Goal: Task Accomplishment & Management: Manage account settings

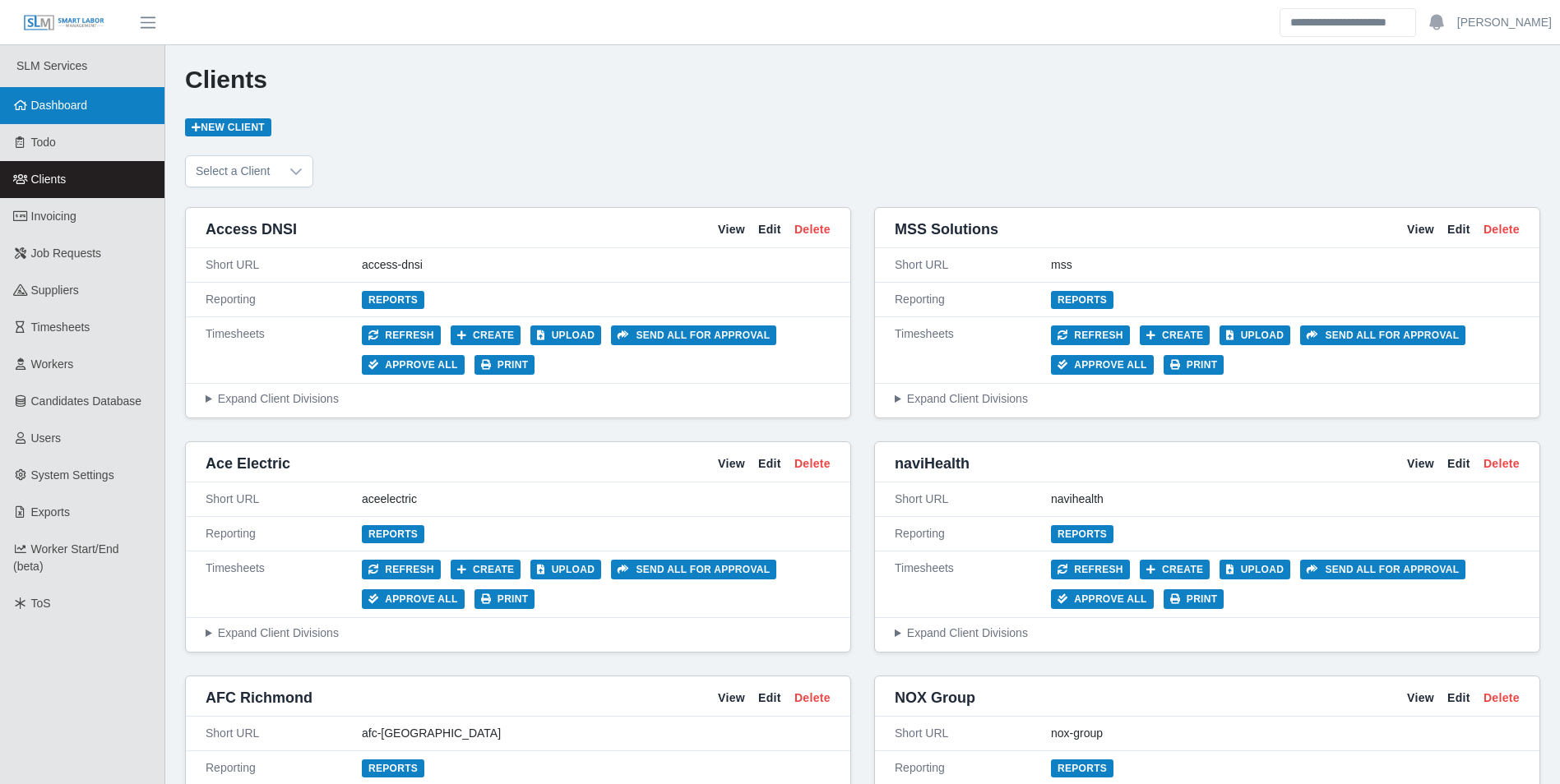
click at [86, 109] on span "Dashboard" at bounding box center [59, 105] width 57 height 13
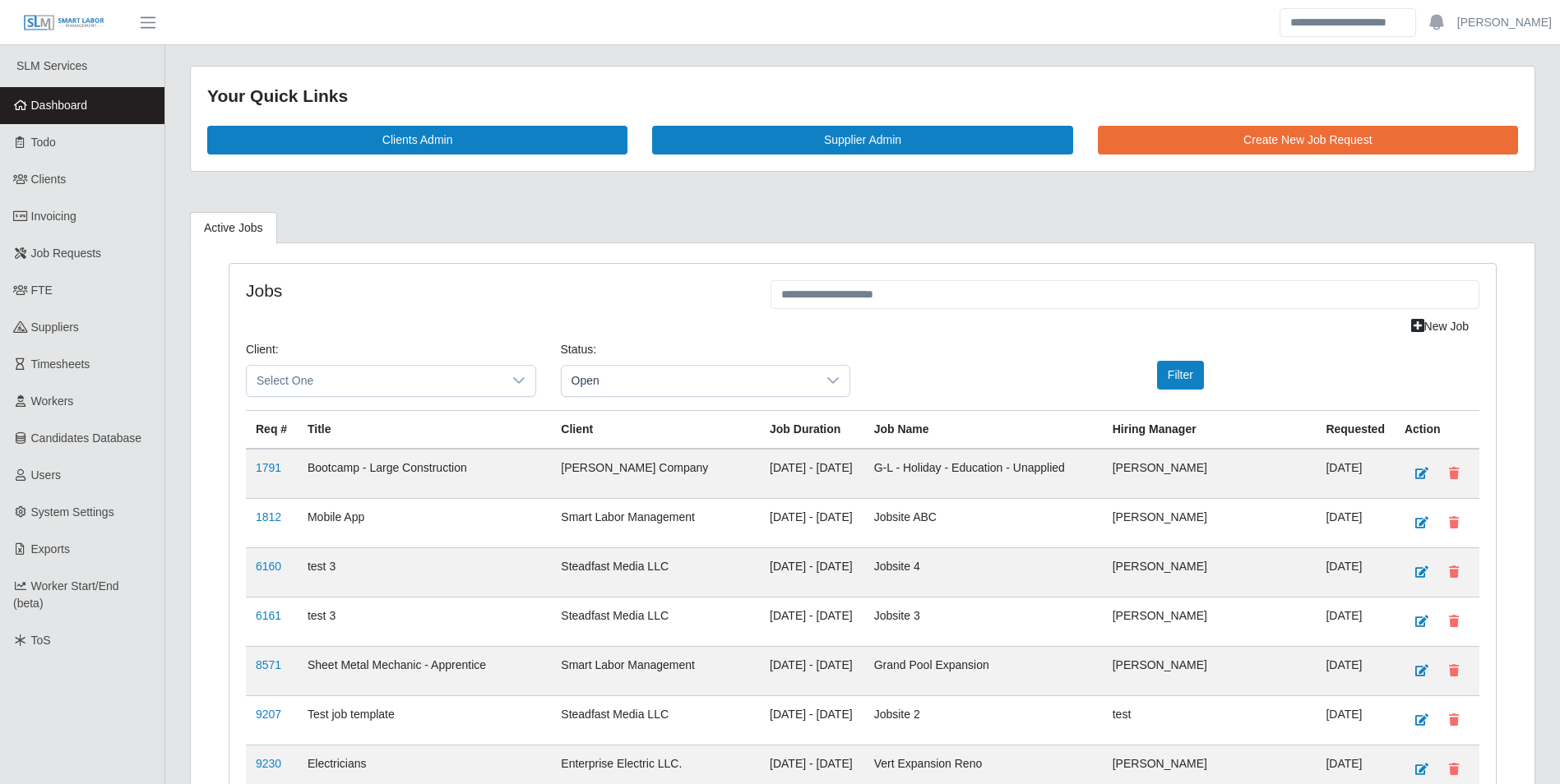
click at [637, 284] on h4 "Jobs" at bounding box center [496, 290] width 500 height 21
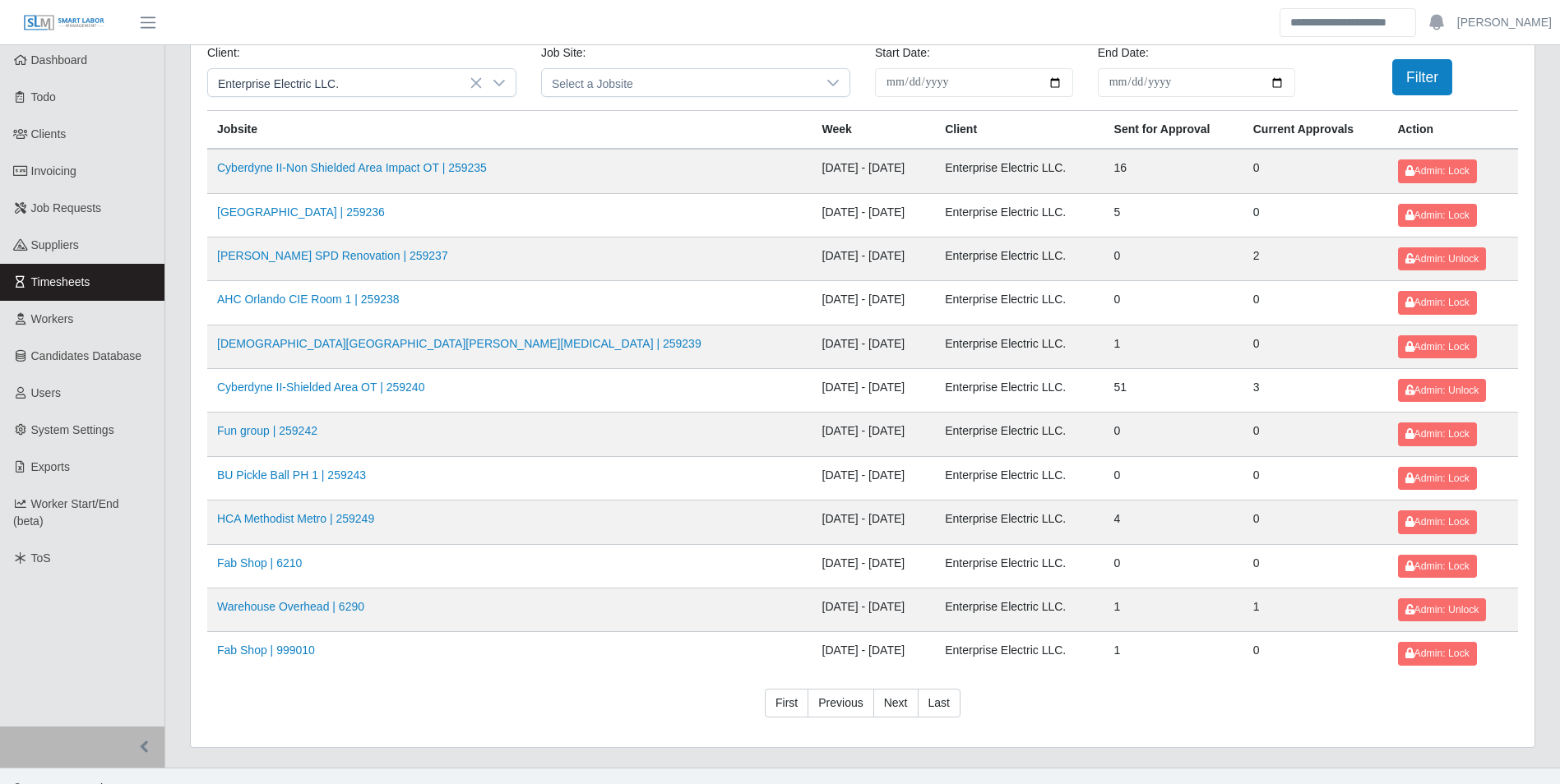
scroll to position [70, 0]
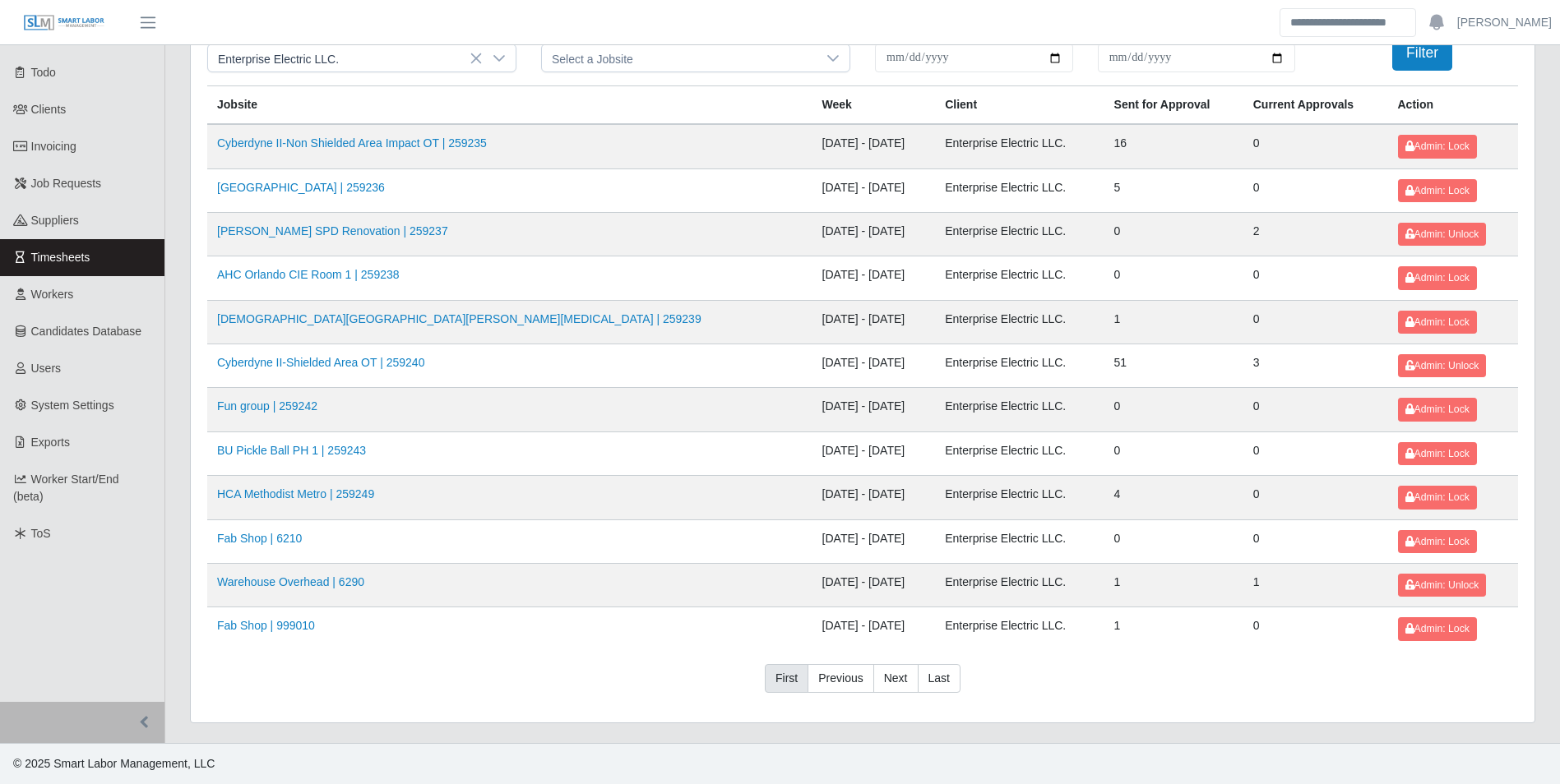
click at [785, 666] on link "First" at bounding box center [787, 678] width 43 height 29
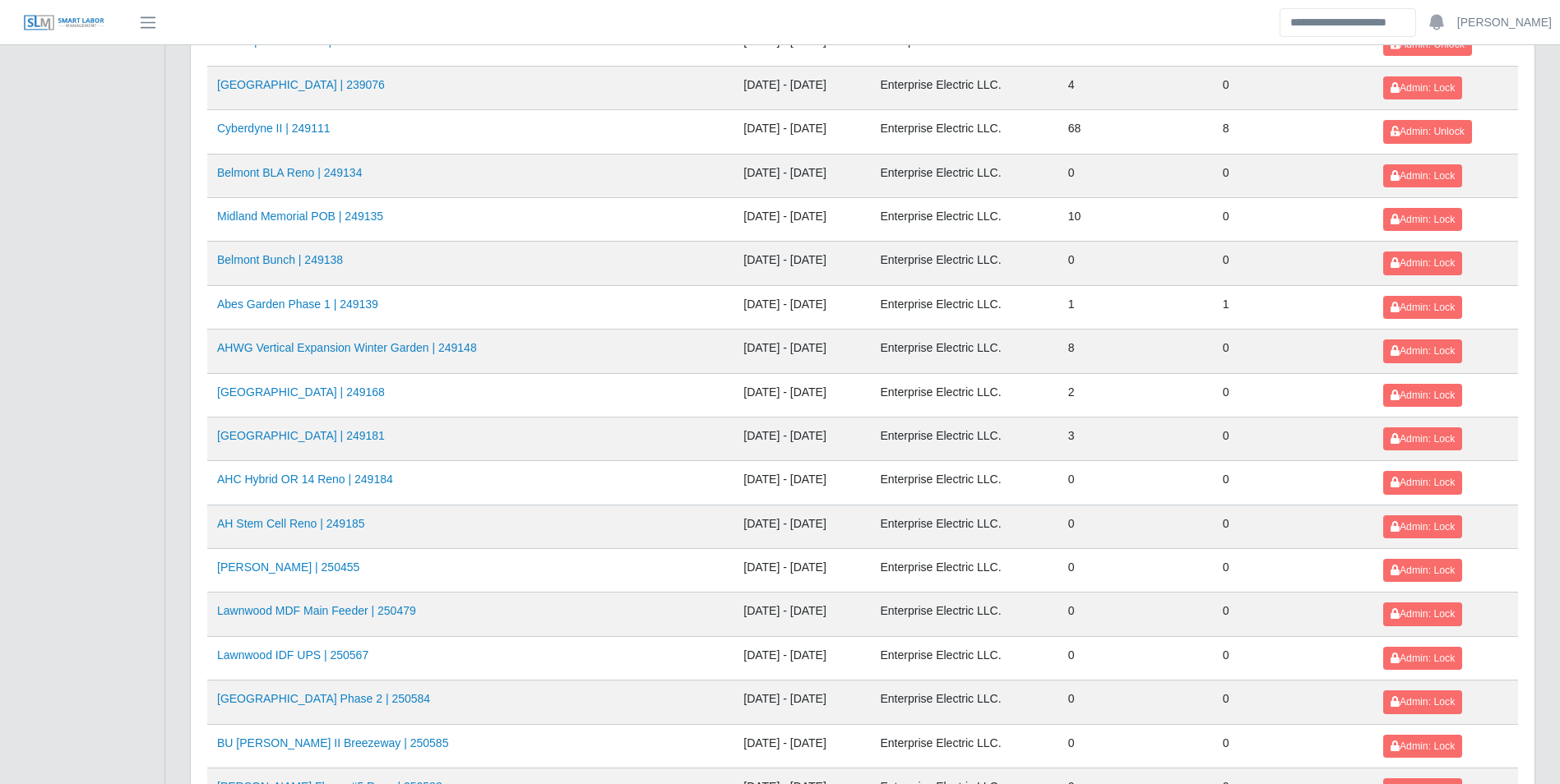
scroll to position [586, 0]
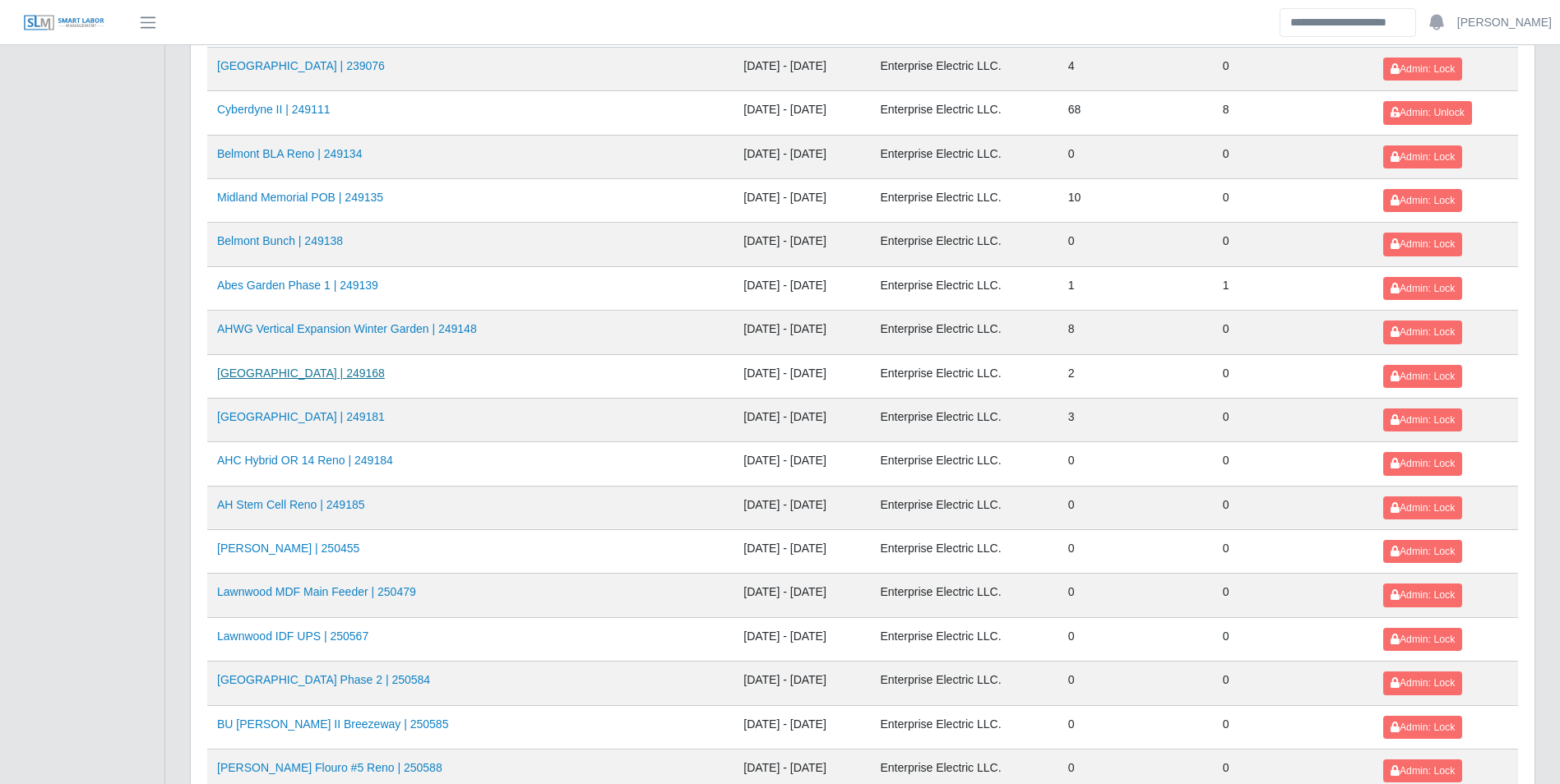
click at [313, 374] on link "HFMI Hospital | 249168" at bounding box center [300, 374] width 168 height 13
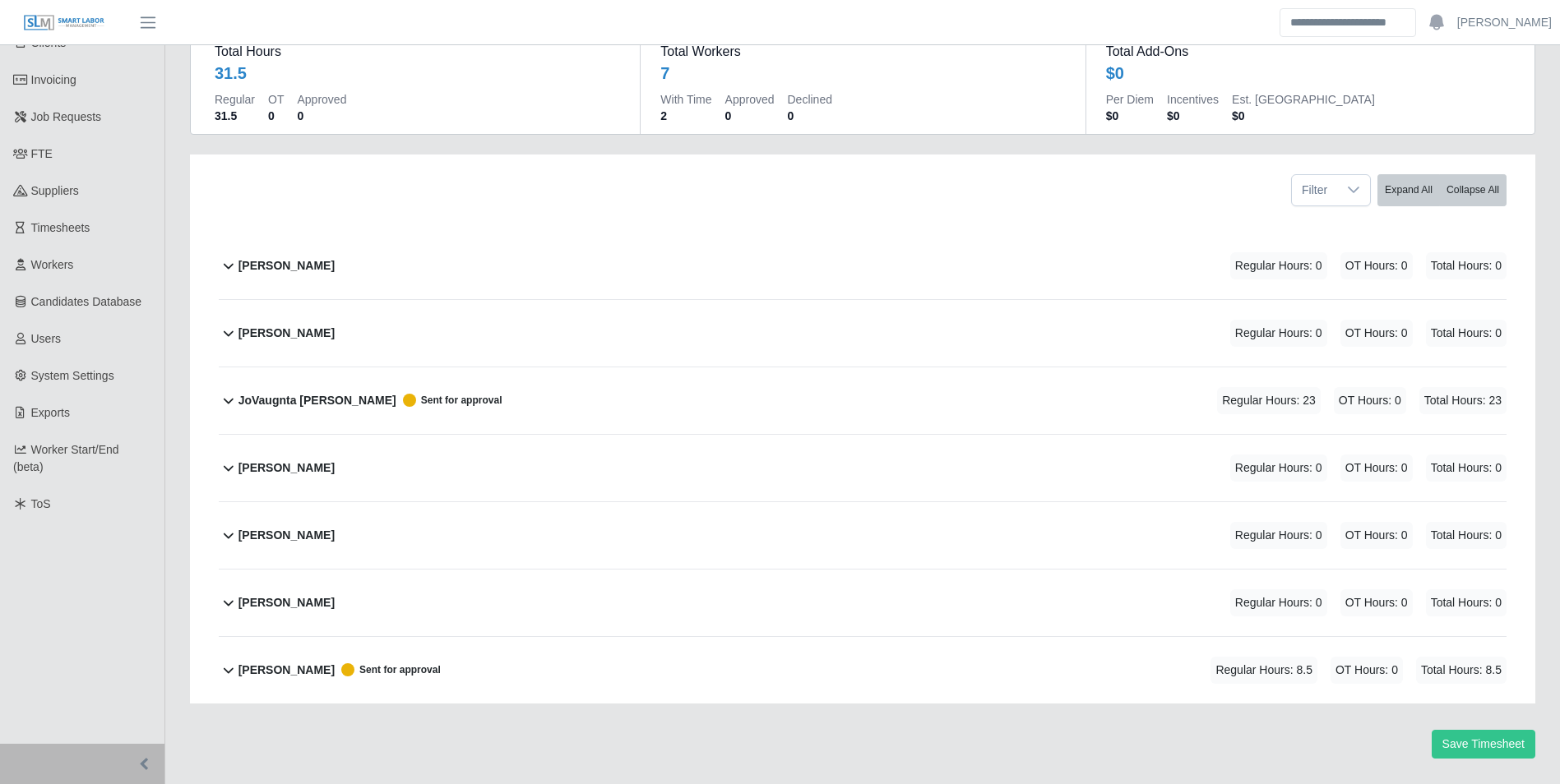
scroll to position [164, 0]
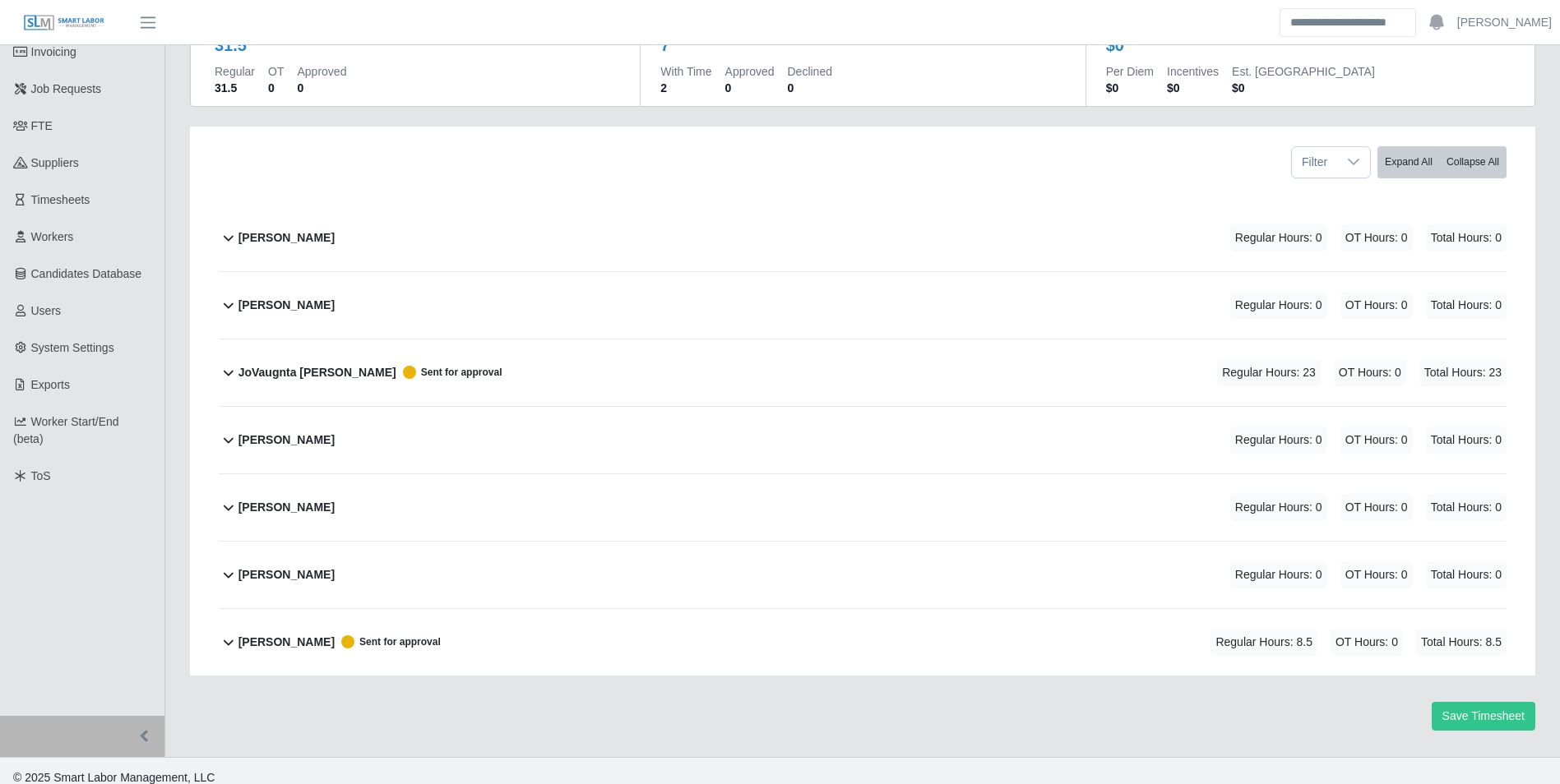
click at [304, 244] on b "[PERSON_NAME]" at bounding box center [286, 238] width 96 height 18
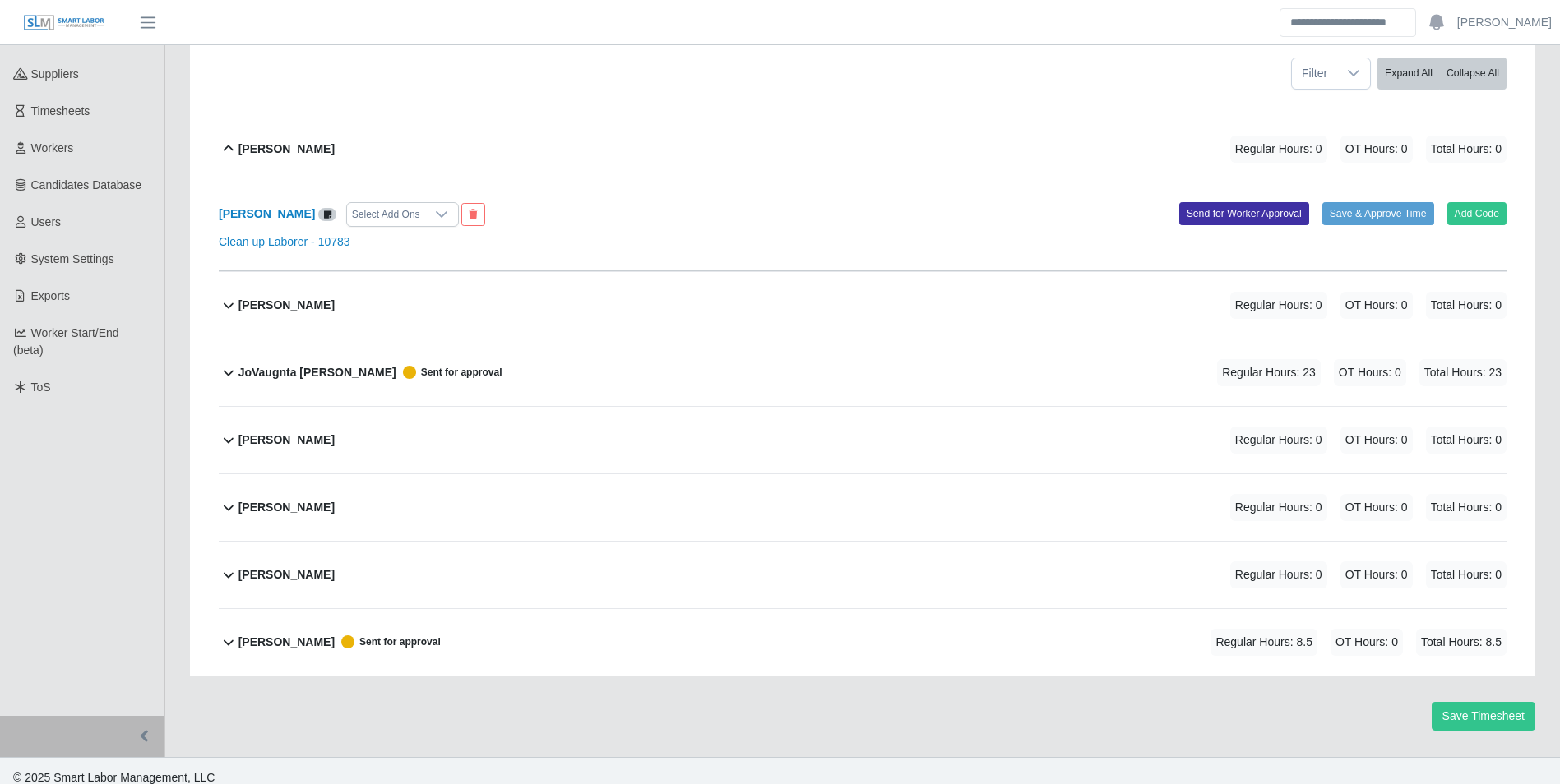
scroll to position [171, 0]
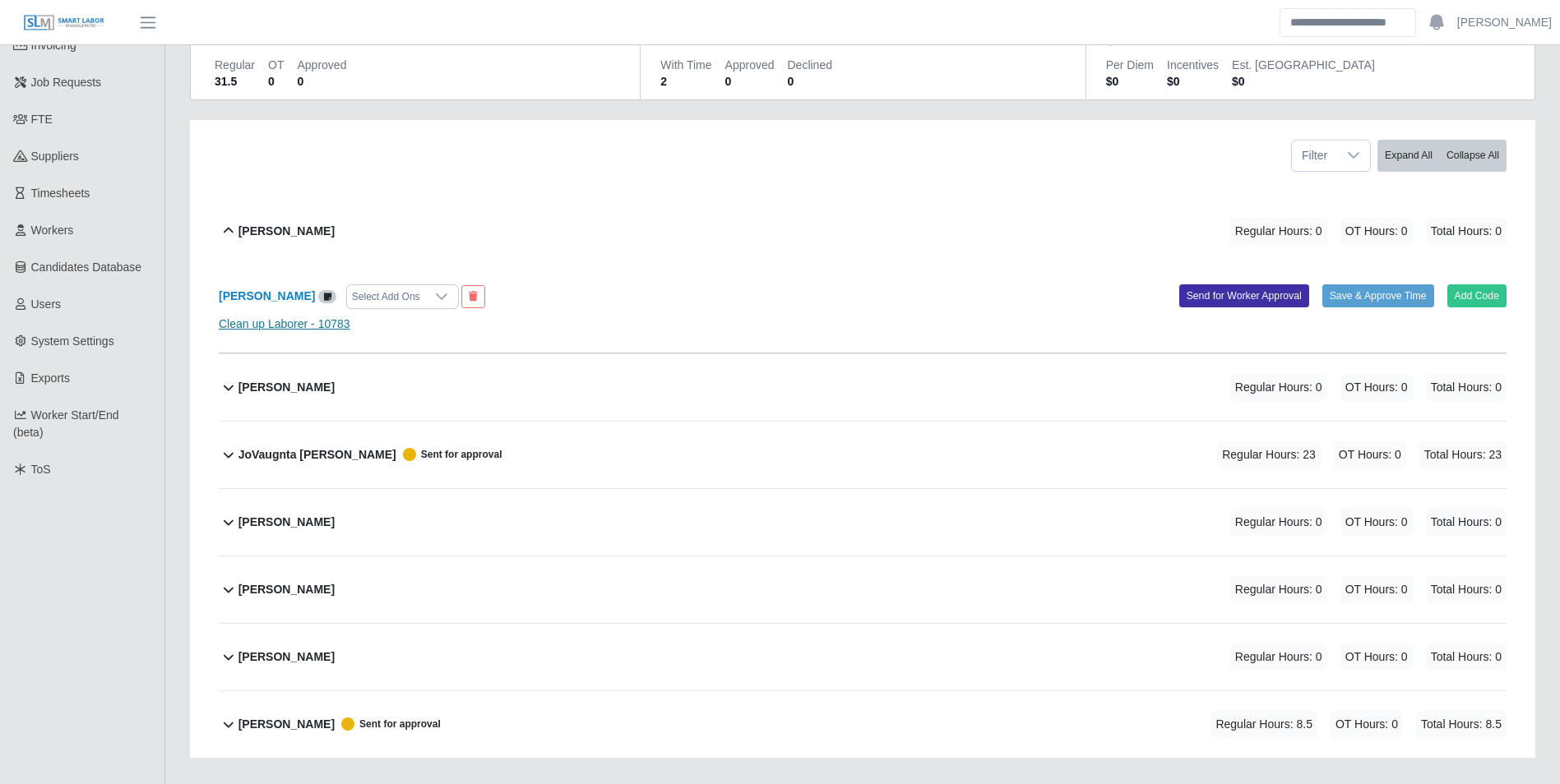
click at [325, 329] on link "Clean up Laborer - 10783" at bounding box center [284, 324] width 132 height 13
click at [271, 302] on b "[PERSON_NAME]" at bounding box center [266, 296] width 96 height 13
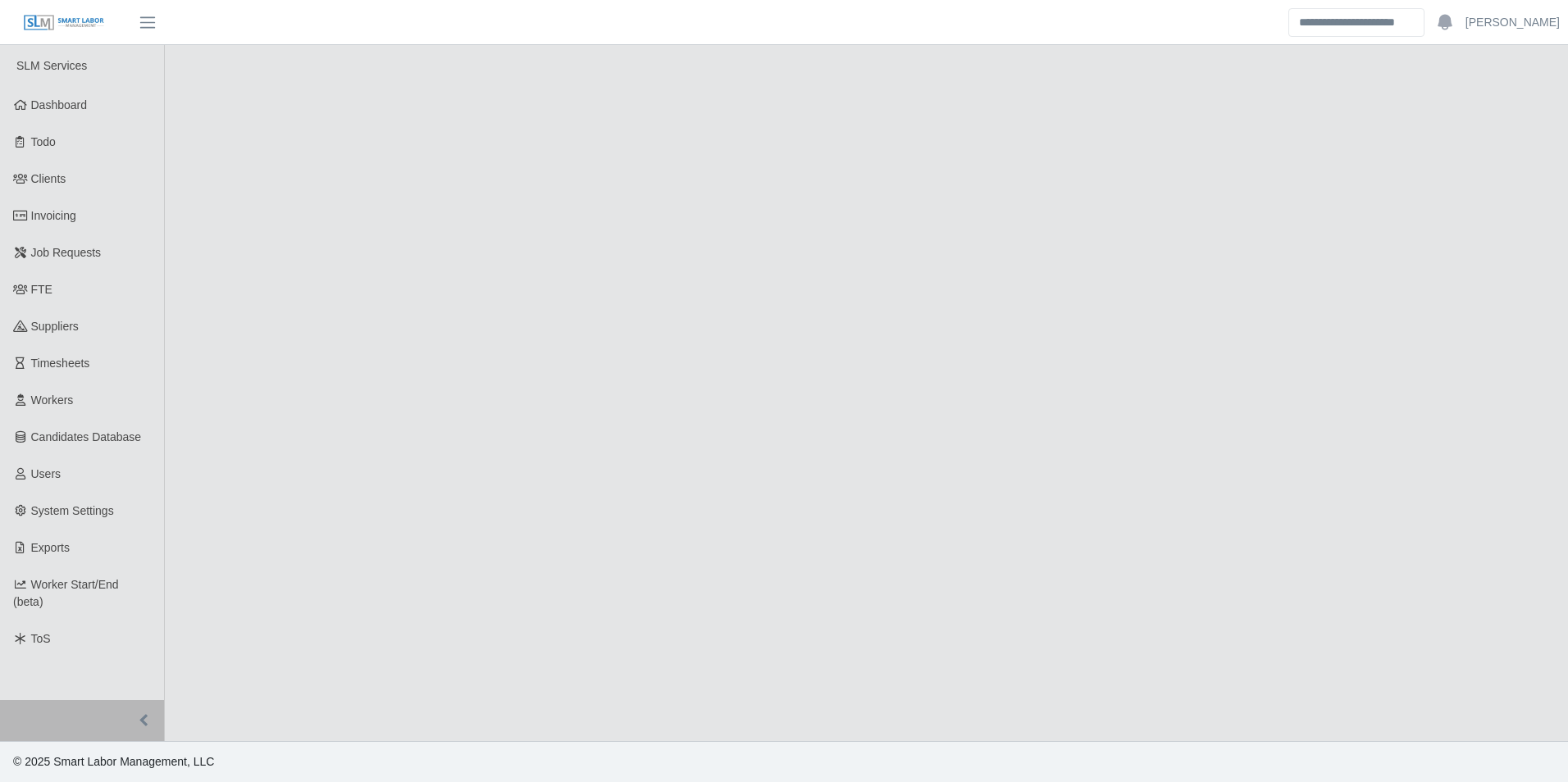
select select "****"
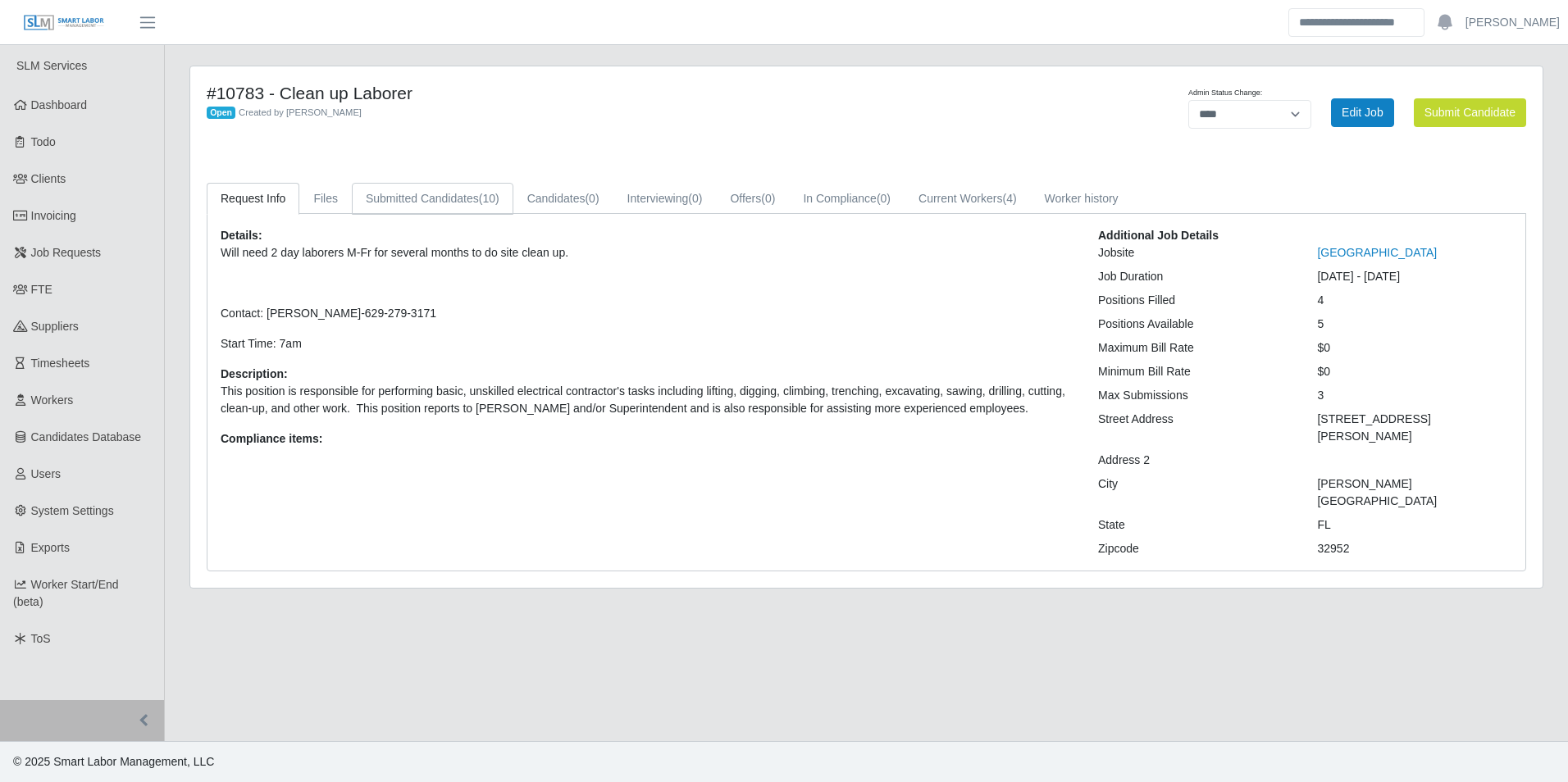
click at [485, 196] on span "(10)" at bounding box center [489, 199] width 21 height 13
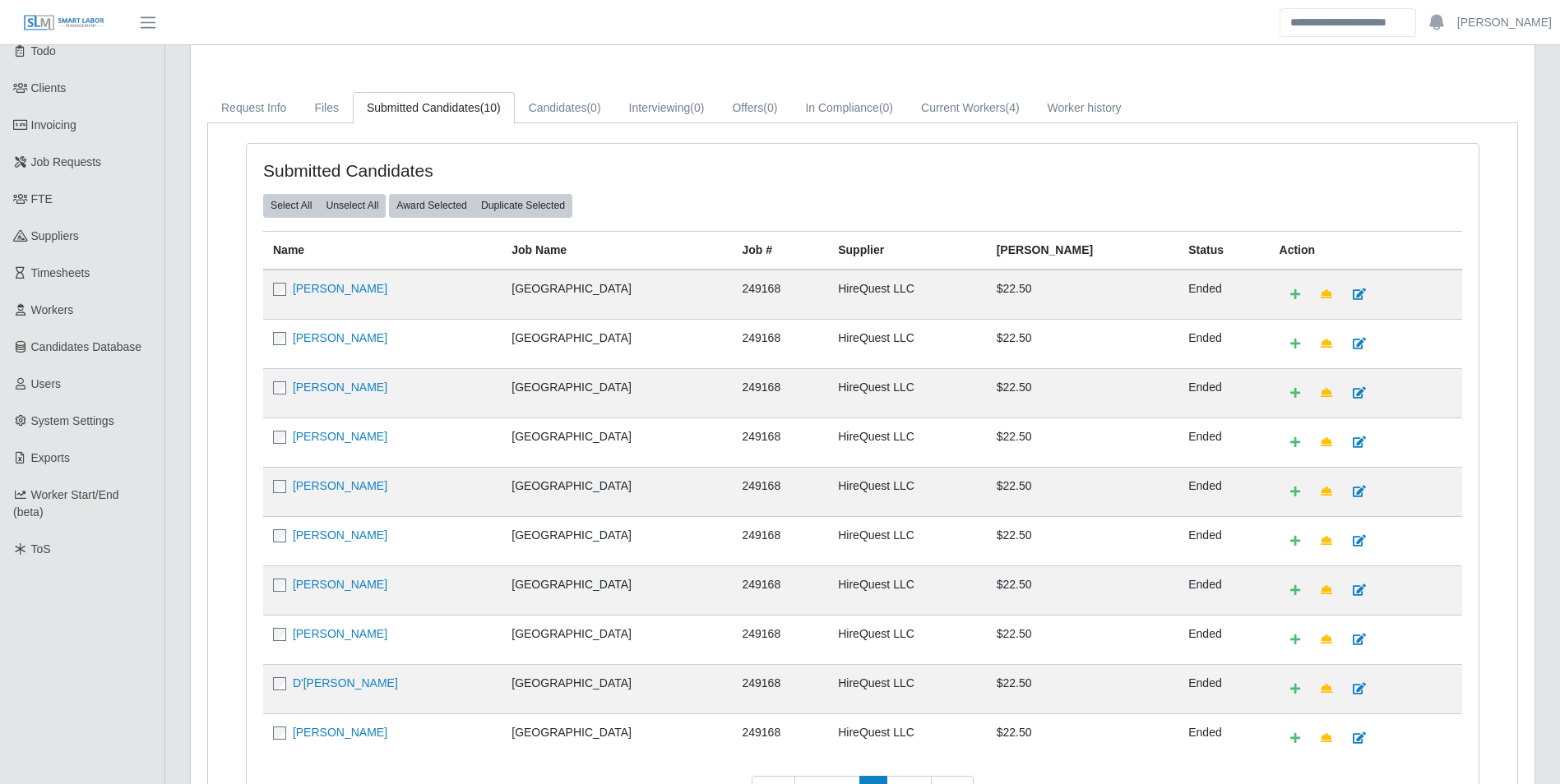
scroll to position [89, 0]
click at [981, 118] on link "Current Workers (4)" at bounding box center [970, 109] width 127 height 32
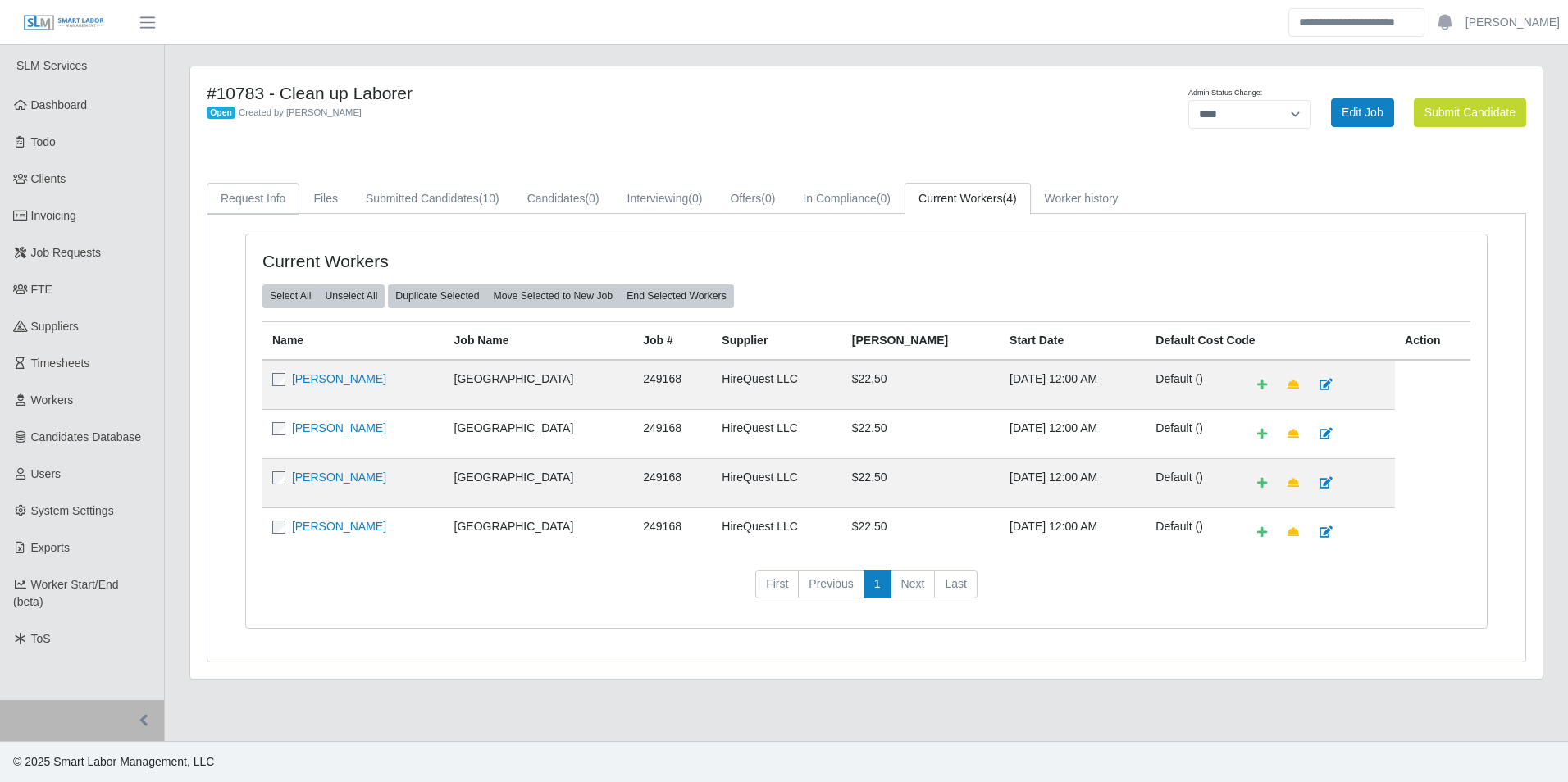
click at [257, 202] on link "Request Info" at bounding box center [252, 199] width 92 height 32
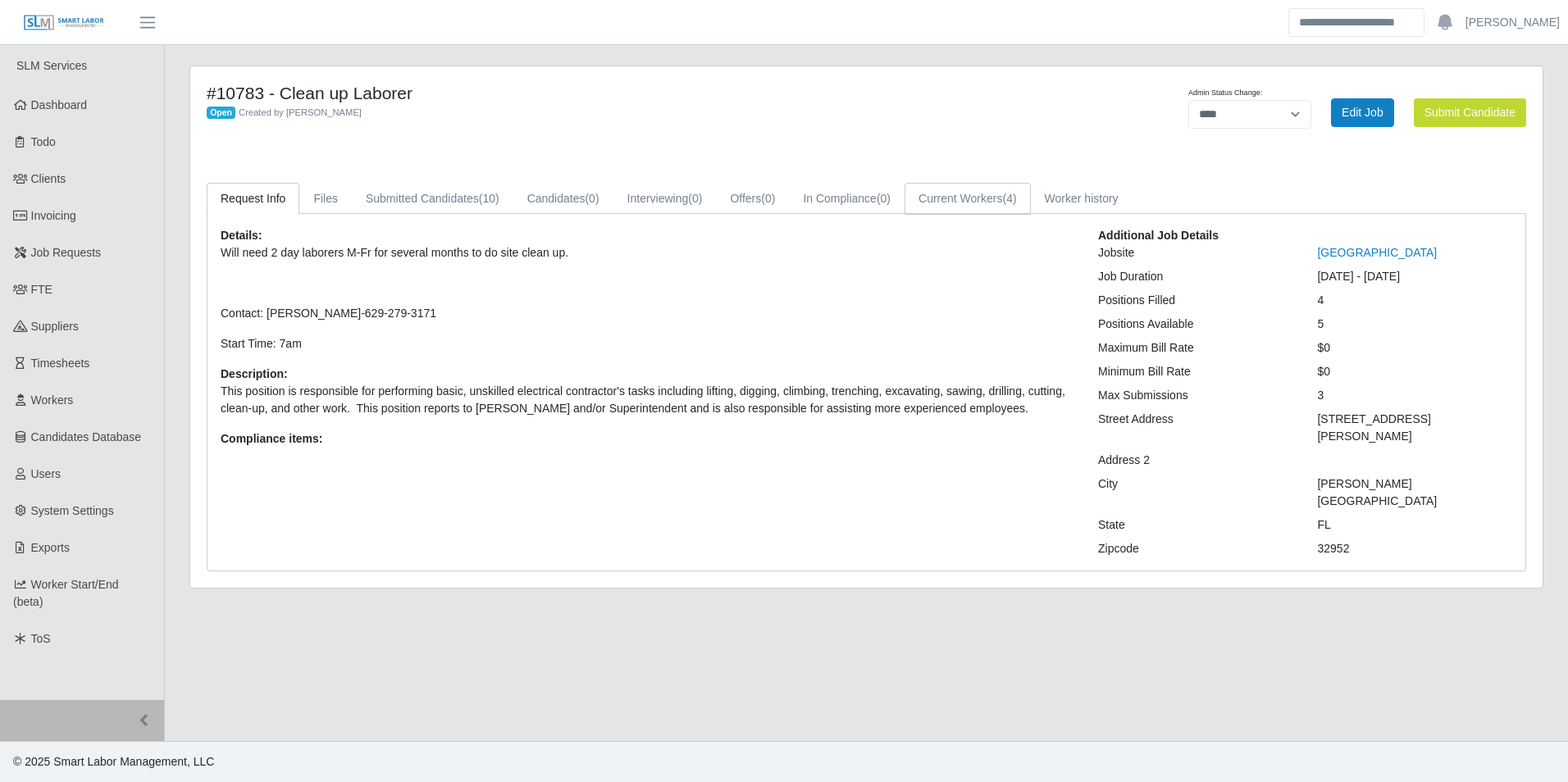
click at [987, 208] on link "Current Workers (4)" at bounding box center [967, 199] width 126 height 32
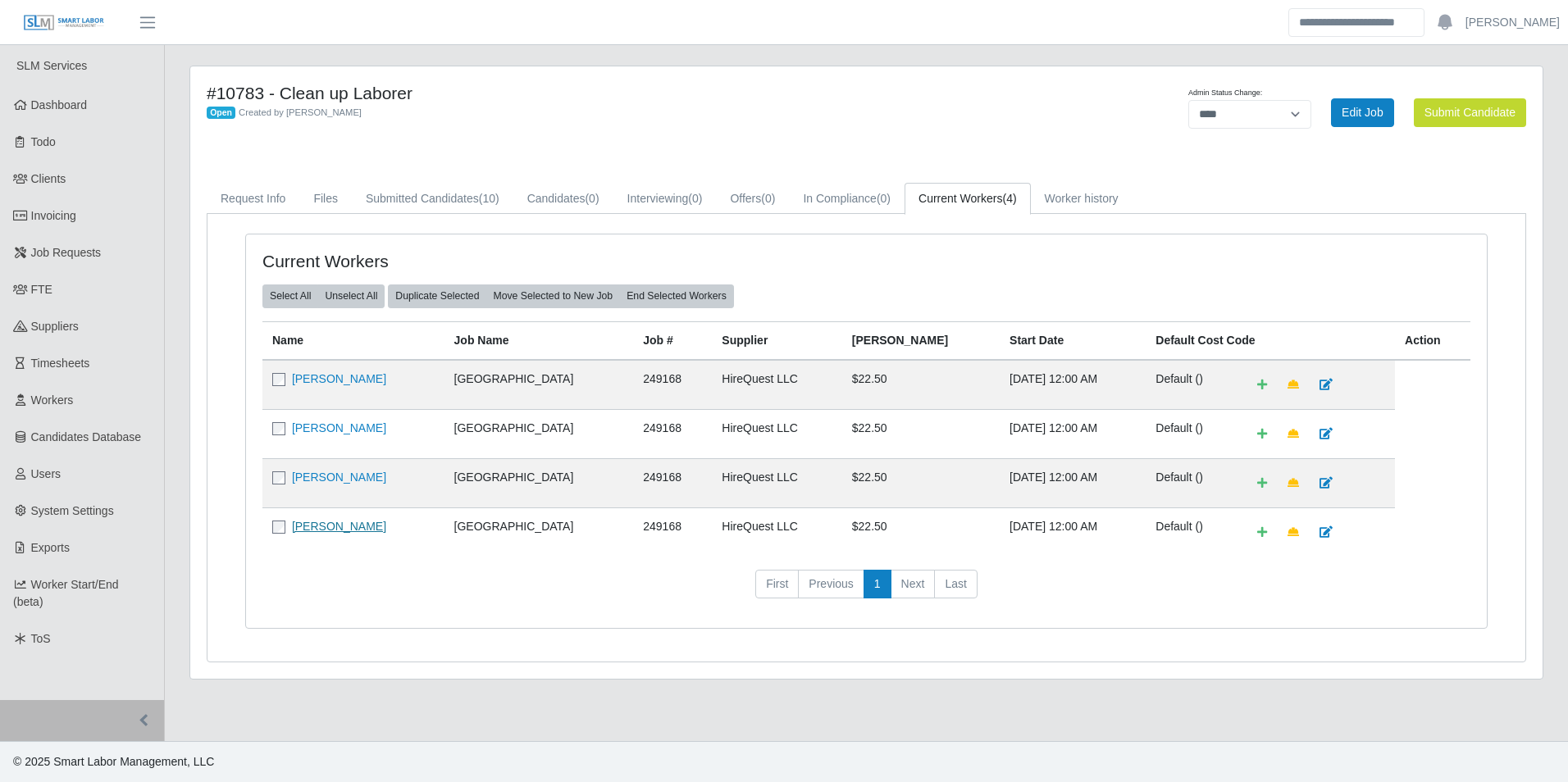
click at [354, 522] on link "[PERSON_NAME]" at bounding box center [339, 527] width 94 height 13
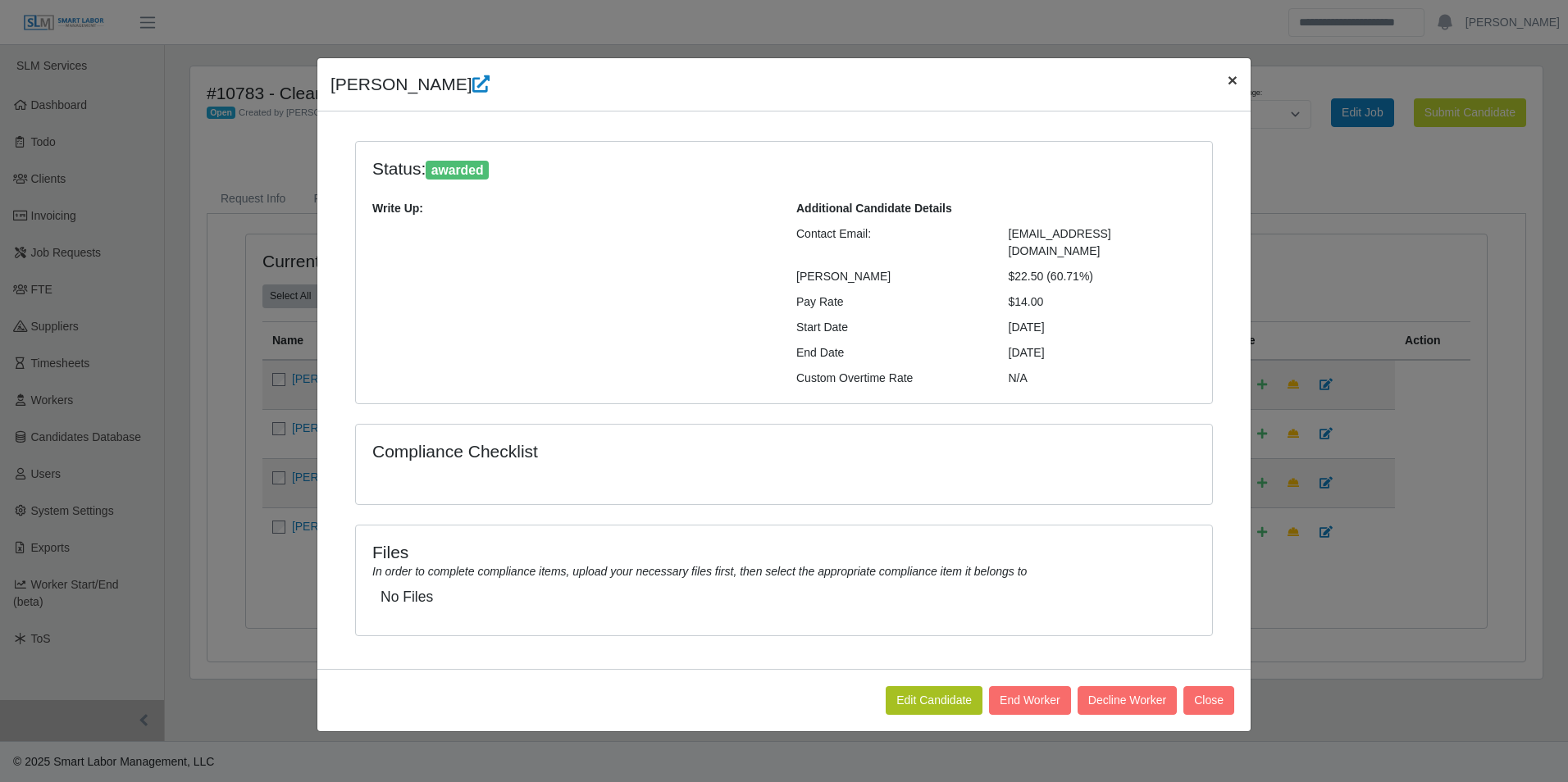
click at [1228, 82] on span "×" at bounding box center [1233, 80] width 10 height 19
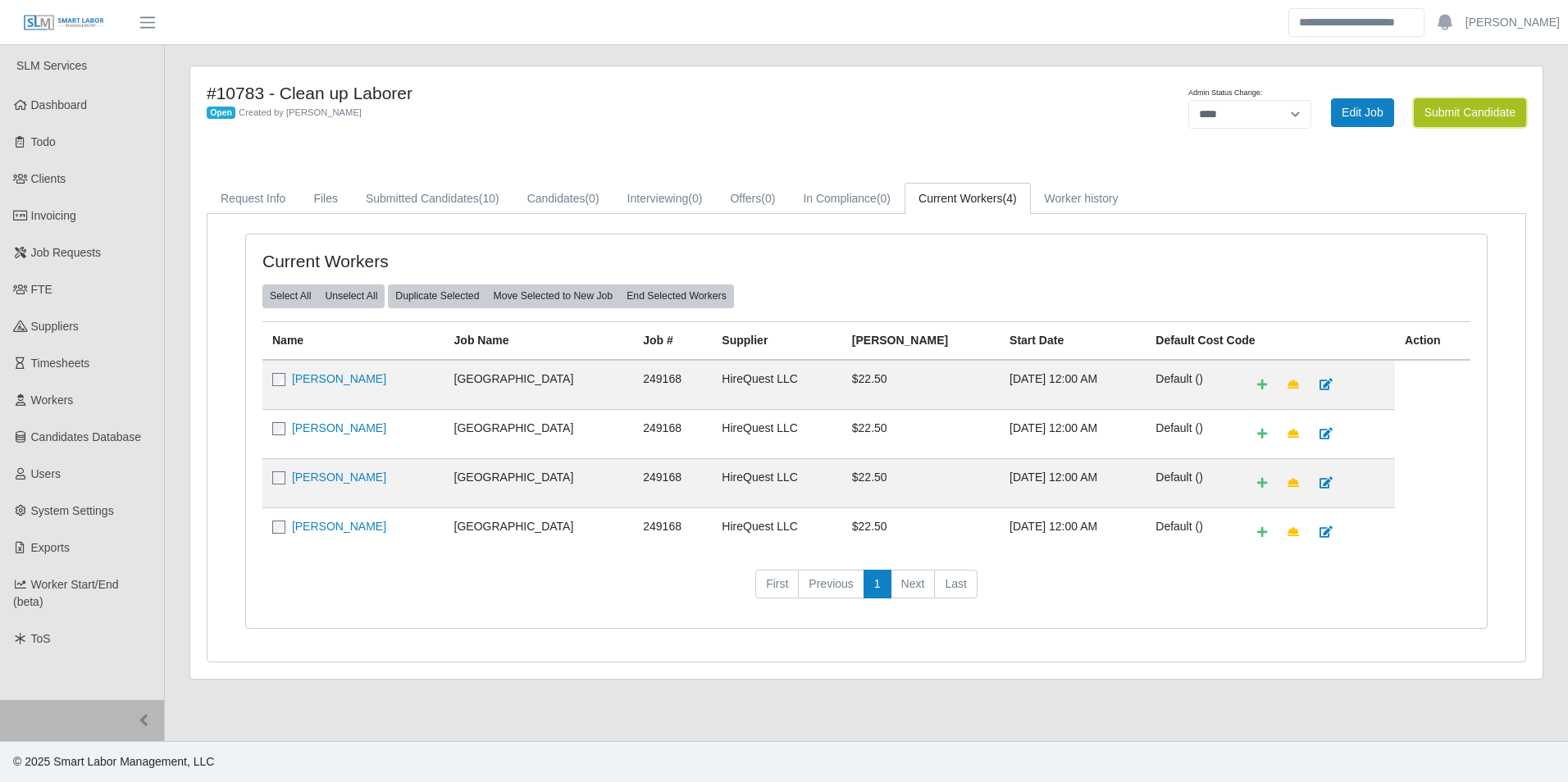
click at [1472, 118] on button "Submit Candidate" at bounding box center [1469, 112] width 112 height 28
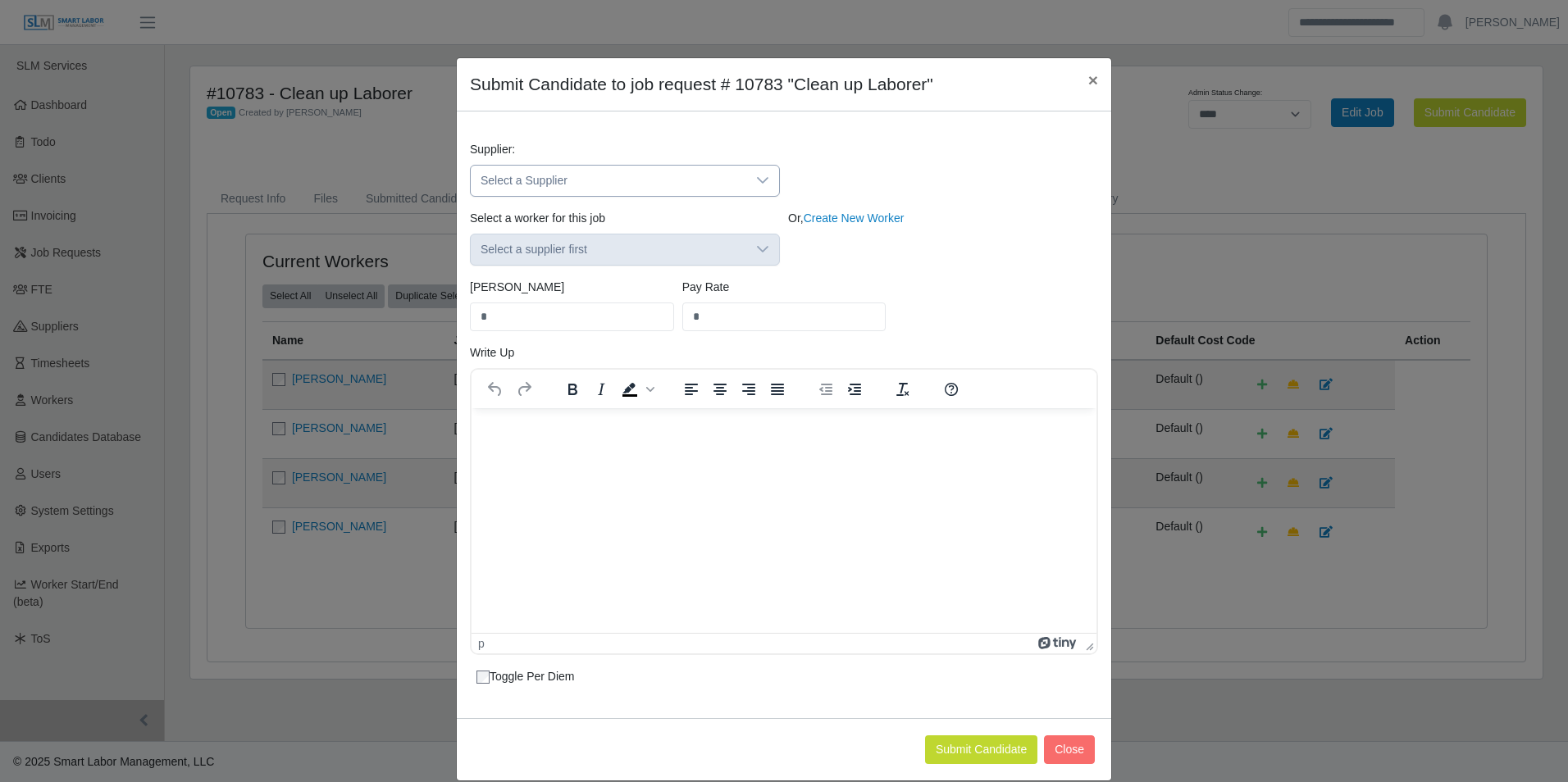
click at [769, 184] on div at bounding box center [762, 181] width 32 height 30
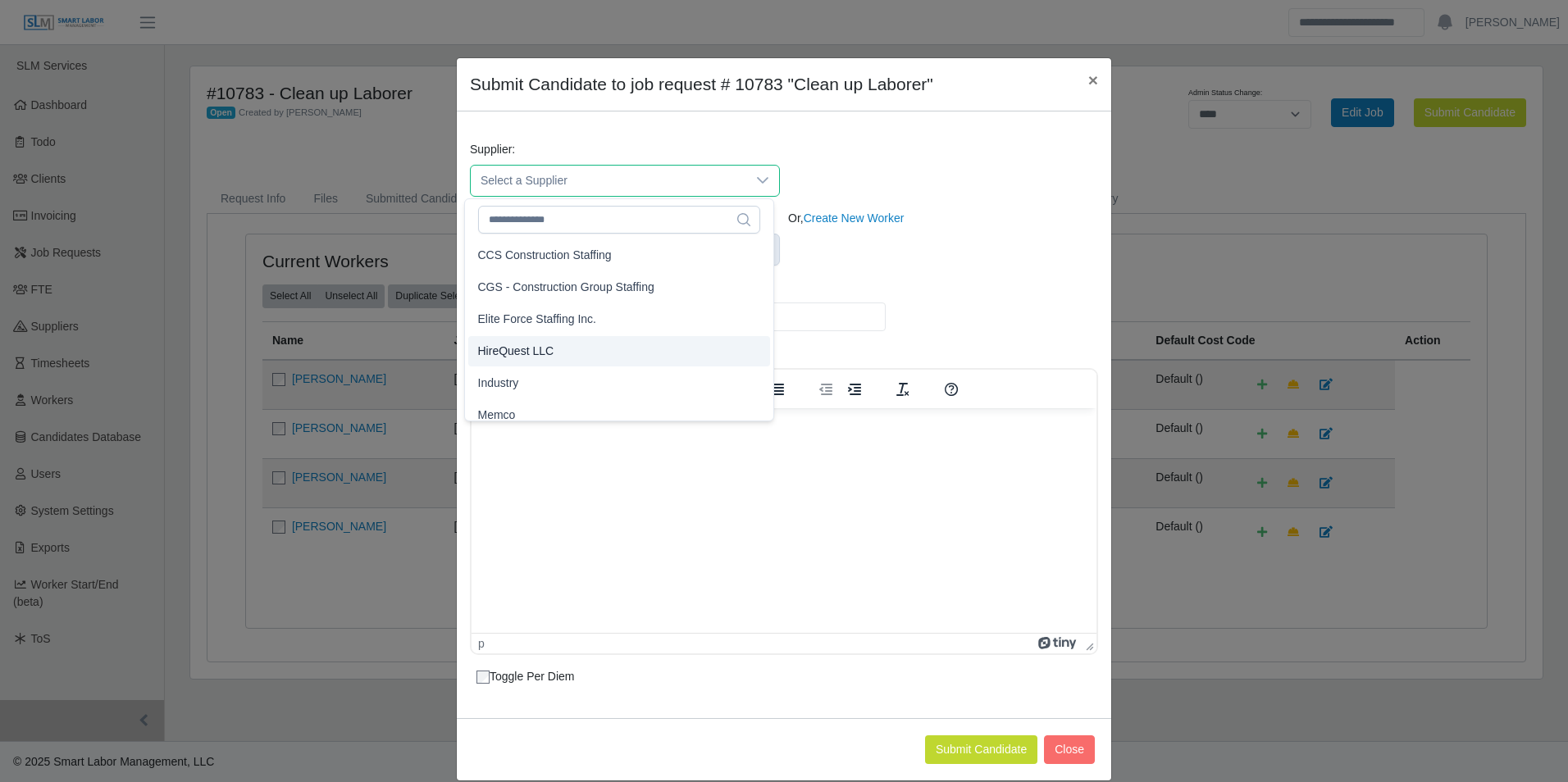
click at [542, 345] on span "HireQuest LLC" at bounding box center [517, 351] width 77 height 17
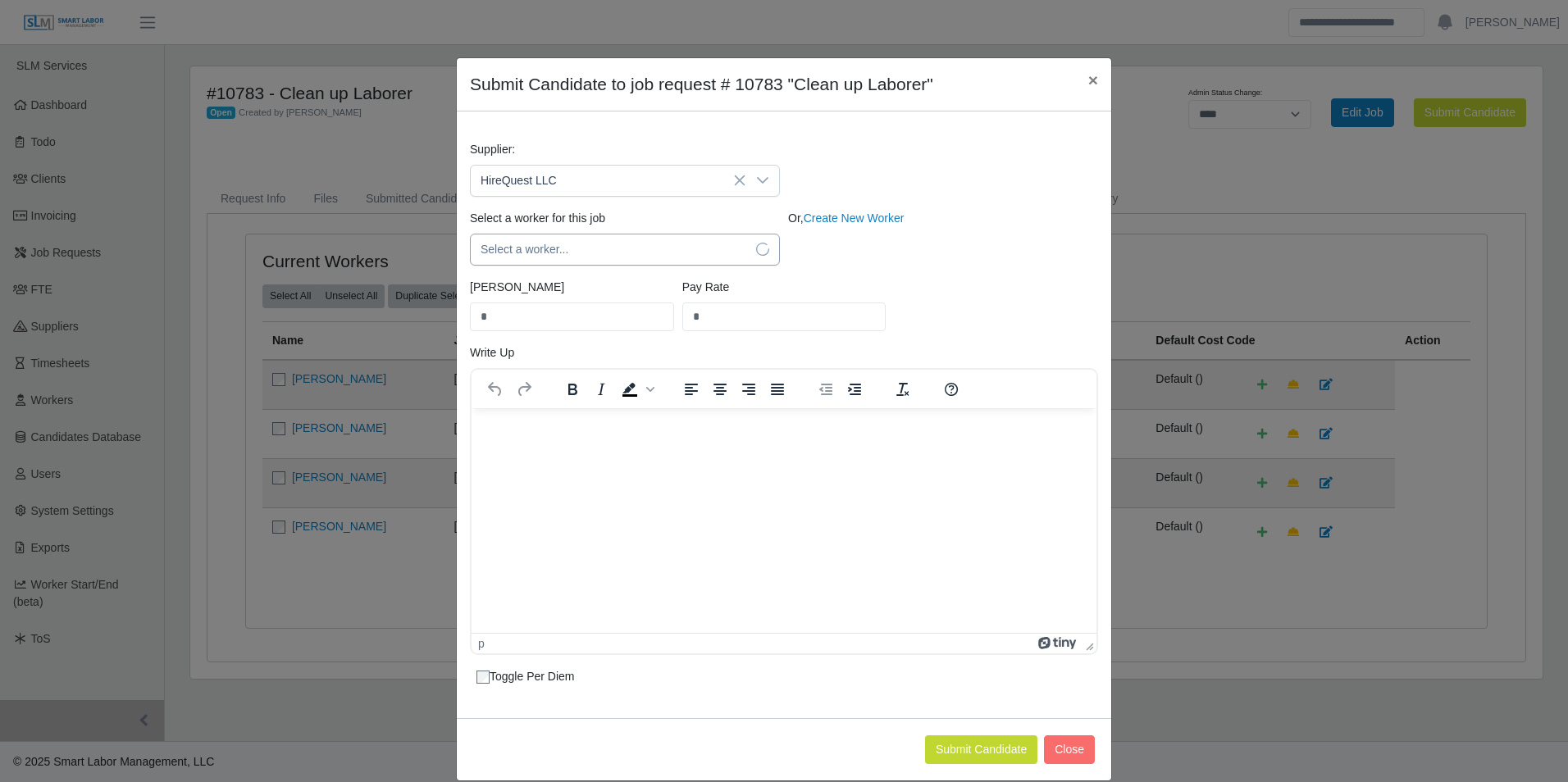
click at [565, 257] on span "Select a worker..." at bounding box center [608, 250] width 275 height 30
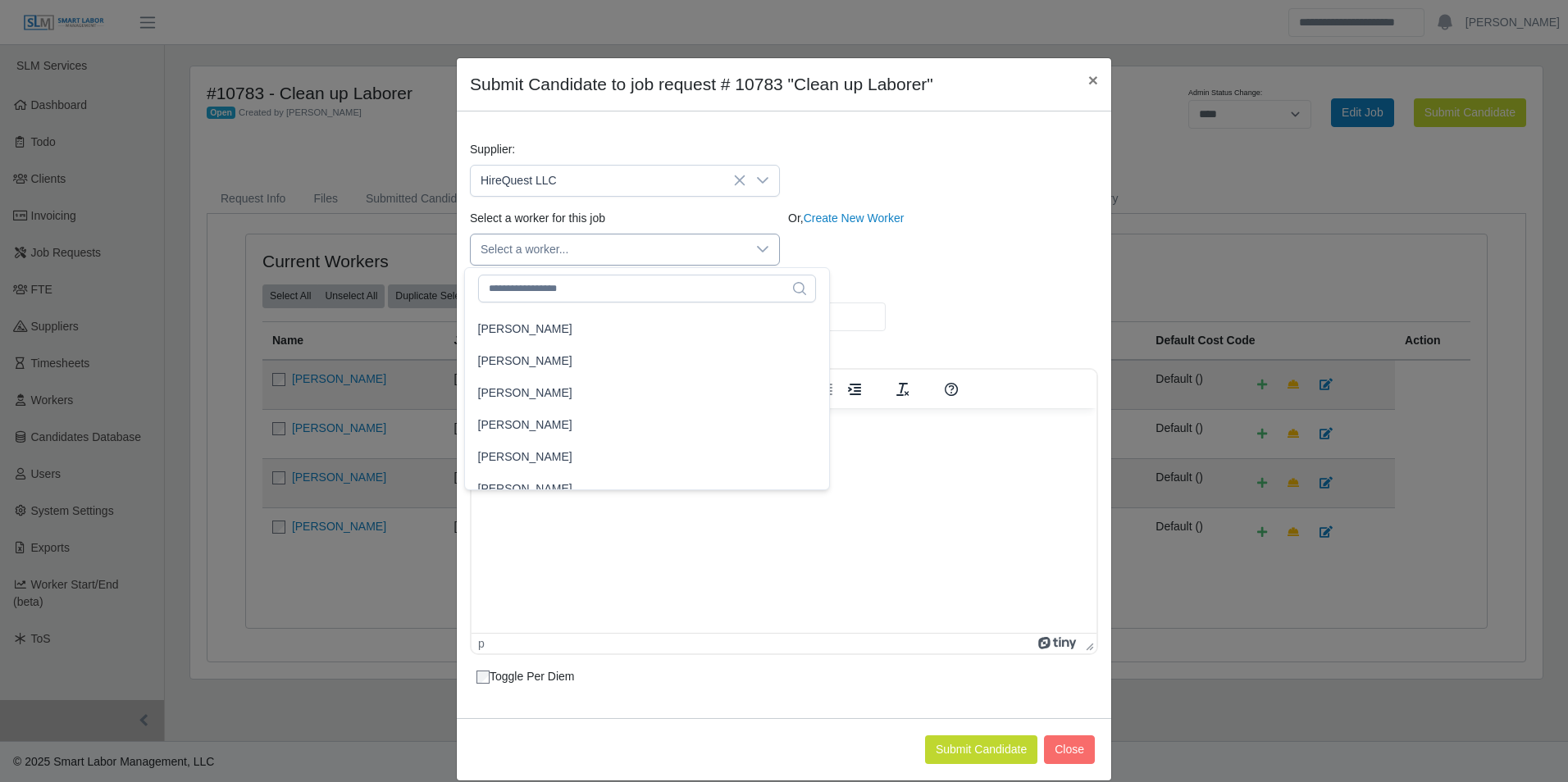
scroll to position [4665, 0]
click at [962, 267] on div "Select a worker for this job Select a worker... Or, Create New Worker" at bounding box center [784, 244] width 636 height 69
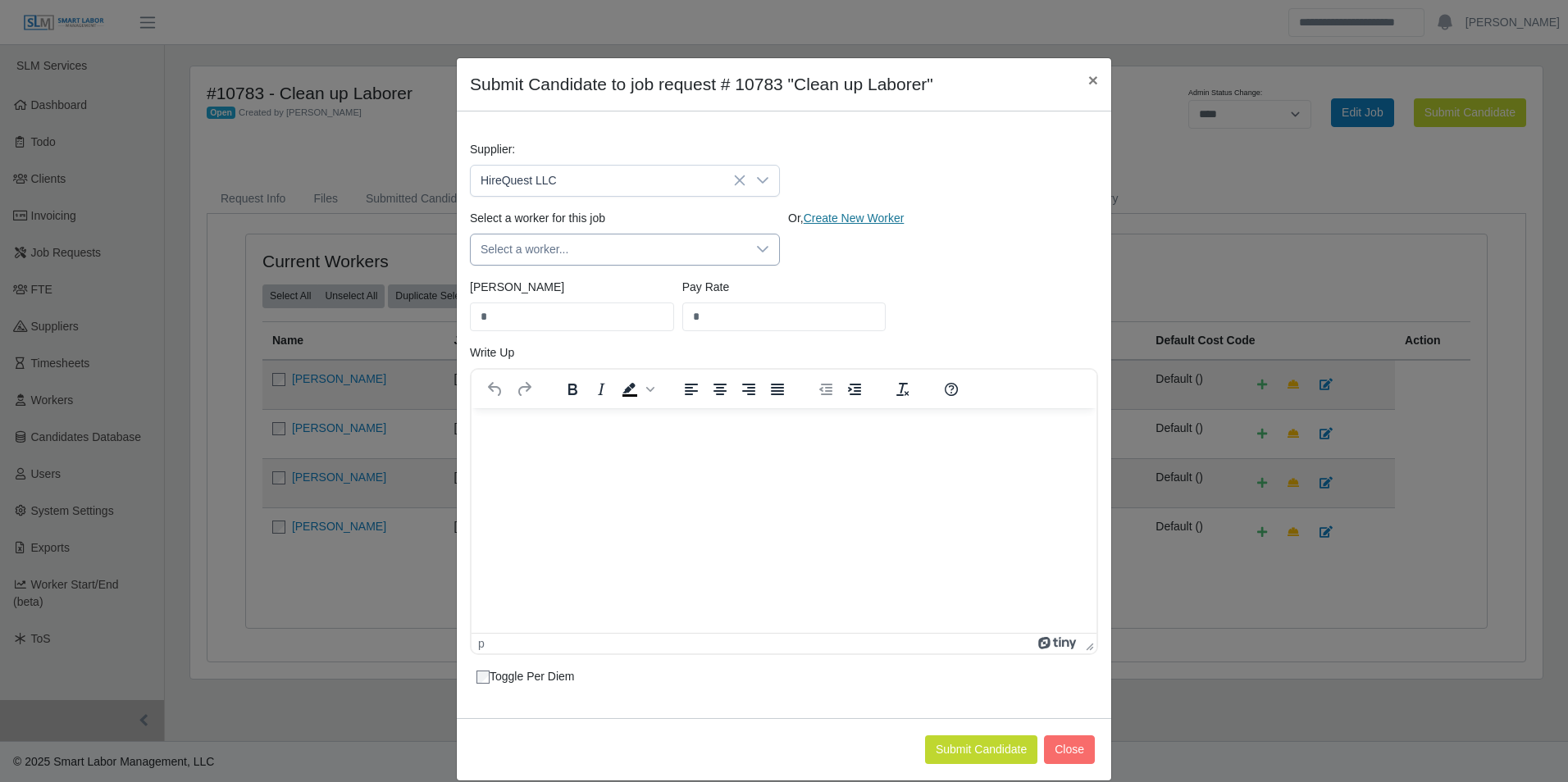
click at [860, 220] on link "Create New Worker" at bounding box center [853, 218] width 101 height 13
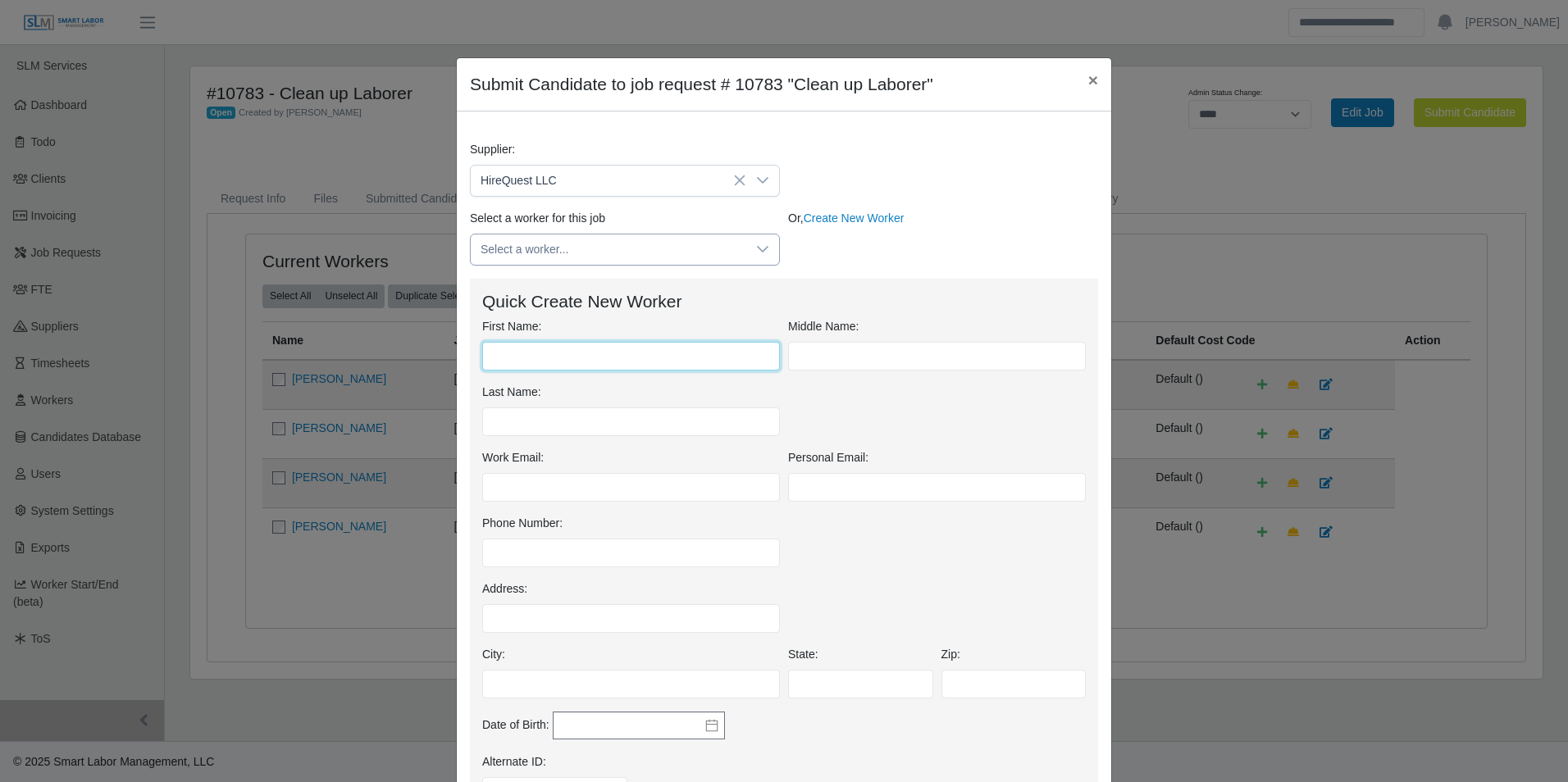
click at [560, 354] on input "First Name:" at bounding box center [631, 356] width 298 height 28
type input "*******"
type input "*"
click at [549, 411] on input "Last Name:" at bounding box center [631, 422] width 298 height 28
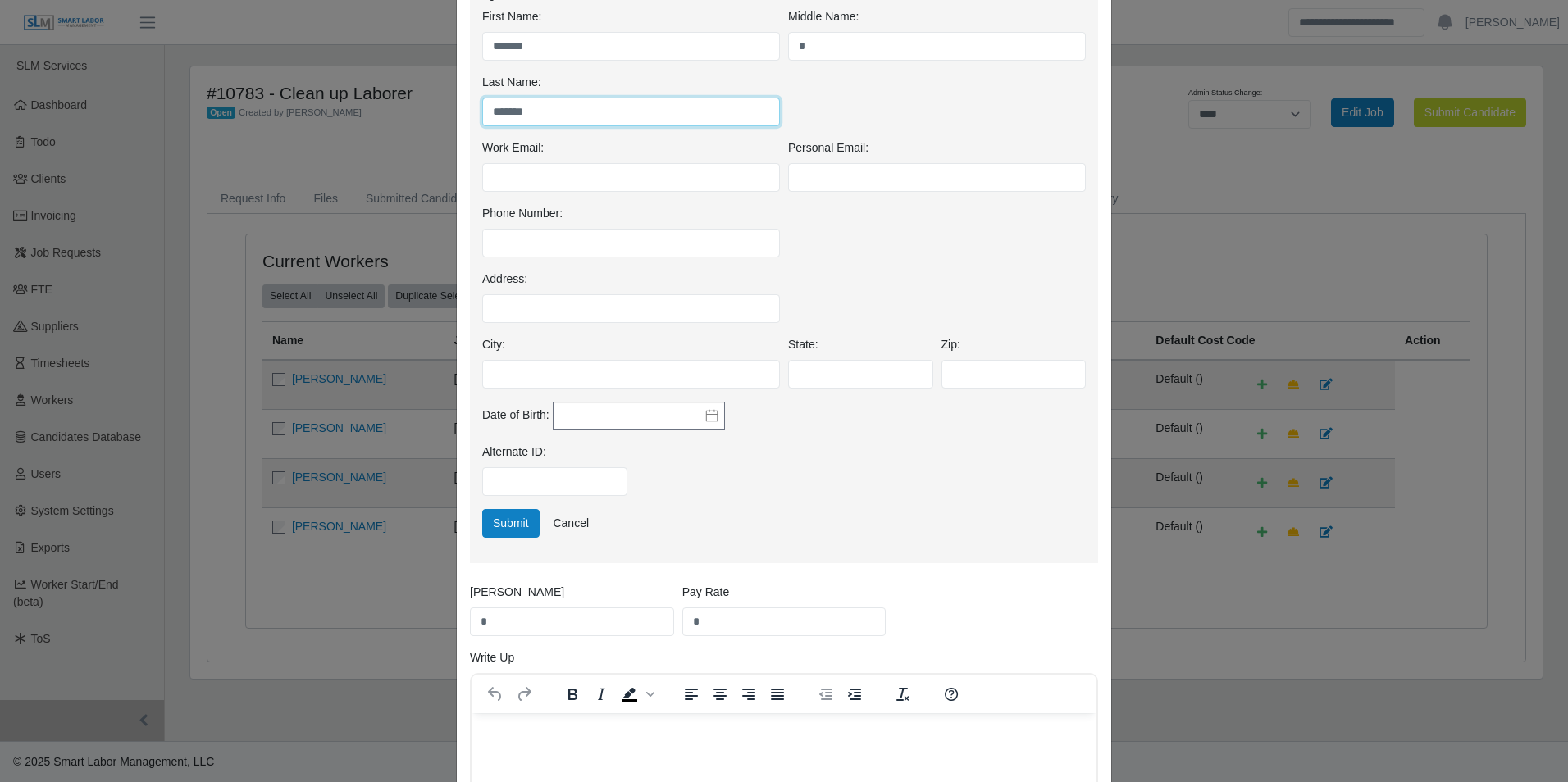
scroll to position [328, 0]
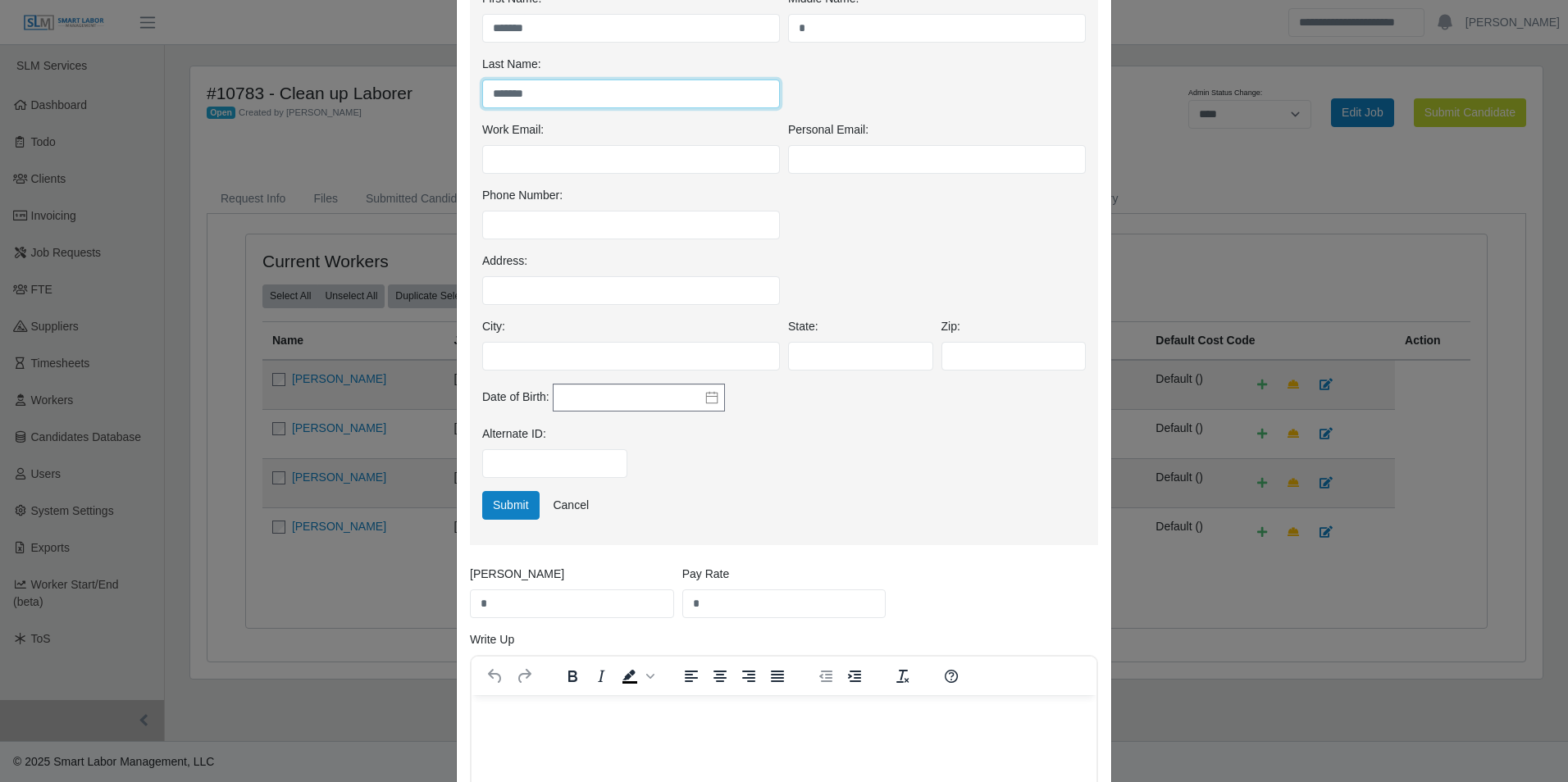
type input "*******"
click at [715, 605] on input "*" at bounding box center [784, 604] width 204 height 28
type input "**"
click at [598, 602] on input "*" at bounding box center [571, 604] width 204 height 28
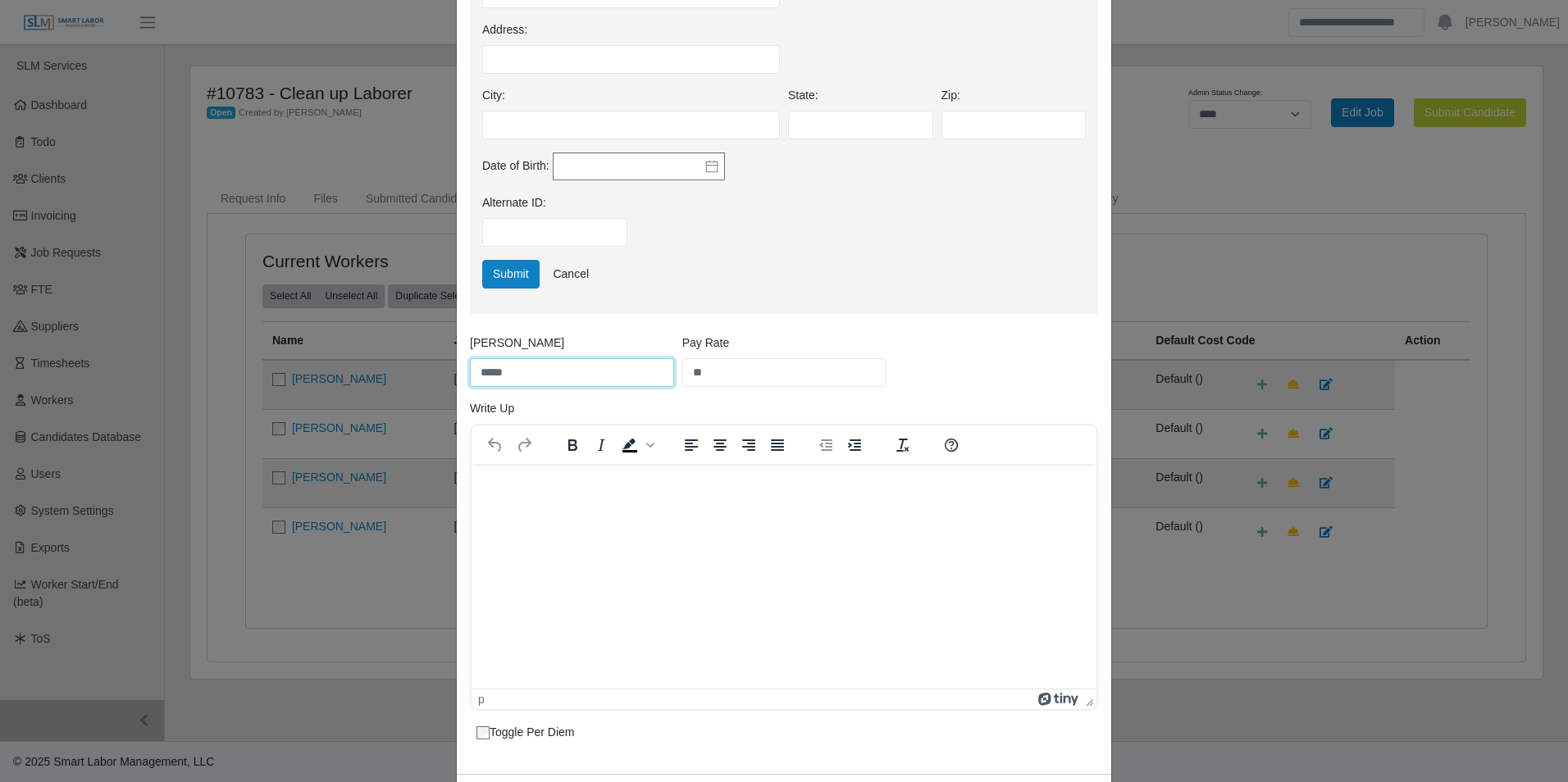
scroll to position [574, 0]
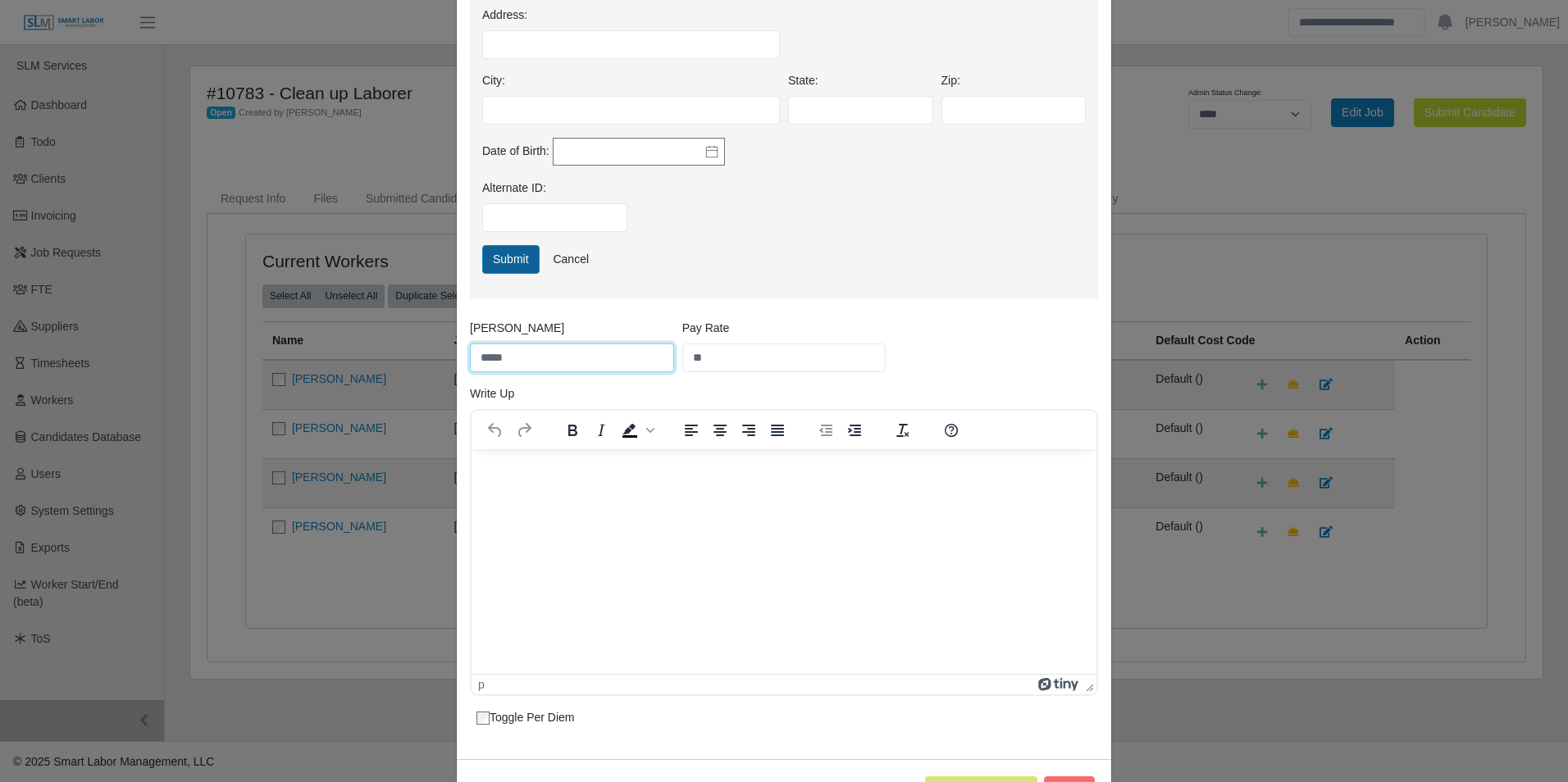
type input "*****"
click at [512, 267] on button "Submit" at bounding box center [511, 260] width 57 height 28
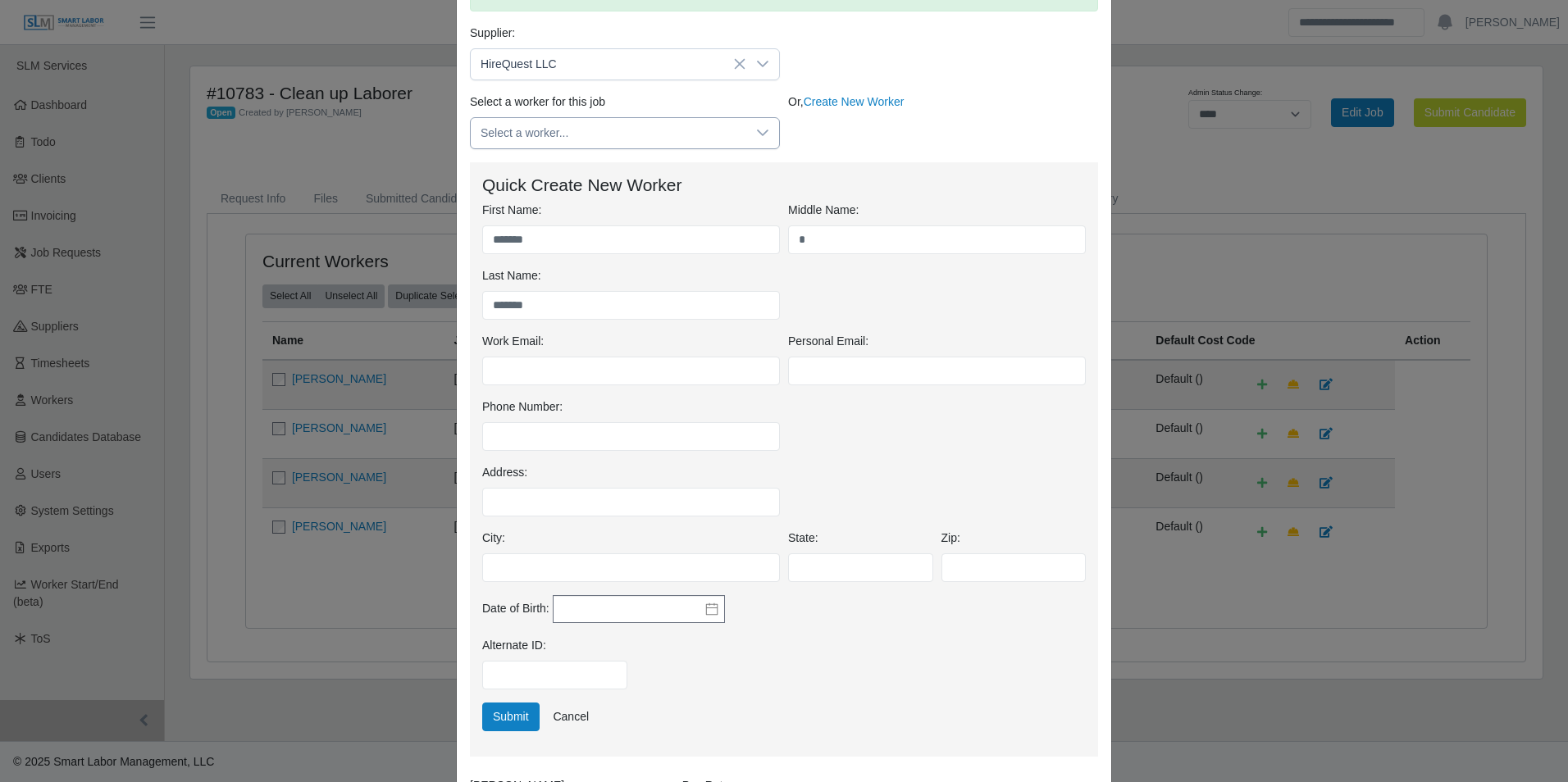
scroll to position [198, 0]
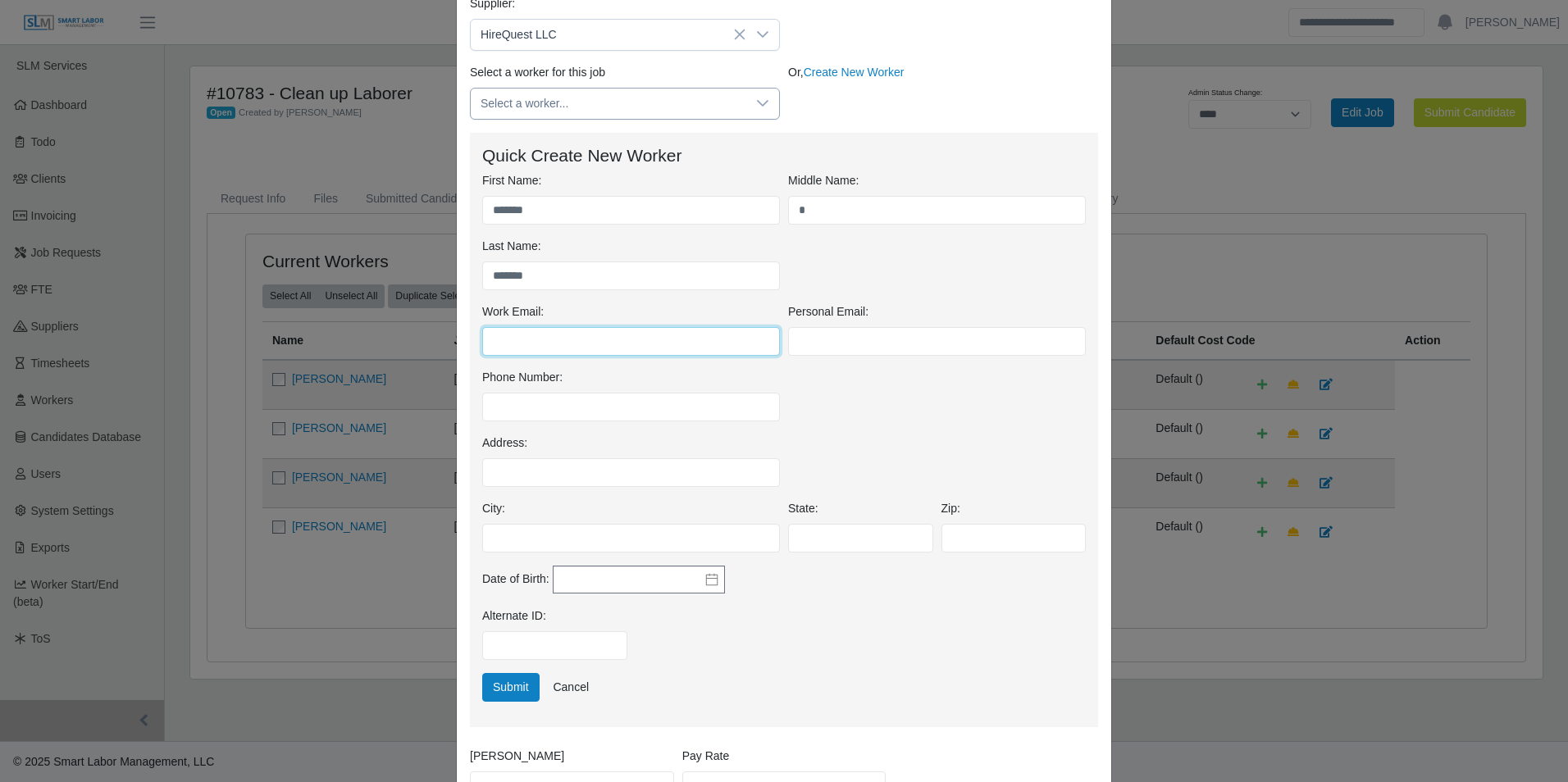
click at [598, 347] on input "Work Email:" at bounding box center [631, 341] width 298 height 28
type input "***"
click at [542, 398] on input "Phone Number:" at bounding box center [631, 407] width 298 height 28
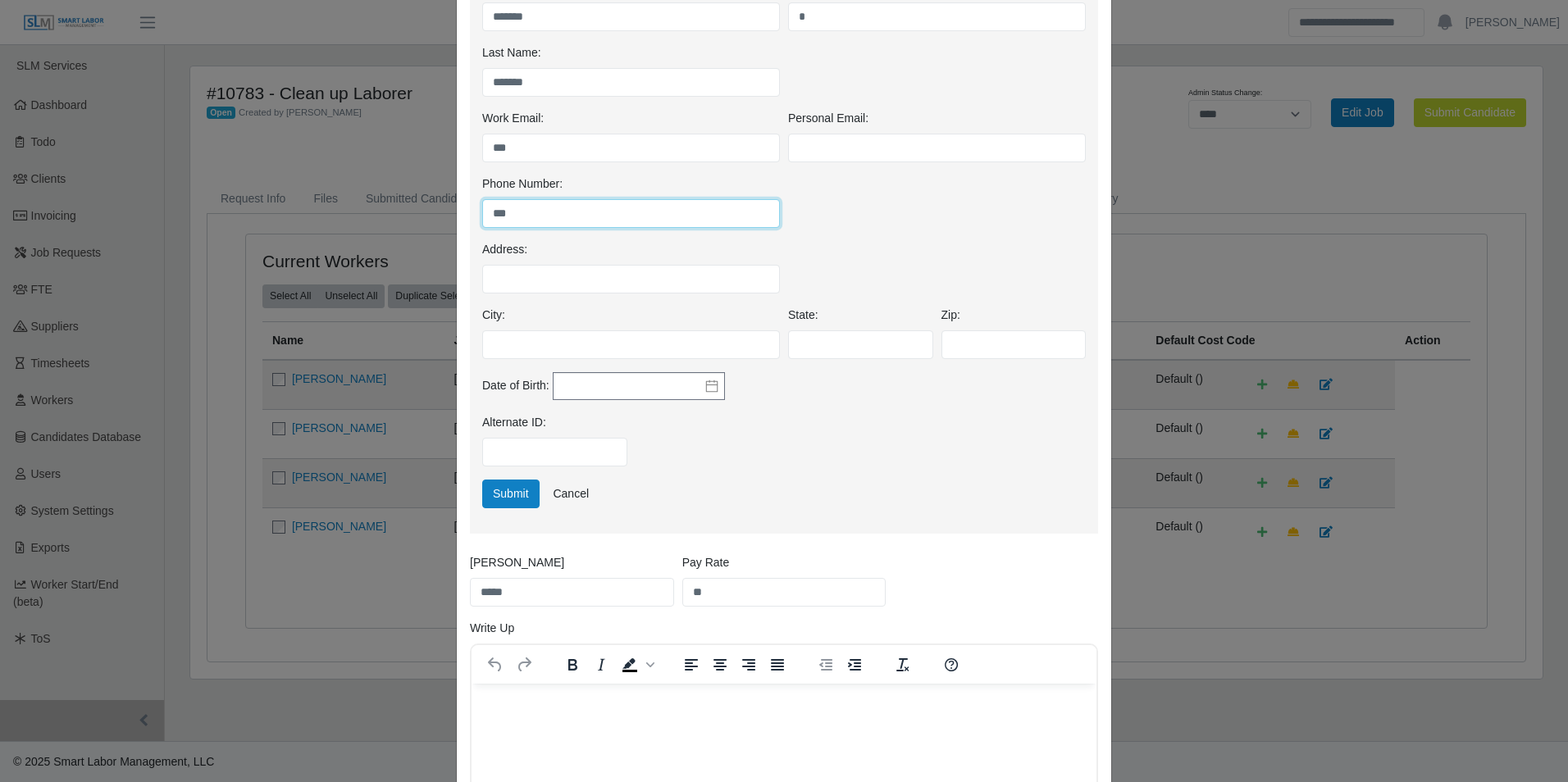
scroll to position [443, 0]
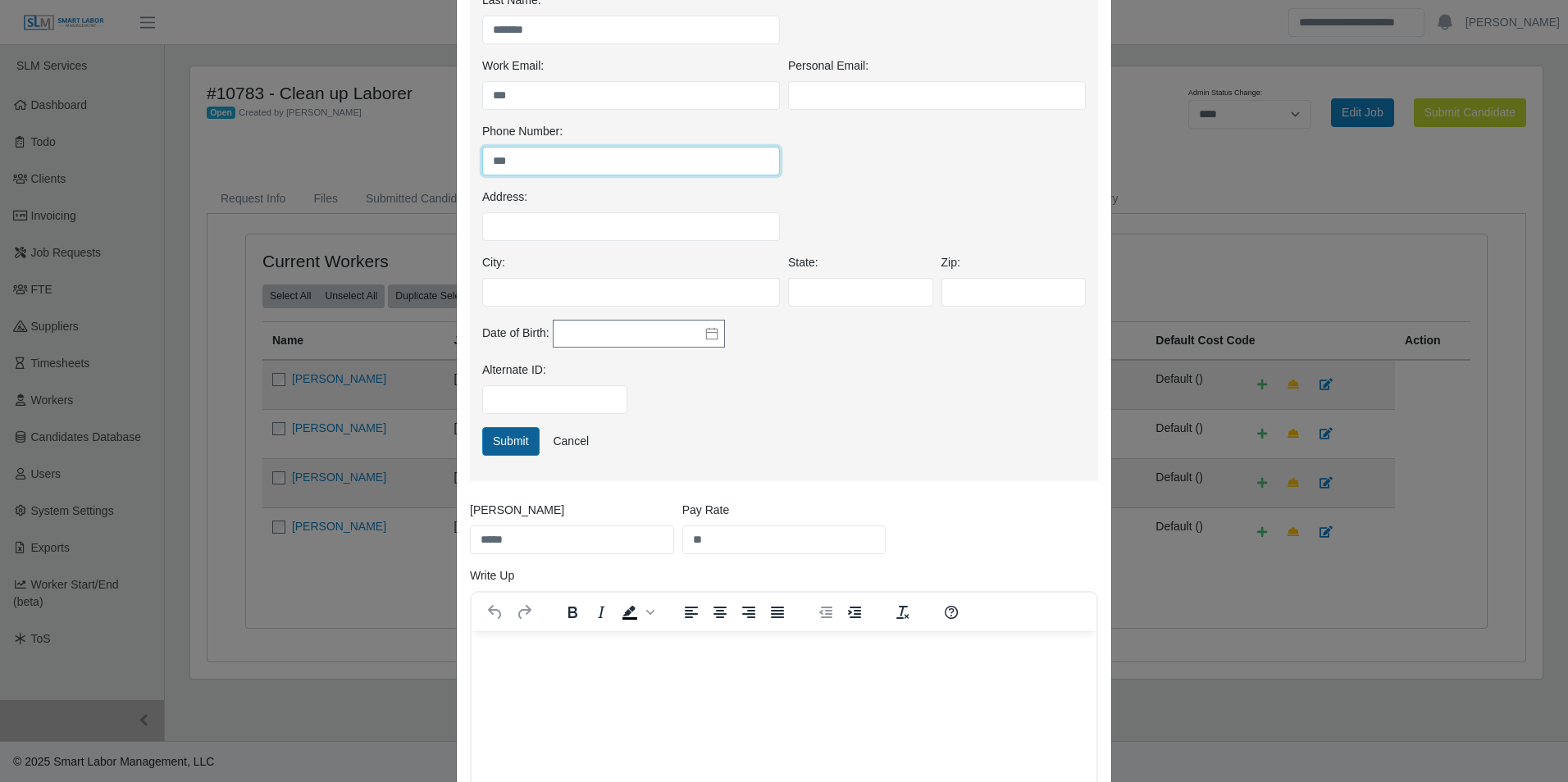
type input "***"
click at [507, 436] on button "Submit" at bounding box center [511, 442] width 57 height 28
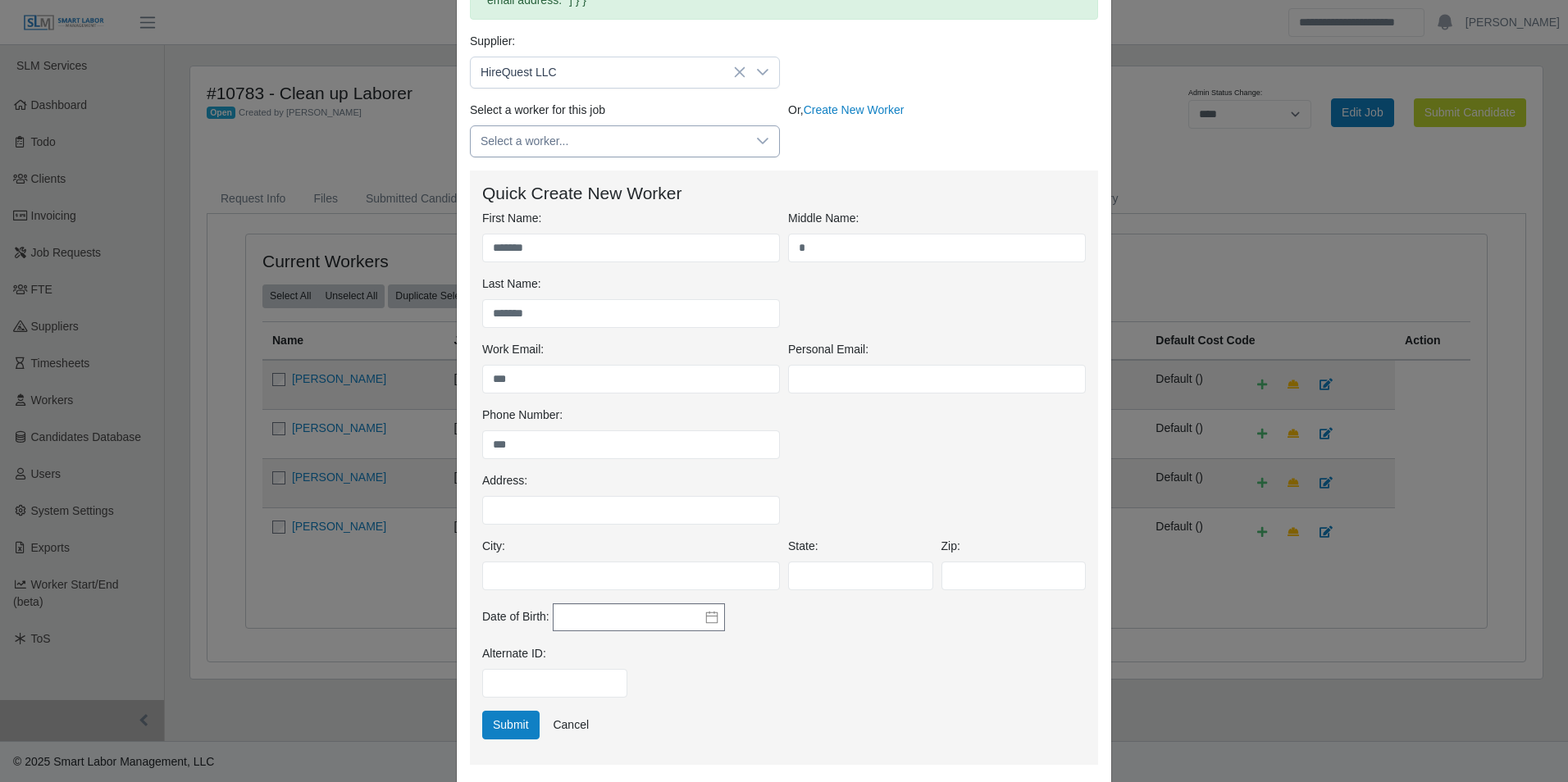
scroll to position [215, 0]
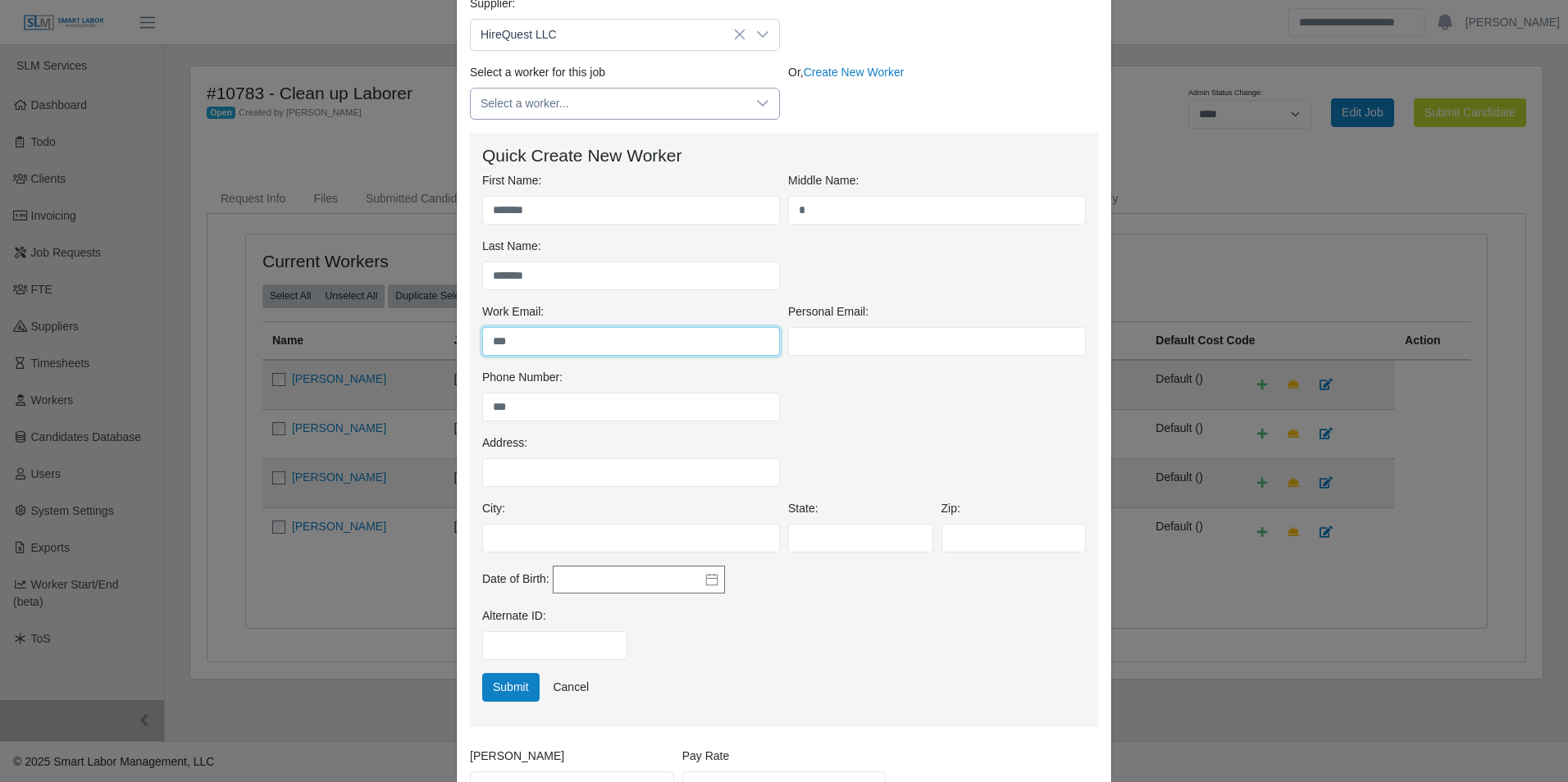
click at [561, 344] on input "***" at bounding box center [631, 341] width 298 height 28
type input "*"
click at [542, 400] on input "***" at bounding box center [631, 407] width 298 height 28
type input "*"
paste input "**********"
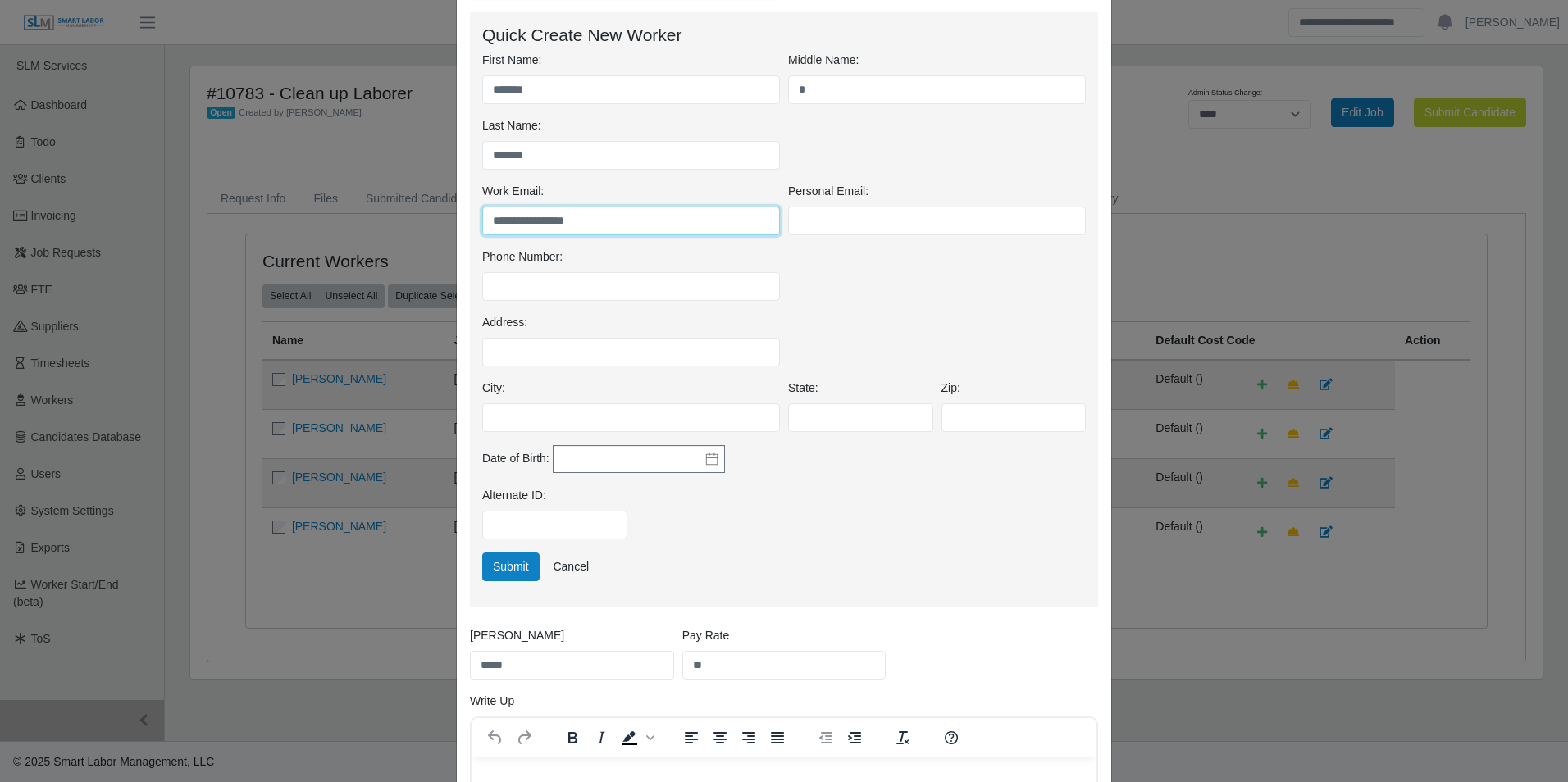
scroll to position [461, 0]
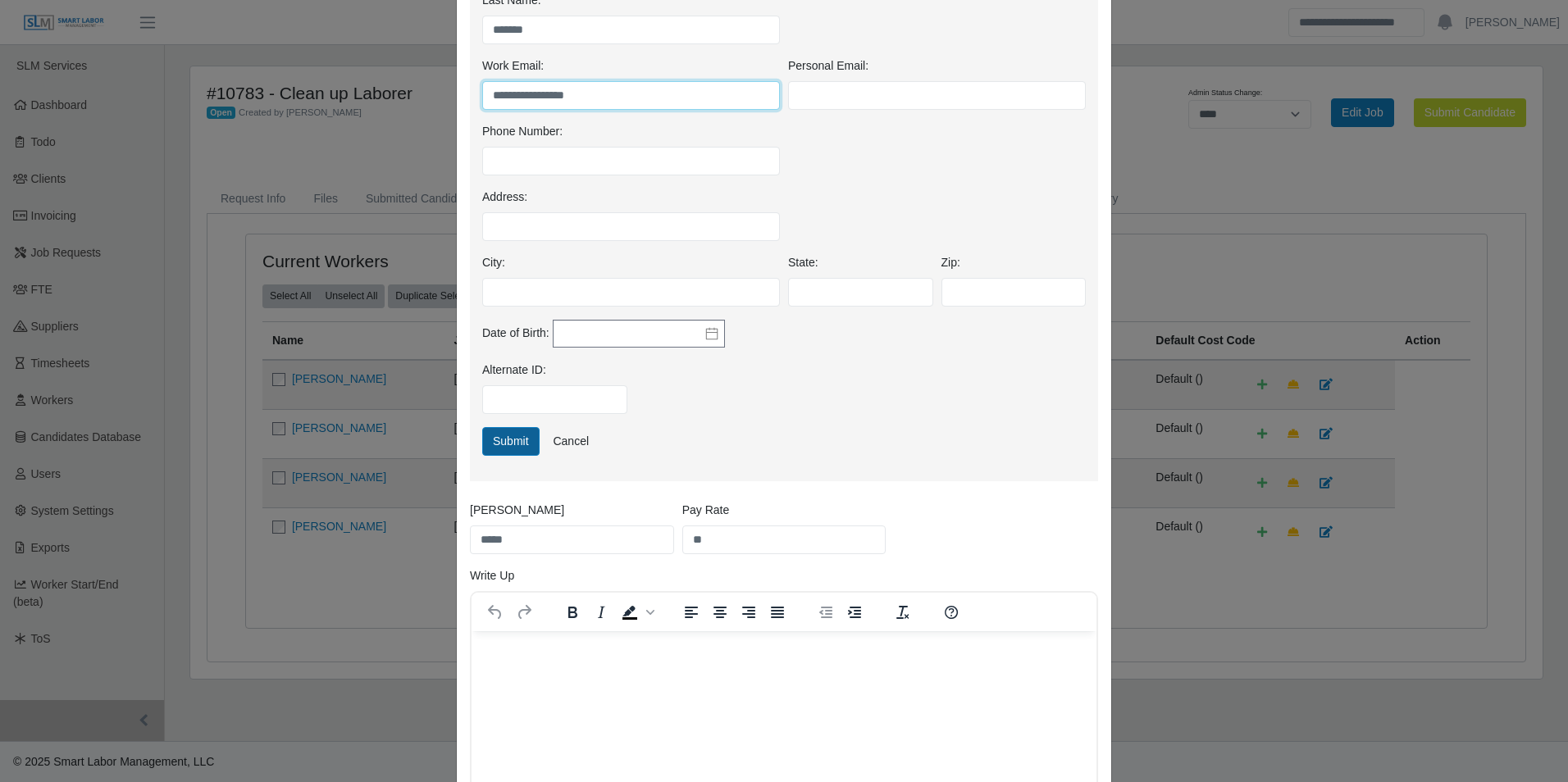
type input "**********"
click at [499, 442] on button "Submit" at bounding box center [511, 442] width 57 height 28
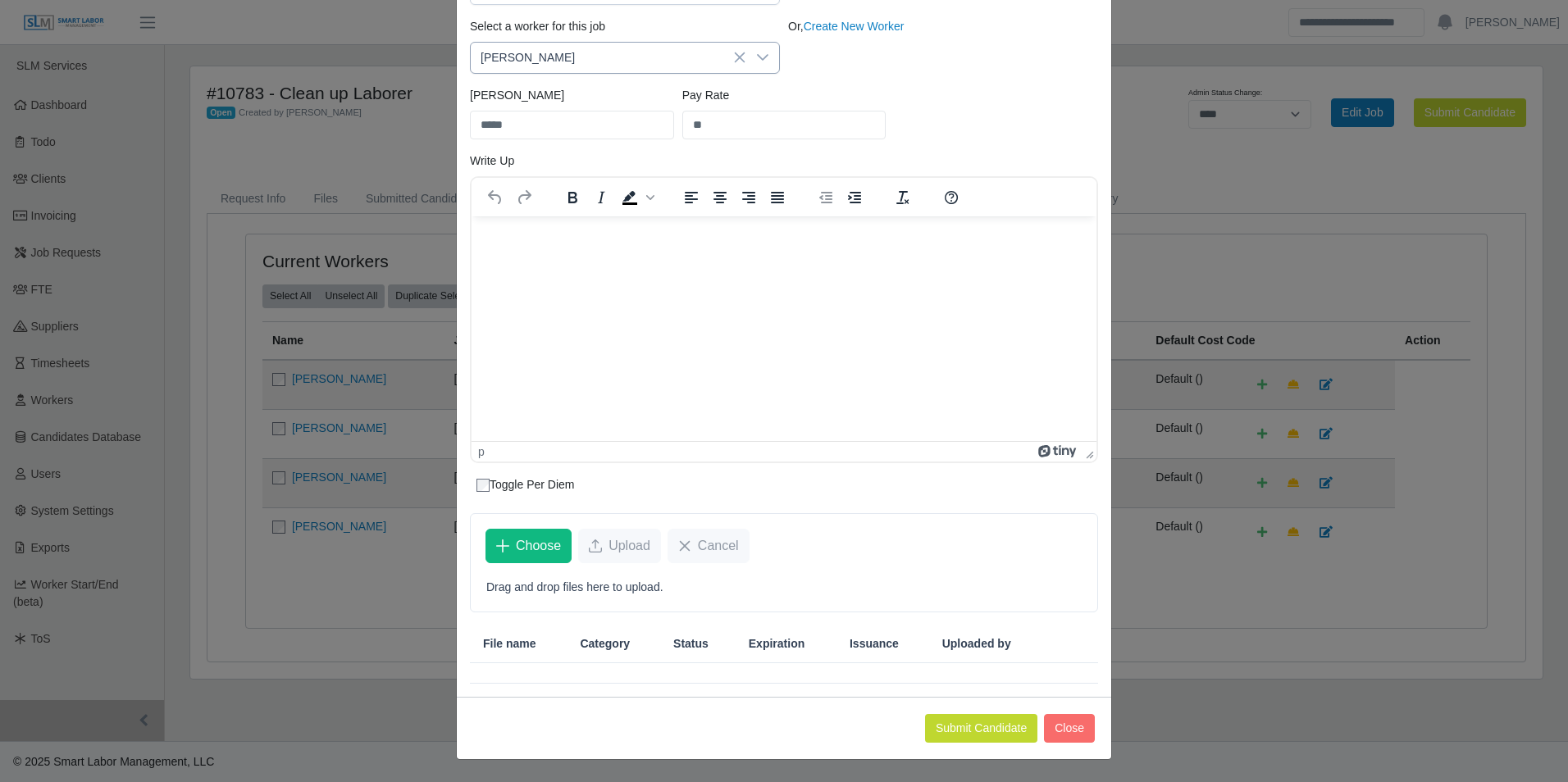
scroll to position [261, 0]
click at [955, 720] on button "Submit Candidate" at bounding box center [981, 728] width 112 height 28
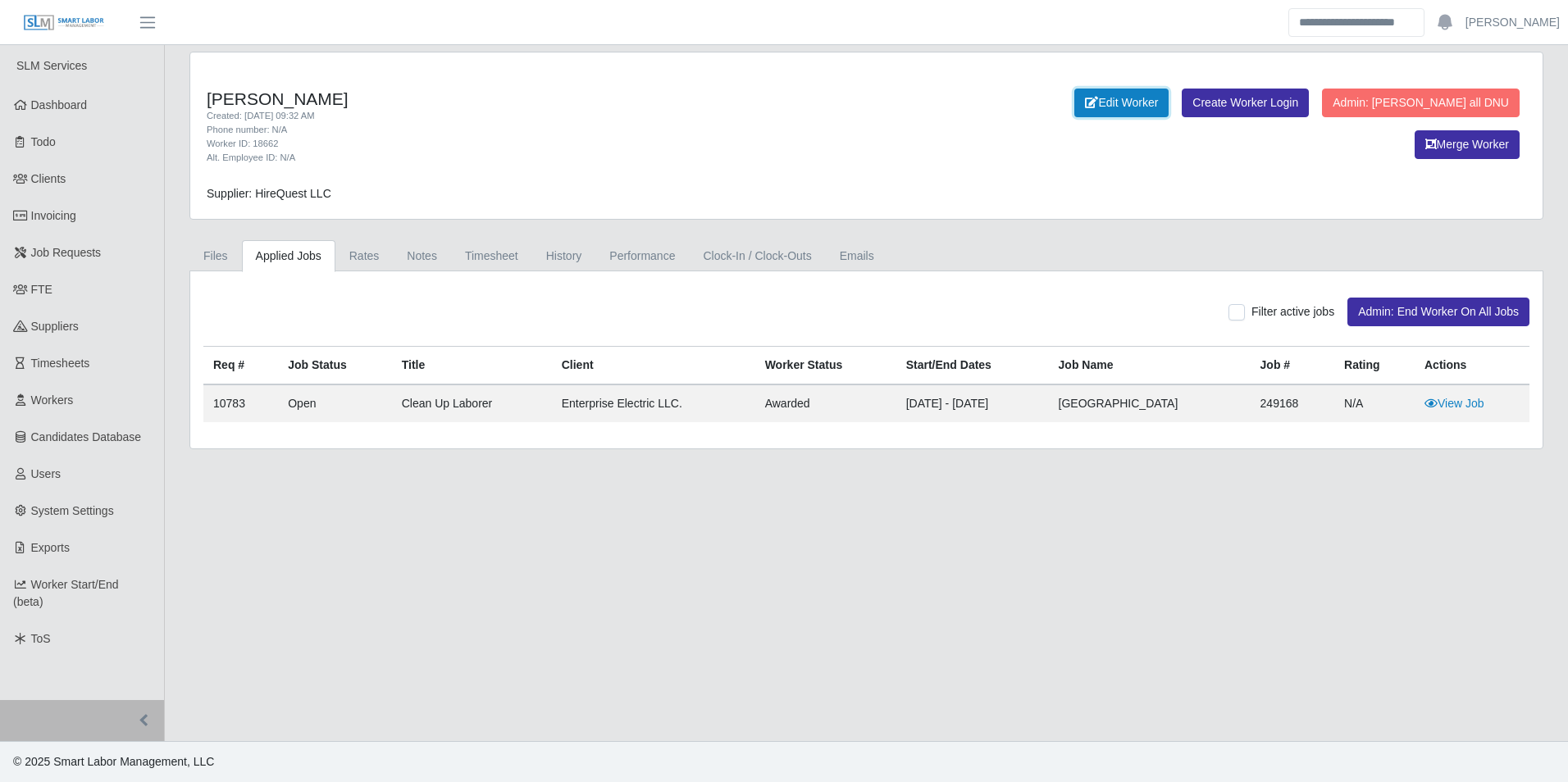
click at [1086, 101] on link "Edit Worker" at bounding box center [1120, 102] width 94 height 28
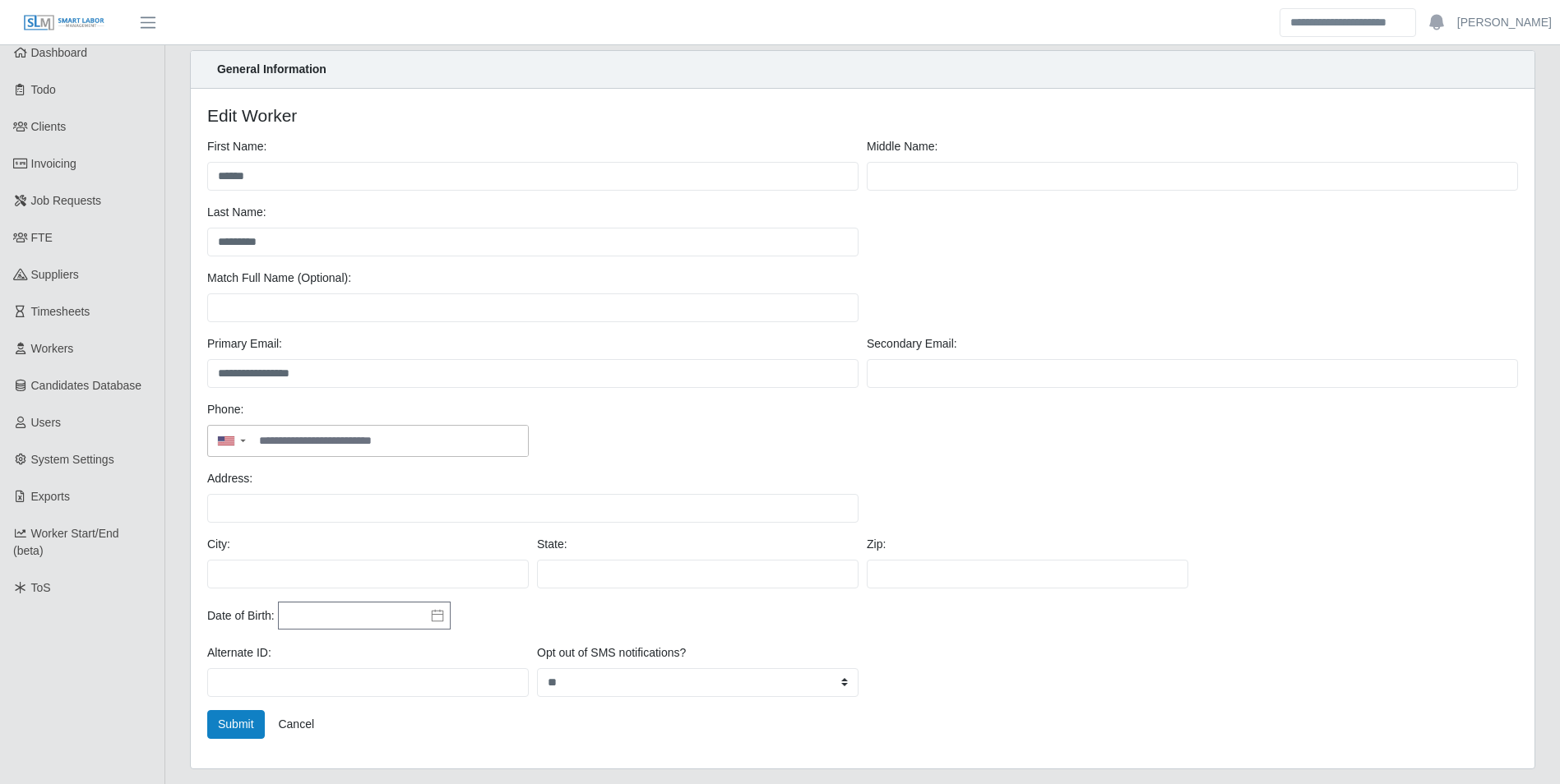
scroll to position [83, 0]
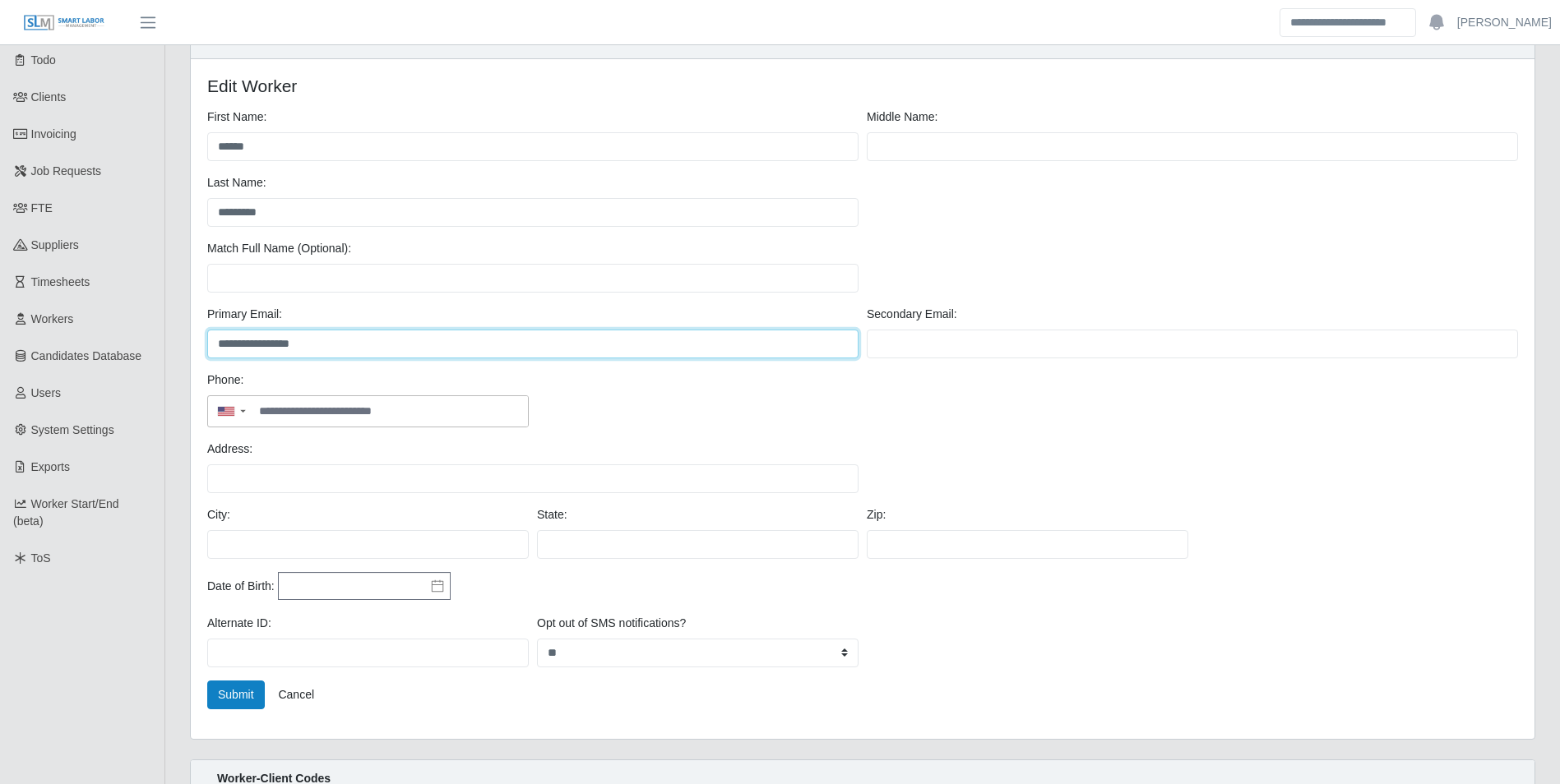
drag, startPoint x: 345, startPoint y: 340, endPoint x: 204, endPoint y: 340, distance: 141.0
click at [204, 340] on div "**********" at bounding box center [532, 332] width 659 height 53
click at [639, 413] on div "Phone: ▼" at bounding box center [862, 406] width 1319 height 69
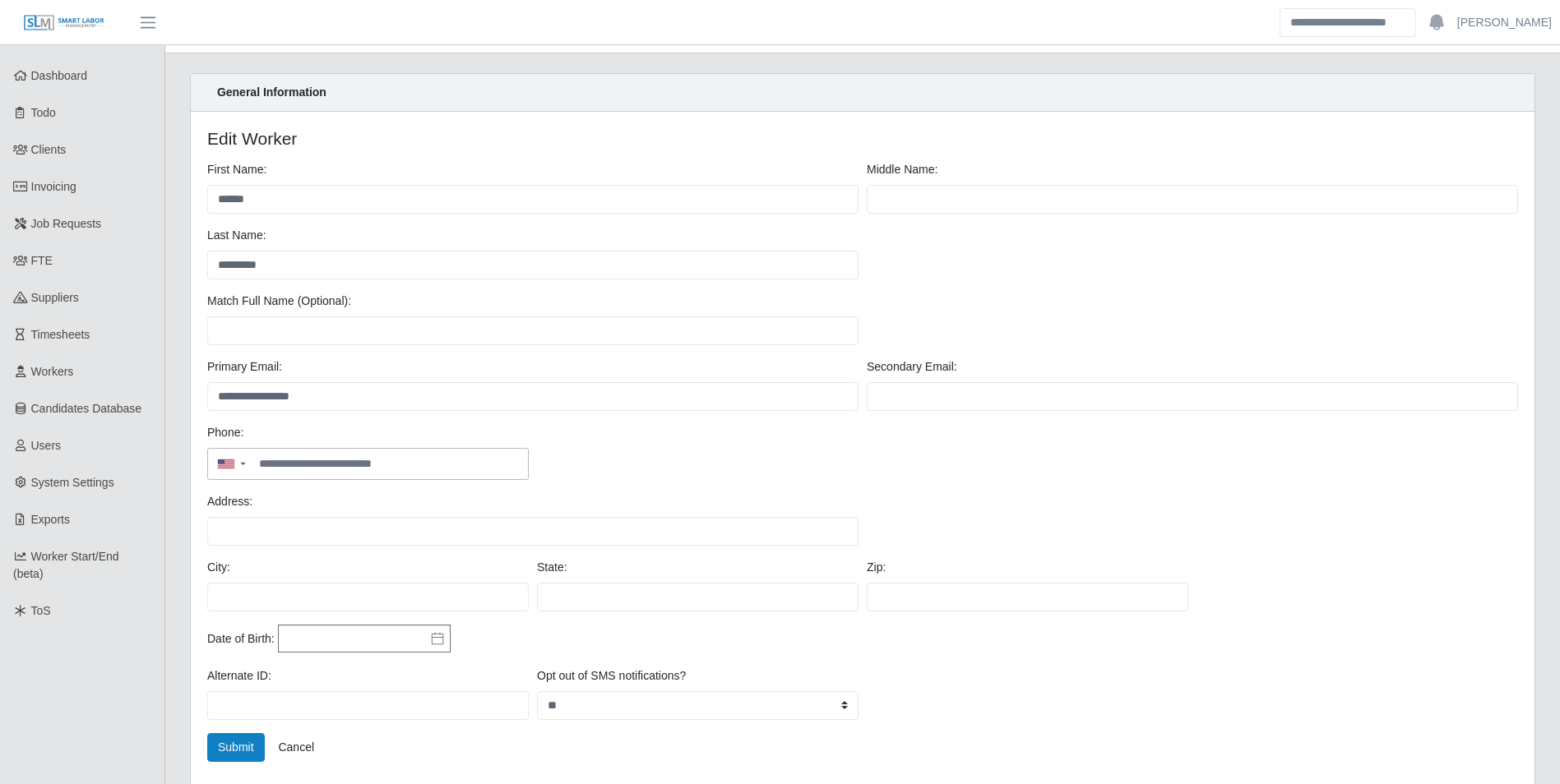
scroll to position [0, 0]
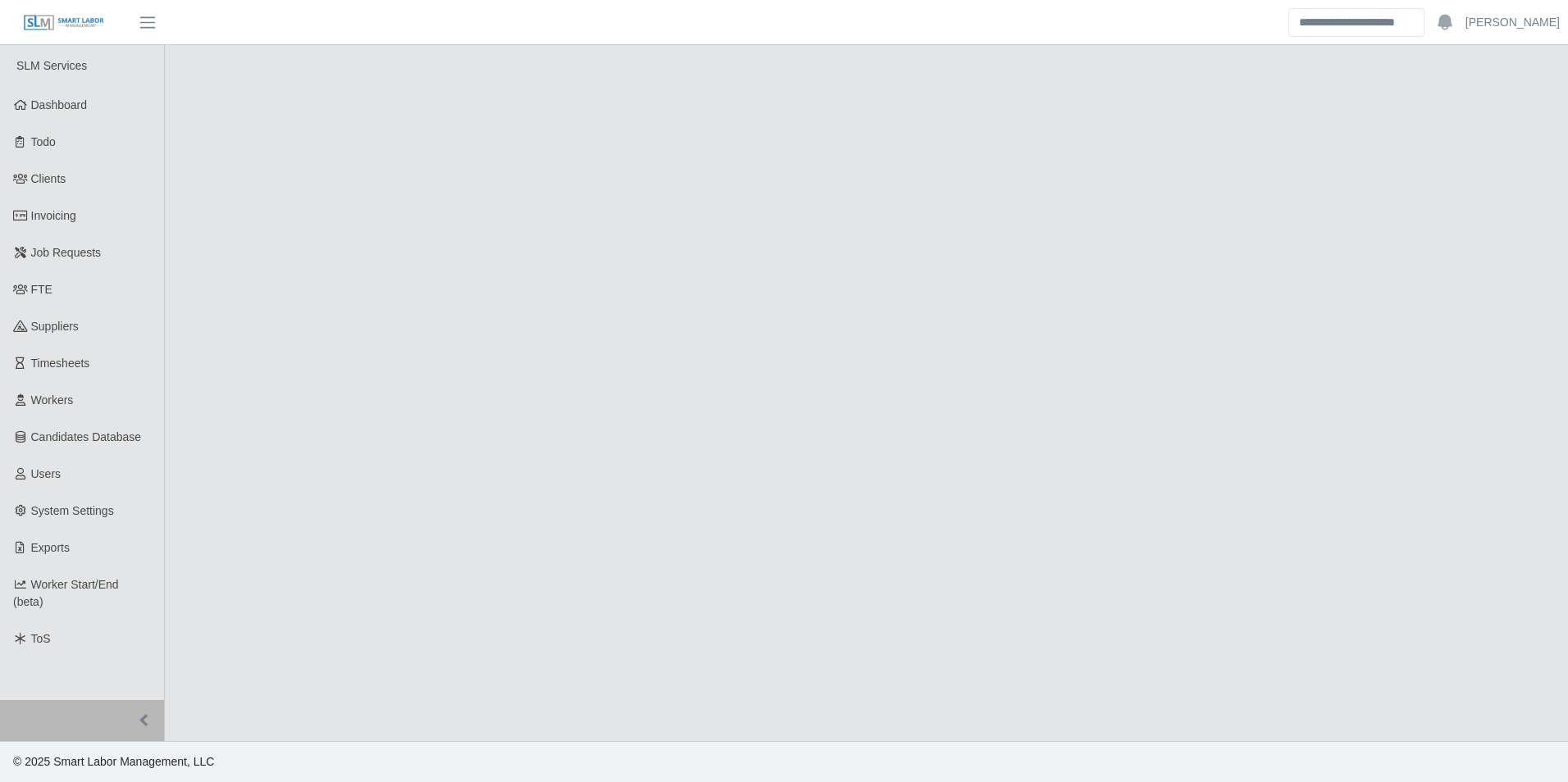
select select "****"
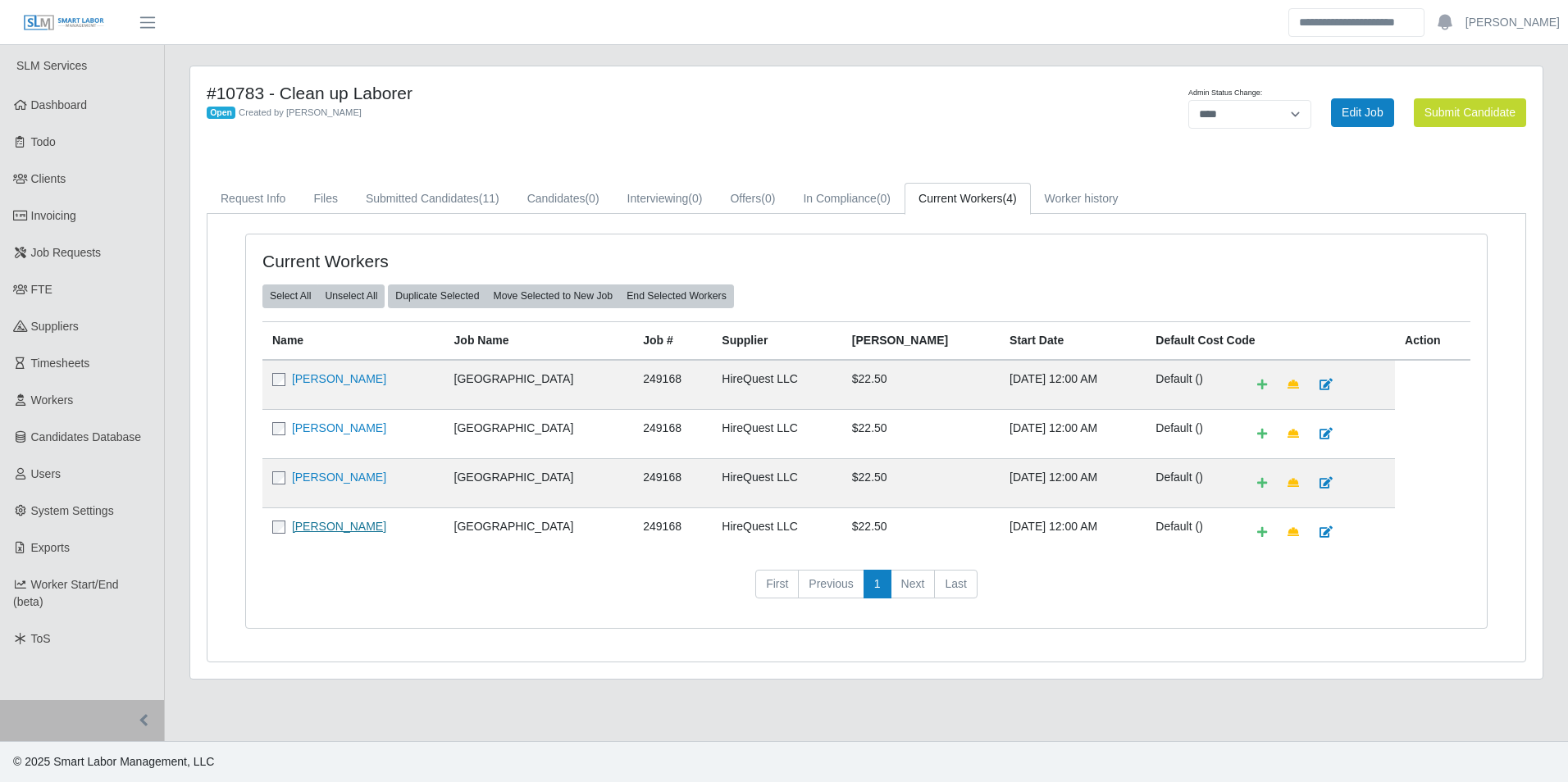
click at [338, 528] on link "[PERSON_NAME]" at bounding box center [339, 527] width 94 height 13
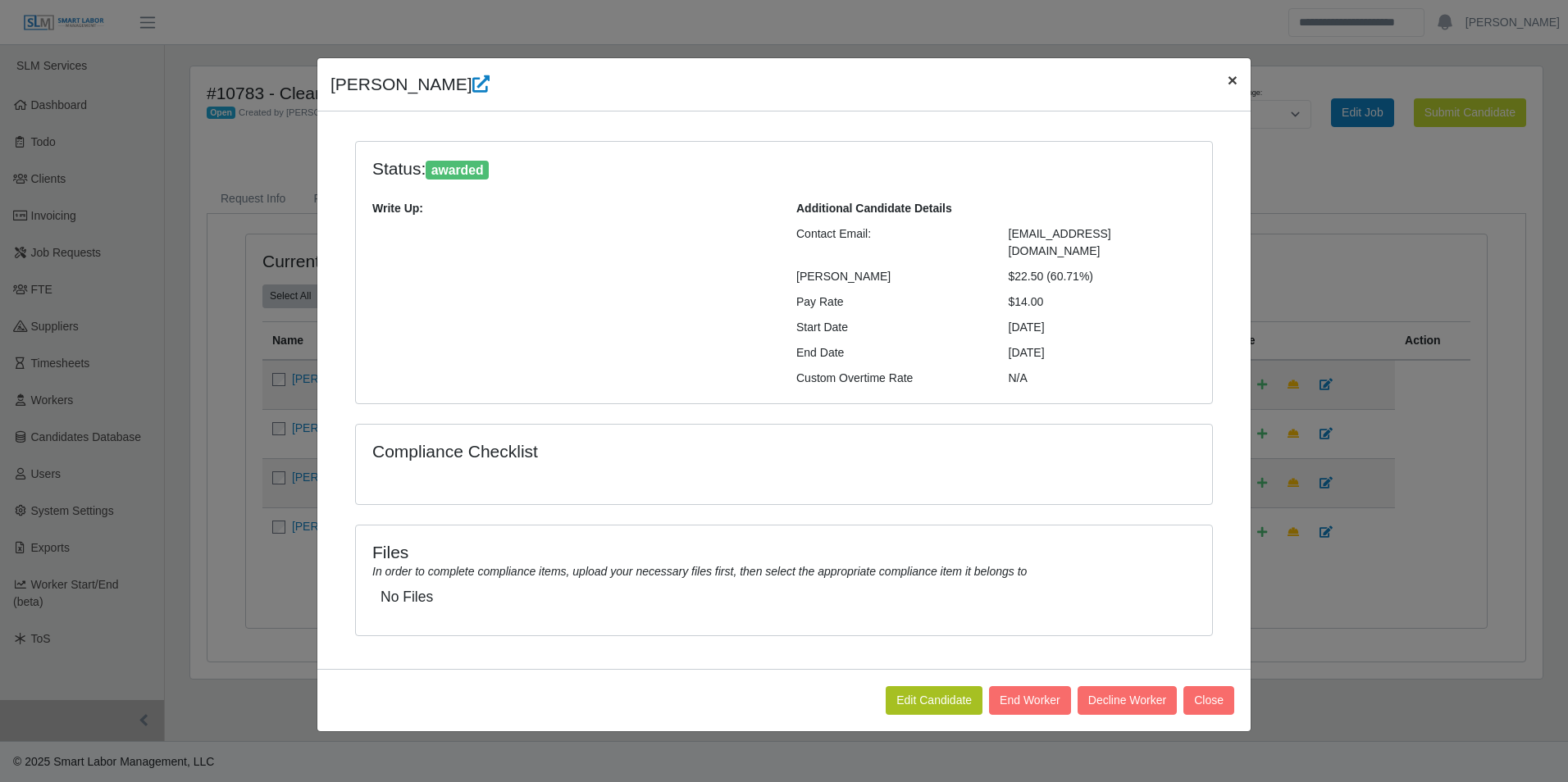
click at [1229, 82] on span "×" at bounding box center [1233, 80] width 10 height 19
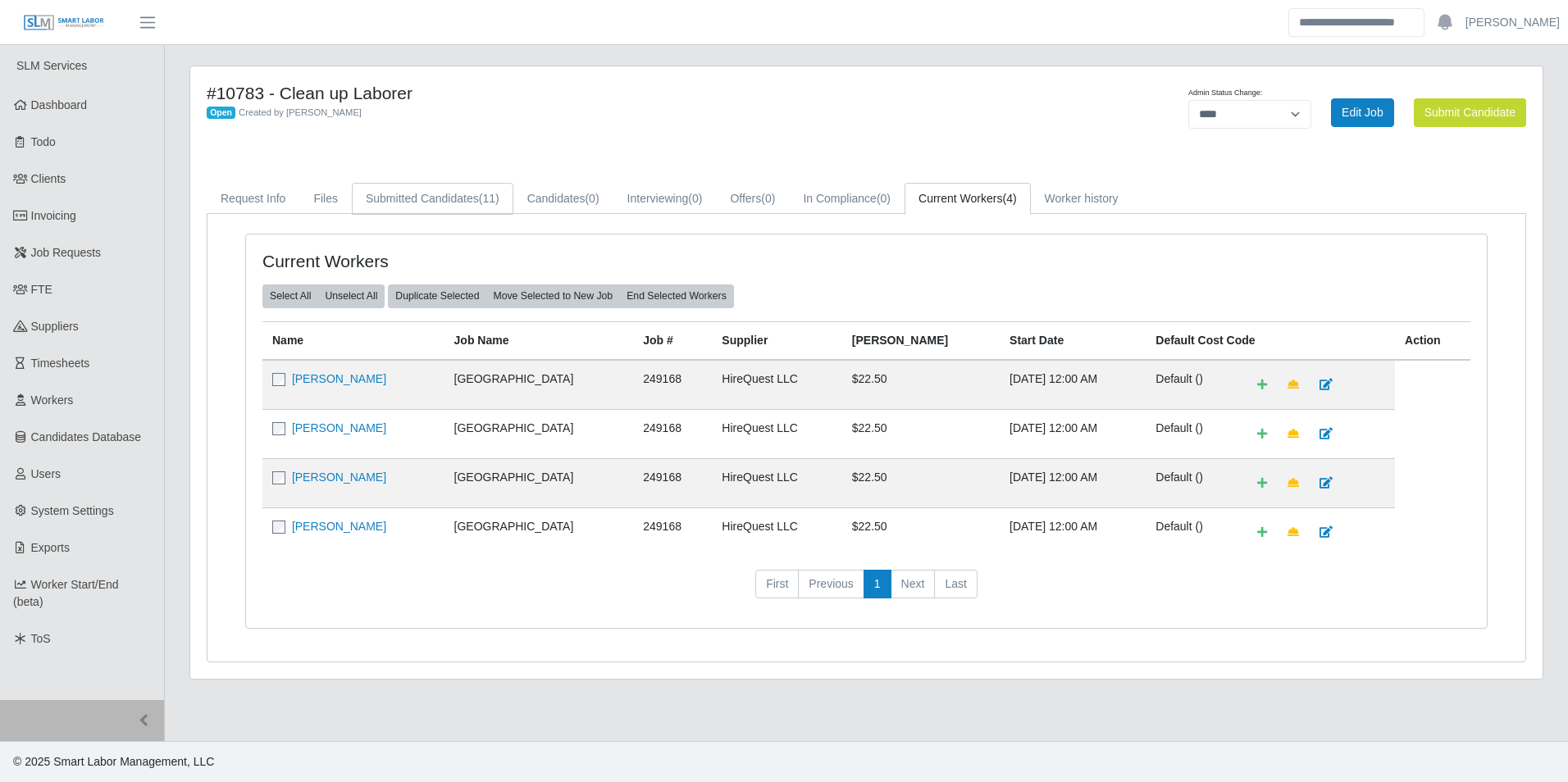
click at [406, 200] on link "Submitted Candidates (11)" at bounding box center [433, 199] width 161 height 32
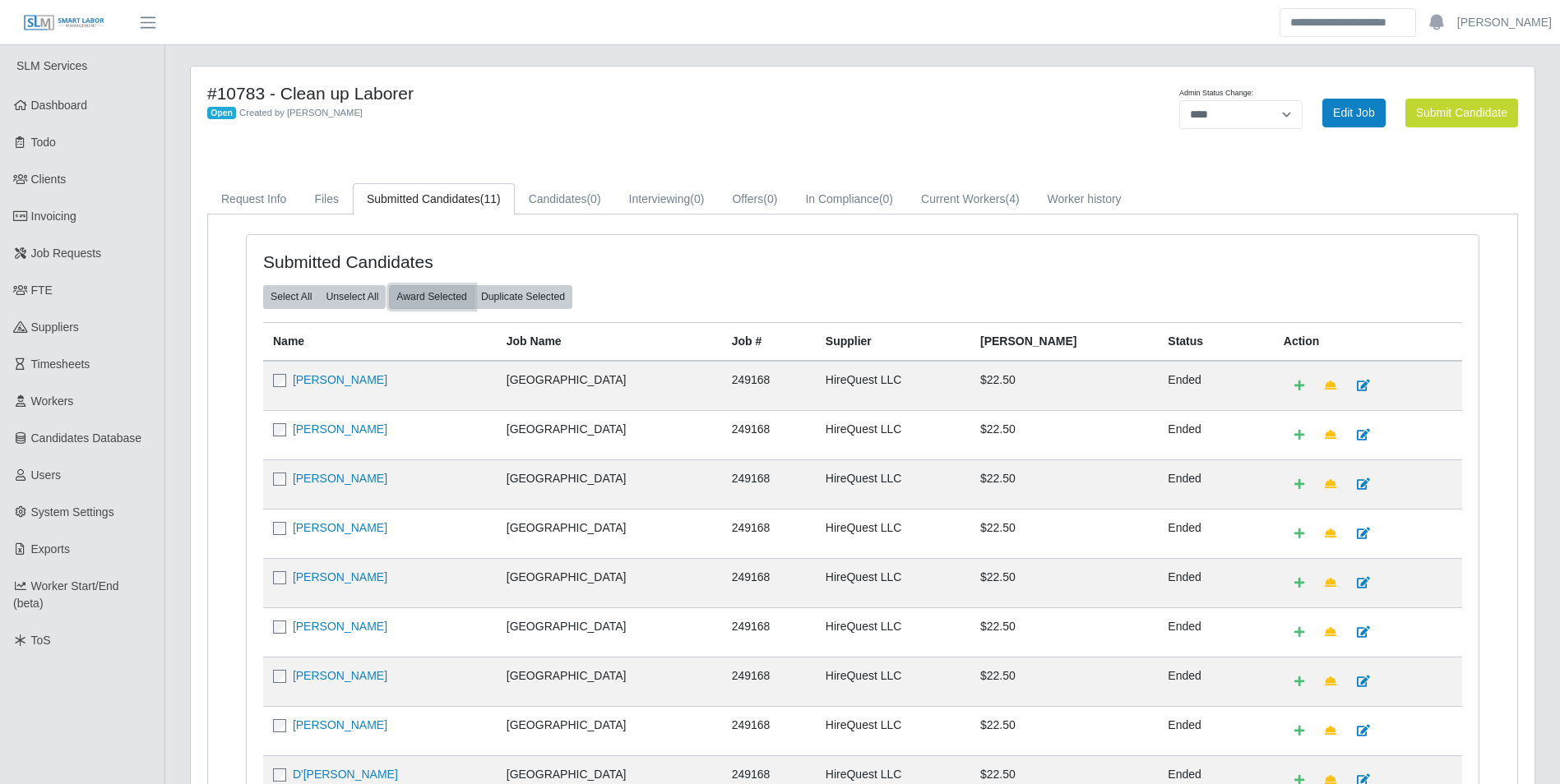
click at [454, 289] on button "Award Selected" at bounding box center [431, 297] width 86 height 23
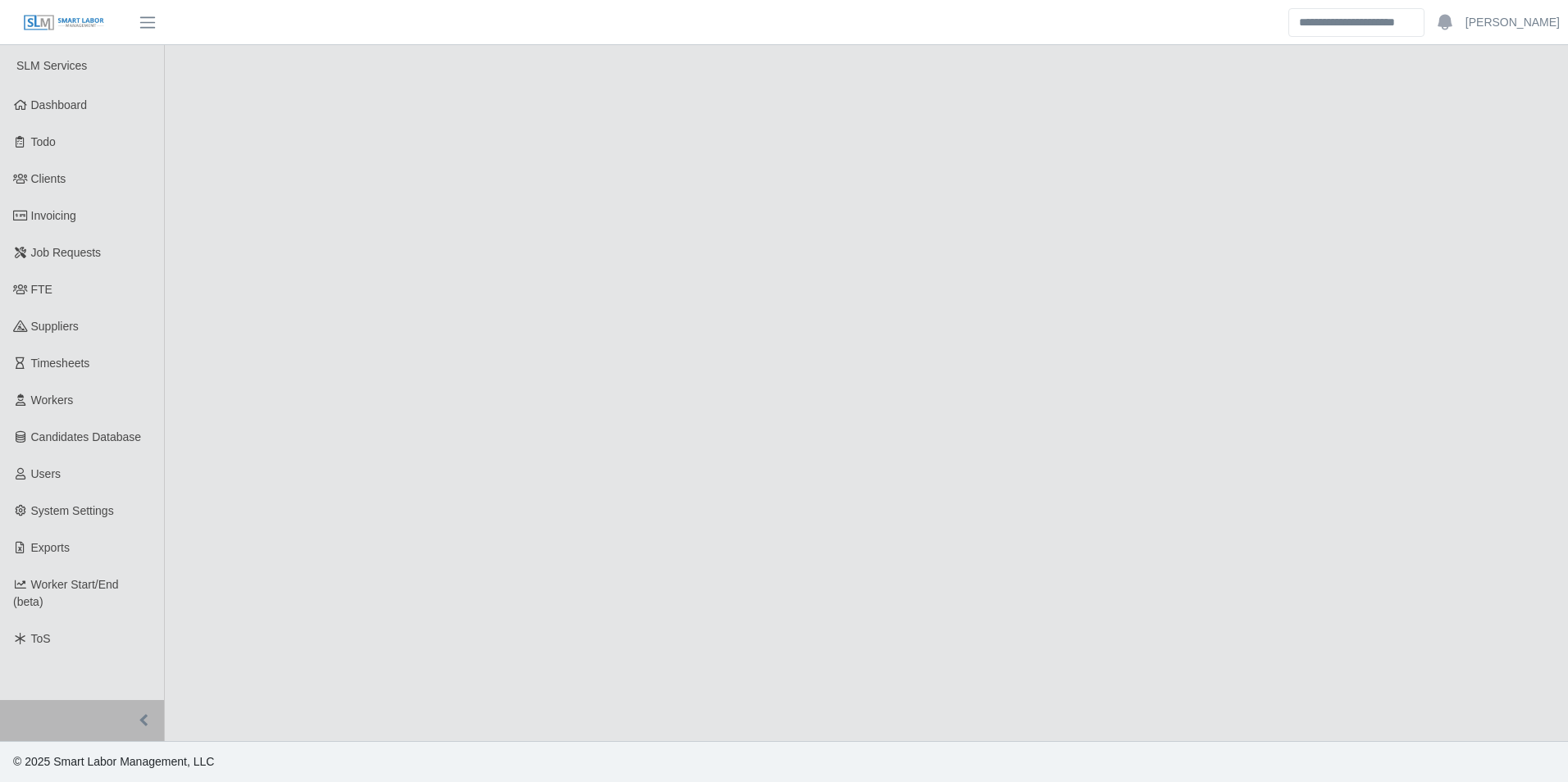
select select "****"
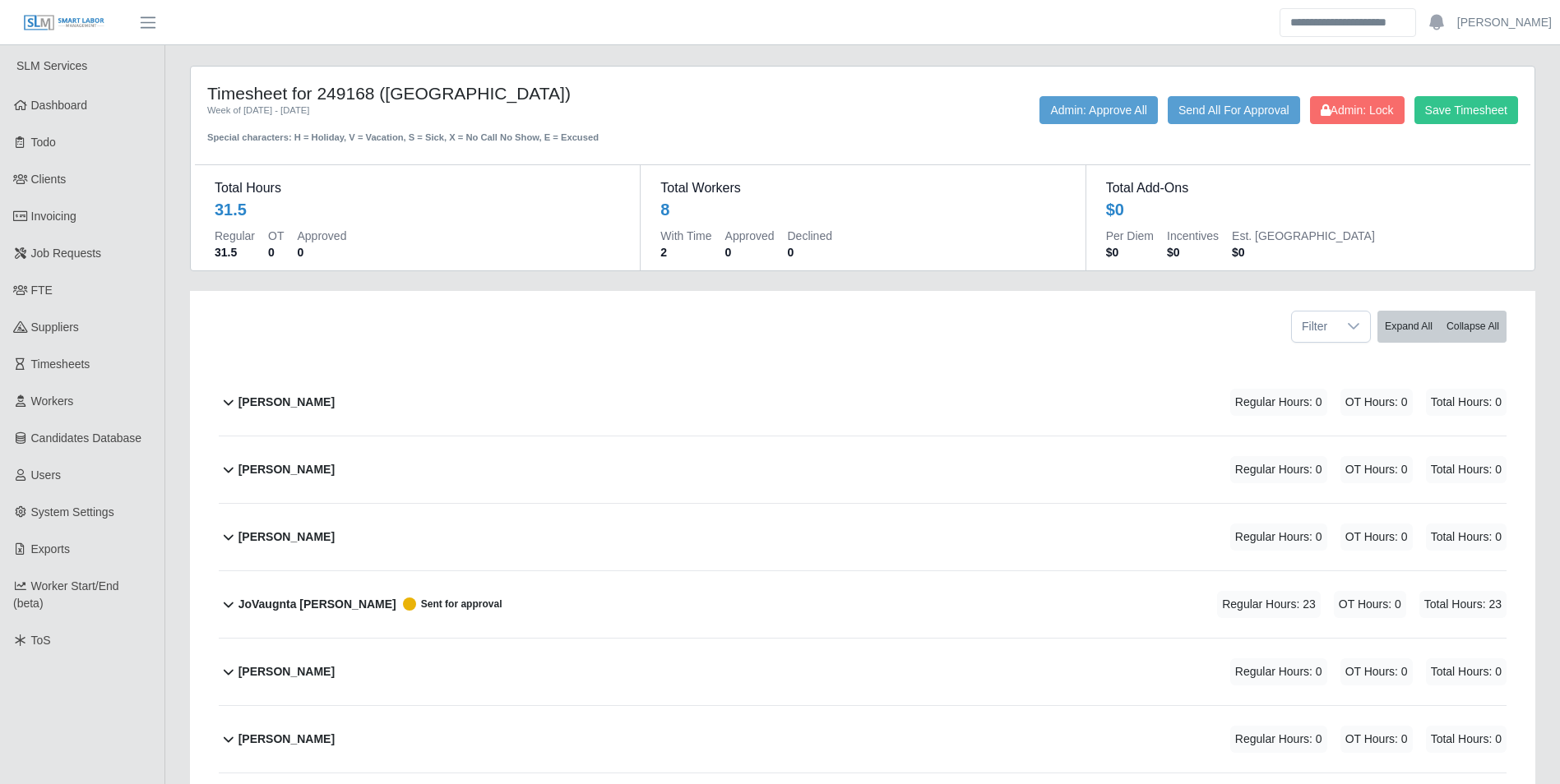
click at [273, 406] on b "Charles Hatcher" at bounding box center [286, 402] width 96 height 18
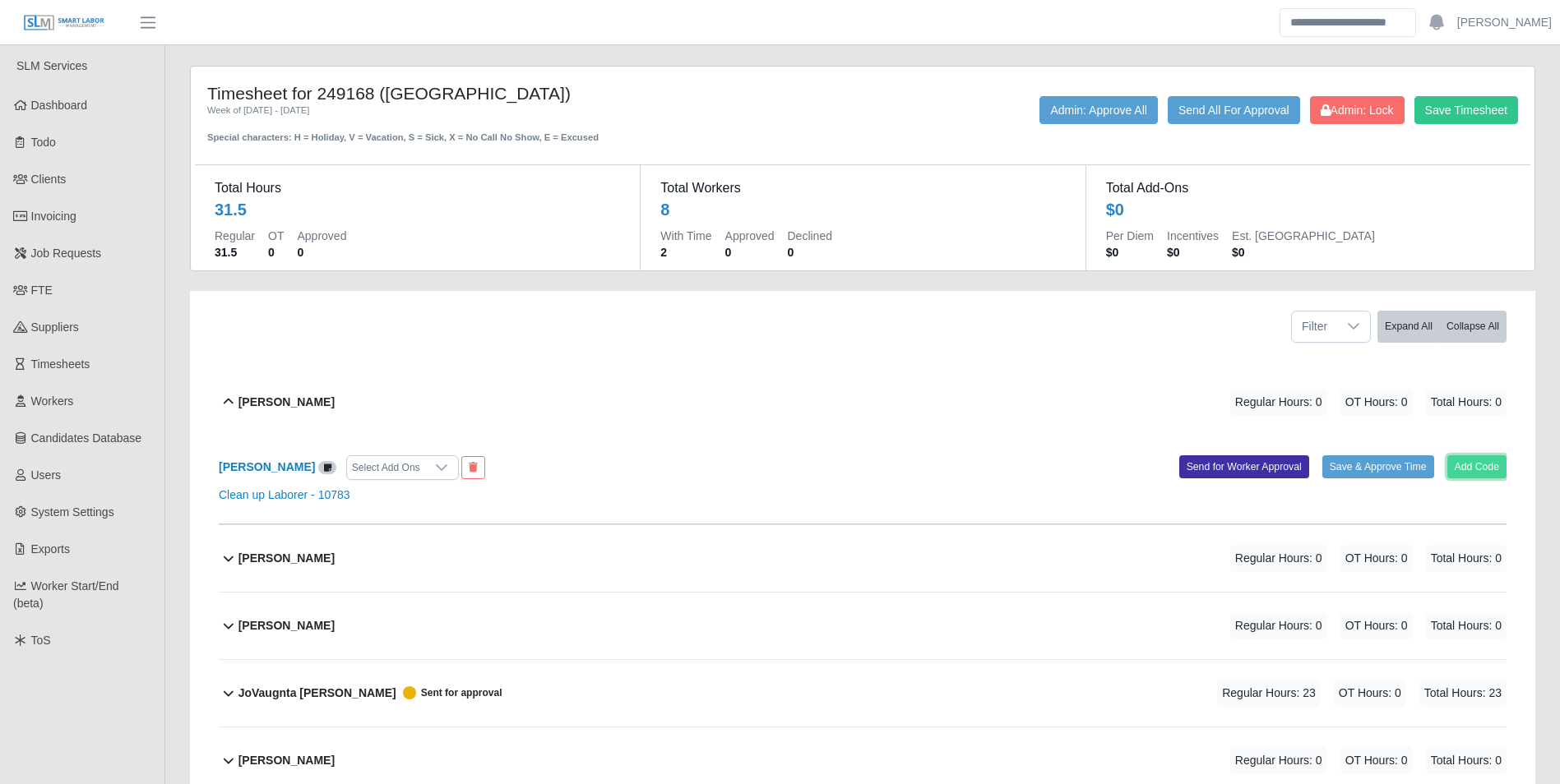
click at [1462, 462] on button "Add Code" at bounding box center [1477, 467] width 60 height 23
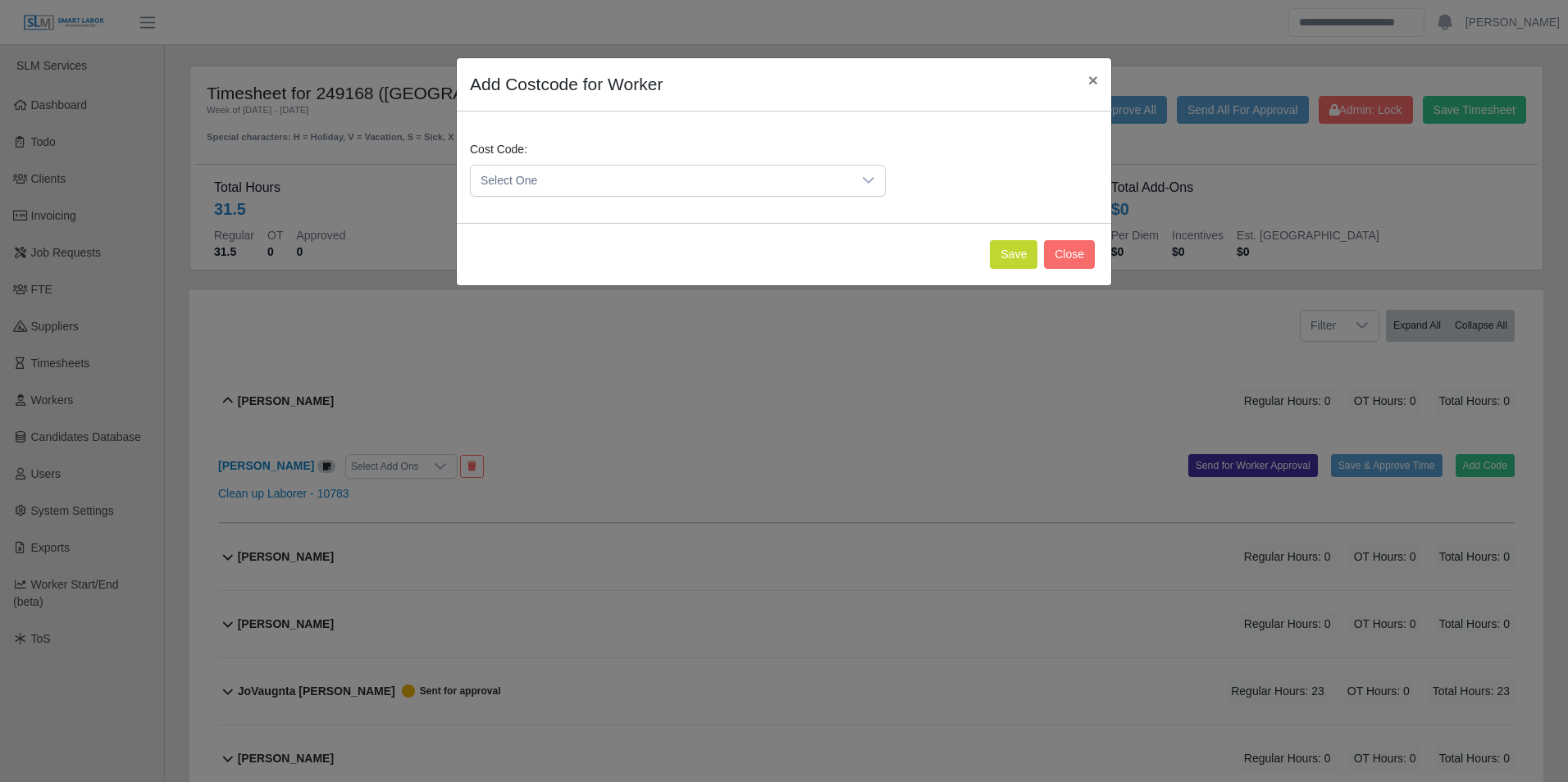
click at [598, 204] on div "Cost Code: Select One" at bounding box center [784, 176] width 636 height 69
click at [590, 188] on span "Select One" at bounding box center [661, 181] width 381 height 30
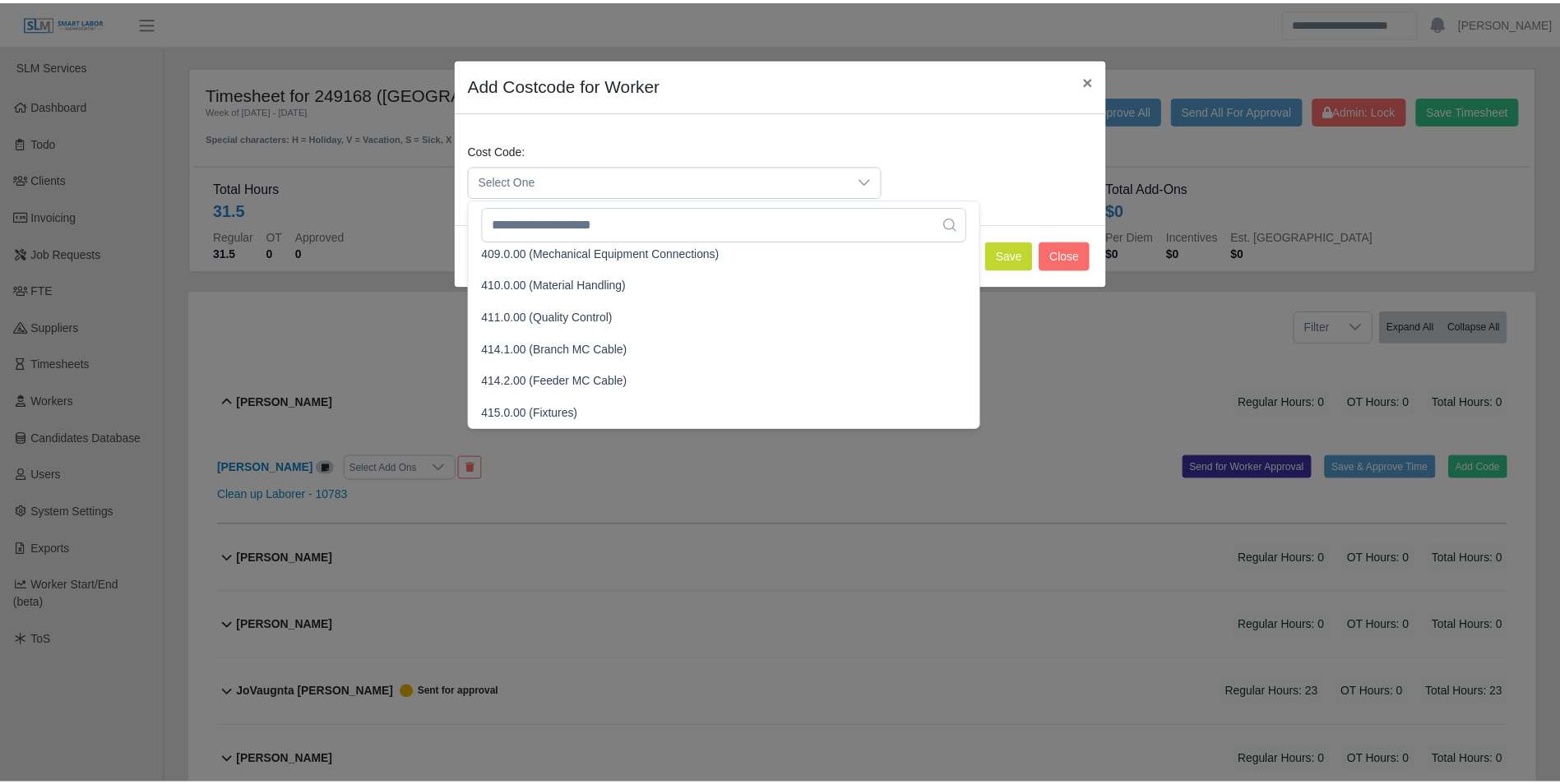
scroll to position [247, 0]
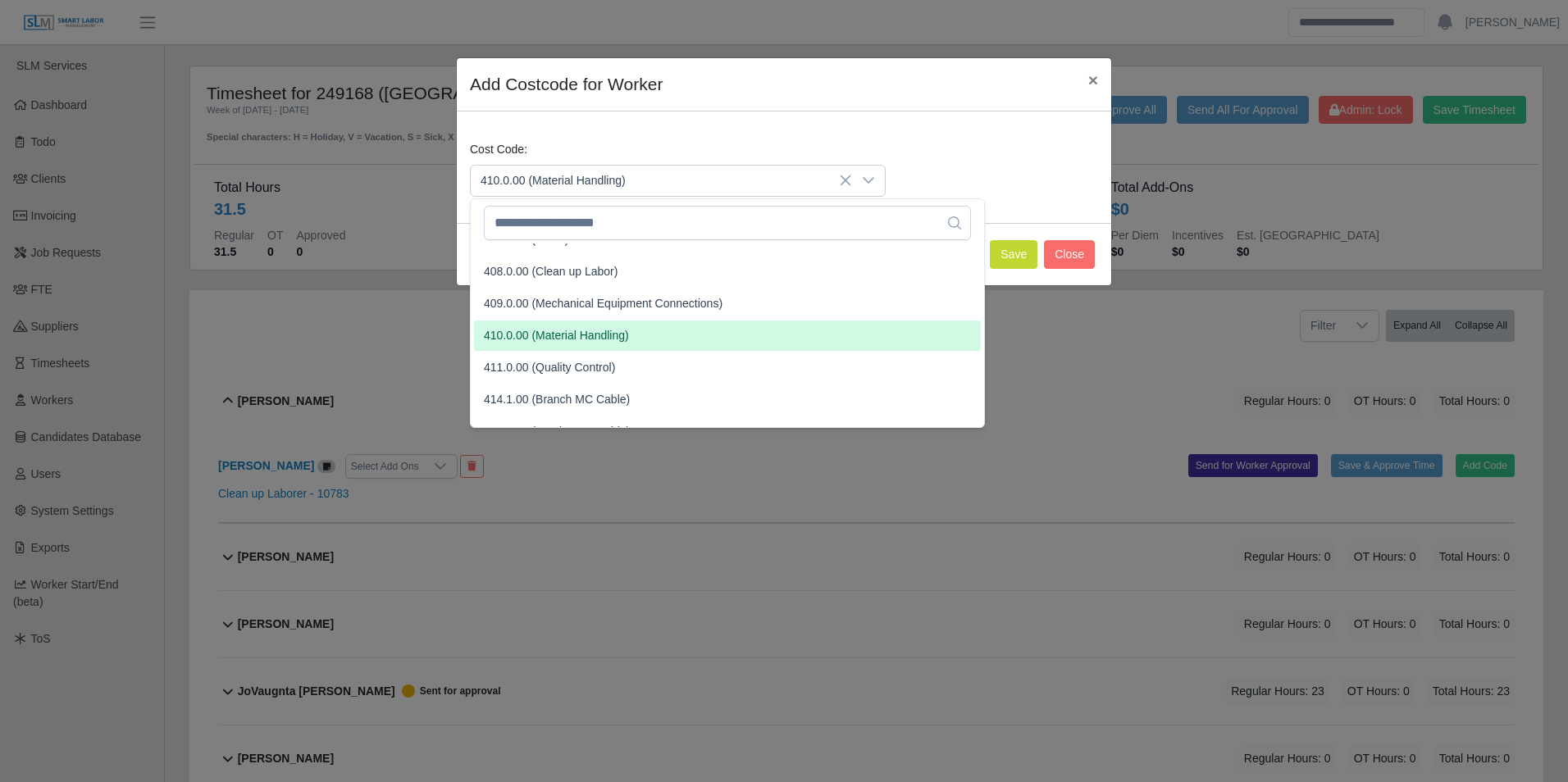
click at [594, 336] on span "410.0.00 (Material Handling)" at bounding box center [556, 335] width 145 height 17
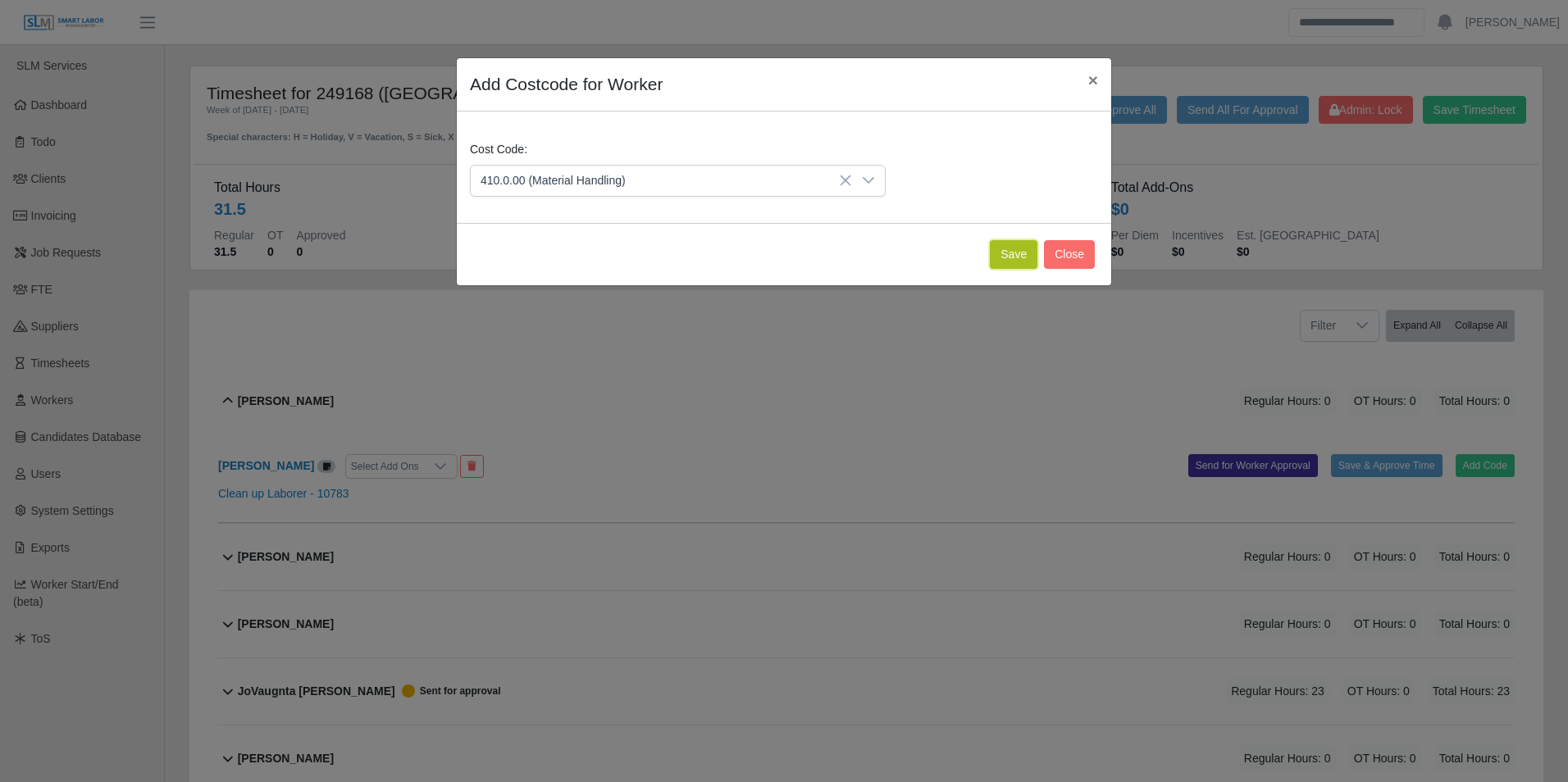
click at [1010, 261] on button "Save" at bounding box center [1013, 255] width 47 height 28
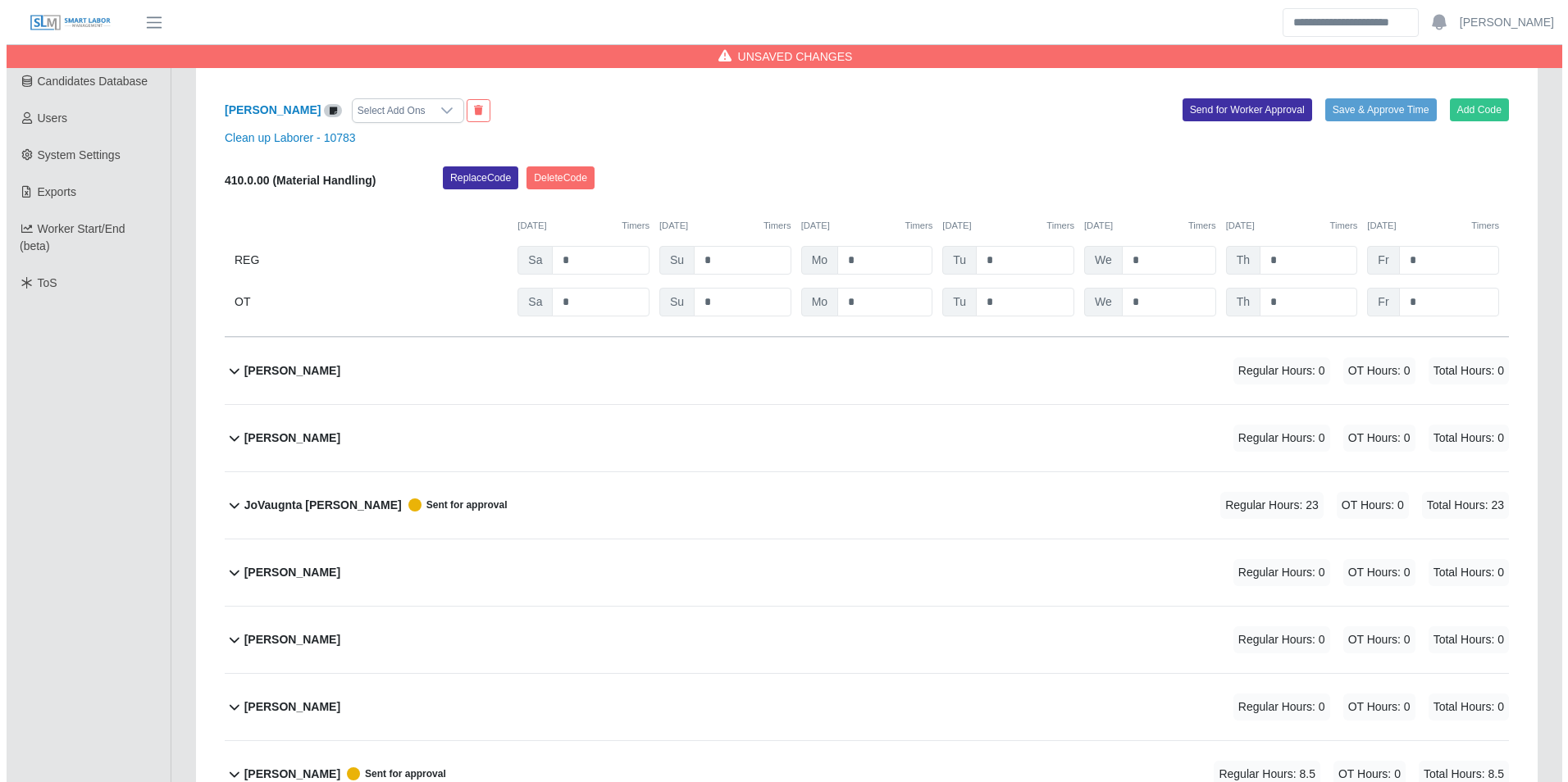
scroll to position [410, 0]
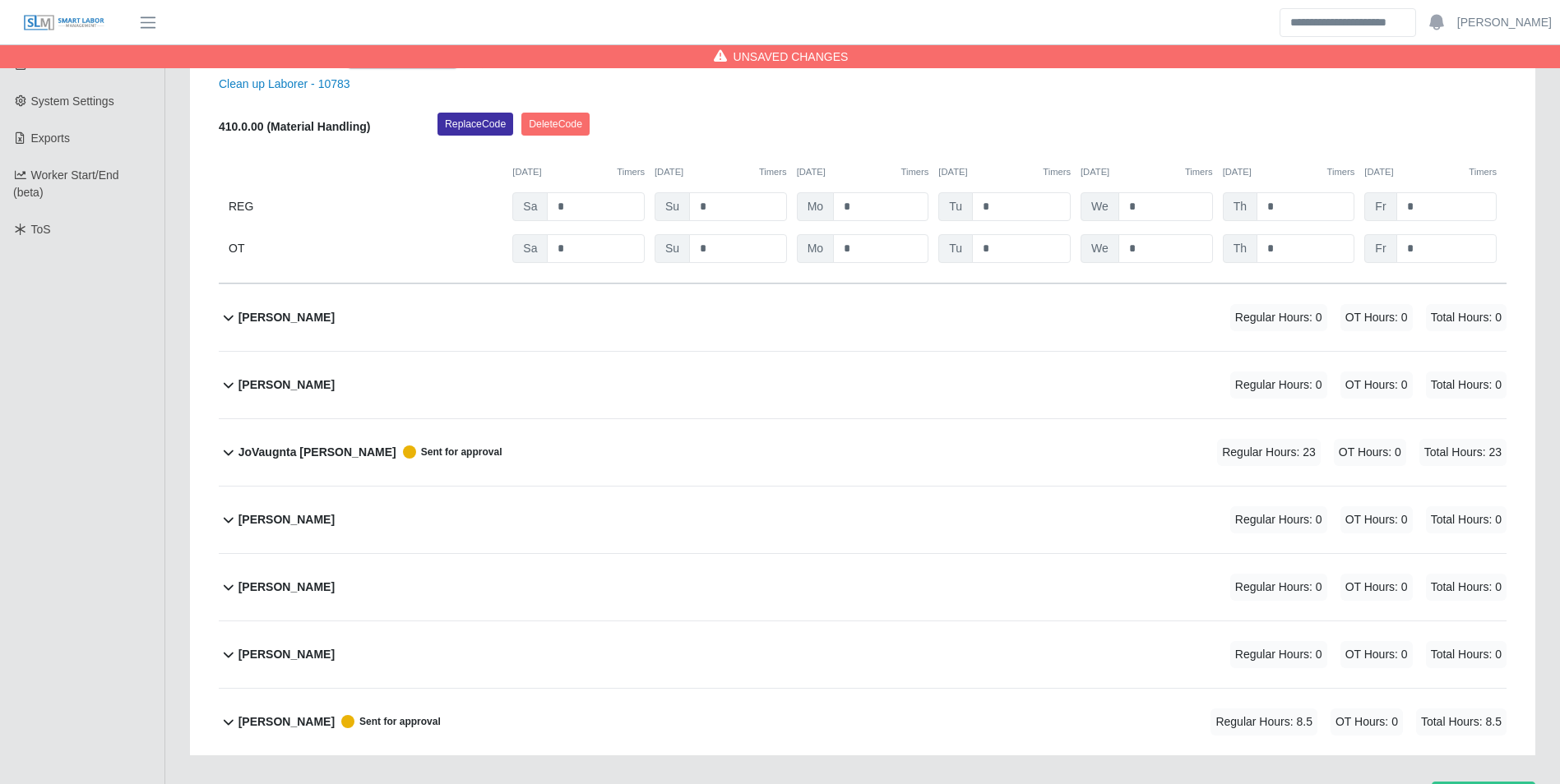
click at [302, 315] on b "Darryl Sheffield" at bounding box center [286, 318] width 96 height 18
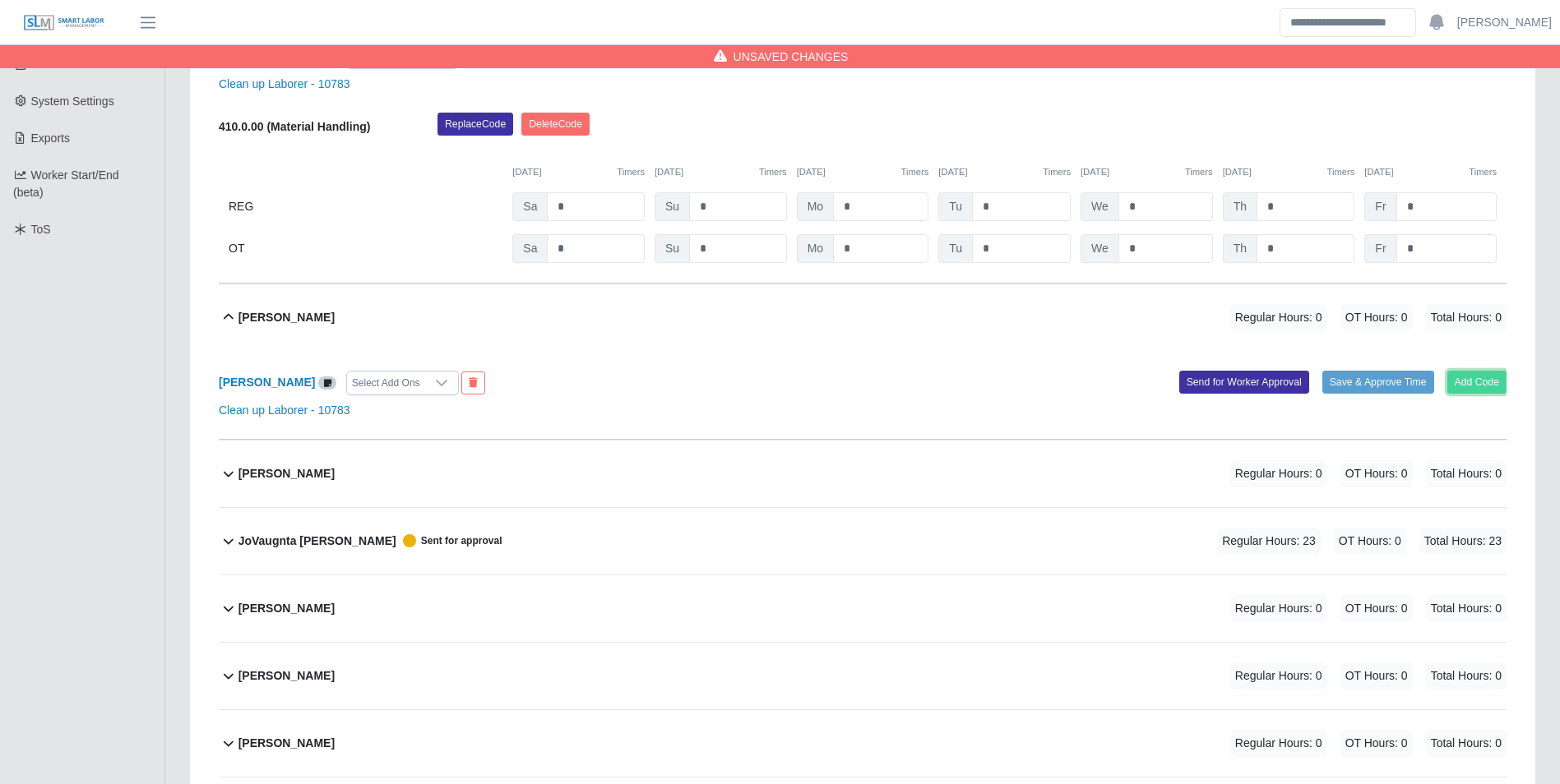
click at [1488, 385] on button "Add Code" at bounding box center [1477, 383] width 60 height 23
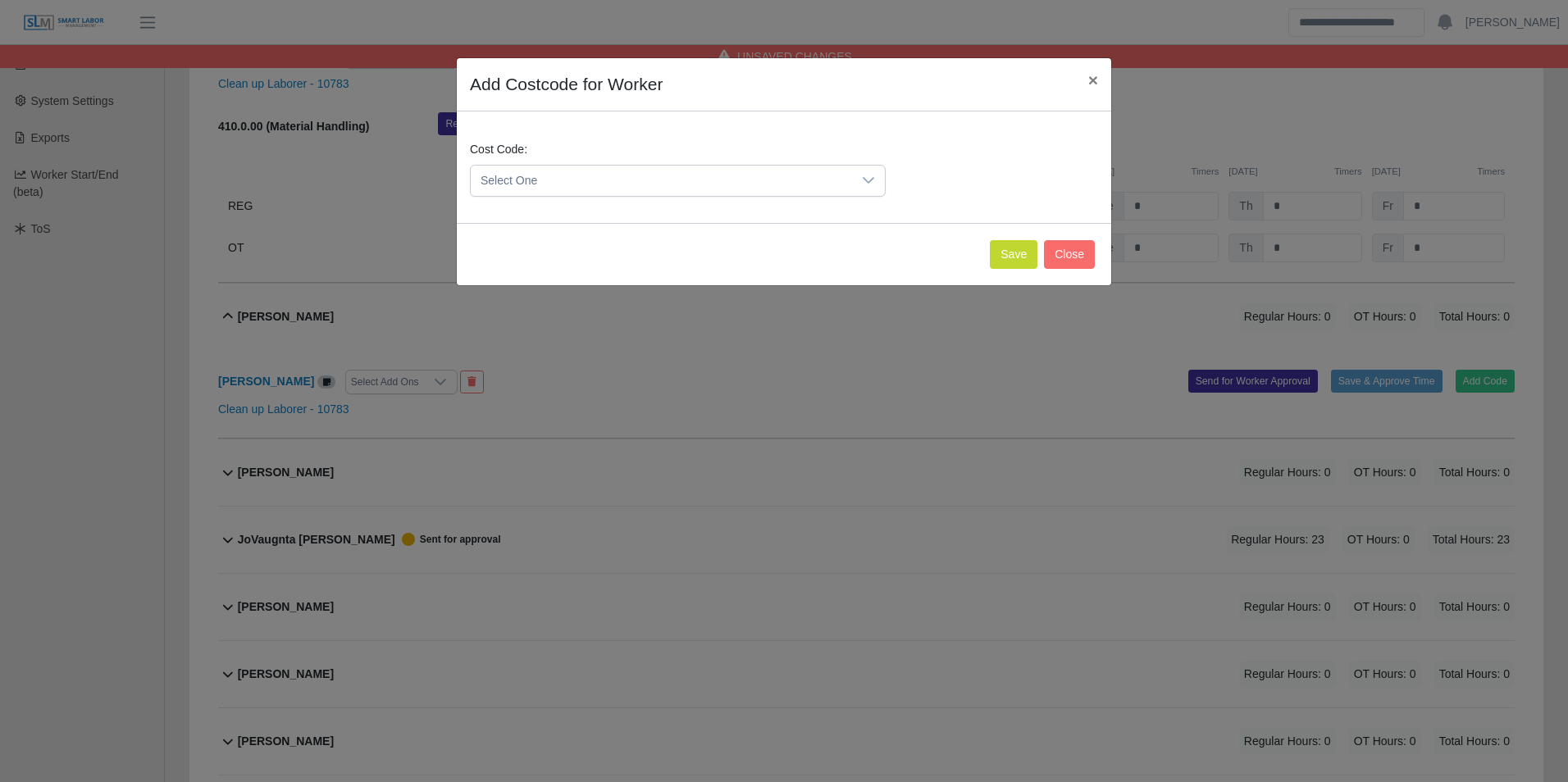
click at [571, 181] on span "Select One" at bounding box center [661, 181] width 381 height 30
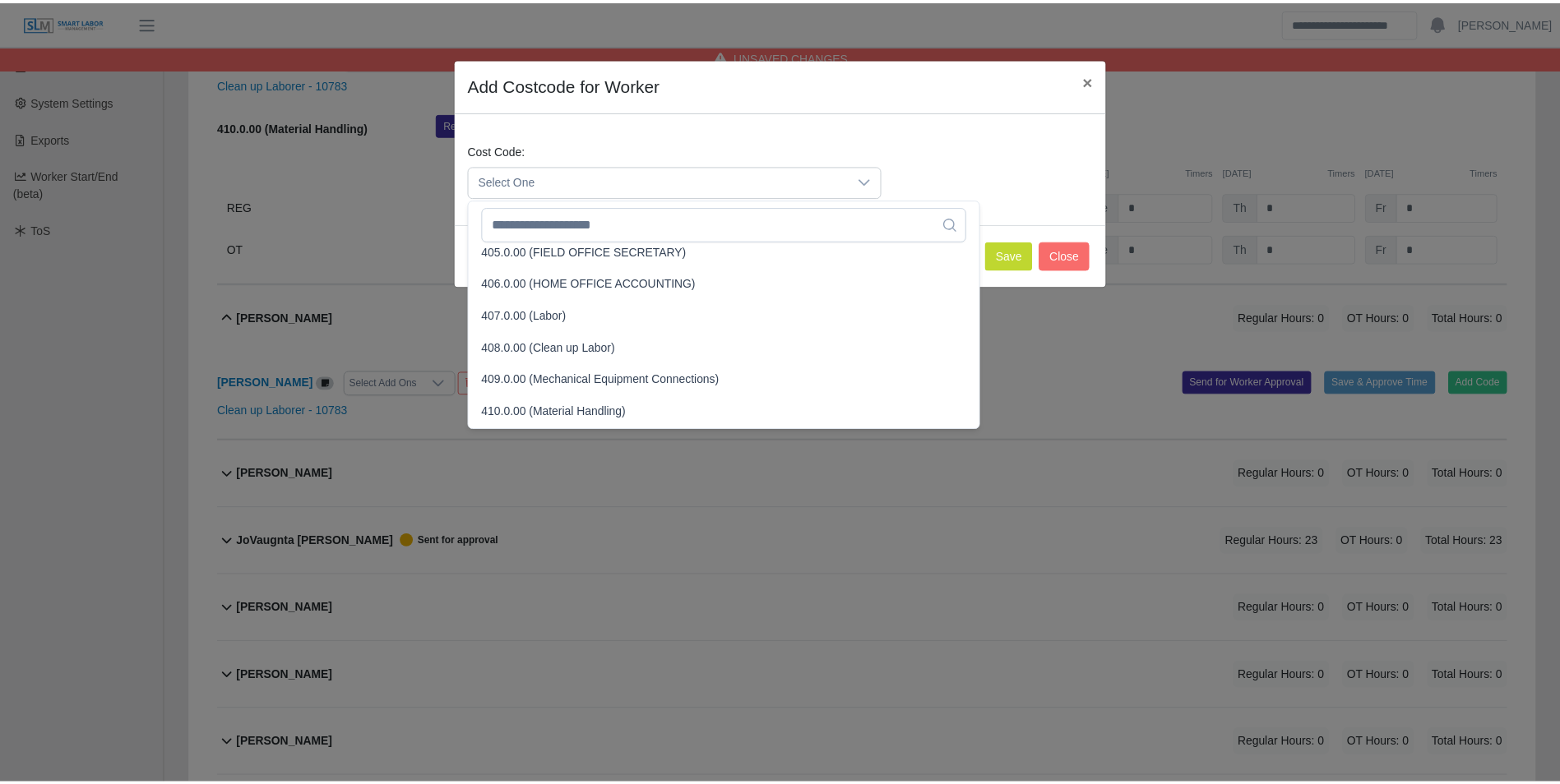
scroll to position [247, 0]
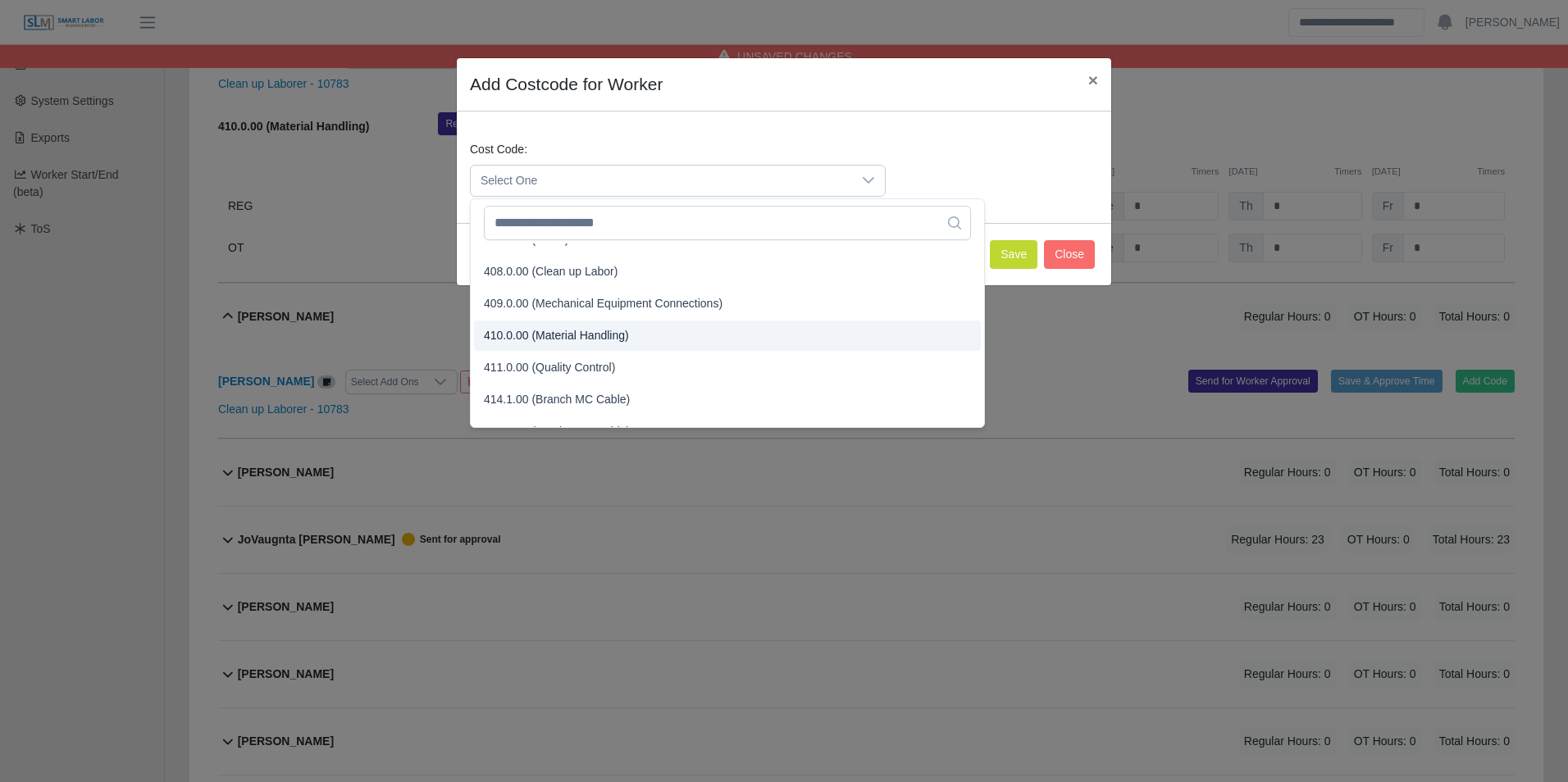
click at [615, 332] on span "410.0.00 (Material Handling)" at bounding box center [556, 335] width 145 height 17
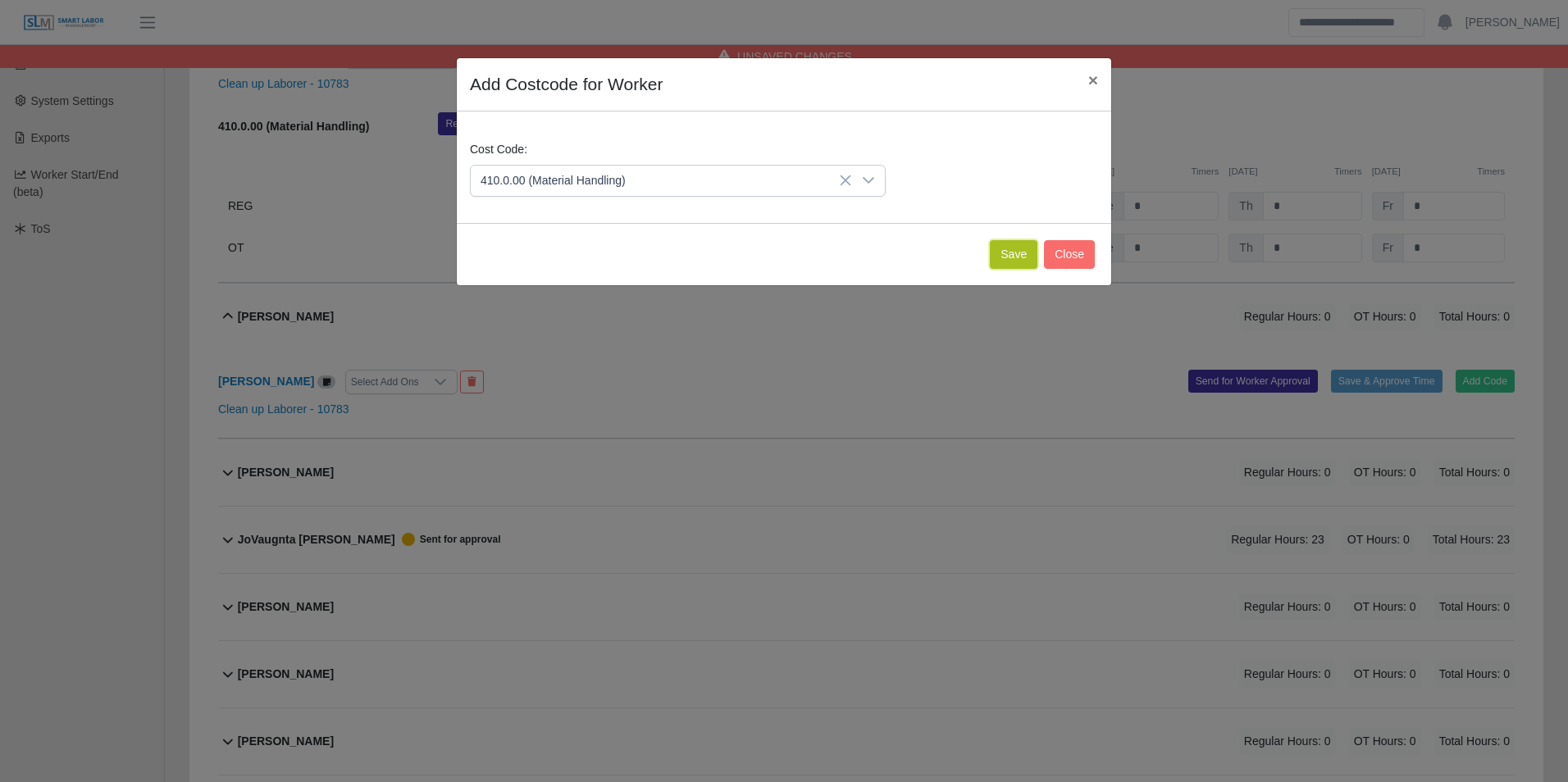
click at [1013, 258] on button "Save" at bounding box center [1013, 255] width 47 height 28
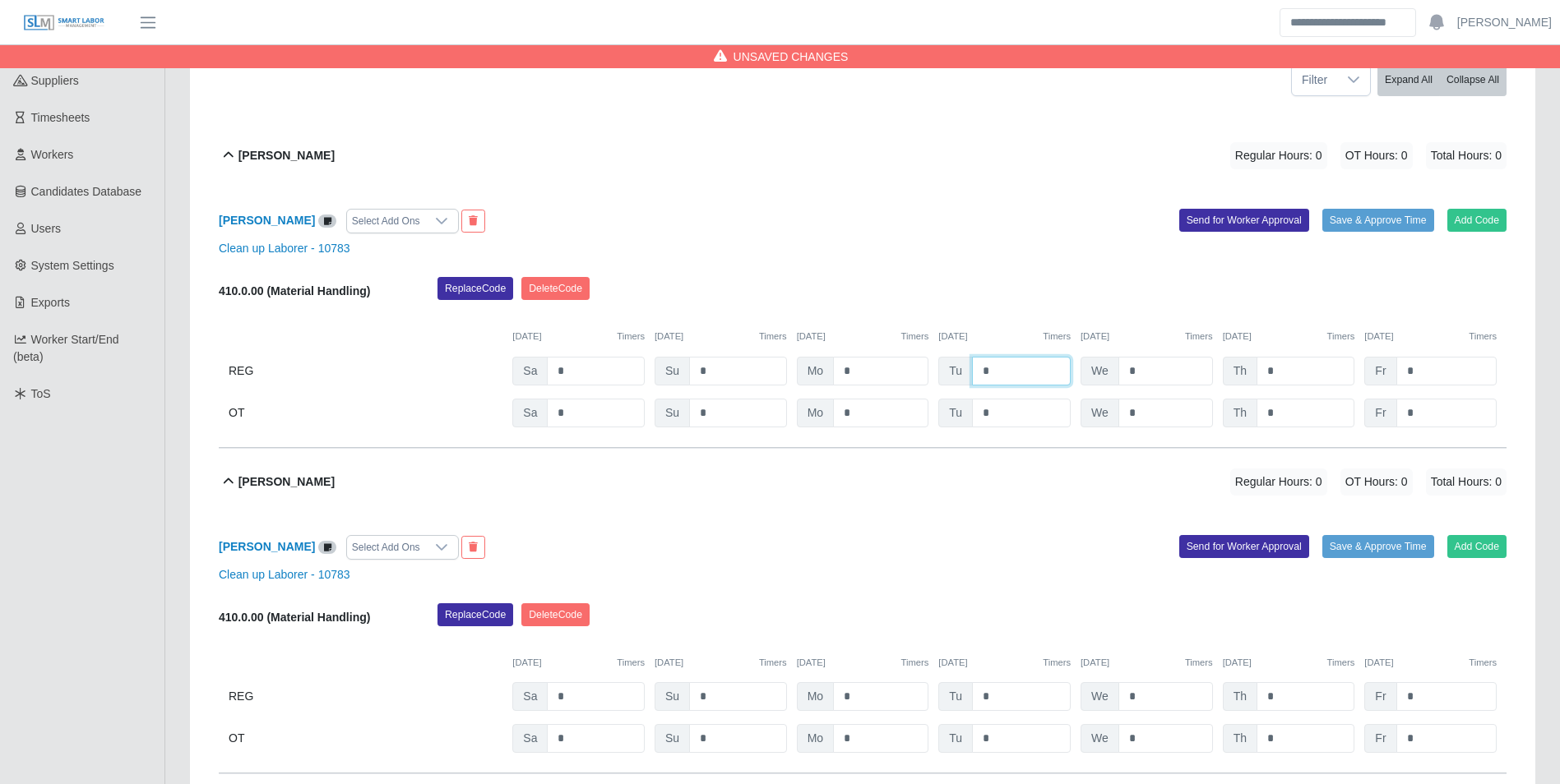
click at [1018, 367] on input "*" at bounding box center [1021, 371] width 98 height 28
type input "*"
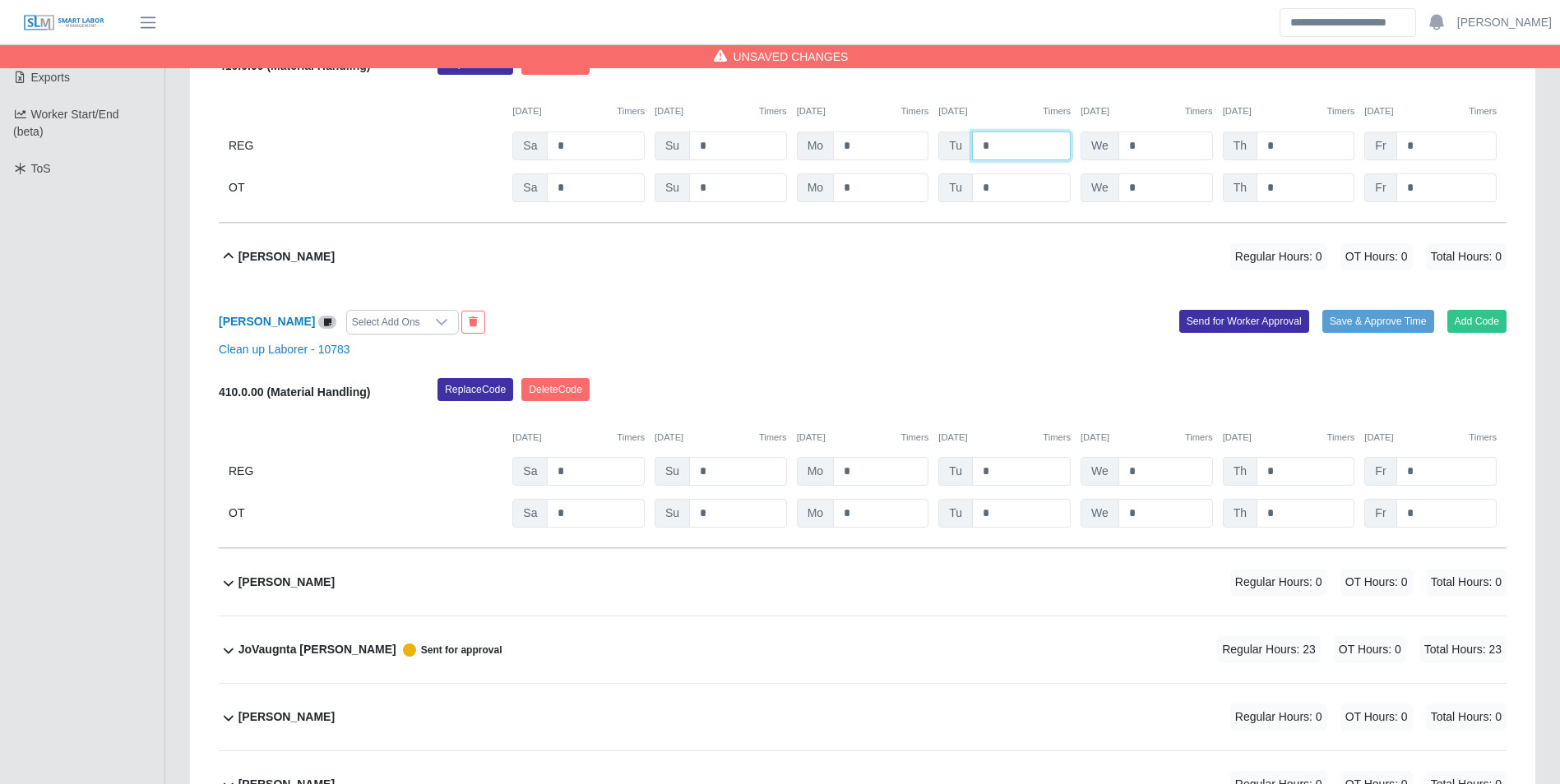
scroll to position [493, 0]
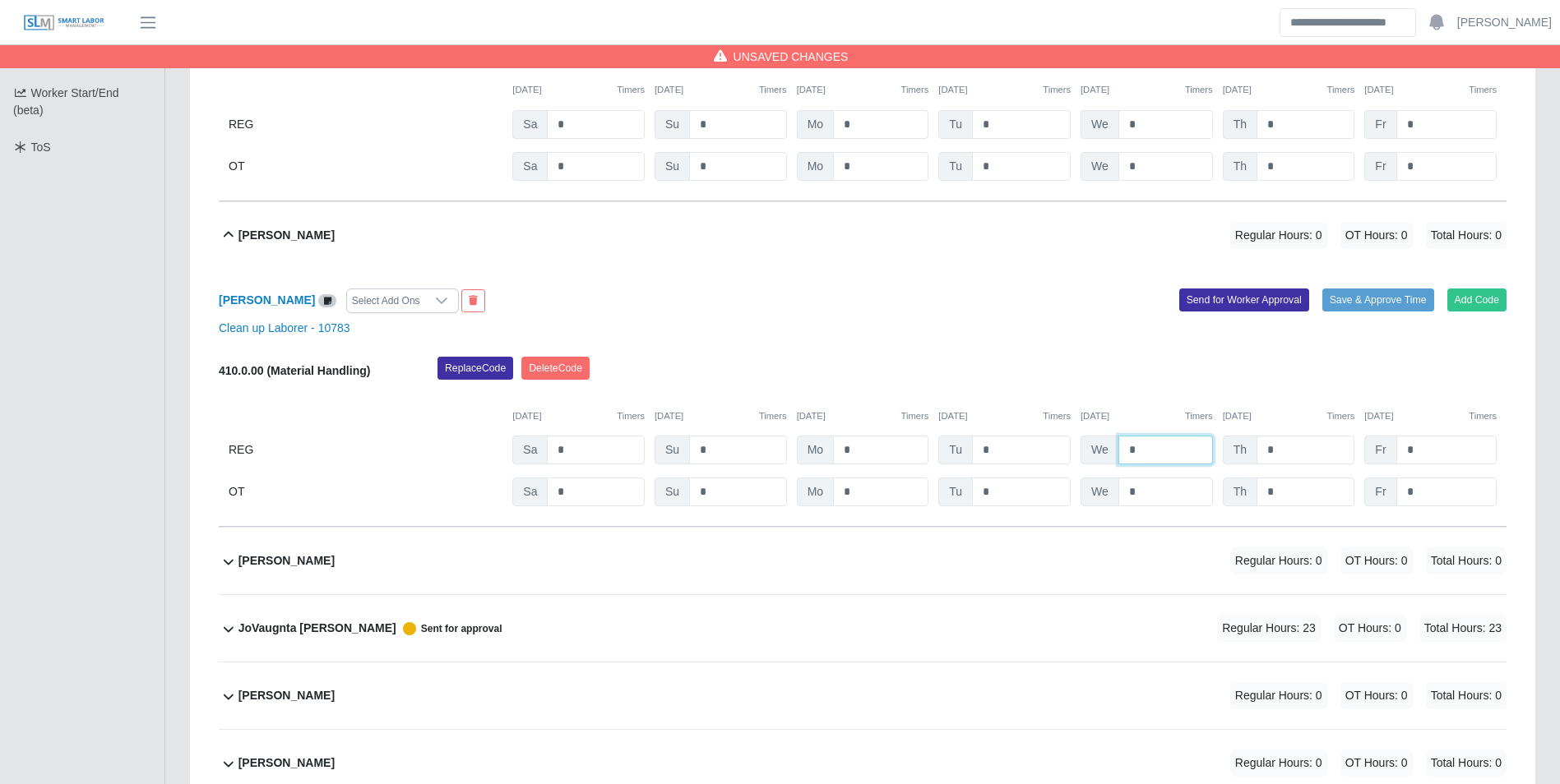
click at [1167, 455] on input "*" at bounding box center [1165, 450] width 94 height 28
type input "*"
click at [1292, 454] on input "*" at bounding box center [1305, 450] width 98 height 28
type input "*"
click at [1281, 413] on div "10/09/2025 Timers" at bounding box center [1289, 416] width 133 height 14
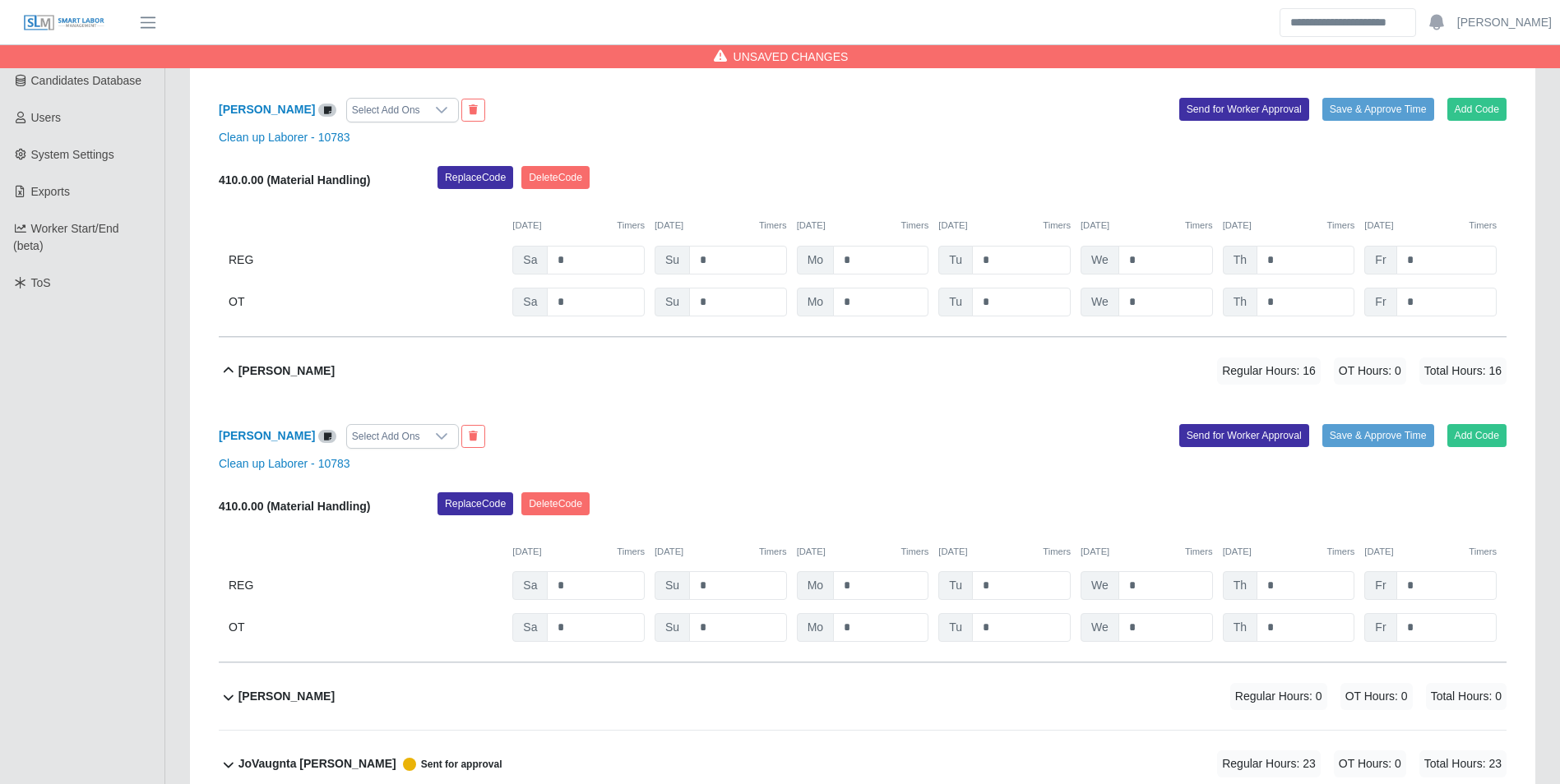
scroll to position [329, 0]
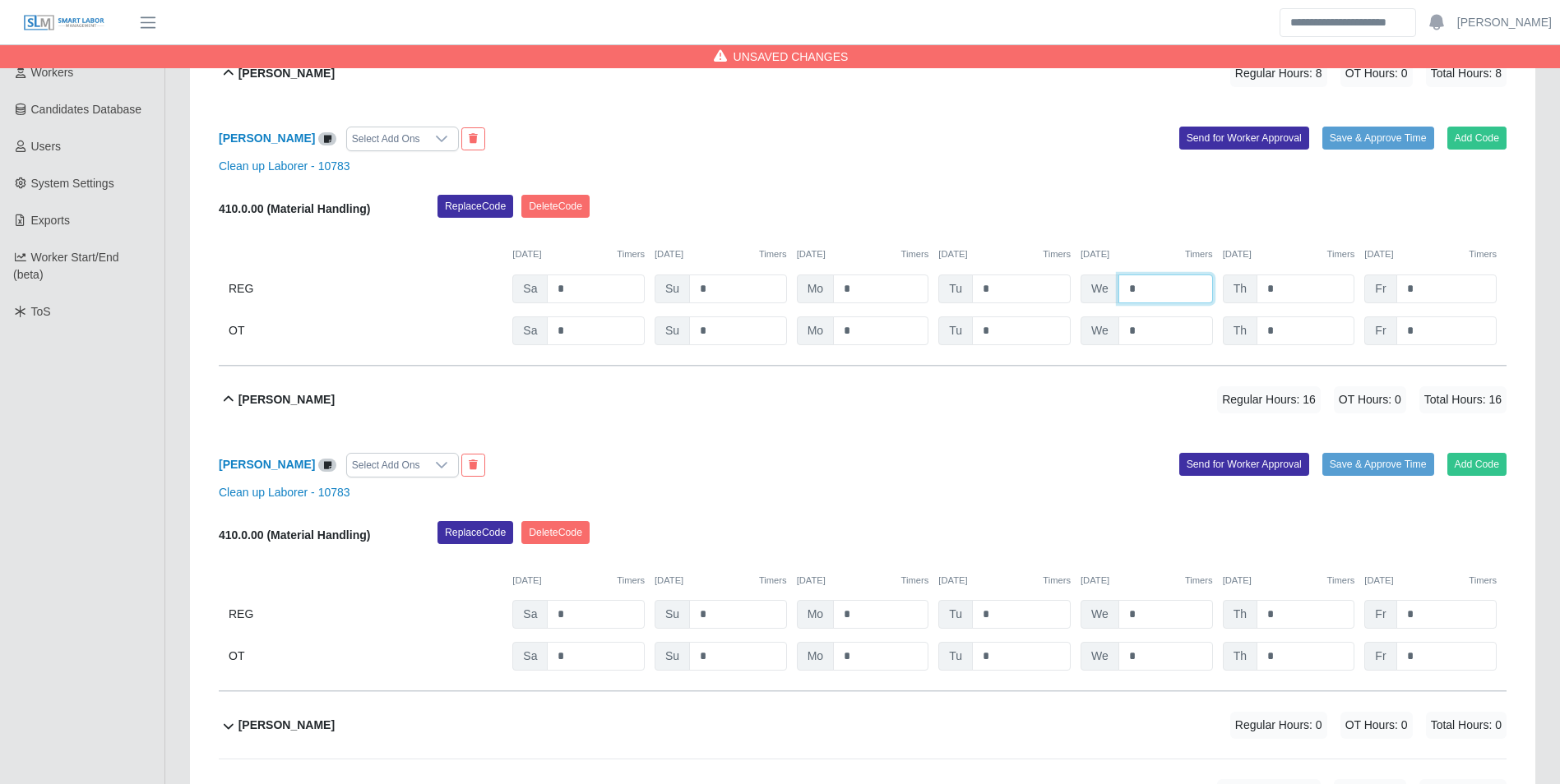
click at [1186, 292] on input "*" at bounding box center [1165, 289] width 94 height 28
type input "*"
click at [1162, 239] on div "10/04/2025 Timers 10/05/2025 Timers 10/06/2025 Timers 10/07/2025 Timers 10/08/2…" at bounding box center [863, 244] width 1288 height 33
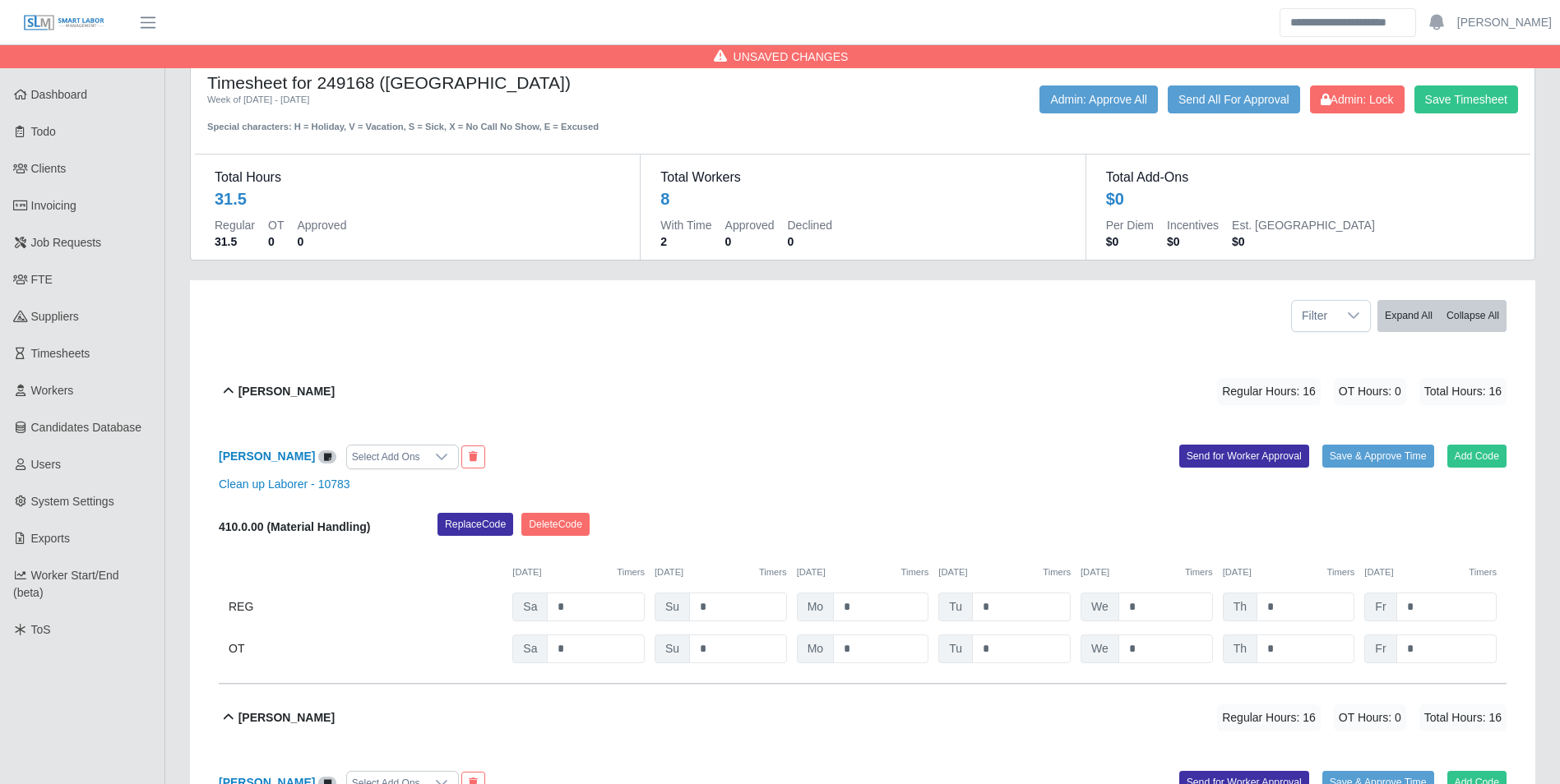
scroll to position [0, 0]
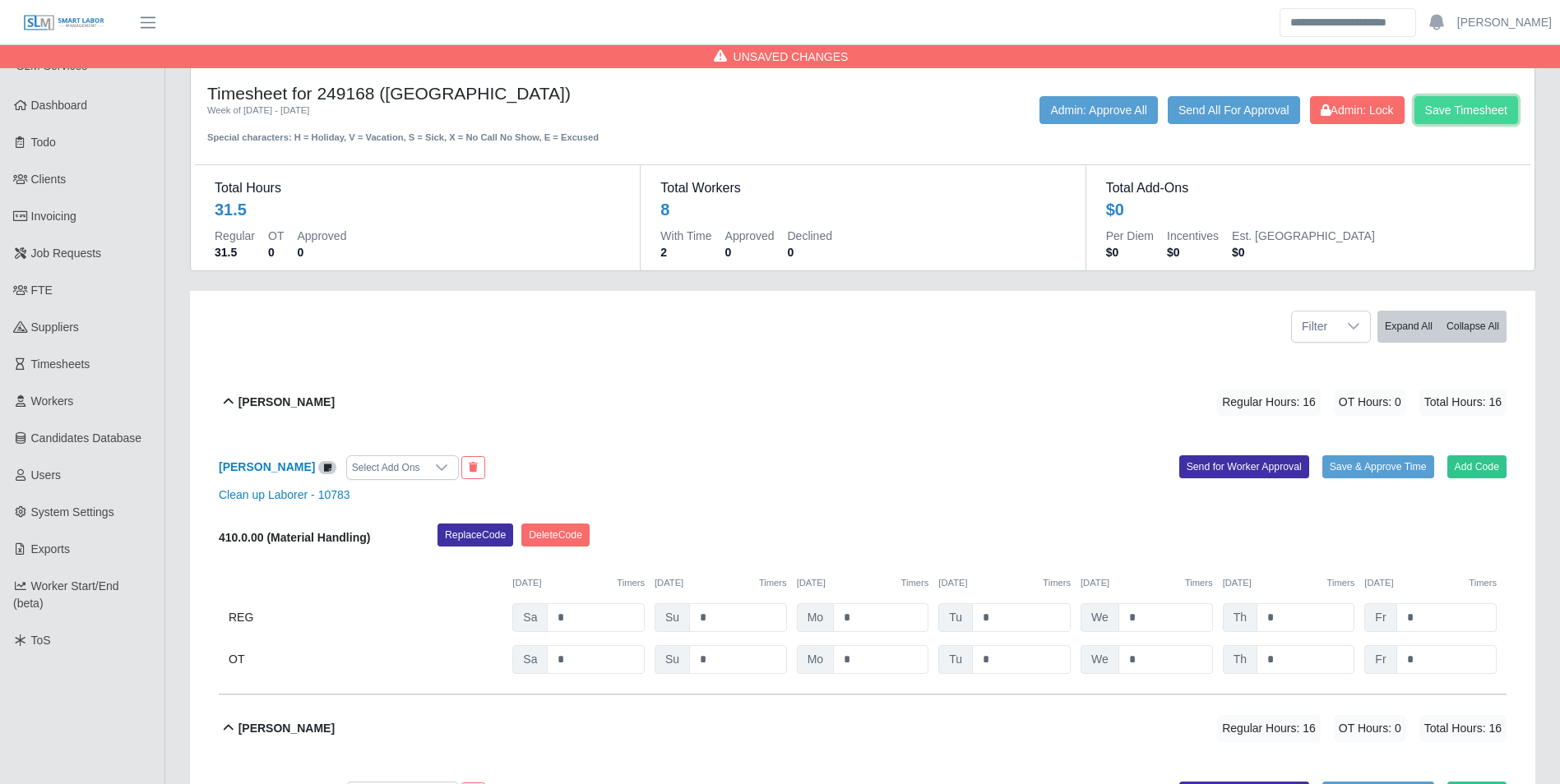
click at [1457, 119] on button "Save Timesheet" at bounding box center [1466, 110] width 103 height 28
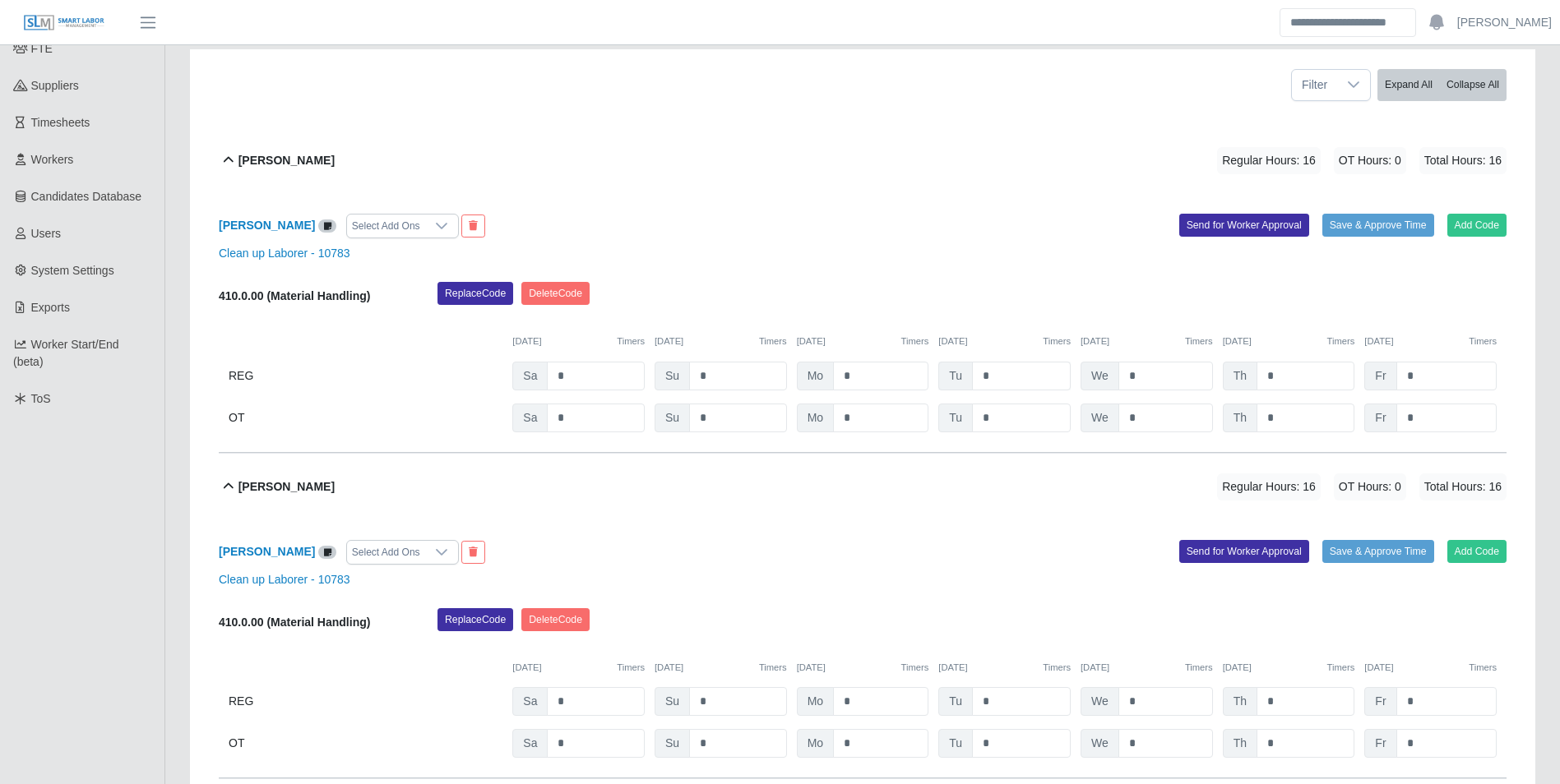
scroll to position [247, 0]
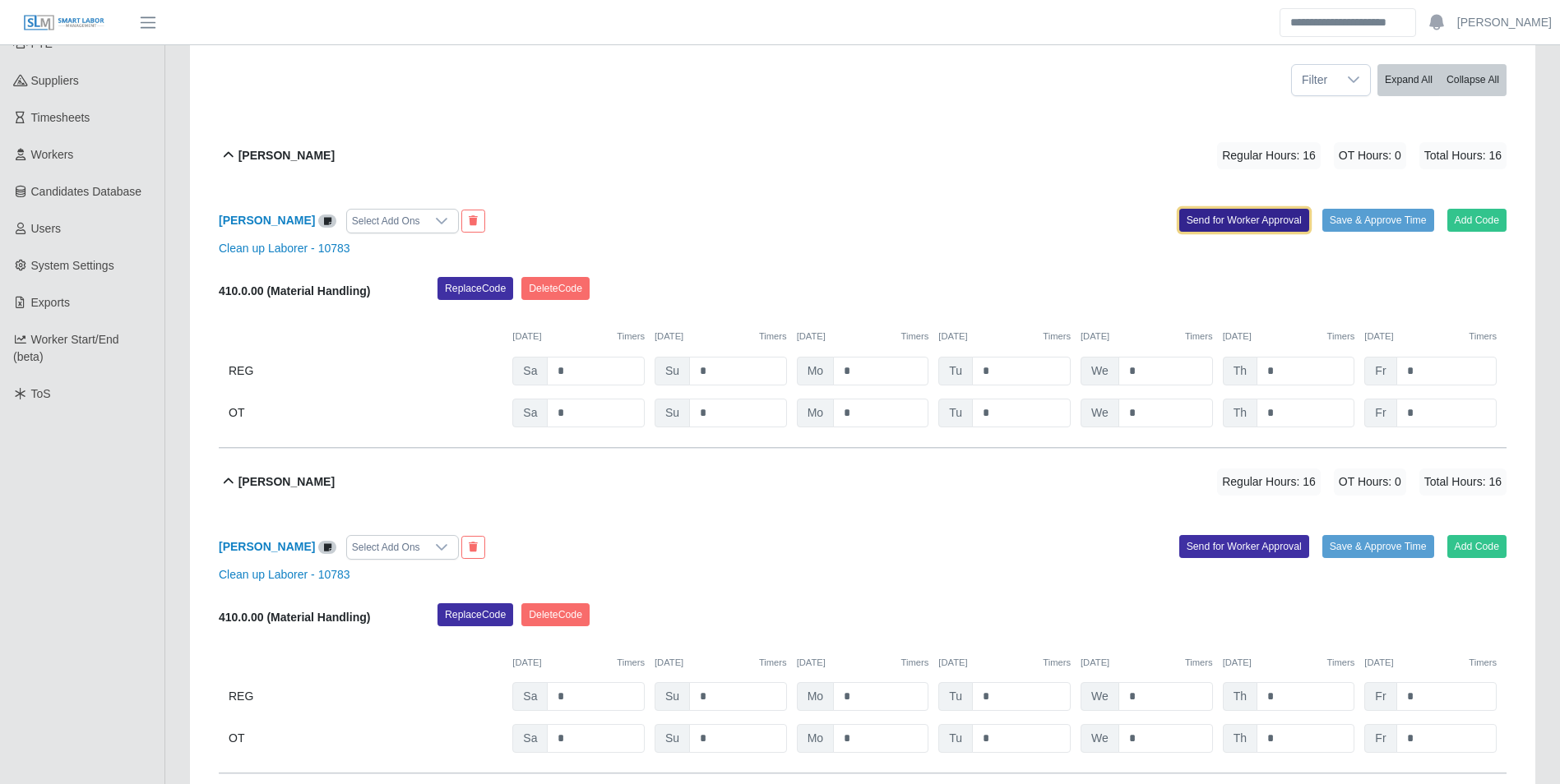
click at [1225, 224] on button "Send for Worker Approval" at bounding box center [1244, 220] width 130 height 23
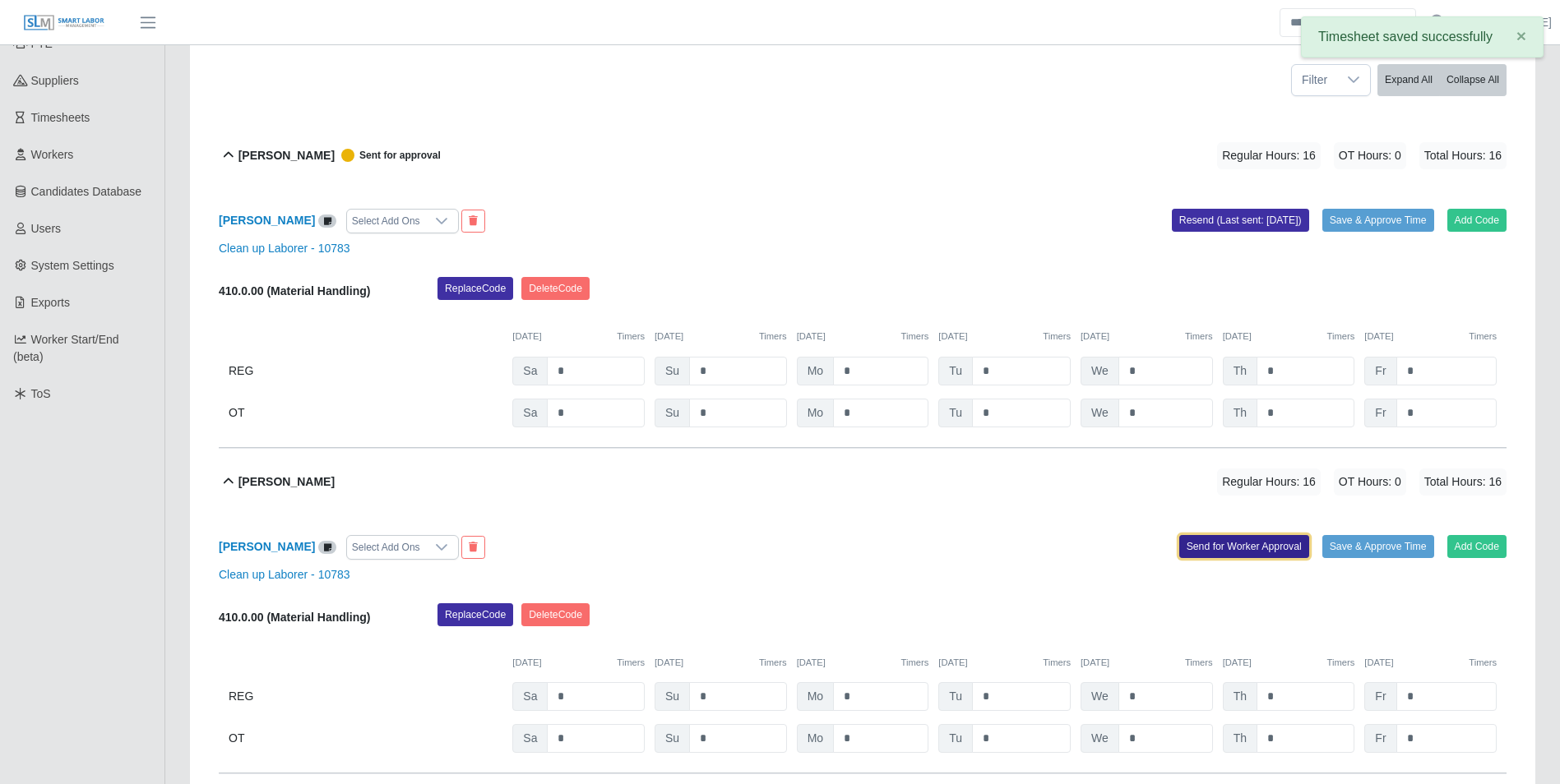
click at [1195, 544] on button "Send for Worker Approval" at bounding box center [1244, 547] width 130 height 23
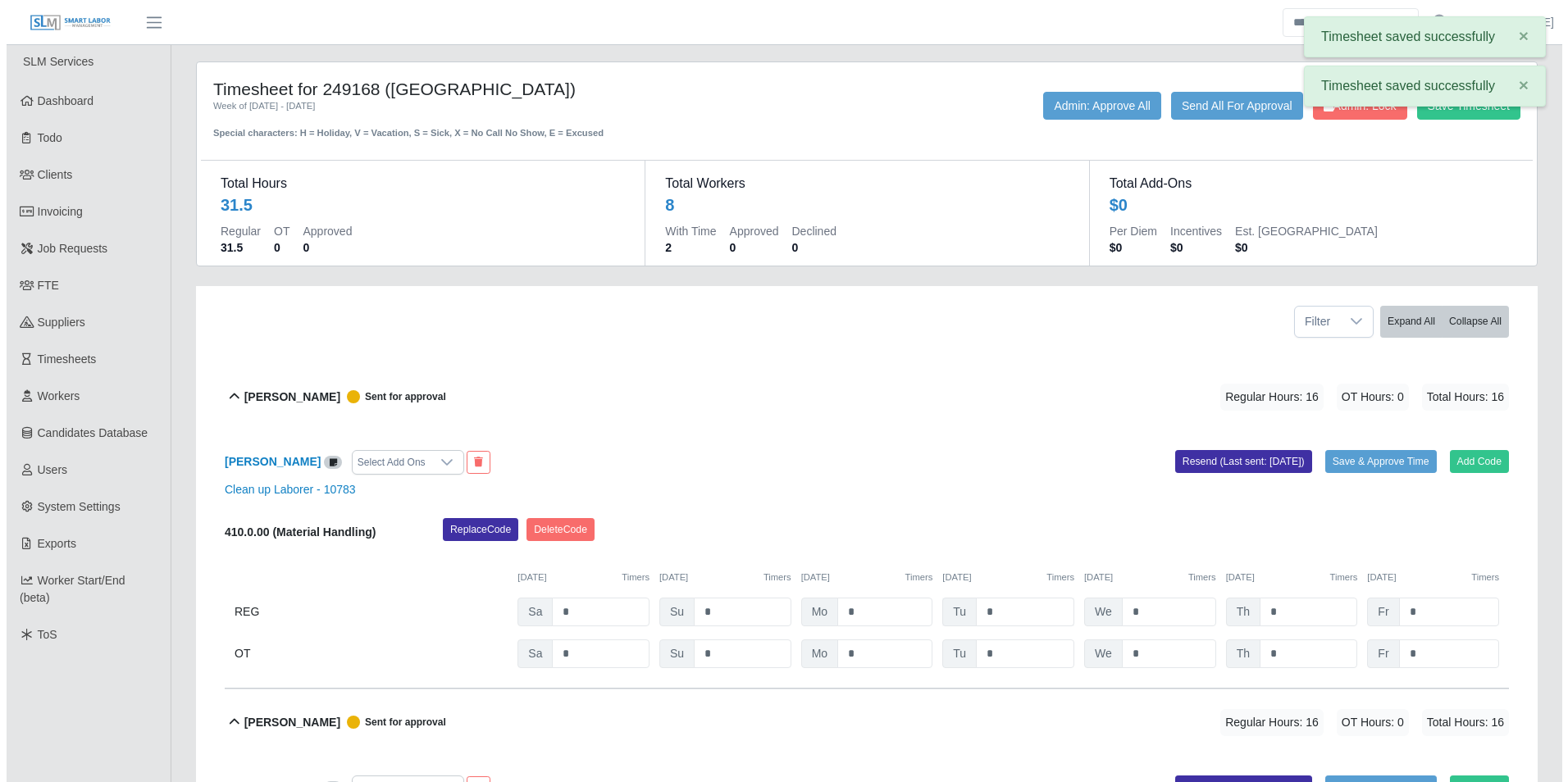
scroll to position [0, 0]
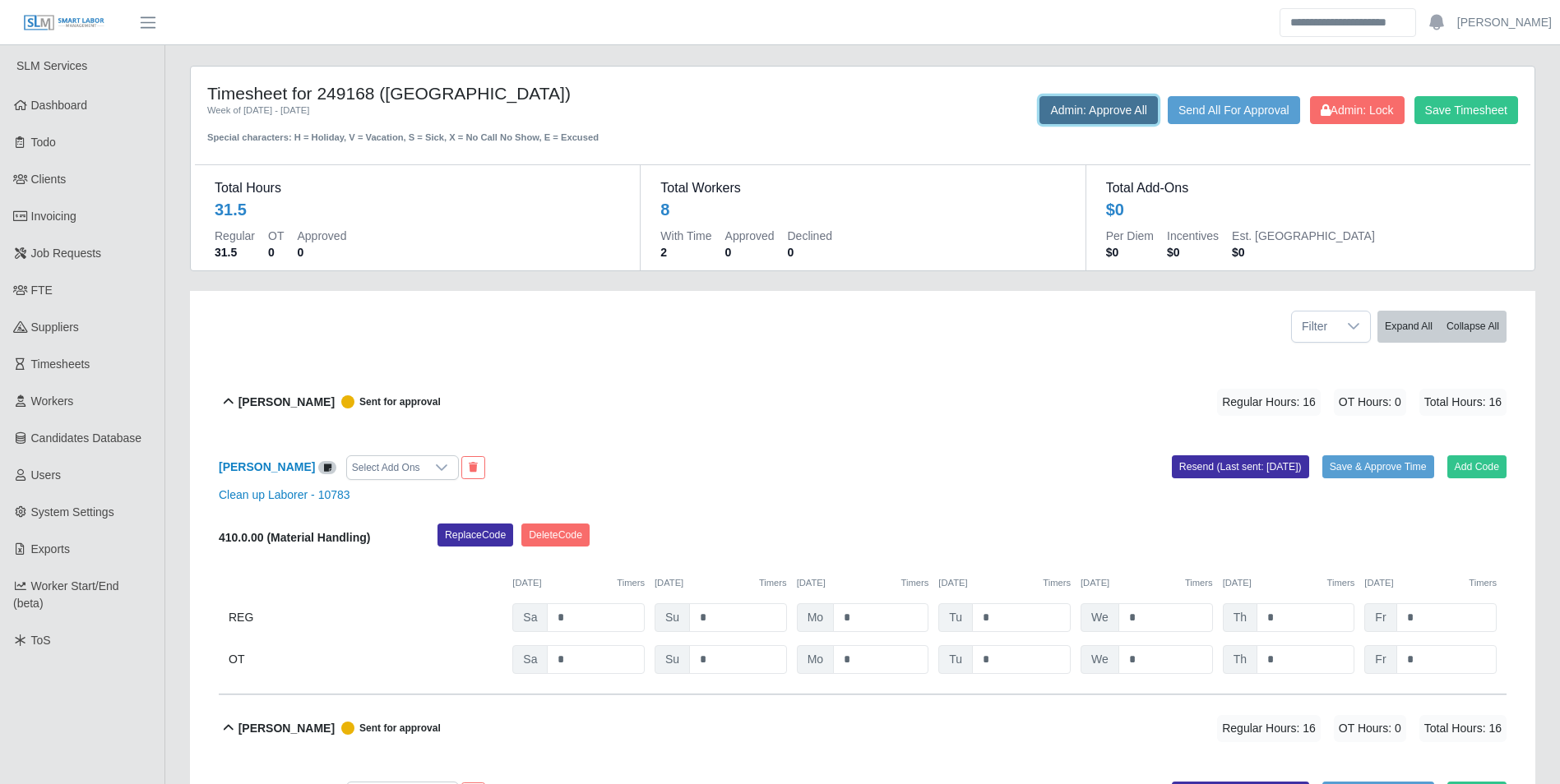
click at [1081, 109] on button "Admin: Approve All" at bounding box center [1099, 110] width 118 height 28
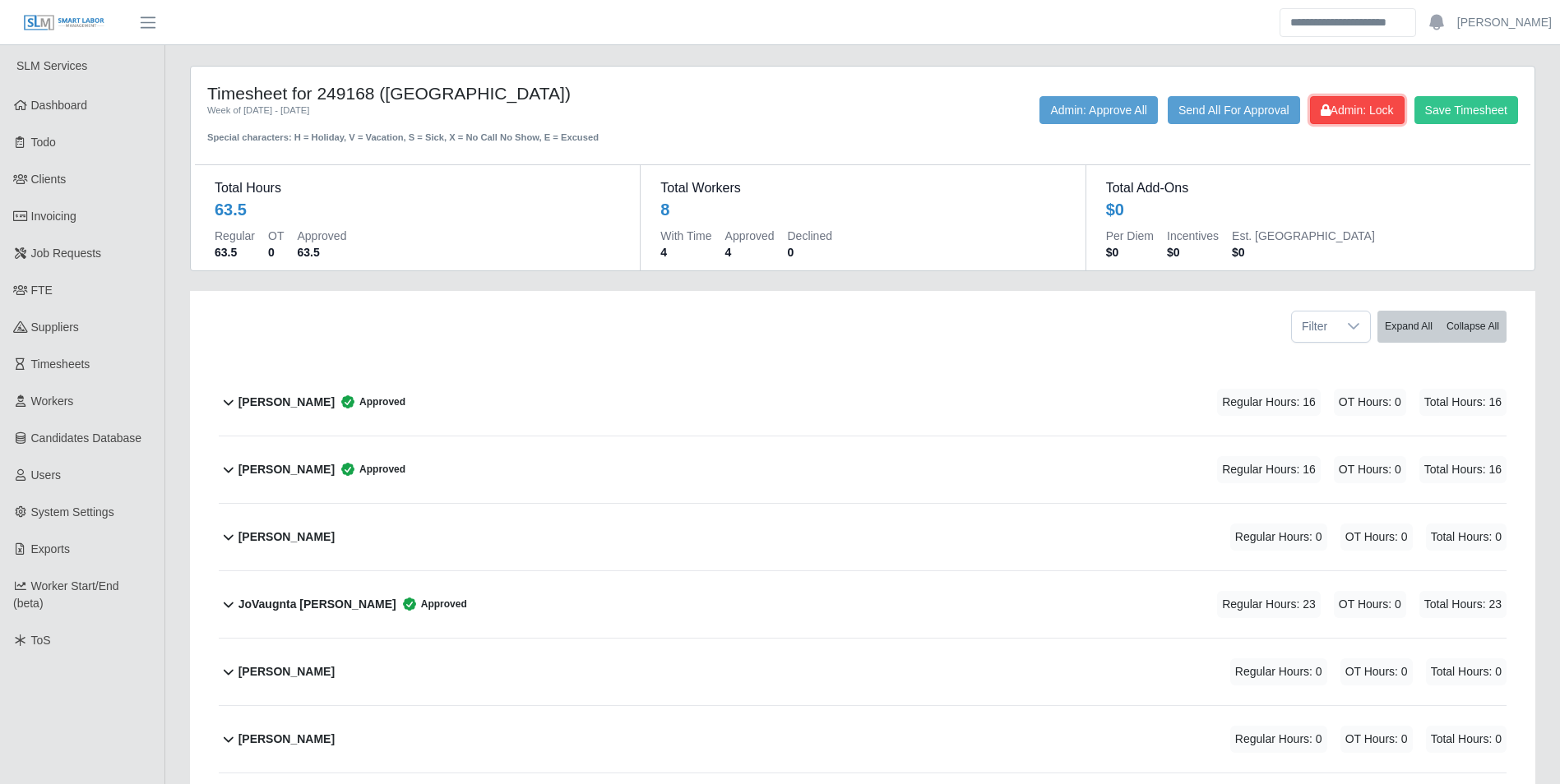
click at [1376, 105] on span "Admin: Lock" at bounding box center [1357, 110] width 73 height 13
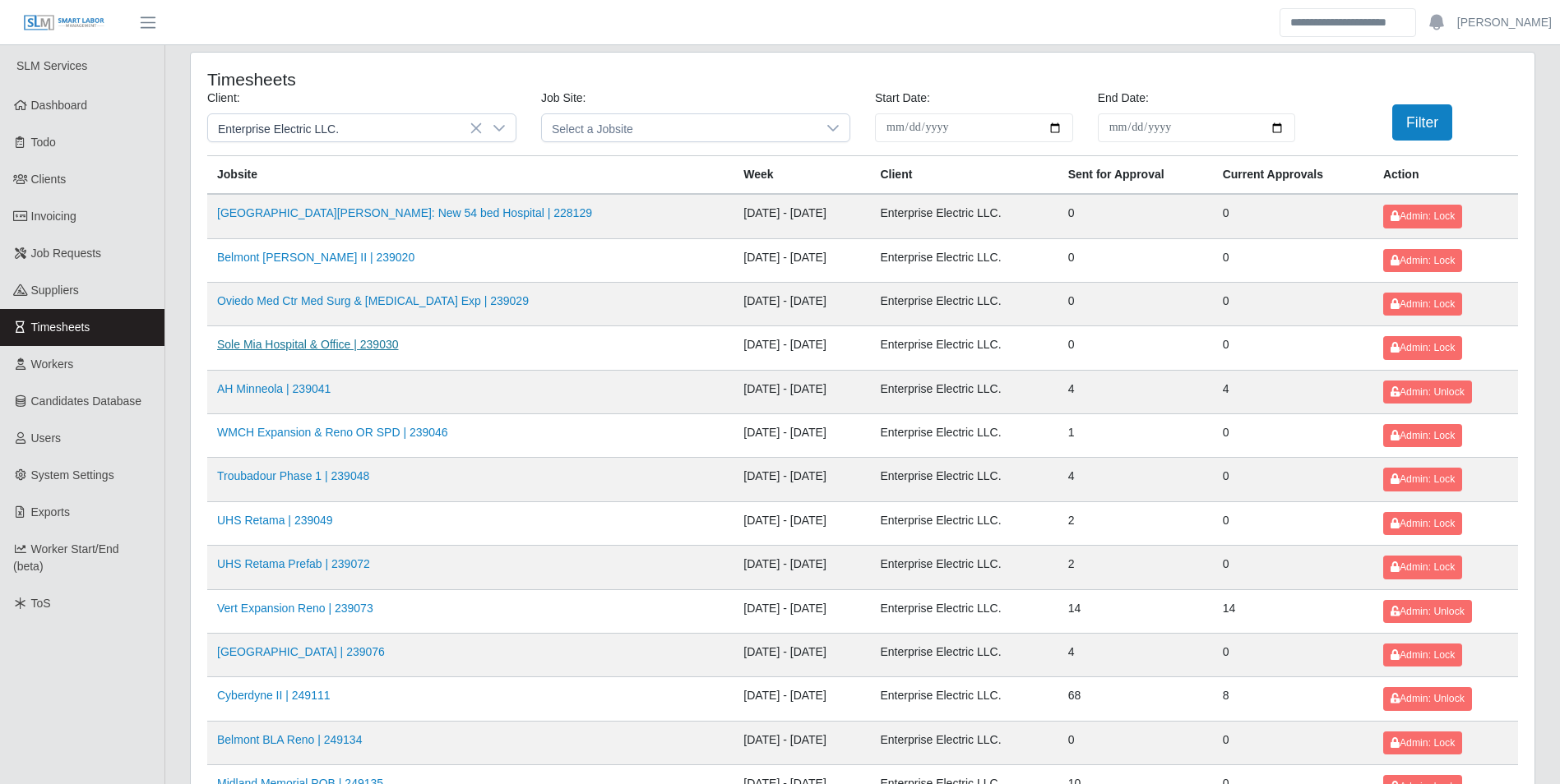
click at [372, 342] on link "Sole Mia Hospital & Office | 239030" at bounding box center [308, 344] width 182 height 13
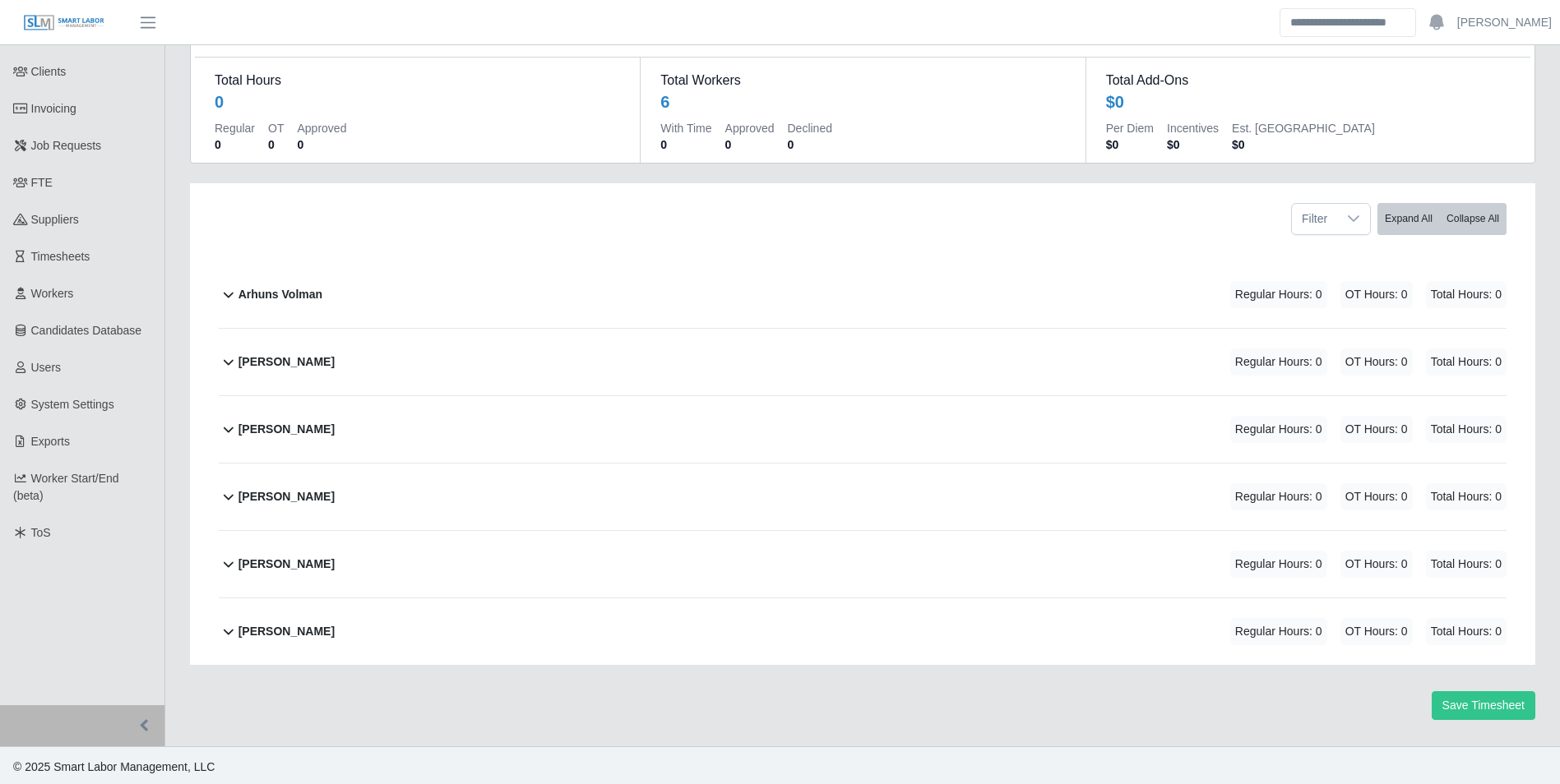
scroll to position [111, 0]
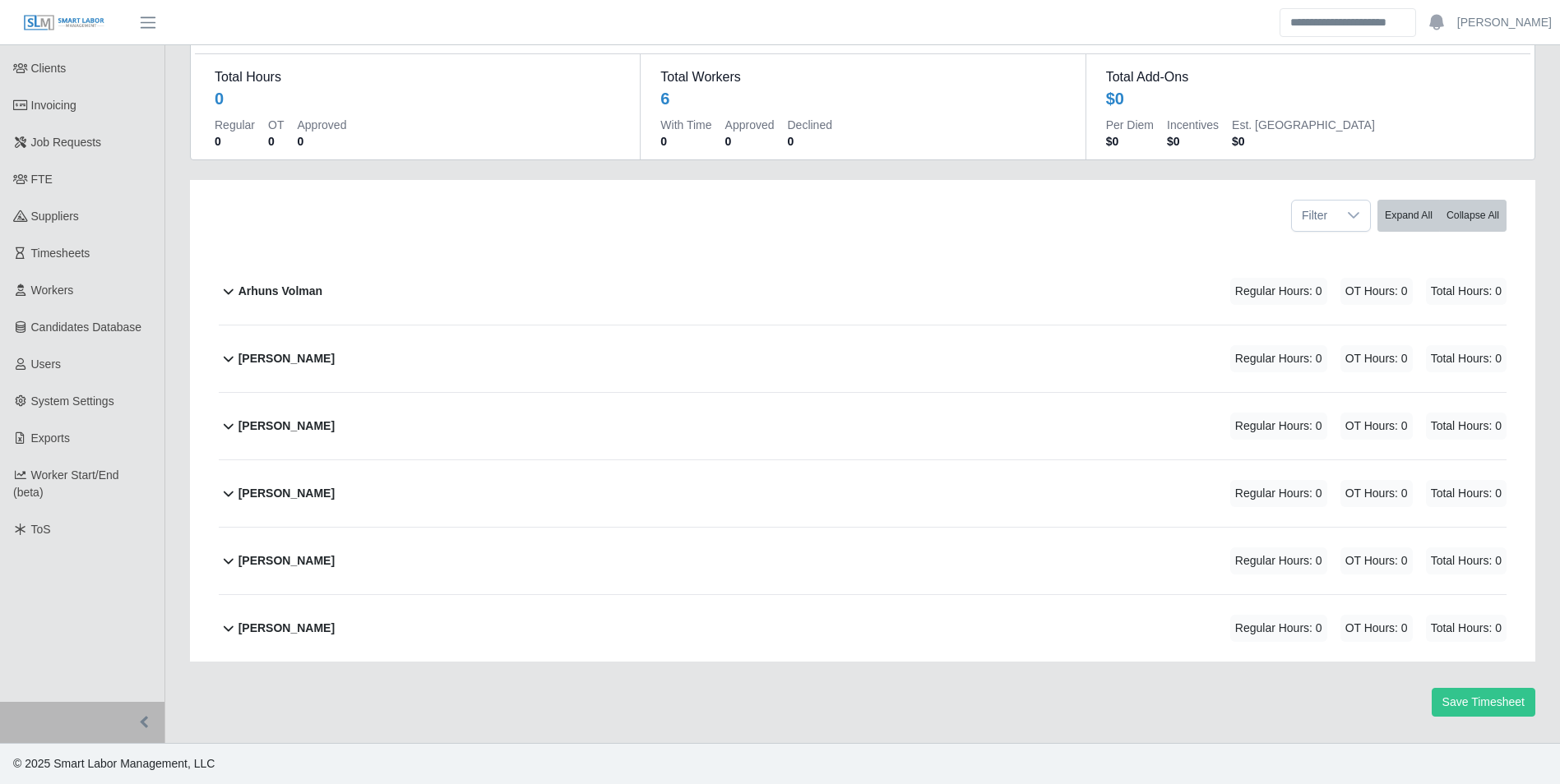
click at [341, 284] on div "Arhuns Volman Regular Hours: 0 OT Hours: 0 Total Hours: 0" at bounding box center [873, 291] width 1268 height 67
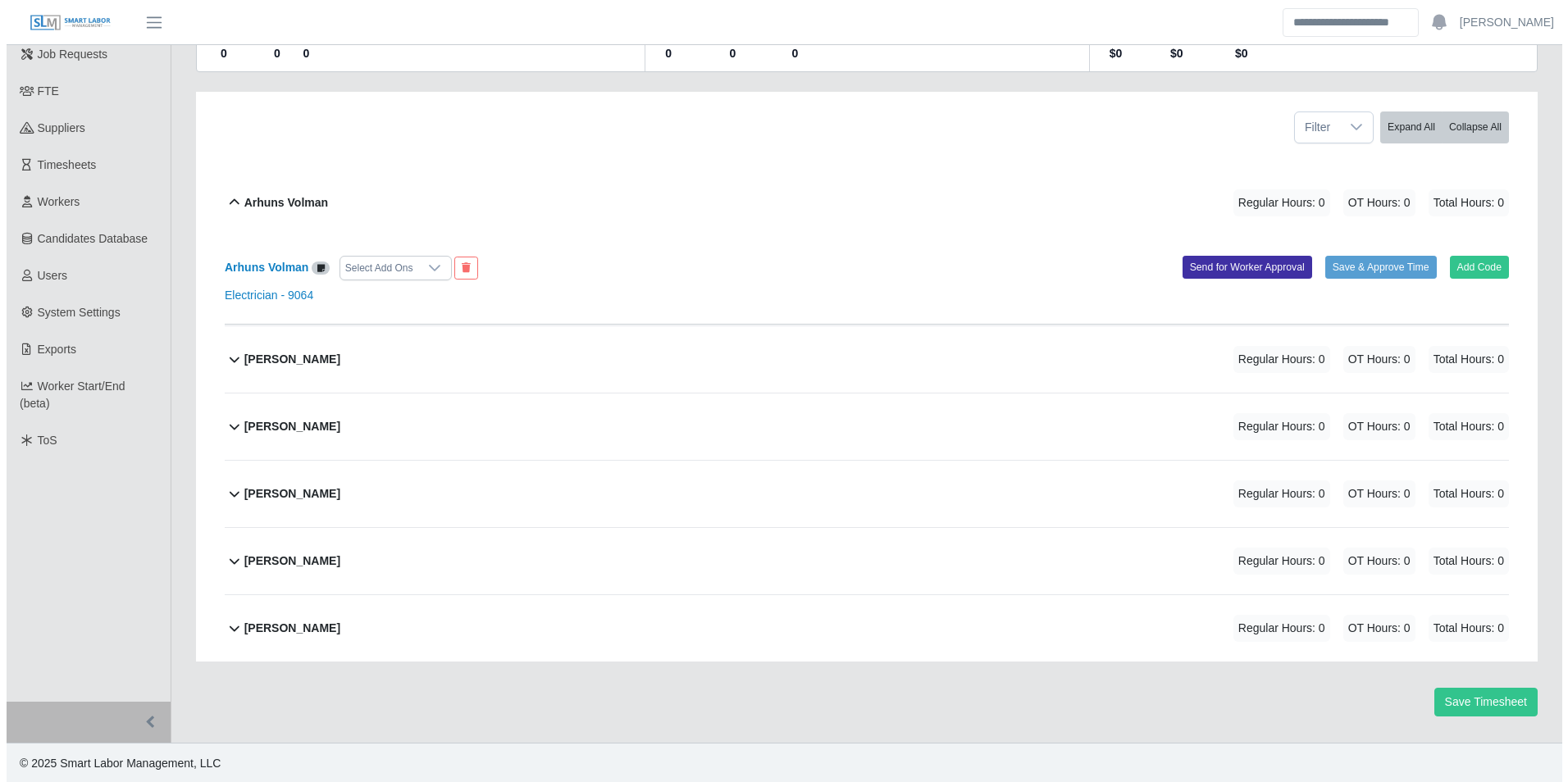
scroll to position [200, 0]
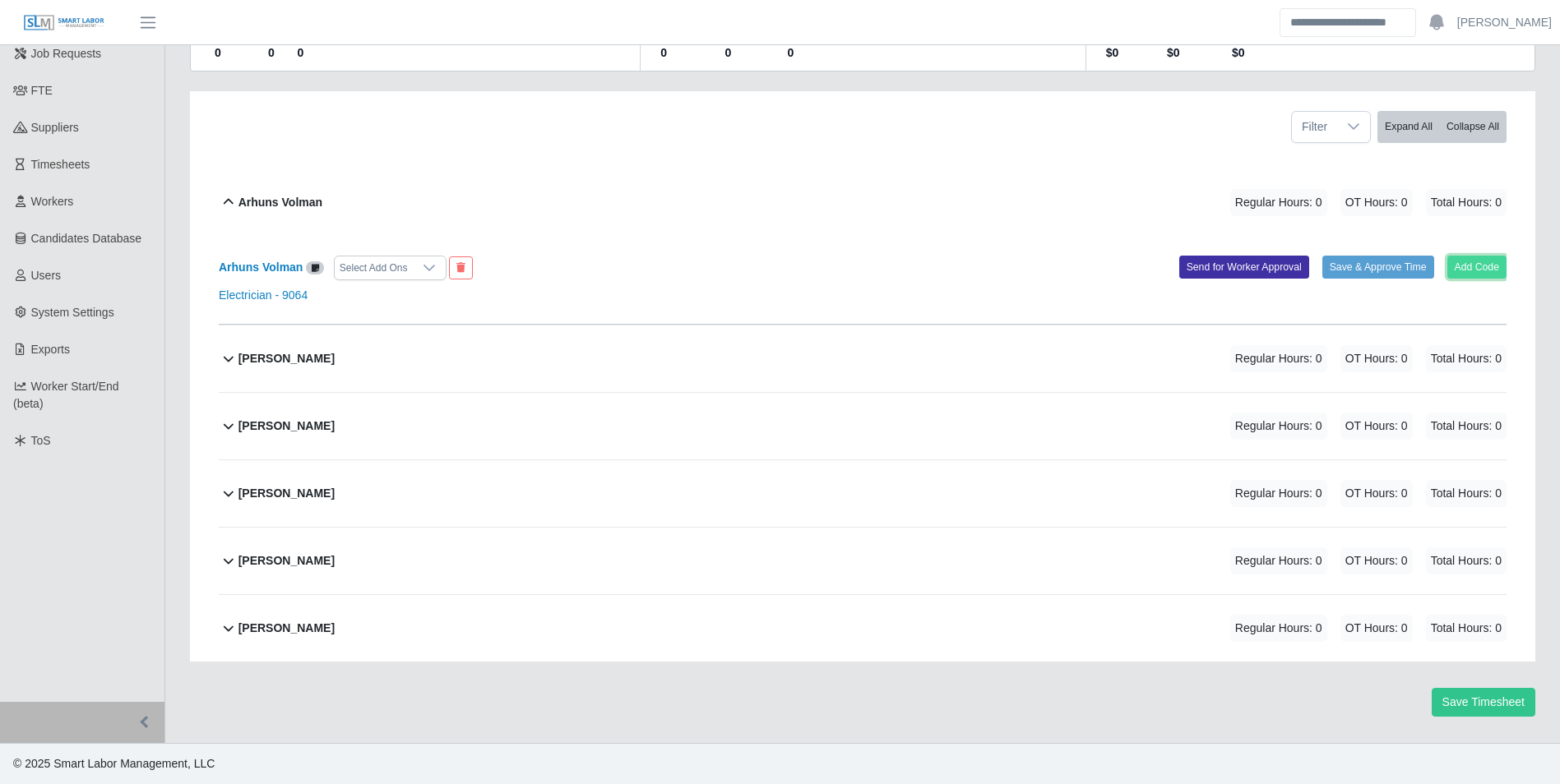
click at [1472, 275] on button "Add Code" at bounding box center [1477, 268] width 60 height 23
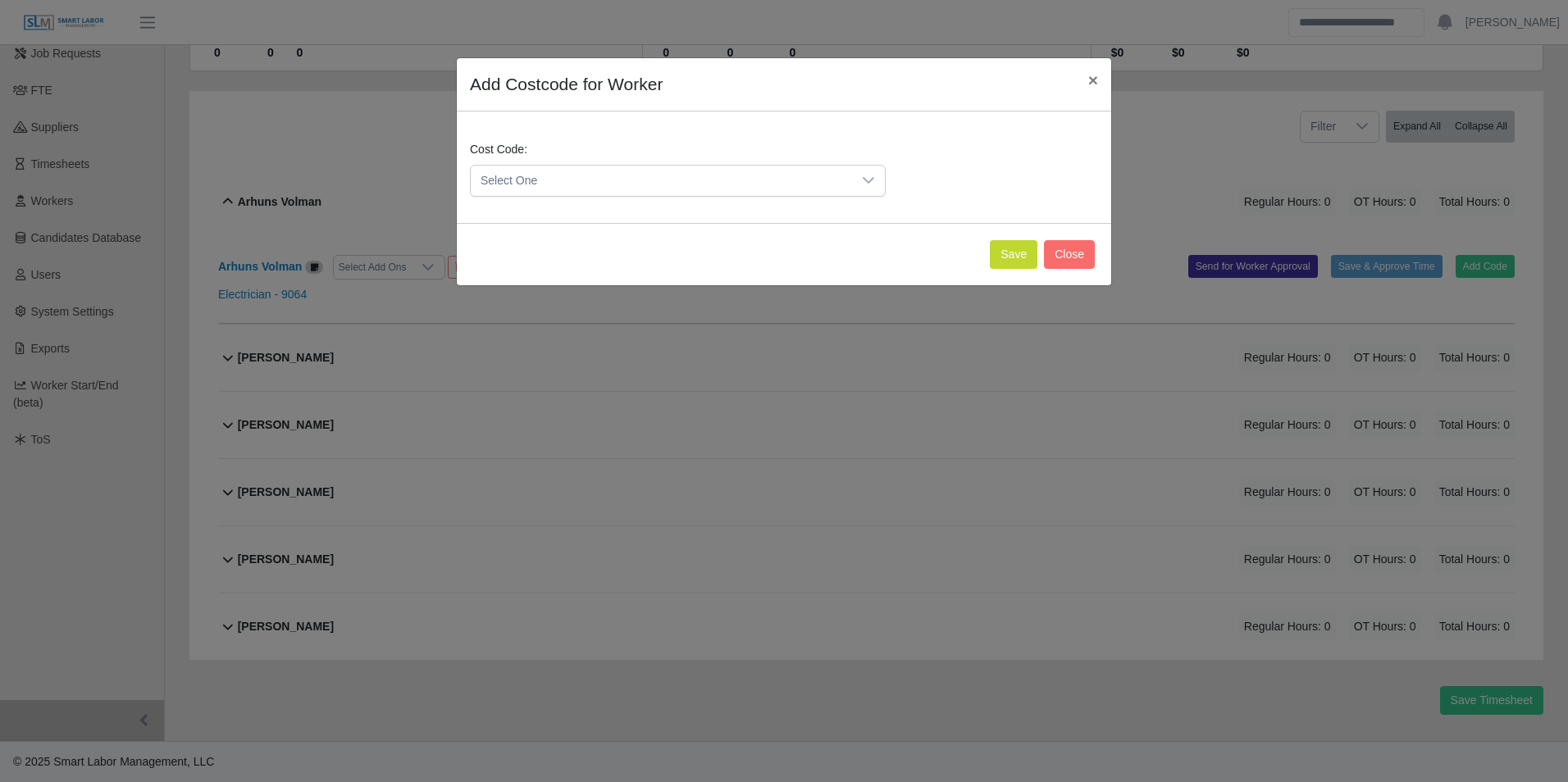
click at [871, 176] on icon at bounding box center [868, 181] width 13 height 13
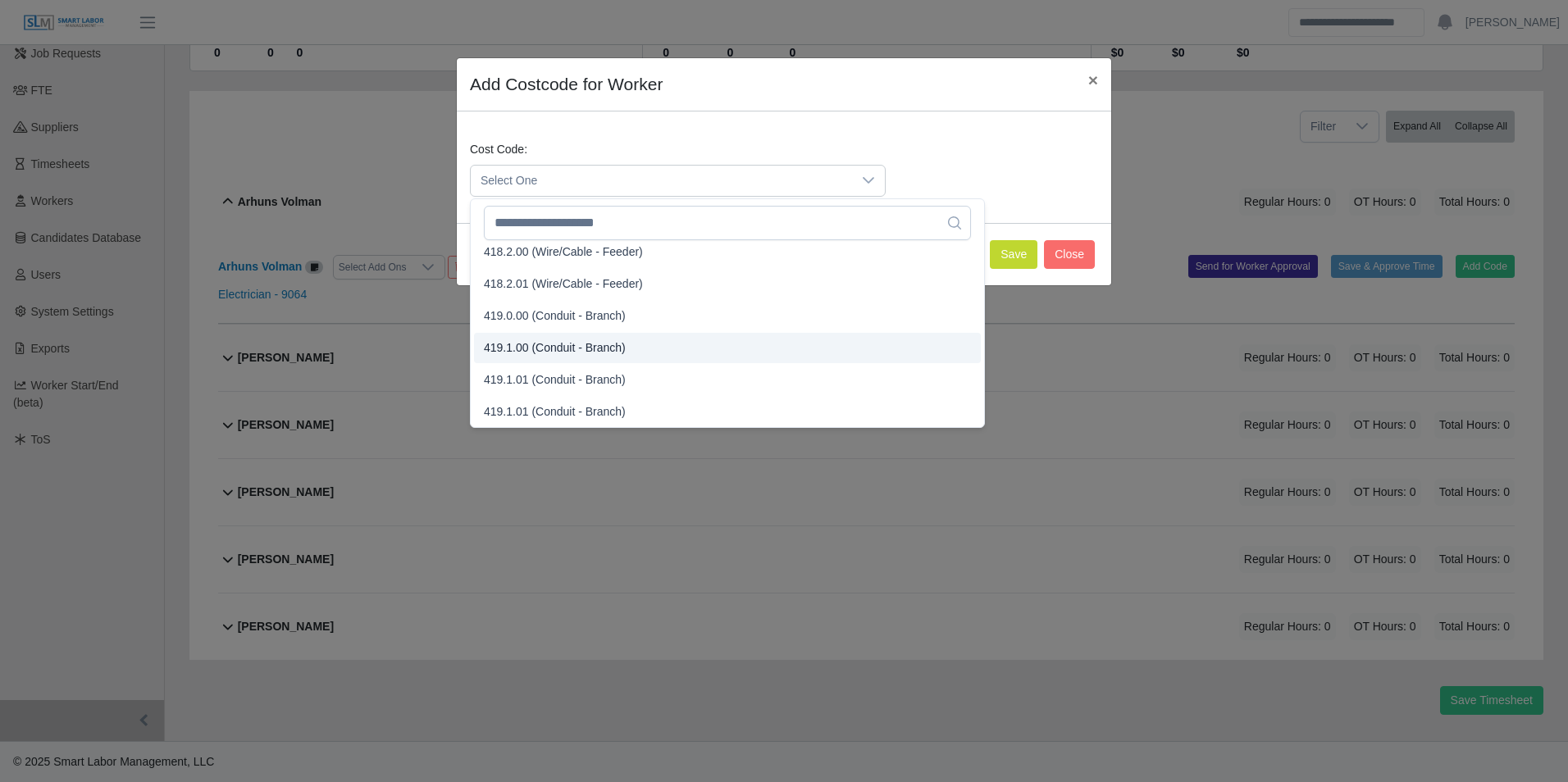
scroll to position [902, 0]
click at [1036, 334] on div "Add Costcode for Worker × Cost Code: Select One Save Close" at bounding box center [784, 391] width 1568 height 782
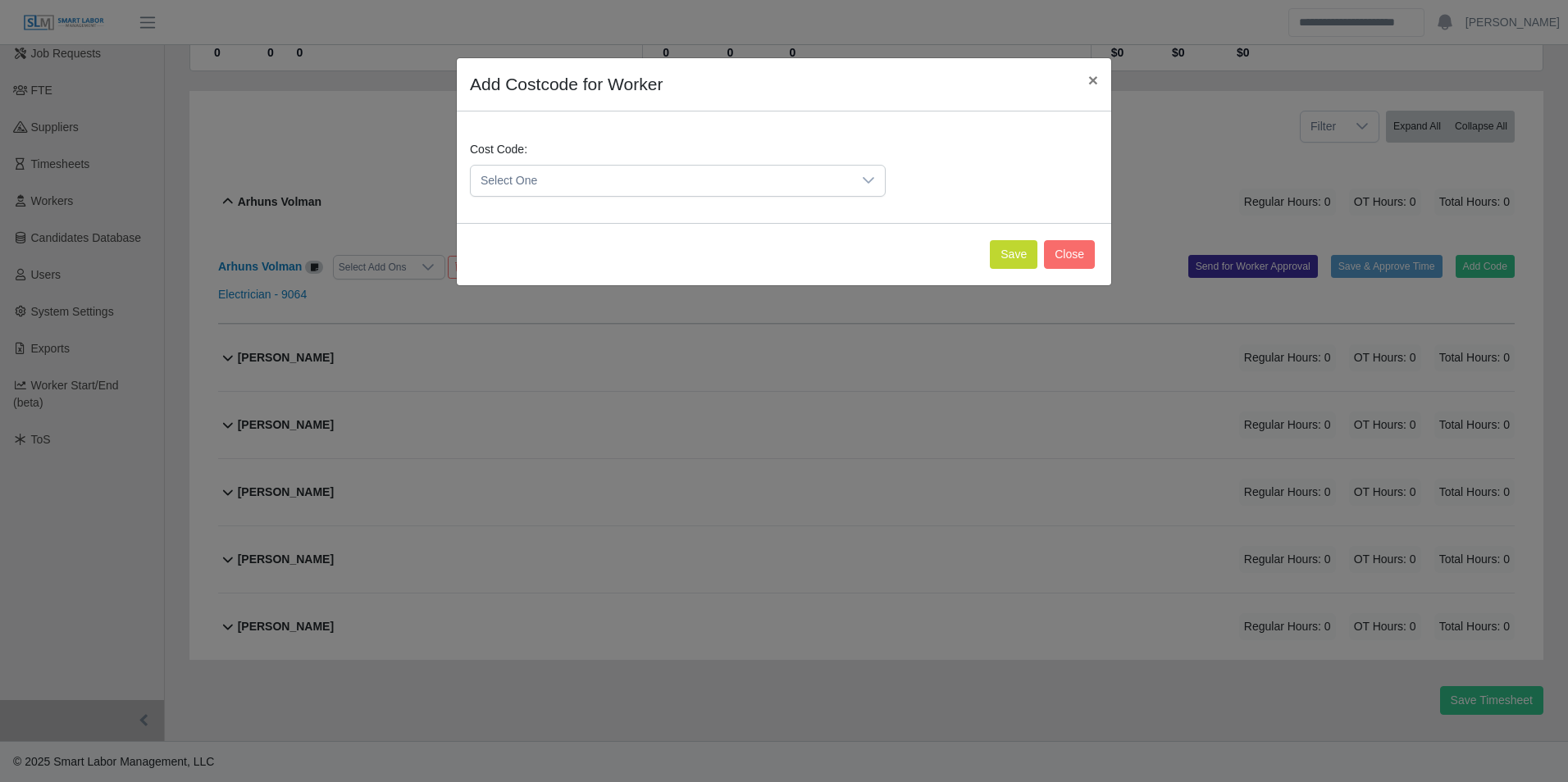
click at [868, 182] on icon at bounding box center [868, 181] width 12 height 7
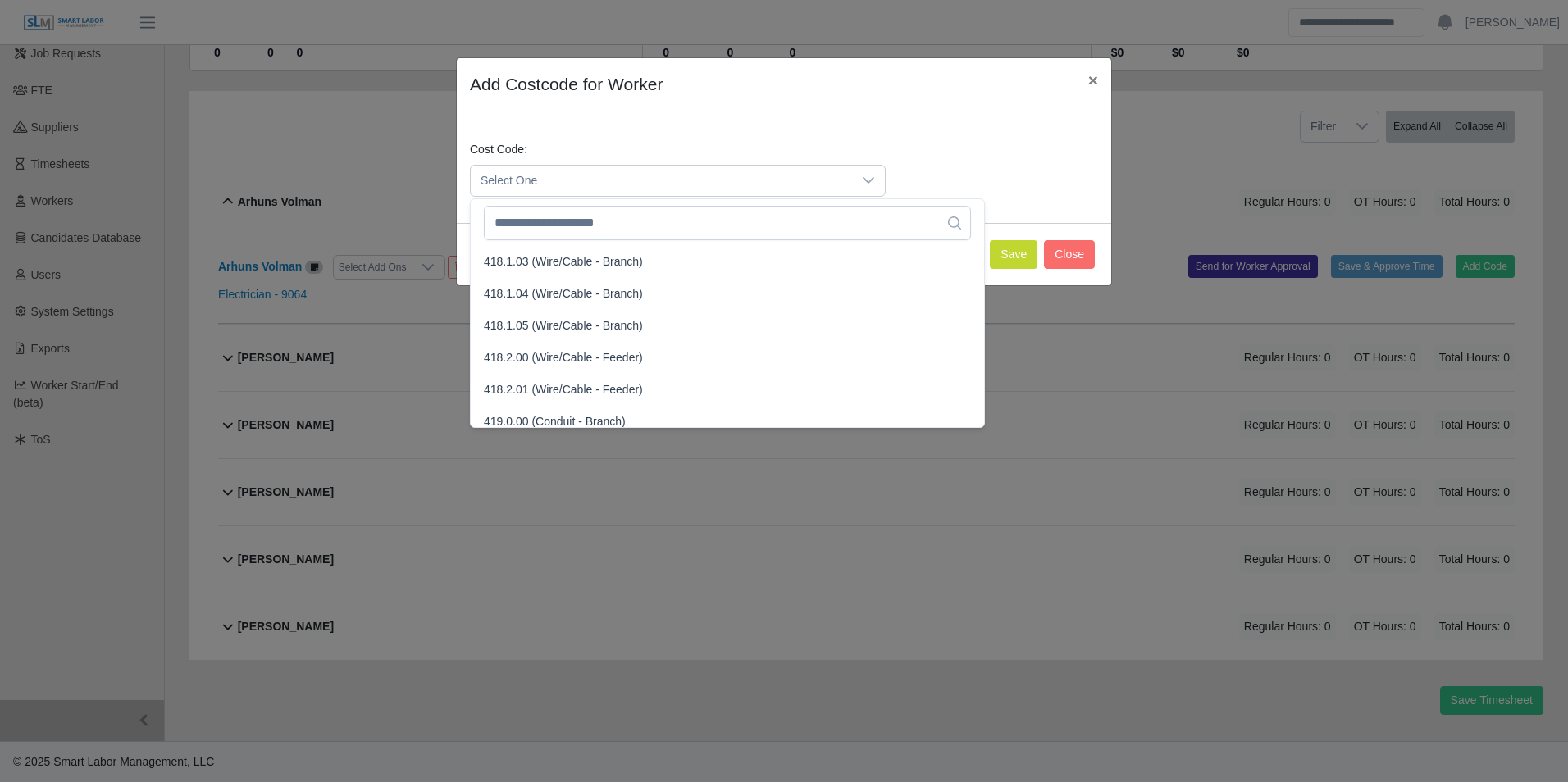
scroll to position [738, 0]
click at [1027, 324] on div "Add Costcode for Worker × Cost Code: Select One Save Close" at bounding box center [784, 391] width 1568 height 782
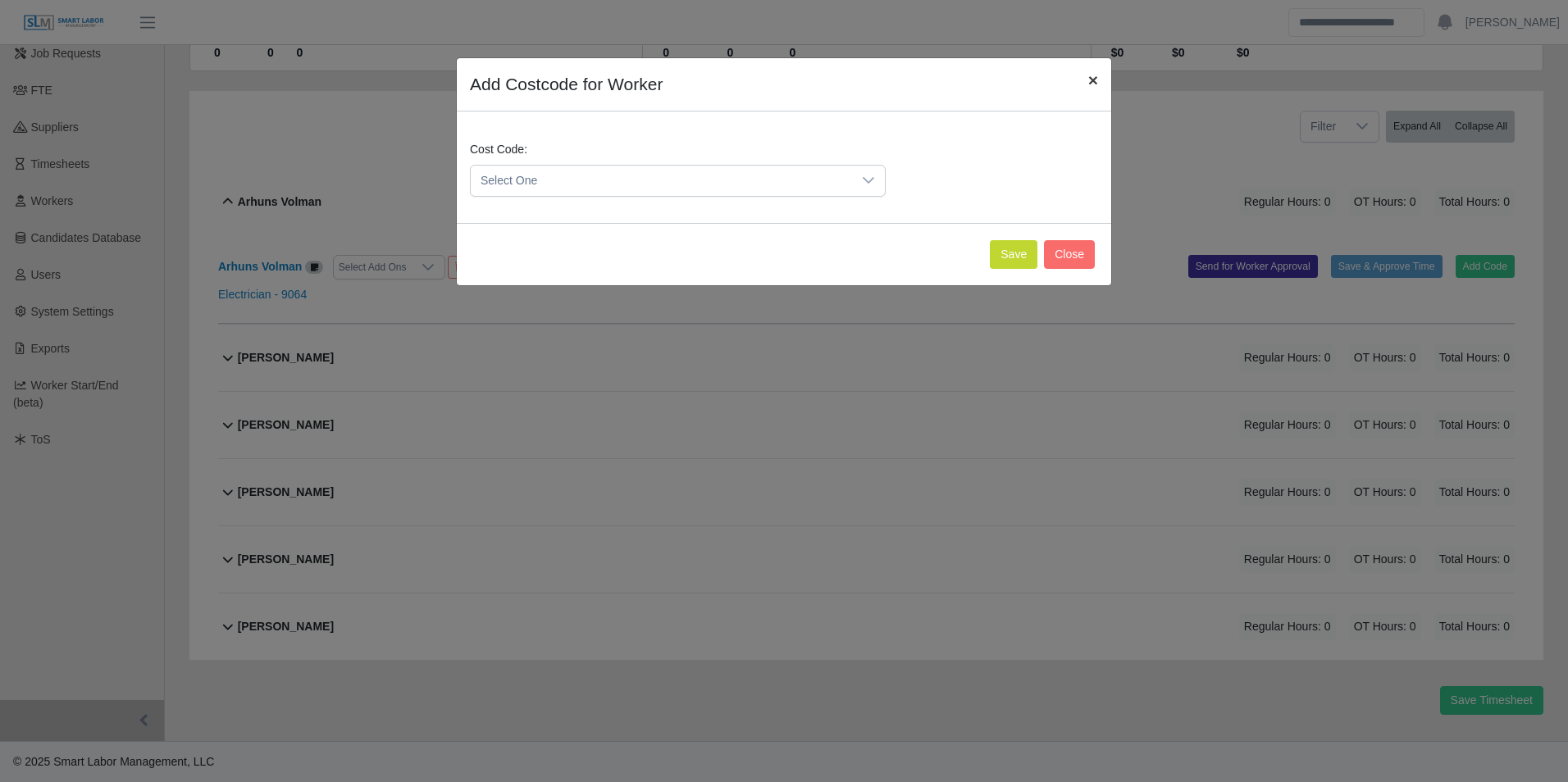
click at [1096, 80] on span "×" at bounding box center [1093, 80] width 10 height 19
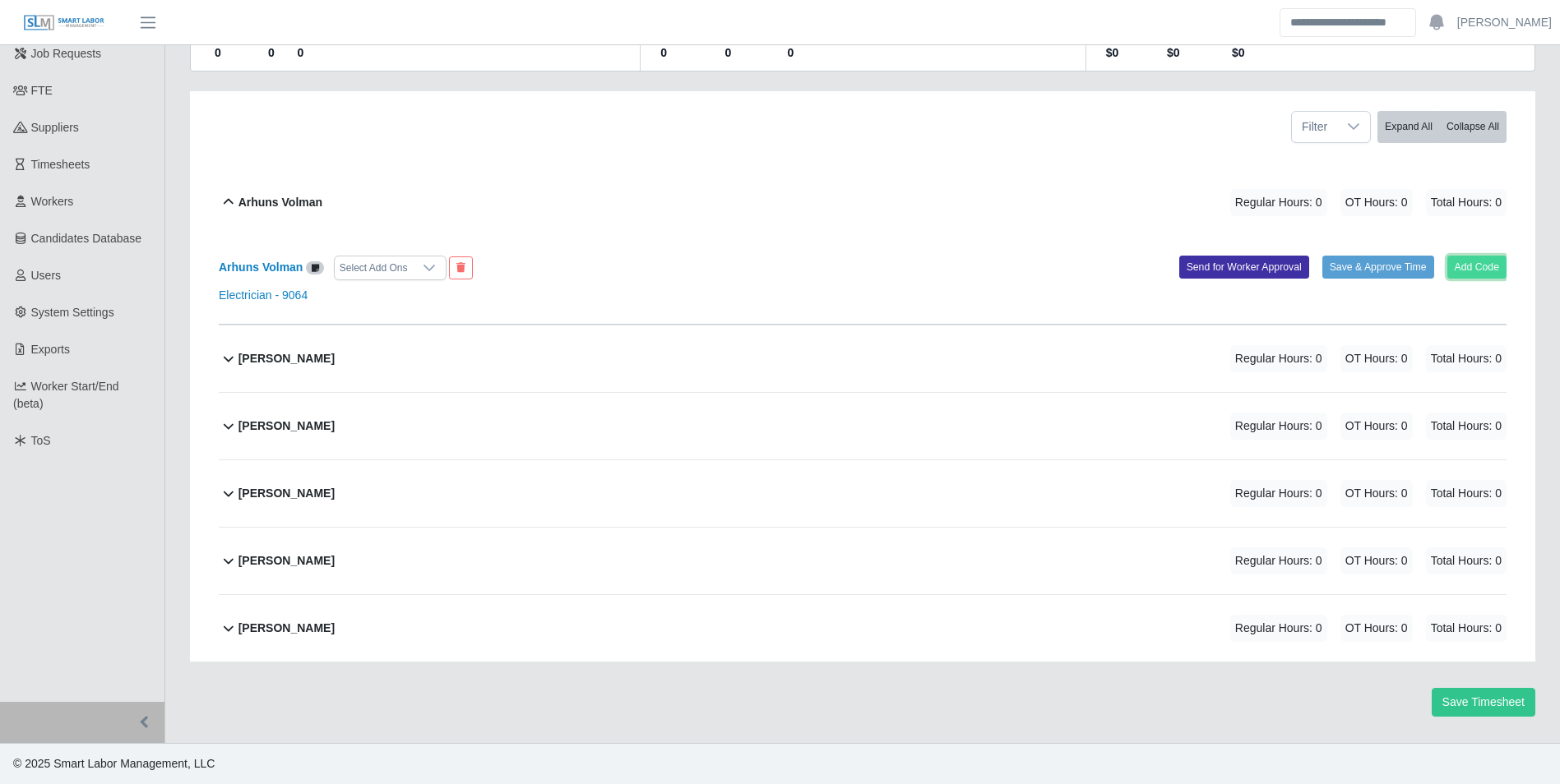
click at [1467, 272] on button "Add Code" at bounding box center [1477, 268] width 60 height 23
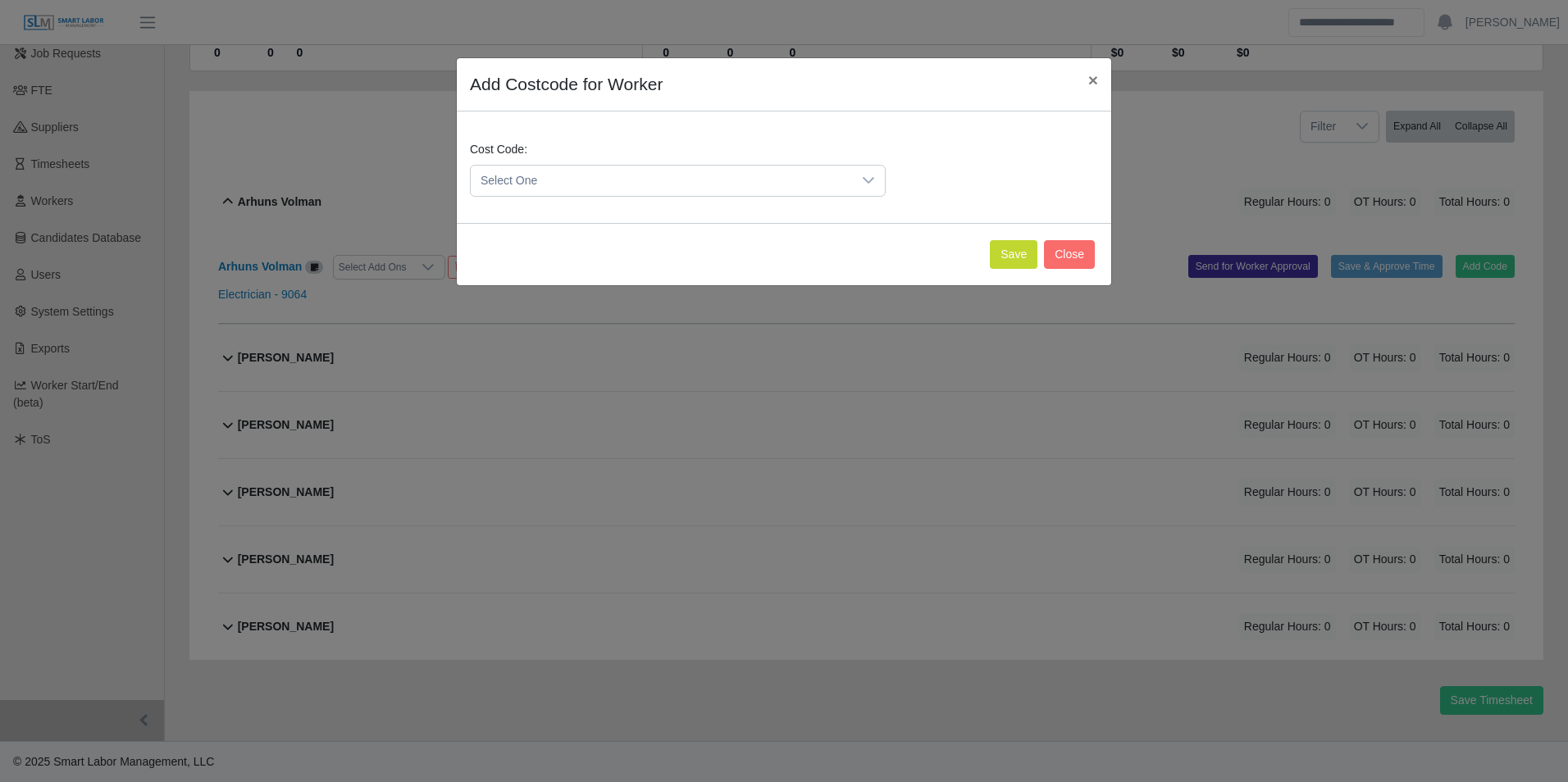
click at [662, 191] on span "Select One" at bounding box center [661, 181] width 381 height 30
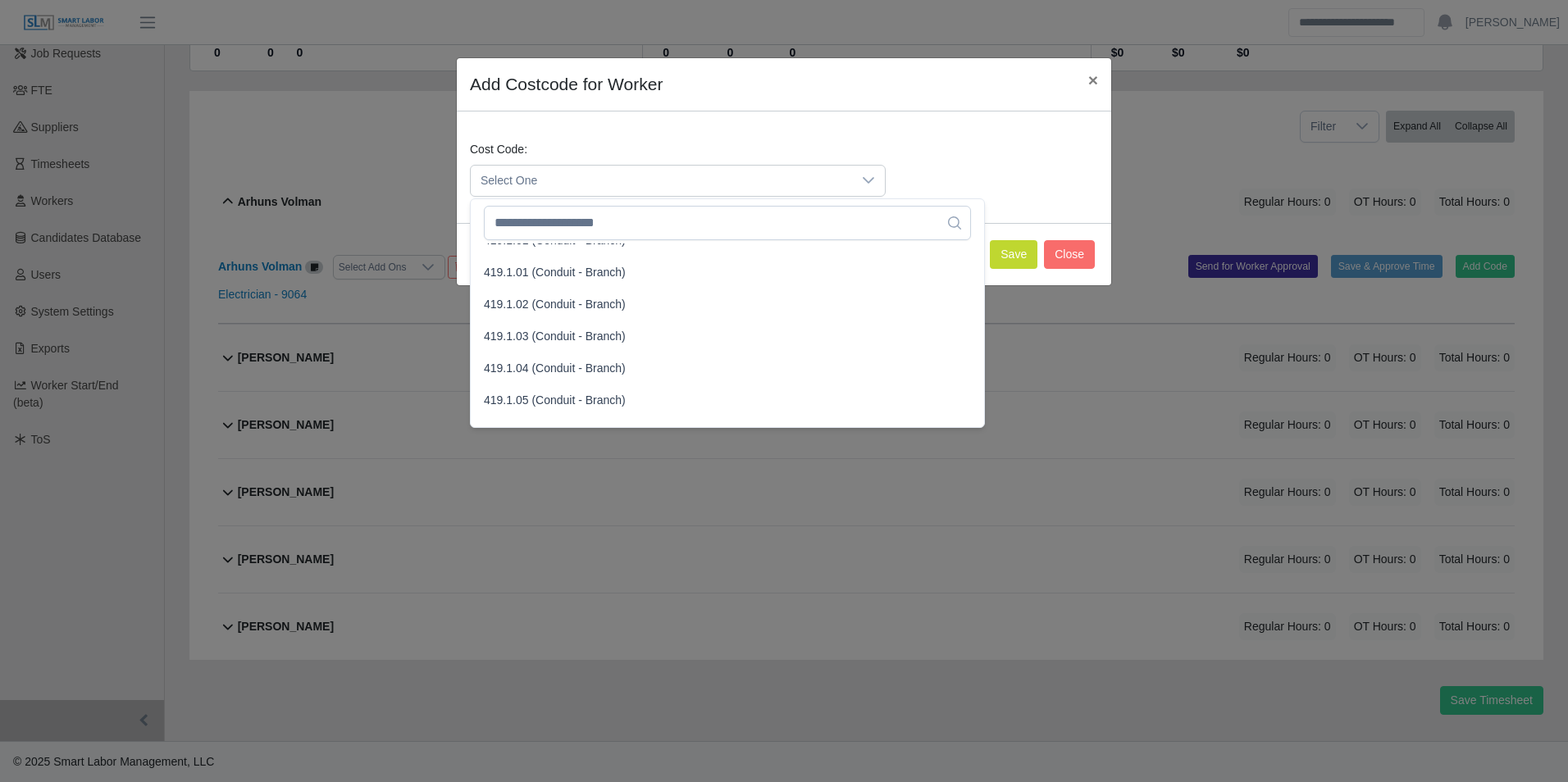
scroll to position [984, 0]
click at [532, 305] on span "419.1.01 (Conduit - Branch)" at bounding box center [555, 301] width 142 height 17
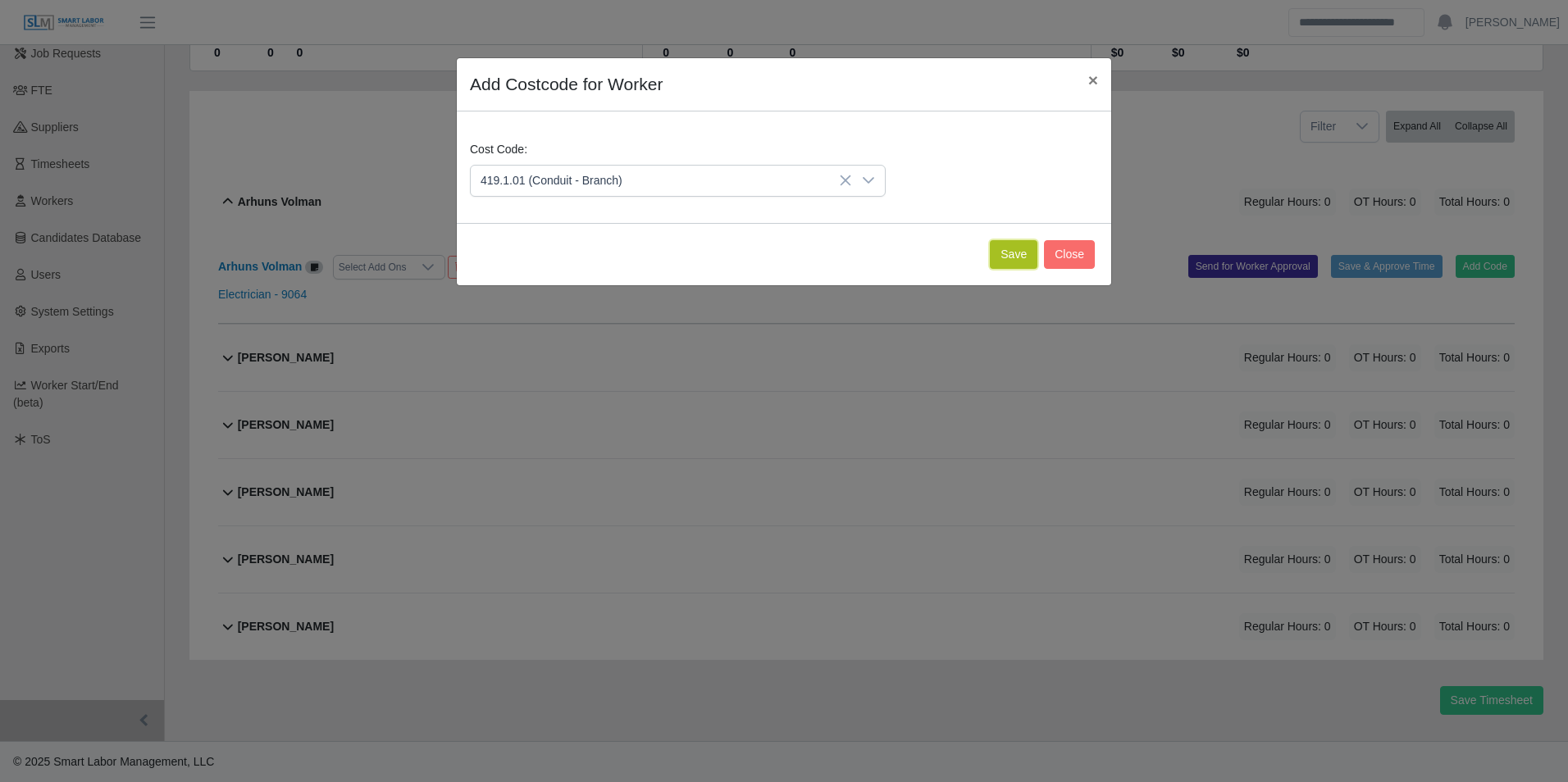
click at [1006, 261] on button "Save" at bounding box center [1013, 255] width 47 height 28
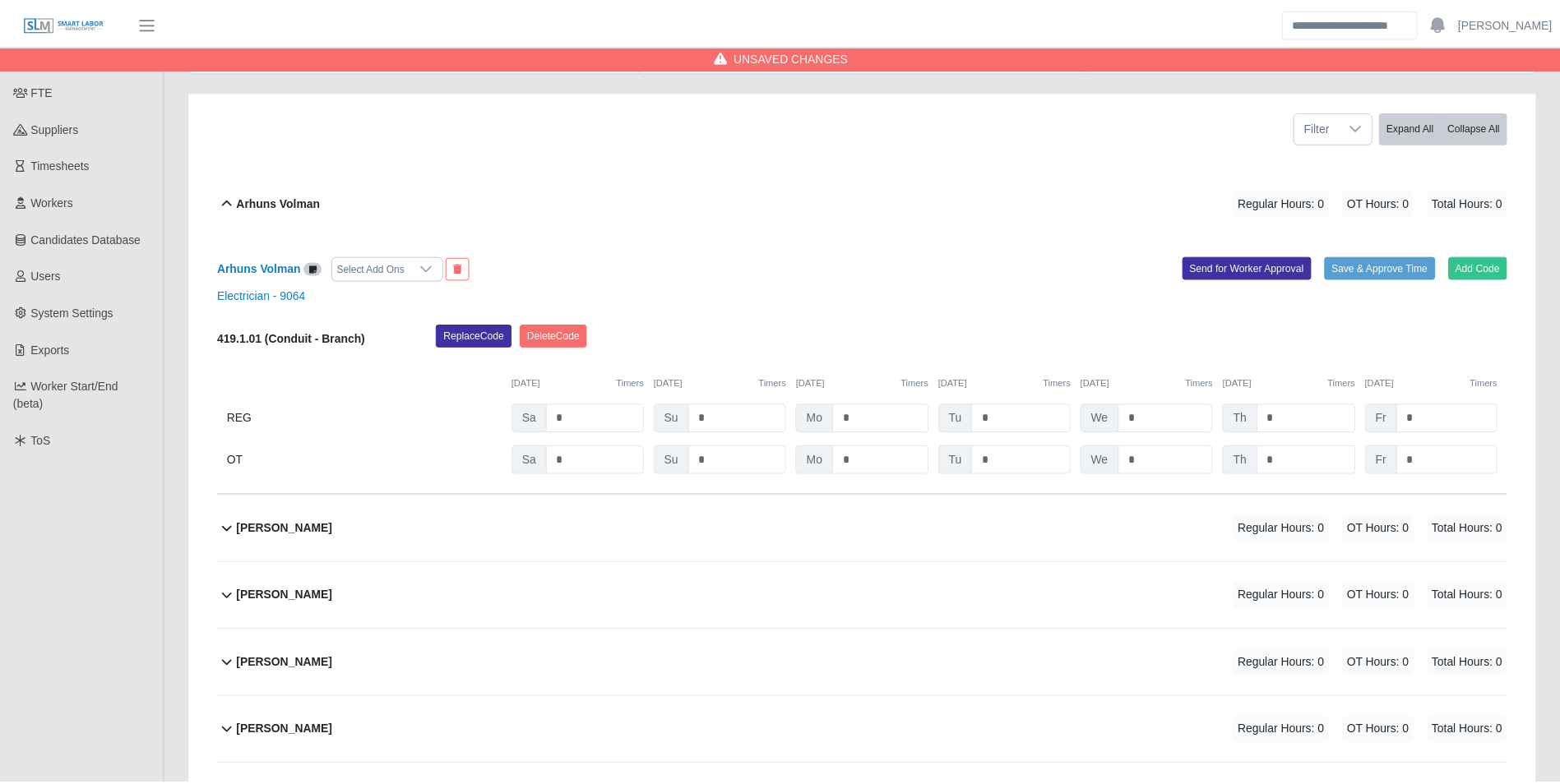
scroll to position [370, 0]
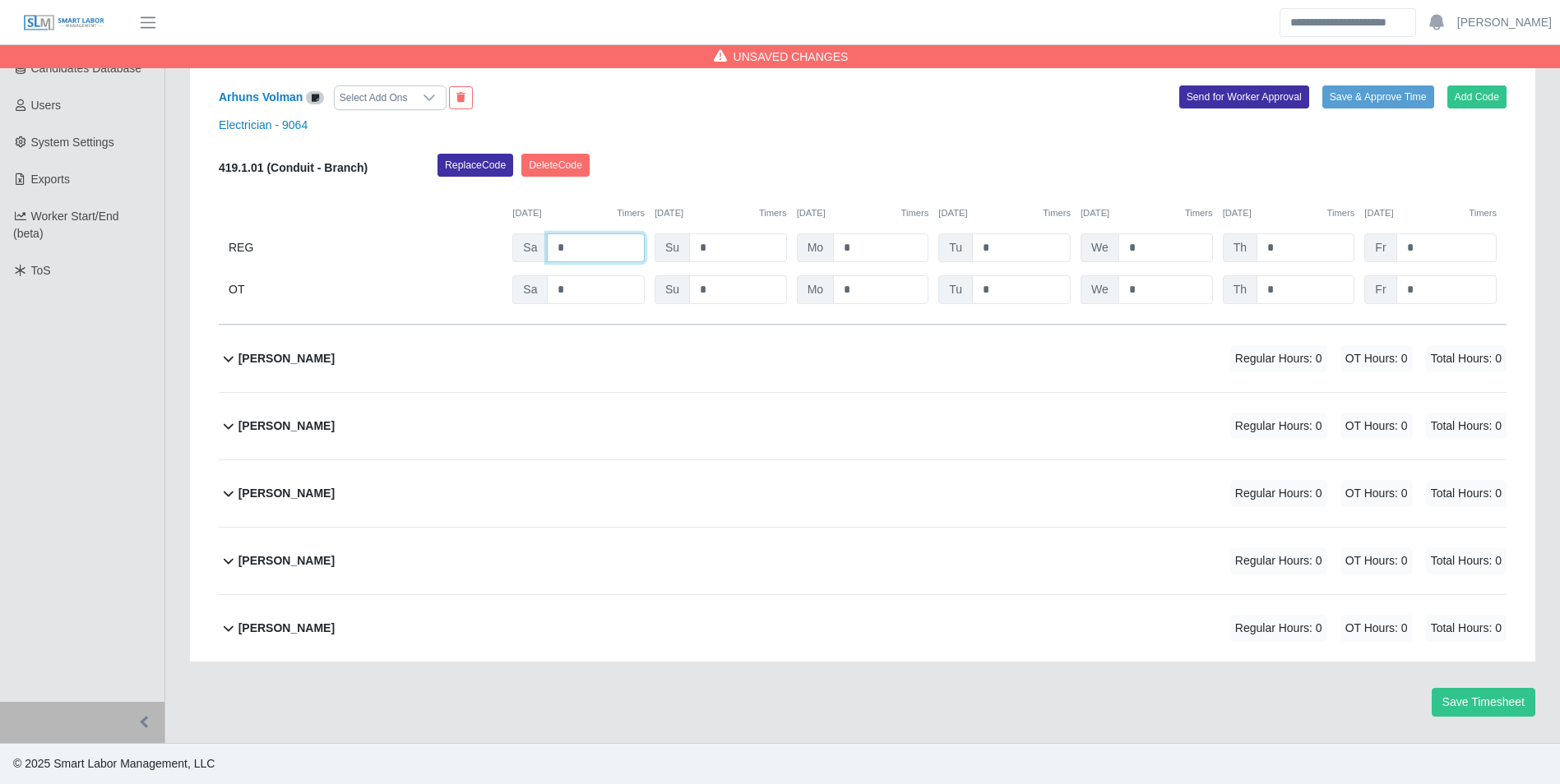
click at [592, 256] on input "*" at bounding box center [595, 248] width 98 height 28
type input "*"
click at [736, 215] on div "10/05/2025 Timers" at bounding box center [721, 213] width 133 height 14
click at [321, 429] on div "Elyin Gaitan Regular Hours: 0 OT Hours: 0 Total Hours: 0" at bounding box center [873, 426] width 1268 height 67
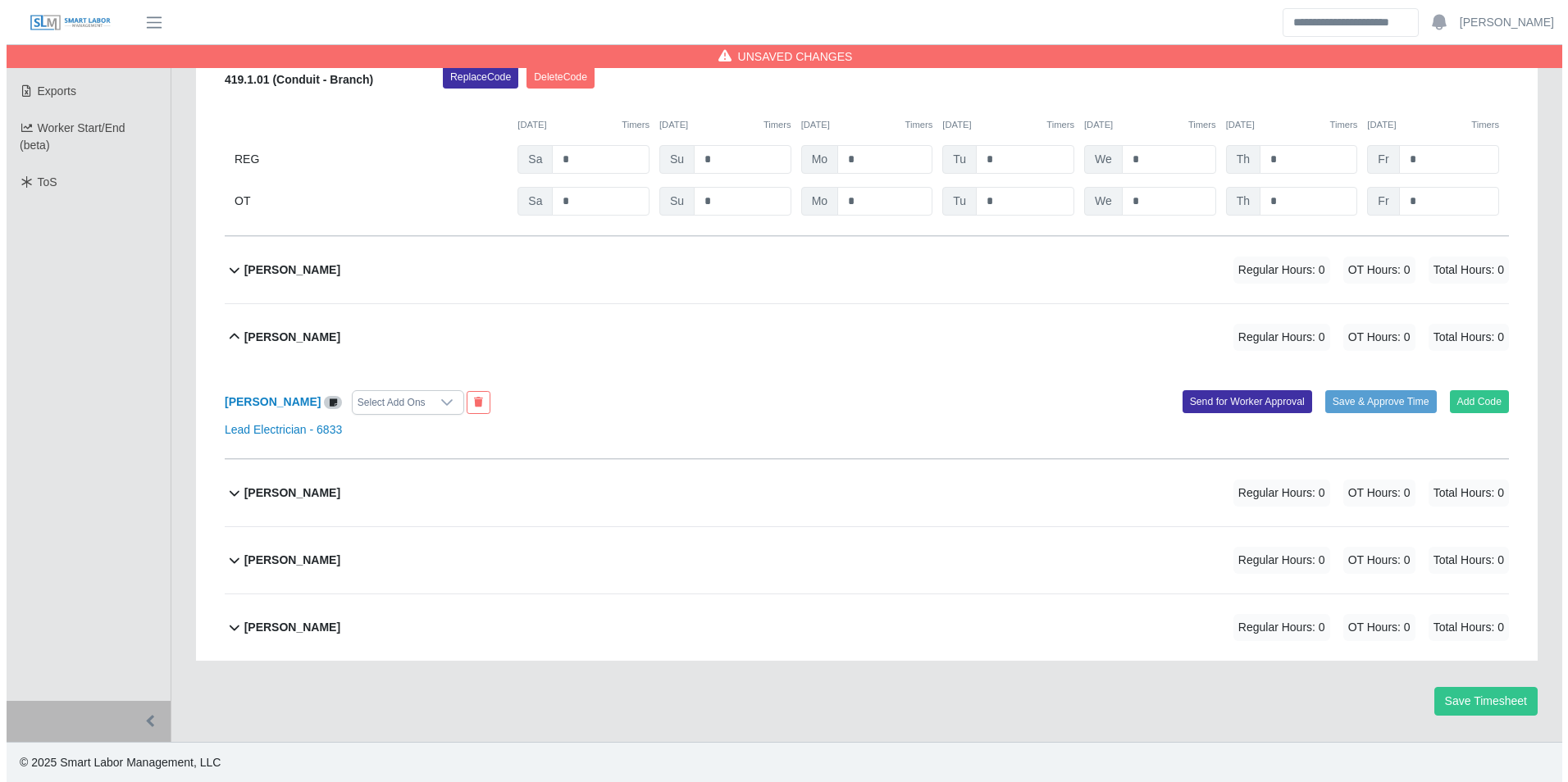
scroll to position [458, 0]
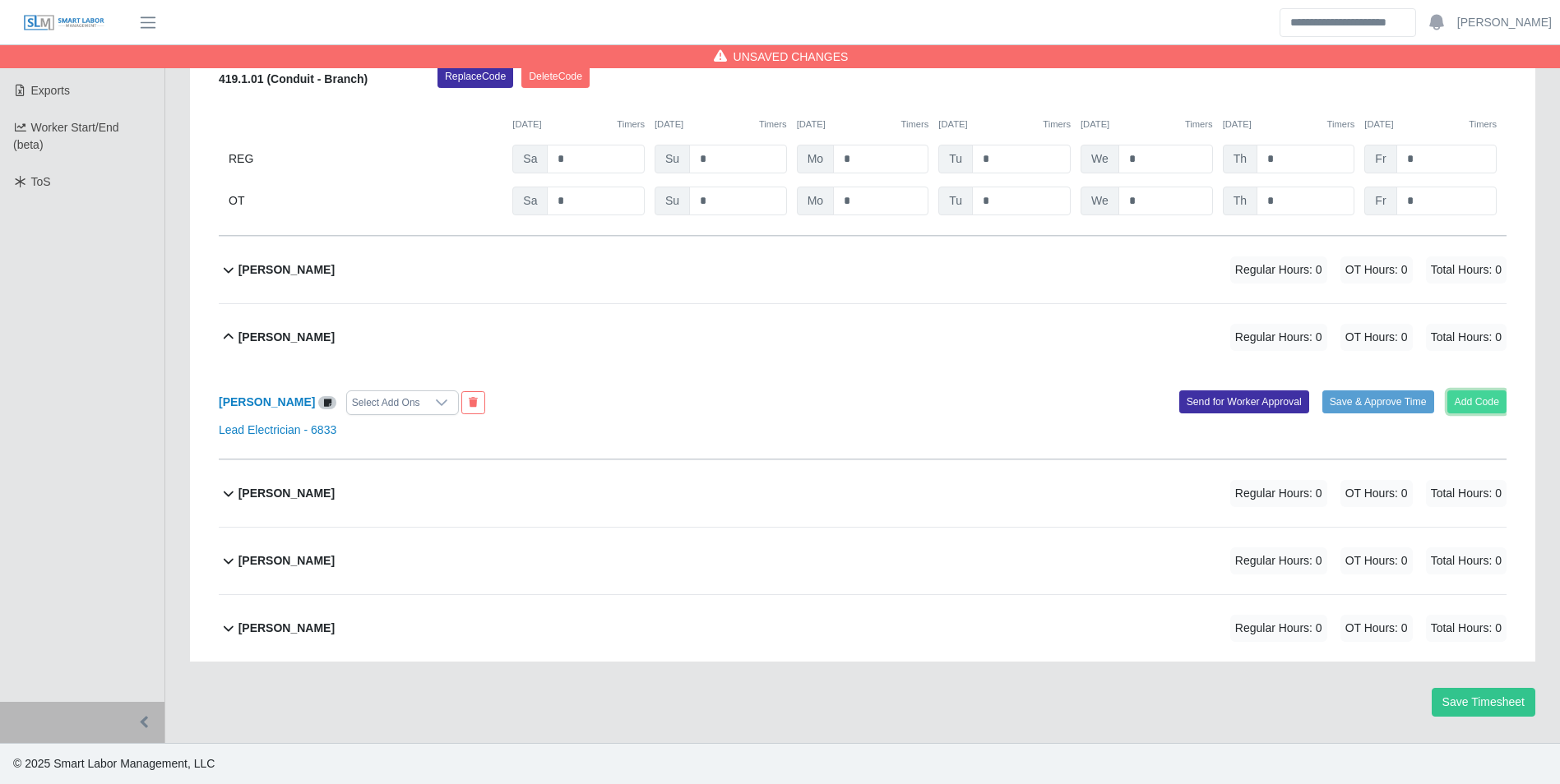
click at [1470, 396] on button "Add Code" at bounding box center [1477, 402] width 60 height 23
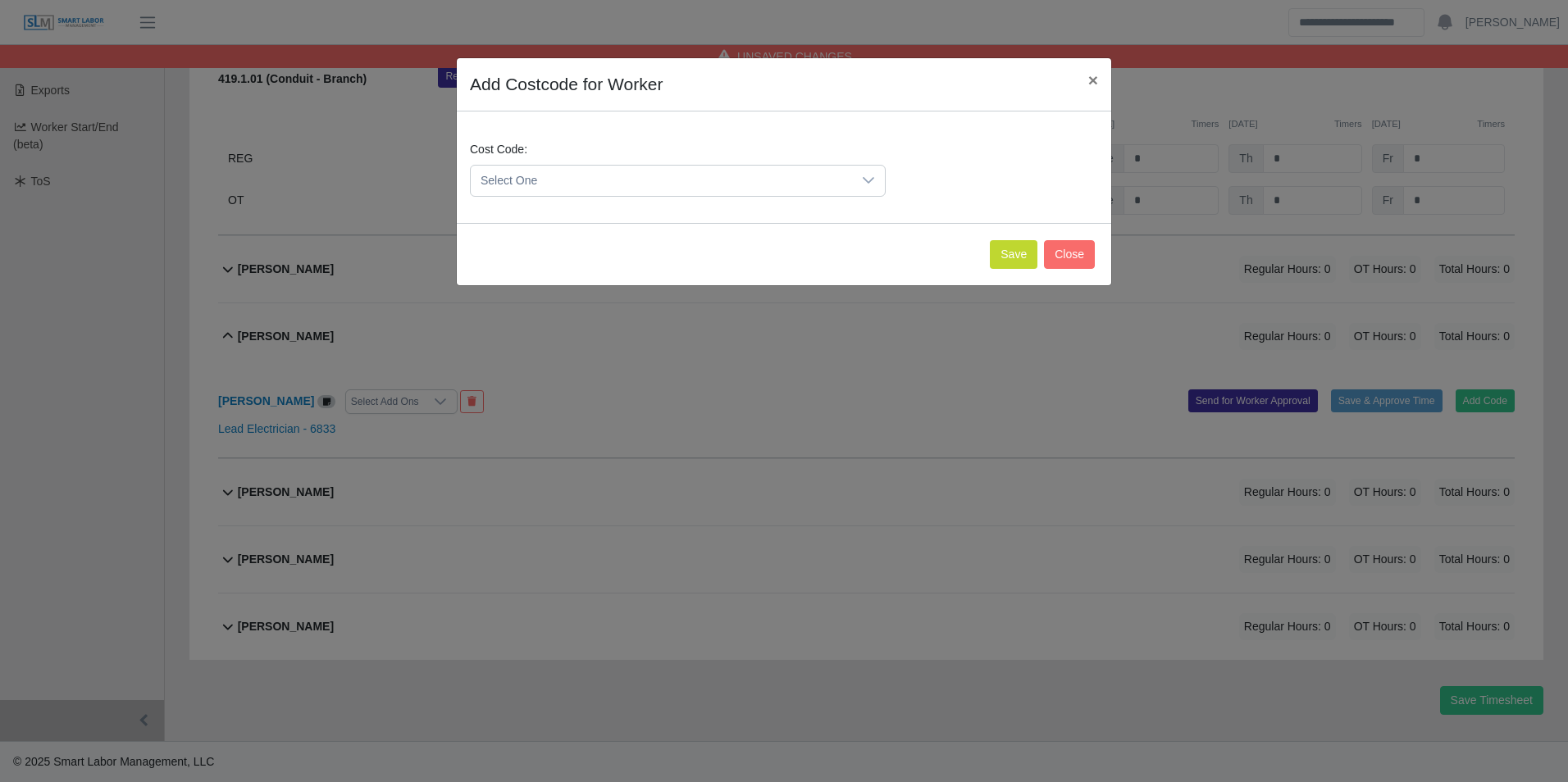
click at [595, 191] on span "Select One" at bounding box center [661, 181] width 381 height 30
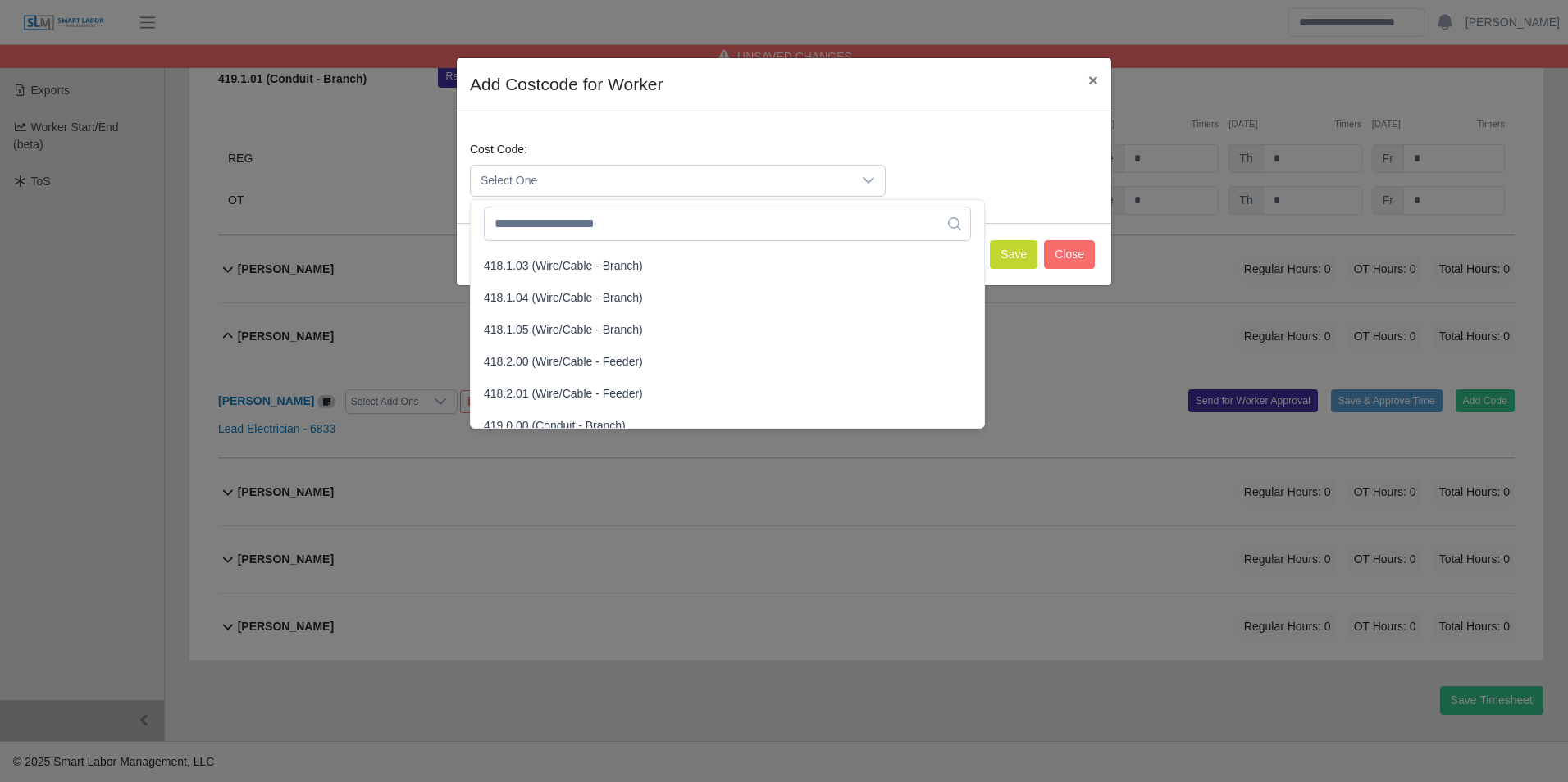
scroll to position [738, 0]
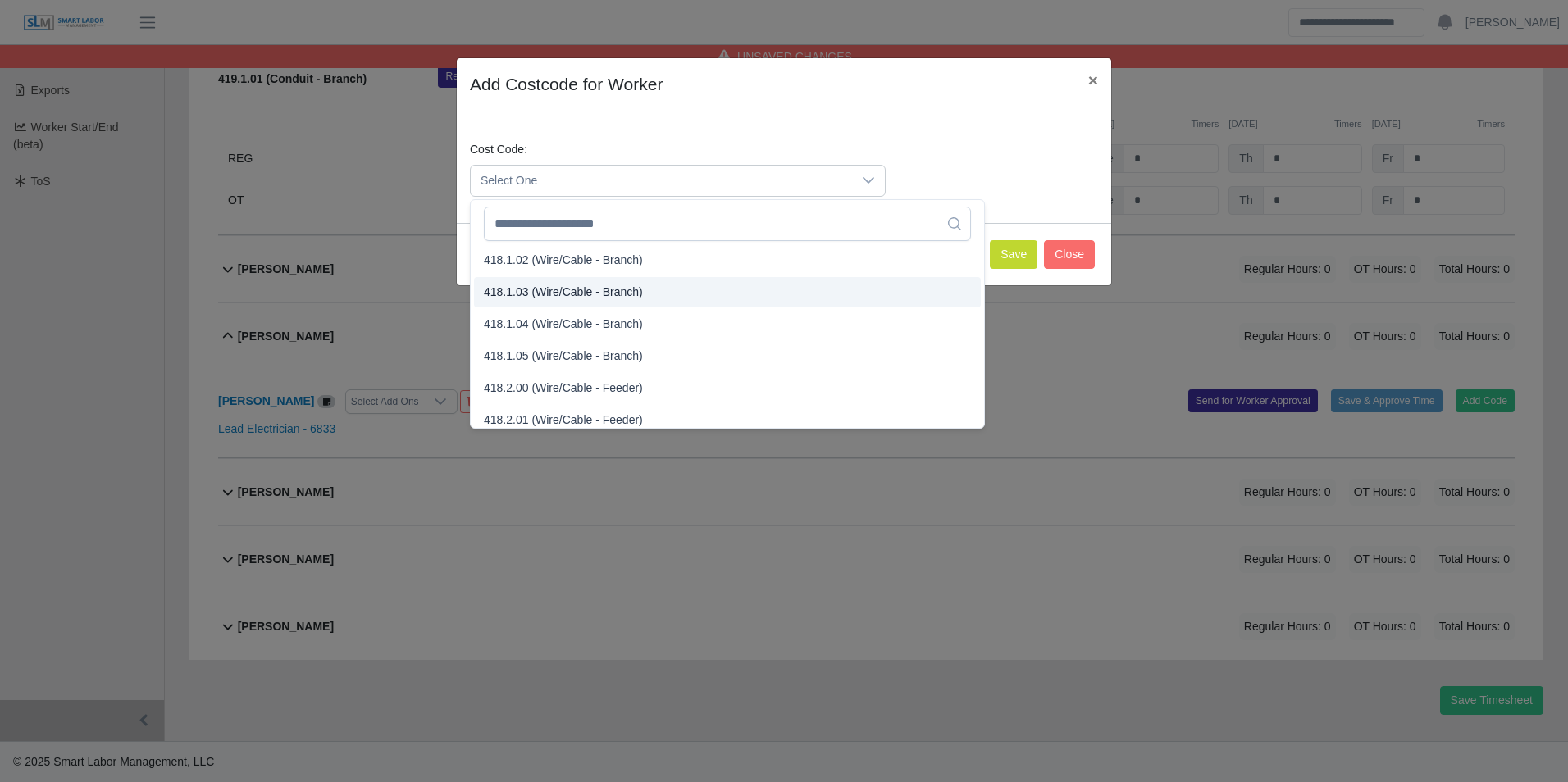
click at [545, 293] on span "418.1.03 (Wire/Cable - Branch)" at bounding box center [563, 292] width 159 height 17
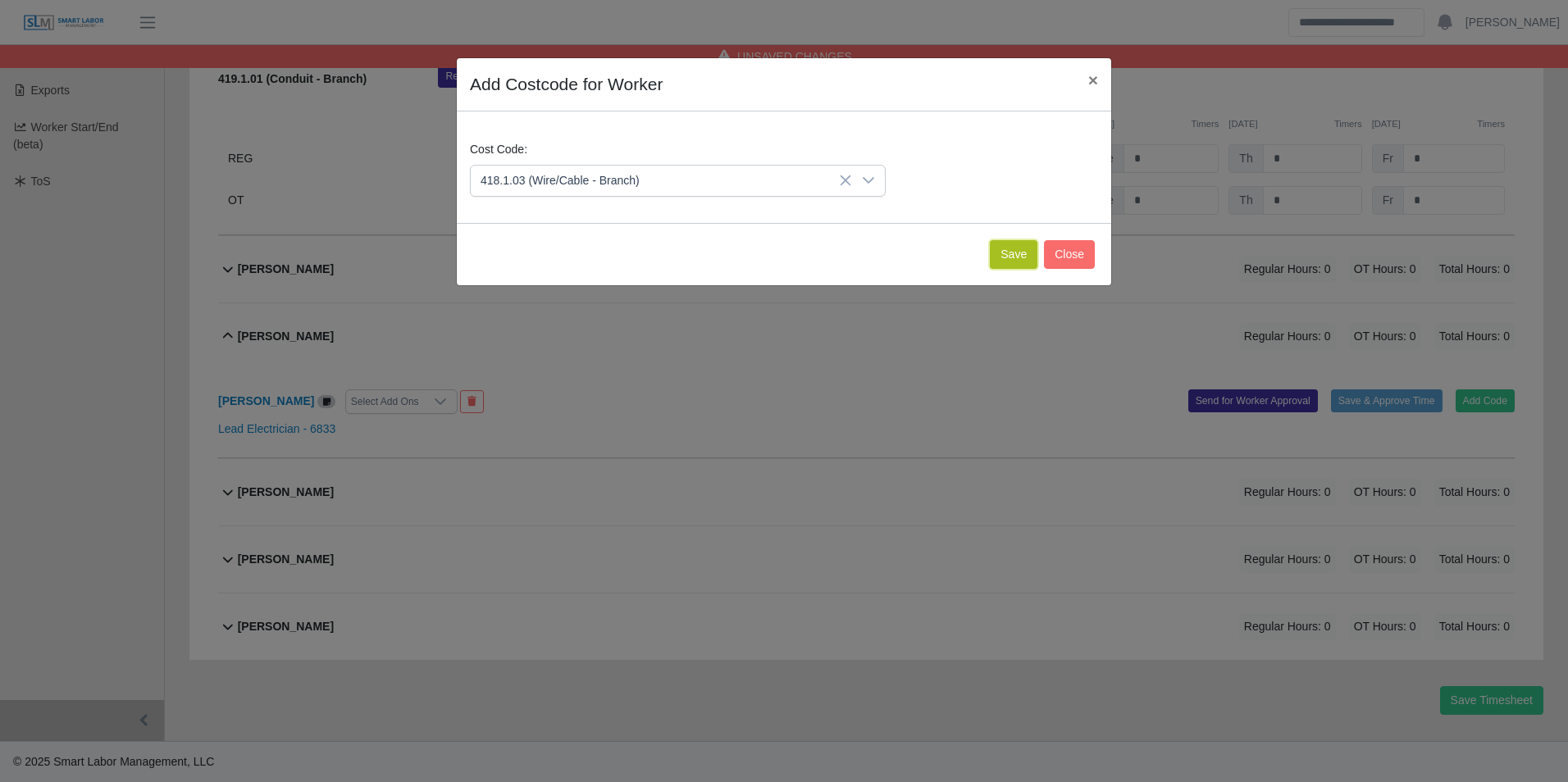
click at [1012, 247] on button "Save" at bounding box center [1013, 255] width 47 height 28
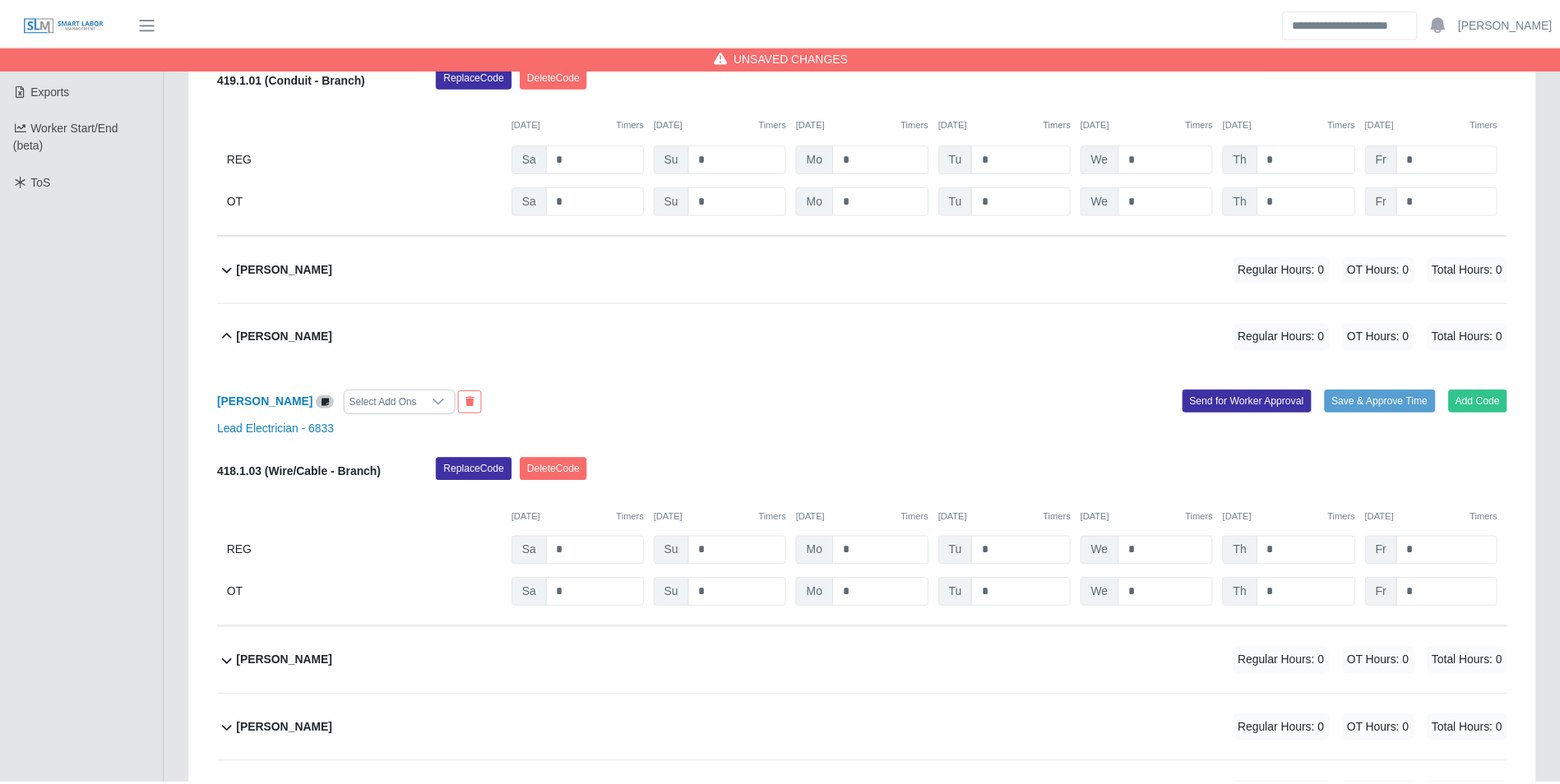
scroll to position [630, 0]
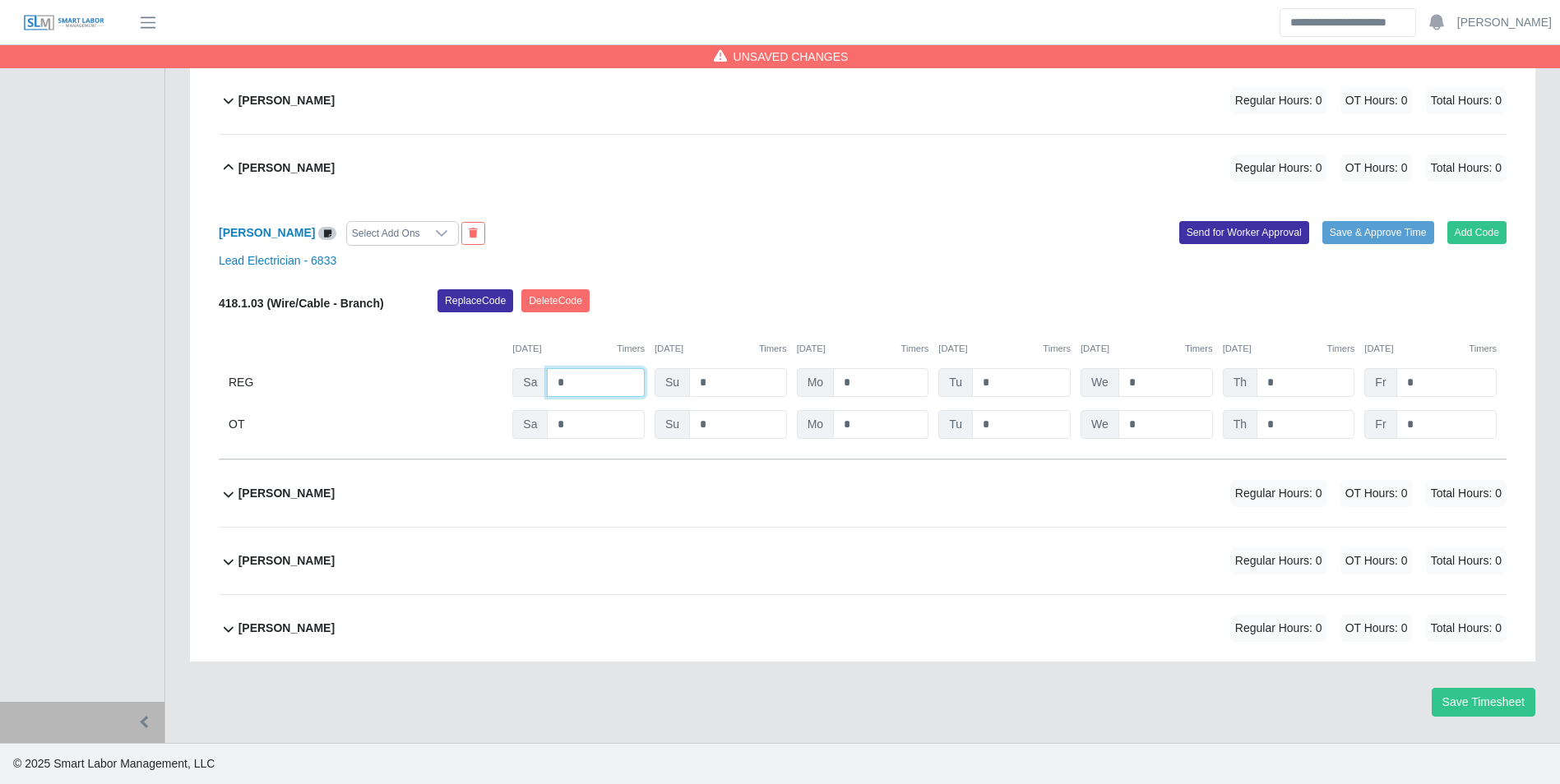
click at [620, 379] on input "*" at bounding box center [595, 383] width 98 height 28
type input "*"
click at [752, 343] on div "10/05/2025 Timers" at bounding box center [721, 349] width 133 height 14
click at [335, 505] on div "Milton Ramirez Medina" at bounding box center [286, 494] width 96 height 28
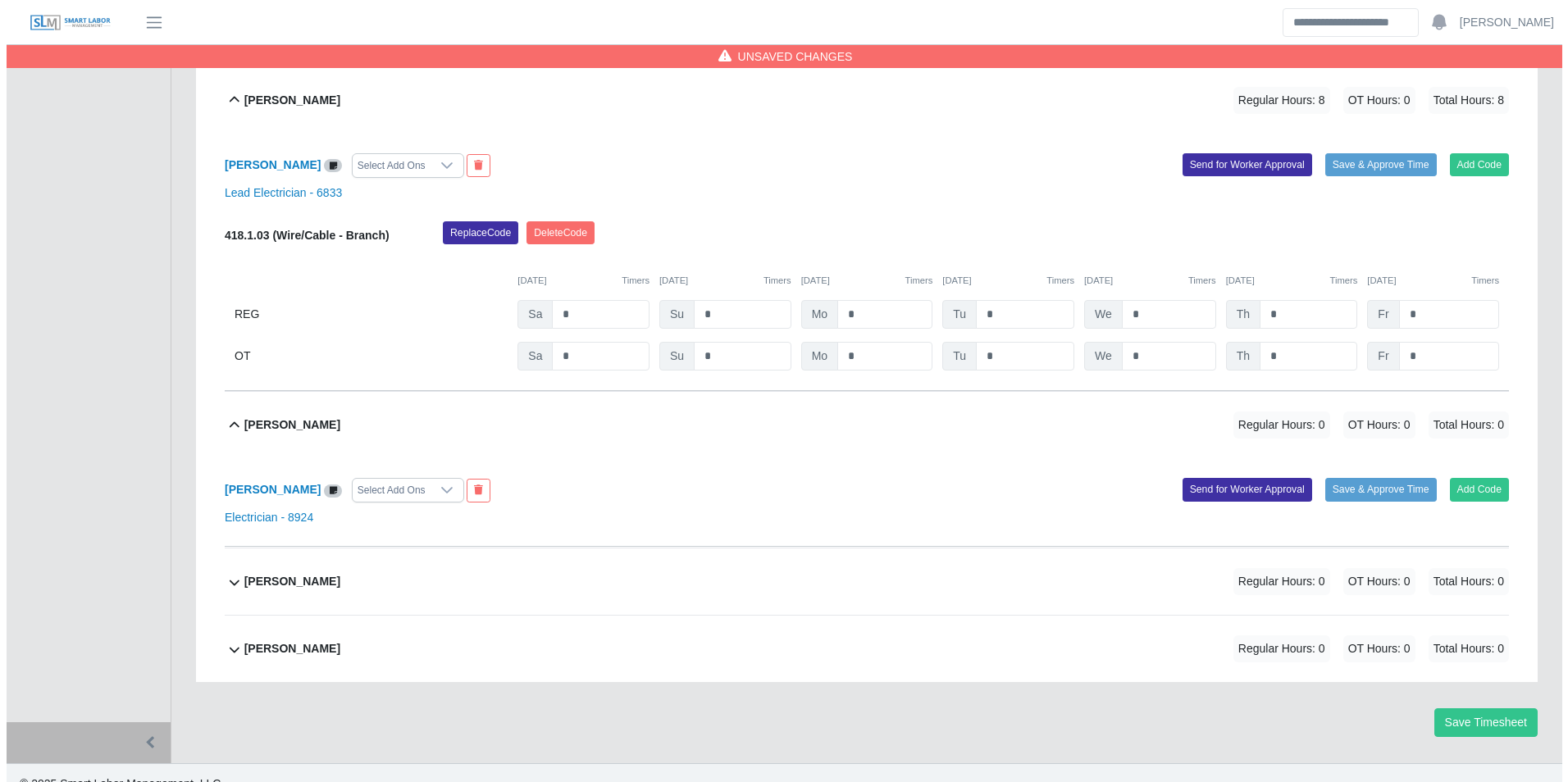
scroll to position [716, 0]
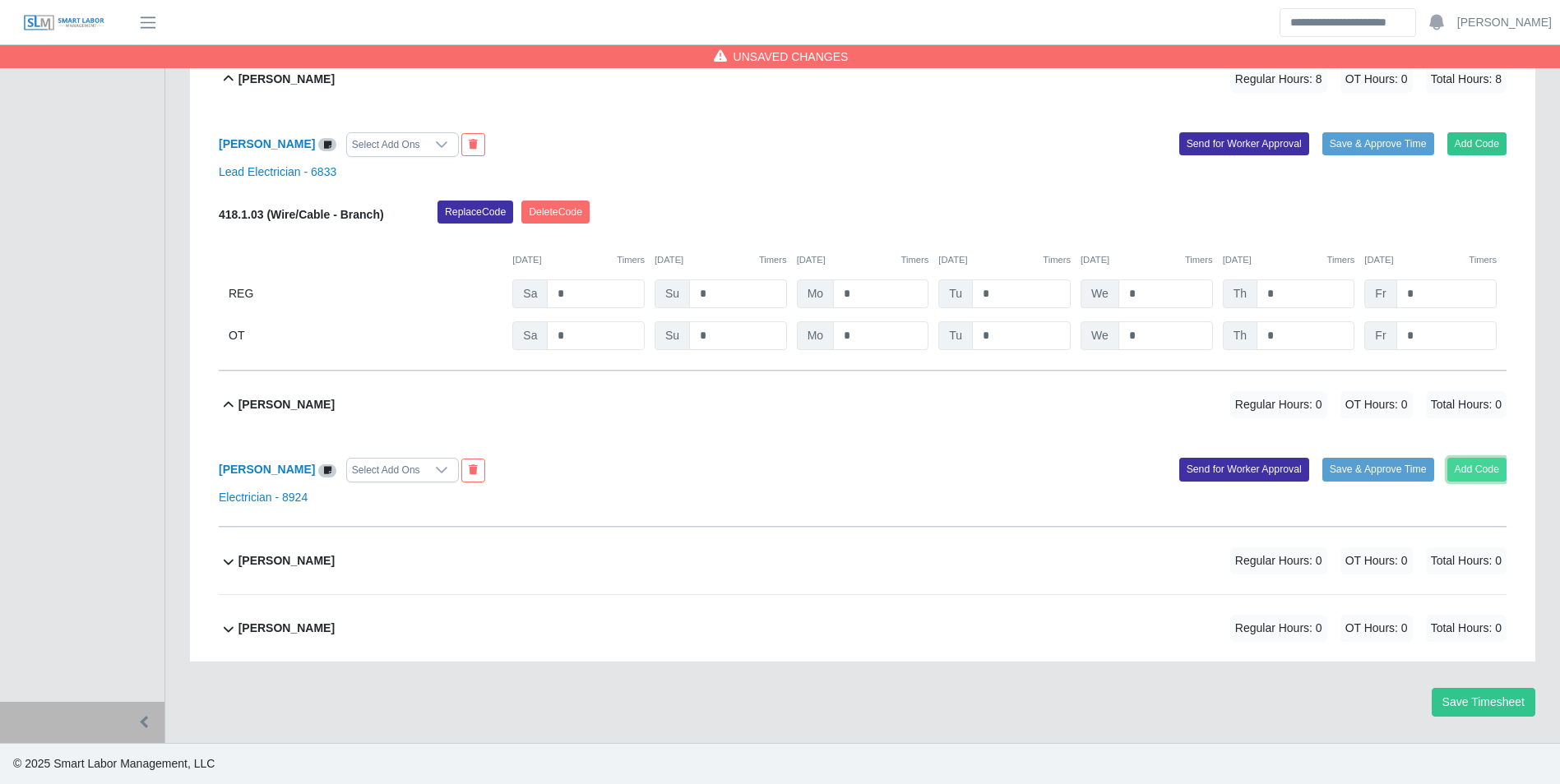
click at [1487, 477] on button "Add Code" at bounding box center [1477, 470] width 60 height 23
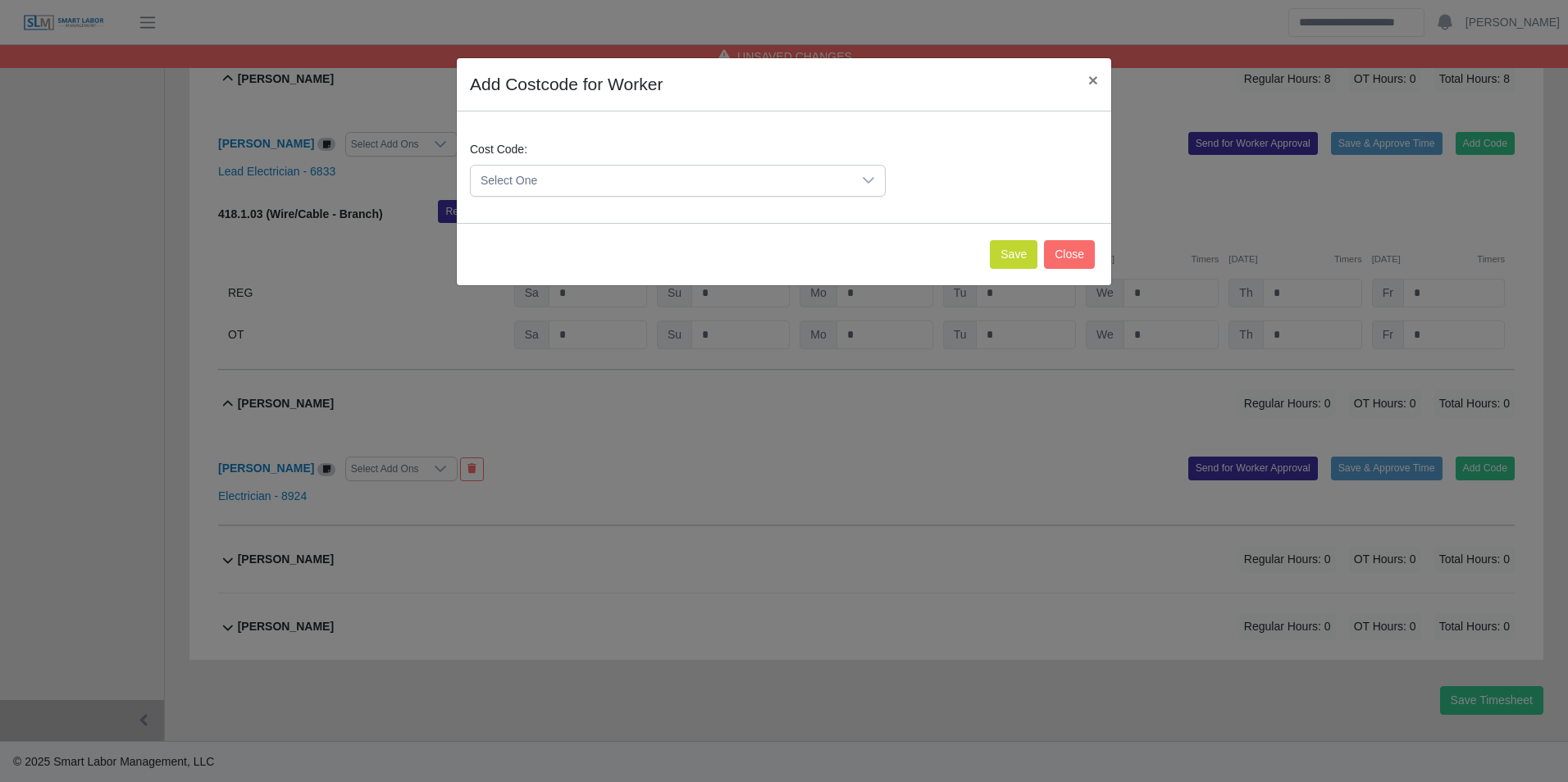
click at [690, 191] on span "Select One" at bounding box center [661, 181] width 381 height 30
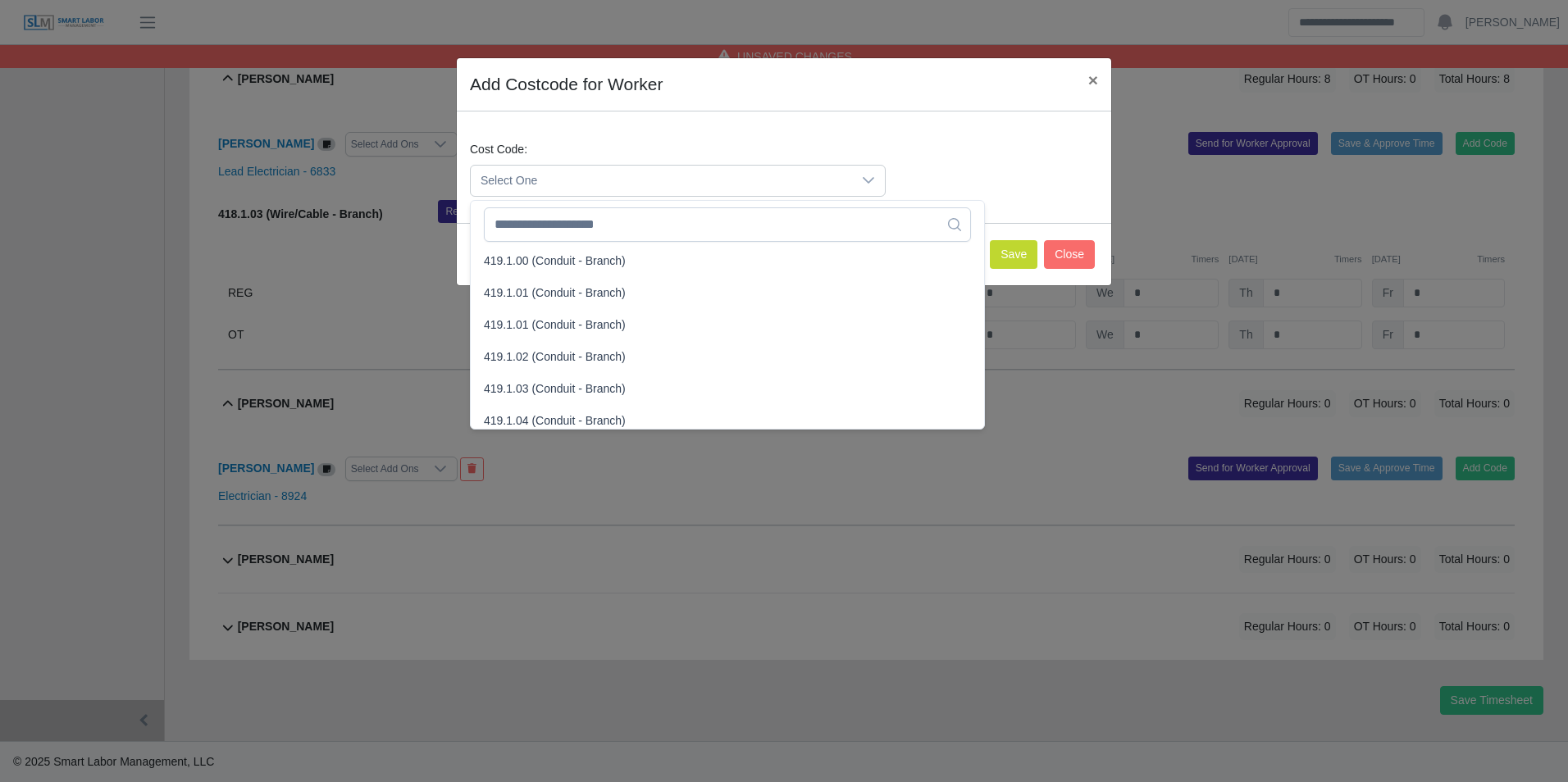
scroll to position [984, 0]
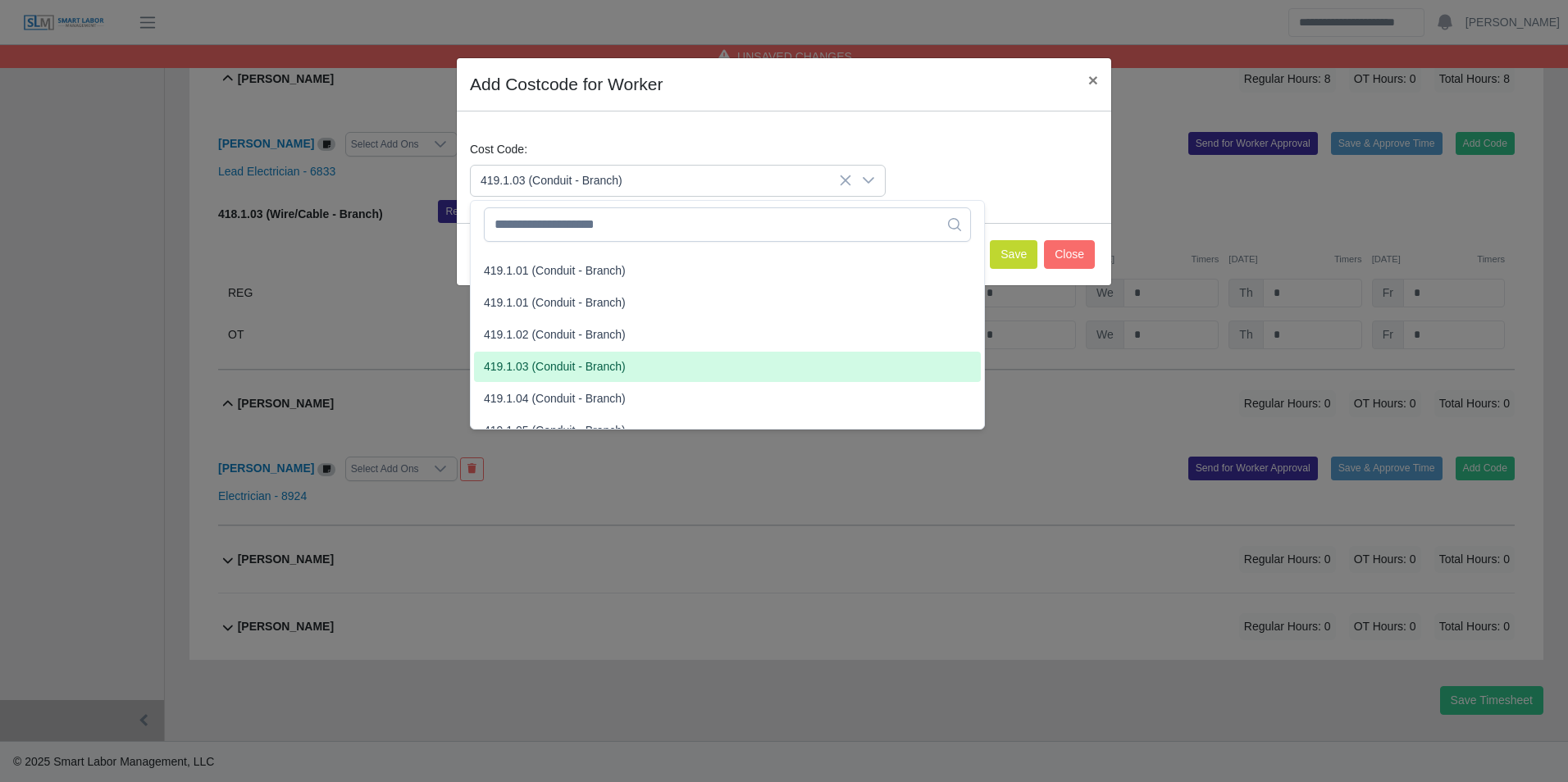
click at [558, 365] on span "419.1.03 (Conduit - Branch)" at bounding box center [555, 367] width 142 height 17
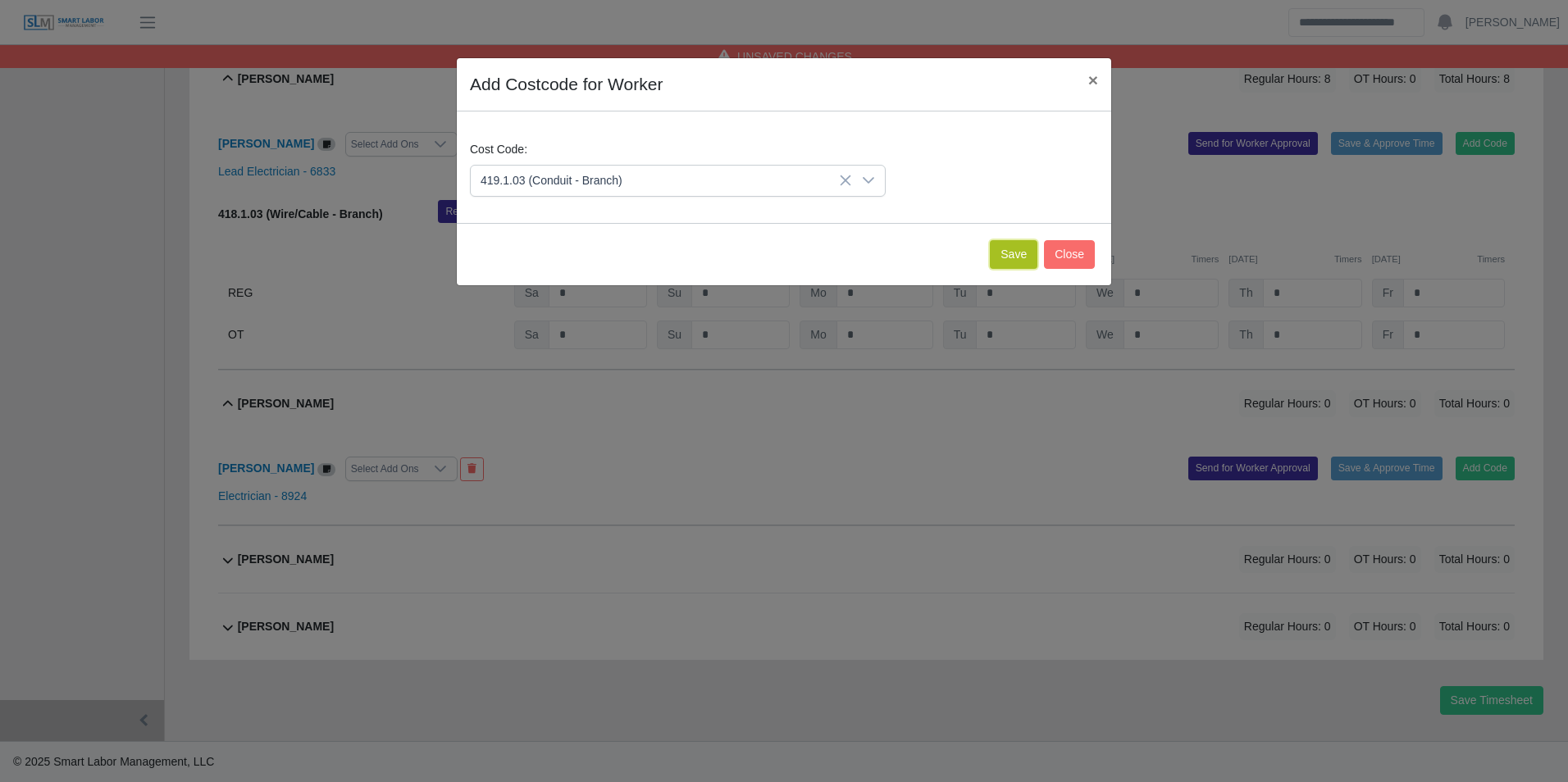
click at [999, 264] on button "Save" at bounding box center [1013, 255] width 47 height 28
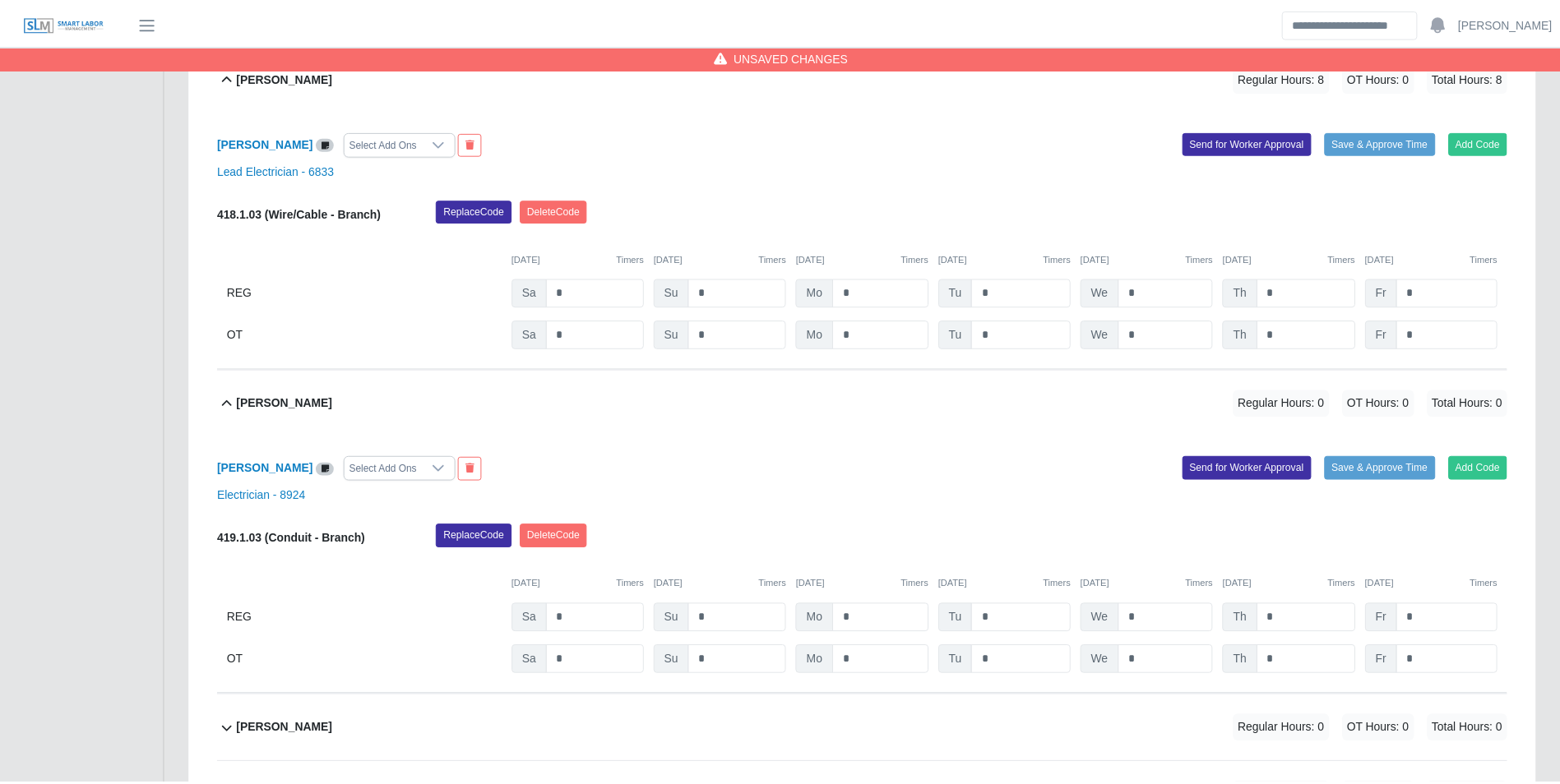
scroll to position [888, 0]
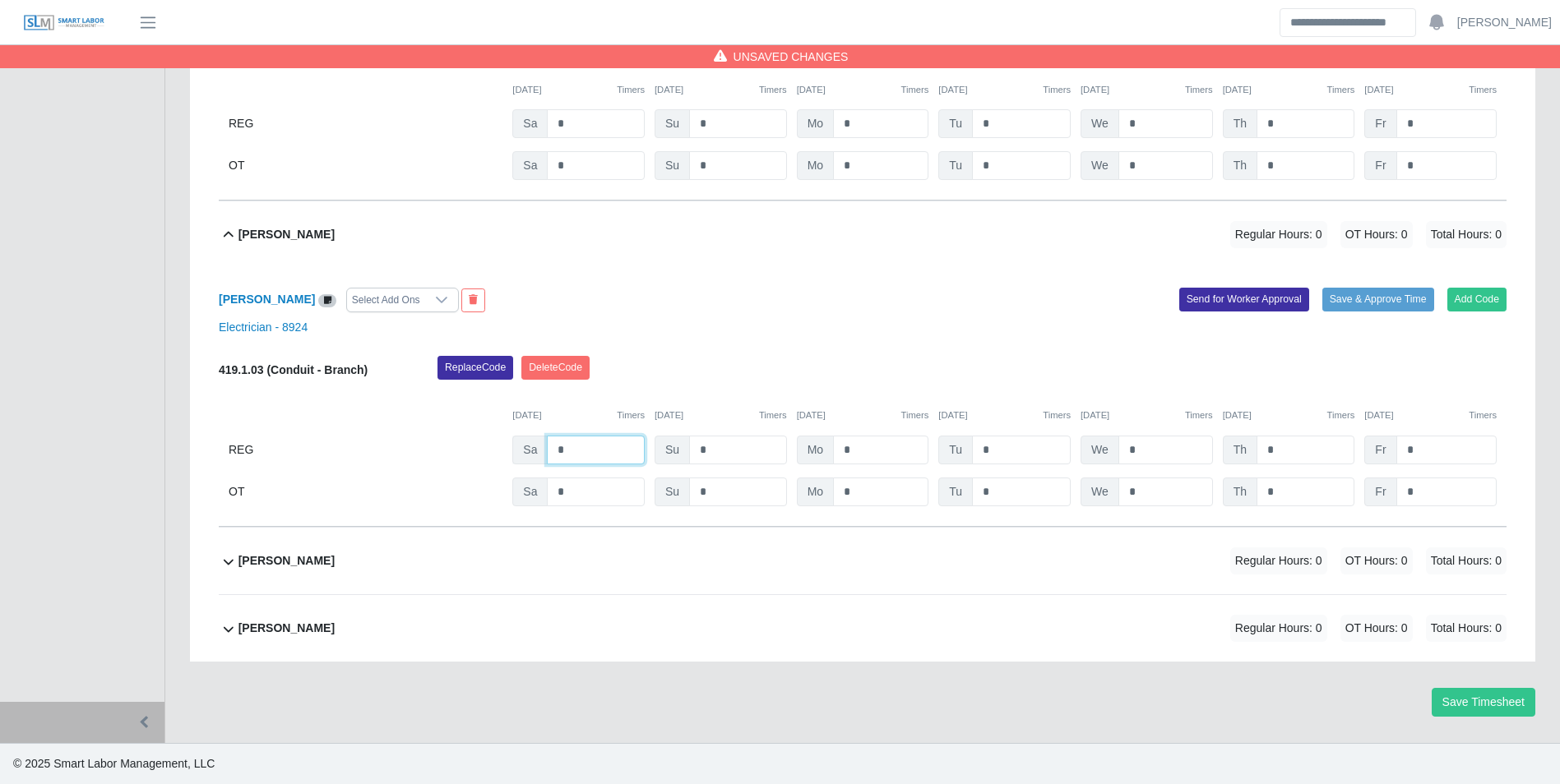
click at [598, 455] on input "*" at bounding box center [595, 450] width 98 height 28
type input "*"
click at [744, 389] on div "10/04/2025 Timers 10/05/2025 Timers 10/06/2025 Timers 10/07/2025 Timers 10/08/2…" at bounding box center [863, 405] width 1288 height 33
click at [307, 579] on div "Steven Rivera Regular Hours: 0 OT Hours: 0 Total Hours: 0" at bounding box center [873, 561] width 1268 height 67
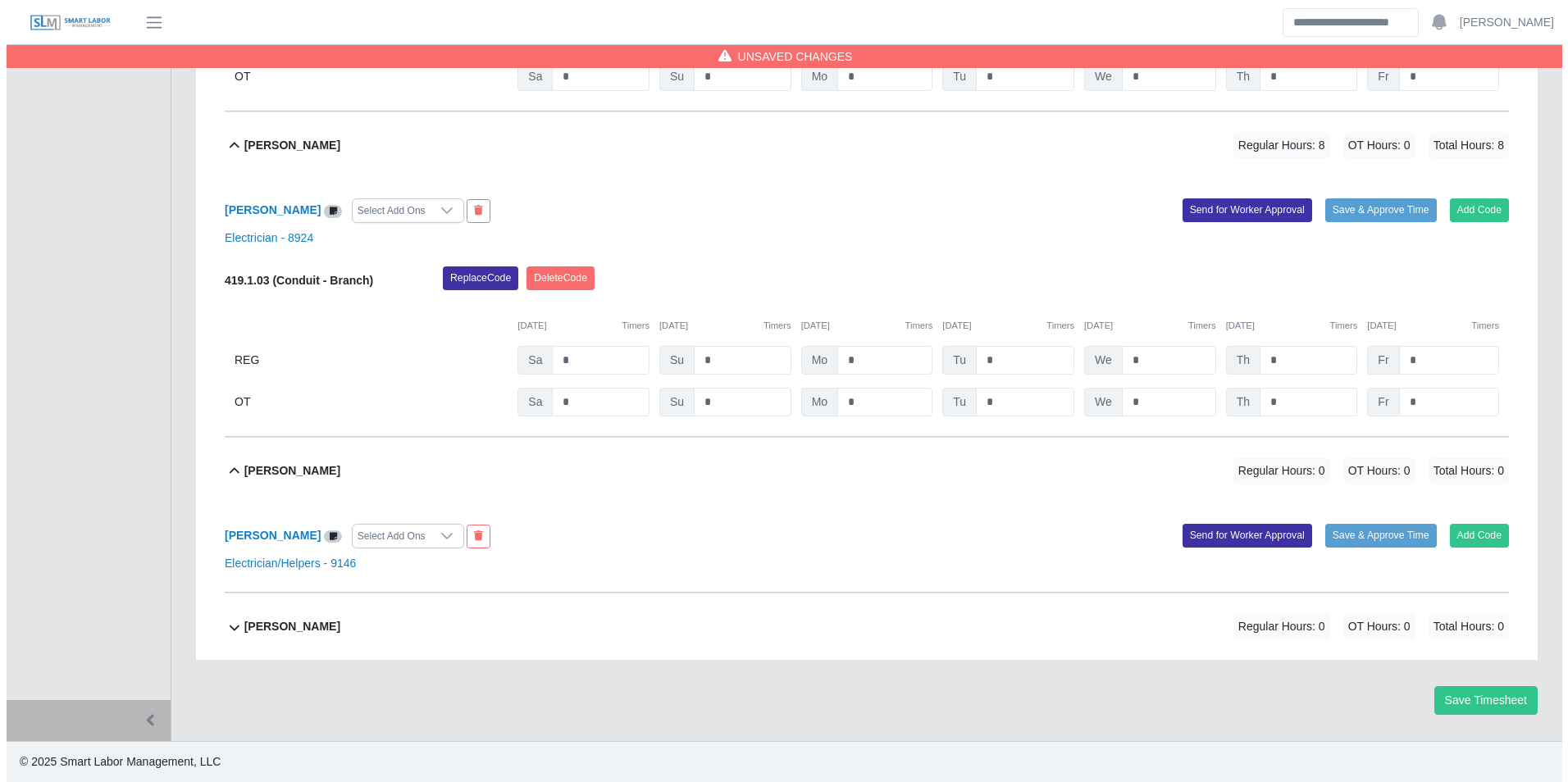
scroll to position [976, 0]
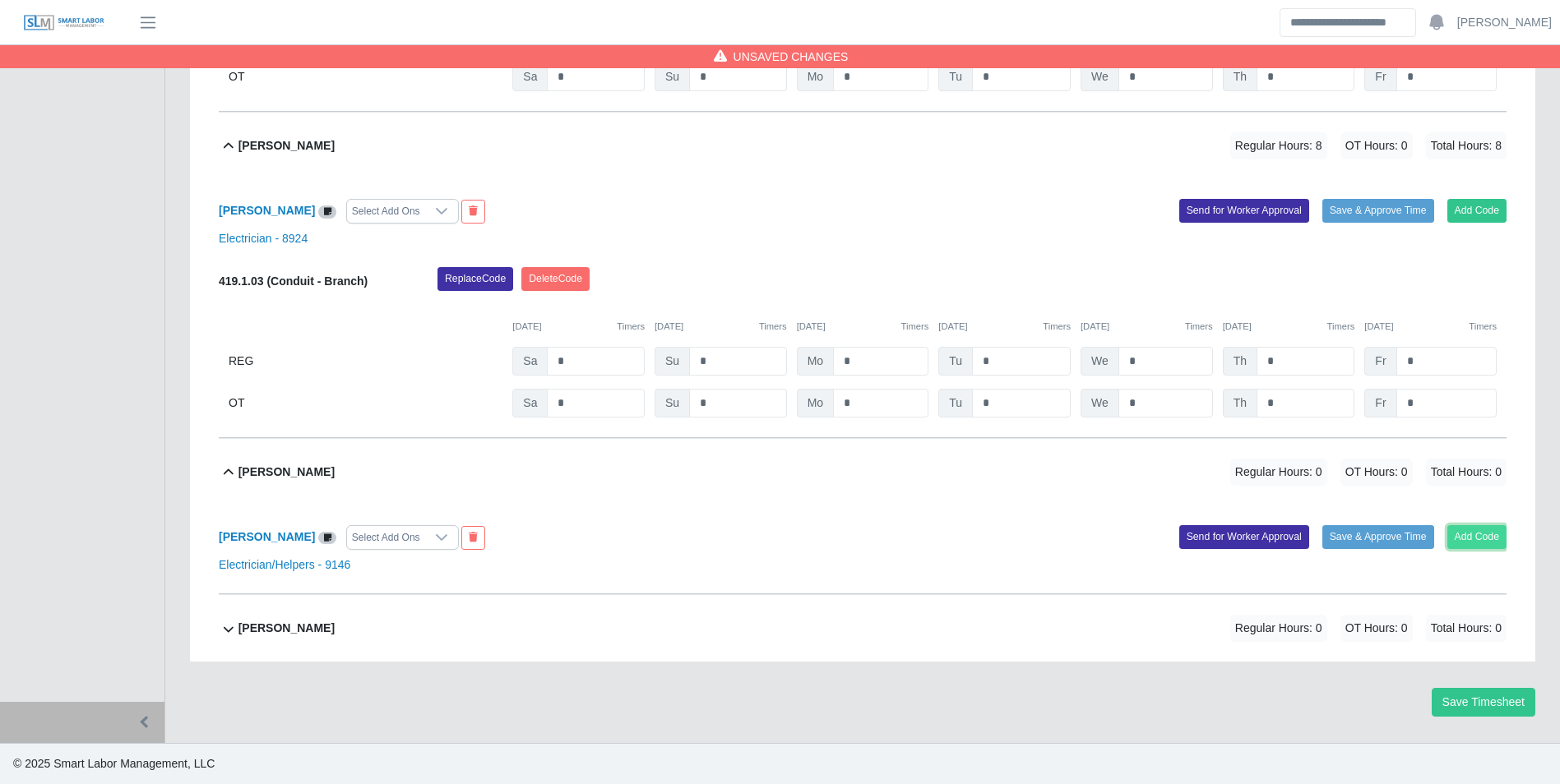
click at [1467, 533] on button "Add Code" at bounding box center [1477, 537] width 60 height 23
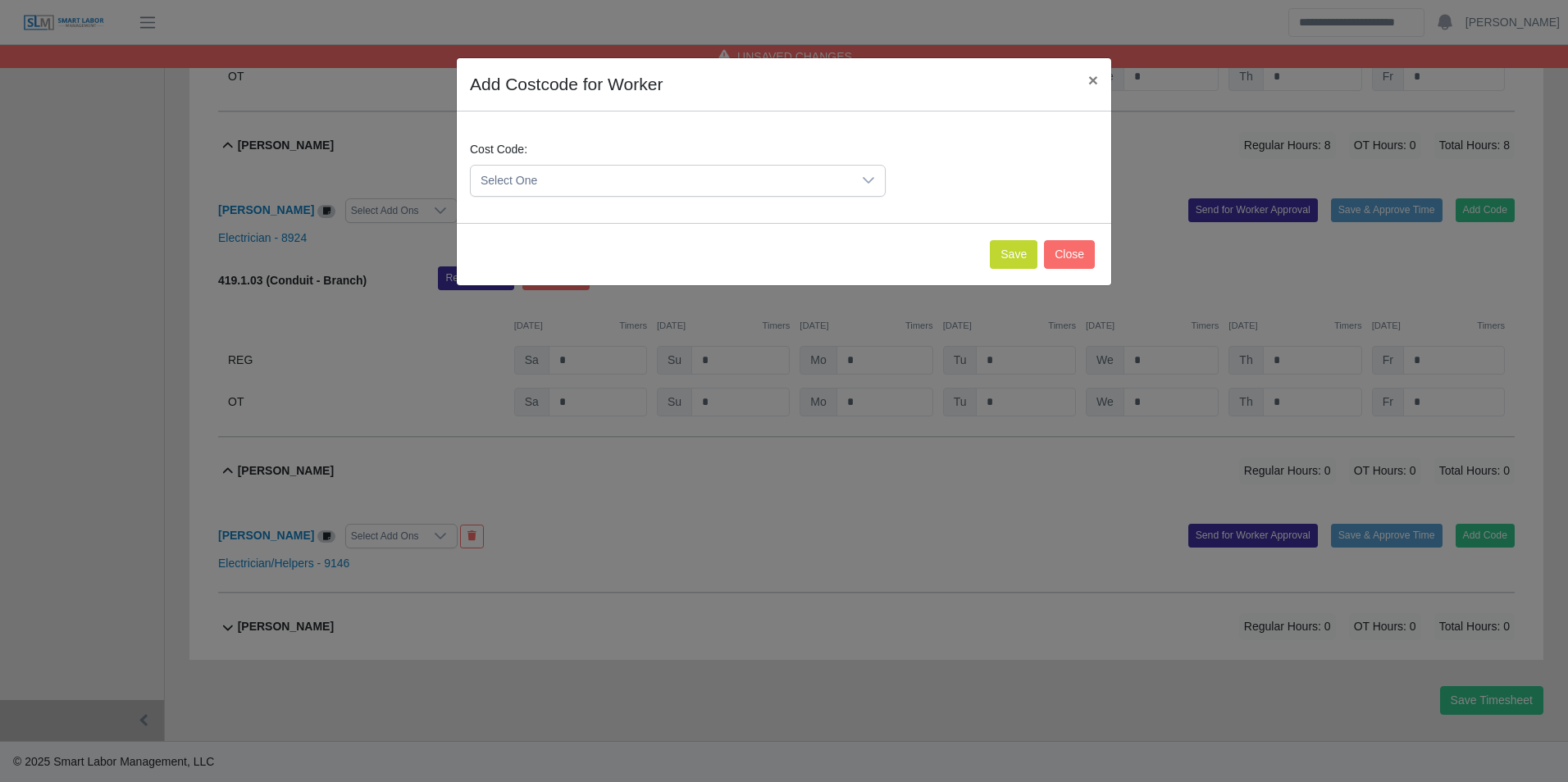
click at [604, 195] on span "Select One" at bounding box center [661, 181] width 381 height 30
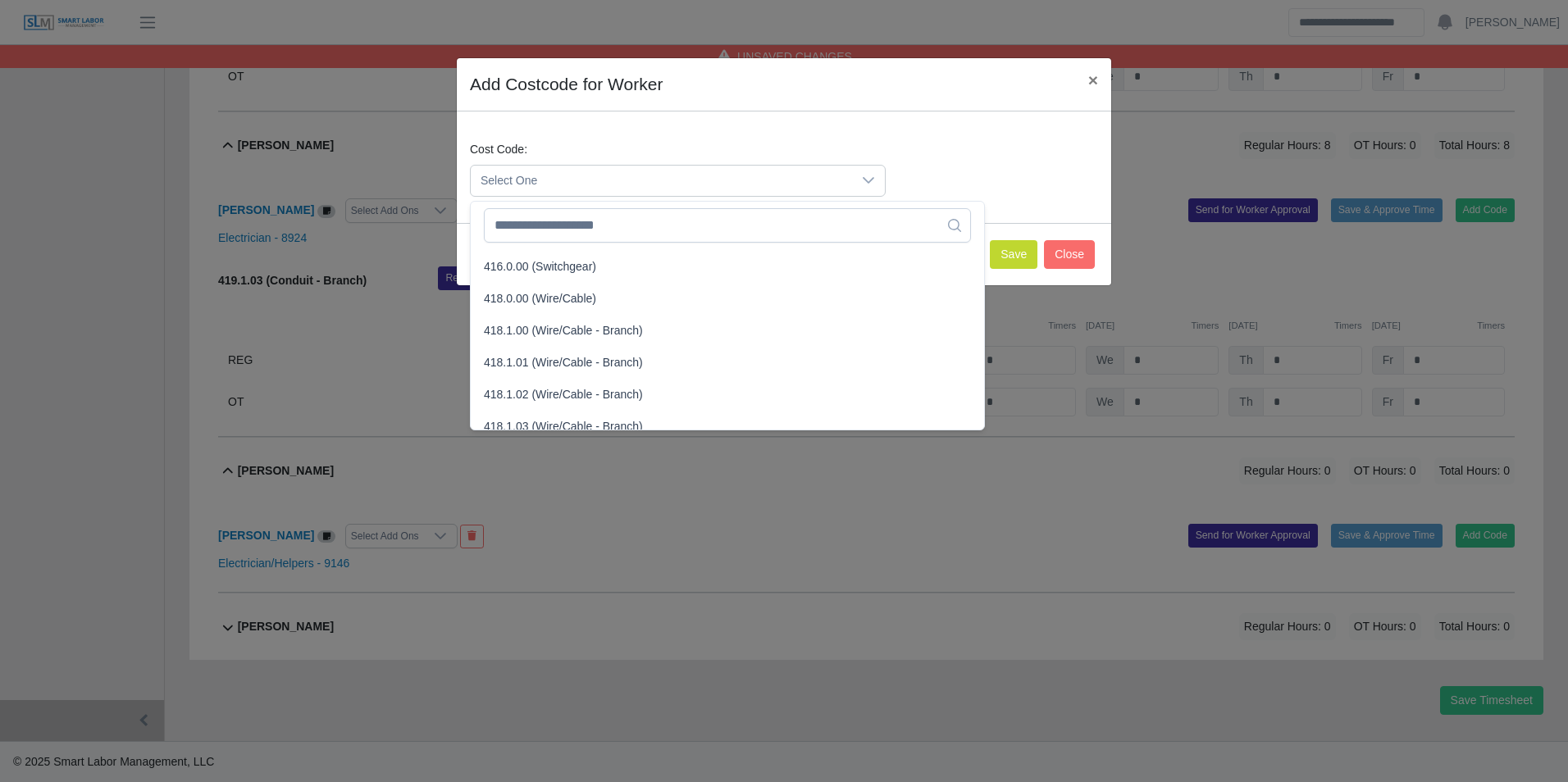
scroll to position [656, 0]
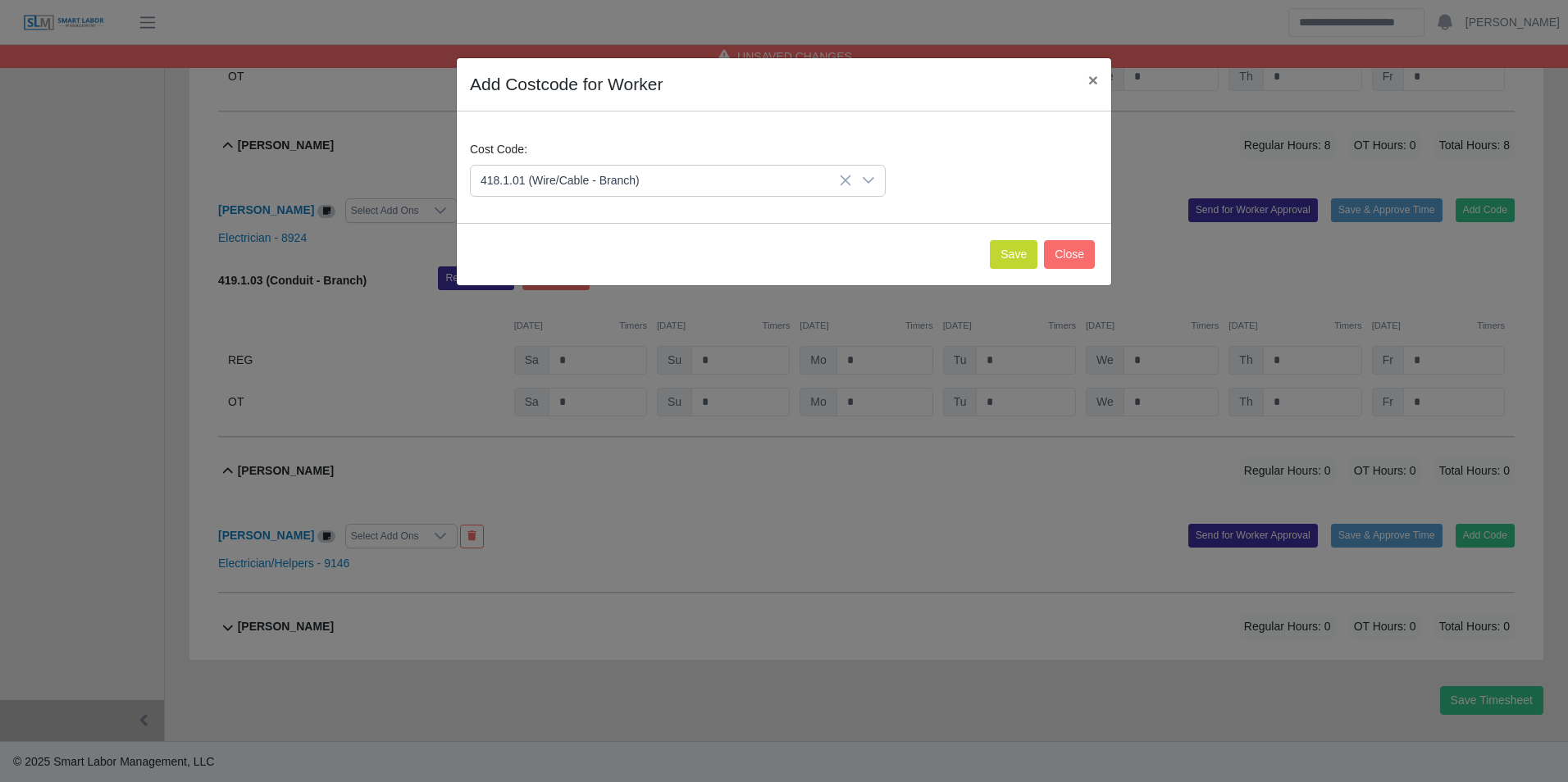
click at [561, 314] on span "418.1.01 (Wire/Cable - Branch)" at bounding box center [563, 312] width 159 height 17
click at [1025, 268] on button "Save" at bounding box center [1013, 255] width 47 height 28
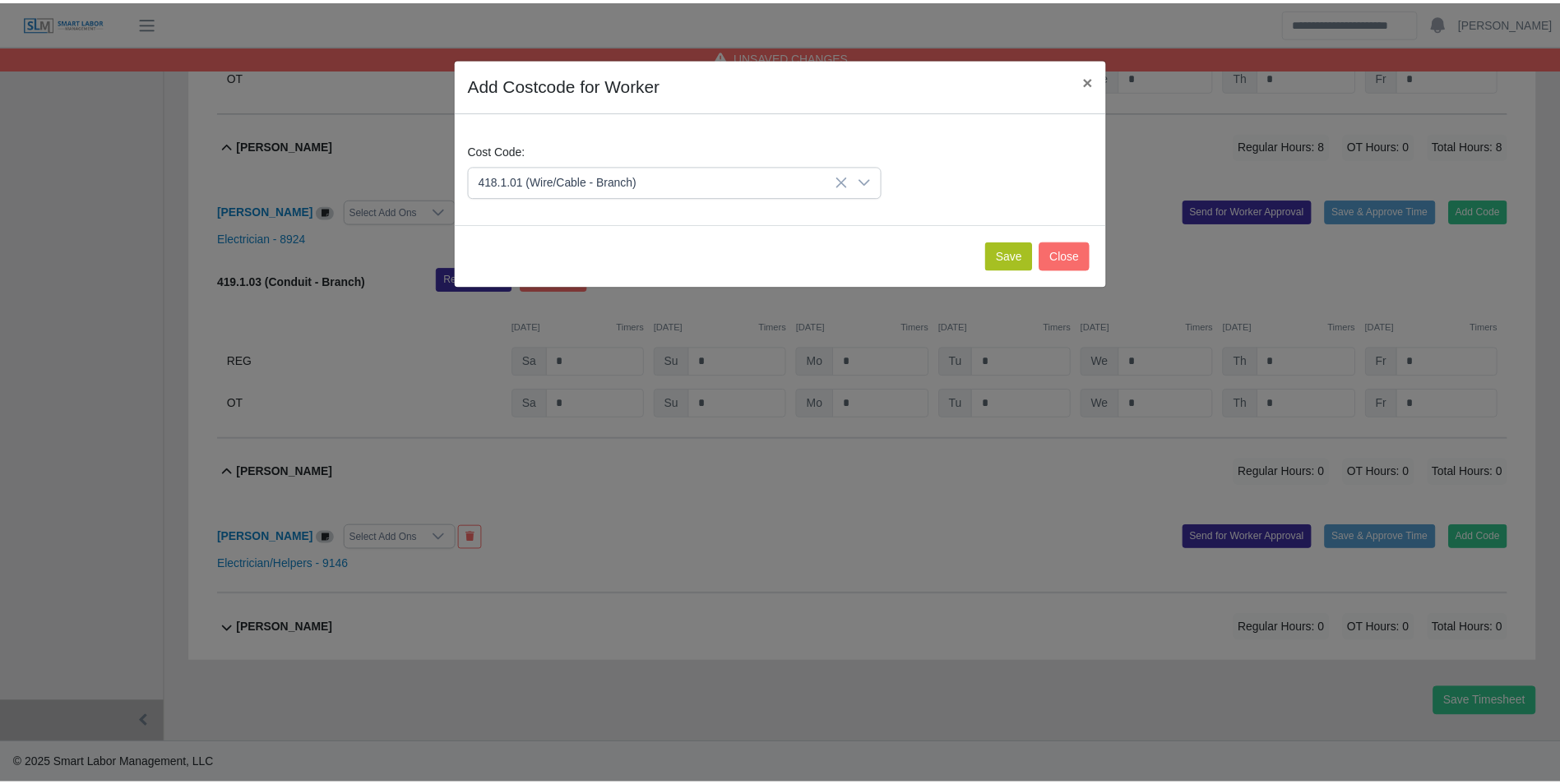
scroll to position [1148, 0]
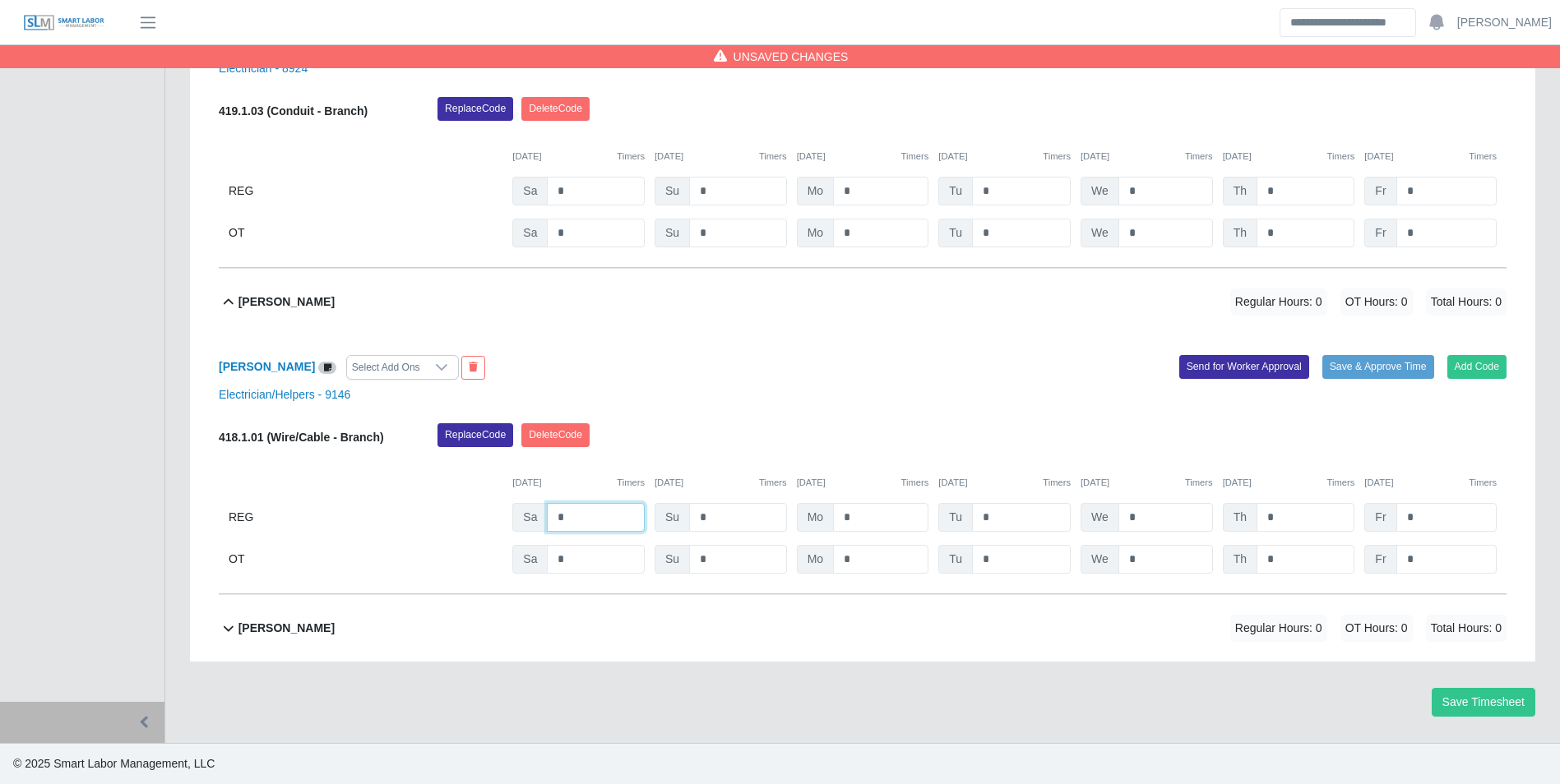
click at [594, 527] on input "*" at bounding box center [595, 517] width 98 height 28
type input "**"
click at [860, 433] on div "Replace Code Delete Code" at bounding box center [972, 440] width 1094 height 33
click at [308, 626] on b "Walter Womble" at bounding box center [286, 628] width 96 height 18
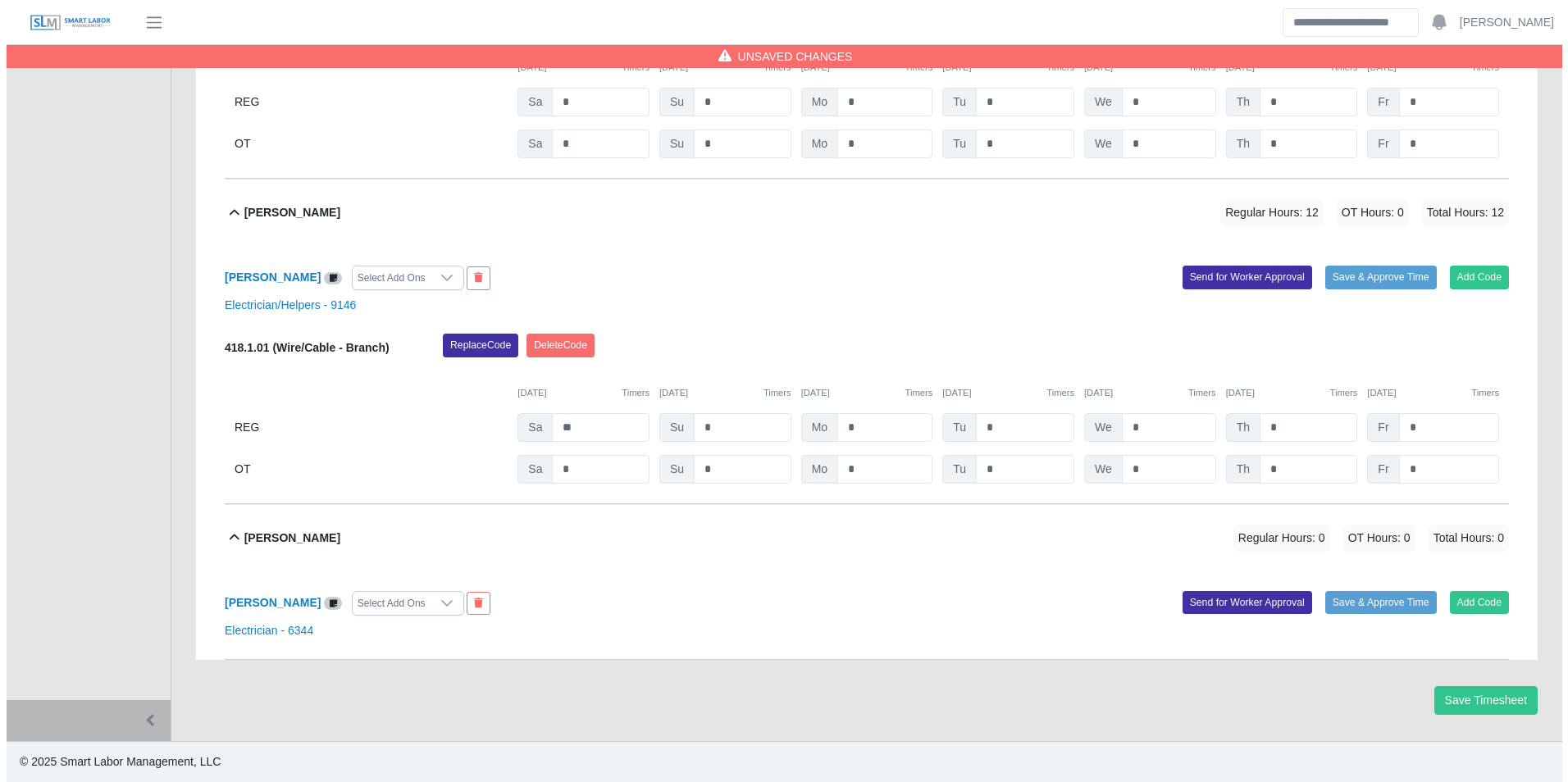
scroll to position [1234, 0]
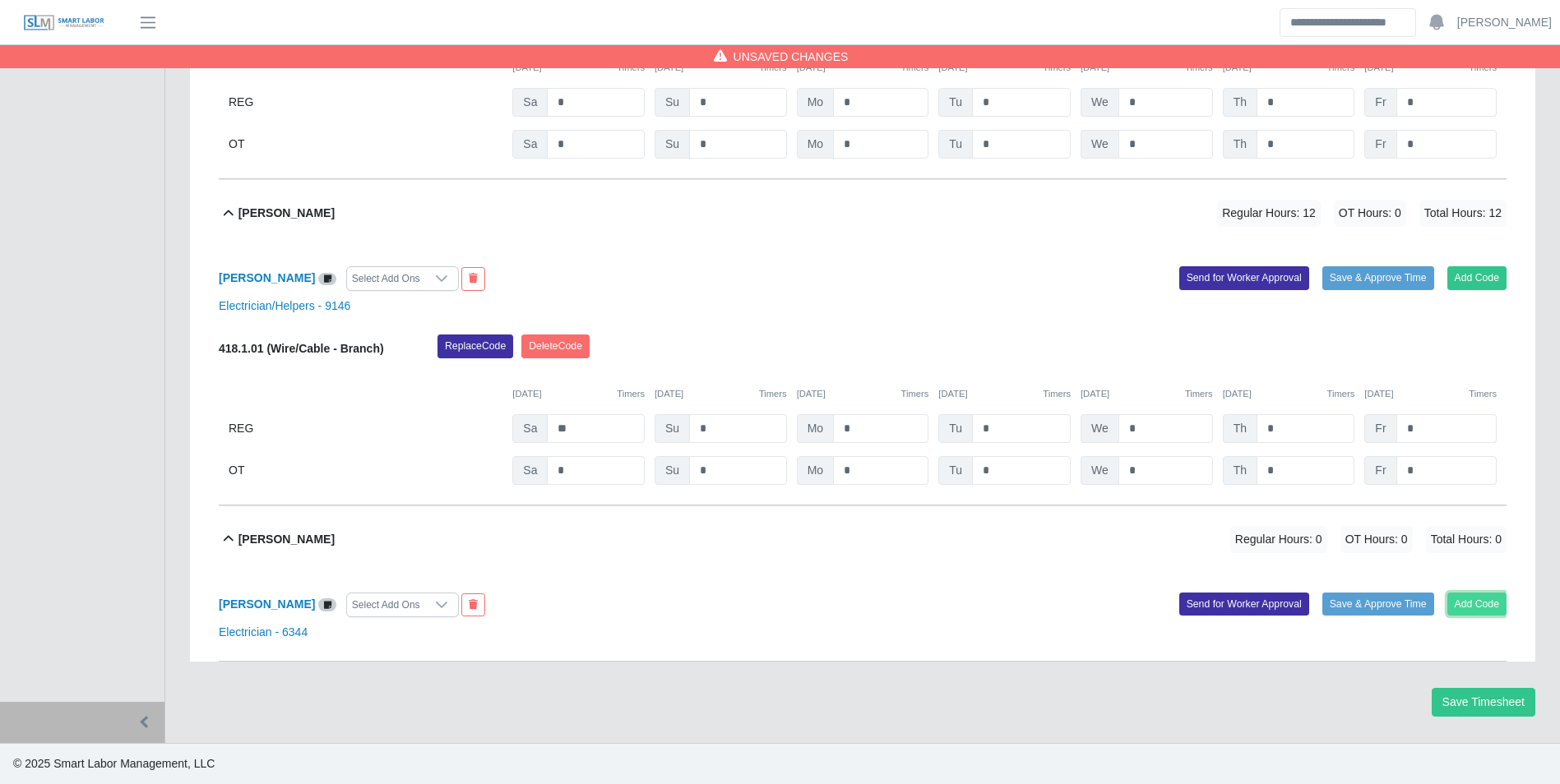
click at [1481, 596] on button "Add Code" at bounding box center [1477, 605] width 60 height 23
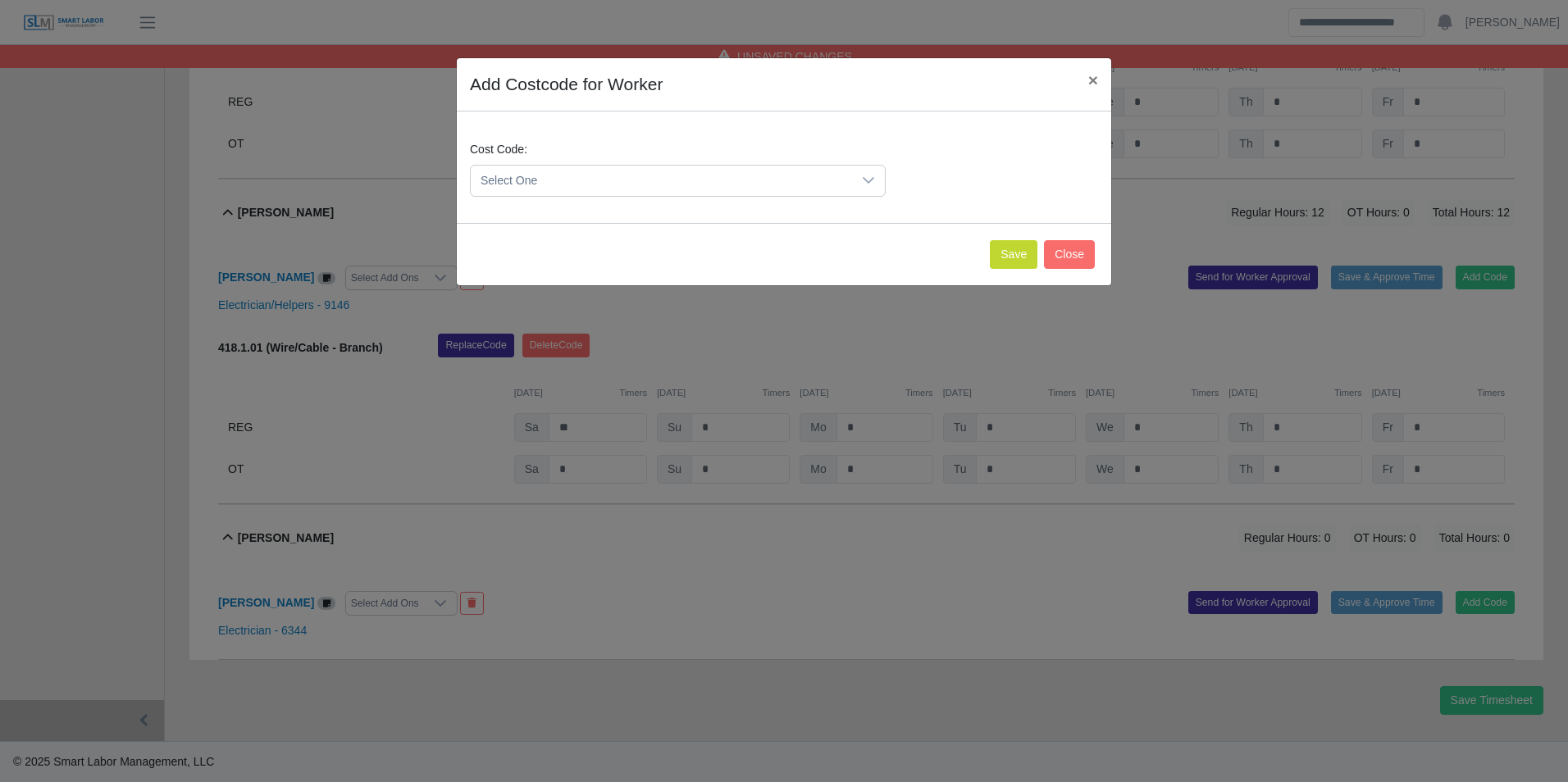
click at [621, 182] on span "Select One" at bounding box center [661, 181] width 381 height 30
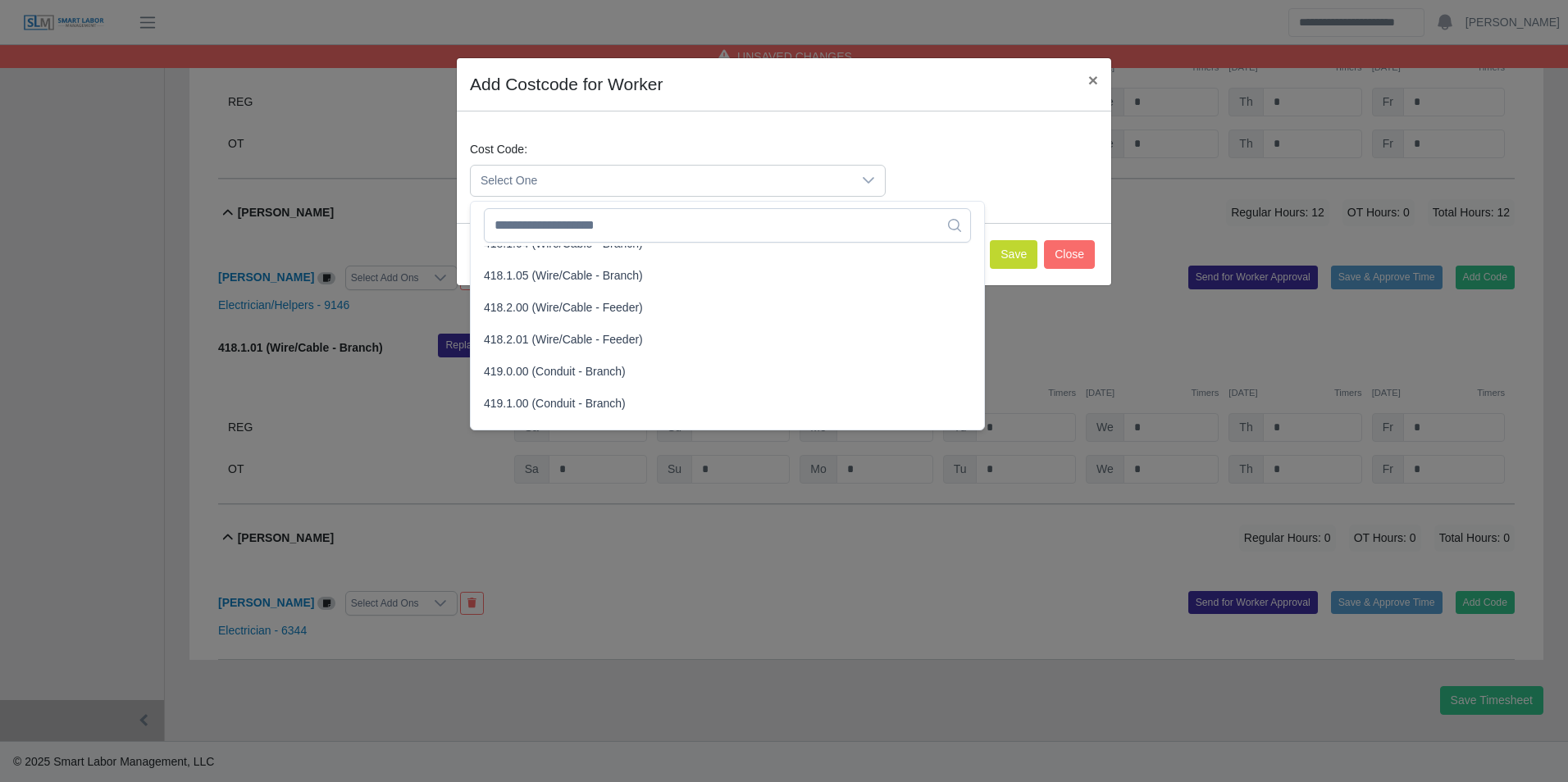
scroll to position [738, 0]
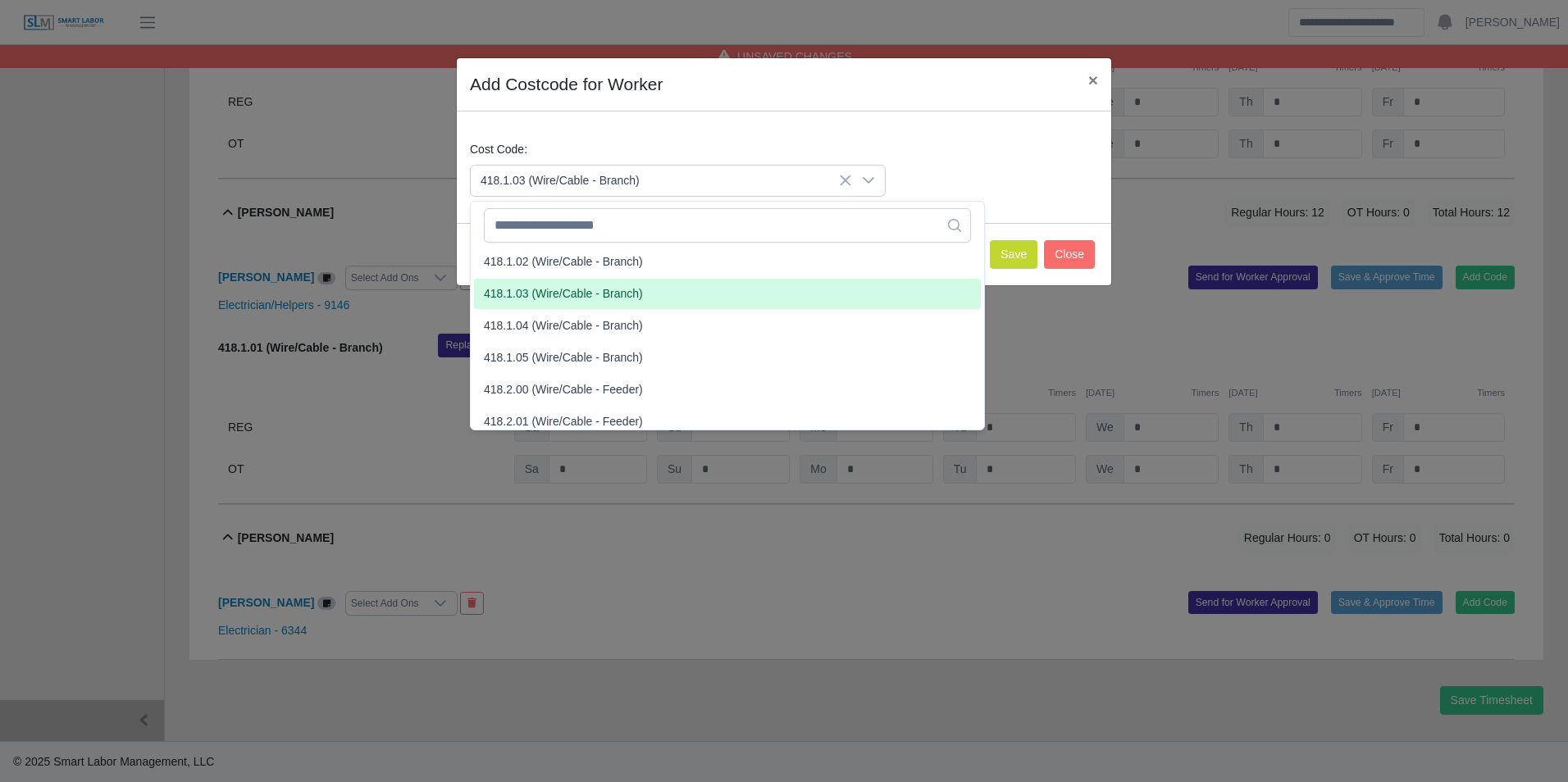
click at [543, 291] on span "418.1.03 (Wire/Cable - Branch)" at bounding box center [563, 294] width 159 height 17
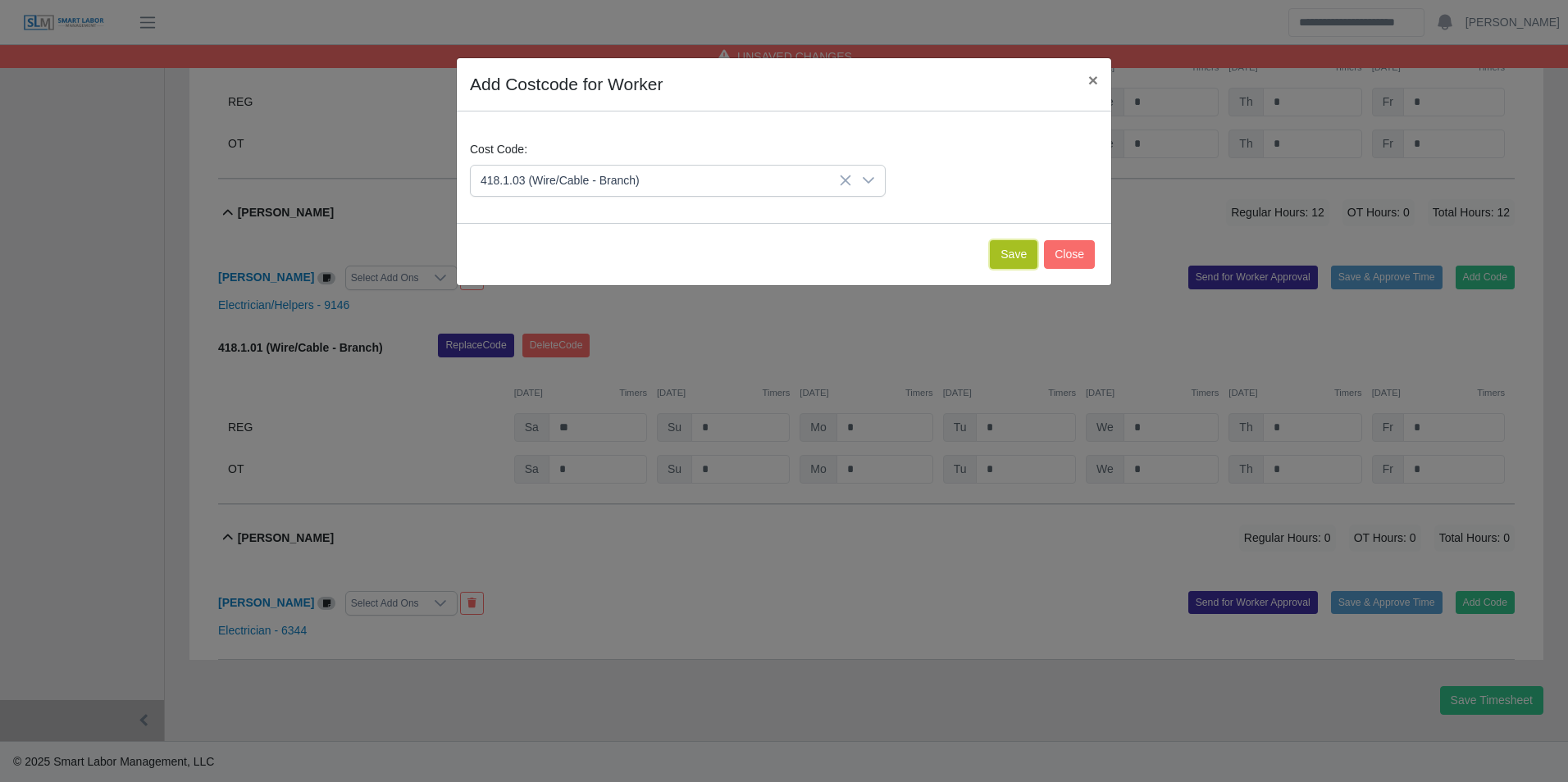
click at [1012, 258] on button "Save" at bounding box center [1013, 255] width 47 height 28
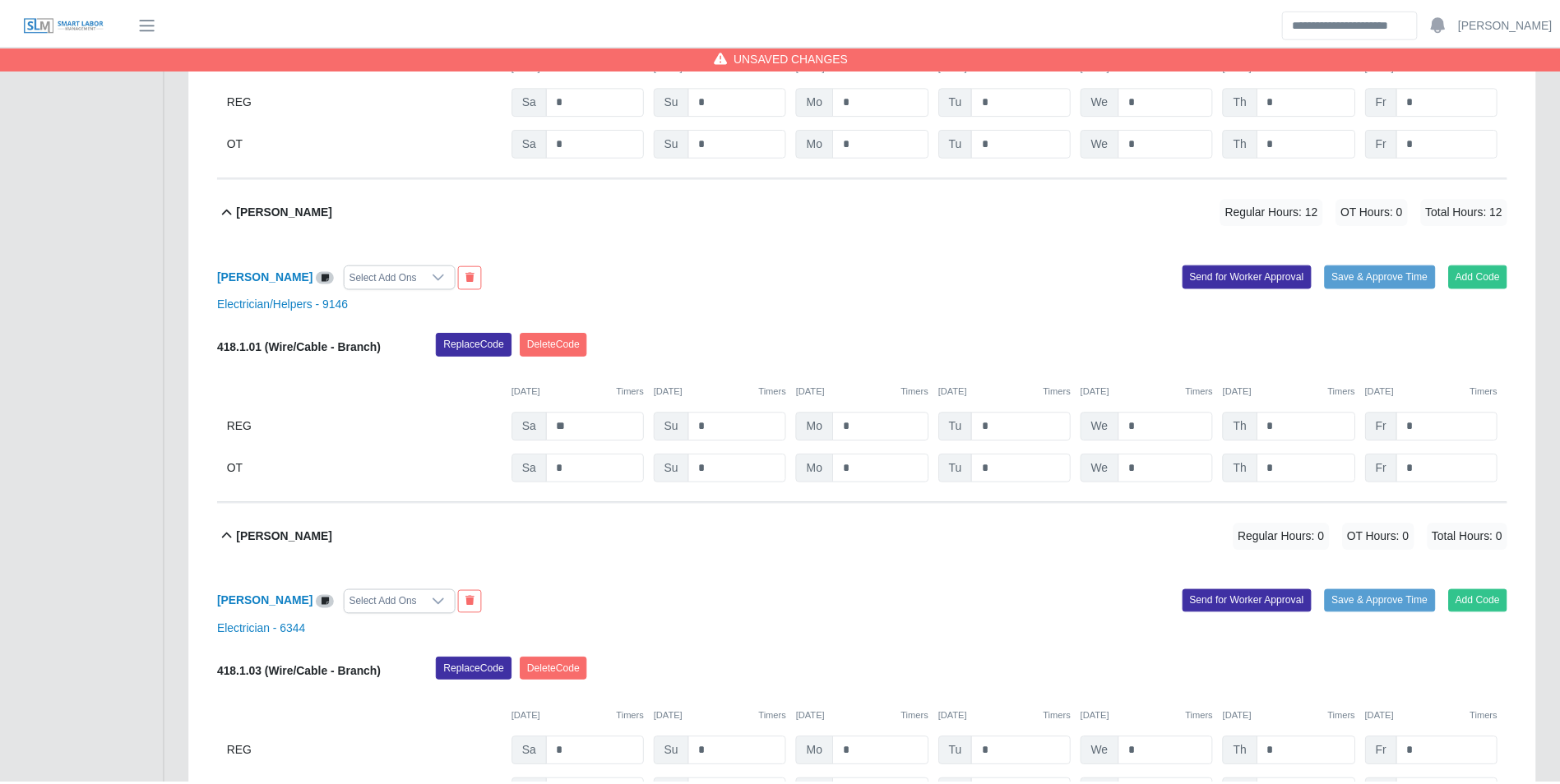
scroll to position [1407, 0]
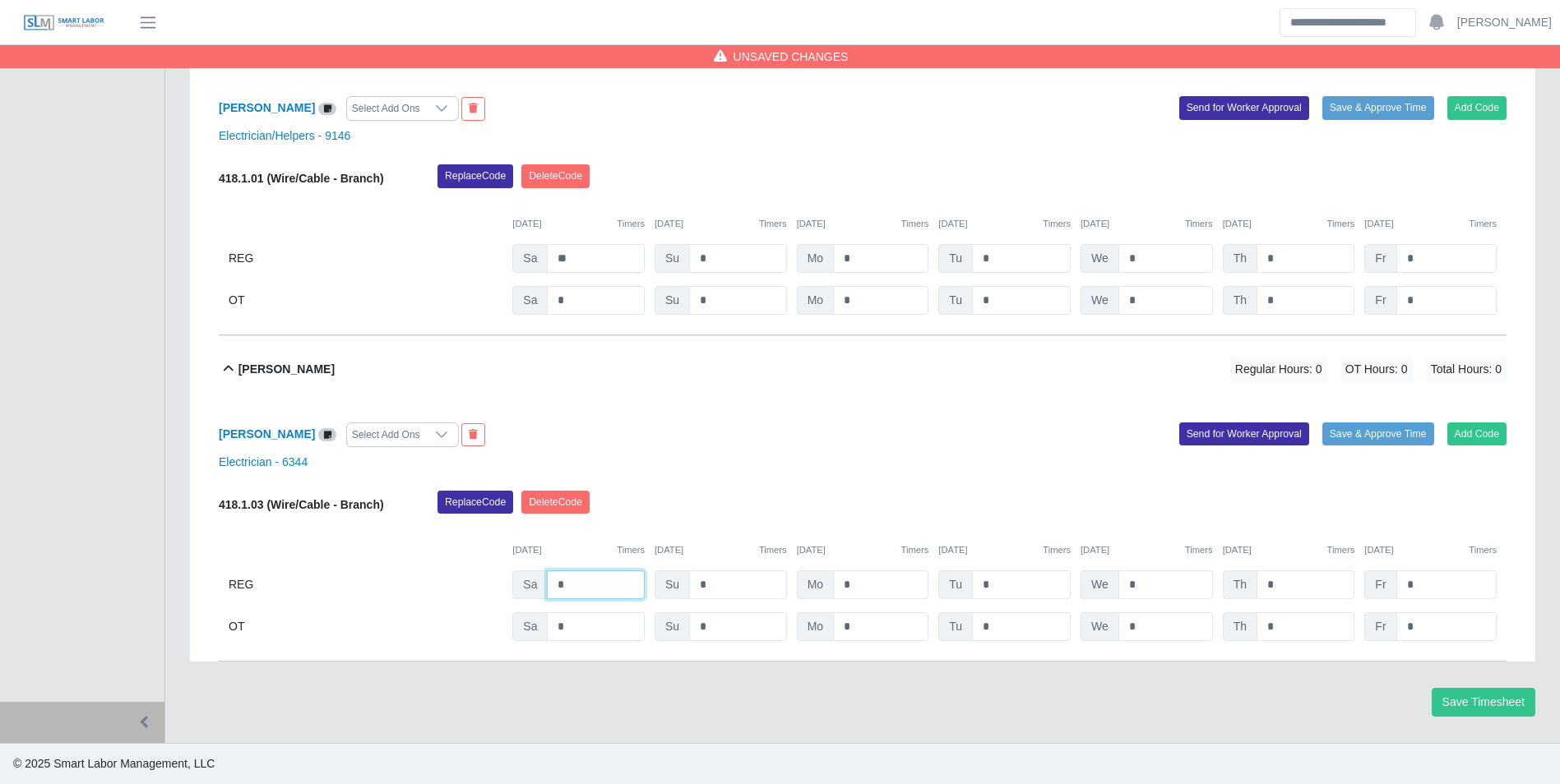
click at [603, 579] on input "*" at bounding box center [595, 585] width 98 height 28
type input "*"
click at [806, 526] on div "10/04/2025 Timers 10/05/2025 Timers 10/06/2025 Timers 10/07/2025 Timers 10/08/2…" at bounding box center [863, 540] width 1288 height 33
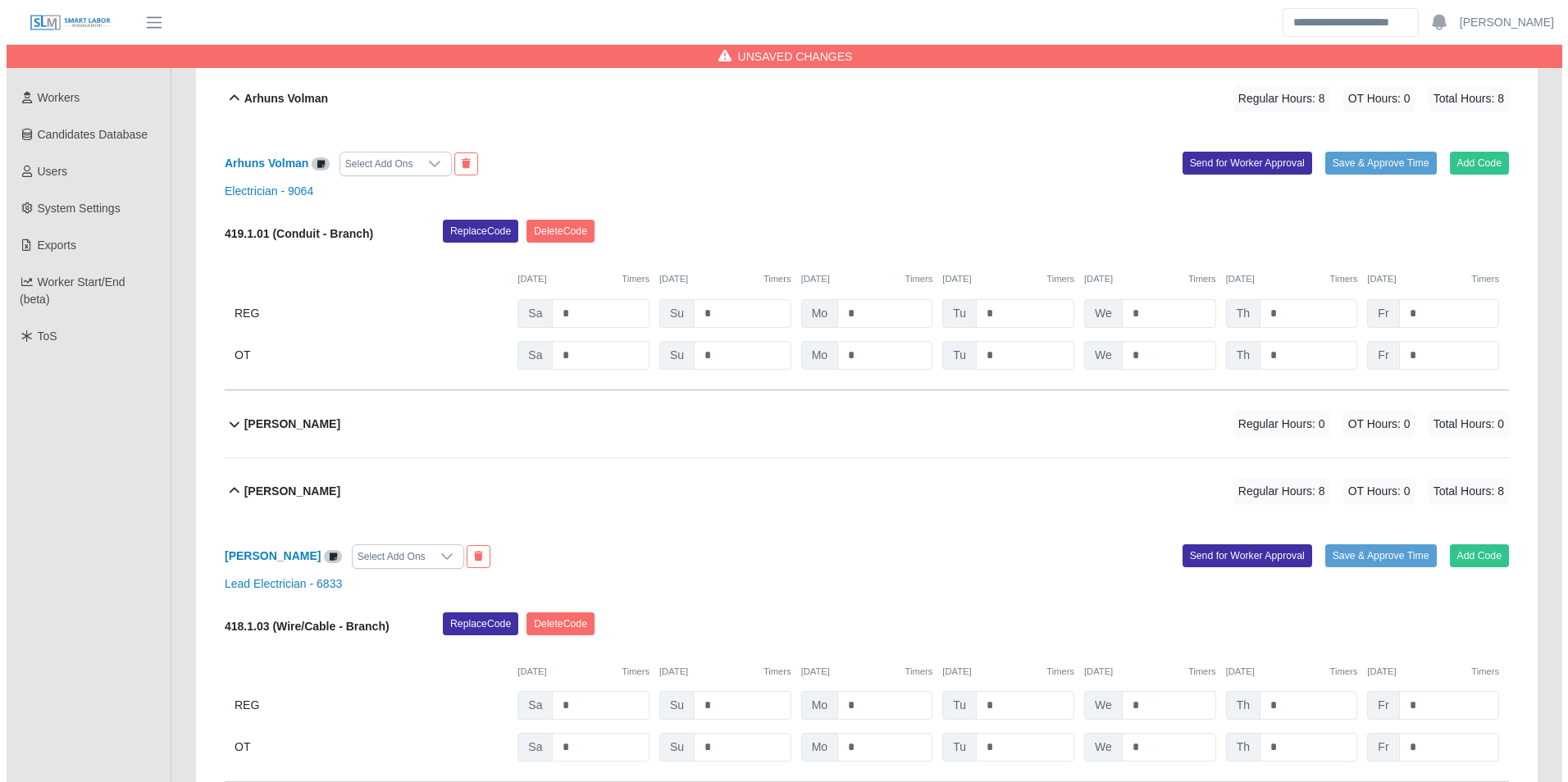
scroll to position [256, 0]
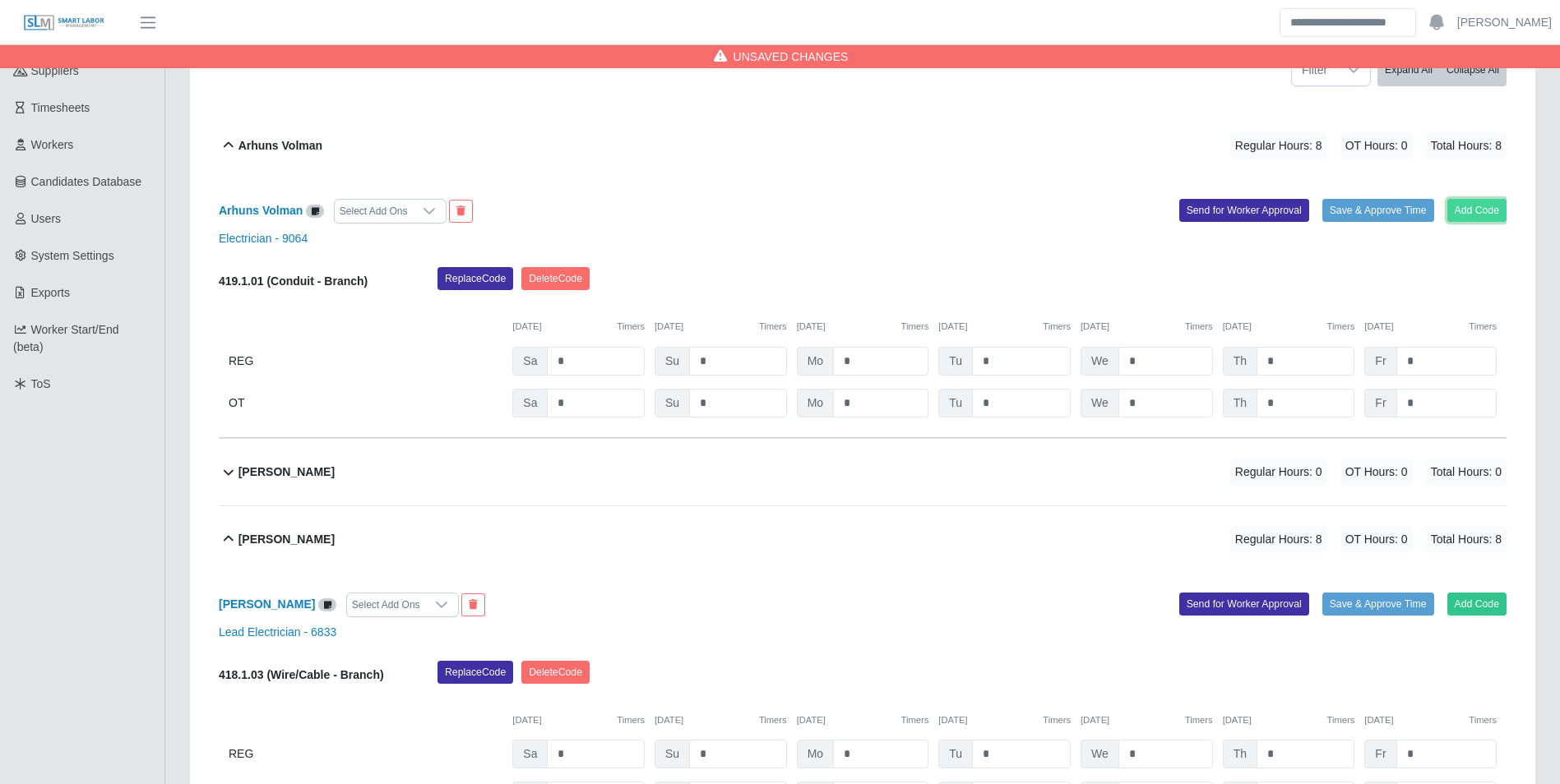
click at [1478, 212] on button "Add Code" at bounding box center [1477, 211] width 60 height 23
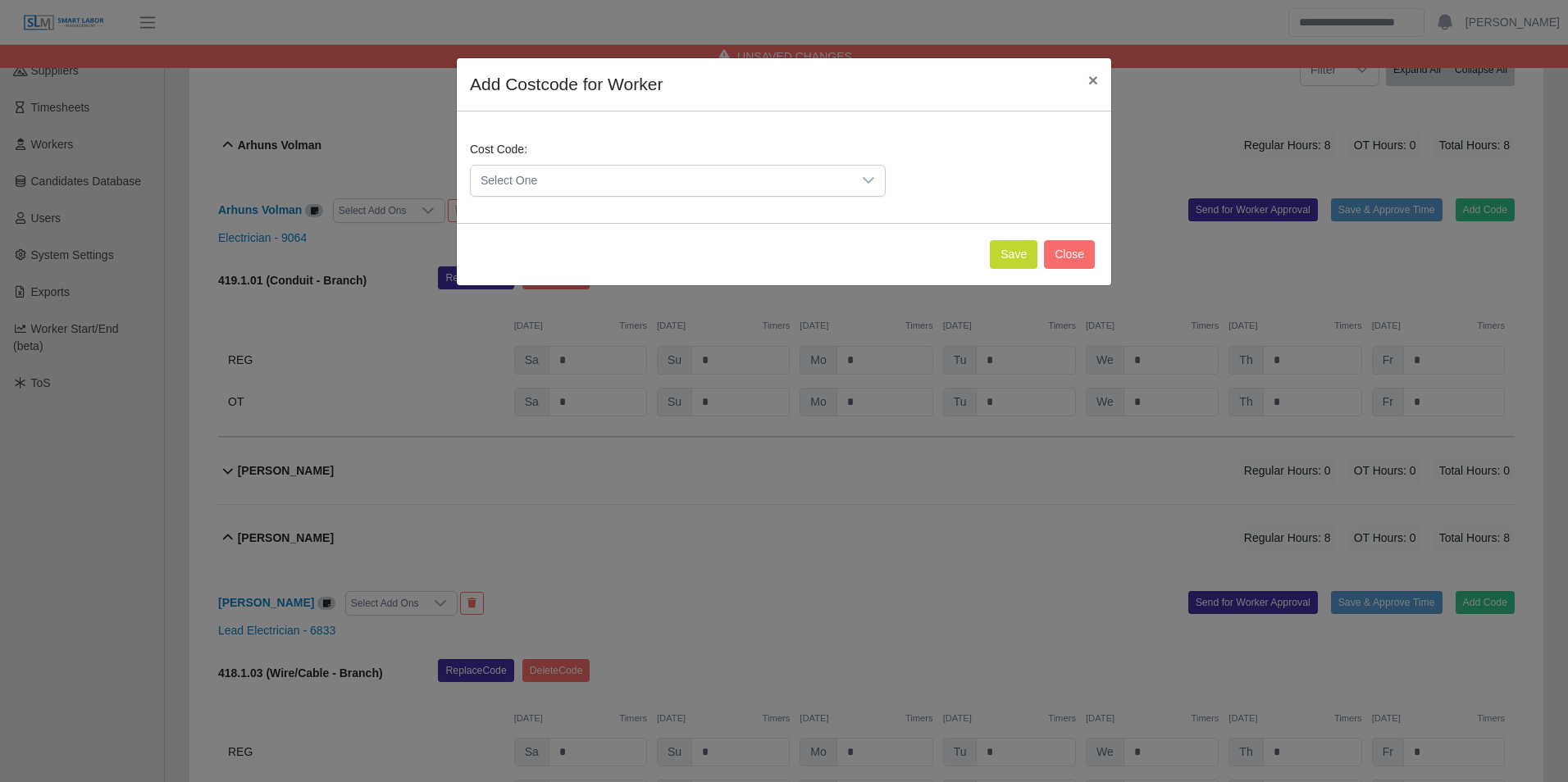
click at [664, 173] on span "Select One" at bounding box center [661, 181] width 381 height 30
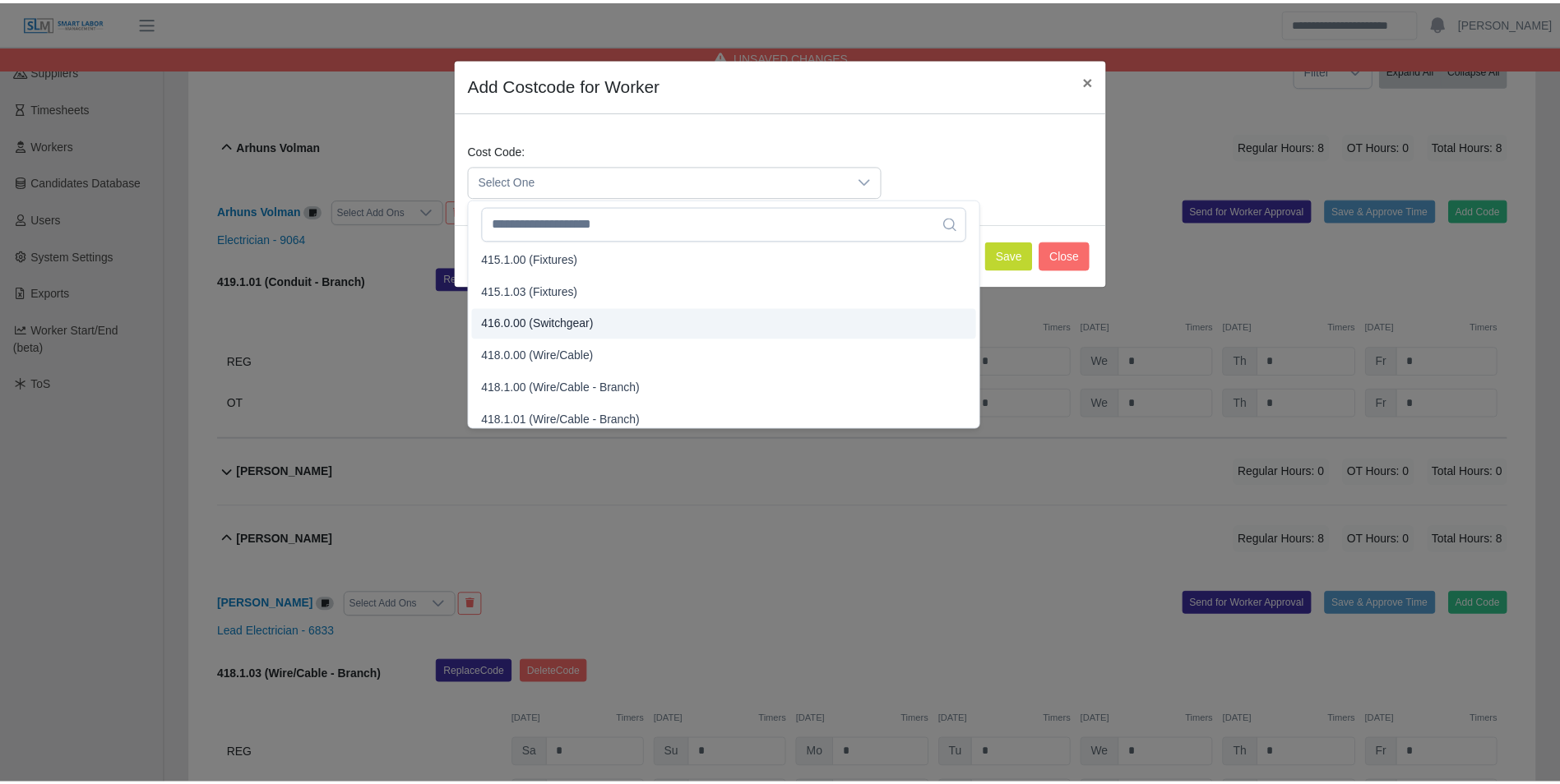
scroll to position [631, 0]
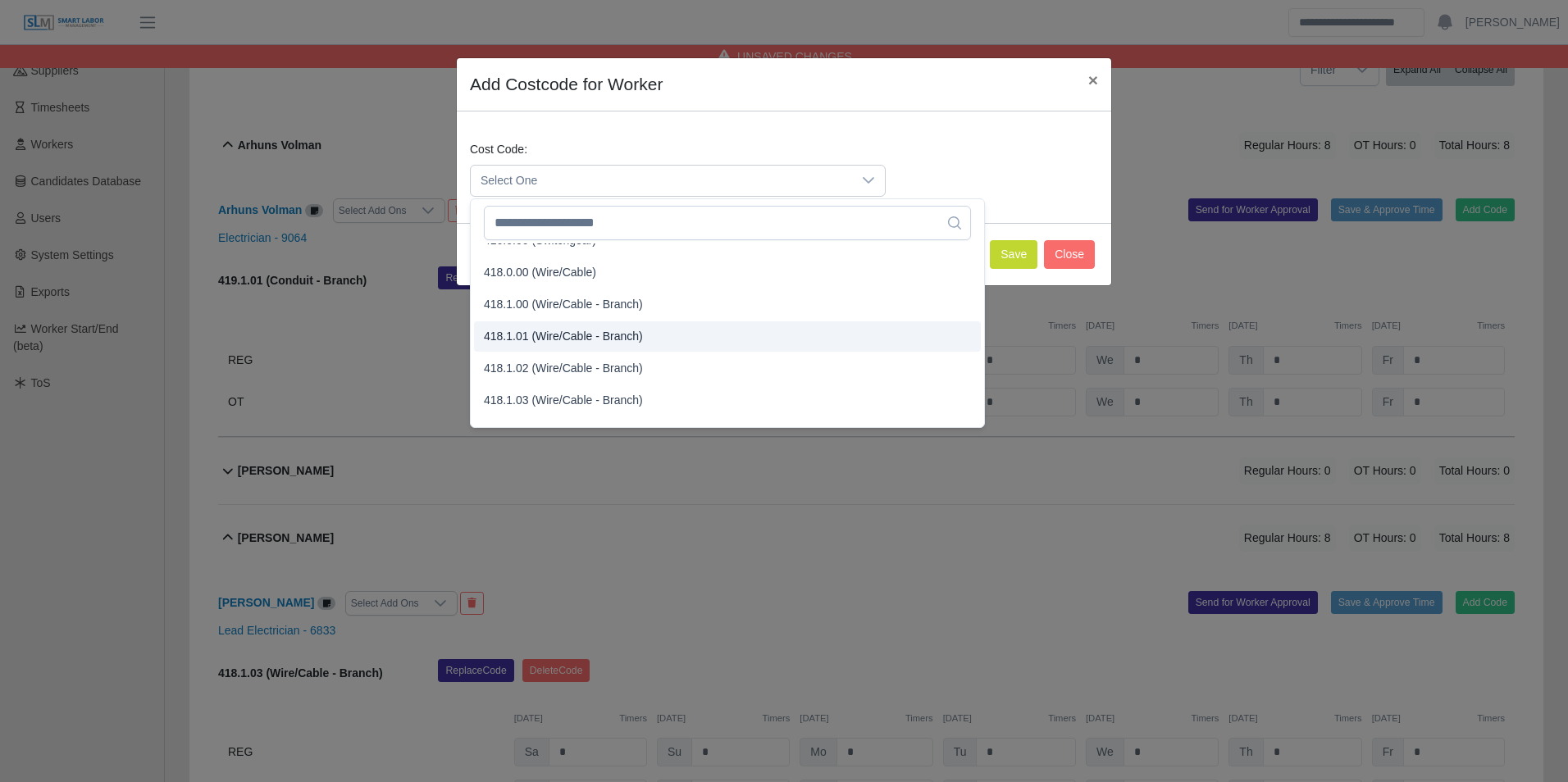
click at [546, 335] on span "418.1.01 (Wire/Cable - Branch)" at bounding box center [563, 336] width 159 height 17
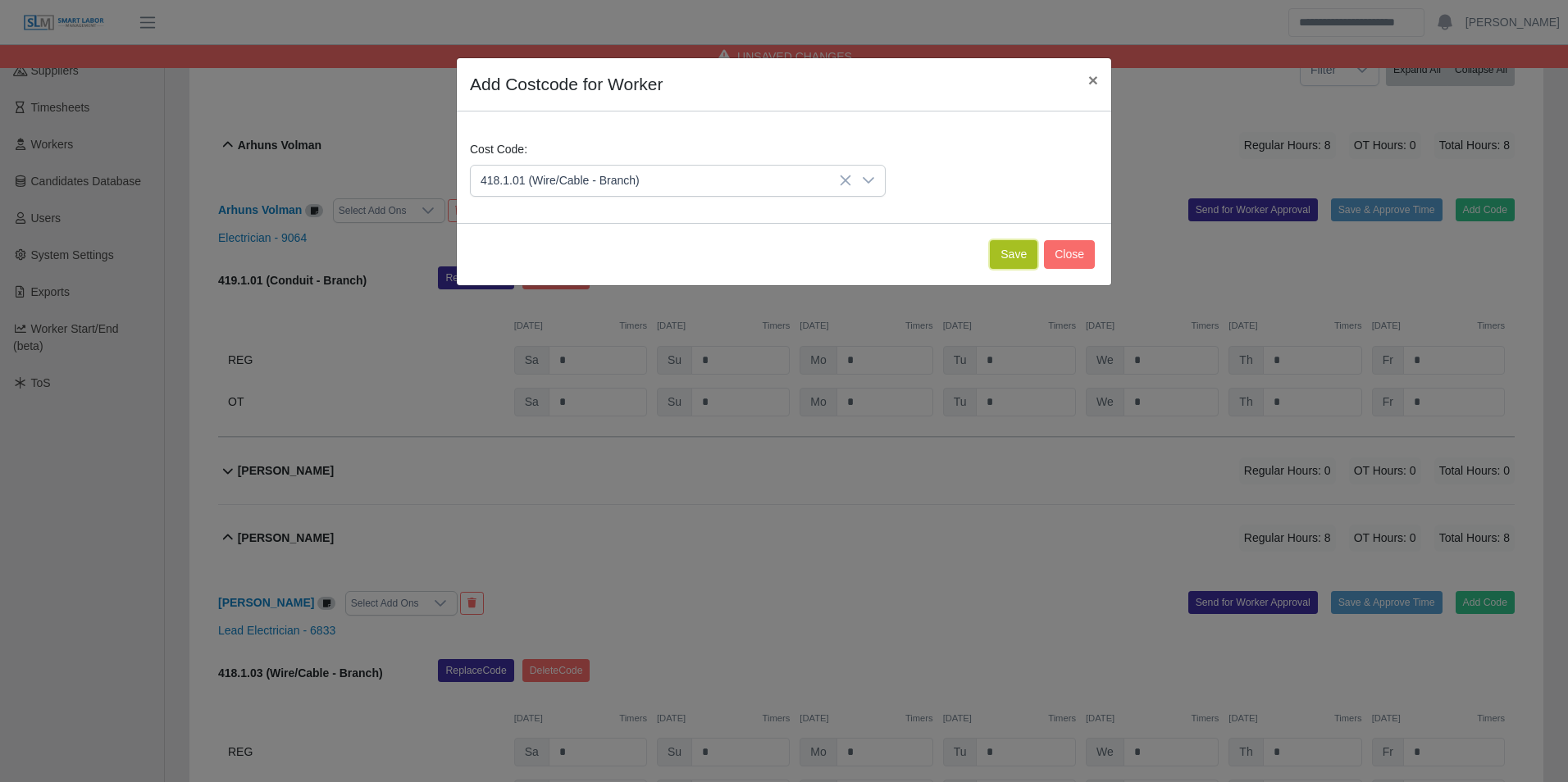
click at [1009, 264] on button "Save" at bounding box center [1013, 255] width 47 height 28
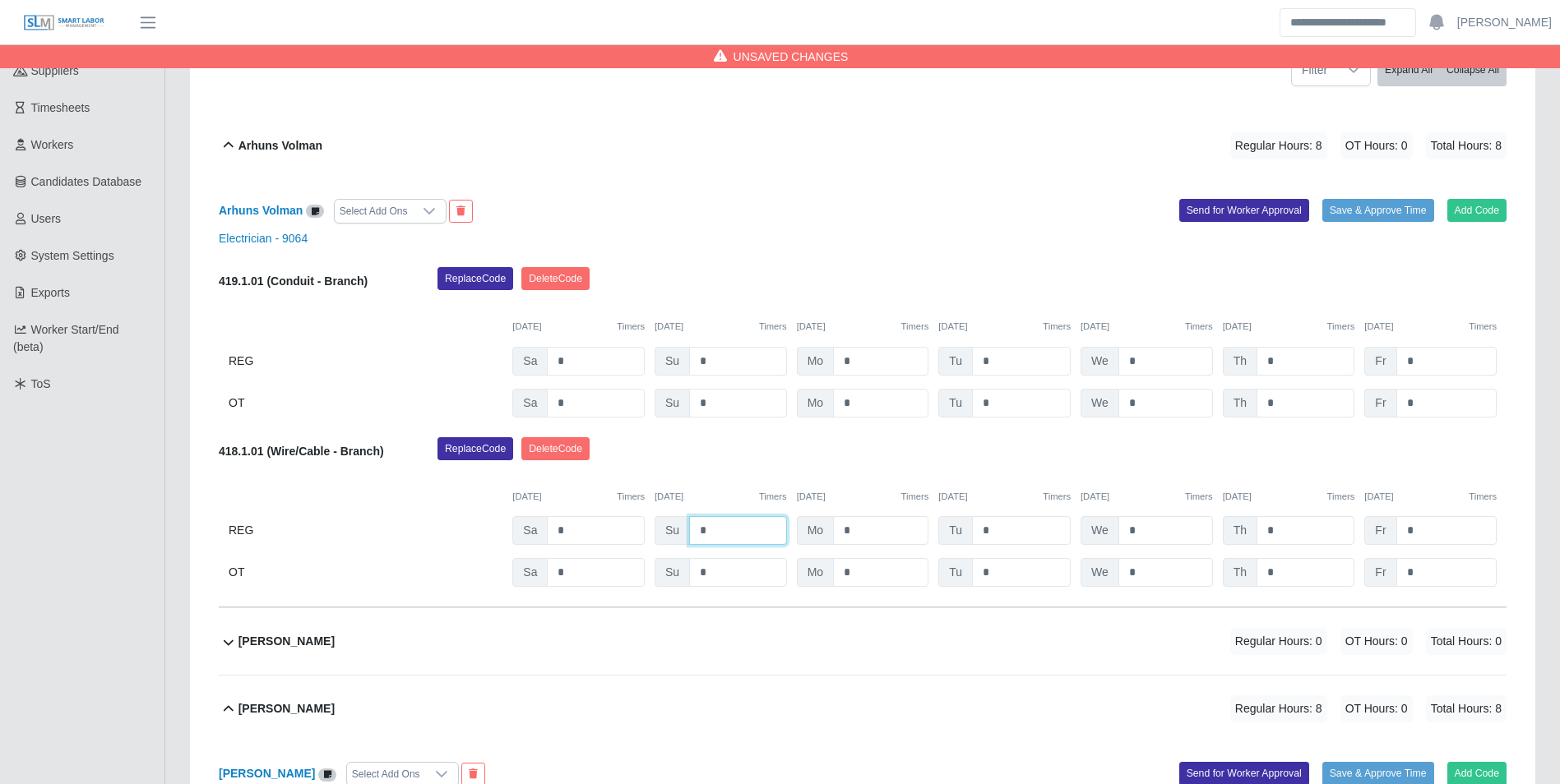
click at [759, 527] on input "*" at bounding box center [737, 530] width 98 height 28
type input "*"
click at [867, 474] on div "10/04/2025 Timers 10/05/2025 Timers 10/06/2025 Timers 10/07/2025 Timers 10/08/2…" at bounding box center [863, 487] width 1288 height 33
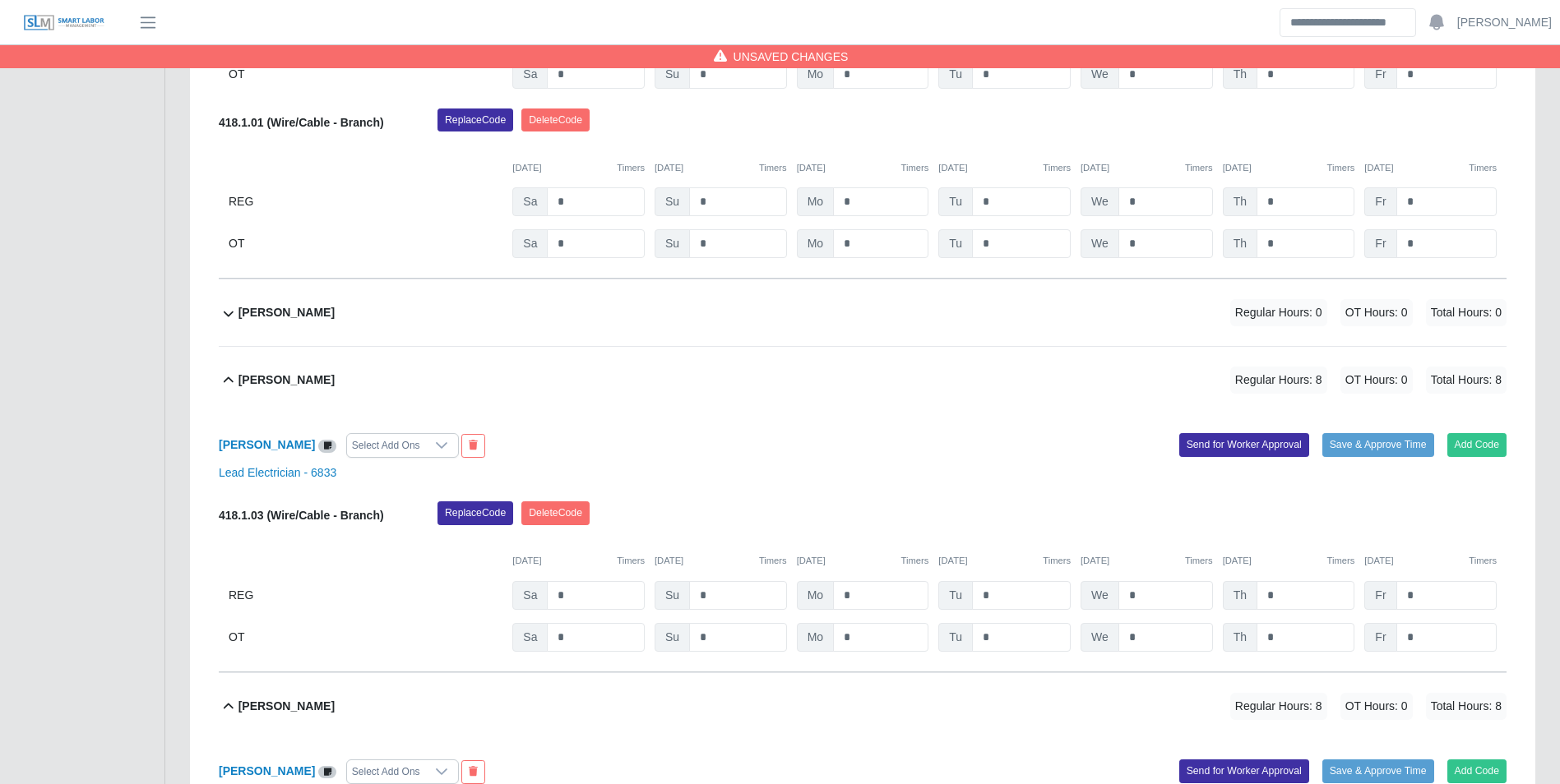
scroll to position [667, 0]
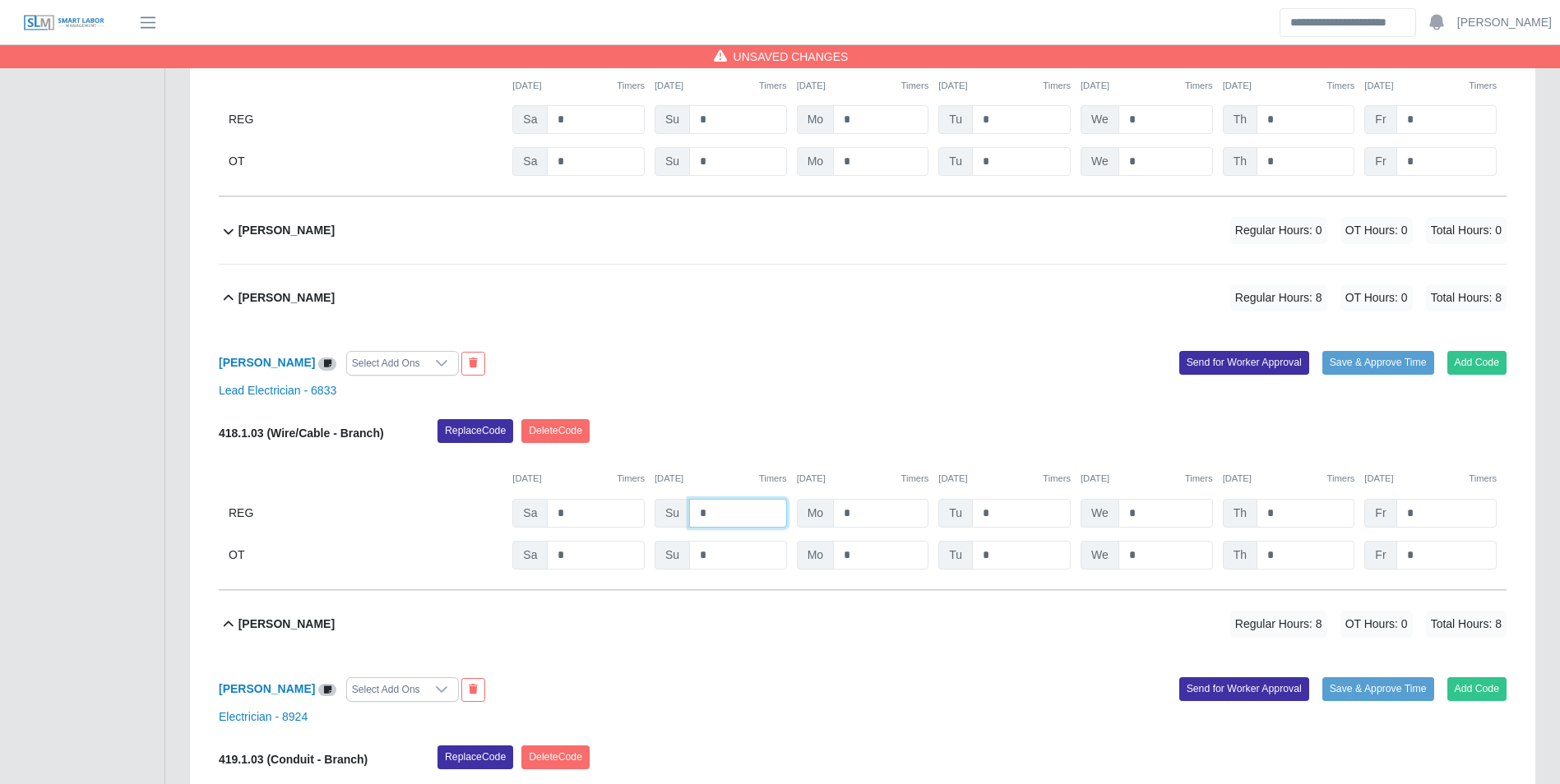
click at [722, 520] on input "*" at bounding box center [737, 513] width 98 height 28
type input "*"
drag, startPoint x: 732, startPoint y: 472, endPoint x: 742, endPoint y: 479, distance: 12.2
click at [732, 472] on div "10/04/2025 Timers 10/05/2025 Timers 10/06/2025 Timers 10/07/2025 Timers 10/08/2…" at bounding box center [863, 469] width 1288 height 33
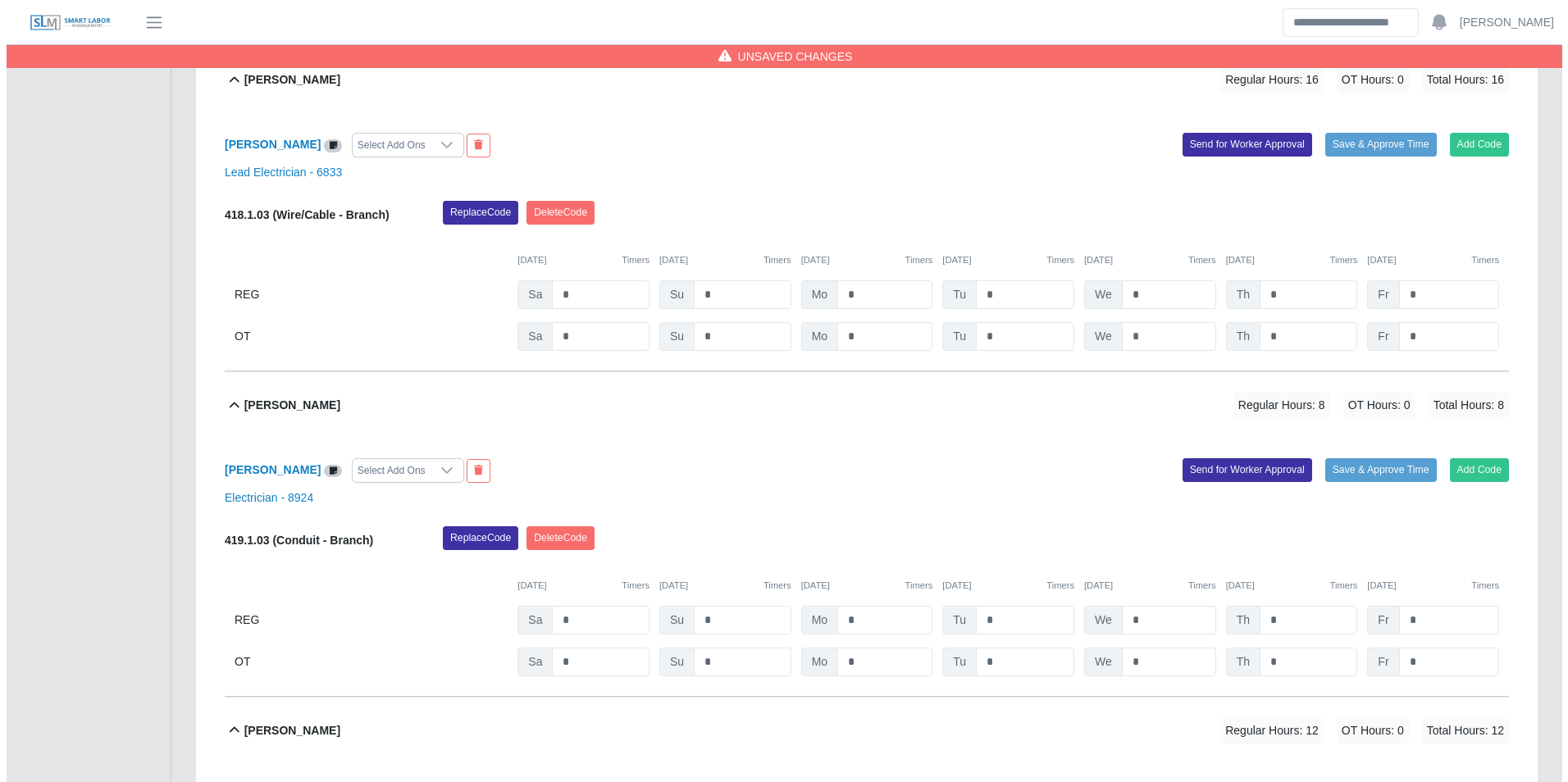
scroll to position [912, 0]
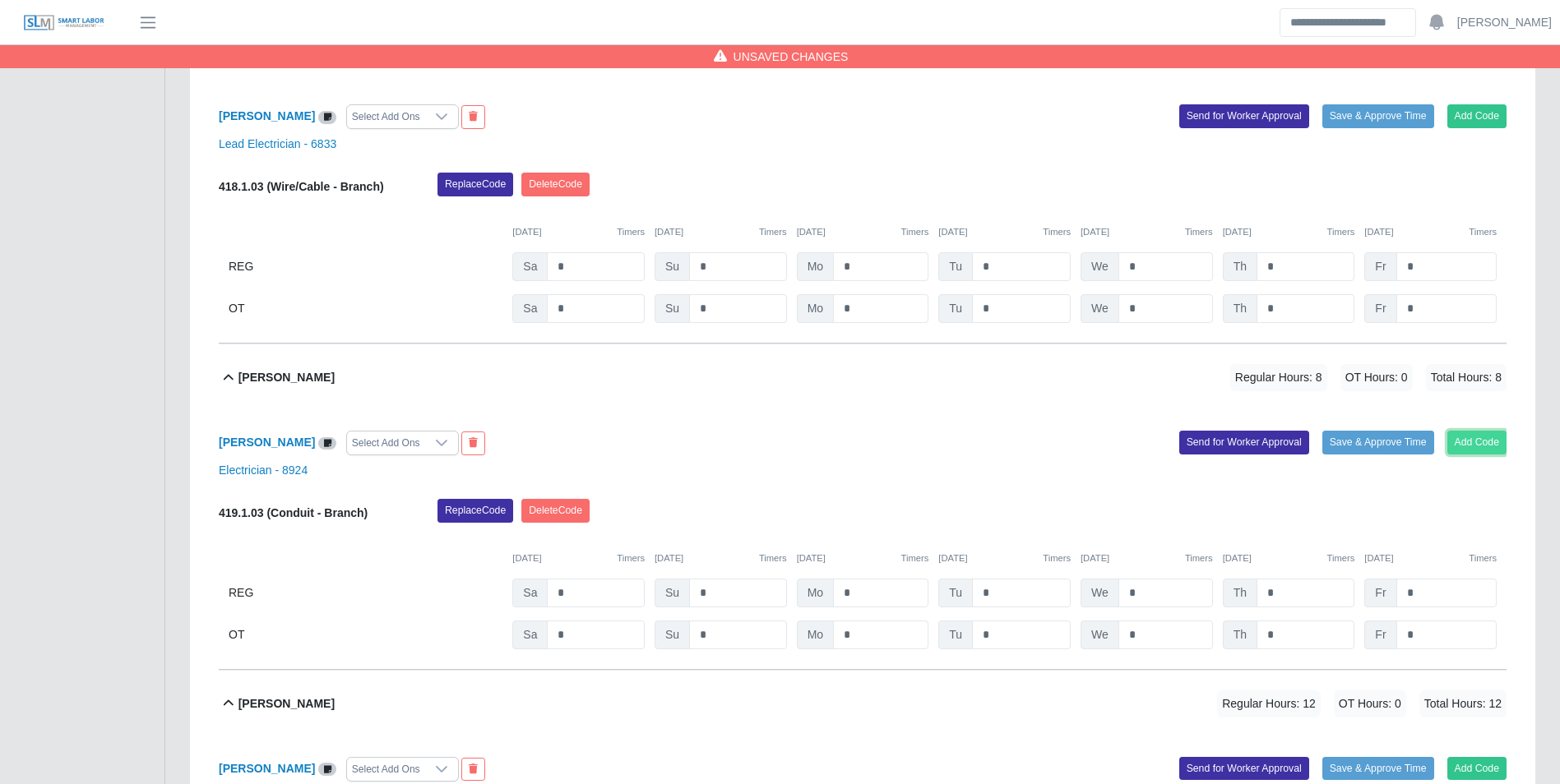
click at [1472, 446] on button "Add Code" at bounding box center [1477, 442] width 60 height 23
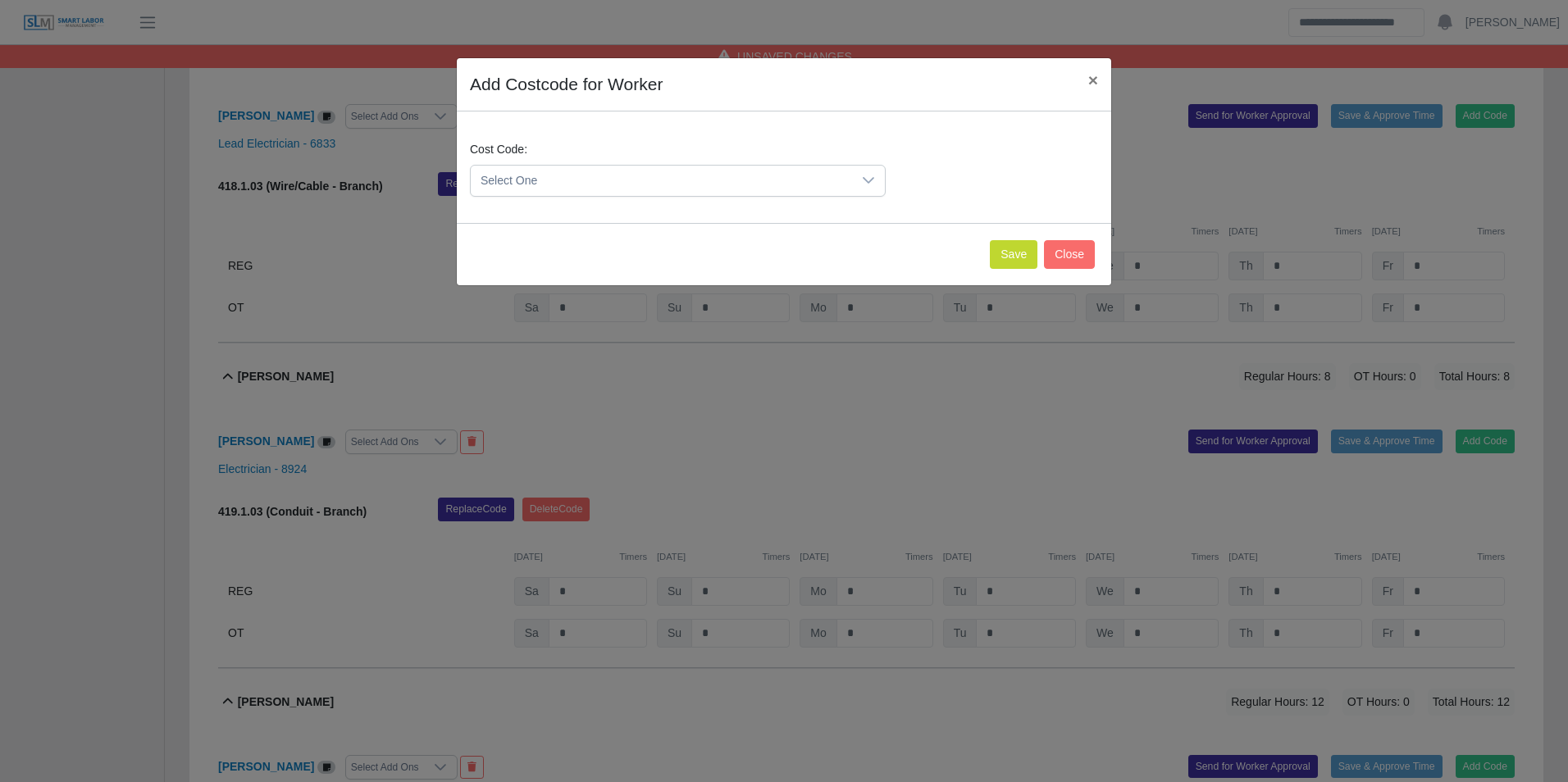
click at [665, 182] on span "Select One" at bounding box center [661, 181] width 381 height 30
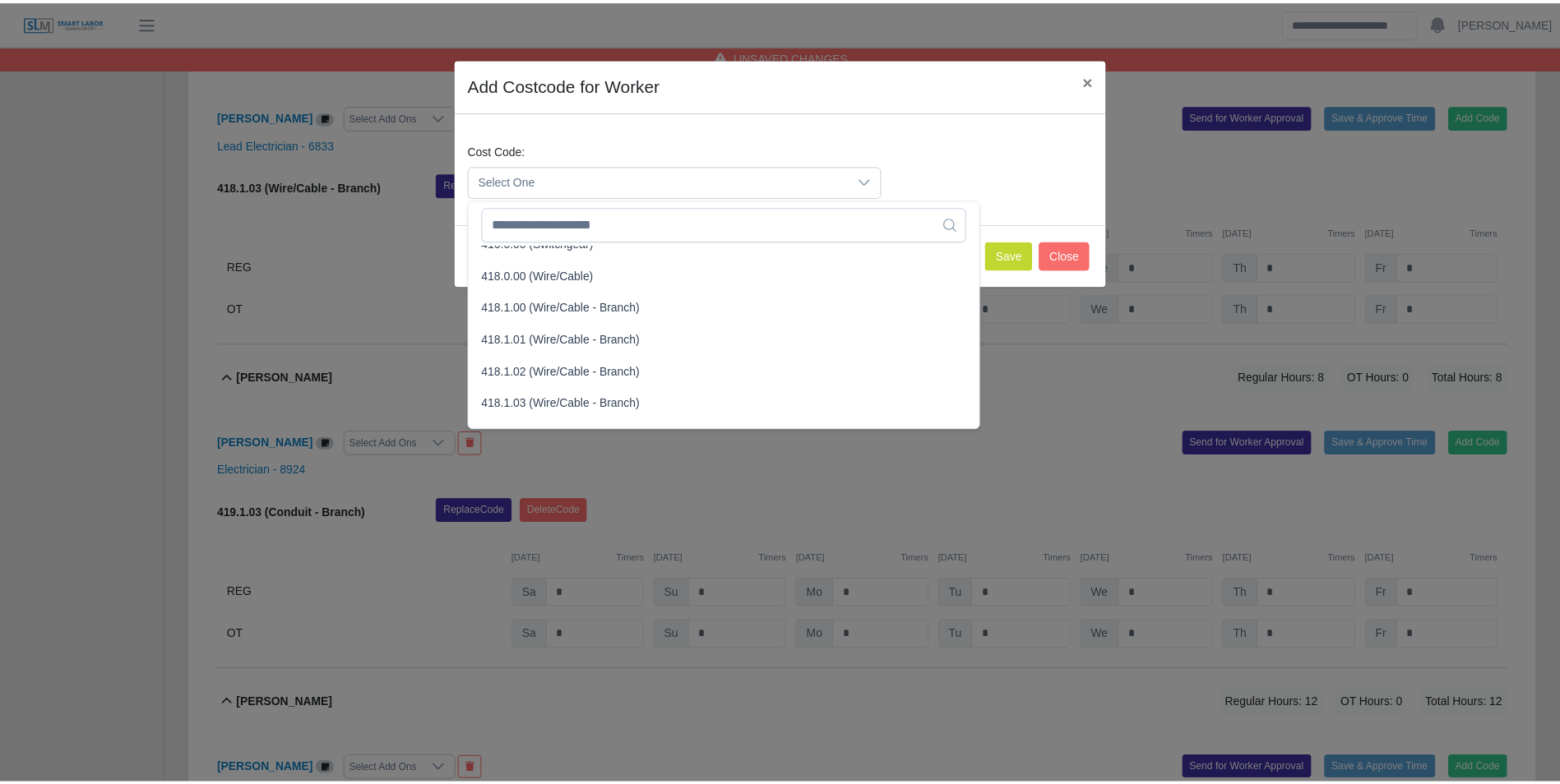
scroll to position [658, 0]
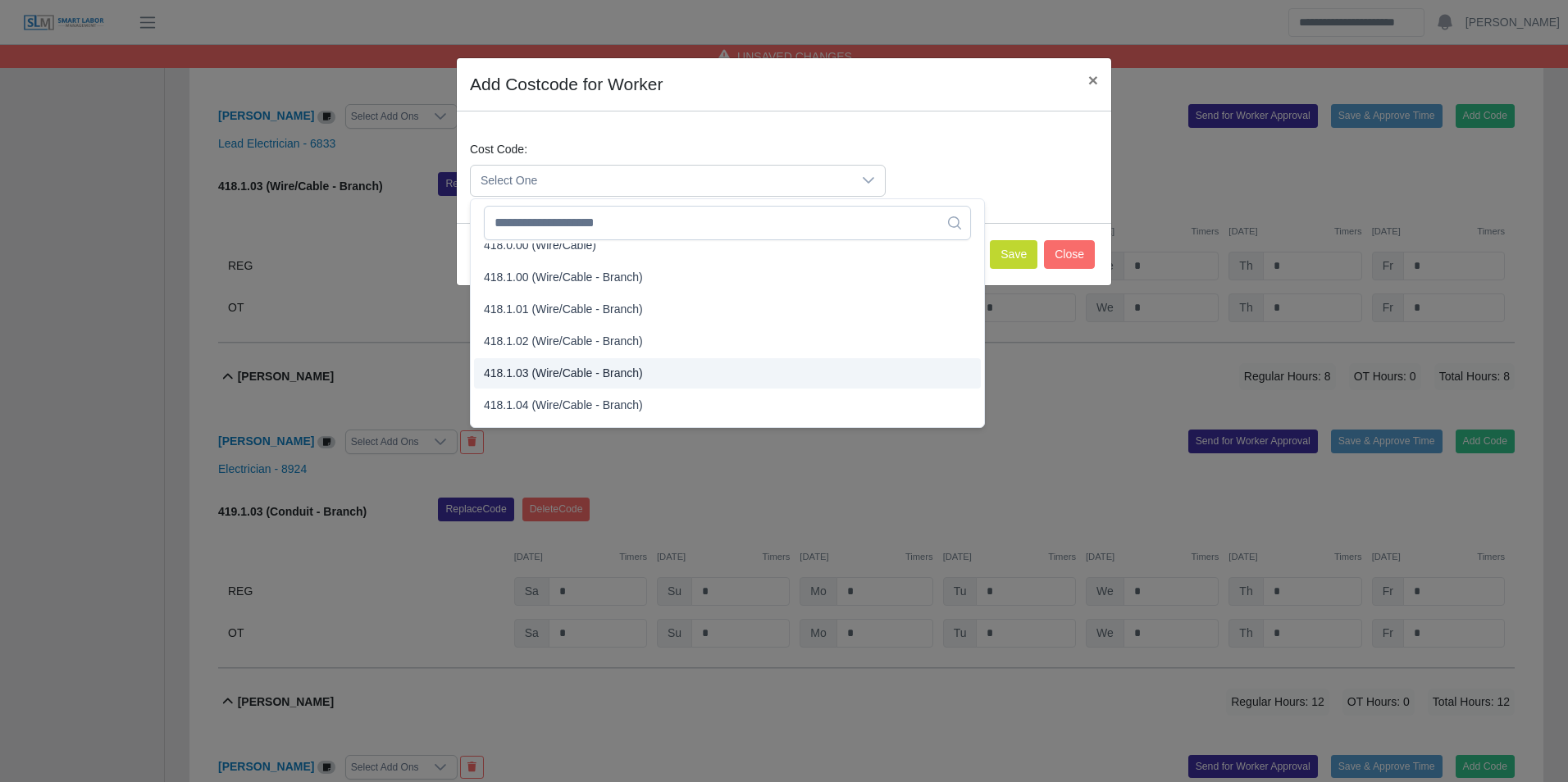
click at [551, 369] on span "418.1.03 (Wire/Cable - Branch)" at bounding box center [563, 374] width 159 height 17
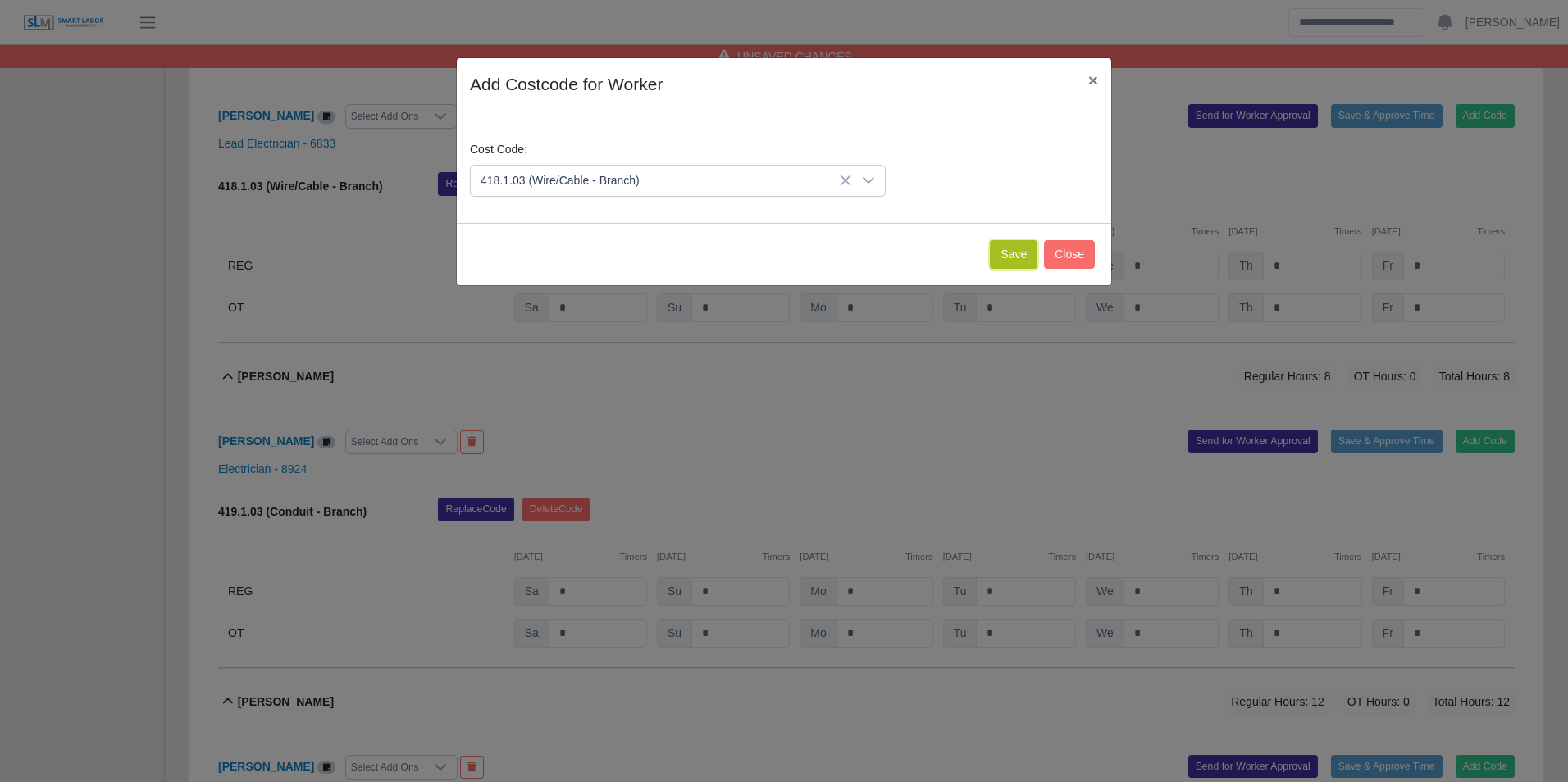
click at [1013, 252] on button "Save" at bounding box center [1013, 255] width 47 height 28
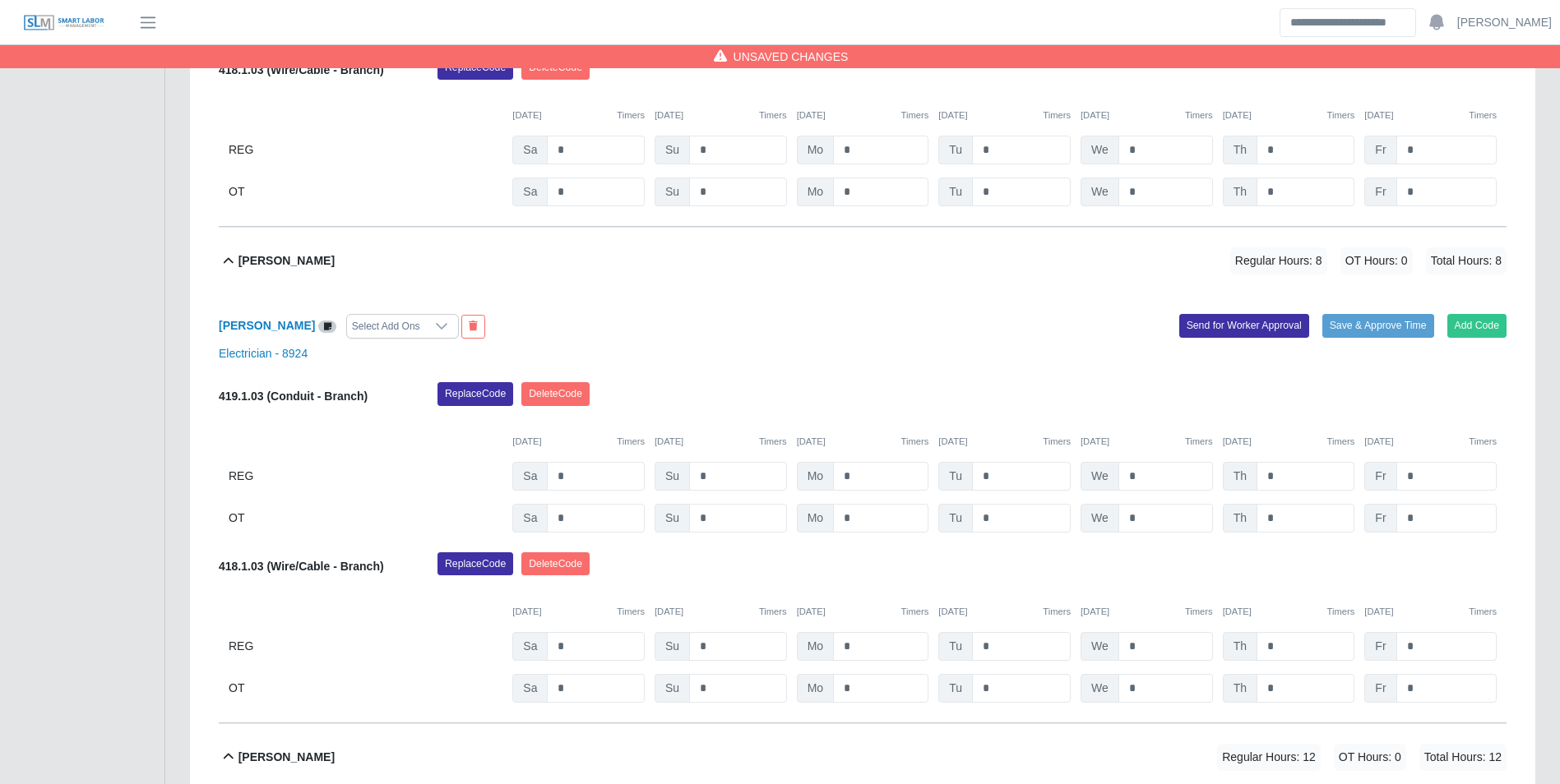
scroll to position [1078, 0]
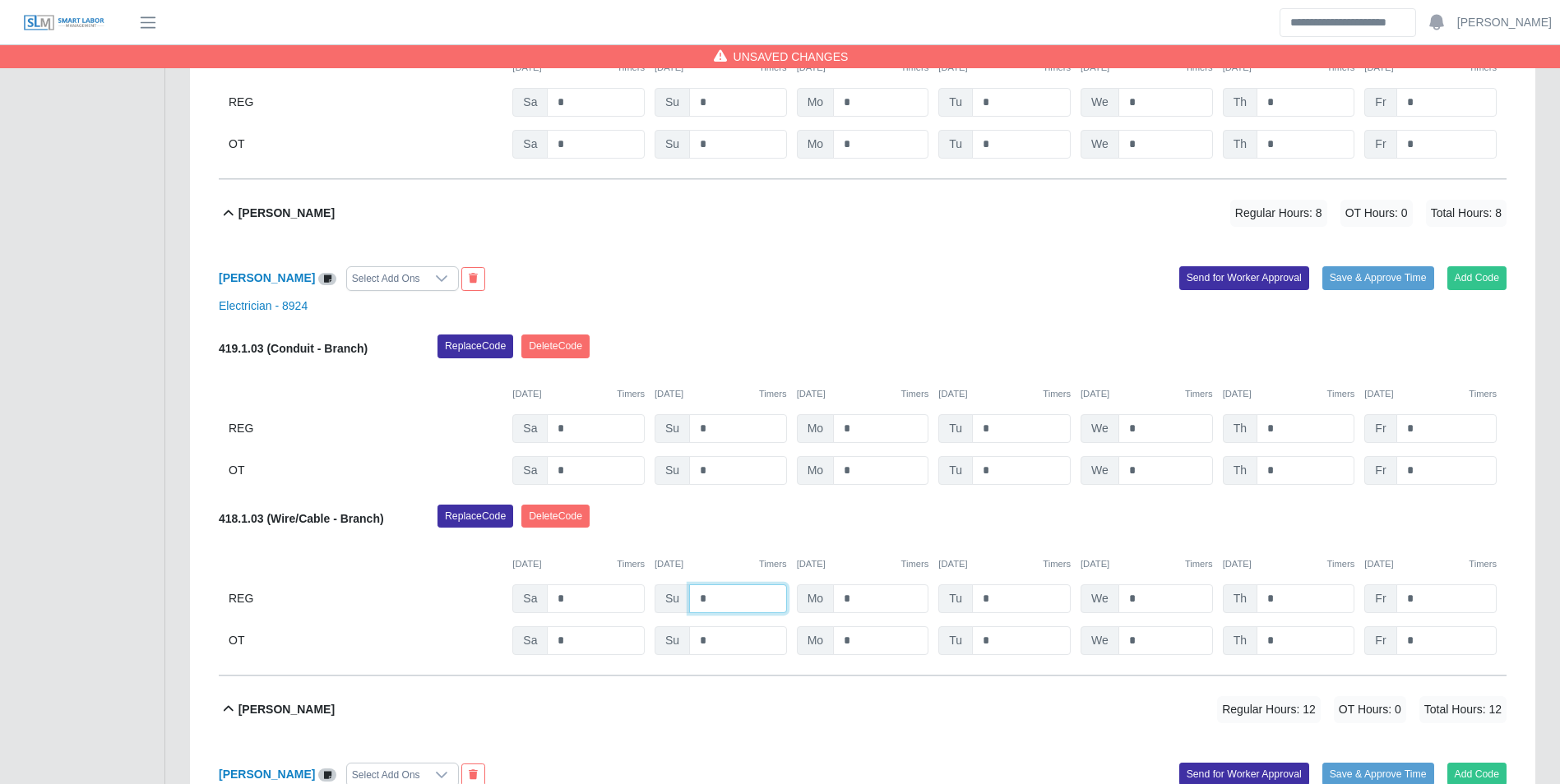
click at [744, 601] on input "*" at bounding box center [737, 599] width 98 height 28
type input "*"
click at [767, 543] on div "10/04/2025 Timers 10/05/2025 Timers 10/06/2025 Timers 10/07/2025 Timers 10/08/2…" at bounding box center [863, 555] width 1288 height 33
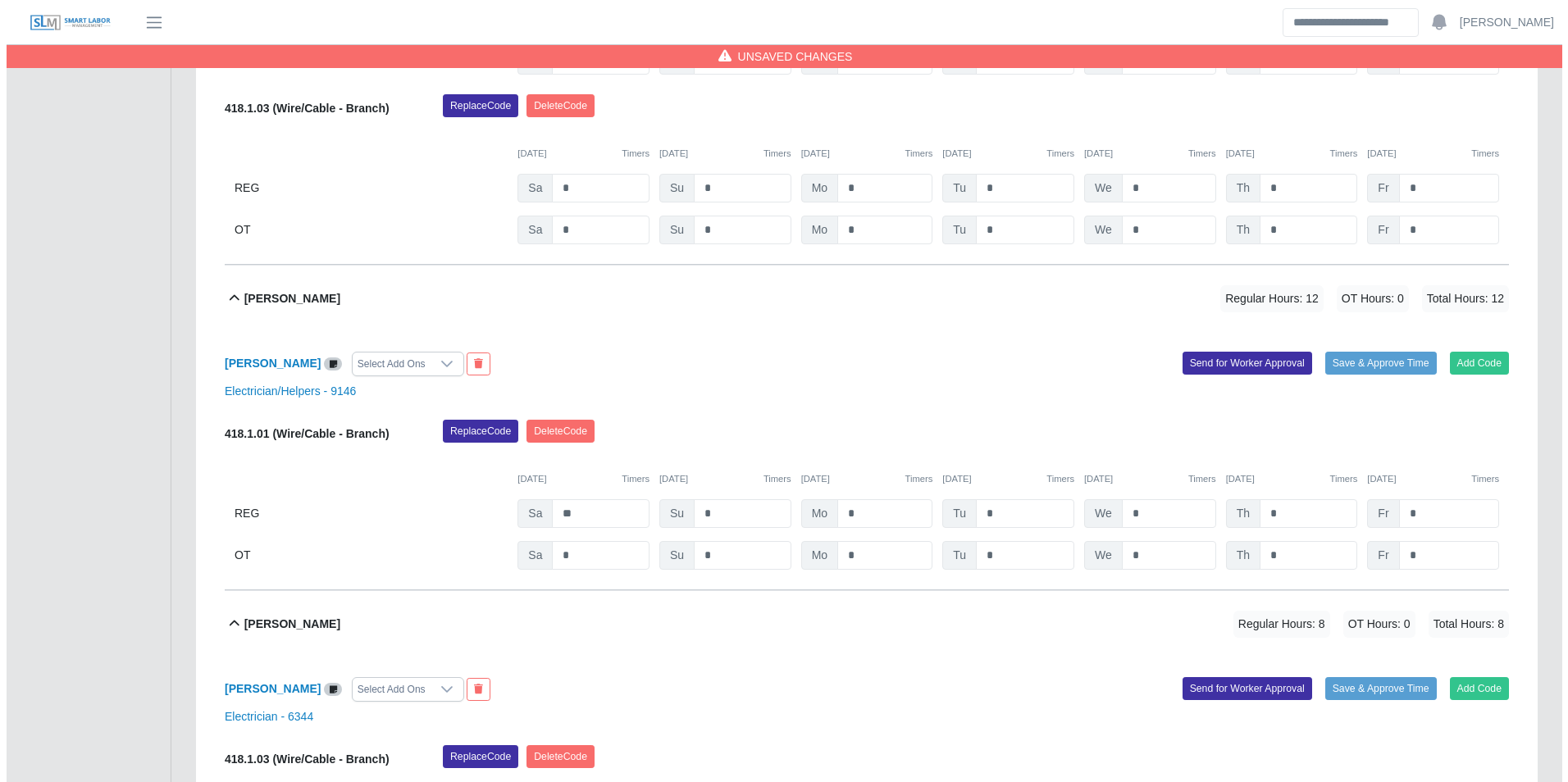
scroll to position [1486, 0]
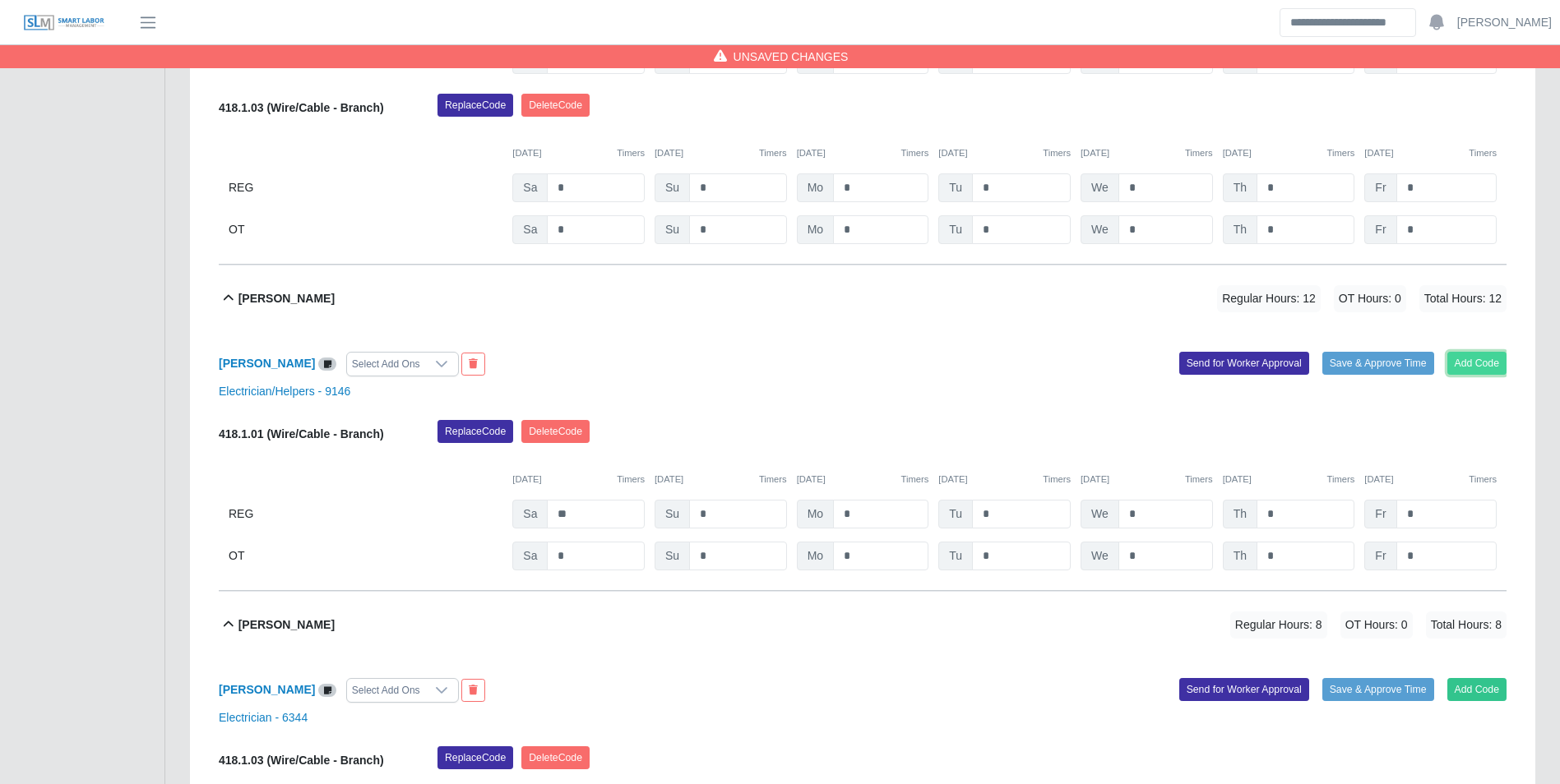
click at [1490, 369] on button "Add Code" at bounding box center [1477, 364] width 60 height 23
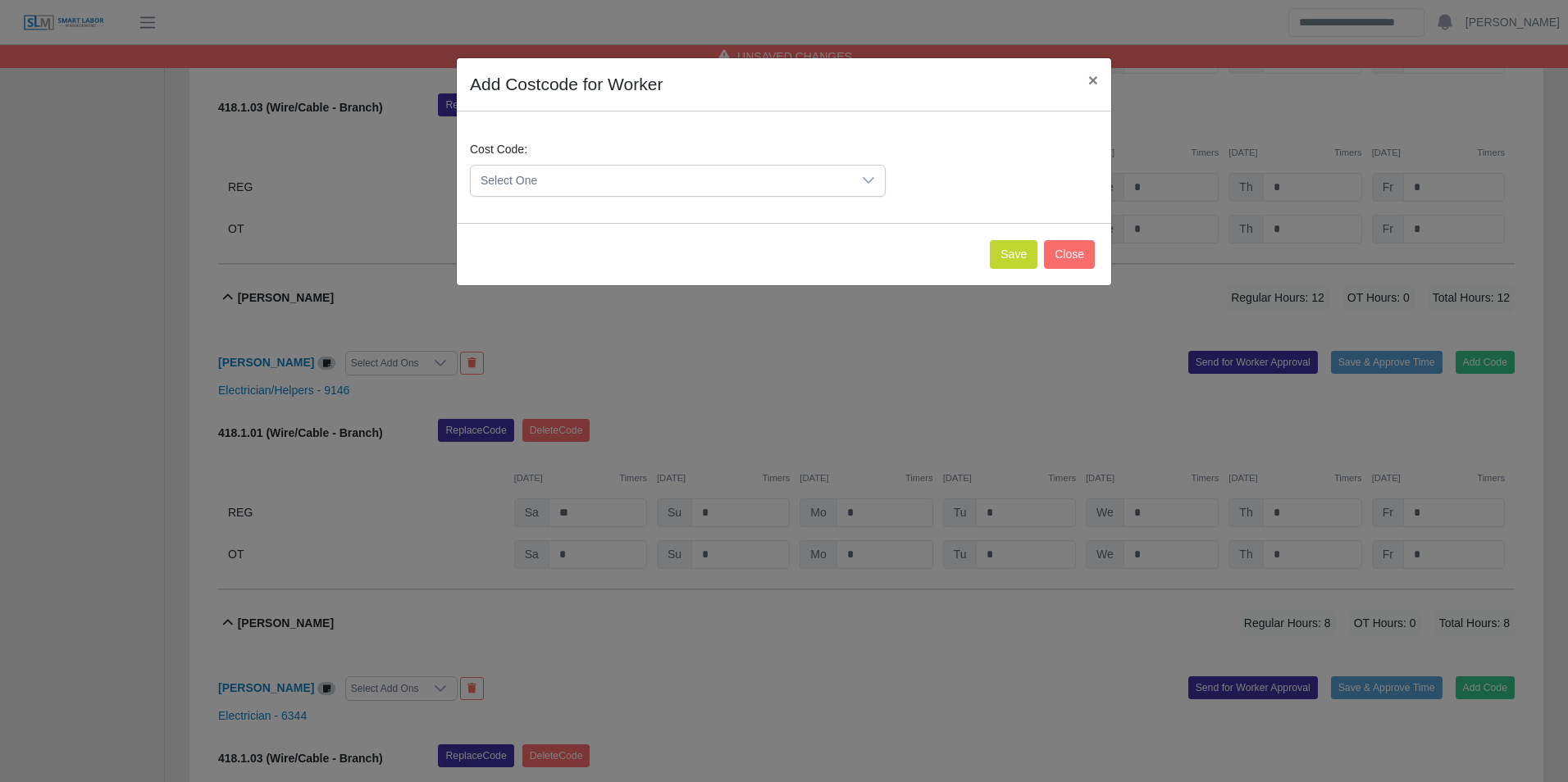
click at [568, 185] on span "Select One" at bounding box center [661, 181] width 381 height 30
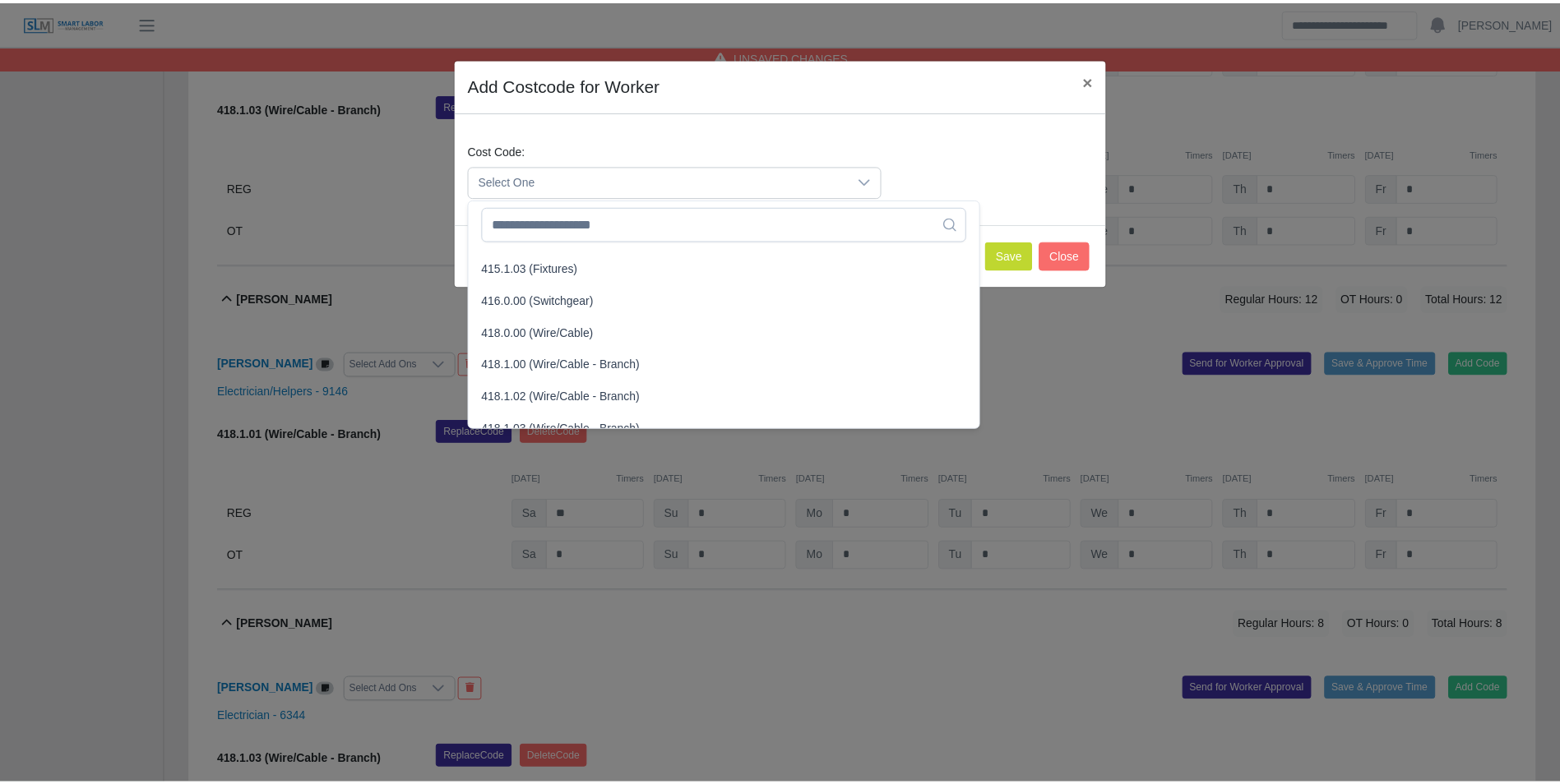
scroll to position [658, 0]
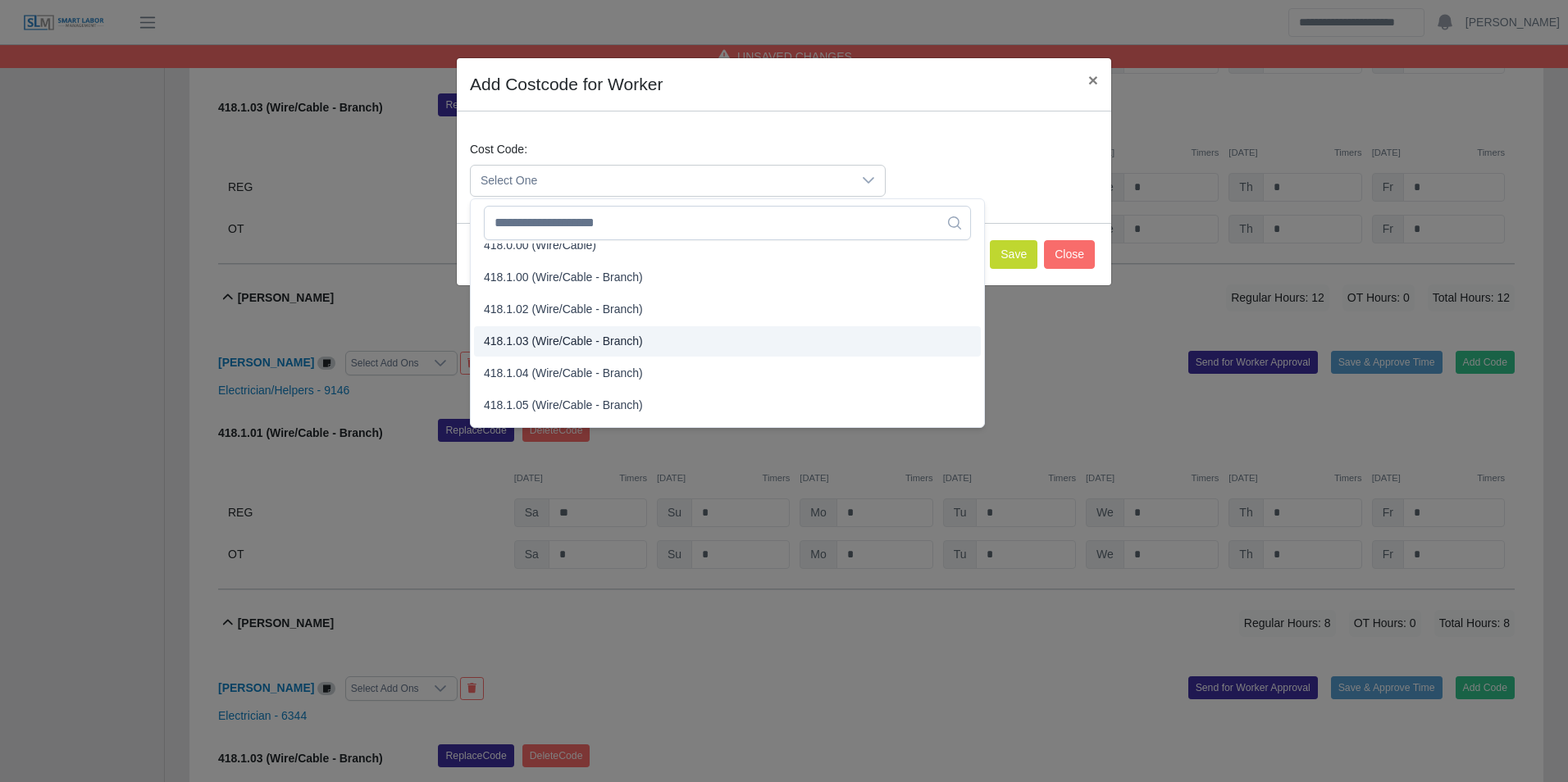
click at [552, 344] on span "418.1.03 (Wire/Cable - Branch)" at bounding box center [563, 341] width 159 height 17
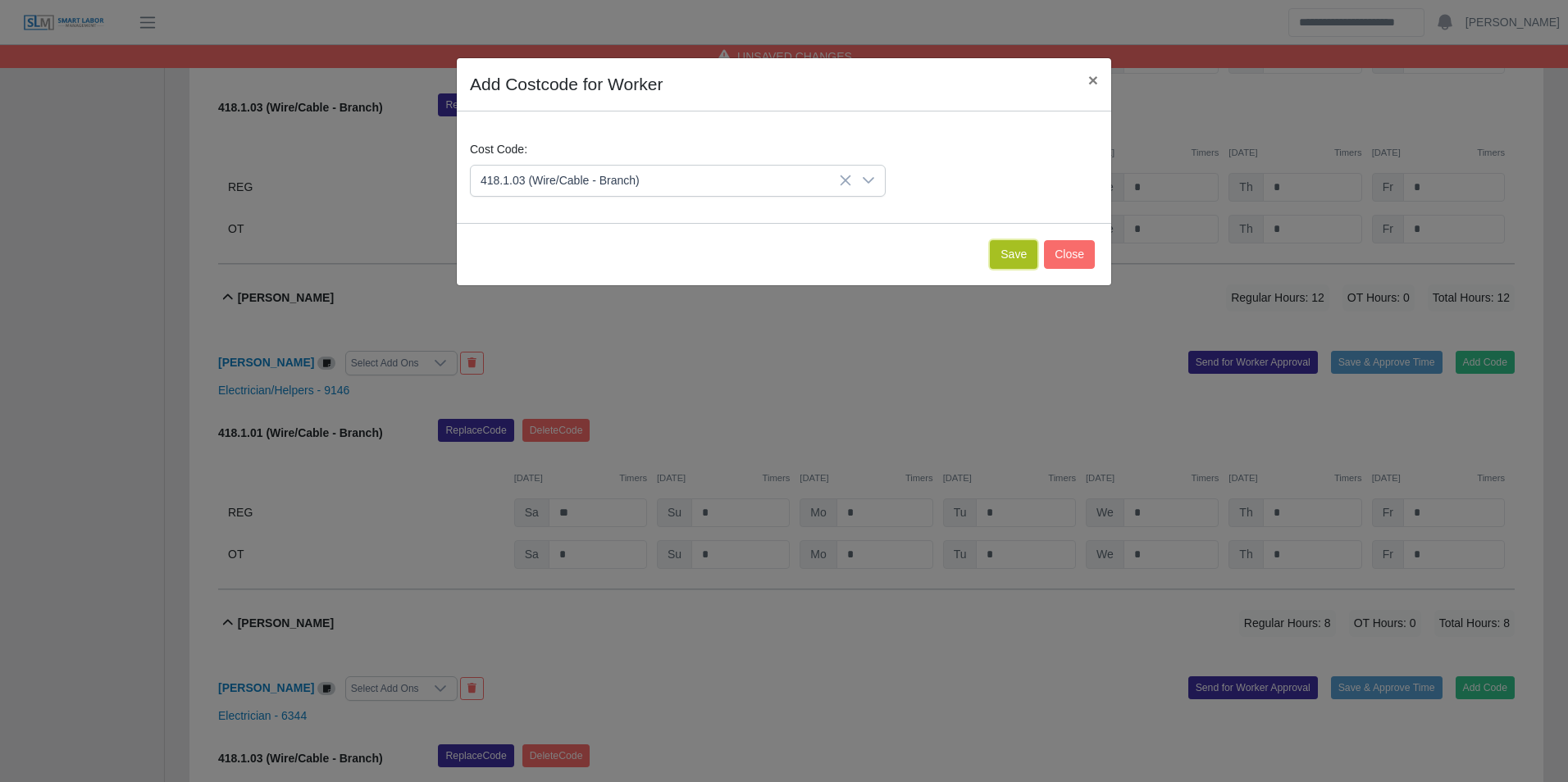
click at [1016, 260] on button "Save" at bounding box center [1013, 255] width 47 height 28
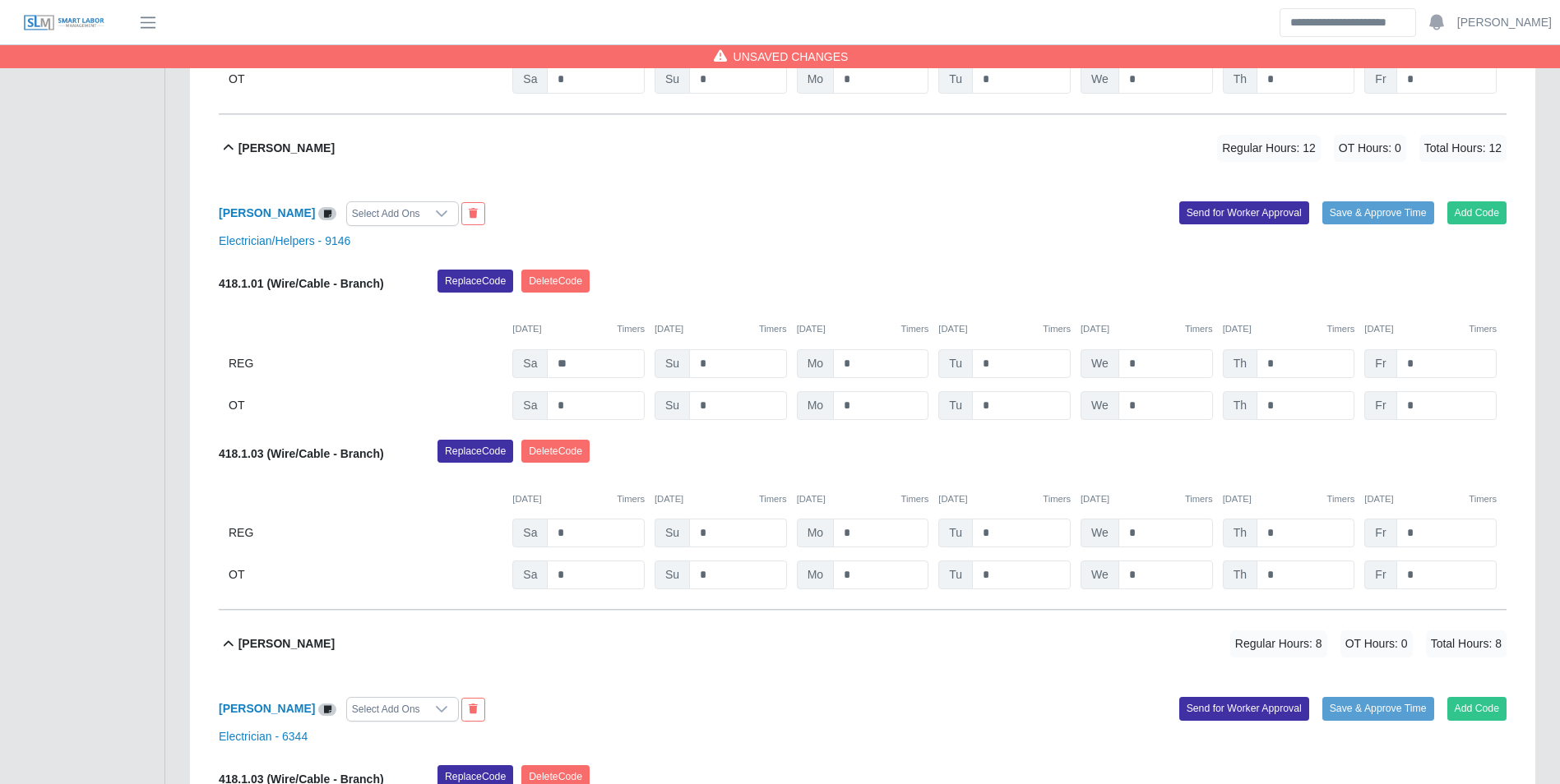
scroll to position [1654, 0]
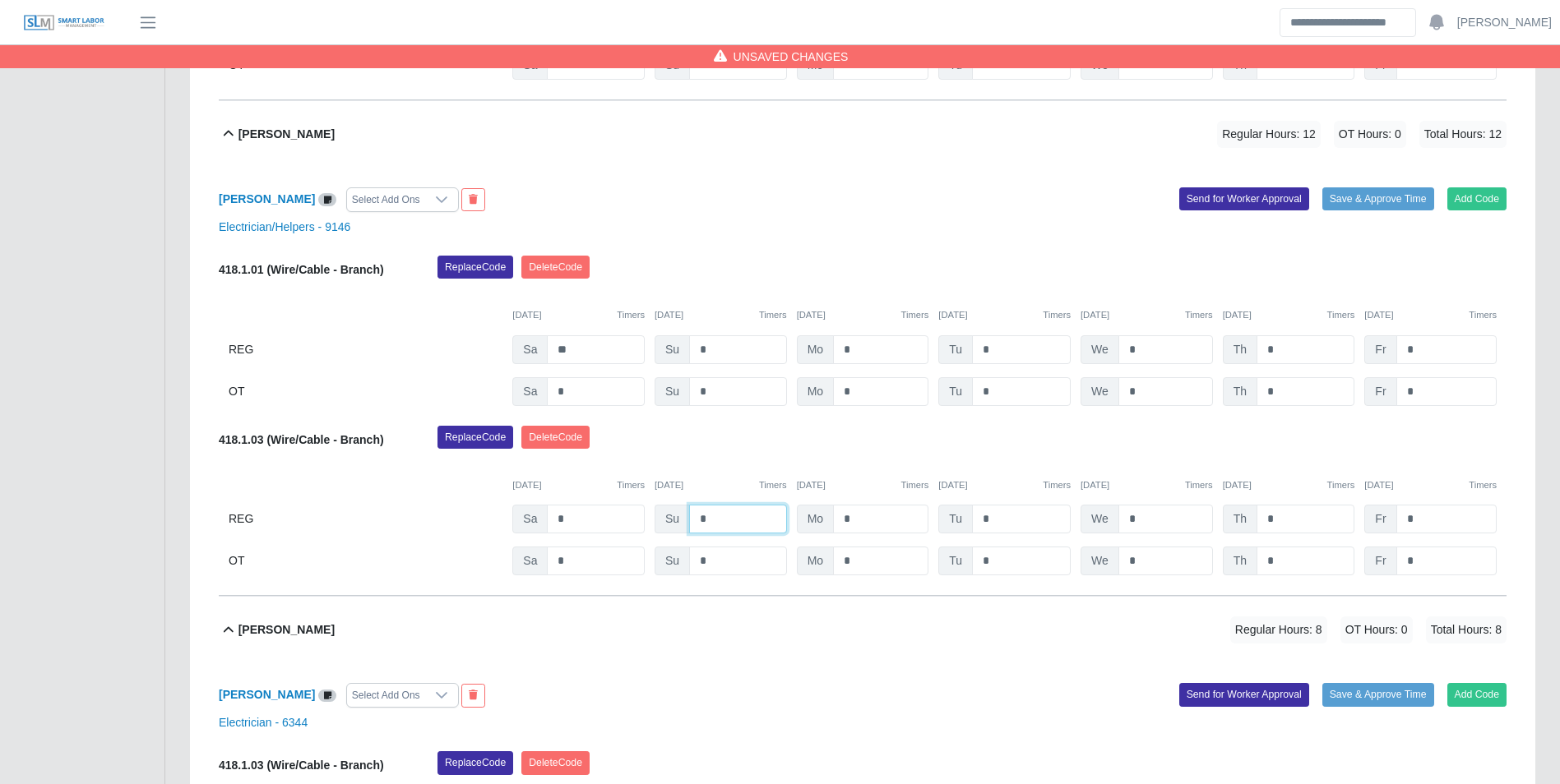
click at [758, 517] on input "*" at bounding box center [737, 519] width 98 height 28
type input "**"
click at [877, 456] on div "Replace Code Delete Code" at bounding box center [972, 442] width 1094 height 33
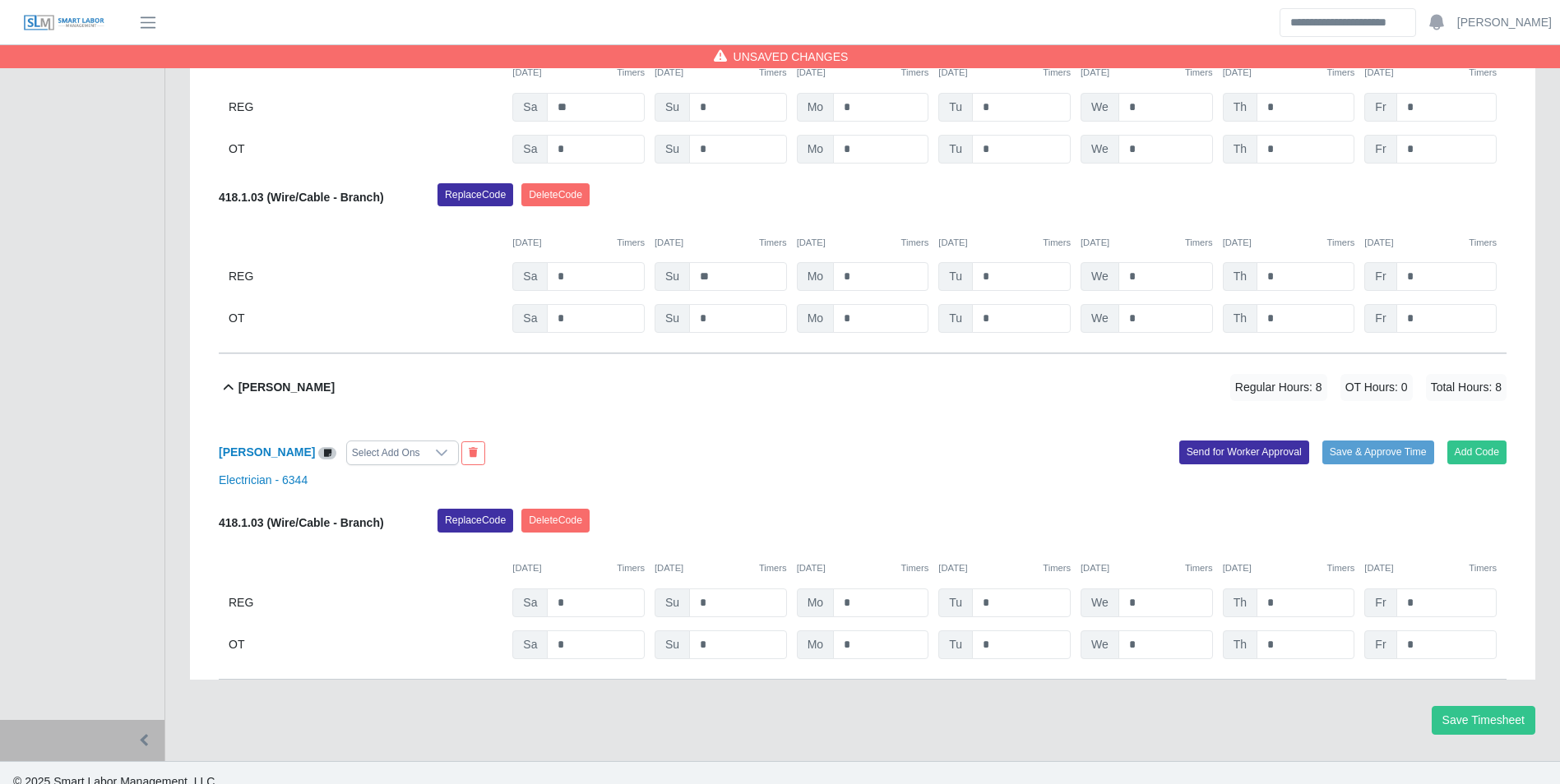
scroll to position [1901, 0]
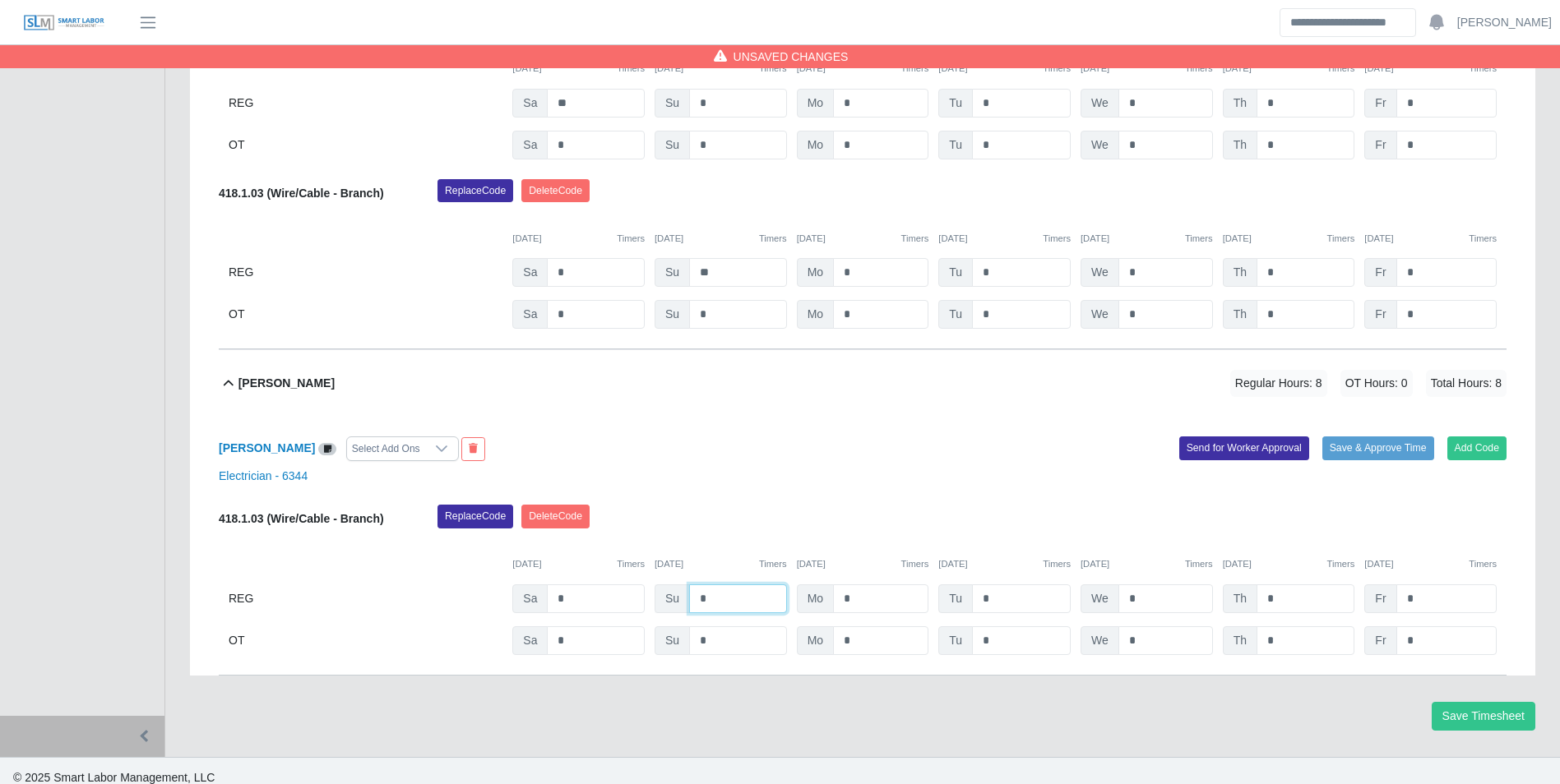
click at [739, 595] on input "*" at bounding box center [737, 599] width 98 height 28
type input "*"
click at [742, 535] on div "Replace Code Delete Code" at bounding box center [972, 520] width 1094 height 33
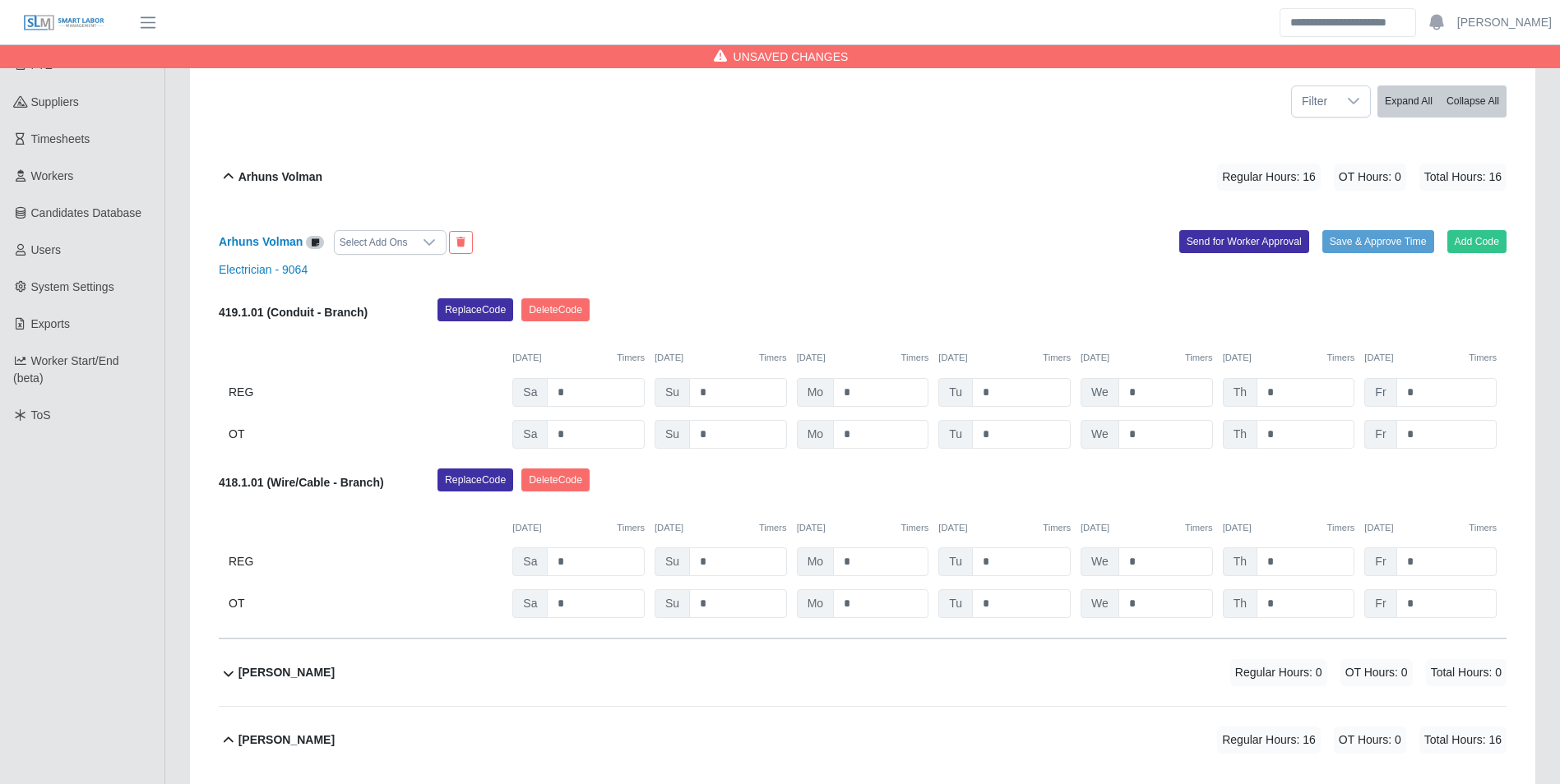
scroll to position [247, 0]
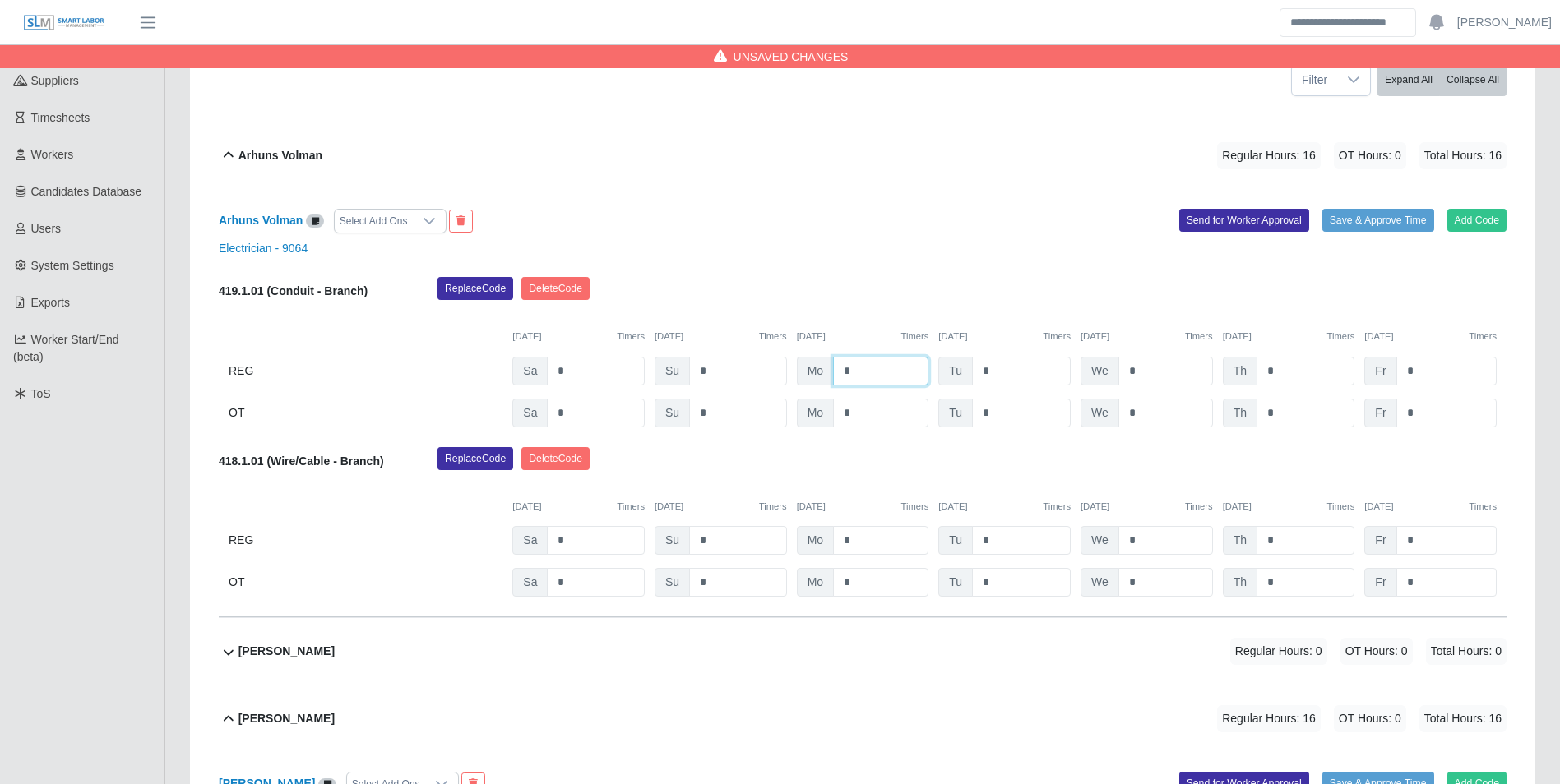
click at [890, 366] on input "*" at bounding box center [880, 371] width 95 height 28
type input "*"
click at [874, 308] on div "Replace Code Delete Code" at bounding box center [972, 293] width 1094 height 33
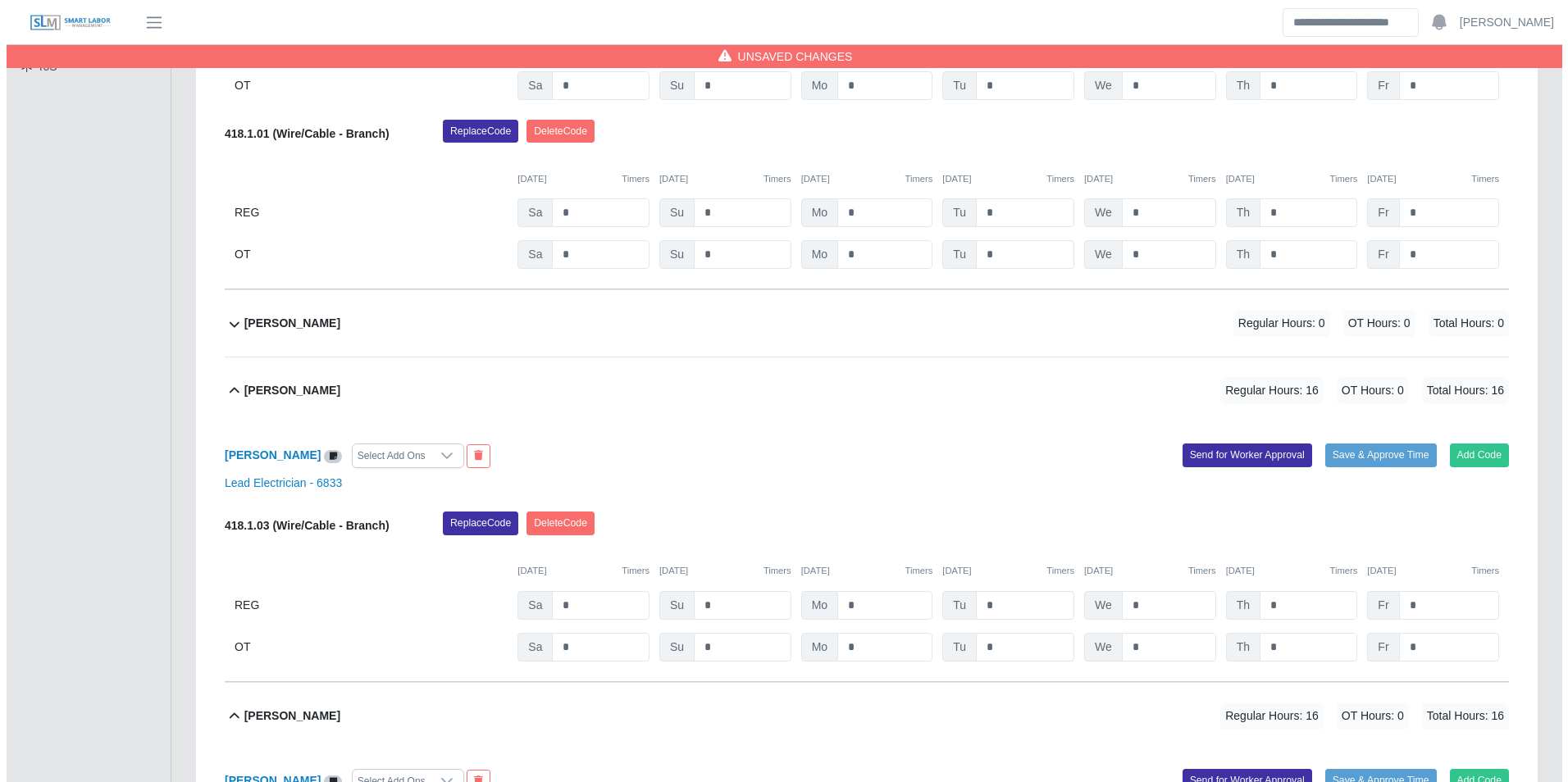
scroll to position [574, 0]
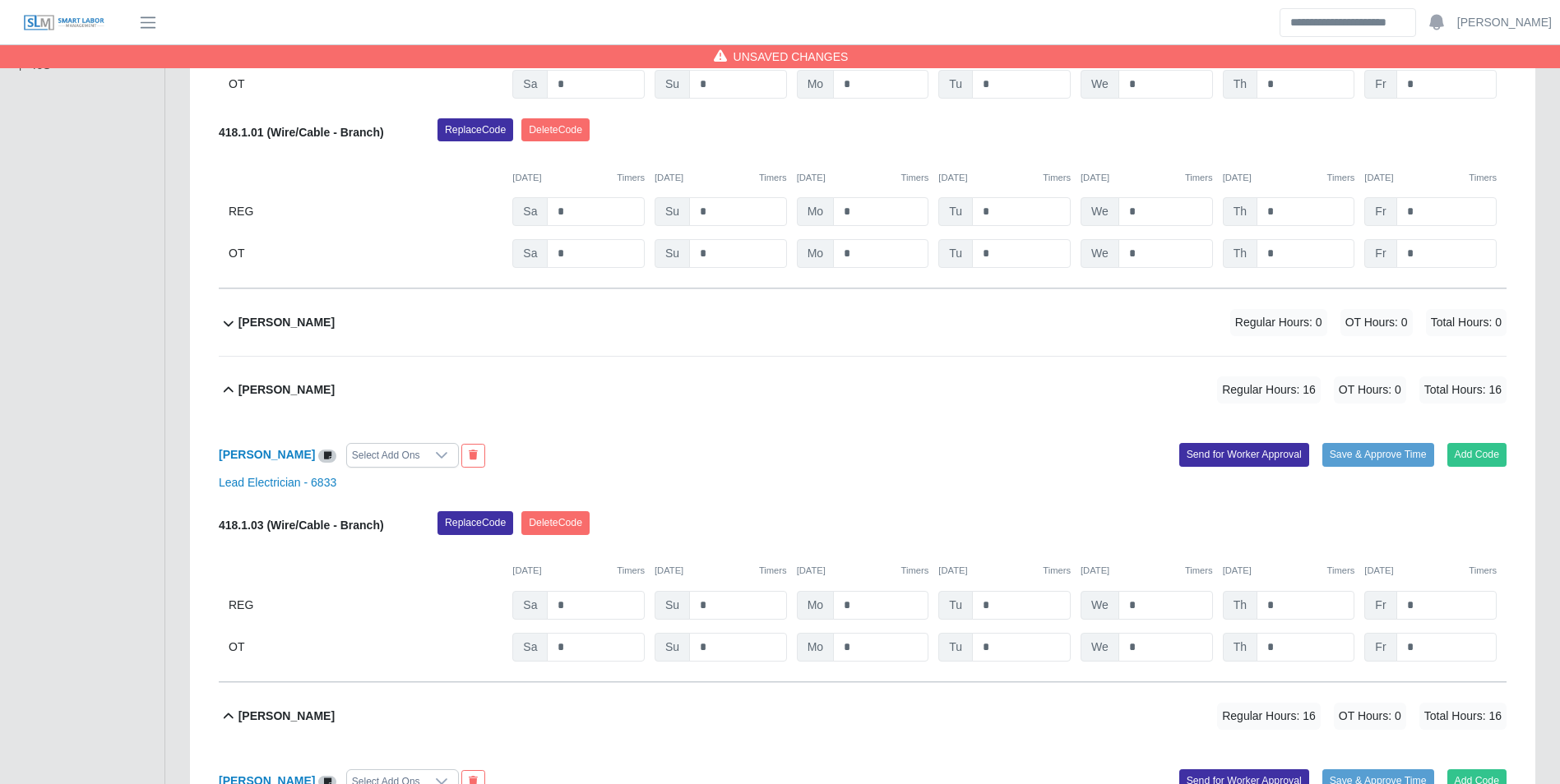
click at [300, 336] on div "David Estevez" at bounding box center [286, 323] width 96 height 28
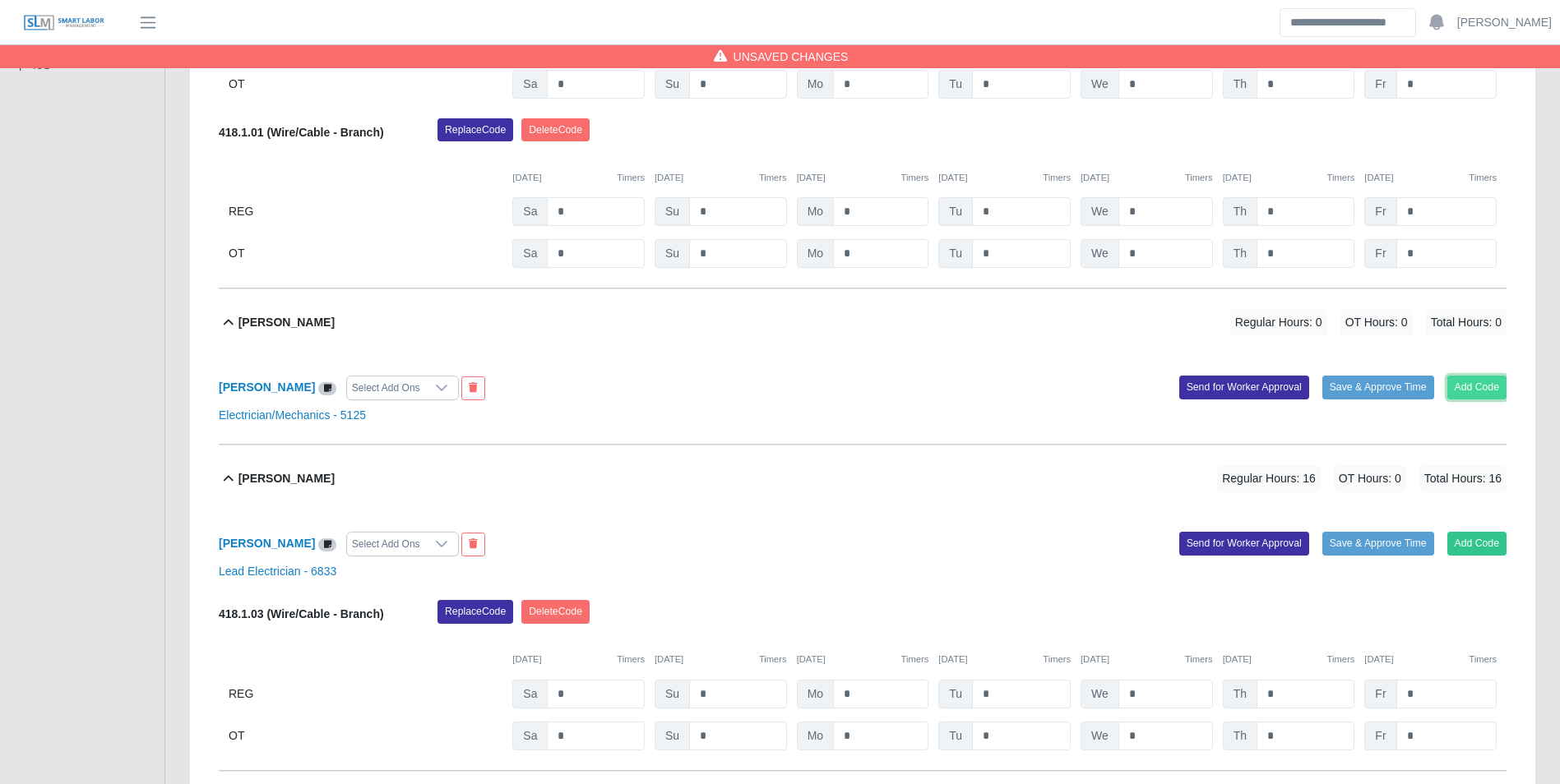
click at [1467, 390] on button "Add Code" at bounding box center [1477, 387] width 60 height 23
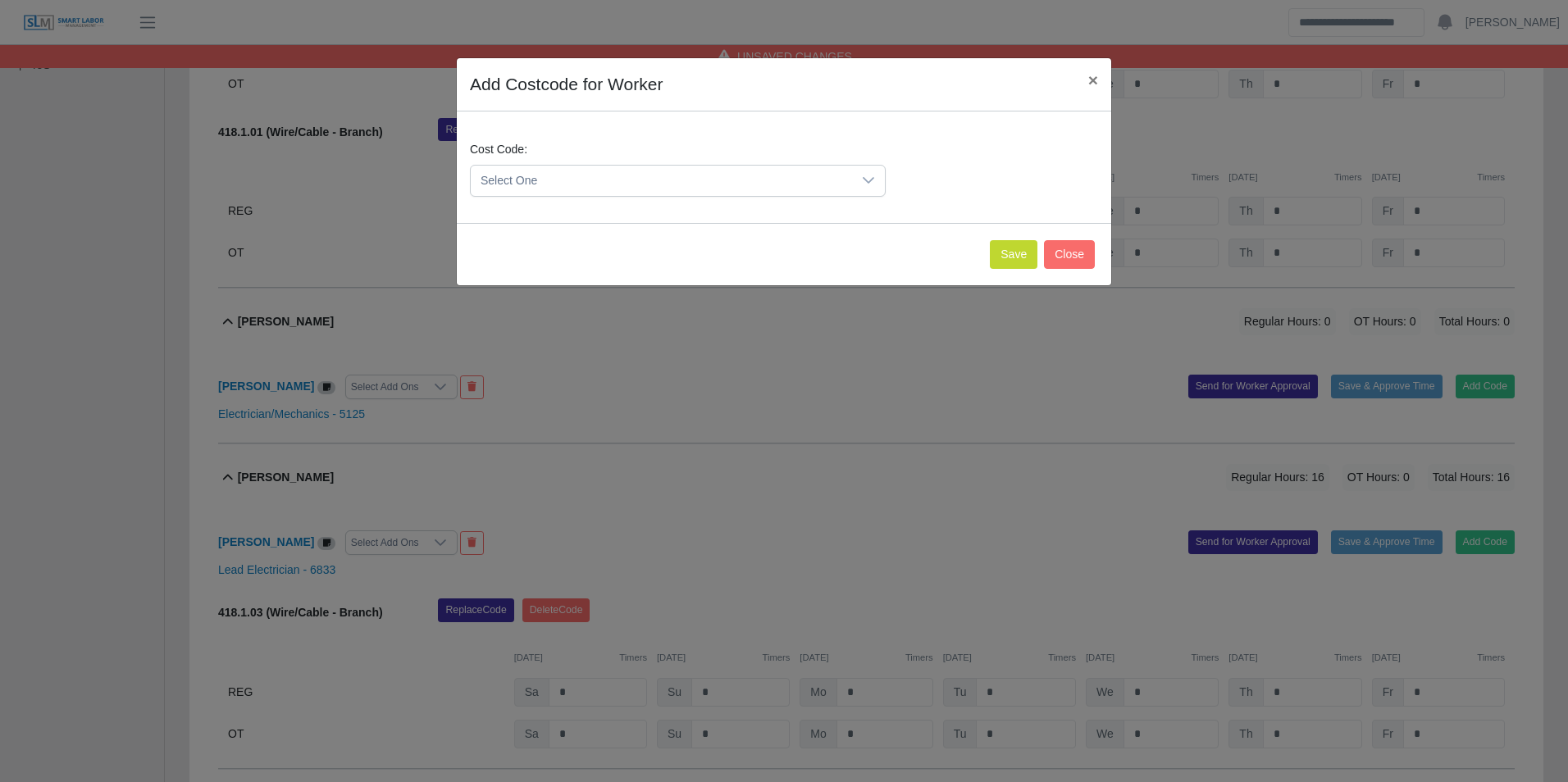
click at [587, 191] on span "Select One" at bounding box center [661, 181] width 381 height 30
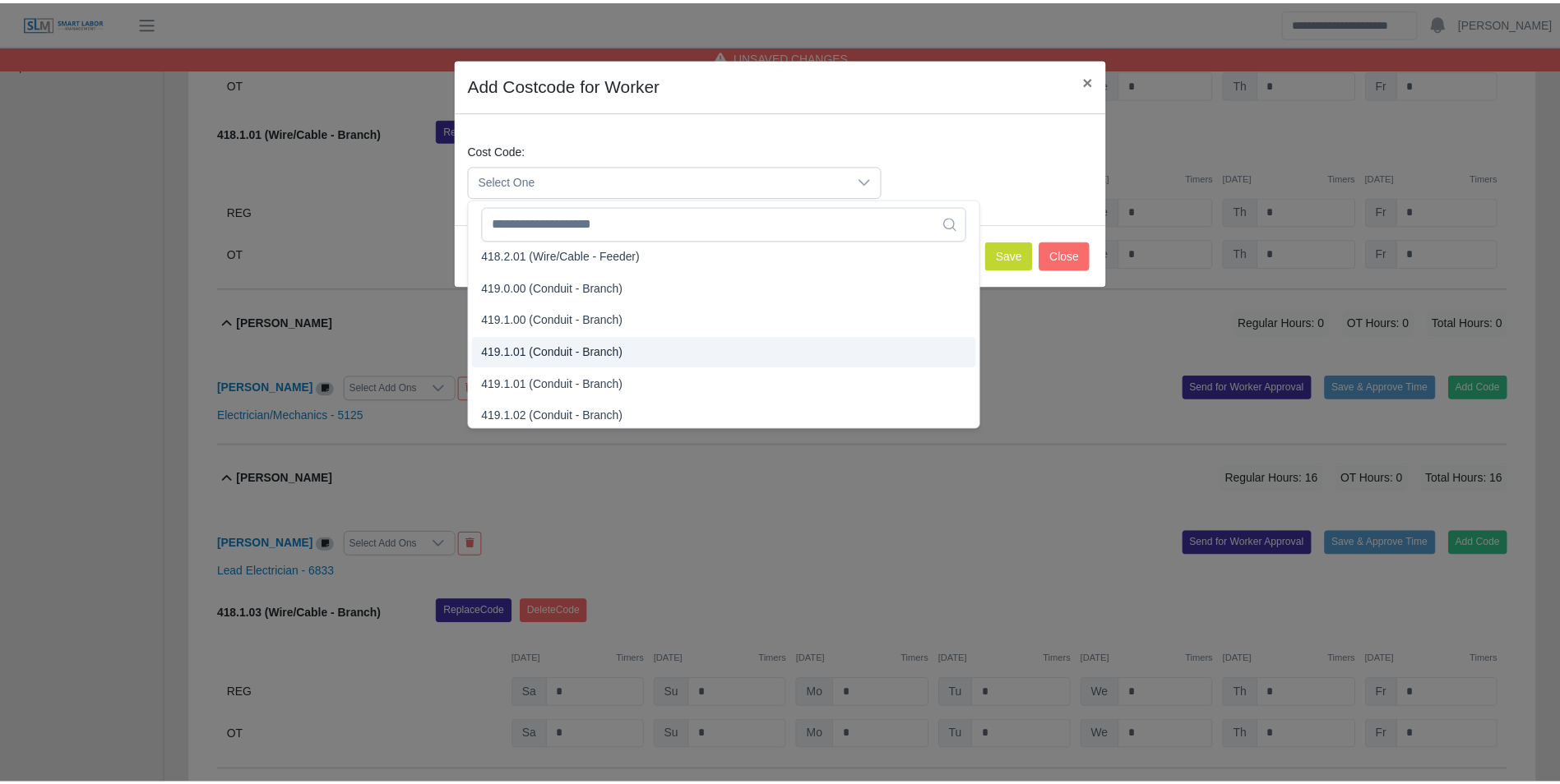
scroll to position [987, 0]
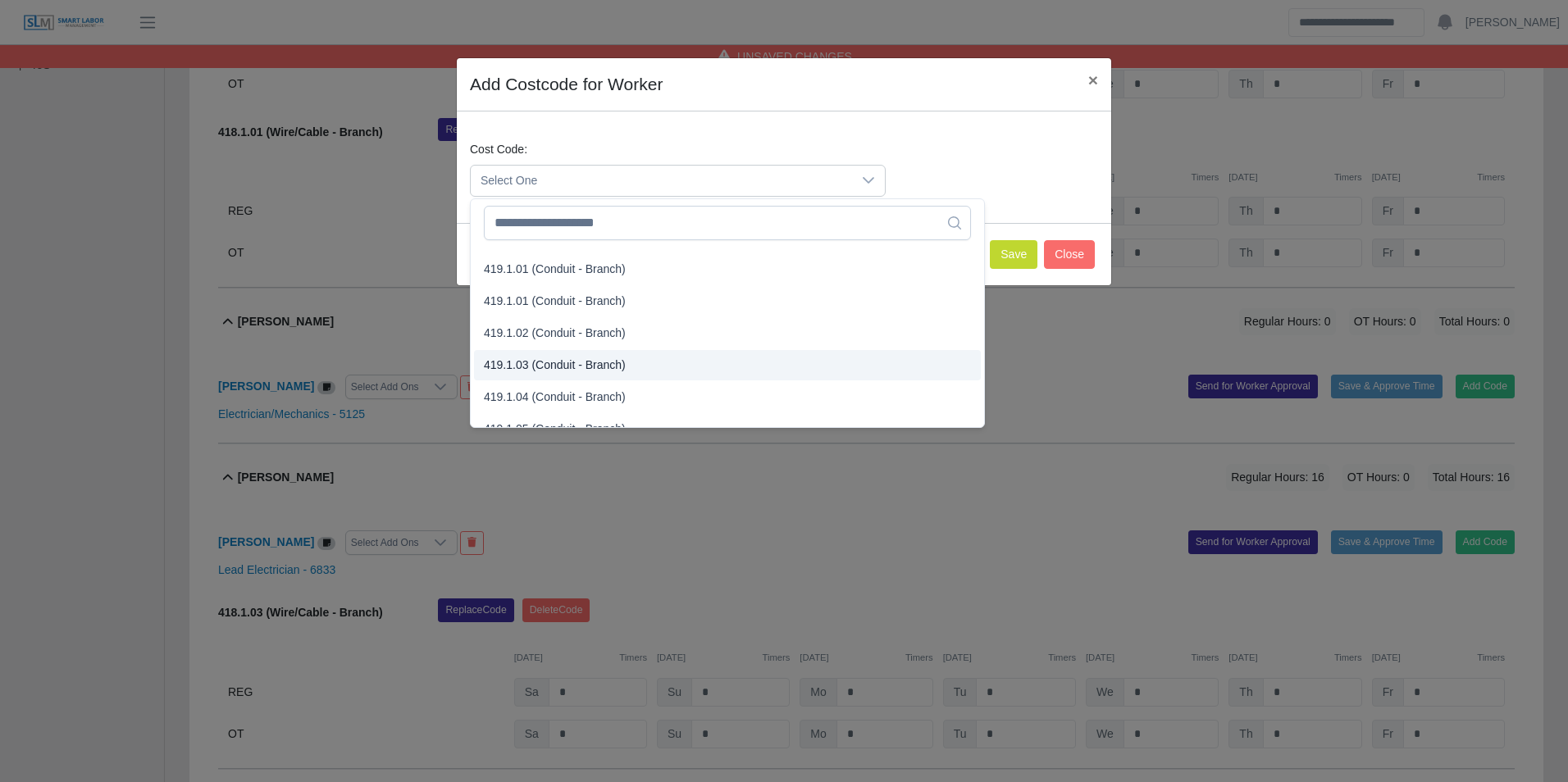
click at [569, 364] on span "419.1.03 (Conduit - Branch)" at bounding box center [555, 365] width 142 height 17
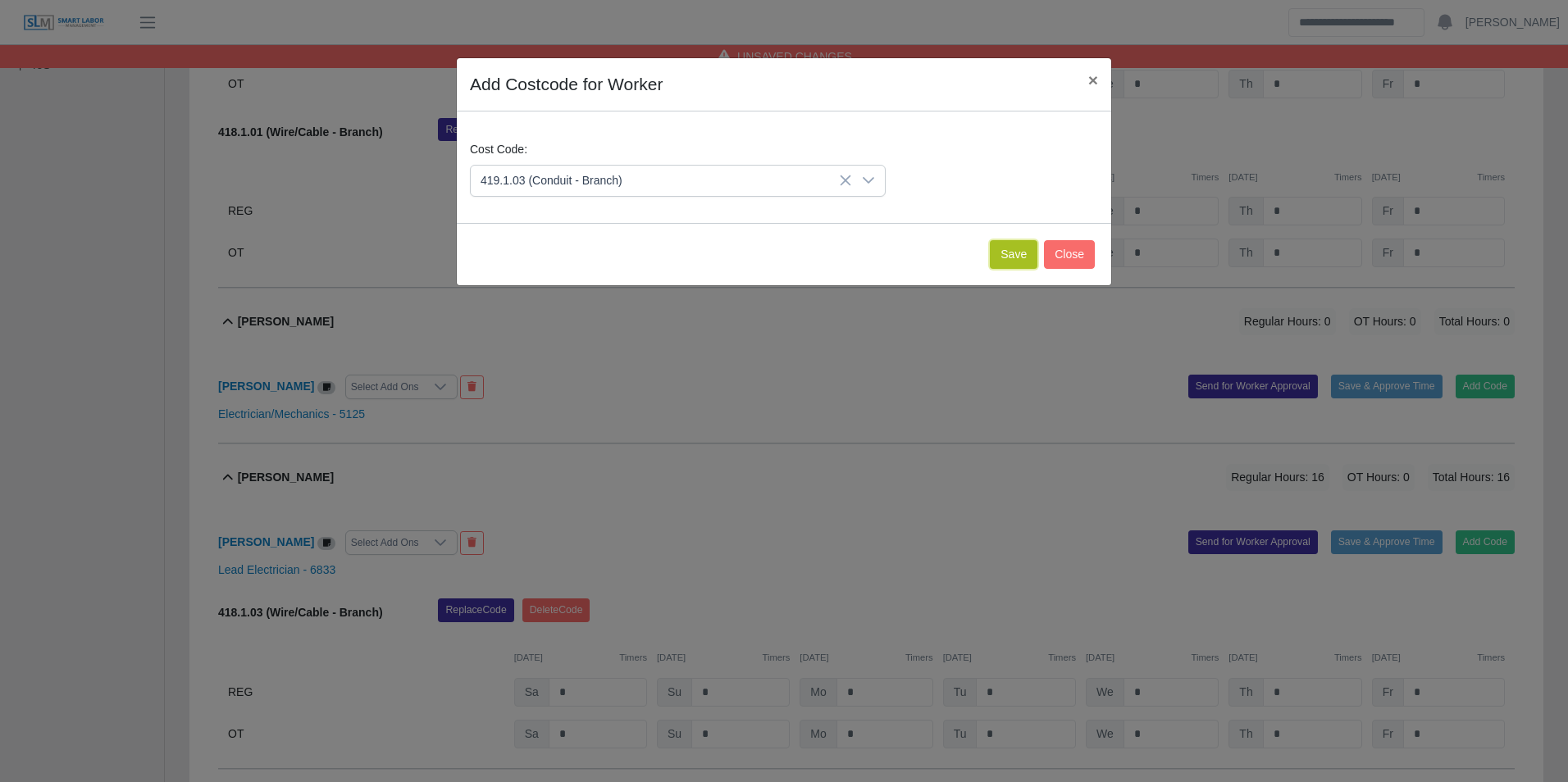
click at [1012, 267] on button "Save" at bounding box center [1013, 255] width 47 height 28
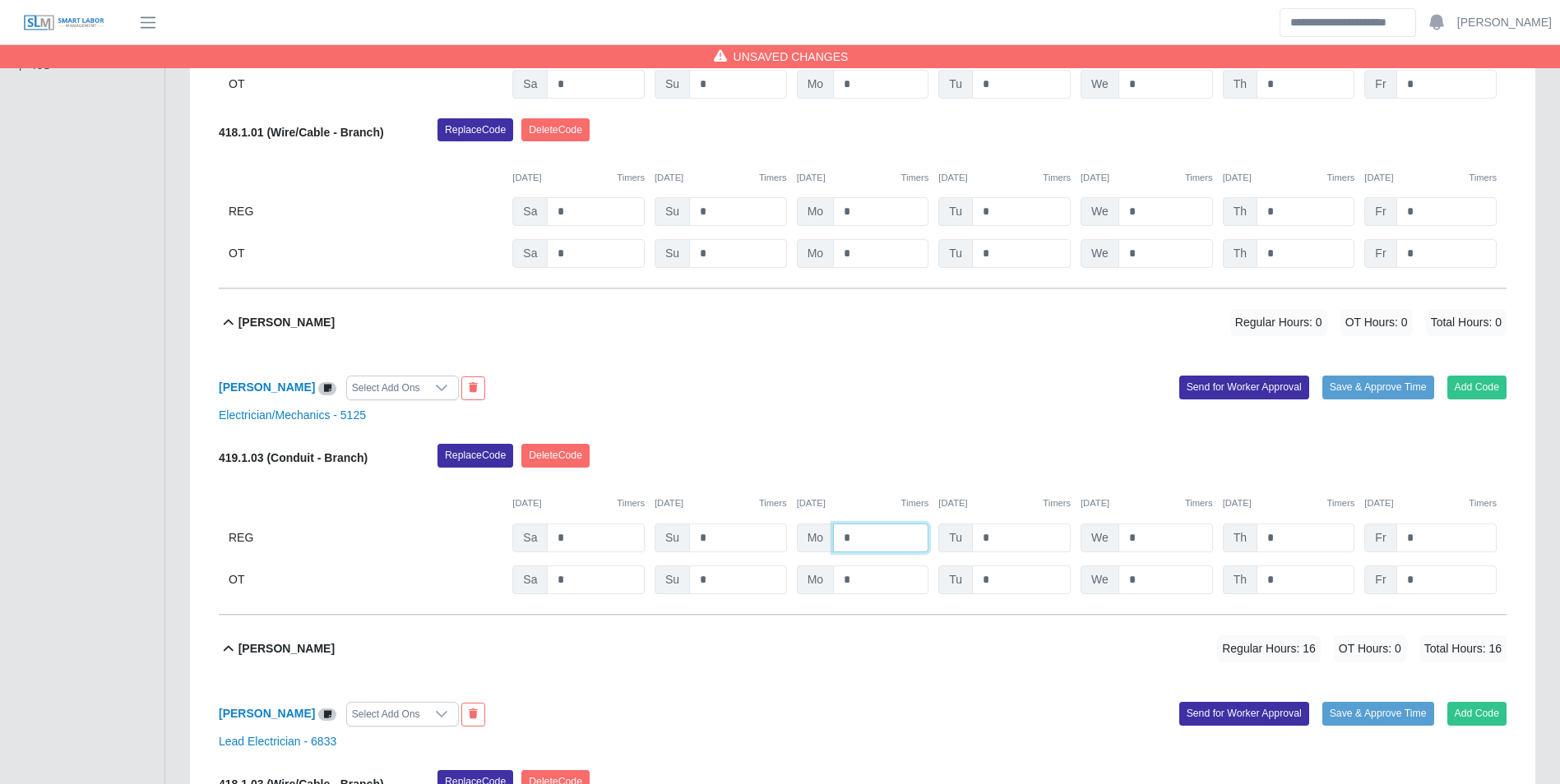
click at [874, 536] on input "*" at bounding box center [880, 538] width 95 height 28
type input "*"
click at [873, 495] on div "10/04/2025 Timers 10/05/2025 Timers 10/06/2025 Timers 10/07/2025 Timers 10/08/2…" at bounding box center [863, 494] width 1288 height 33
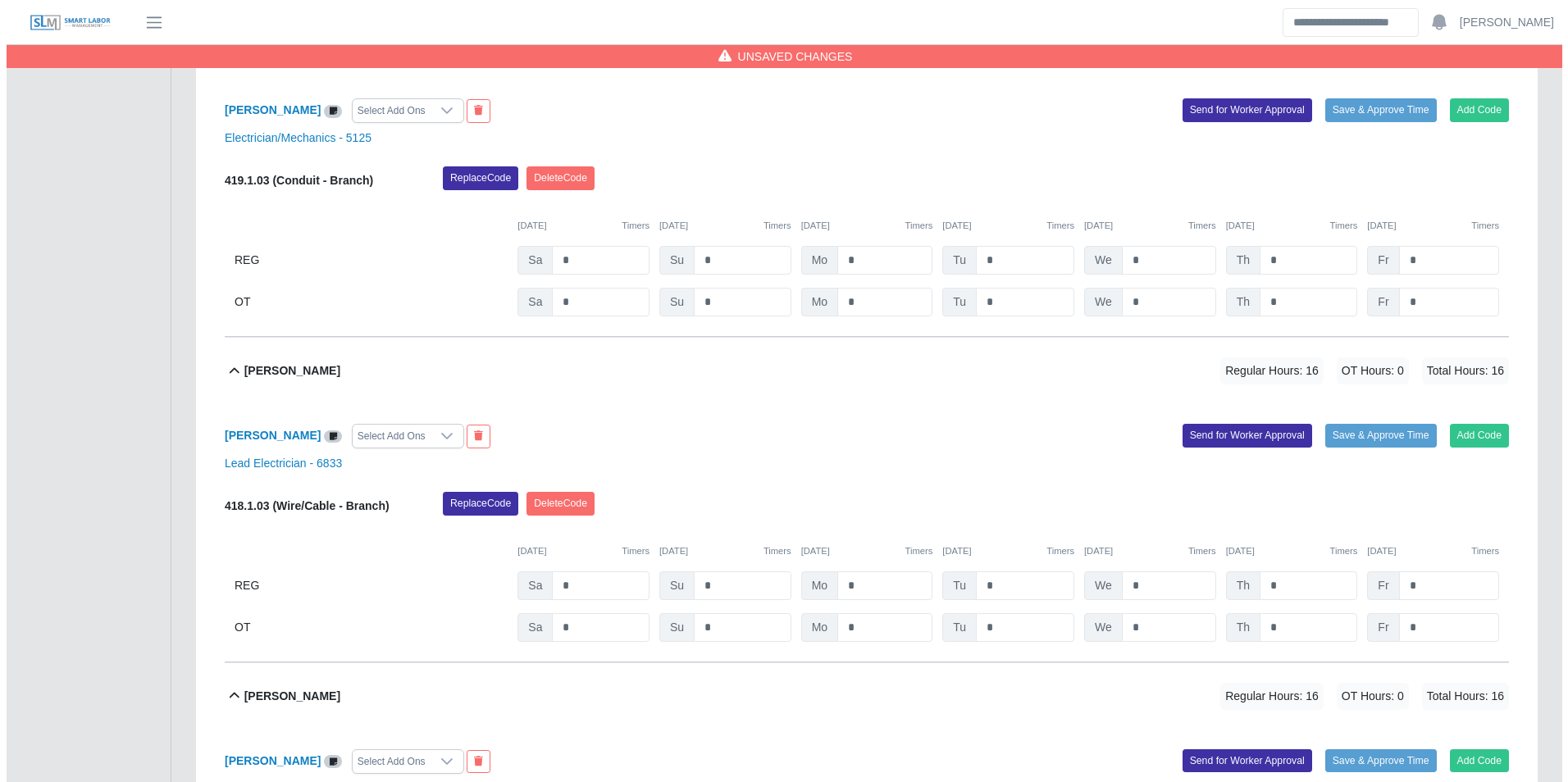
scroll to position [902, 0]
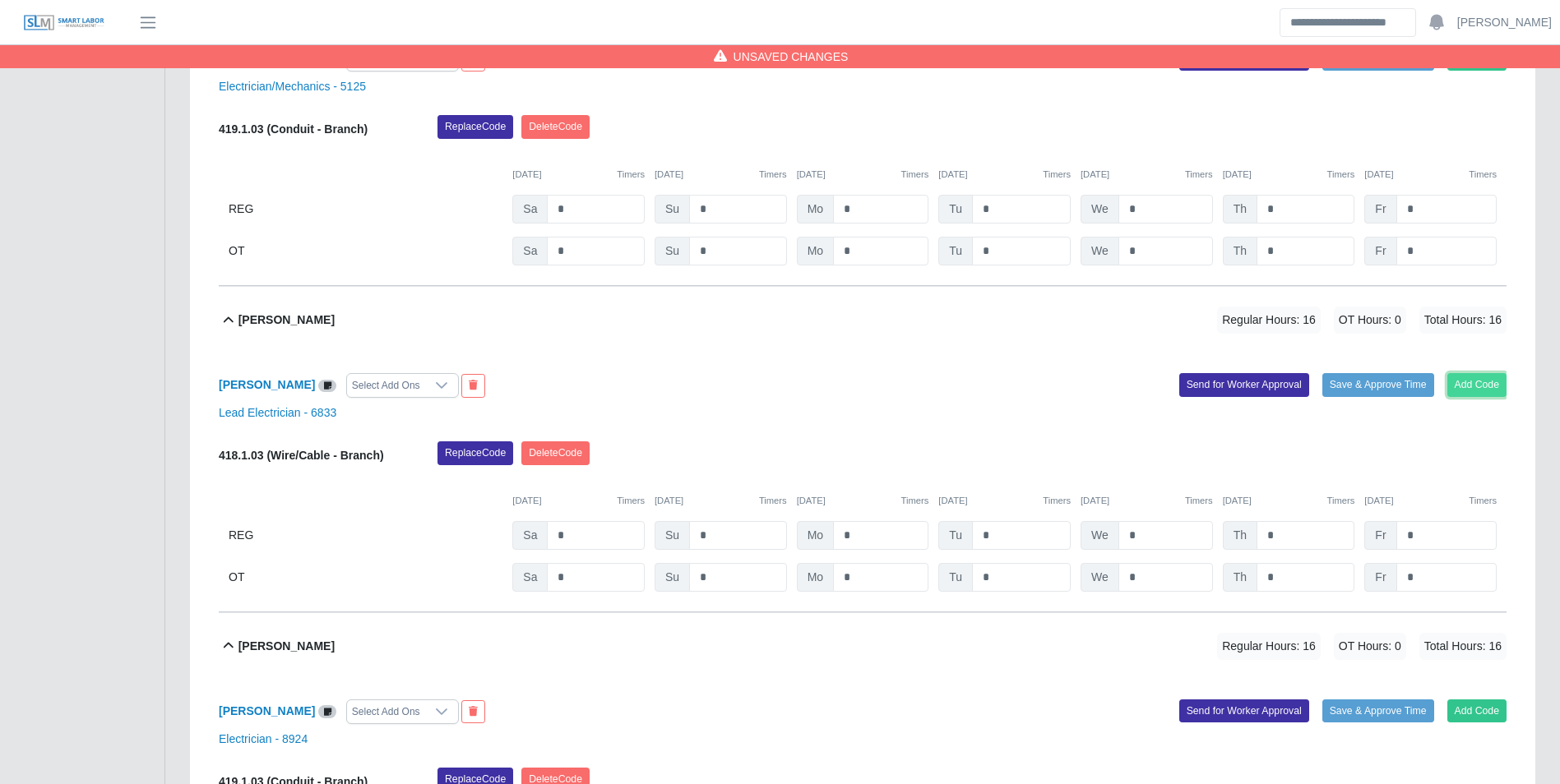
click at [1471, 382] on button "Add Code" at bounding box center [1477, 384] width 60 height 23
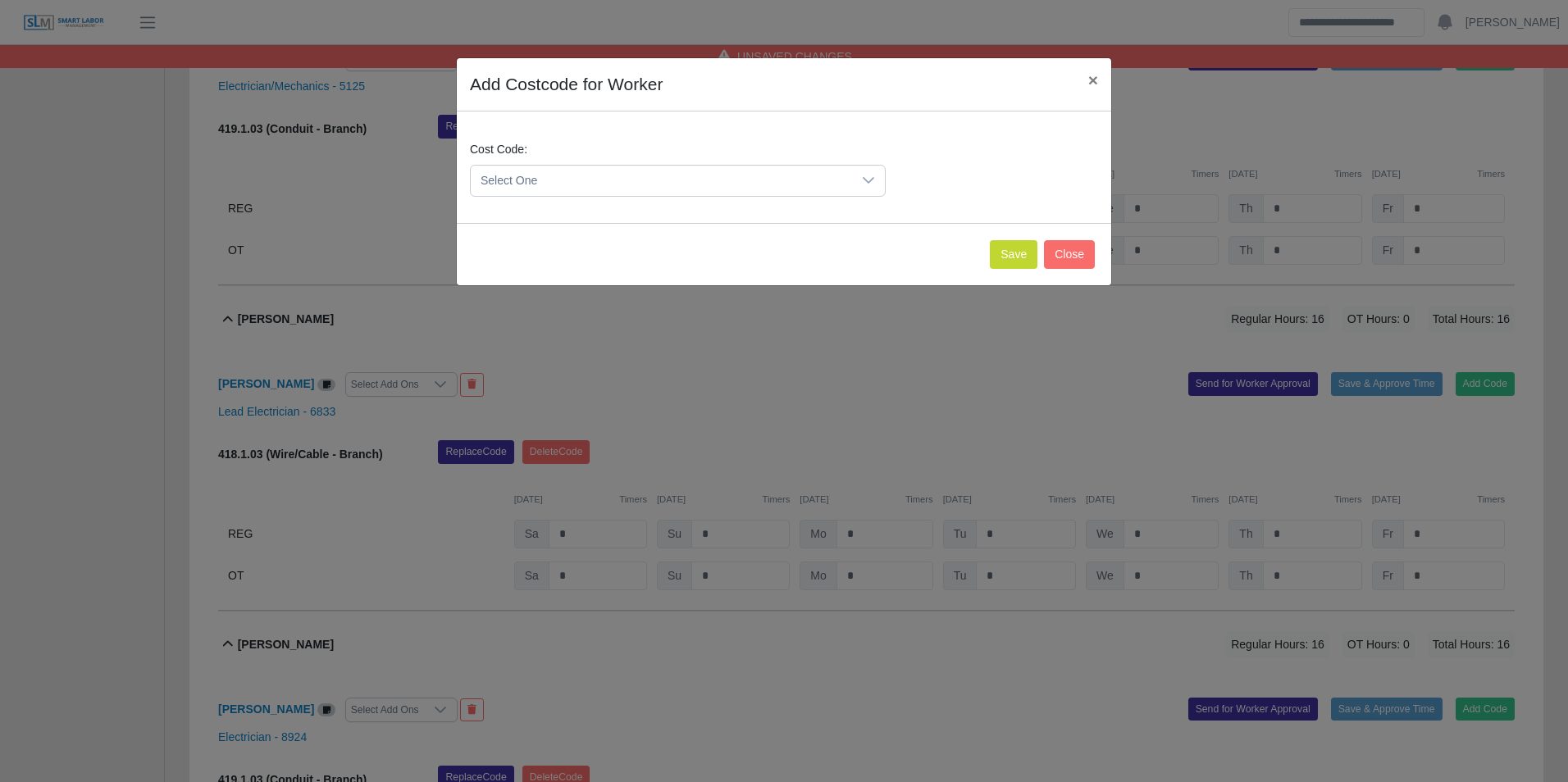
click at [604, 187] on span "Select One" at bounding box center [661, 181] width 381 height 30
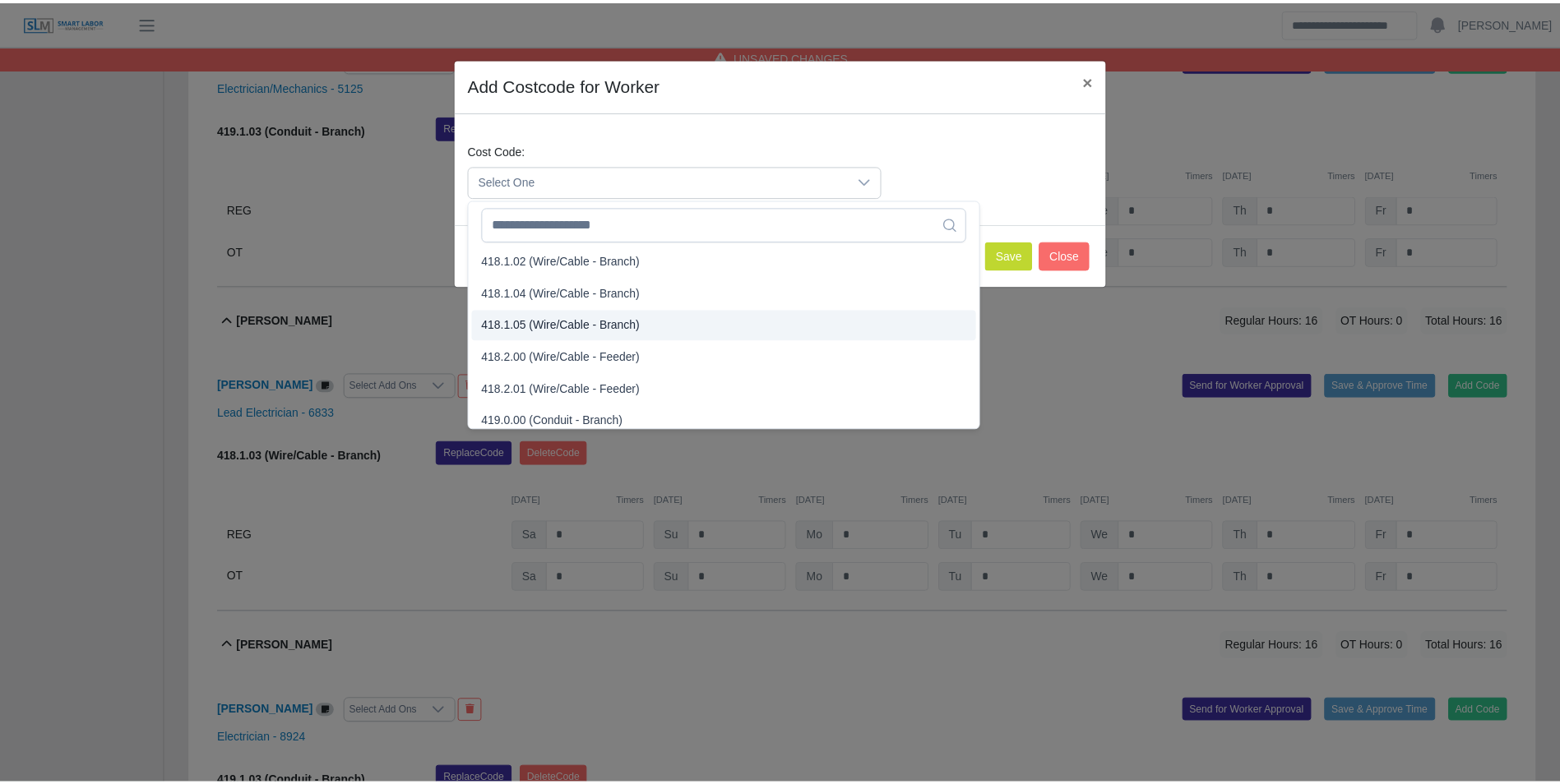
scroll to position [658, 0]
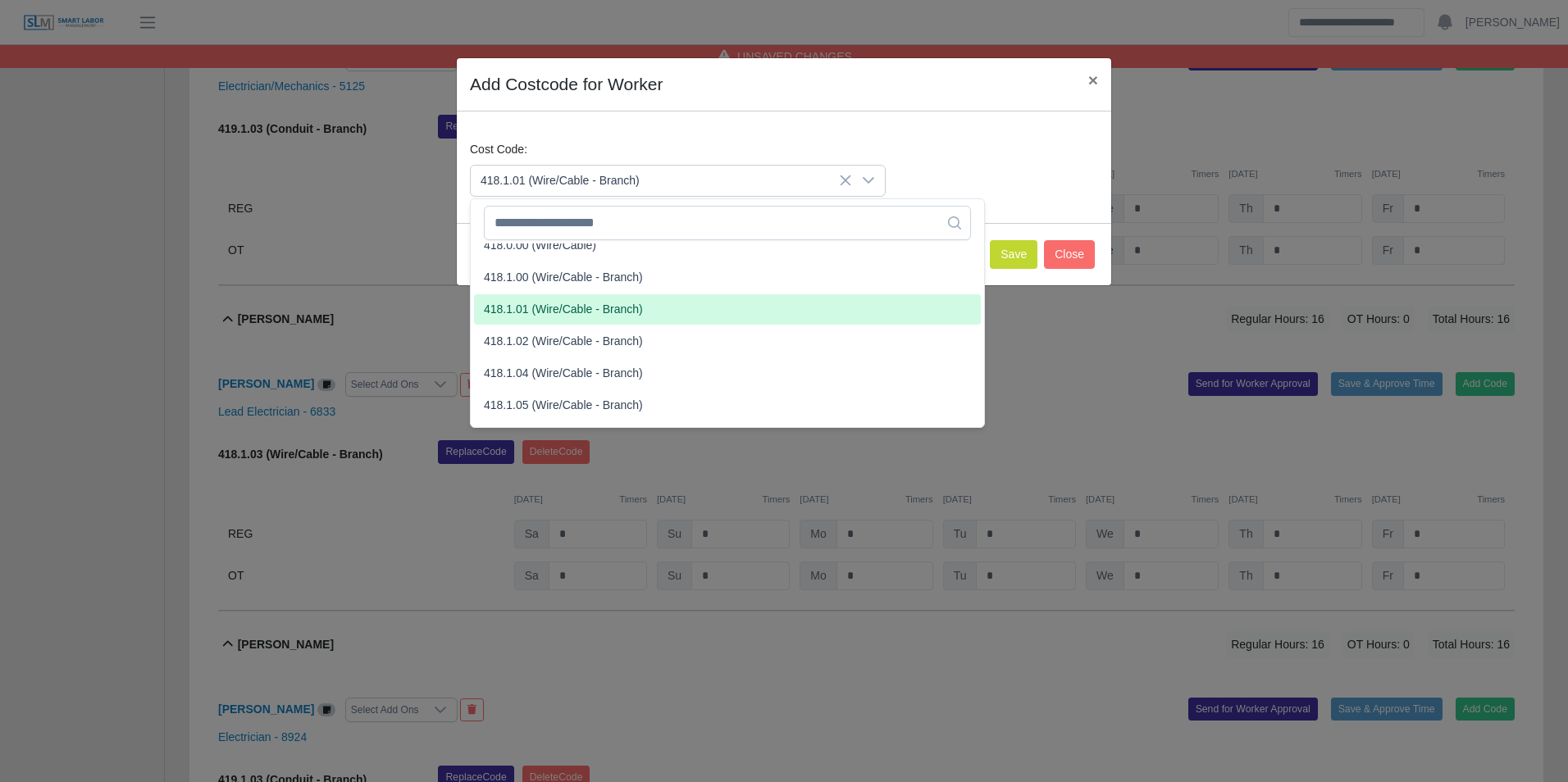
click at [553, 311] on span "418.1.01 (Wire/Cable - Branch)" at bounding box center [563, 309] width 159 height 17
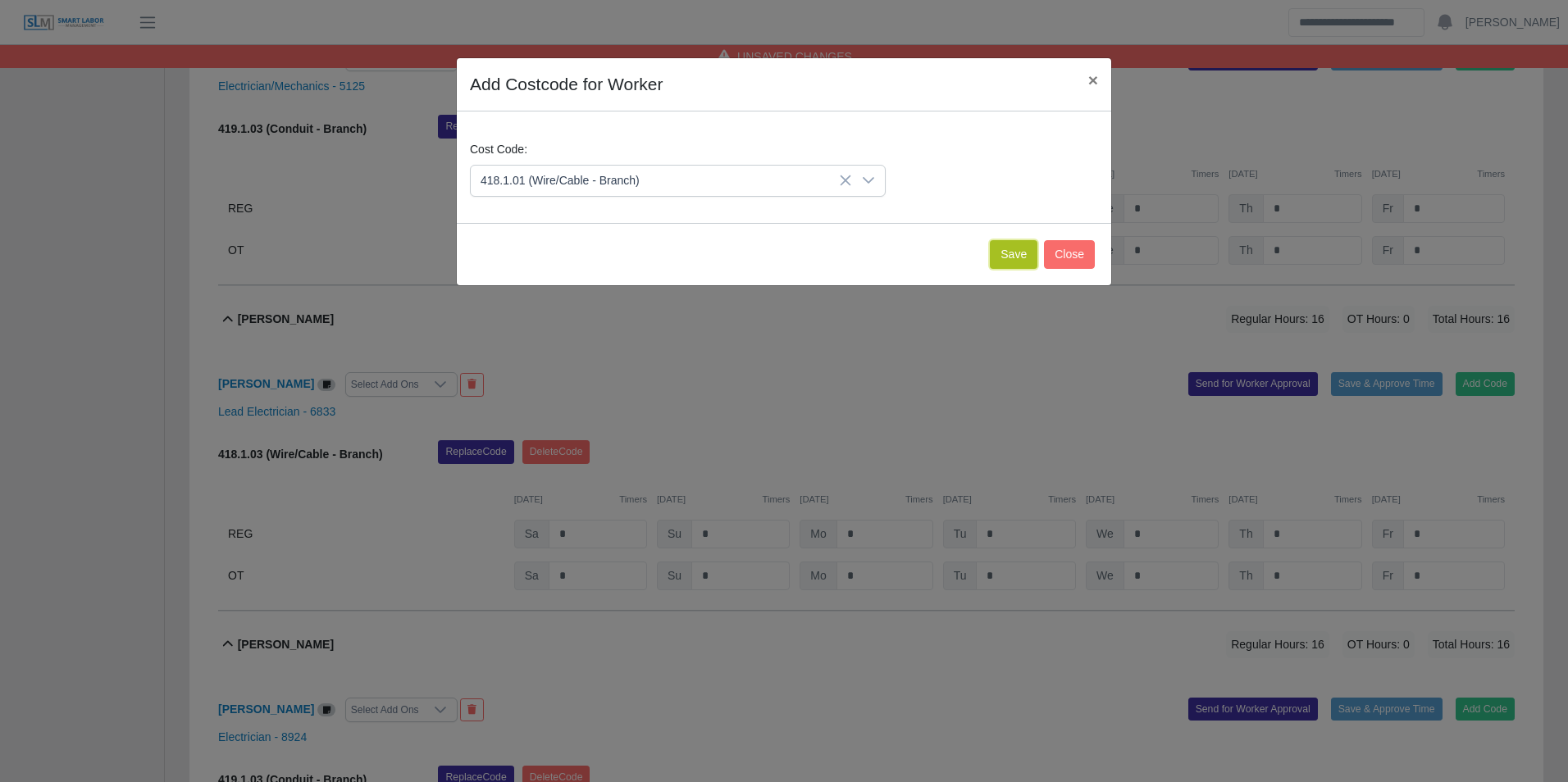
click at [1007, 258] on button "Save" at bounding box center [1013, 255] width 47 height 28
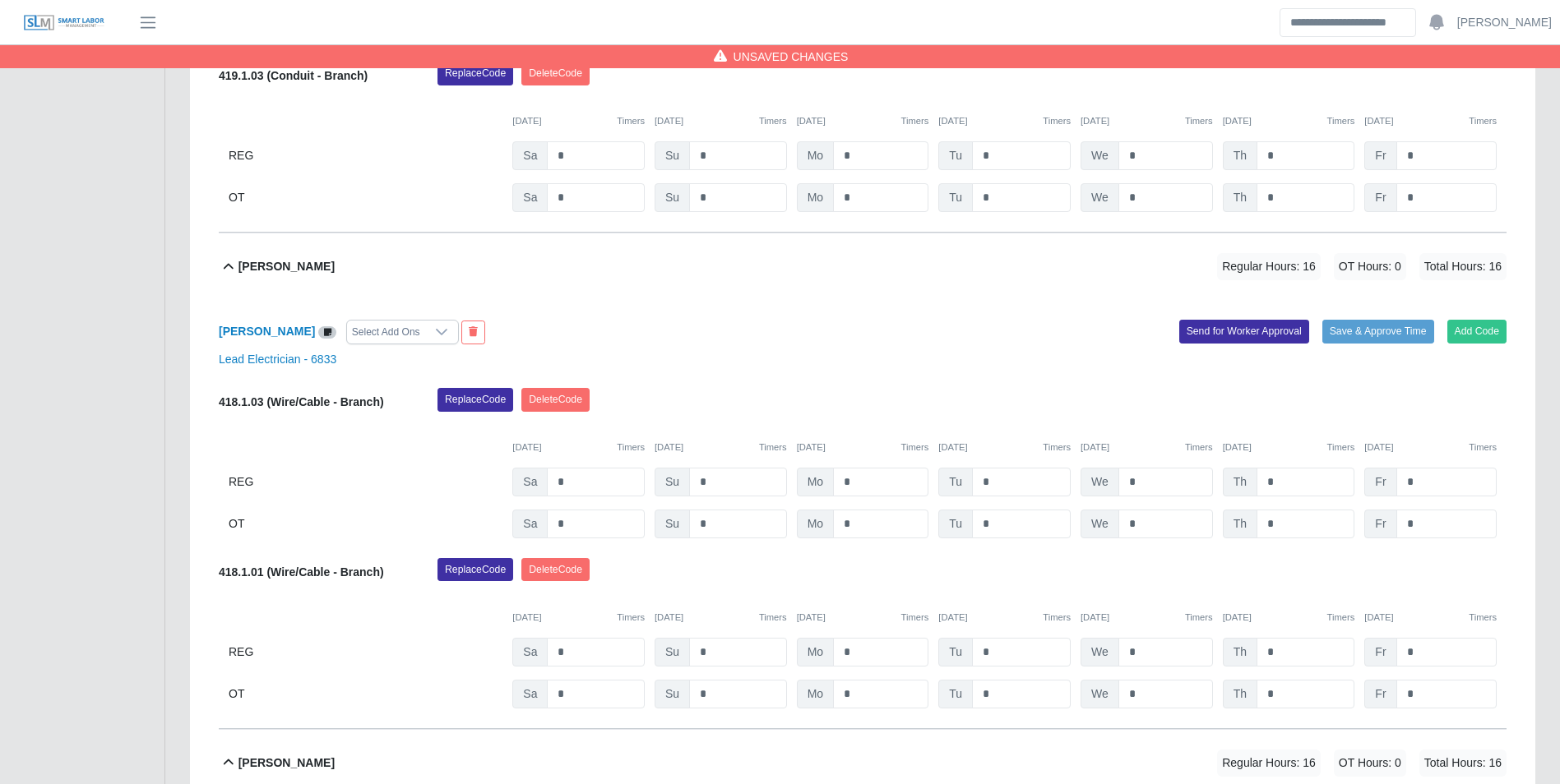
scroll to position [987, 0]
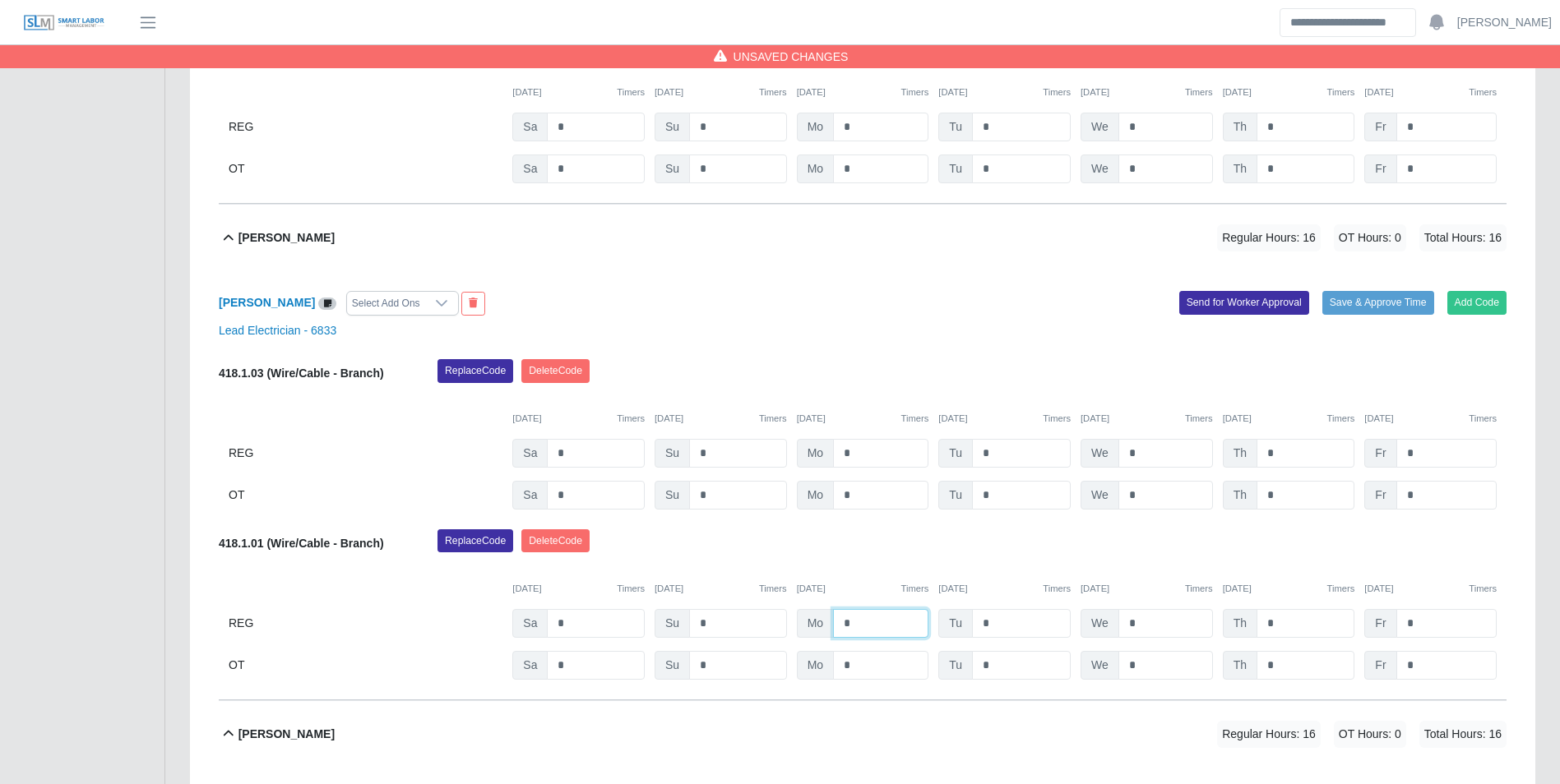
click at [893, 616] on input "*" at bounding box center [880, 623] width 95 height 28
type input "*"
click at [904, 558] on div "Replace Code Delete Code" at bounding box center [972, 545] width 1094 height 33
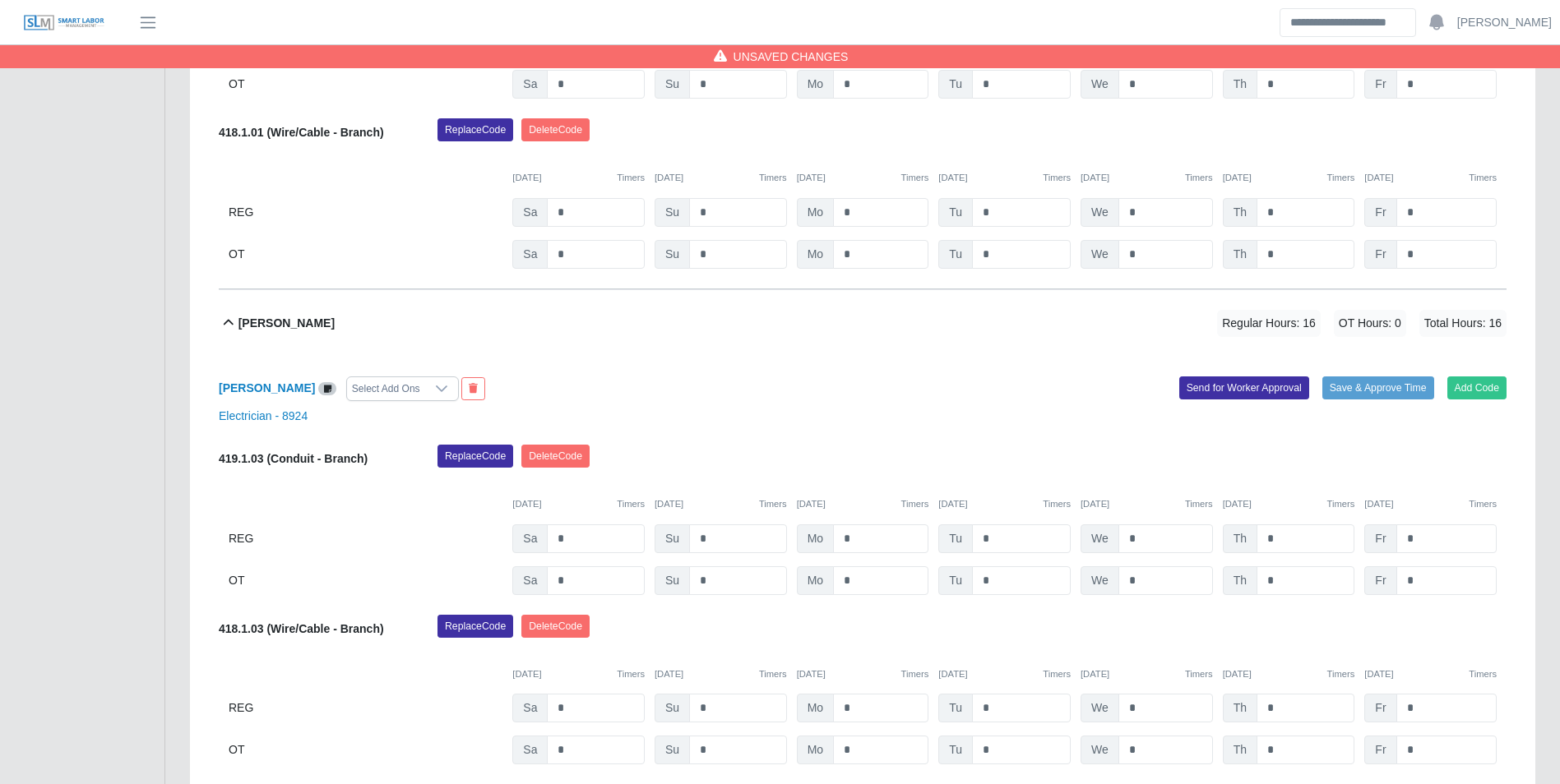
scroll to position [1480, 0]
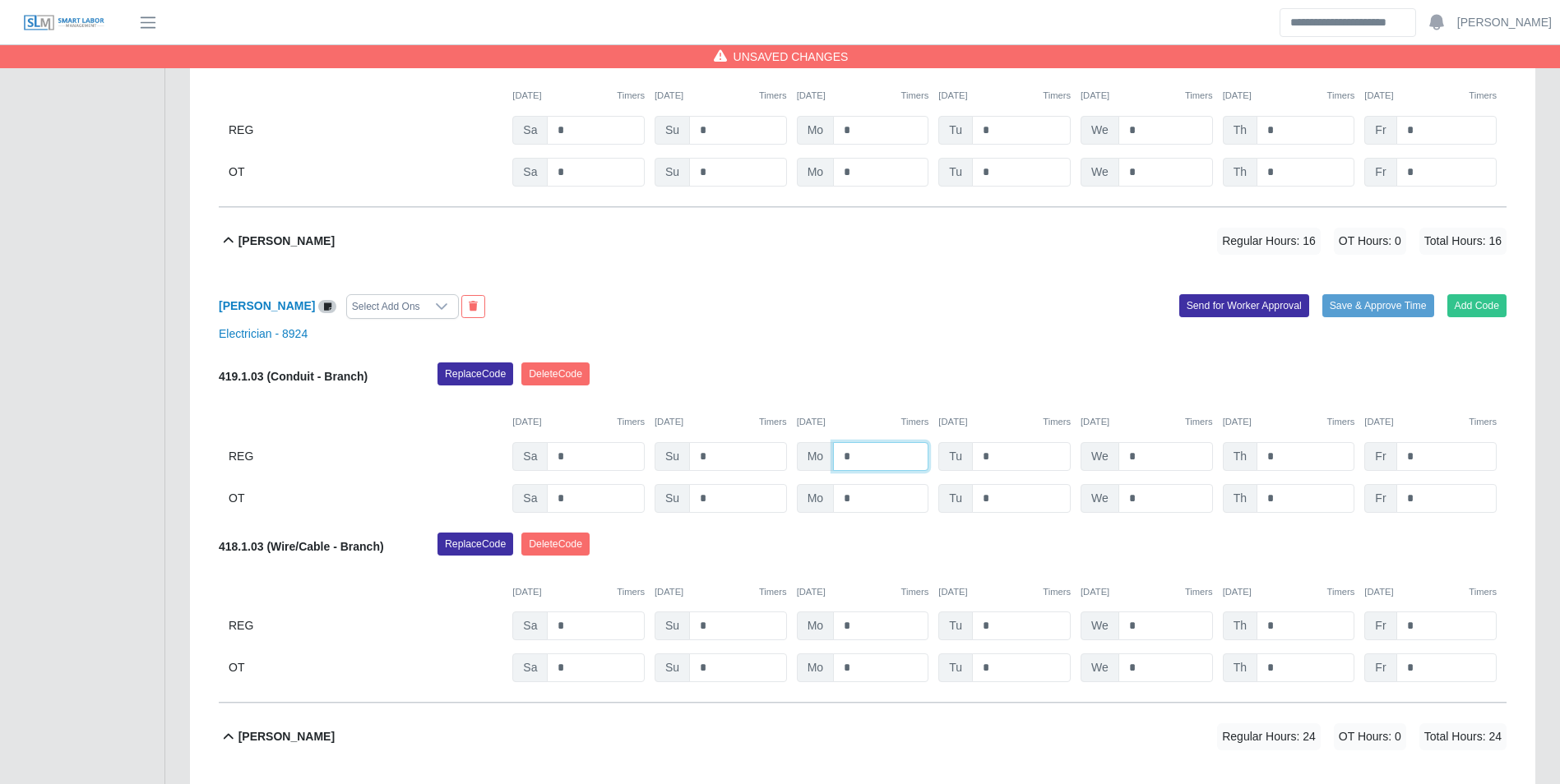
click at [898, 458] on input "*" at bounding box center [880, 456] width 95 height 28
type input "*"
click at [853, 374] on div "Replace Code Delete Code" at bounding box center [972, 379] width 1094 height 33
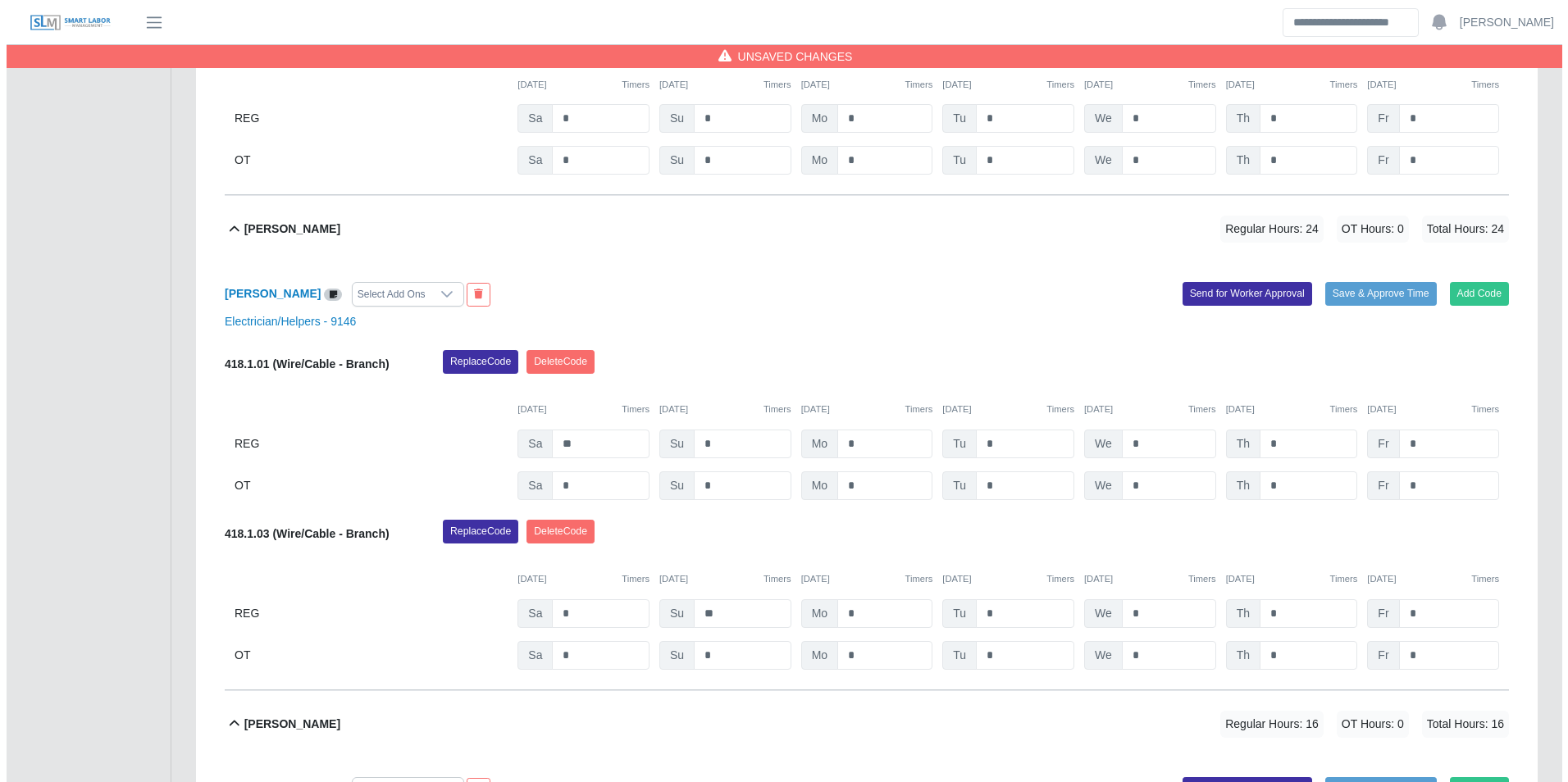
scroll to position [2050, 0]
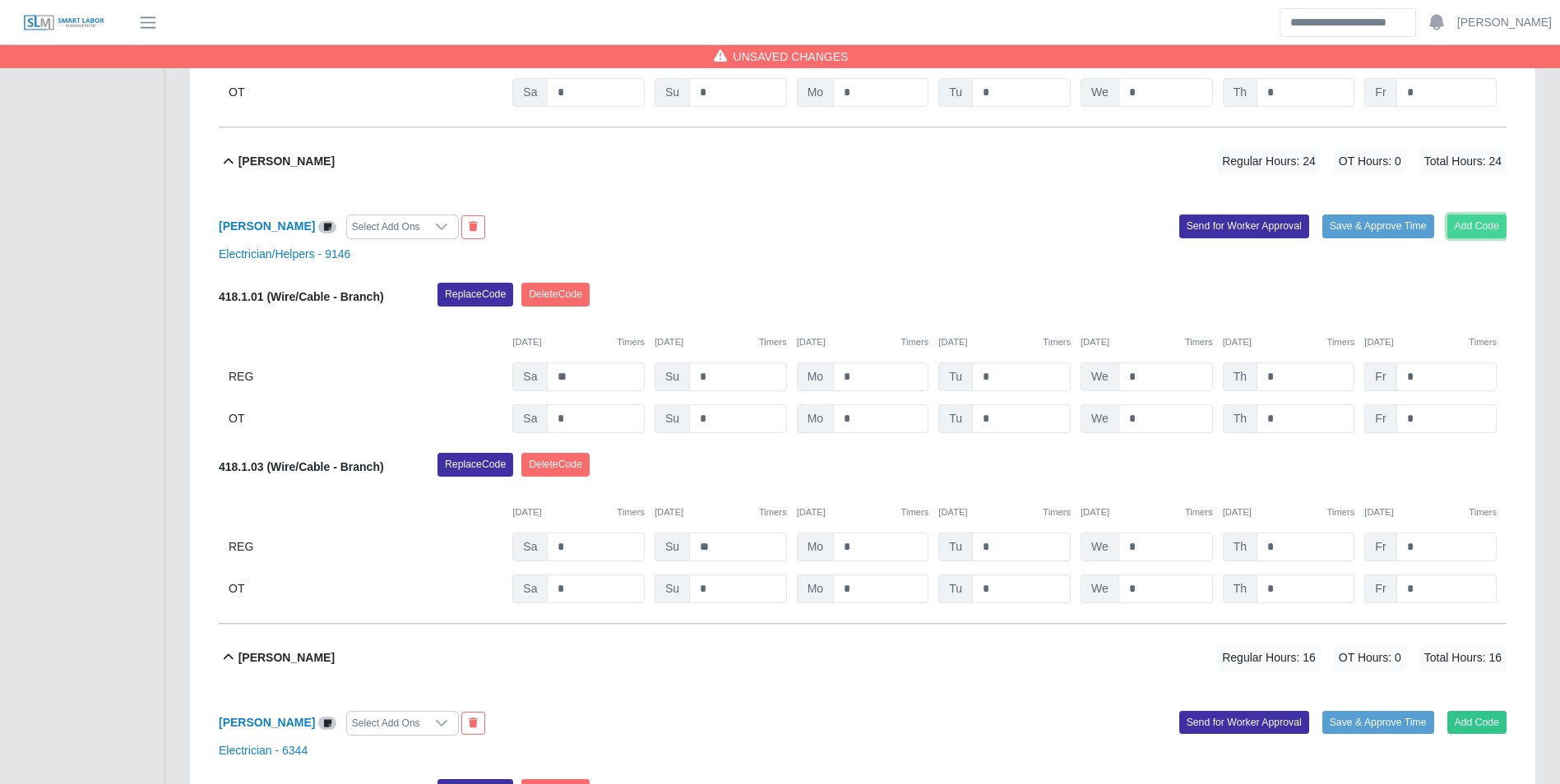
click at [1477, 233] on button "Add Code" at bounding box center [1477, 226] width 60 height 23
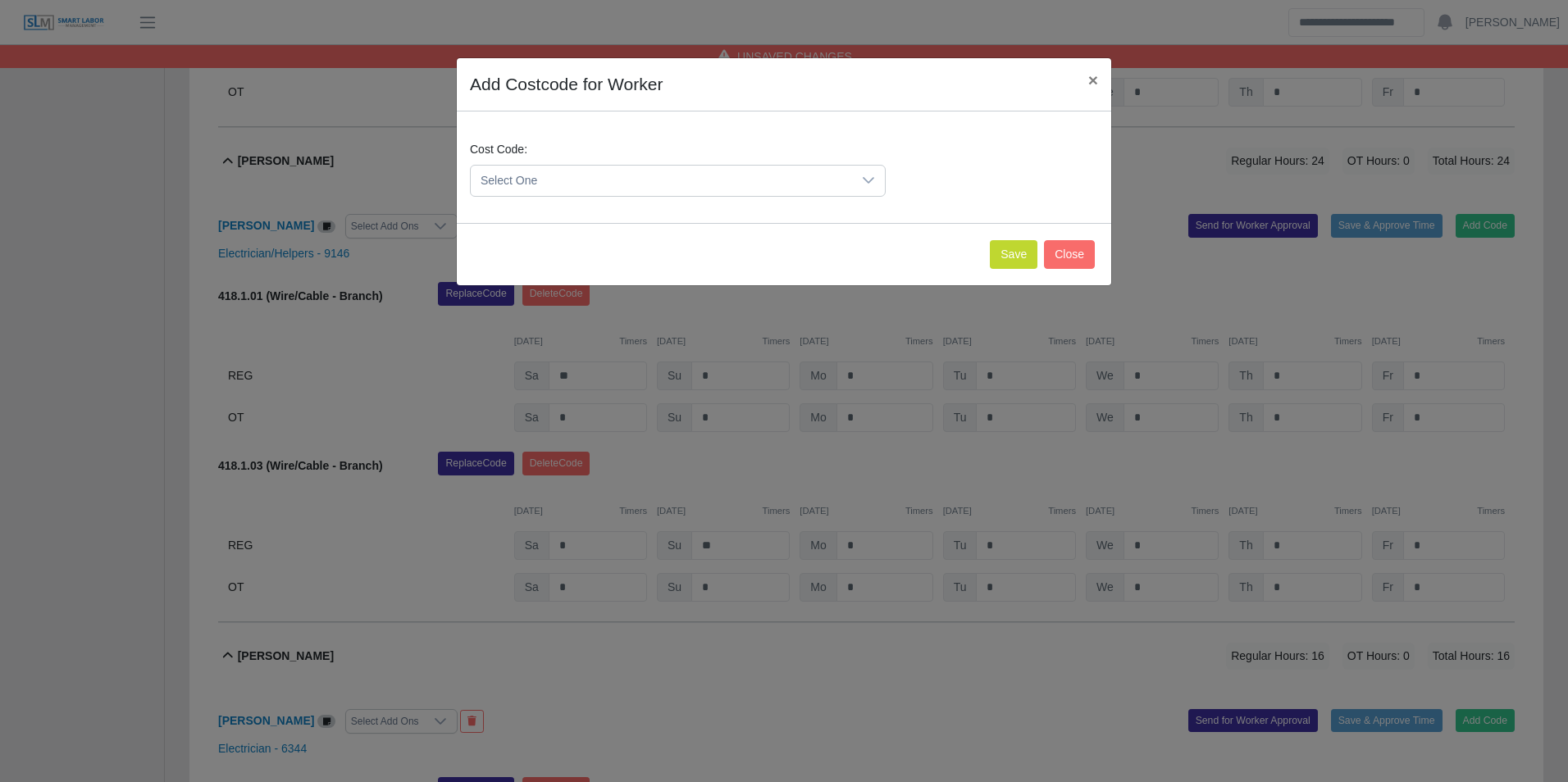
click at [601, 185] on span "Select One" at bounding box center [661, 181] width 381 height 30
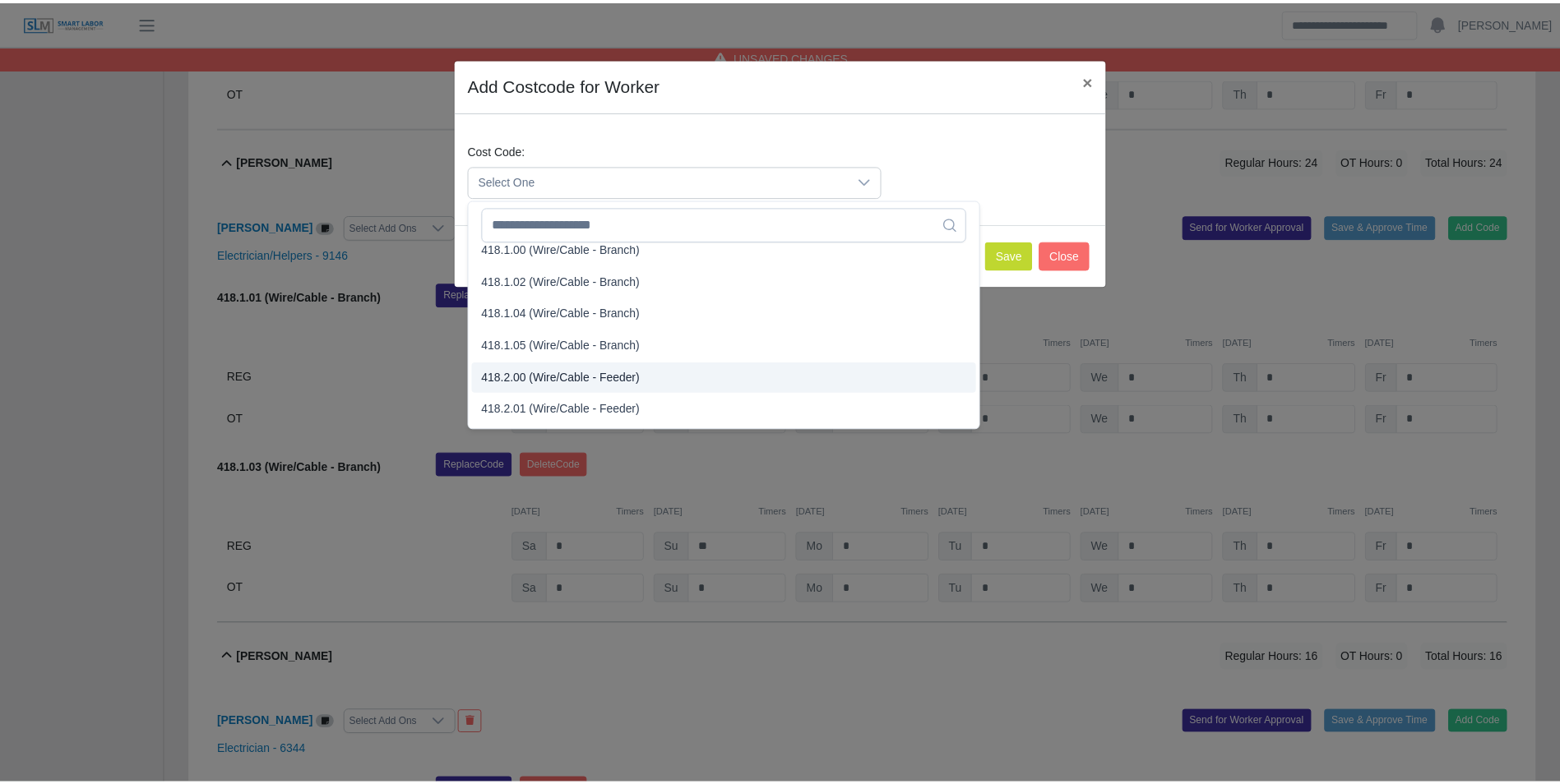
scroll to position [658, 0]
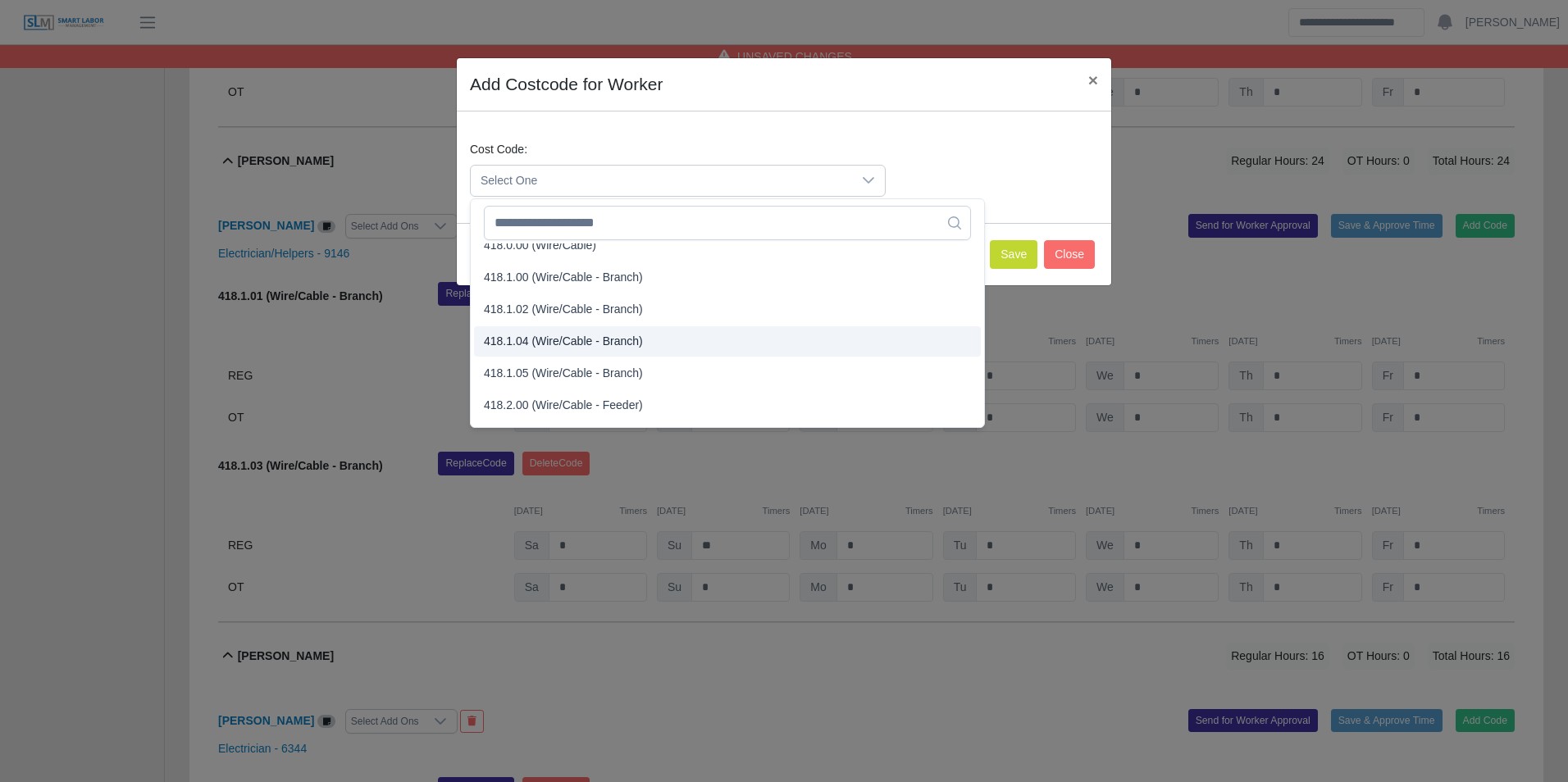
click at [558, 339] on span "418.1.04 (Wire/Cable - Branch)" at bounding box center [563, 341] width 159 height 17
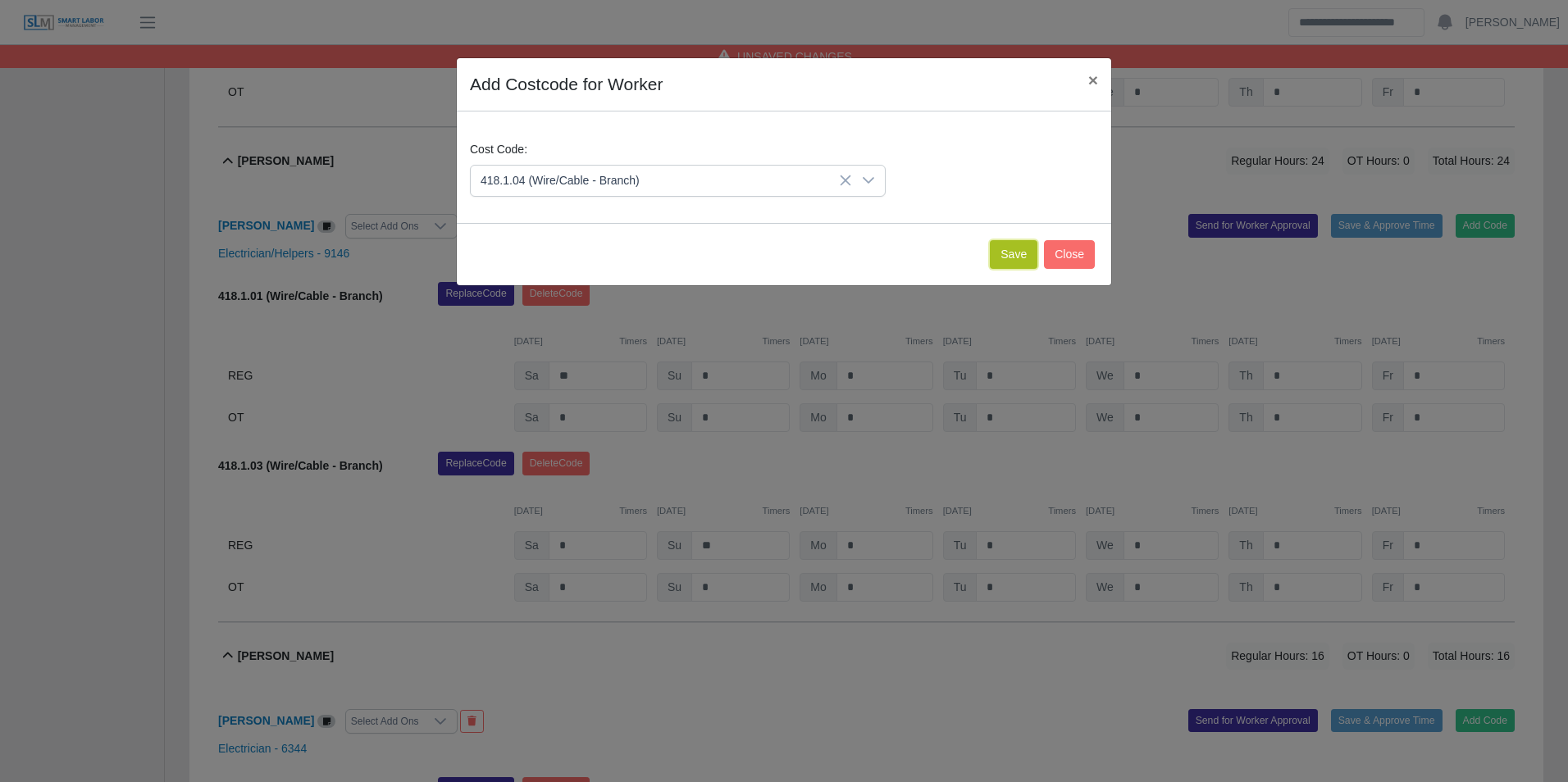
click at [1007, 259] on button "Save" at bounding box center [1013, 255] width 47 height 28
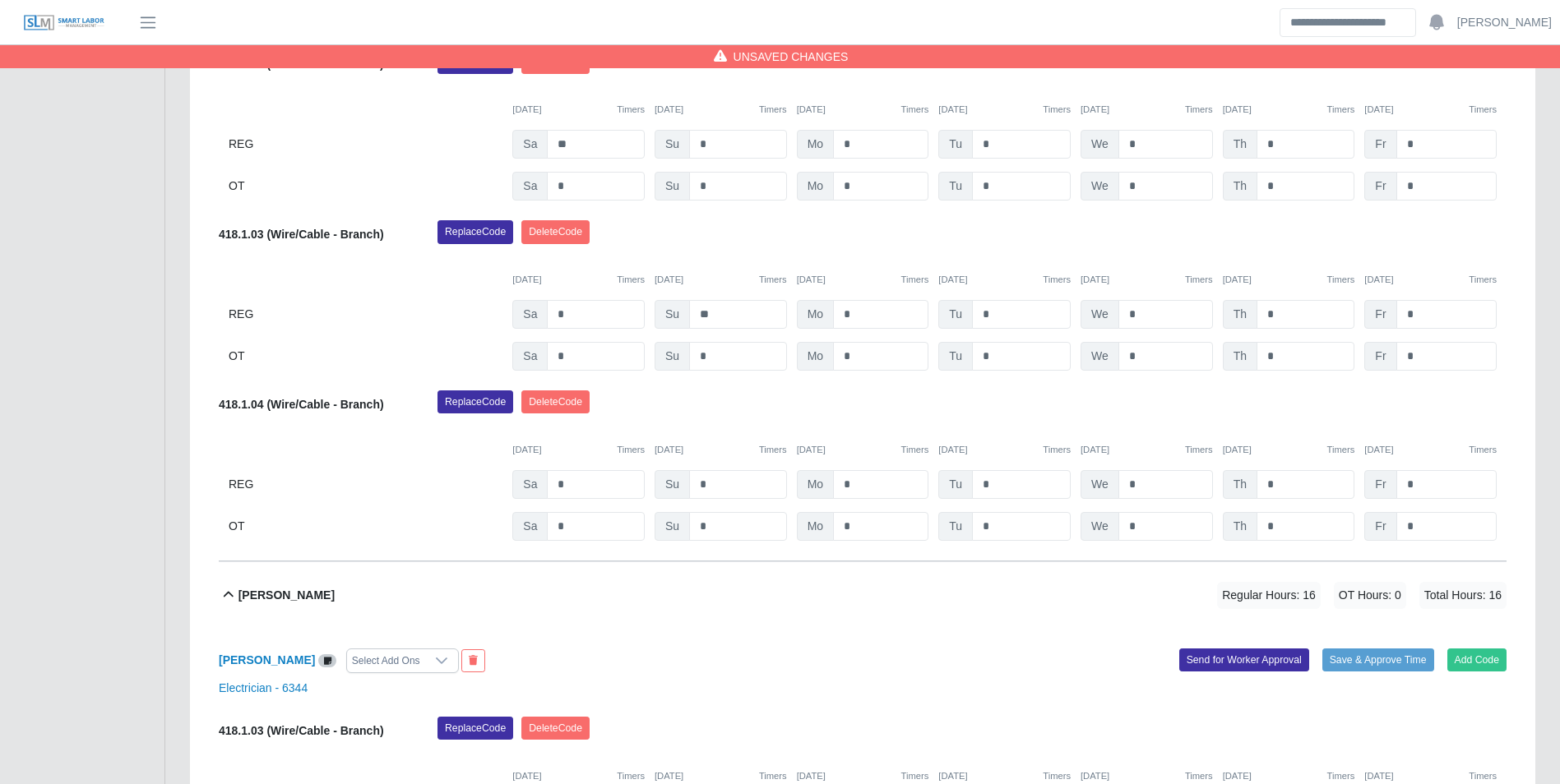
scroll to position [2302, 0]
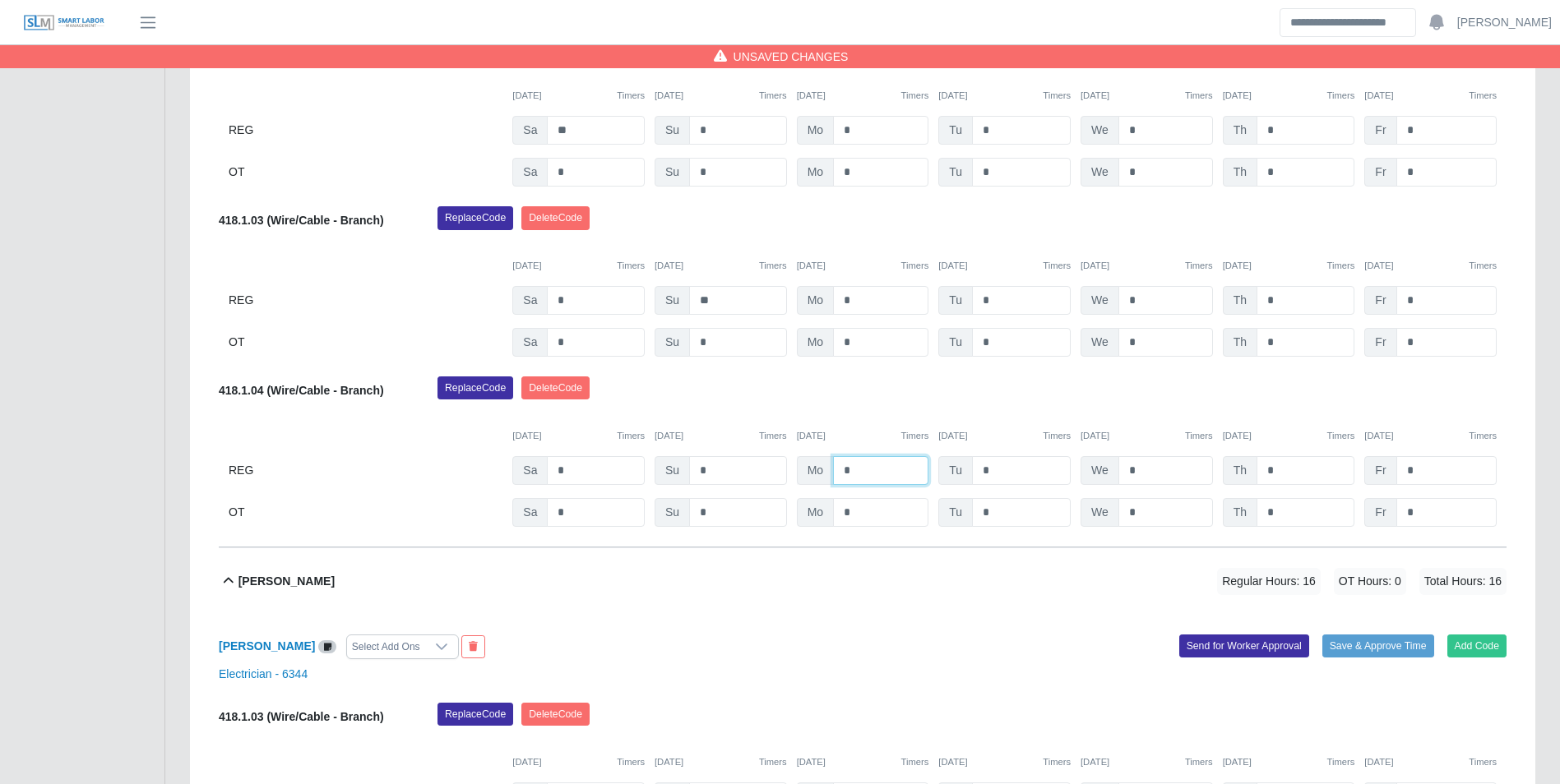
click at [890, 461] on input "*" at bounding box center [880, 470] width 95 height 28
type input "*"
click at [888, 443] on div "10/06/2025 Timers" at bounding box center [863, 436] width 133 height 14
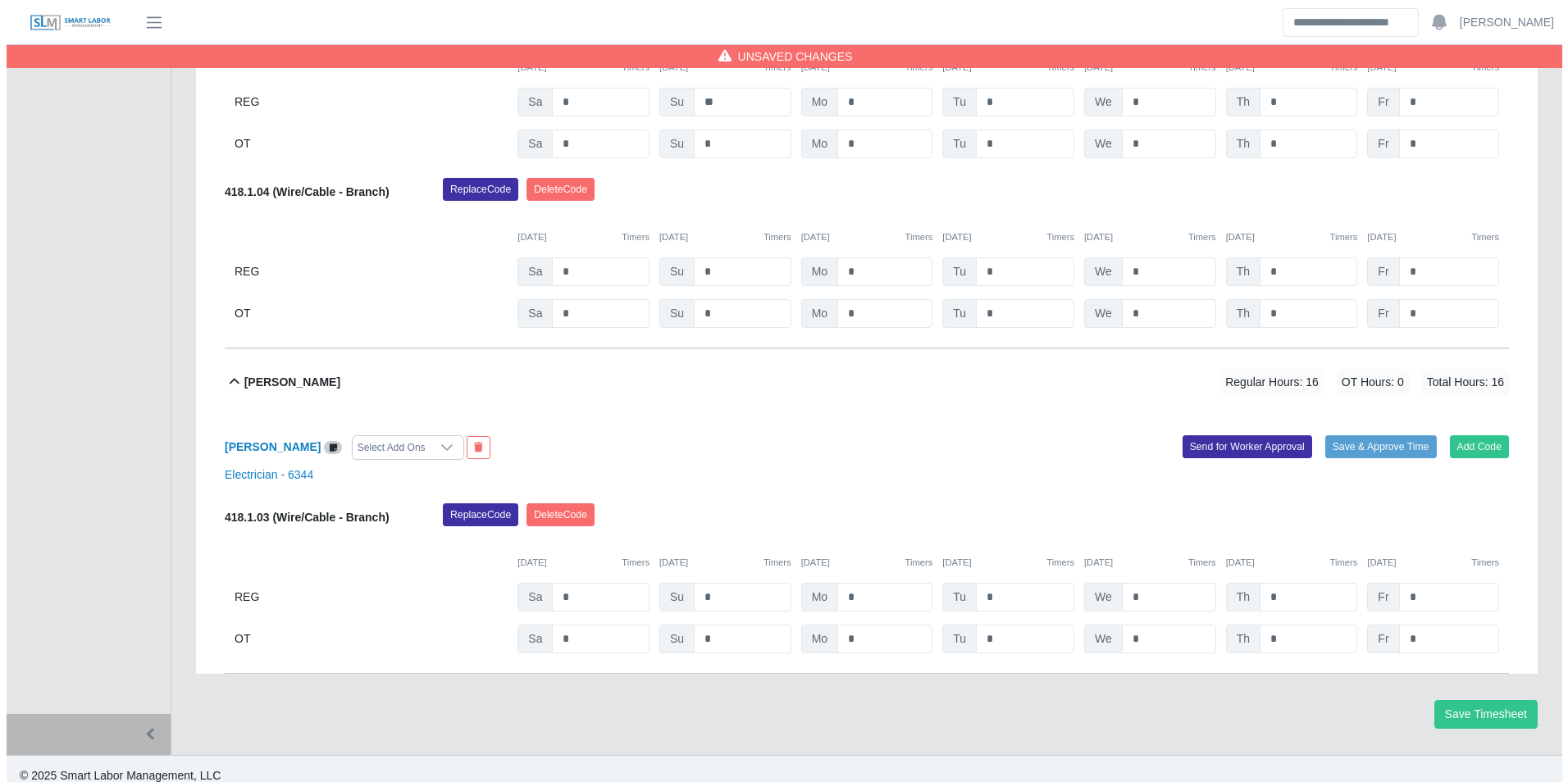
scroll to position [2511, 0]
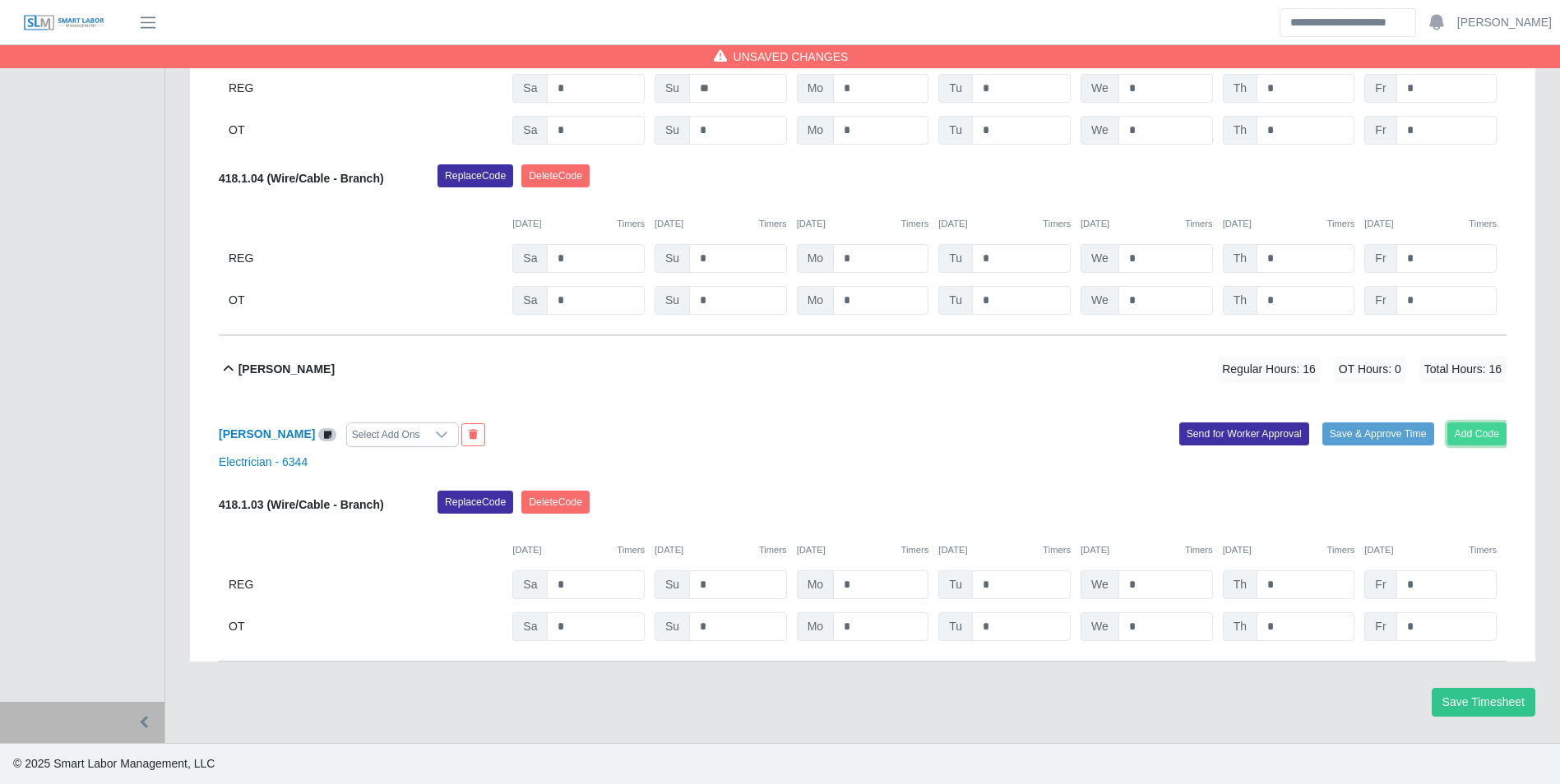
click at [1497, 429] on button "Add Code" at bounding box center [1477, 435] width 60 height 23
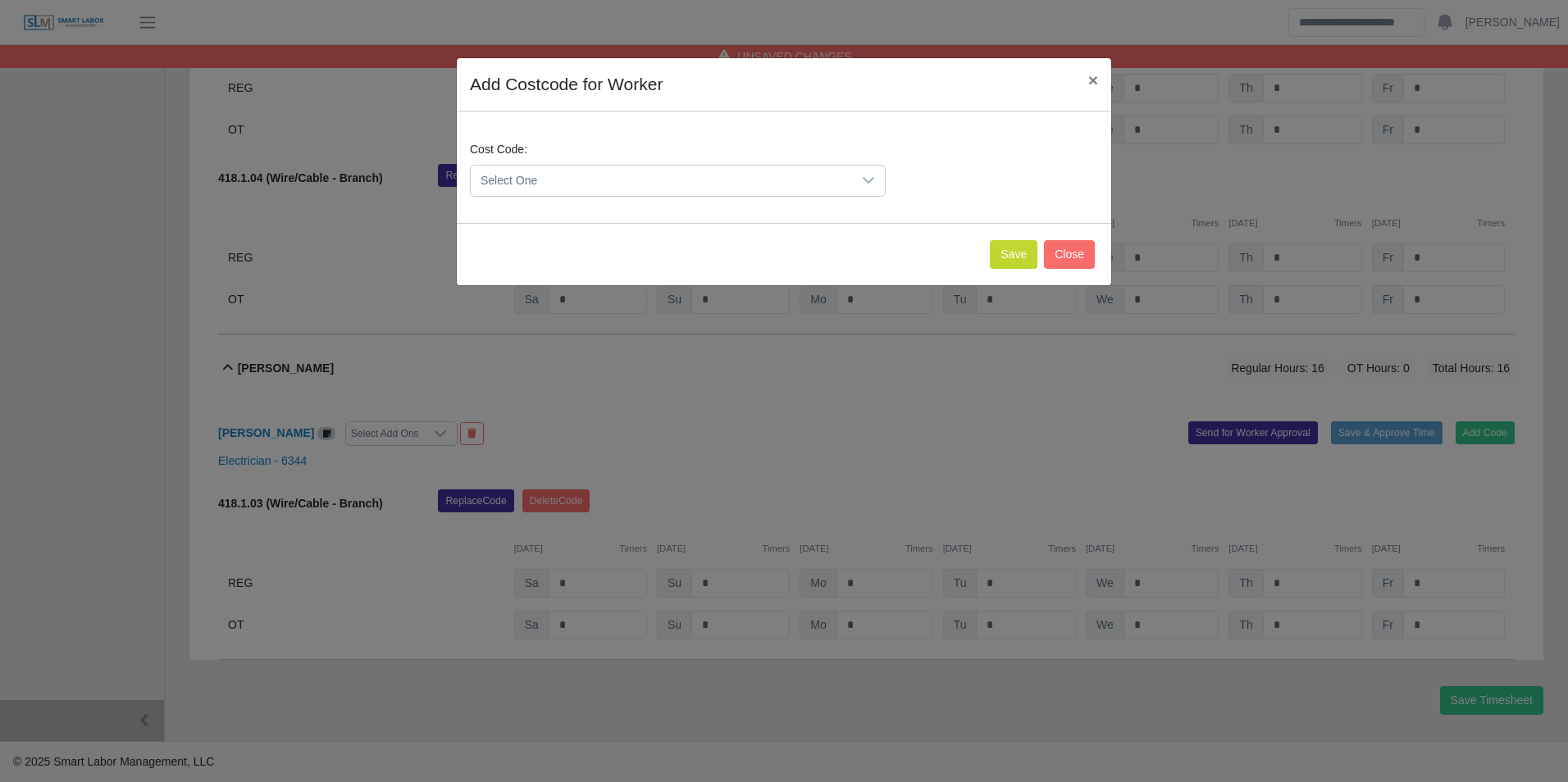
click at [643, 181] on span "Select One" at bounding box center [661, 181] width 381 height 30
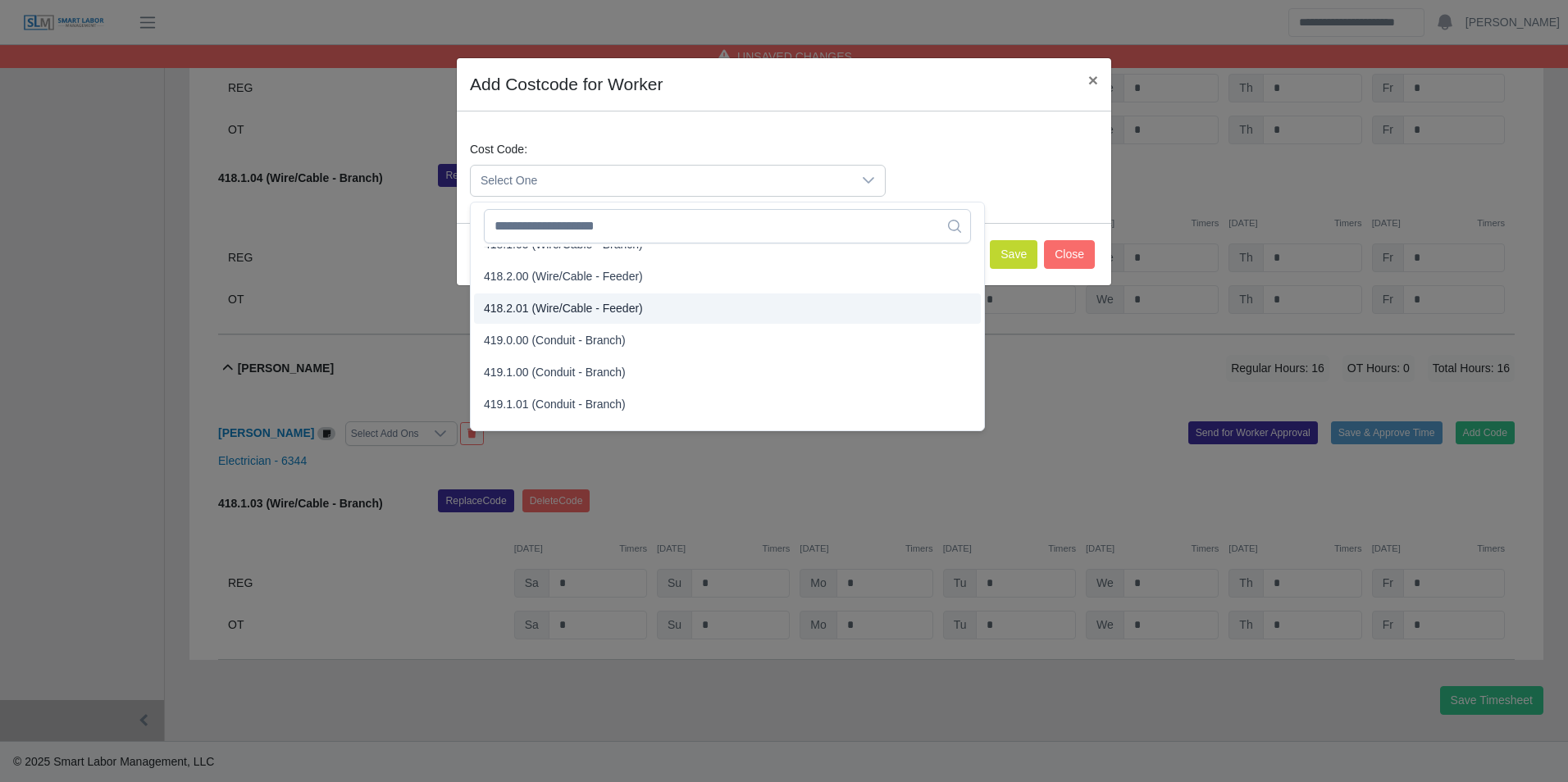
scroll to position [738, 0]
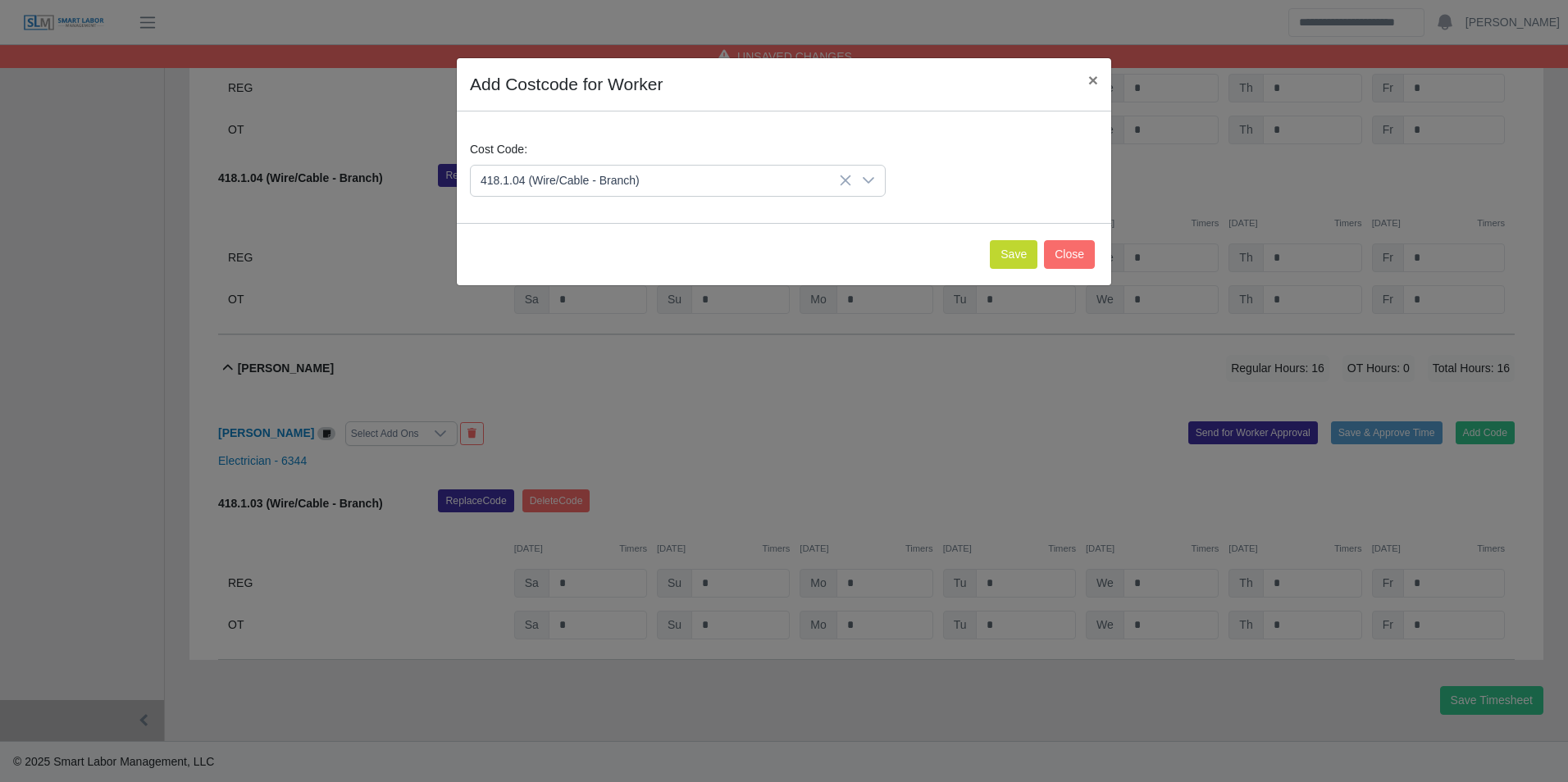
click at [544, 293] on span "418.1.04 (Wire/Cable - Branch)" at bounding box center [563, 294] width 159 height 17
click at [1016, 261] on button "Save" at bounding box center [1013, 255] width 47 height 28
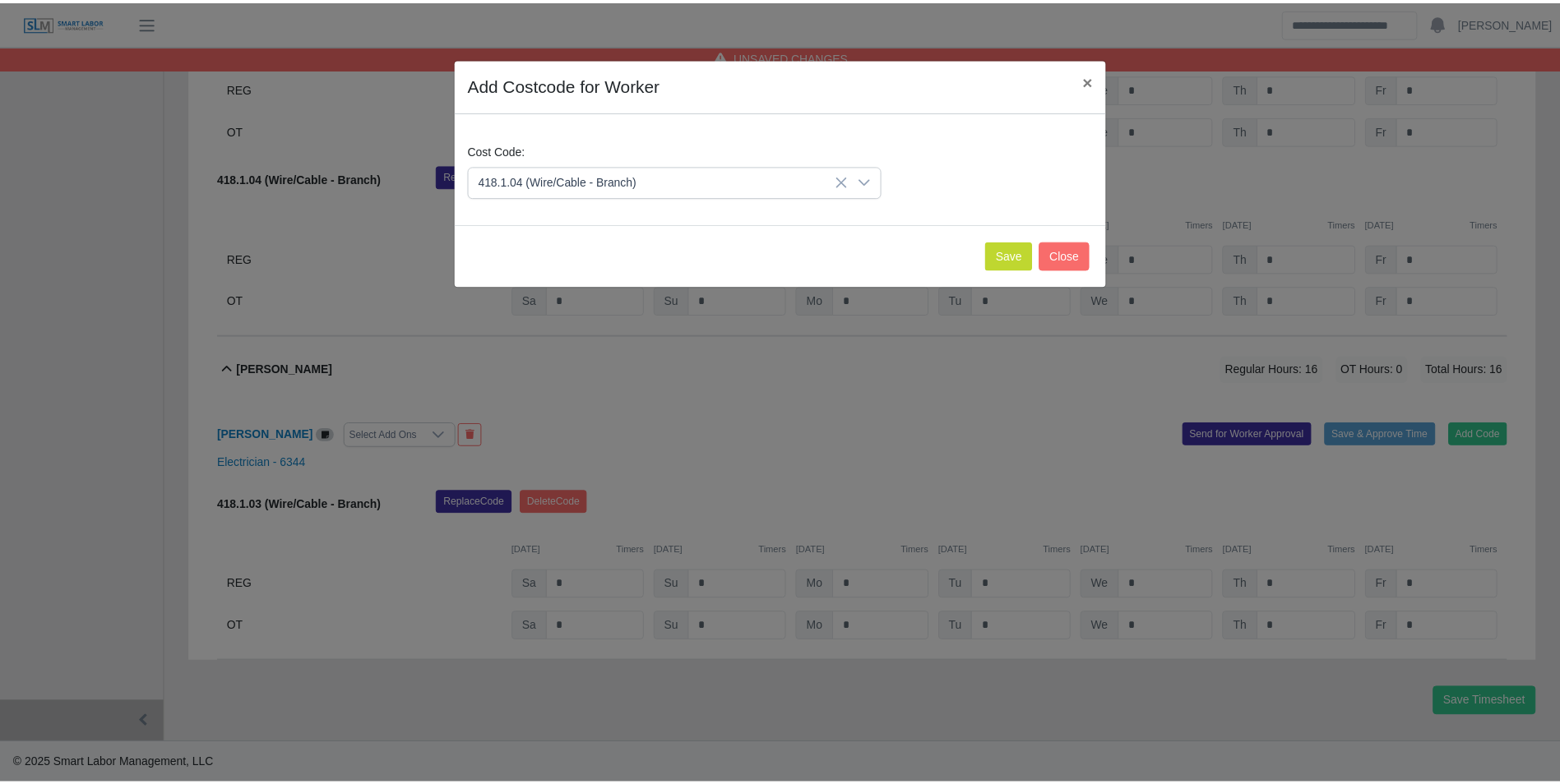
scroll to position [2686, 0]
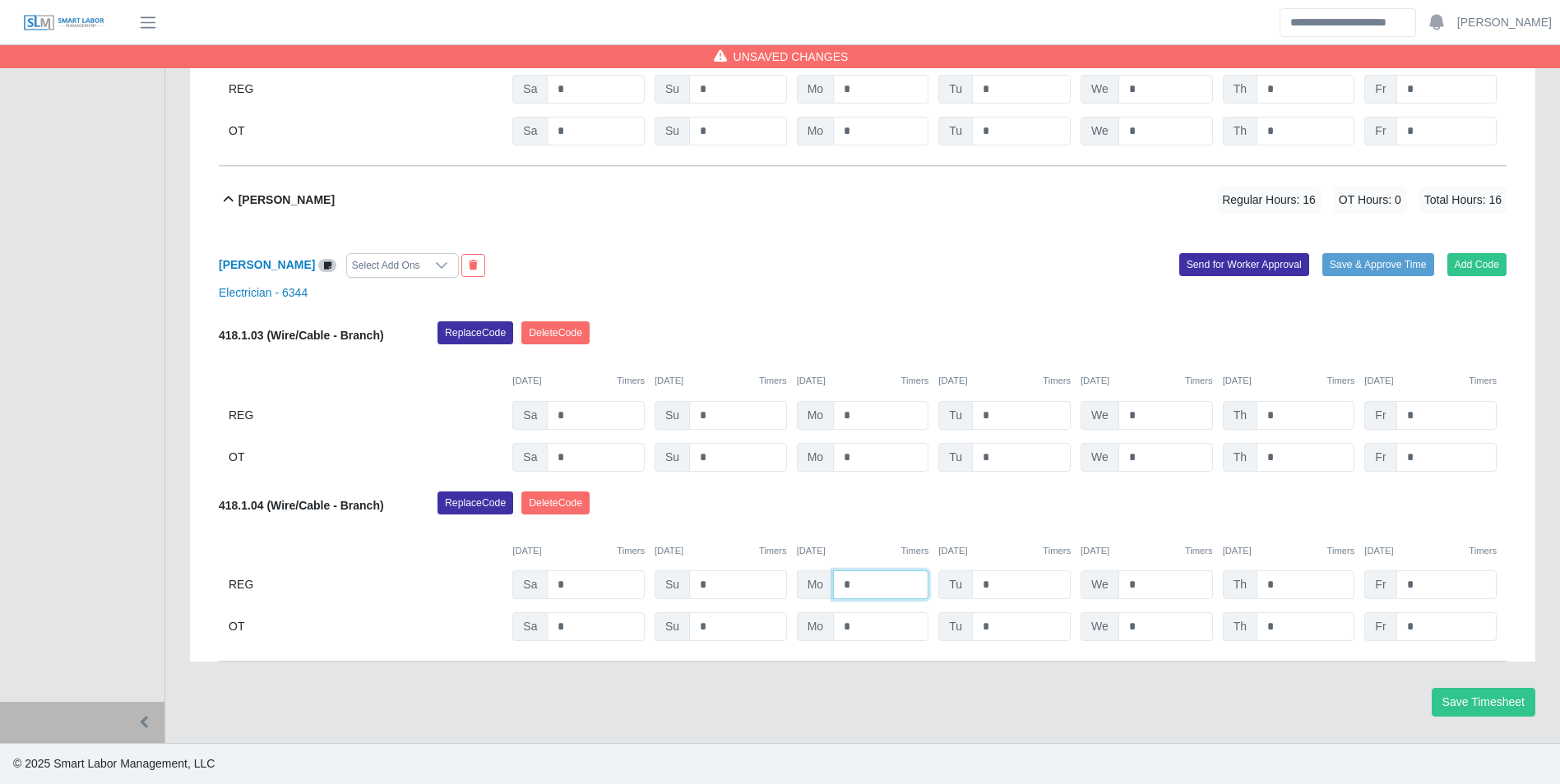
click at [888, 585] on input "*" at bounding box center [880, 585] width 95 height 28
type input "*"
click at [879, 548] on div "10/06/2025 Timers" at bounding box center [863, 550] width 133 height 14
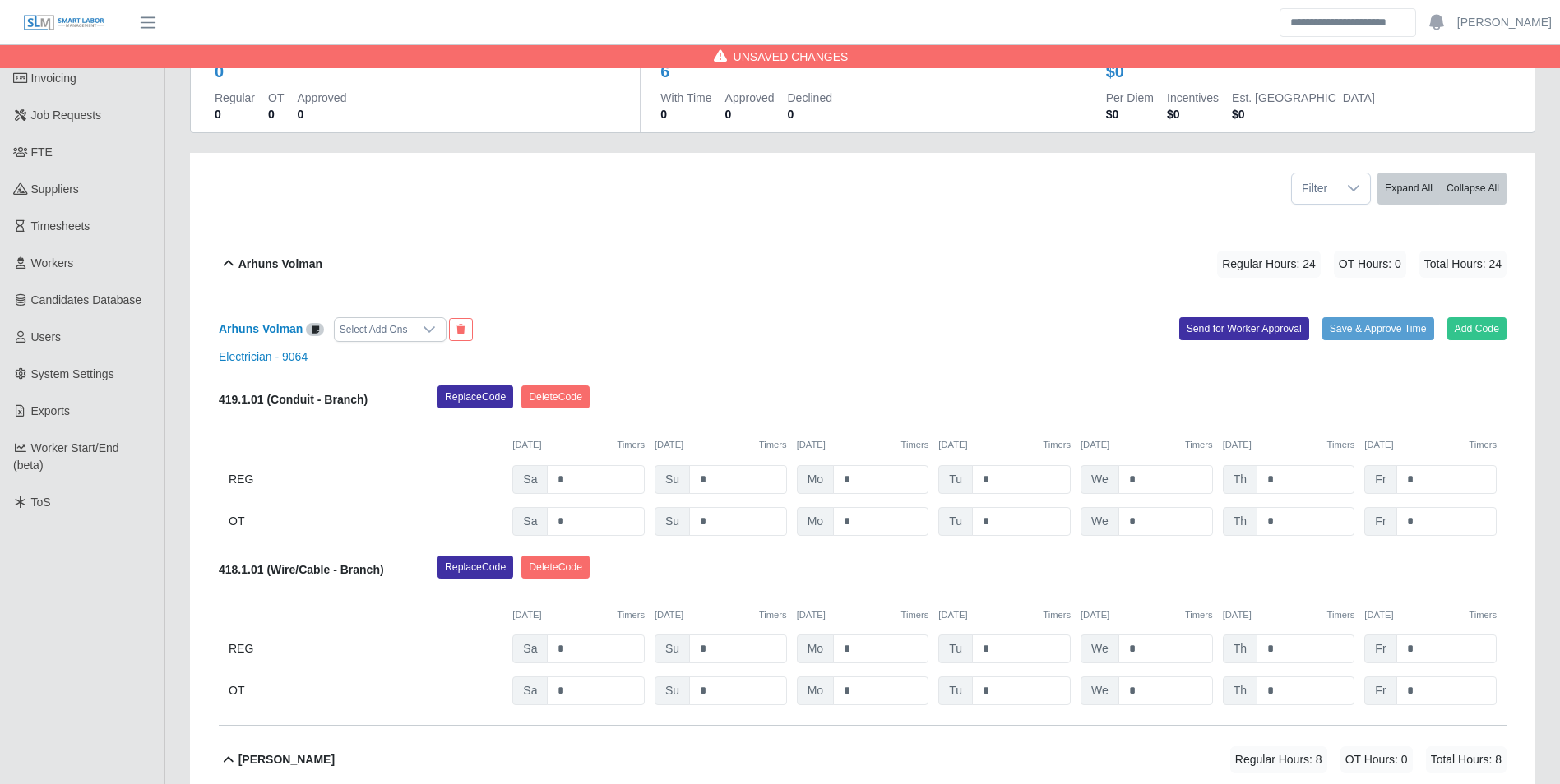
scroll to position [220, 0]
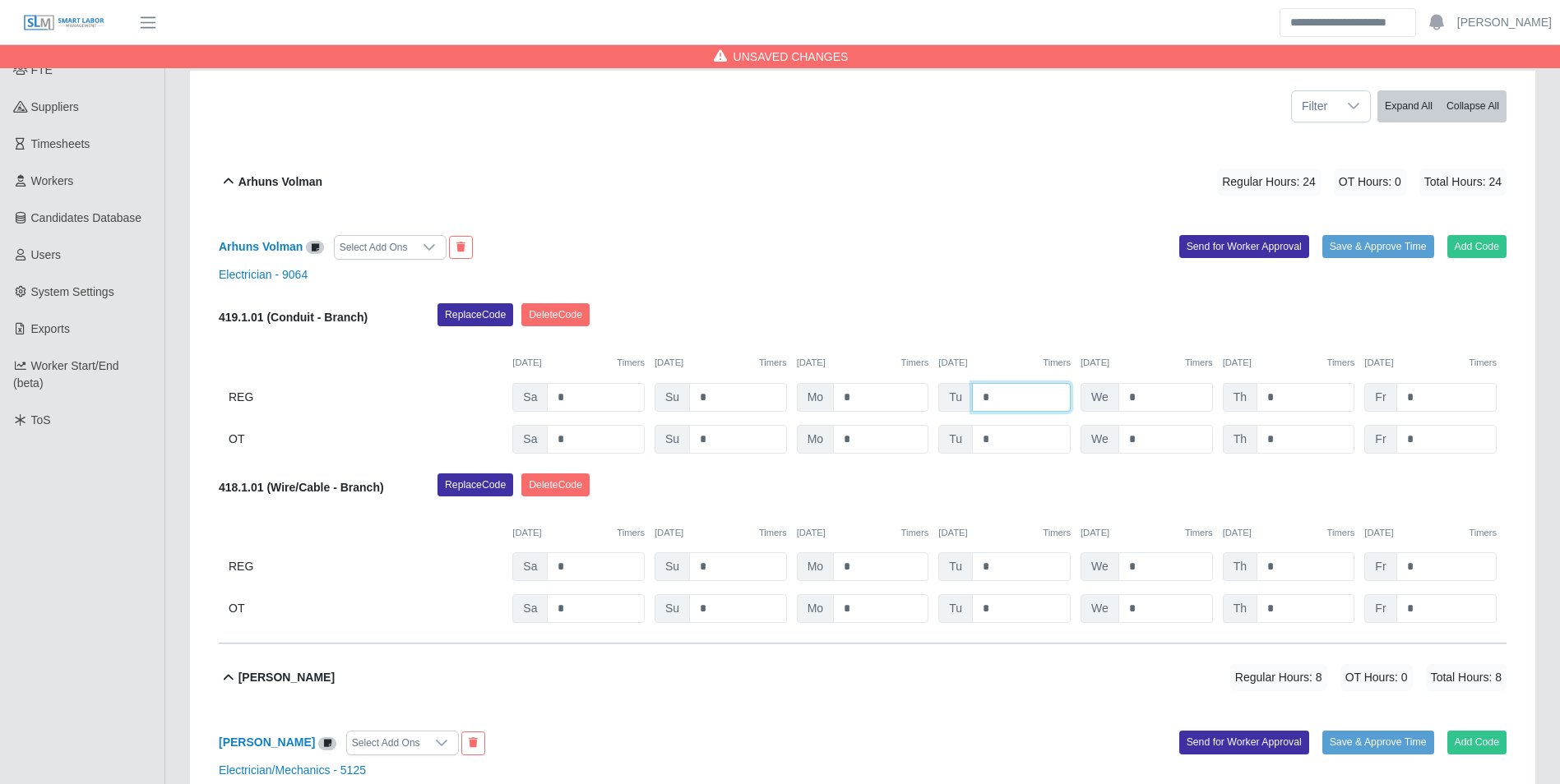
click at [1009, 401] on input "*" at bounding box center [1021, 397] width 98 height 28
type input "*"
click at [991, 342] on div "10/04/2025 Timers 10/05/2025 Timers 10/06/2025 Timers 10/07/2025 Timers 10/08/2…" at bounding box center [863, 353] width 1288 height 33
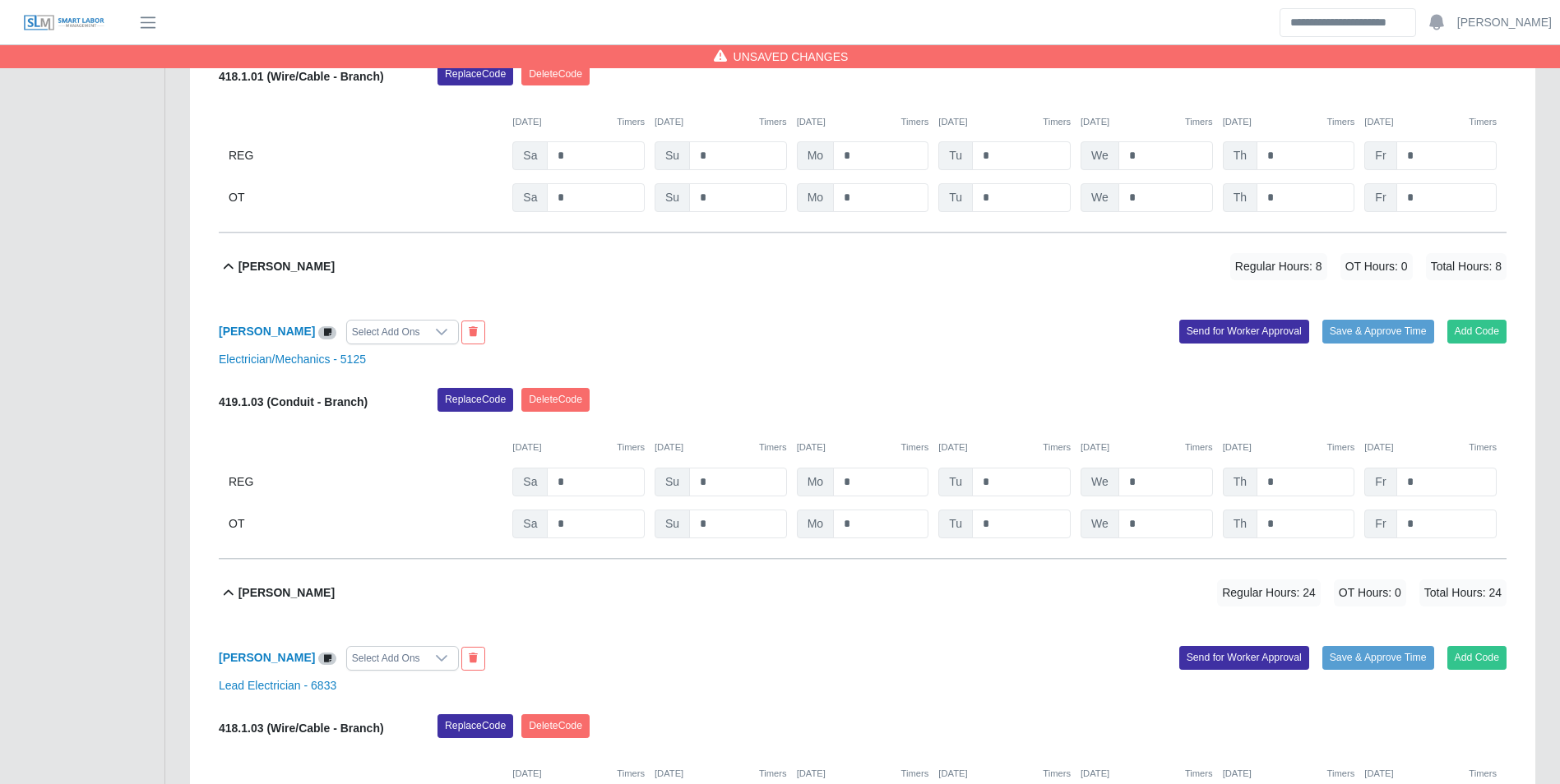
scroll to position [714, 0]
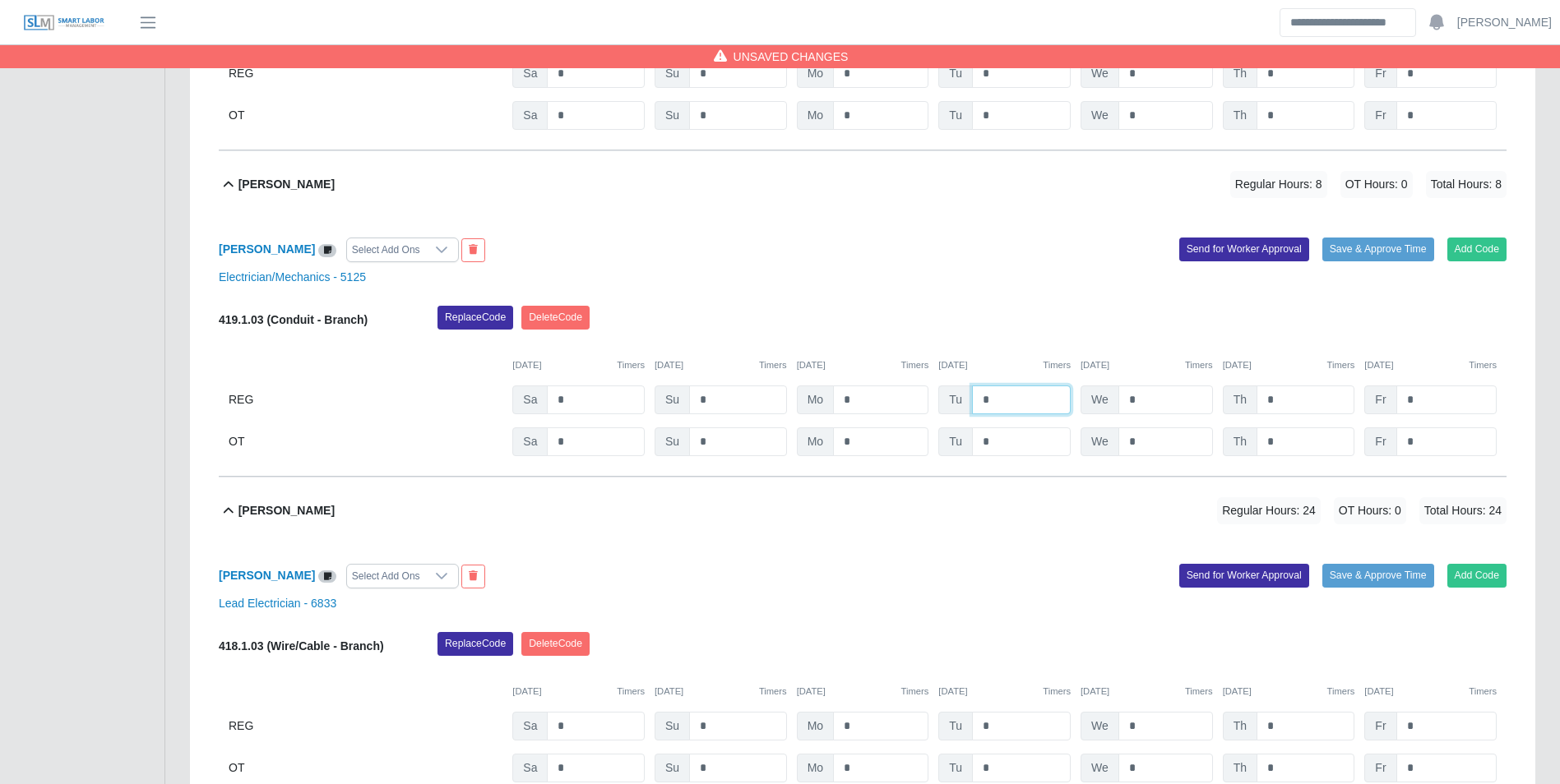
click at [1021, 408] on input "*" at bounding box center [1021, 400] width 98 height 28
type input "*"
click at [1013, 344] on div "10/04/2025 Timers 10/05/2025 Timers 10/06/2025 Timers 10/07/2025 Timers 10/08/2…" at bounding box center [863, 355] width 1288 height 33
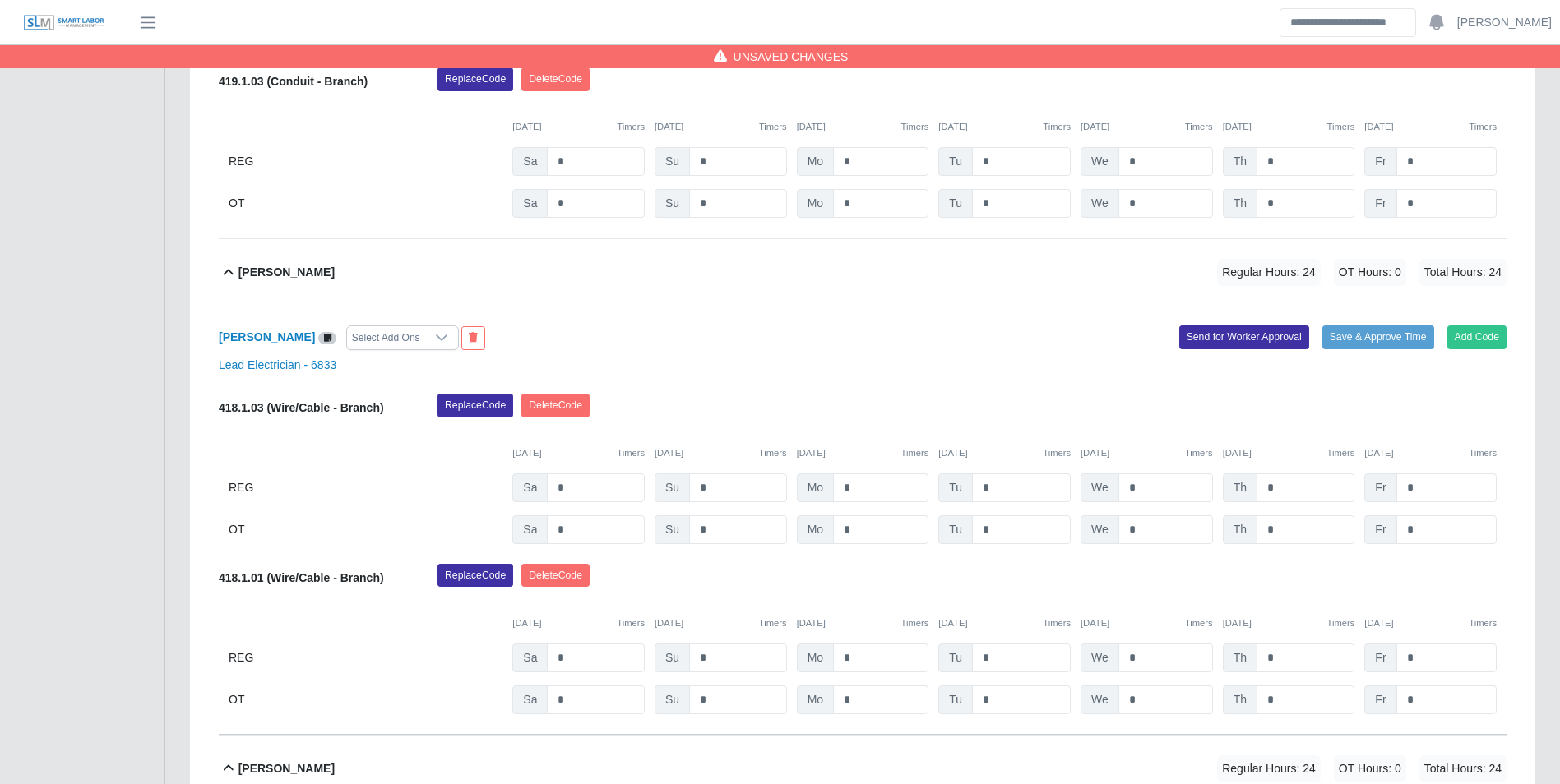
scroll to position [960, 0]
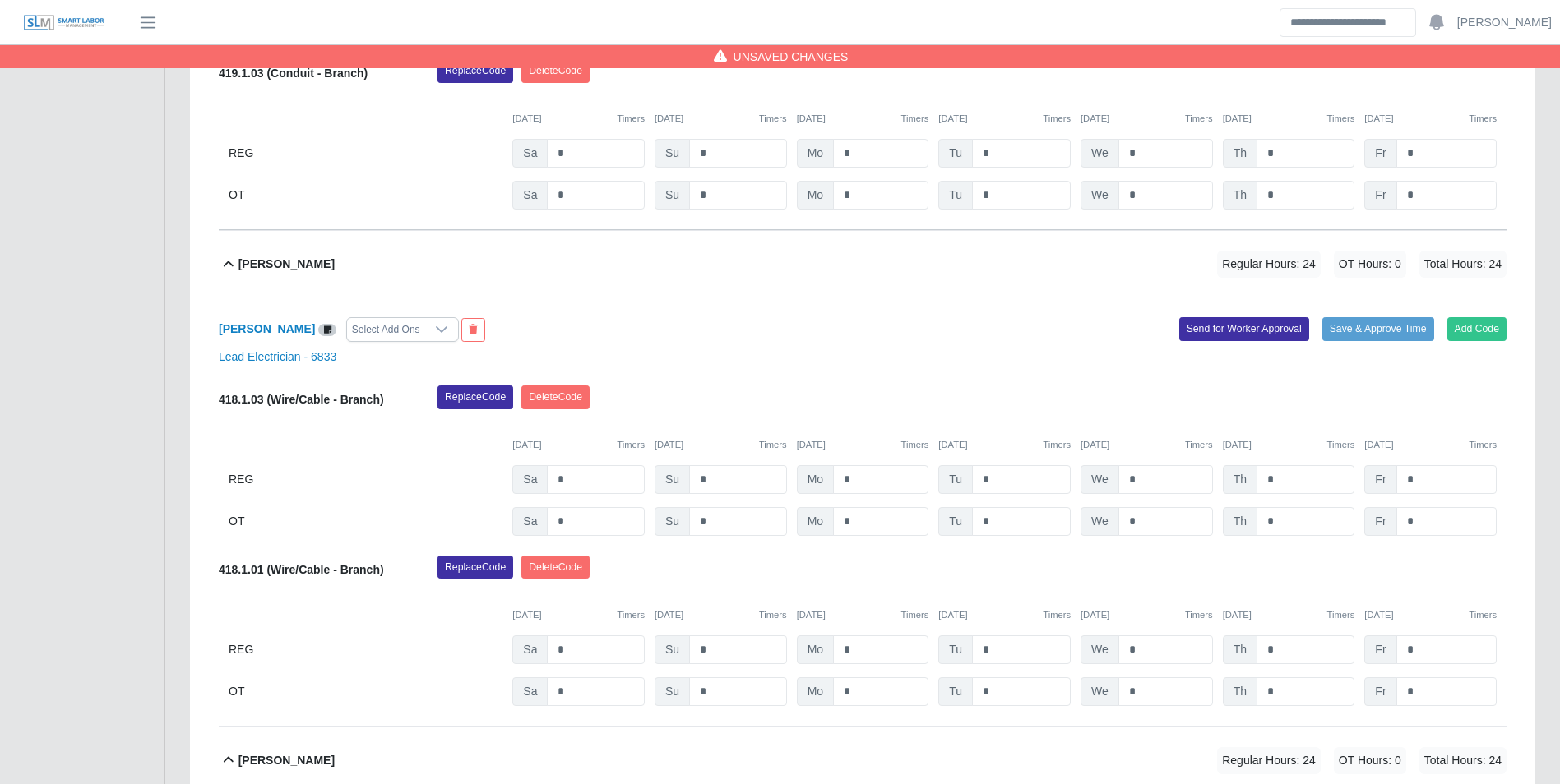
click at [1024, 497] on div "418.1.03 (Wire/Cable - Branch) Replace Code Delete Code 10/04/2025 Timers 10/05…" at bounding box center [863, 460] width 1288 height 150
click at [1022, 493] on input "*" at bounding box center [1021, 480] width 98 height 28
type input "*"
click at [1009, 427] on div "10/04/2025 Timers 10/05/2025 Timers 10/06/2025 Timers 10/07/2025 Timers 10/08/2…" at bounding box center [863, 435] width 1288 height 33
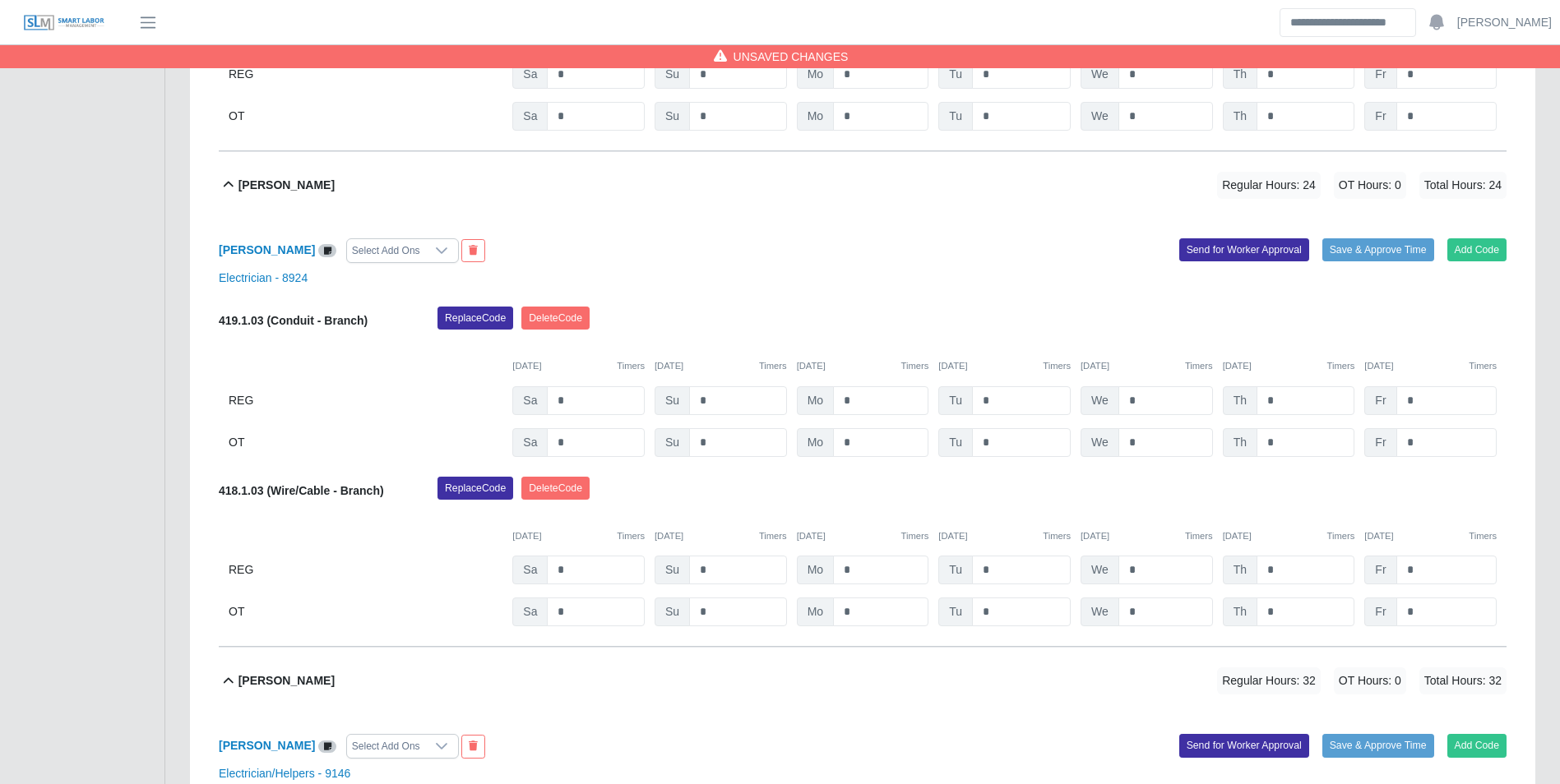
scroll to position [1618, 0]
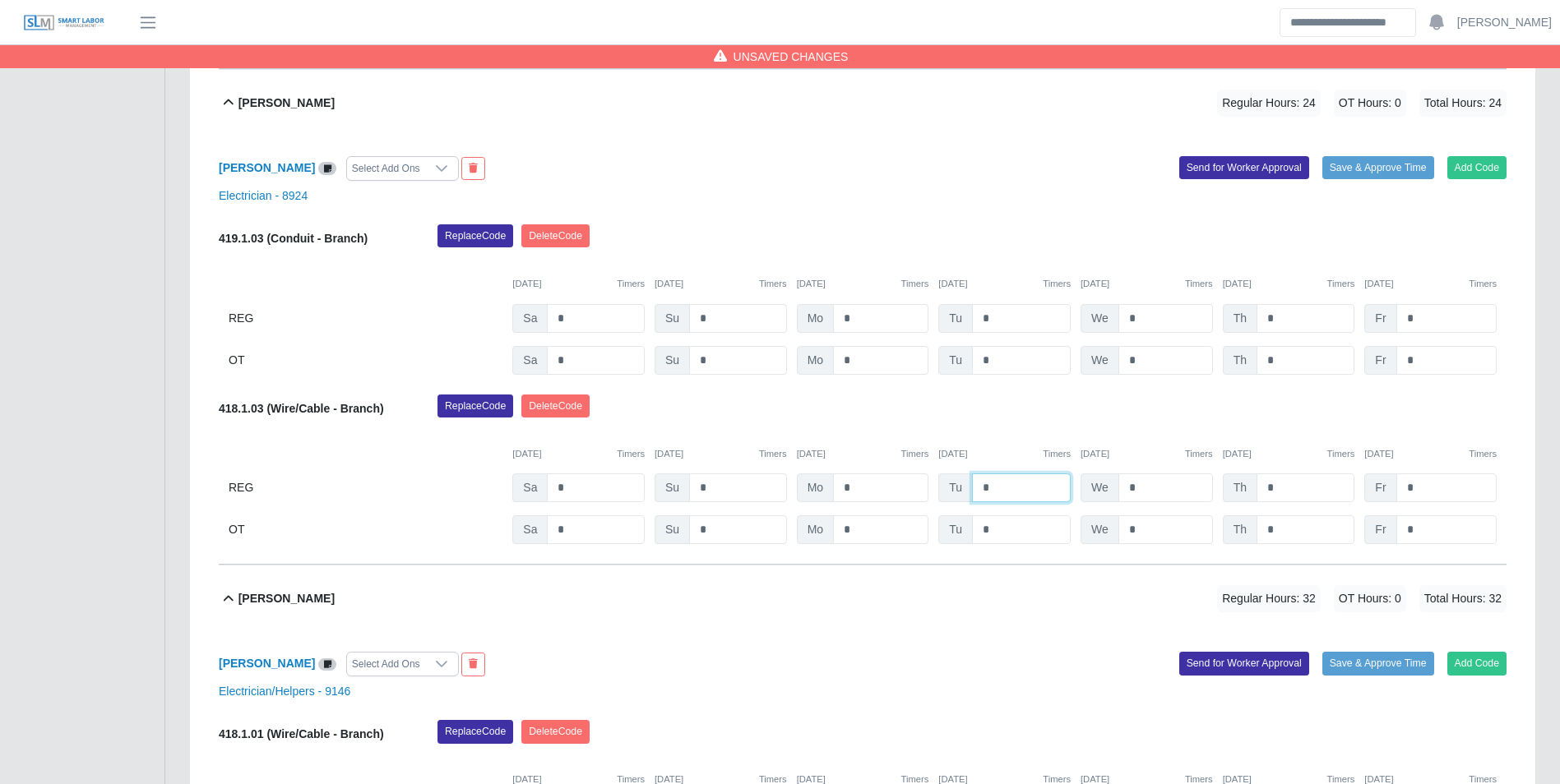
click at [1003, 497] on input "*" at bounding box center [1021, 488] width 98 height 28
type input "*"
click at [1023, 450] on div "10/07/2025 Timers" at bounding box center [1004, 454] width 133 height 14
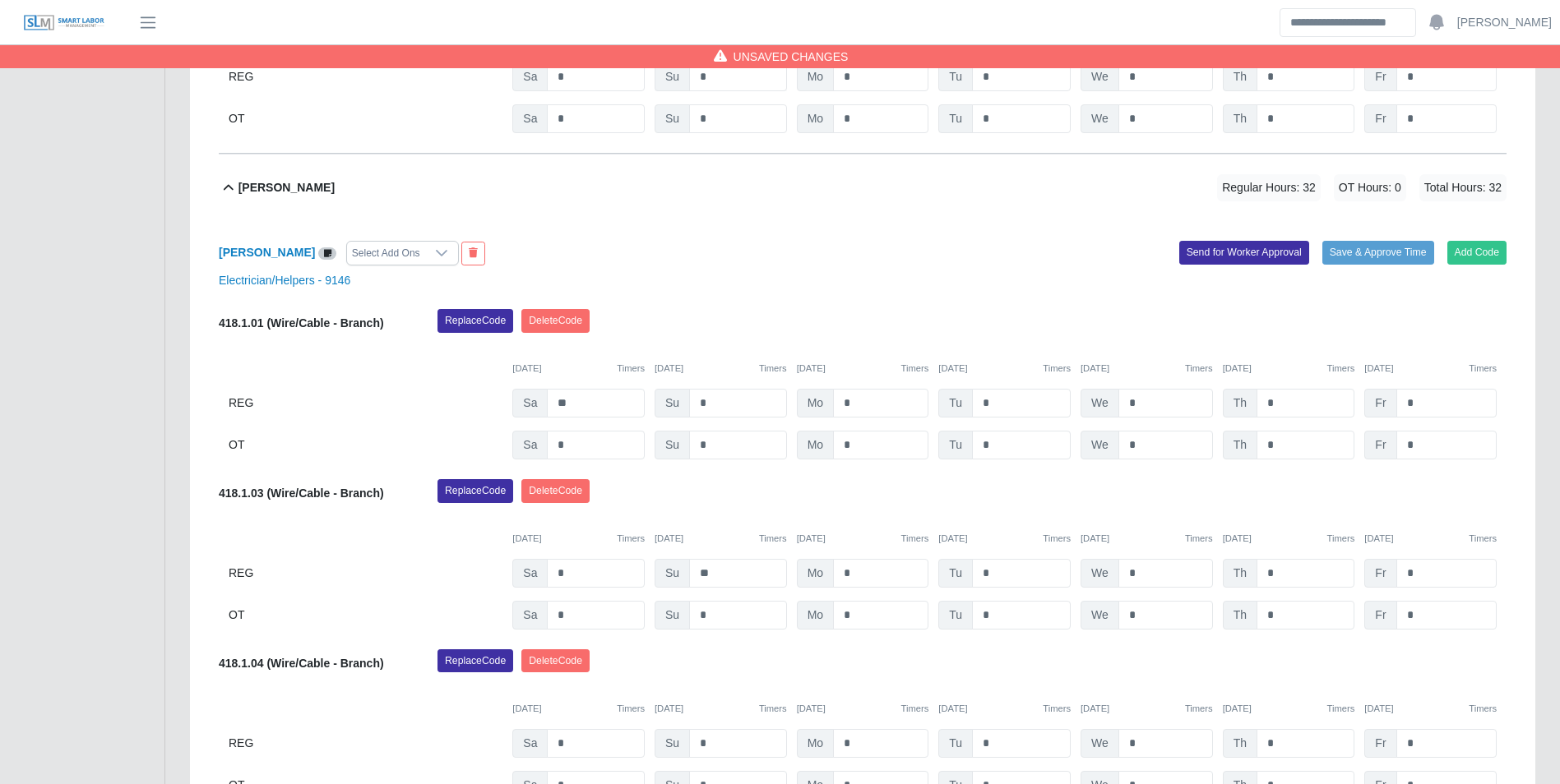
scroll to position [2111, 0]
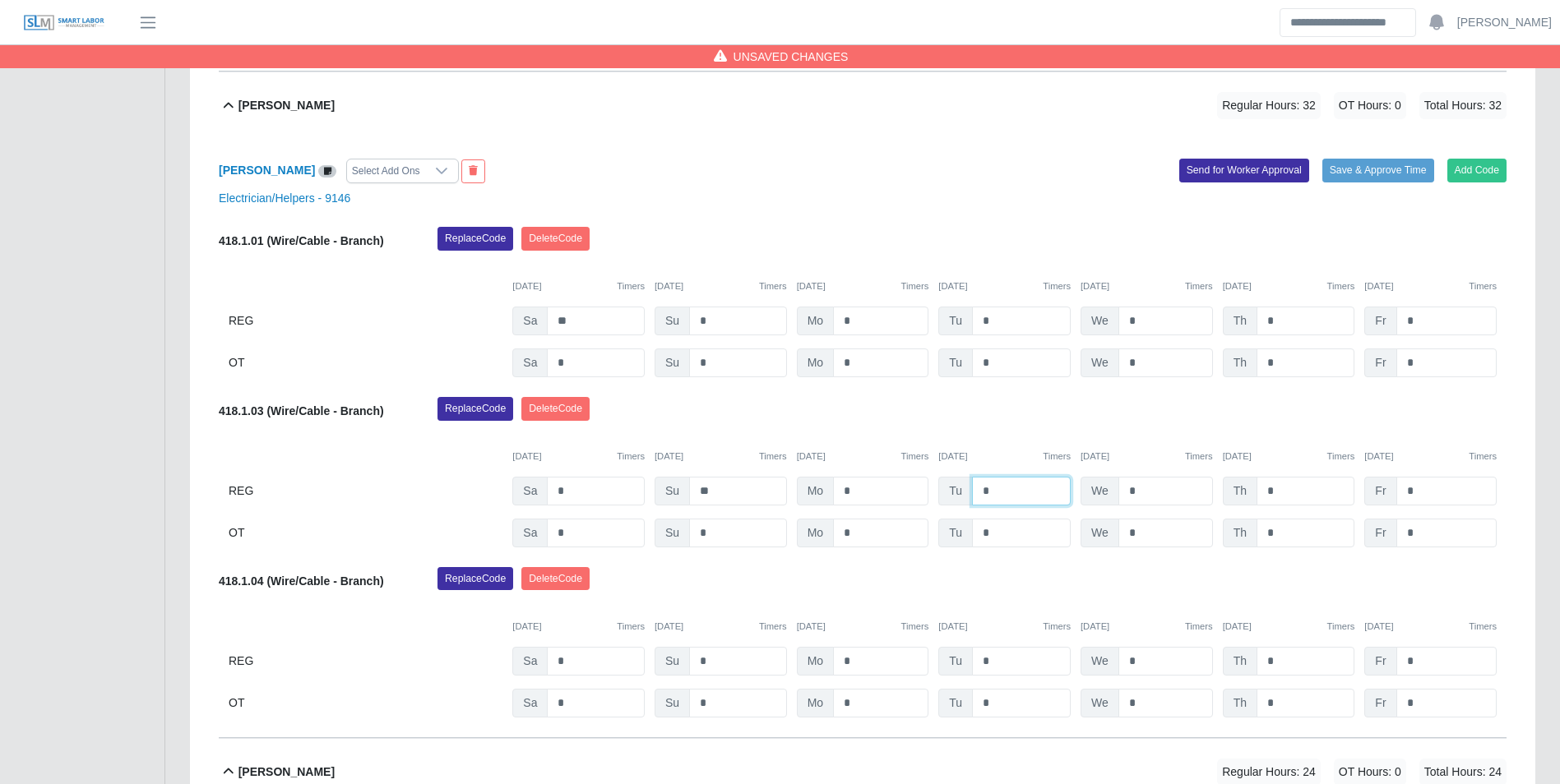
click at [1014, 495] on input "*" at bounding box center [1021, 491] width 98 height 28
type input "*"
click at [1000, 454] on div "10/07/2025 Timers" at bounding box center [1004, 456] width 133 height 14
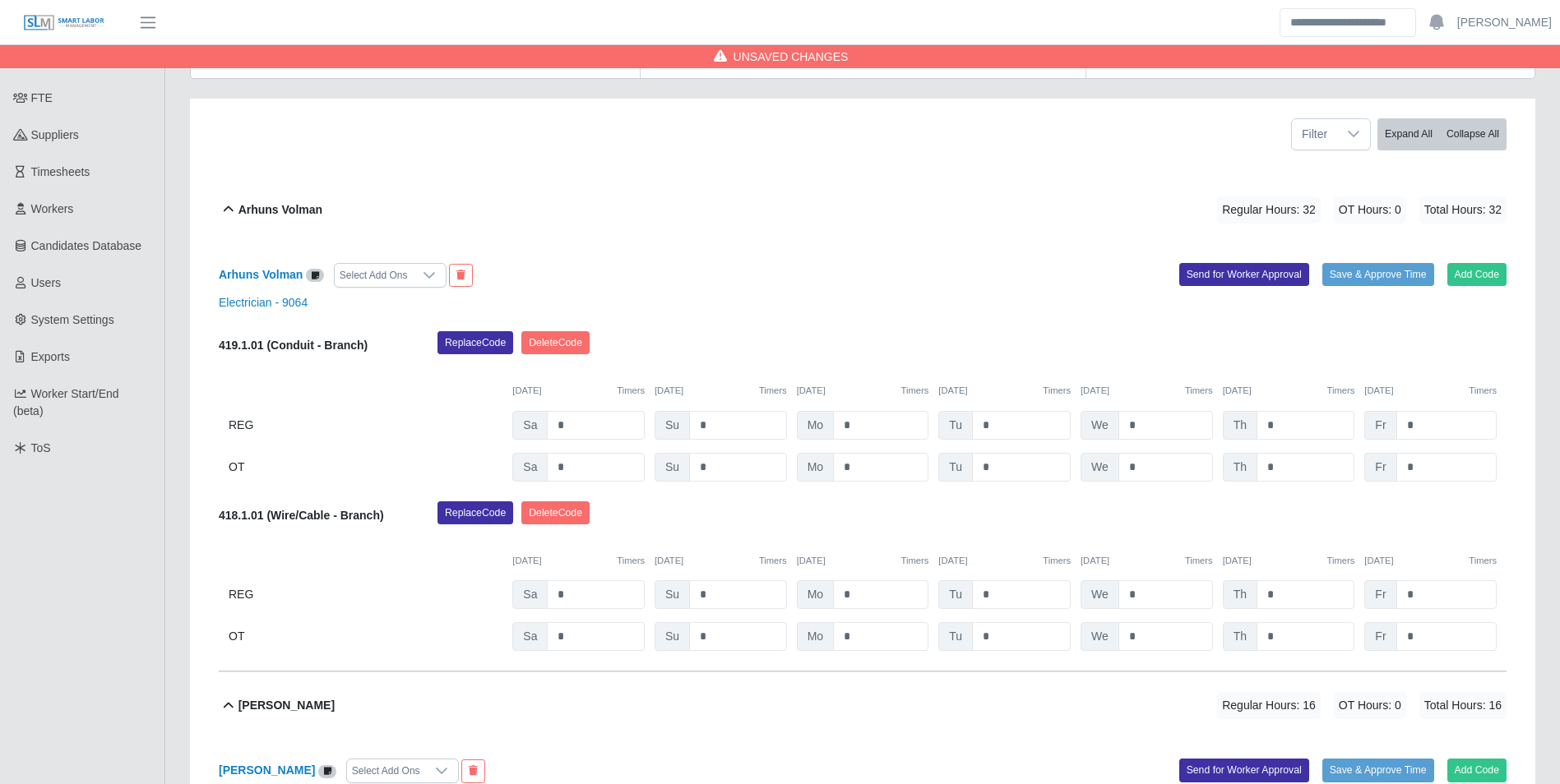
scroll to position [329, 0]
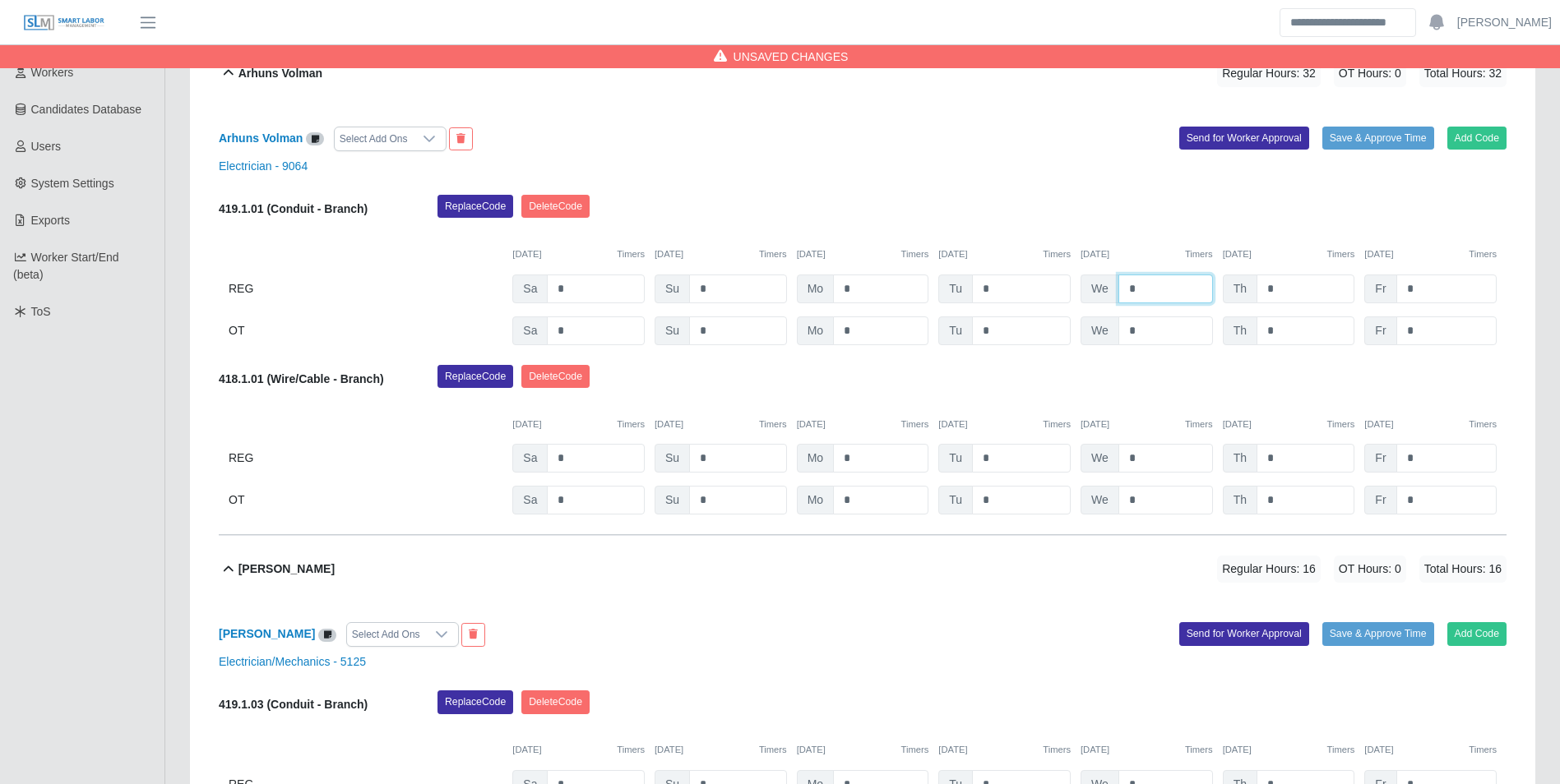
click at [1155, 294] on input "*" at bounding box center [1165, 289] width 94 height 28
type input "*"
click at [1180, 234] on div "10/04/2025 Timers 10/05/2025 Timers 10/06/2025 Timers 10/07/2025 Timers 10/08/2…" at bounding box center [863, 244] width 1288 height 33
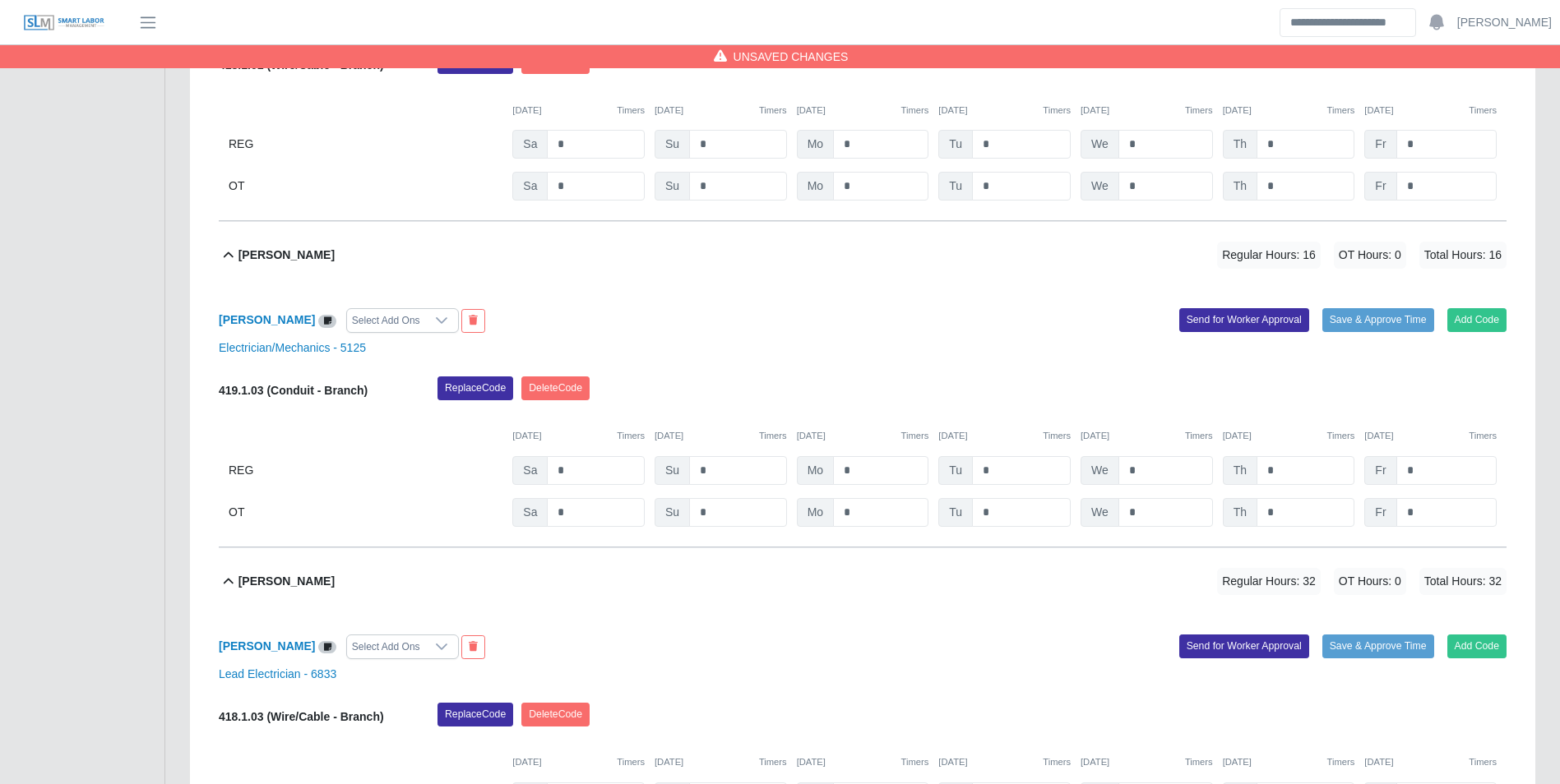
scroll to position [658, 0]
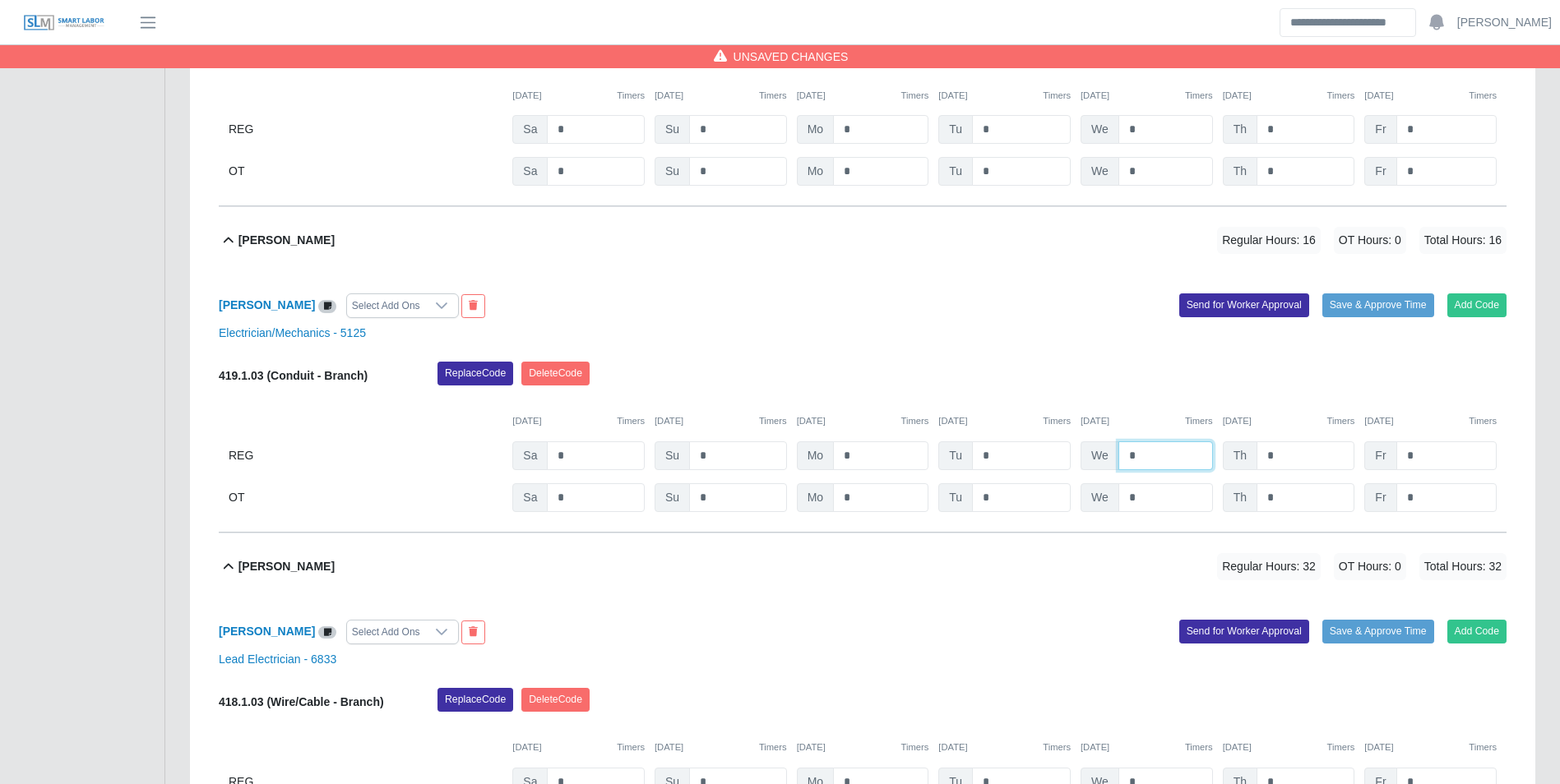
click at [1164, 461] on input "*" at bounding box center [1165, 455] width 94 height 28
type input "****"
click at [1150, 425] on div "10/08/2025 Timers" at bounding box center [1146, 421] width 133 height 14
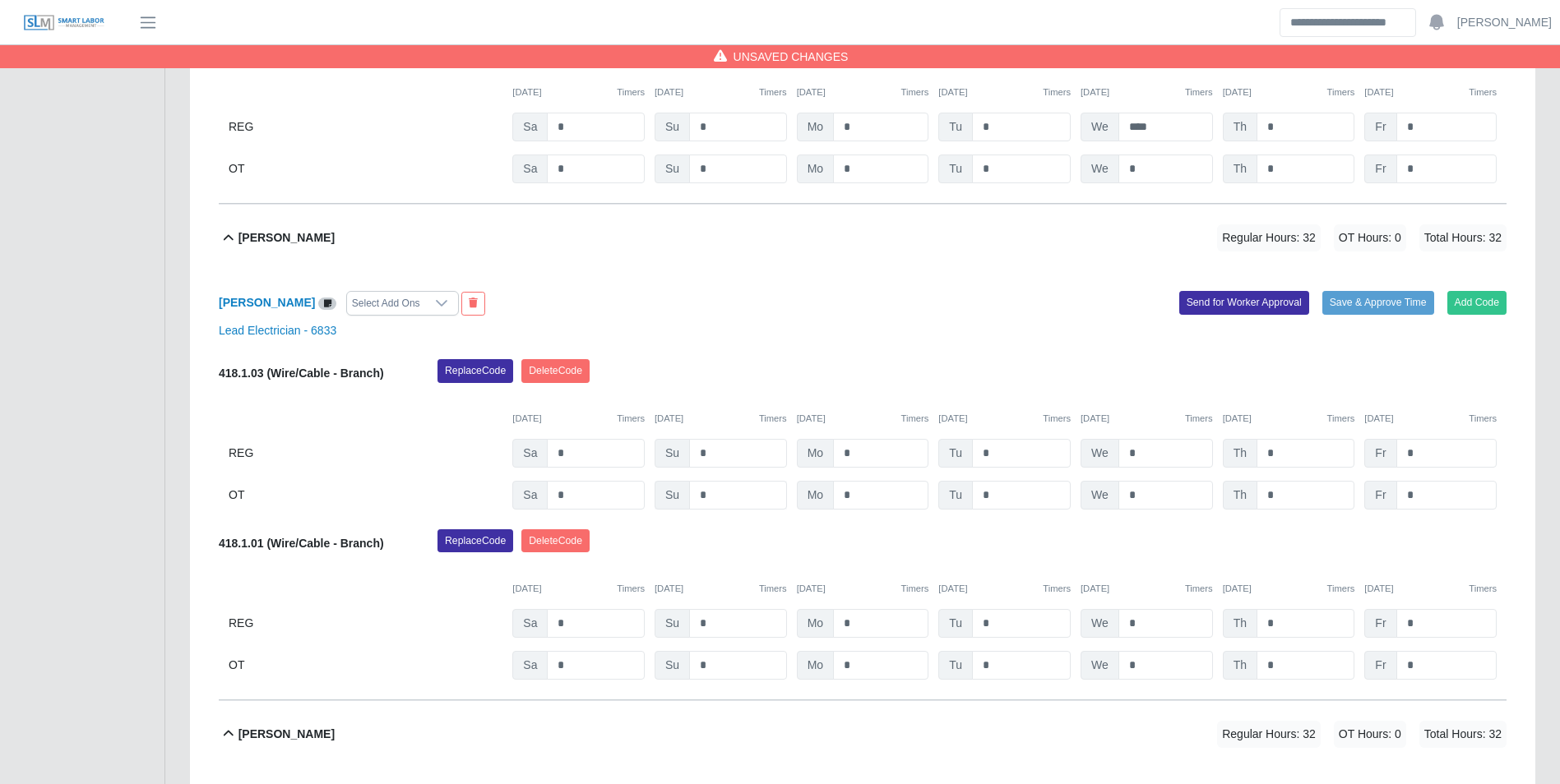
scroll to position [1068, 0]
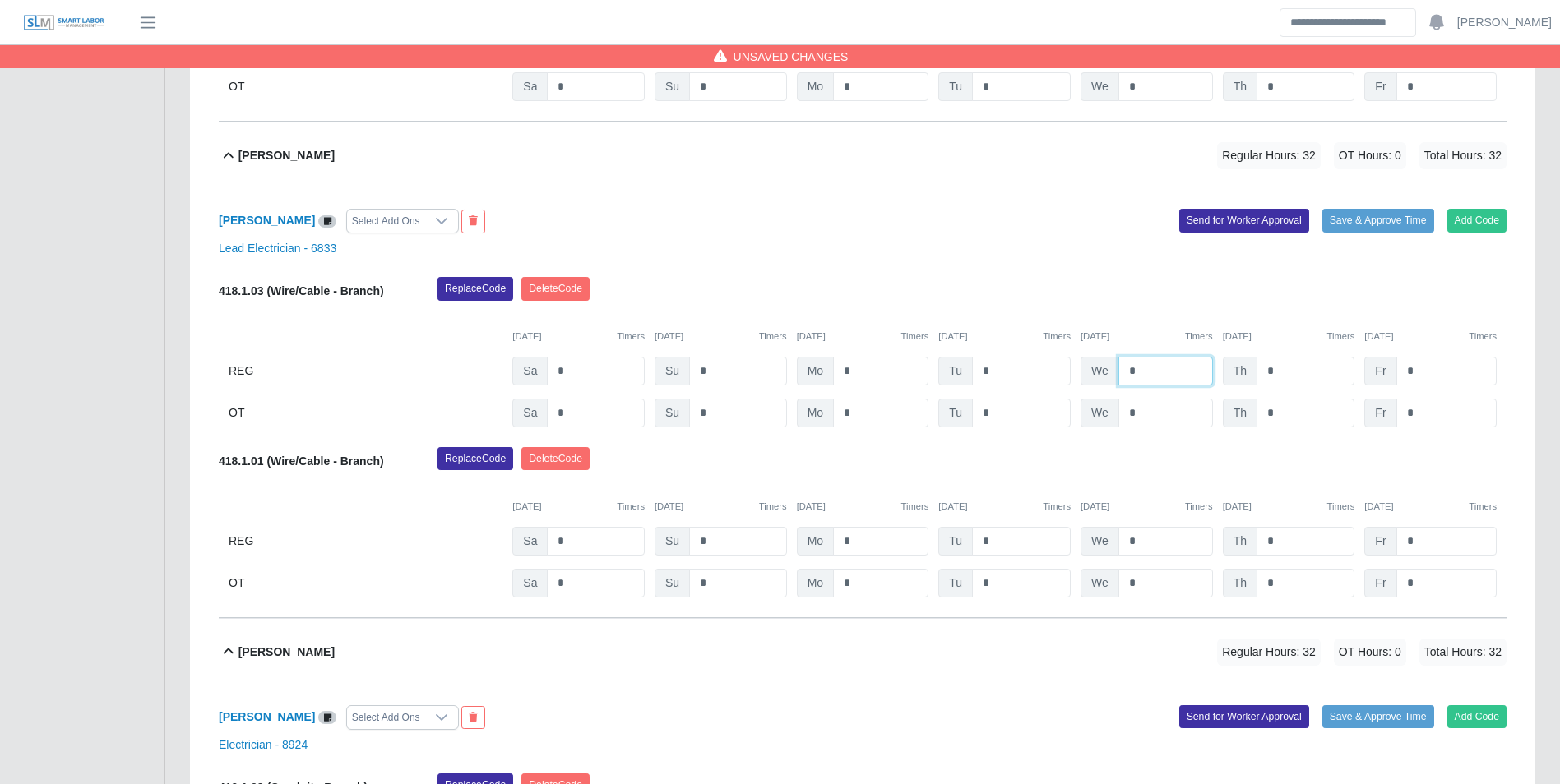
click at [1155, 369] on input "*" at bounding box center [1165, 371] width 94 height 28
type input "*"
click at [1160, 334] on div "10/08/2025 Timers" at bounding box center [1146, 336] width 133 height 14
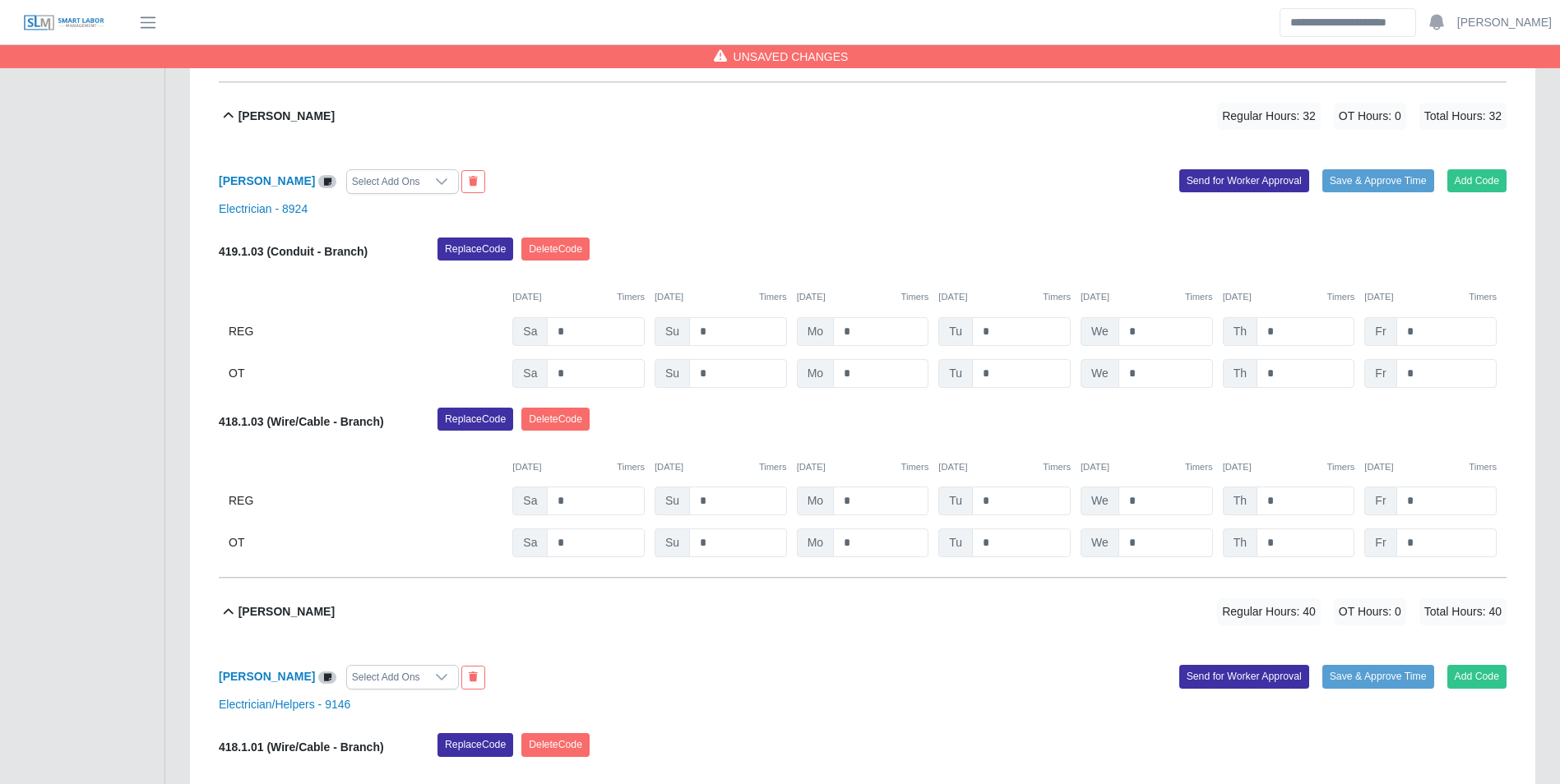
scroll to position [1644, 0]
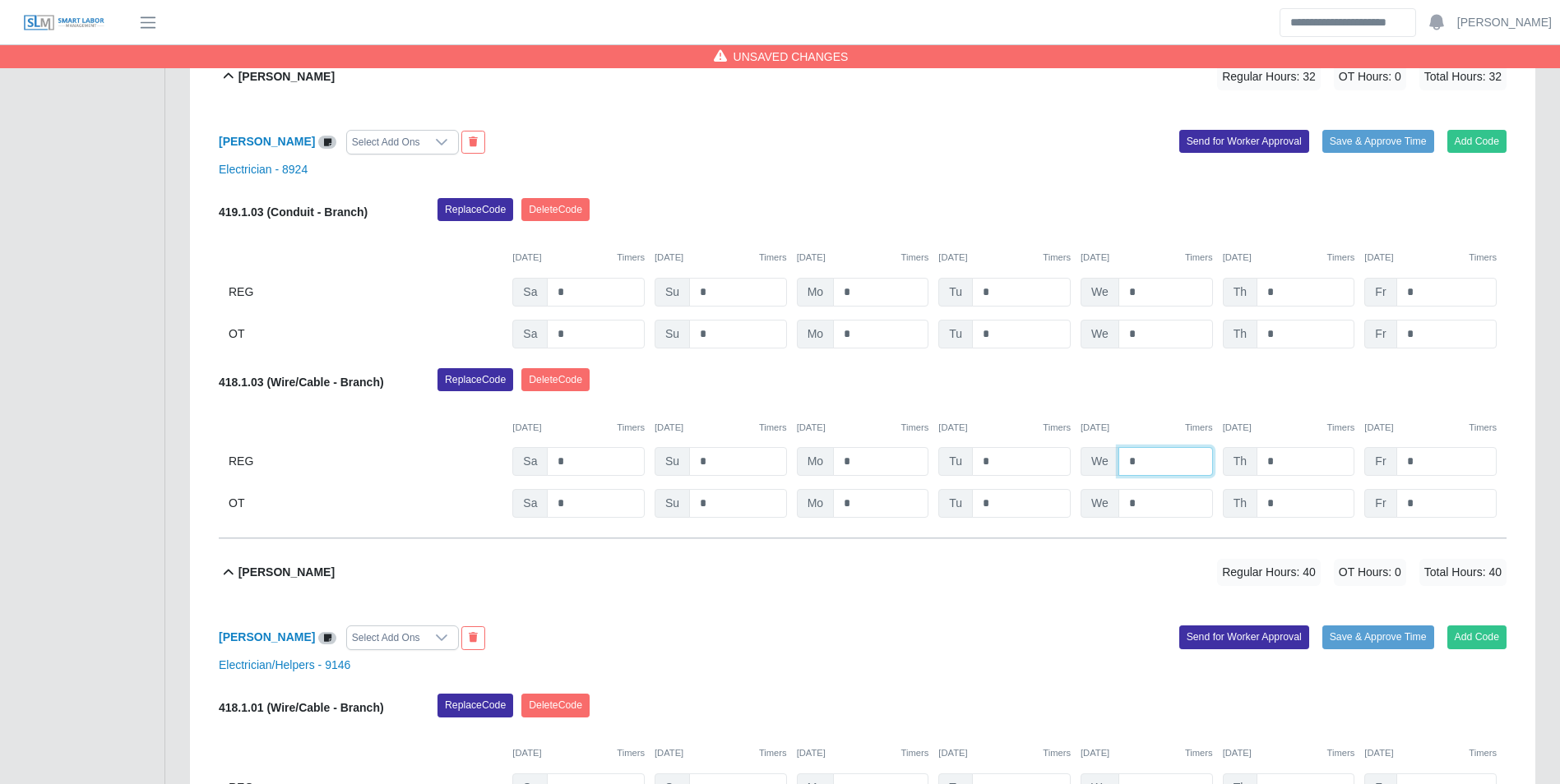
click at [1151, 468] on input "*" at bounding box center [1165, 461] width 94 height 28
type input "*"
click at [1144, 432] on div "10/08/2025 Timers" at bounding box center [1146, 428] width 133 height 14
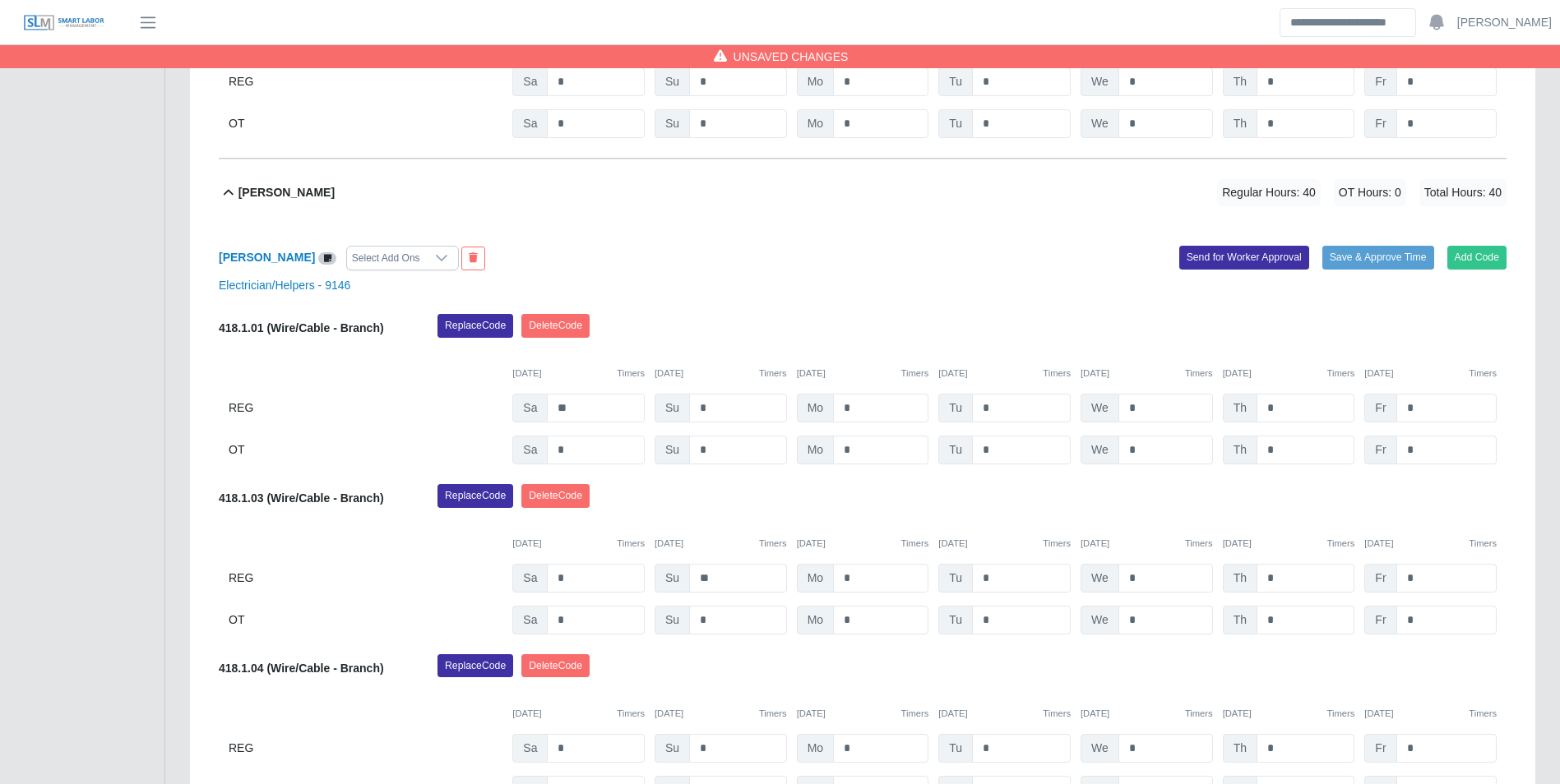
scroll to position [2055, 0]
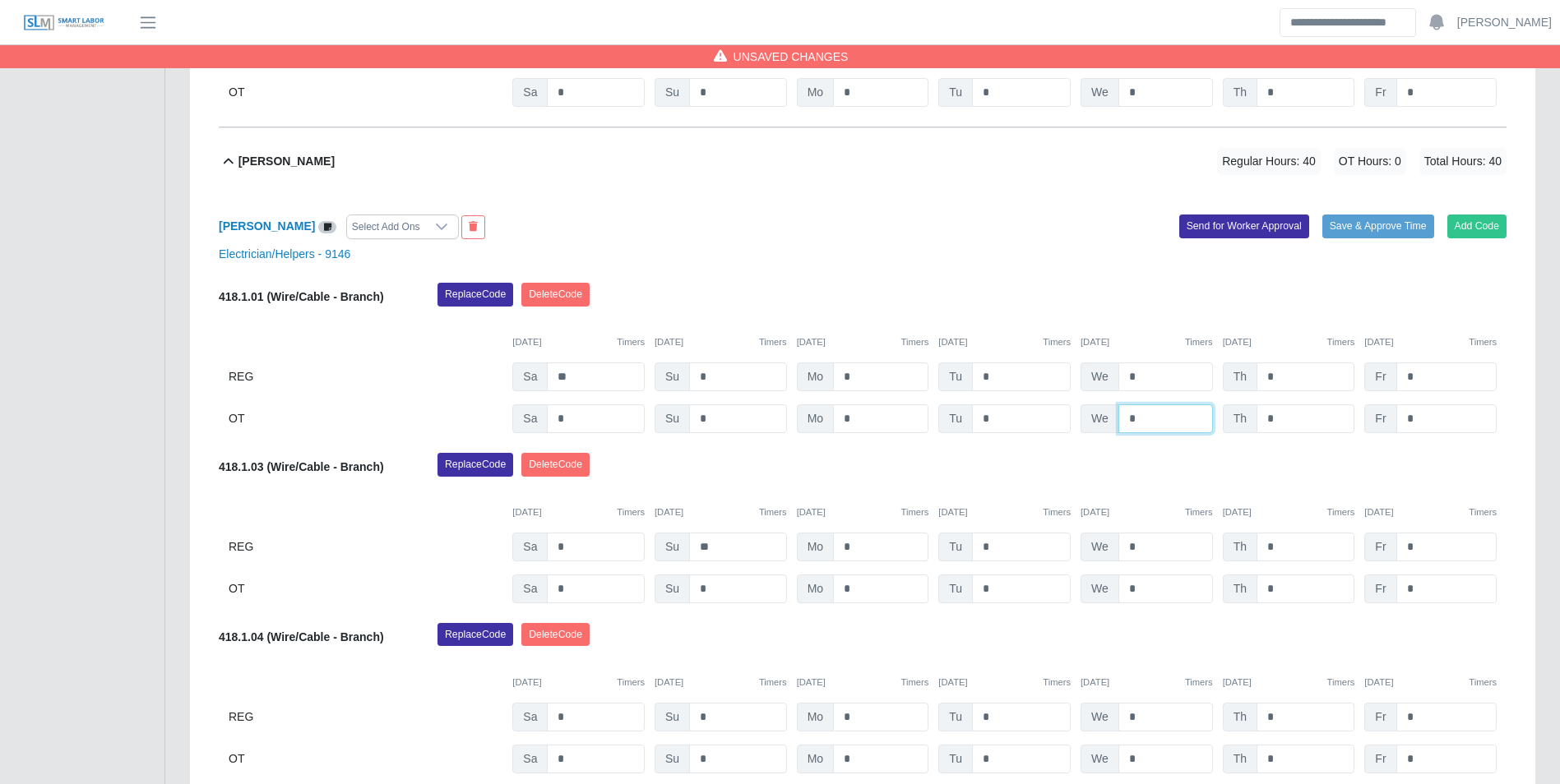
click at [1174, 420] on input "*" at bounding box center [1165, 419] width 94 height 28
type input "****"
click at [1159, 324] on div "10/04/2025 Timers 10/05/2025 Timers 10/06/2025 Timers 10/07/2025 Timers 10/08/2…" at bounding box center [863, 332] width 1288 height 33
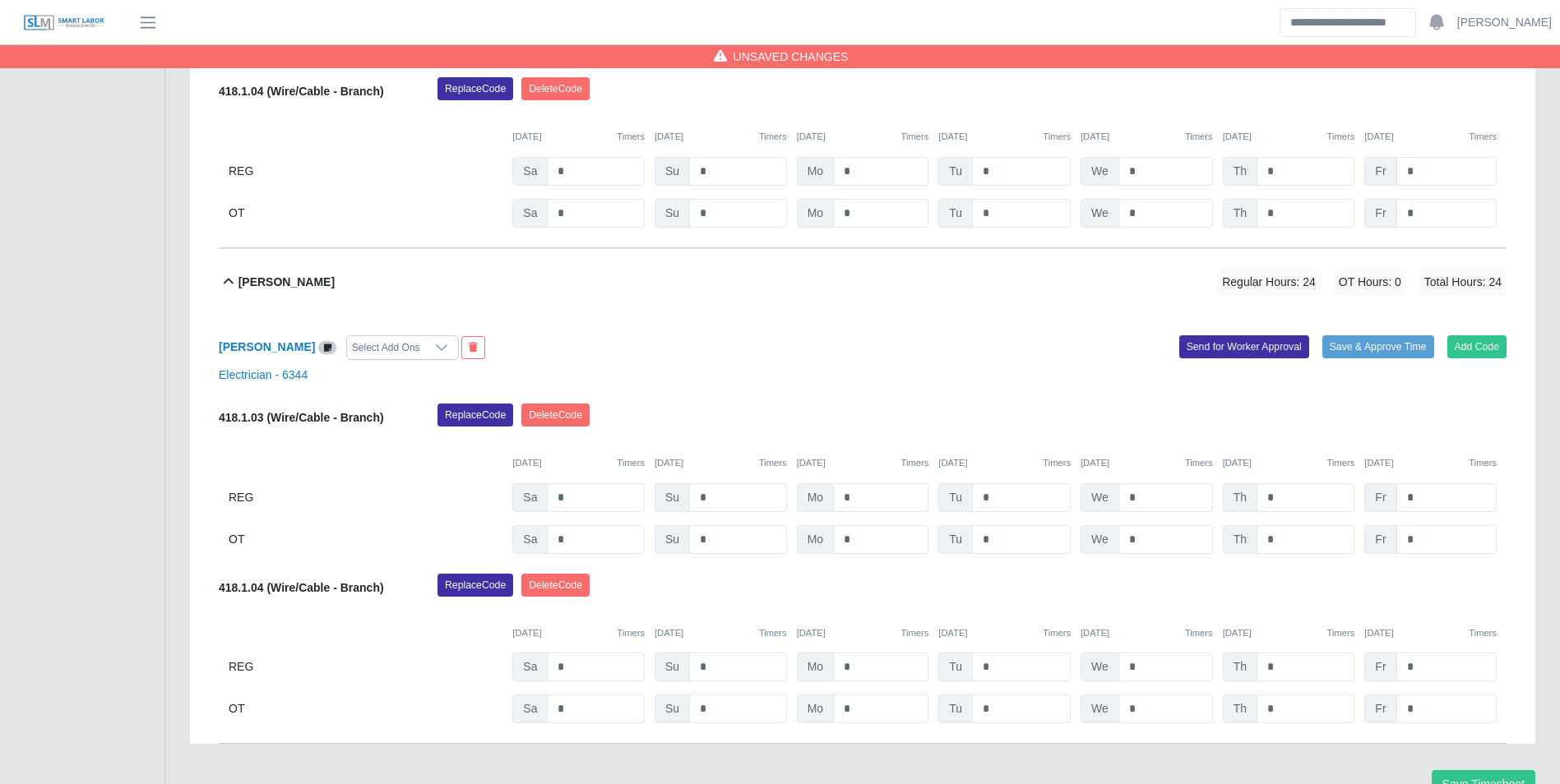
scroll to position [2686, 0]
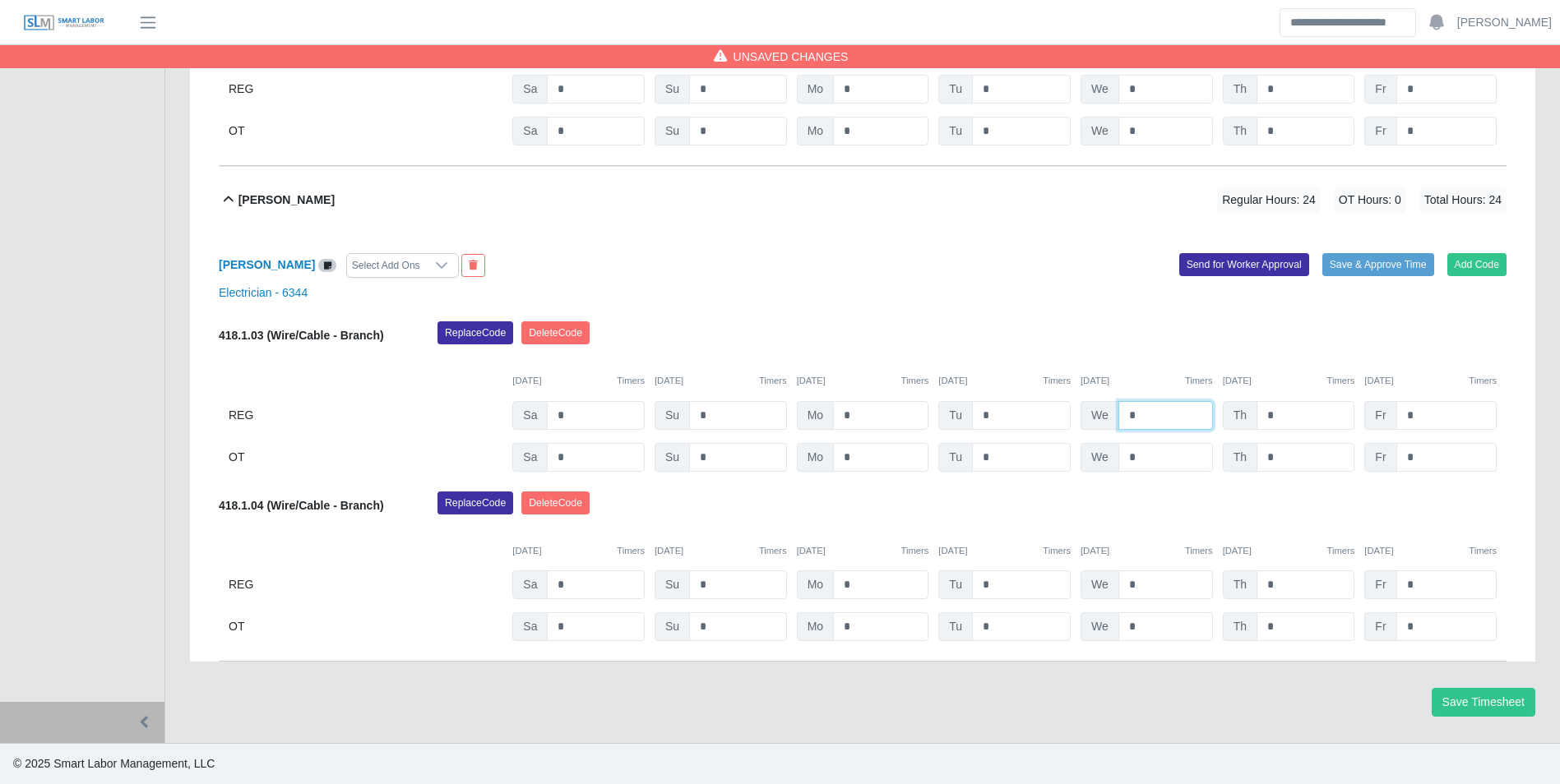
click at [1153, 425] on input "*" at bounding box center [1165, 415] width 94 height 28
type input "*"
click at [1175, 365] on div "10/04/2025 Timers 10/05/2025 Timers 10/06/2025 Timers 10/07/2025 Timers 10/08/2…" at bounding box center [863, 371] width 1288 height 33
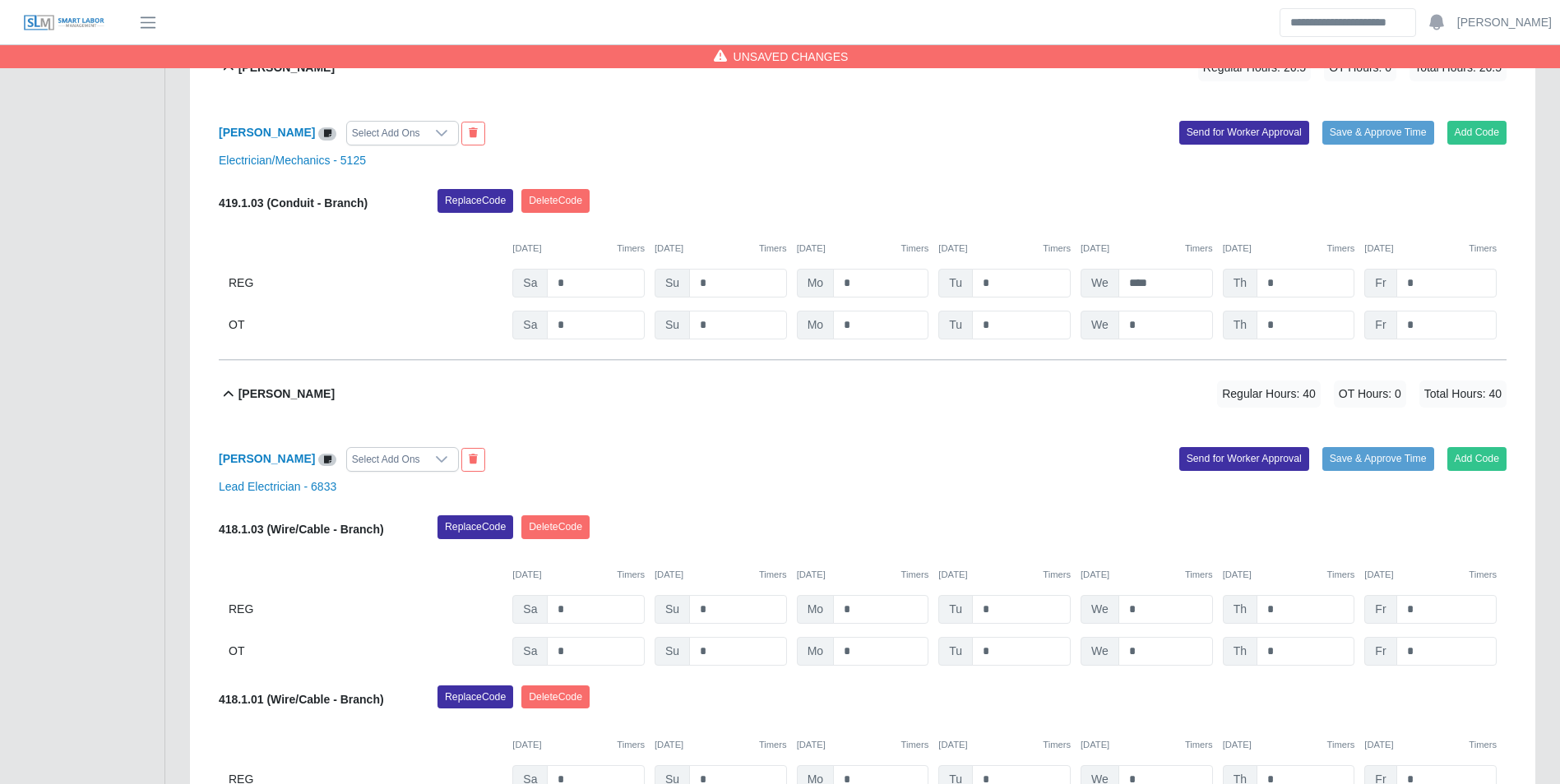
scroll to position [714, 0]
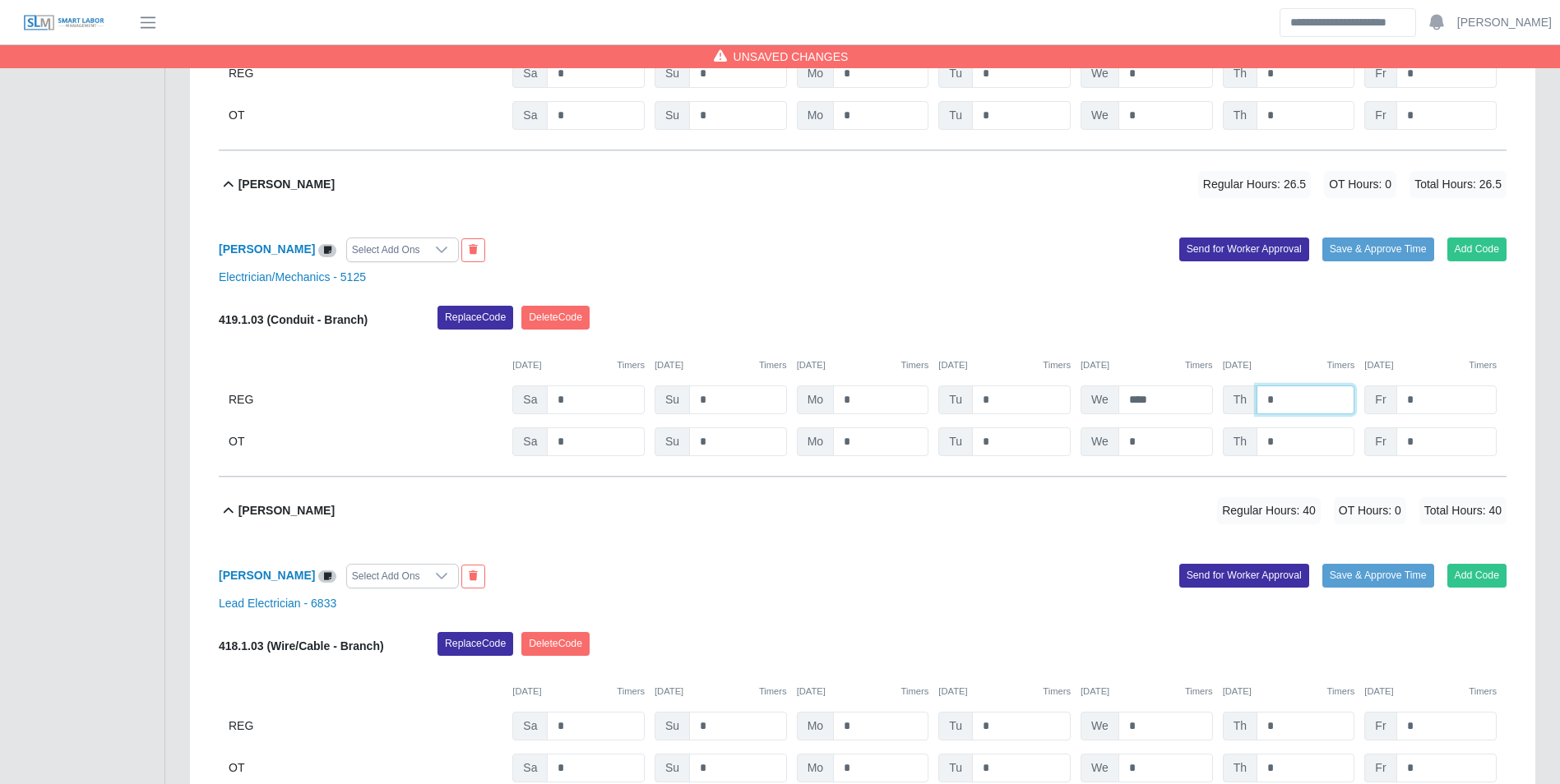
click at [1294, 400] on input "*" at bounding box center [1305, 400] width 98 height 28
type input "*"
click at [1305, 352] on div "10/04/2025 Timers 10/05/2025 Timers 10/06/2025 Timers 10/07/2025 Timers 10/08/2…" at bounding box center [863, 355] width 1288 height 33
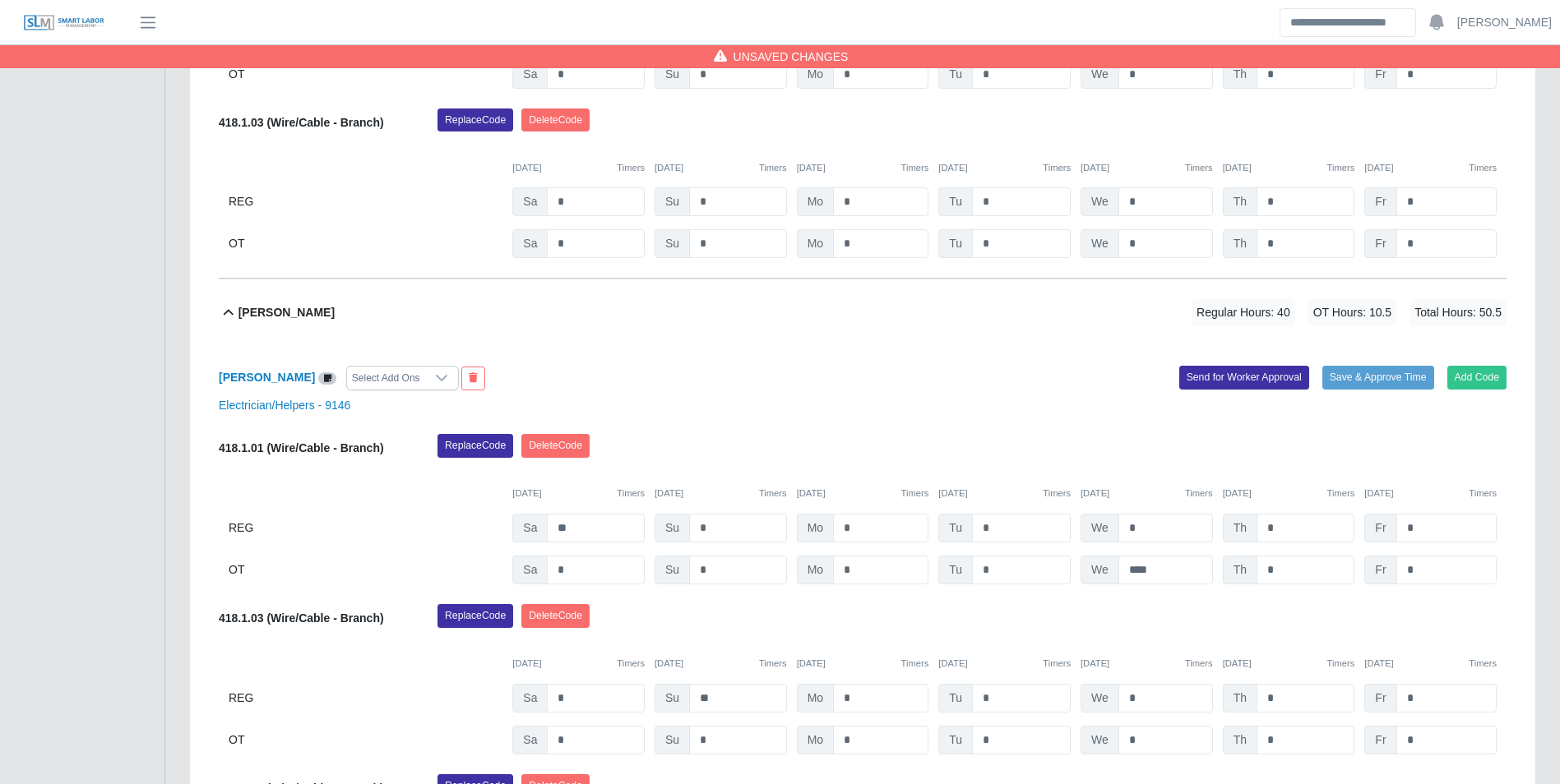
scroll to position [2029, 0]
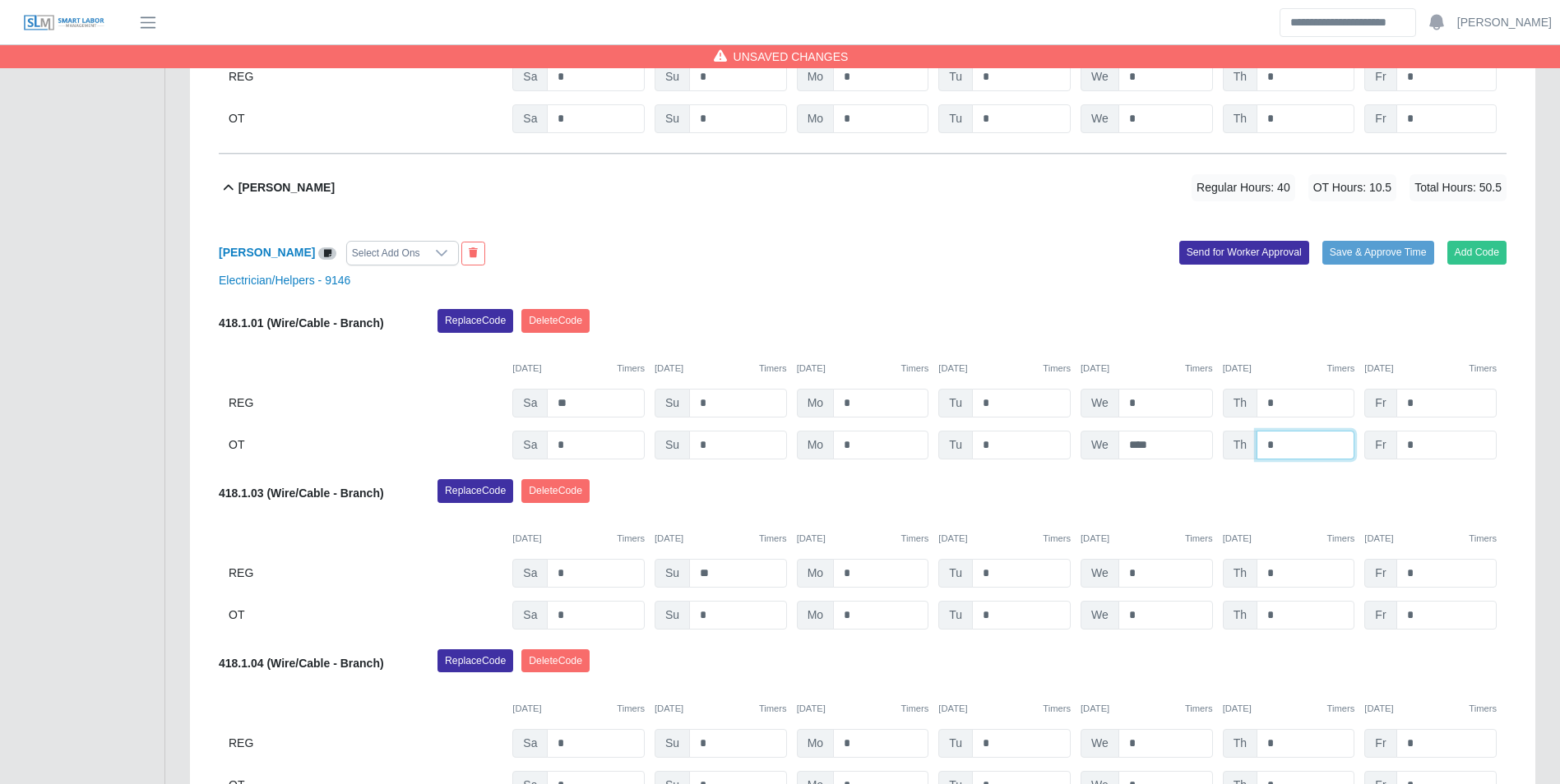
click at [1302, 454] on input "*" at bounding box center [1305, 445] width 98 height 28
type input "*"
click at [1299, 352] on div "10/04/2025 Timers 10/05/2025 Timers 10/06/2025 Timers 10/07/2025 Timers 10/08/2…" at bounding box center [863, 359] width 1288 height 33
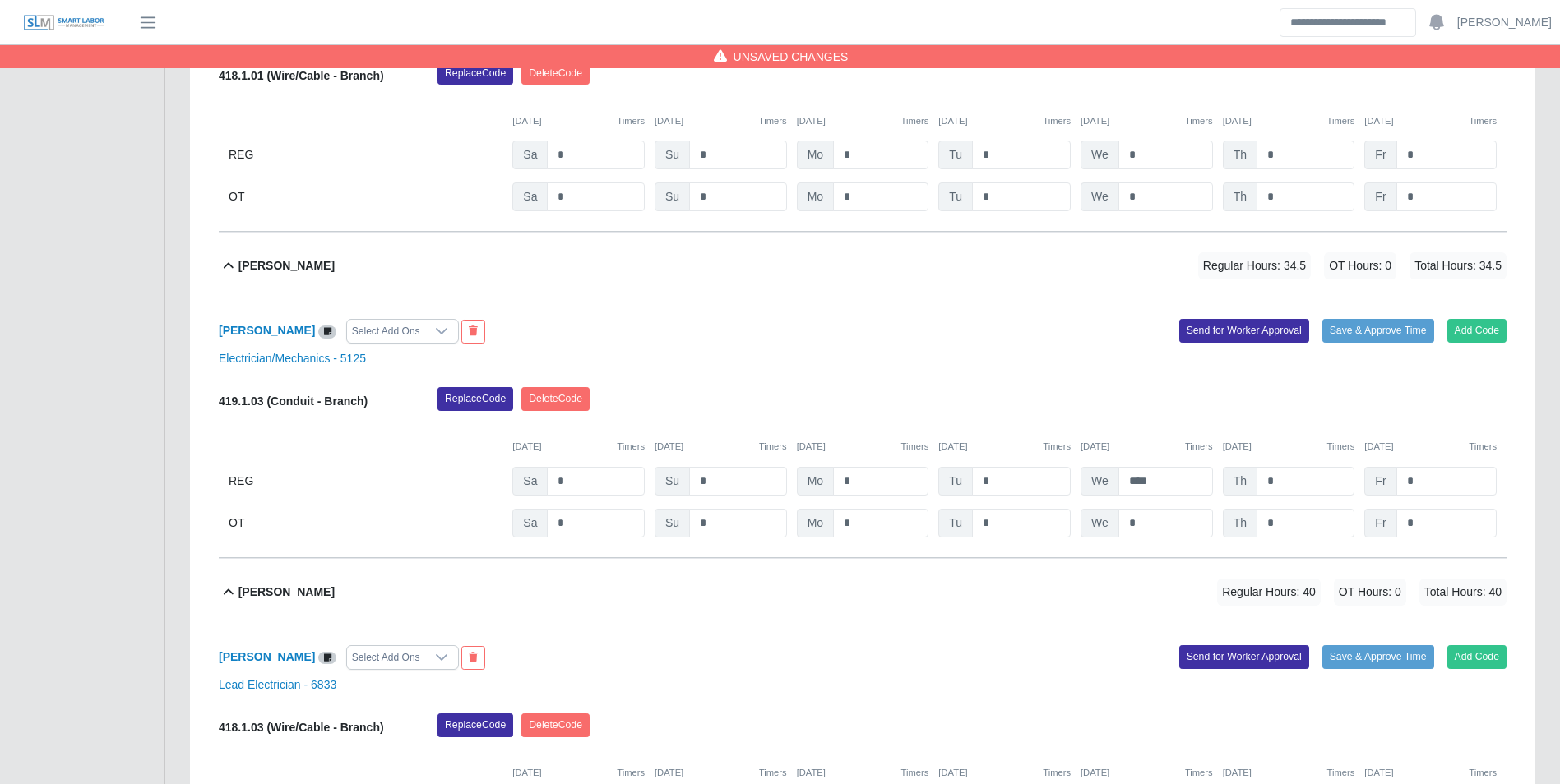
scroll to position [631, 0]
click at [1446, 521] on input "*" at bounding box center [1447, 524] width 100 height 28
click at [1443, 433] on div "10/04/2025 Timers 10/05/2025 Timers 10/06/2025 Timers 10/07/2025 Timers 10/08/2…" at bounding box center [863, 438] width 1288 height 33
click at [1439, 520] on input "*" at bounding box center [1447, 524] width 100 height 28
type input "*"
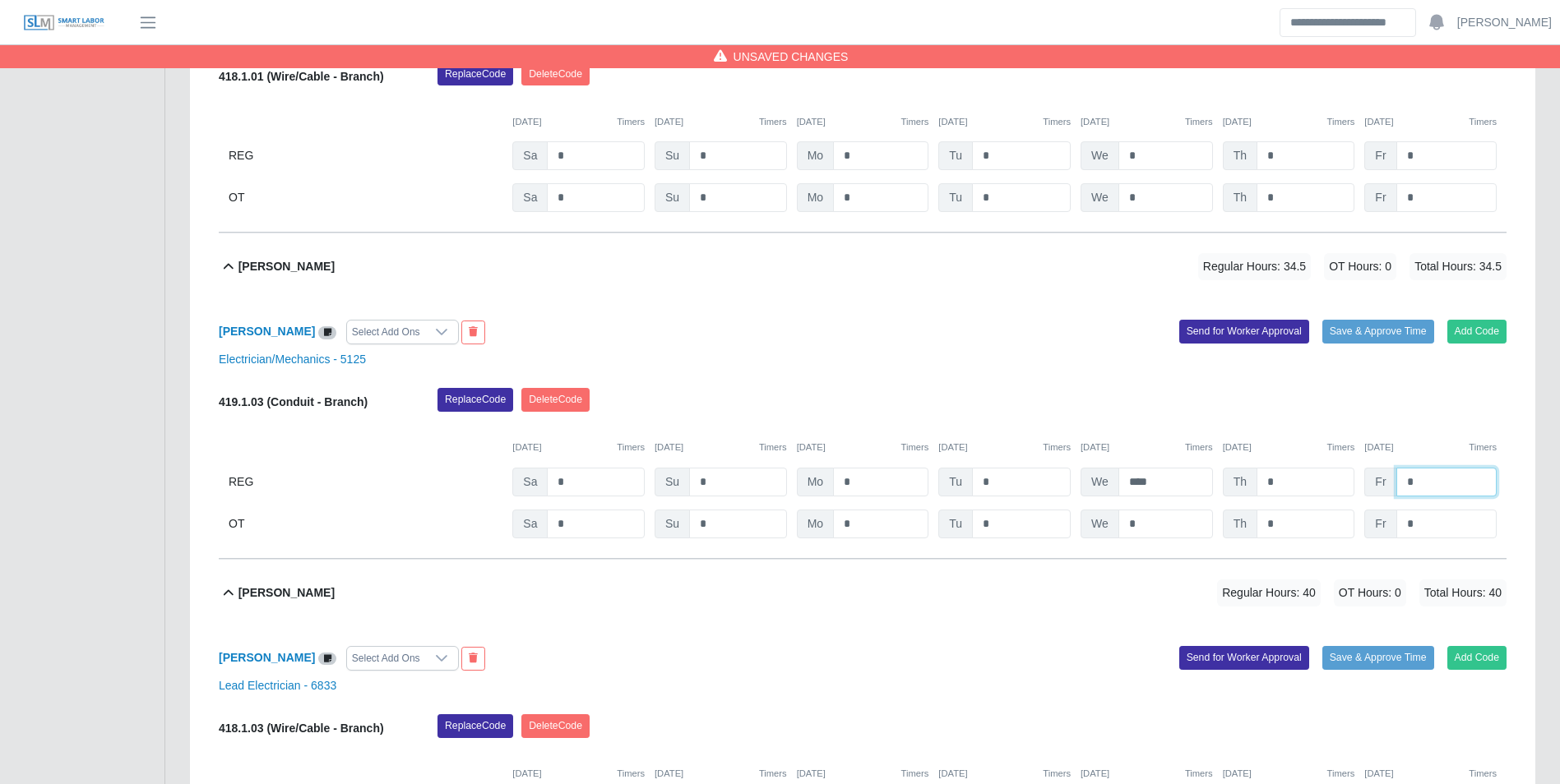
click at [1432, 487] on input "*" at bounding box center [1447, 482] width 100 height 28
type input "*"
click at [1427, 435] on div "10/04/2025 Timers 10/05/2025 Timers 10/06/2025 Timers 10/07/2025 Timers 10/08/2…" at bounding box center [863, 438] width 1288 height 33
click at [1441, 526] on input "*" at bounding box center [1447, 524] width 100 height 28
type input "***"
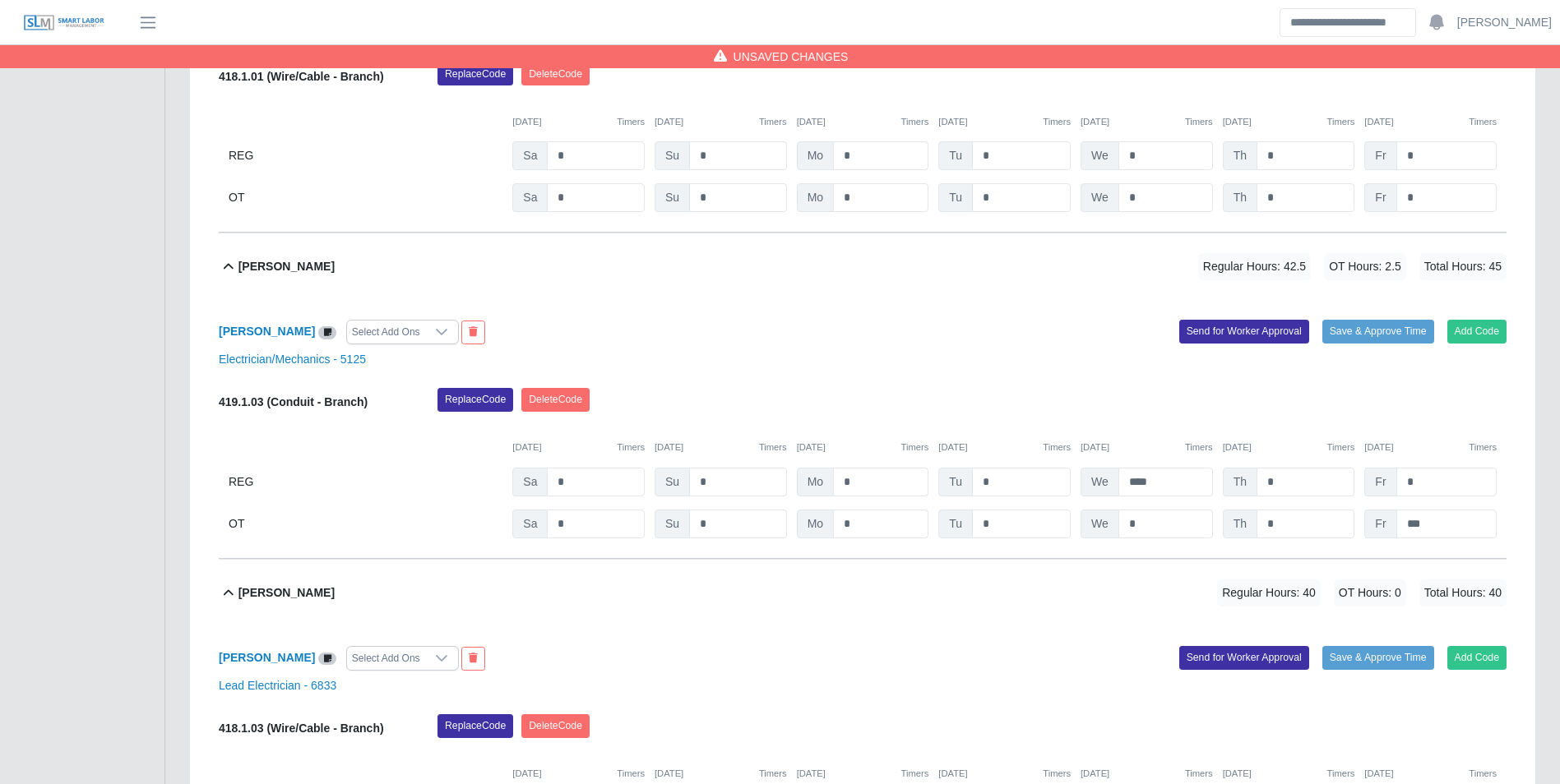
click at [1449, 427] on div "10/04/2025 Timers 10/05/2025 Timers 10/06/2025 Timers 10/07/2025 Timers 10/08/2…" at bounding box center [863, 438] width 1288 height 33
click at [1432, 481] on input "*" at bounding box center [1447, 482] width 100 height 28
type input "***"
click at [1430, 430] on div "10/04/2025 Timers 10/05/2025 Timers 10/06/2025 Timers 10/07/2025 Timers 10/08/2…" at bounding box center [863, 438] width 1288 height 33
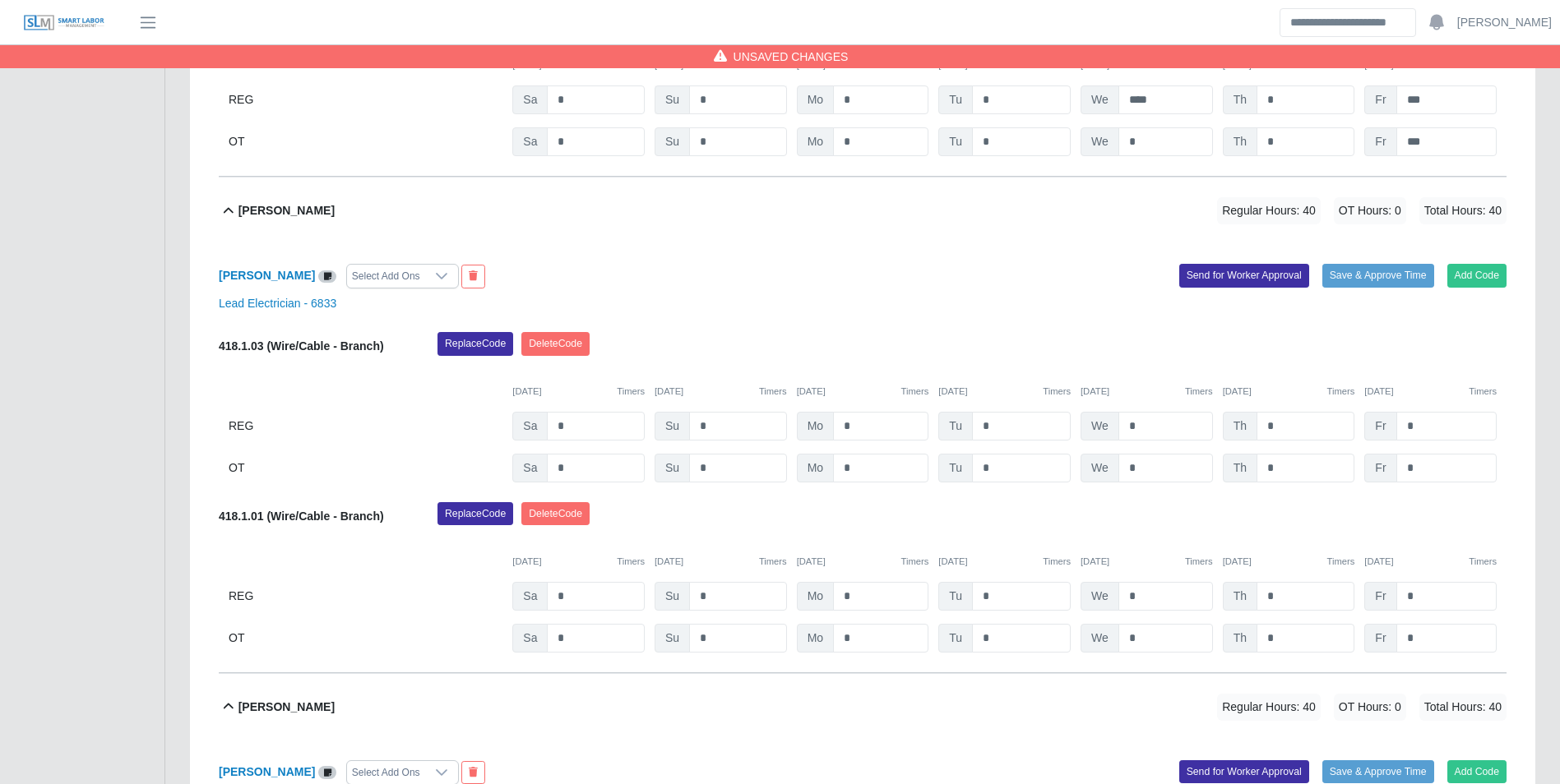
scroll to position [1043, 0]
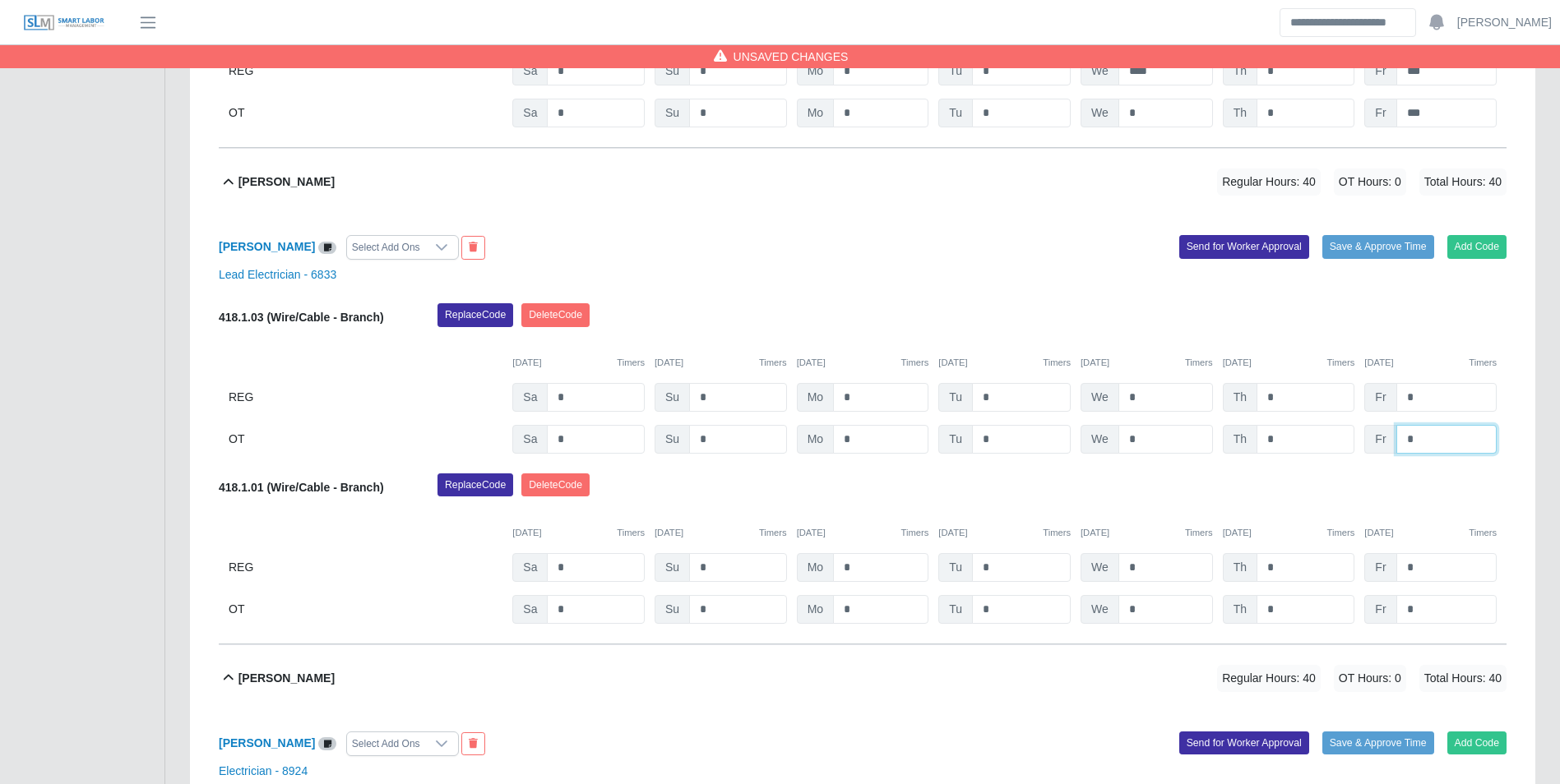
click at [1447, 446] on input "*" at bounding box center [1447, 440] width 100 height 28
type input "*"
click at [1432, 320] on div "Replace Code Delete Code" at bounding box center [972, 319] width 1094 height 33
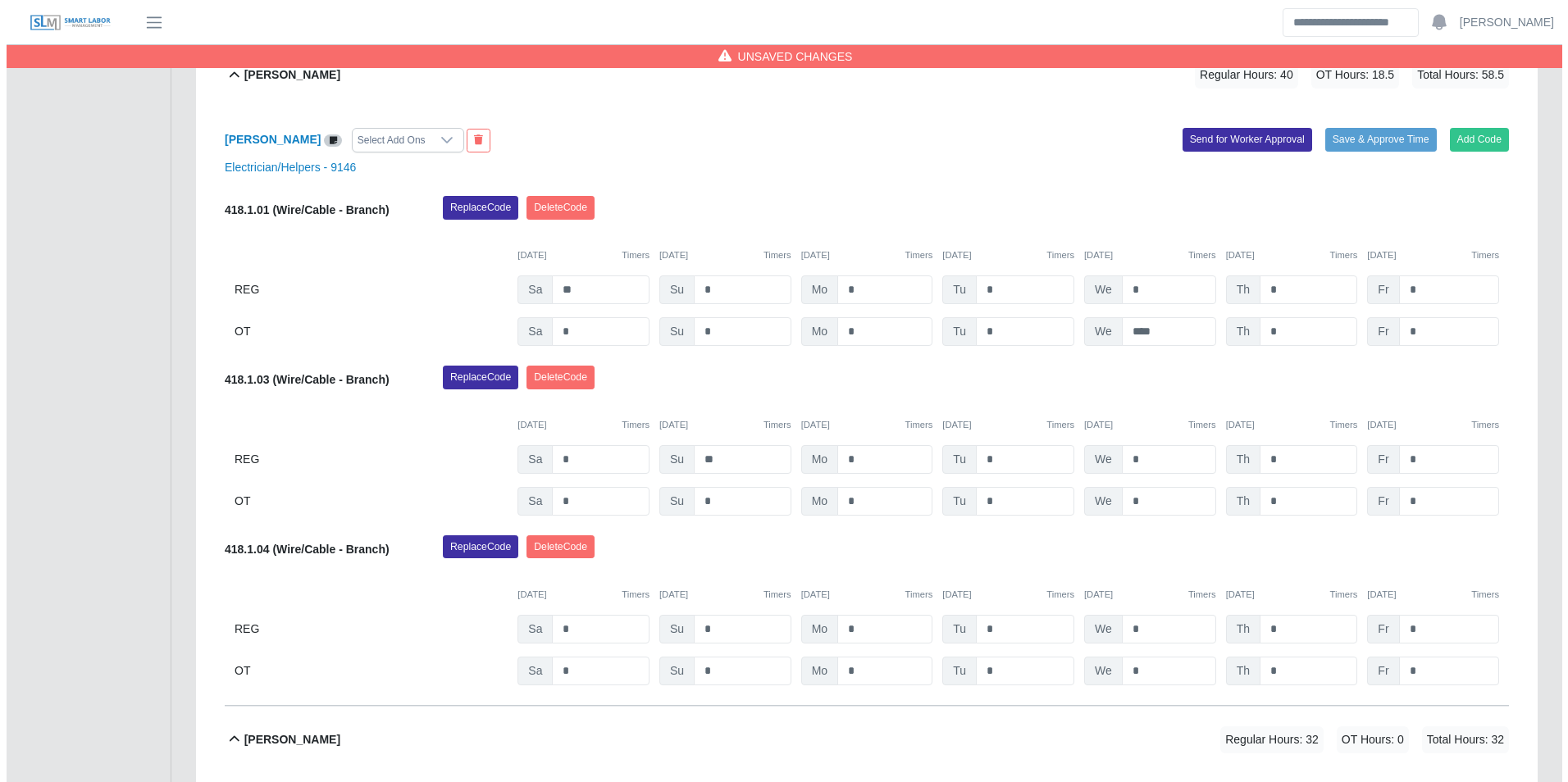
scroll to position [2106, 0]
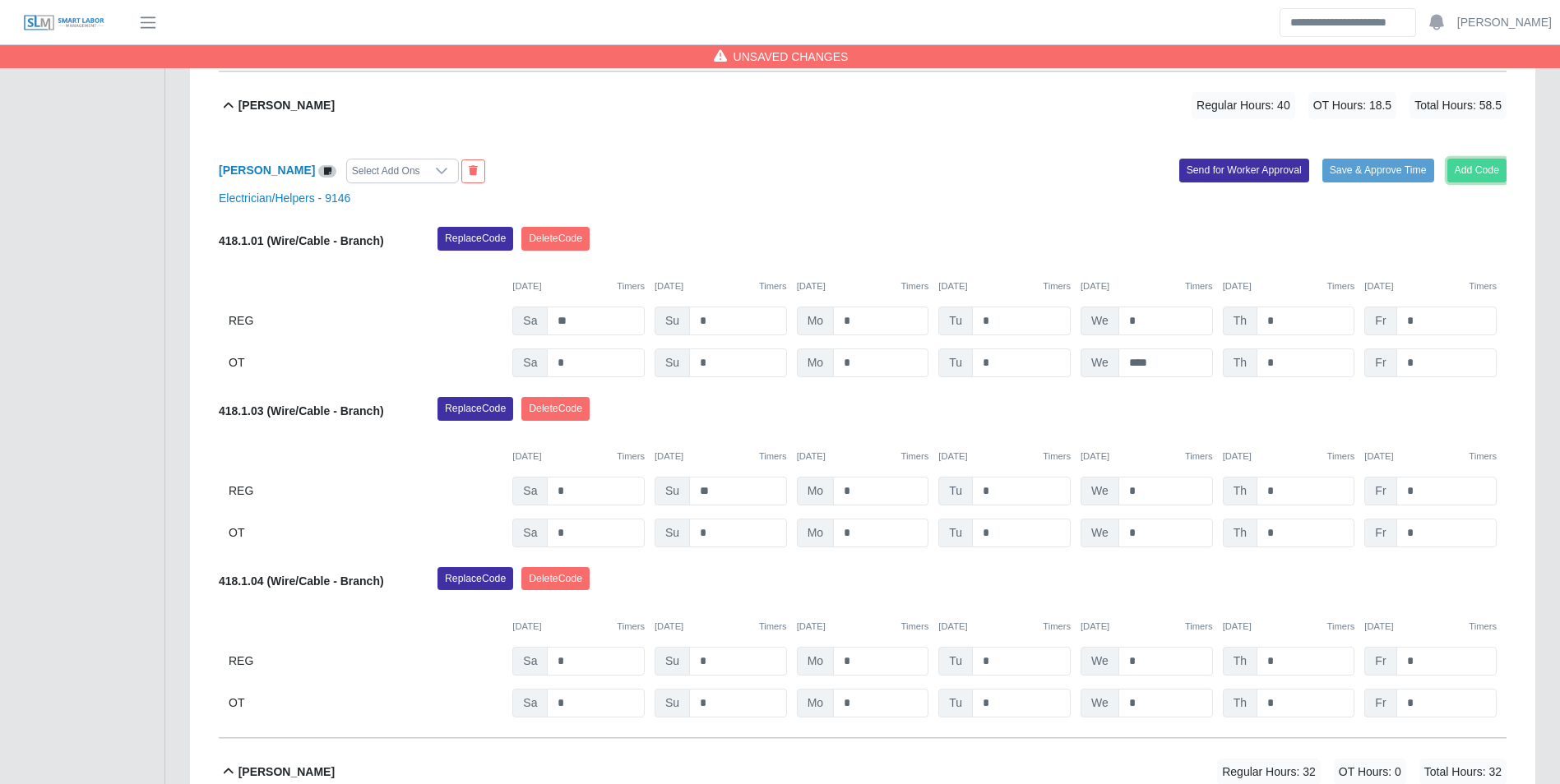
click at [1483, 182] on button "Add Code" at bounding box center [1477, 170] width 60 height 23
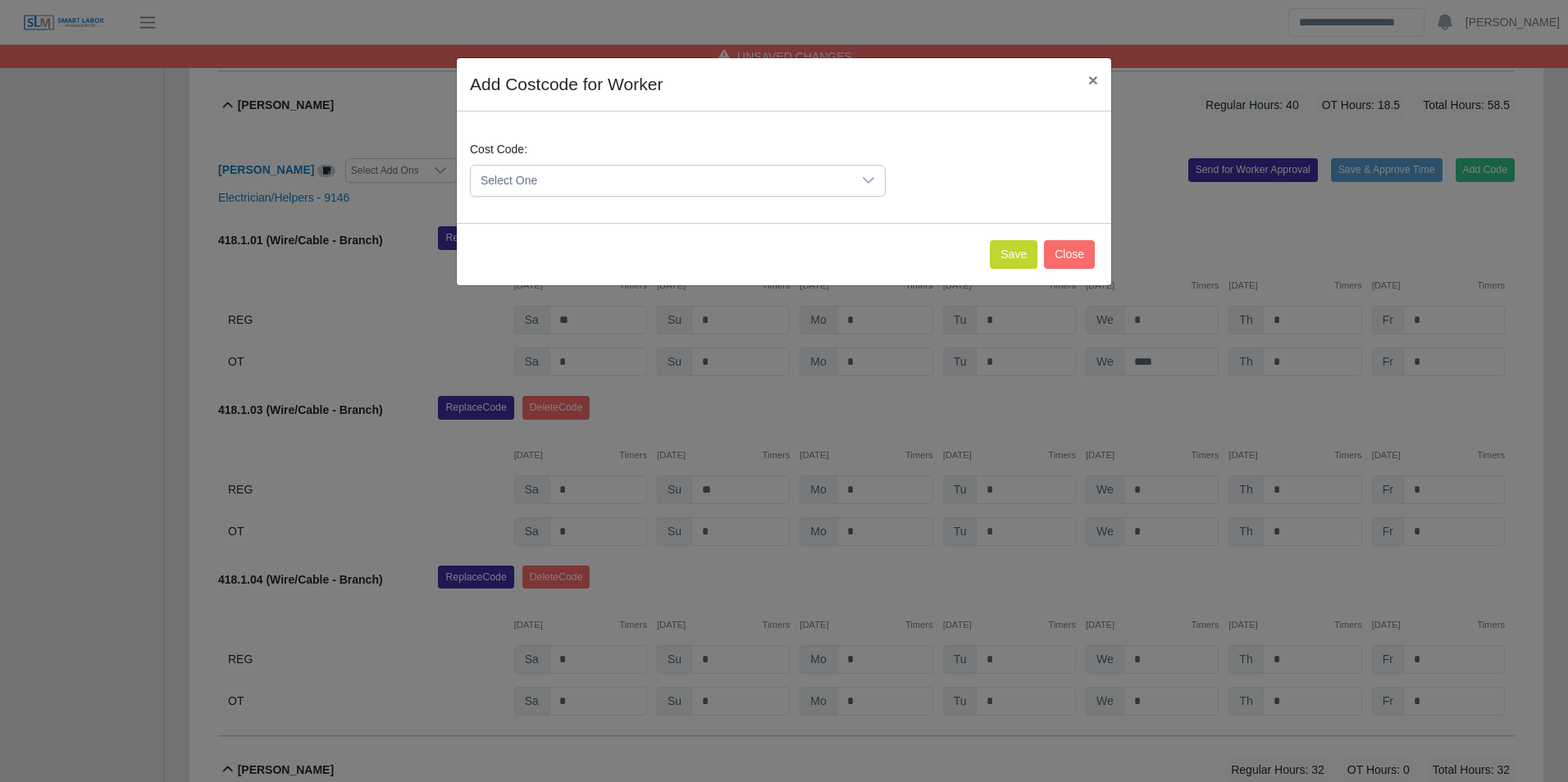
click at [728, 171] on span "Select One" at bounding box center [661, 181] width 381 height 30
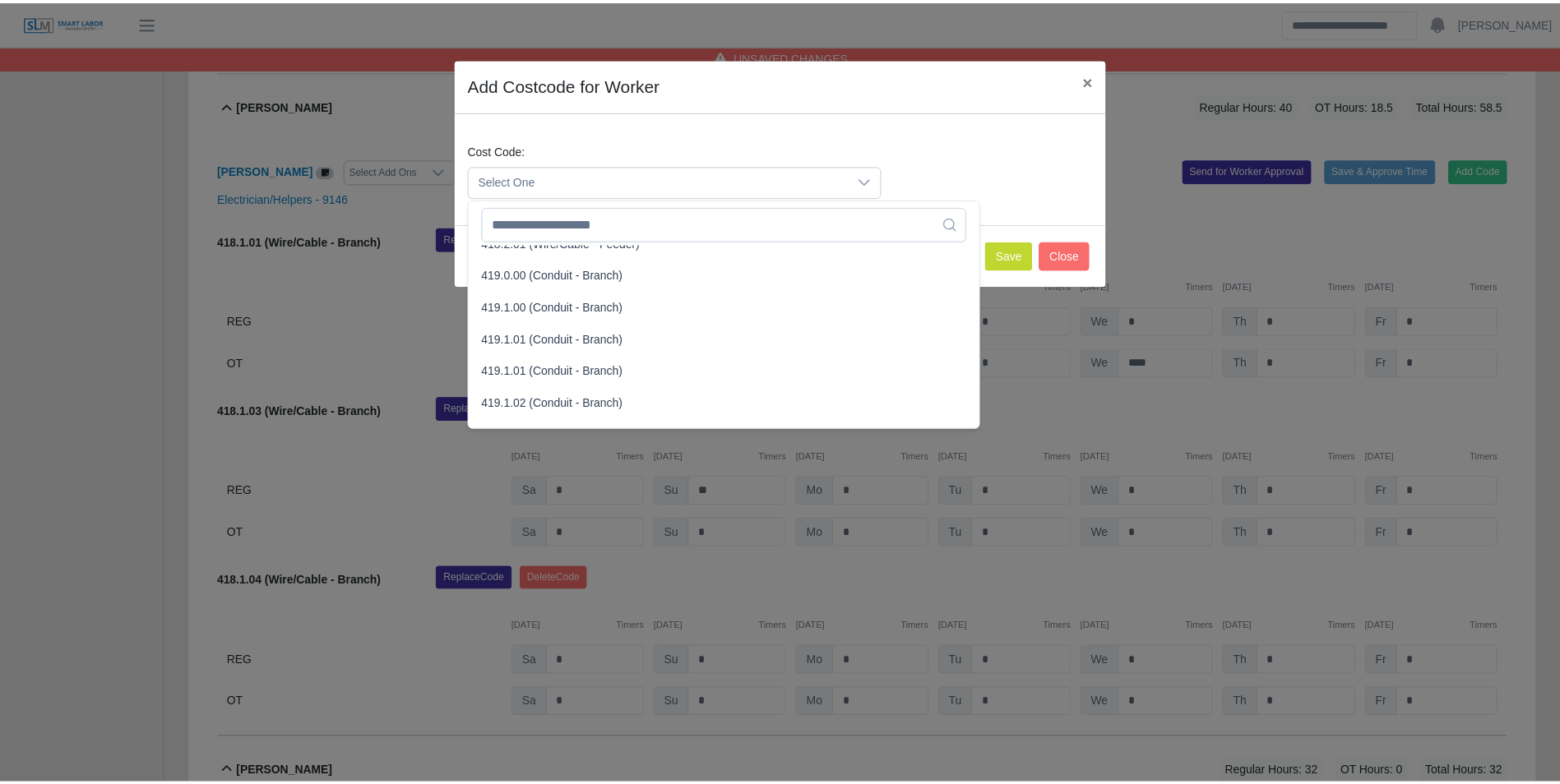
scroll to position [822, 0]
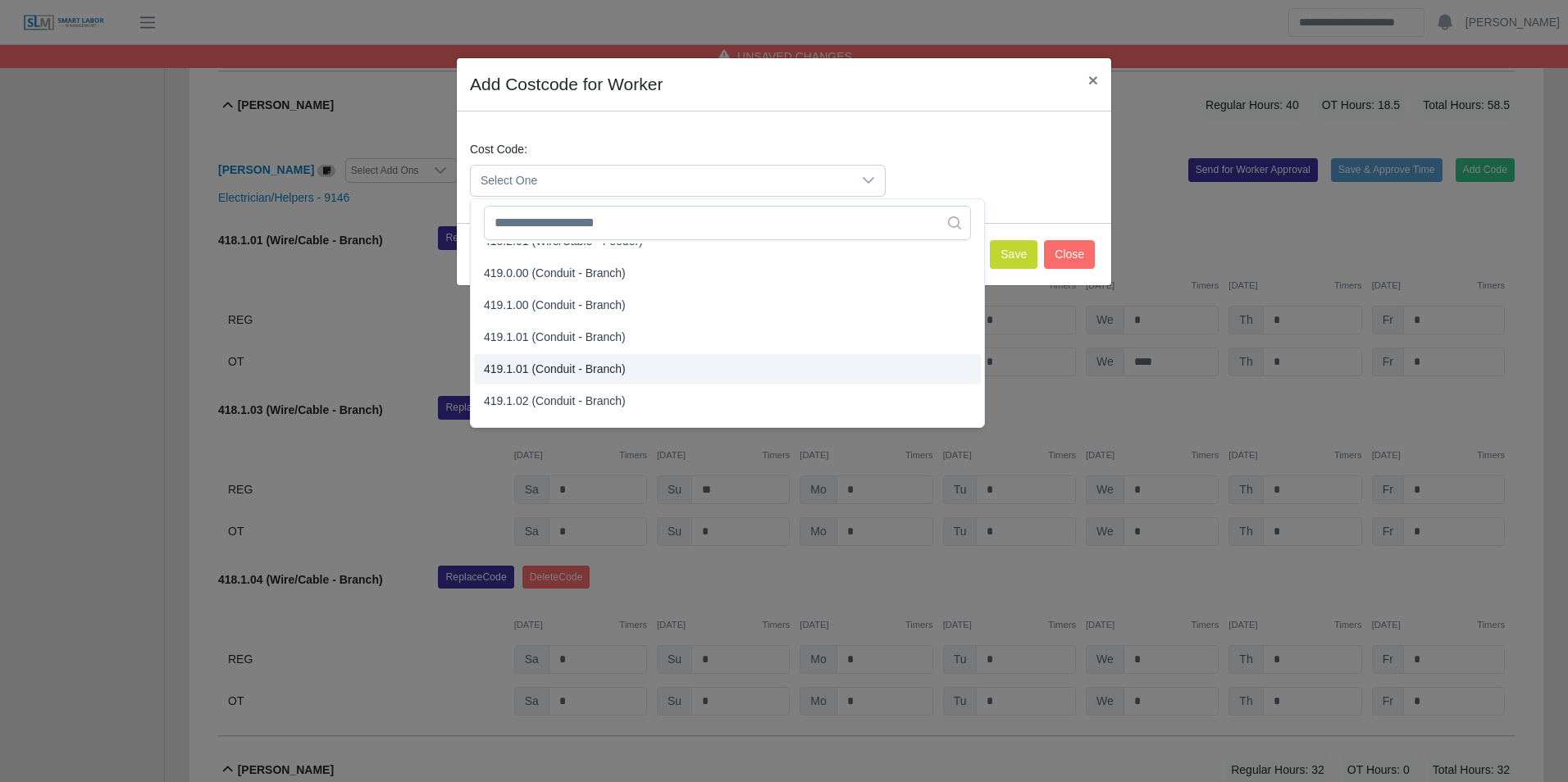
click at [567, 366] on span "419.1.01 (Conduit - Branch)" at bounding box center [555, 369] width 142 height 17
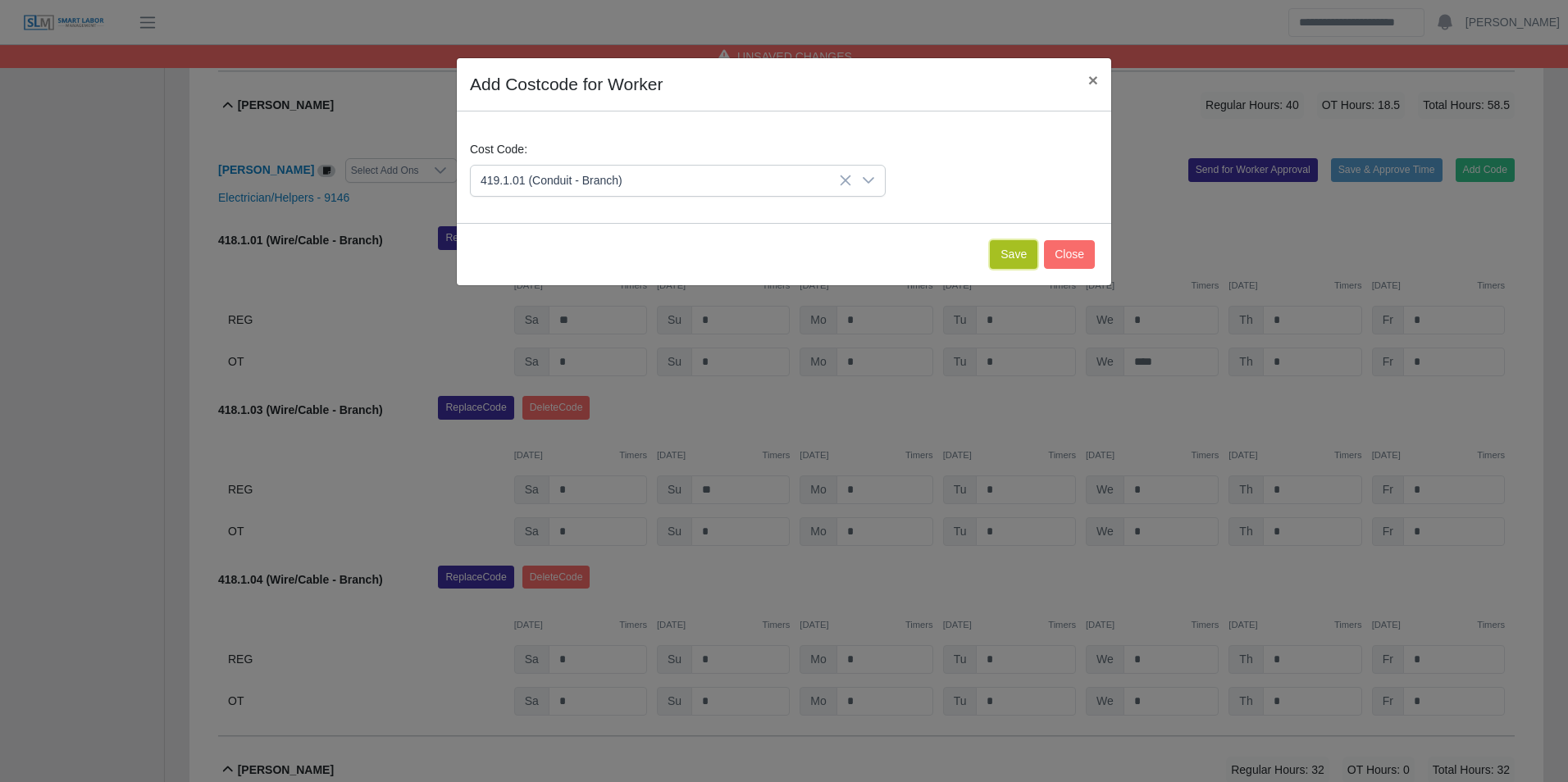
click at [1011, 261] on button "Save" at bounding box center [1013, 255] width 47 height 28
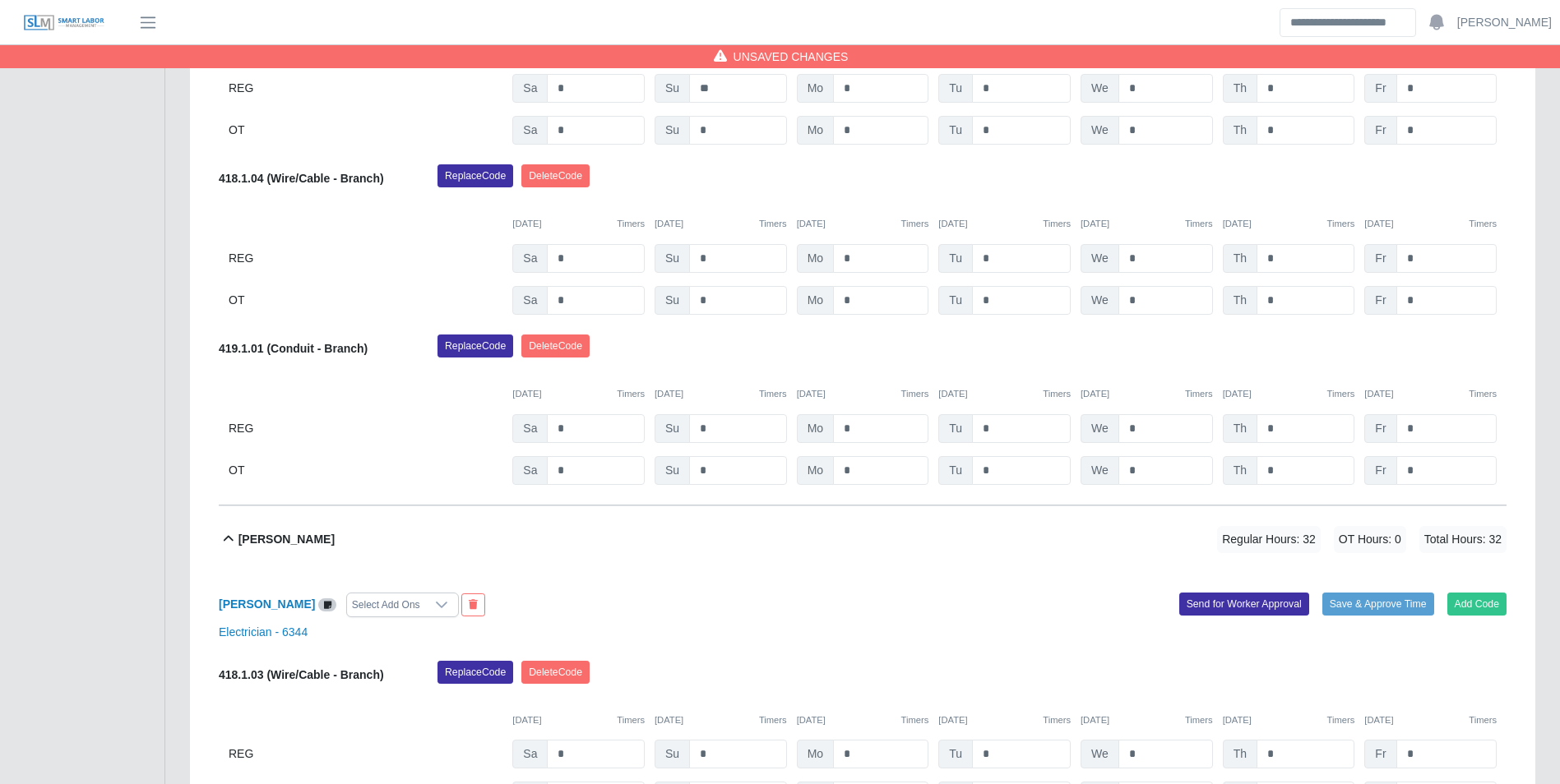
scroll to position [2522, 0]
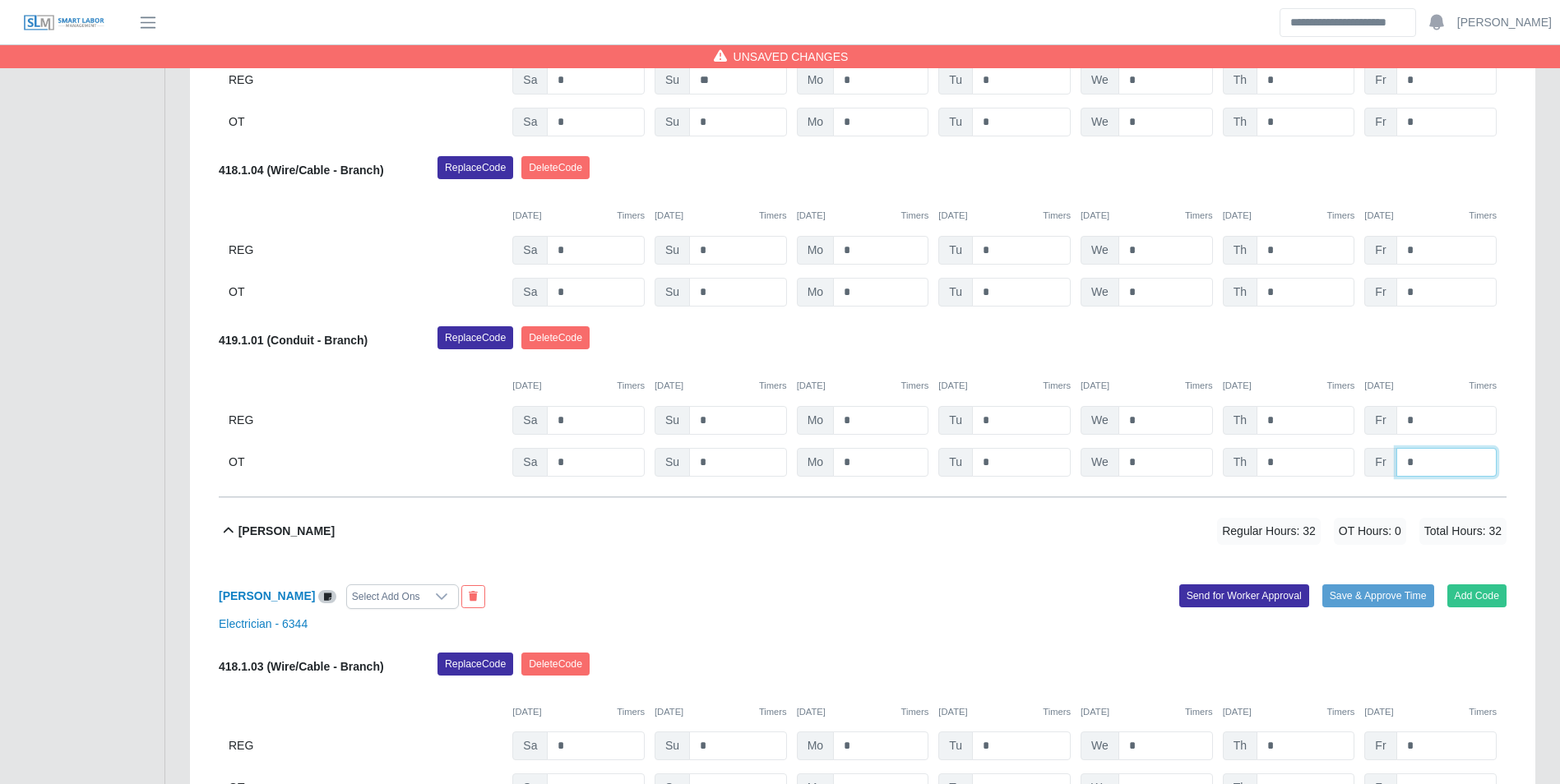
click at [1432, 460] on input "*" at bounding box center [1447, 462] width 100 height 28
type input "*"
click at [1432, 372] on div "10/04/2025 Timers 10/05/2025 Timers 10/06/2025 Timers 10/07/2025 Timers 10/08/2…" at bounding box center [863, 376] width 1288 height 33
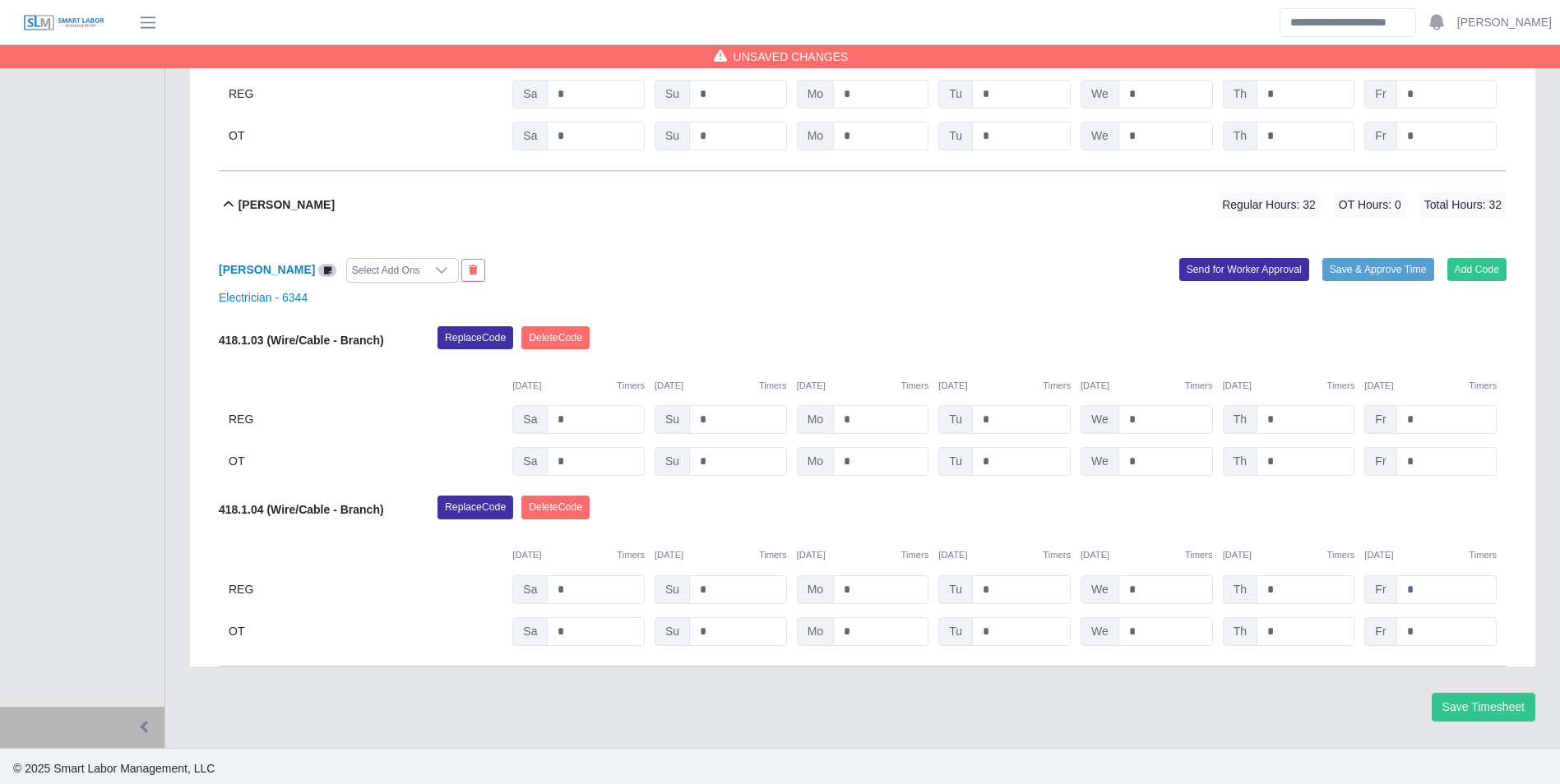
scroll to position [2851, 0]
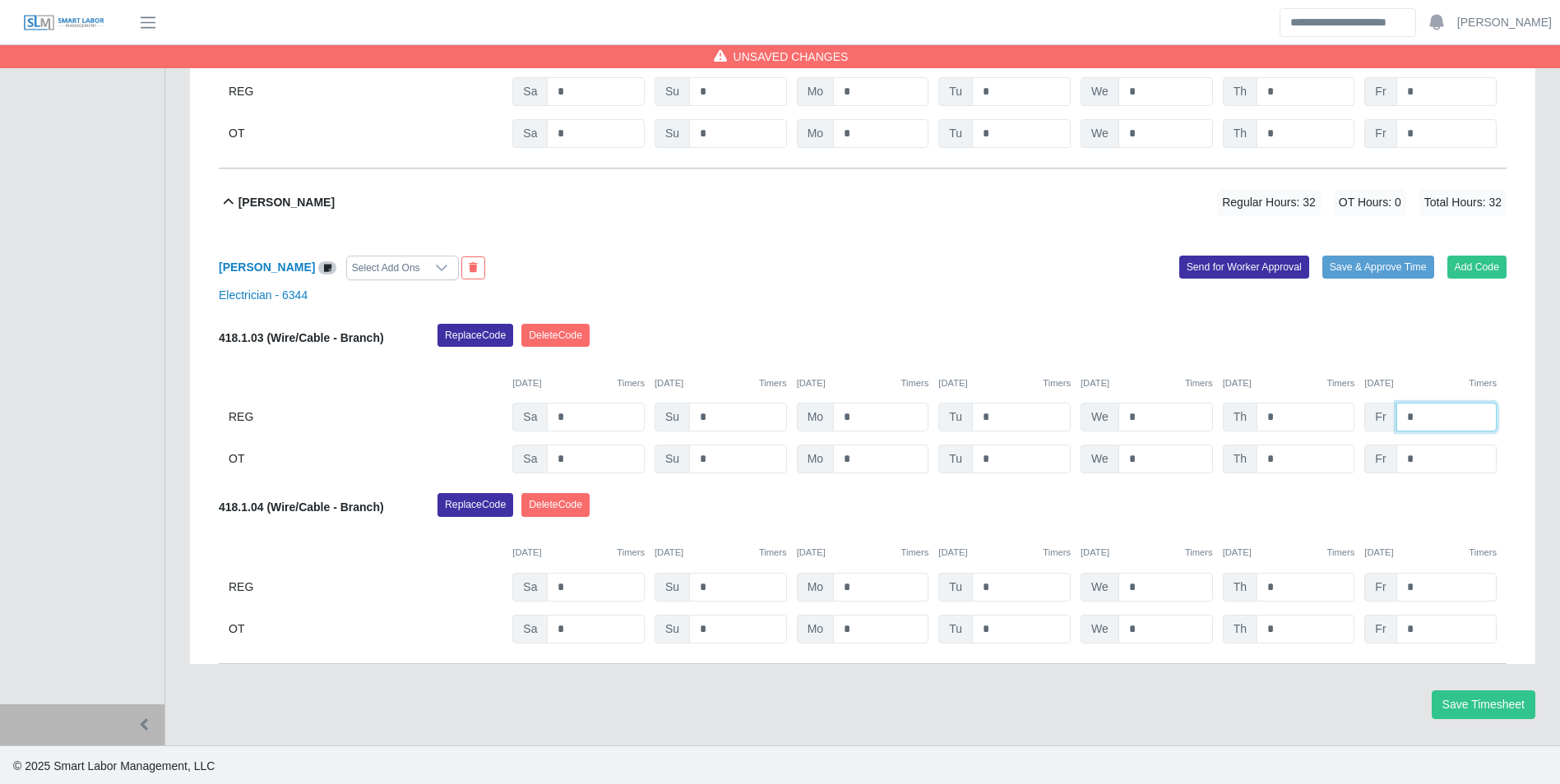
click at [1431, 425] on input "*" at bounding box center [1447, 417] width 100 height 28
type input "*"
click at [1426, 375] on div "10/04/2025 Timers 10/05/2025 Timers 10/06/2025 Timers 10/07/2025 Timers 10/08/2…" at bounding box center [863, 374] width 1288 height 33
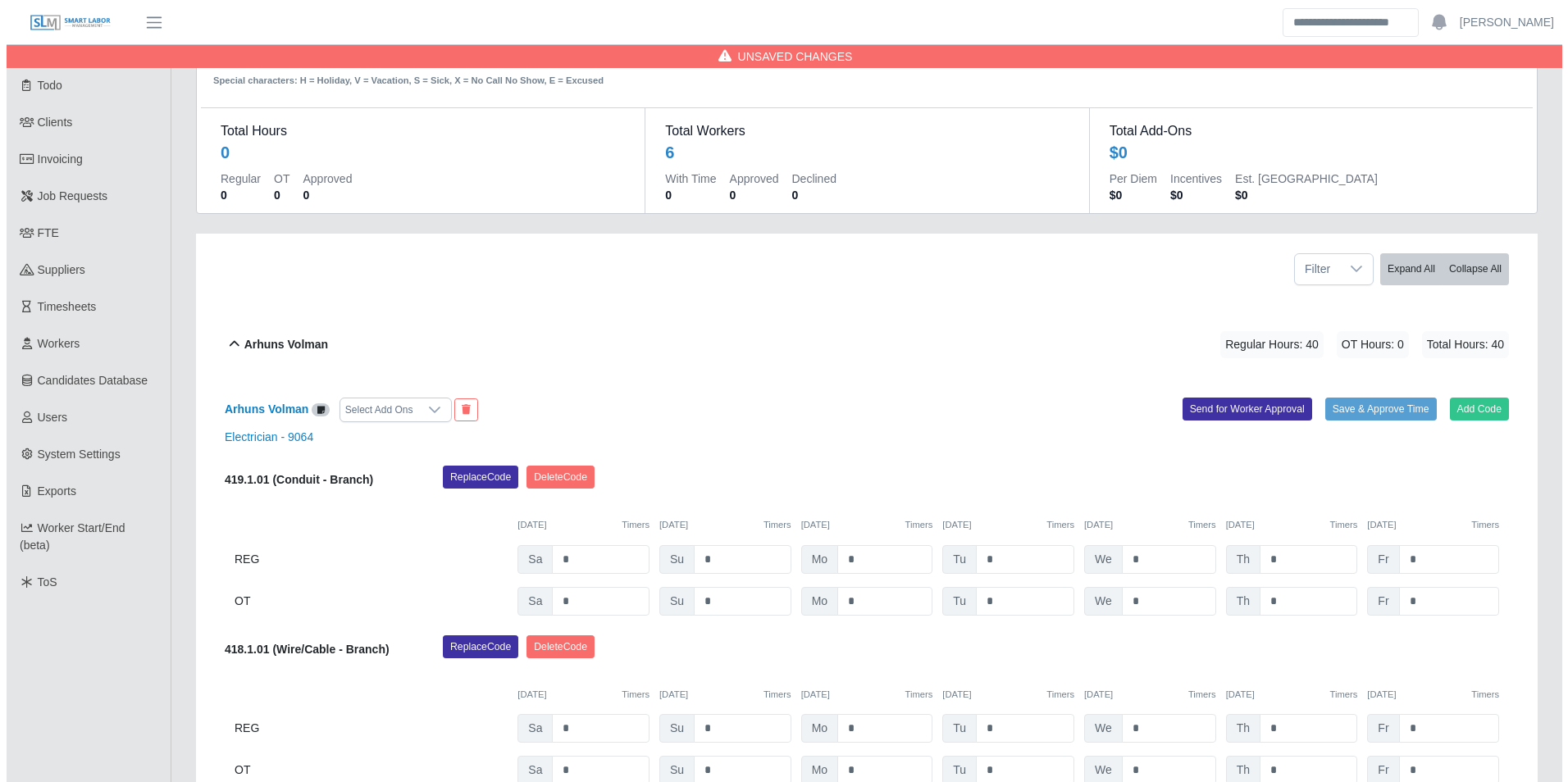
scroll to position [0, 0]
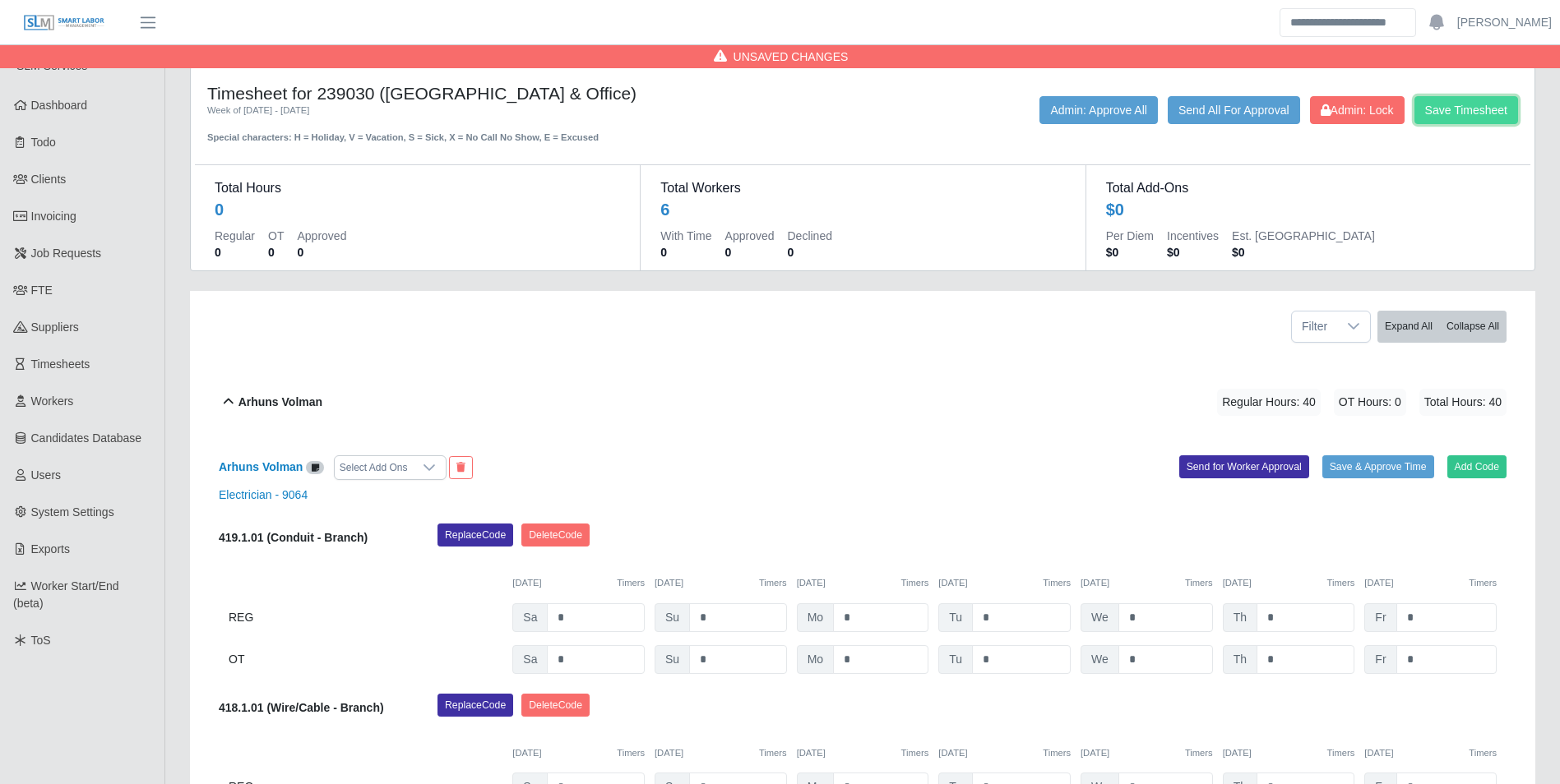
click at [1453, 107] on button "Save Timesheet" at bounding box center [1466, 110] width 103 height 28
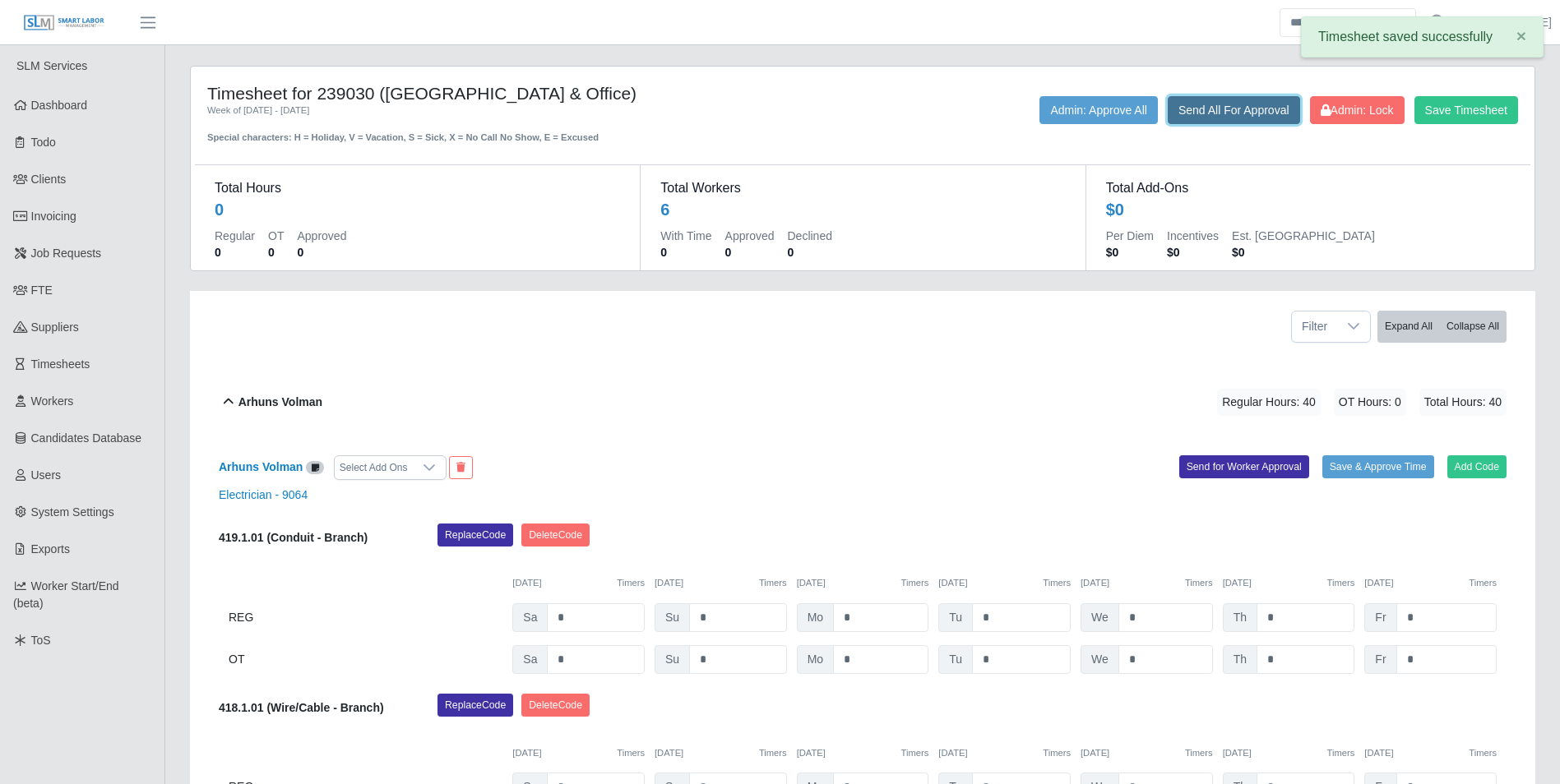
click at [1196, 111] on button "Send All For Approval" at bounding box center [1234, 110] width 133 height 28
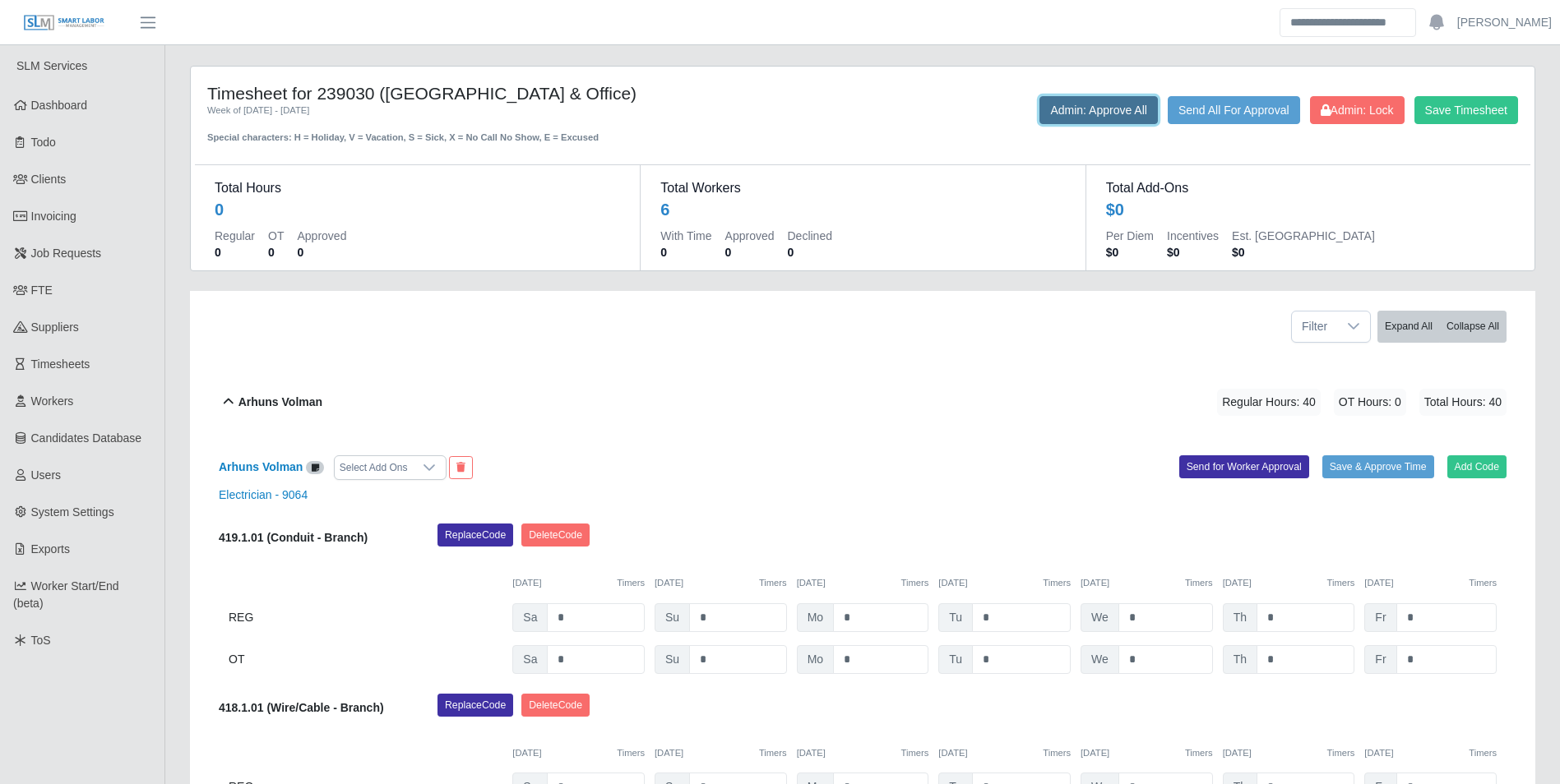
click at [1074, 102] on button "Admin: Approve All" at bounding box center [1099, 110] width 118 height 28
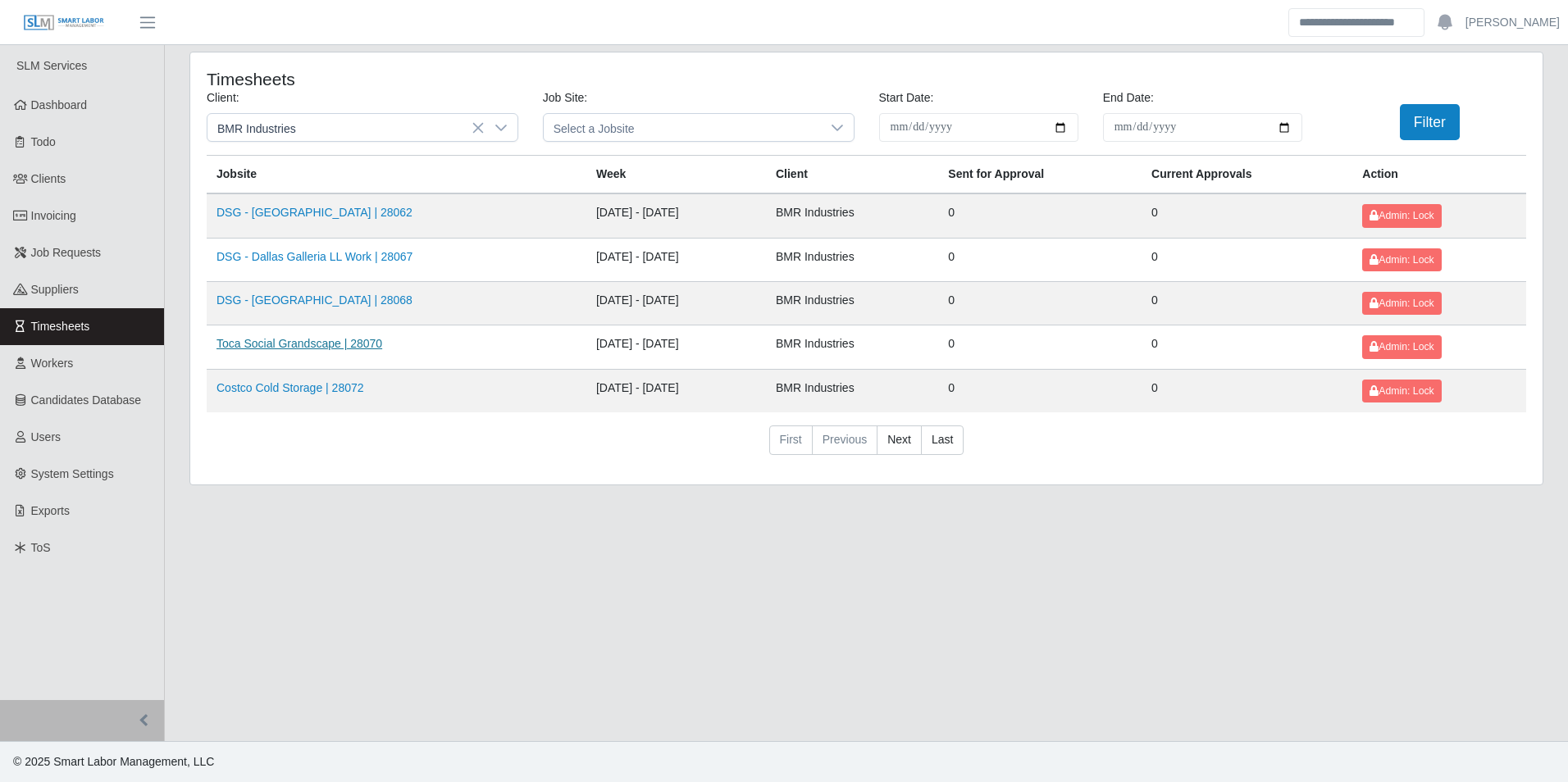
click at [290, 347] on link "Toca Social Grandscape | 28070" at bounding box center [299, 344] width 166 height 13
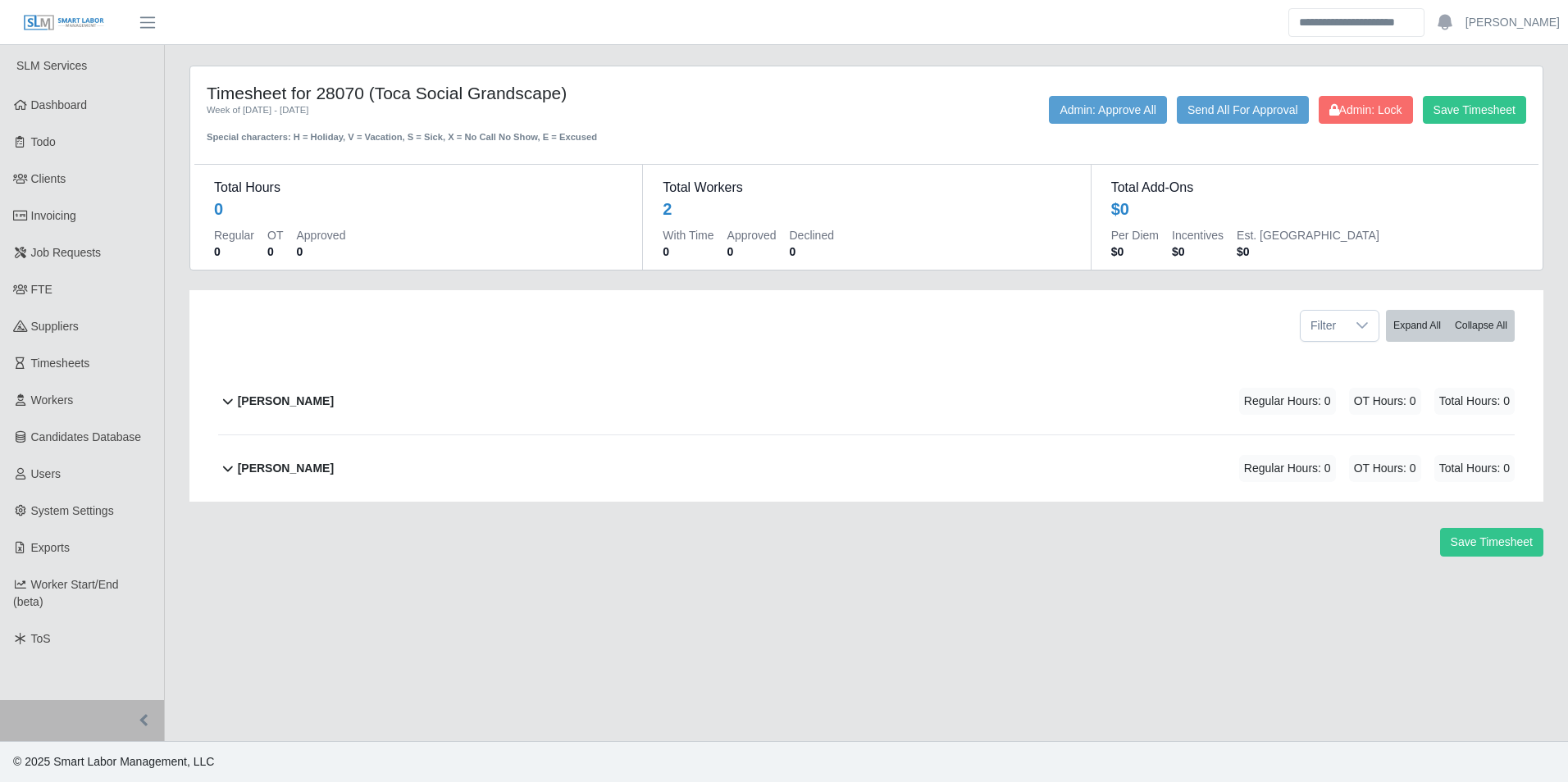
click at [332, 403] on div "[PERSON_NAME] Regular Hours: 0 OT Hours: 0 Total Hours: 0" at bounding box center [876, 402] width 1277 height 67
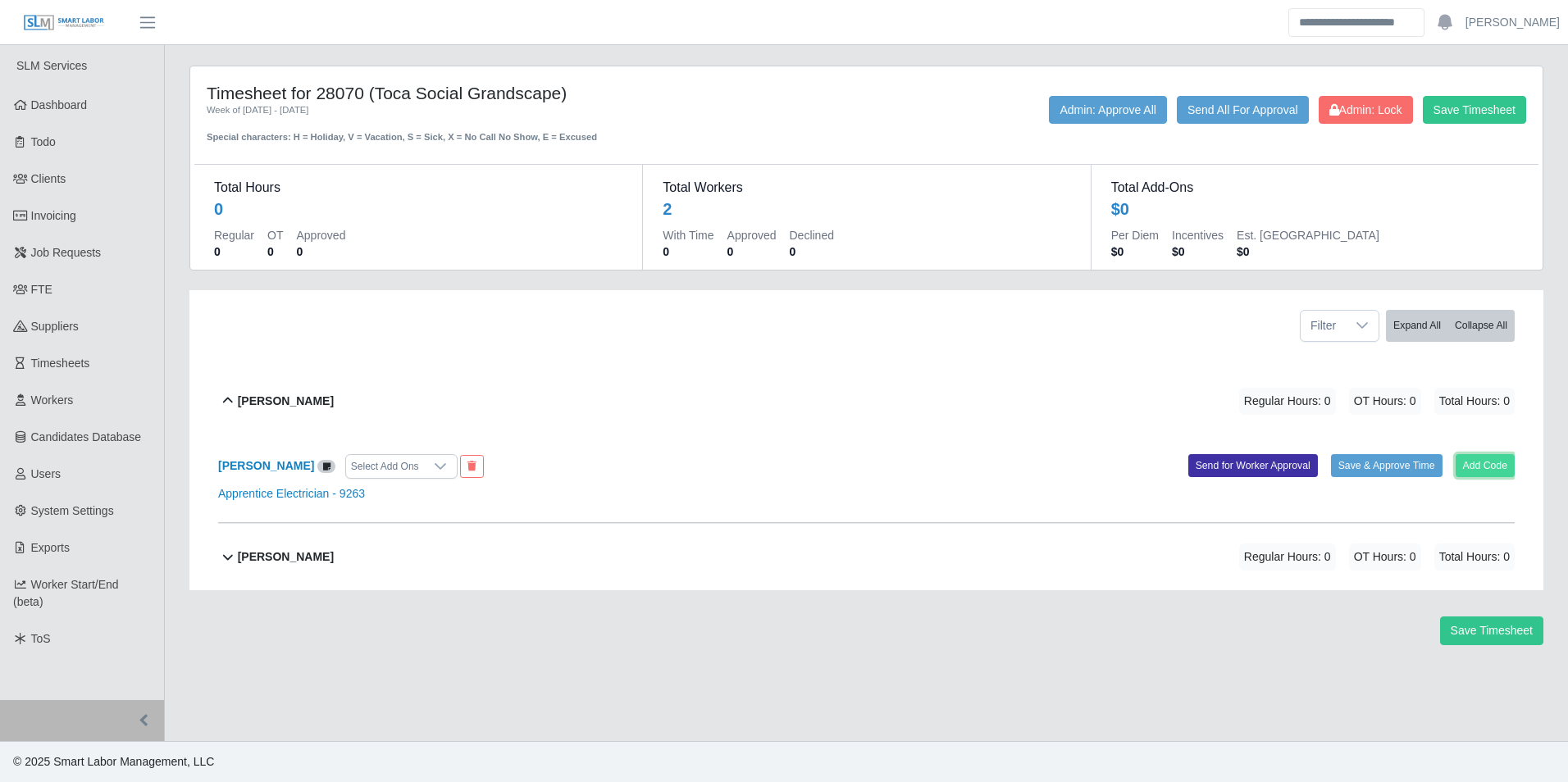
click at [1478, 470] on button "Add Code" at bounding box center [1486, 466] width 60 height 23
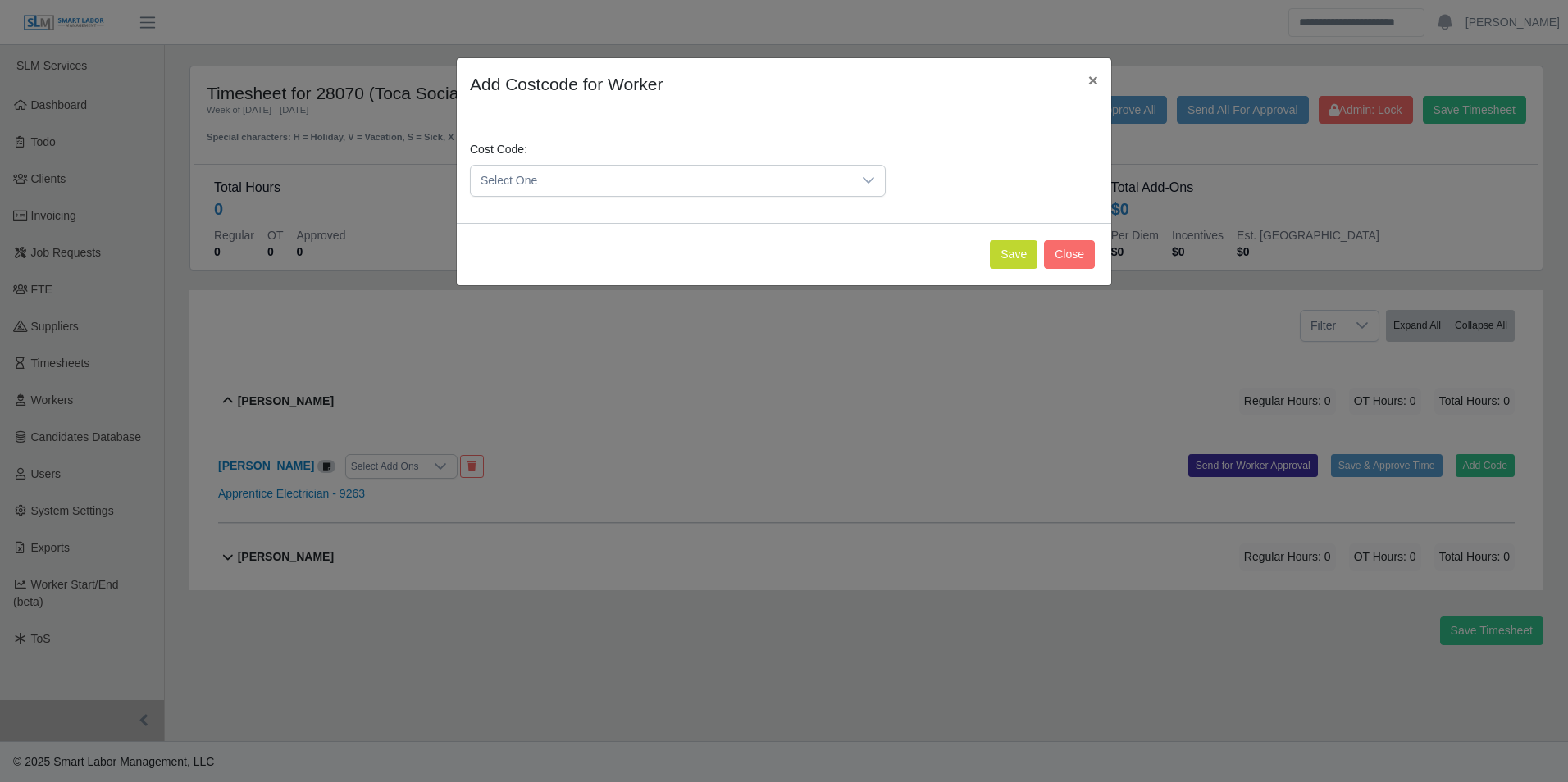
click at [593, 186] on span "Select One" at bounding box center [661, 181] width 381 height 30
click at [556, 324] on li "101 (101)" at bounding box center [678, 326] width 408 height 30
click at [1021, 263] on button "Save" at bounding box center [1013, 255] width 47 height 28
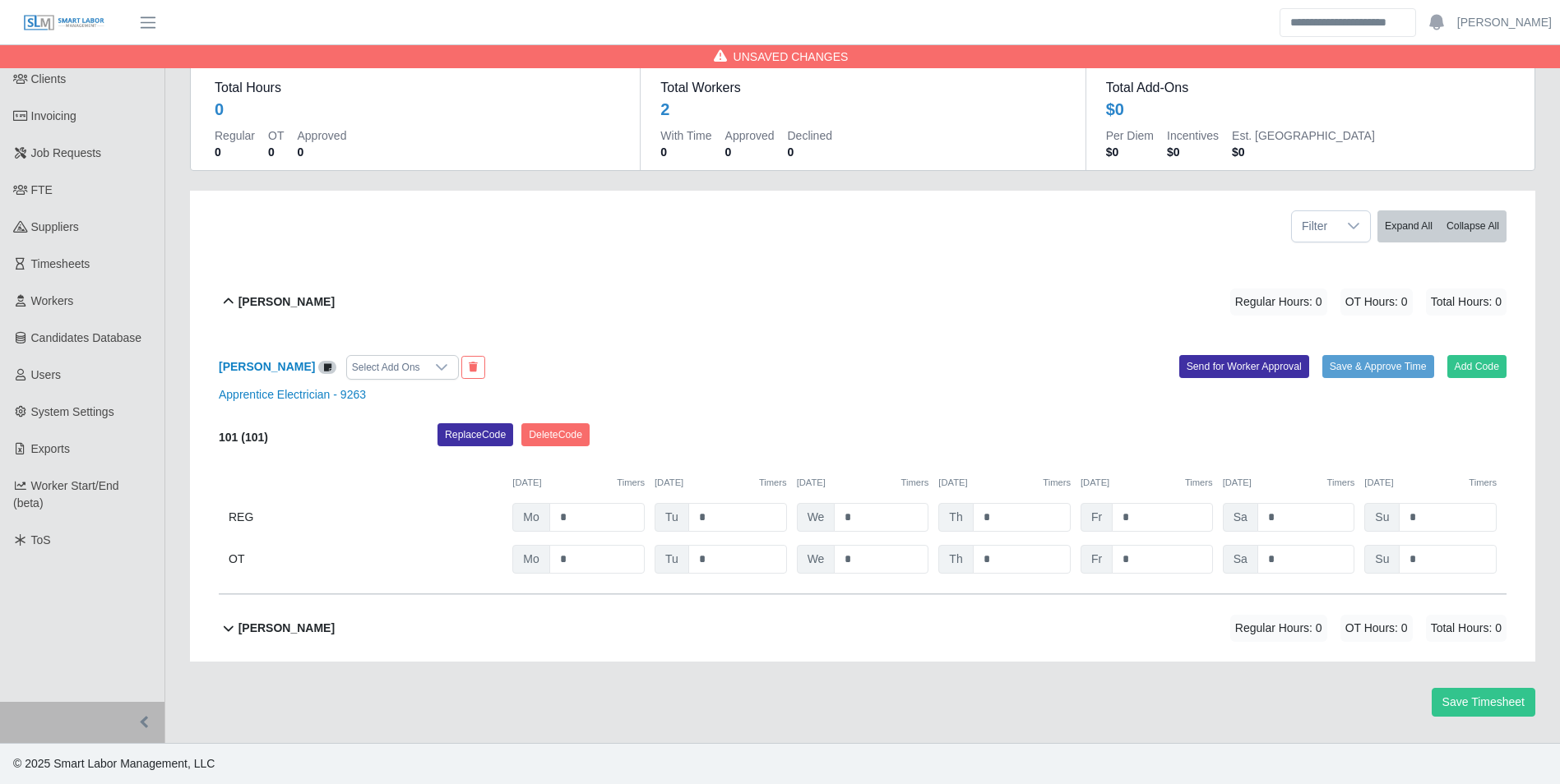
click at [308, 626] on b "[PERSON_NAME]" at bounding box center [286, 628] width 96 height 18
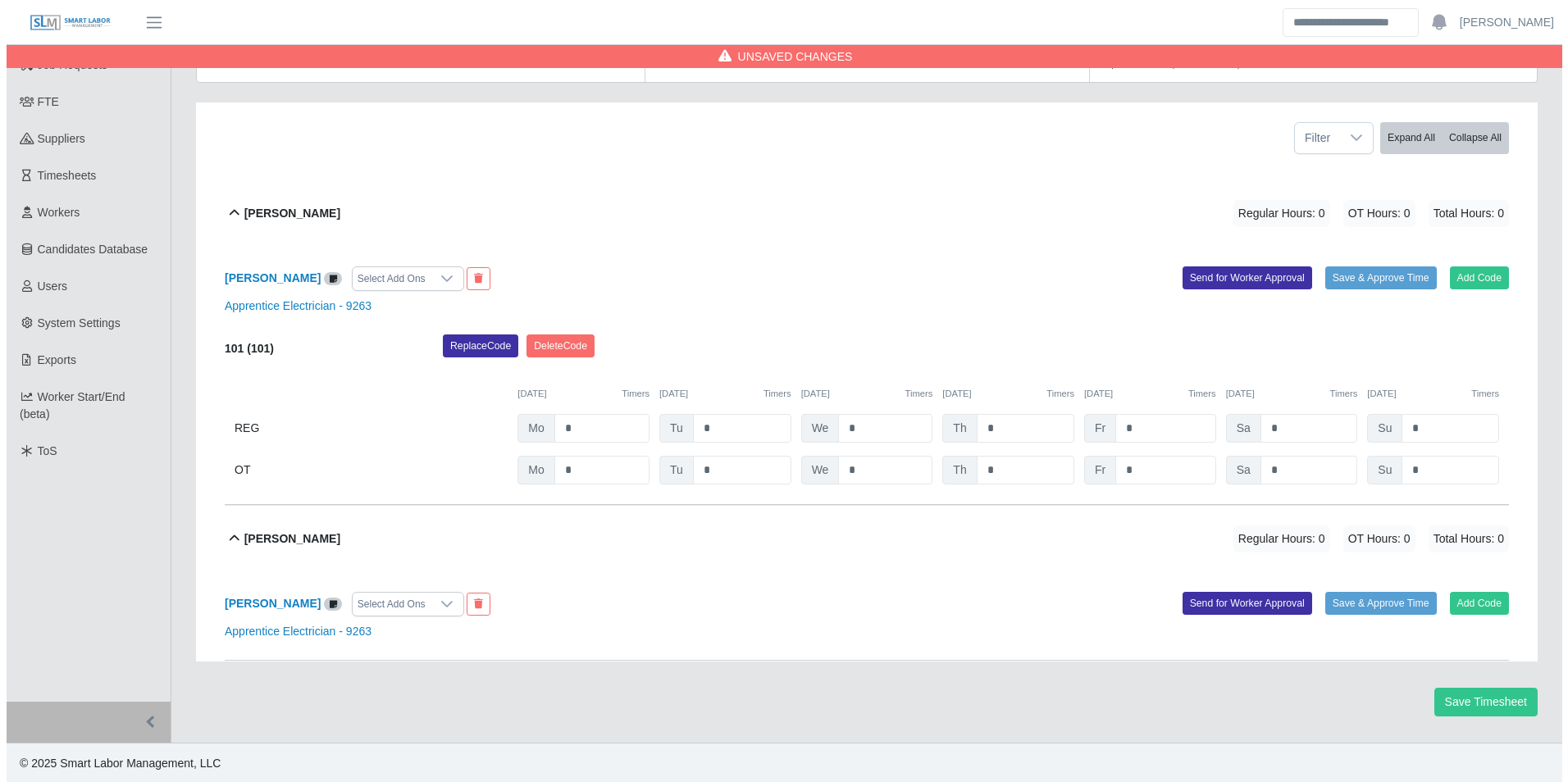
scroll to position [190, 0]
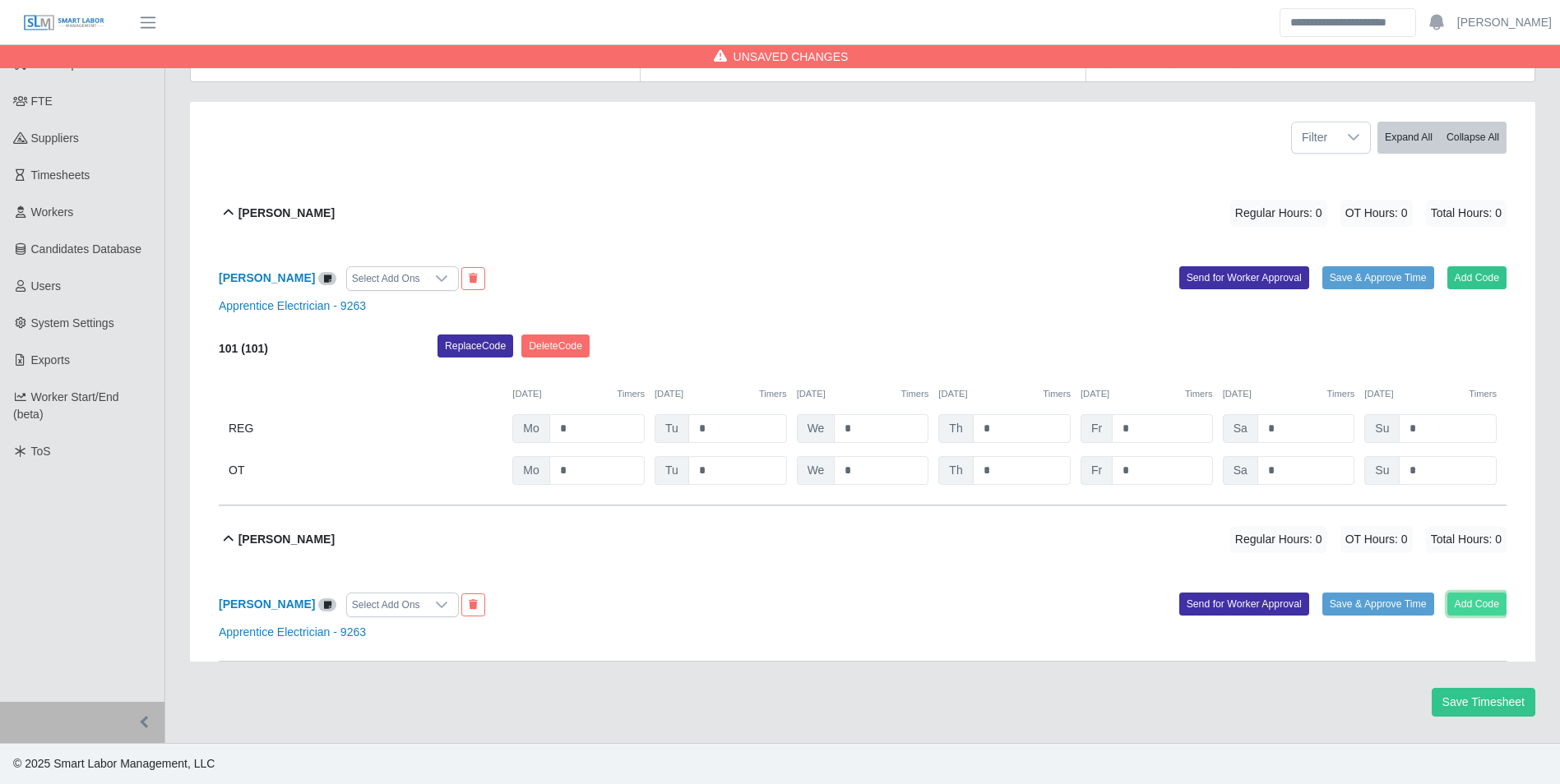
click at [1459, 605] on button "Add Code" at bounding box center [1477, 605] width 60 height 23
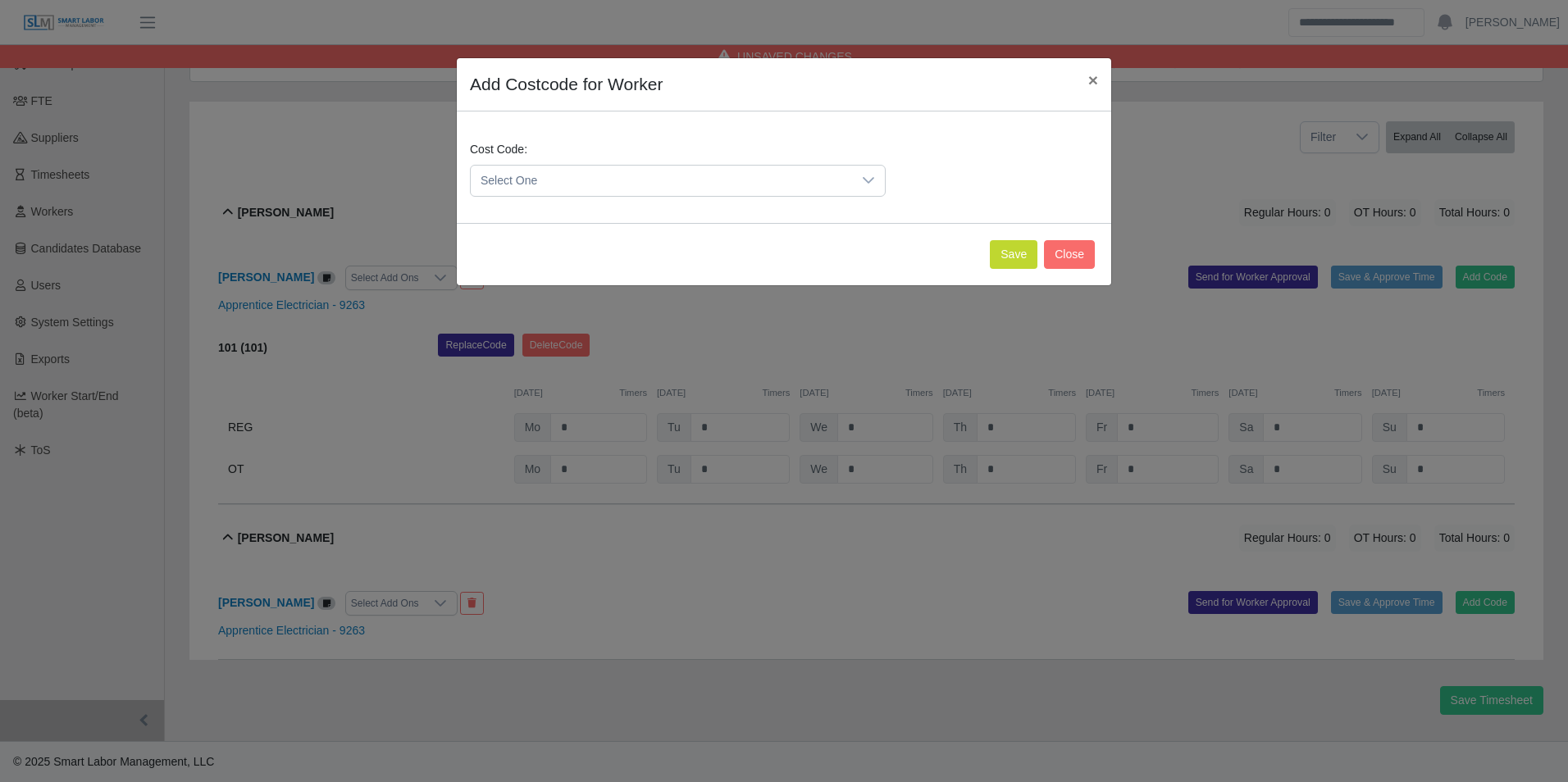
click at [618, 174] on span "Select One" at bounding box center [661, 181] width 381 height 30
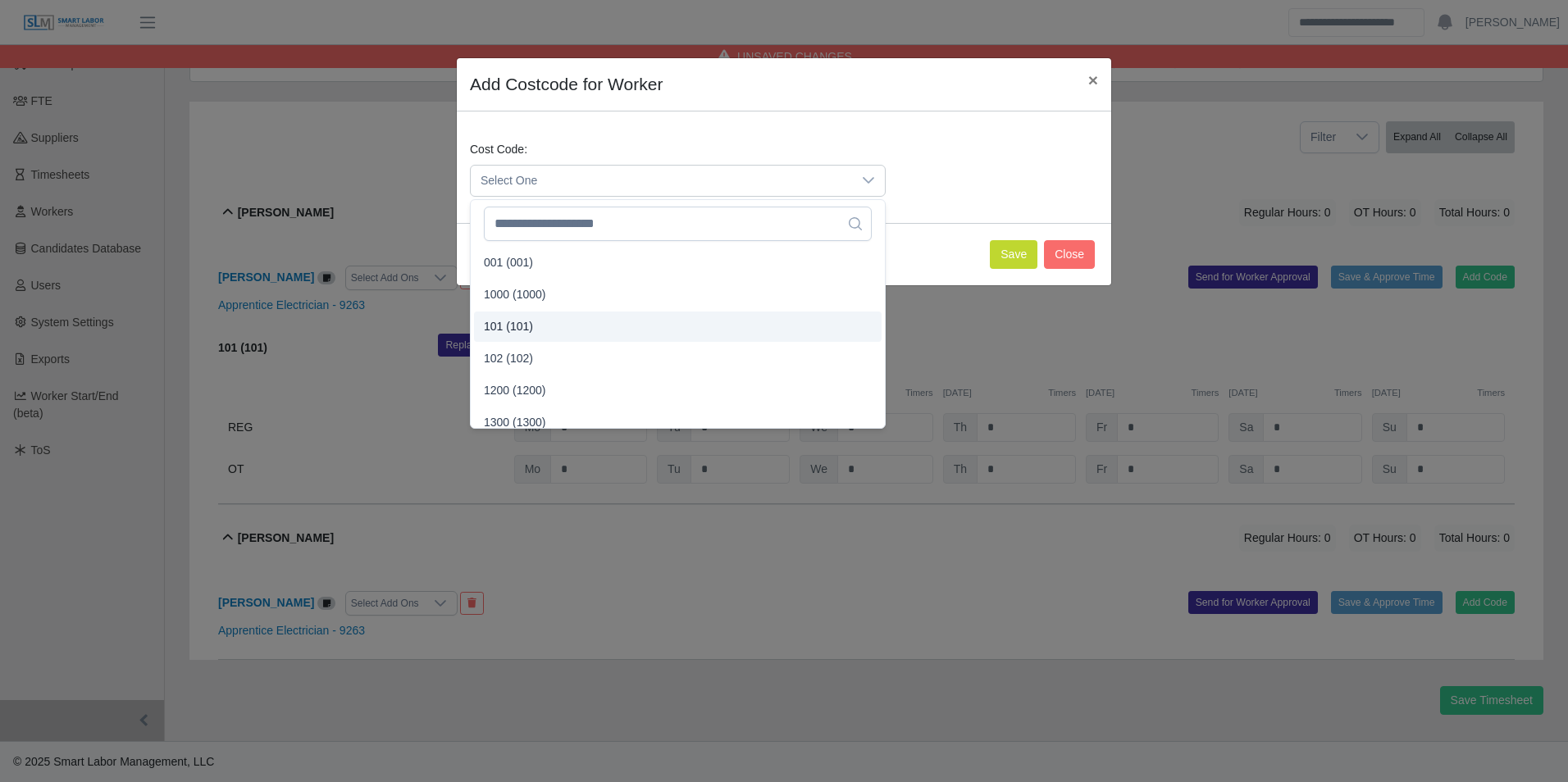
click at [530, 324] on span "101 (101)" at bounding box center [508, 326] width 49 height 17
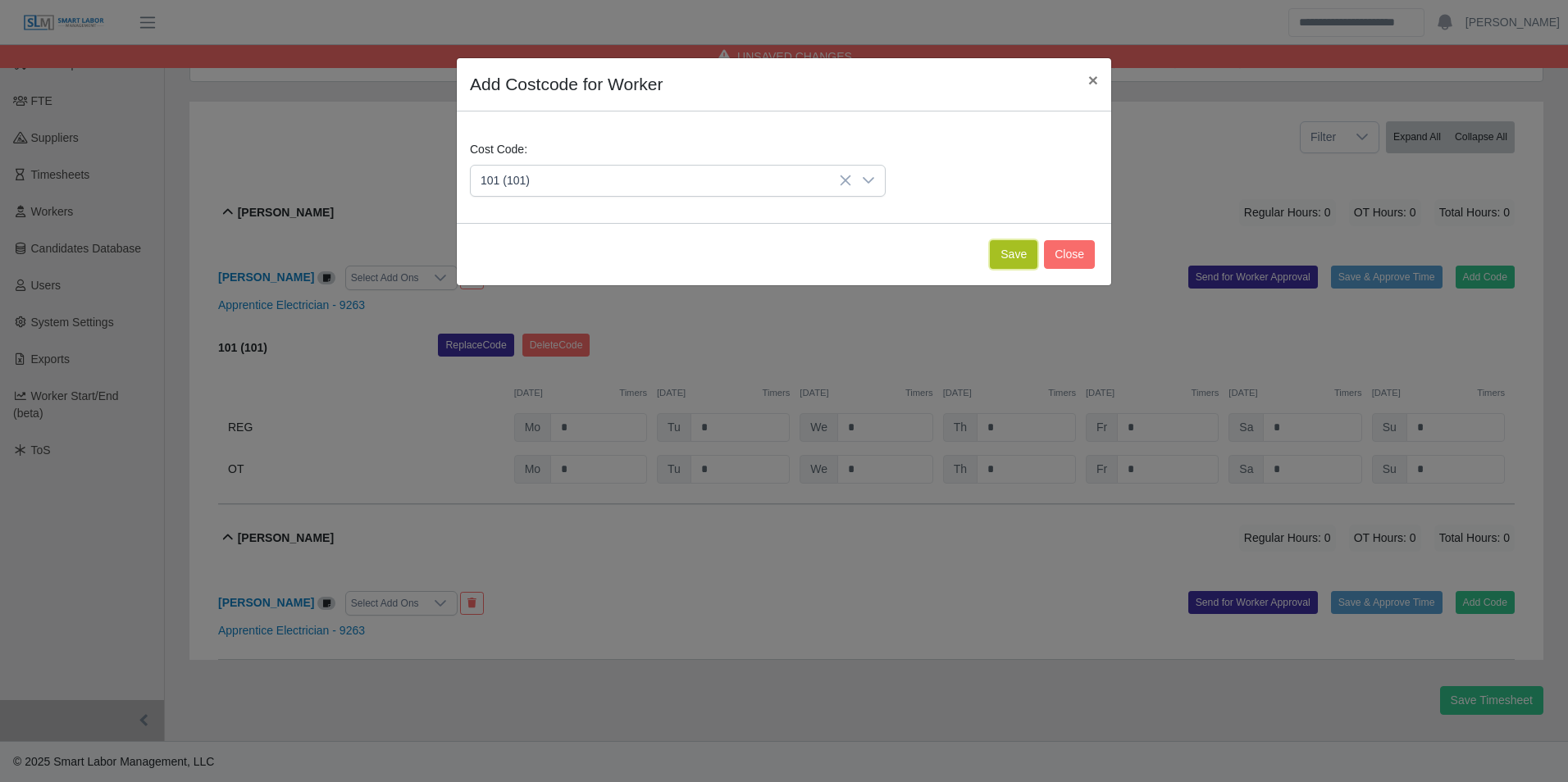
click at [1010, 264] on button "Save" at bounding box center [1013, 255] width 47 height 28
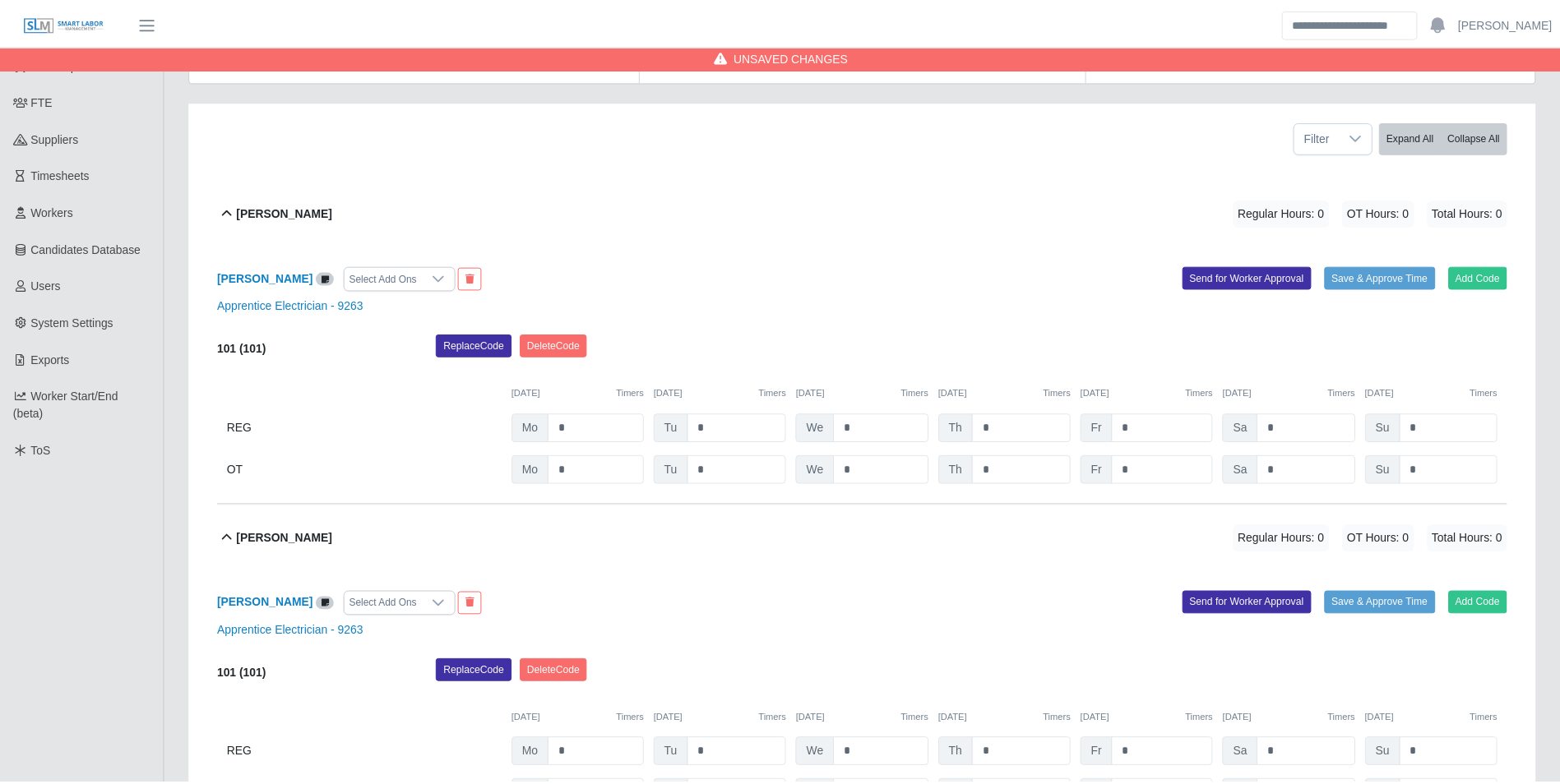
scroll to position [360, 0]
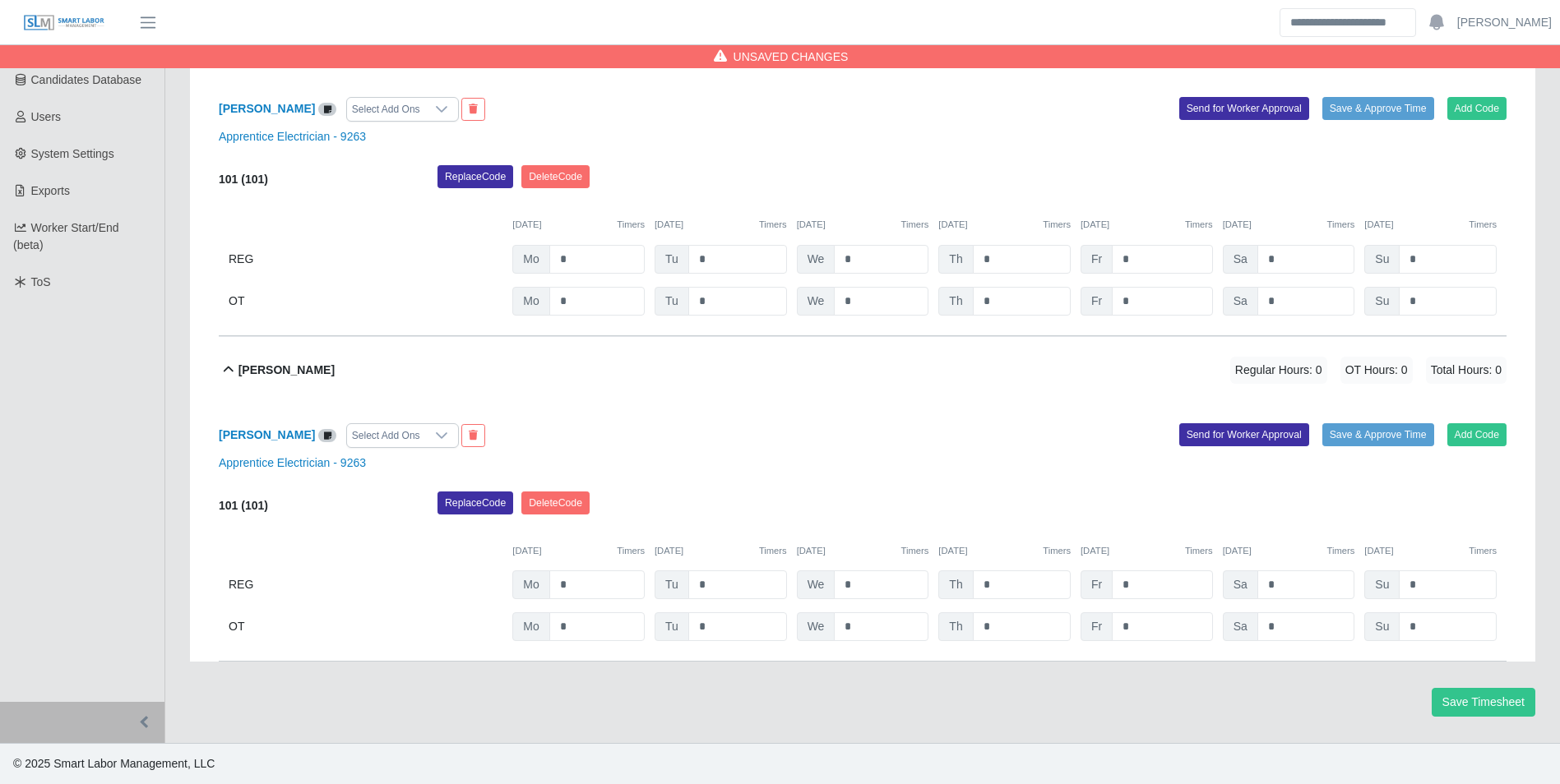
click at [623, 235] on div "101 (101) Replace Code [GEOGRAPHIC_DATA] Code [DATE] Timers [DATE] Timers [DATE…" at bounding box center [863, 240] width 1288 height 150
click at [627, 243] on div "101 (101) Replace Code [GEOGRAPHIC_DATA] Code [DATE] Timers [DATE] Timers [DATE…" at bounding box center [863, 240] width 1288 height 150
click at [600, 254] on input "*" at bounding box center [596, 259] width 95 height 28
type input "*"
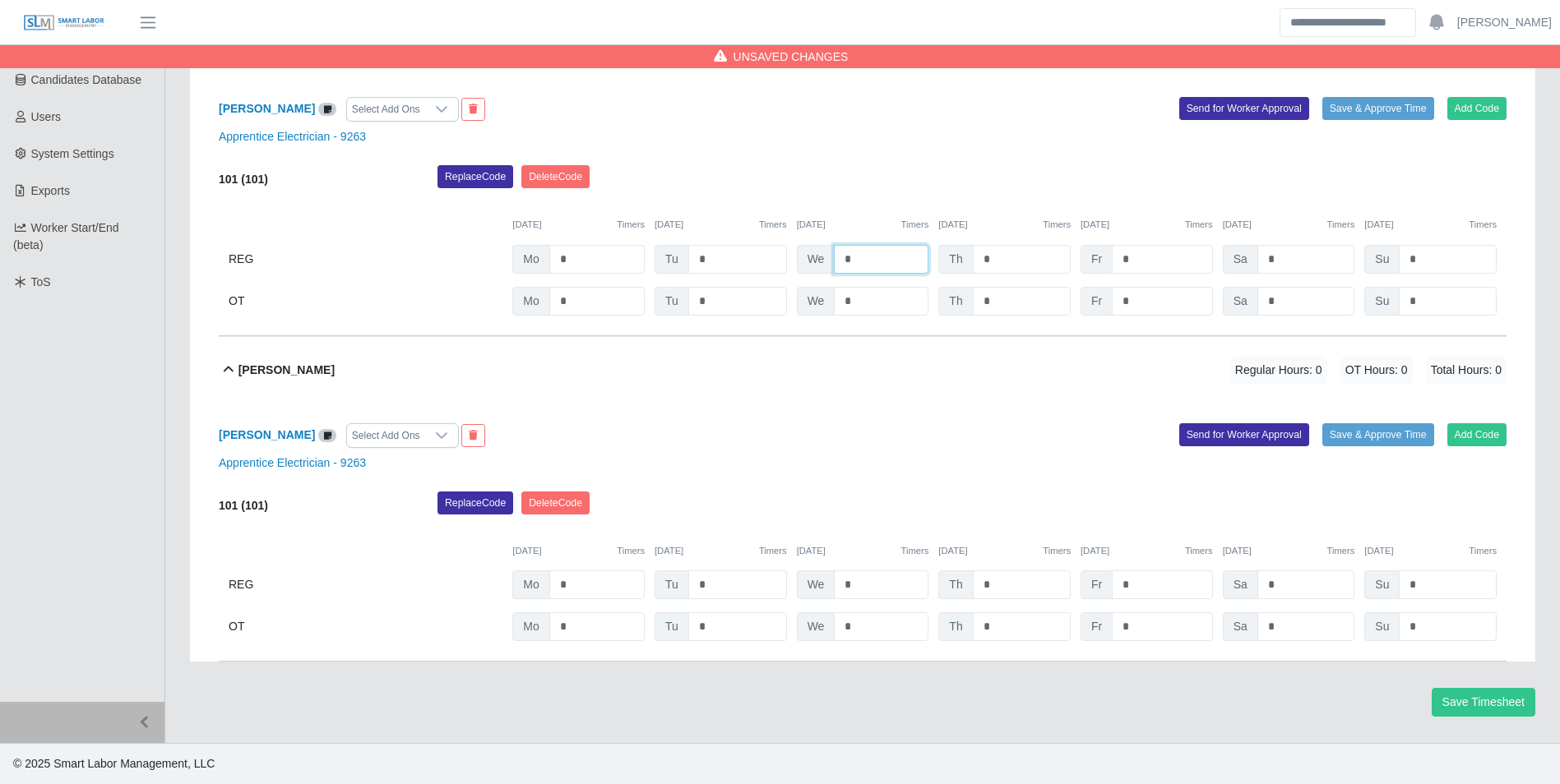
type input "*"
click at [579, 575] on input "*" at bounding box center [596, 585] width 95 height 28
type input "*"
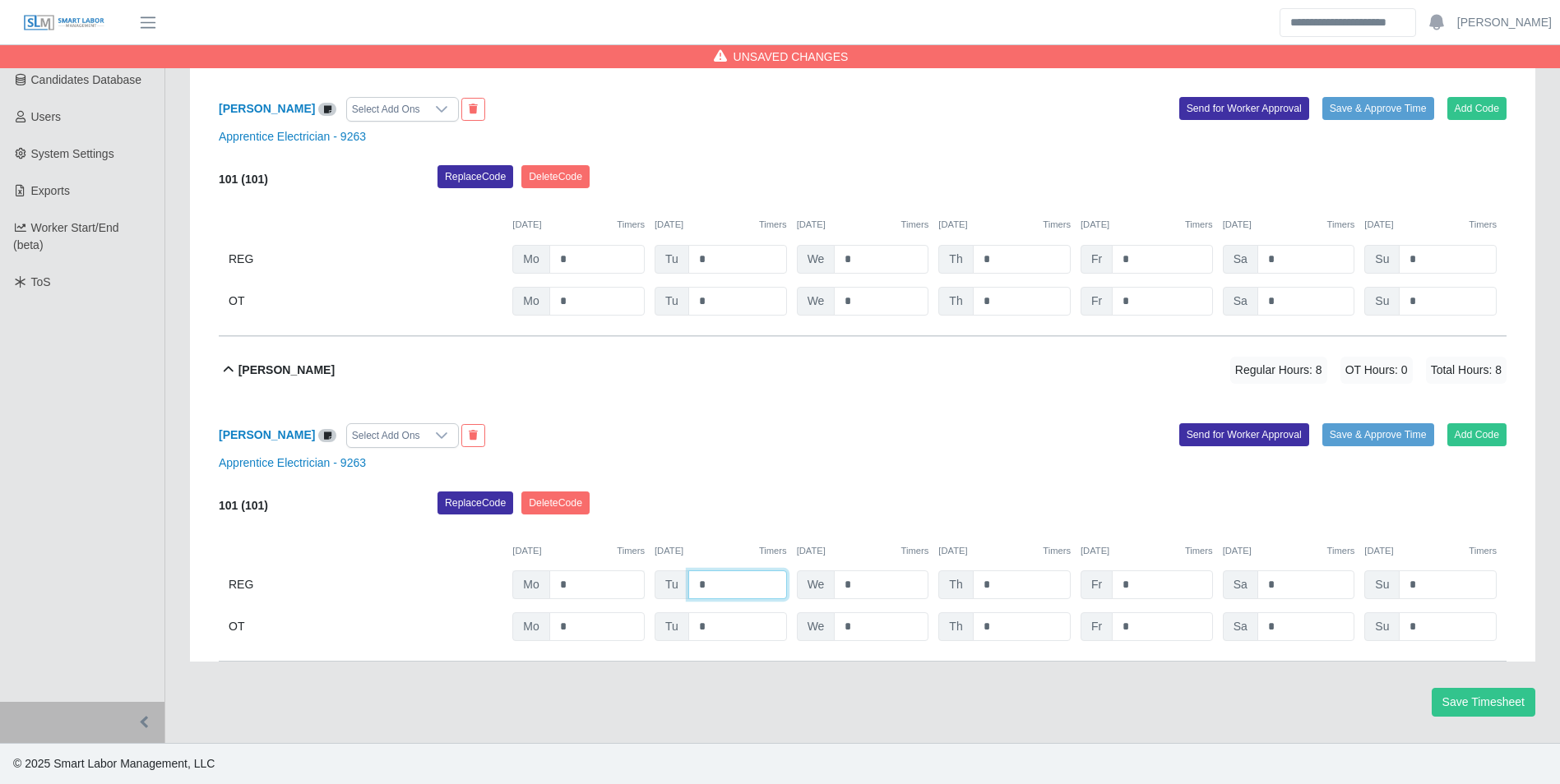
type input "*"
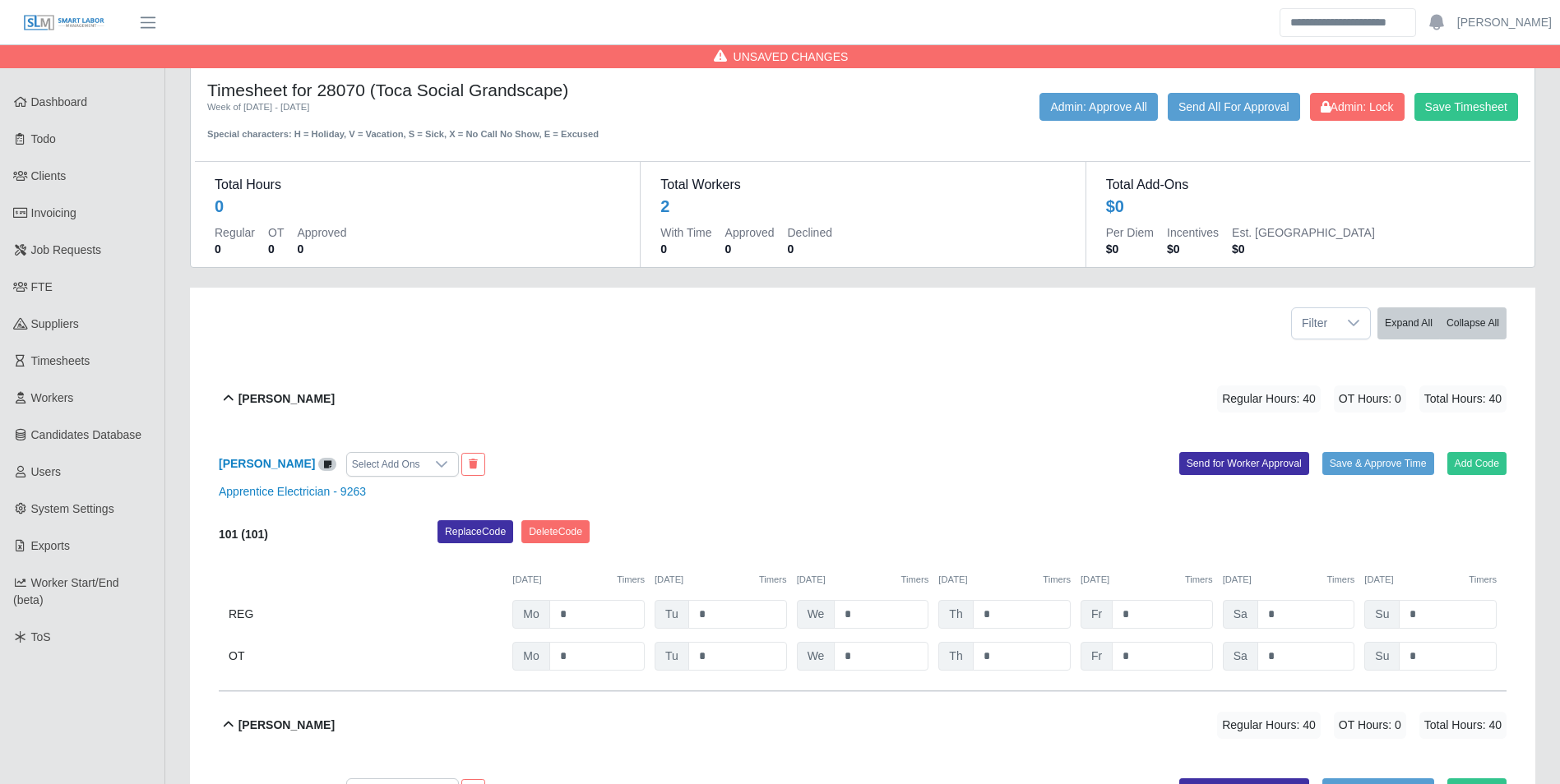
scroll to position [0, 0]
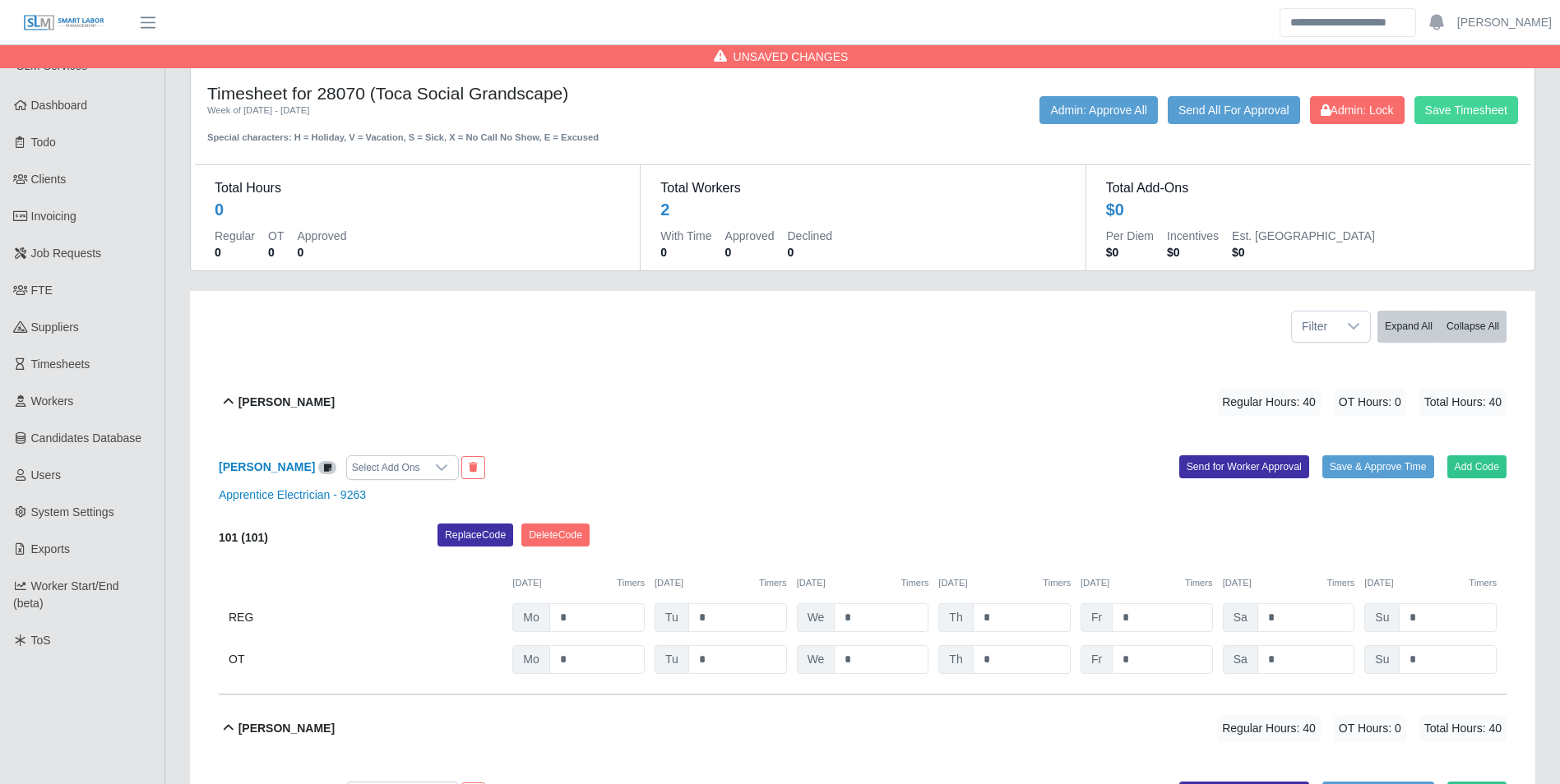
type input "*"
click at [1476, 118] on button "Save Timesheet" at bounding box center [1466, 110] width 103 height 28
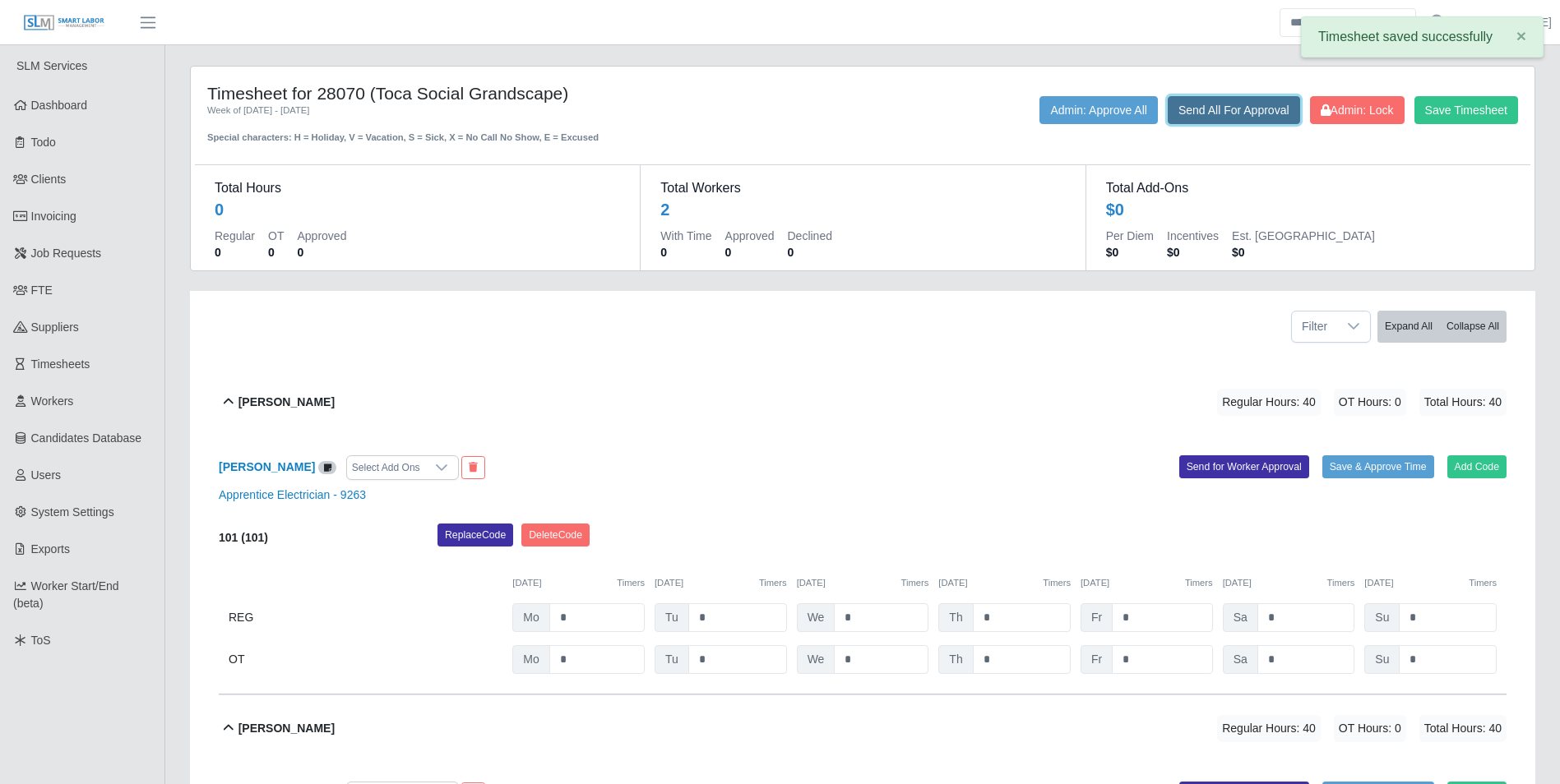
click at [1238, 105] on button "Send All For Approval" at bounding box center [1234, 110] width 133 height 28
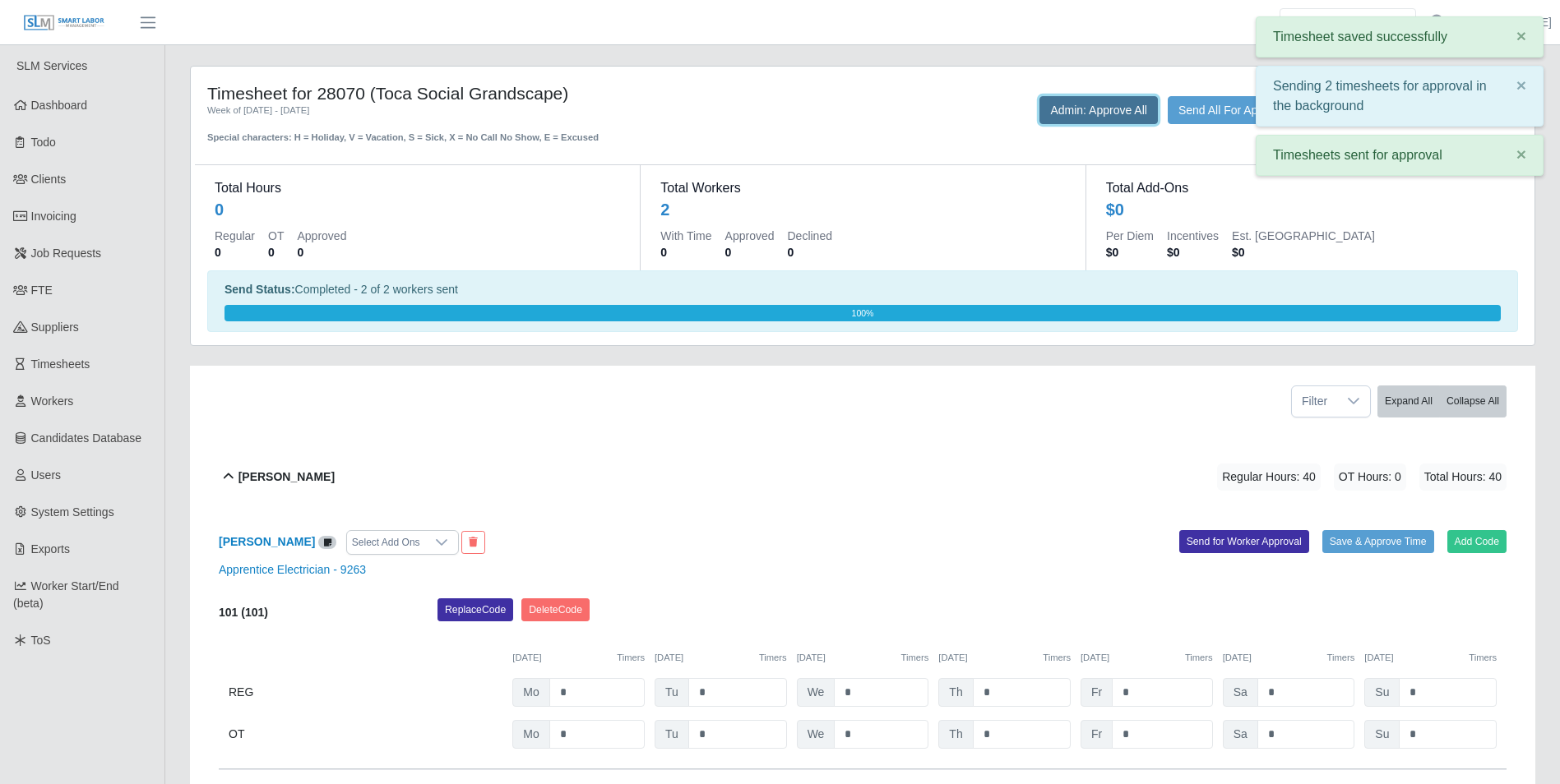
click at [1056, 106] on button "Admin: Approve All" at bounding box center [1099, 110] width 118 height 28
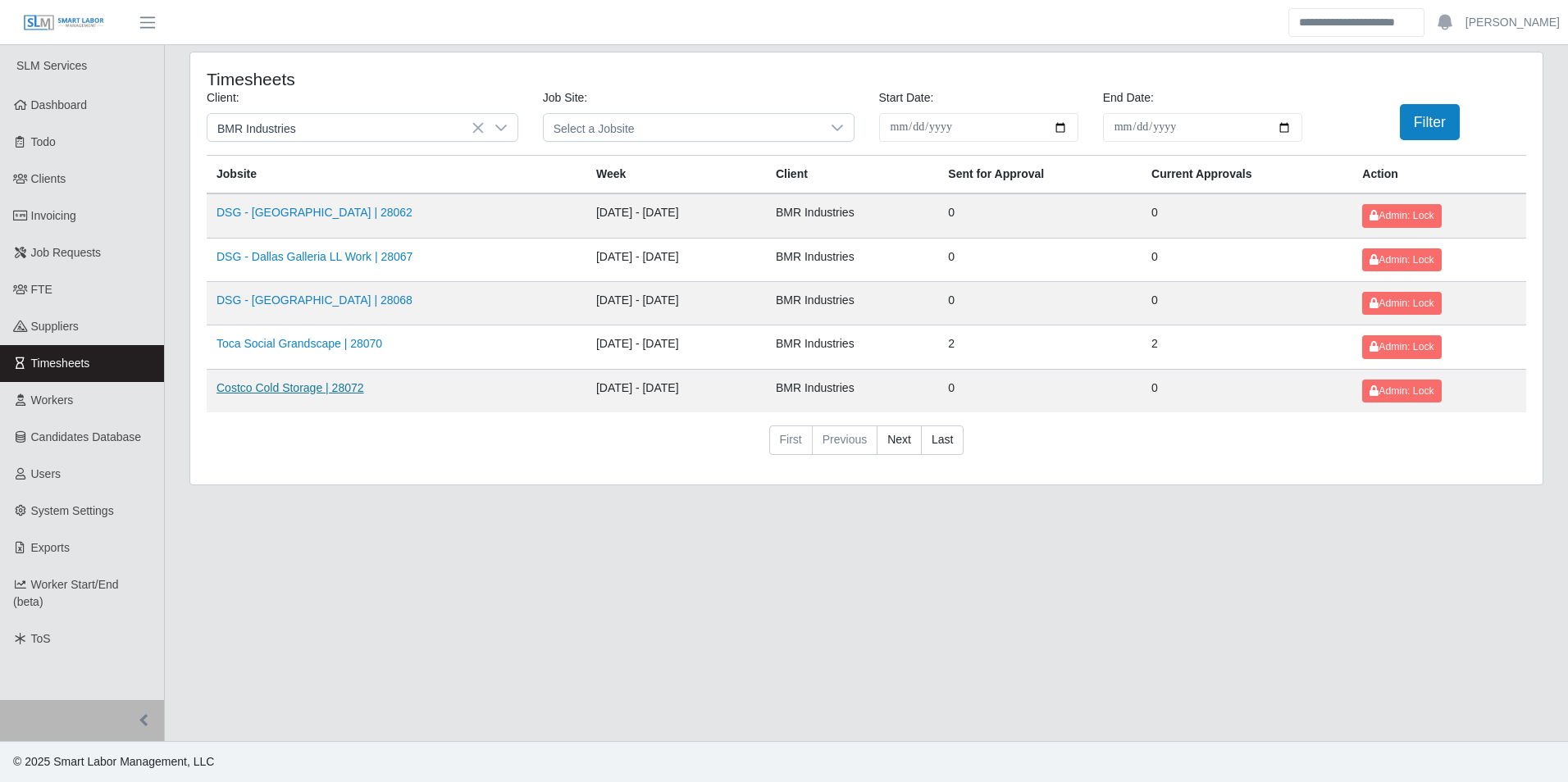
click at [307, 385] on link "Costco Cold Storage | 28072" at bounding box center [289, 388] width 147 height 13
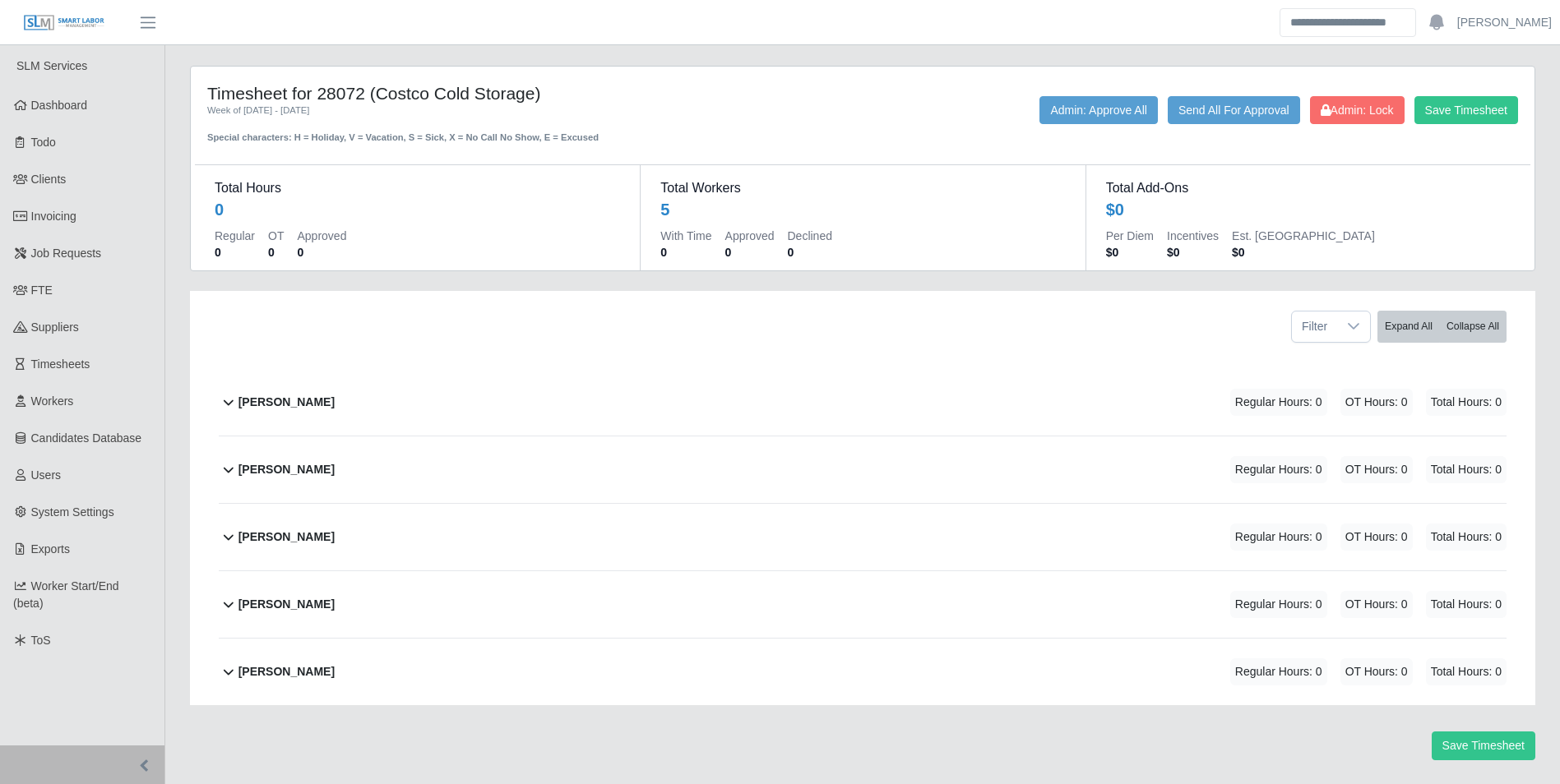
click at [309, 396] on div "[PERSON_NAME] Regular Hours: 0 OT Hours: 0 Total Hours: 0" at bounding box center [873, 403] width 1268 height 67
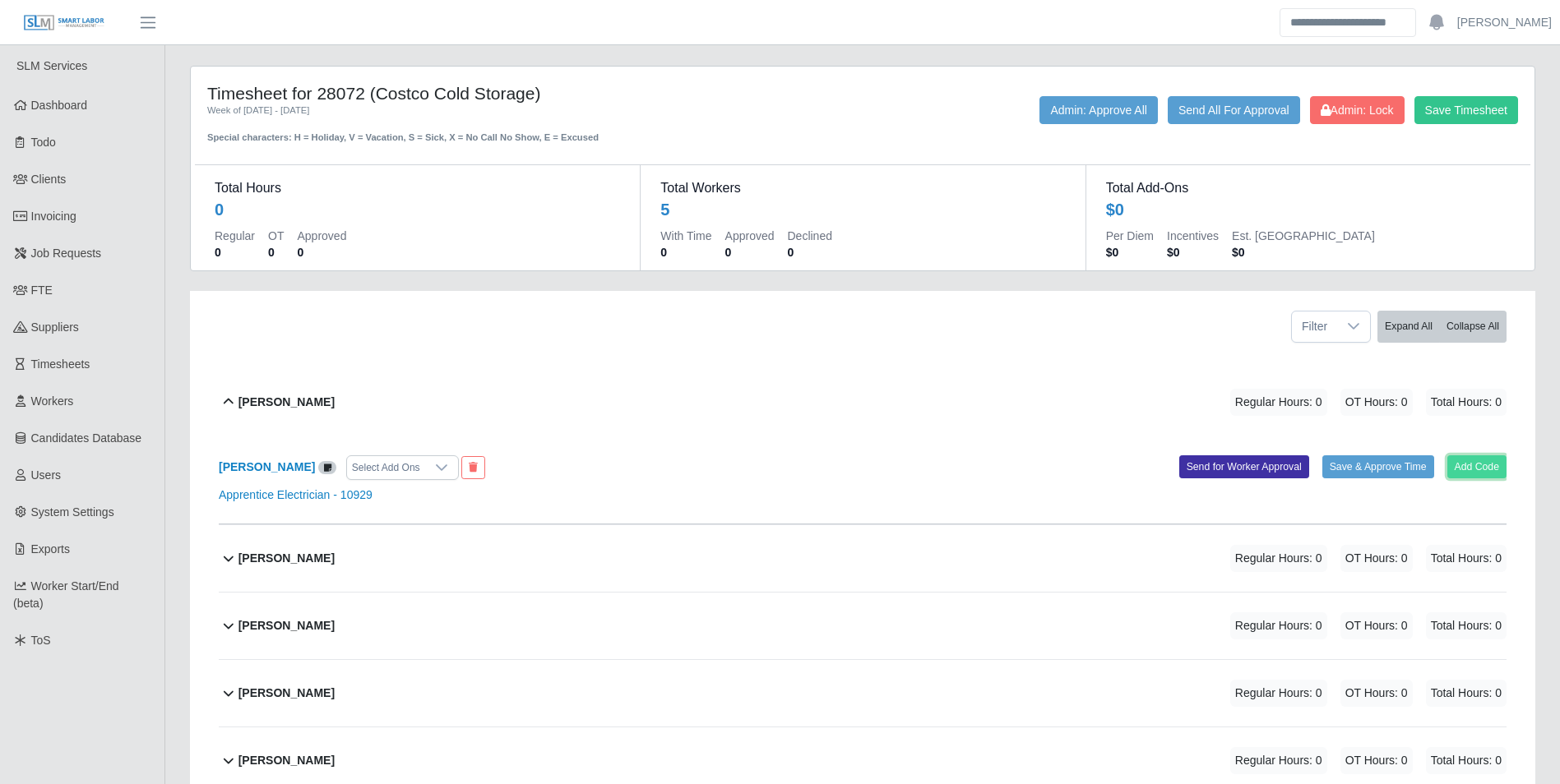
click at [1480, 466] on button "Add Code" at bounding box center [1477, 467] width 60 height 23
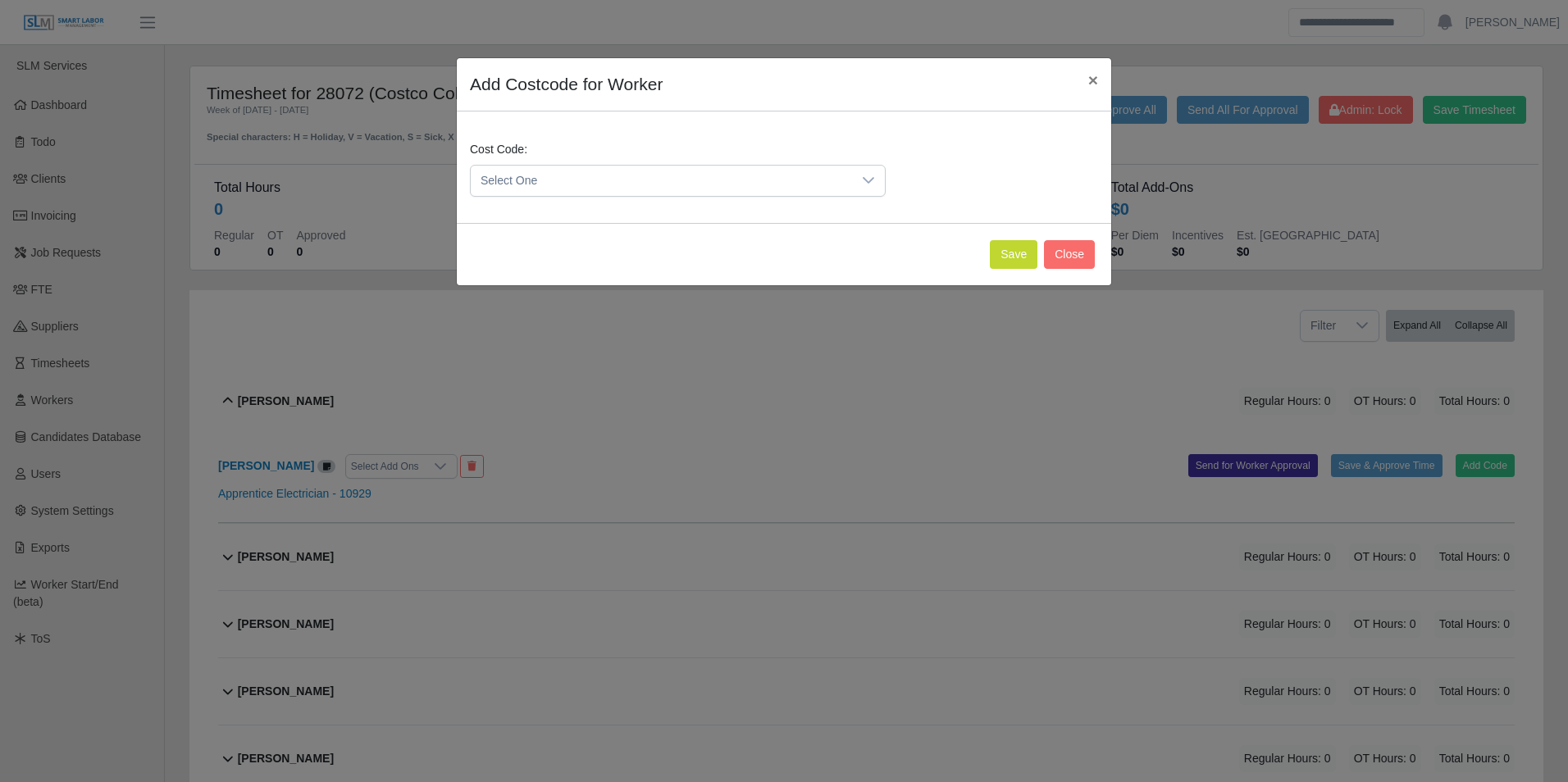
click at [601, 181] on span "Select One" at bounding box center [661, 181] width 381 height 30
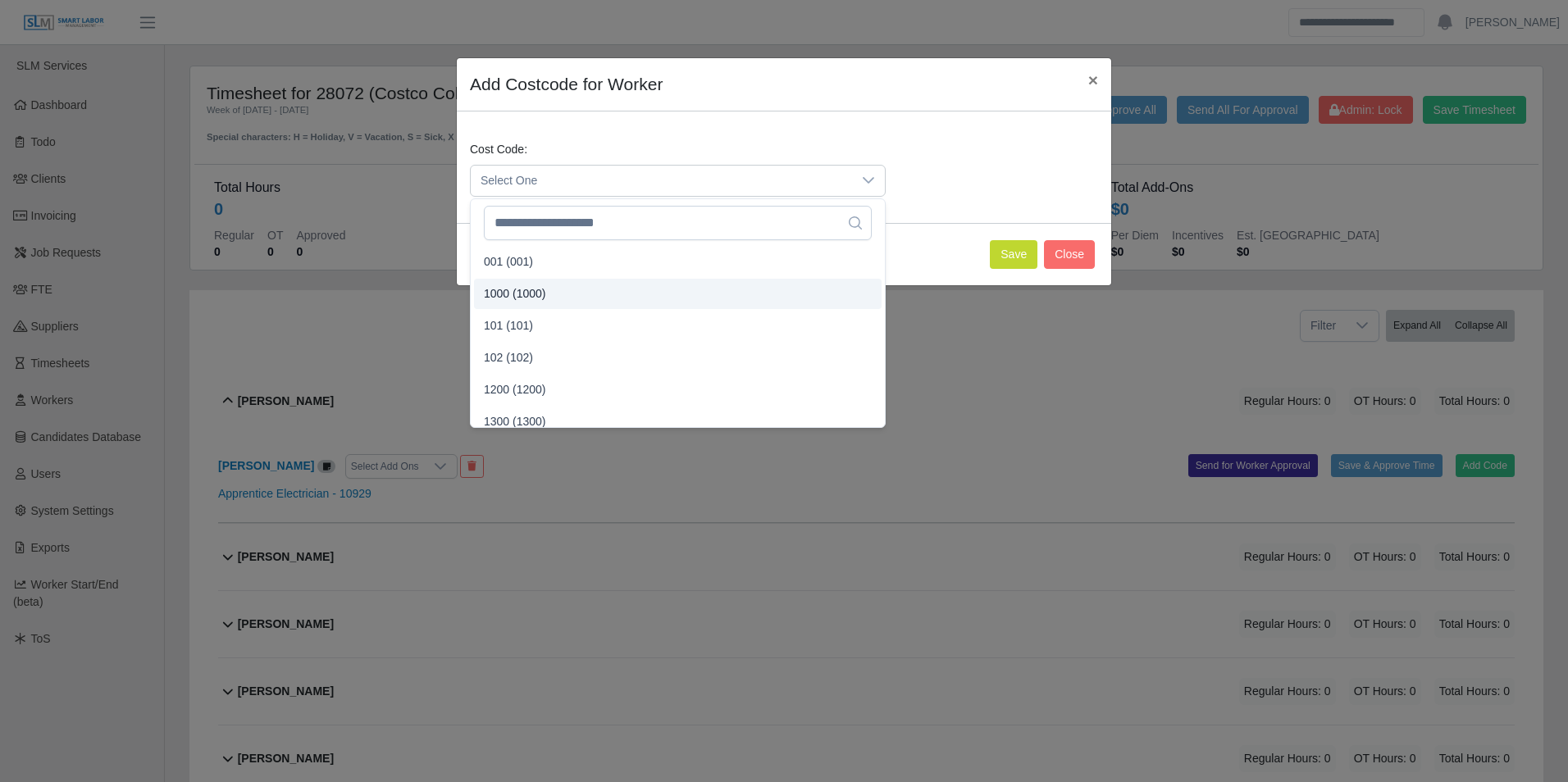
click at [548, 286] on li "1000 (1000)" at bounding box center [678, 294] width 408 height 30
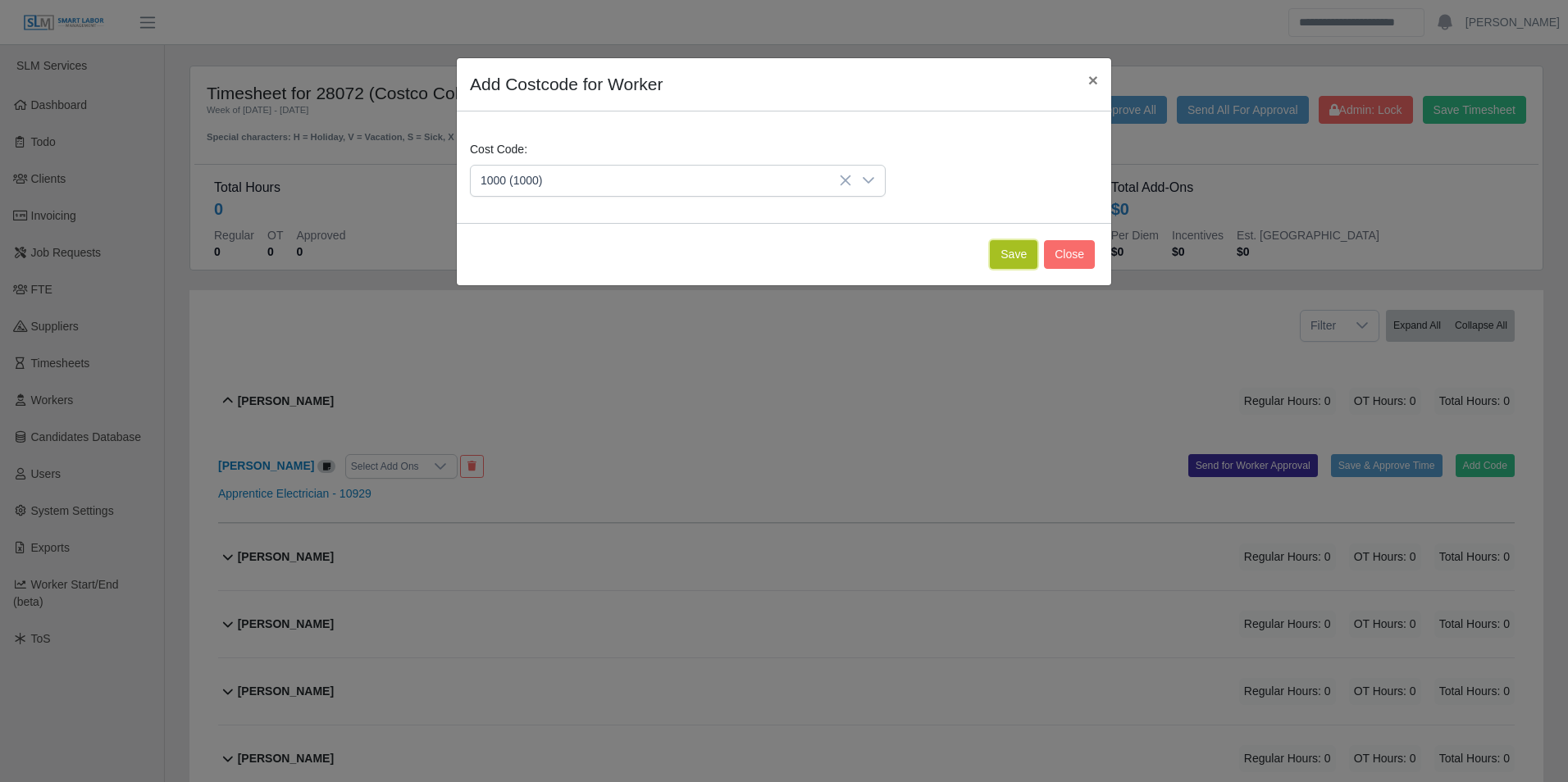
click at [1021, 263] on button "Save" at bounding box center [1013, 255] width 47 height 28
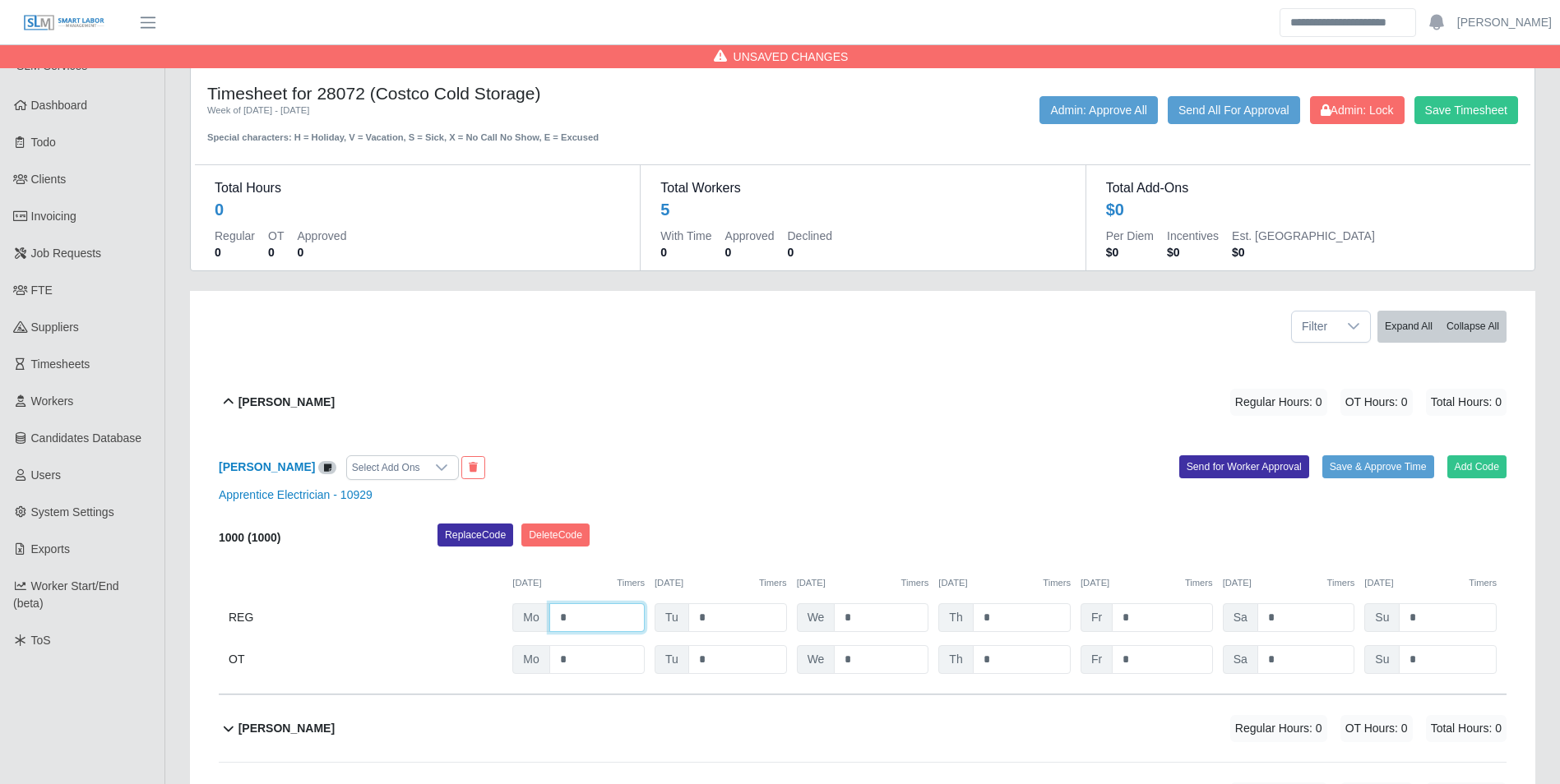
click at [594, 612] on input "*" at bounding box center [596, 617] width 95 height 28
type input "**"
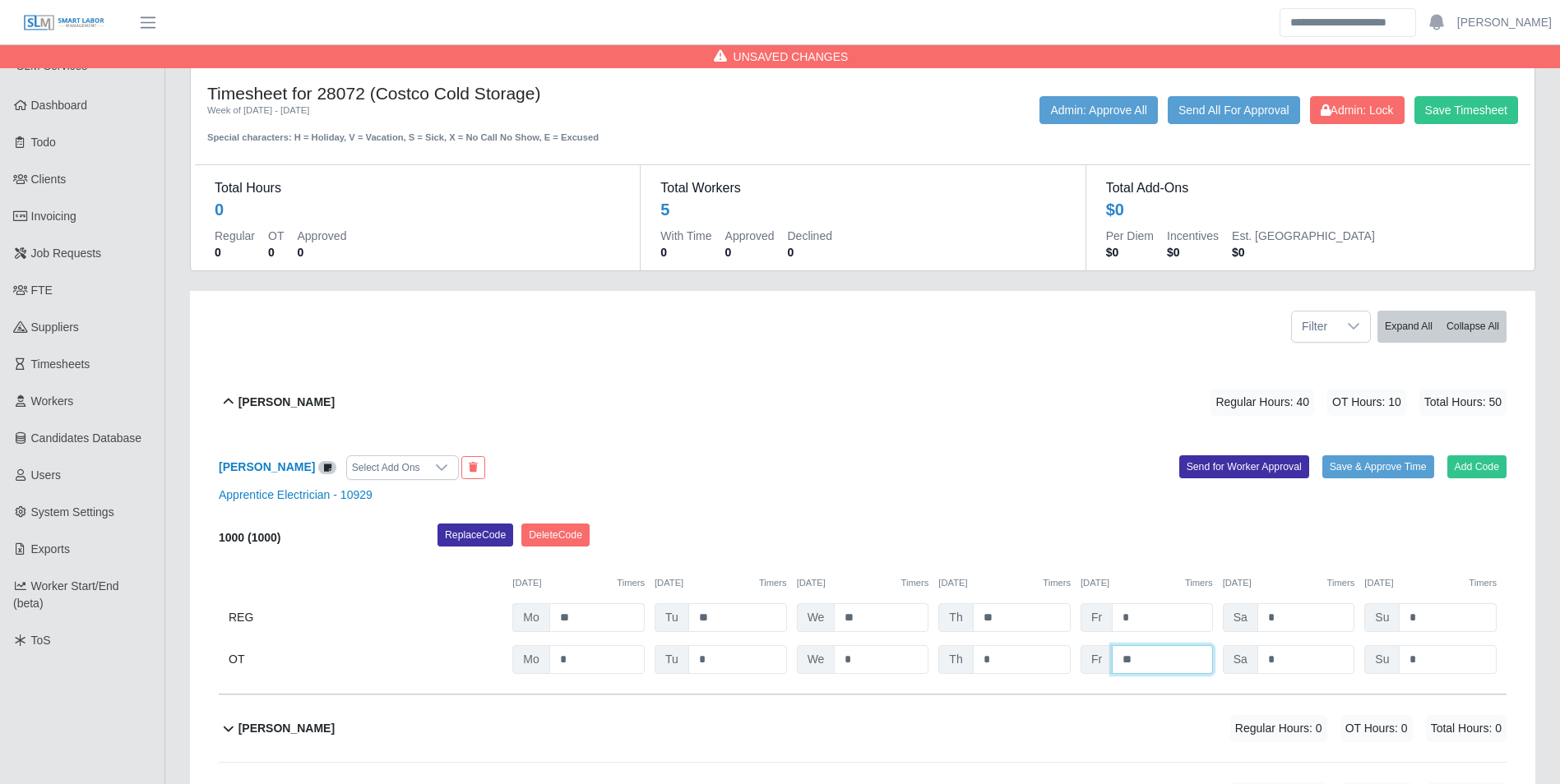
type input "**"
click at [788, 544] on div "Replace Code Delete Code" at bounding box center [972, 540] width 1094 height 33
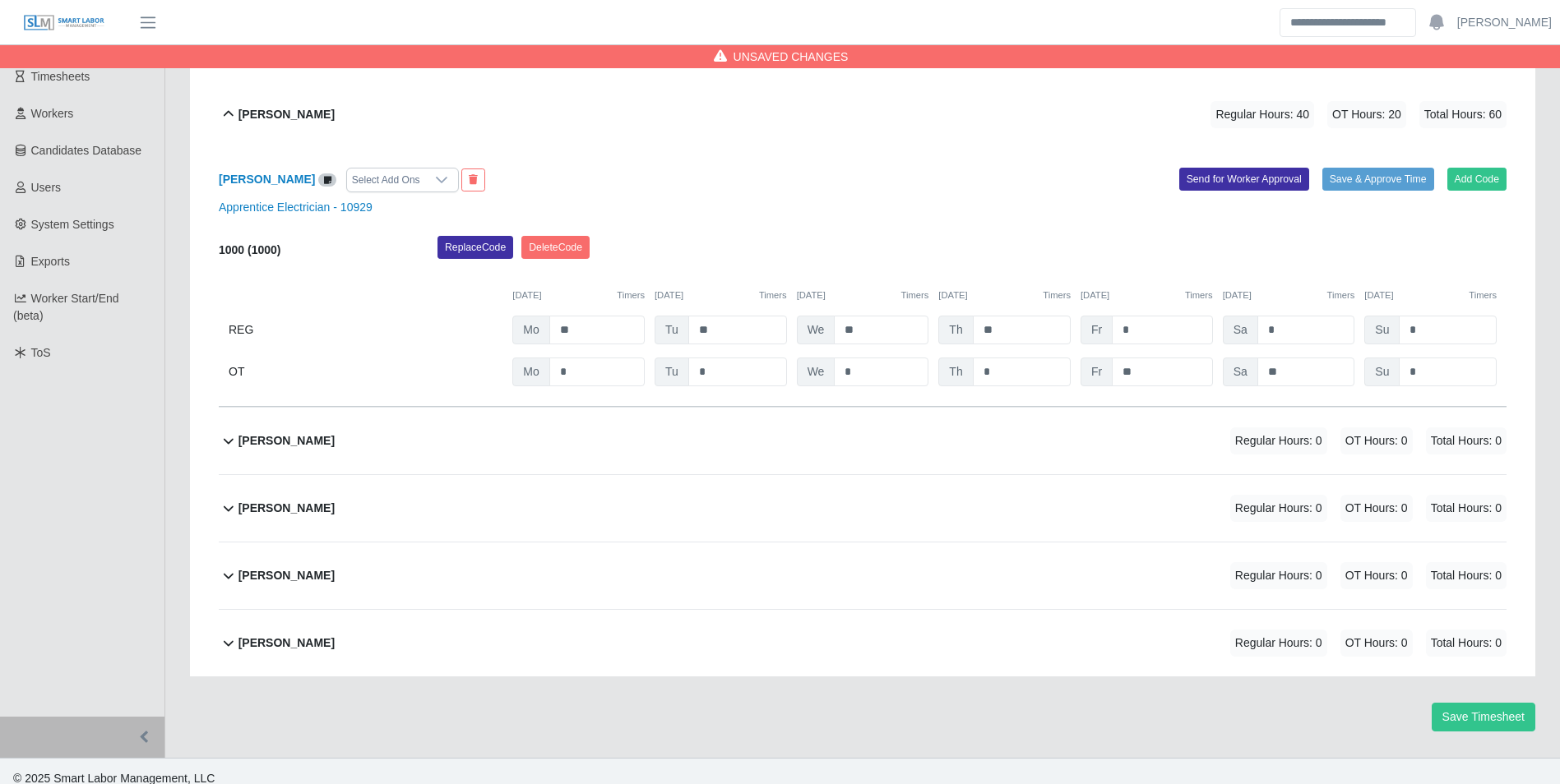
scroll to position [303, 0]
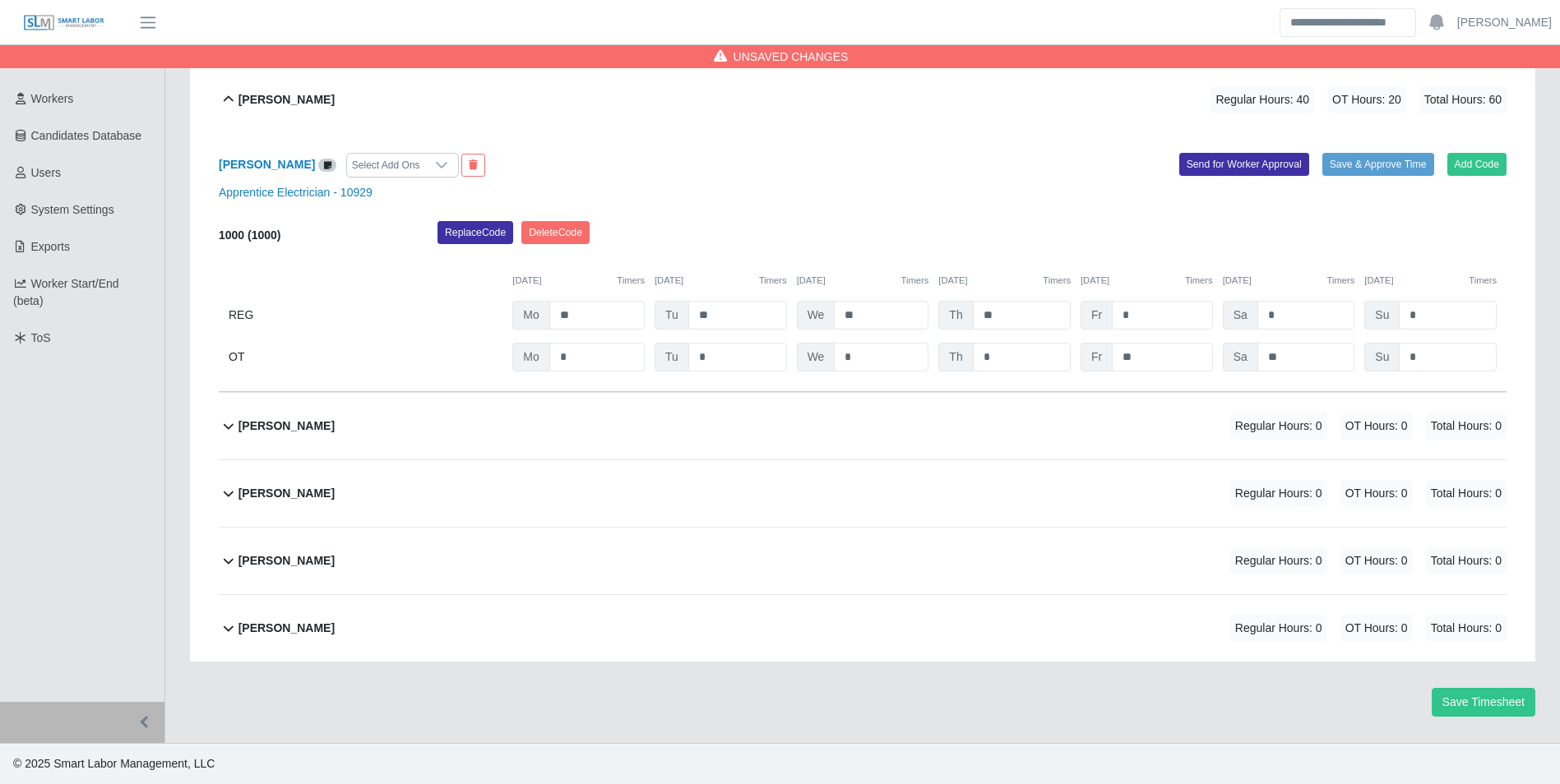
click at [333, 558] on b "Manuel Fernandez" at bounding box center [286, 560] width 96 height 18
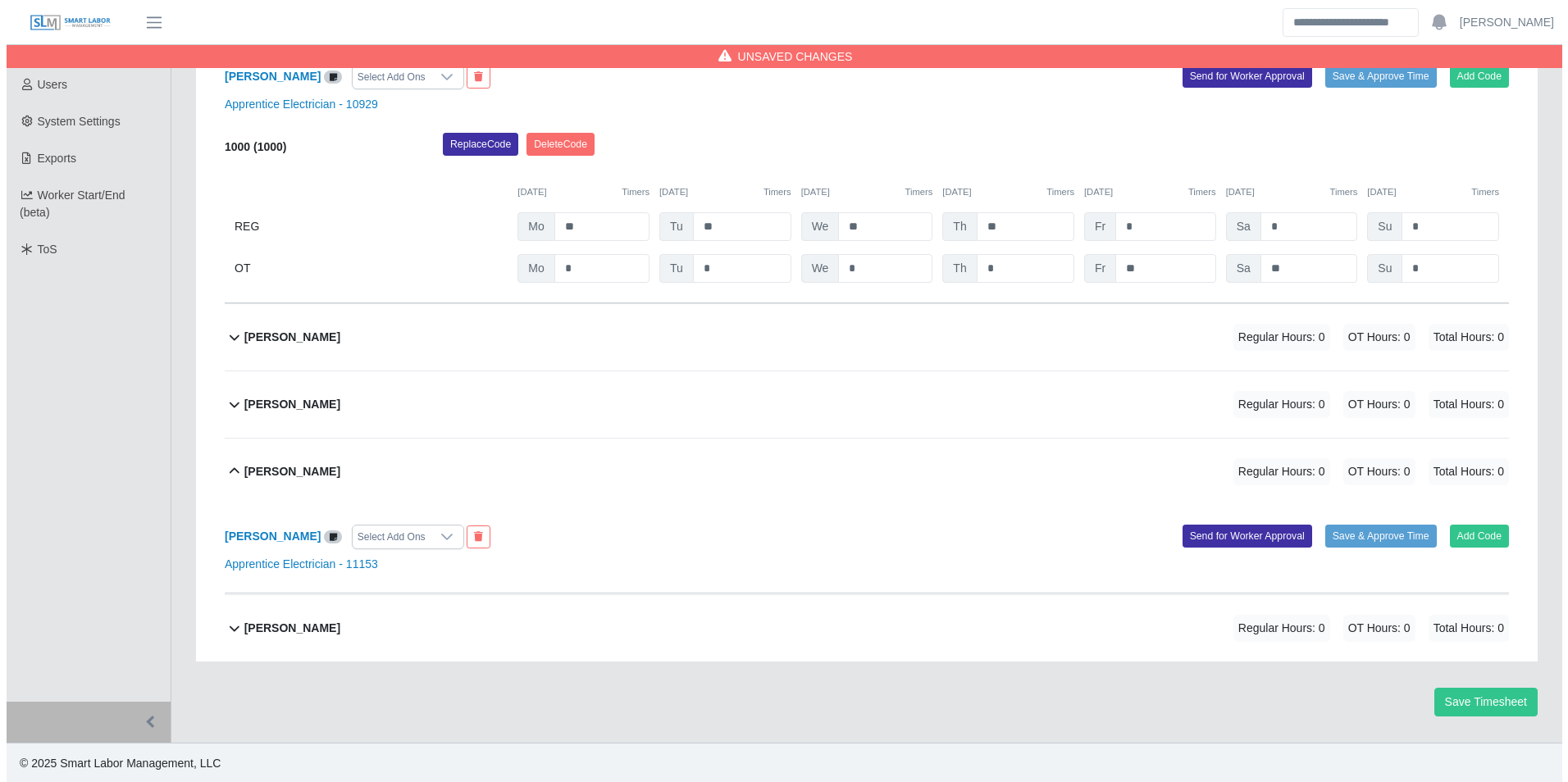
scroll to position [391, 0]
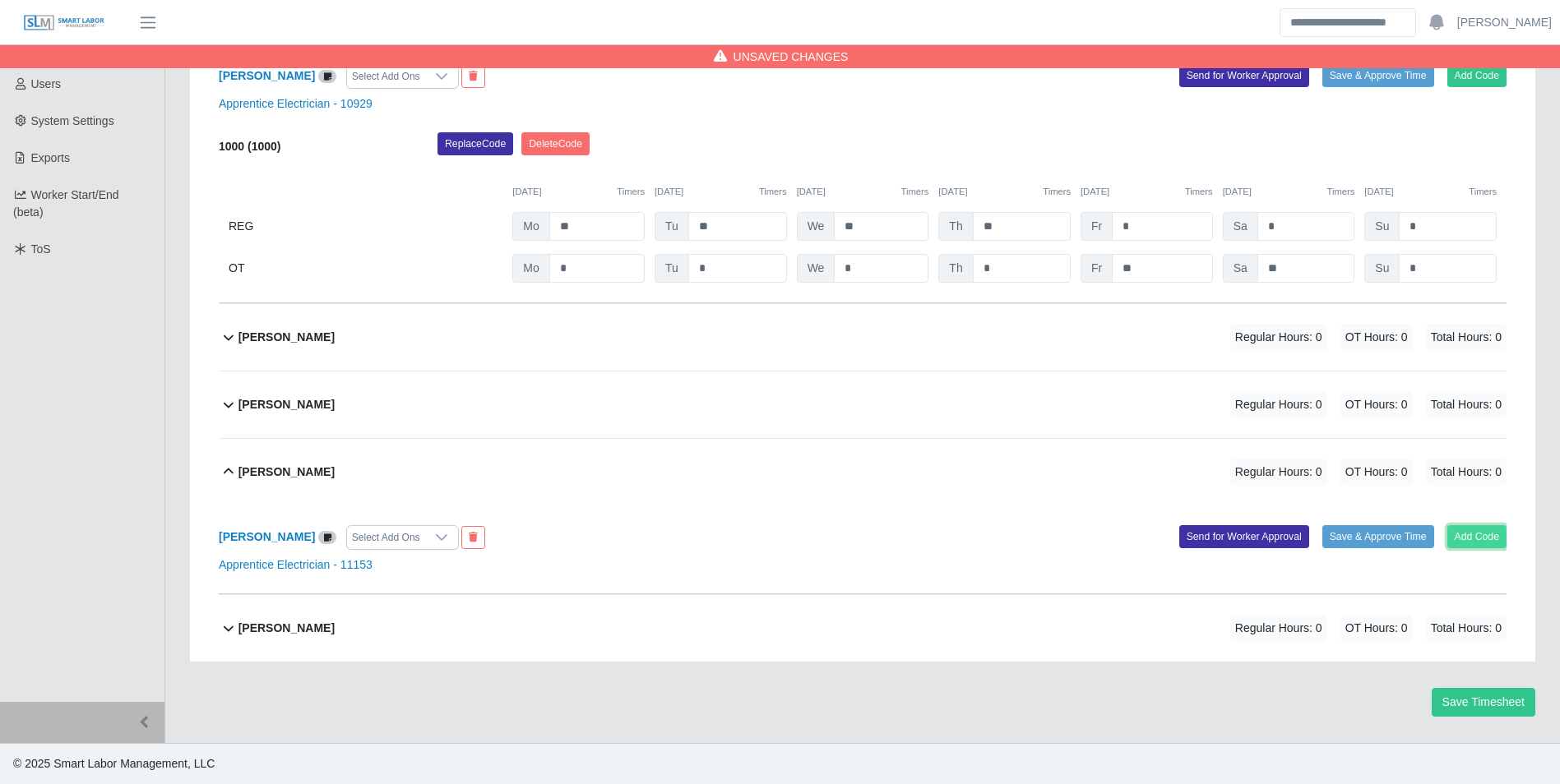
click at [1462, 540] on button "Add Code" at bounding box center [1477, 537] width 60 height 23
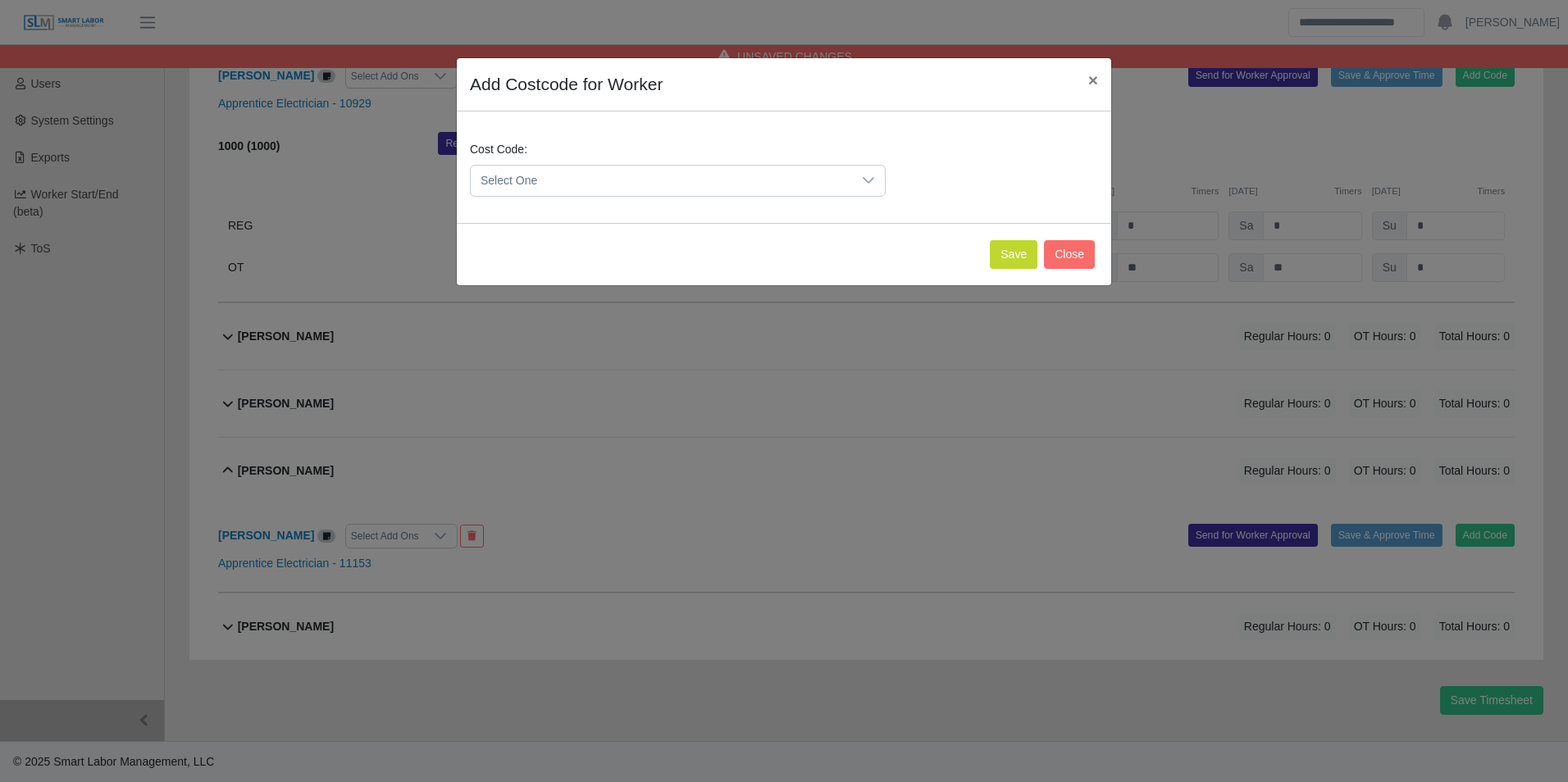
click at [658, 180] on span "Select One" at bounding box center [661, 181] width 381 height 30
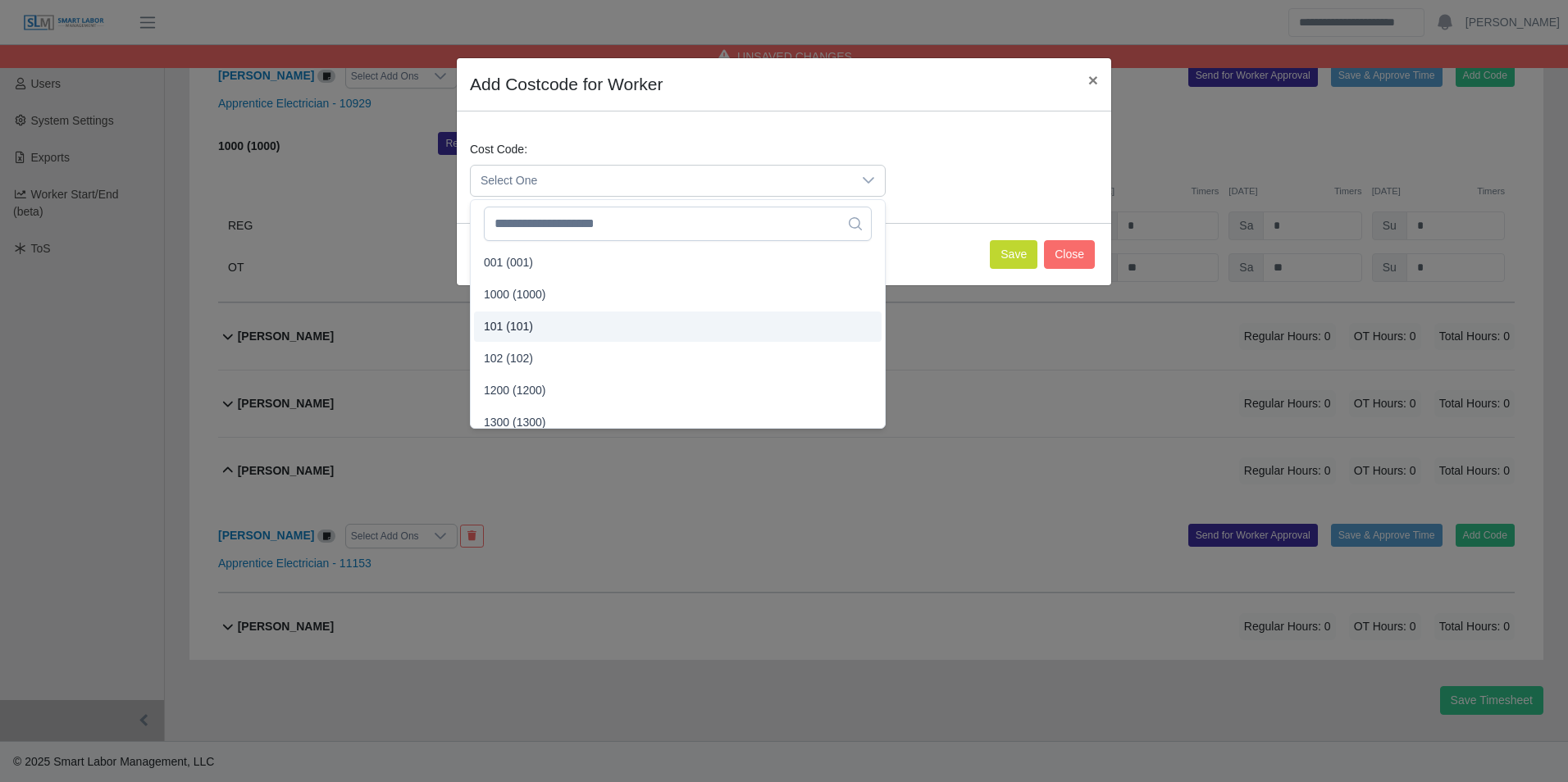
click at [528, 324] on span "101 (101)" at bounding box center [508, 326] width 49 height 17
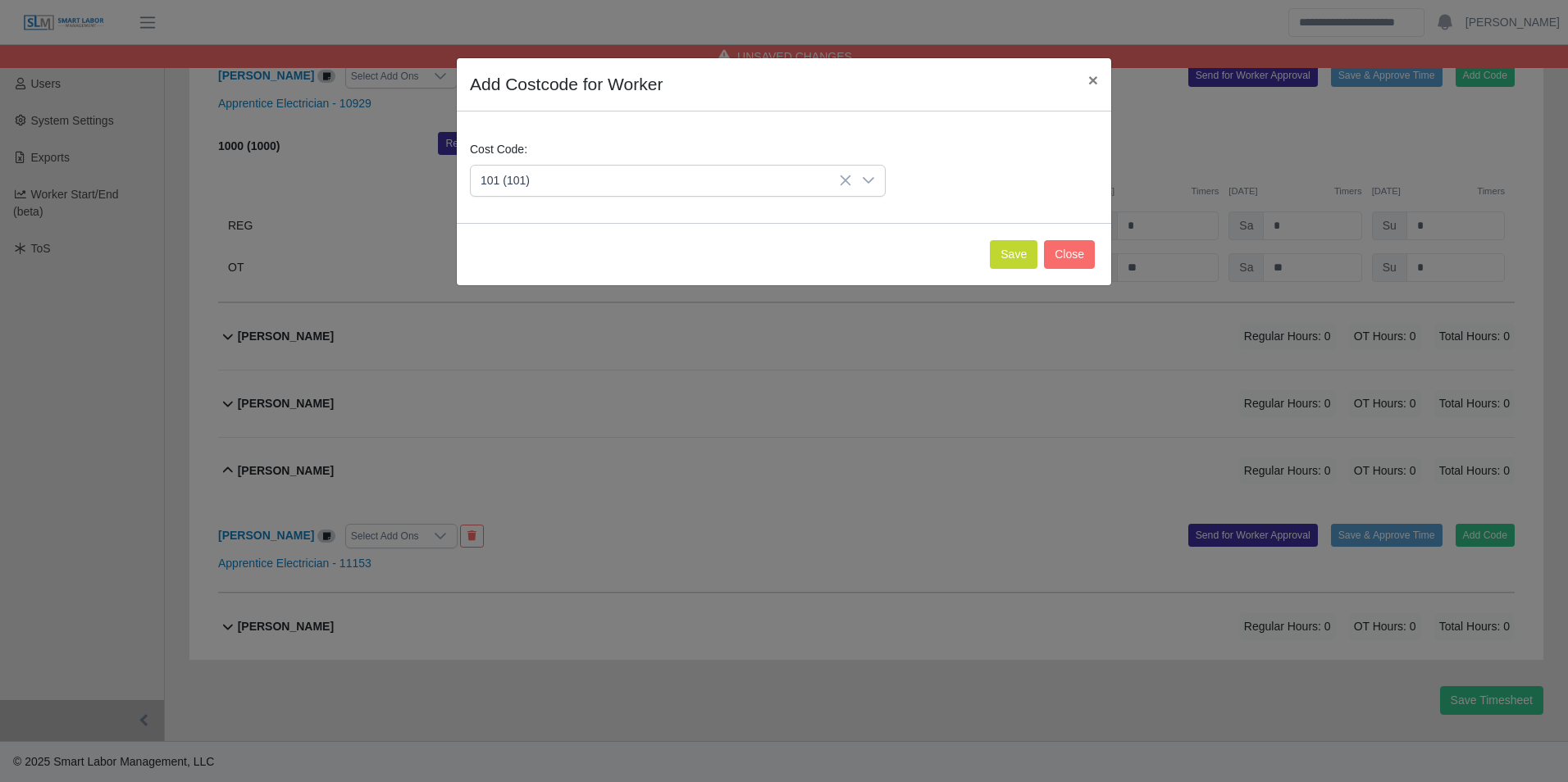
click at [1016, 269] on div "Save Close" at bounding box center [784, 254] width 655 height 62
click at [1013, 265] on button "Save" at bounding box center [1013, 255] width 47 height 28
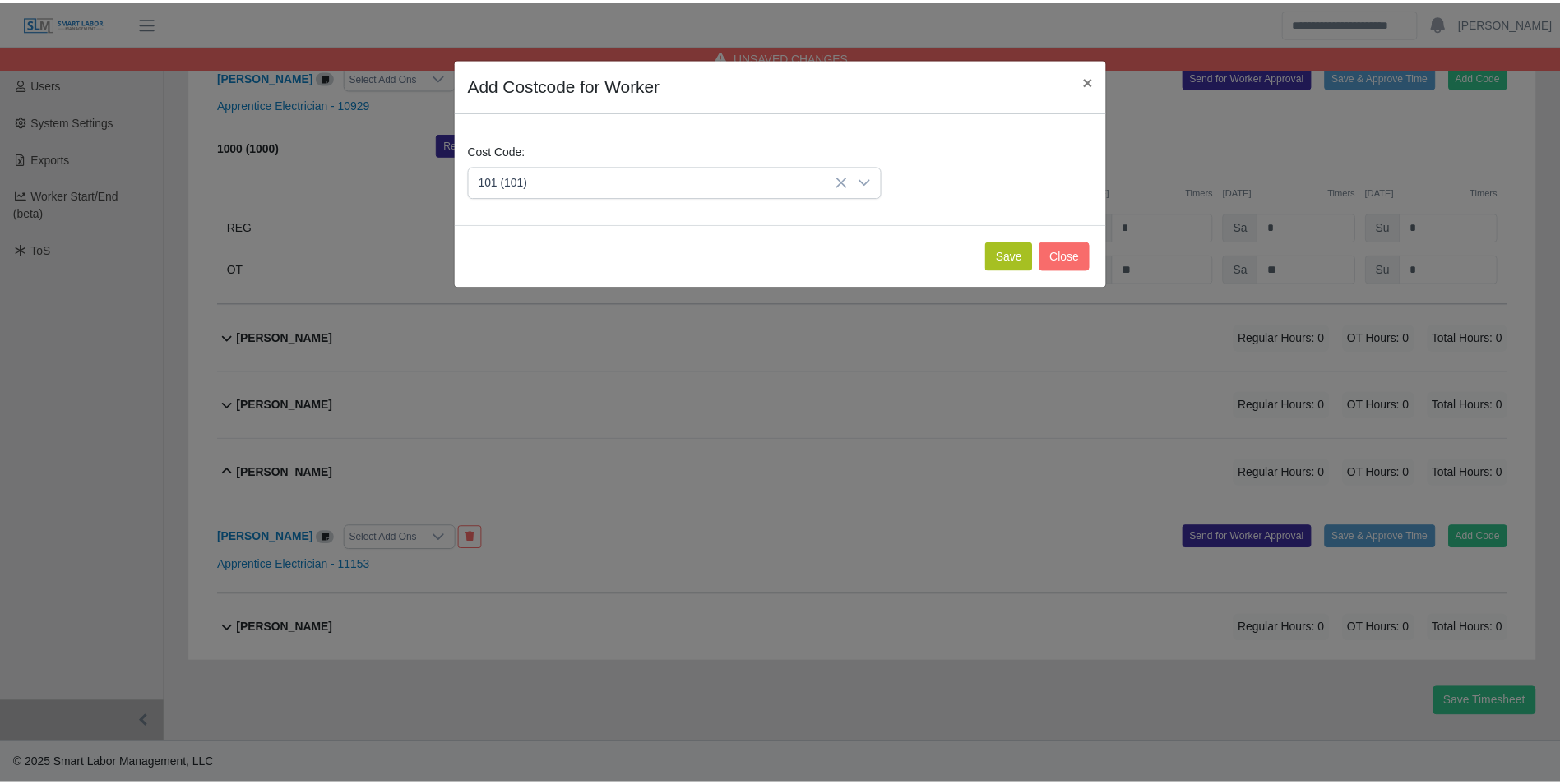
scroll to position [562, 0]
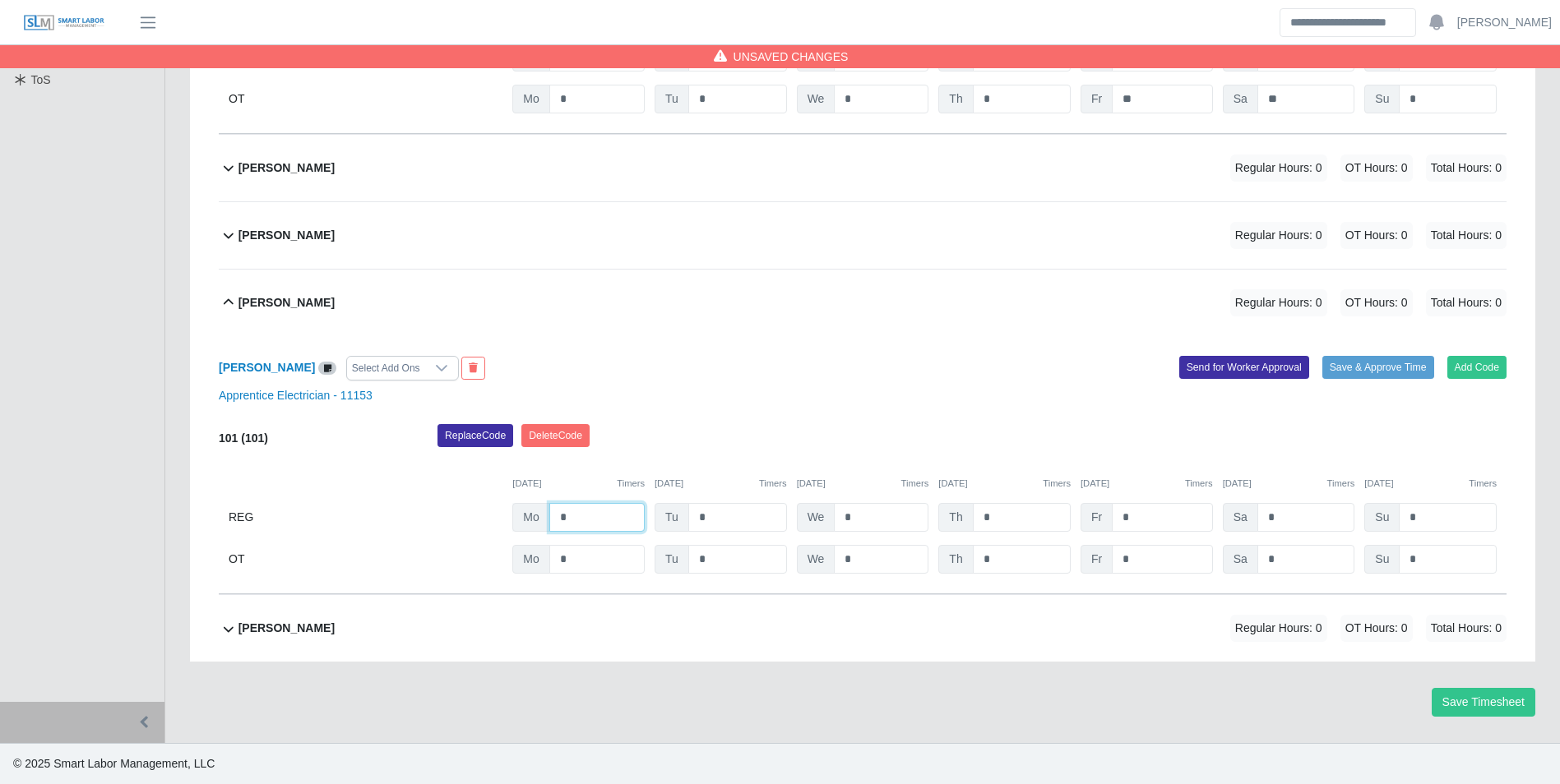
click at [602, 520] on input "*" at bounding box center [596, 517] width 95 height 28
type input "**"
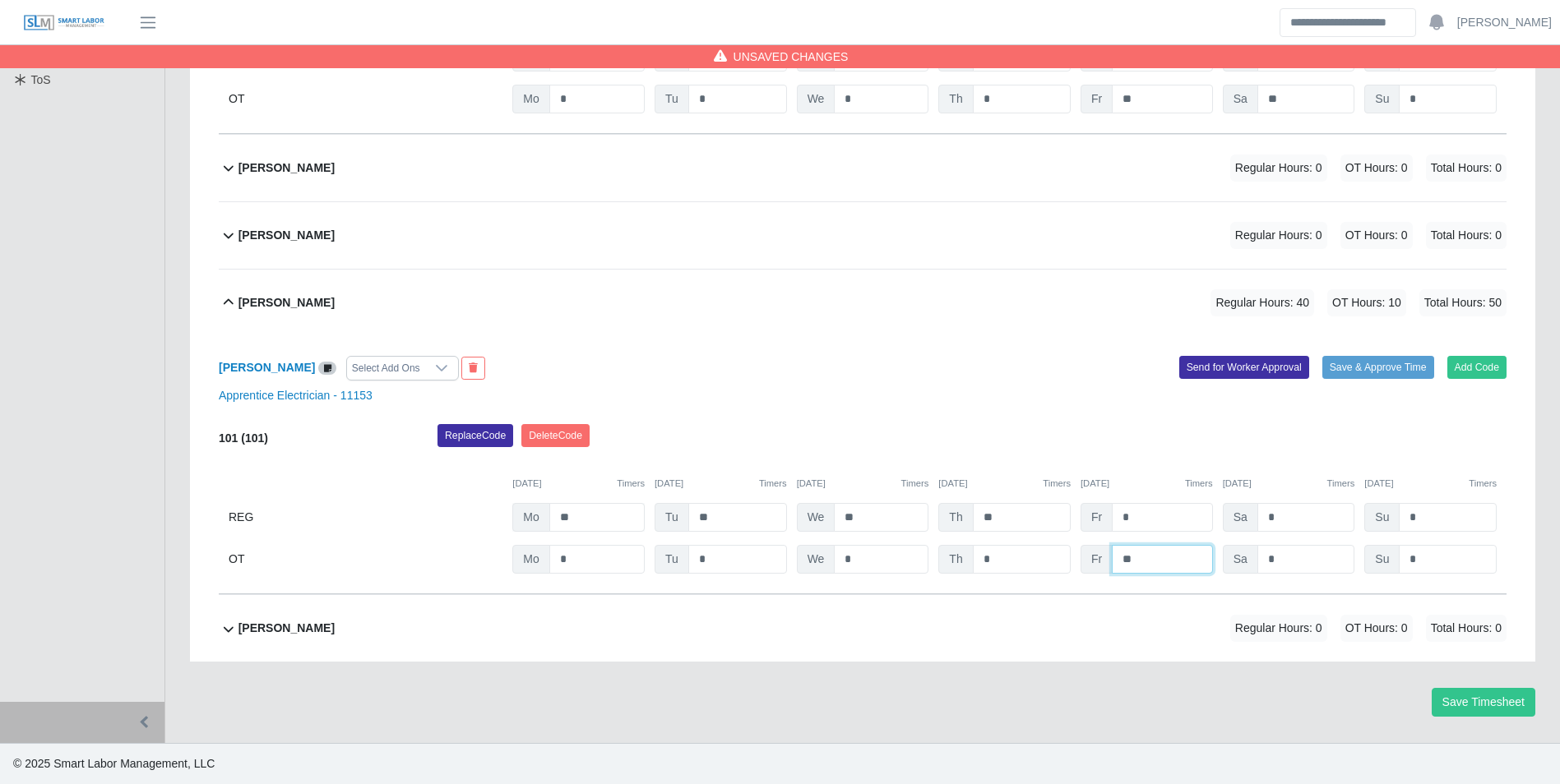
type input "**"
click at [322, 144] on div "Jesus Ferrer Regular Hours: 0 OT Hours: 0 Total Hours: 0" at bounding box center [873, 168] width 1268 height 67
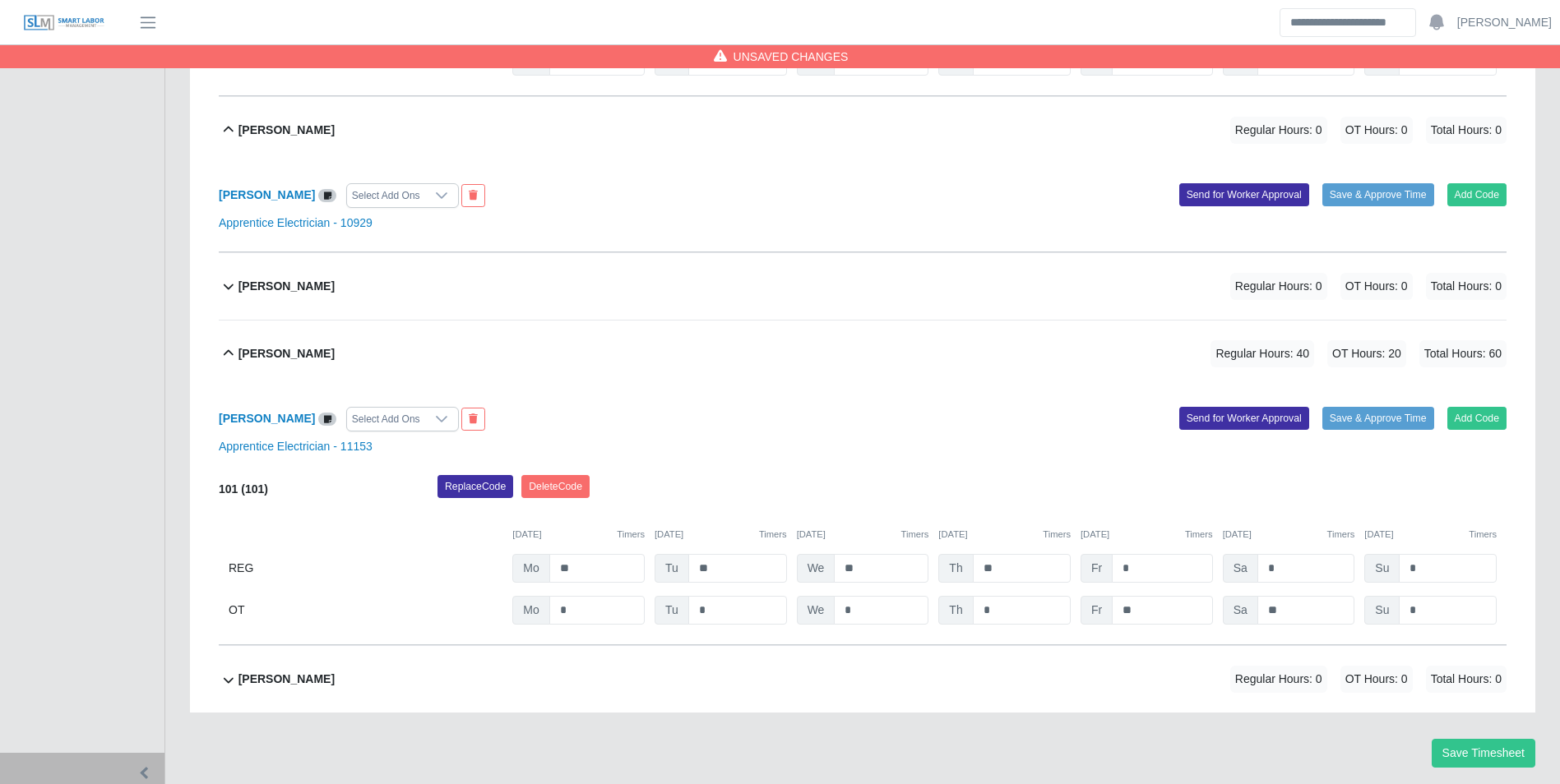
scroll to position [569, 0]
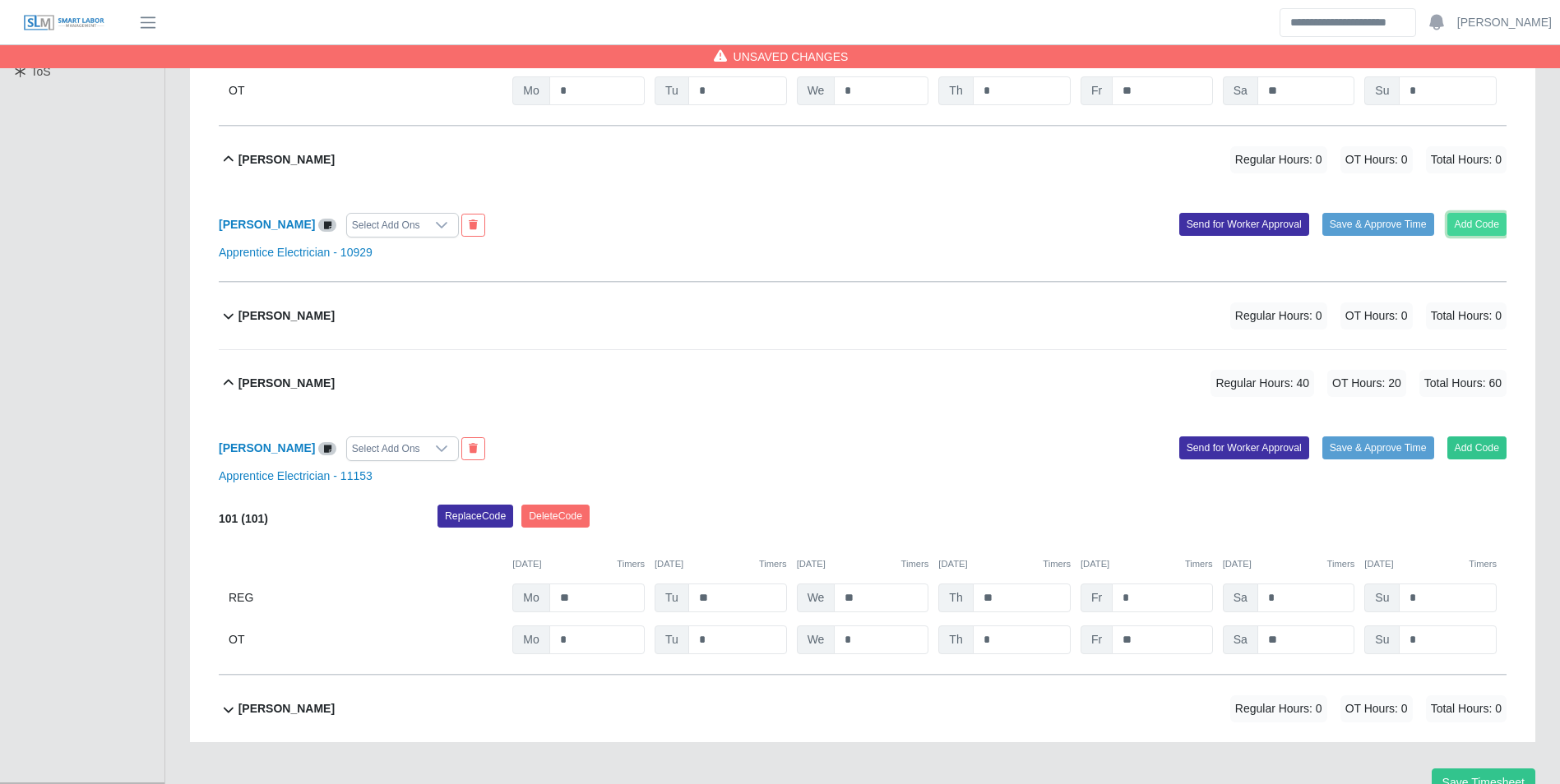
click at [1482, 234] on button "Add Code" at bounding box center [1477, 224] width 60 height 23
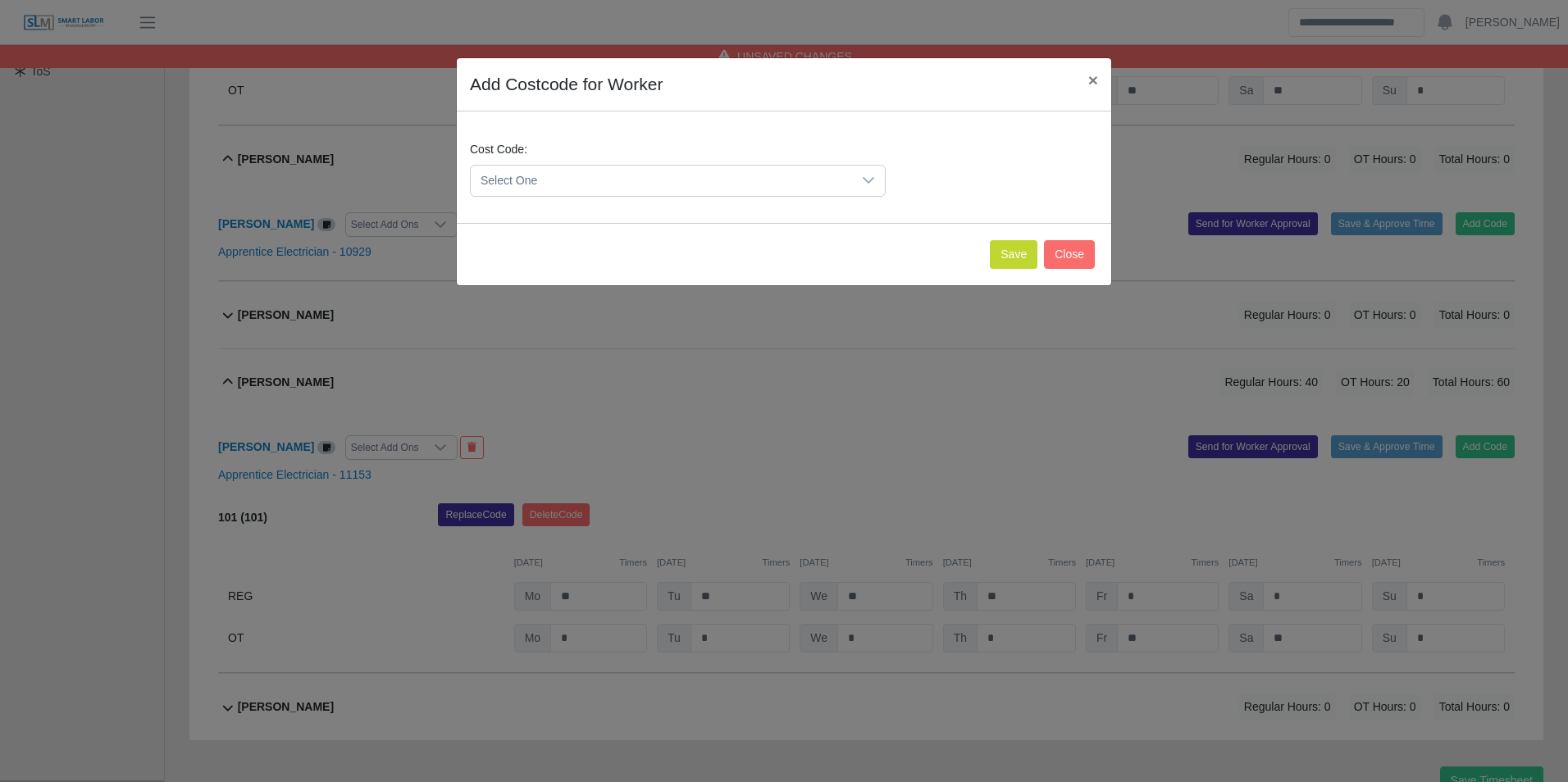
click at [621, 185] on span "Select One" at bounding box center [661, 181] width 381 height 30
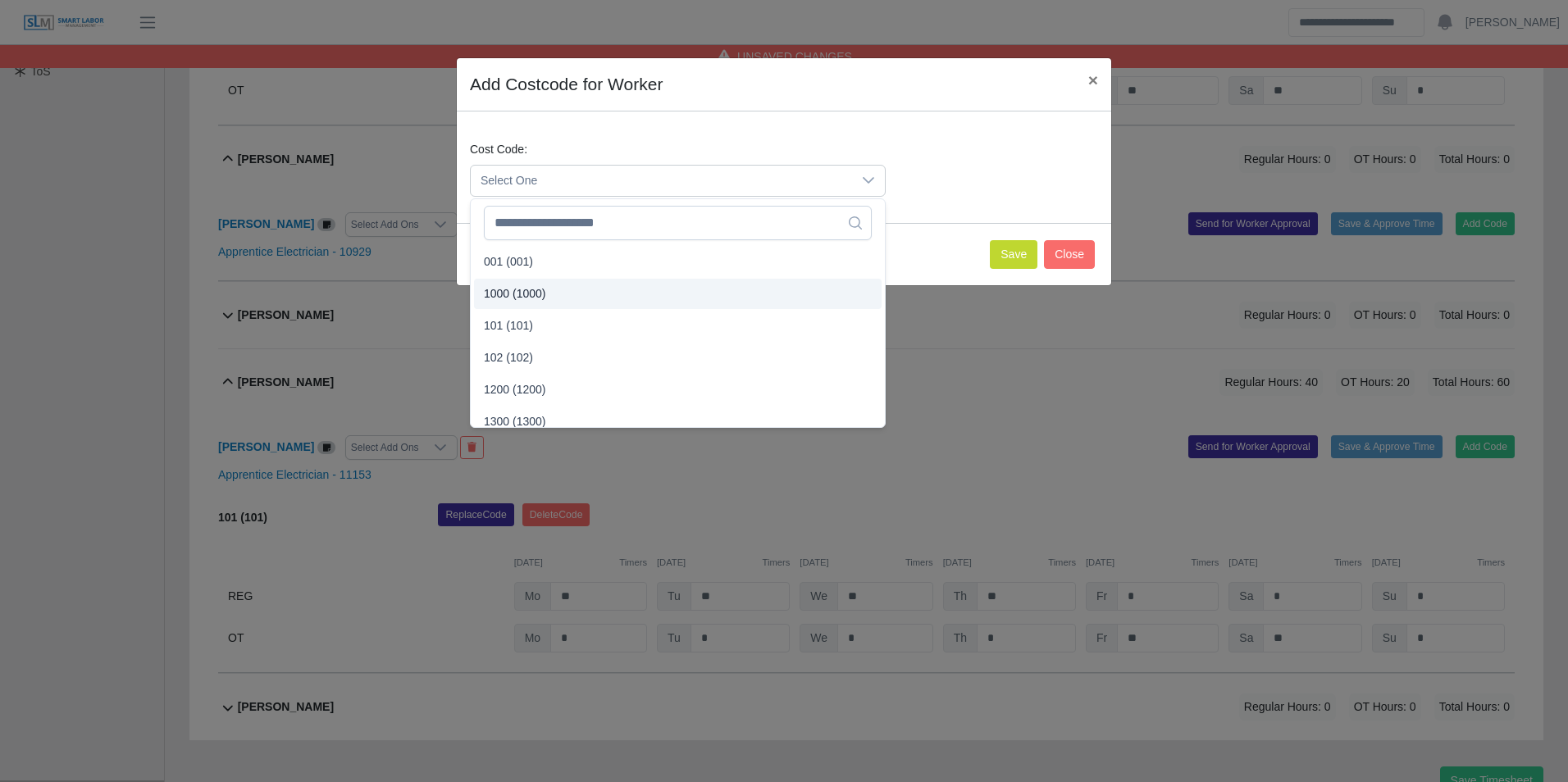
click at [543, 296] on li "1000 (1000)" at bounding box center [678, 294] width 408 height 30
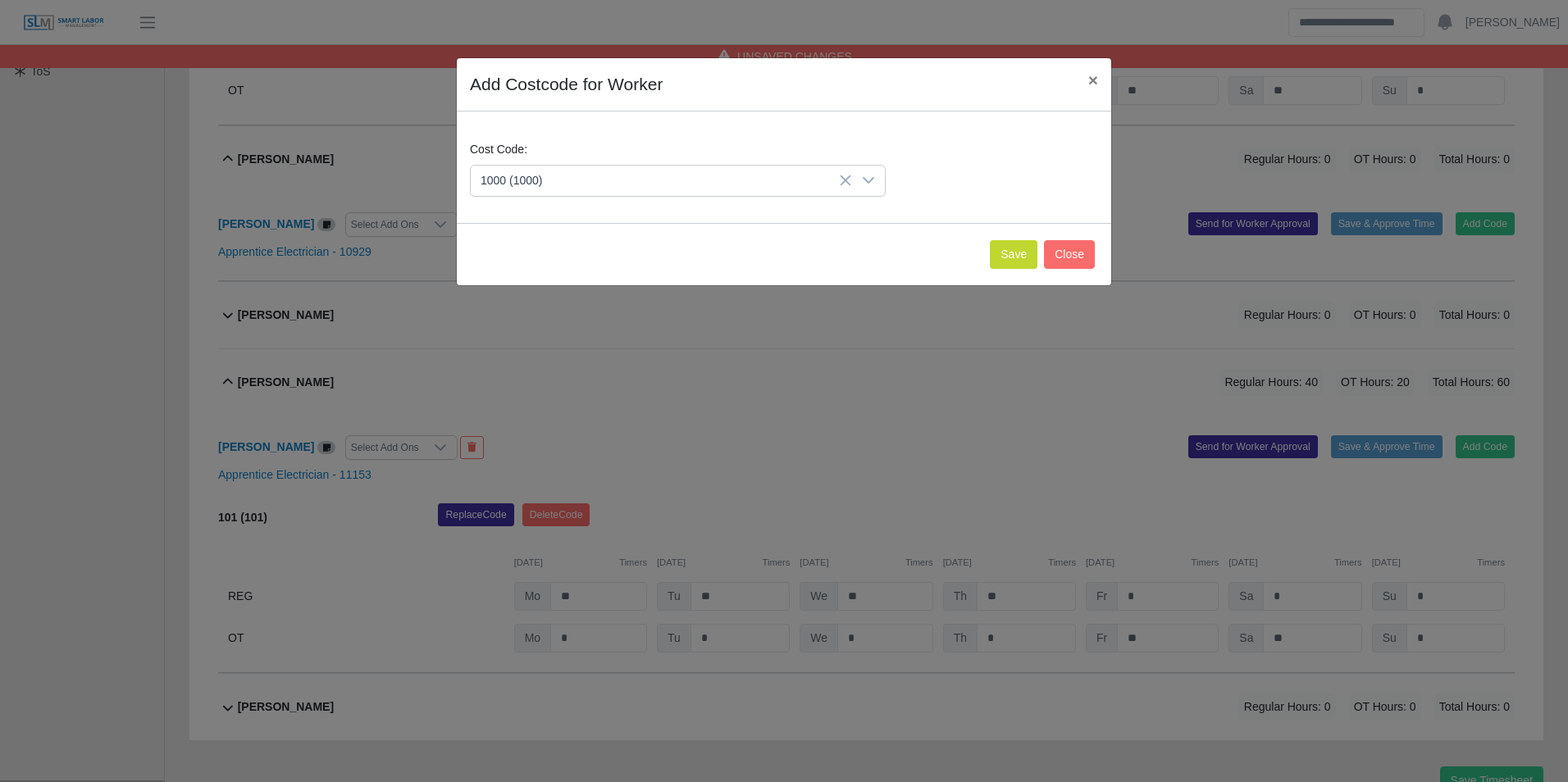
click at [1007, 271] on div "Save Close" at bounding box center [784, 254] width 655 height 62
click at [1004, 260] on button "Save" at bounding box center [1013, 255] width 47 height 28
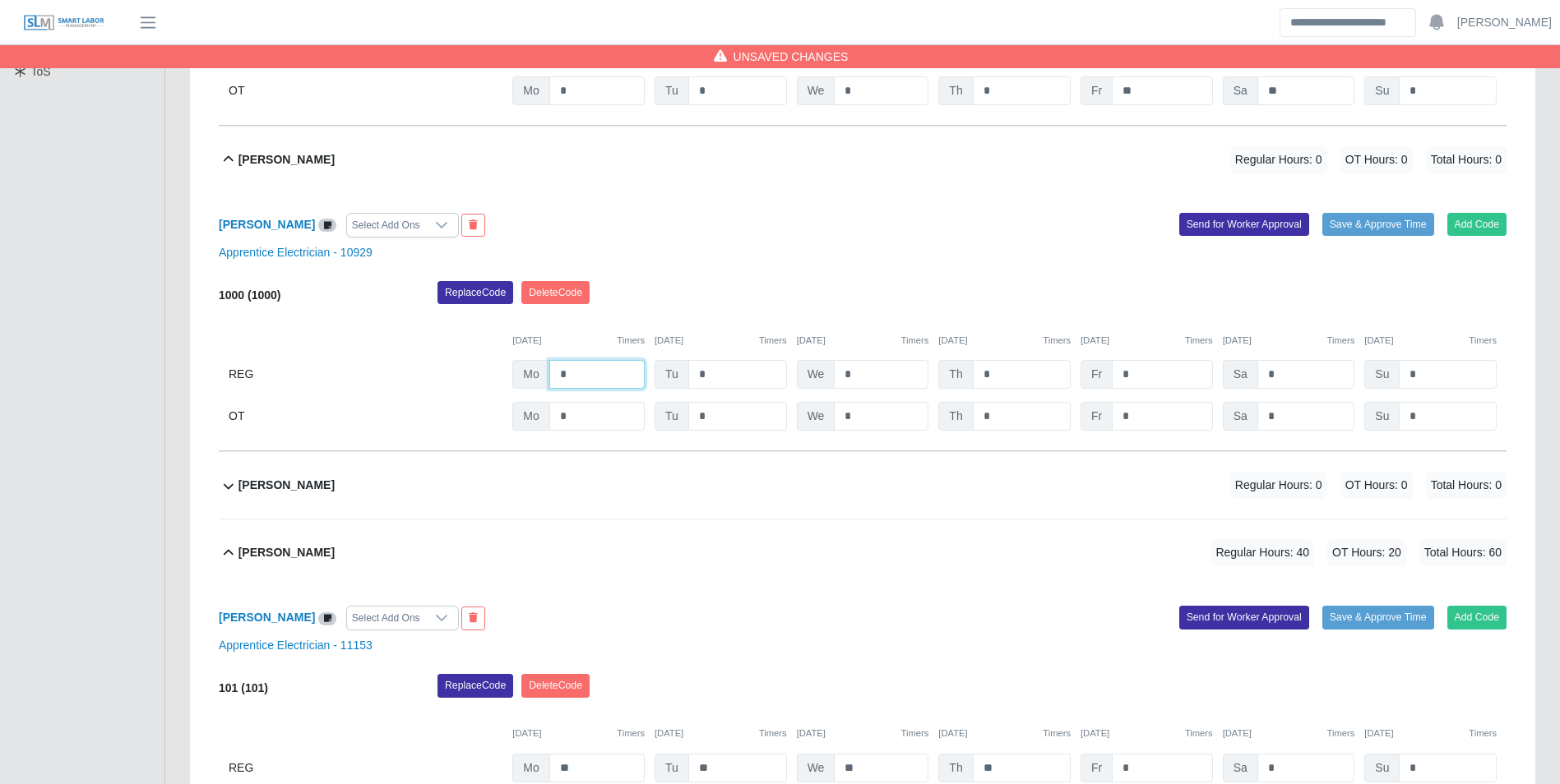
click at [597, 369] on input "*" at bounding box center [596, 374] width 95 height 28
type input "**"
click at [1484, 229] on button "Add Code" at bounding box center [1477, 224] width 60 height 23
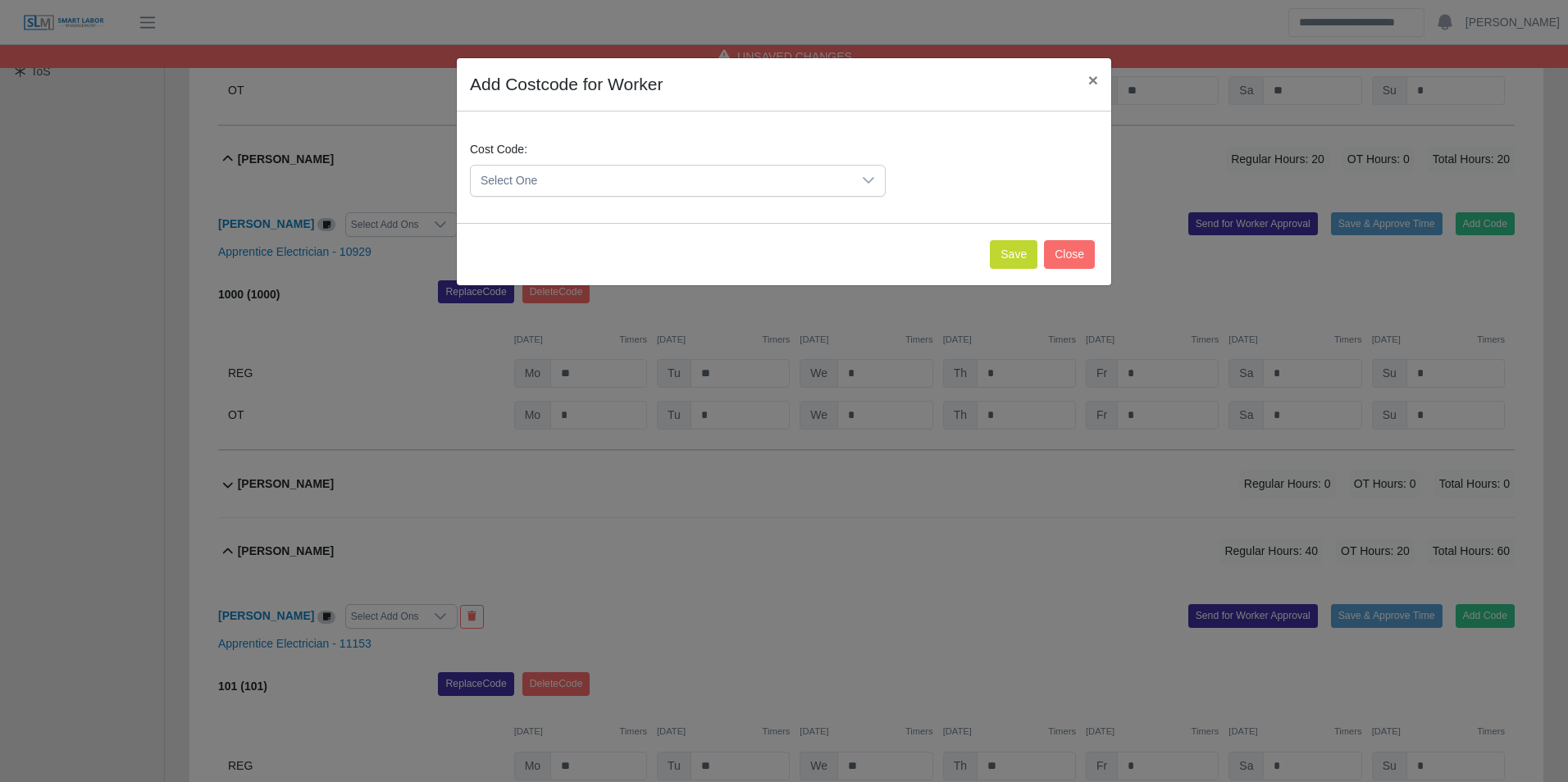
drag, startPoint x: 702, startPoint y: 174, endPoint x: 674, endPoint y: 189, distance: 31.8
click at [701, 176] on span "Select One" at bounding box center [661, 181] width 381 height 30
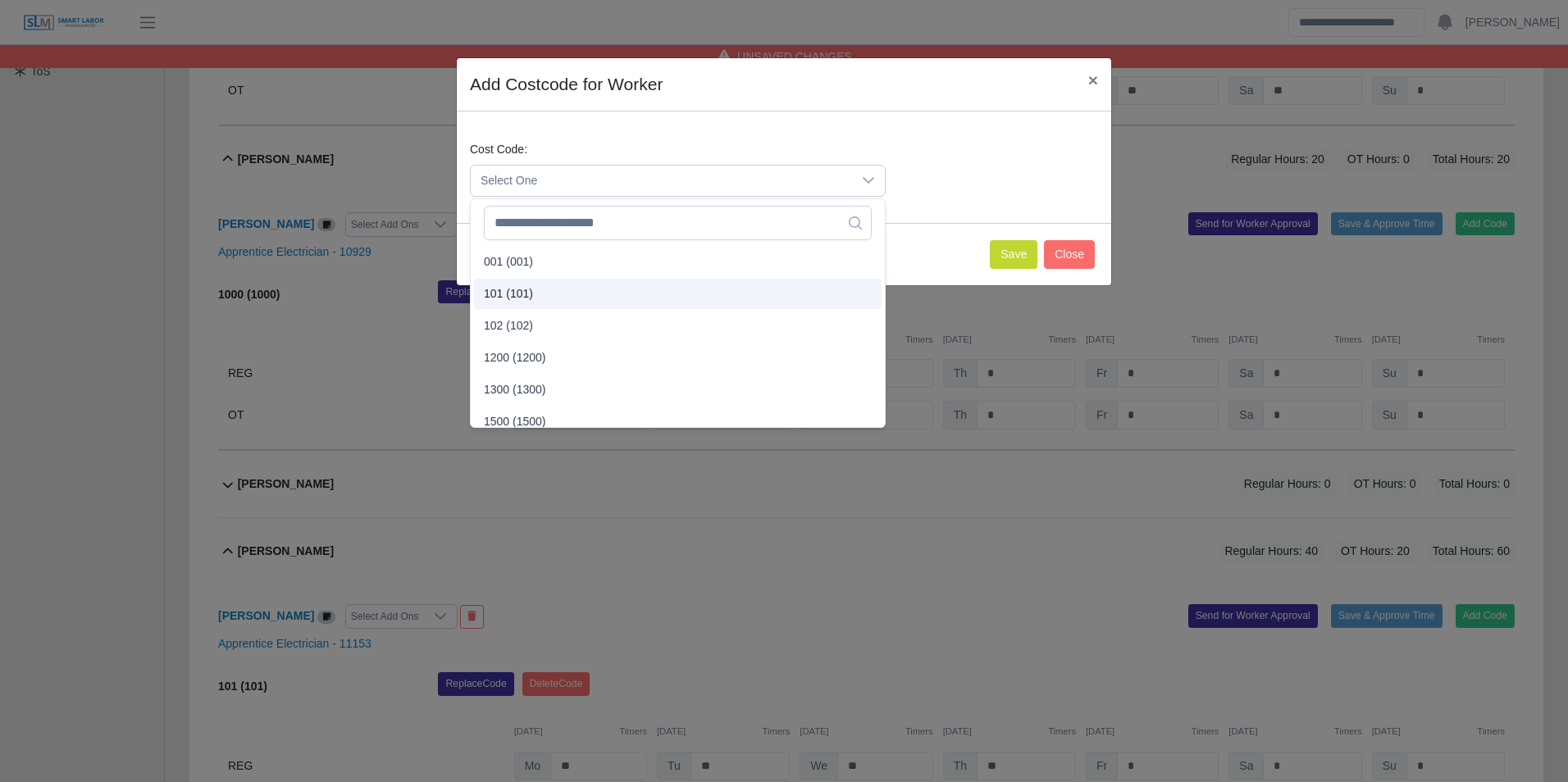
click at [504, 292] on span "101 (101)" at bounding box center [508, 294] width 49 height 17
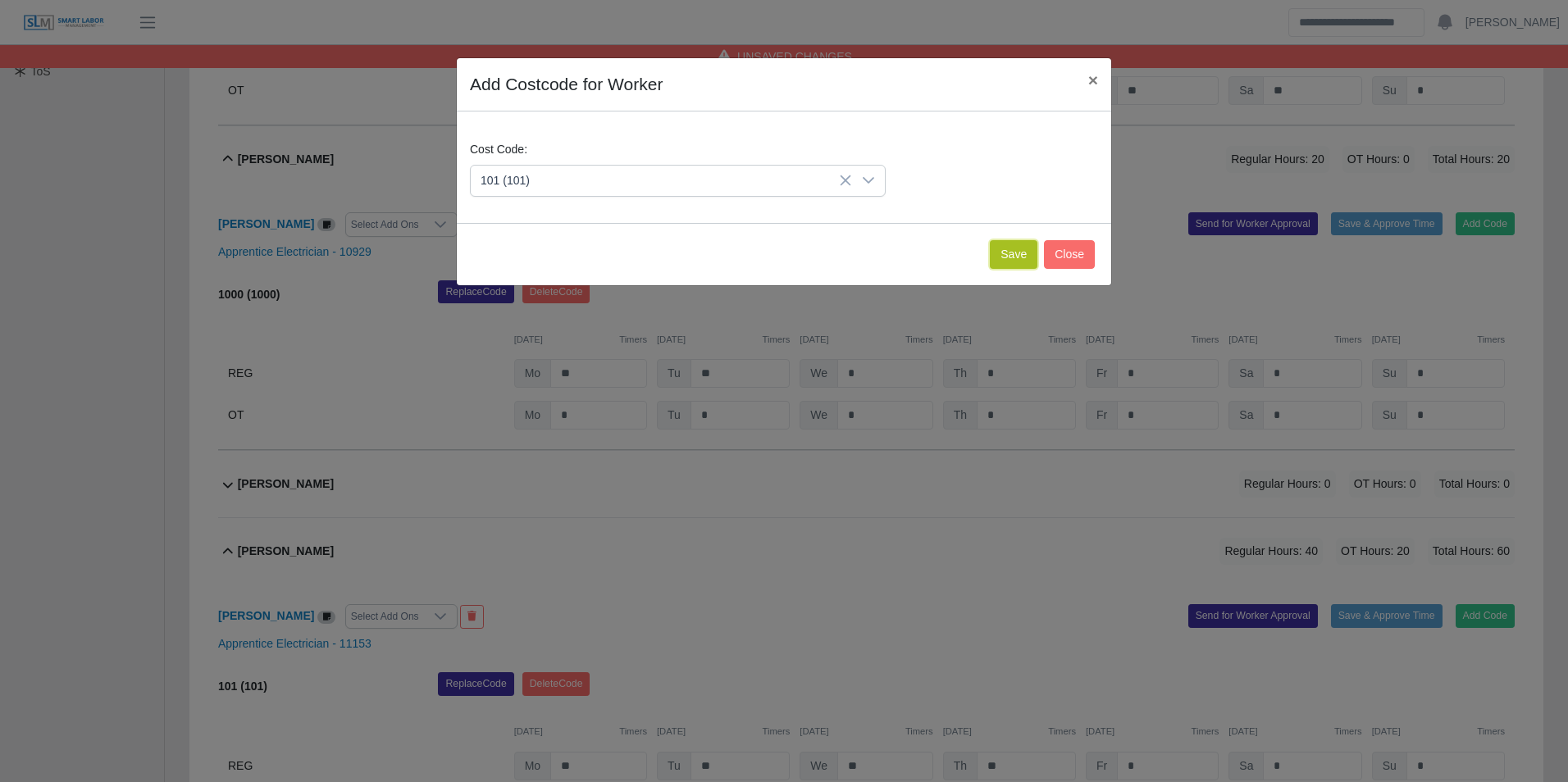
click at [1018, 256] on button "Save" at bounding box center [1013, 255] width 47 height 28
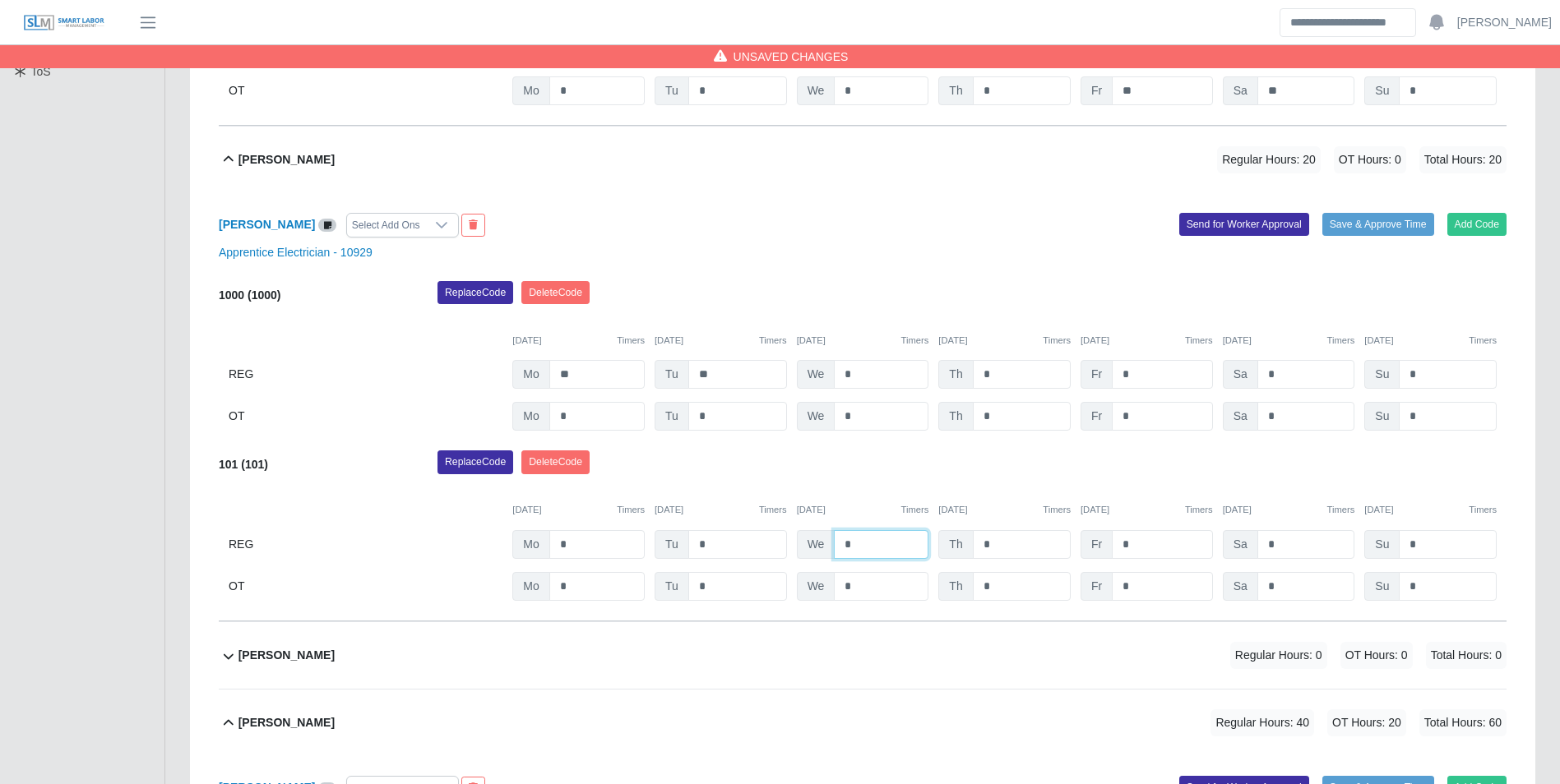
click at [889, 541] on input "*" at bounding box center [880, 545] width 94 height 28
type input "**"
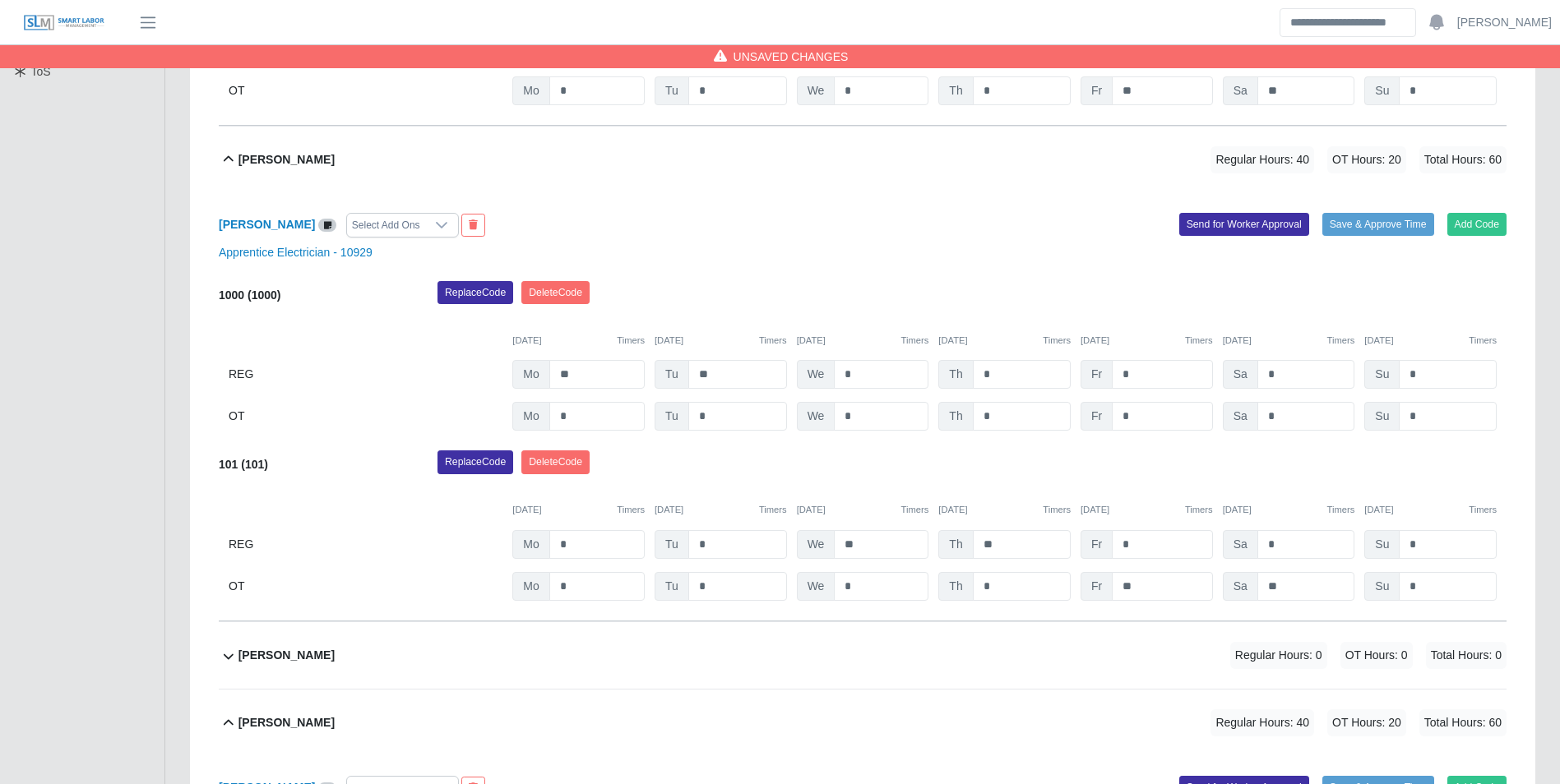
click at [911, 486] on div "10/06/2025 Timers 10/07/2025 Timers 10/08/2025 Timers 10/09/2025 Timers 10/10/2…" at bounding box center [863, 500] width 1288 height 33
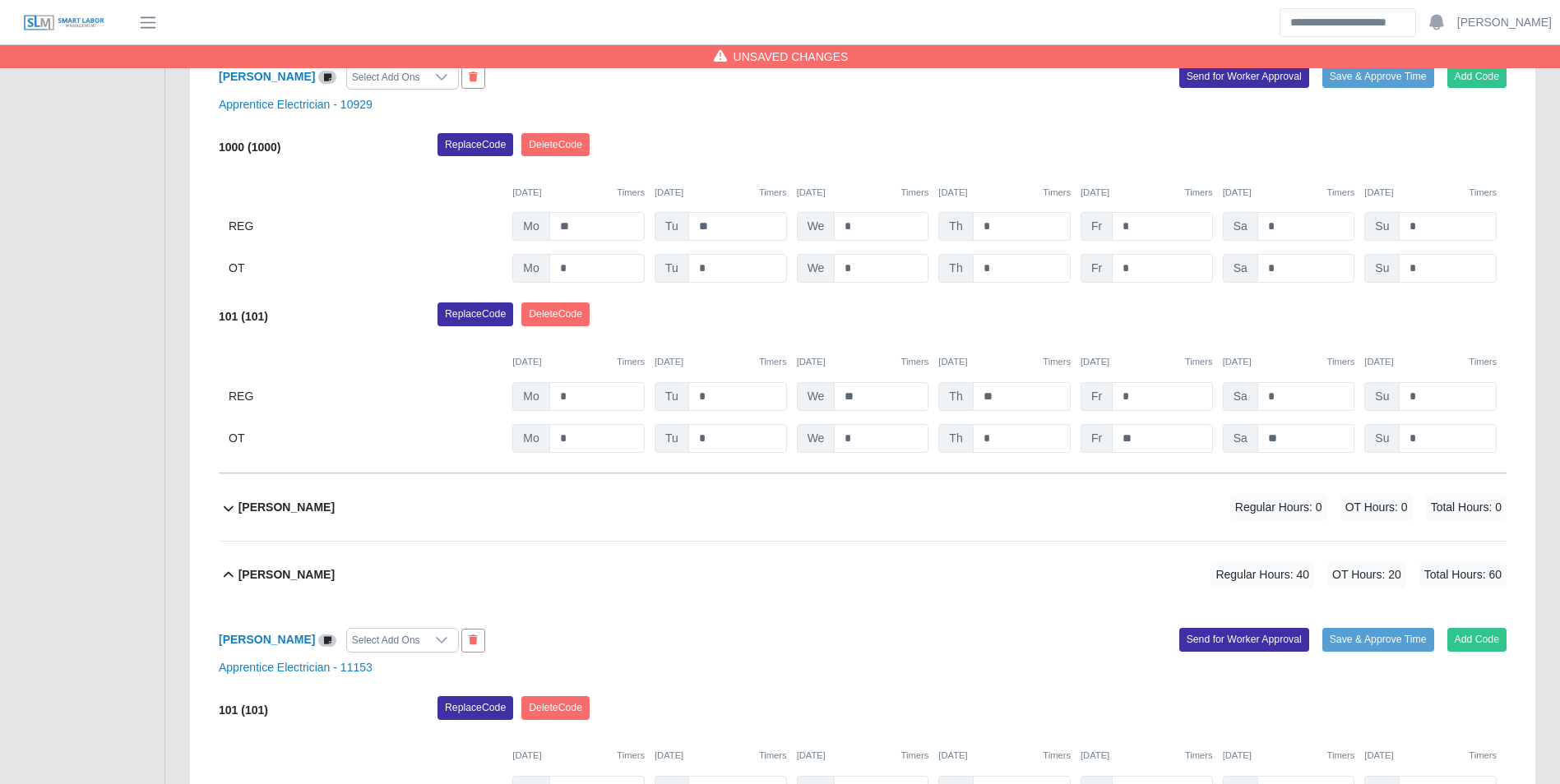
scroll to position [733, 0]
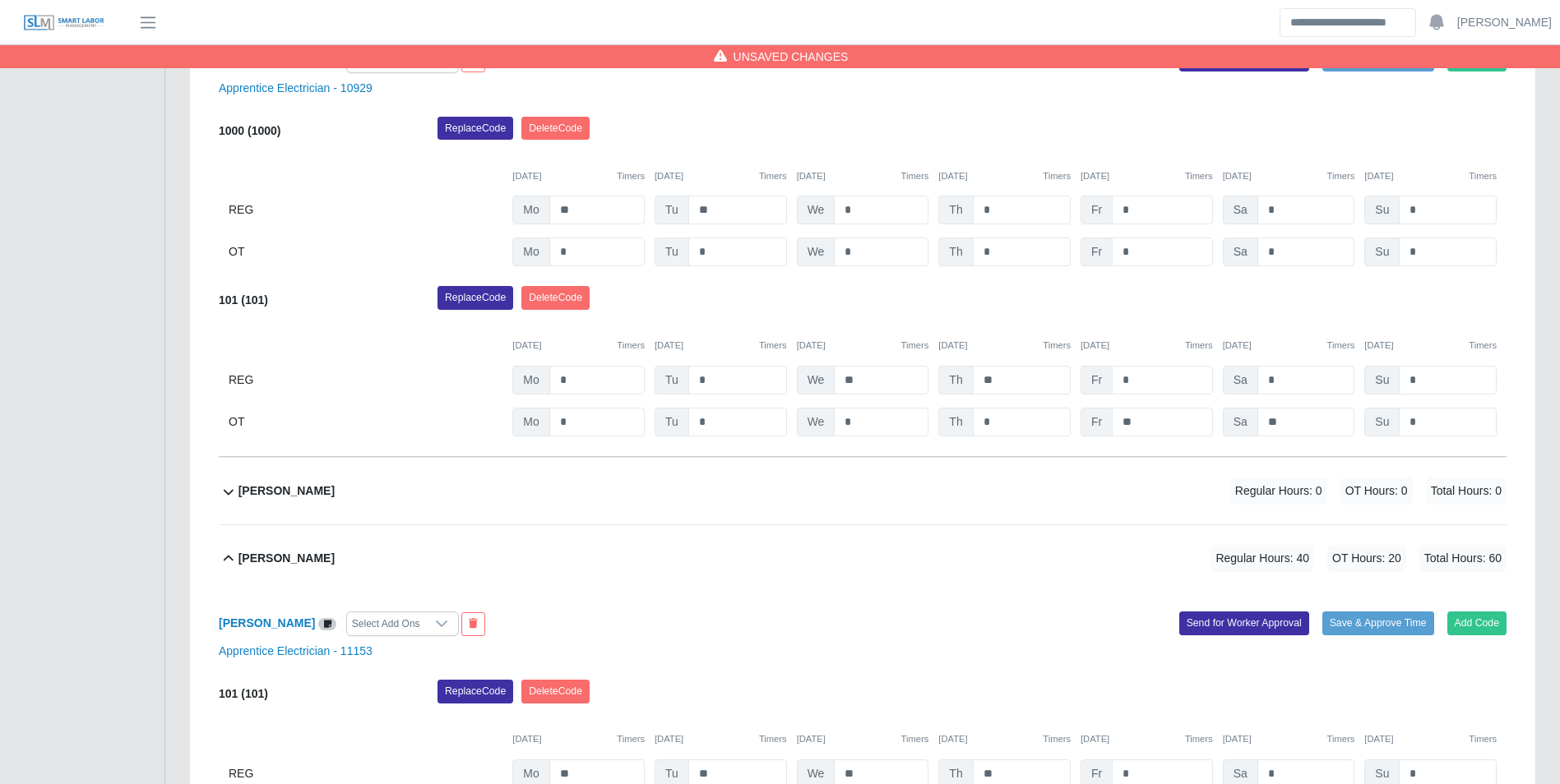
click at [330, 500] on div "Jesus Gonzalez Regular Hours: 0 OT Hours: 0 Total Hours: 0" at bounding box center [873, 491] width 1268 height 67
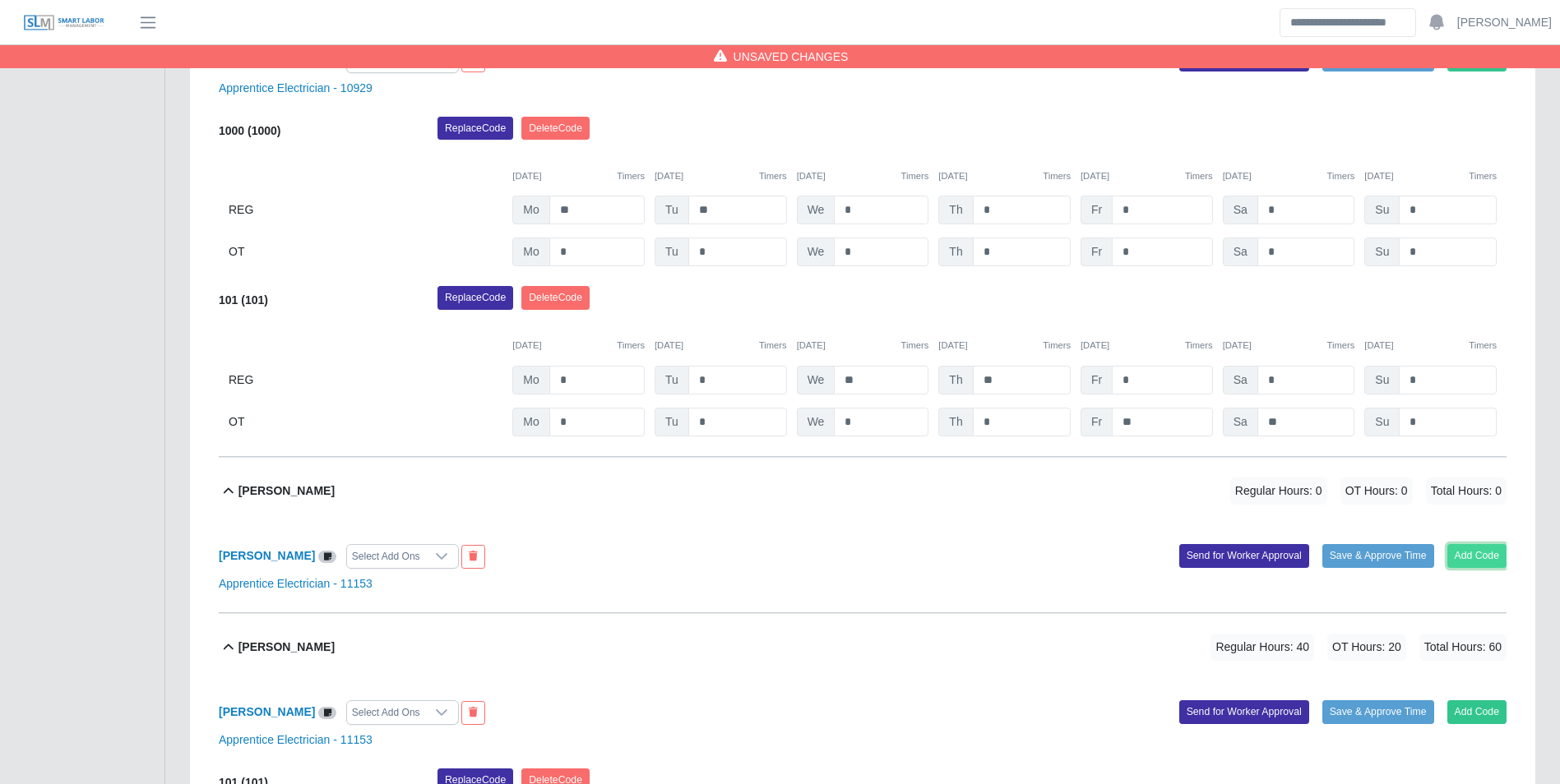
click at [1487, 561] on button "Add Code" at bounding box center [1477, 555] width 60 height 23
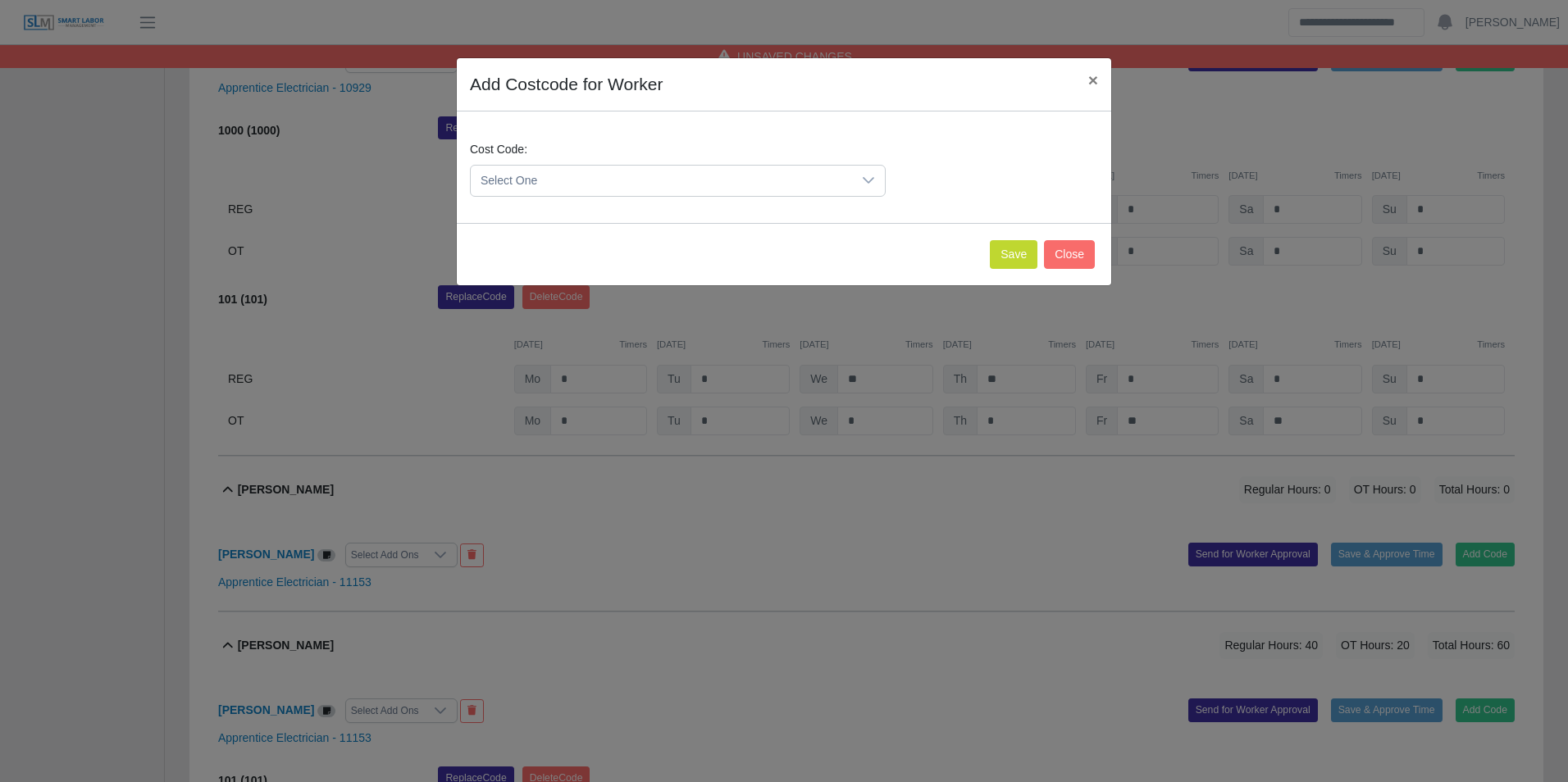
click at [588, 186] on span "Select One" at bounding box center [661, 181] width 381 height 30
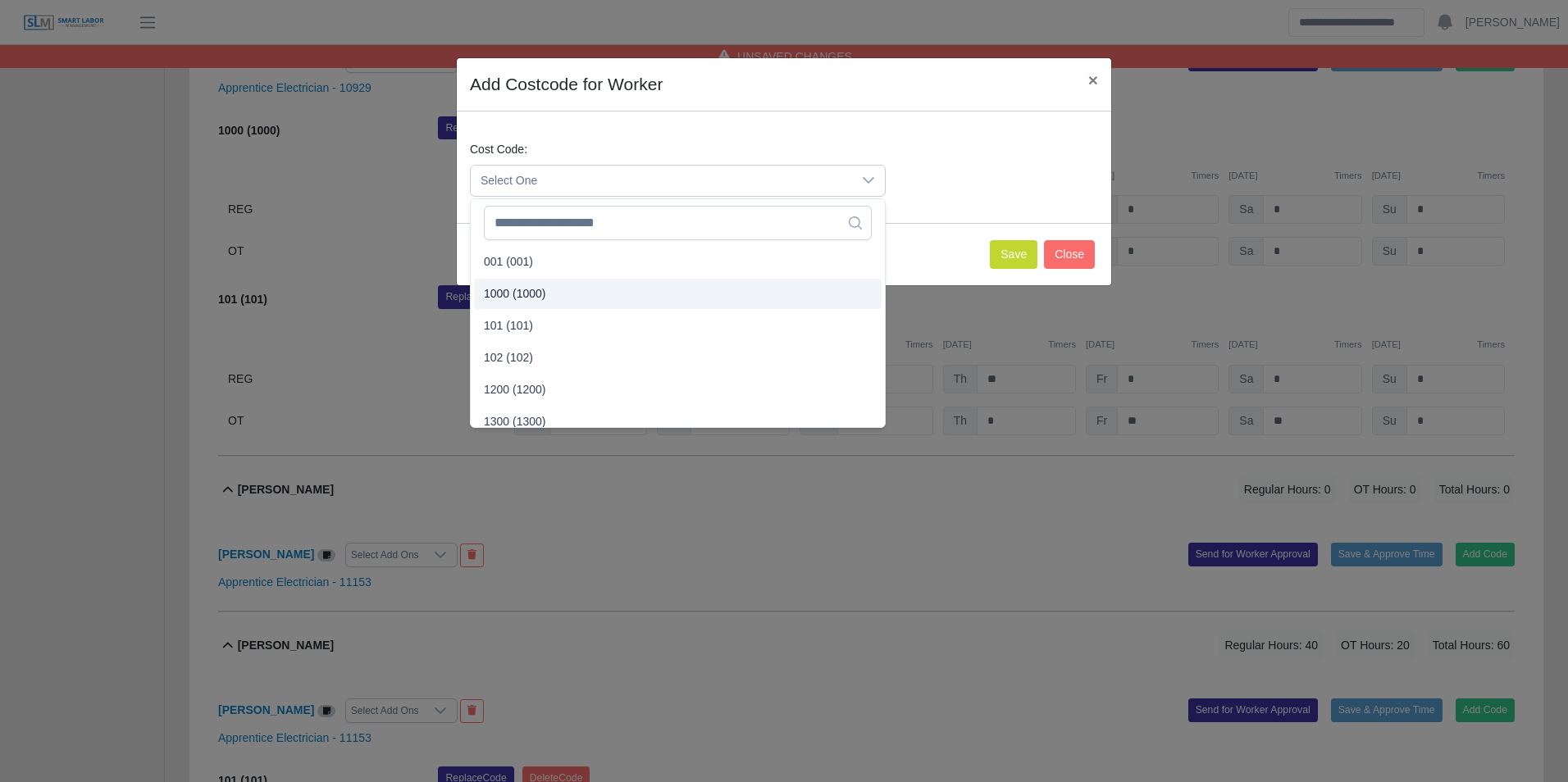
click at [534, 285] on li "1000 (1000)" at bounding box center [678, 294] width 408 height 30
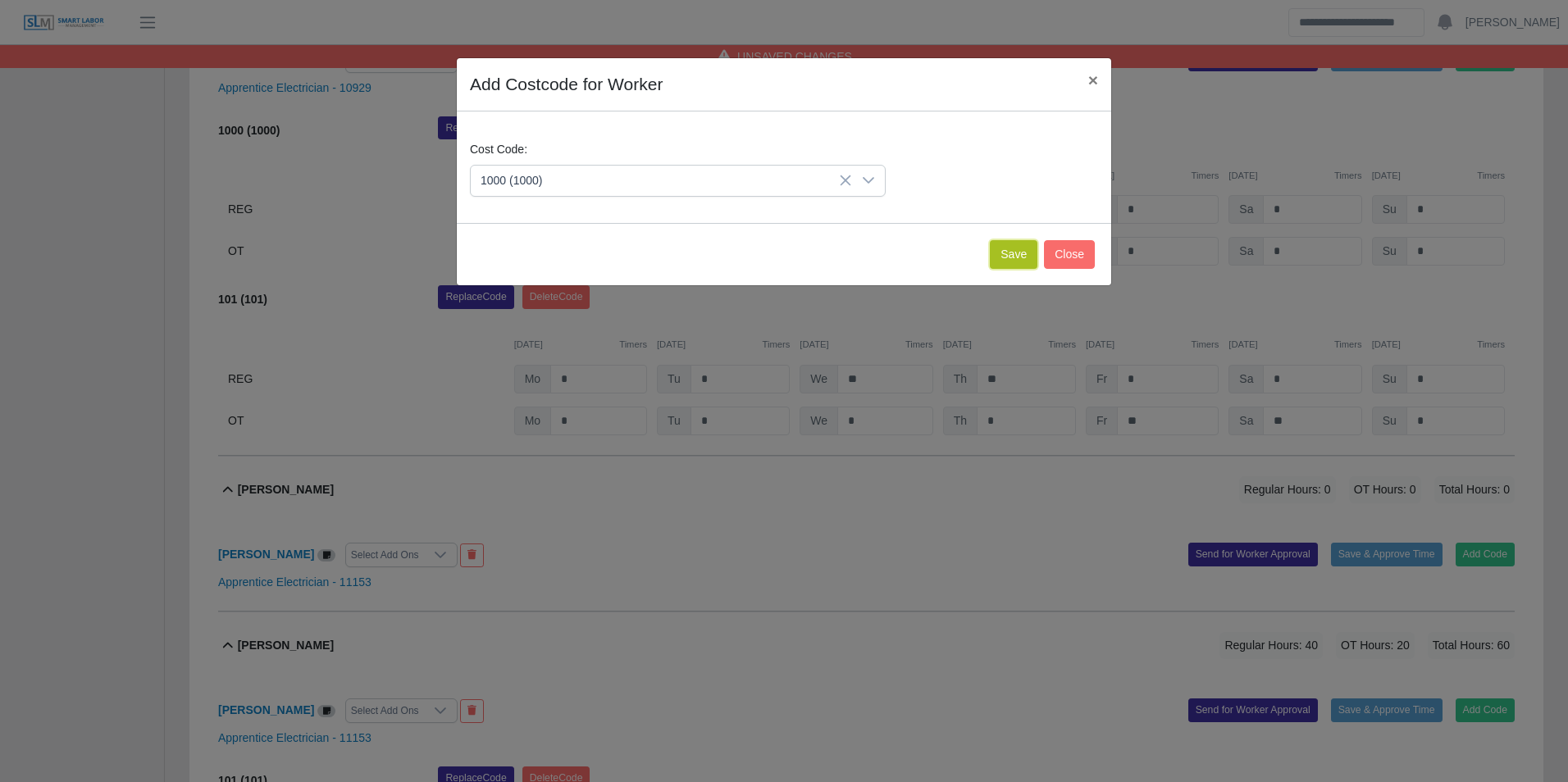
click at [1019, 255] on button "Save" at bounding box center [1013, 255] width 47 height 28
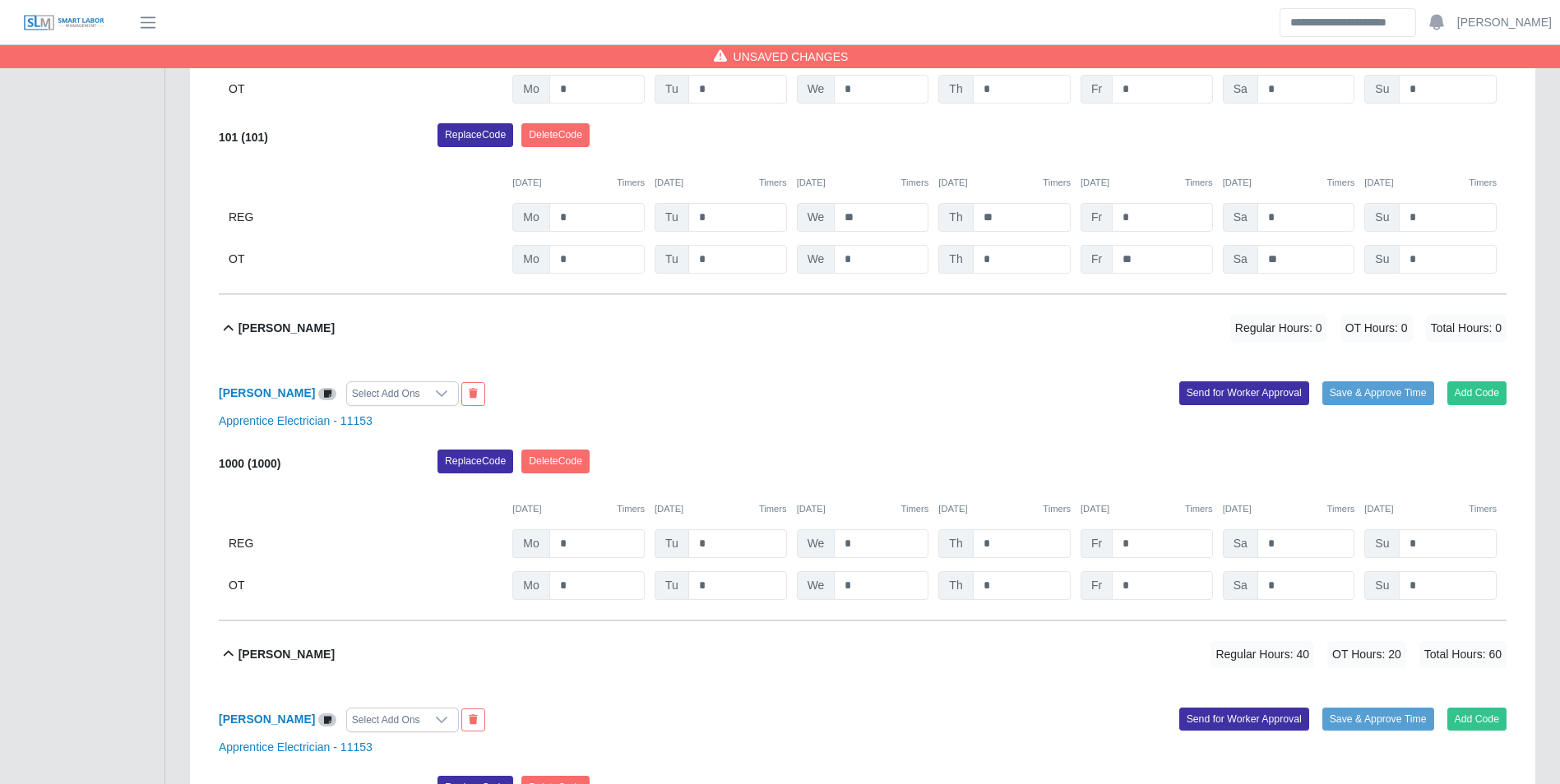
scroll to position [897, 0]
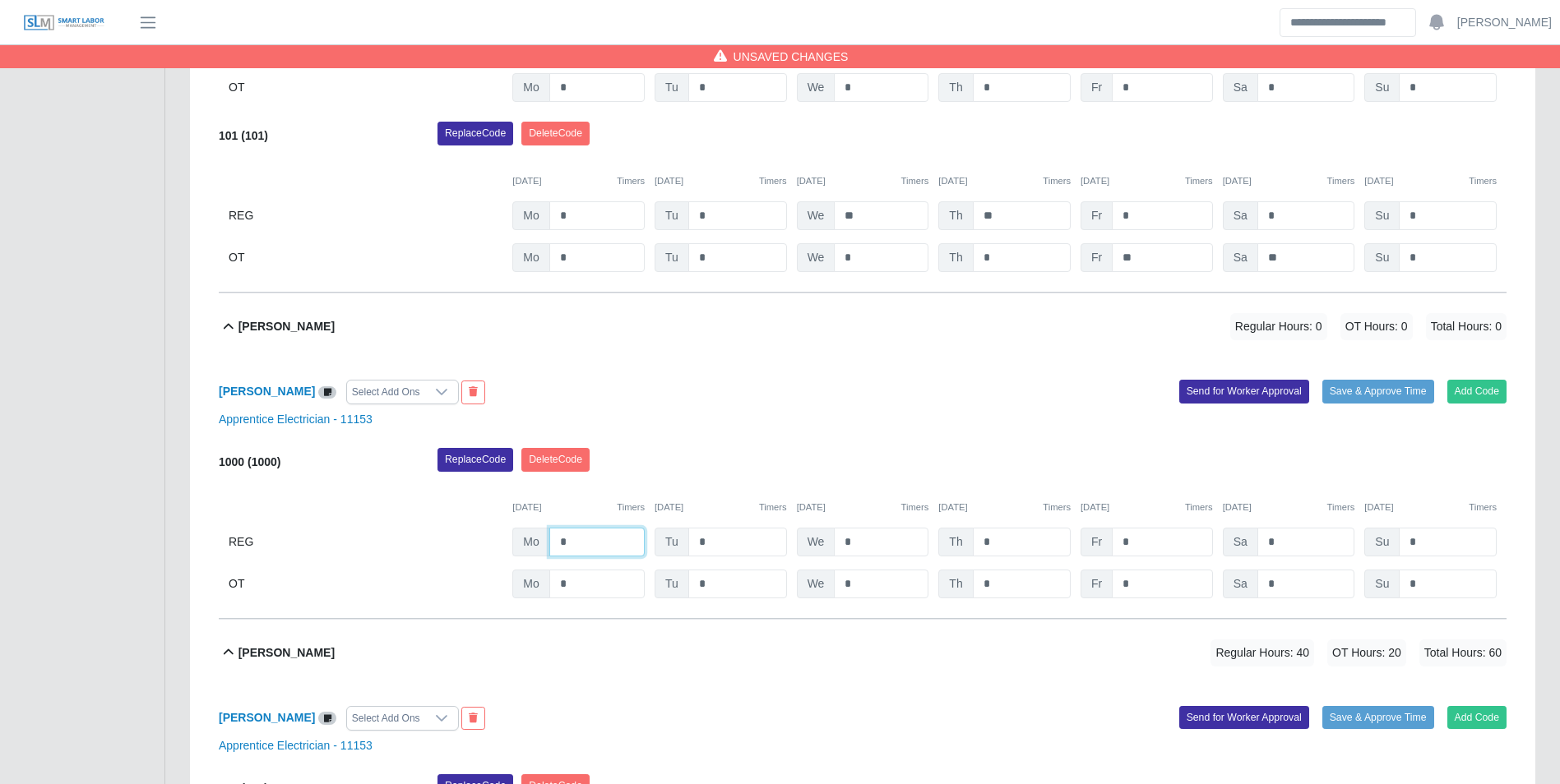
click at [617, 547] on input "*" at bounding box center [596, 542] width 95 height 28
type input "**"
click at [1495, 395] on button "Add Code" at bounding box center [1477, 391] width 60 height 23
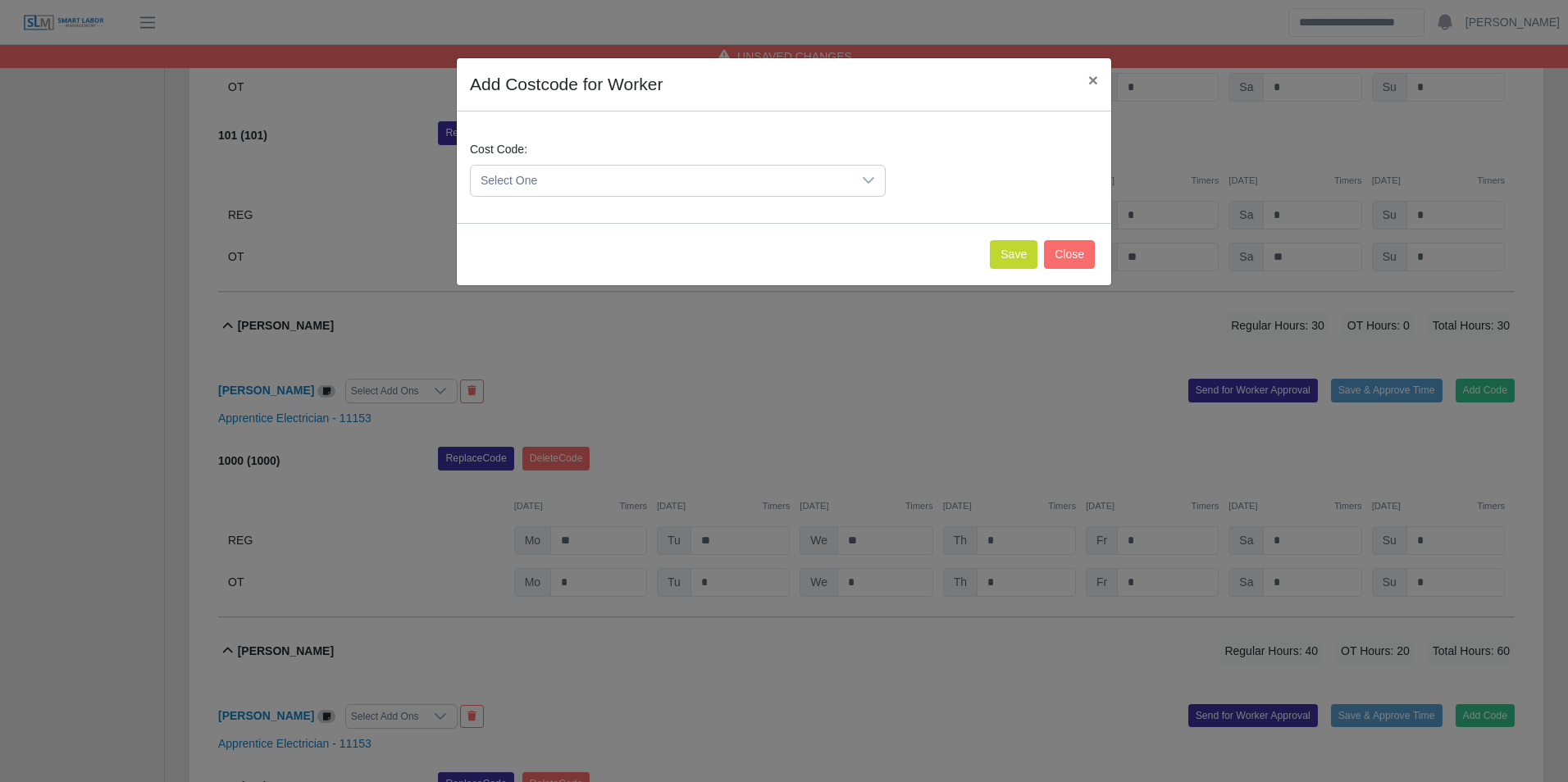
click at [545, 172] on span "Select One" at bounding box center [661, 181] width 381 height 30
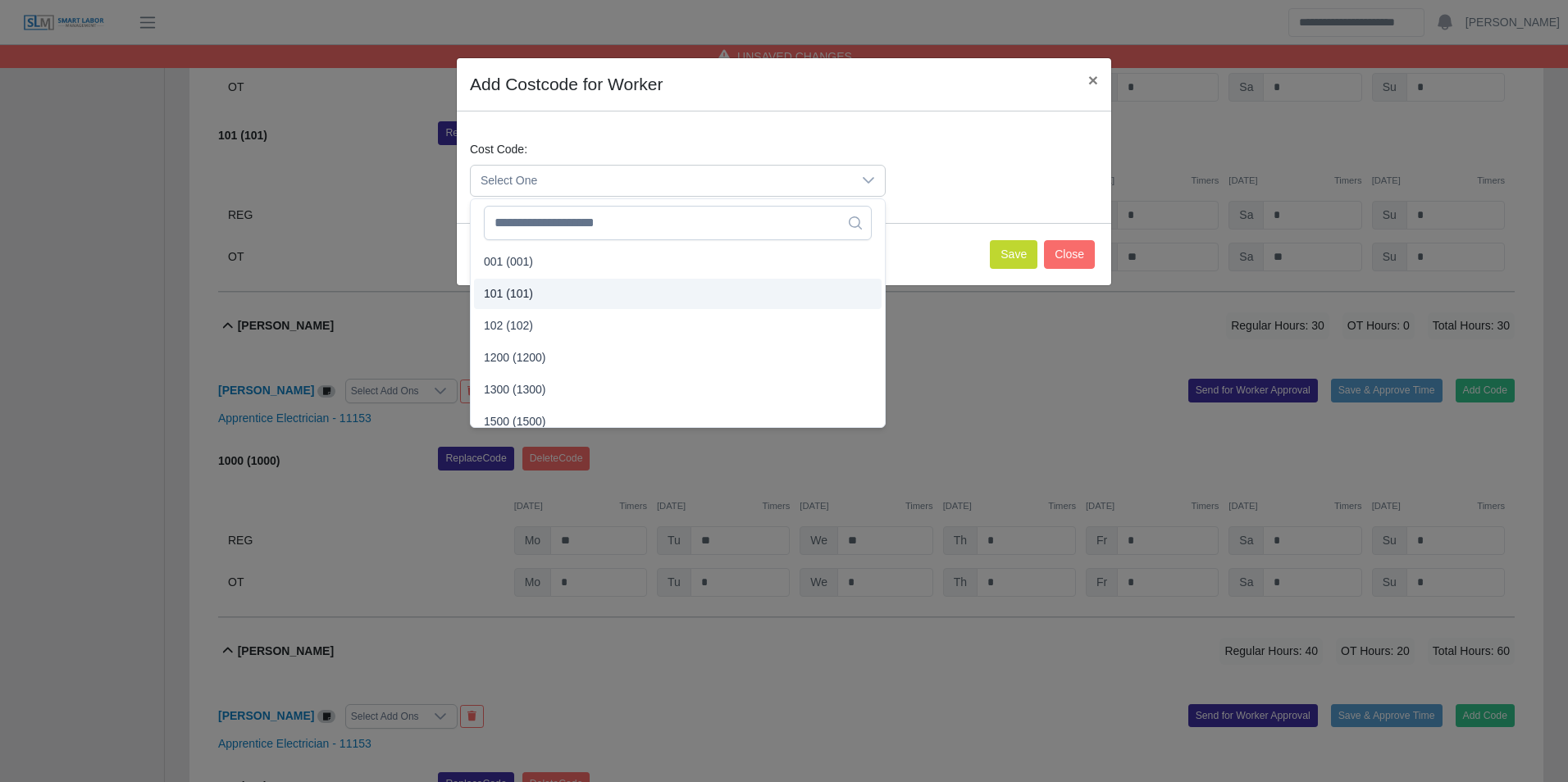
click at [525, 292] on span "101 (101)" at bounding box center [508, 294] width 49 height 17
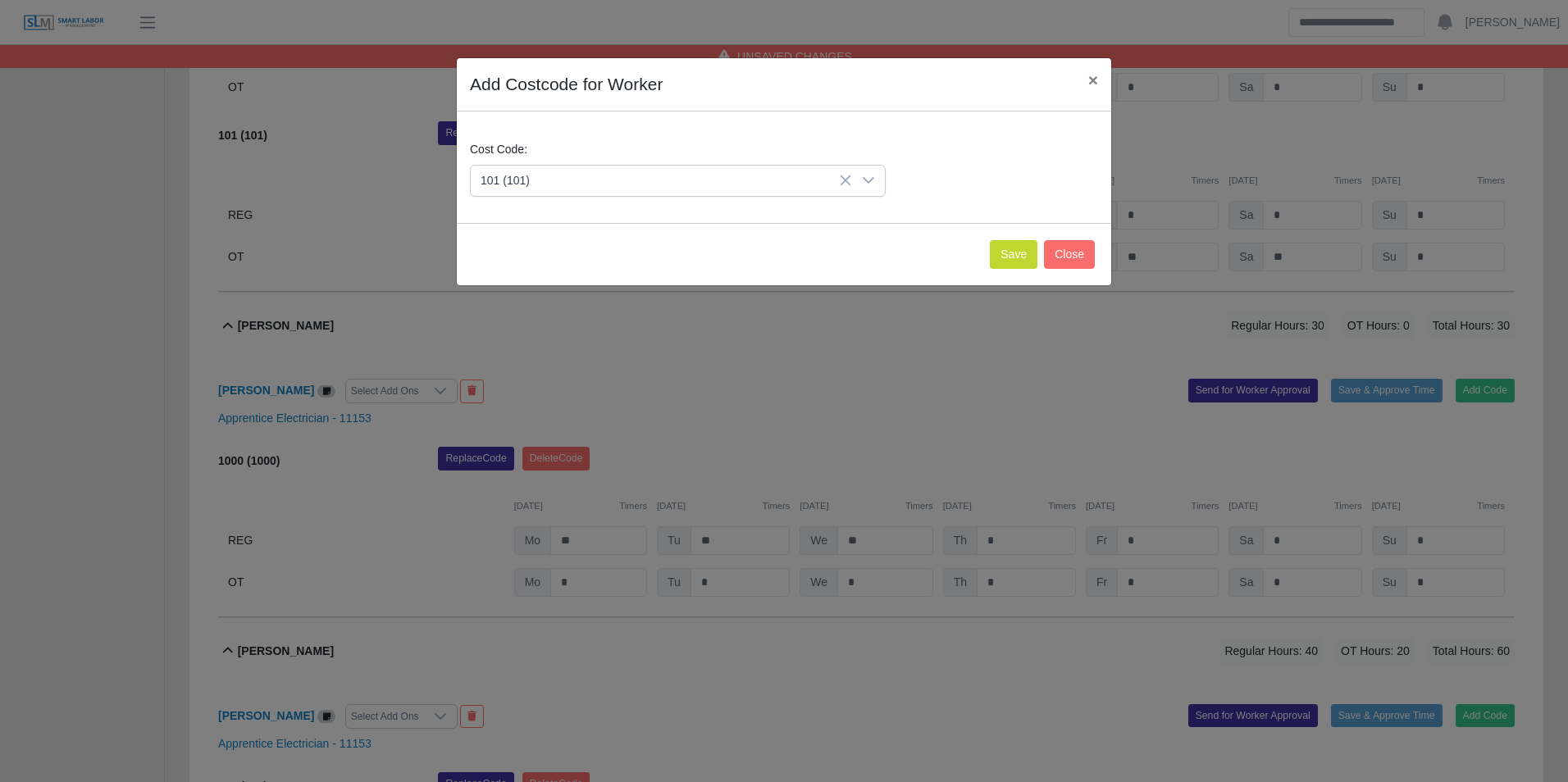
click at [1004, 275] on div "Save Close" at bounding box center [784, 254] width 655 height 62
click at [1003, 268] on button "Save" at bounding box center [1013, 255] width 47 height 28
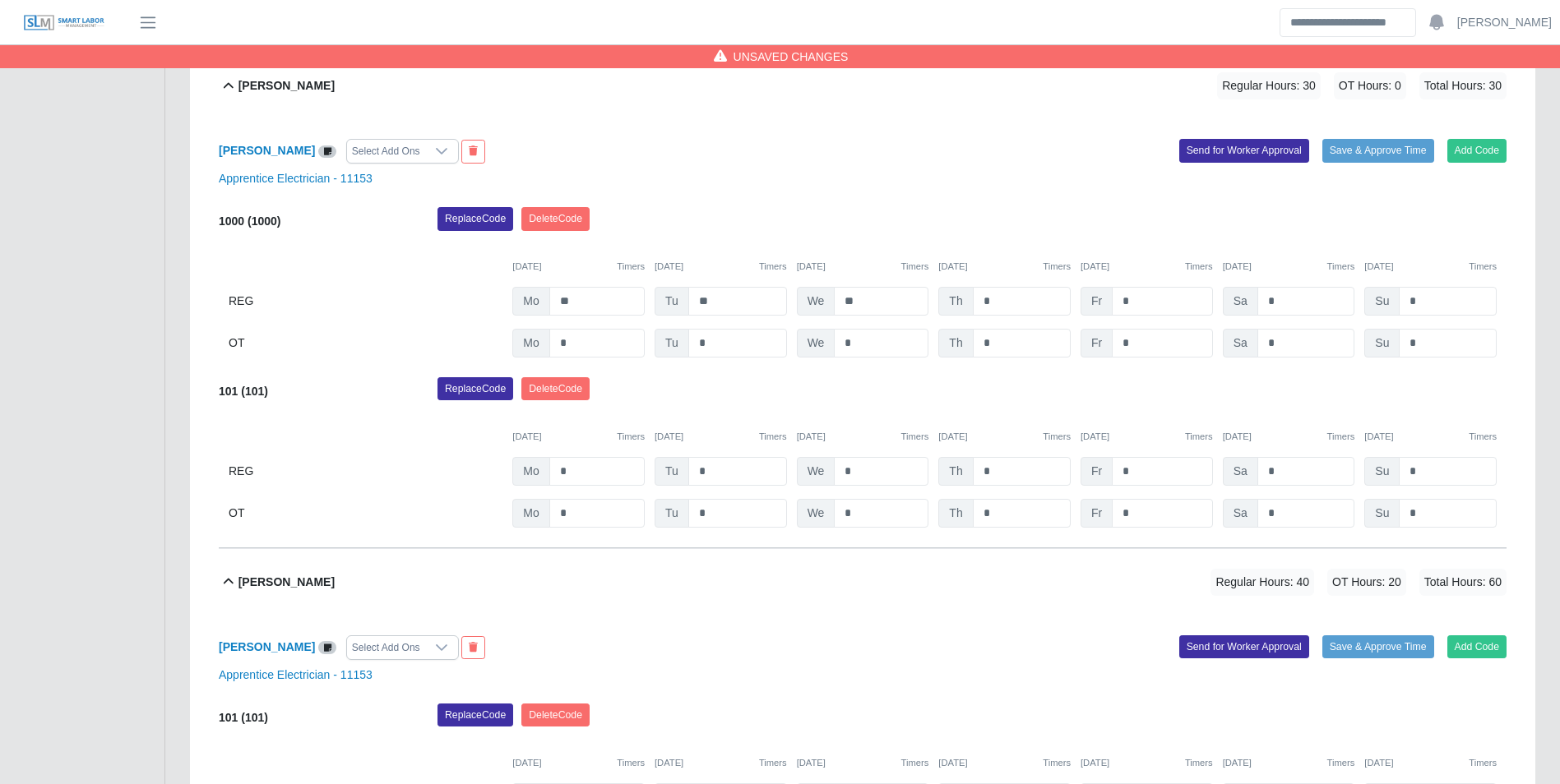
scroll to position [1144, 0]
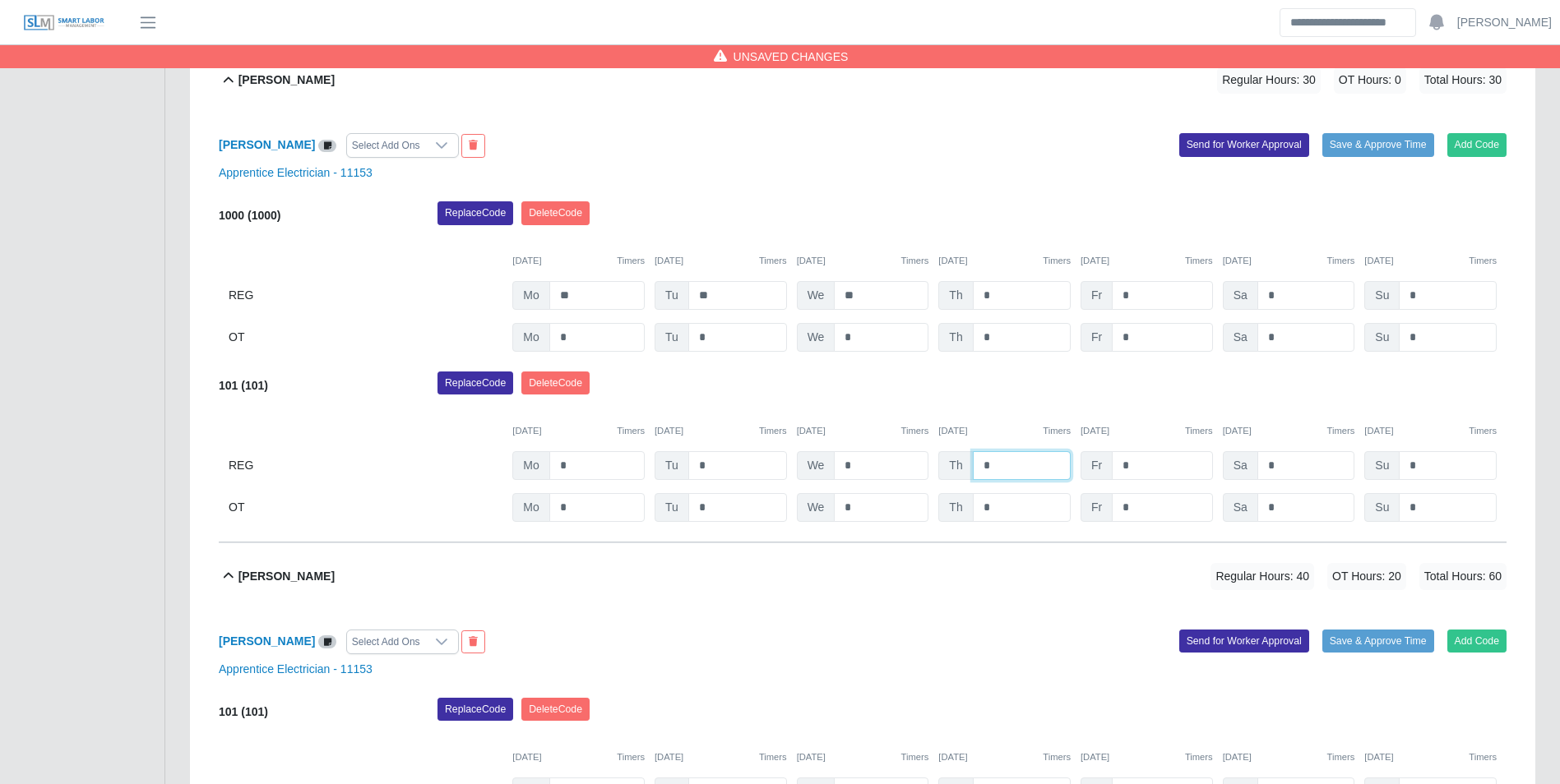
click at [1011, 464] on input "*" at bounding box center [1021, 465] width 98 height 28
type input "**"
click at [1012, 423] on div "10/06/2025 Timers 10/07/2025 Timers 10/08/2025 Timers 10/09/2025 Timers 10/10/2…" at bounding box center [863, 421] width 1288 height 33
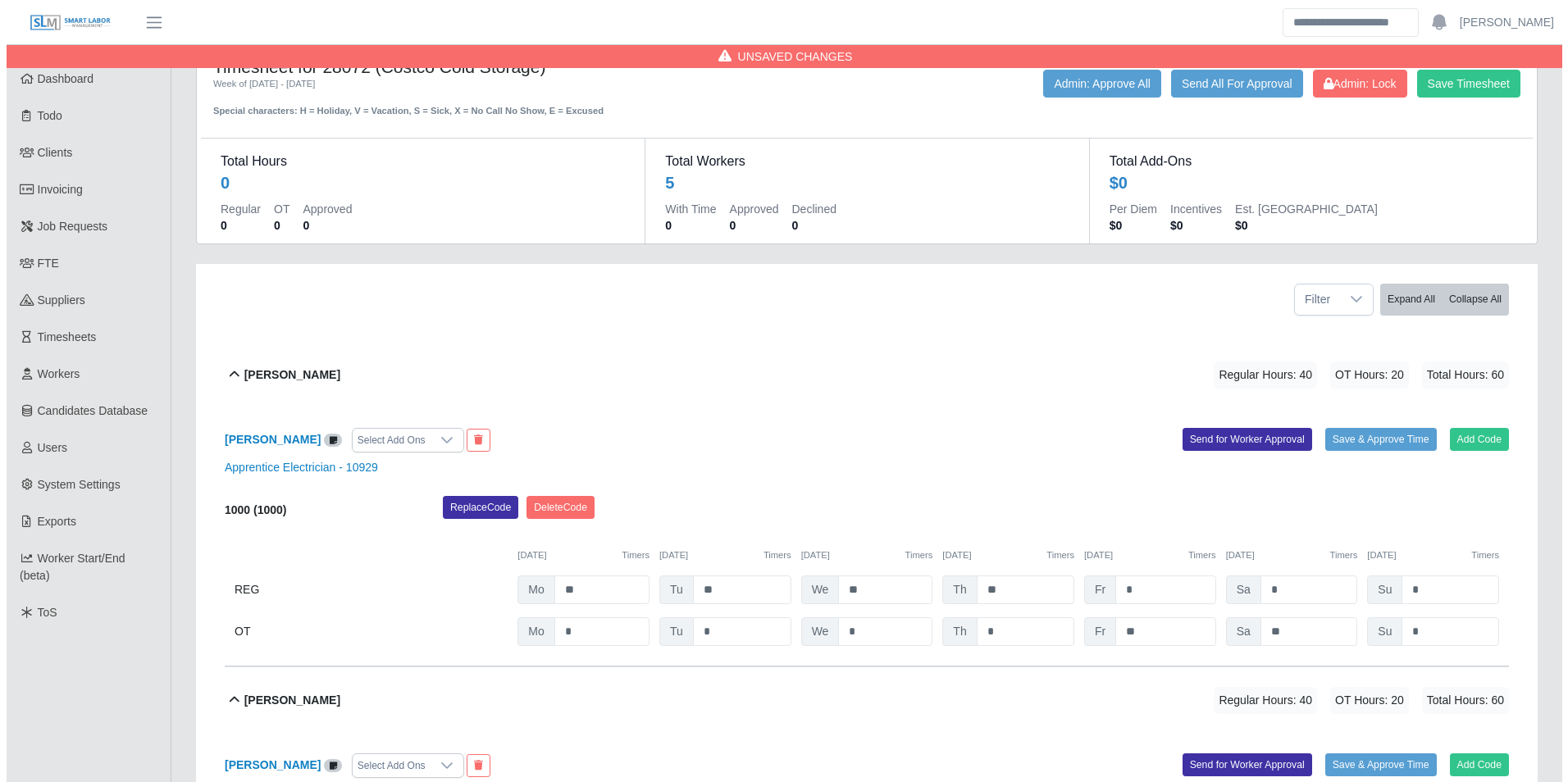
scroll to position [0, 0]
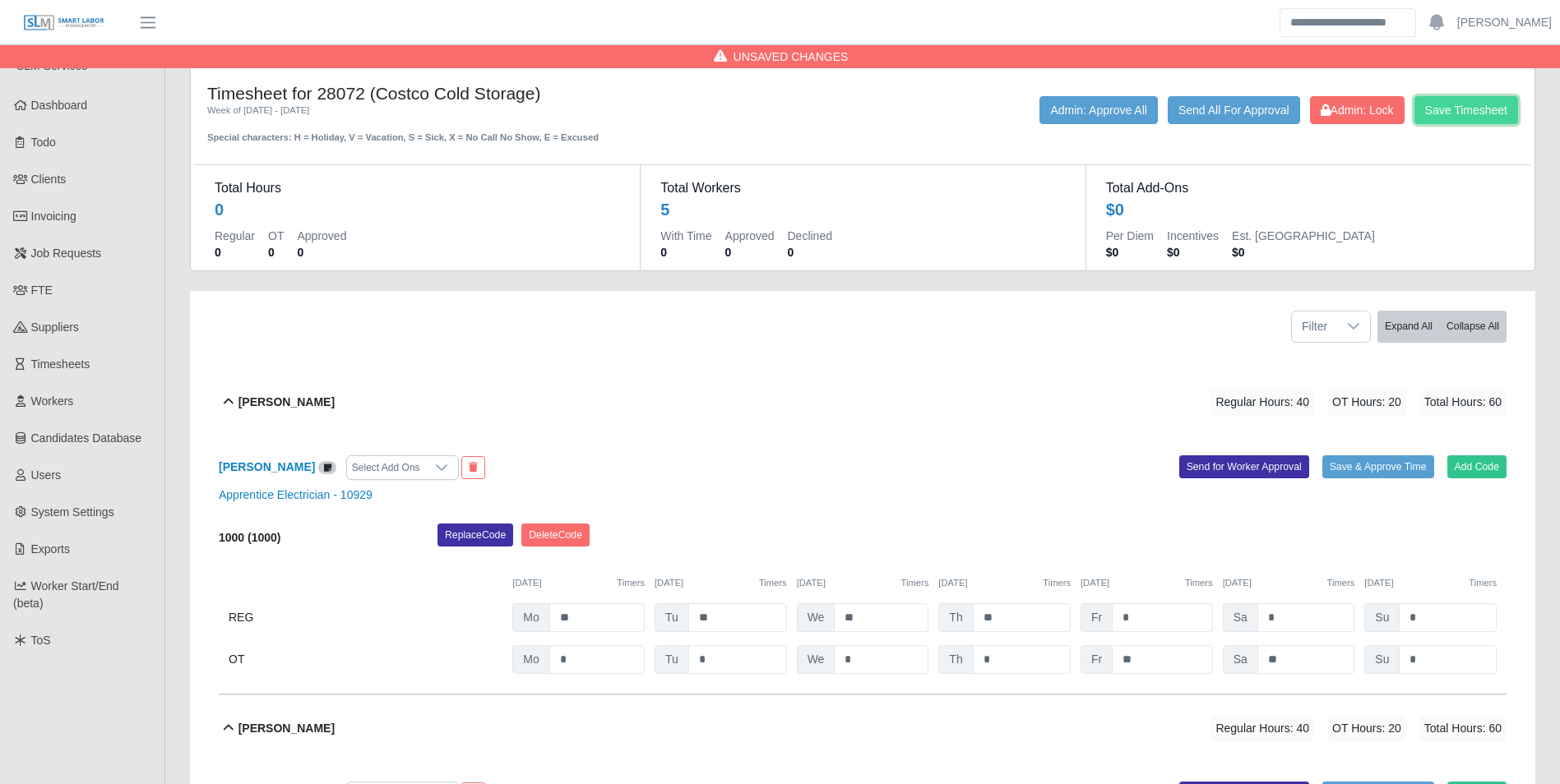
click at [1461, 122] on button "Save Timesheet" at bounding box center [1466, 110] width 103 height 28
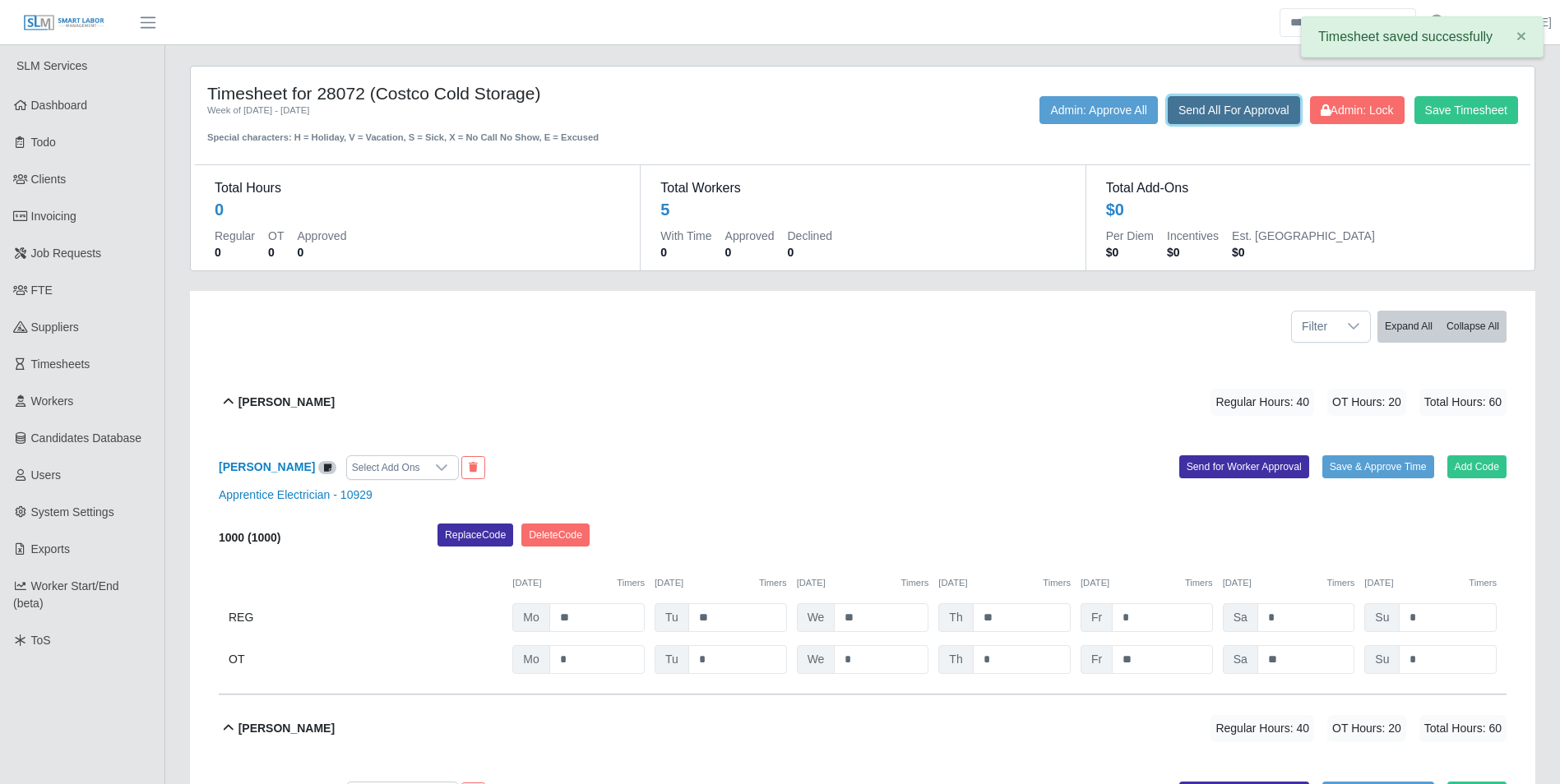
click at [1221, 122] on button "Send All For Approval" at bounding box center [1234, 110] width 133 height 28
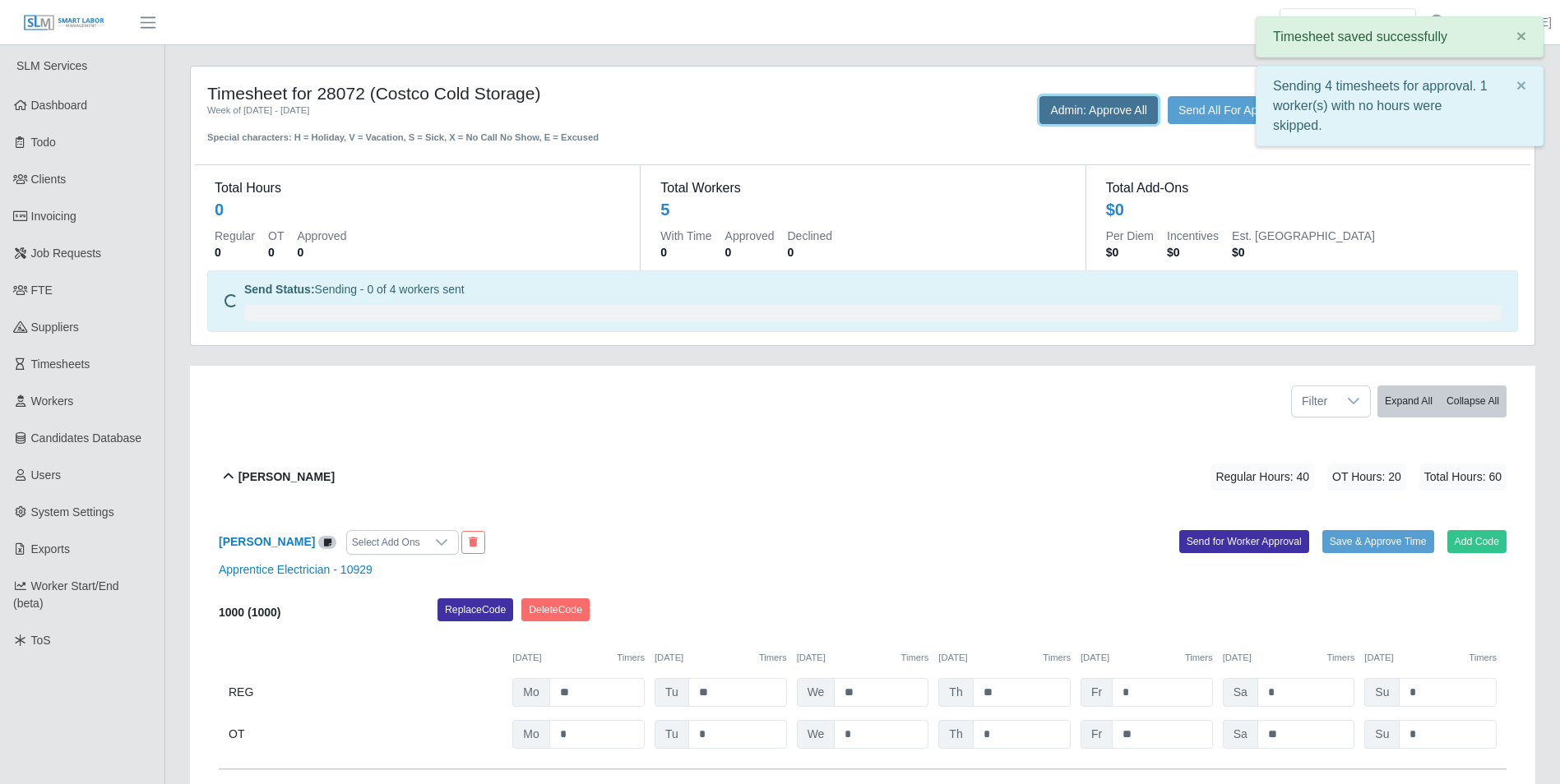
click at [1078, 119] on button "Admin: Approve All" at bounding box center [1099, 110] width 118 height 28
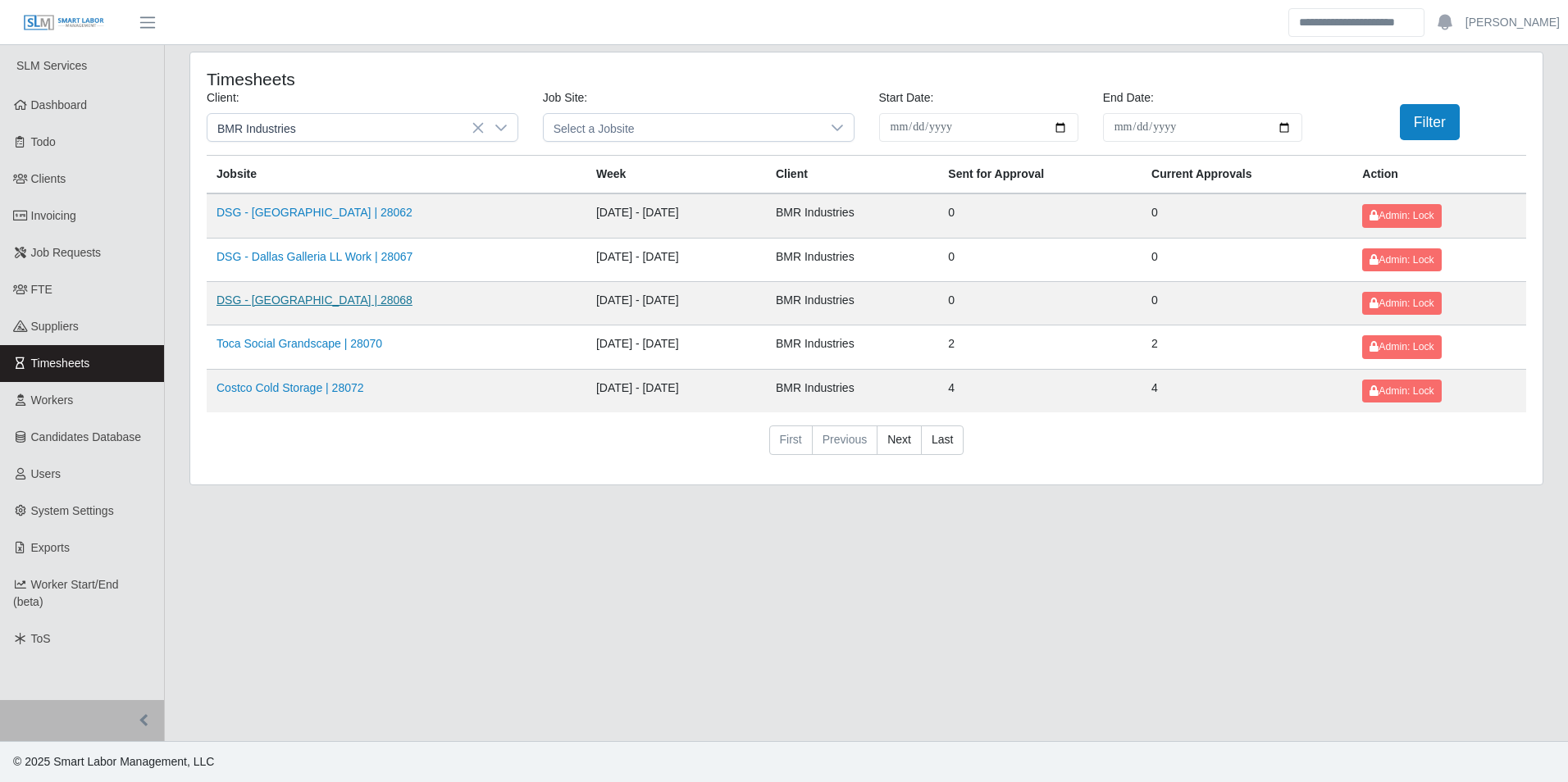
click at [314, 299] on link "DSG - [GEOGRAPHIC_DATA] | 28068" at bounding box center [314, 300] width 196 height 13
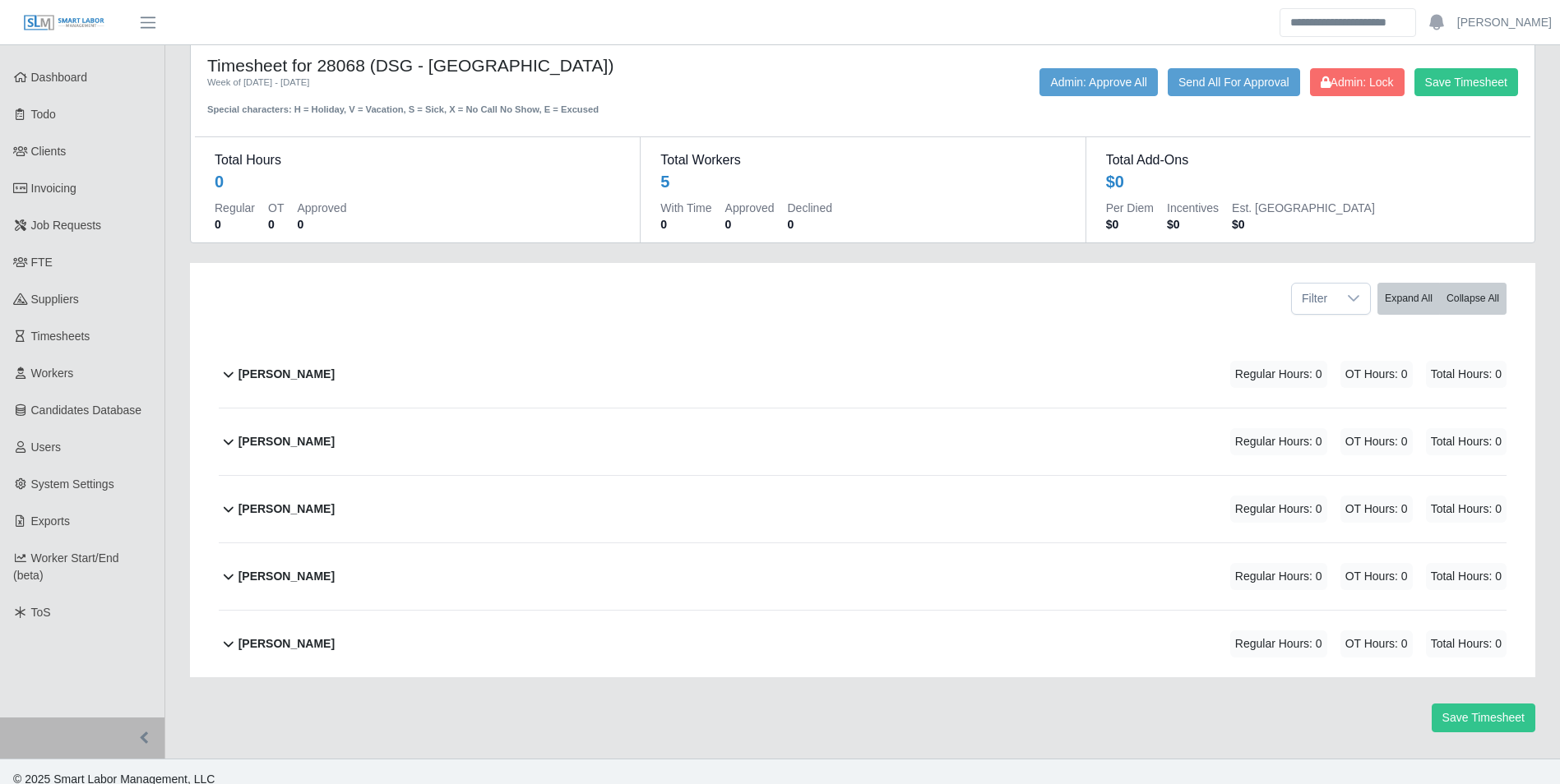
scroll to position [43, 0]
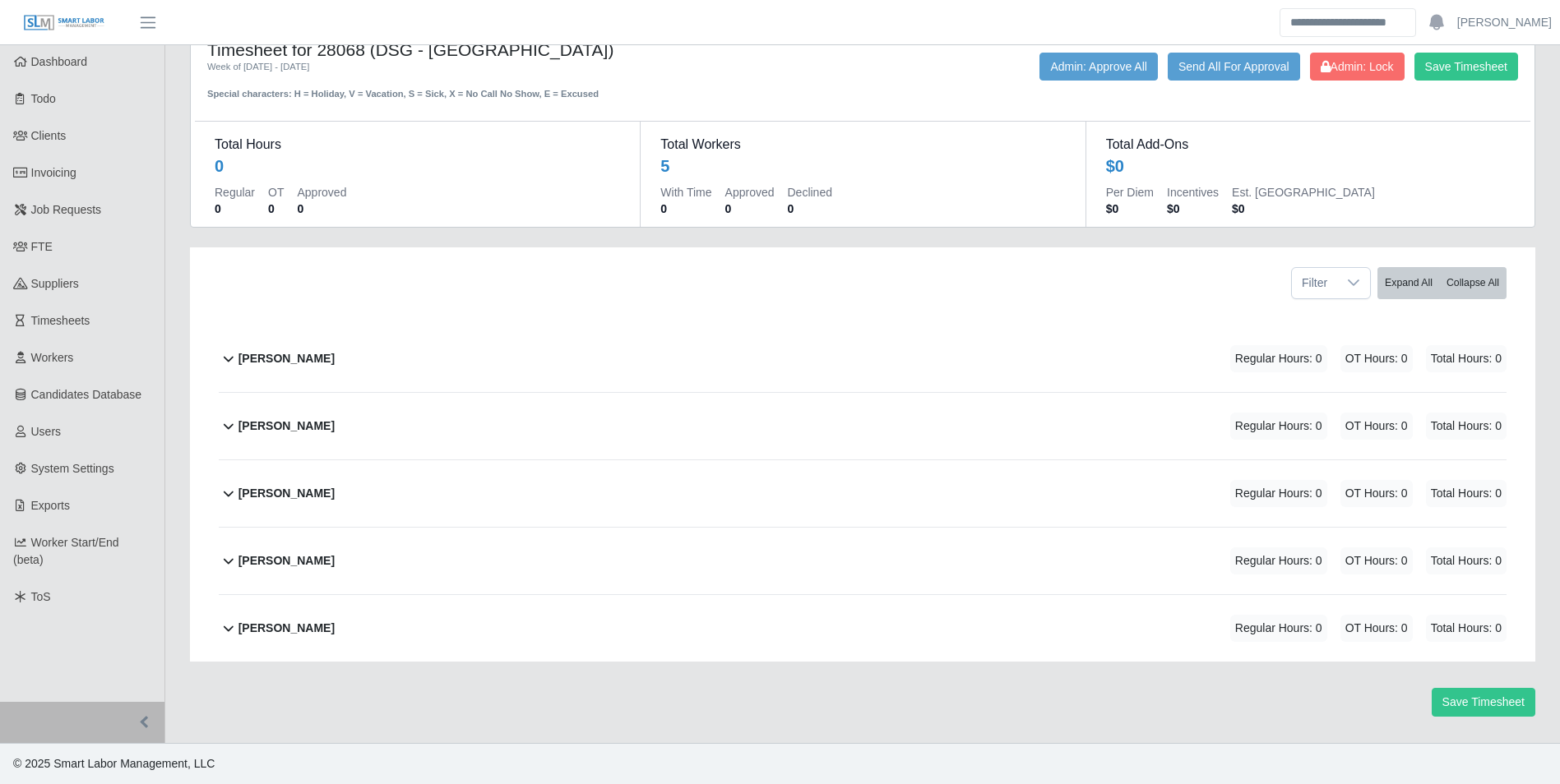
click at [343, 627] on div "[PERSON_NAME] Regular Hours: 0 OT Hours: 0 Total Hours: 0" at bounding box center [873, 629] width 1268 height 67
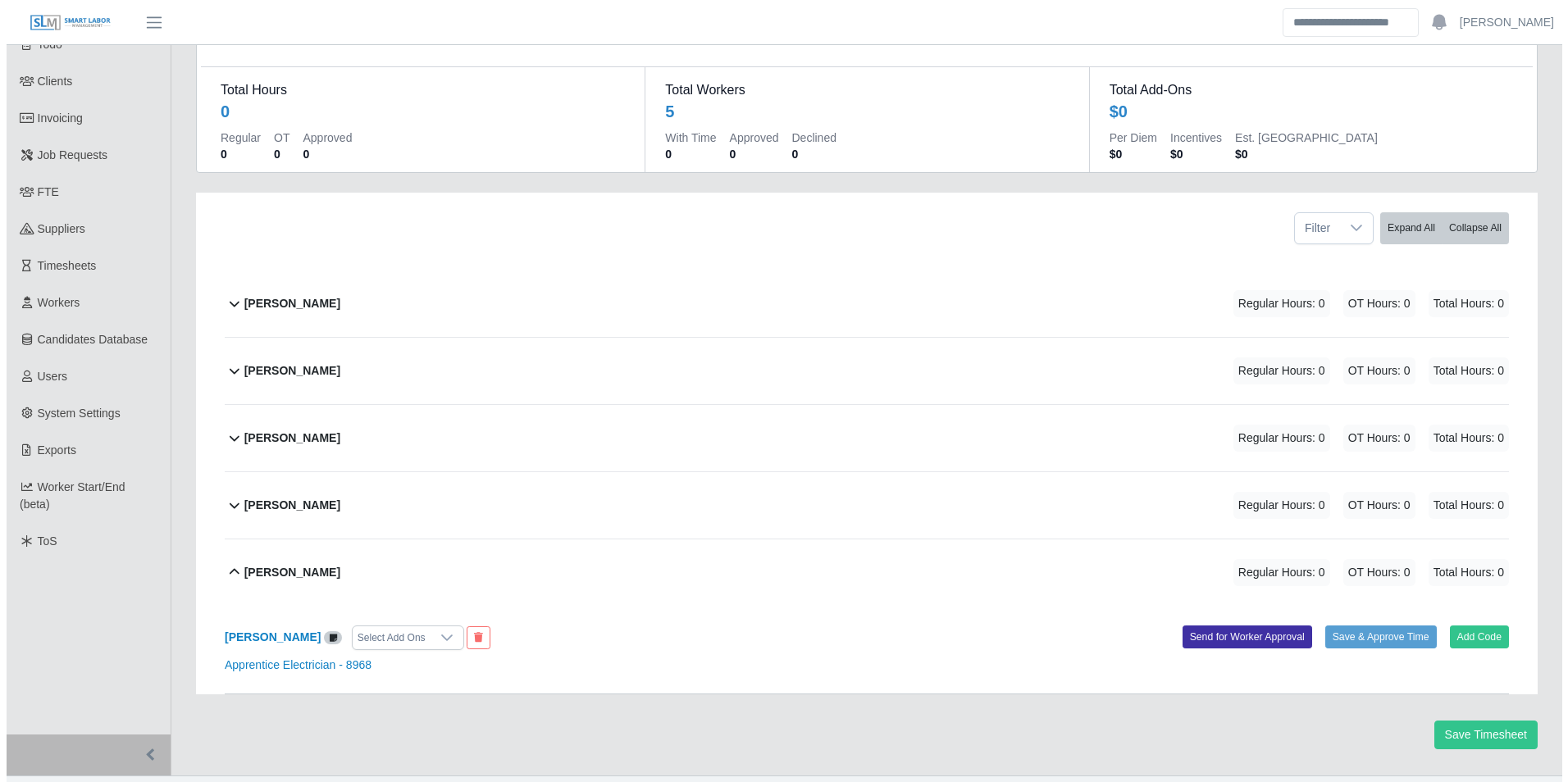
scroll to position [132, 0]
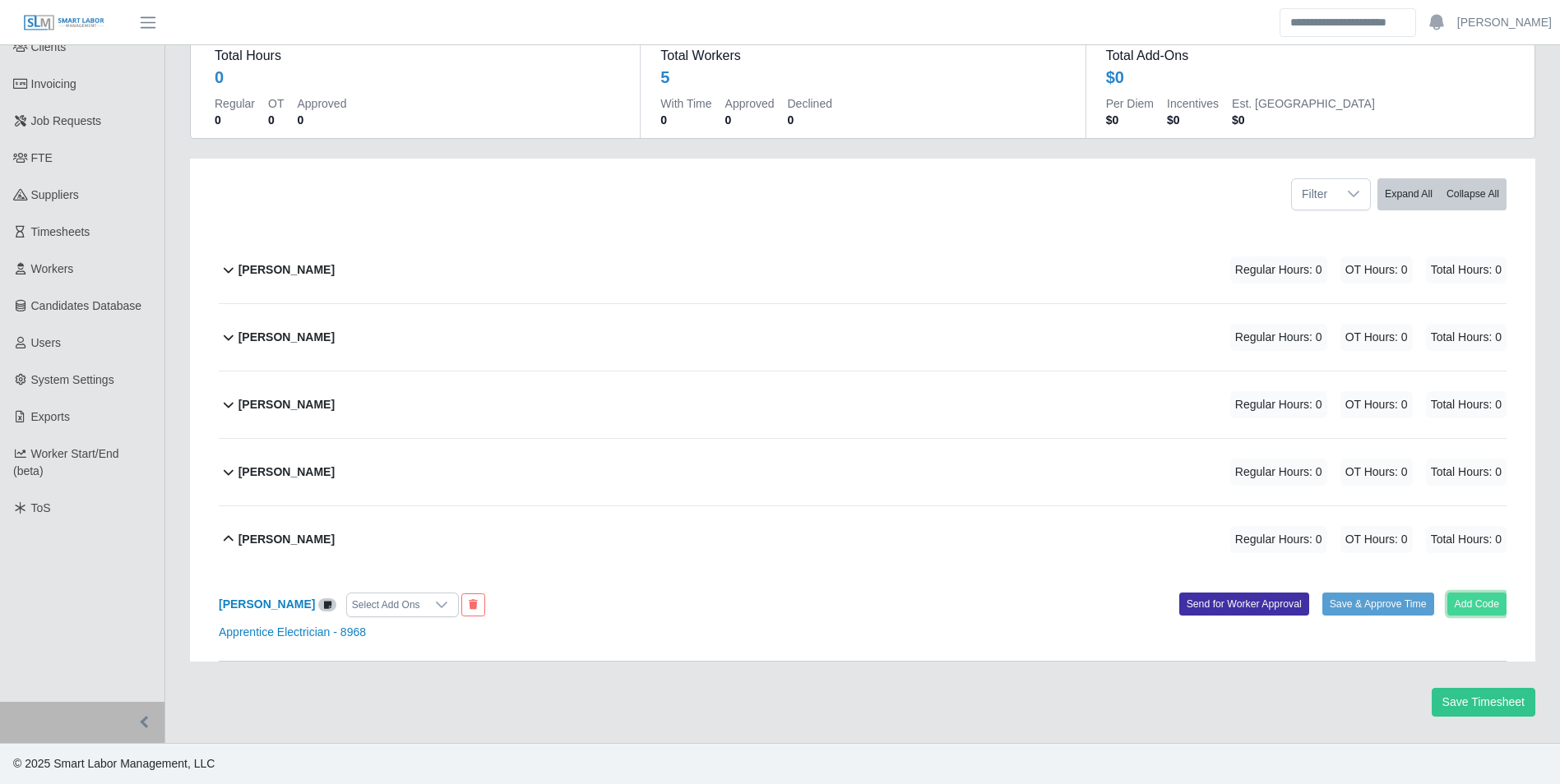
click at [1485, 605] on button "Add Code" at bounding box center [1477, 605] width 60 height 23
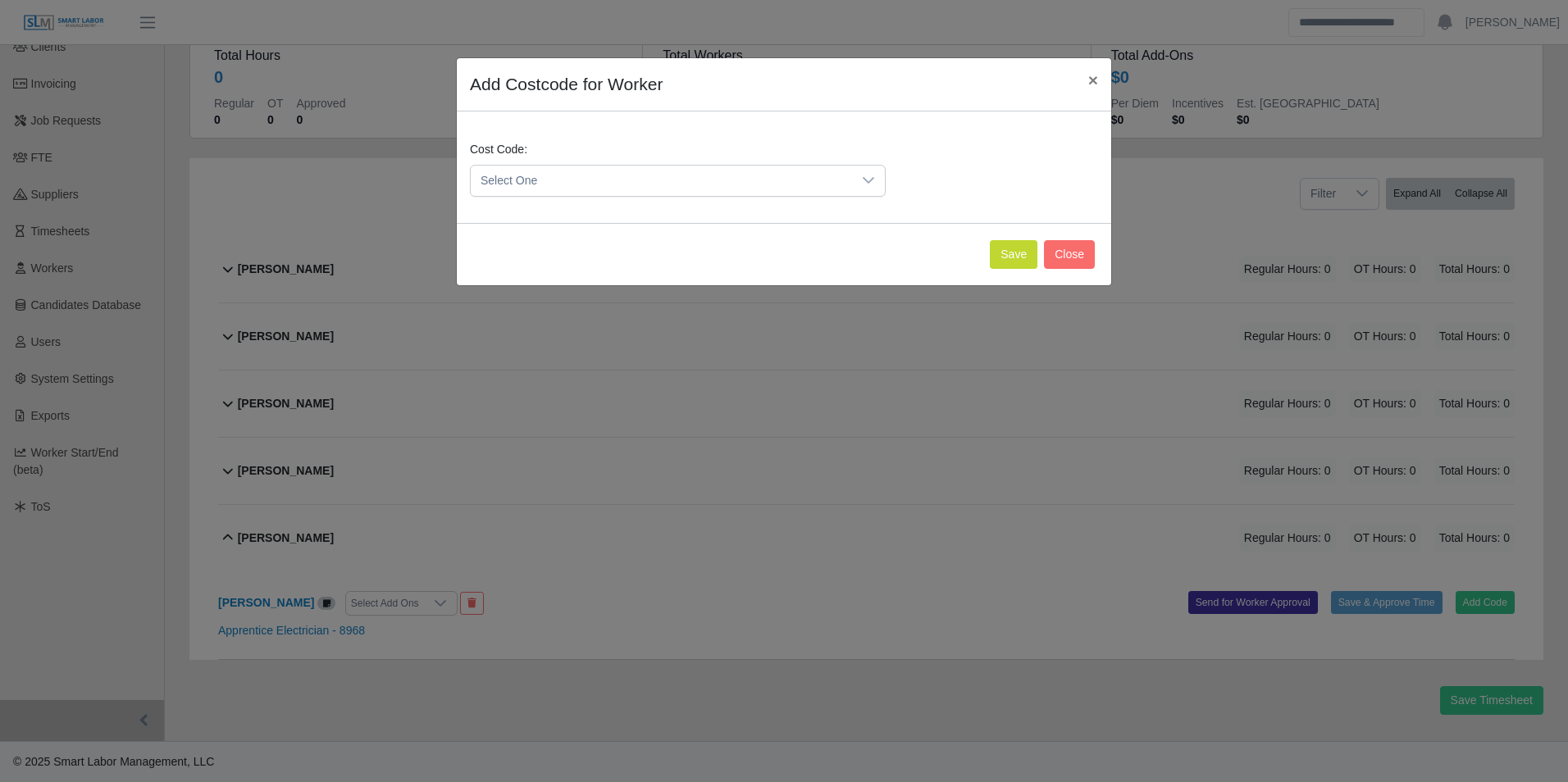
click at [610, 177] on span "Select One" at bounding box center [661, 181] width 381 height 30
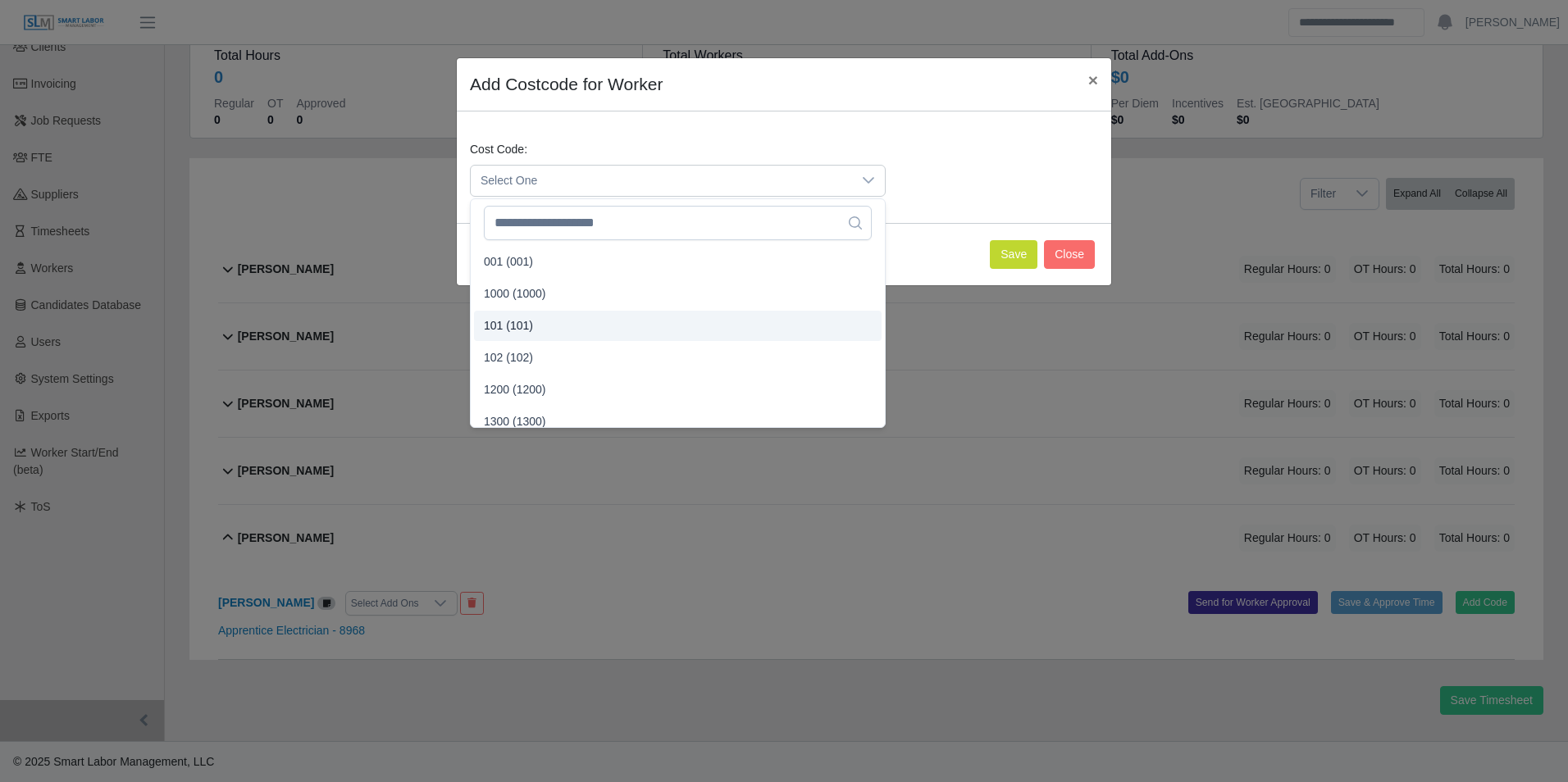
click at [523, 325] on span "101 (101)" at bounding box center [508, 325] width 49 height 17
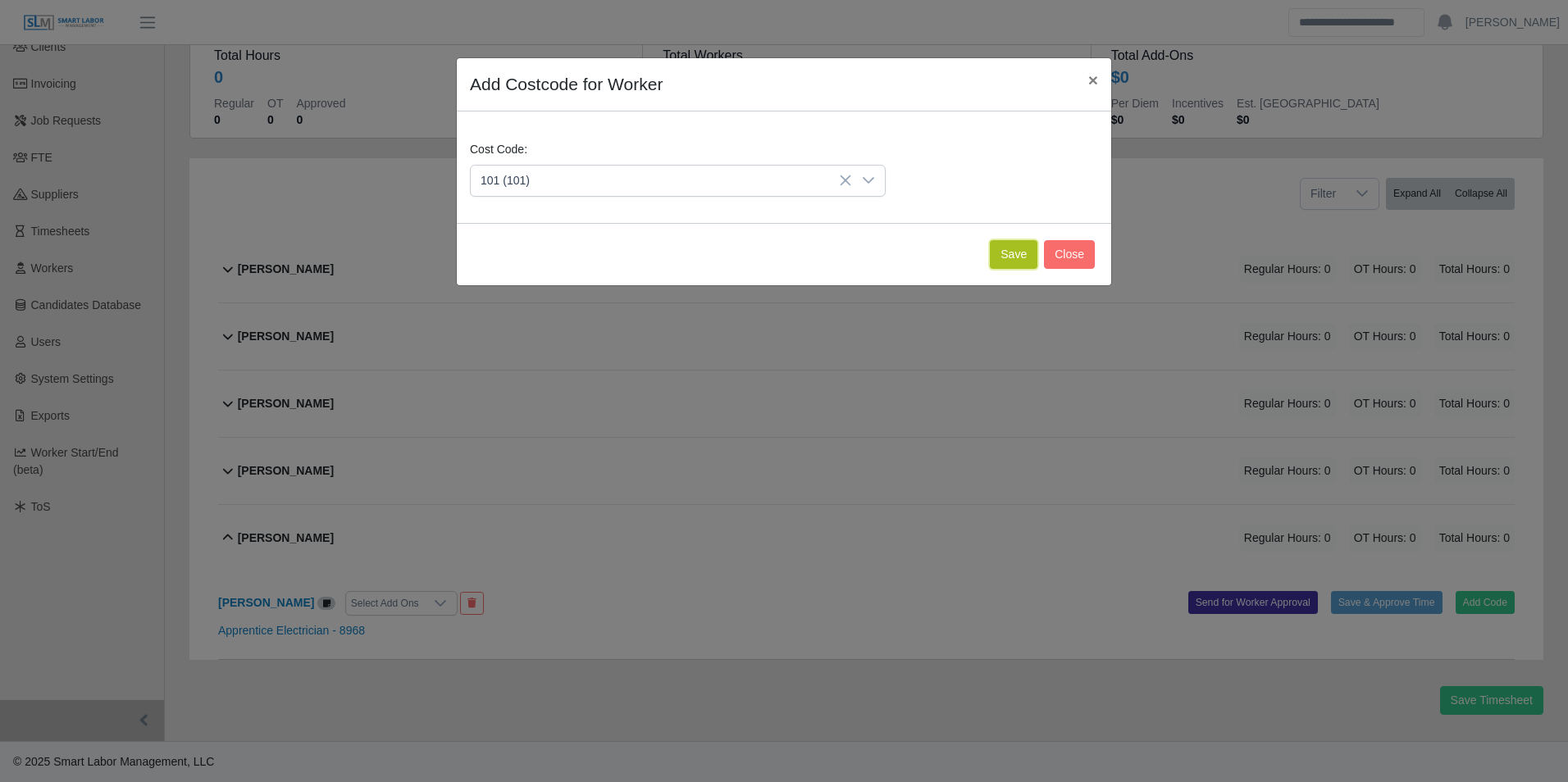
click at [1019, 260] on button "Save" at bounding box center [1013, 255] width 47 height 28
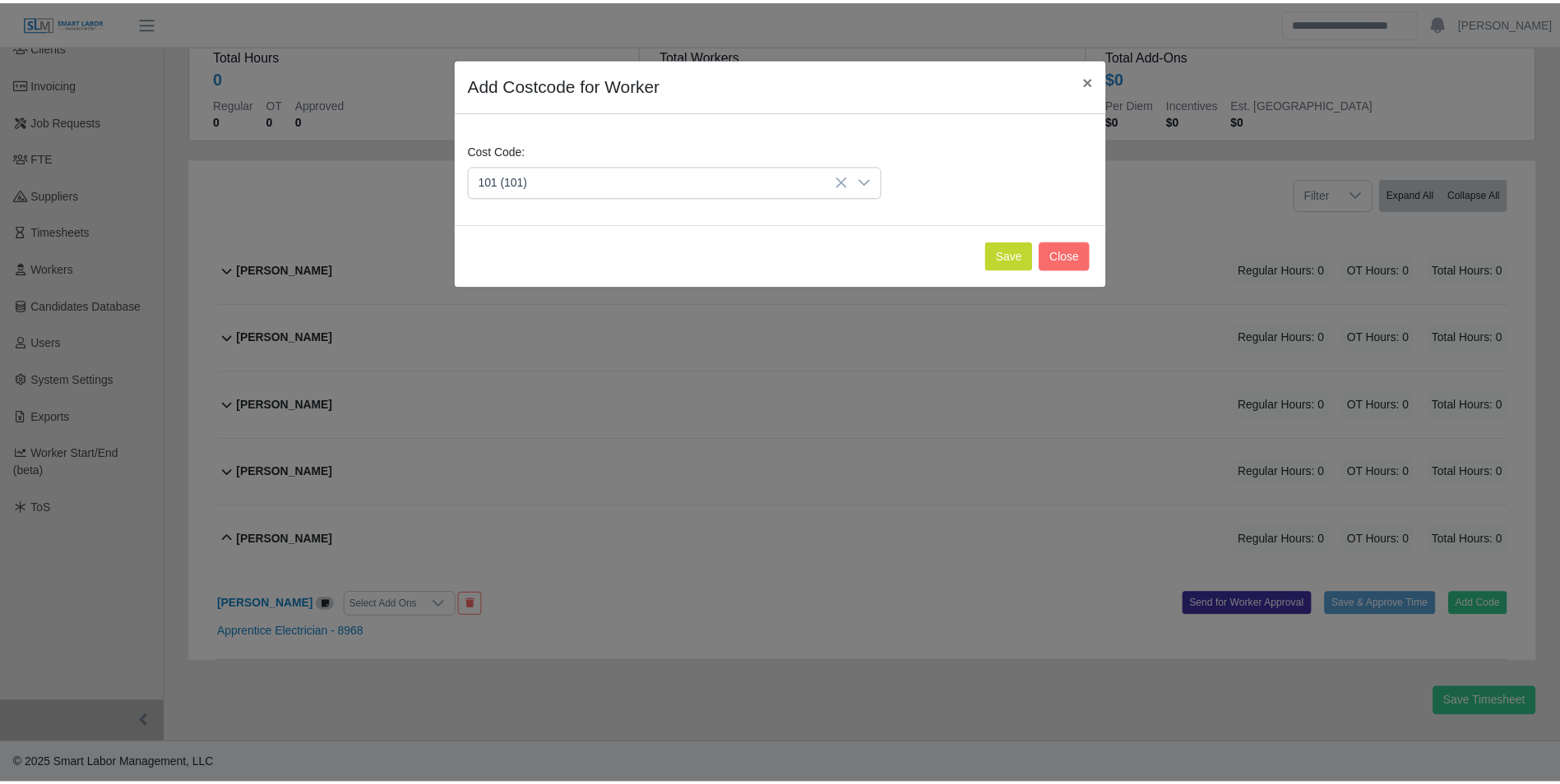
scroll to position [303, 0]
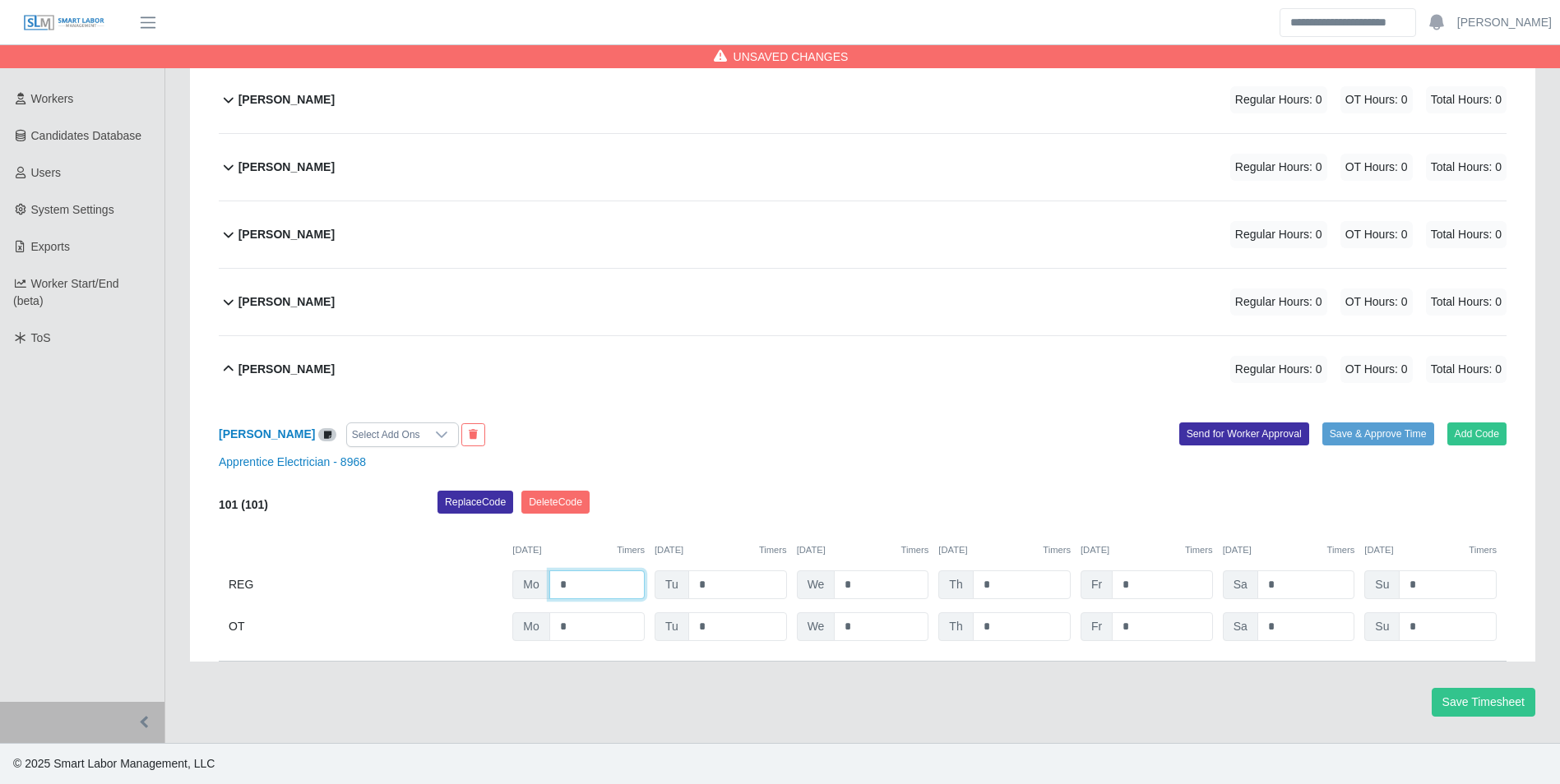
click at [599, 599] on input "*" at bounding box center [596, 585] width 95 height 28
type input "**"
type input "*"
click at [1050, 580] on input "*" at bounding box center [1021, 585] width 98 height 28
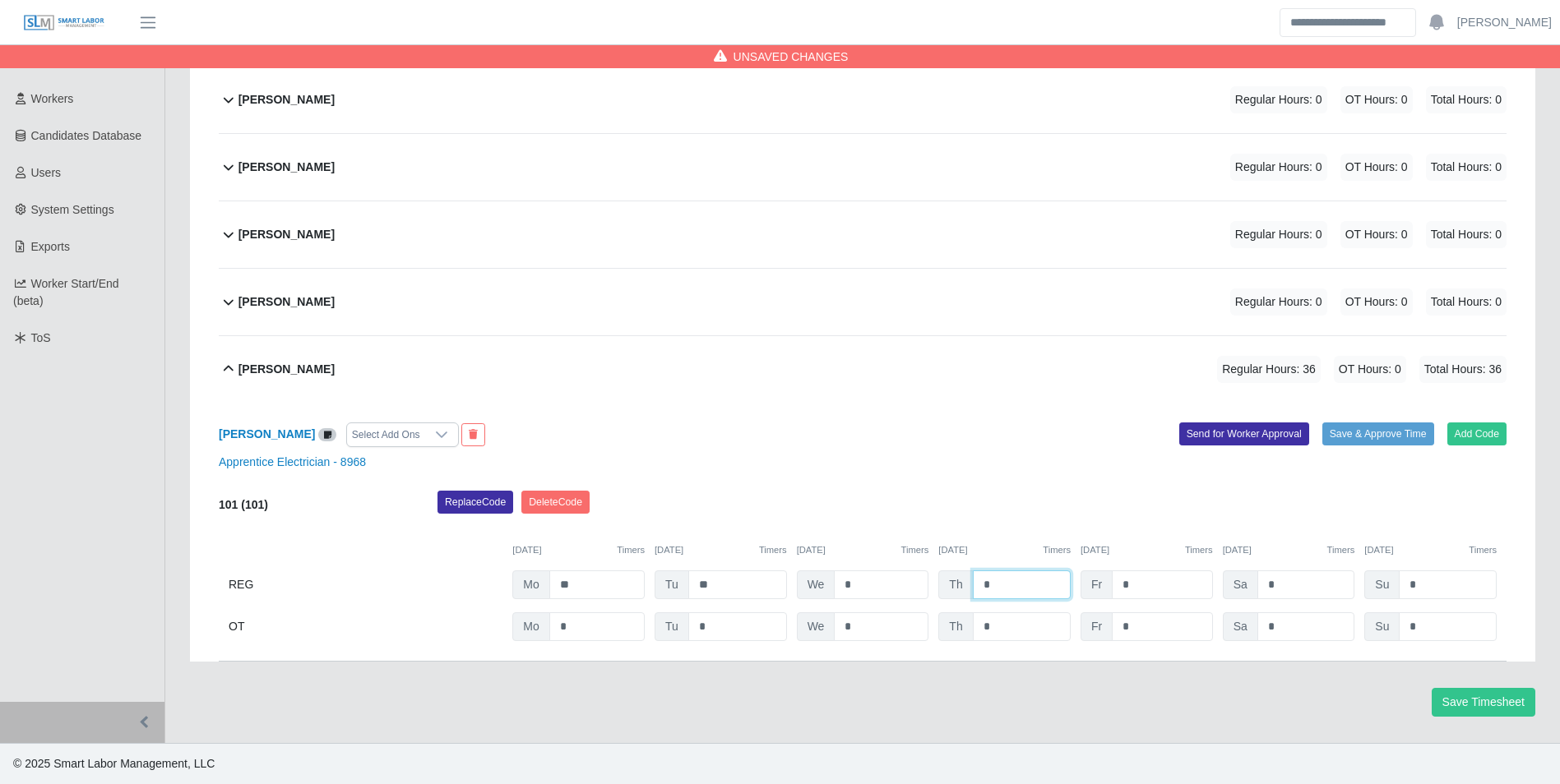
type input "*"
click at [1044, 563] on div "101 (101) Replace Code Delete Code 10/06/2025 Timers 10/07/2025 Timers 10/08/20…" at bounding box center [863, 565] width 1288 height 150
click at [1007, 631] on input "*" at bounding box center [1021, 626] width 98 height 28
type input "*"
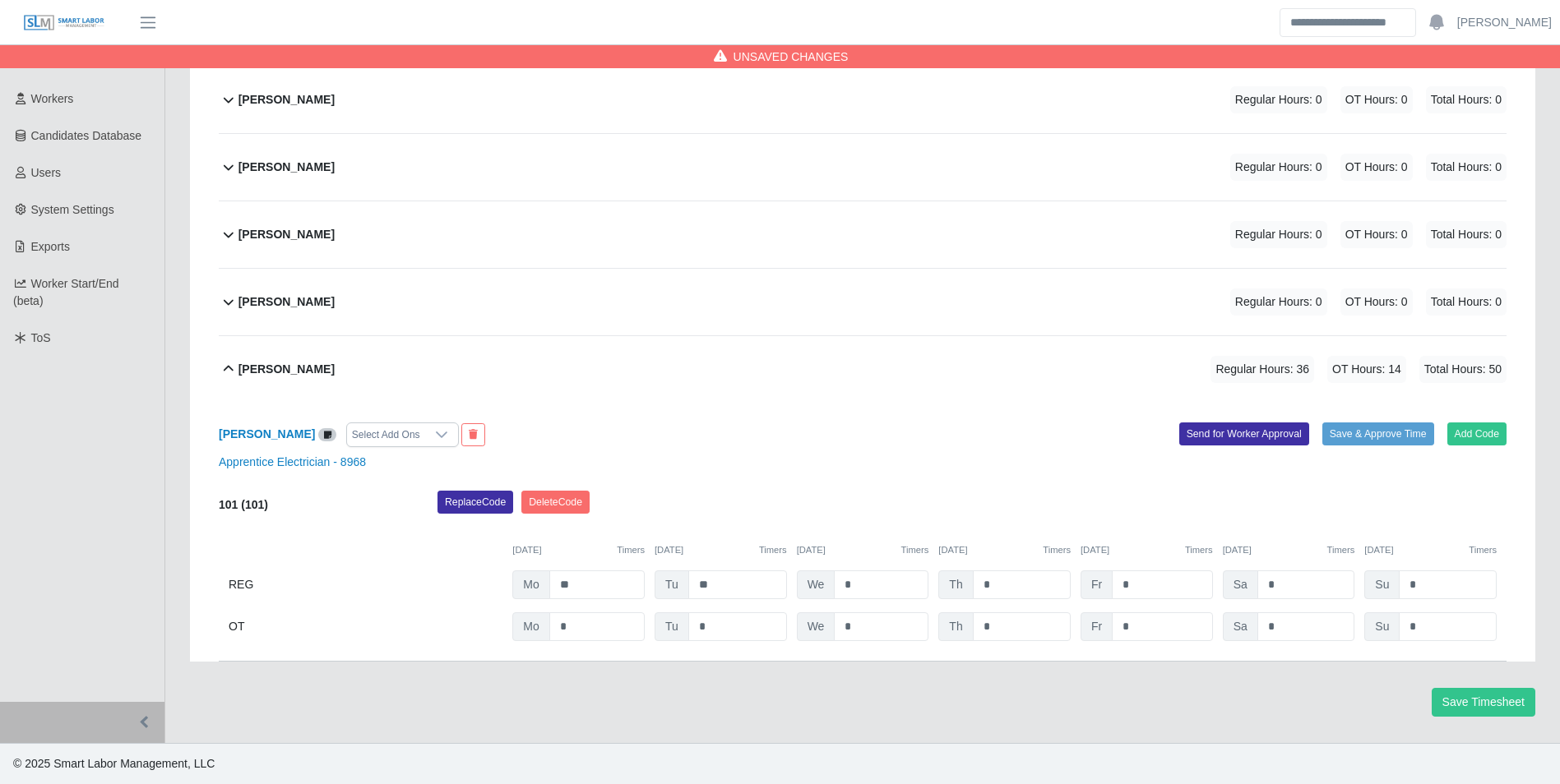
click at [1014, 495] on div "Replace Code Delete Code" at bounding box center [972, 506] width 1094 height 33
click at [1030, 579] on input "*" at bounding box center [1021, 585] width 98 height 28
type input "*"
click at [1034, 567] on div "101 (101) Replace Code Delete Code 10/06/2025 Timers 10/07/2025 Timers 10/08/20…" at bounding box center [863, 565] width 1288 height 150
click at [1025, 623] on input "*" at bounding box center [1021, 626] width 98 height 28
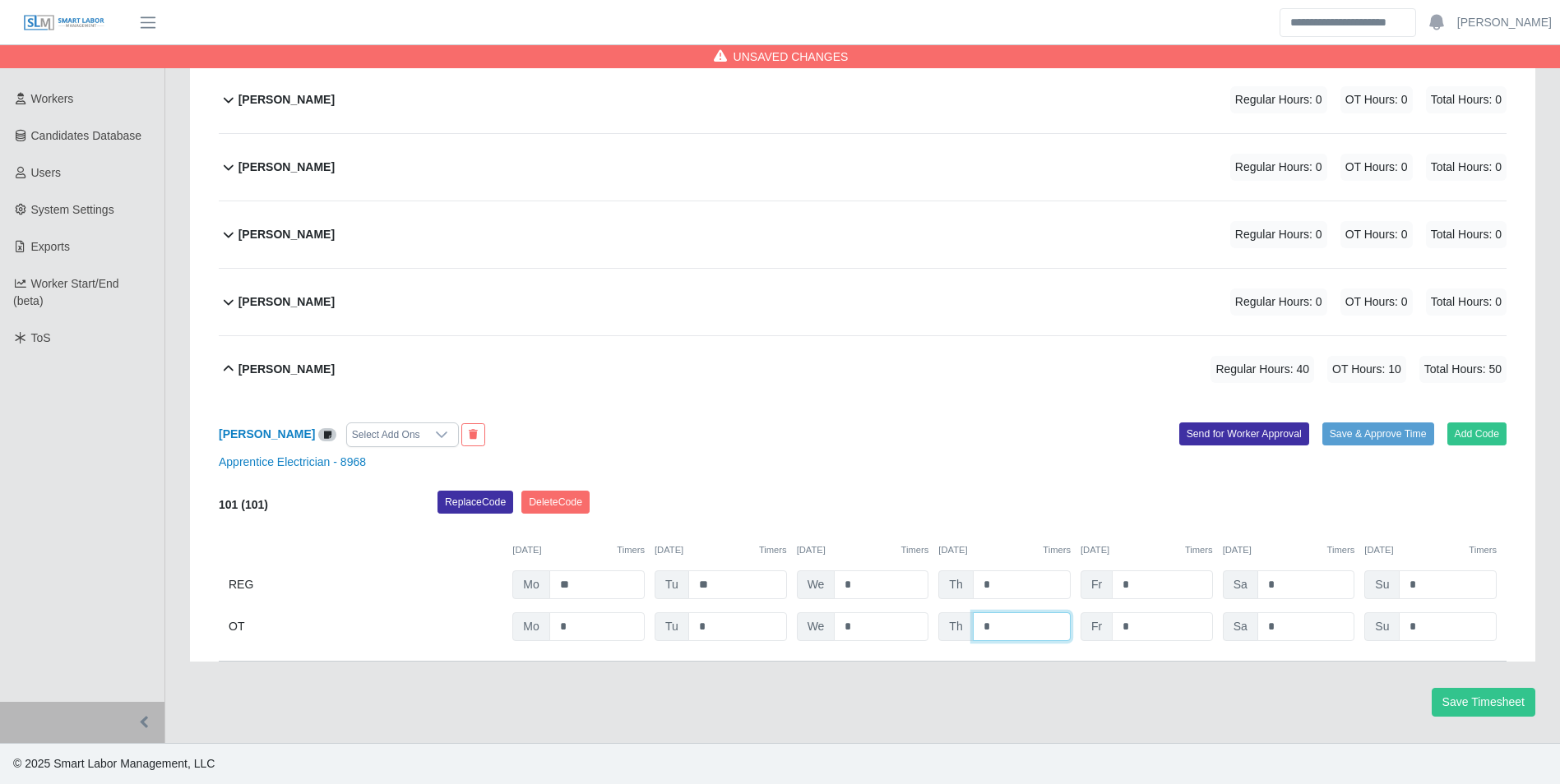
type input "*"
click at [1013, 524] on div "Replace Code Delete Code" at bounding box center [972, 506] width 1094 height 33
click at [1456, 695] on button "Save Timesheet" at bounding box center [1483, 702] width 103 height 28
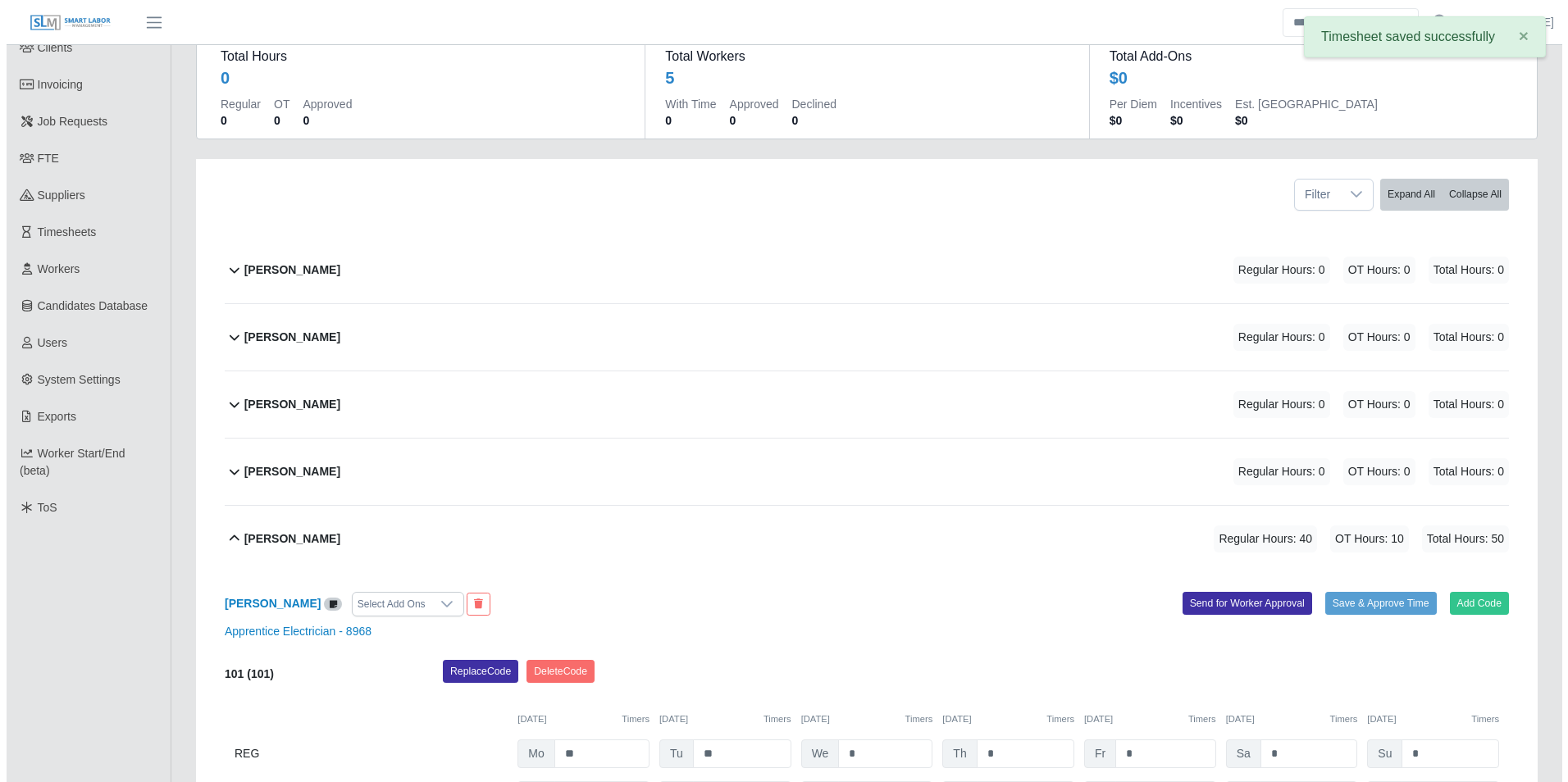
scroll to position [0, 0]
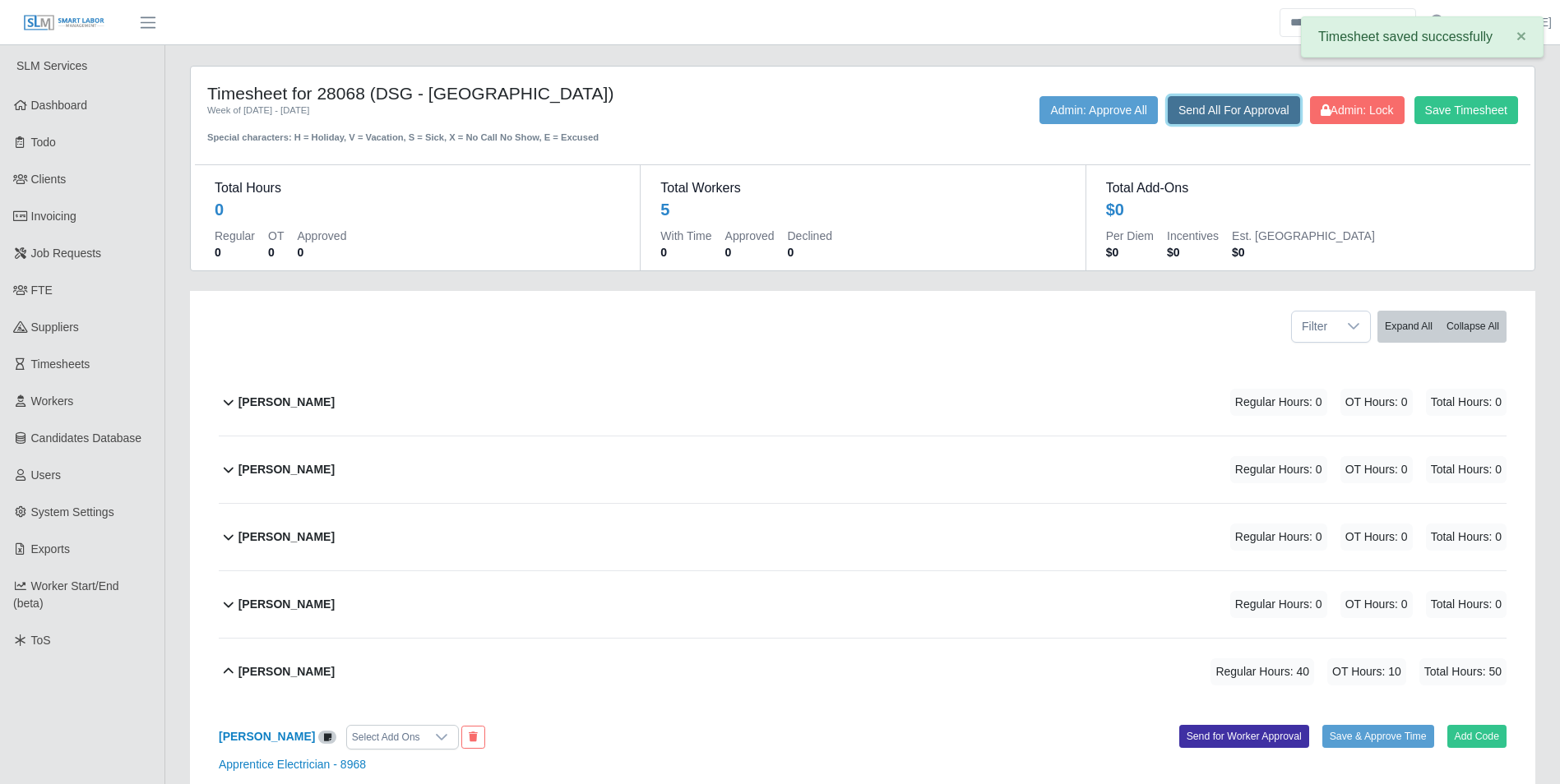
click at [1230, 108] on button "Send All For Approval" at bounding box center [1234, 110] width 133 height 28
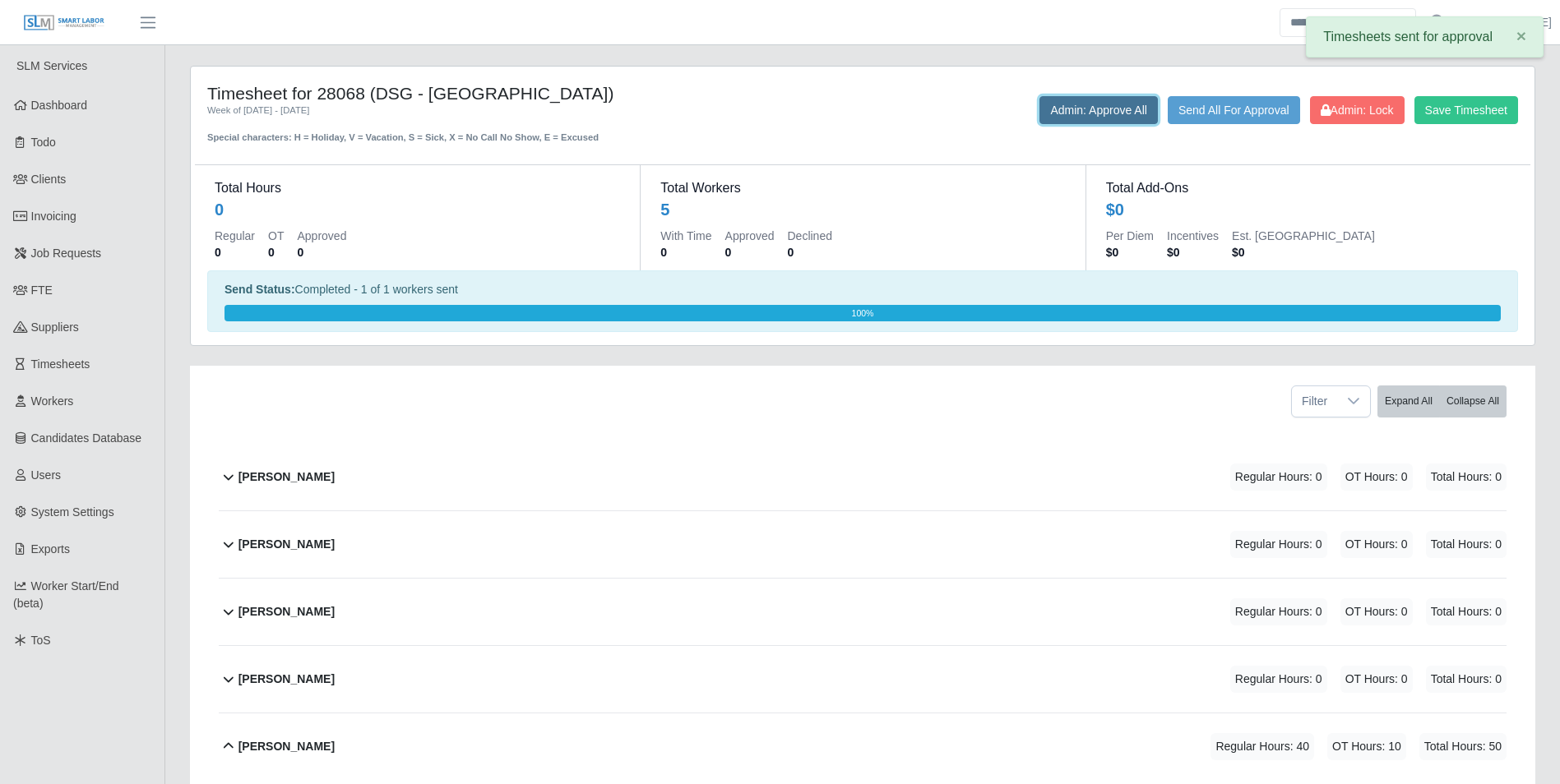
click at [1089, 111] on button "Admin: Approve All" at bounding box center [1099, 110] width 118 height 28
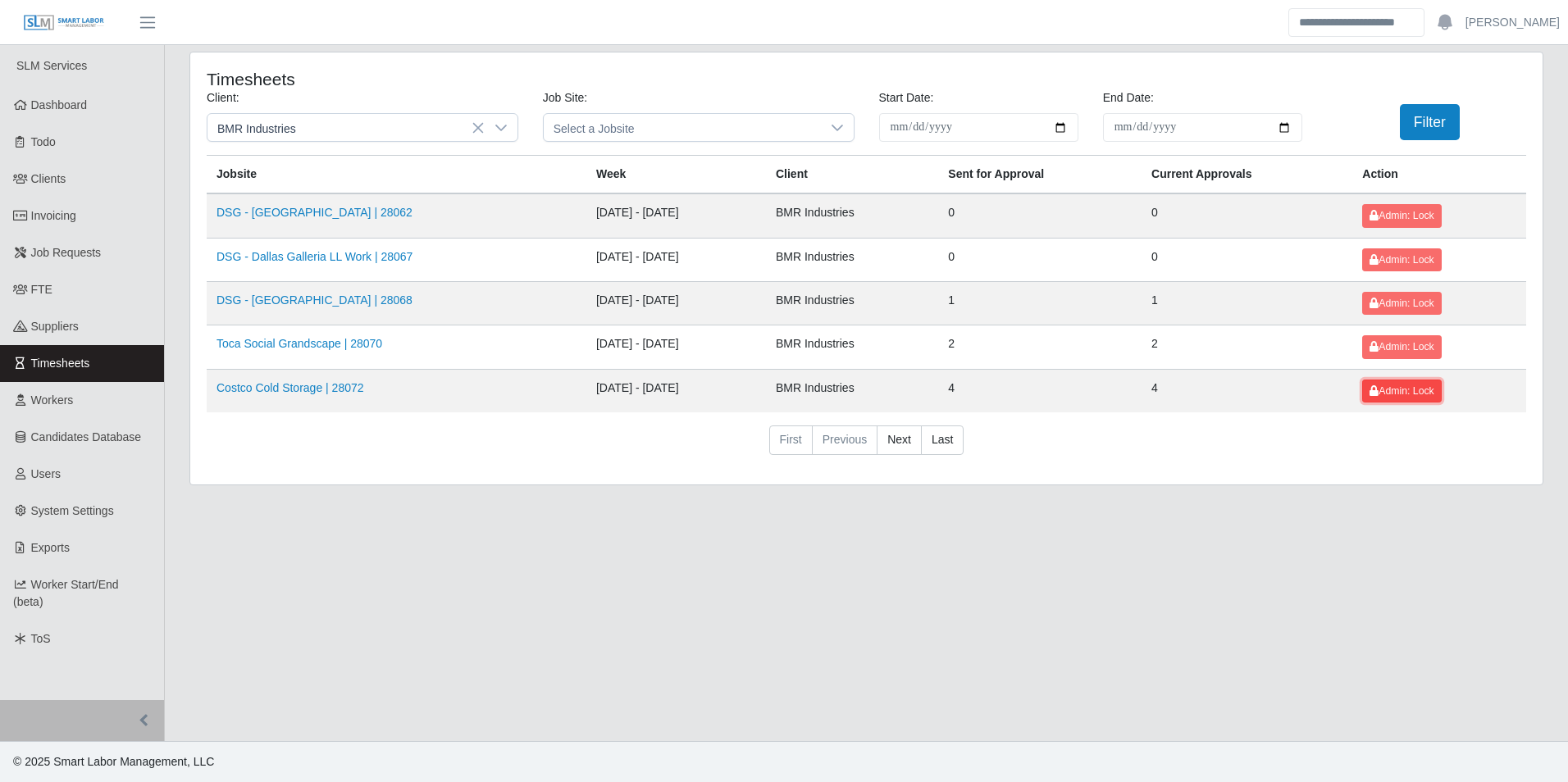
click at [1397, 391] on span "Admin: Lock" at bounding box center [1401, 391] width 64 height 12
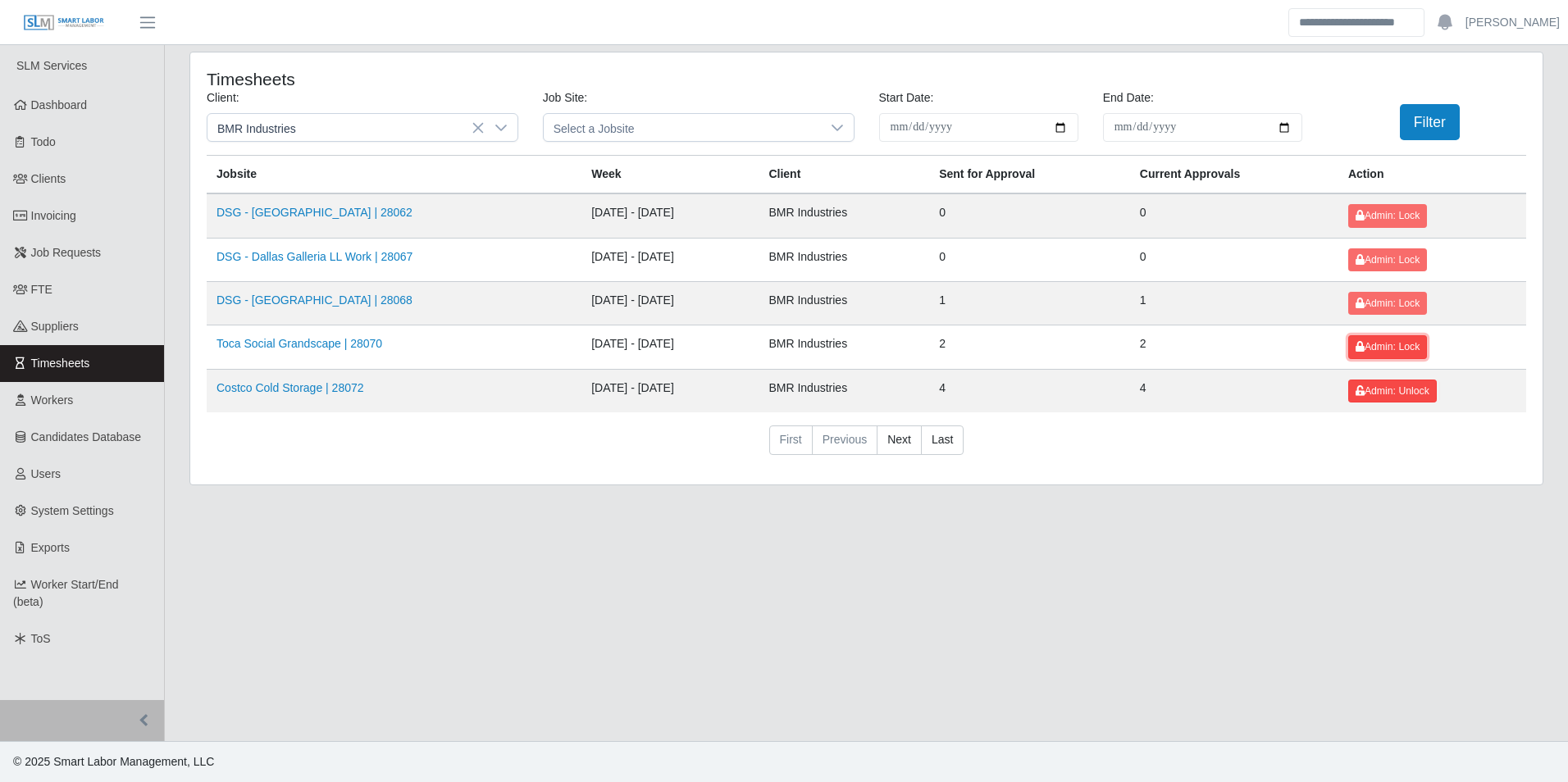
click at [1396, 345] on span "Admin: Lock" at bounding box center [1387, 347] width 64 height 12
click at [1391, 303] on span "Admin: Lock" at bounding box center [1387, 304] width 64 height 12
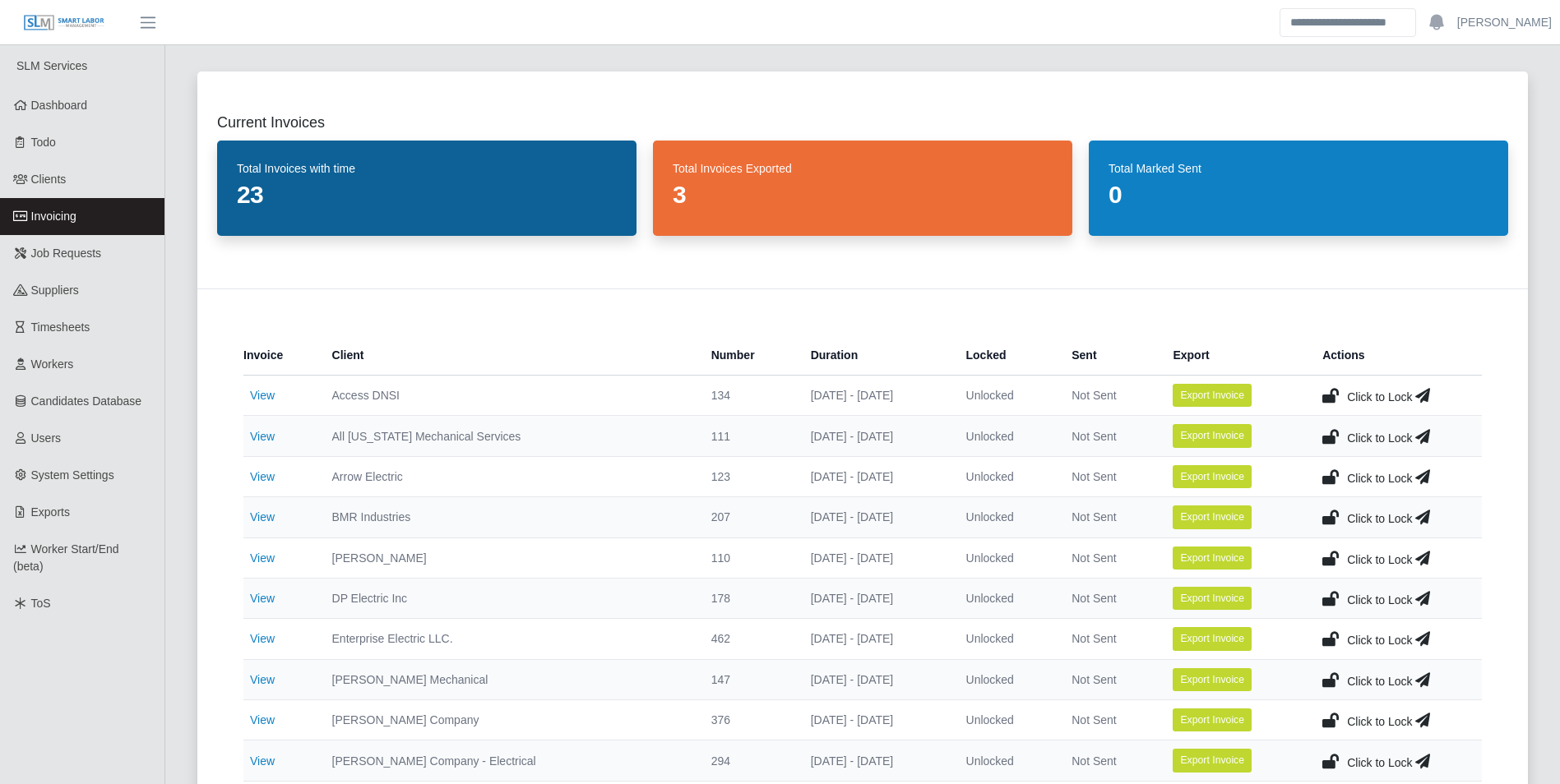
scroll to position [83, 0]
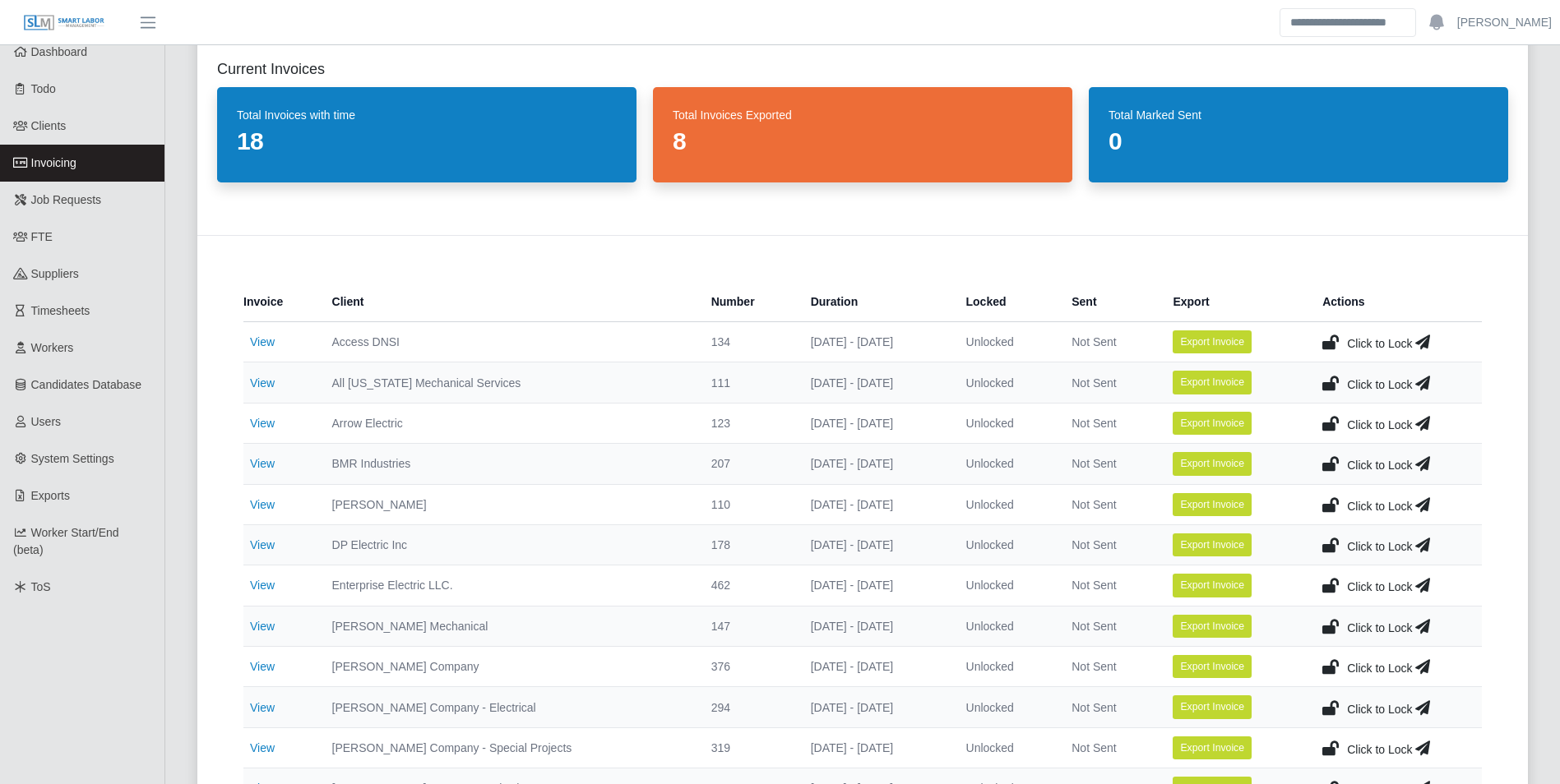
scroll to position [83, 0]
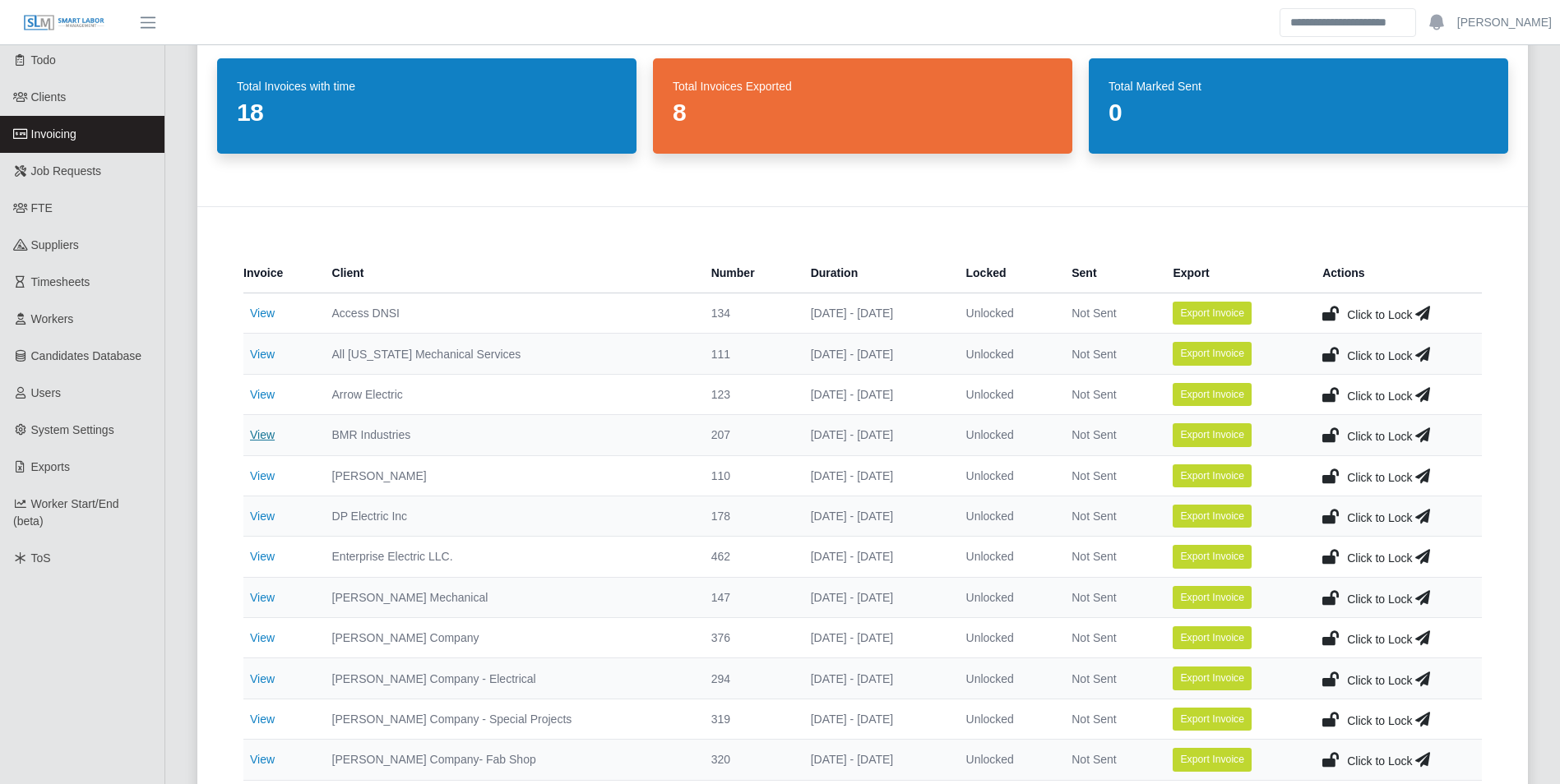
click at [268, 429] on link "View" at bounding box center [263, 435] width 25 height 13
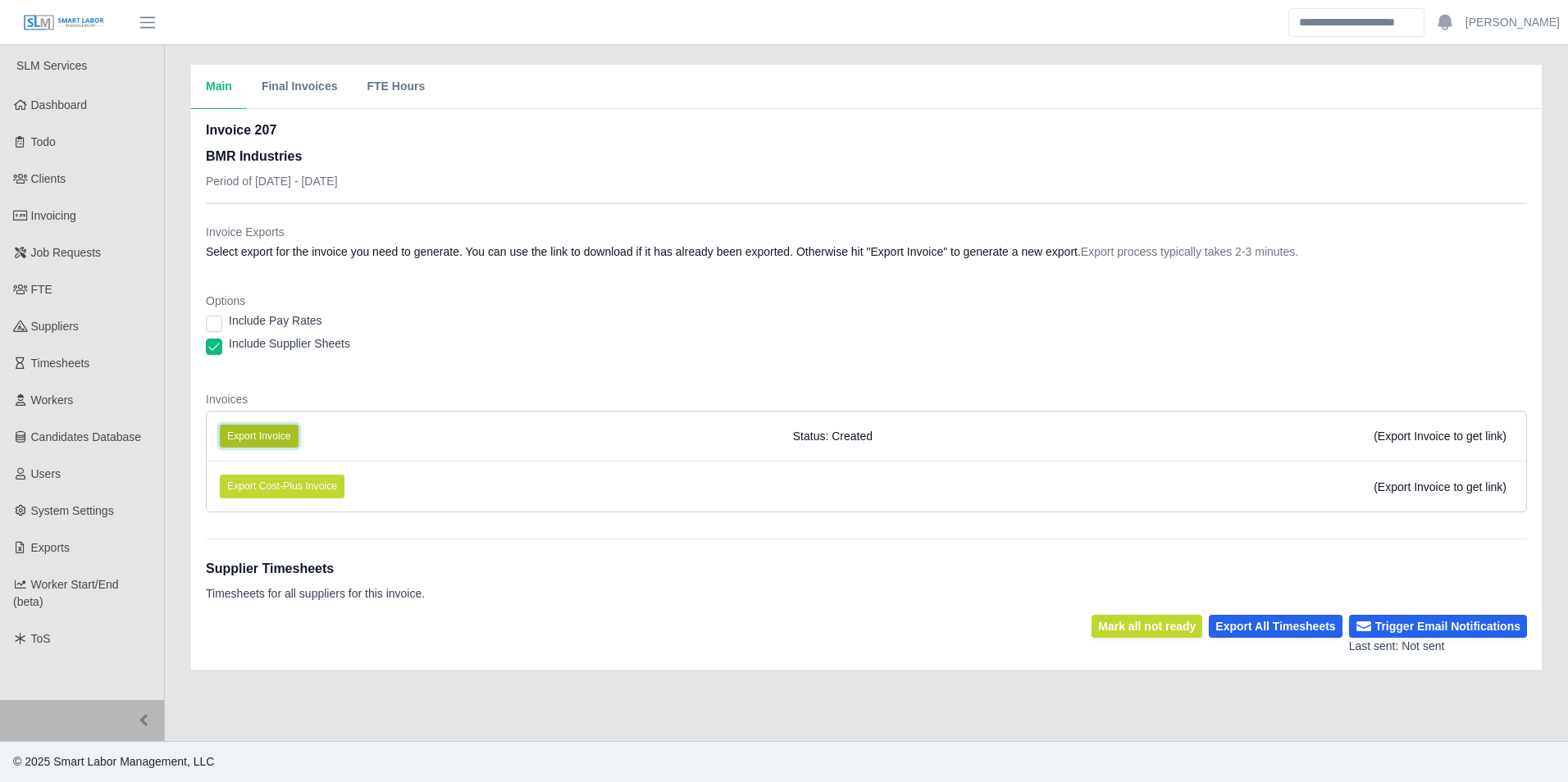
click at [284, 430] on button "Export Invoice" at bounding box center [259, 437] width 79 height 23
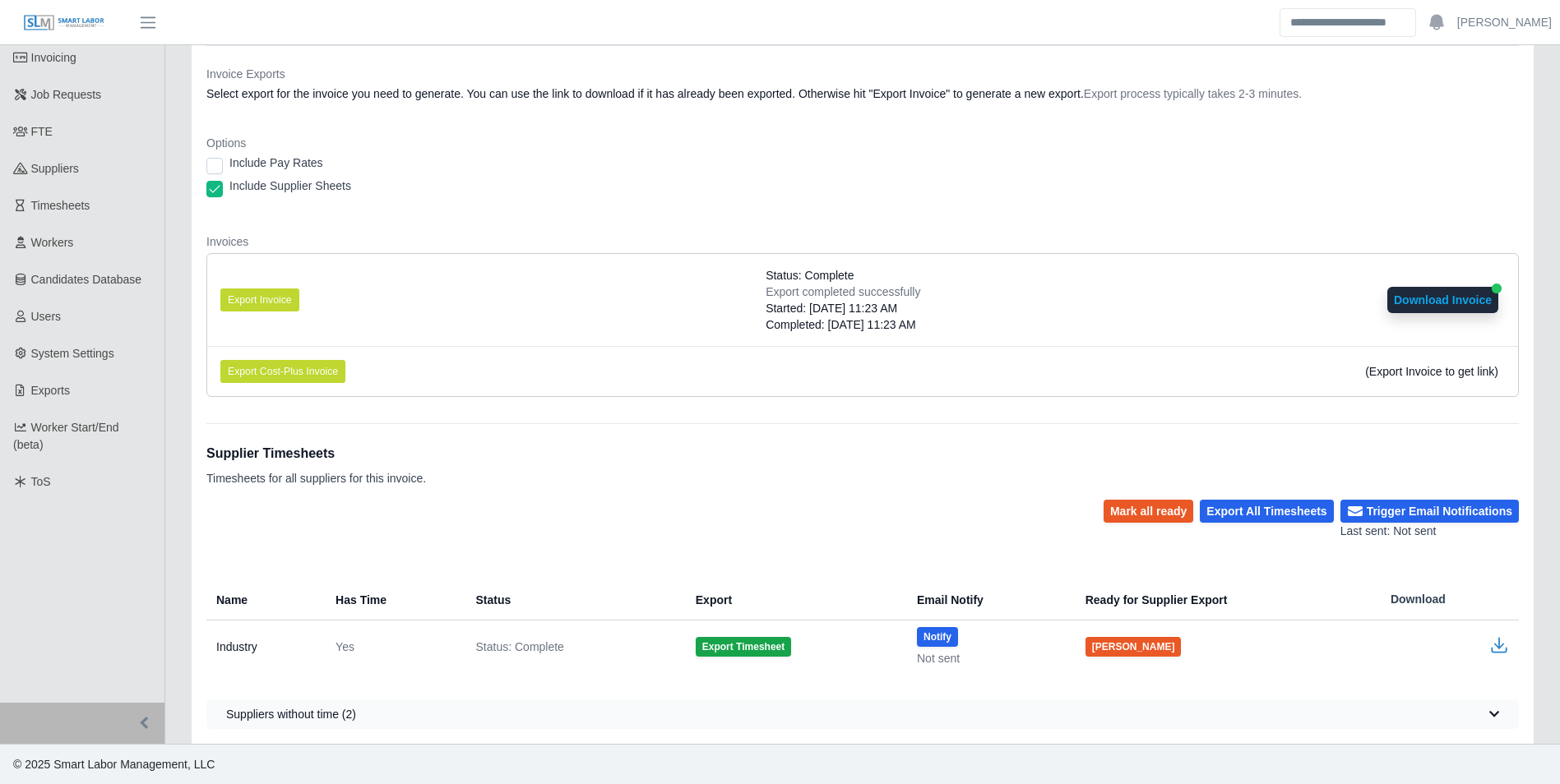
scroll to position [159, 0]
click at [1175, 511] on button "Mark all ready" at bounding box center [1148, 510] width 89 height 23
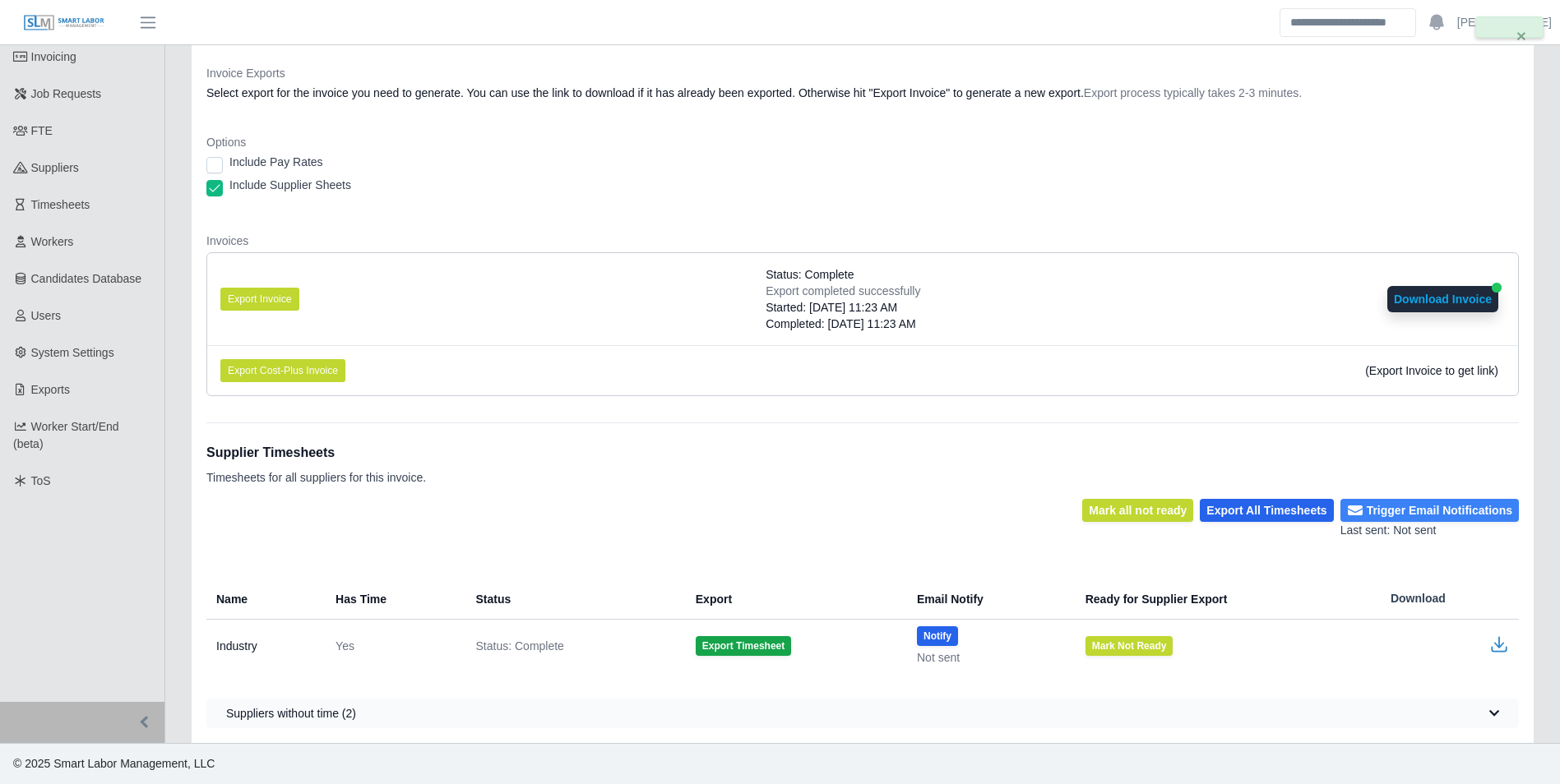
click at [1437, 503] on button "Trigger Email Notifications" at bounding box center [1430, 510] width 179 height 23
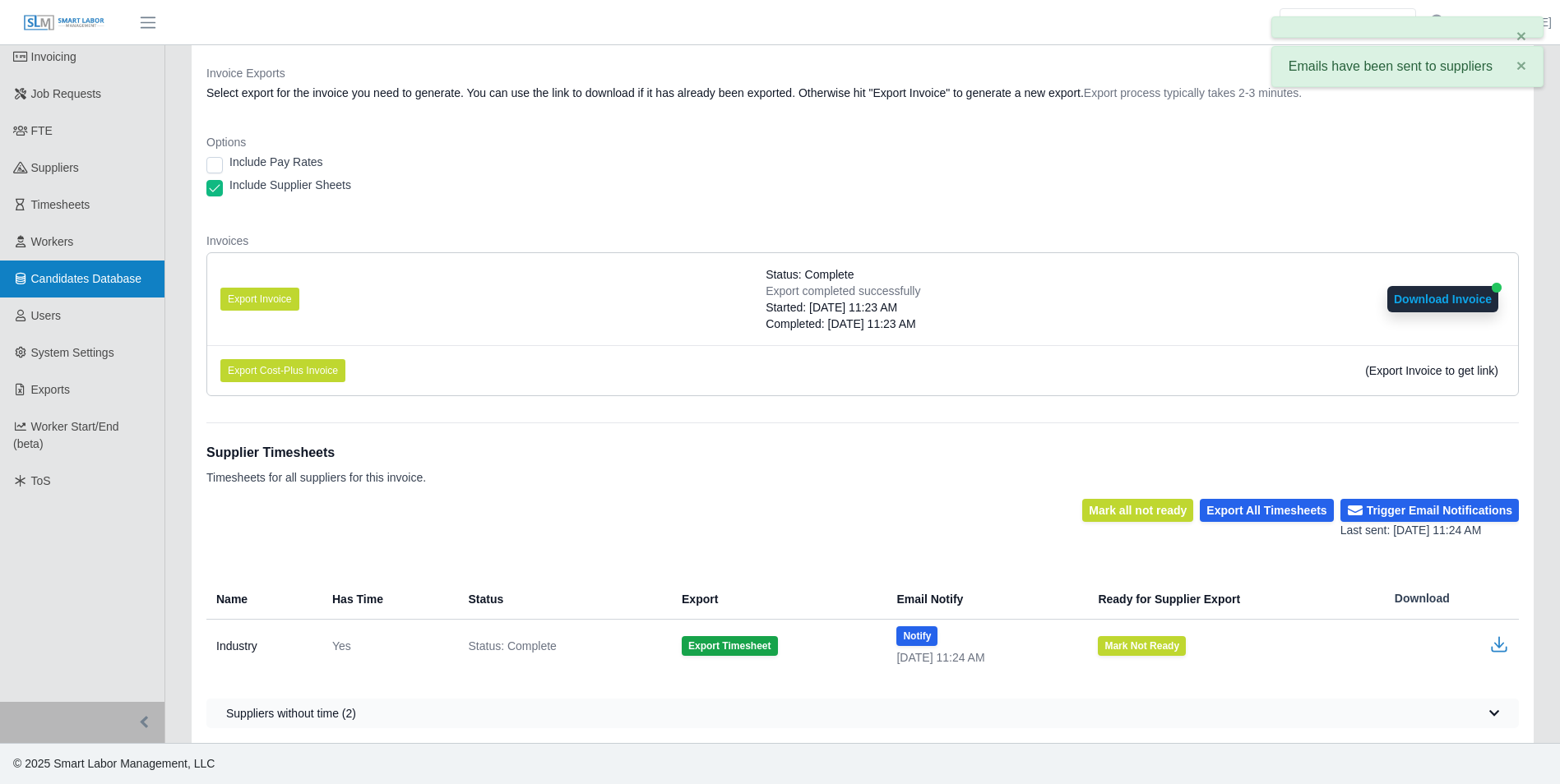
scroll to position [0, 0]
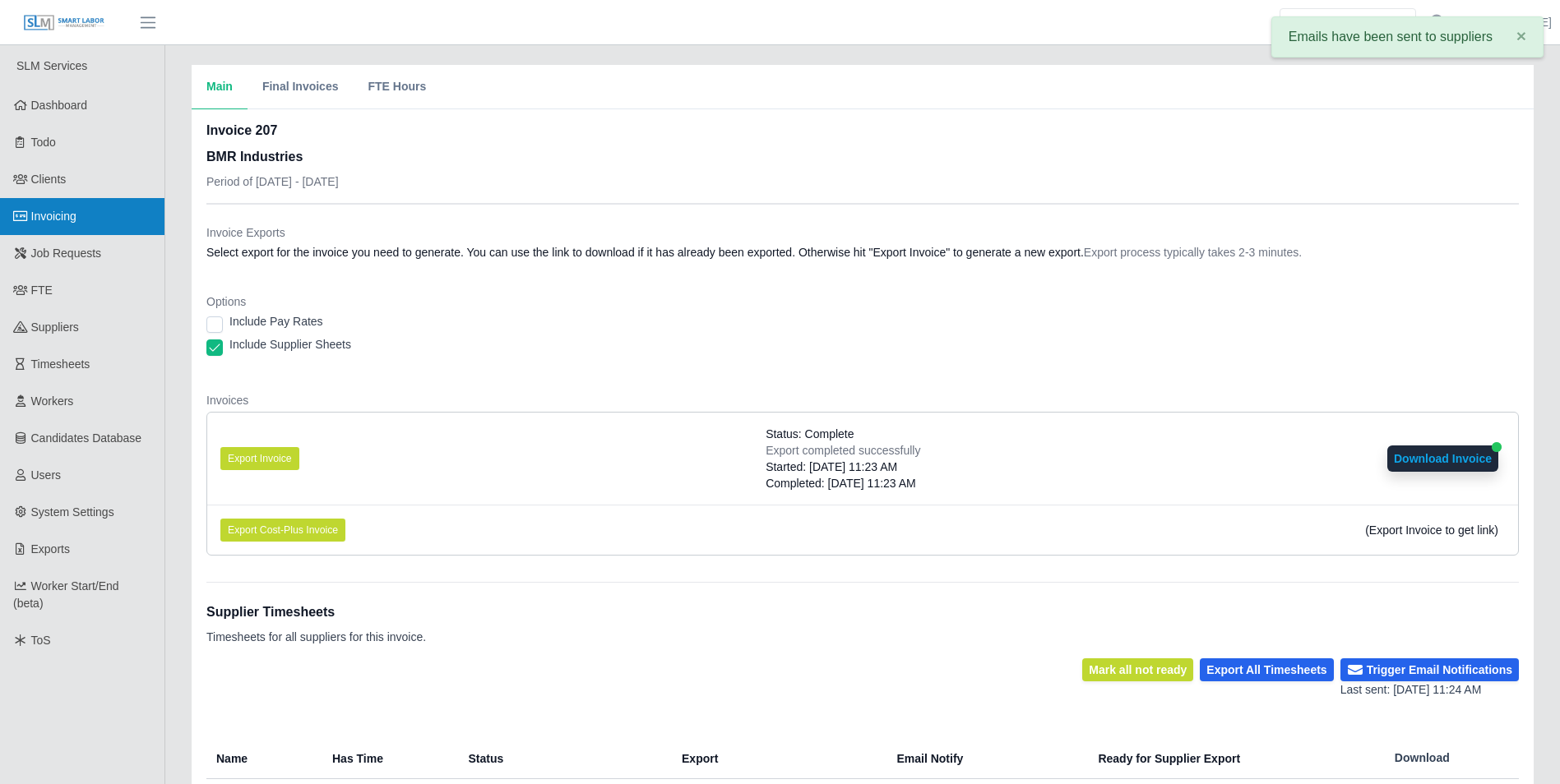
click at [55, 218] on span "Invoicing" at bounding box center [53, 216] width 45 height 13
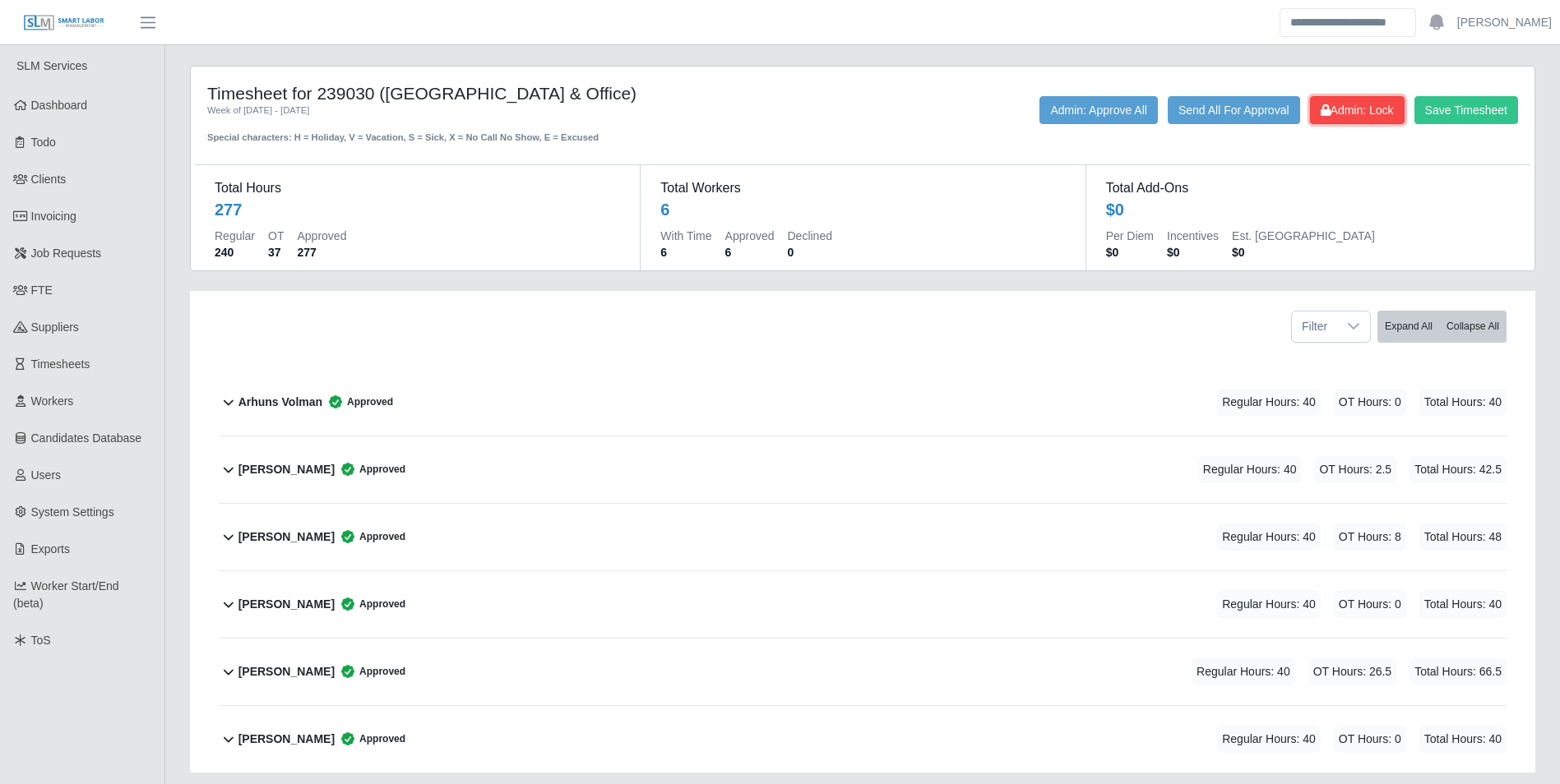
click at [1346, 109] on span "Admin: Lock" at bounding box center [1357, 110] width 73 height 13
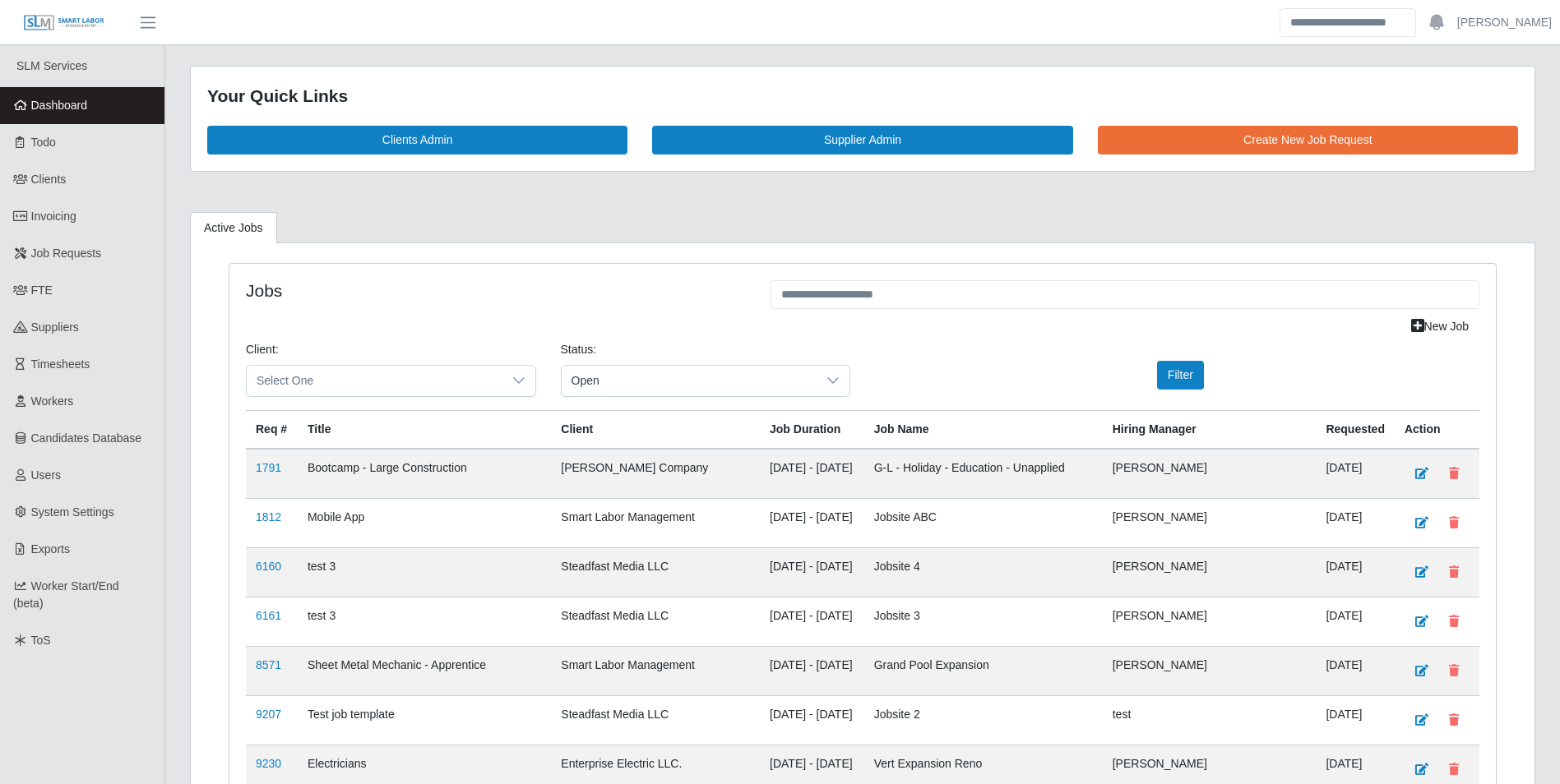
click at [93, 114] on link "Dashboard" at bounding box center [82, 105] width 164 height 37
click at [517, 387] on div at bounding box center [518, 381] width 33 height 30
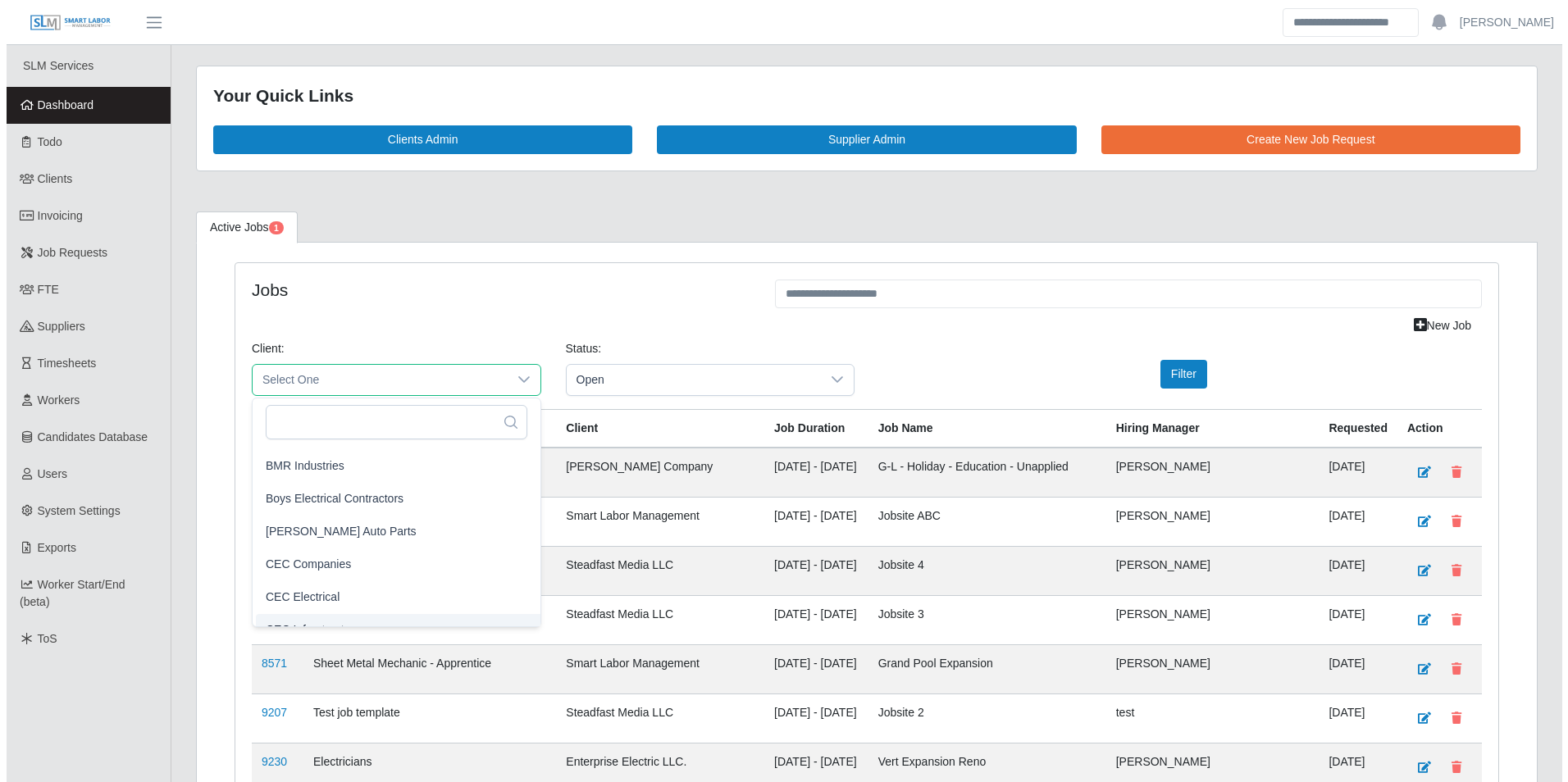
scroll to position [164, 0]
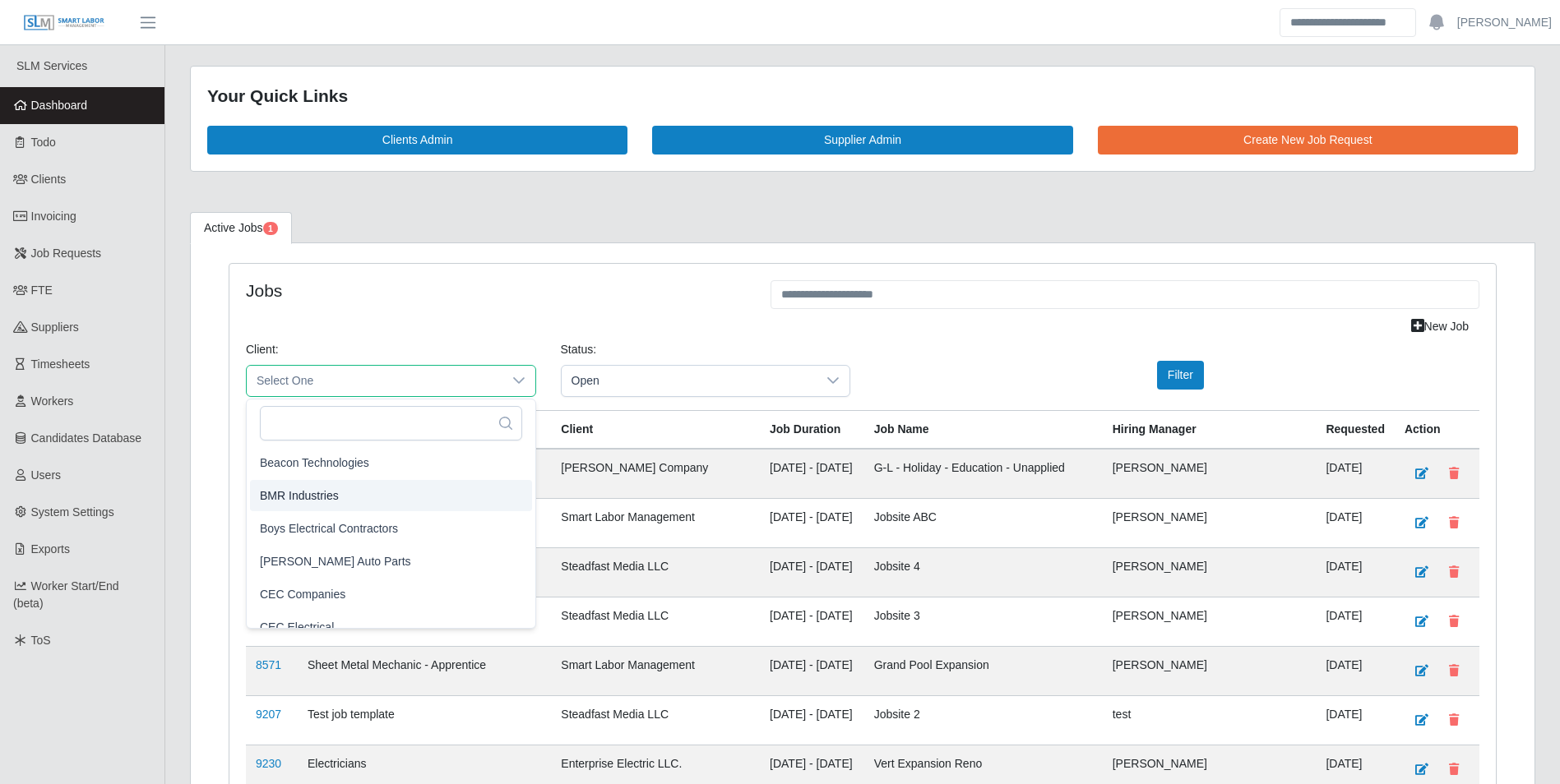
click at [351, 499] on li "BMR Industries" at bounding box center [391, 495] width 282 height 31
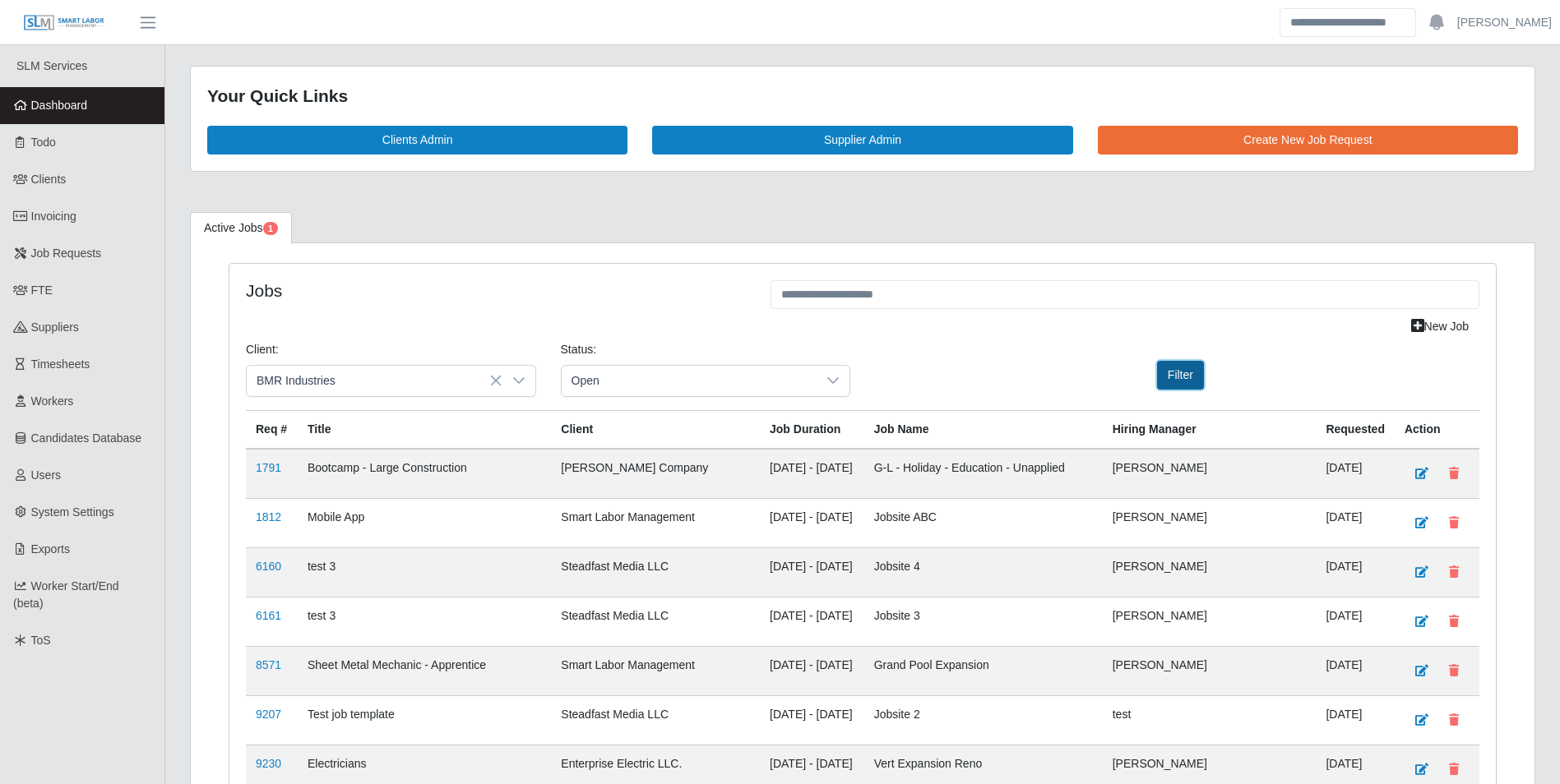
click at [1164, 378] on button "Filter" at bounding box center [1180, 375] width 47 height 28
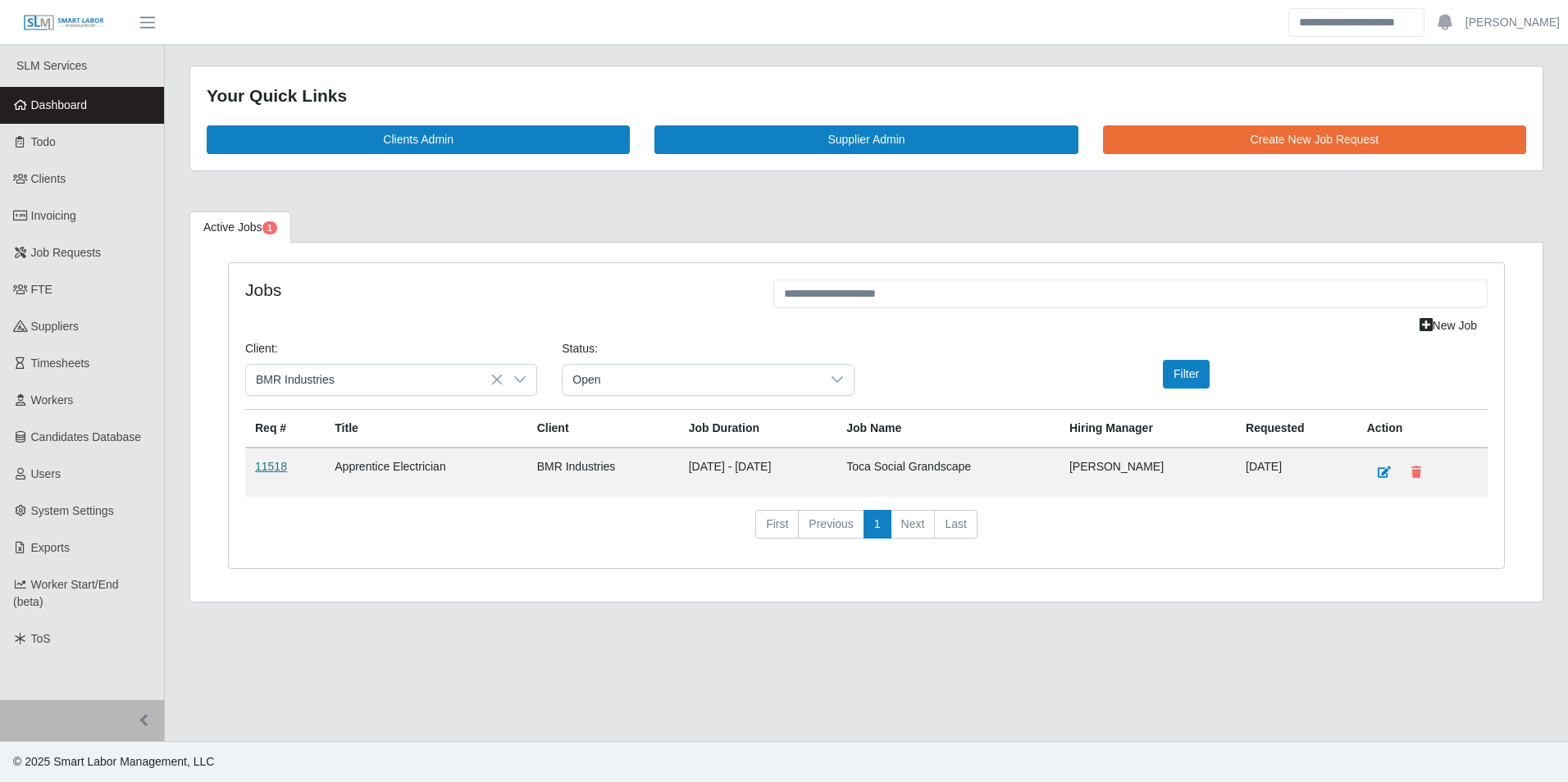
click at [279, 463] on link "11518" at bounding box center [271, 467] width 32 height 13
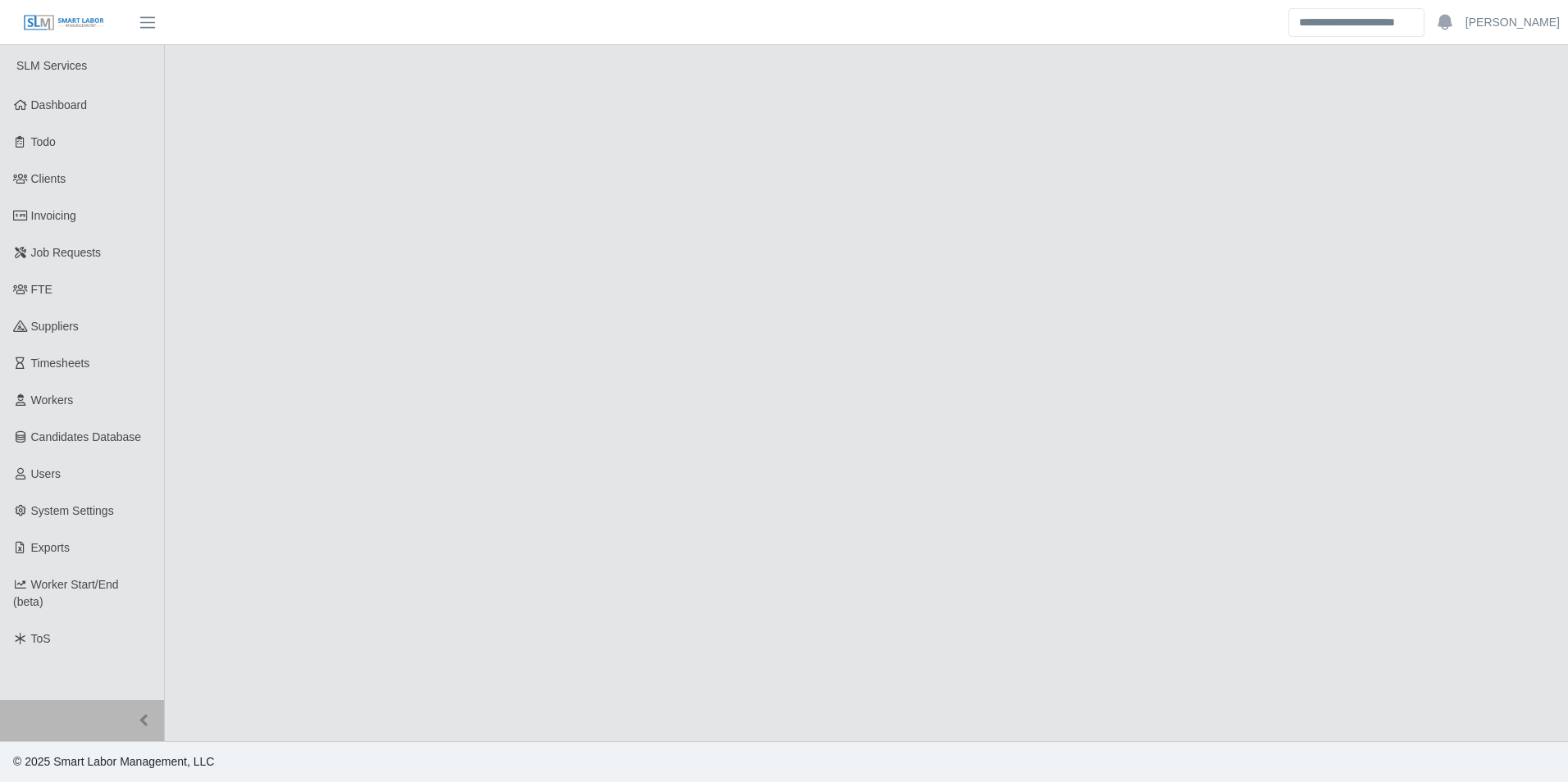
select select "****"
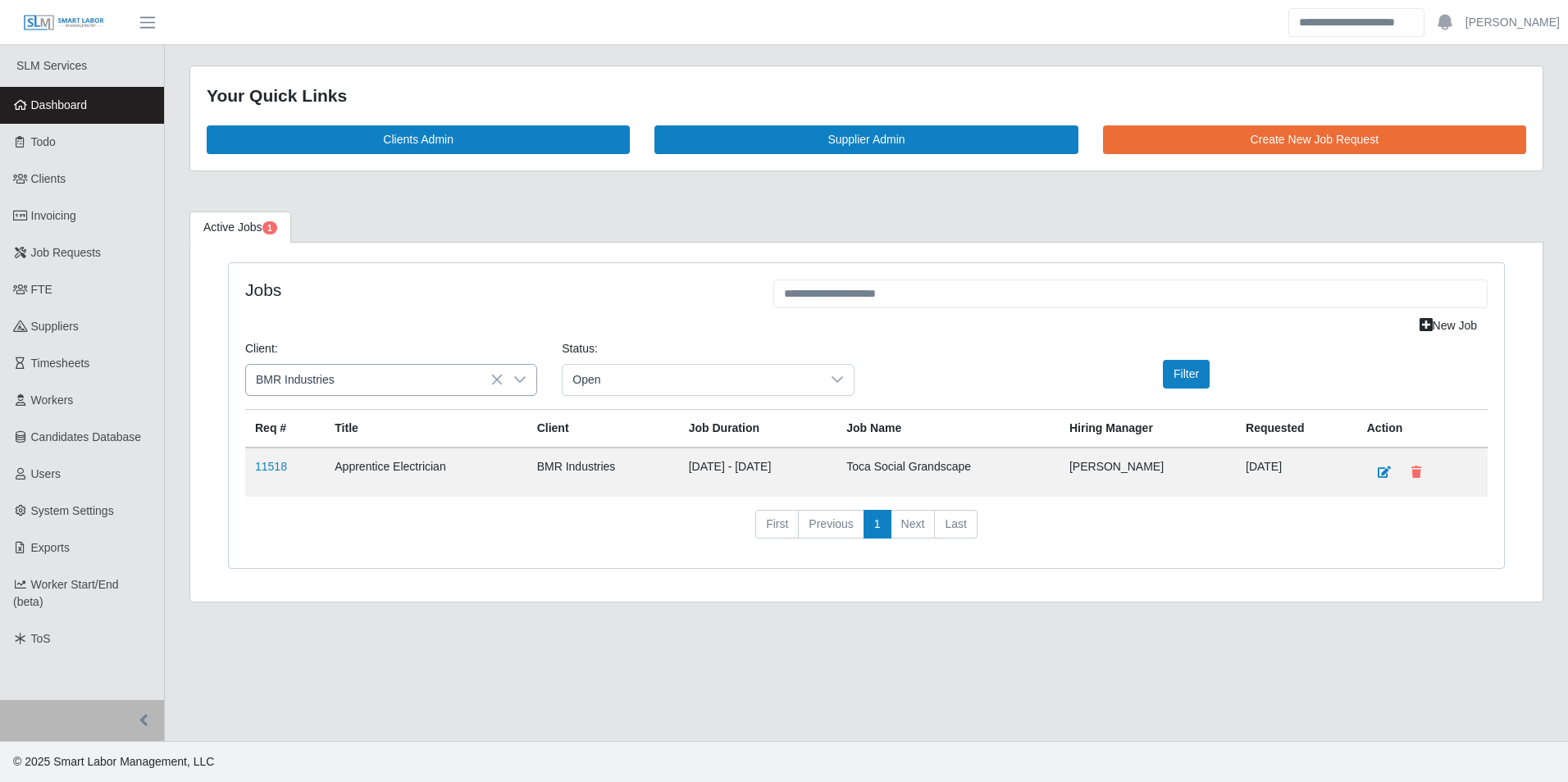
click at [523, 374] on icon at bounding box center [520, 379] width 13 height 13
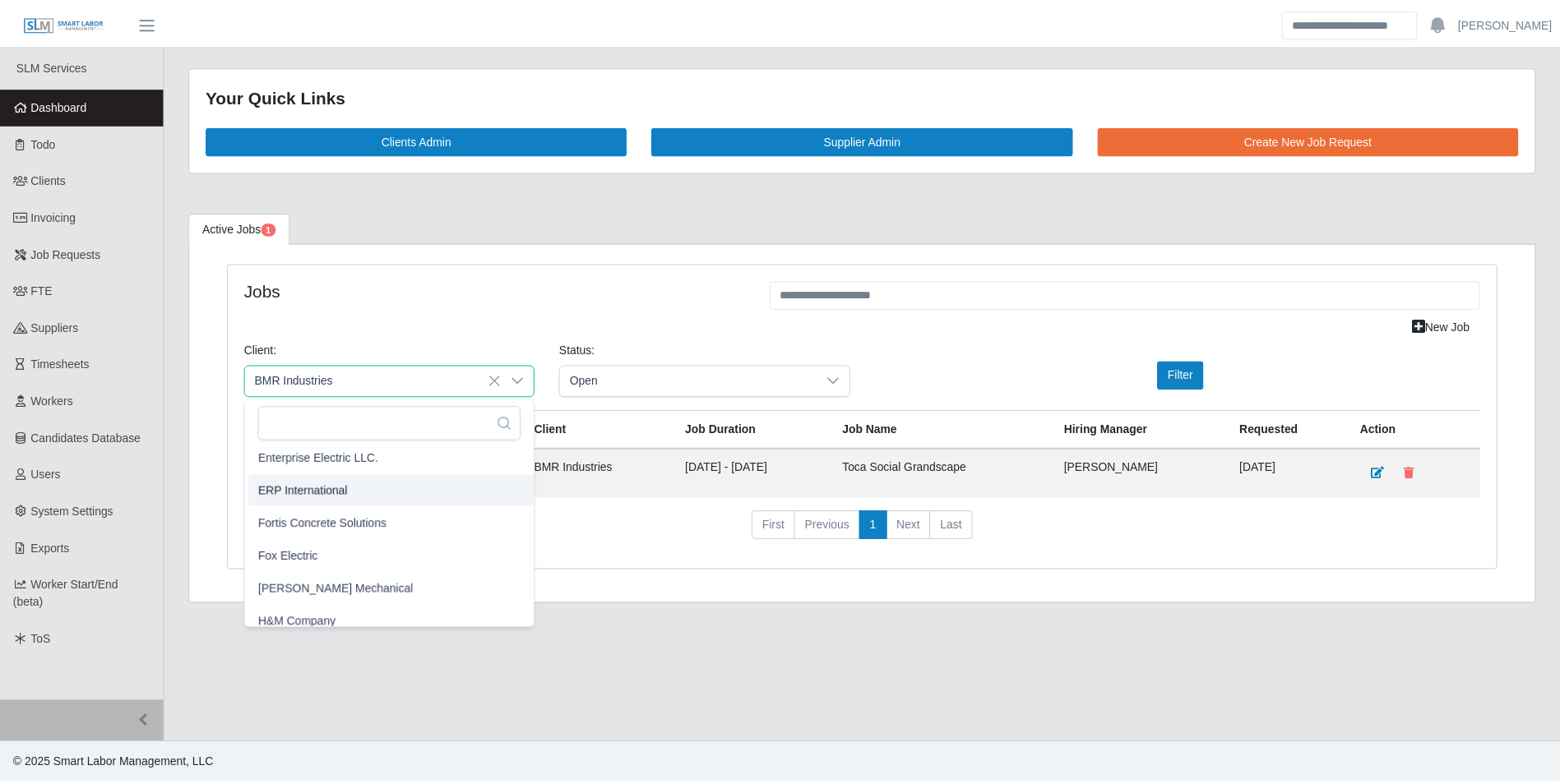
scroll to position [776, 0]
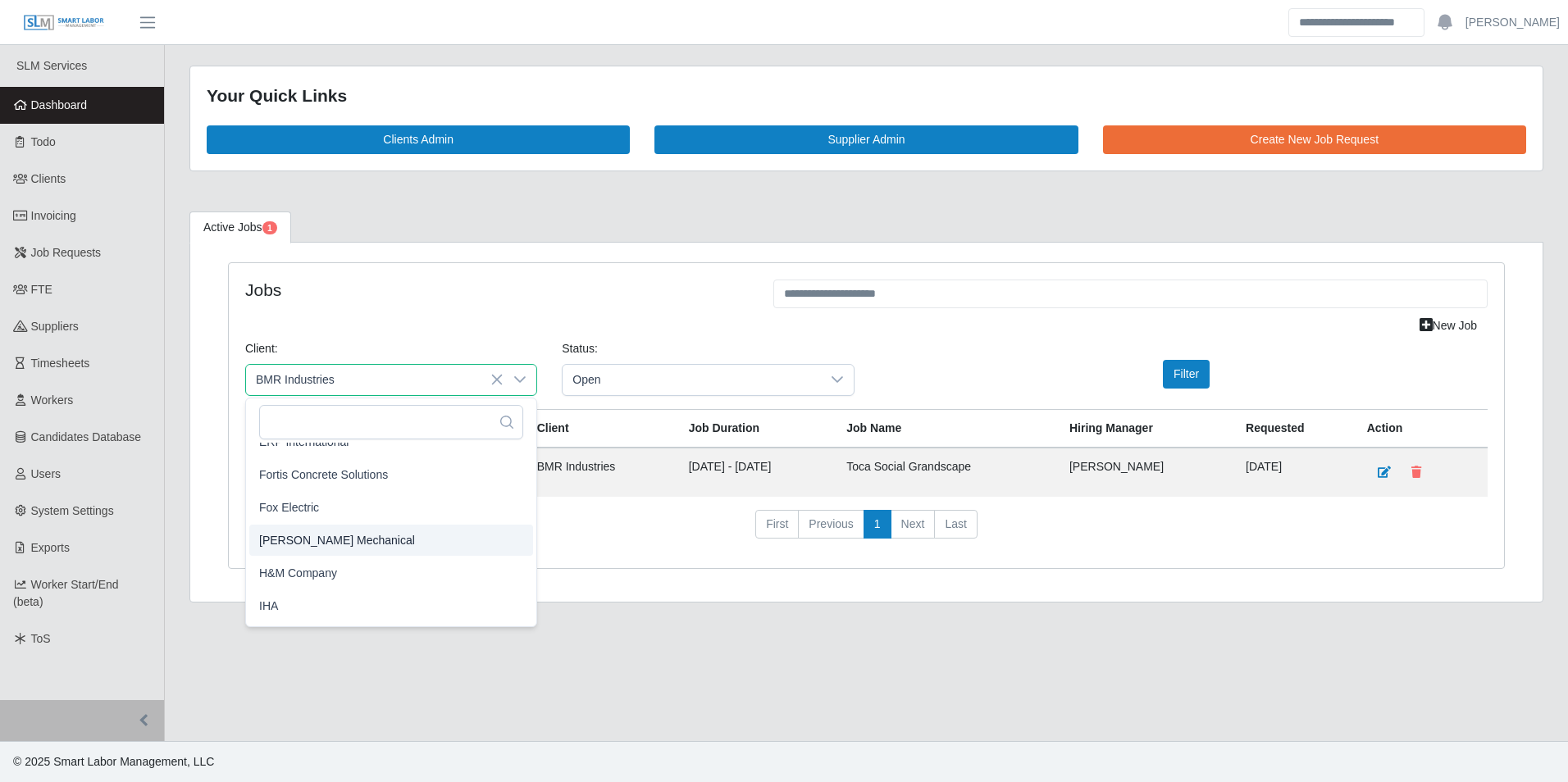
click at [385, 539] on span "George Wayne Mechanical" at bounding box center [336, 540] width 156 height 17
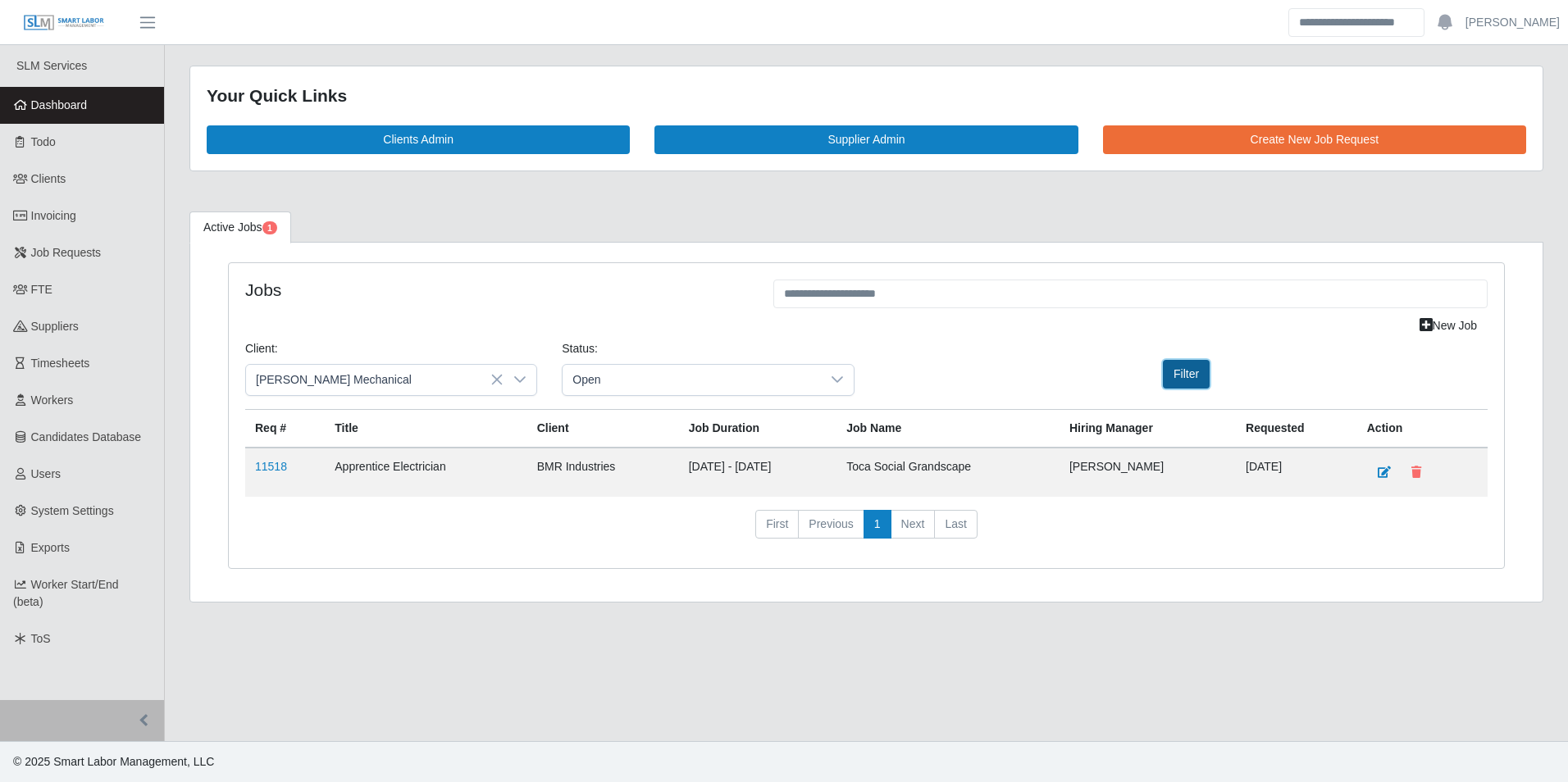
click at [1191, 371] on button "Filter" at bounding box center [1186, 374] width 47 height 28
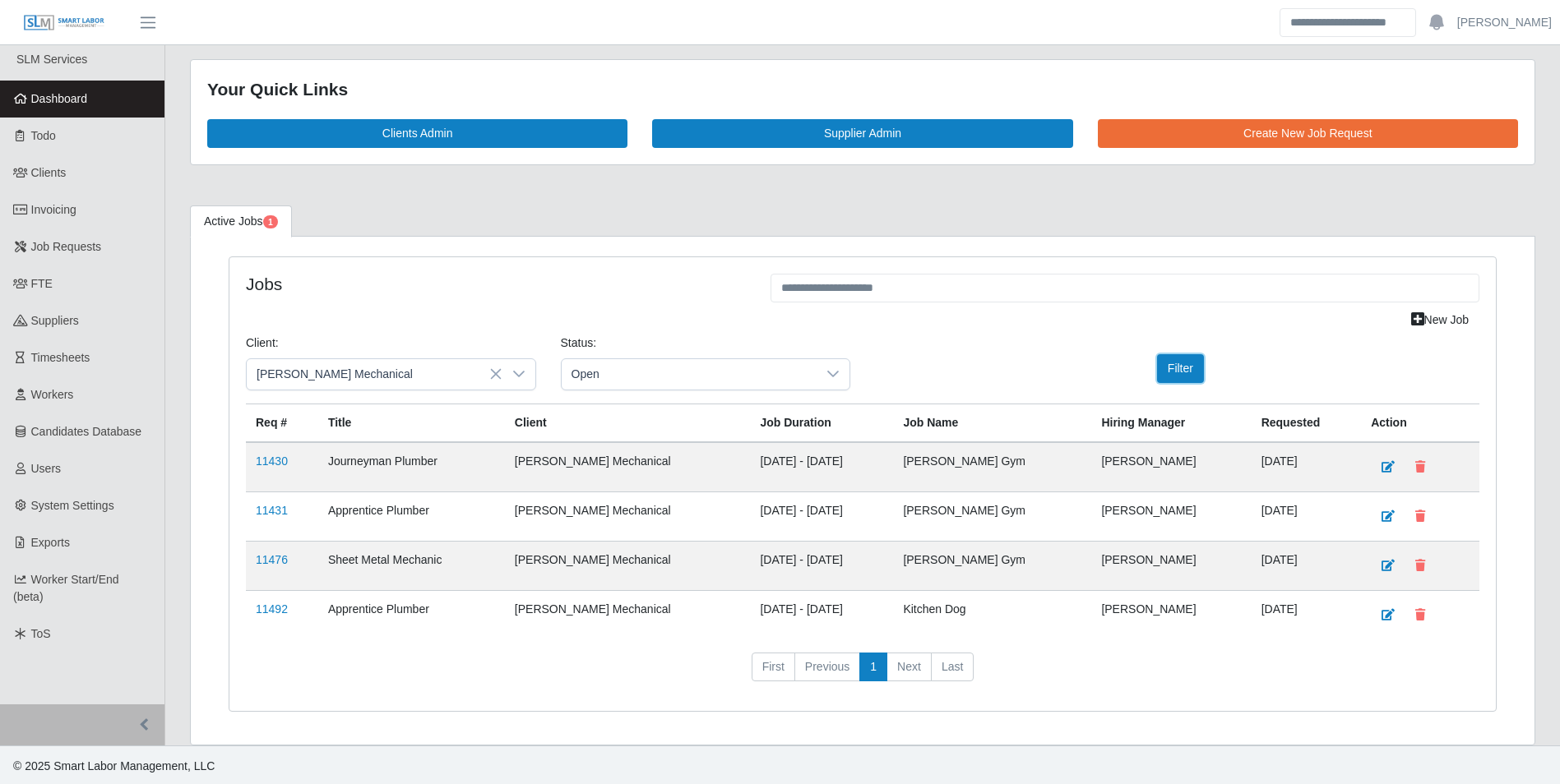
scroll to position [9, 0]
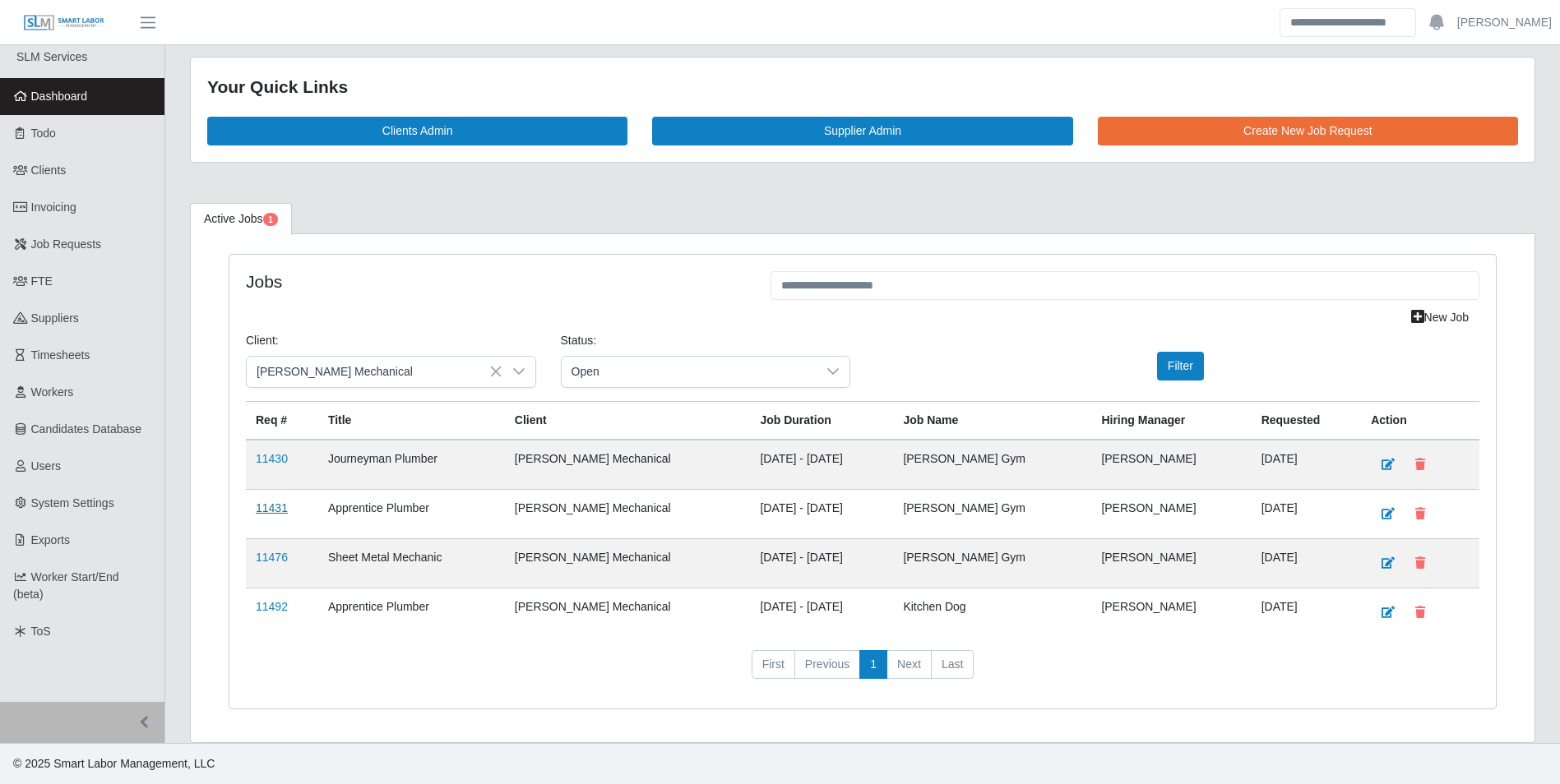
click at [273, 514] on link "11431" at bounding box center [272, 508] width 32 height 13
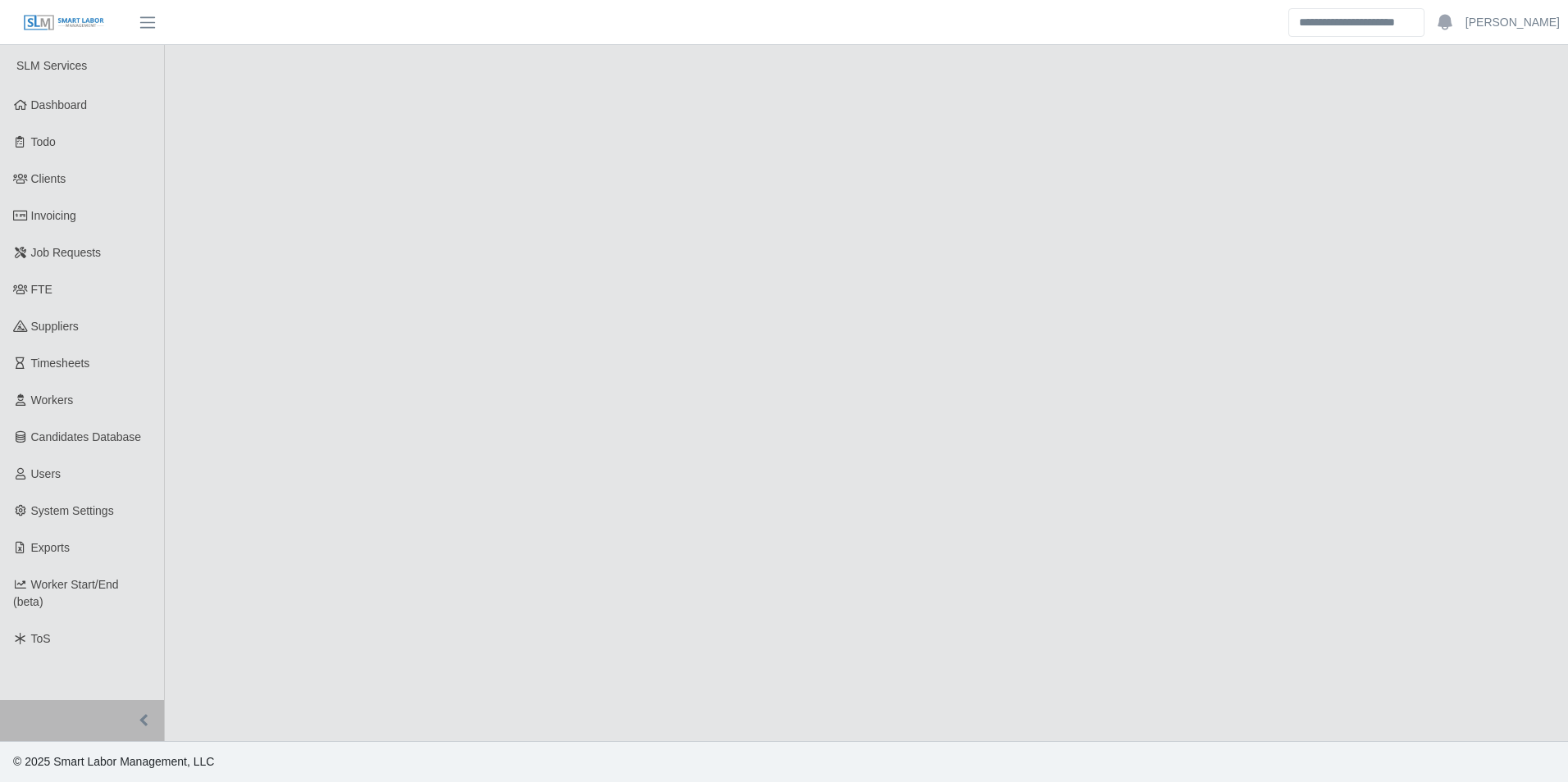
select select "****"
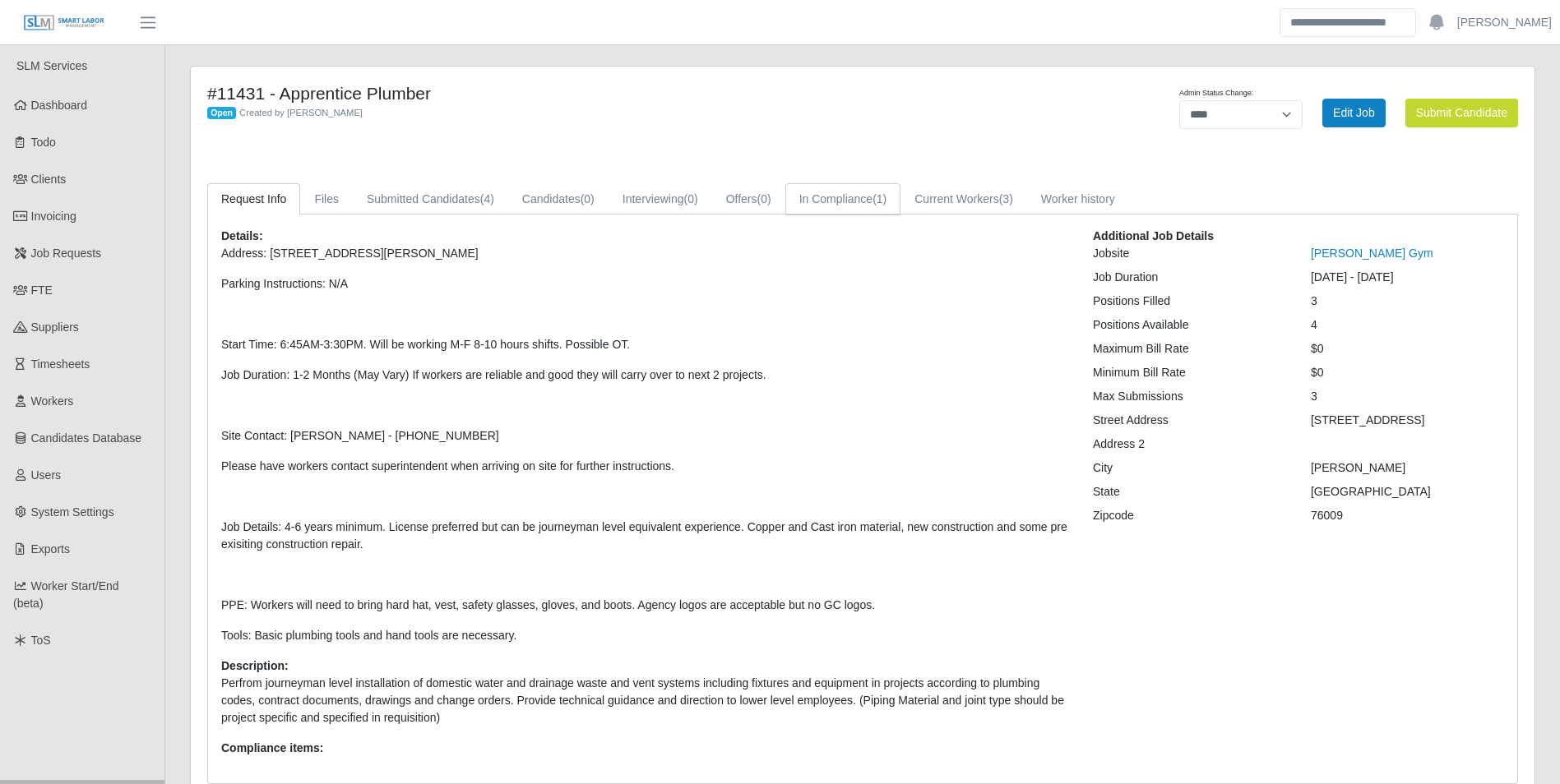
click at [836, 196] on link "In Compliance (1)" at bounding box center [843, 199] width 116 height 32
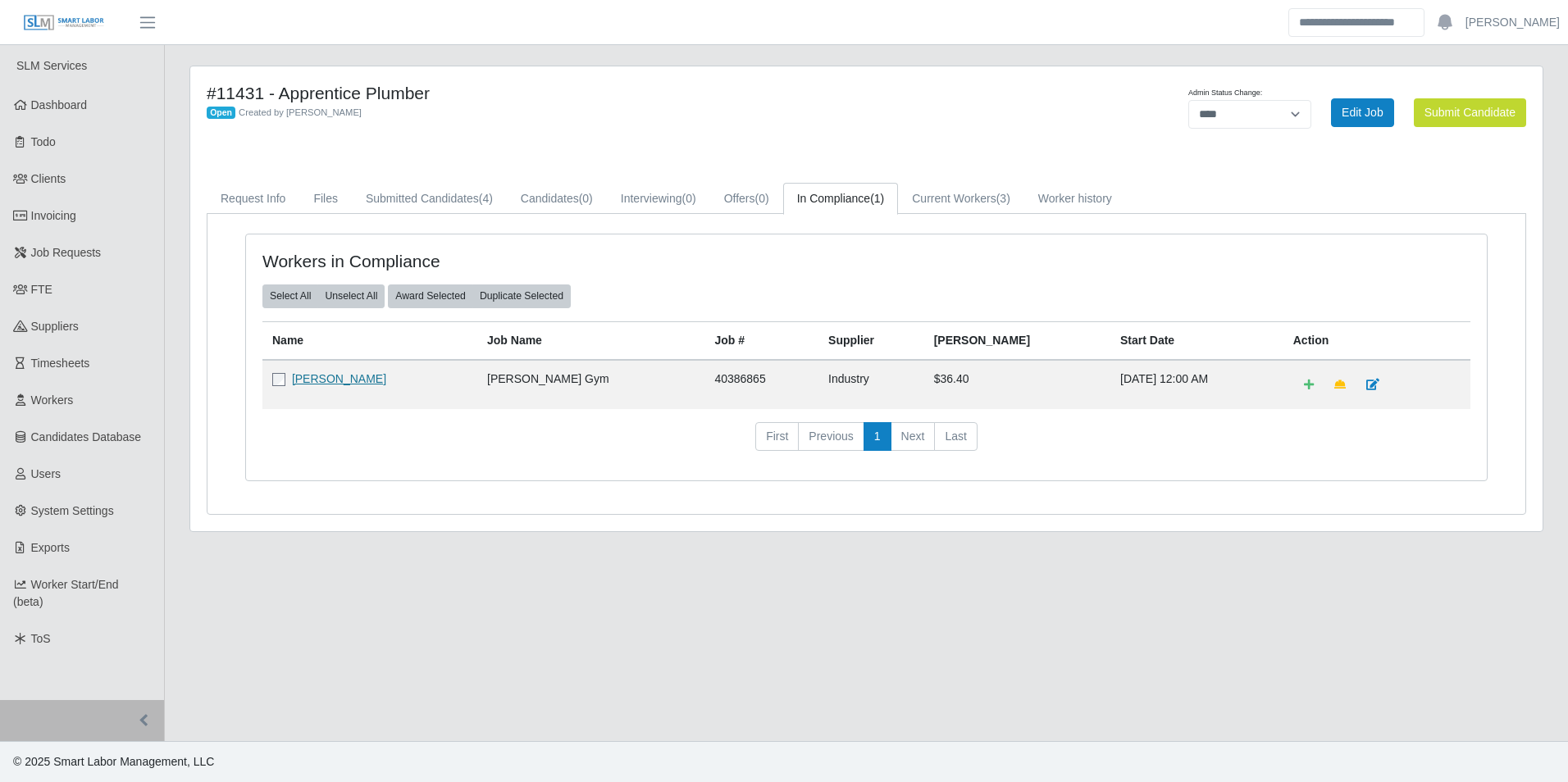
click at [344, 385] on link "[PERSON_NAME]" at bounding box center [339, 379] width 94 height 13
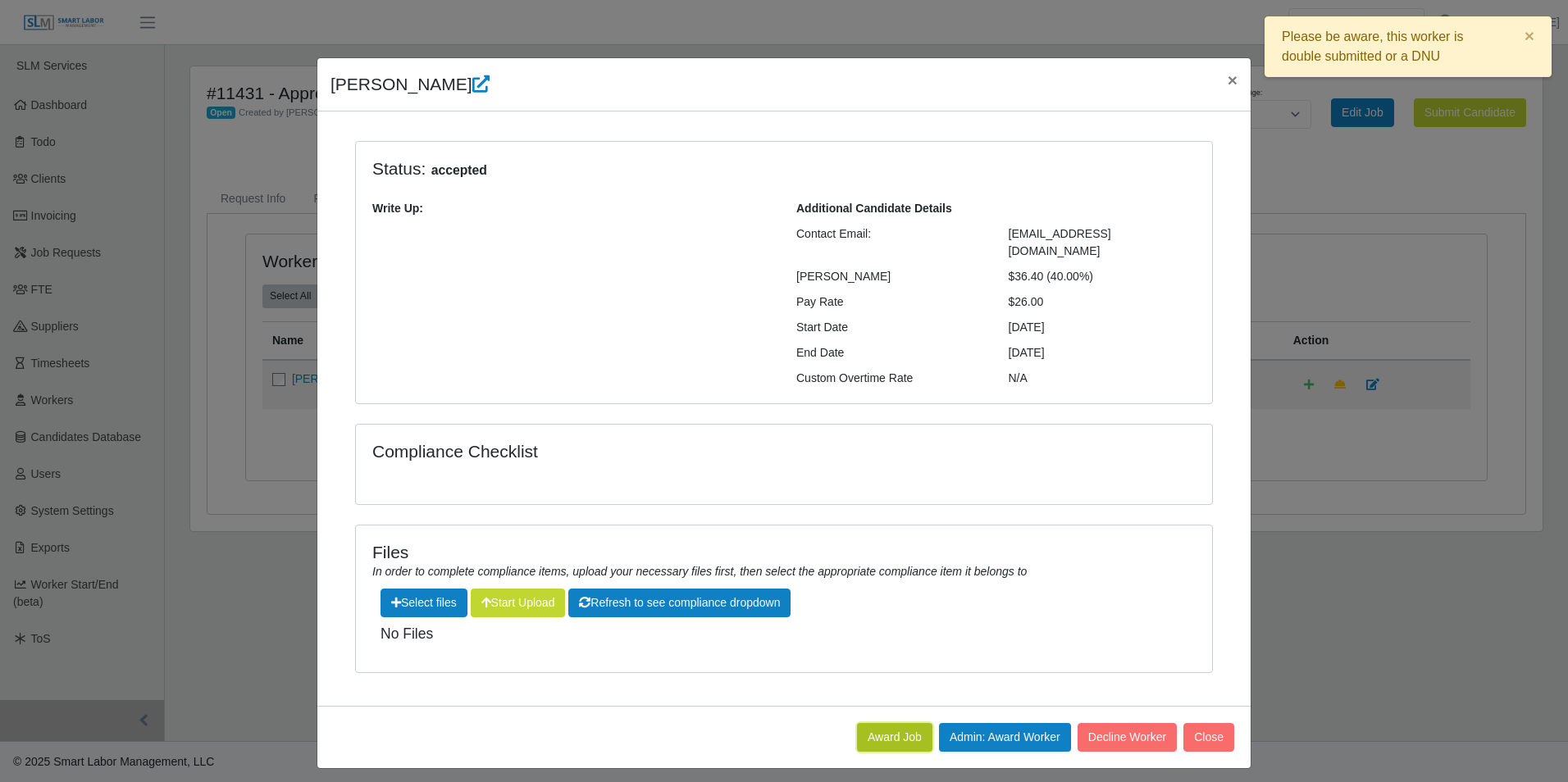
click at [883, 723] on button "Award Job" at bounding box center [894, 737] width 76 height 28
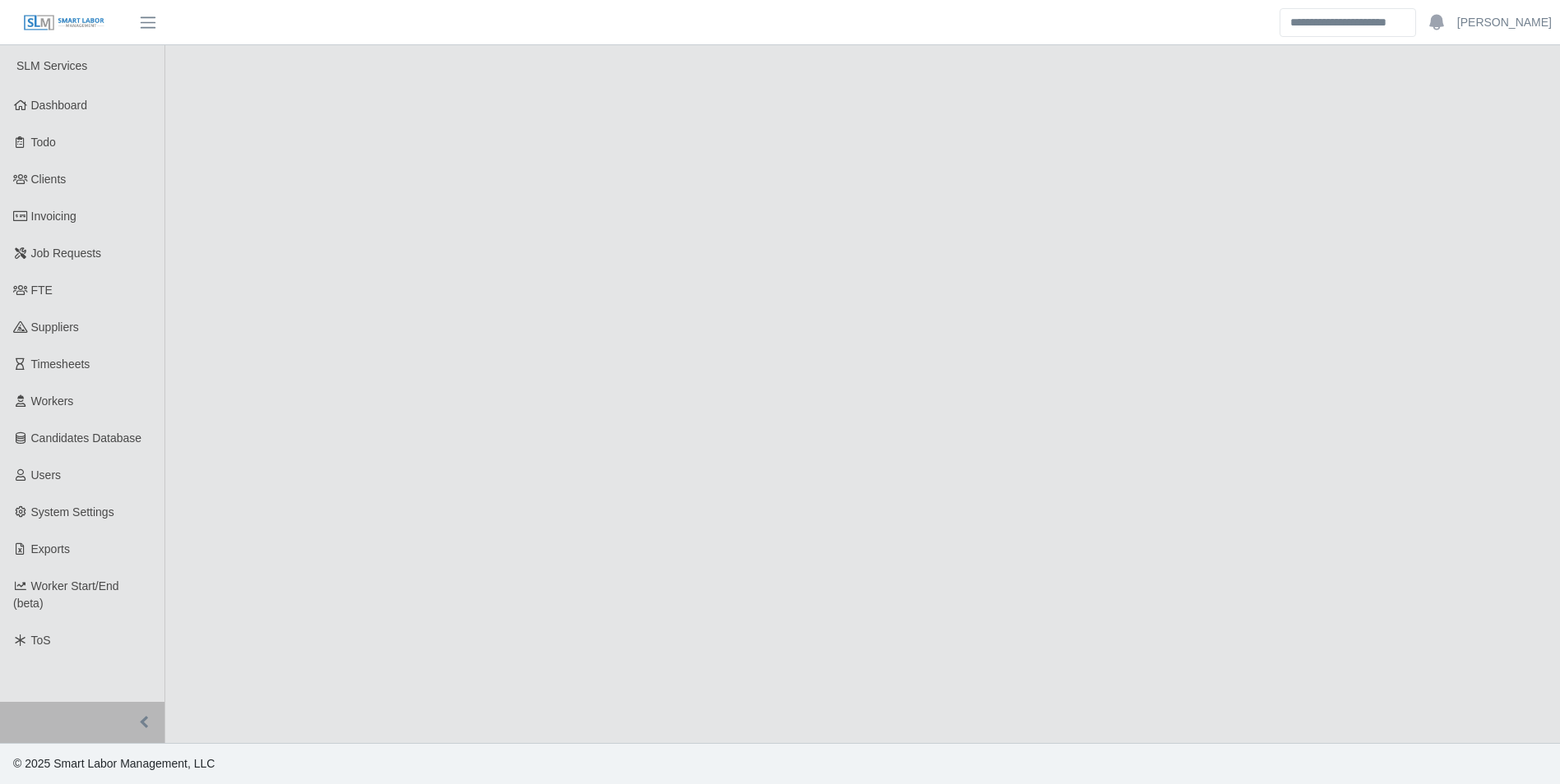
select select "****"
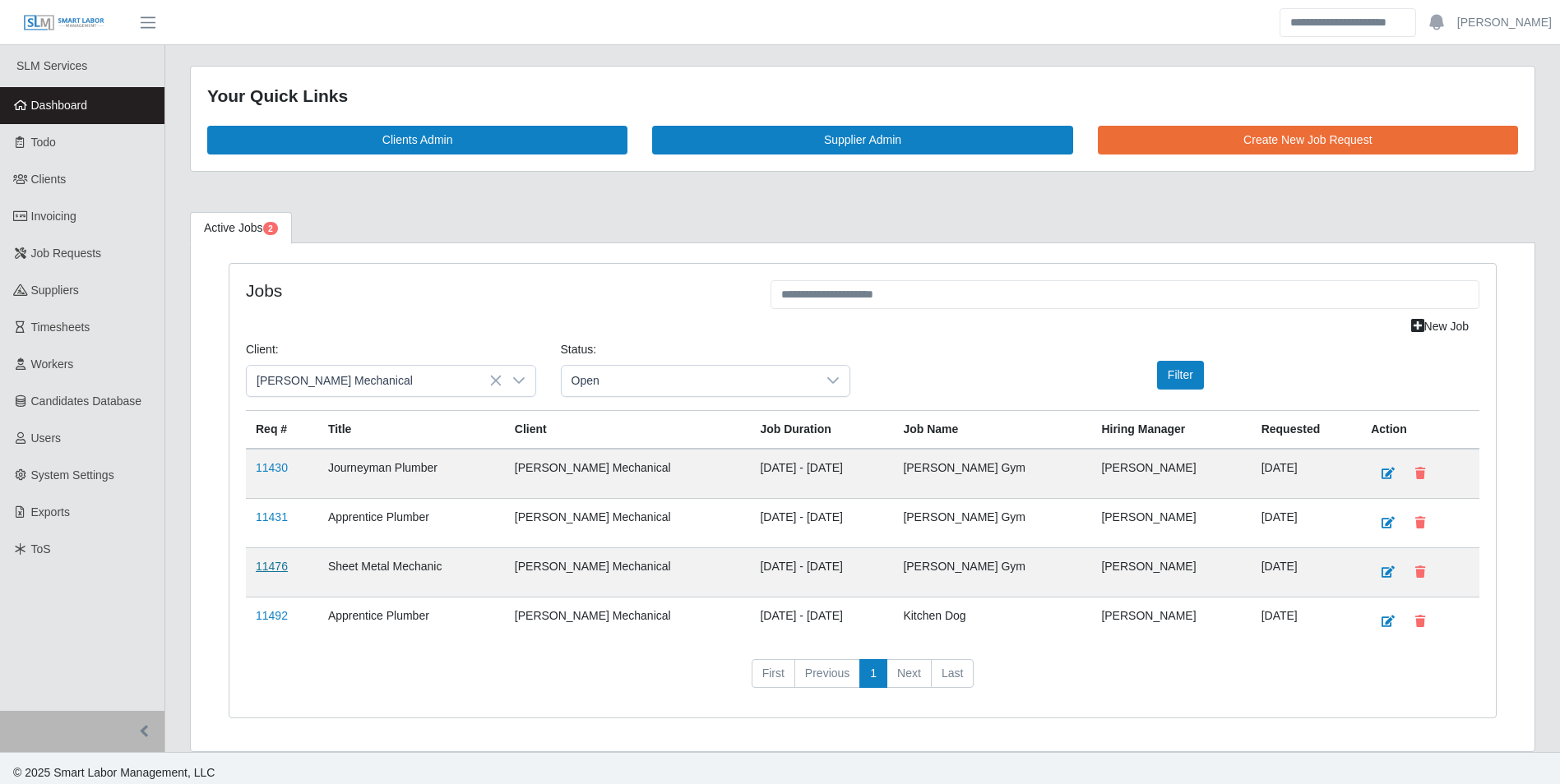
click at [270, 562] on link "11476" at bounding box center [272, 566] width 32 height 13
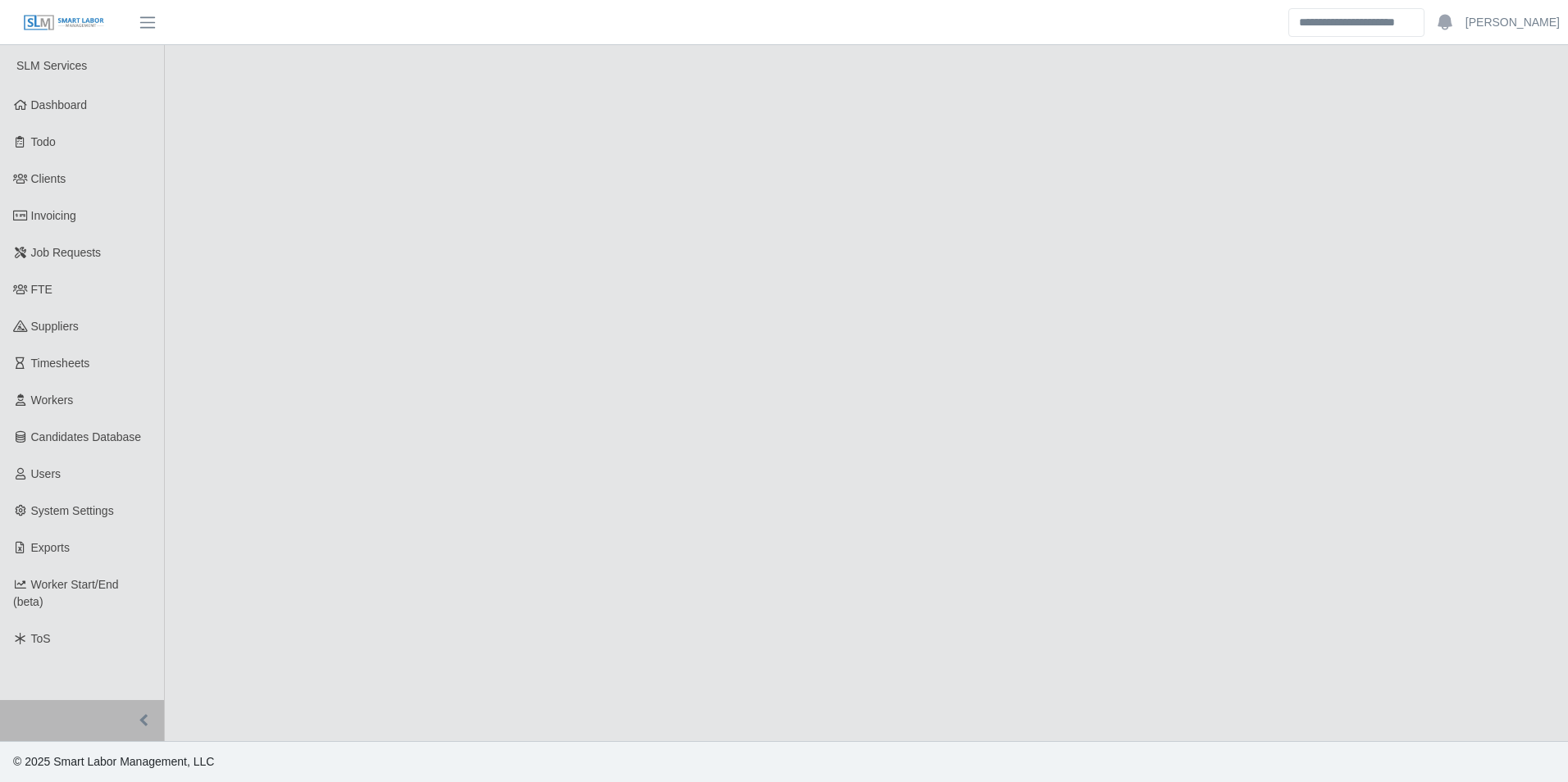
select select "****"
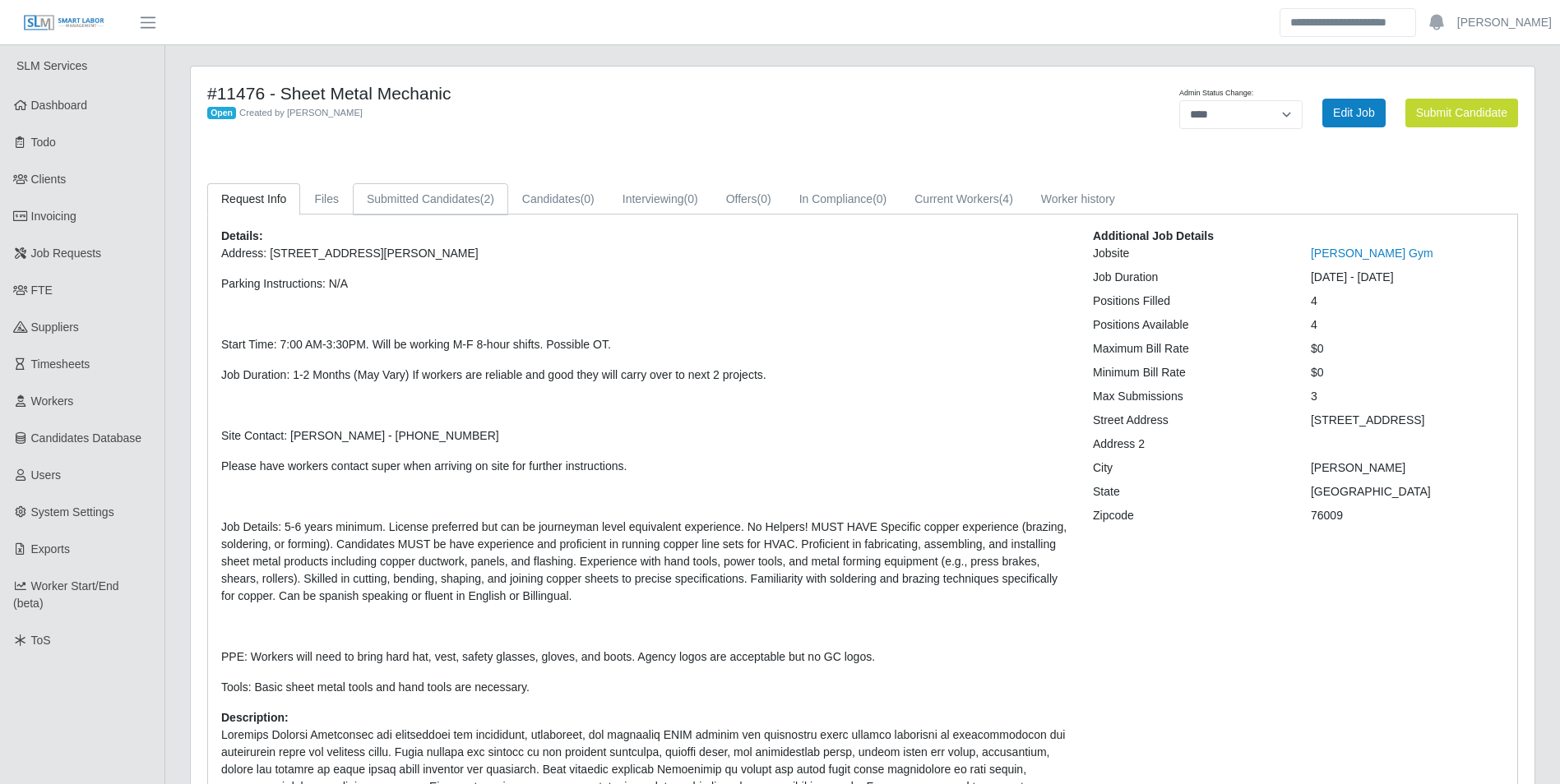
click at [465, 194] on link "Submitted Candidates (2)" at bounding box center [430, 199] width 155 height 32
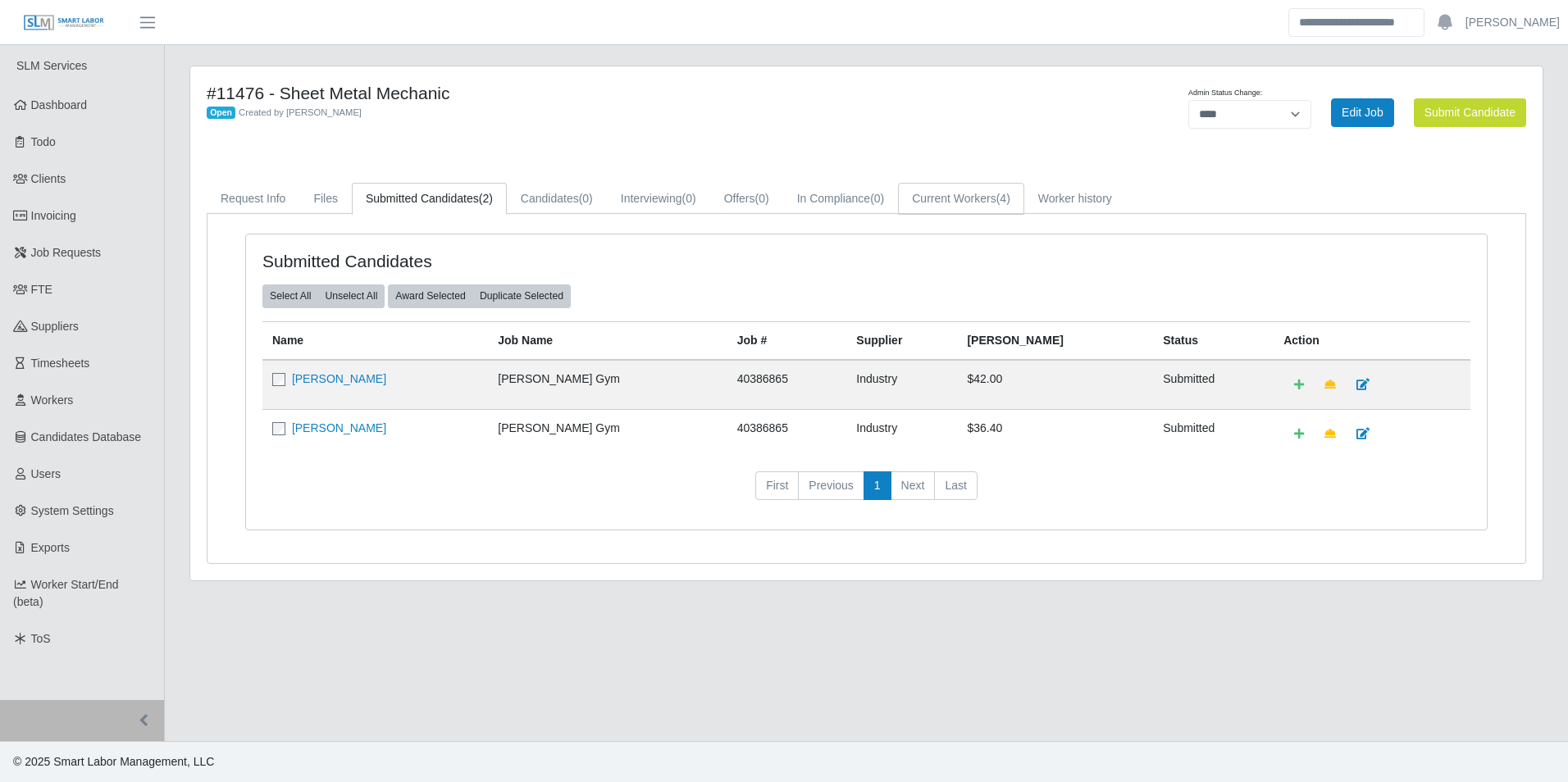
click at [983, 204] on link "Current Workers (4)" at bounding box center [961, 199] width 126 height 32
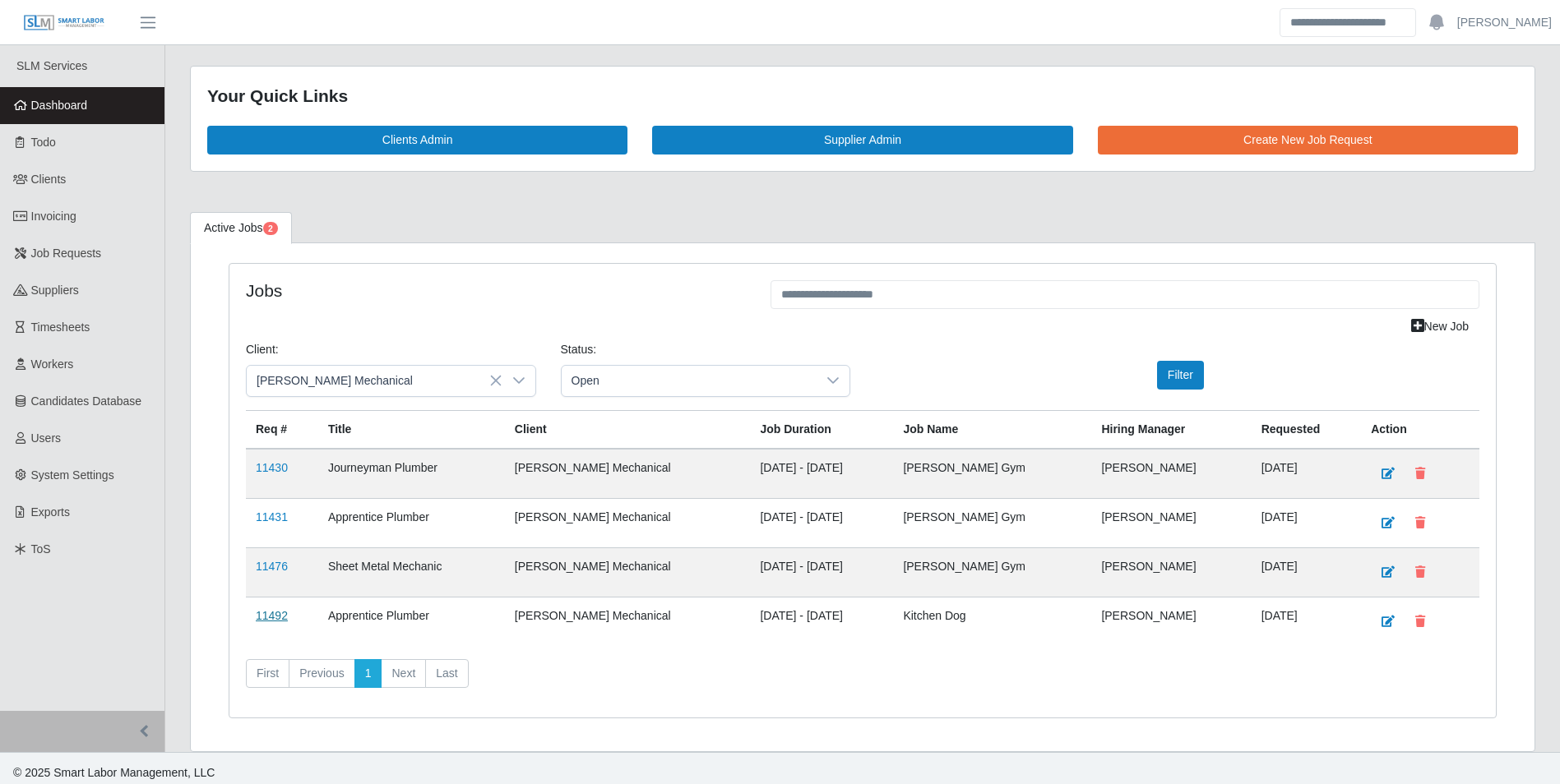
click at [278, 621] on link "11492" at bounding box center [272, 616] width 32 height 13
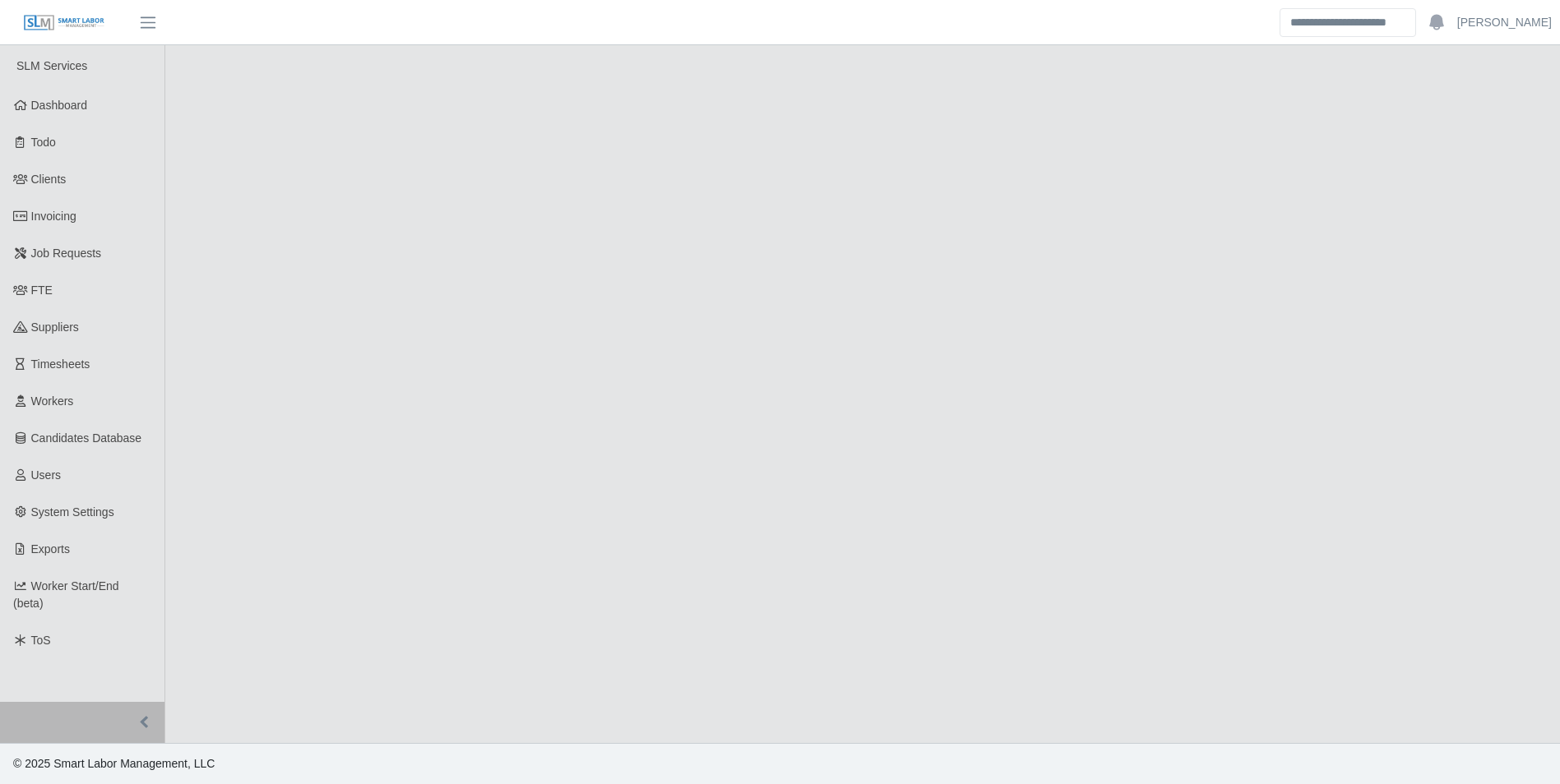
select select "****"
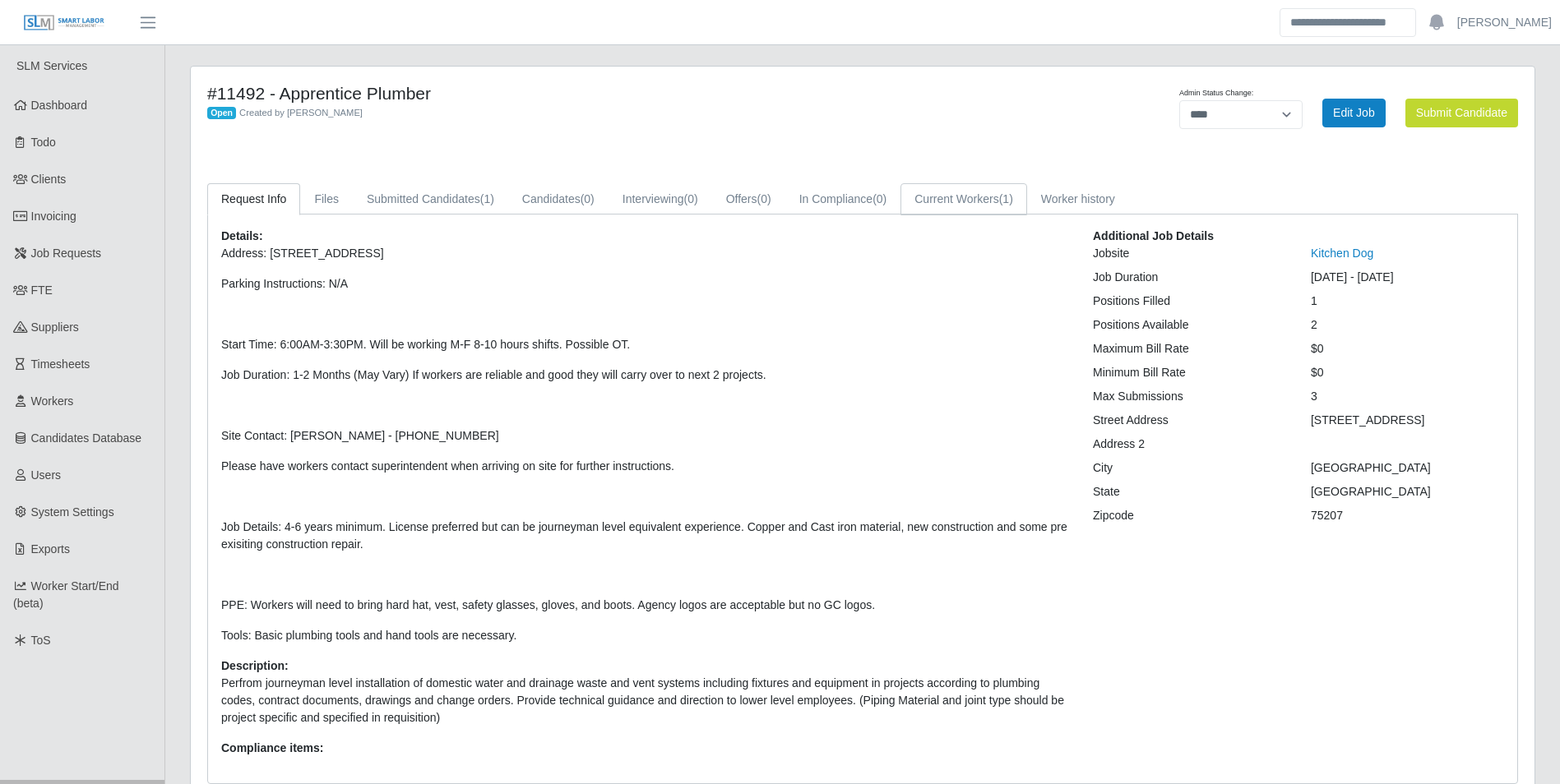
click at [984, 212] on link "Current Workers (1)" at bounding box center [964, 199] width 127 height 32
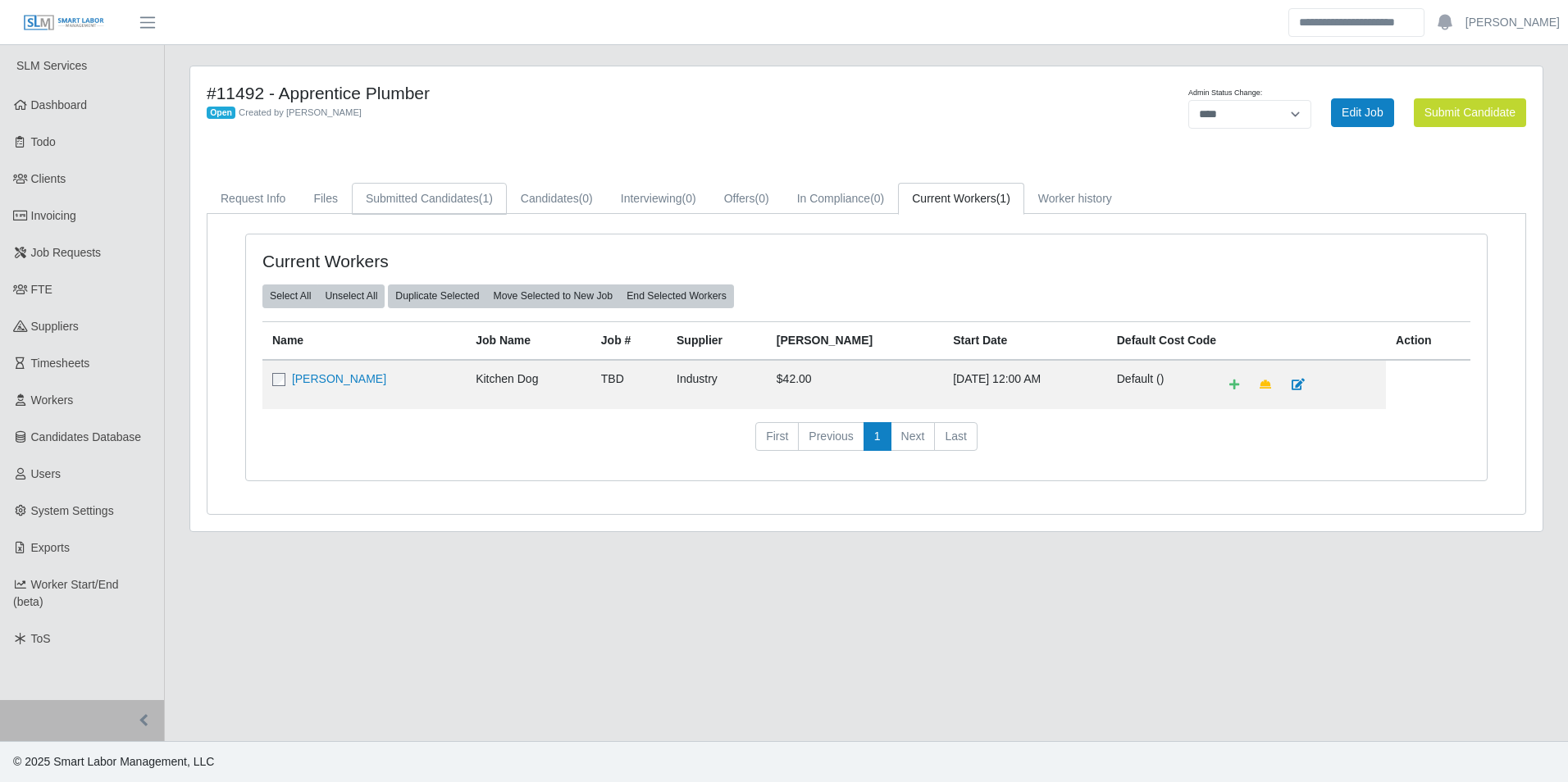
click at [488, 196] on span "(1)" at bounding box center [486, 199] width 14 height 13
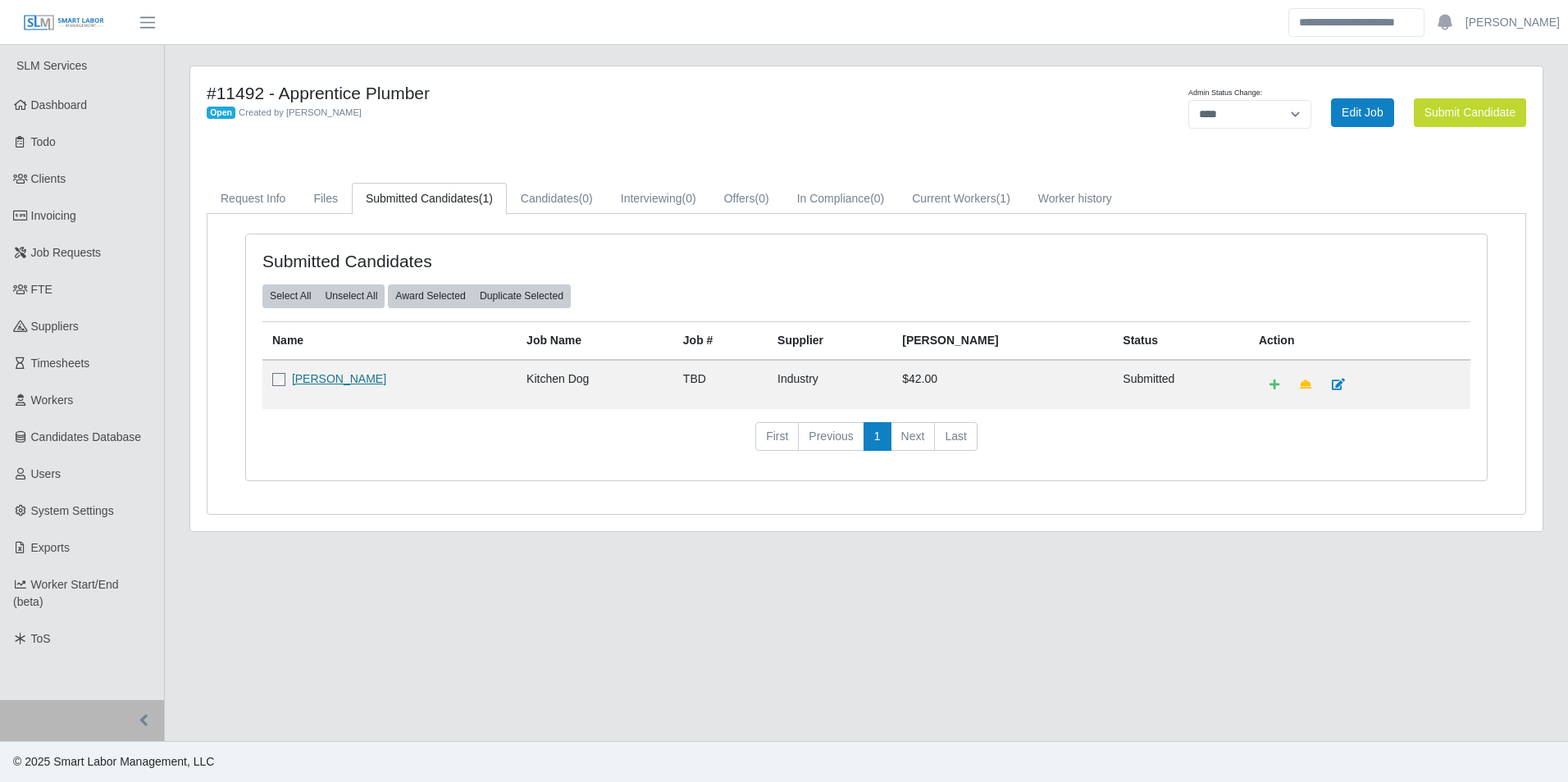
click at [384, 385] on link "[PERSON_NAME]" at bounding box center [339, 379] width 94 height 13
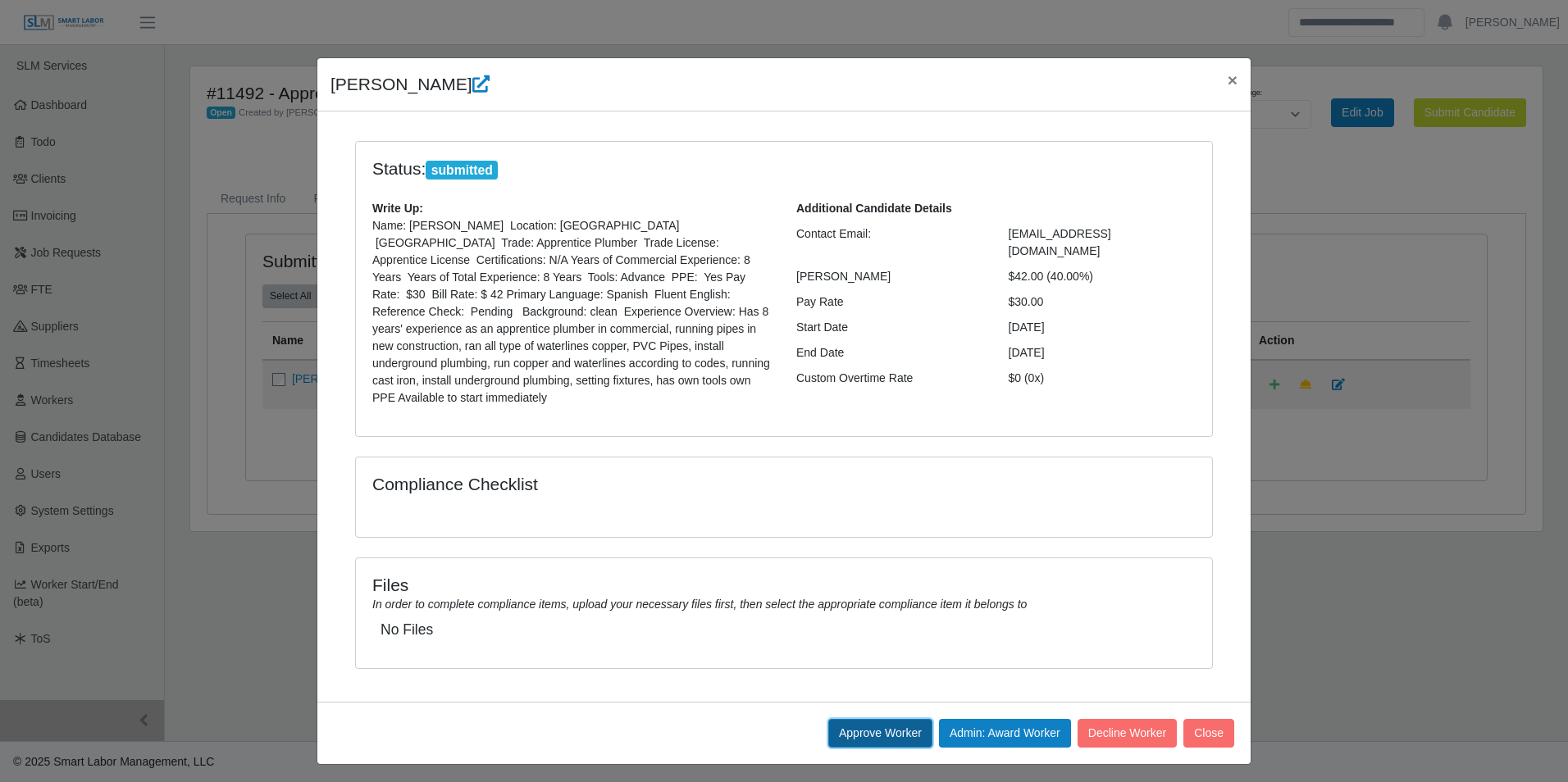
click at [850, 719] on button "Approve Worker" at bounding box center [880, 733] width 104 height 28
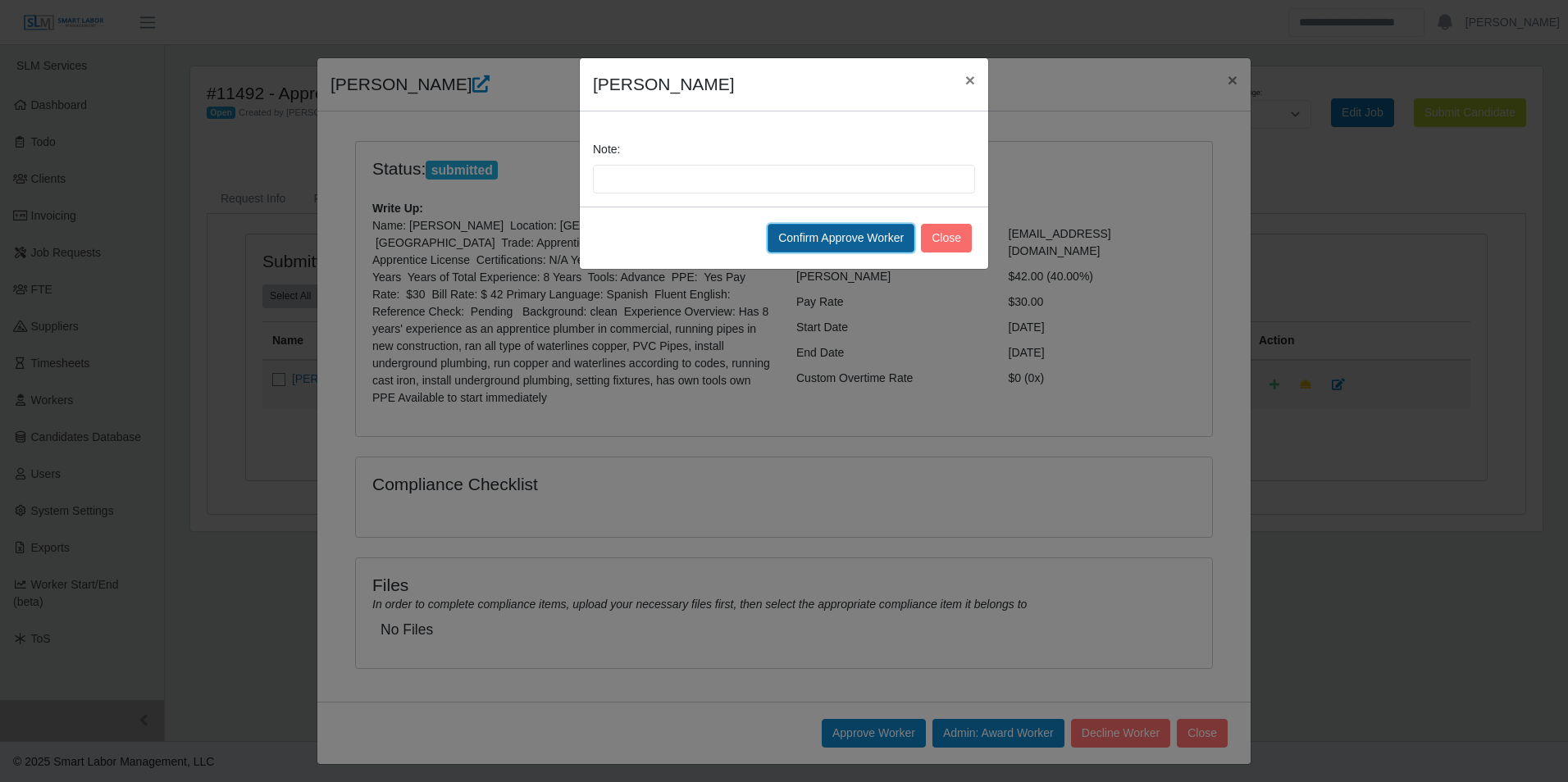
click at [802, 230] on button "Confirm Approve Worker" at bounding box center [841, 238] width 146 height 28
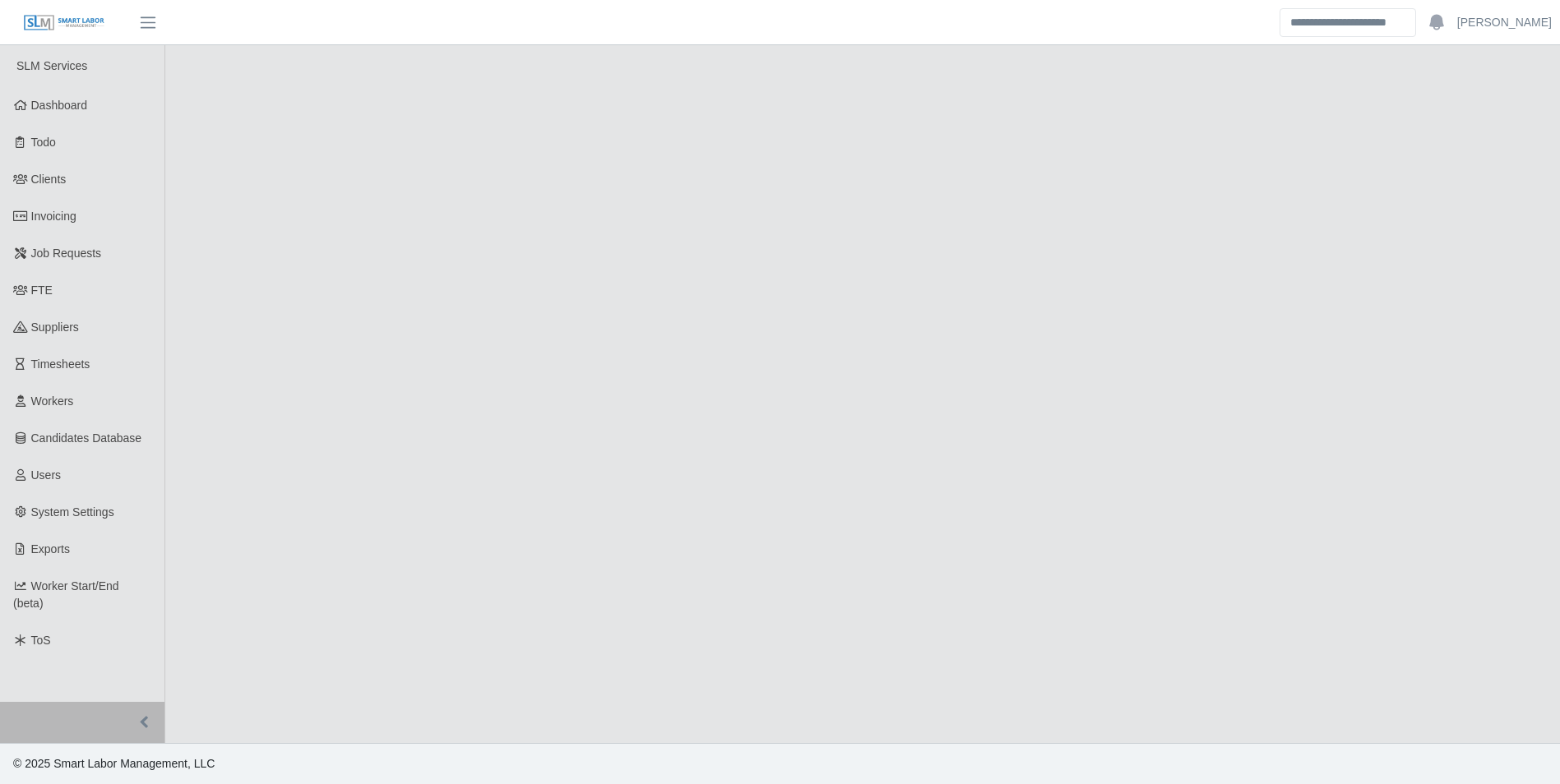
select select "****"
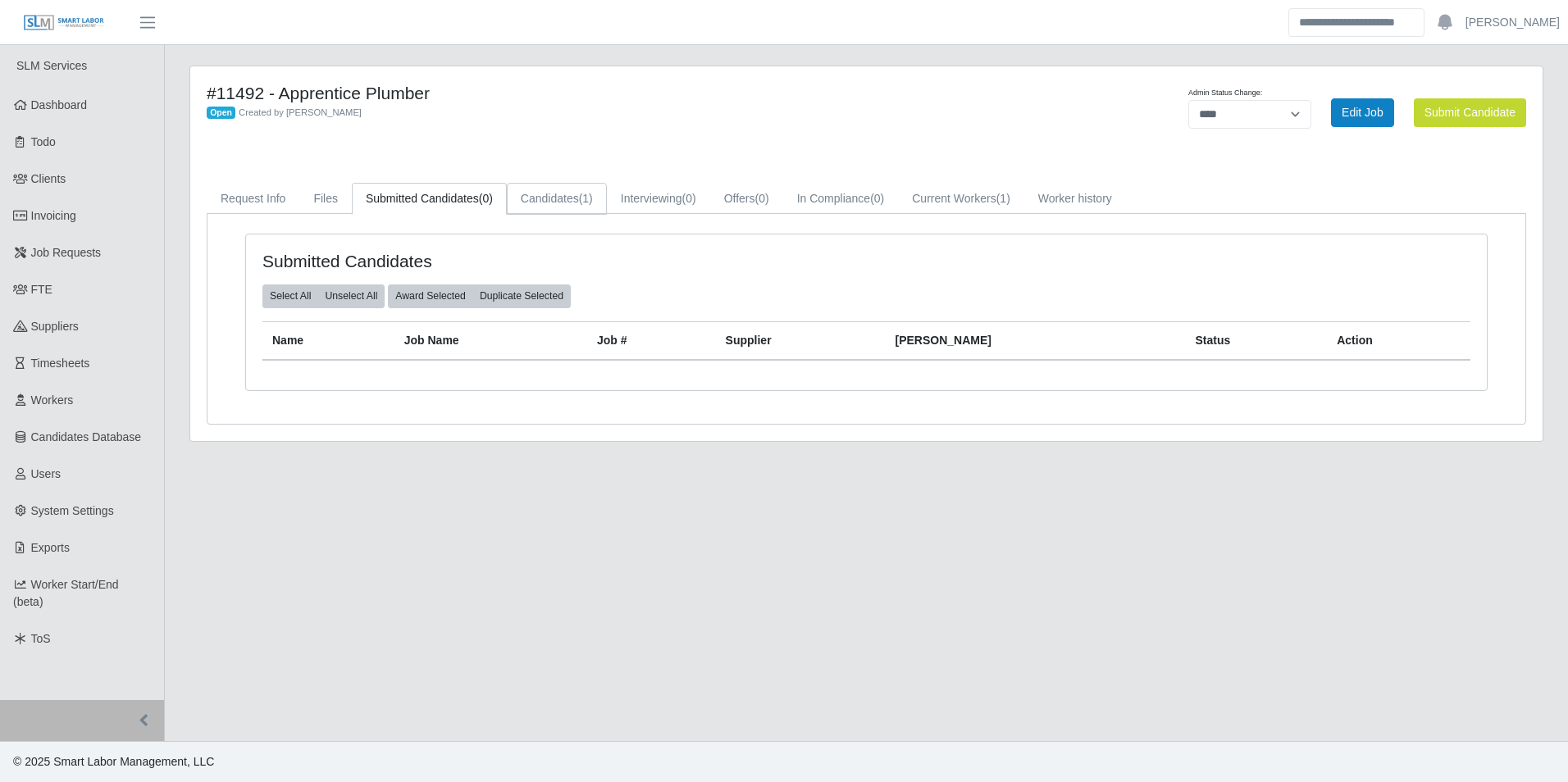
click at [587, 203] on span "(1)" at bounding box center [586, 199] width 14 height 13
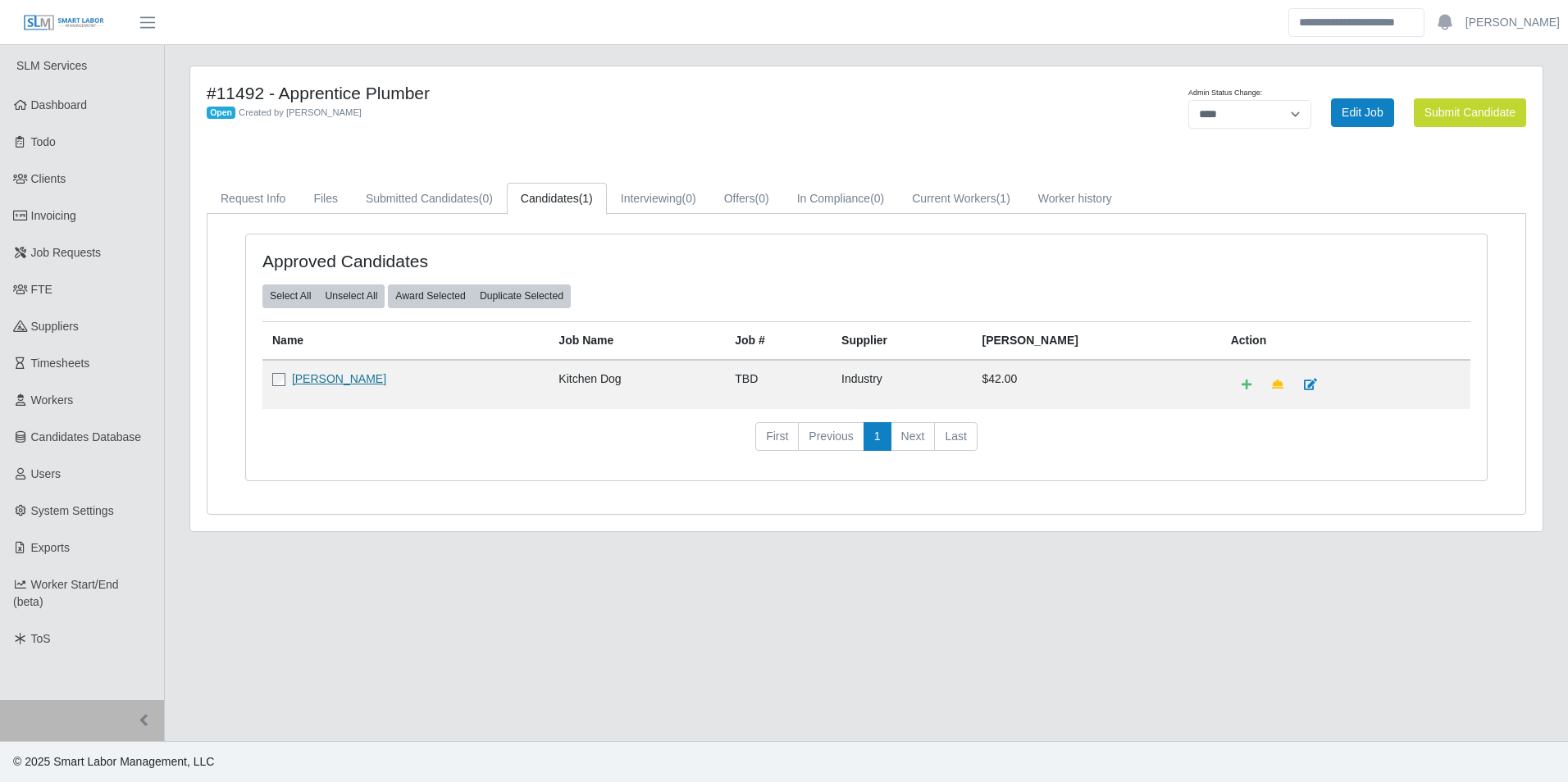
click at [385, 385] on link "[PERSON_NAME]" at bounding box center [339, 379] width 94 height 13
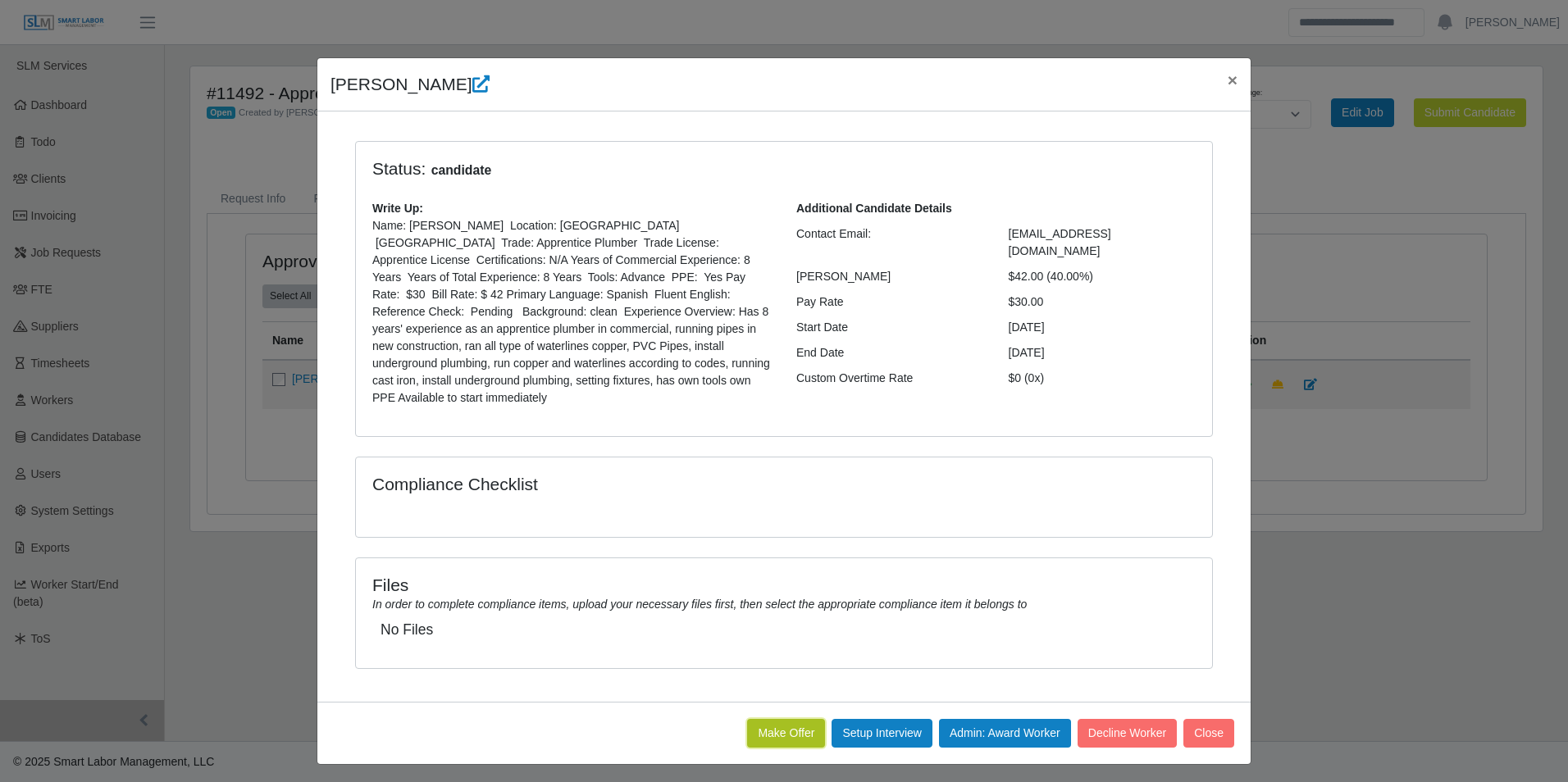
click at [784, 719] on button "Make Offer" at bounding box center [786, 733] width 78 height 28
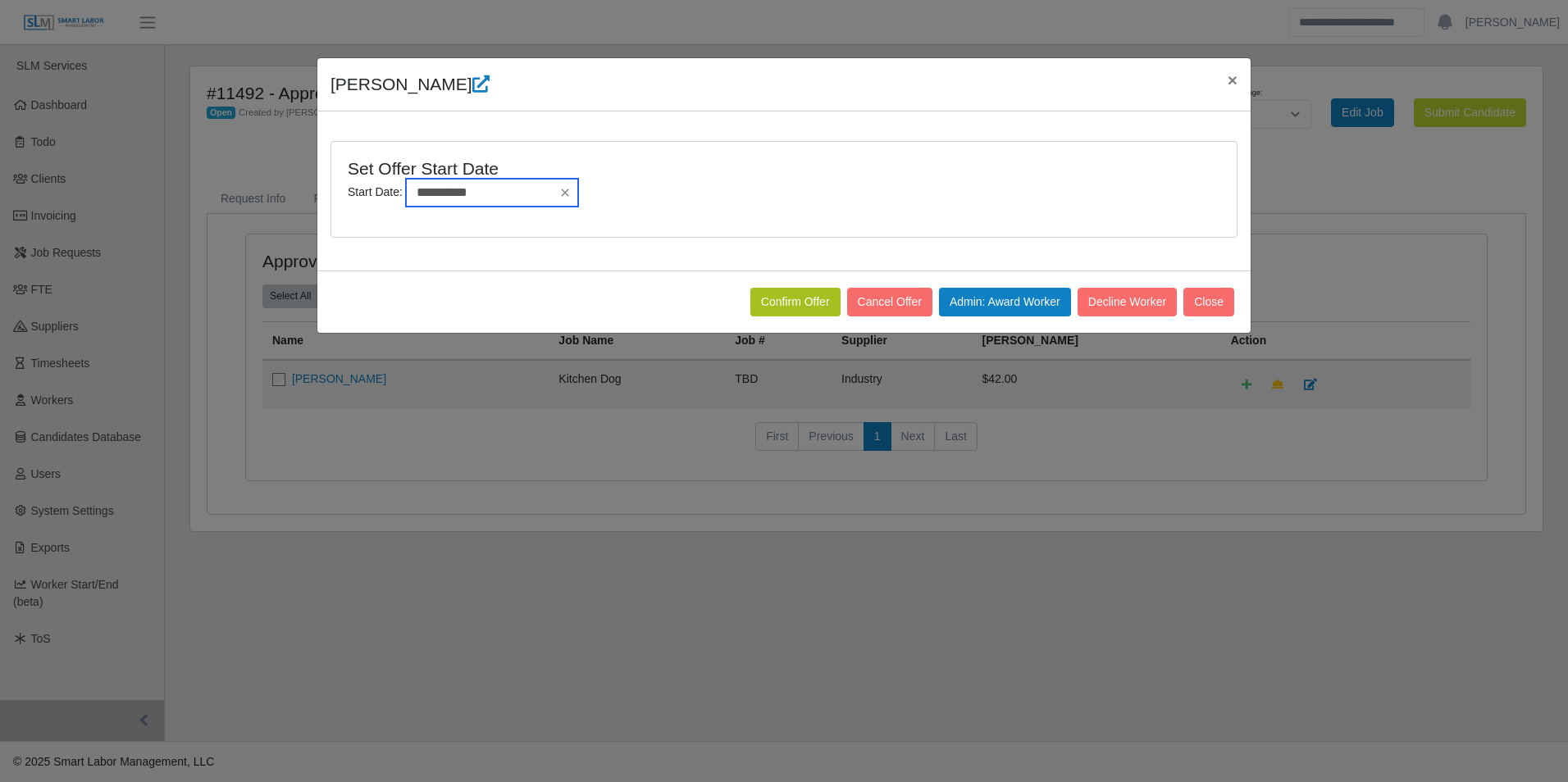
click at [502, 196] on input "**********" at bounding box center [492, 193] width 172 height 28
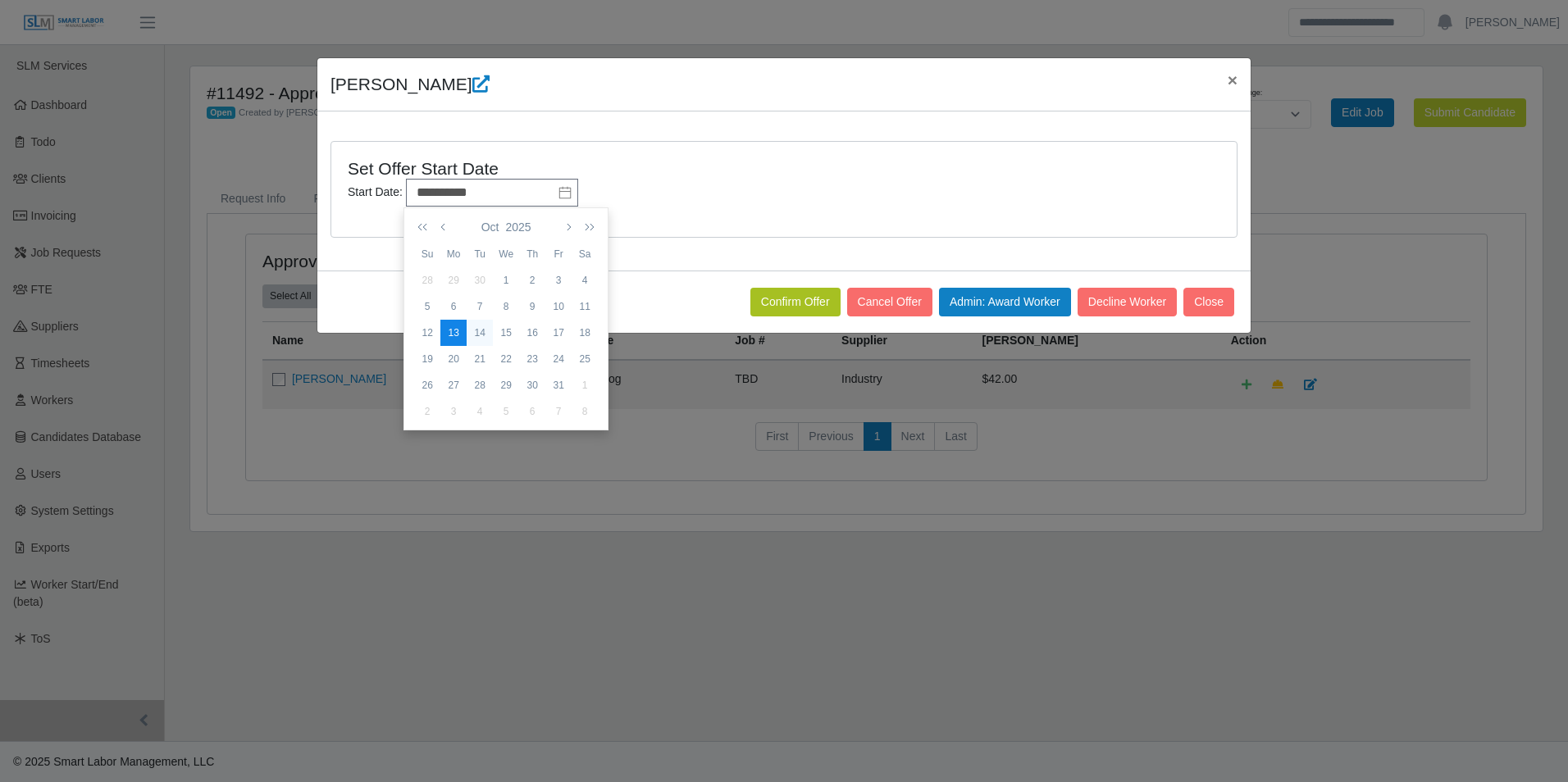
click at [482, 324] on td "14" at bounding box center [480, 333] width 27 height 27
type input "**********"
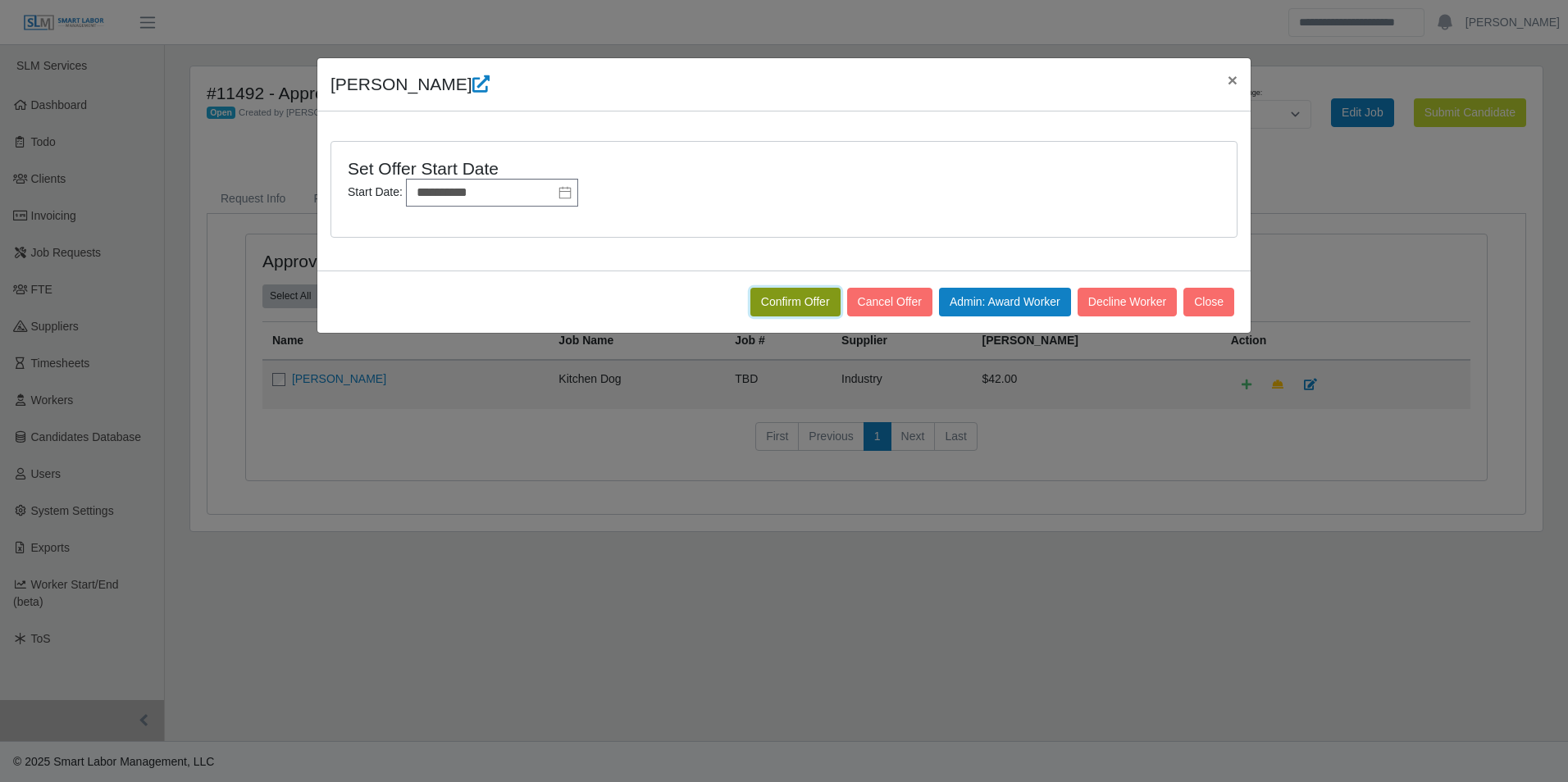
click at [764, 304] on button "Confirm Offer" at bounding box center [795, 302] width 90 height 28
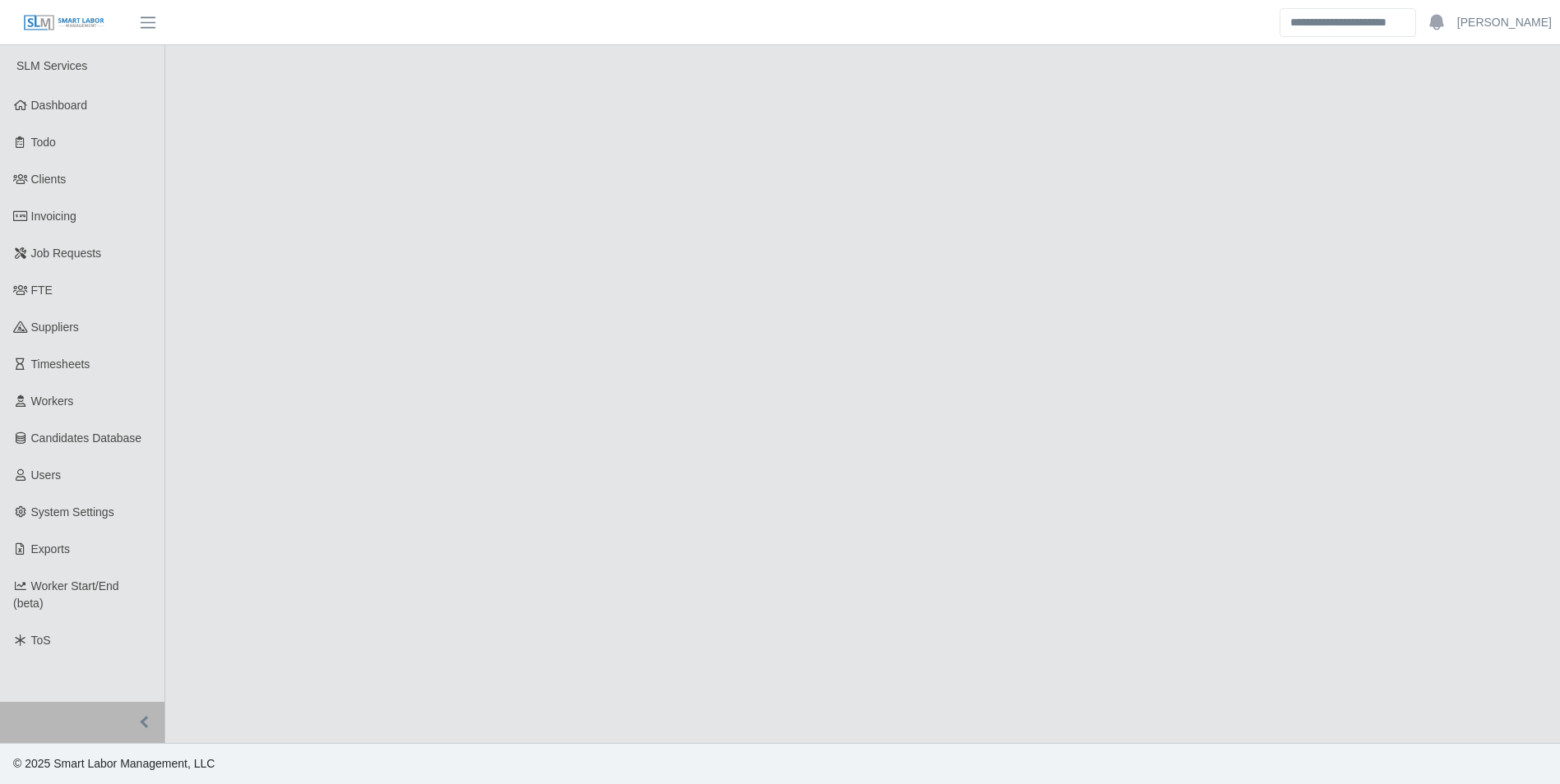
select select "****"
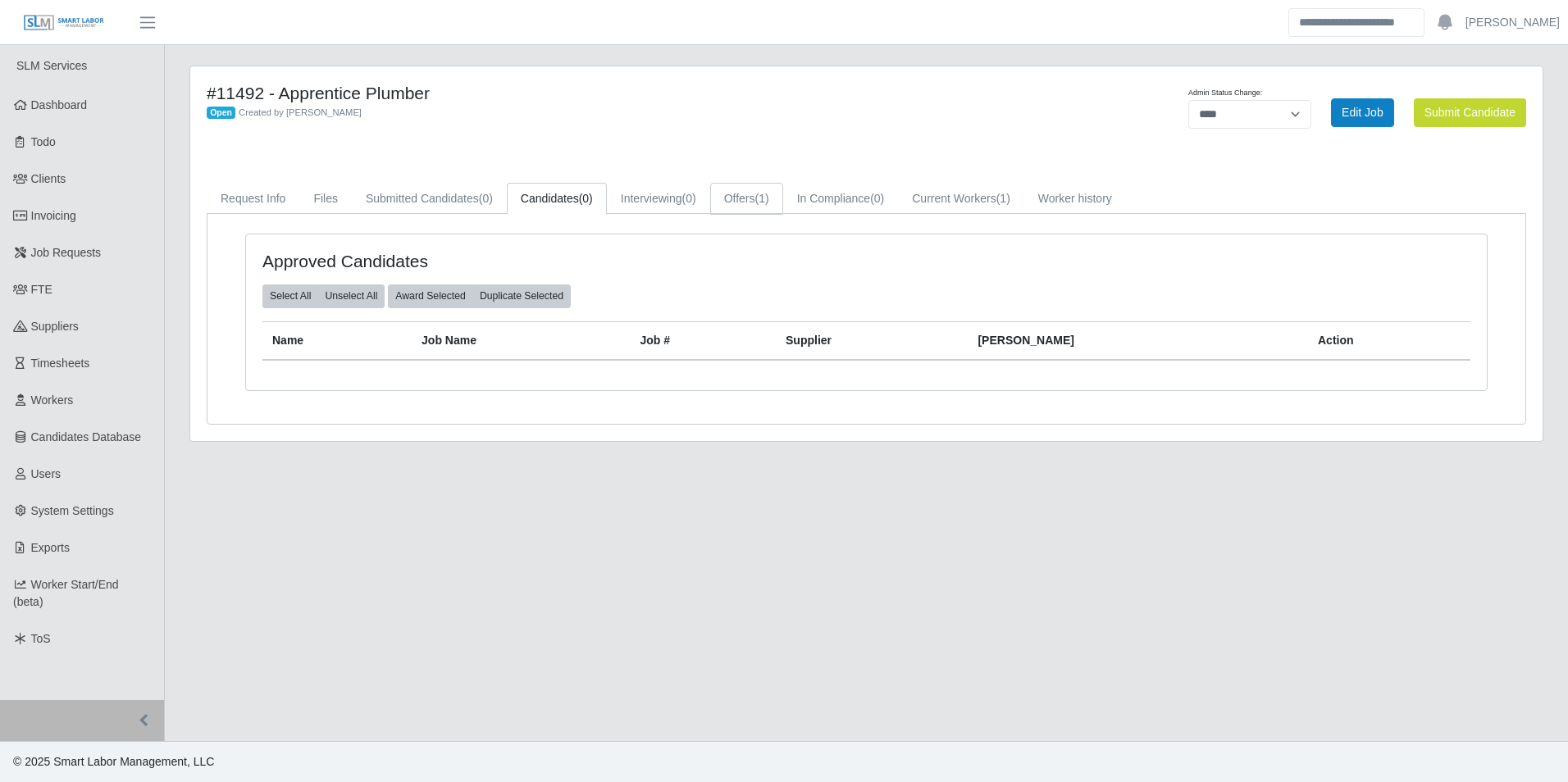
click at [755, 208] on link "Offers (1)" at bounding box center [747, 199] width 73 height 32
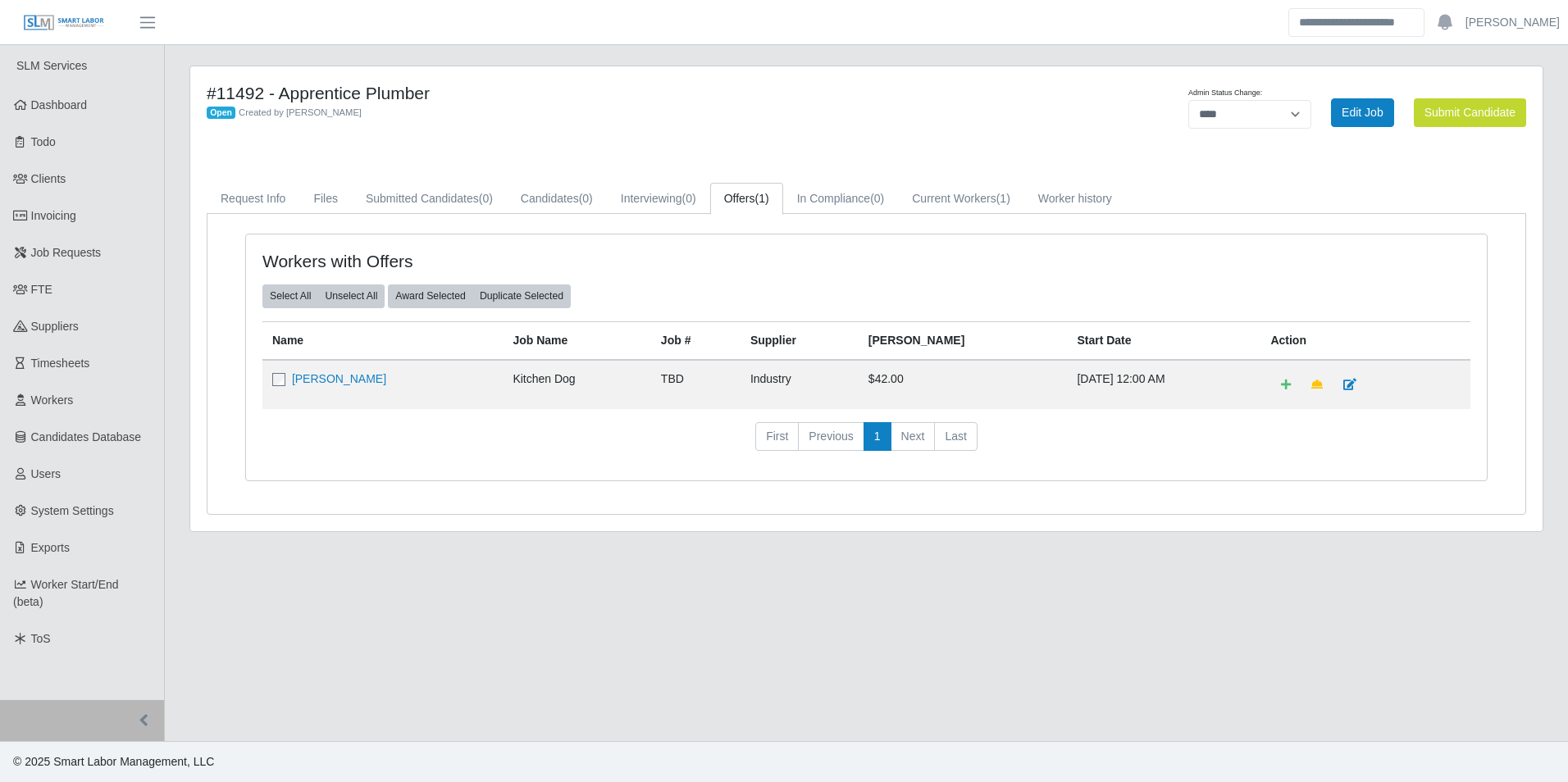
click at [397, 374] on td "[PERSON_NAME]" at bounding box center [382, 384] width 240 height 49
click at [386, 379] on link "[PERSON_NAME]" at bounding box center [339, 379] width 94 height 13
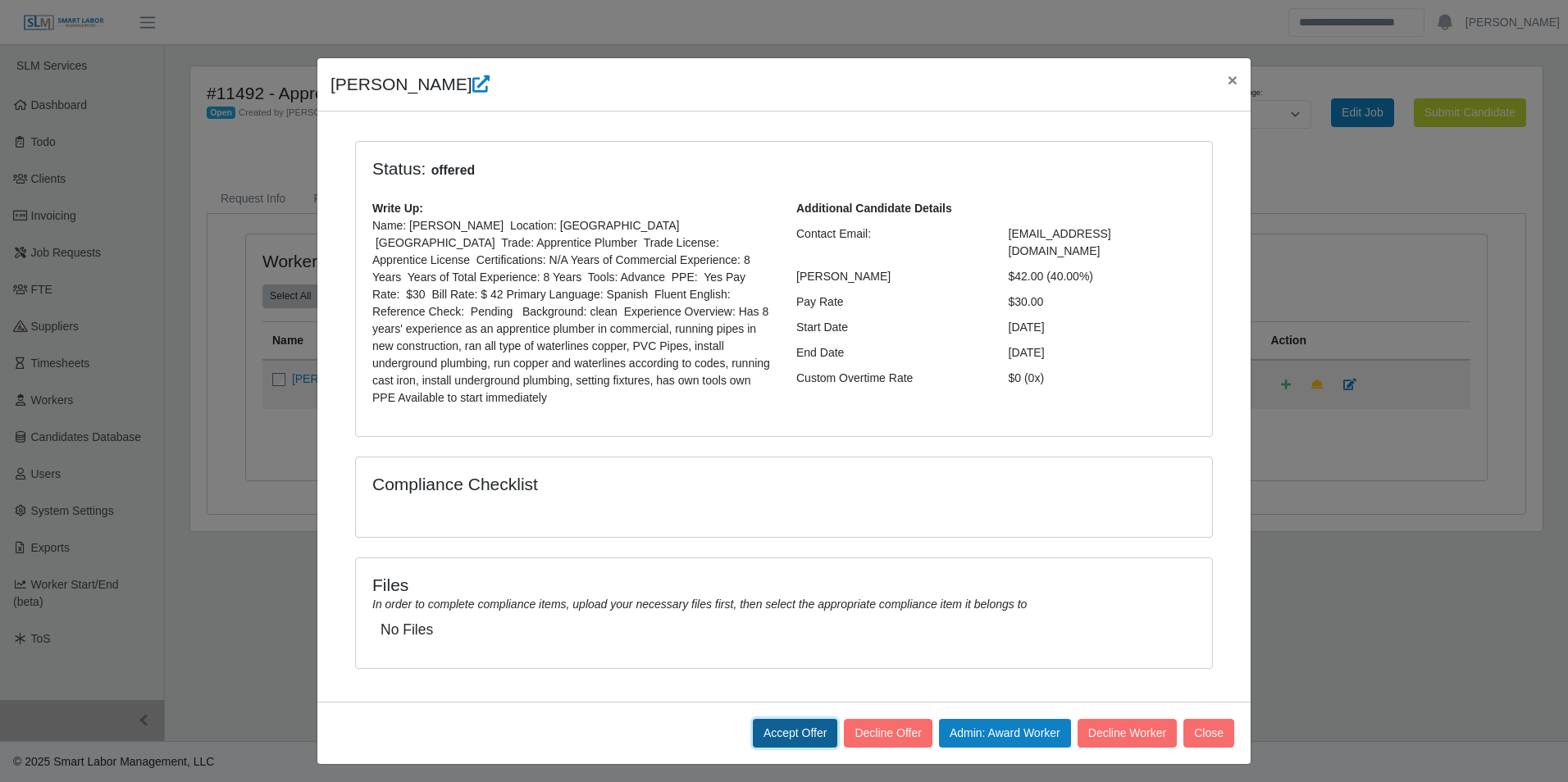
click at [804, 719] on button "Accept Offer" at bounding box center [795, 733] width 86 height 28
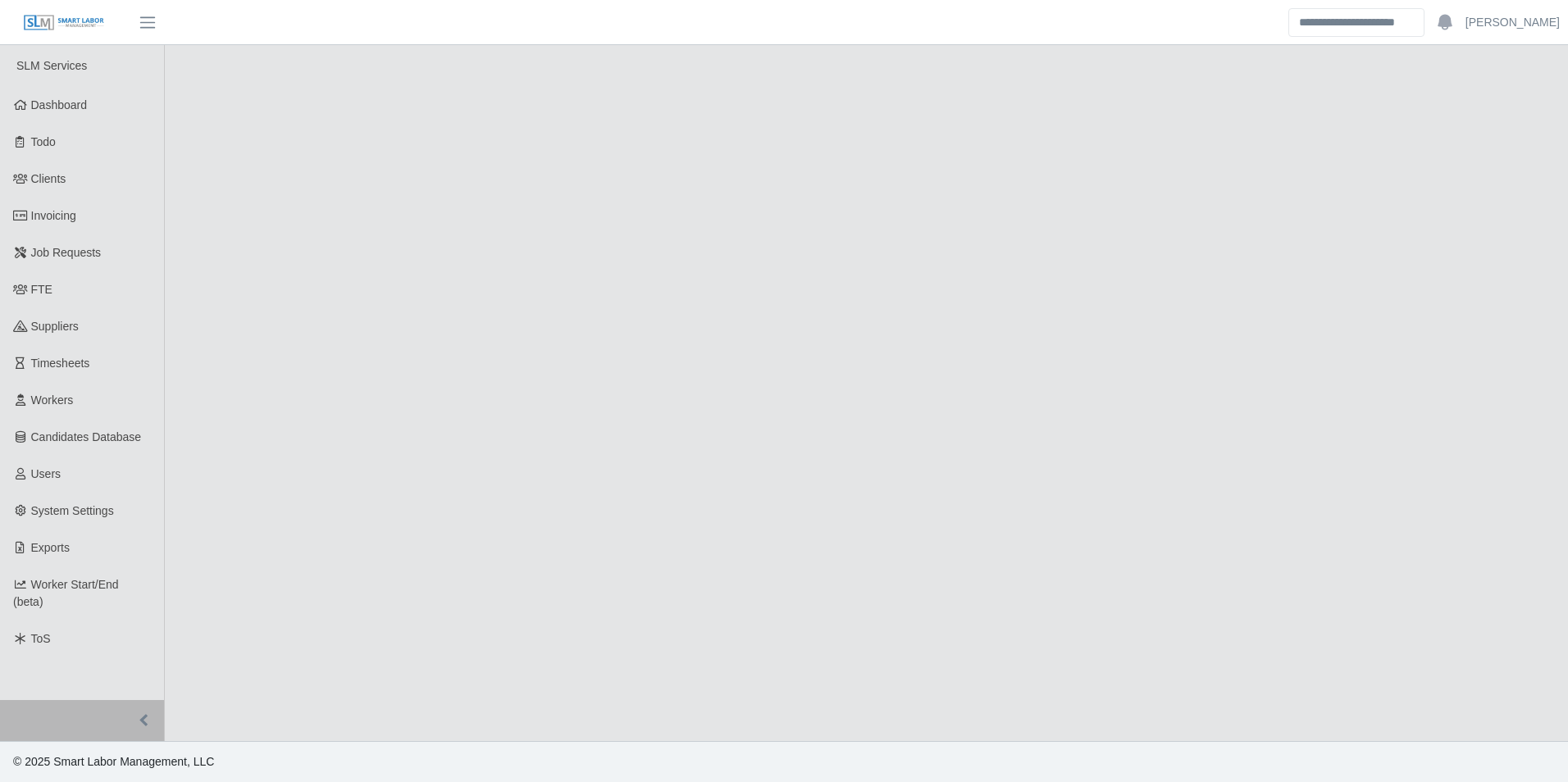
select select "****"
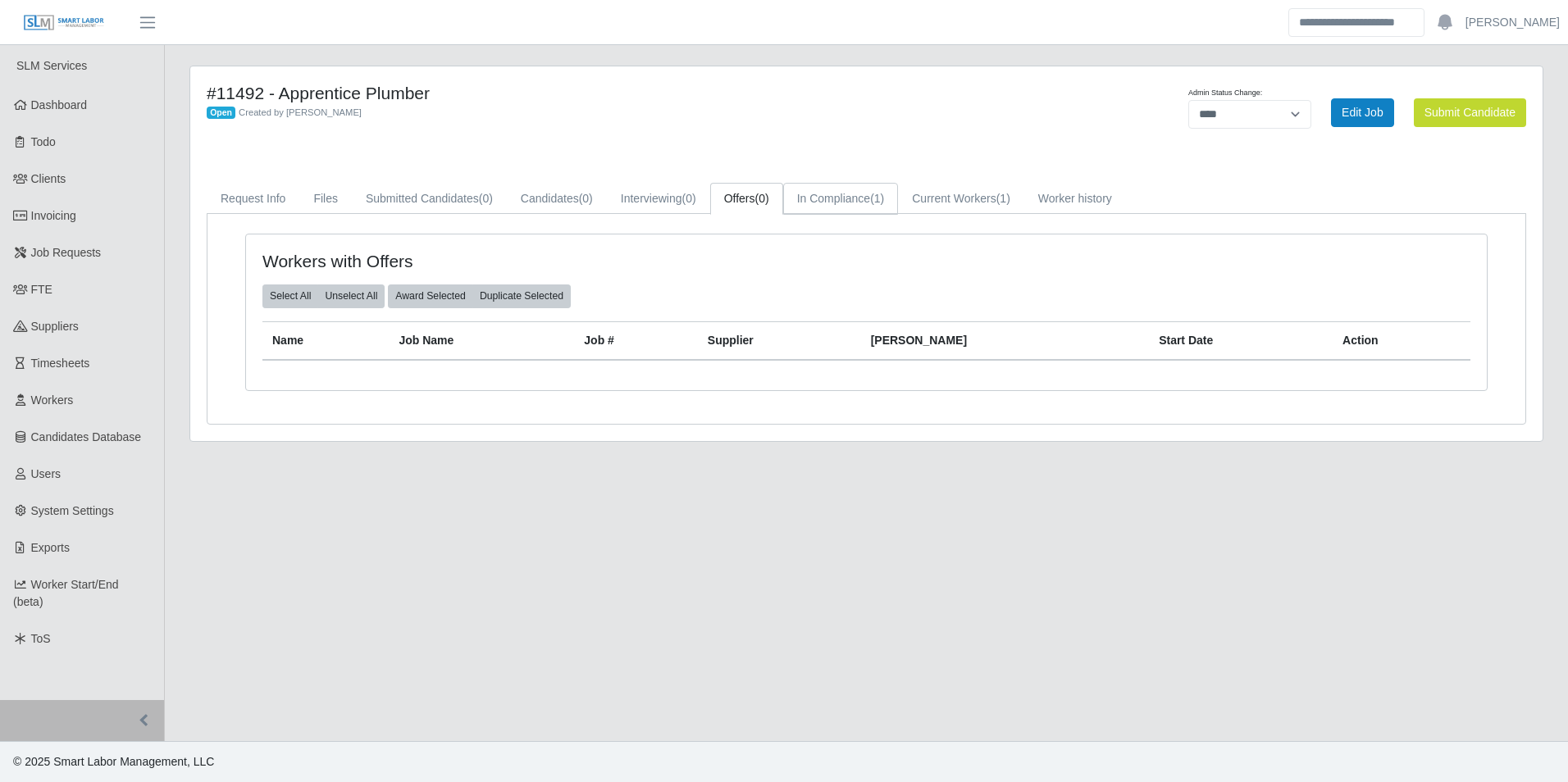
click at [853, 210] on link "In Compliance (1)" at bounding box center [840, 199] width 116 height 32
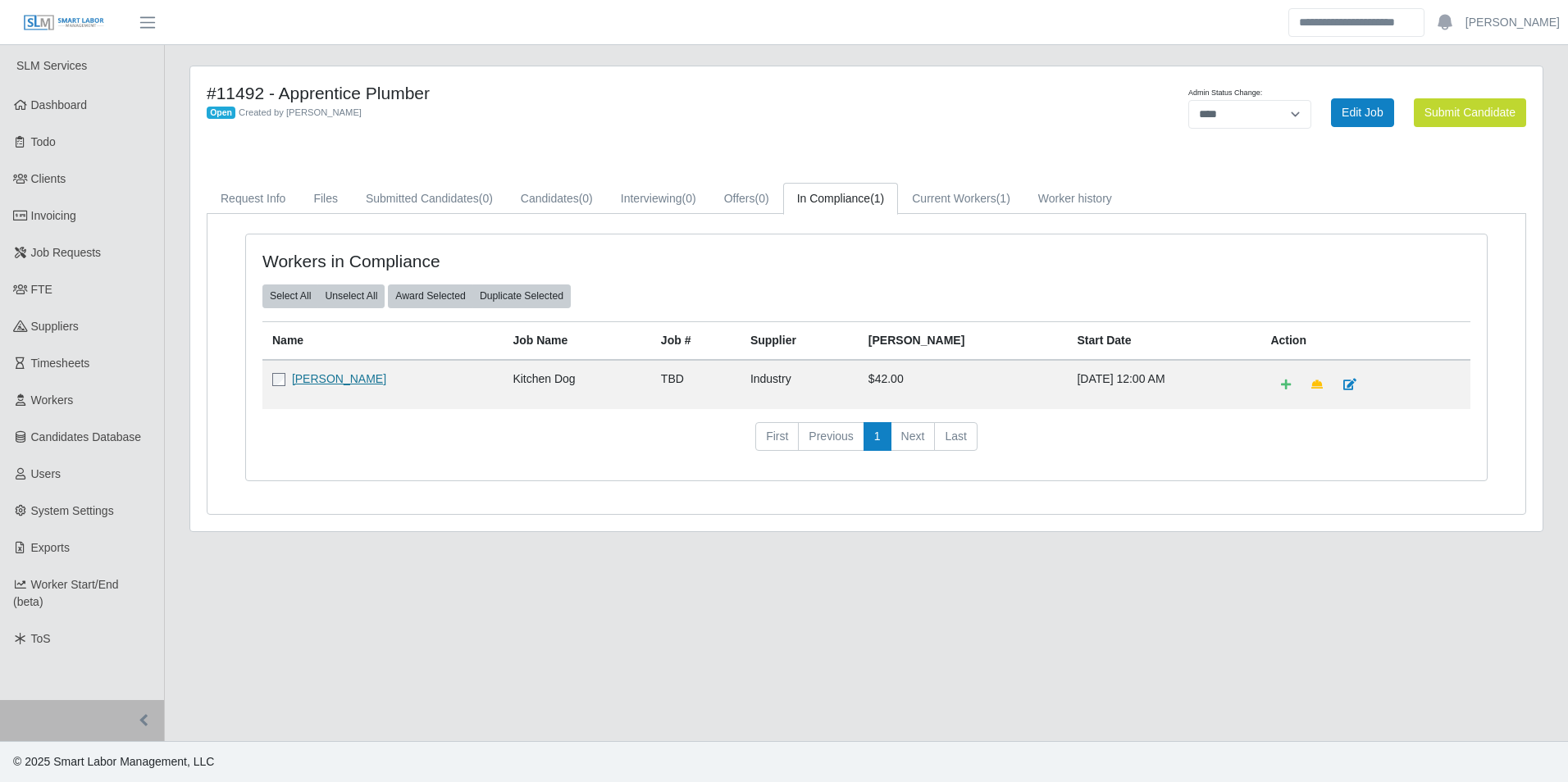
click at [346, 382] on link "Jose Eduardo Garcia" at bounding box center [339, 379] width 94 height 13
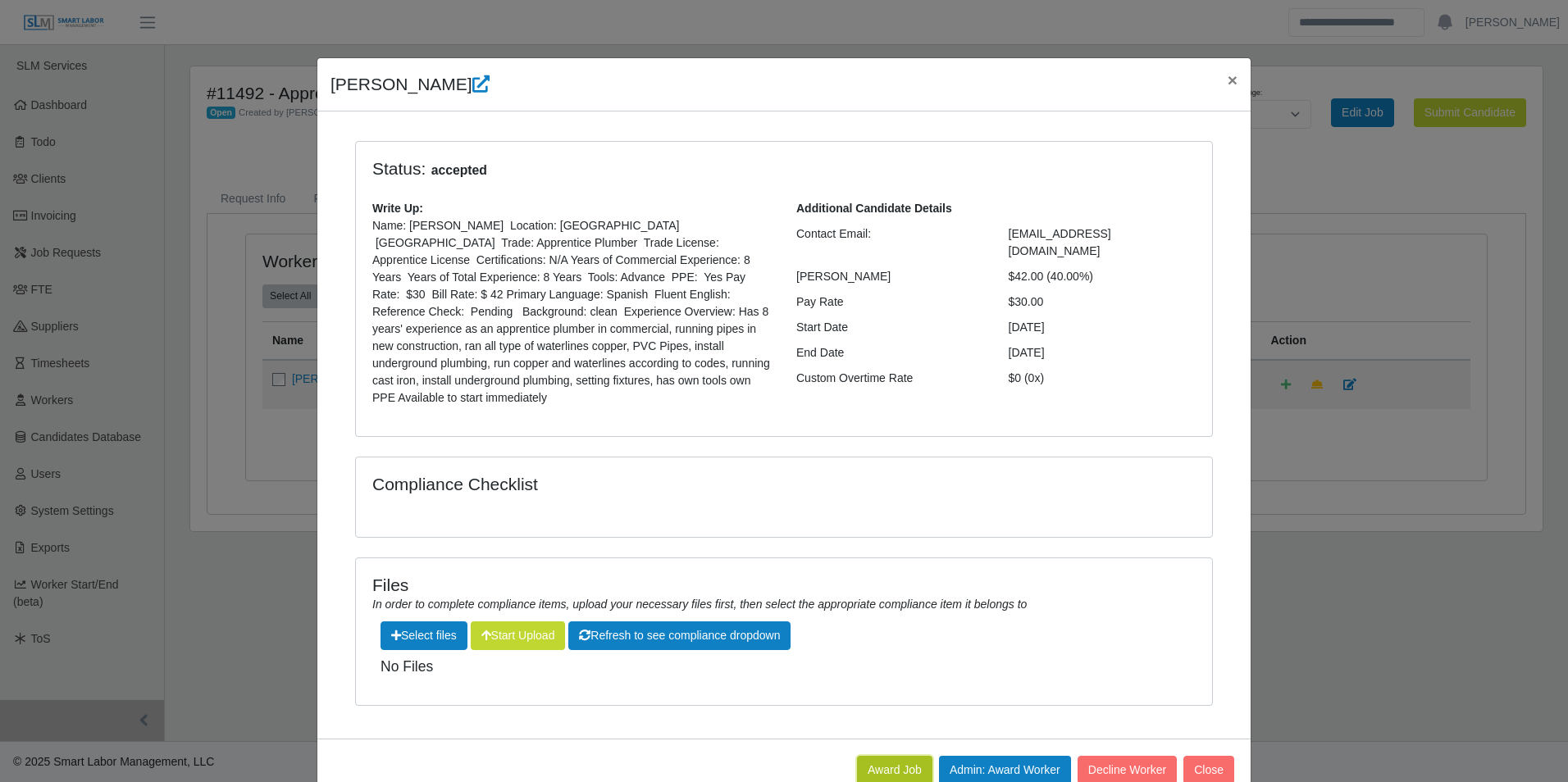
click at [879, 756] on button "Award Job" at bounding box center [894, 770] width 76 height 28
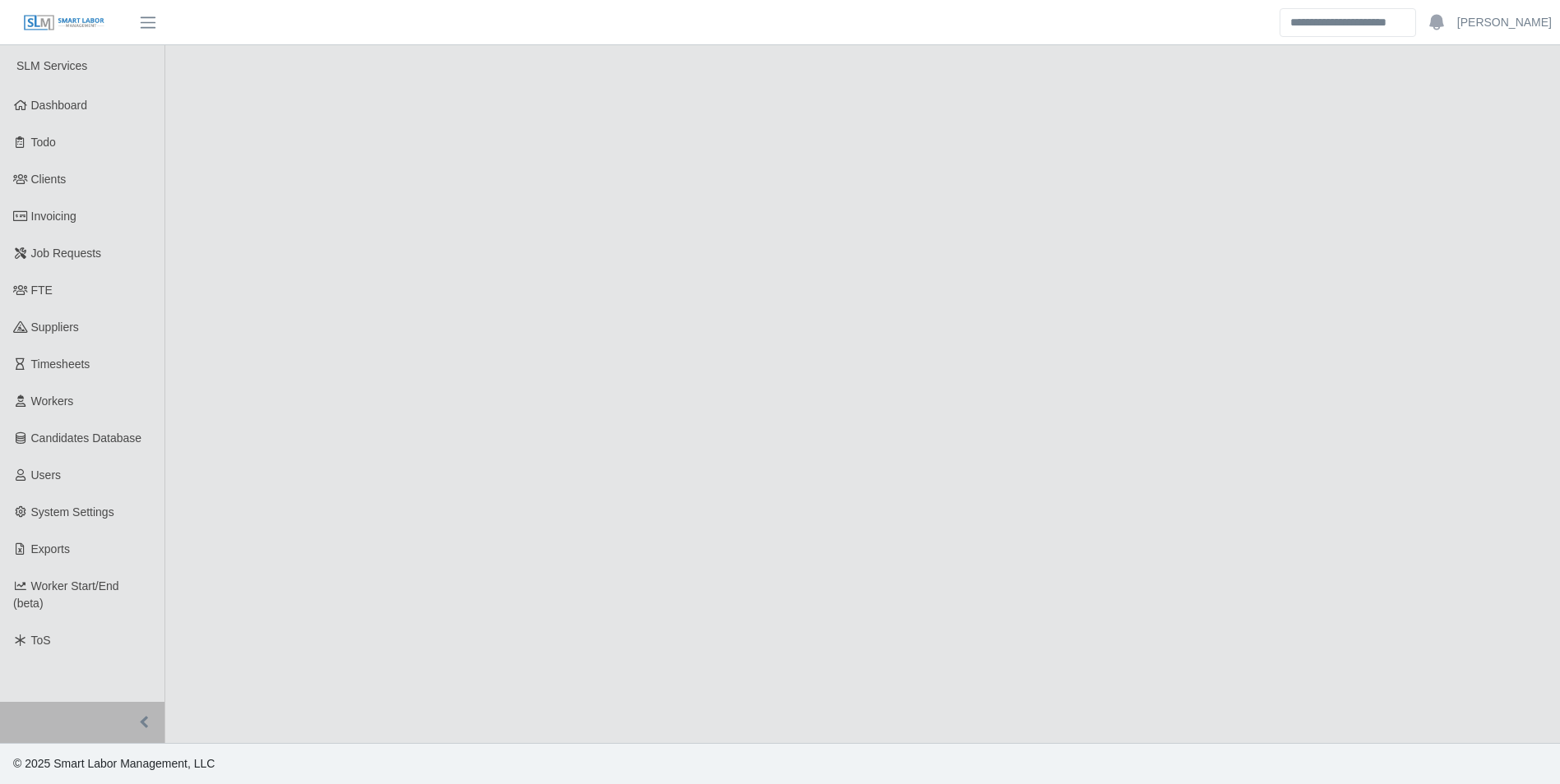
select select "****"
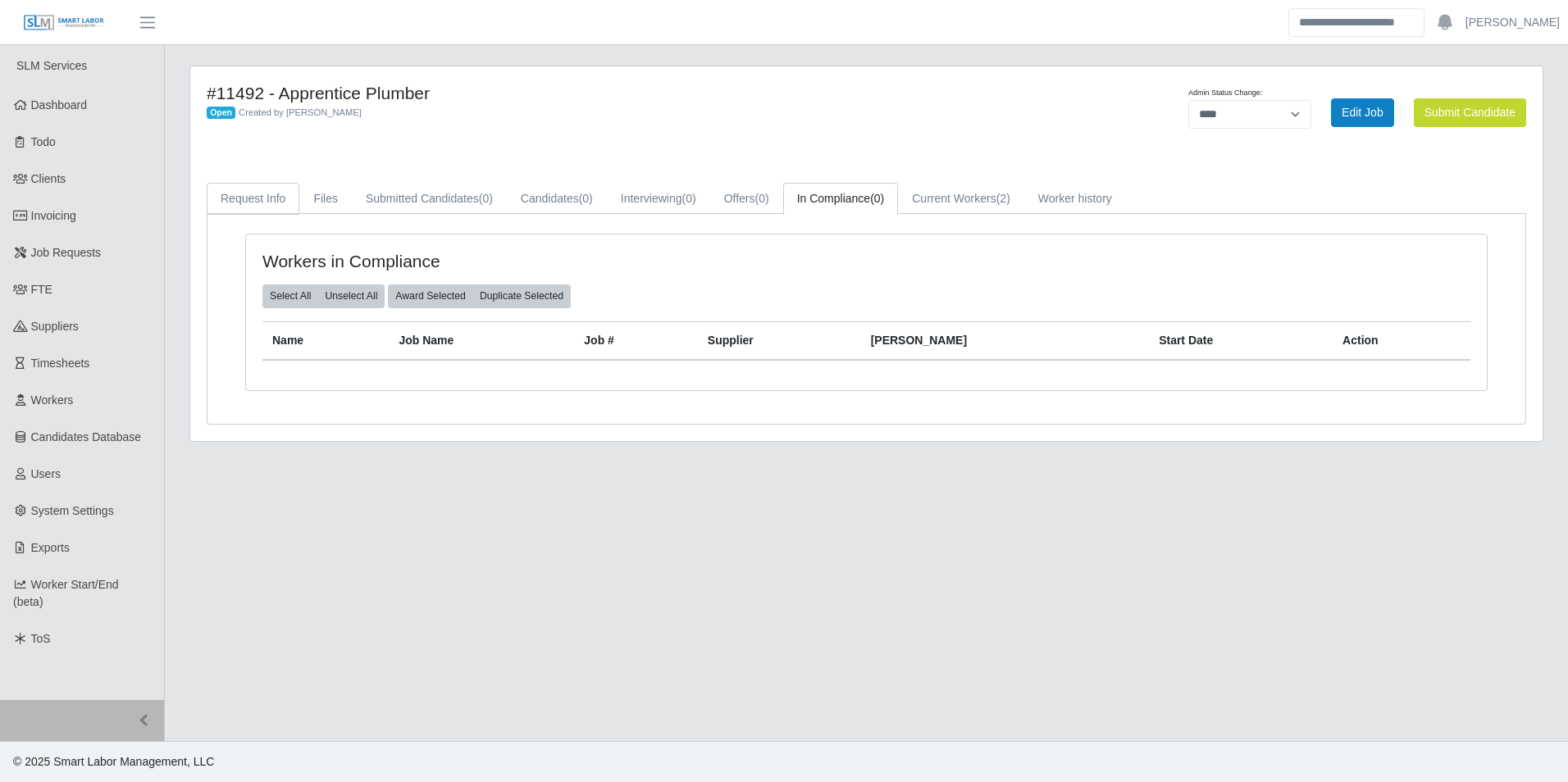
click at [250, 197] on link "Request Info" at bounding box center [252, 199] width 92 height 32
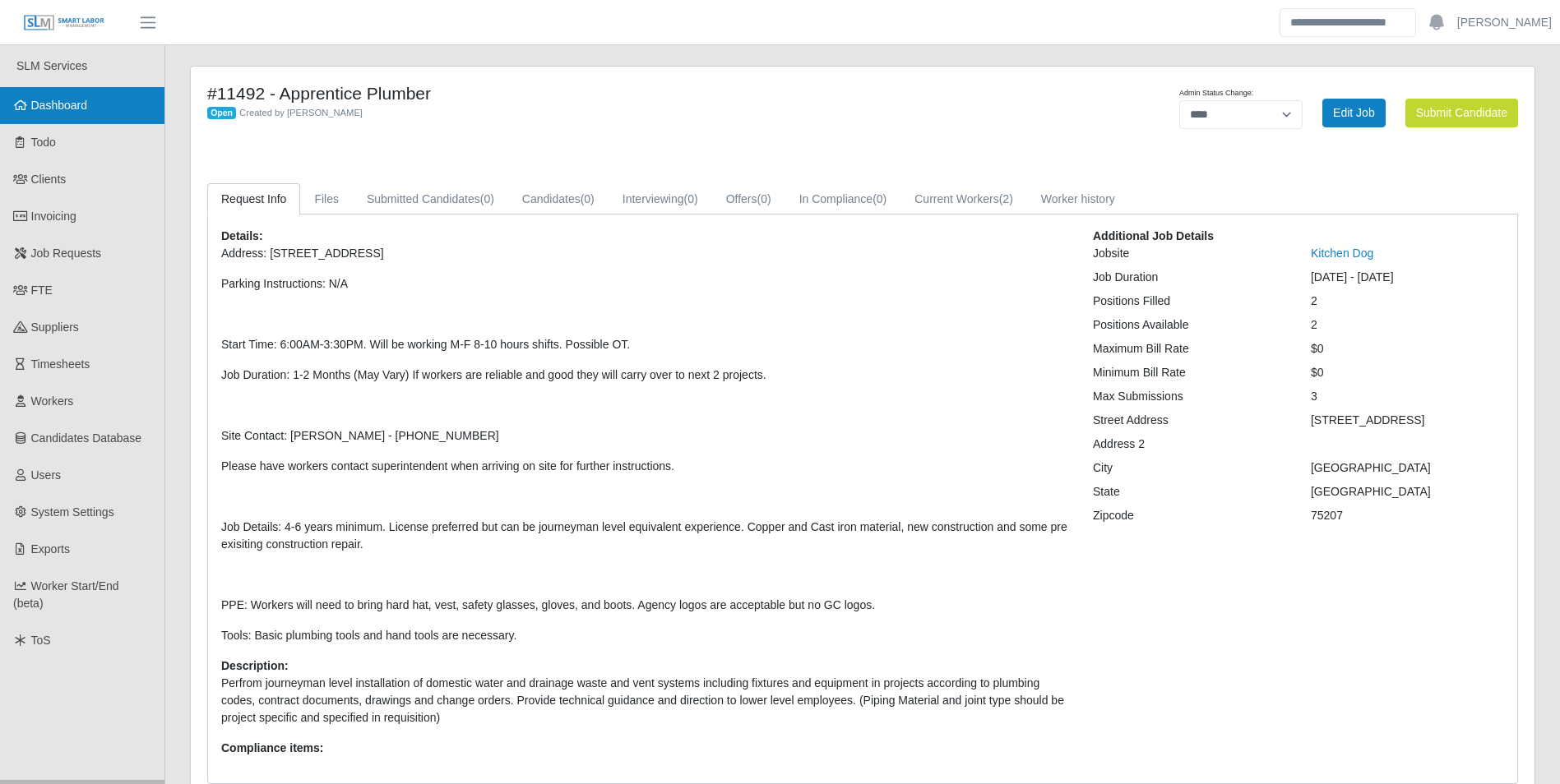
click at [87, 98] on span "Dashboard" at bounding box center [59, 105] width 57 height 13
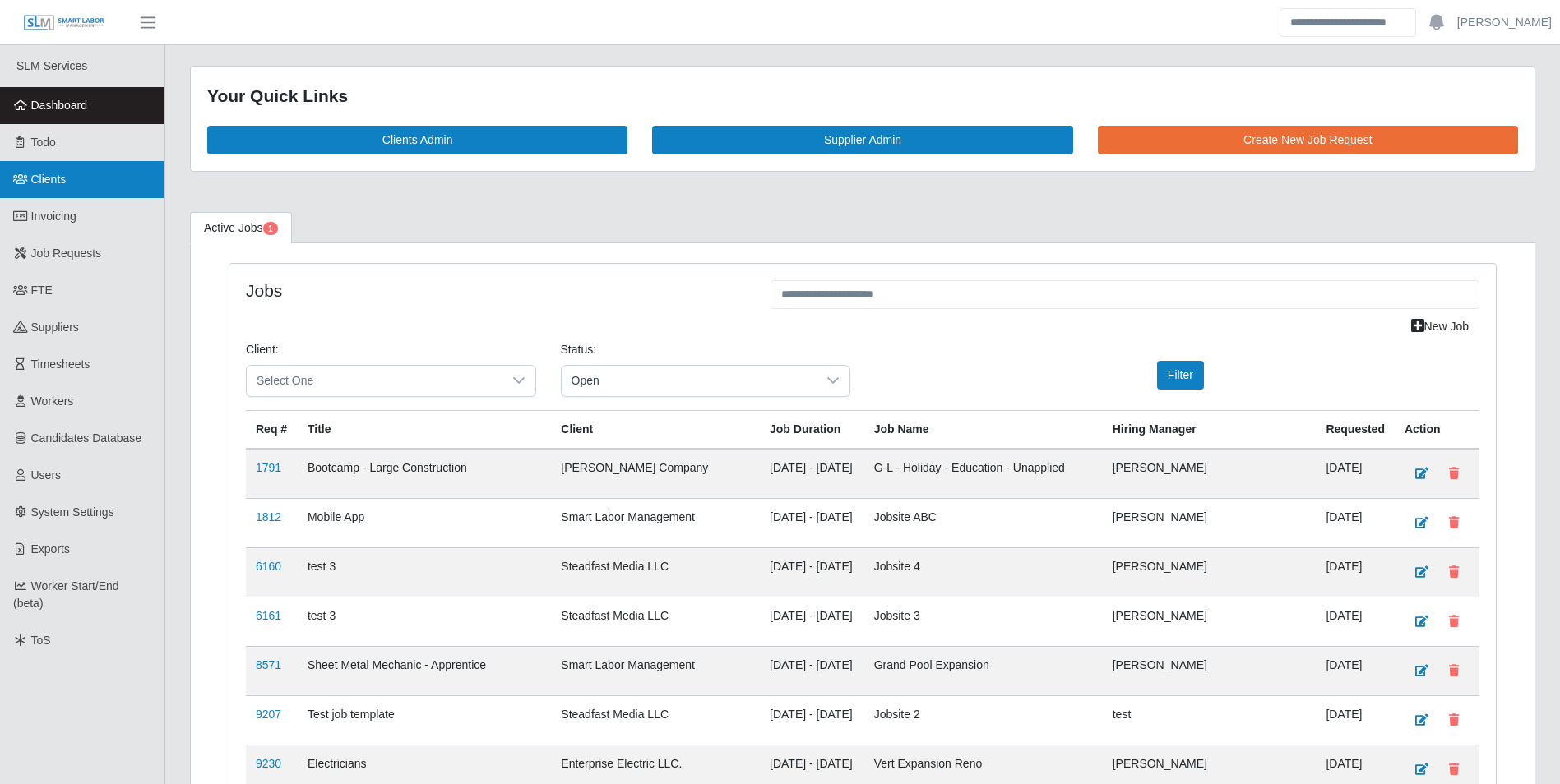
click at [83, 174] on link "Clients" at bounding box center [82, 179] width 164 height 37
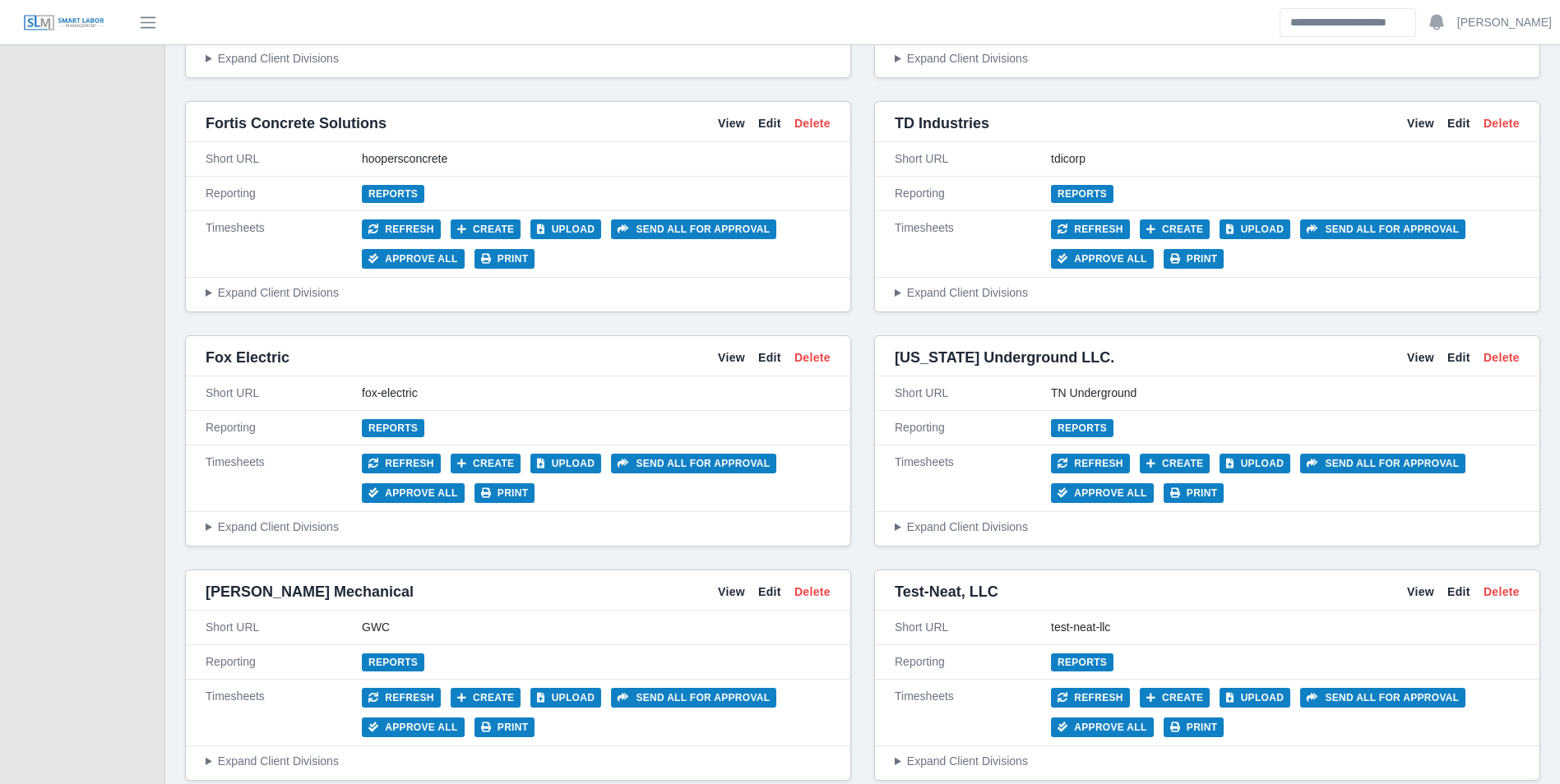
scroll to position [4604, 0]
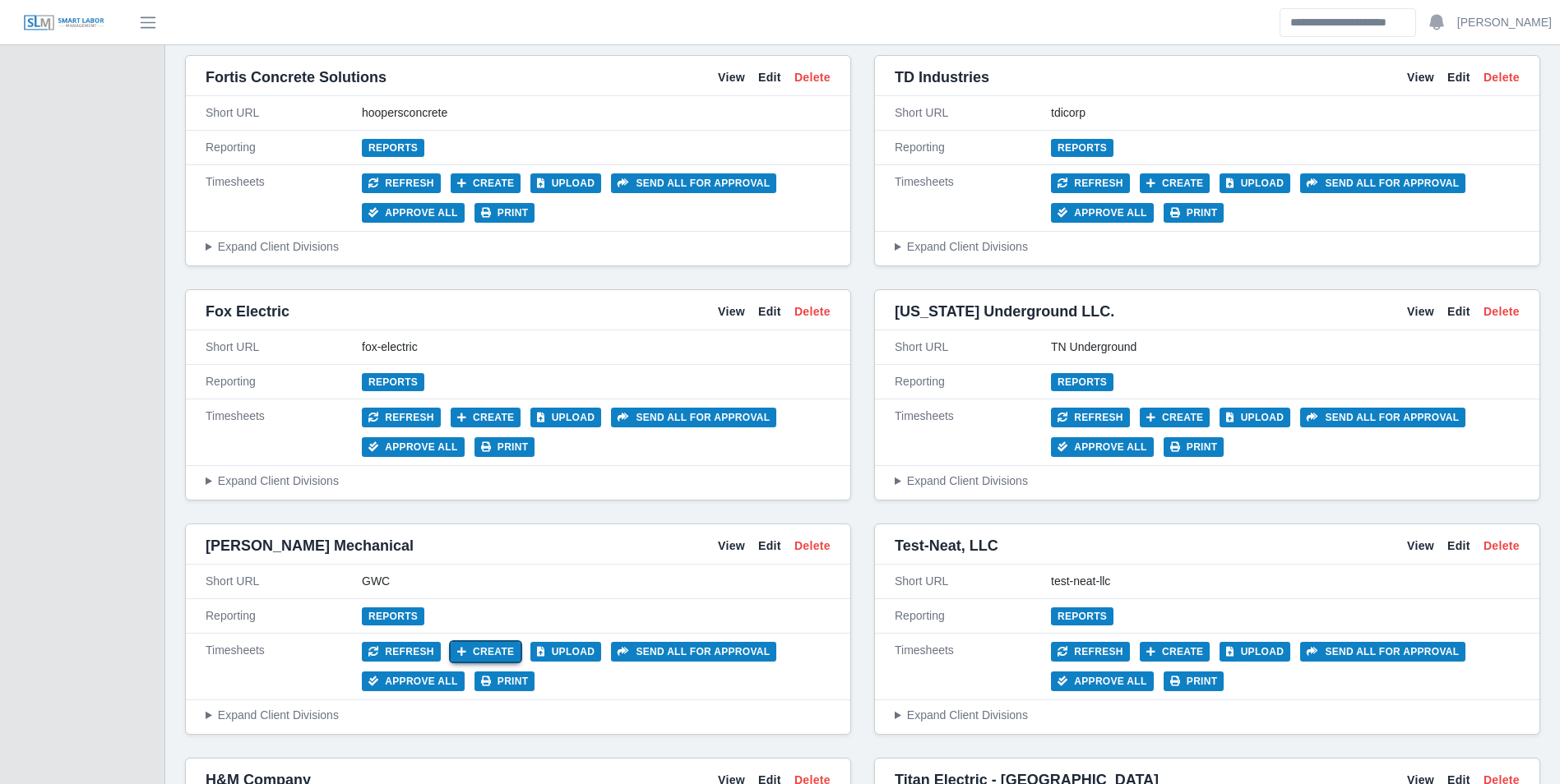
click at [490, 643] on button "Create" at bounding box center [486, 652] width 71 height 20
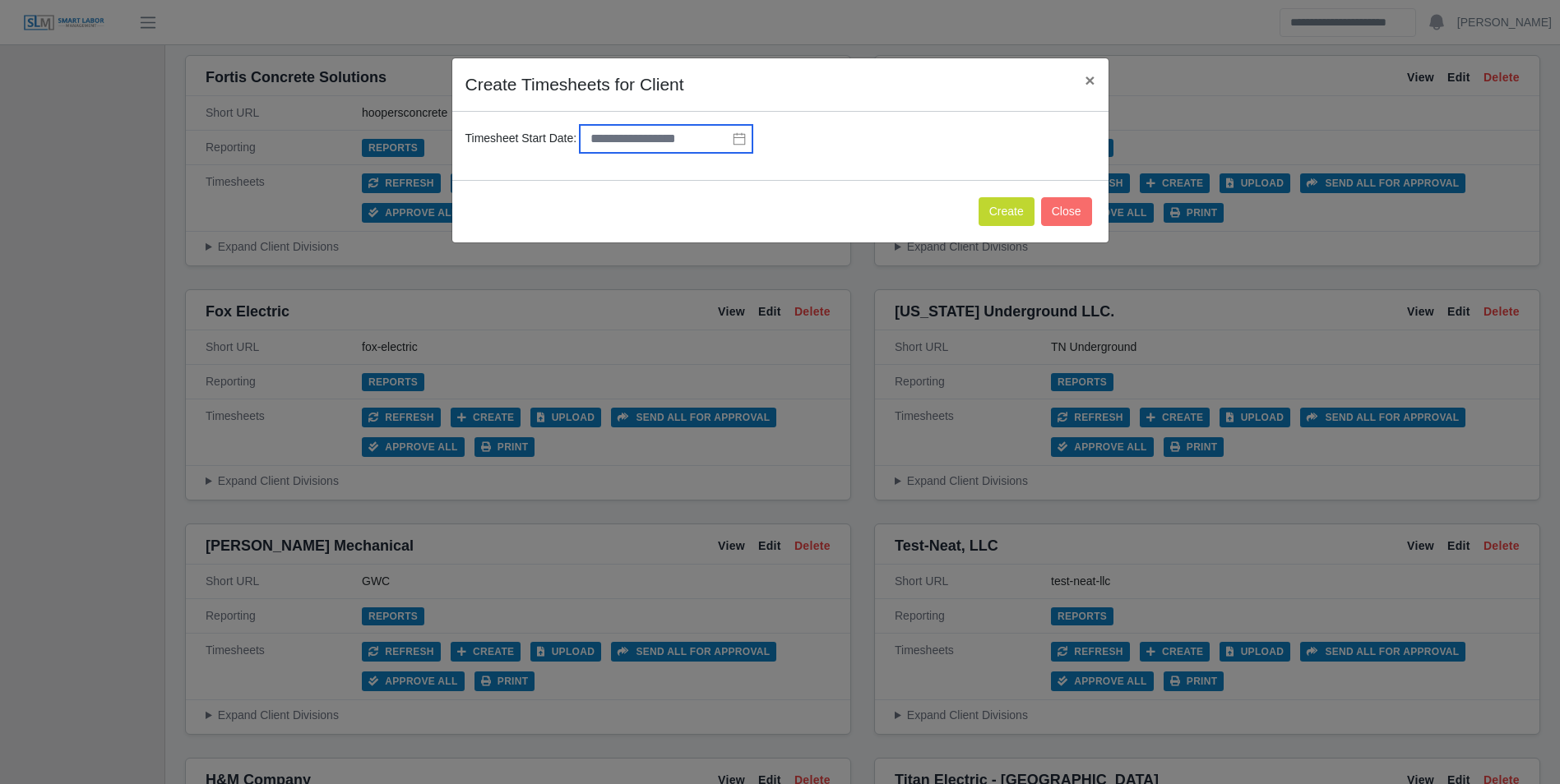
click at [656, 147] on input "text" at bounding box center [666, 139] width 173 height 28
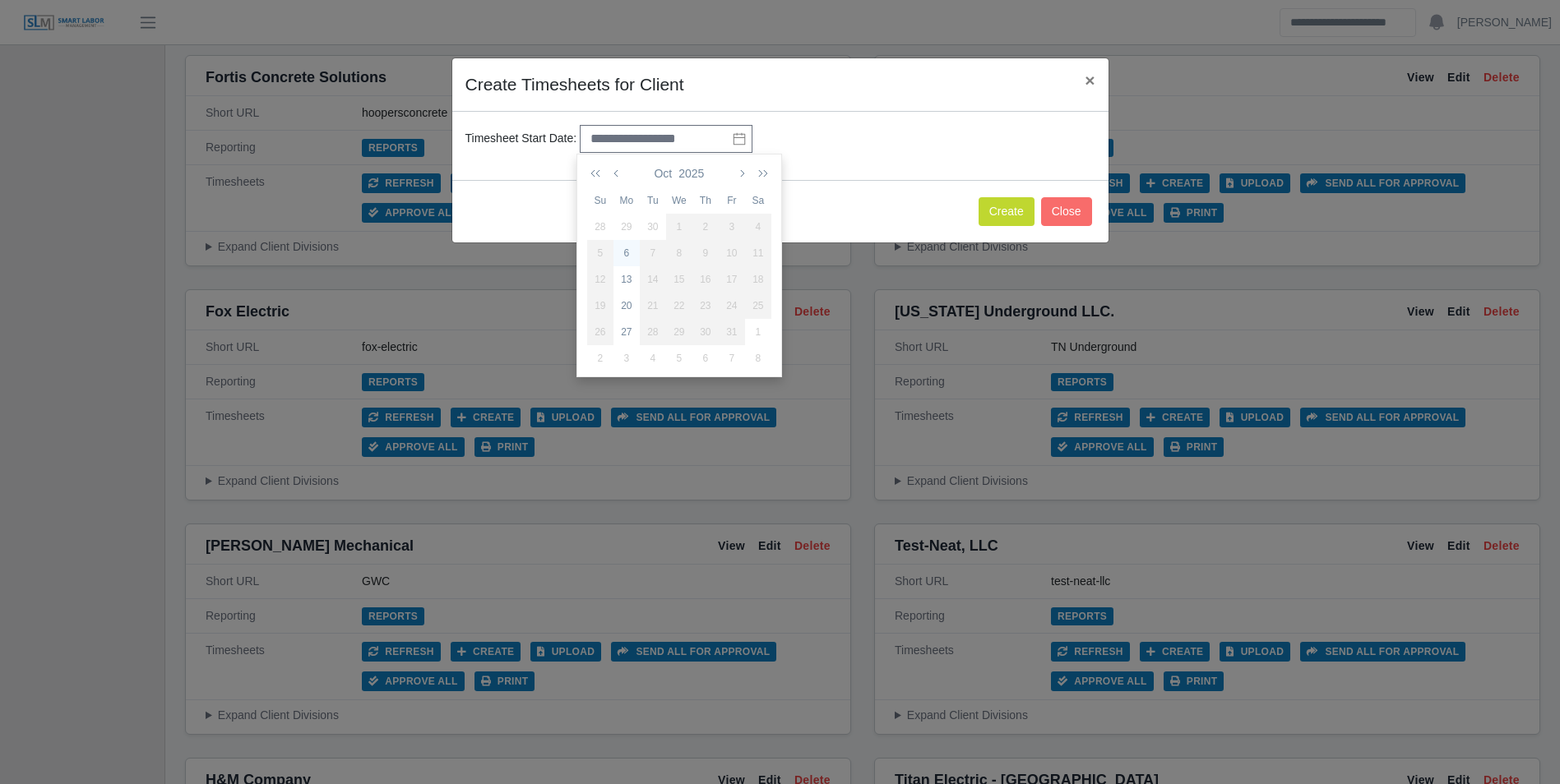
click at [629, 249] on div "6" at bounding box center [627, 254] width 27 height 15
type input "**********"
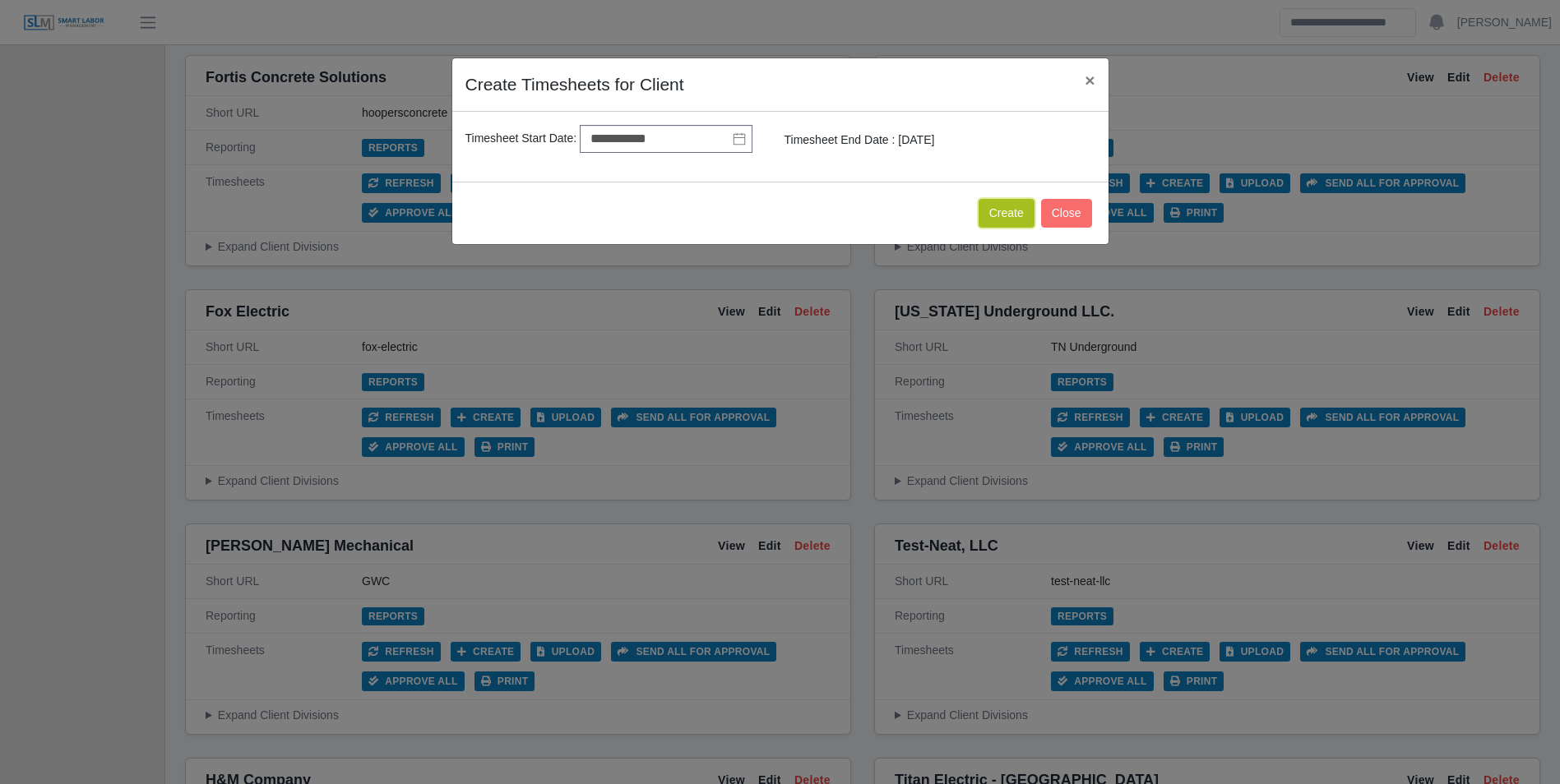
click at [1004, 214] on button "Create" at bounding box center [1006, 214] width 56 height 28
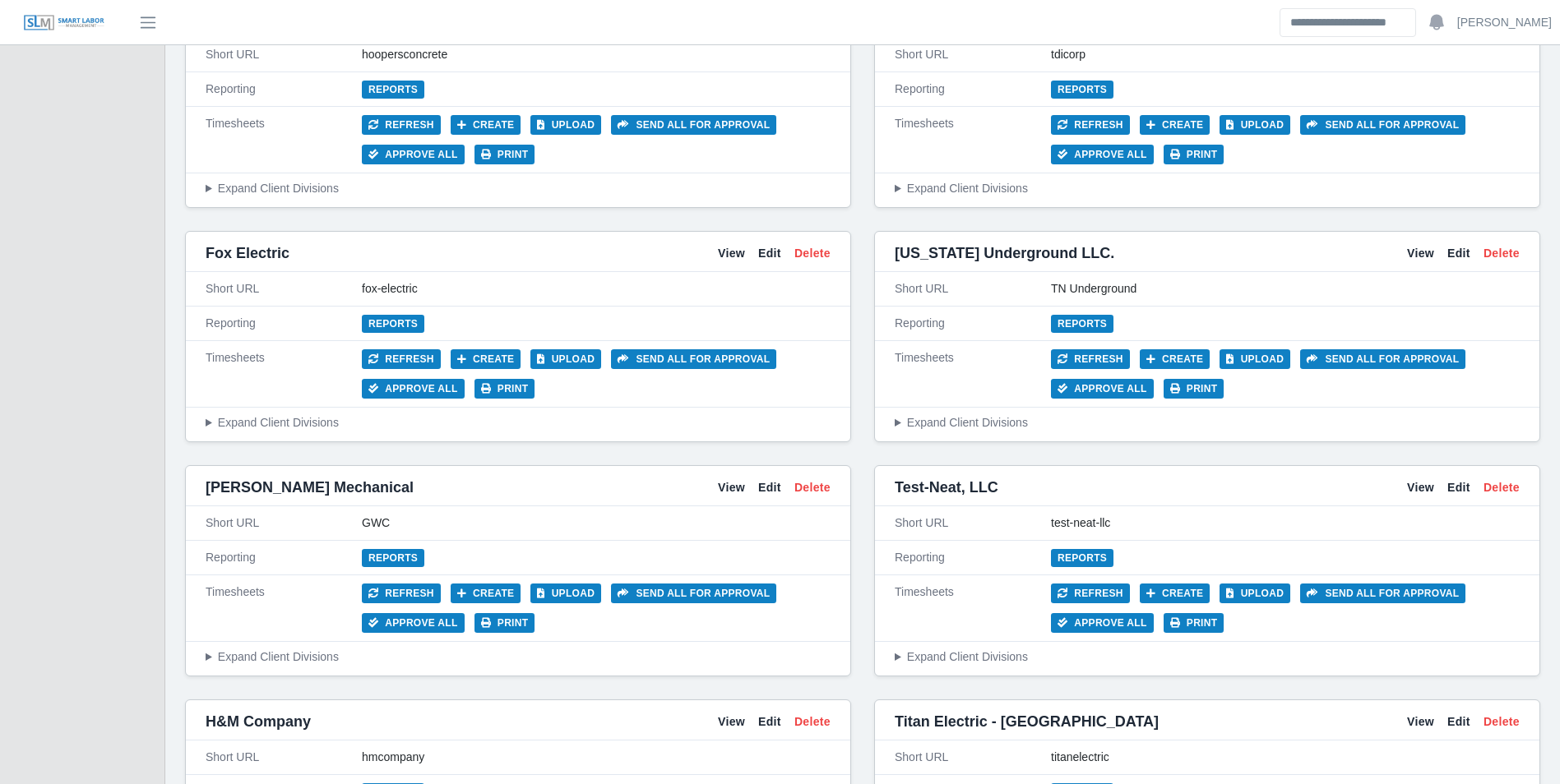
scroll to position [4686, 0]
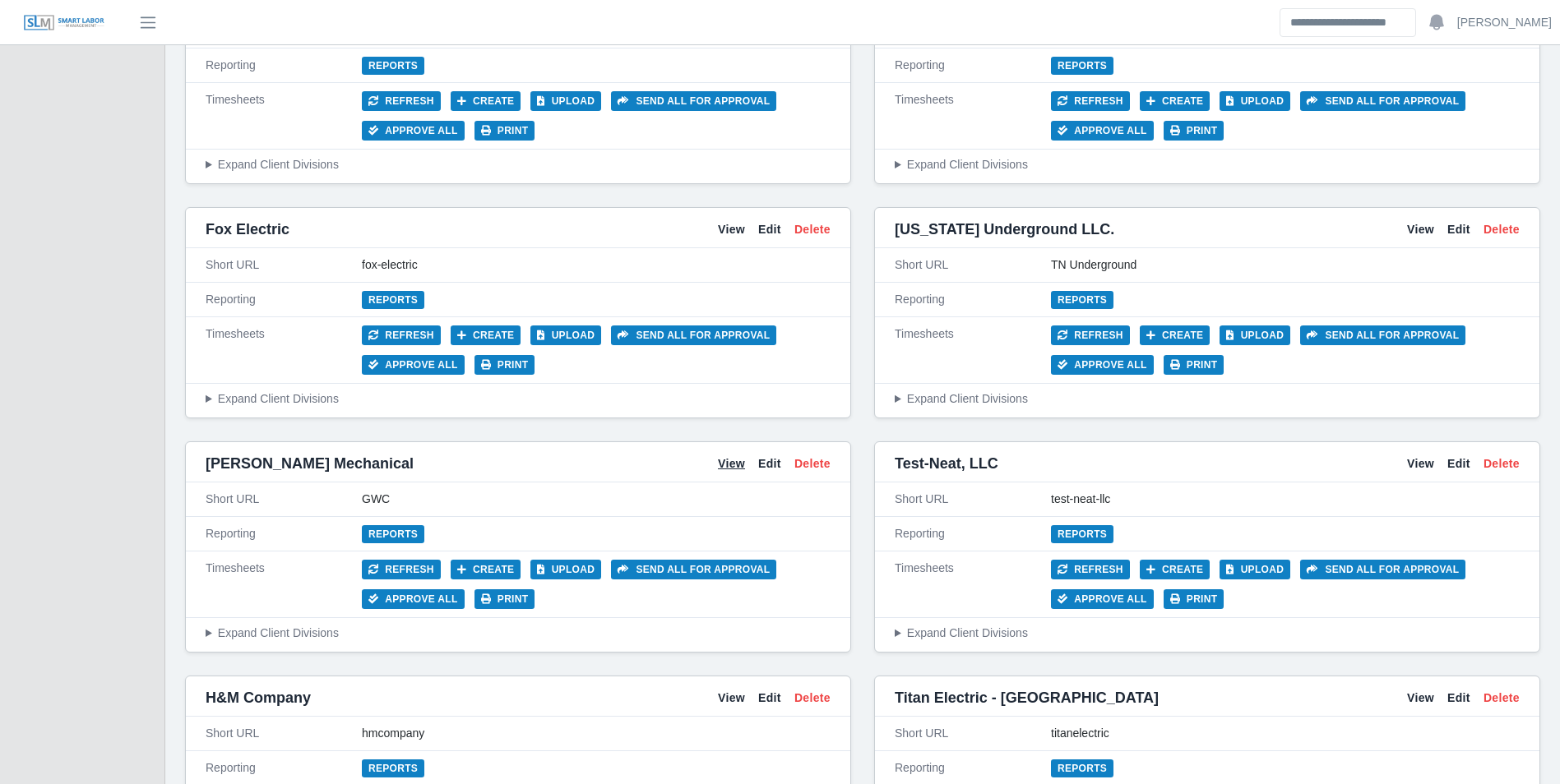
click at [730, 471] on link "View" at bounding box center [731, 464] width 28 height 18
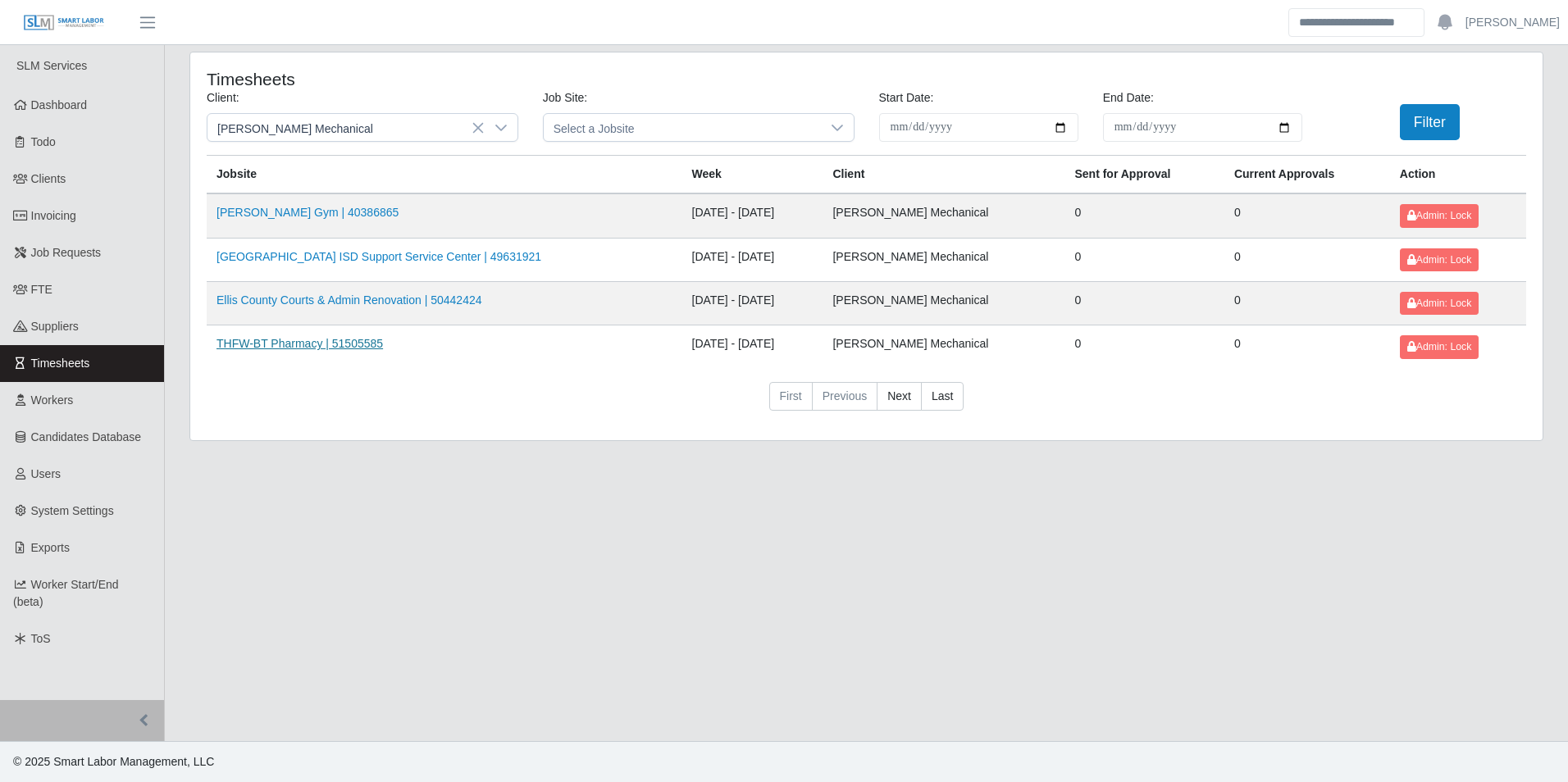
click at [324, 345] on link "THFW-BT Pharmacy | 51505585" at bounding box center [299, 344] width 166 height 13
click at [353, 304] on link "Ellis County Courts & Admin Renovation | 50442424" at bounding box center [349, 300] width 265 height 13
click at [309, 251] on link "Arlington ISD Support Service Center | 49631921" at bounding box center [378, 257] width 324 height 13
click at [286, 215] on link "[PERSON_NAME] Gym | 40386865" at bounding box center [307, 212] width 182 height 13
click at [314, 257] on link "[GEOGRAPHIC_DATA] ISD Support Service Center | 49631921" at bounding box center [378, 257] width 324 height 13
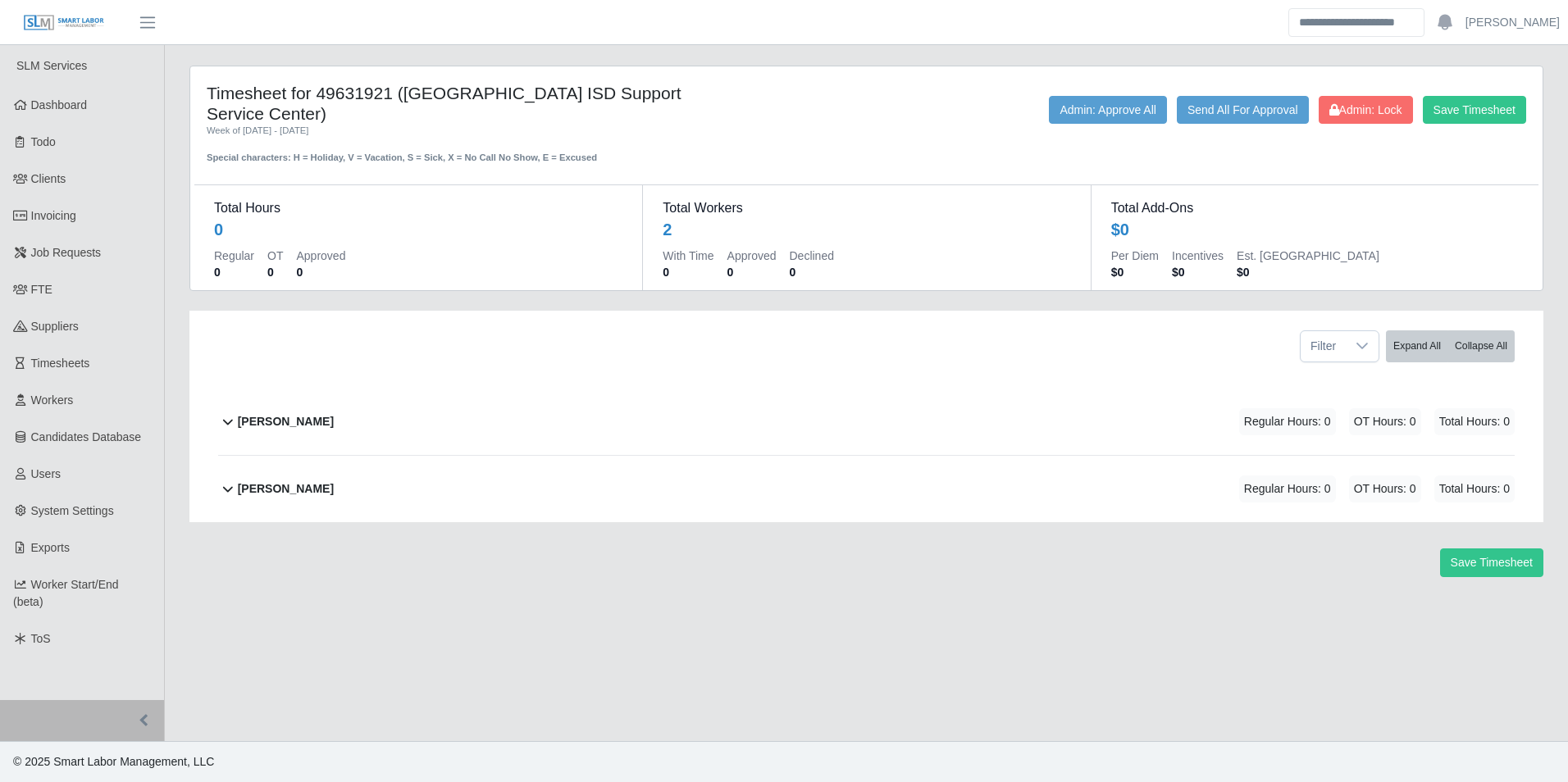
click at [315, 408] on div "Manuel Cervantes" at bounding box center [285, 422] width 96 height 27
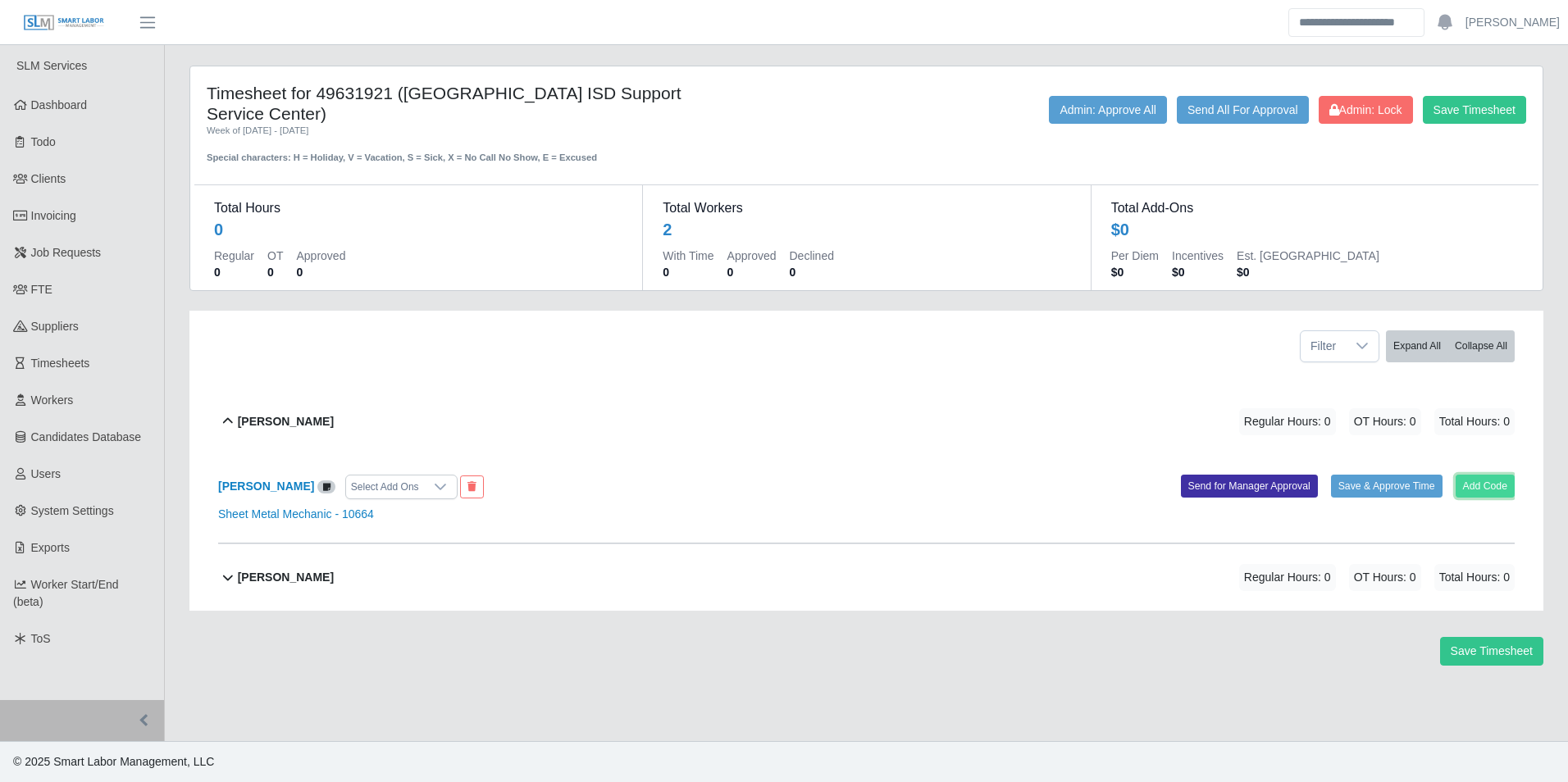
click at [1491, 475] on button "Add Code" at bounding box center [1486, 487] width 60 height 23
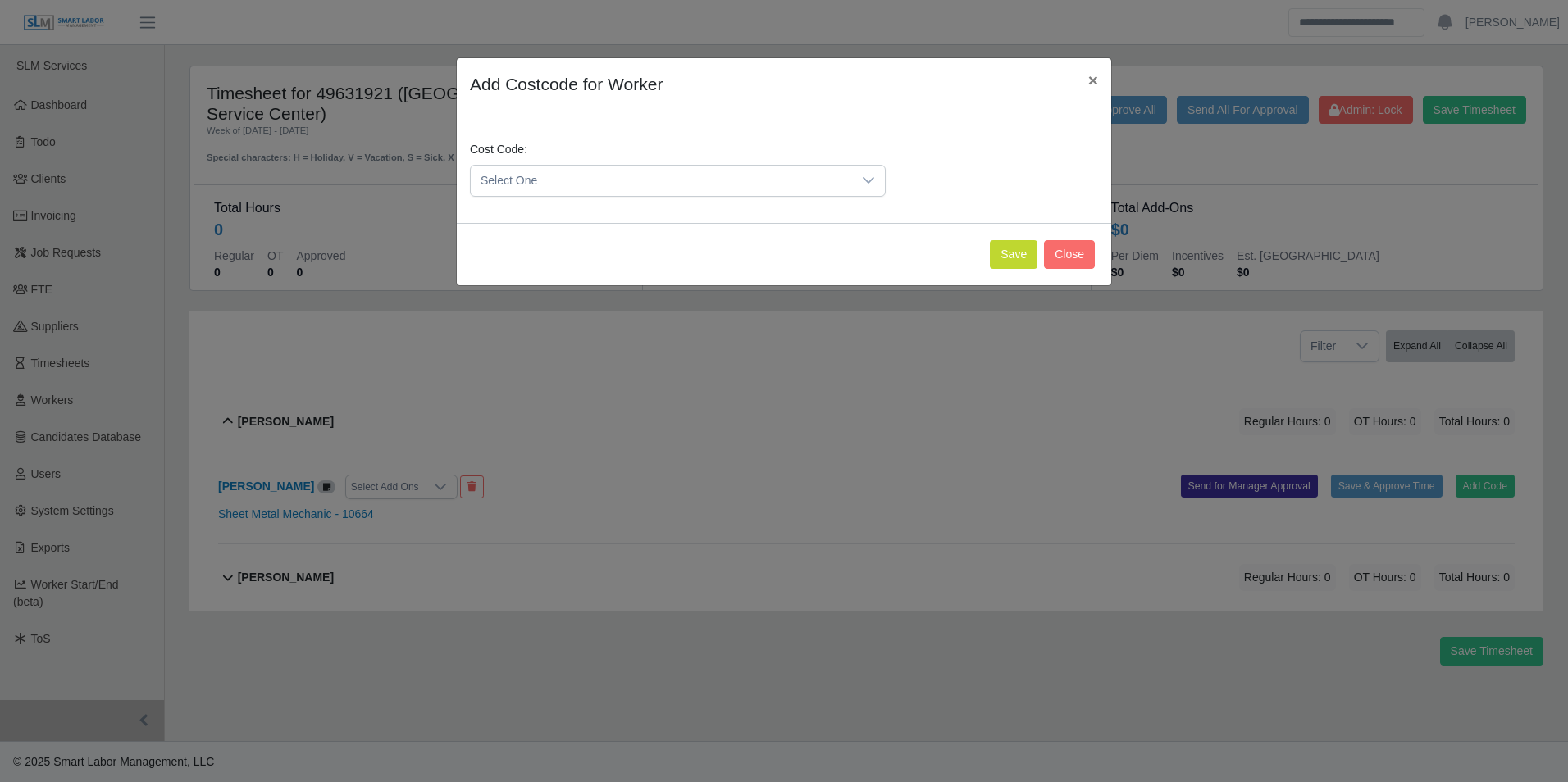
drag, startPoint x: 566, startPoint y: 153, endPoint x: 579, endPoint y: 166, distance: 18.4
click at [571, 157] on div "Cost Code: Select One" at bounding box center [678, 169] width 424 height 56
click at [579, 167] on span "Select One" at bounding box center [661, 181] width 381 height 30
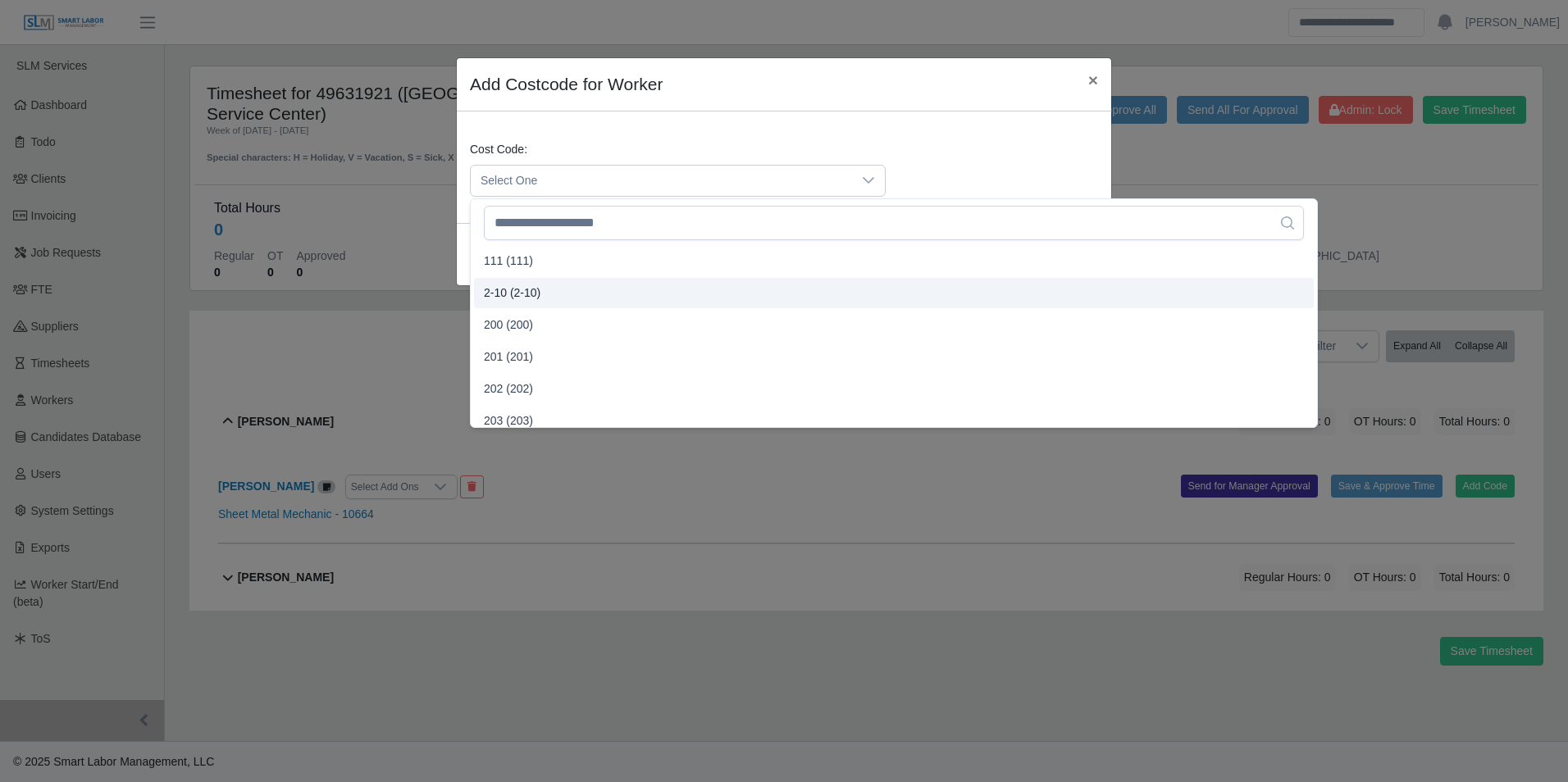
scroll to position [328, 0]
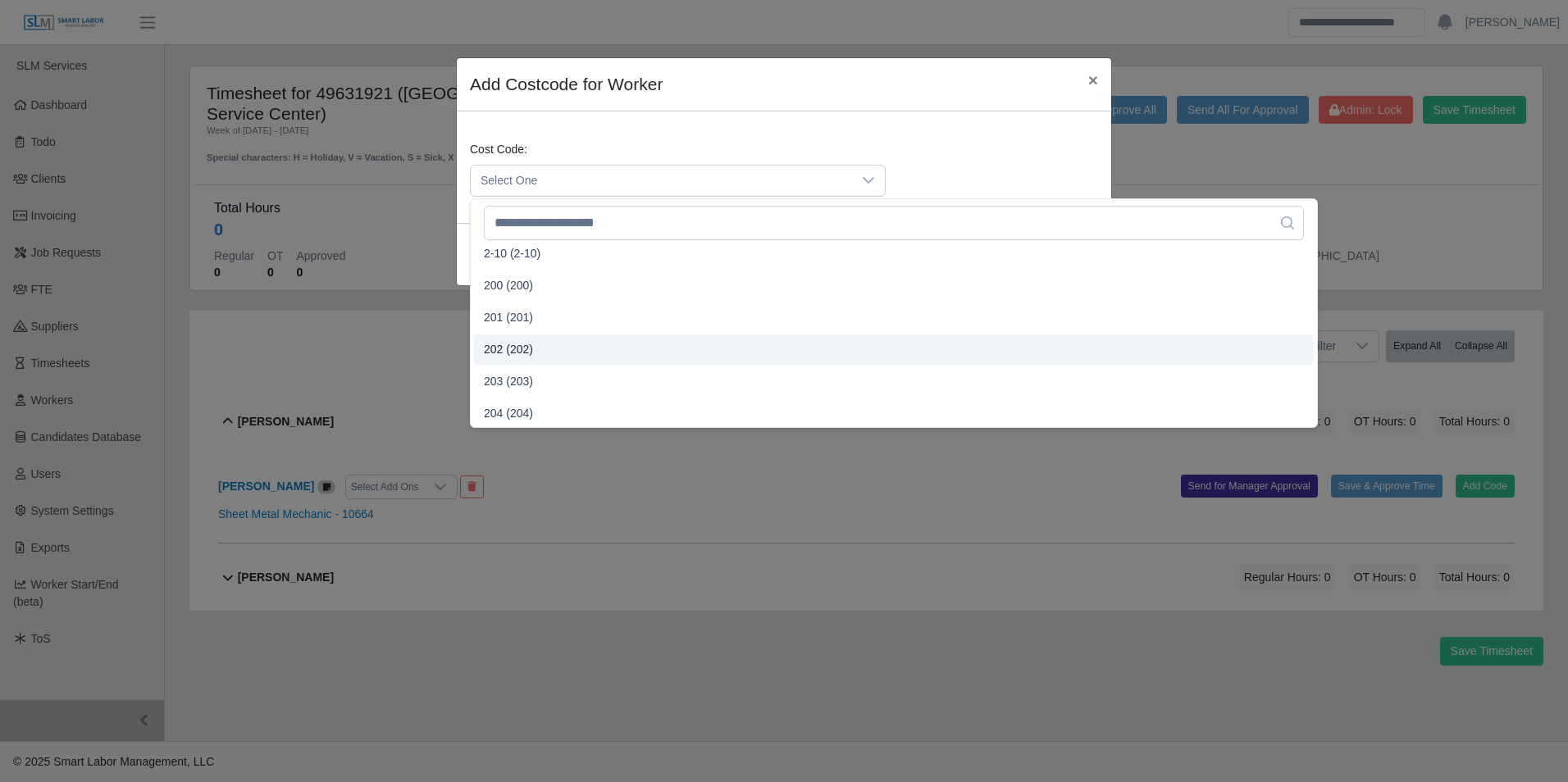
click at [522, 352] on span "202 (202)" at bounding box center [508, 349] width 49 height 17
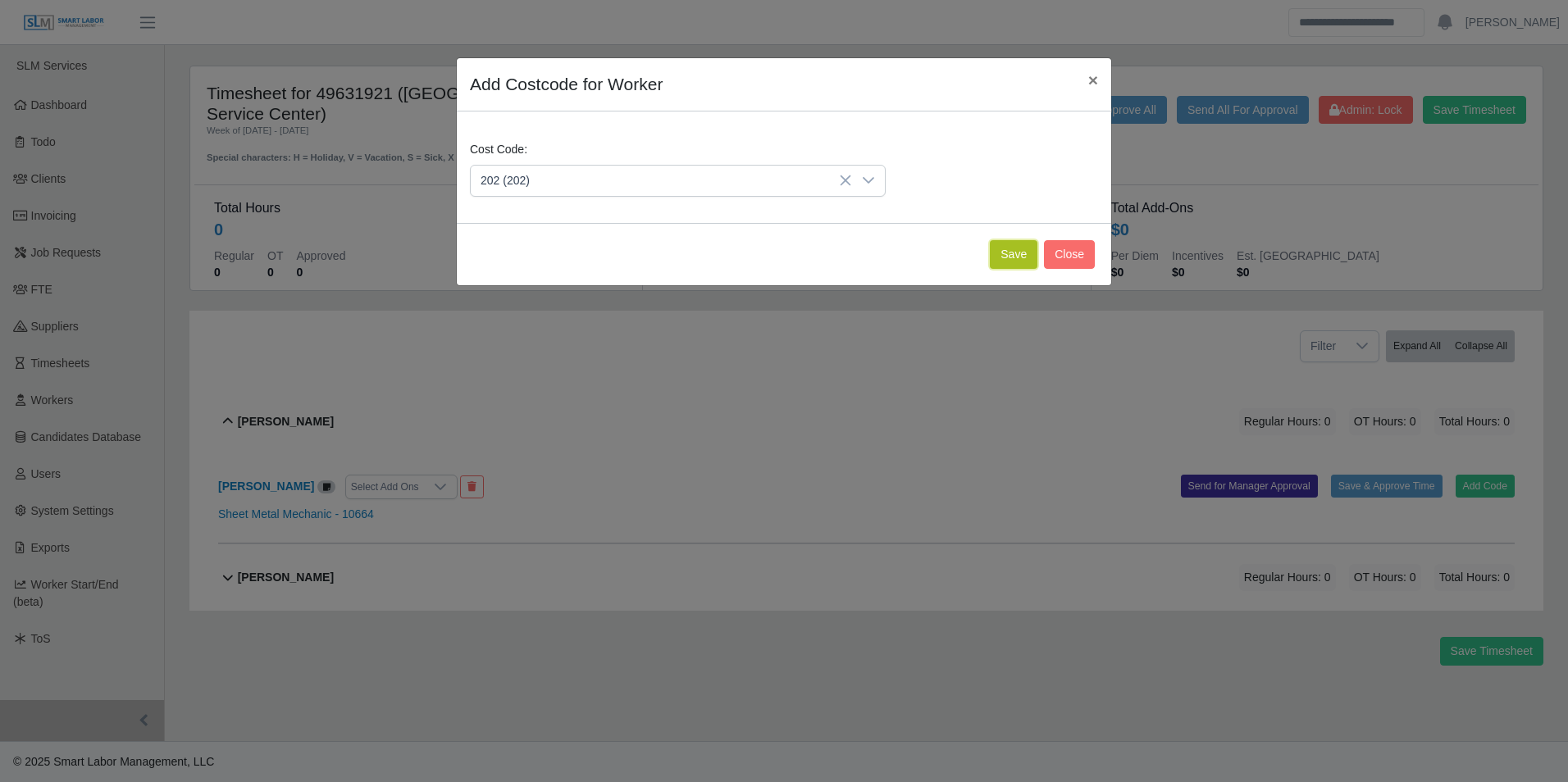
click at [1012, 262] on button "Save" at bounding box center [1013, 255] width 47 height 28
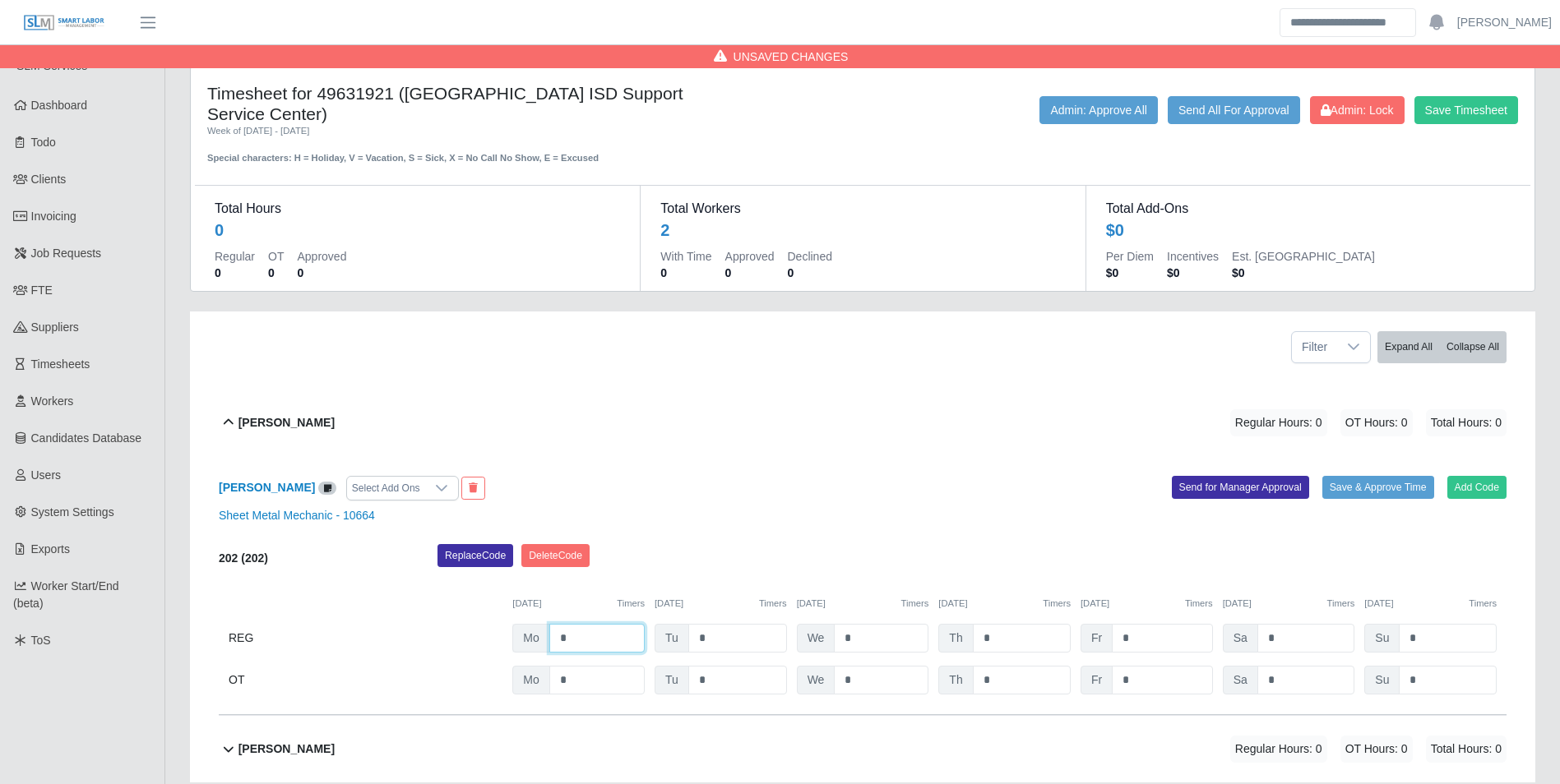
click at [586, 624] on input "*" at bounding box center [596, 638] width 95 height 28
type input "*"
click at [1492, 476] on button "Add Code" at bounding box center [1477, 488] width 60 height 23
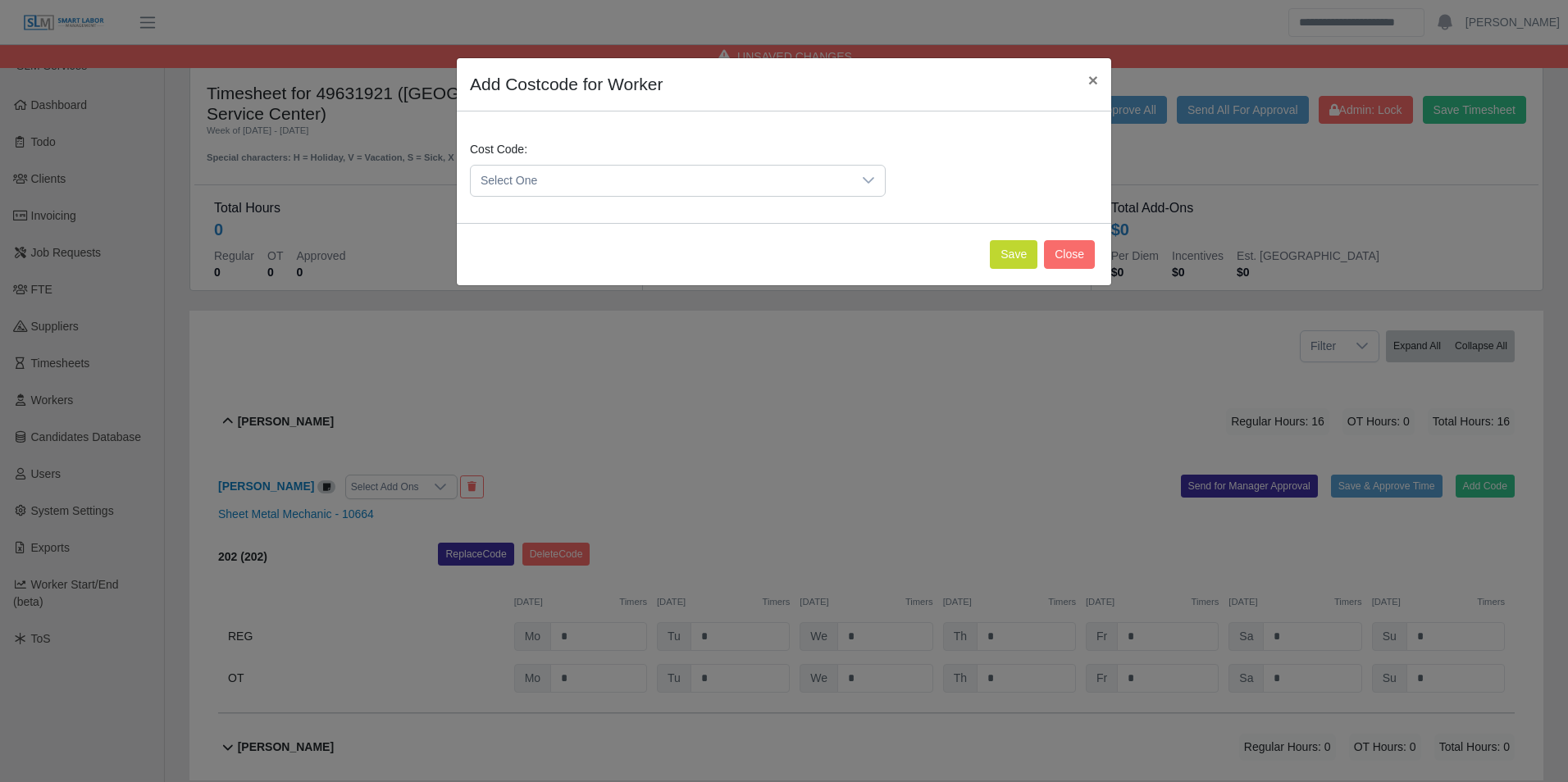
click at [658, 184] on span "Select One" at bounding box center [661, 181] width 381 height 30
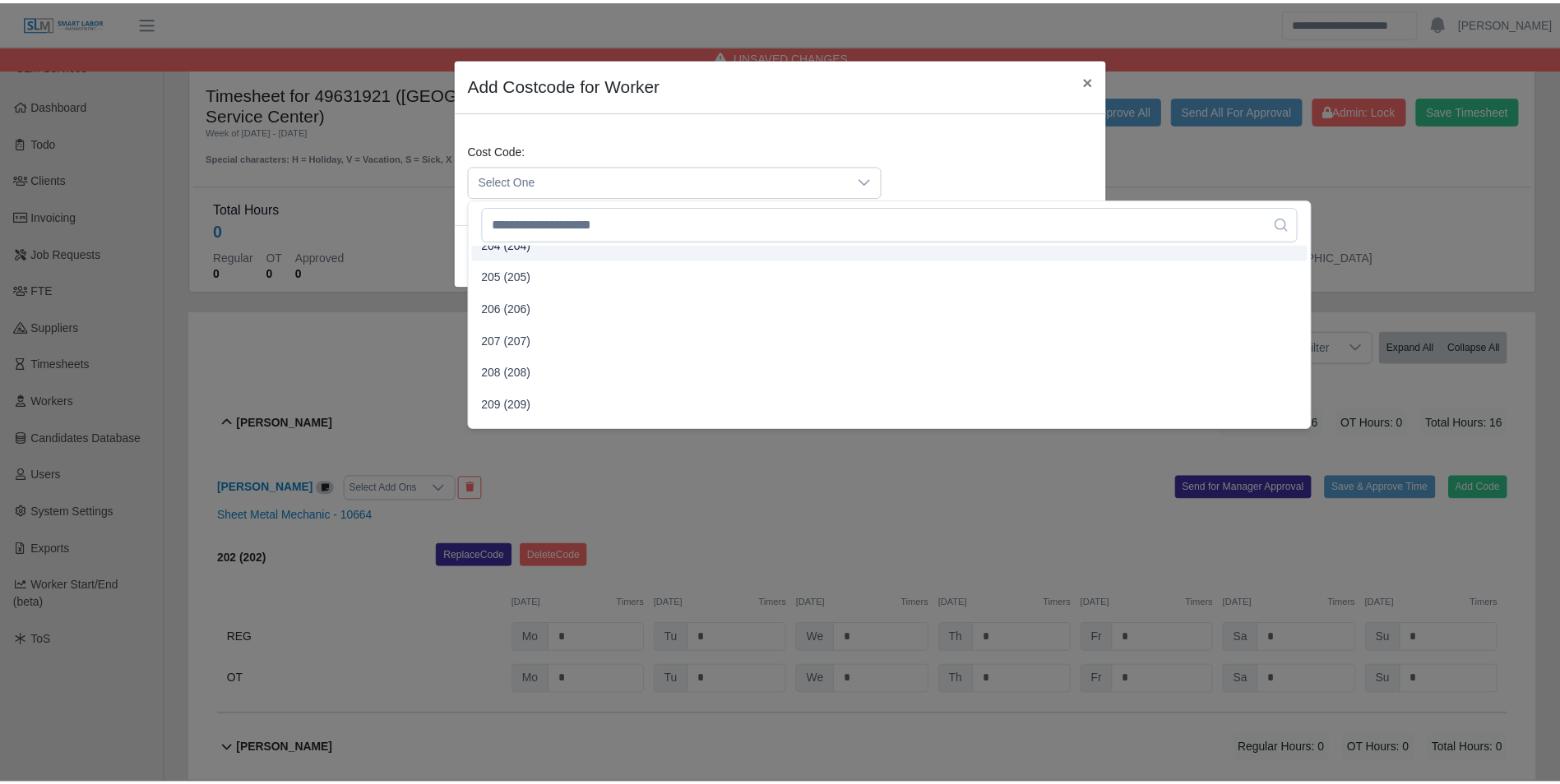
scroll to position [493, 0]
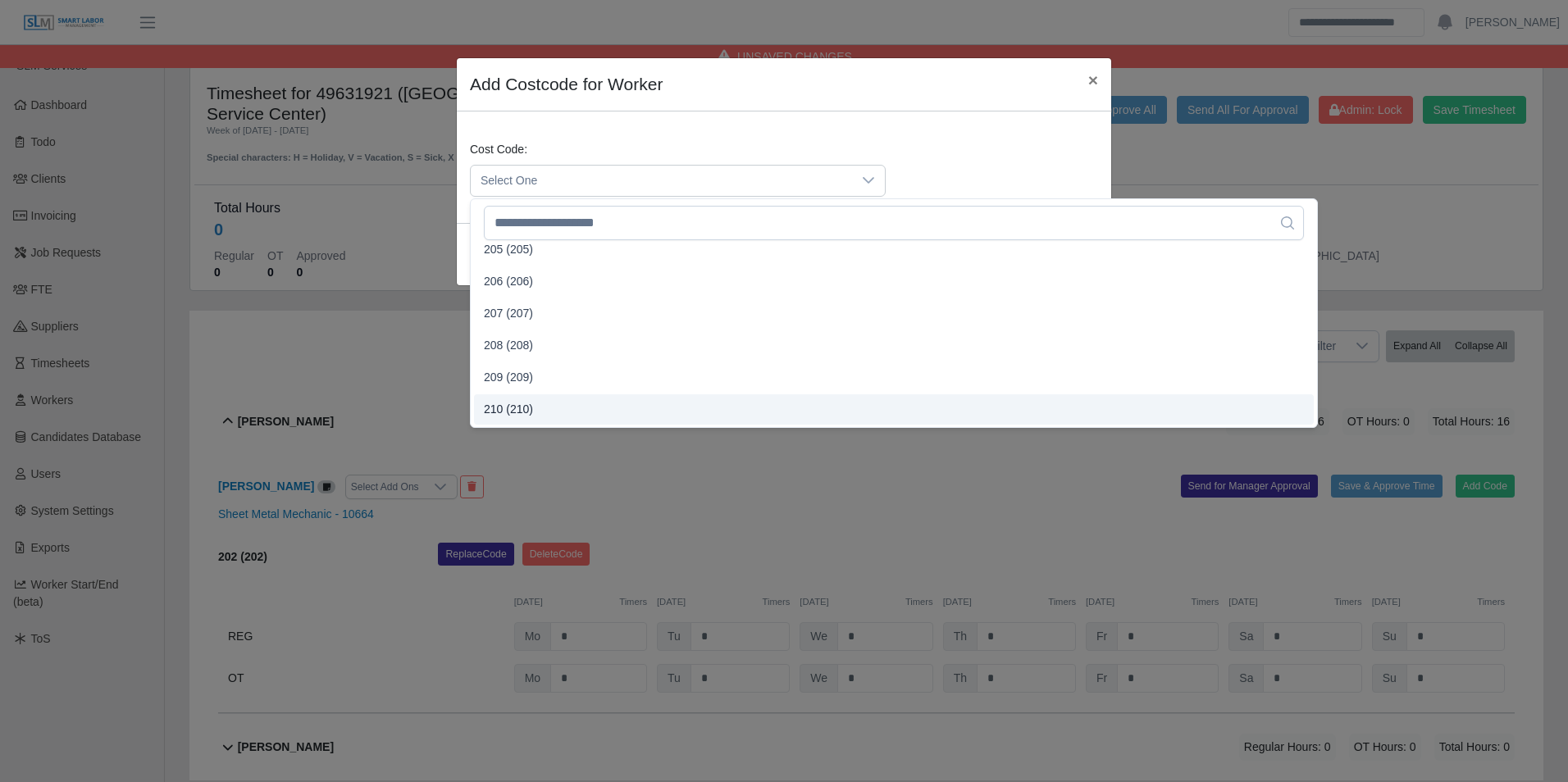
click at [527, 407] on span "210 (210)" at bounding box center [508, 409] width 49 height 17
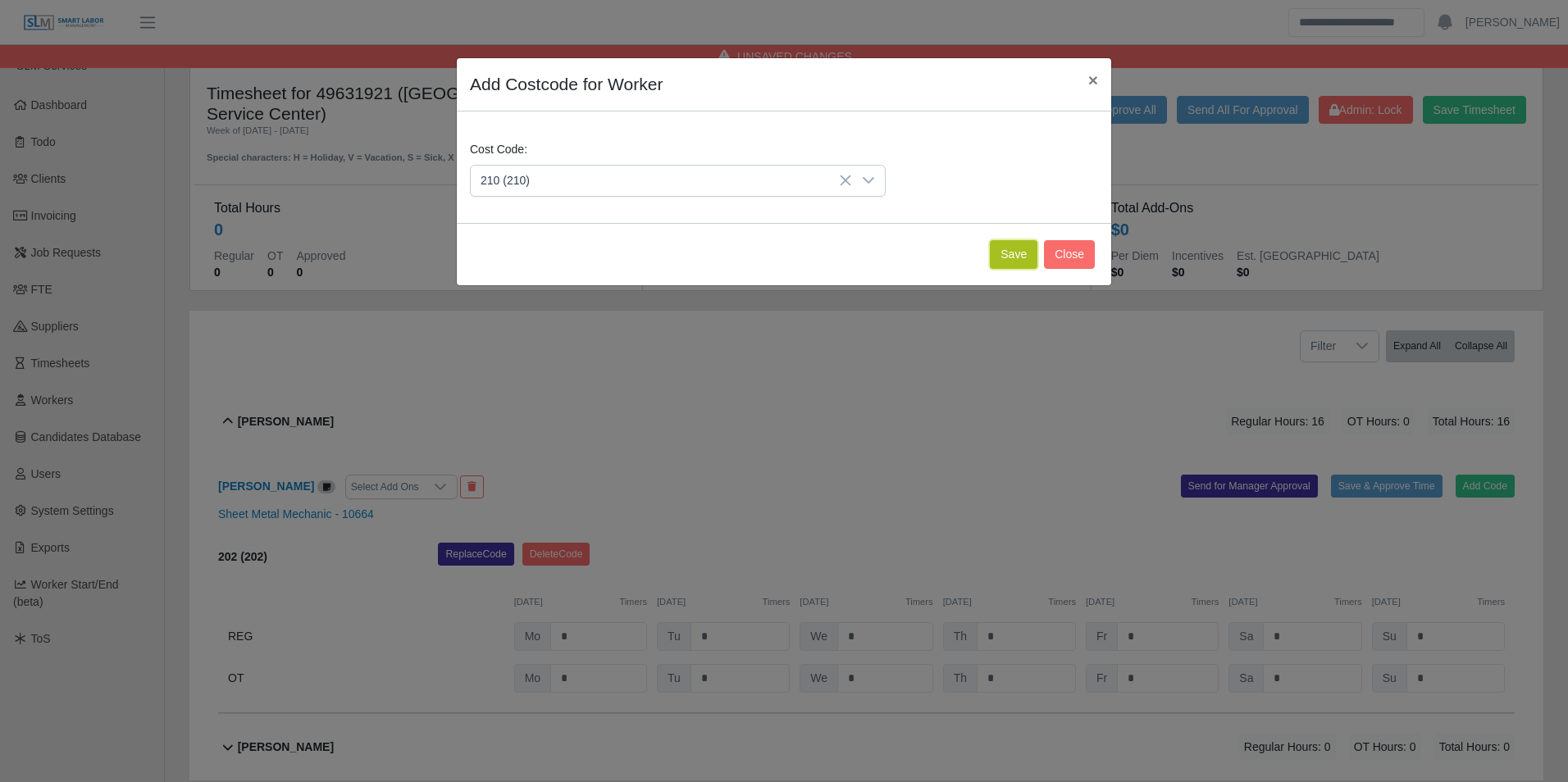
click at [1016, 257] on button "Save" at bounding box center [1013, 255] width 47 height 28
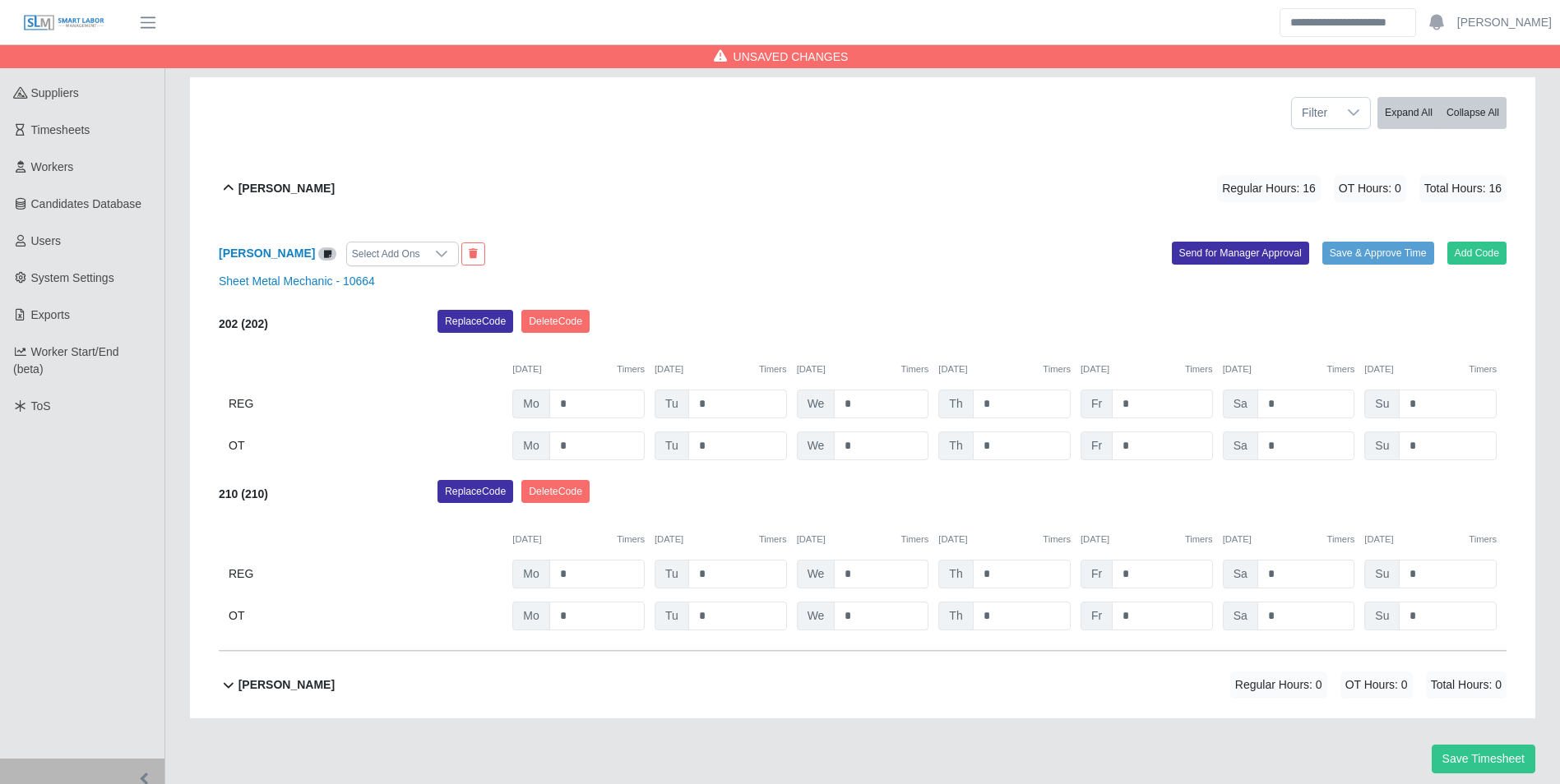
scroll to position [247, 0]
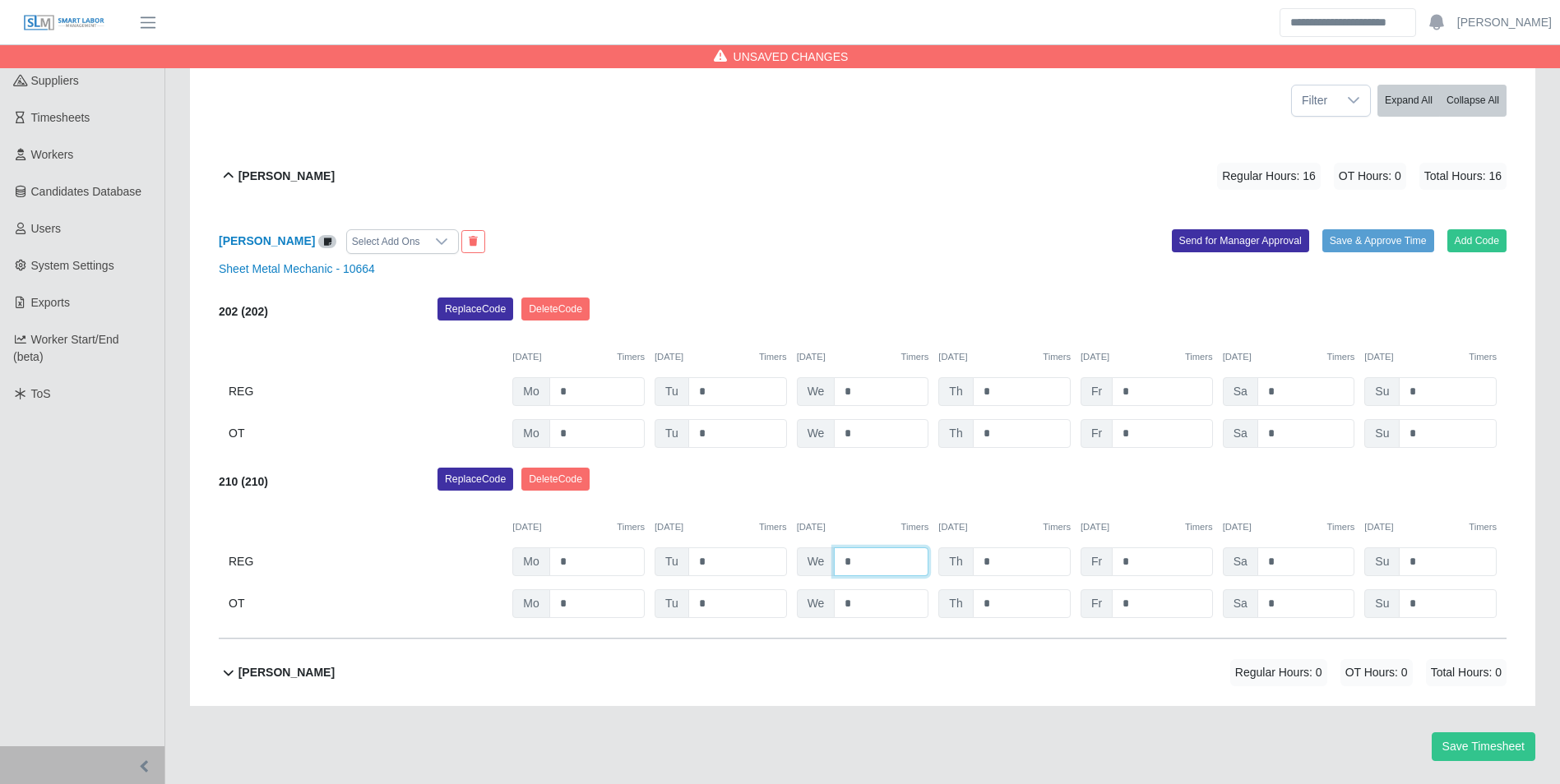
click at [903, 547] on input "*" at bounding box center [880, 561] width 94 height 28
click at [896, 478] on div "Replace Code Delete Code" at bounding box center [972, 484] width 1094 height 33
click at [883, 547] on input "*" at bounding box center [880, 561] width 94 height 28
type input "*"
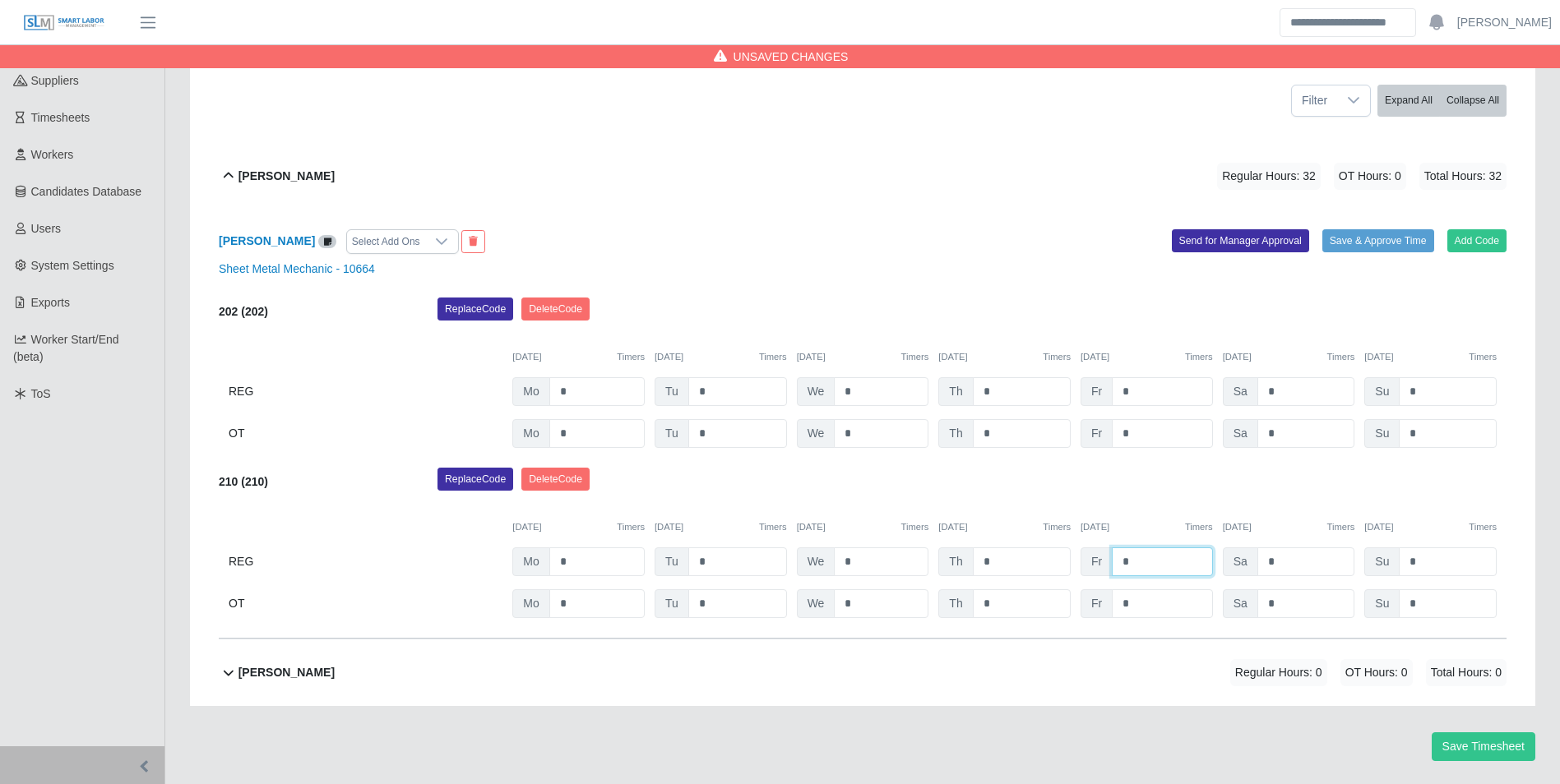
type input "*"
click at [878, 520] on div "10/08/2025 Timers" at bounding box center [863, 527] width 133 height 14
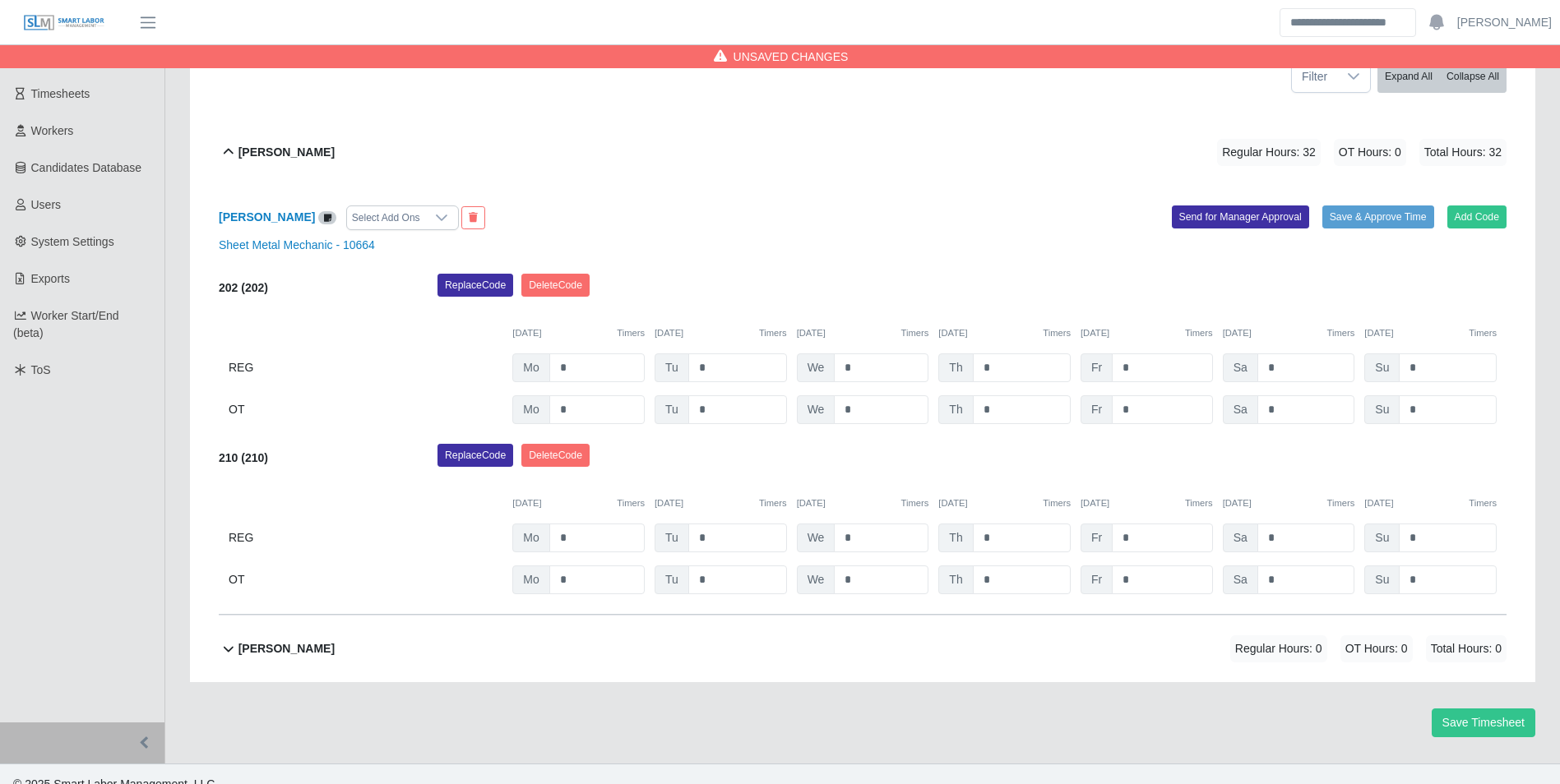
click at [335, 641] on b "Raymundo Ramirez" at bounding box center [286, 649] width 96 height 18
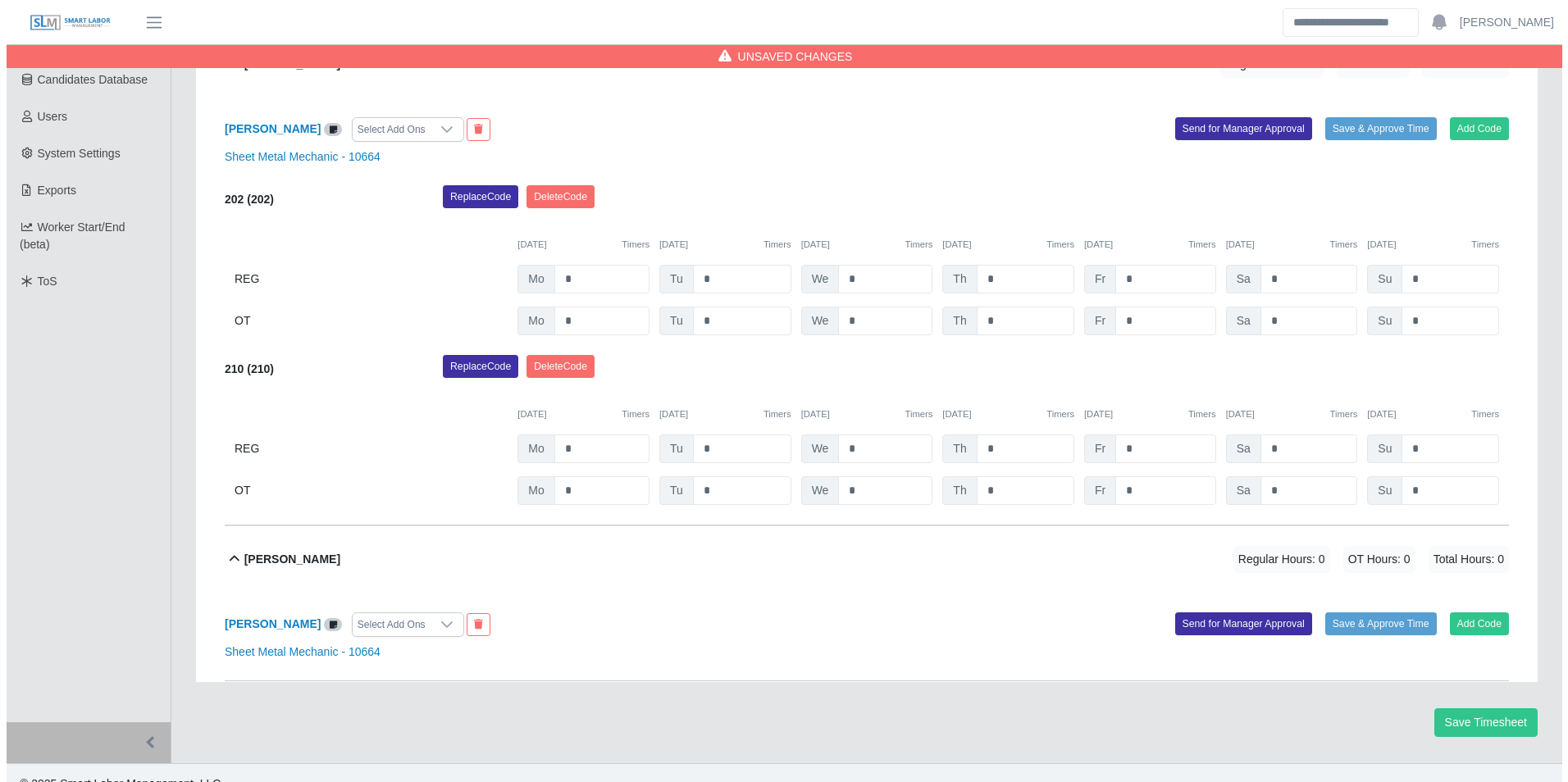
scroll to position [359, 0]
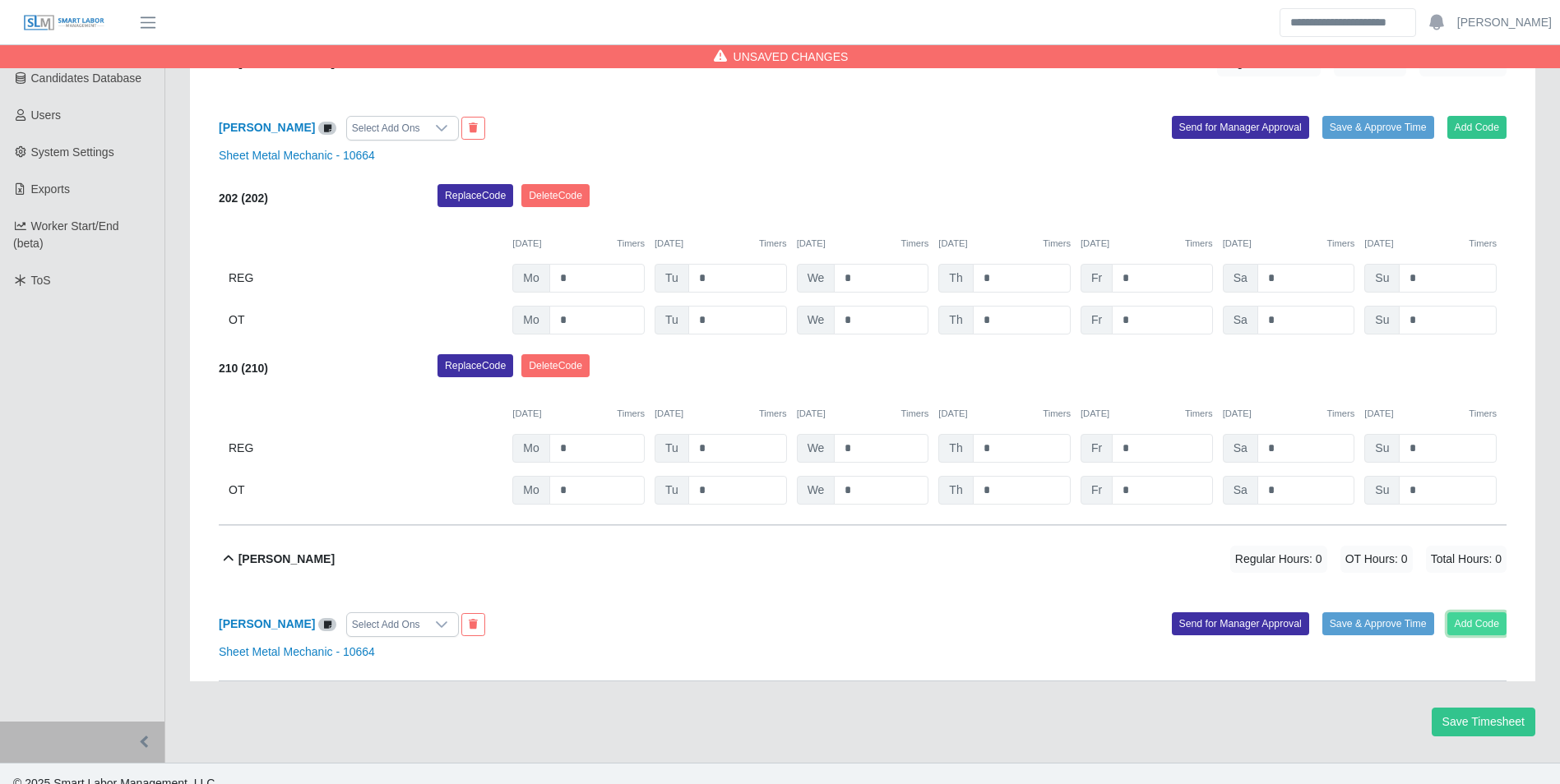
click at [1475, 615] on button "Add Code" at bounding box center [1477, 624] width 60 height 23
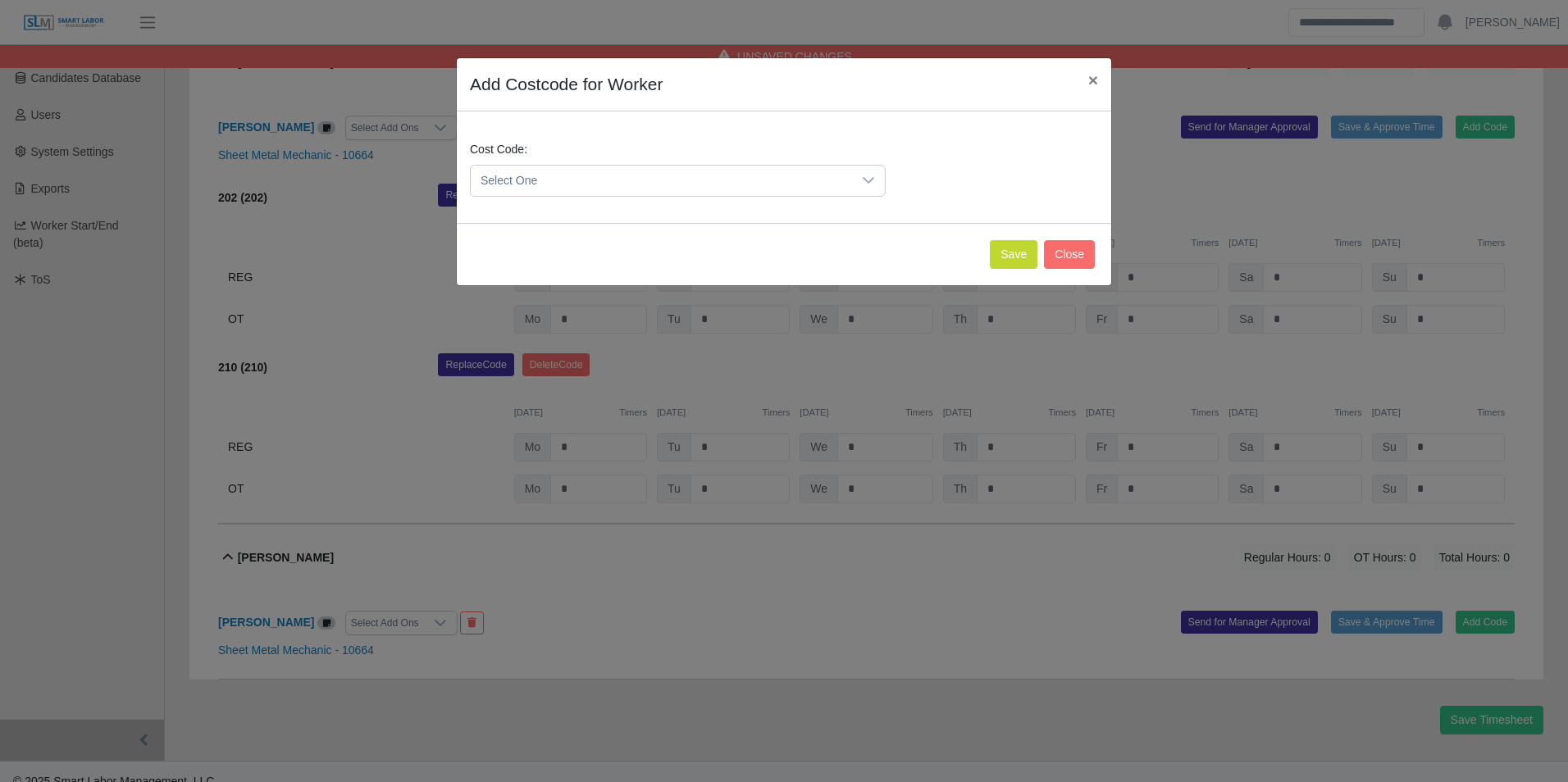
click at [641, 188] on span "Select One" at bounding box center [661, 181] width 381 height 30
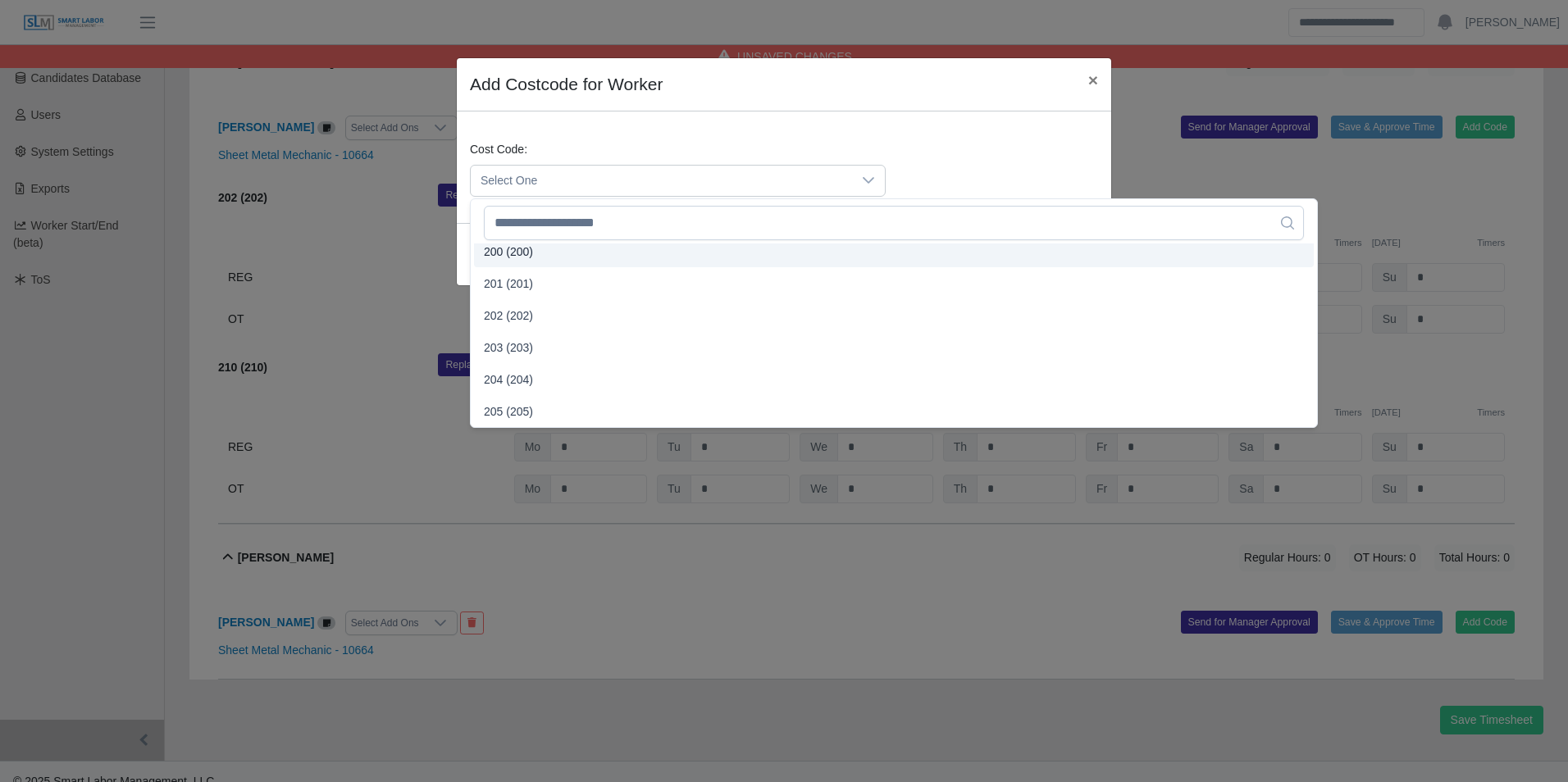
scroll to position [410, 0]
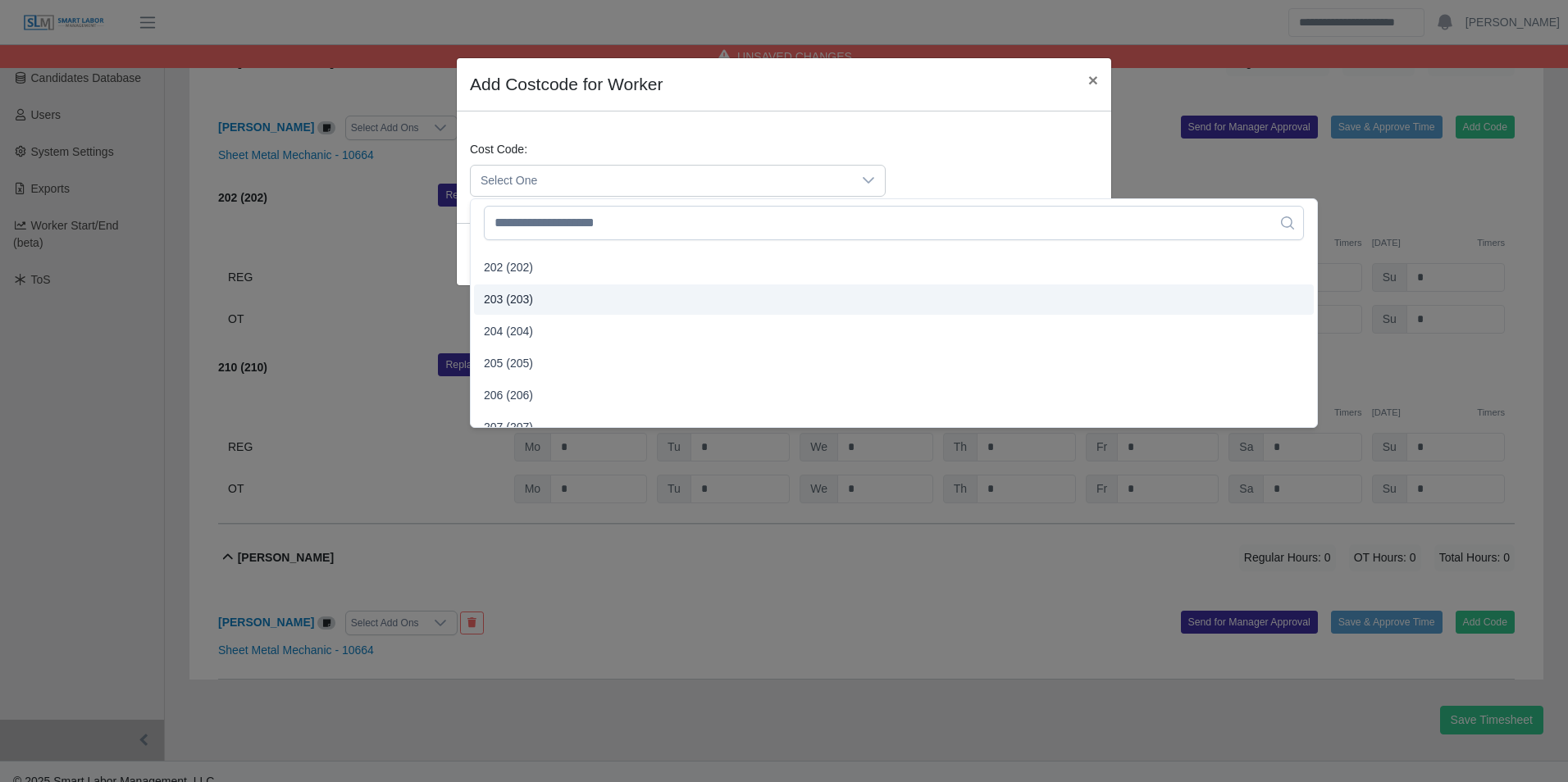
click at [537, 302] on li "203 (203)" at bounding box center [893, 299] width 839 height 30
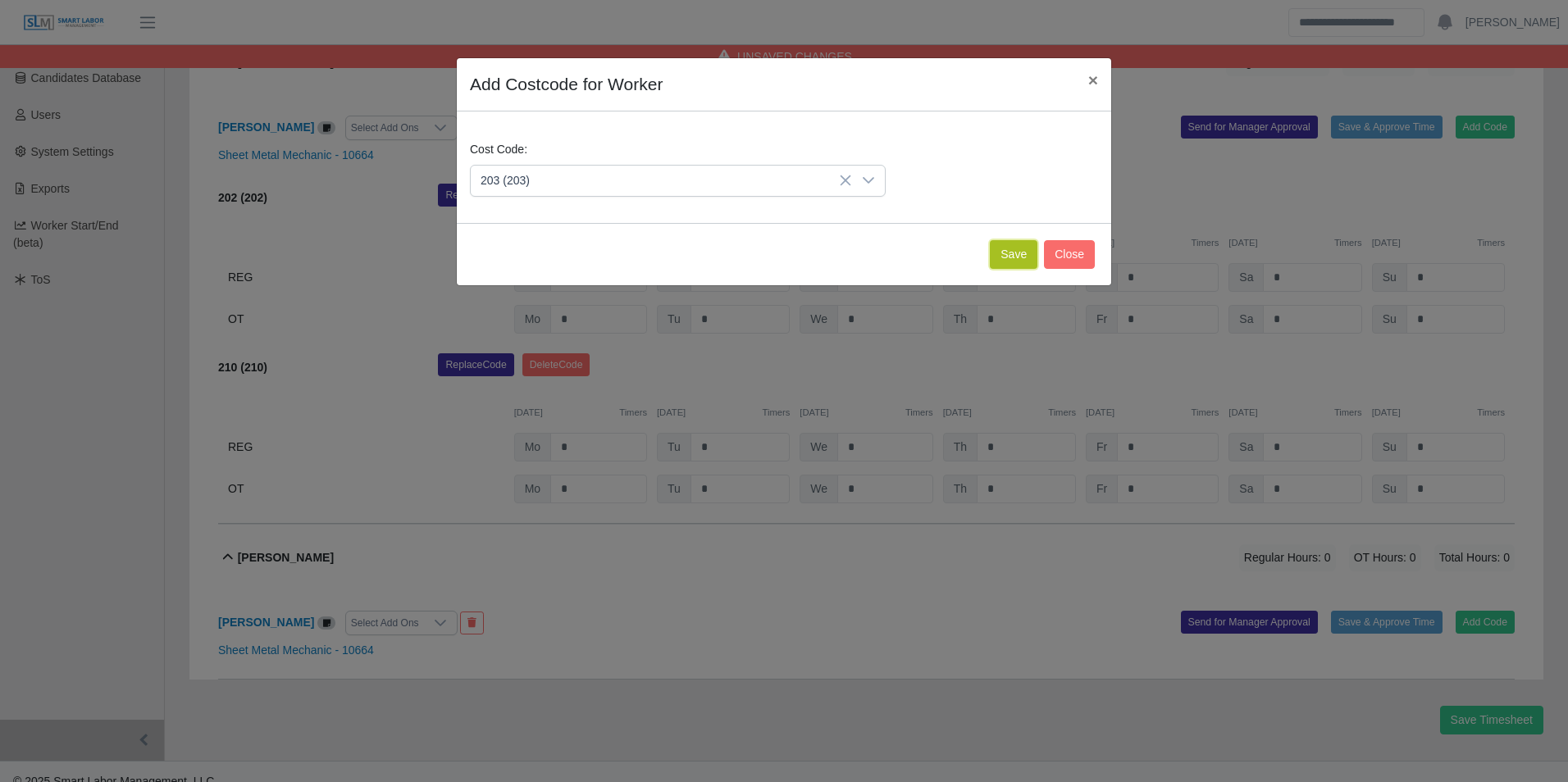
click at [1003, 257] on button "Save" at bounding box center [1013, 255] width 47 height 28
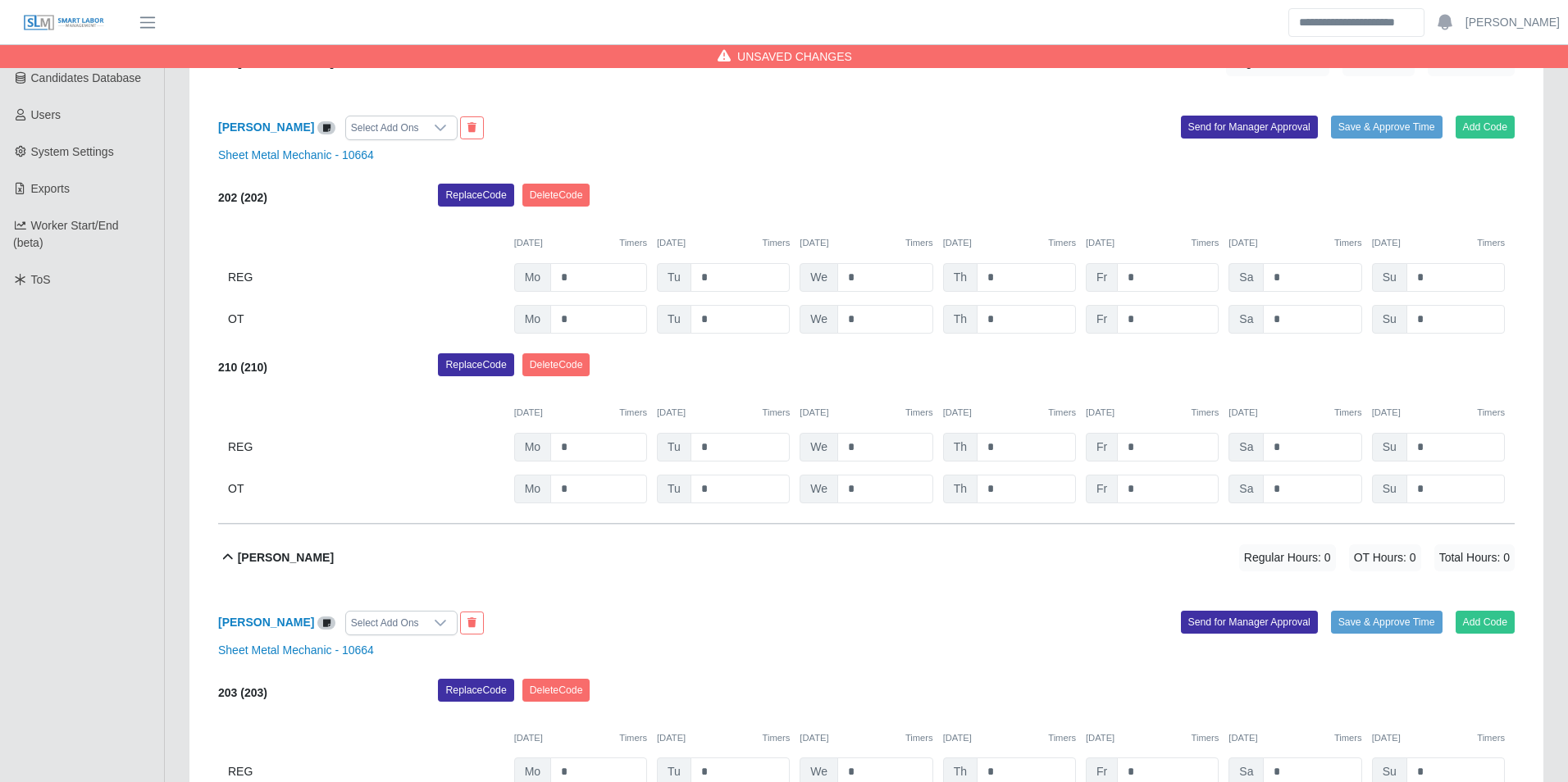
scroll to position [529, 0]
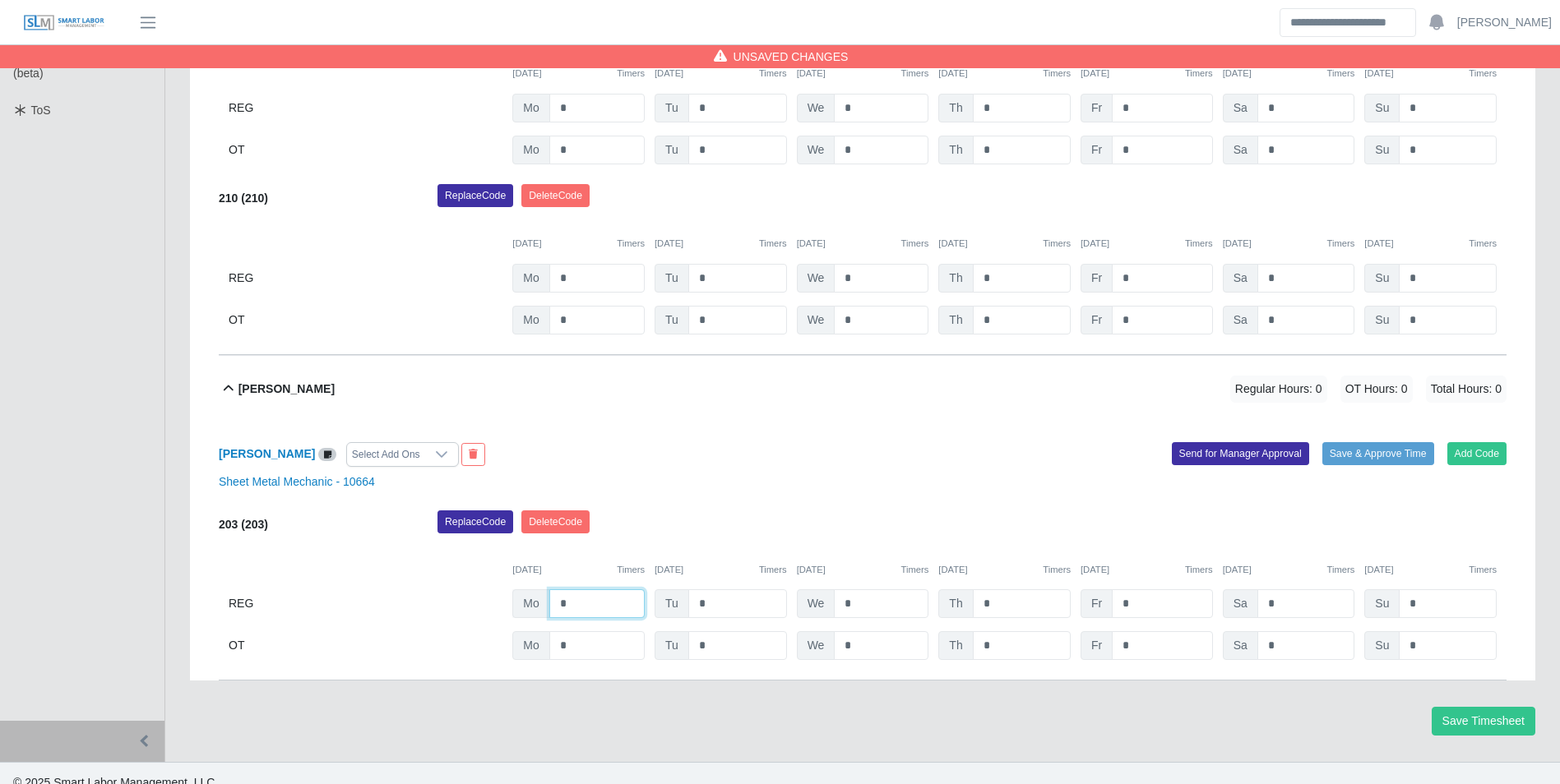
click at [604, 590] on input "*" at bounding box center [596, 604] width 95 height 28
type input "*"
click at [885, 590] on input "*" at bounding box center [880, 604] width 94 height 28
type input "*"
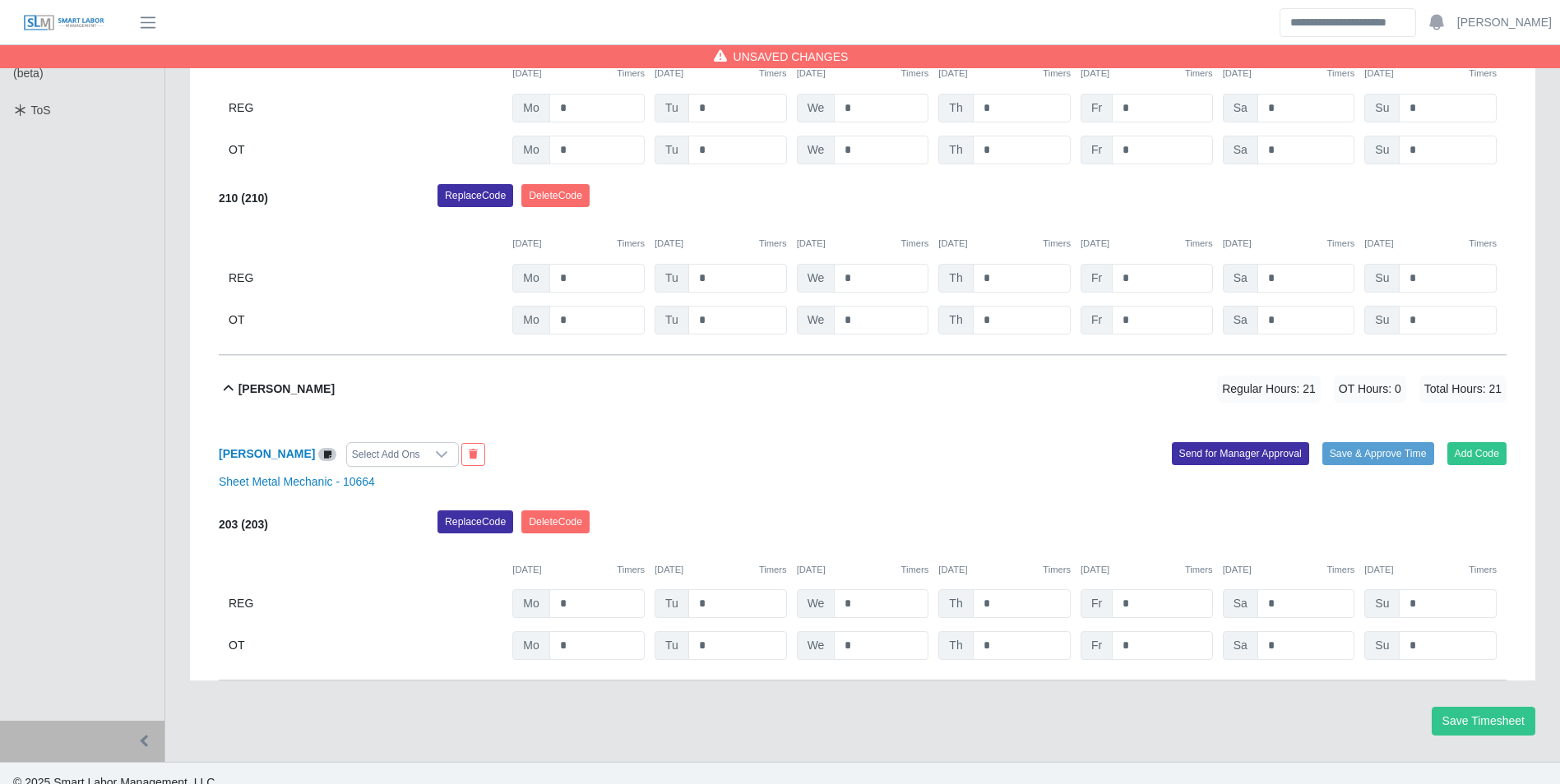
click at [907, 520] on div "Replace Code Delete Code" at bounding box center [972, 526] width 1094 height 33
click at [1487, 442] on button "Add Code" at bounding box center [1477, 454] width 60 height 23
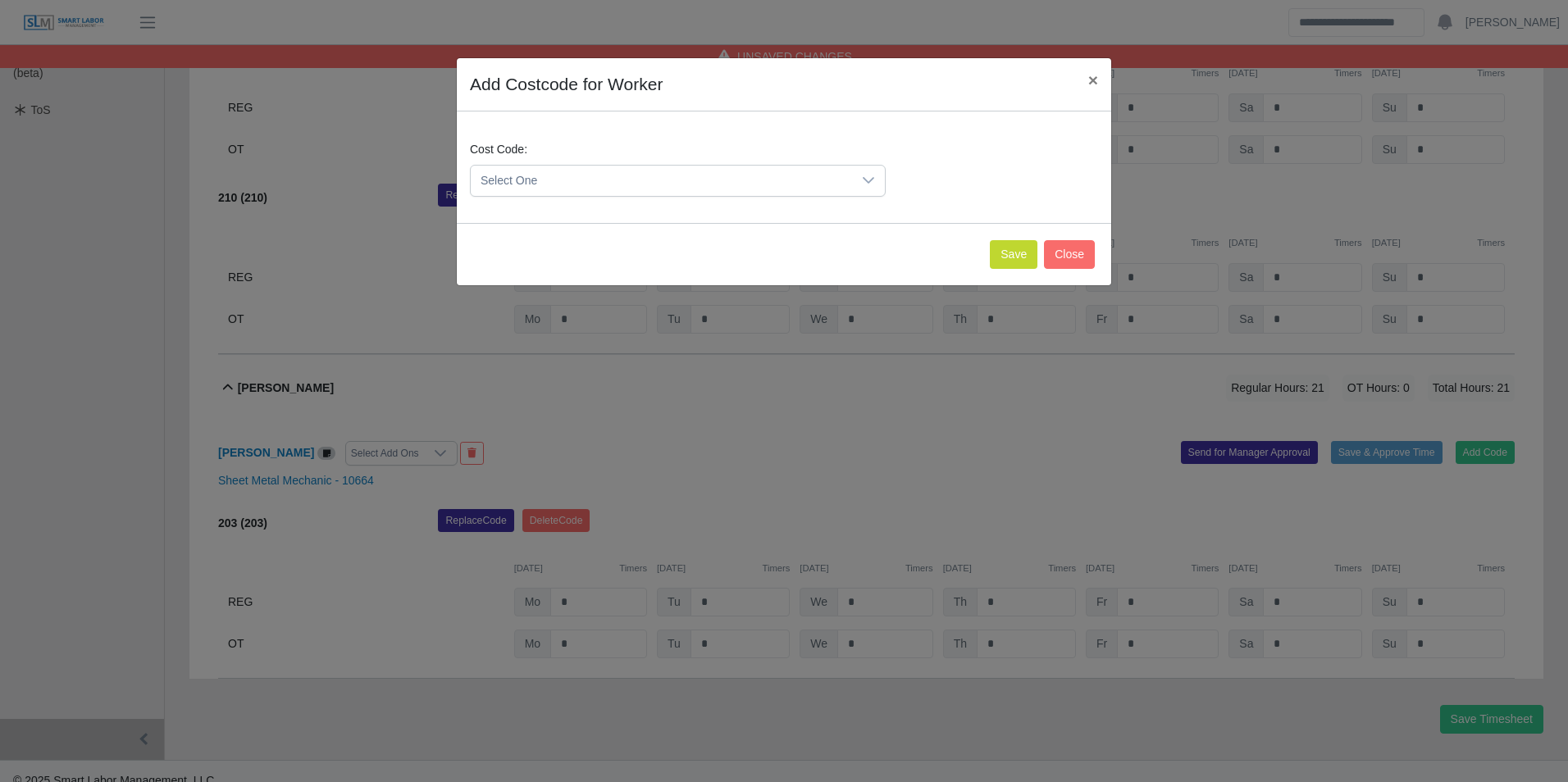
click at [744, 166] on span "Select One" at bounding box center [661, 181] width 381 height 30
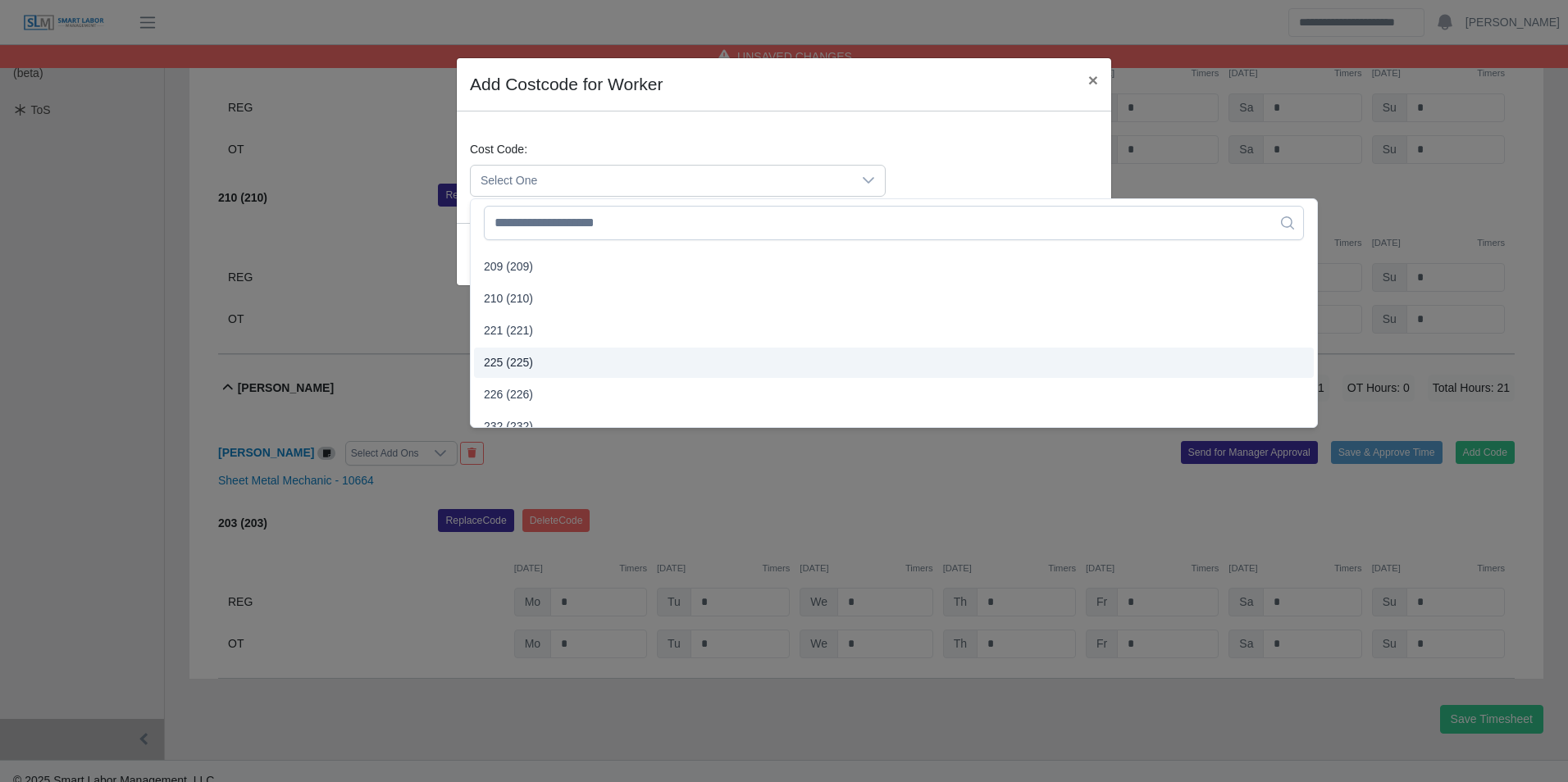
scroll to position [574, 0]
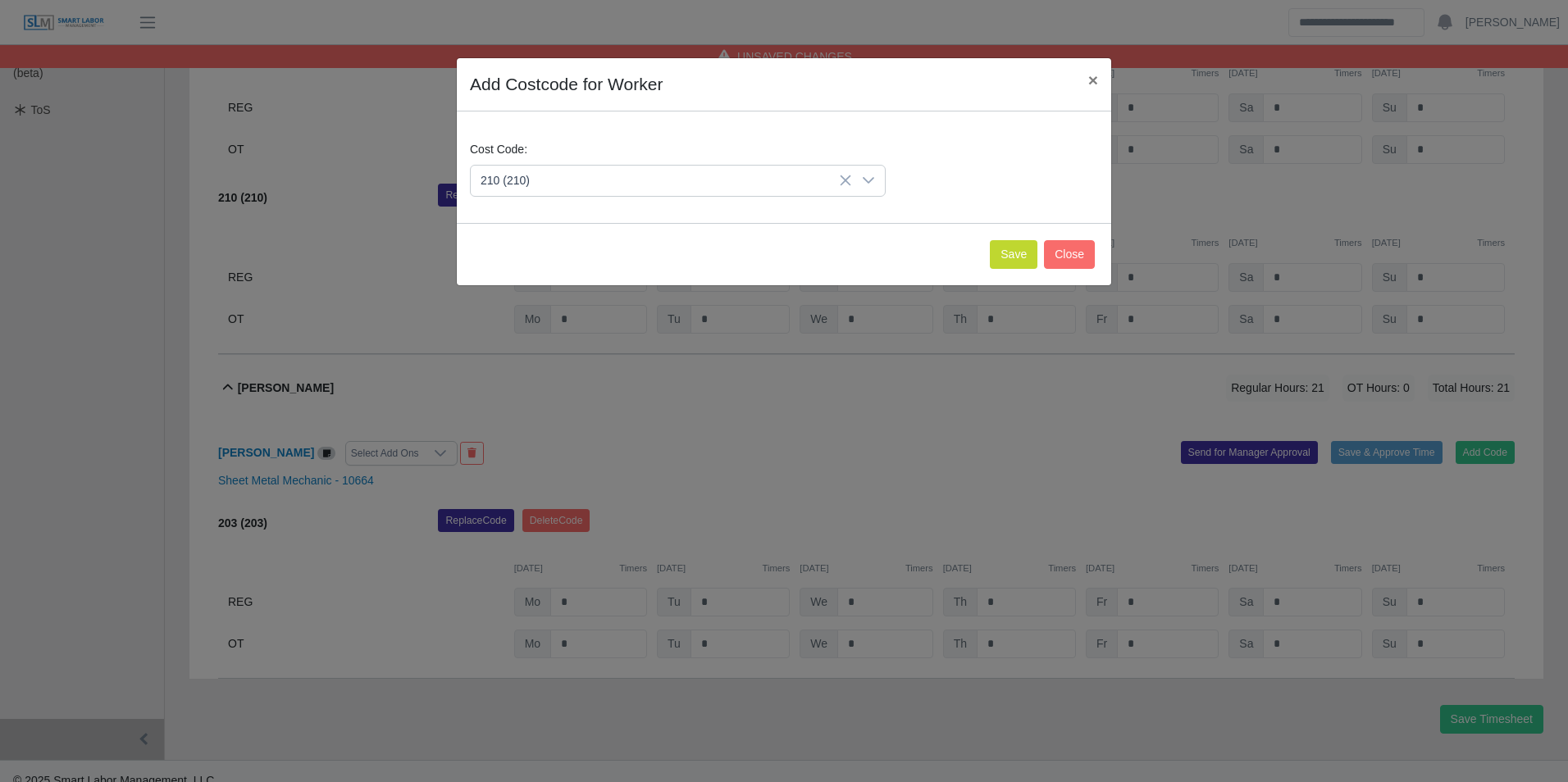
click at [516, 326] on span "210 (210)" at bounding box center [508, 327] width 49 height 17
click at [1016, 264] on button "Save" at bounding box center [1013, 255] width 47 height 28
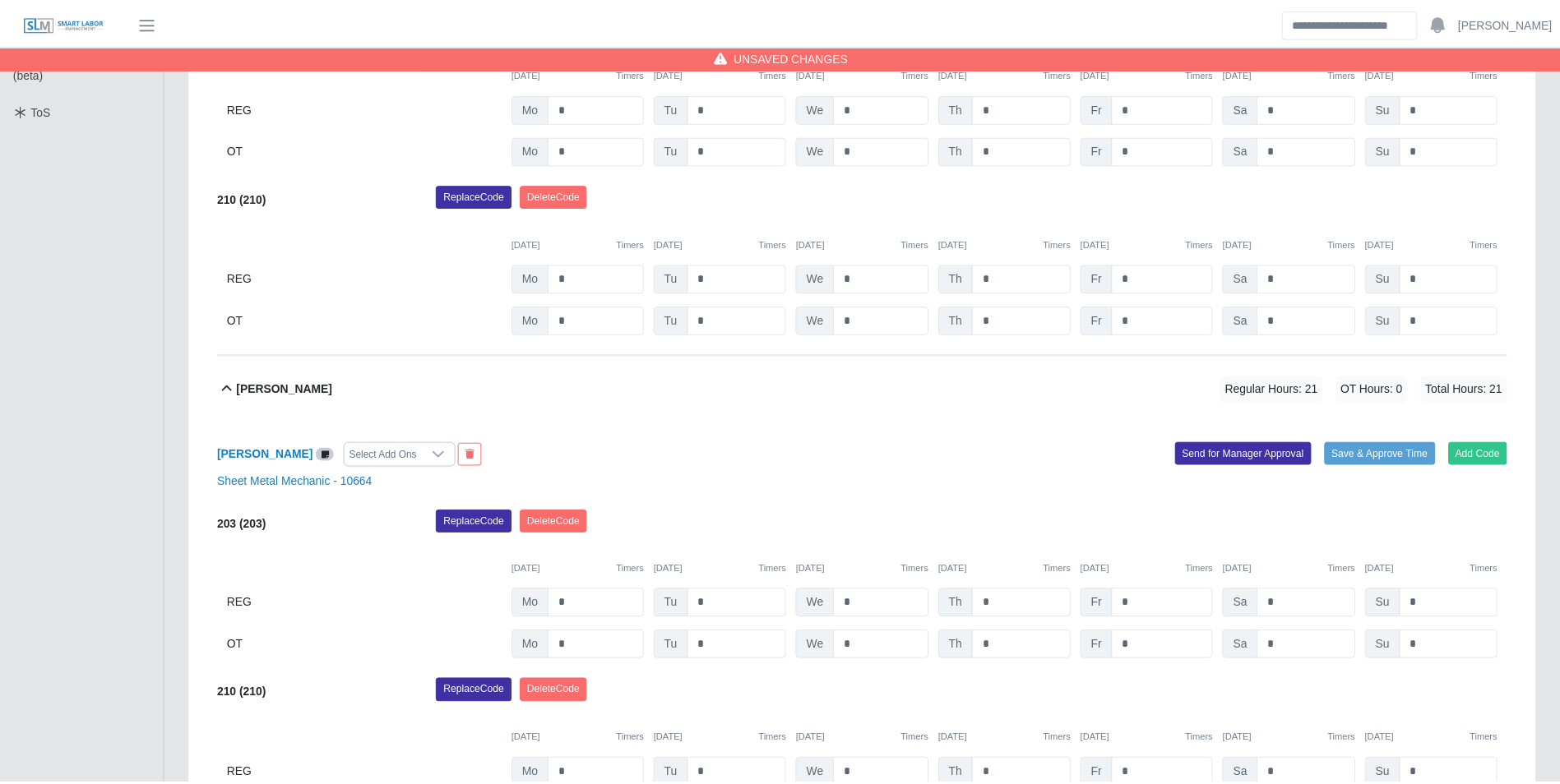
scroll to position [700, 0]
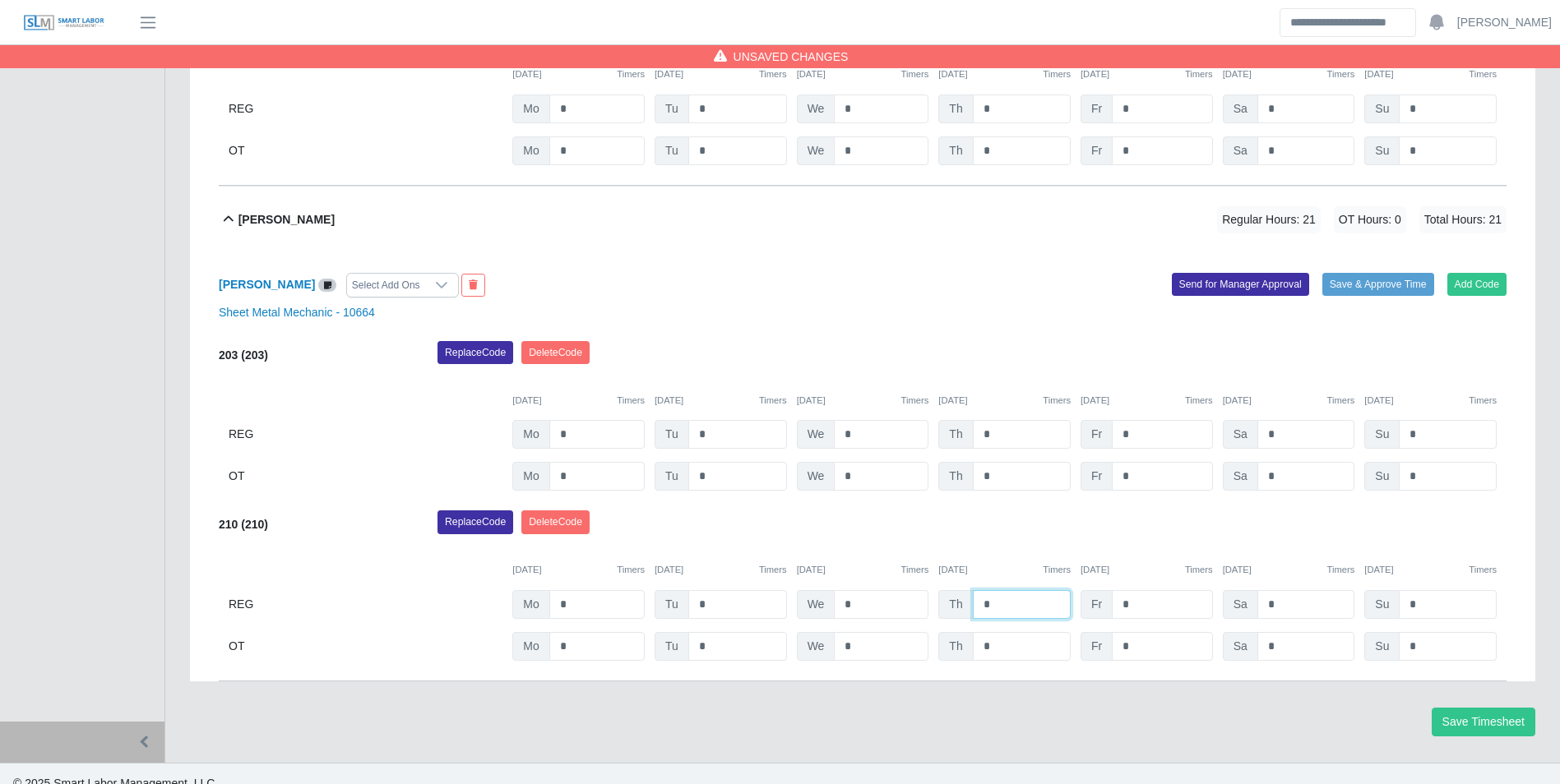
click at [1018, 591] on input "*" at bounding box center [1021, 605] width 98 height 28
type input "*"
click at [1014, 544] on div "10/06/2025 Timers 10/07/2025 Timers 10/08/2025 Timers 10/09/2025 Timers 10/10/2…" at bounding box center [863, 560] width 1288 height 33
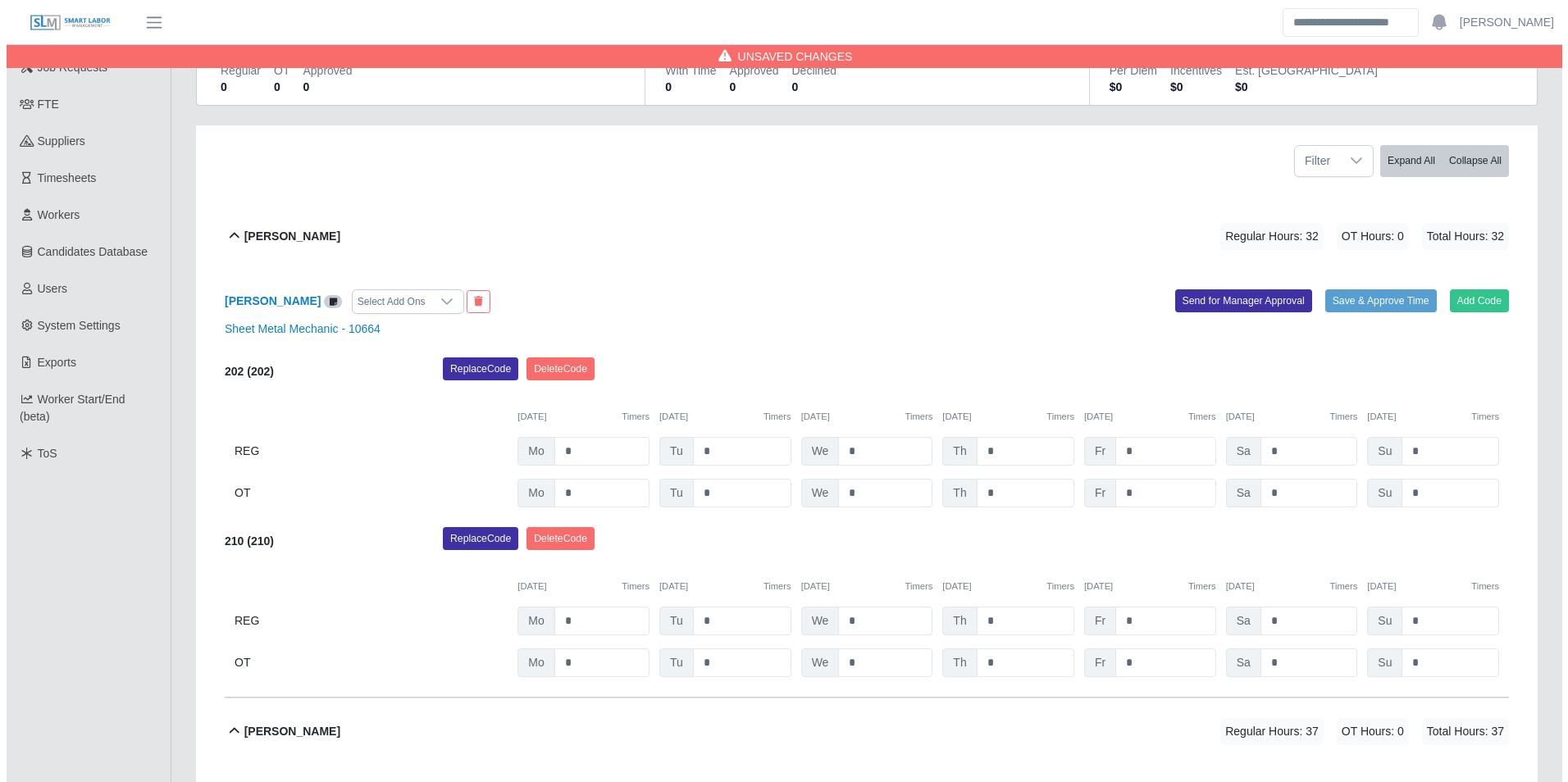
scroll to position [0, 0]
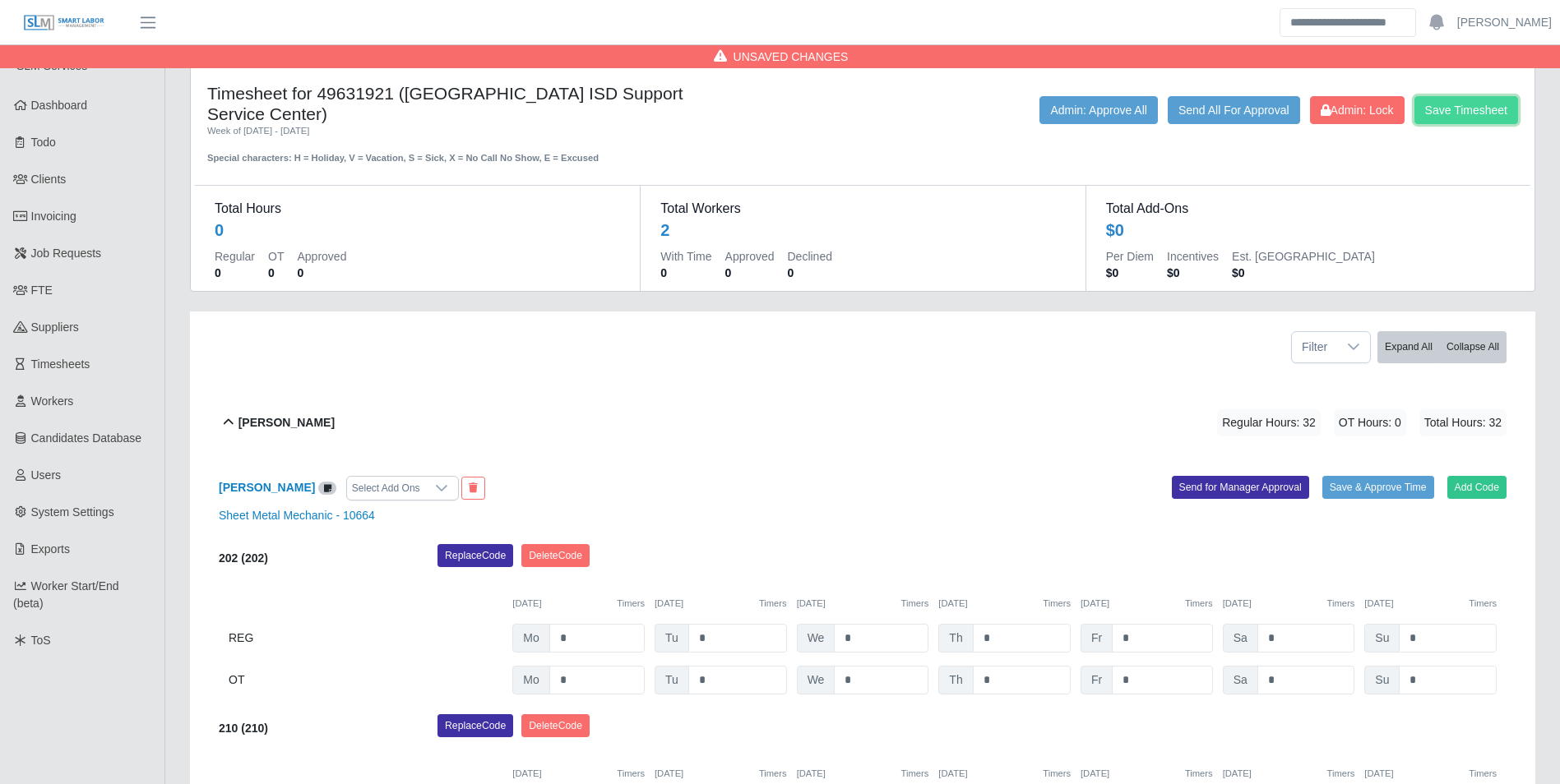
click at [1457, 111] on button "Save Timesheet" at bounding box center [1466, 110] width 103 height 28
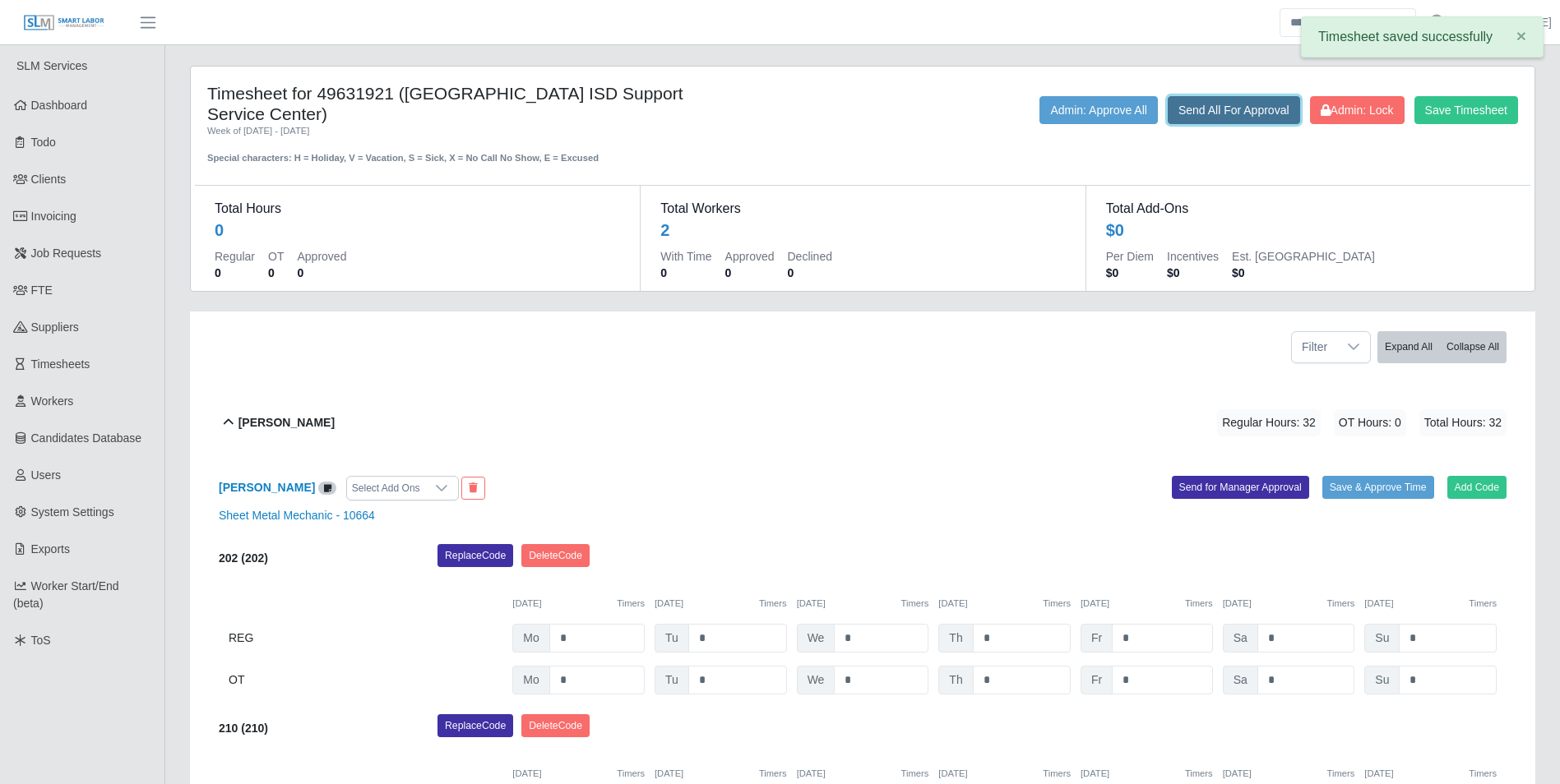
click at [1226, 101] on button "Send All For Approval" at bounding box center [1234, 110] width 133 height 28
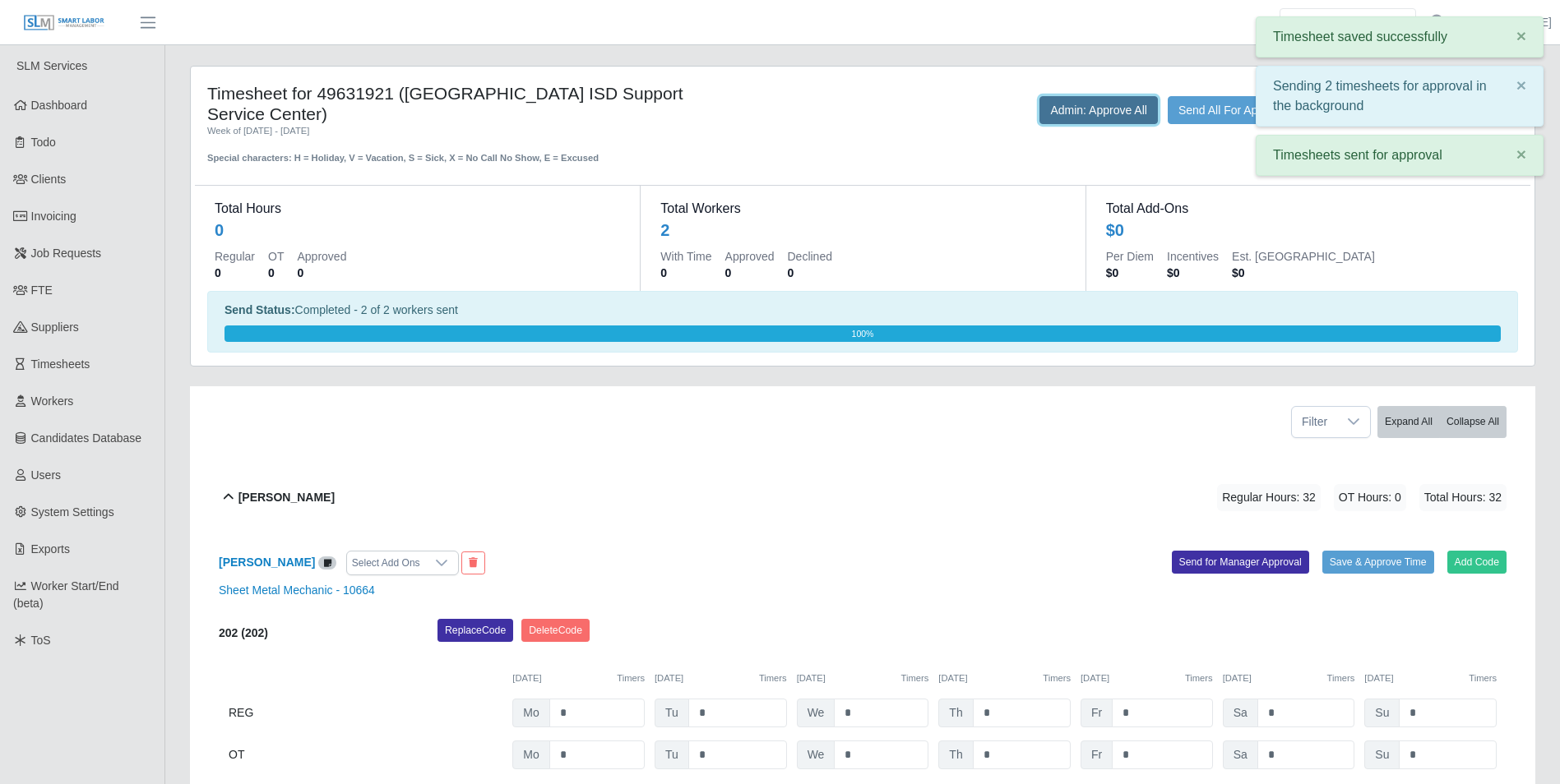
click at [1103, 113] on button "Admin: Approve All" at bounding box center [1099, 110] width 118 height 28
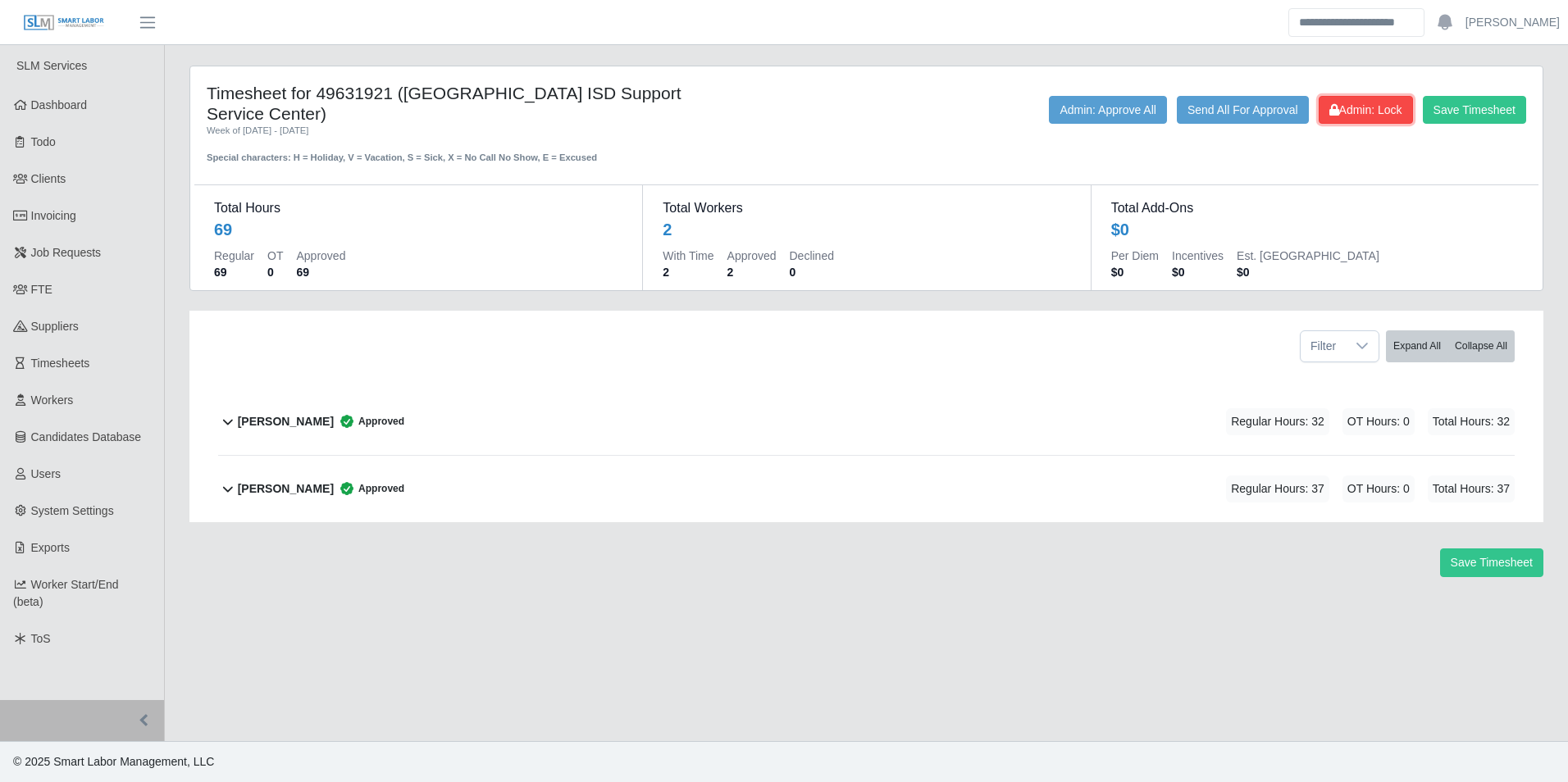
click at [1383, 108] on span "Admin: Lock" at bounding box center [1366, 110] width 73 height 13
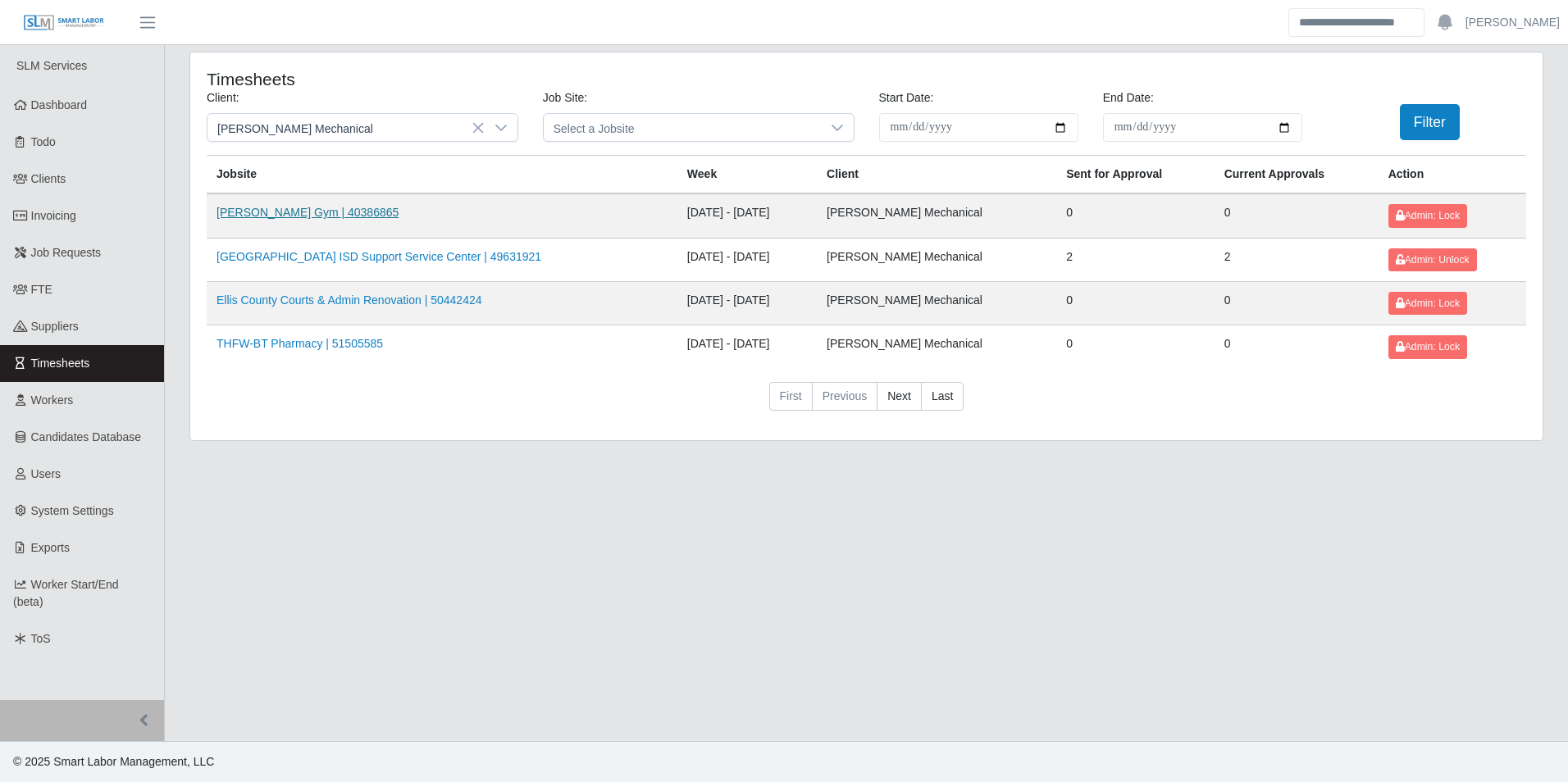
click at [277, 208] on link "[PERSON_NAME] Gym | 40386865" at bounding box center [307, 212] width 182 height 13
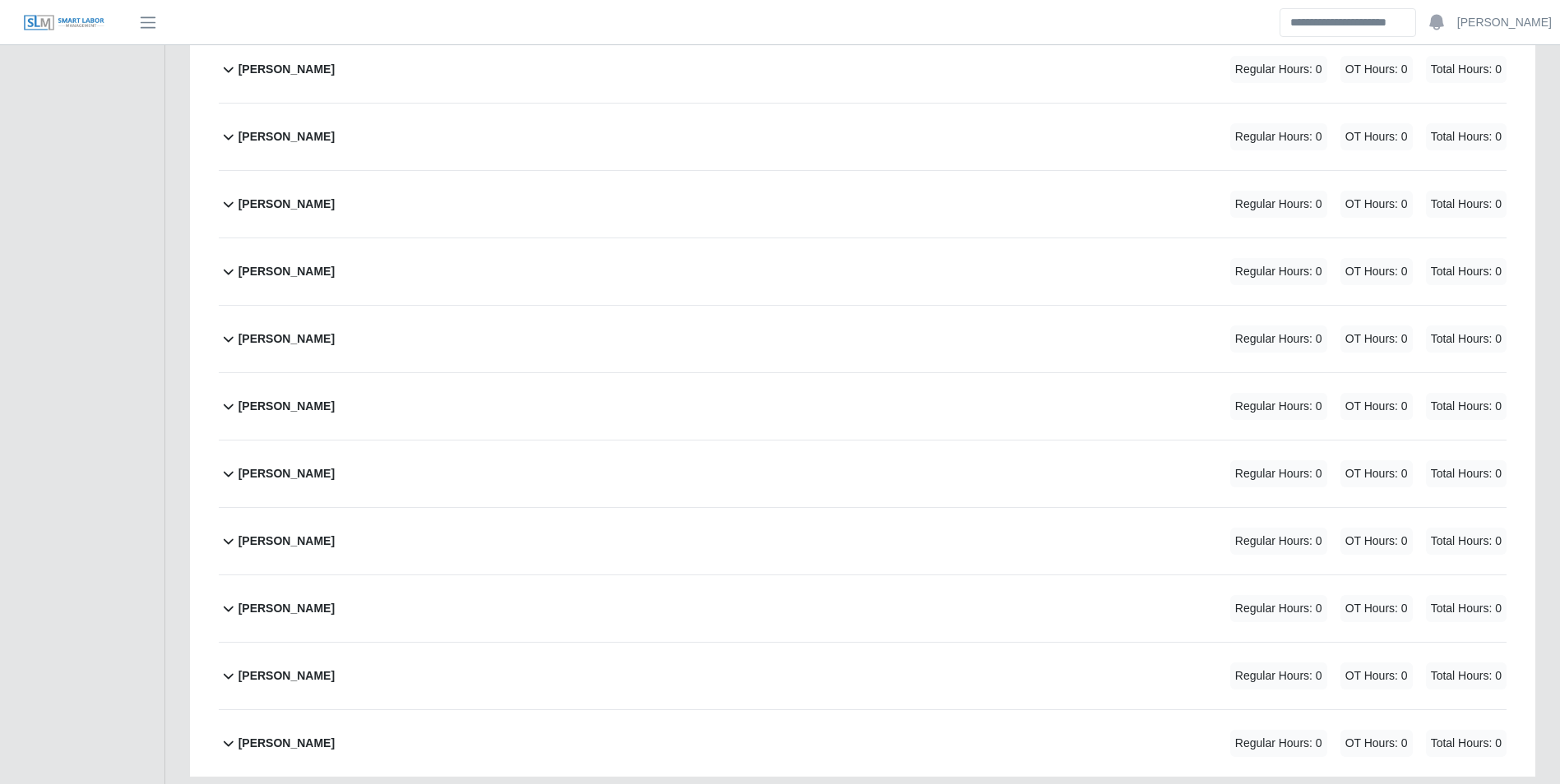
scroll to position [1068, 0]
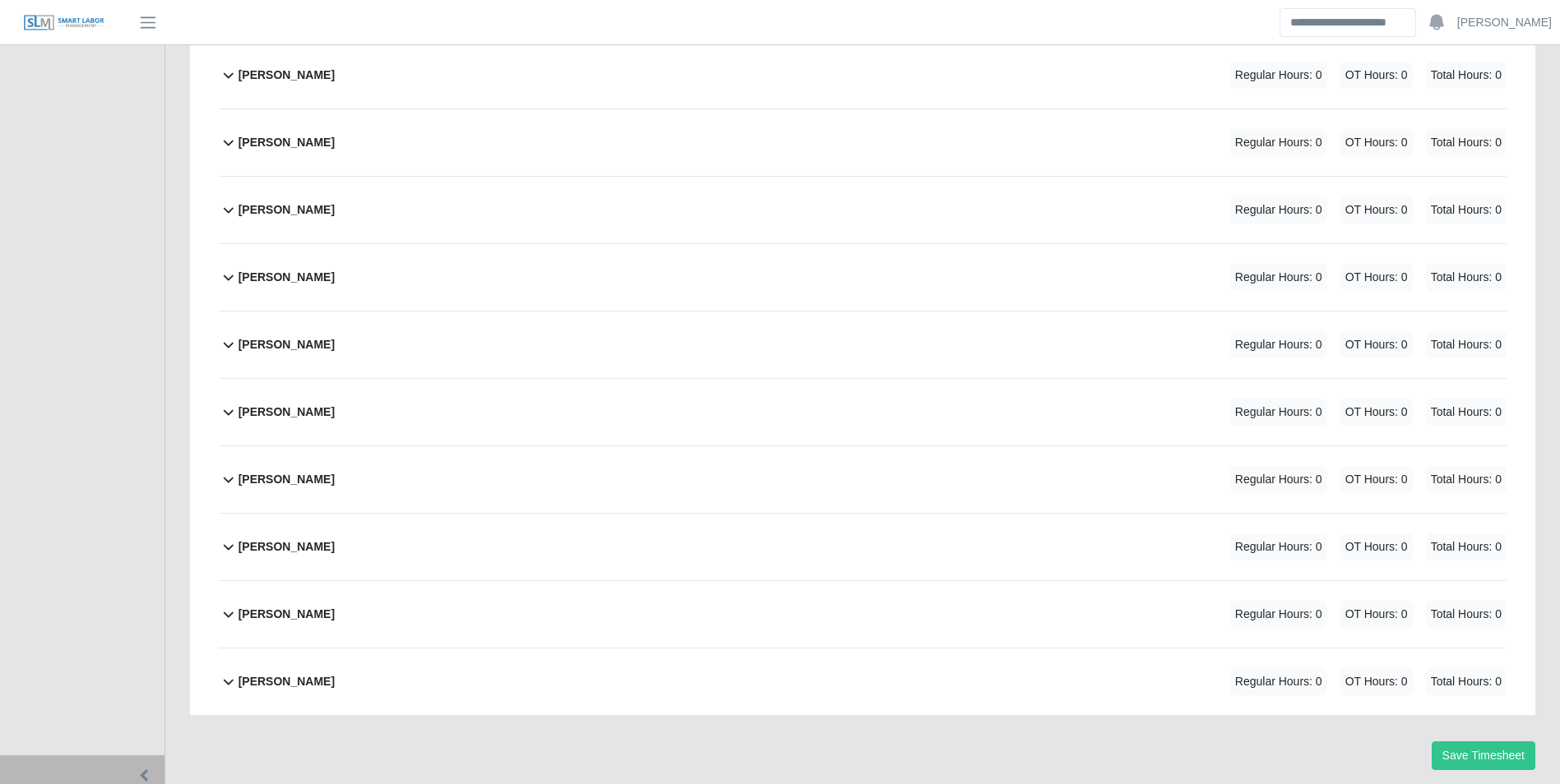
click at [311, 550] on b "[PERSON_NAME]" at bounding box center [286, 547] width 96 height 18
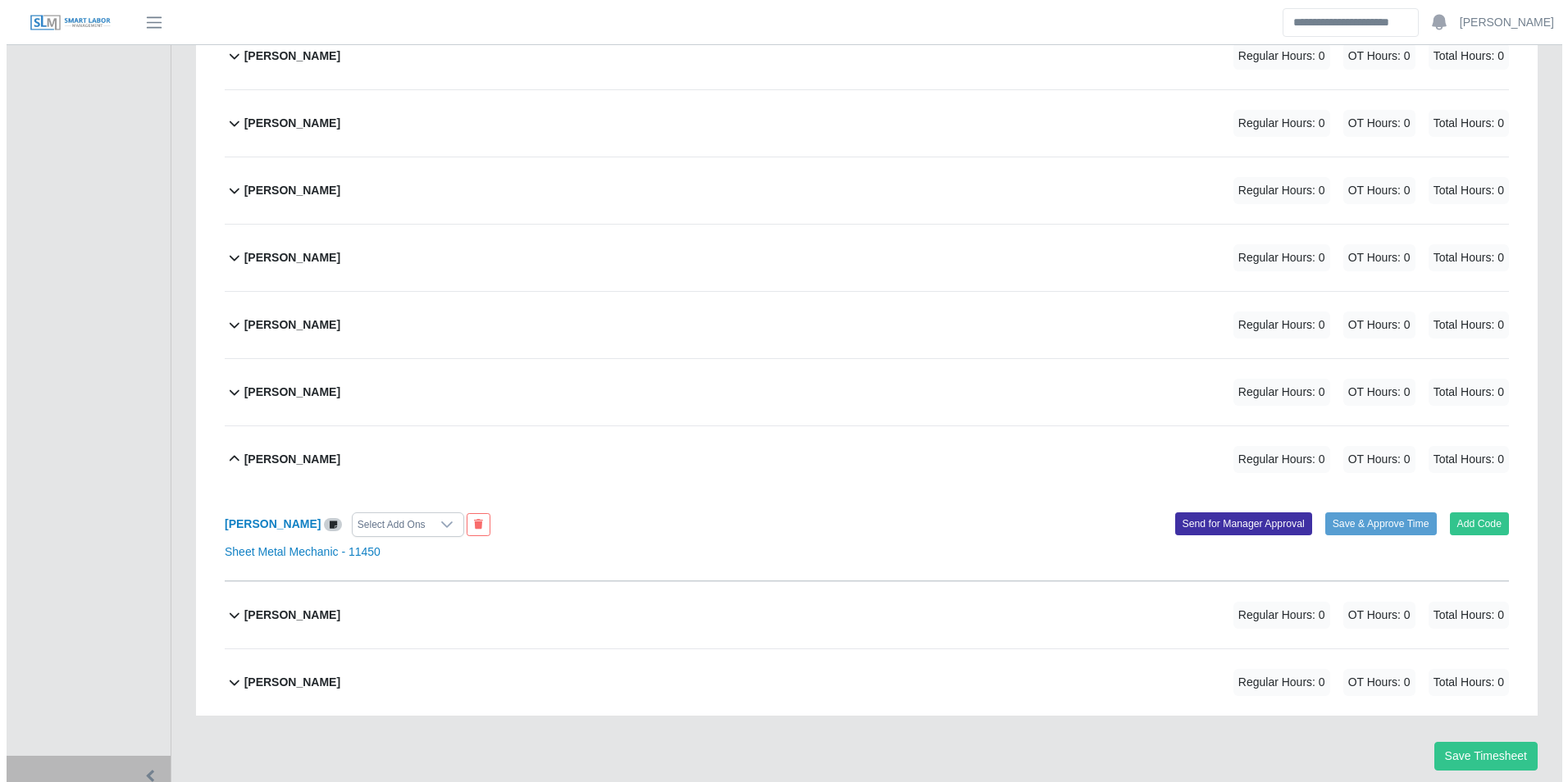
scroll to position [1155, 0]
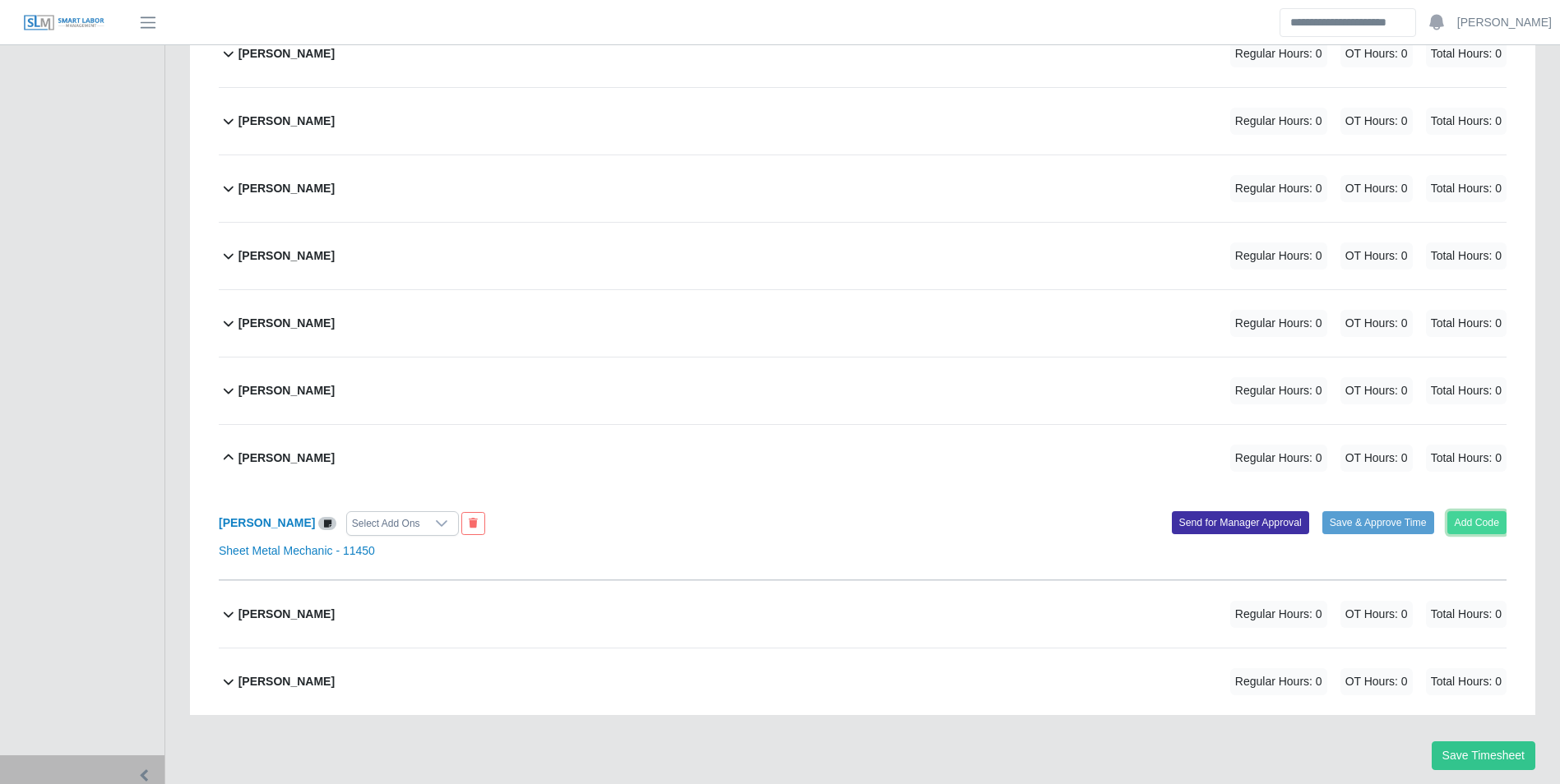
click at [1462, 525] on button "Add Code" at bounding box center [1477, 523] width 60 height 23
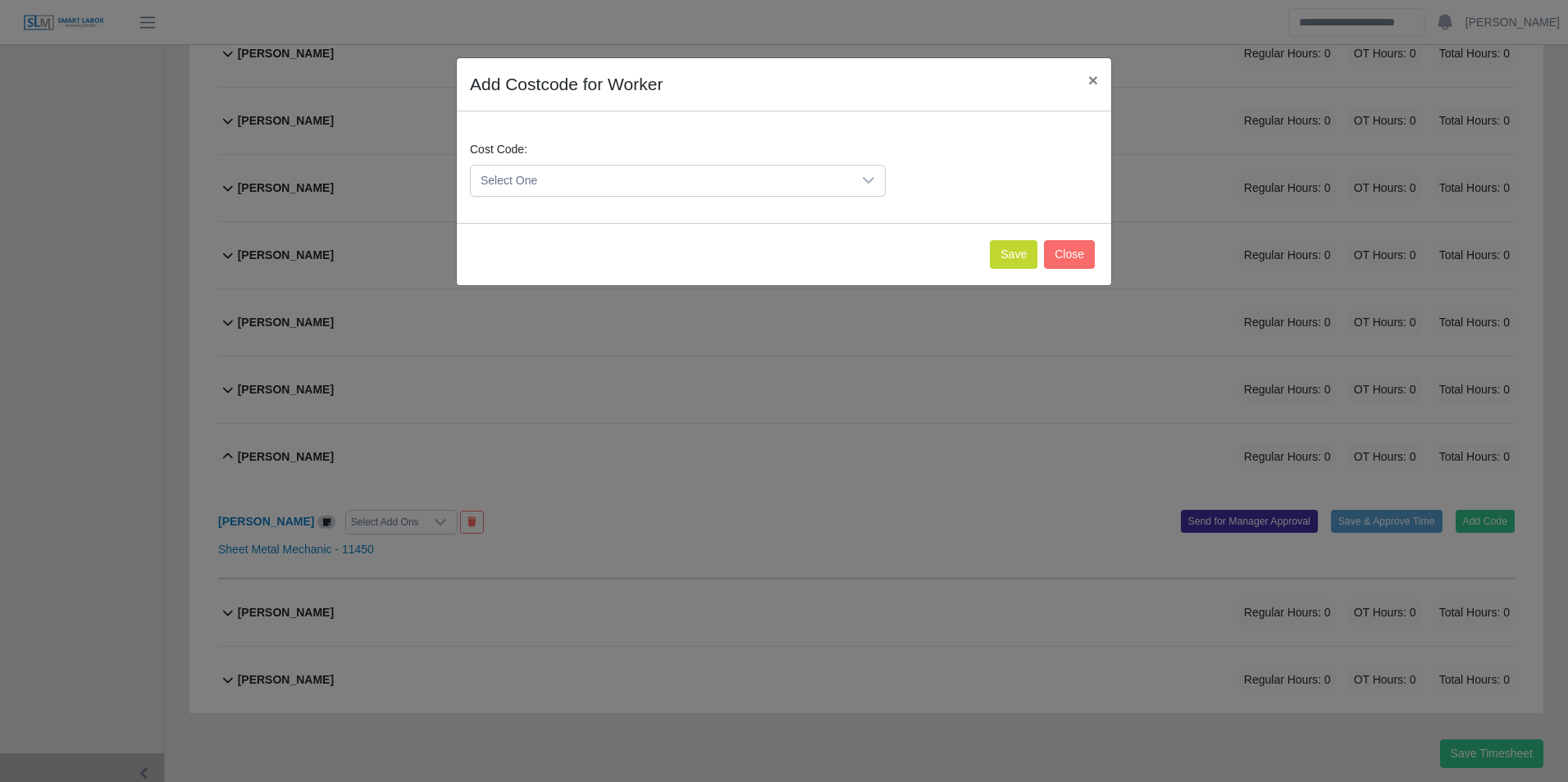
click at [561, 200] on div "Cost Code: Select One" at bounding box center [784, 176] width 636 height 69
click at [558, 194] on span "Select One" at bounding box center [661, 181] width 381 height 30
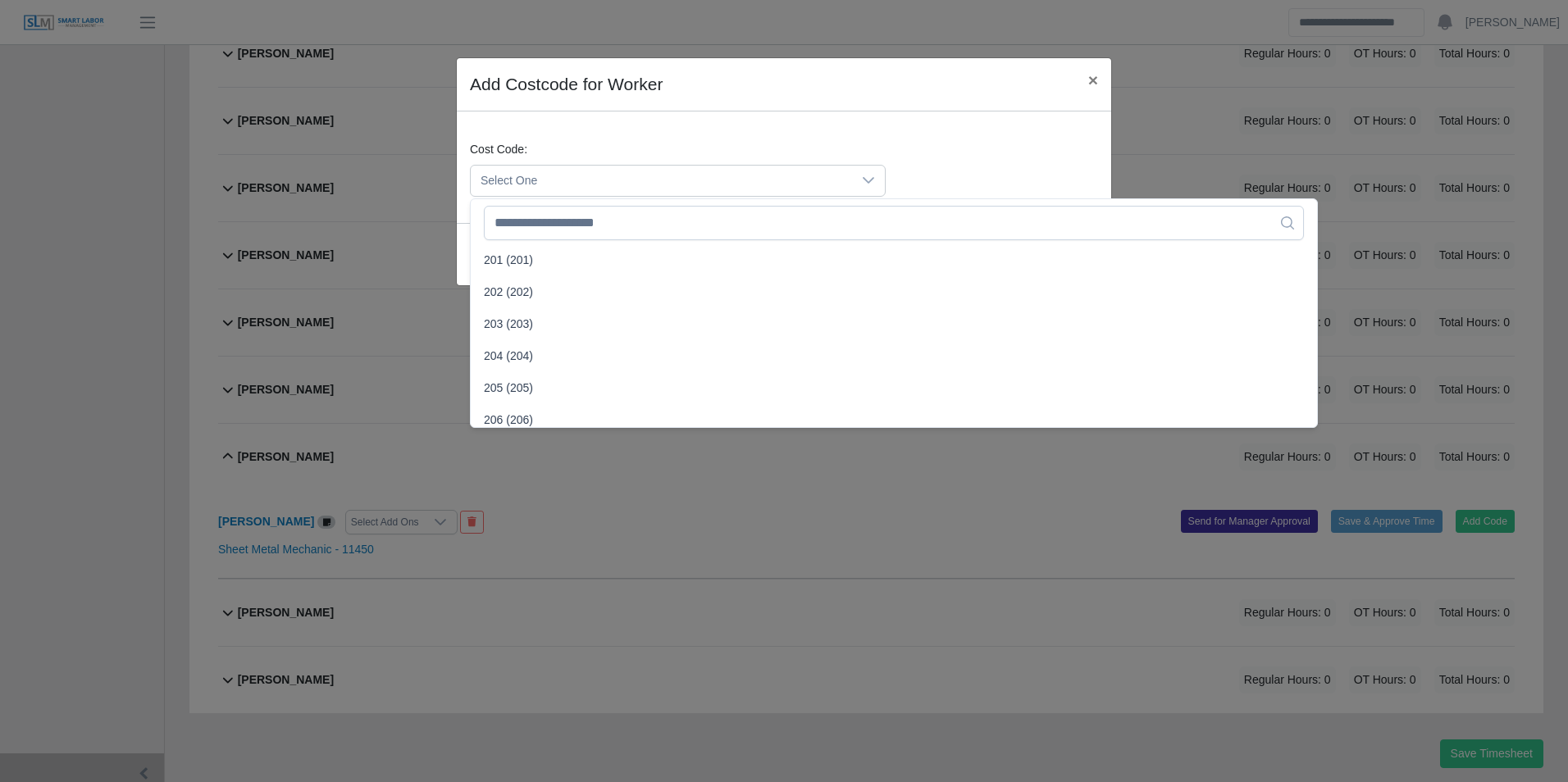
scroll to position [410, 0]
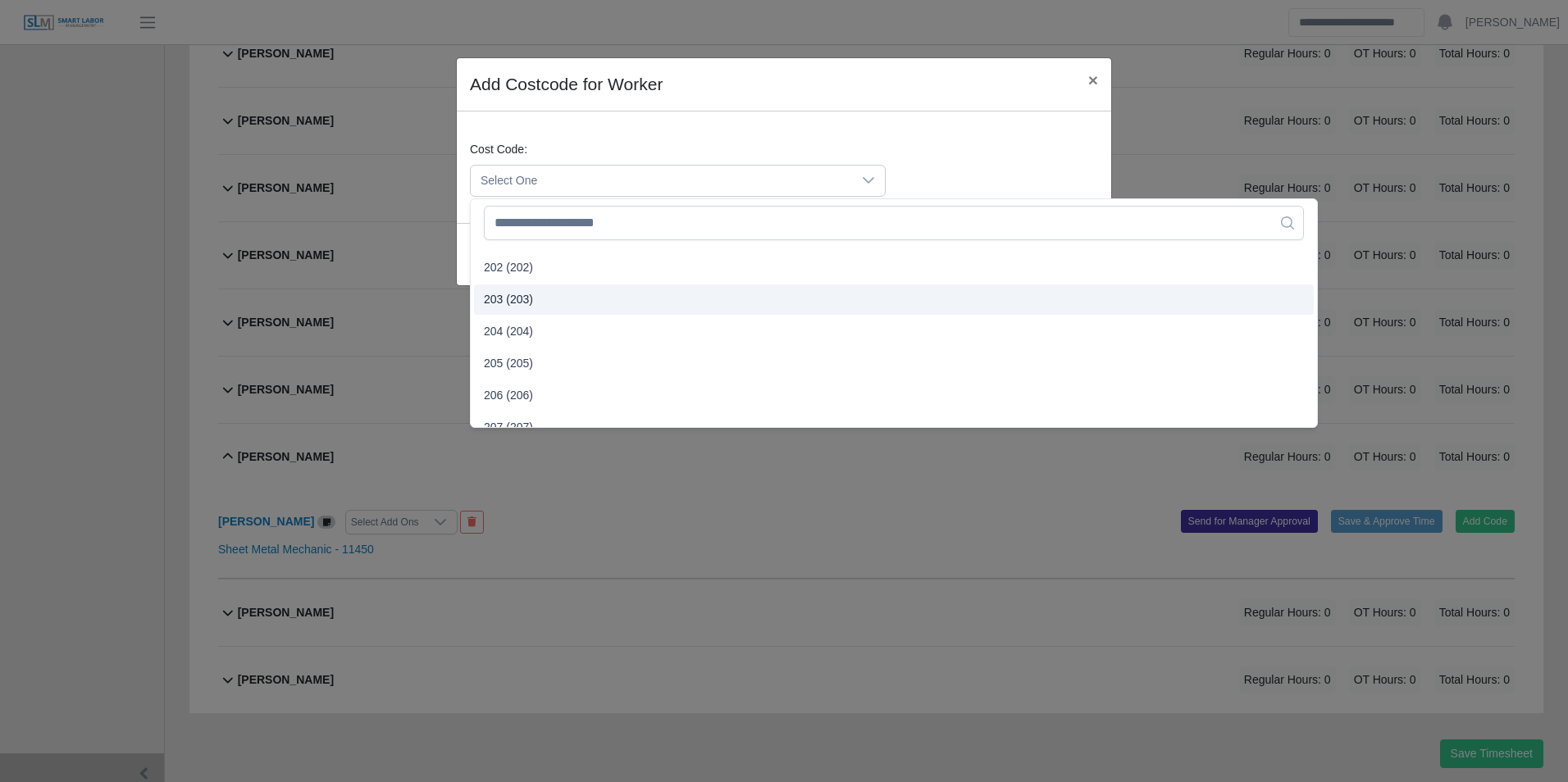
click at [513, 297] on span "203 (203)" at bounding box center [508, 299] width 49 height 17
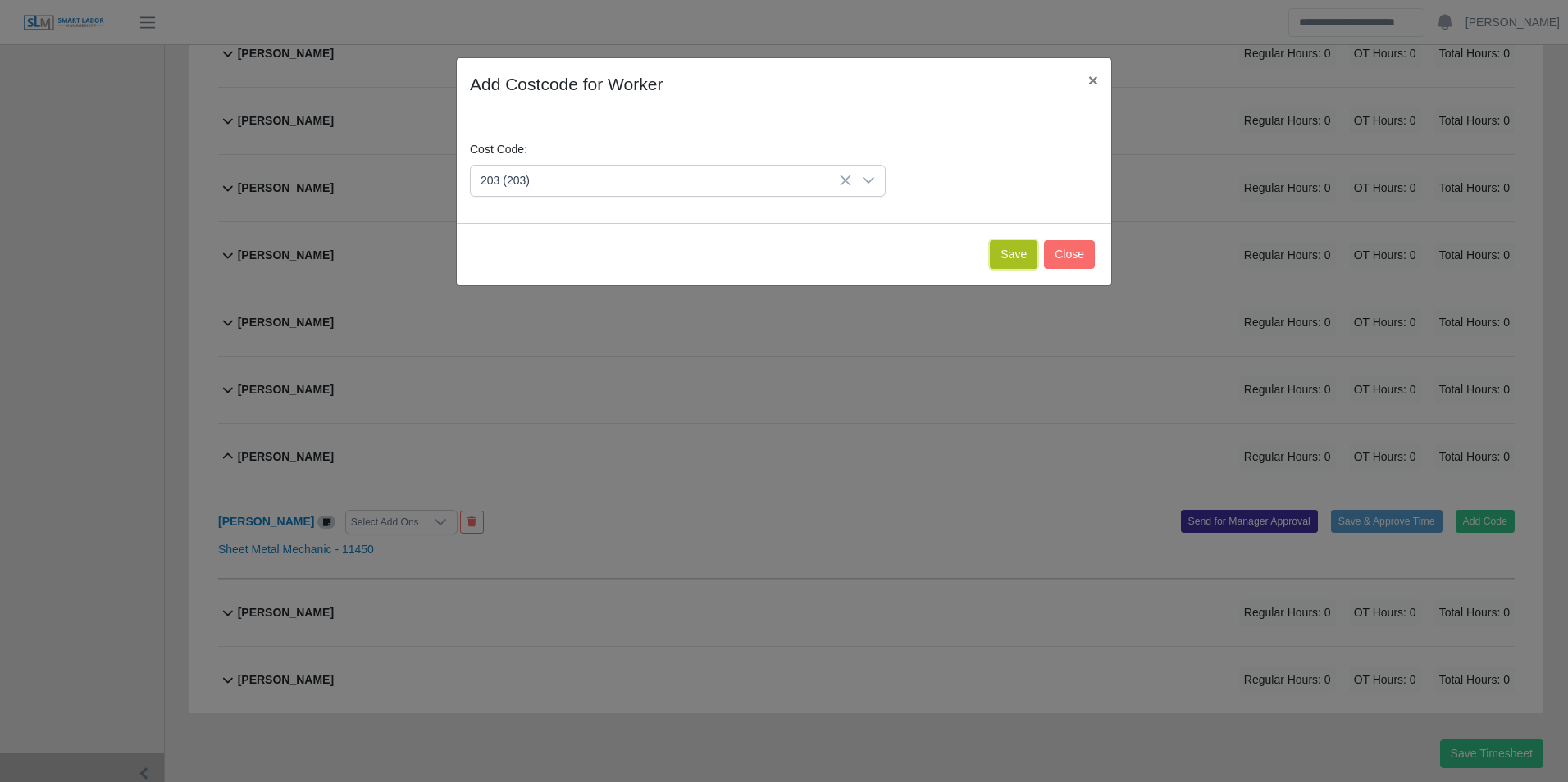
click at [999, 263] on button "Save" at bounding box center [1013, 255] width 47 height 28
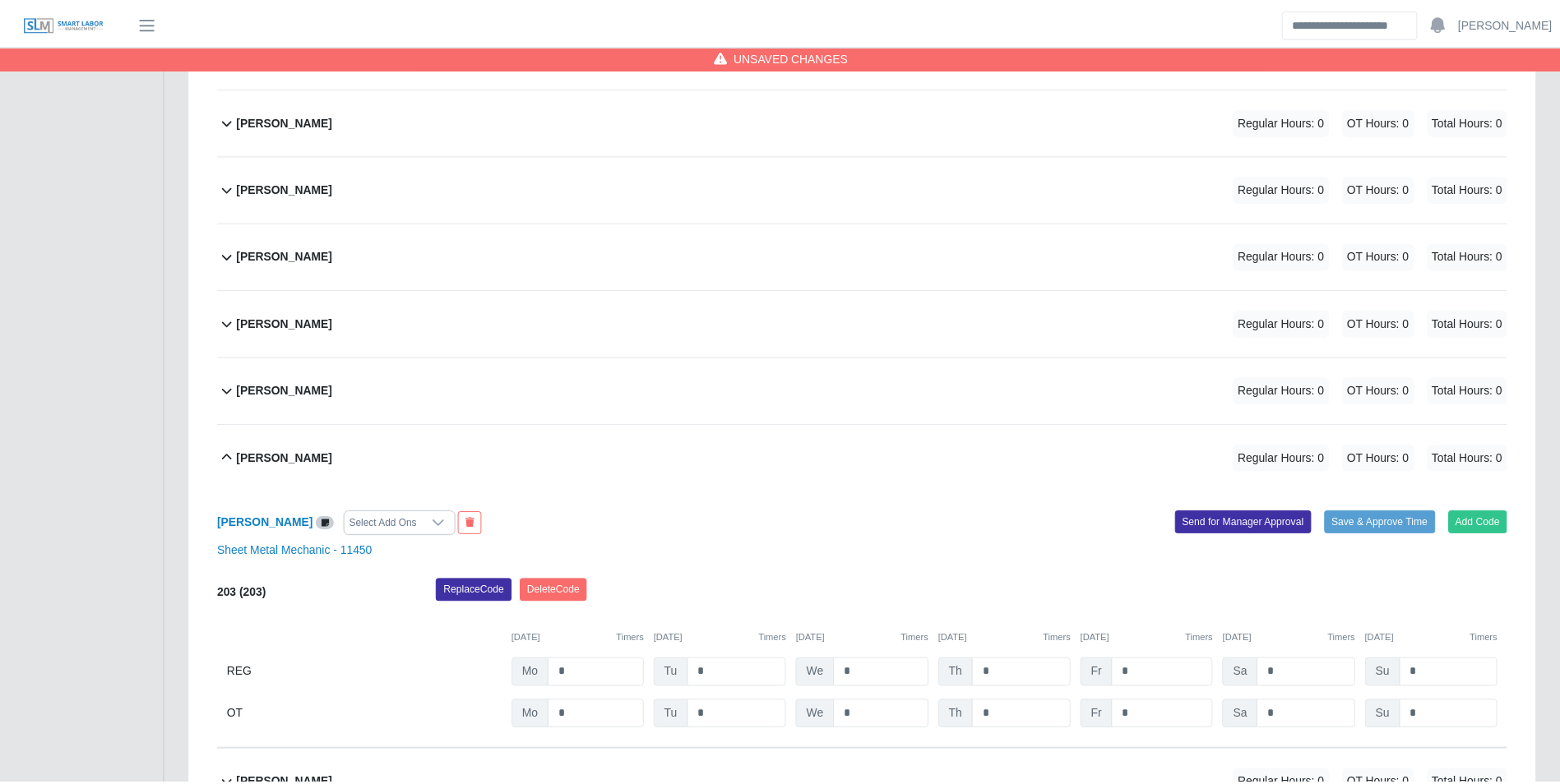
scroll to position [1328, 0]
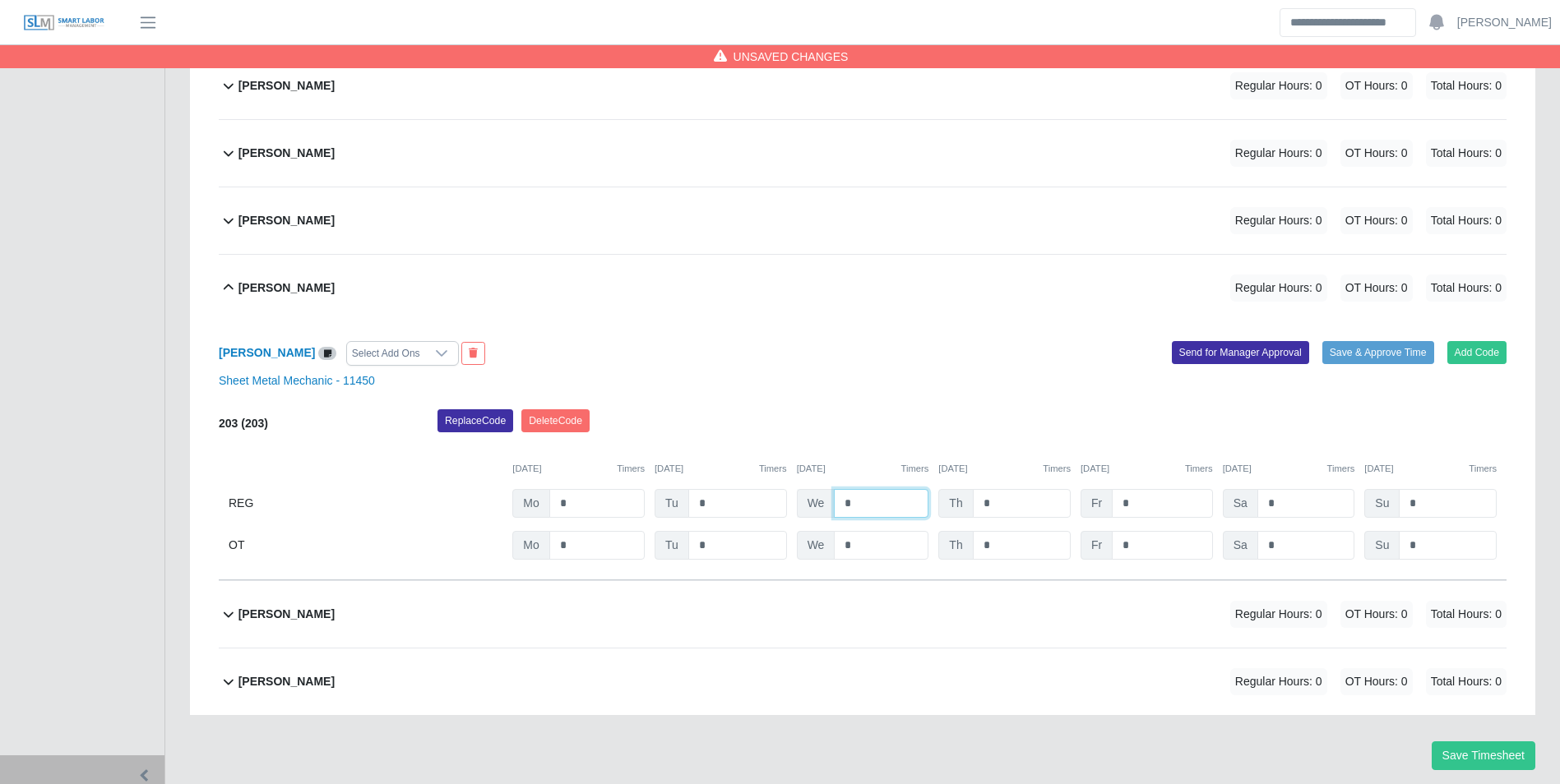
click at [888, 495] on input "*" at bounding box center [880, 503] width 94 height 28
type input "*"
click at [888, 465] on div "10/08/2025 Timers" at bounding box center [863, 469] width 133 height 14
click at [1005, 500] on input "*" at bounding box center [1021, 503] width 98 height 28
type input "*"
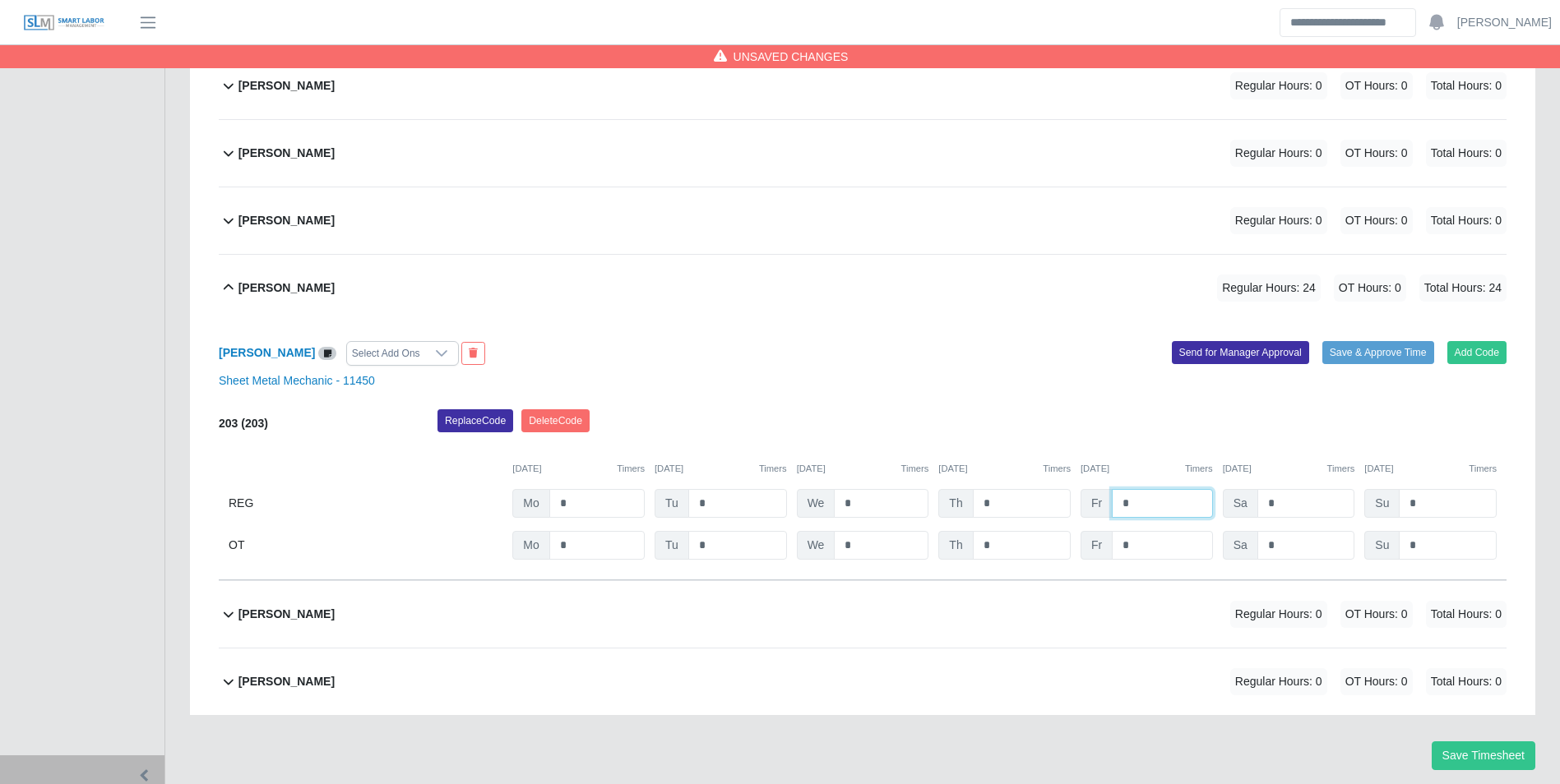
type input "*"
click at [993, 450] on div "[DATE] Timers [DATE] Timers [DATE] Timers [DATE] Timers [DATE] Timers [DATE] Ti…" at bounding box center [863, 459] width 1288 height 33
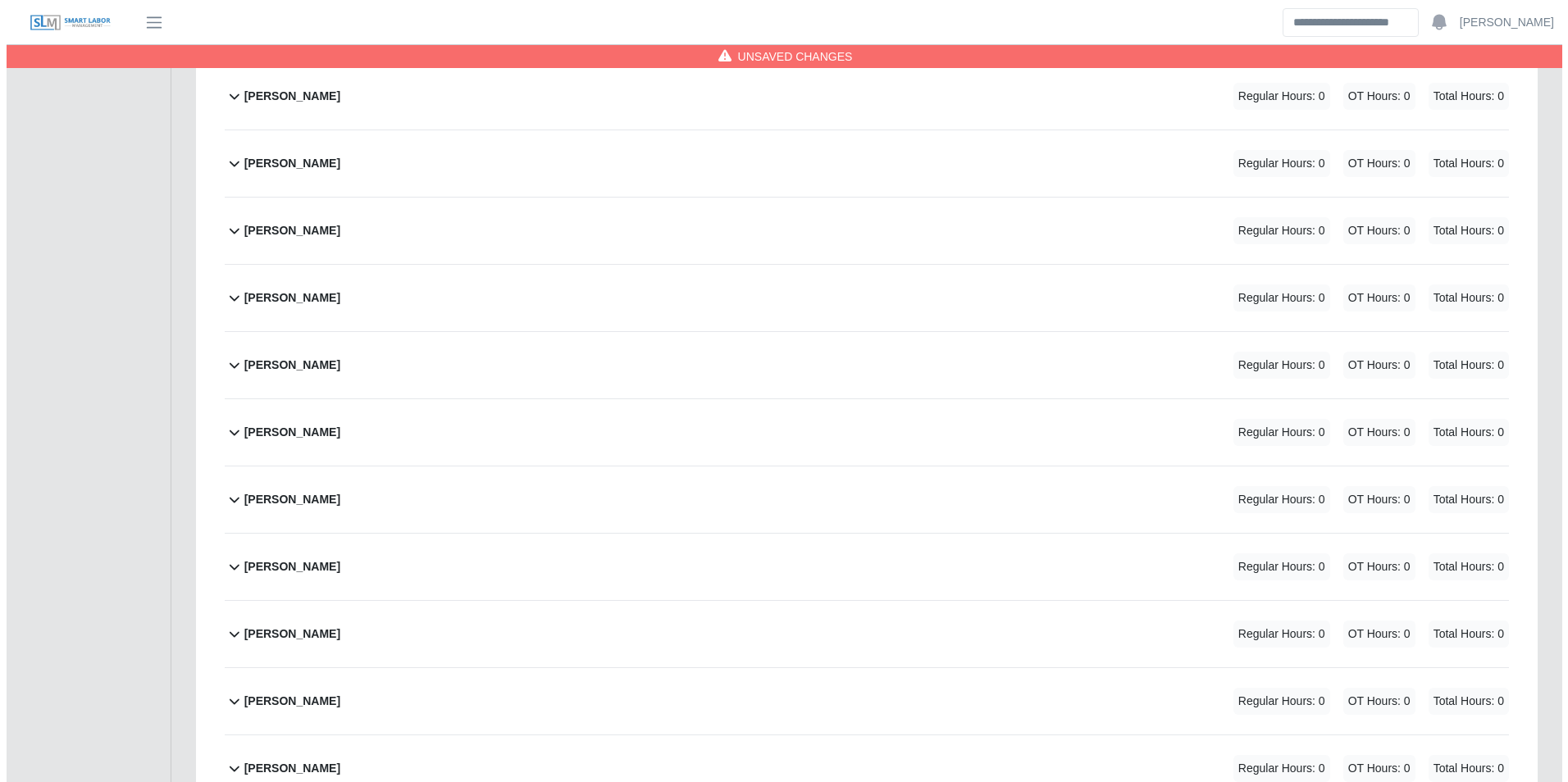
scroll to position [586, 0]
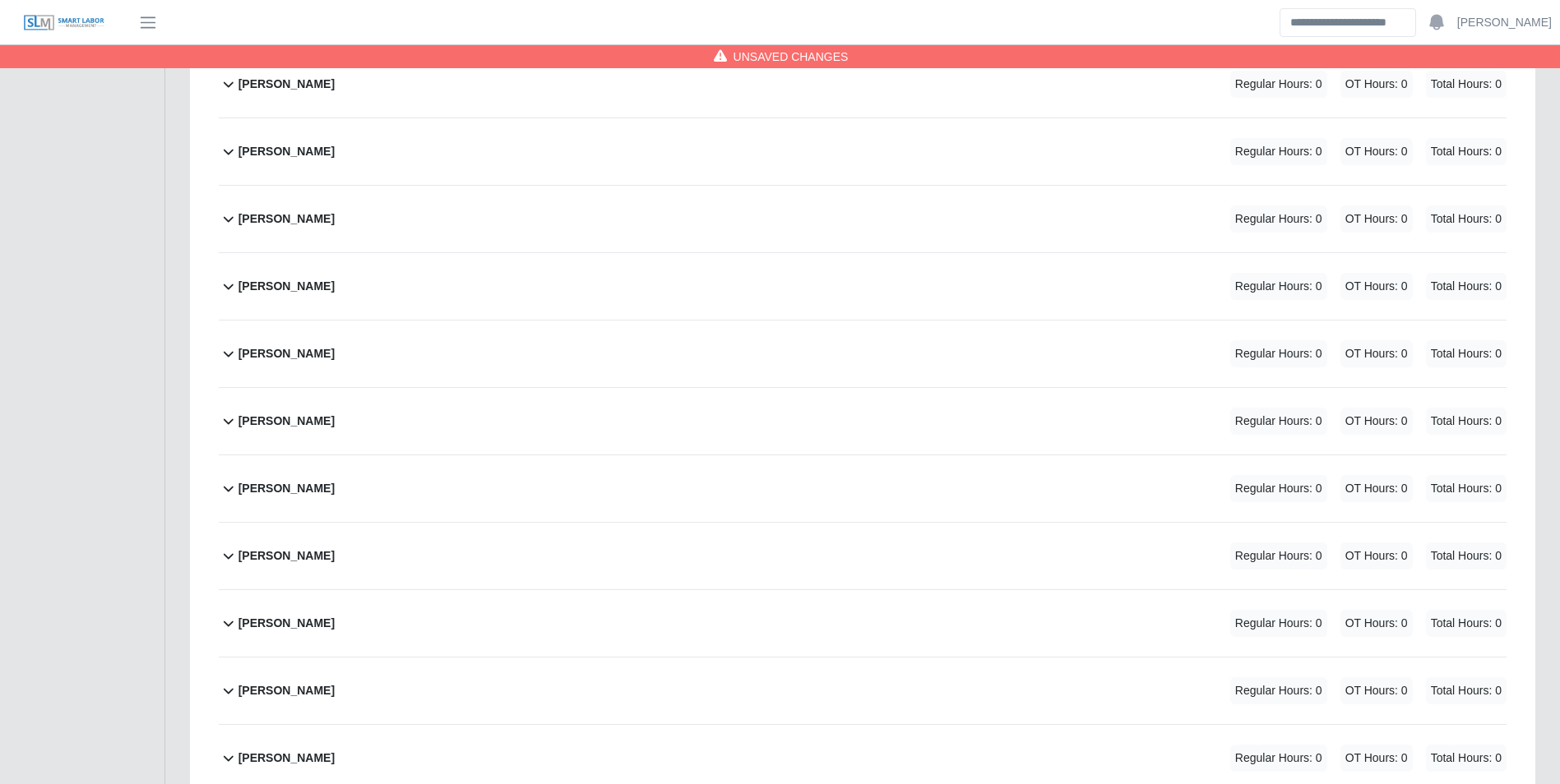
click at [337, 289] on div "Efrain Andrade Regular Hours: 0 OT Hours: 0 Total Hours: 0" at bounding box center [873, 287] width 1268 height 67
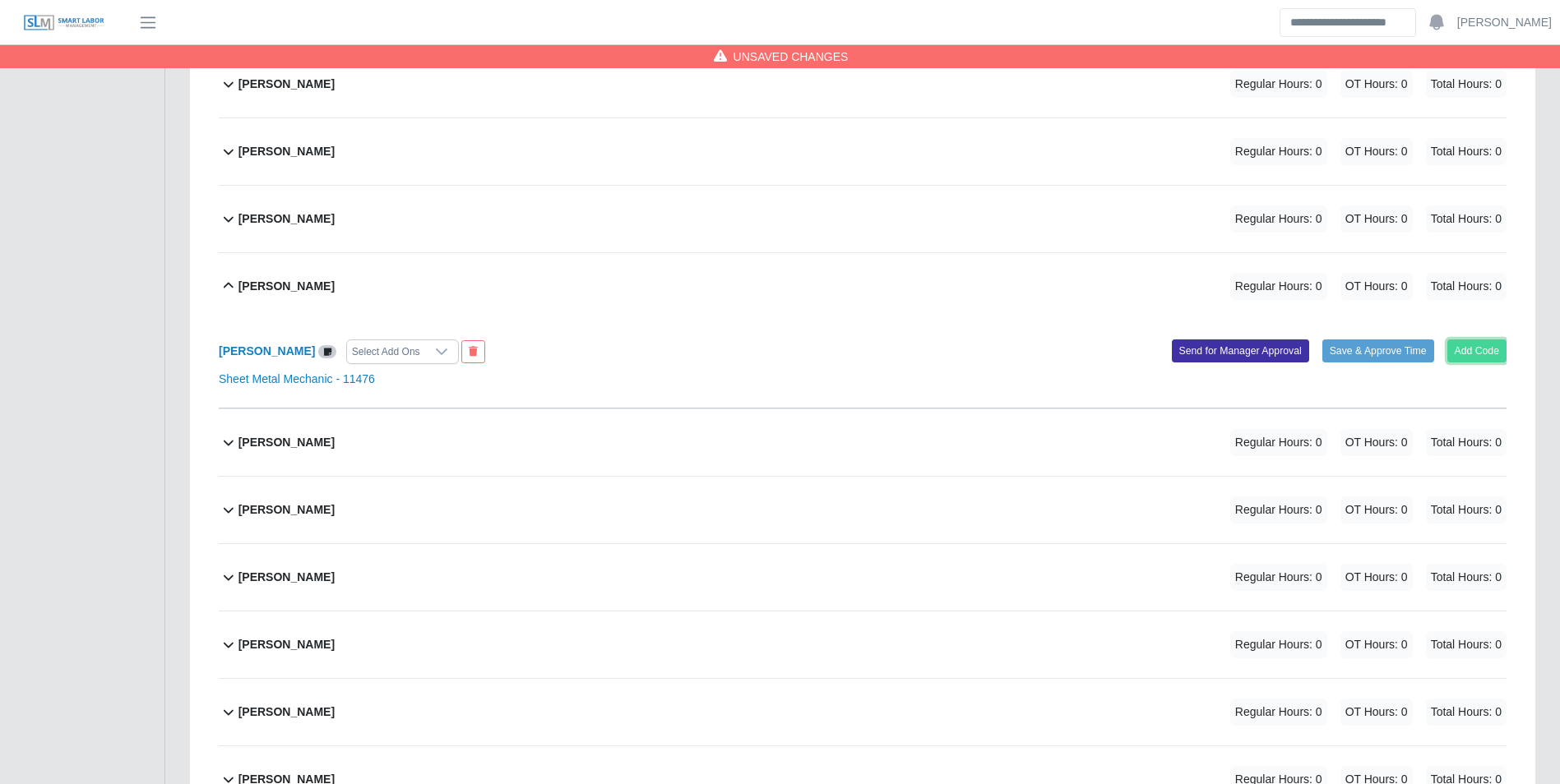
click at [1478, 348] on button "Add Code" at bounding box center [1477, 351] width 60 height 23
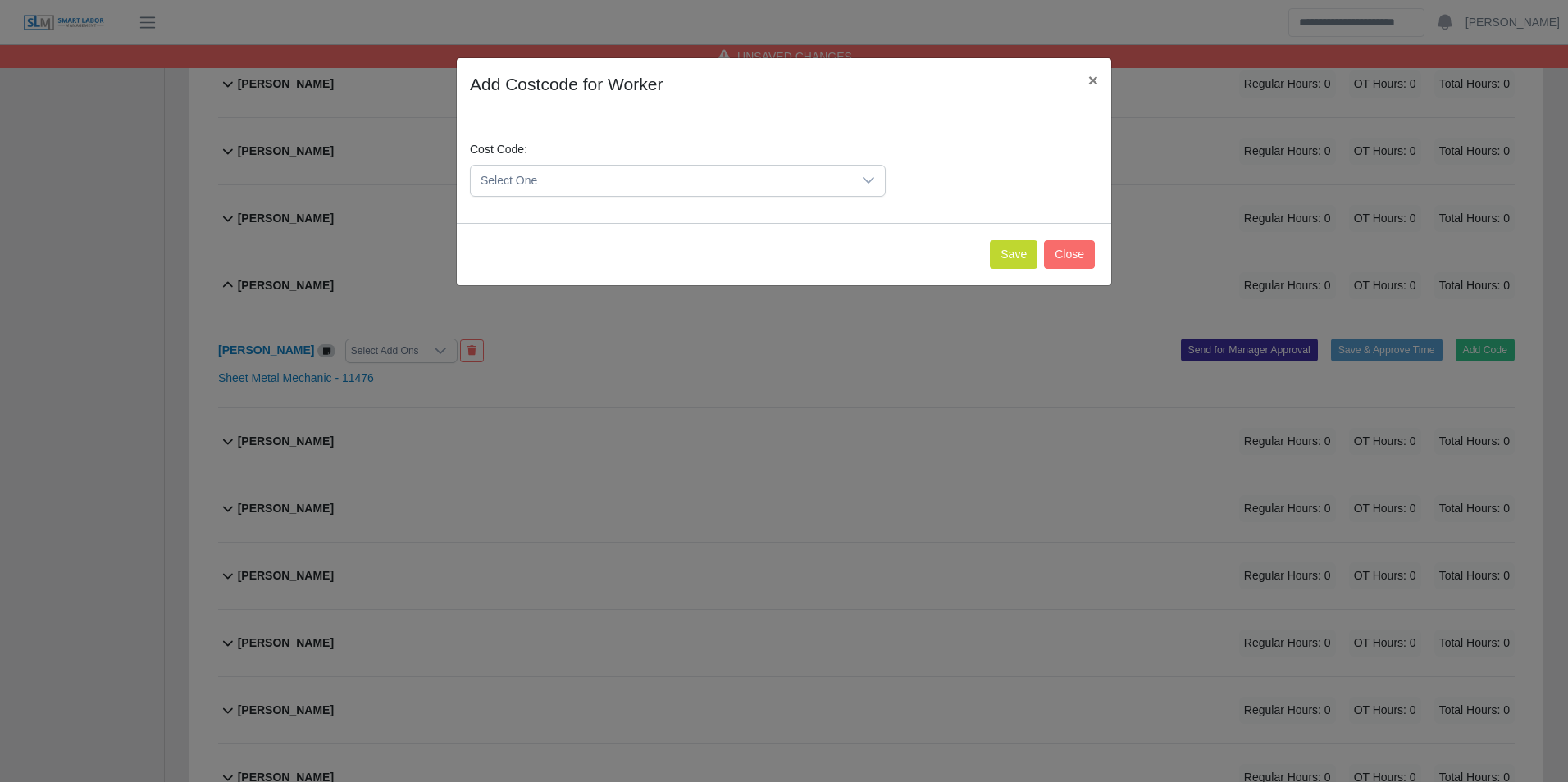
click at [576, 177] on span "Select One" at bounding box center [661, 181] width 381 height 30
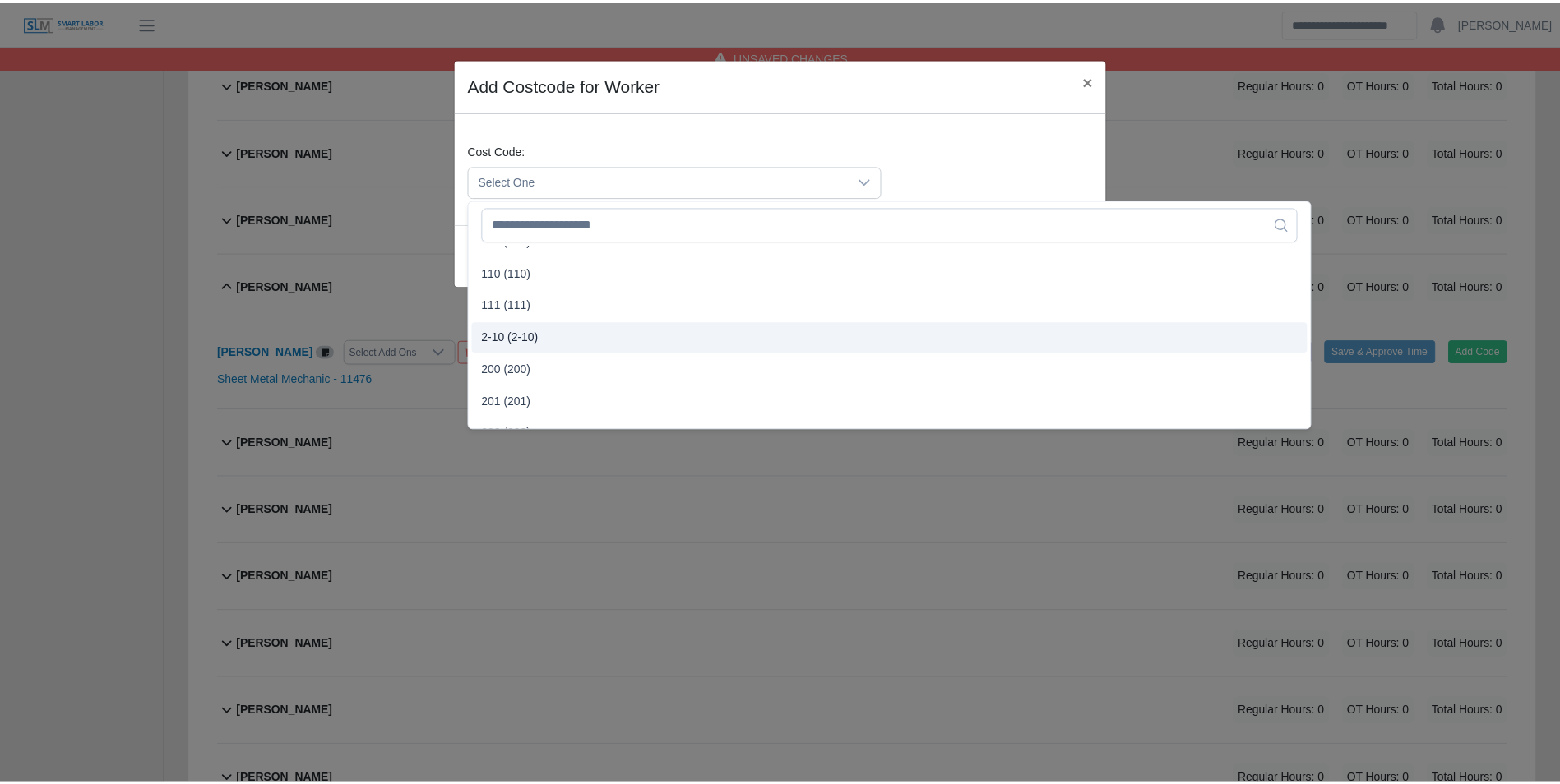
scroll to position [329, 0]
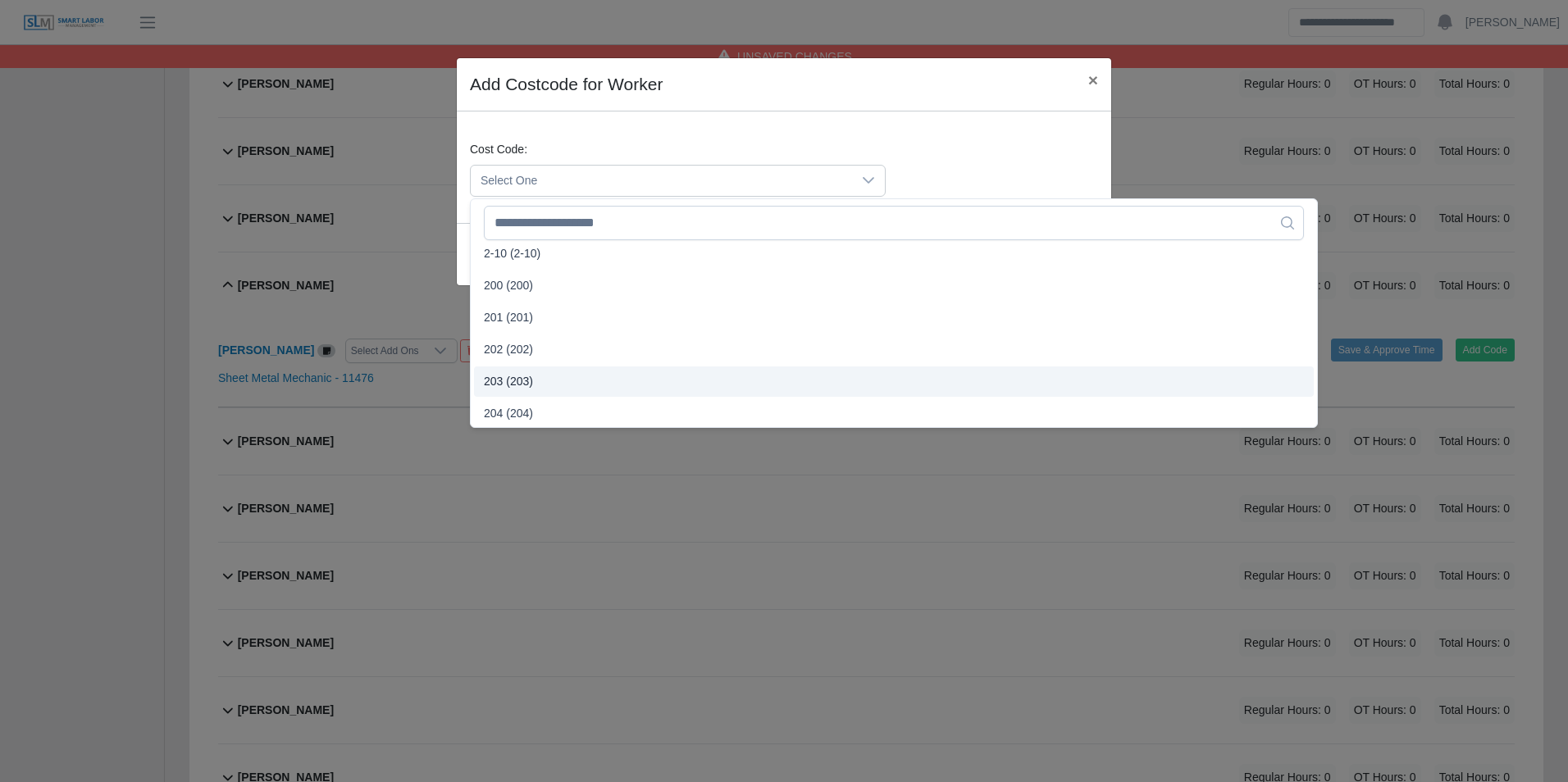
click at [528, 373] on span "203 (203)" at bounding box center [508, 381] width 49 height 17
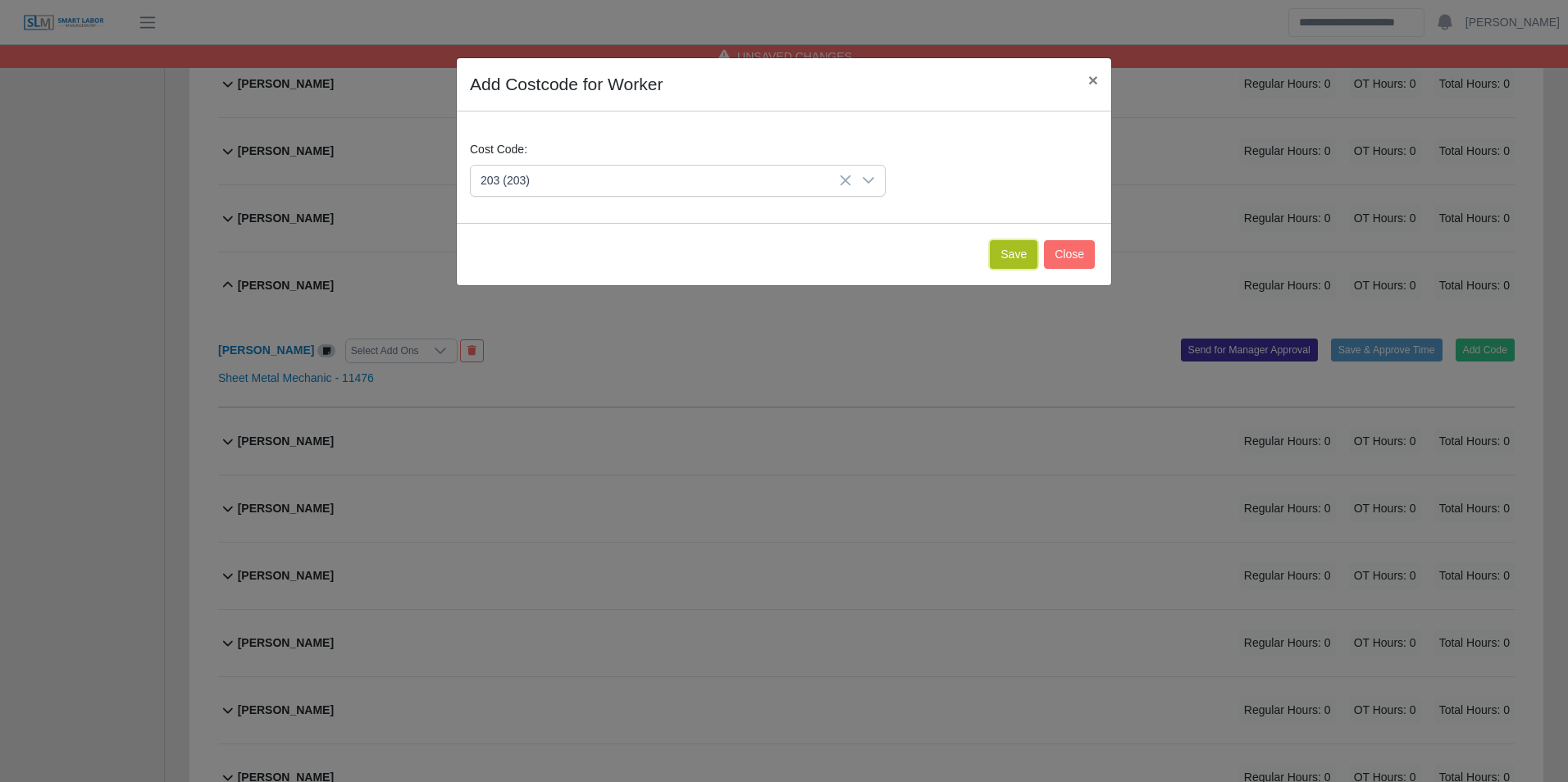
click at [1016, 254] on button "Save" at bounding box center [1013, 255] width 47 height 28
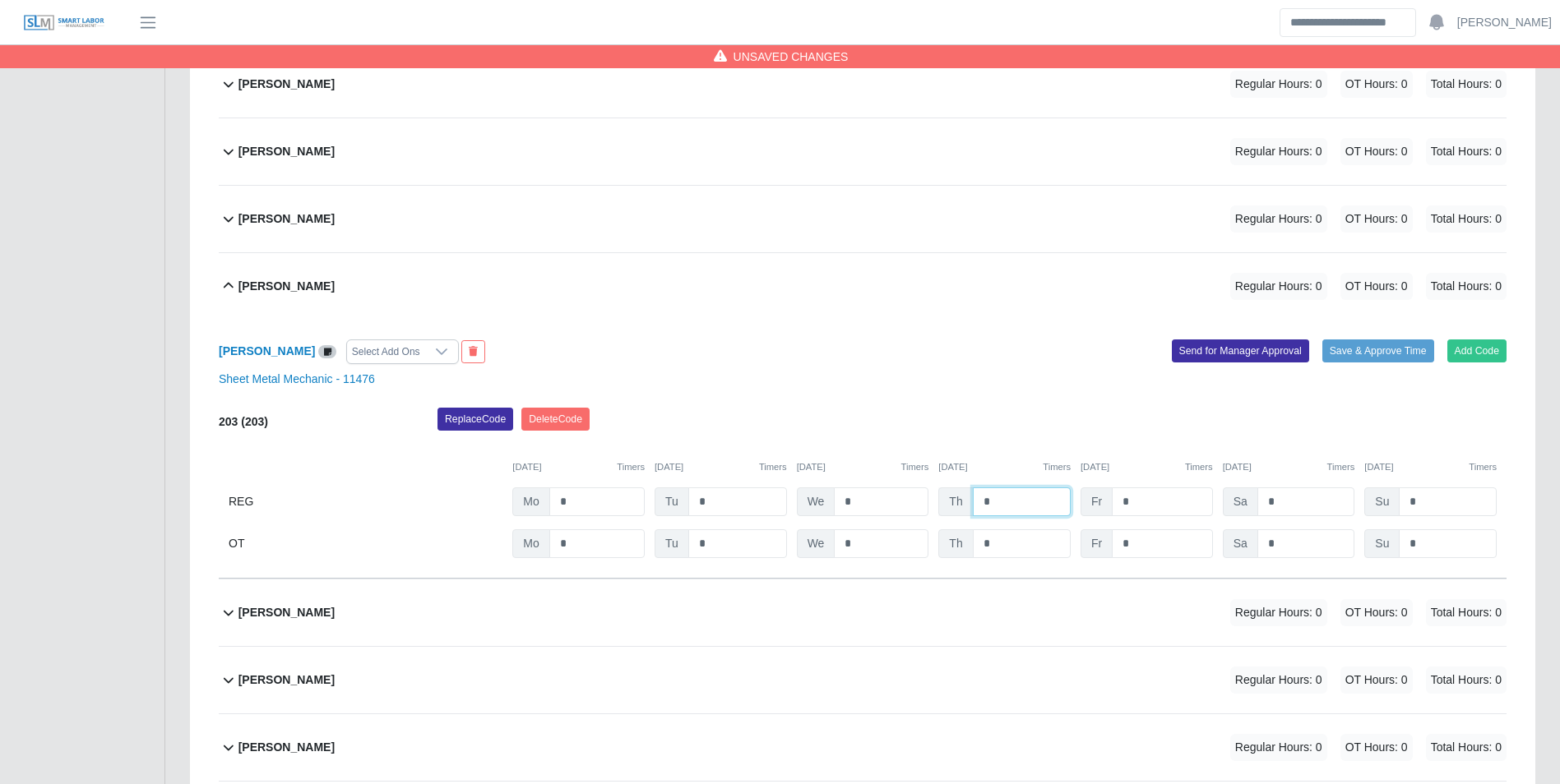
click at [1039, 495] on input "*" at bounding box center [1021, 501] width 98 height 28
type input "***"
click at [1144, 504] on input "*" at bounding box center [1162, 501] width 100 height 28
type input "**"
click at [1150, 472] on div "10/10/2025 Timers" at bounding box center [1146, 467] width 133 height 14
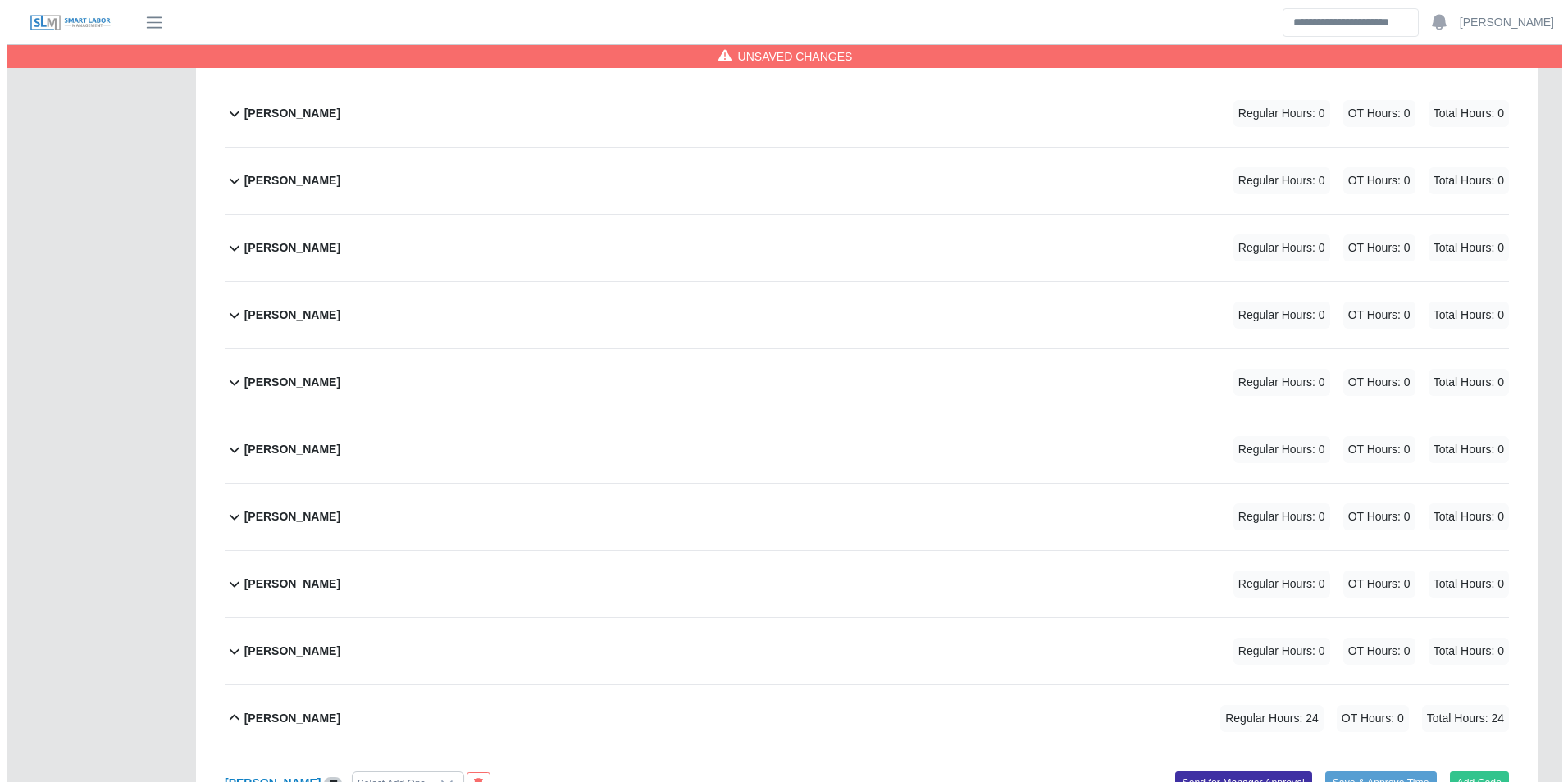
scroll to position [1324, 0]
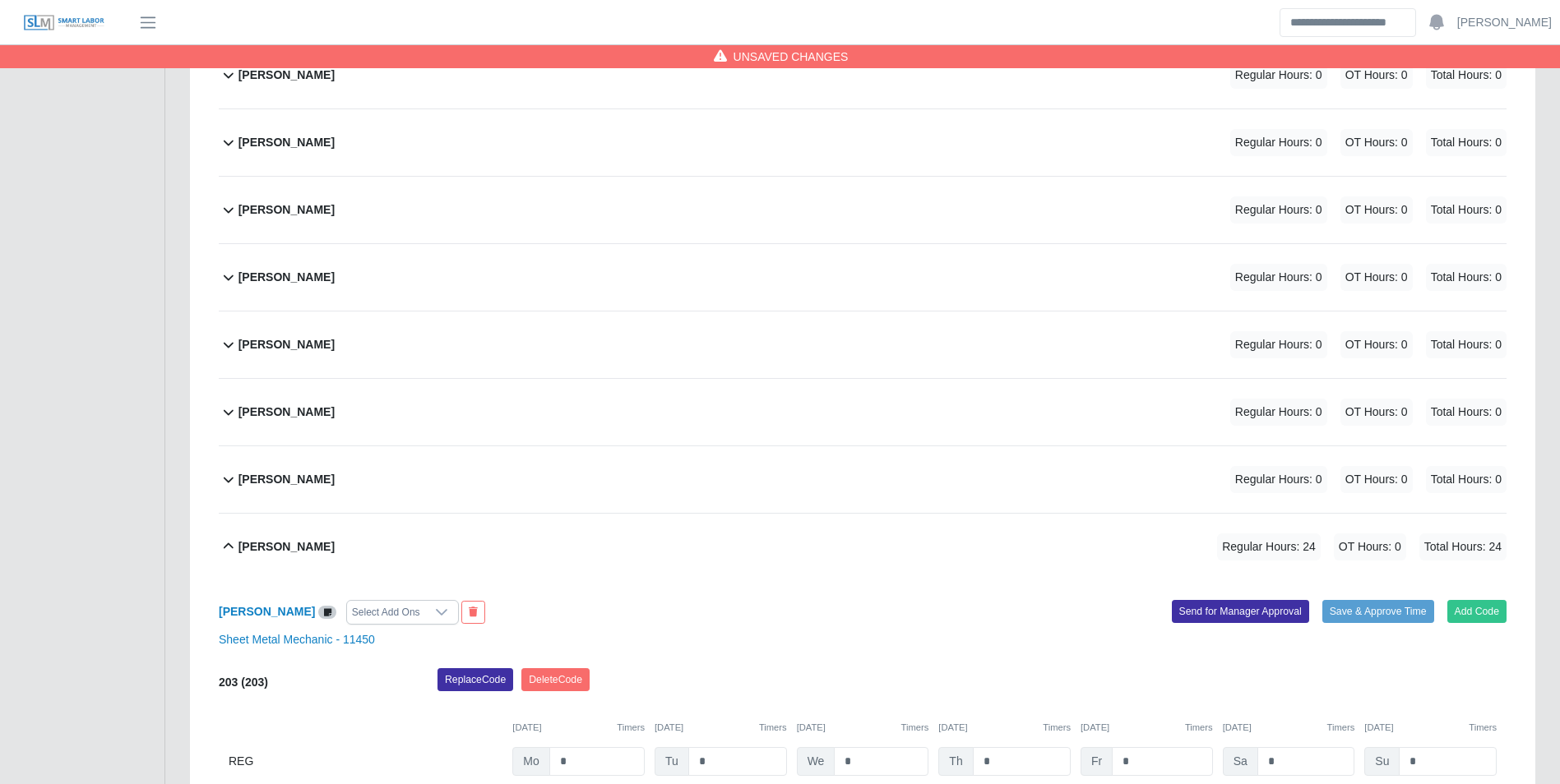
click at [335, 404] on b "[PERSON_NAME]" at bounding box center [286, 412] width 96 height 18
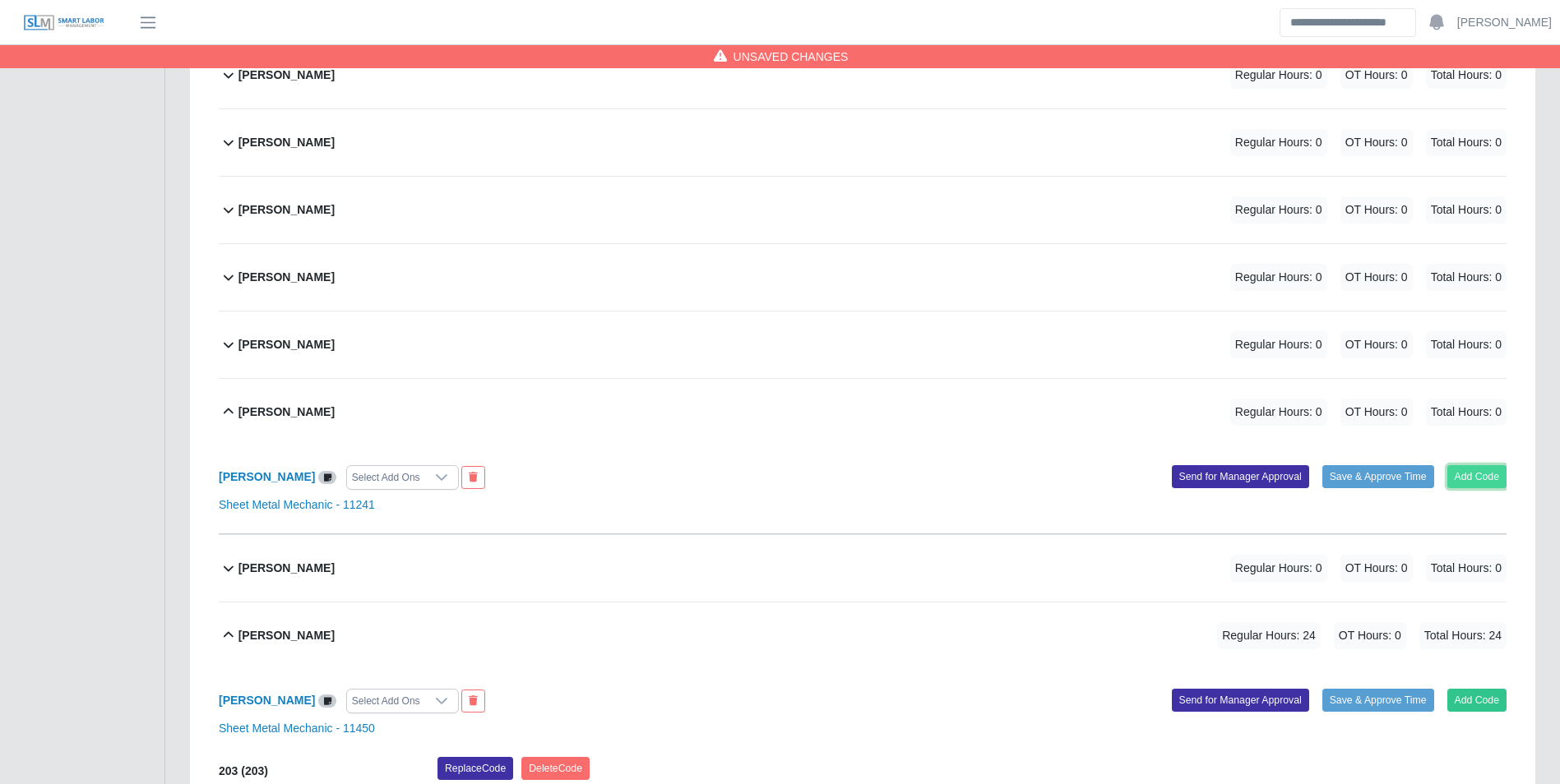
click at [1479, 470] on button "Add Code" at bounding box center [1477, 477] width 60 height 23
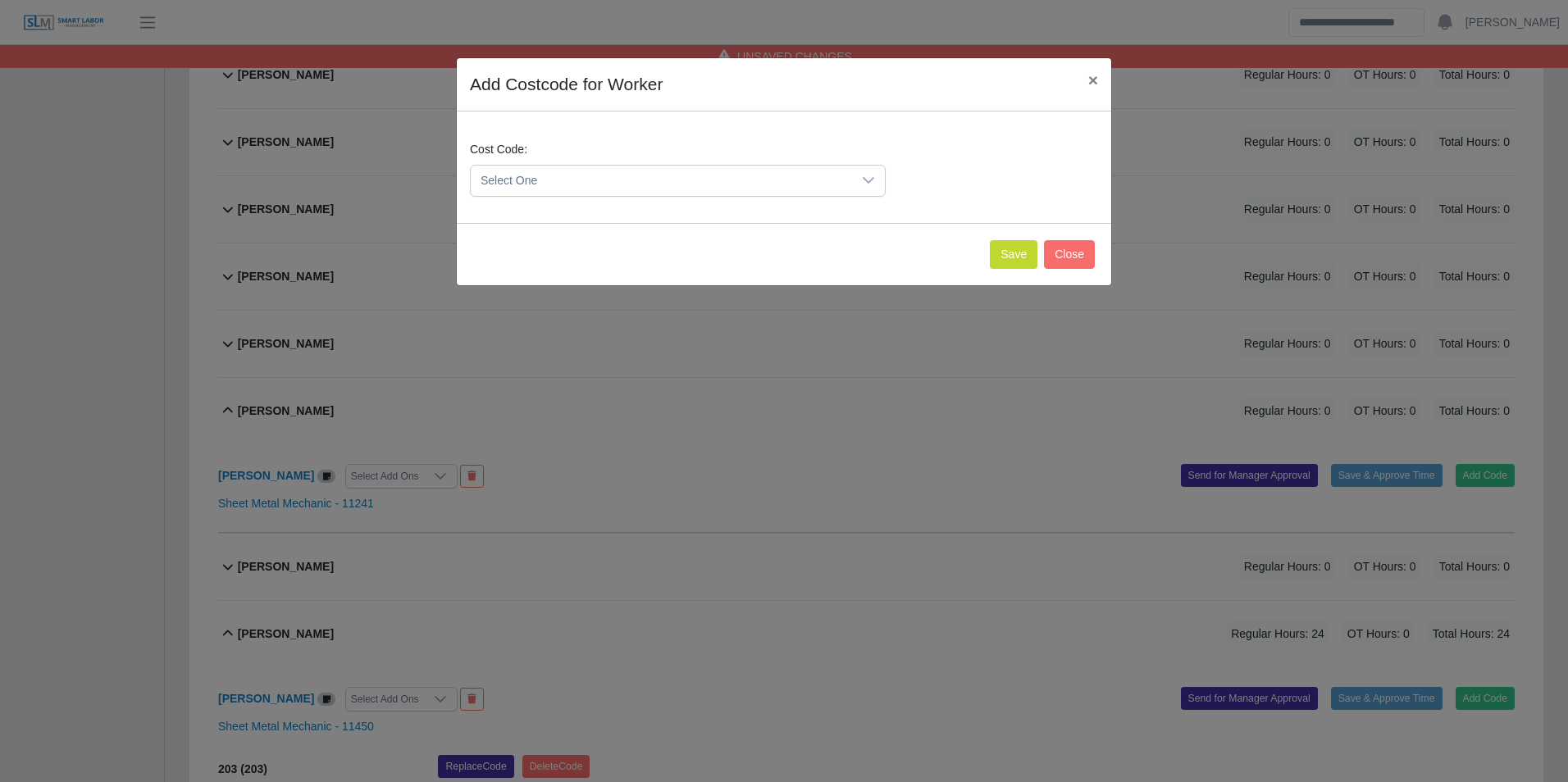
click at [604, 176] on span "Select One" at bounding box center [661, 181] width 381 height 30
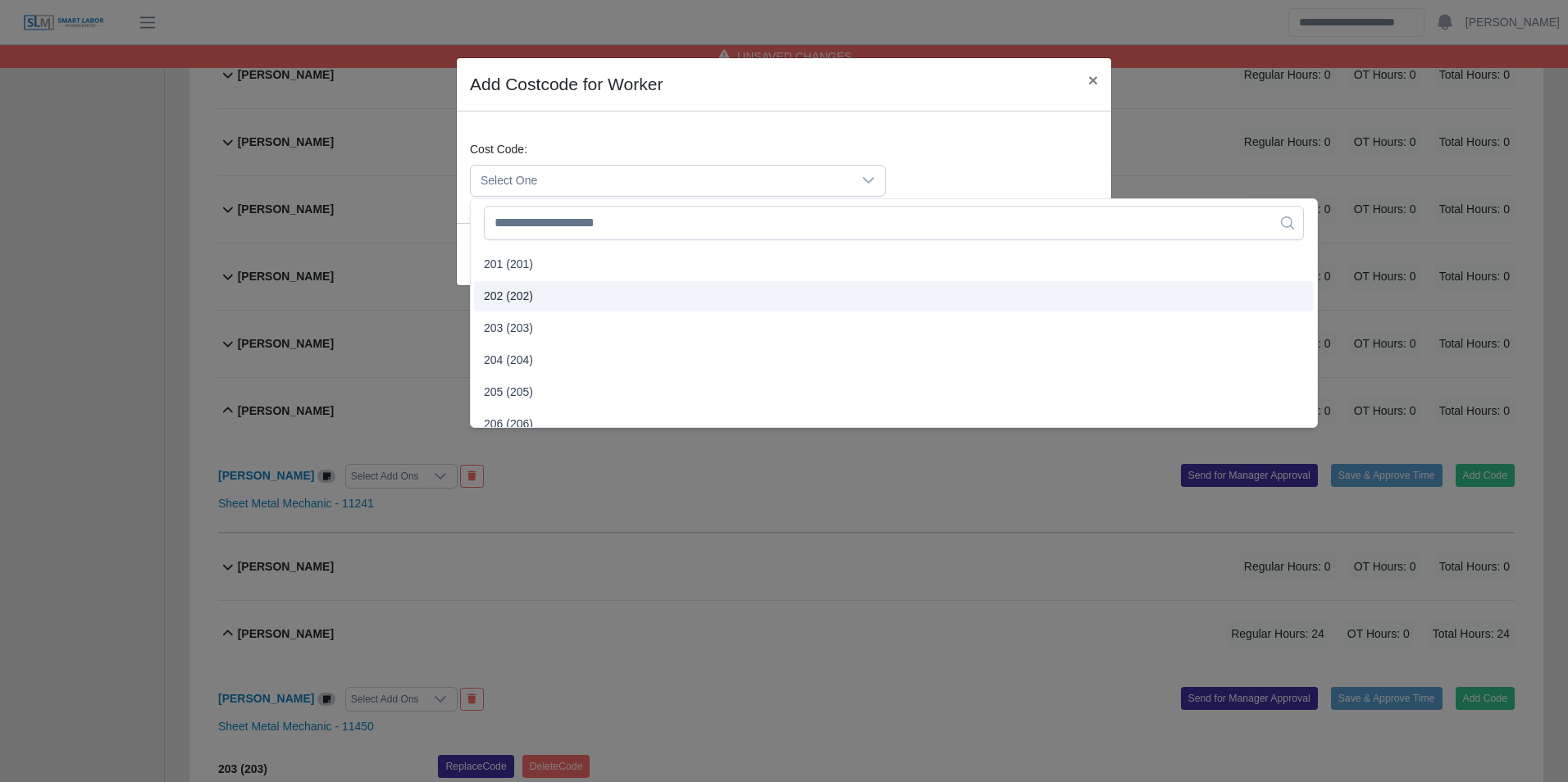
scroll to position [410, 0]
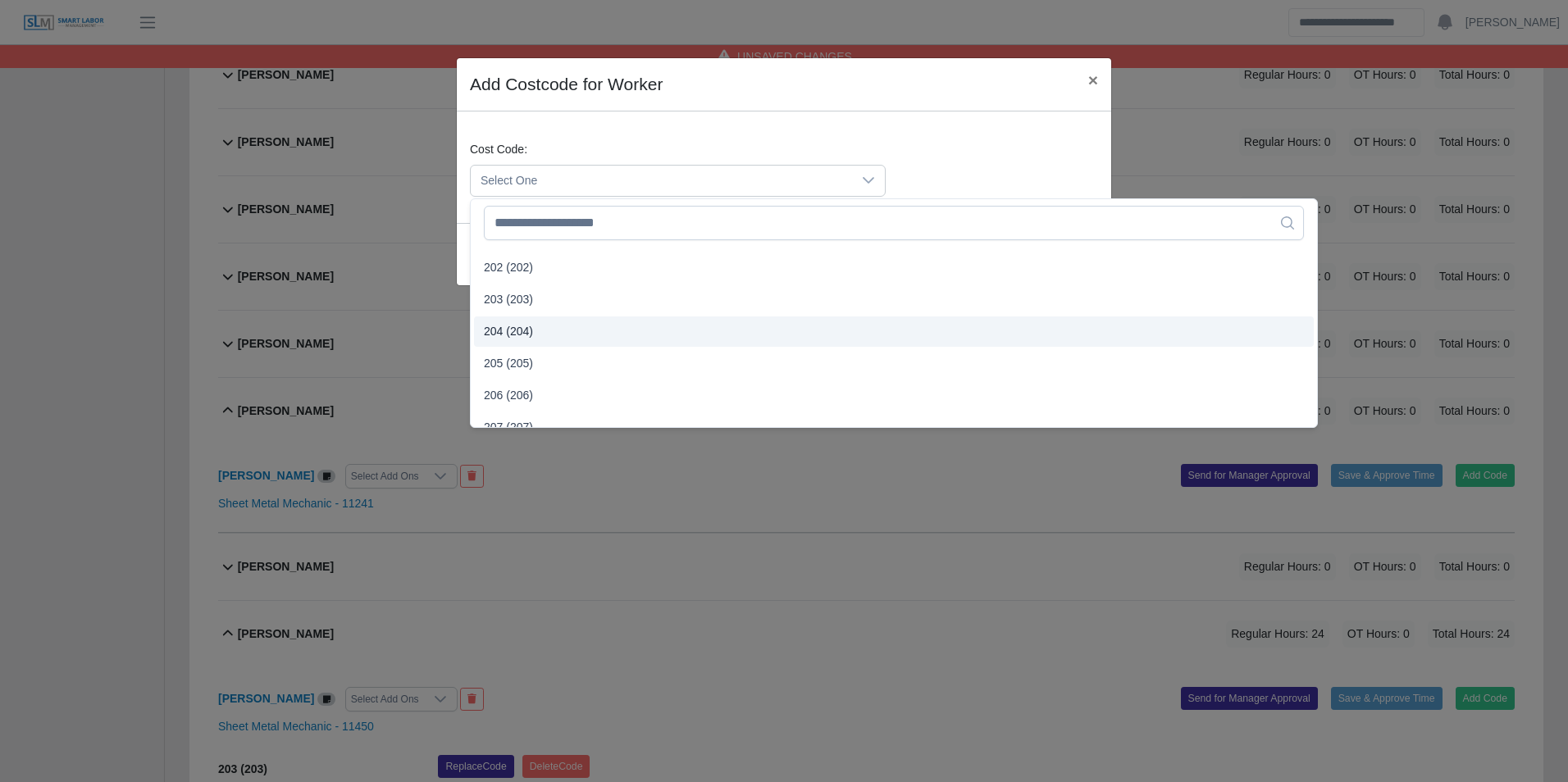
click at [521, 337] on span "204 (204)" at bounding box center [508, 331] width 49 height 17
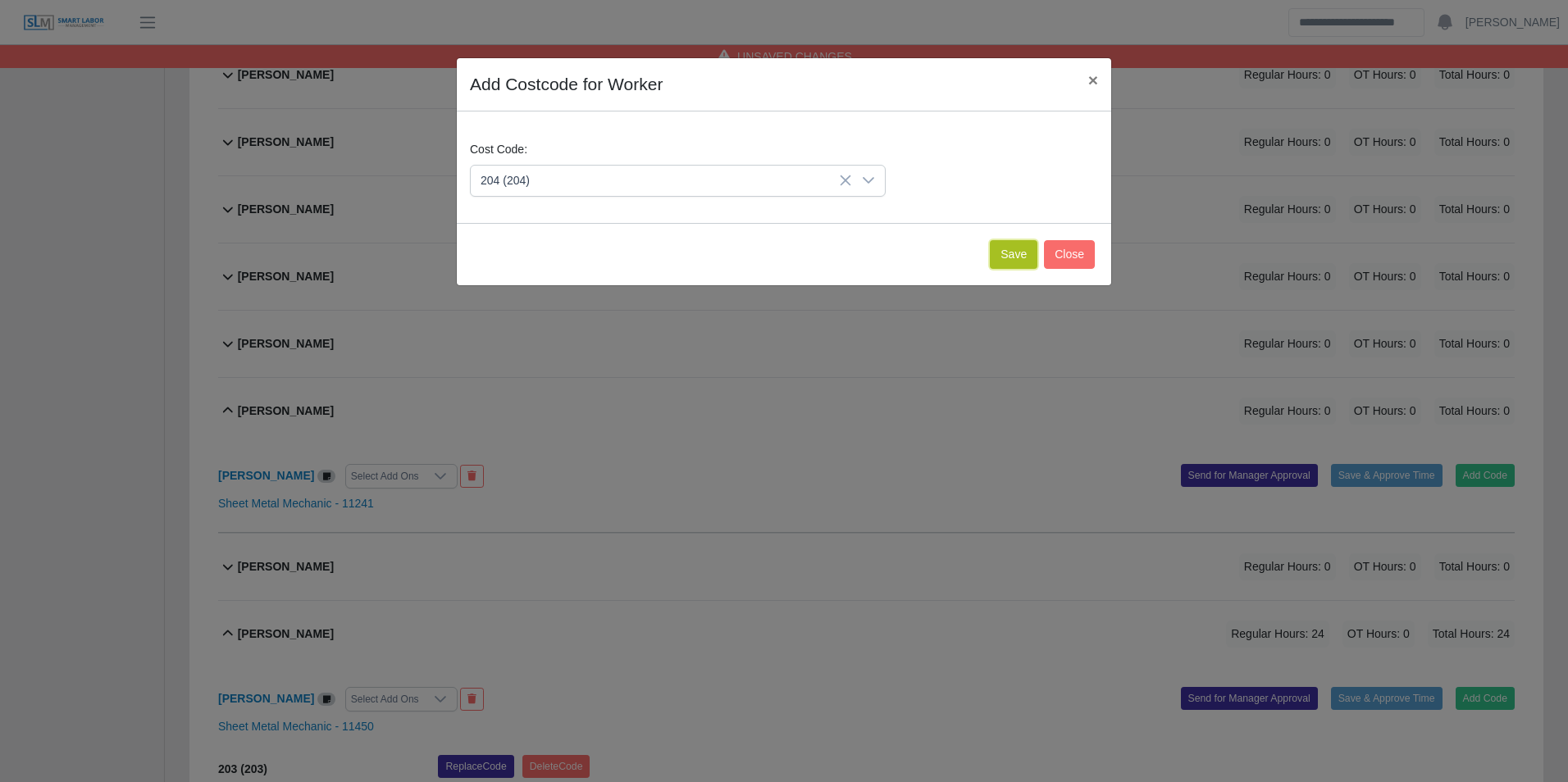
click at [1012, 254] on button "Save" at bounding box center [1013, 255] width 47 height 28
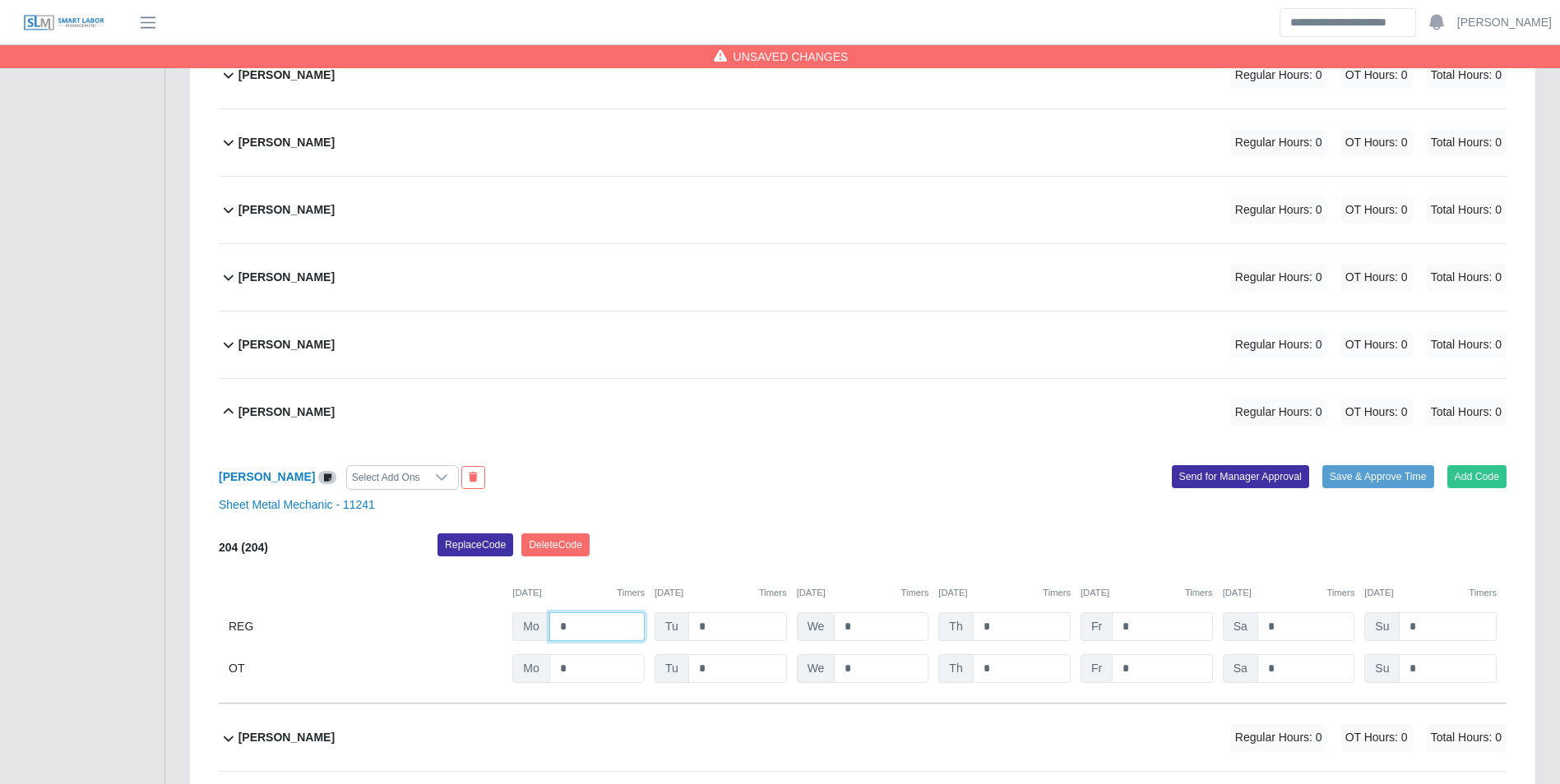
click at [616, 624] on input "*" at bounding box center [596, 626] width 95 height 28
type input "*"
click at [737, 579] on div "[DATE] Timers [DATE] Timers [DATE] Timers [DATE] Timers [DATE] Timers [DATE] Ti…" at bounding box center [863, 583] width 1288 height 33
click at [1492, 478] on button "Add Code" at bounding box center [1477, 477] width 60 height 23
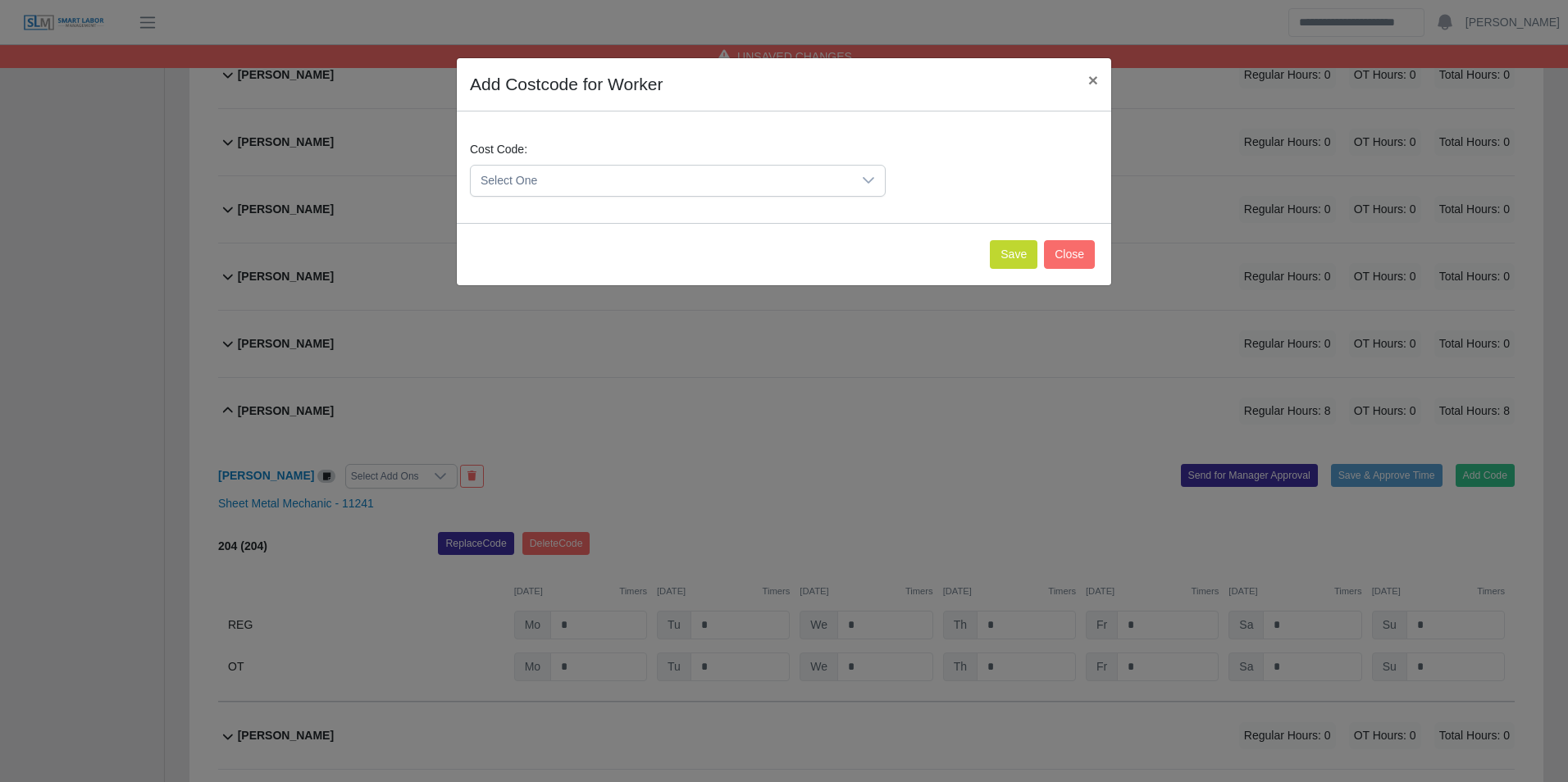
click at [645, 181] on span "Select One" at bounding box center [661, 181] width 381 height 30
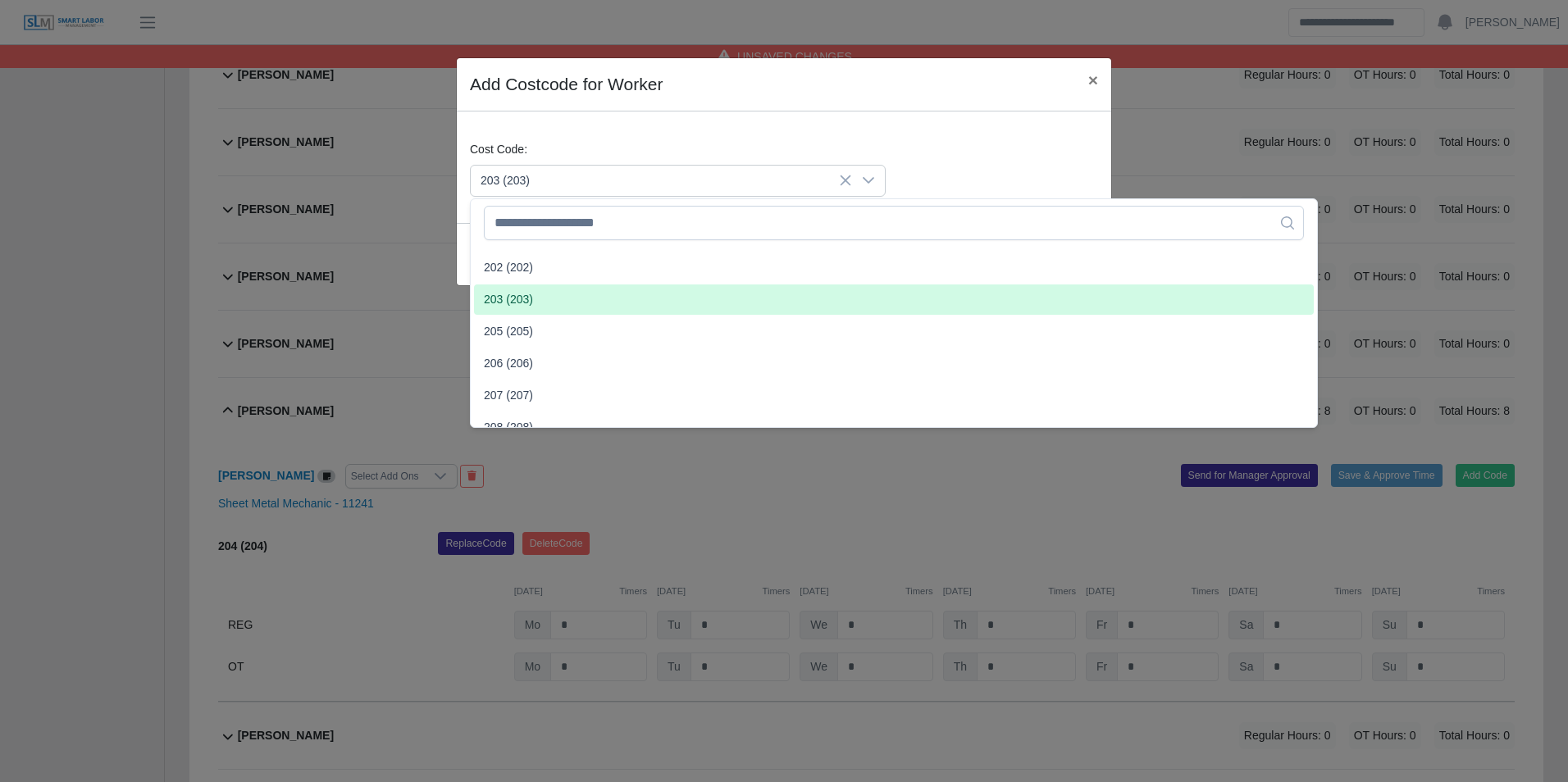
click at [519, 295] on span "203 (203)" at bounding box center [508, 299] width 49 height 17
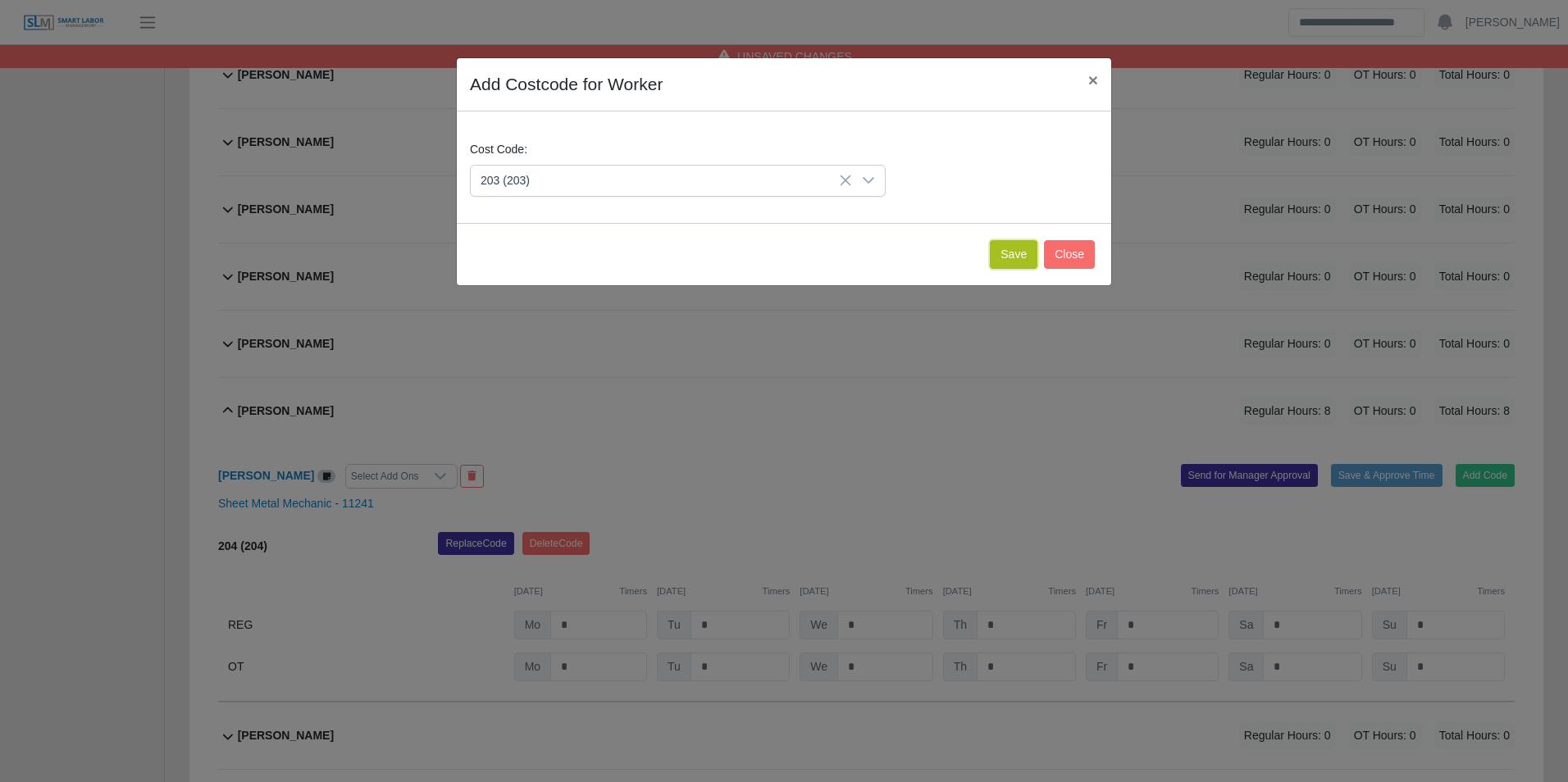
click at [1015, 268] on button "Save" at bounding box center [1013, 255] width 47 height 28
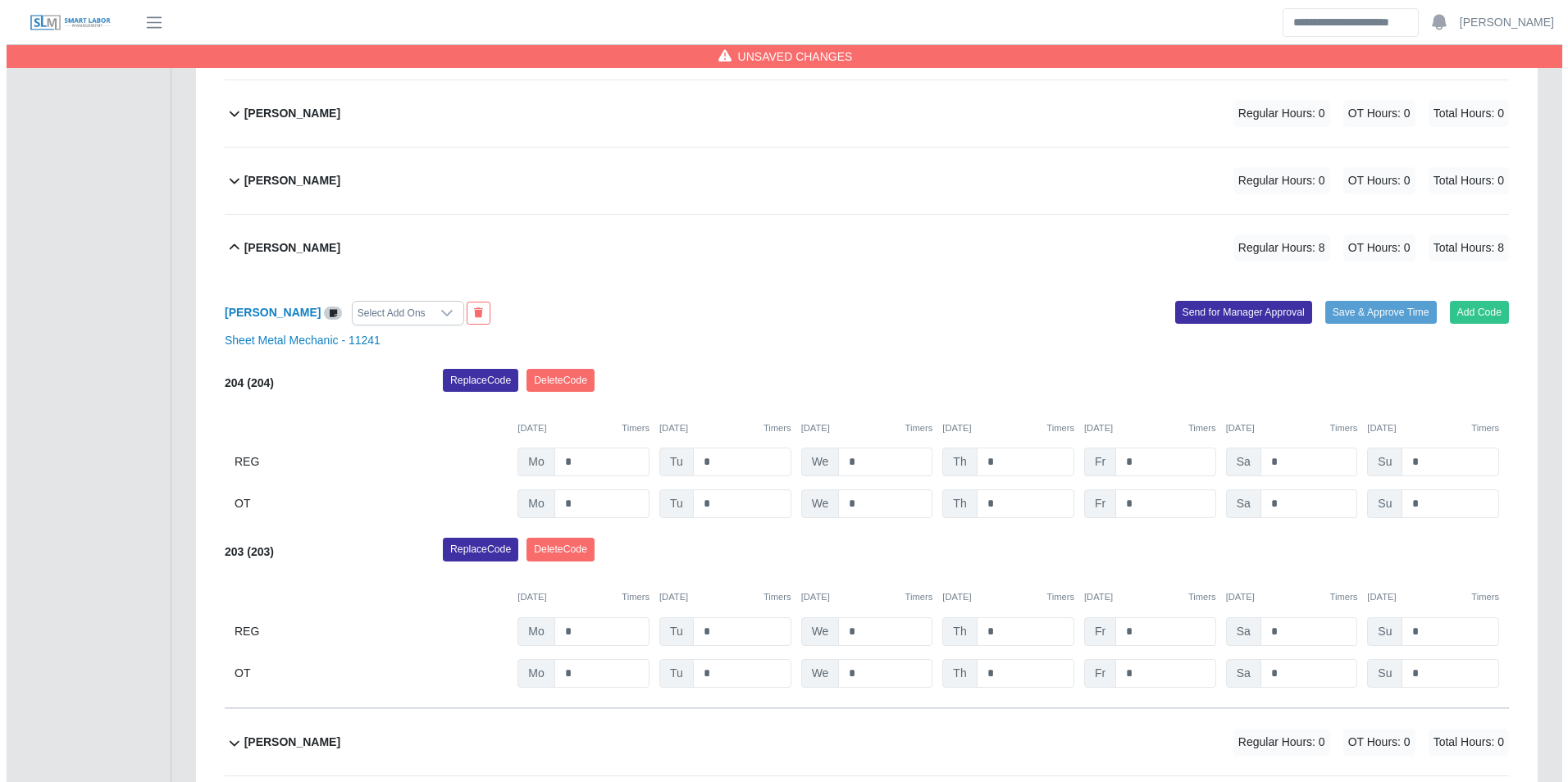
scroll to position [1488, 0]
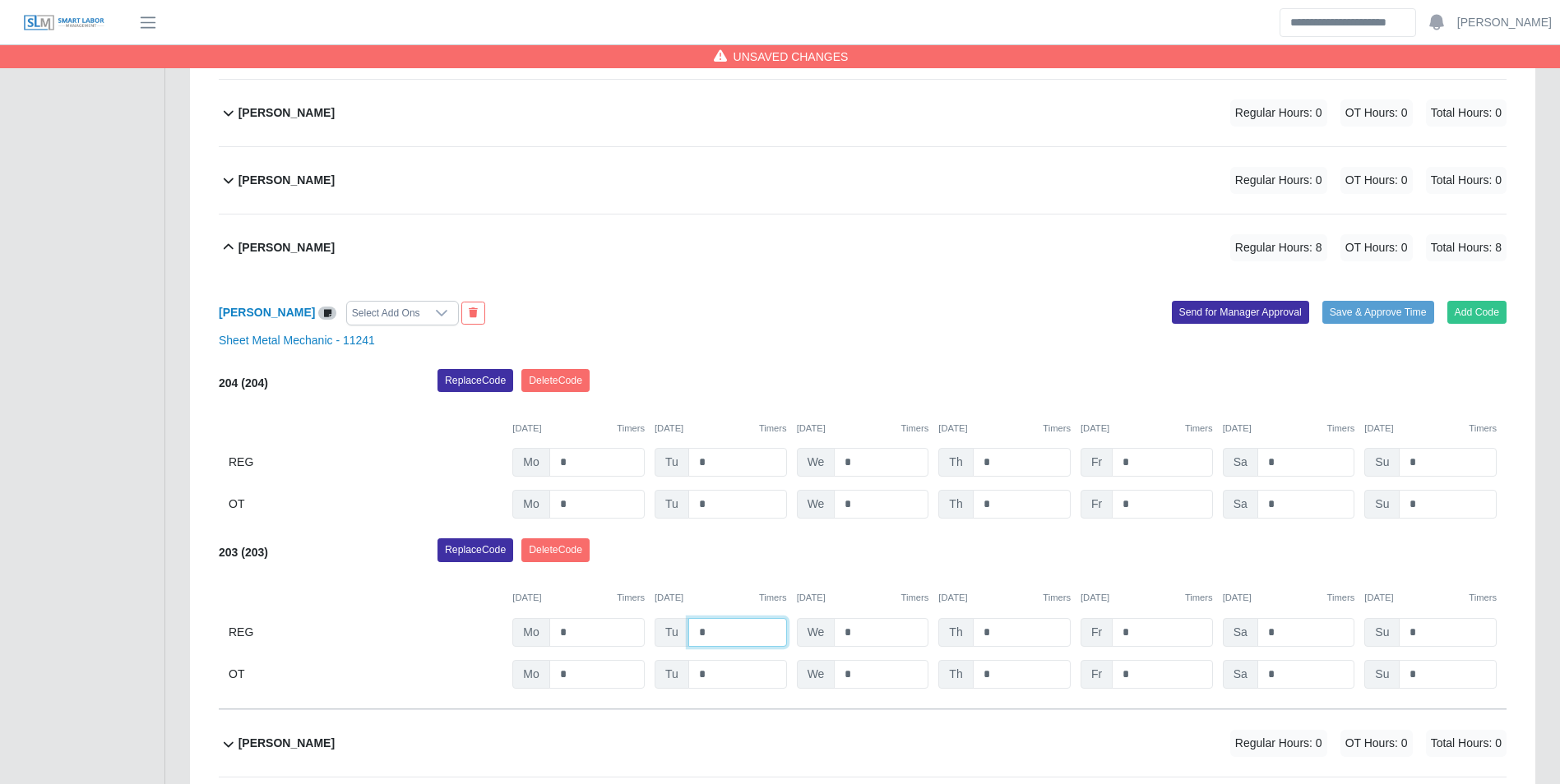
click at [754, 637] on input "*" at bounding box center [737, 632] width 98 height 28
type input "*"
click at [689, 560] on div "Replace Code Delete Code" at bounding box center [972, 555] width 1094 height 33
click at [898, 626] on input "*" at bounding box center [880, 632] width 94 height 28
type input "*"
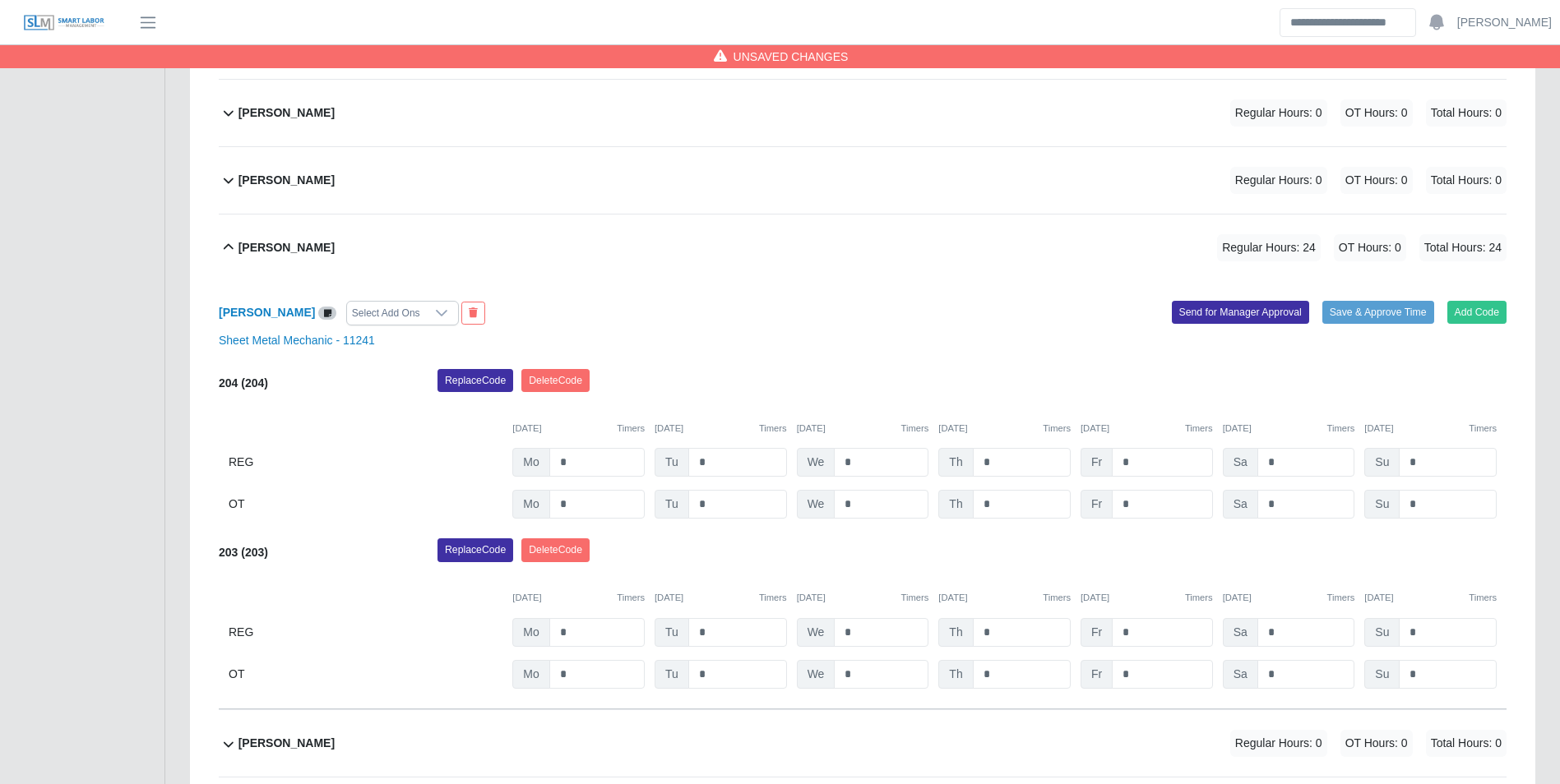
drag, startPoint x: 823, startPoint y: 565, endPoint x: 1165, endPoint y: 466, distance: 356.0
click at [824, 563] on div "Replace Code Delete Code" at bounding box center [972, 555] width 1094 height 33
click at [1483, 310] on button "Add Code" at bounding box center [1477, 313] width 60 height 23
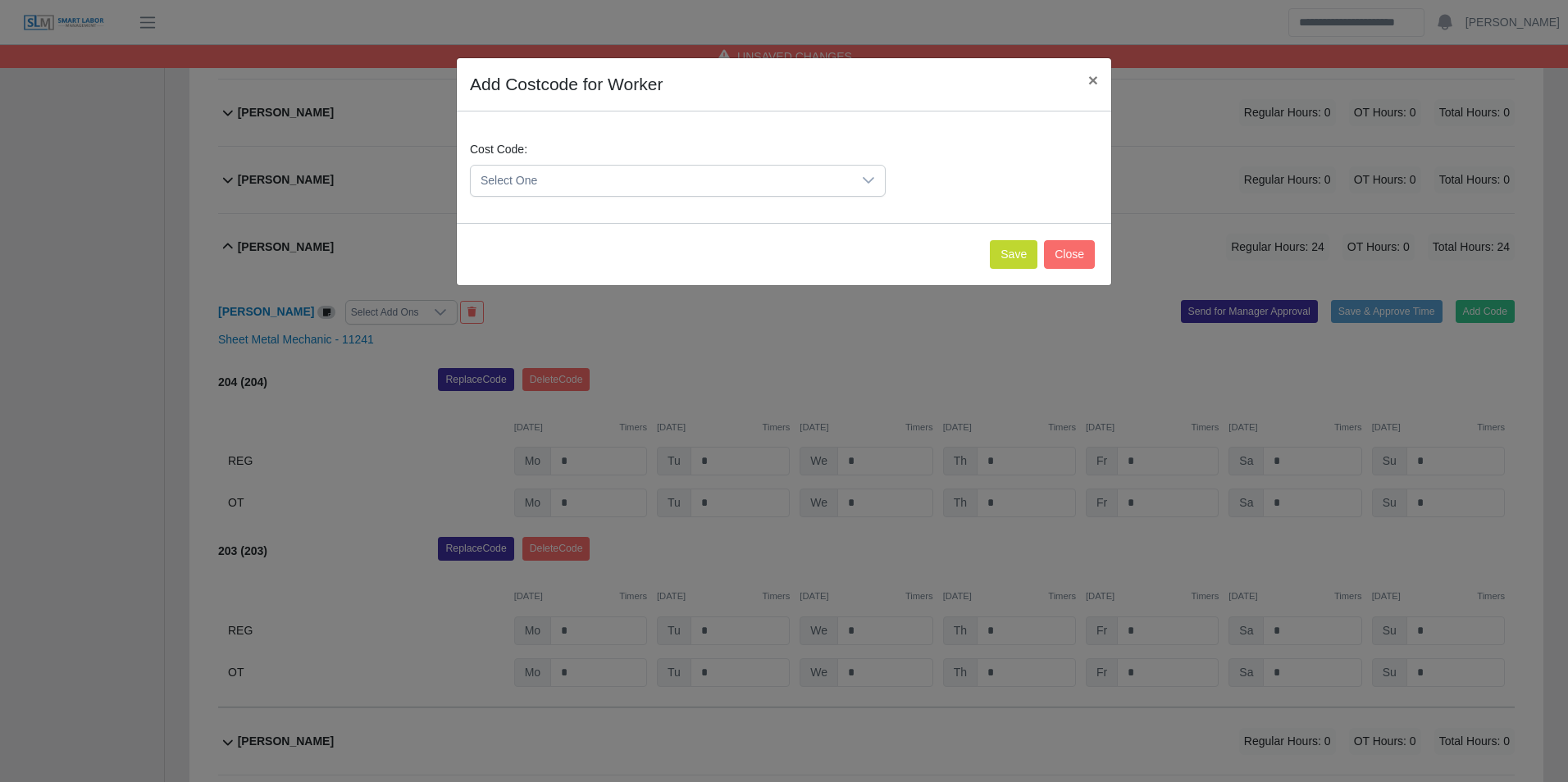
click at [638, 189] on span "Select One" at bounding box center [661, 181] width 381 height 30
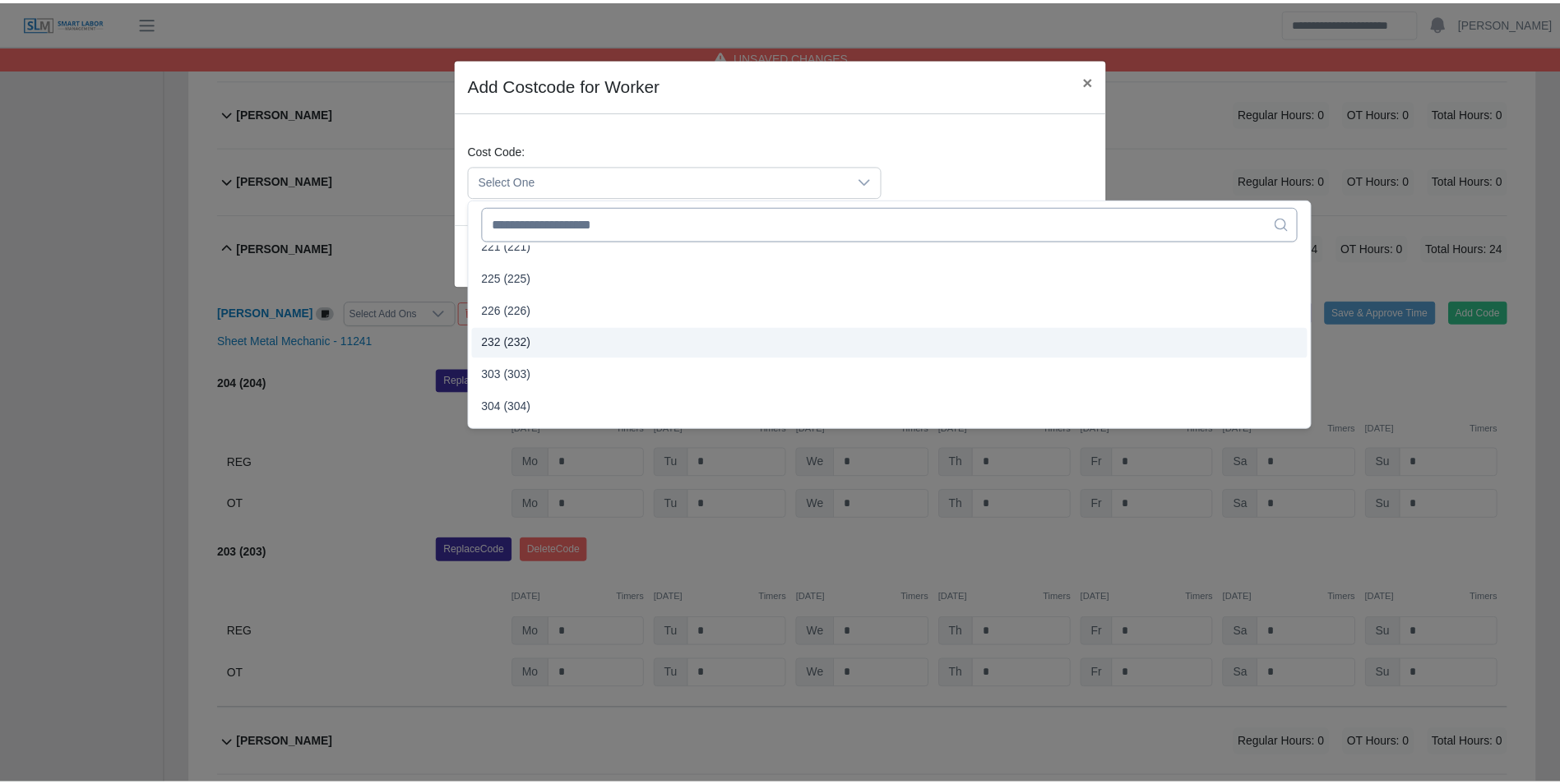
scroll to position [645, 0]
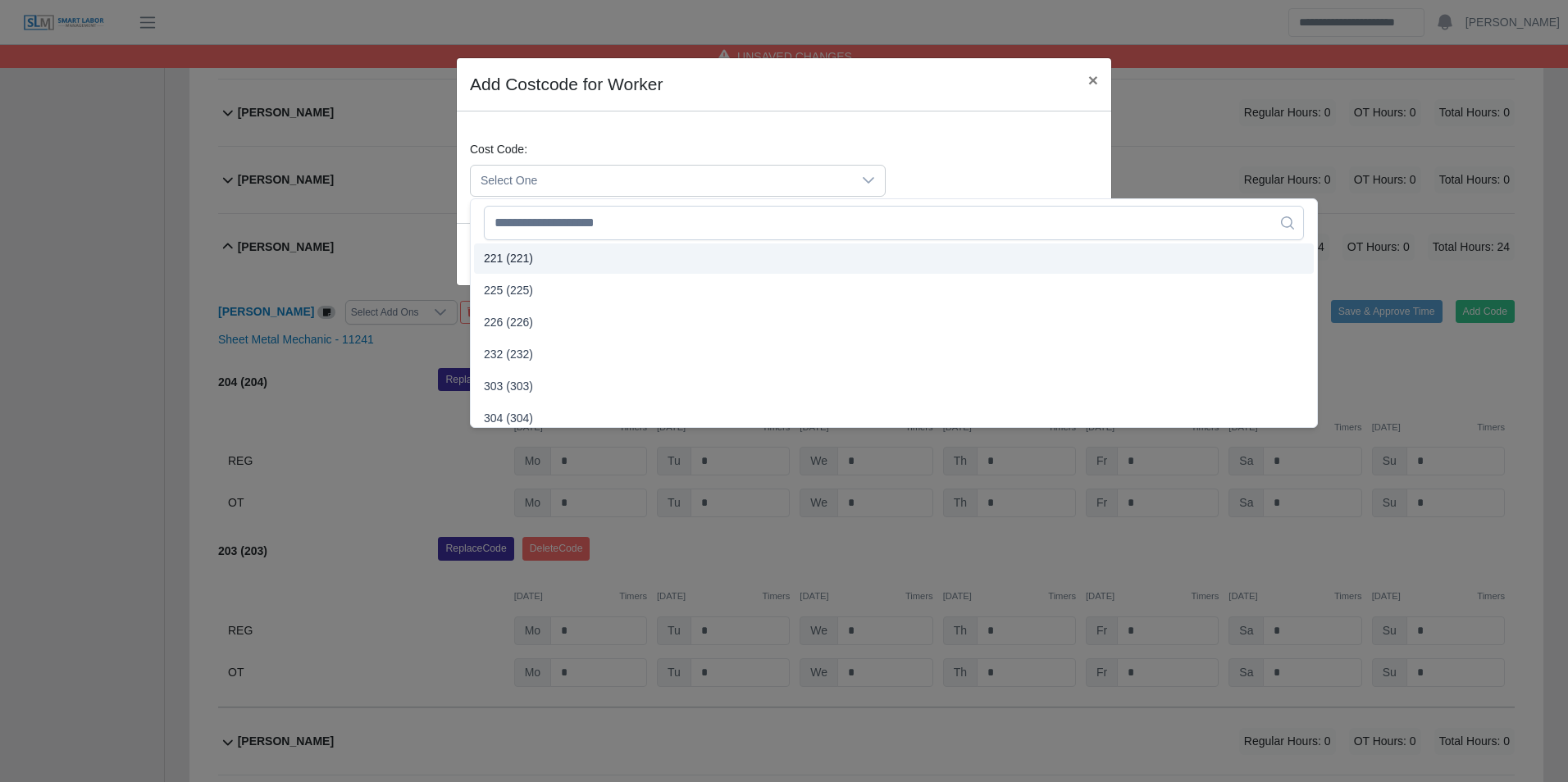
click at [1061, 128] on div "Cost Code: Select One" at bounding box center [784, 167] width 655 height 111
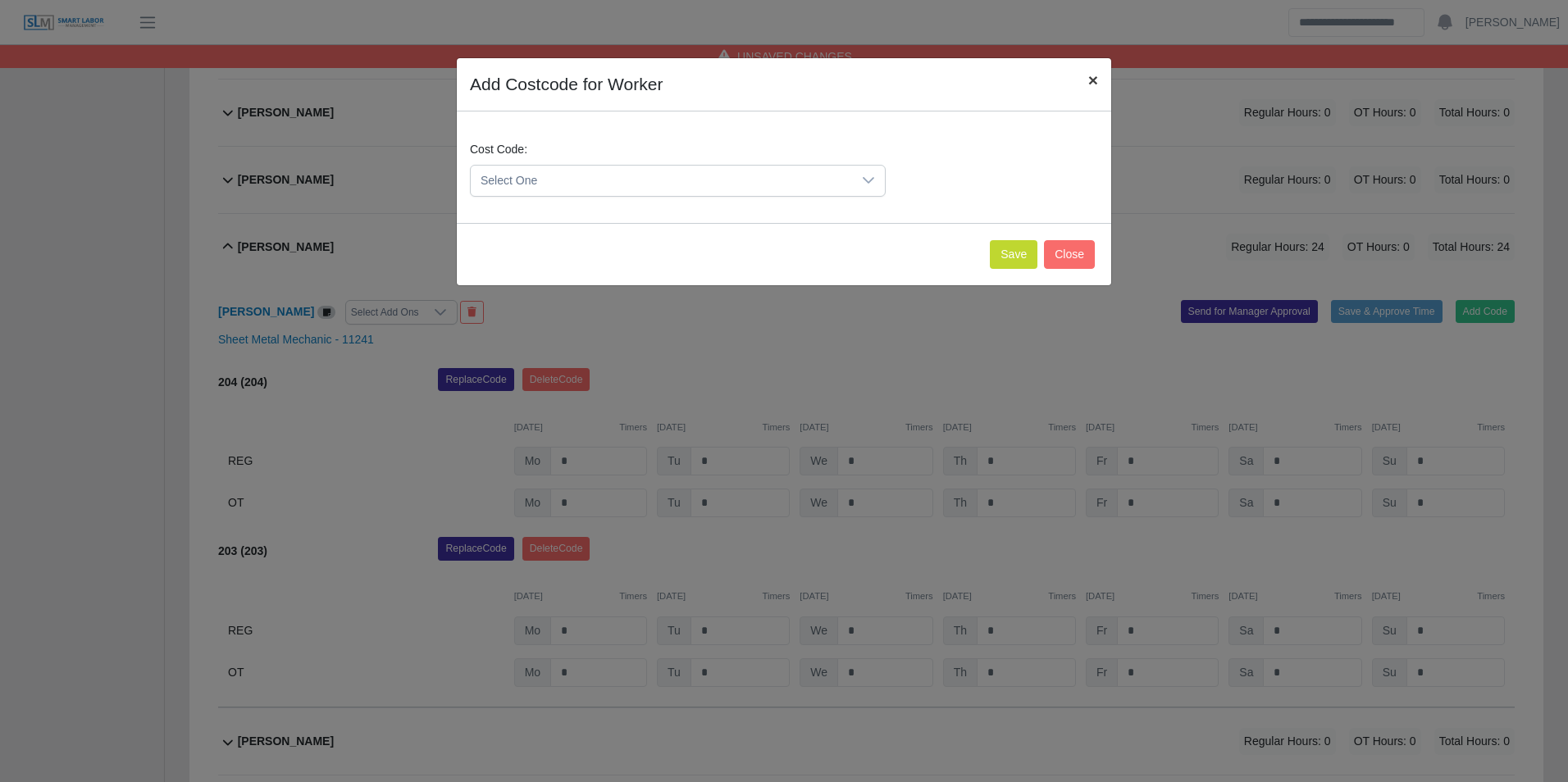
click at [1086, 92] on button "×" at bounding box center [1092, 80] width 36 height 43
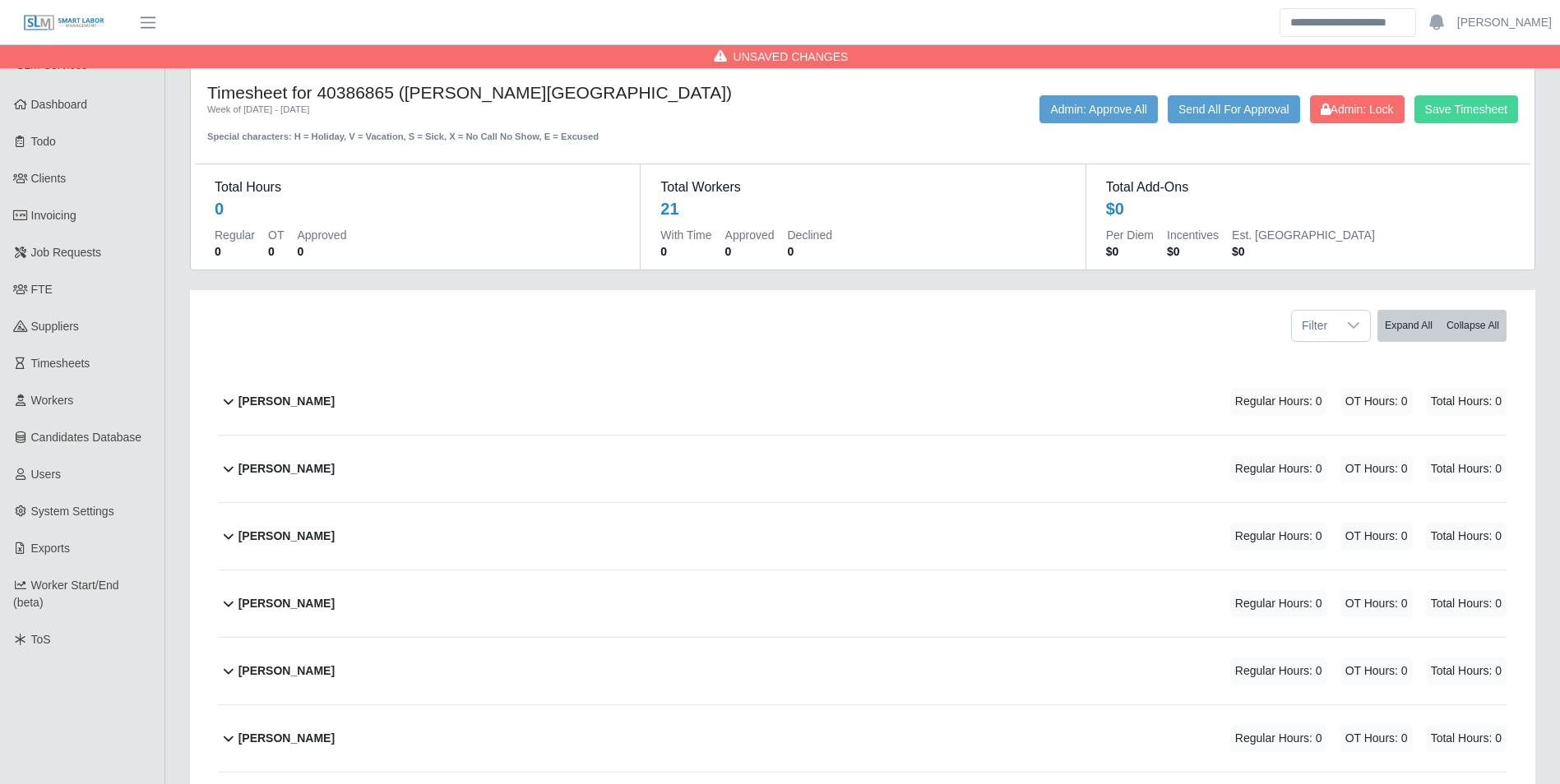
scroll to position [0, 0]
click at [1446, 102] on button "Save Timesheet" at bounding box center [1466, 110] width 103 height 28
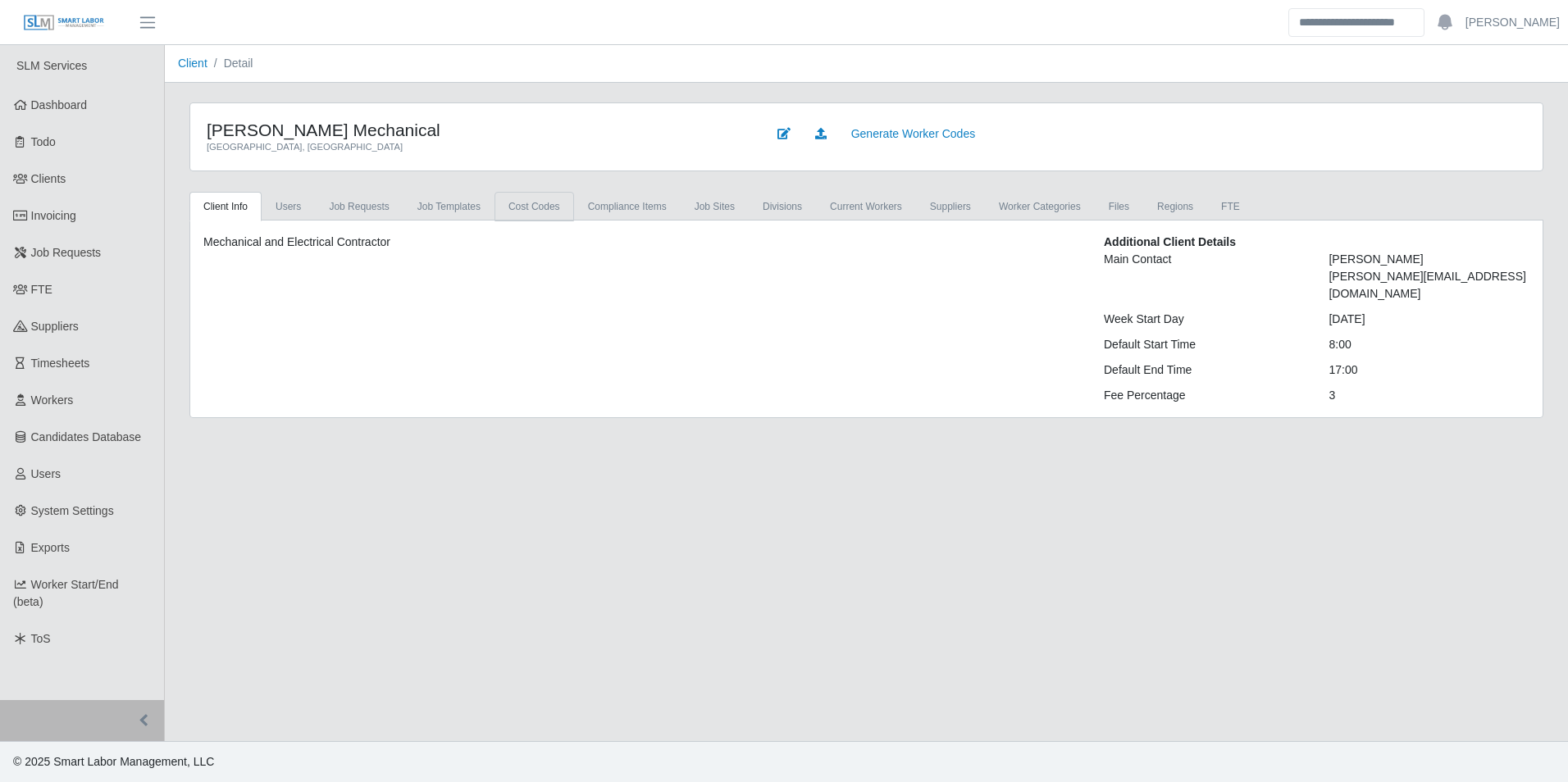
click at [531, 205] on link "cost codes" at bounding box center [534, 206] width 80 height 29
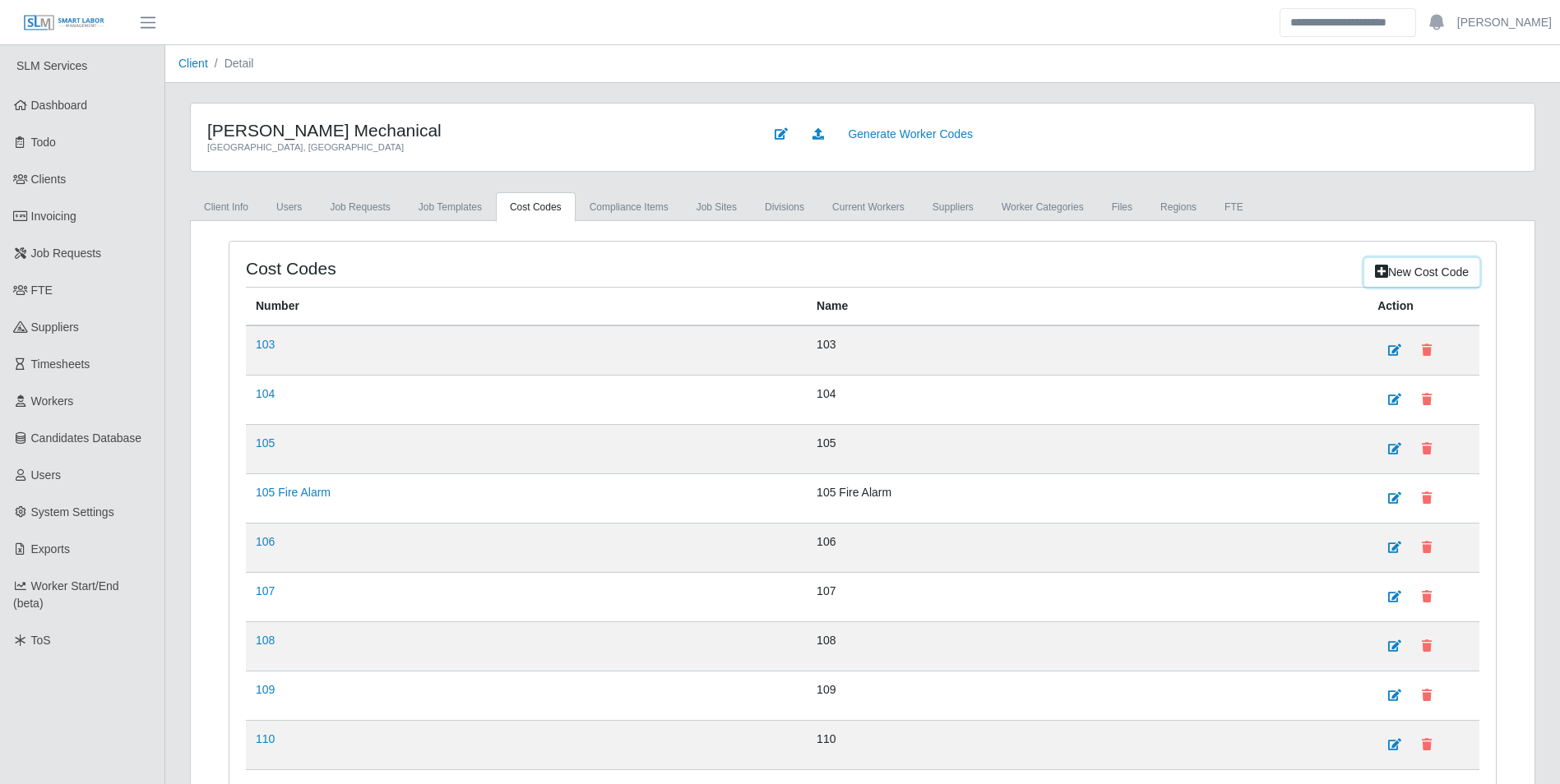
click at [1426, 268] on link "New cost code" at bounding box center [1422, 272] width 115 height 28
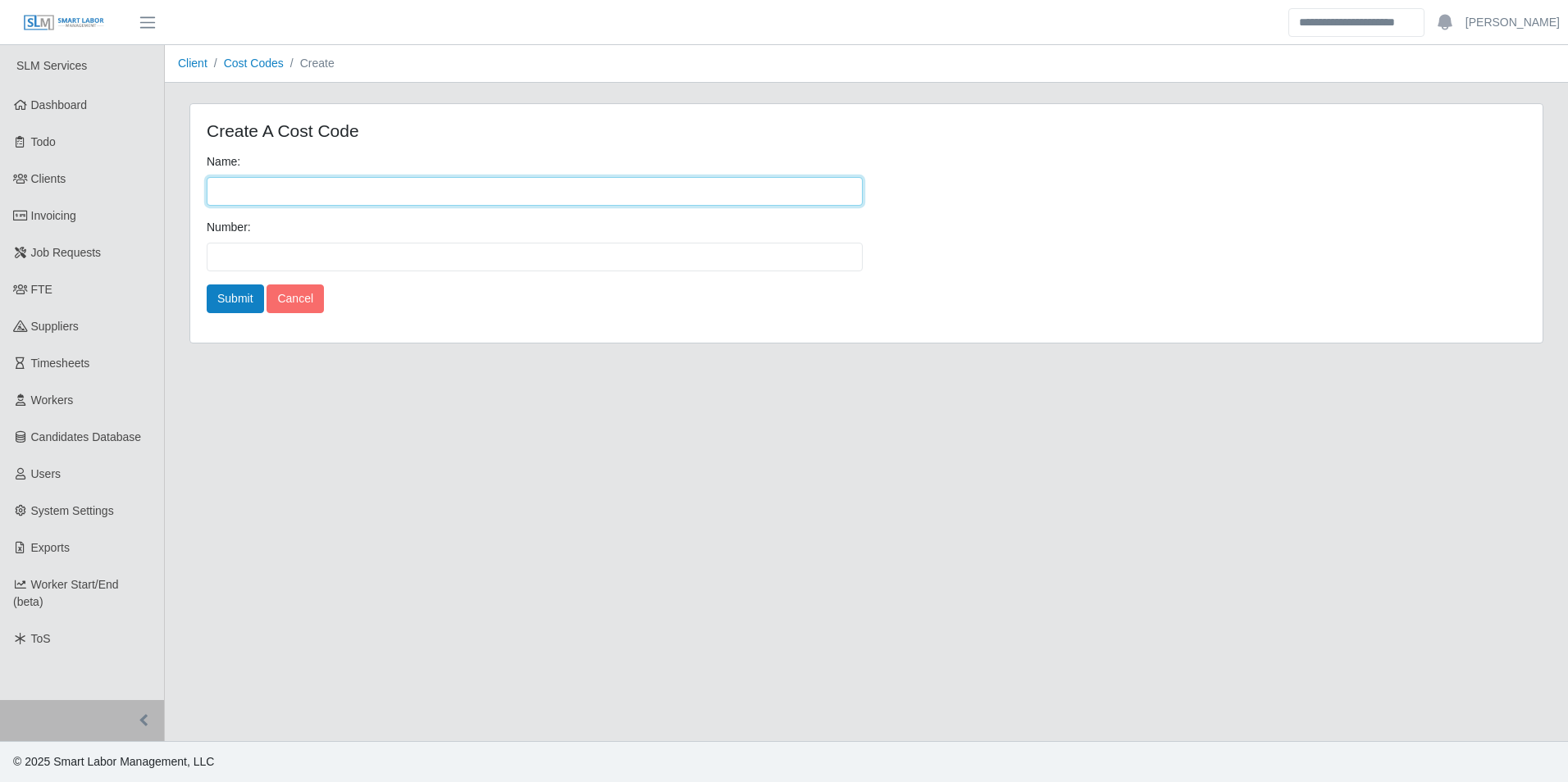
click at [279, 200] on input "Name:" at bounding box center [534, 191] width 656 height 28
type input "***"
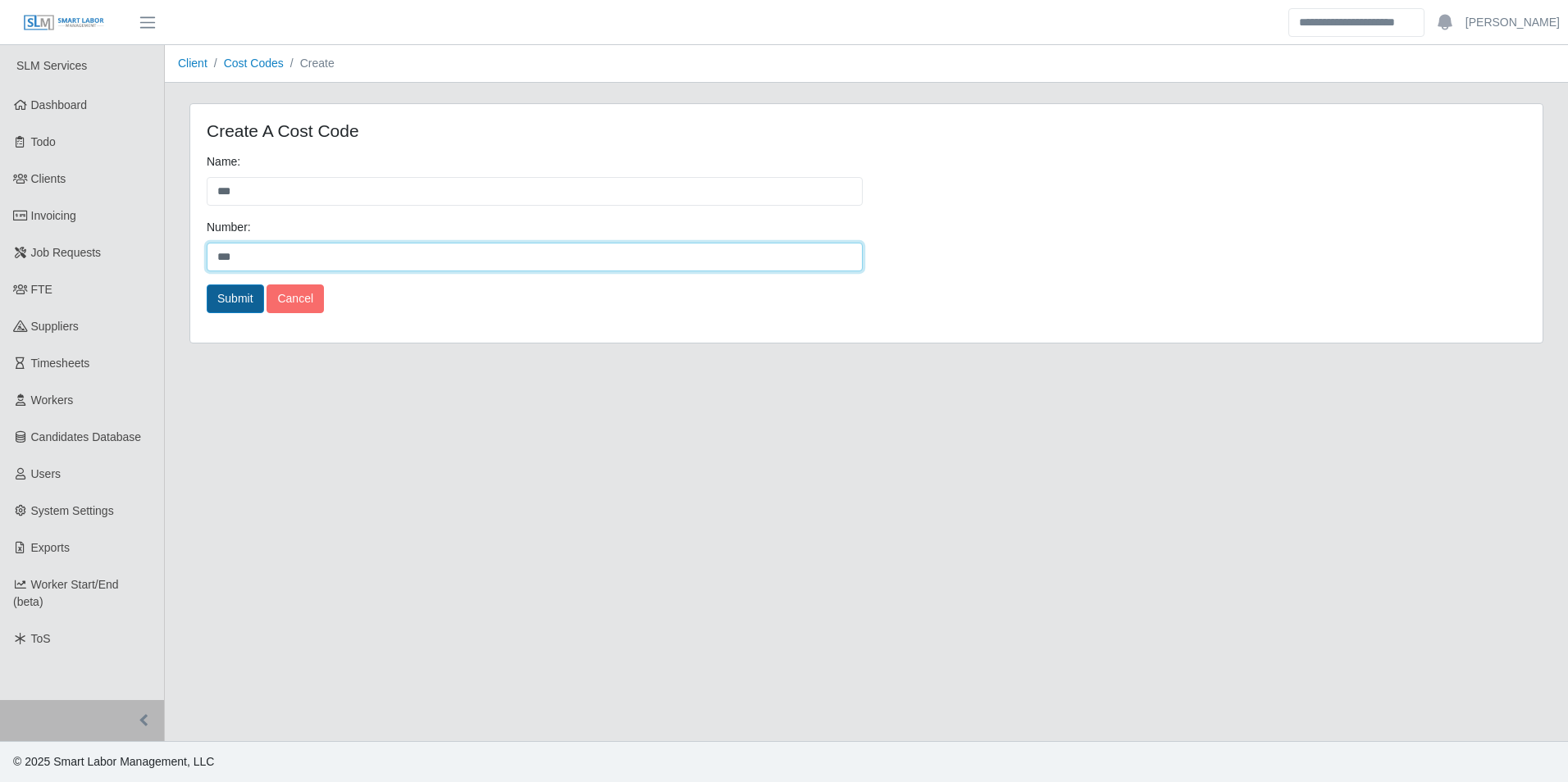
type input "***"
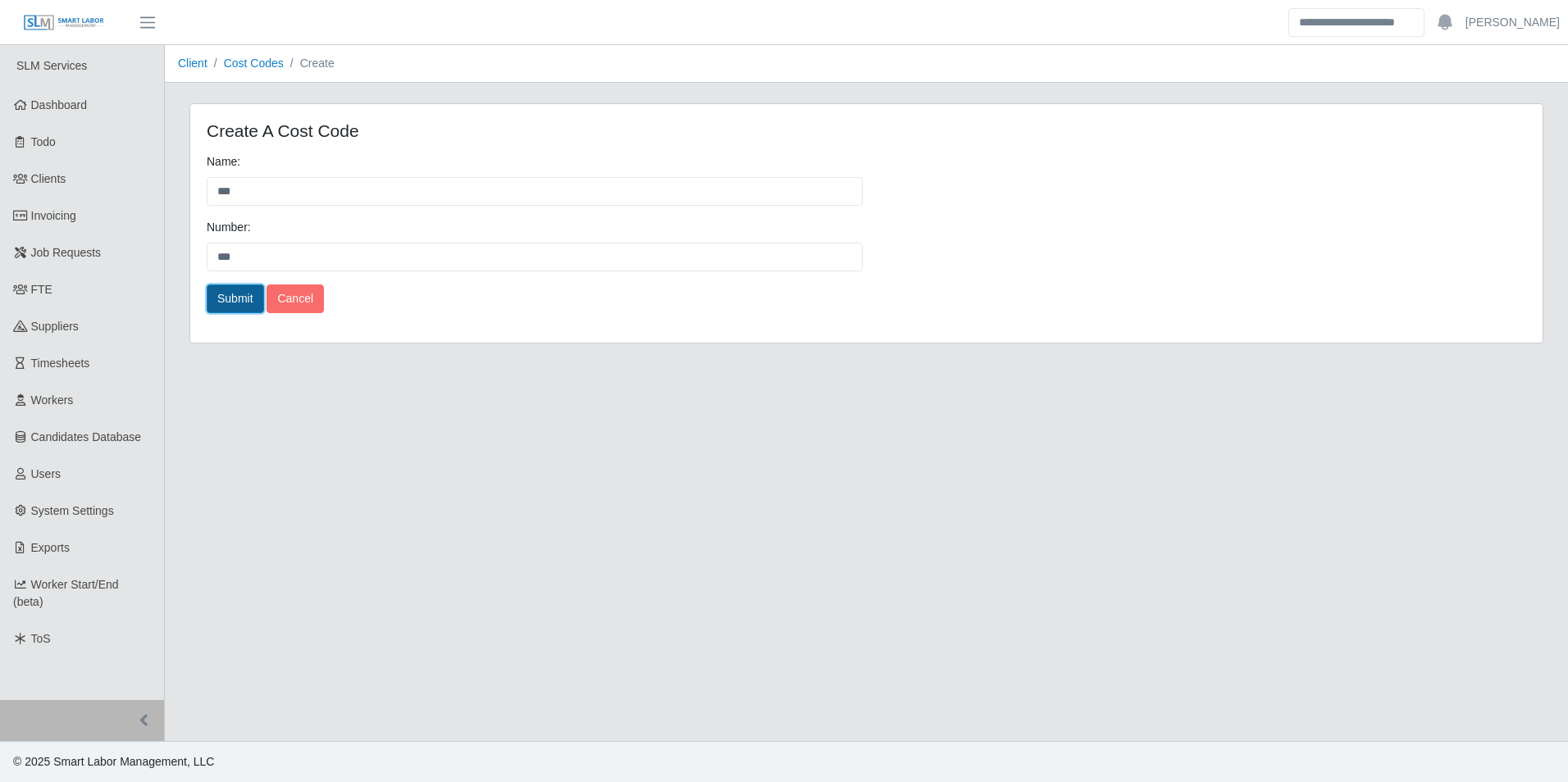
click at [245, 298] on button "Submit" at bounding box center [235, 299] width 57 height 28
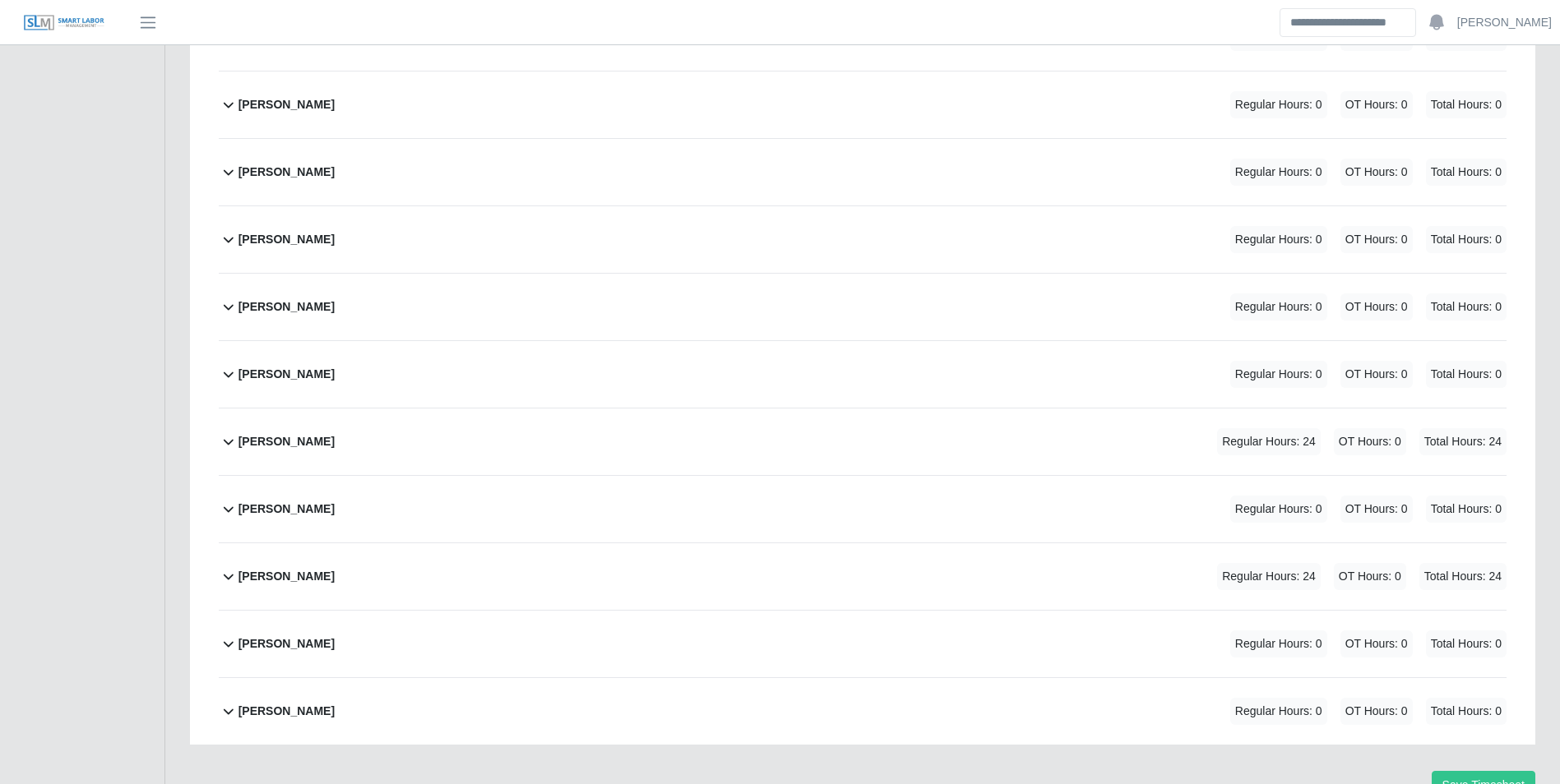
scroll to position [1068, 0]
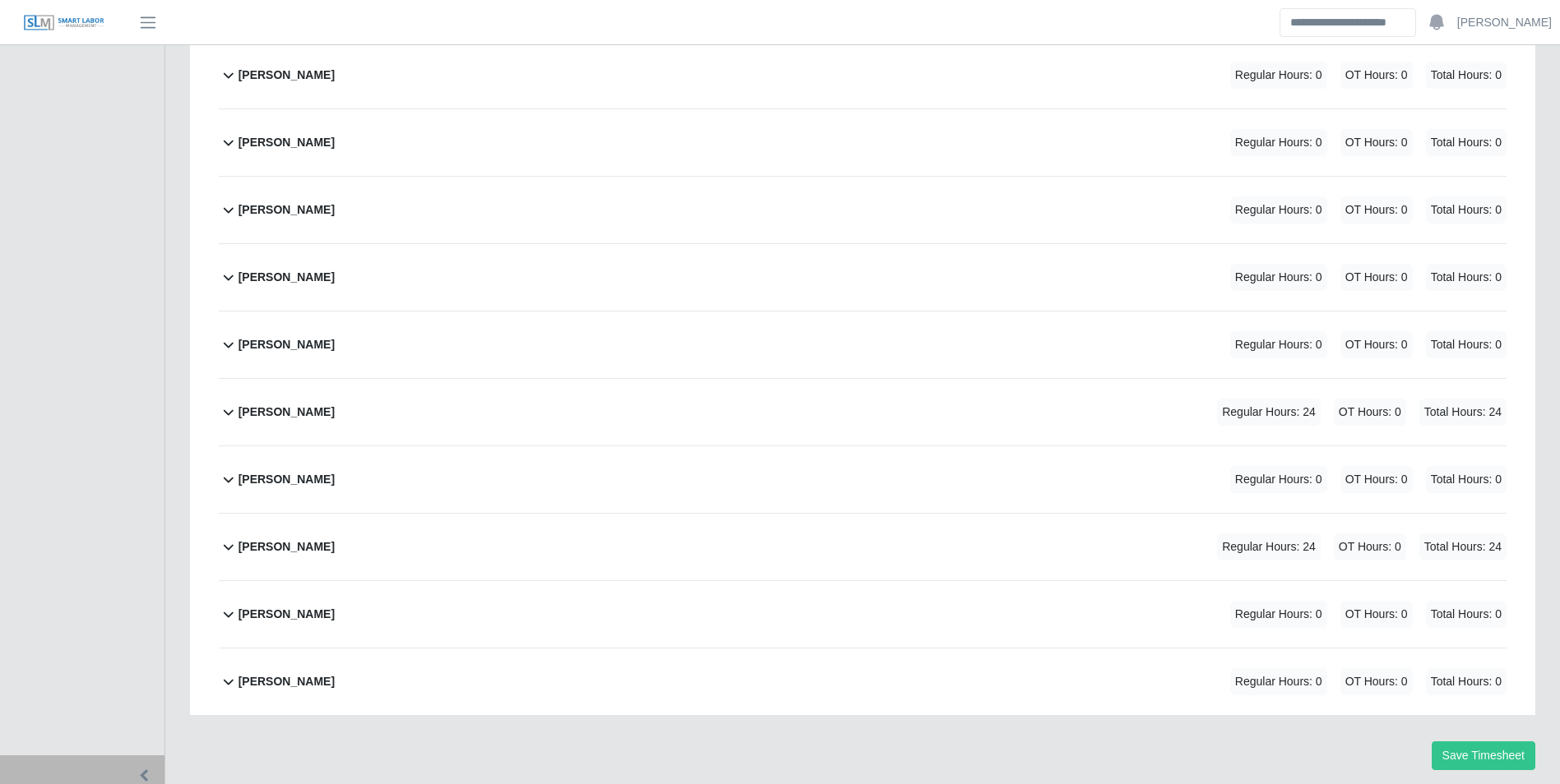
click at [326, 411] on b "[PERSON_NAME]" at bounding box center [286, 412] width 96 height 18
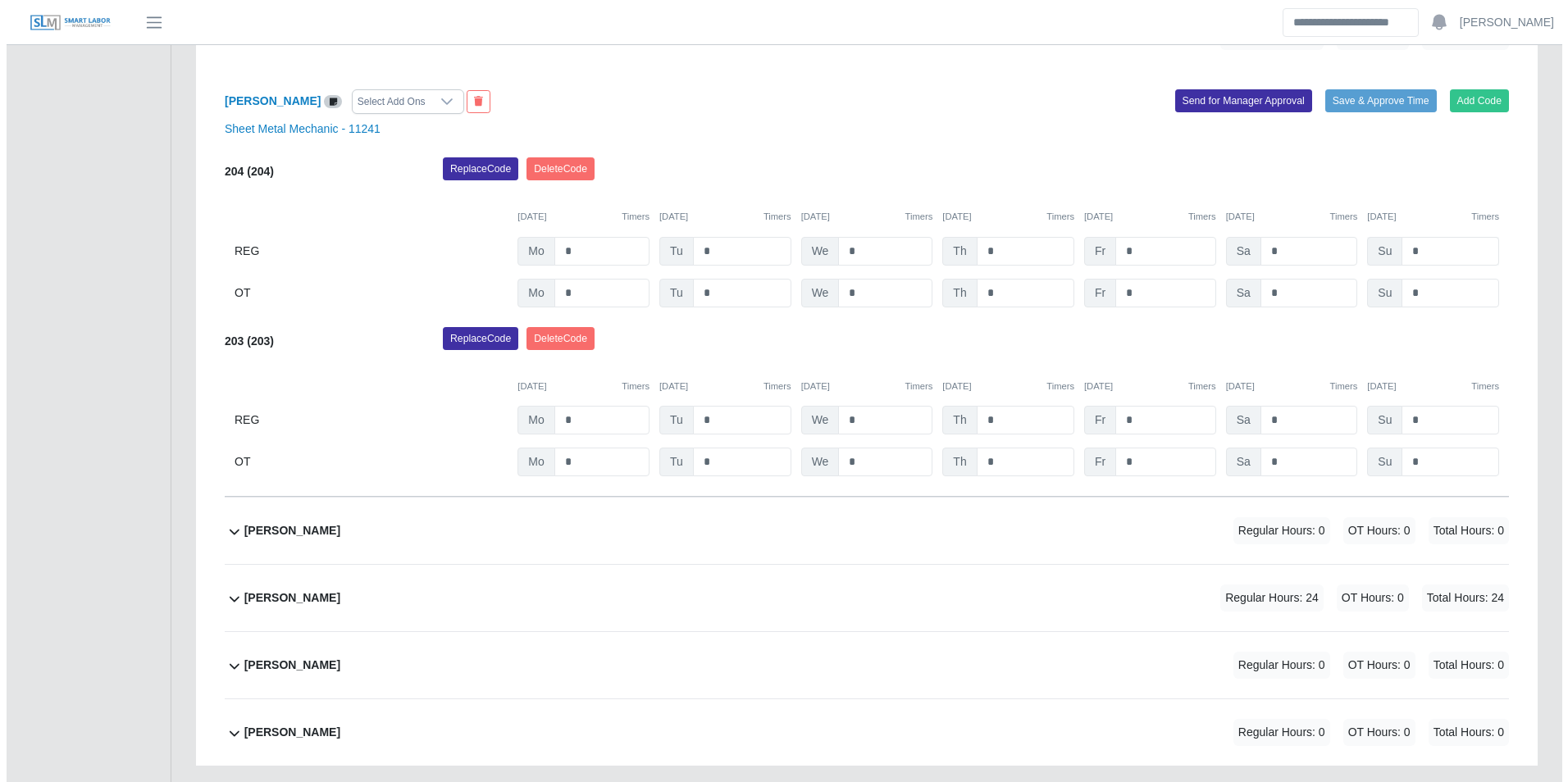
scroll to position [1412, 0]
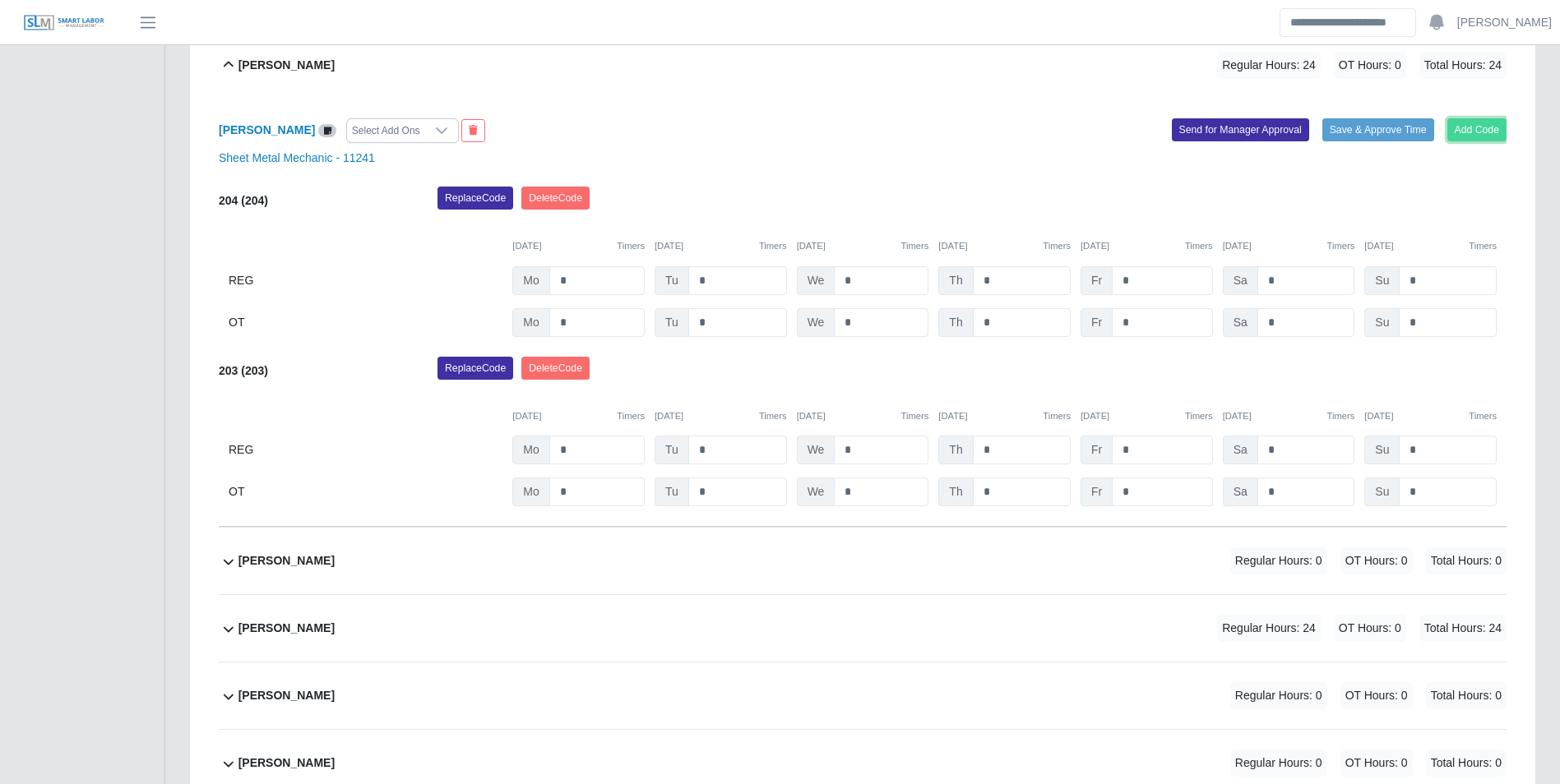
click at [1468, 142] on button "Add Code" at bounding box center [1477, 130] width 60 height 23
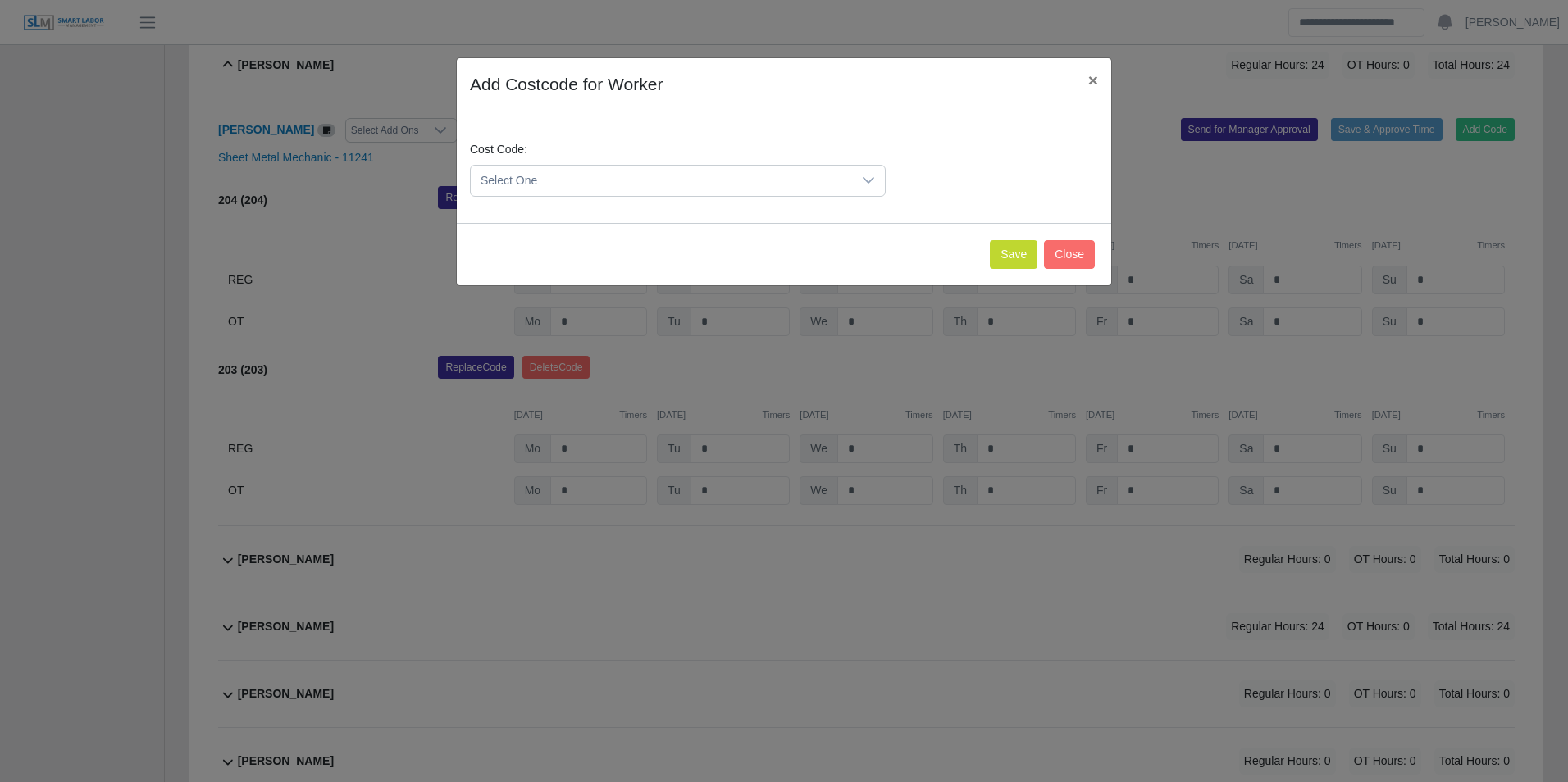
click at [714, 178] on span "Select One" at bounding box center [661, 181] width 381 height 30
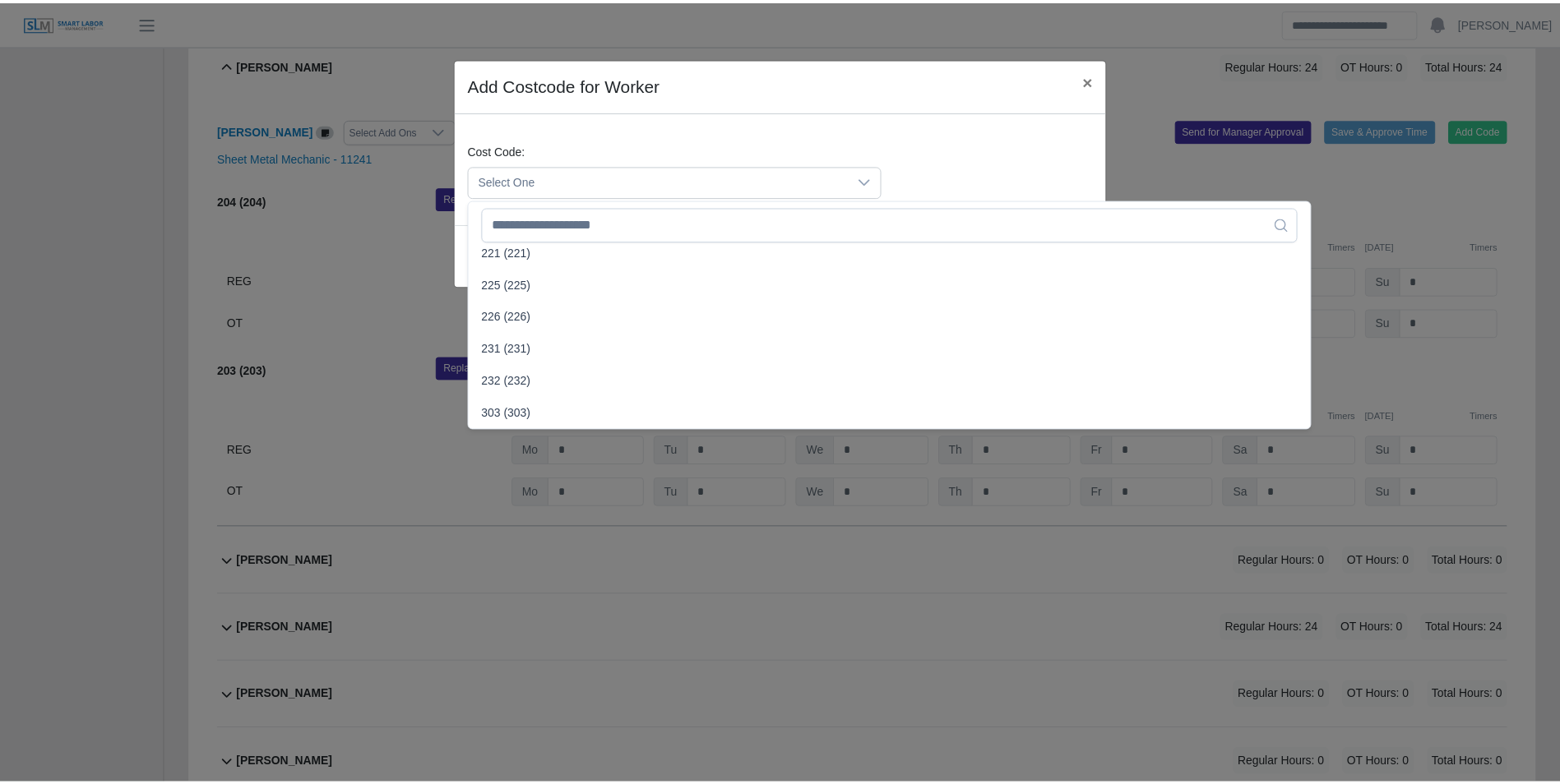
scroll to position [658, 0]
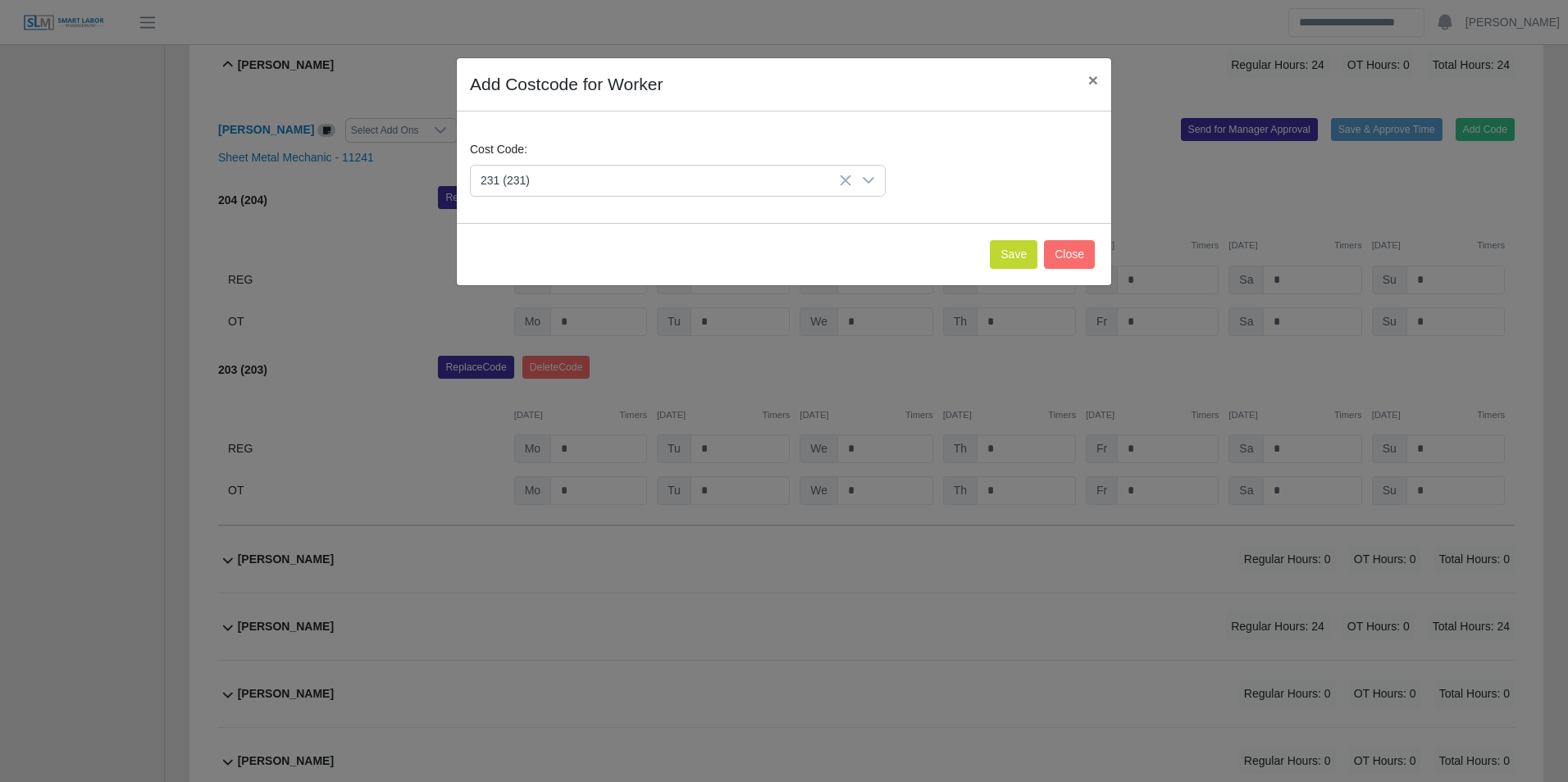
click at [523, 337] on span "231 (231)" at bounding box center [508, 341] width 49 height 17
click at [1012, 256] on button "Save" at bounding box center [1013, 255] width 47 height 28
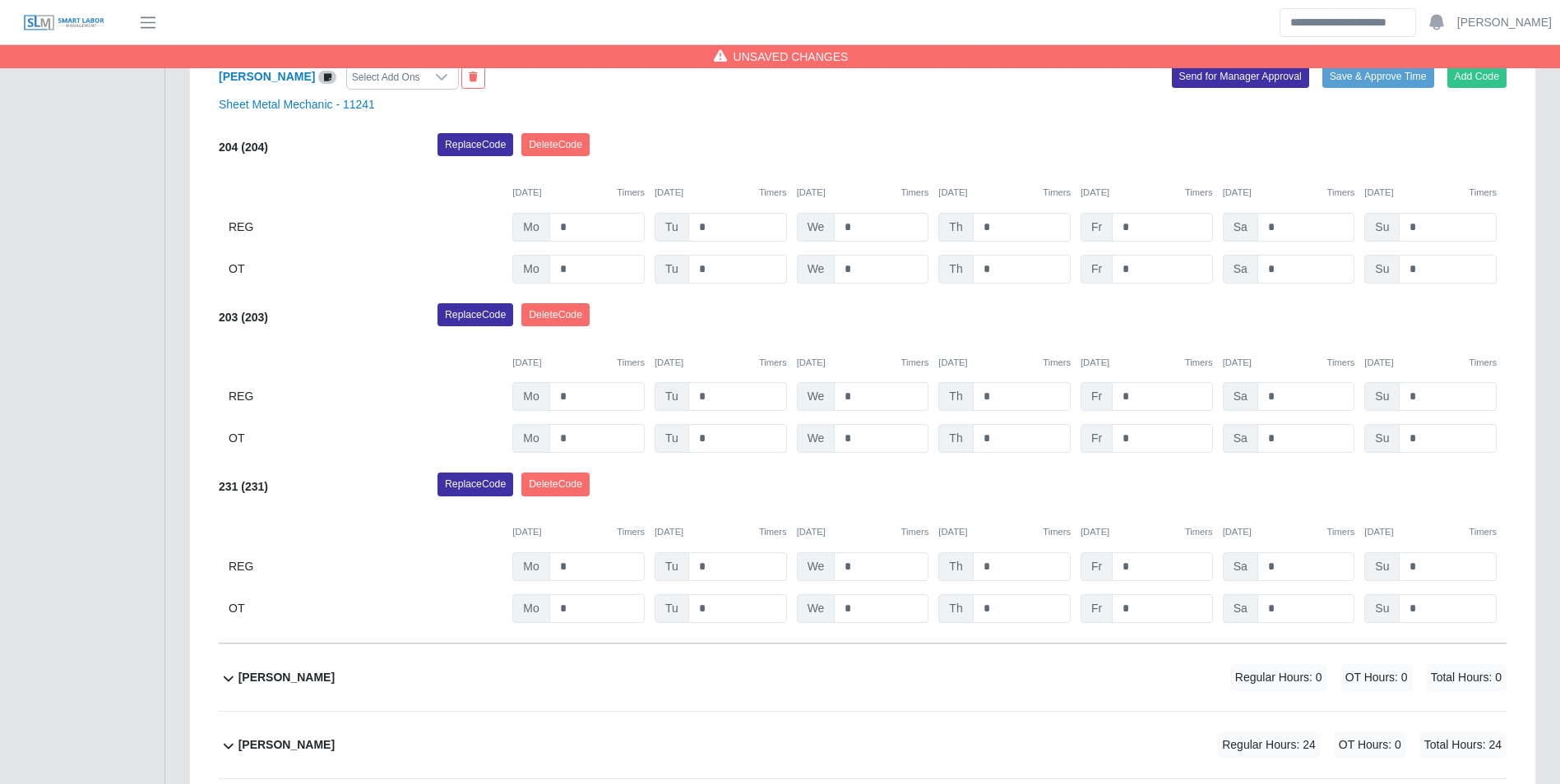
scroll to position [1498, 0]
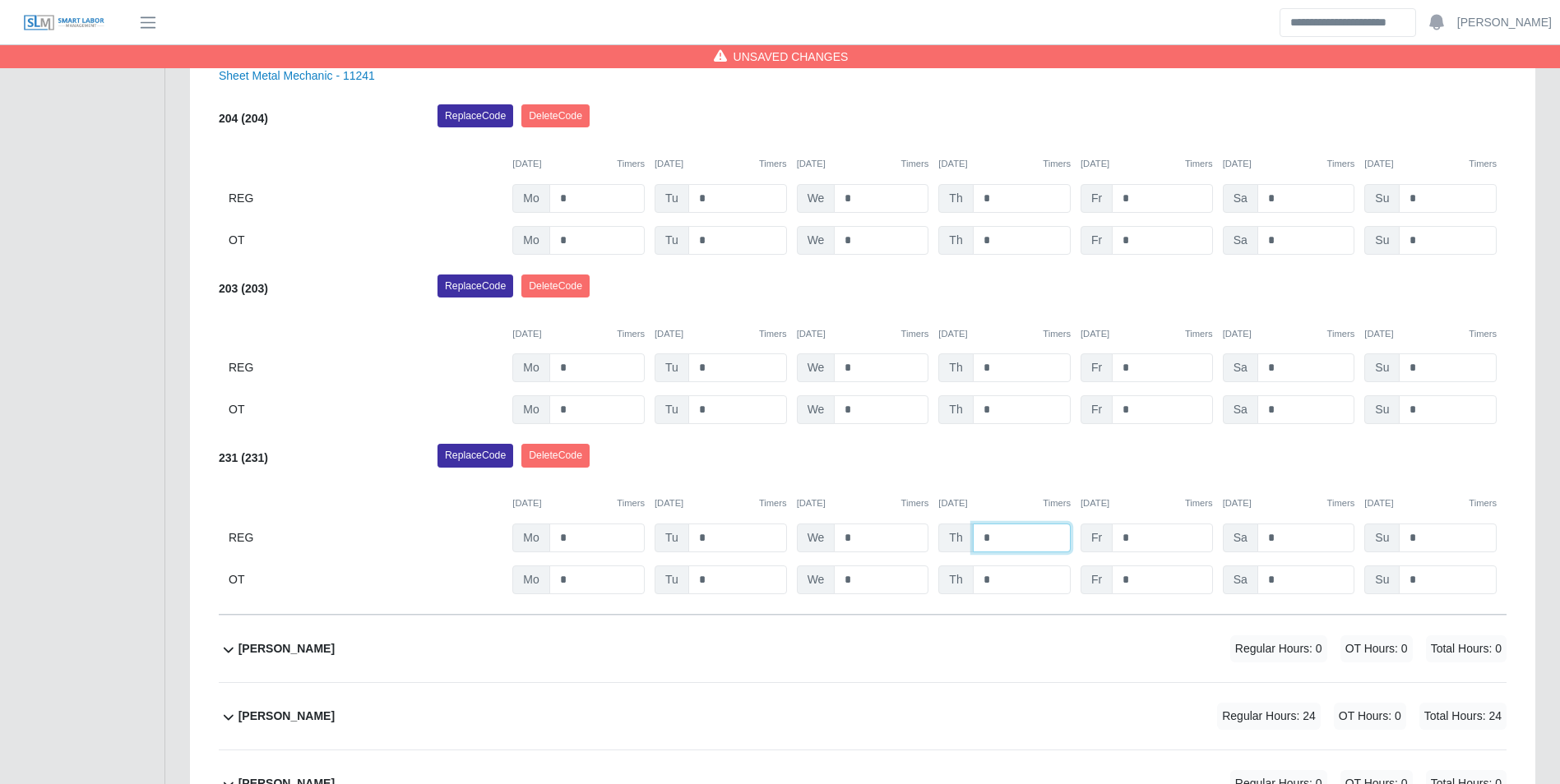
click at [1029, 535] on input "*" at bounding box center [1021, 538] width 98 height 28
type input "*"
click at [1013, 481] on div "[DATE] Timers [DATE] Timers [DATE] Timers [DATE] Timers [DATE] Timers [DATE] Ti…" at bounding box center [863, 494] width 1288 height 33
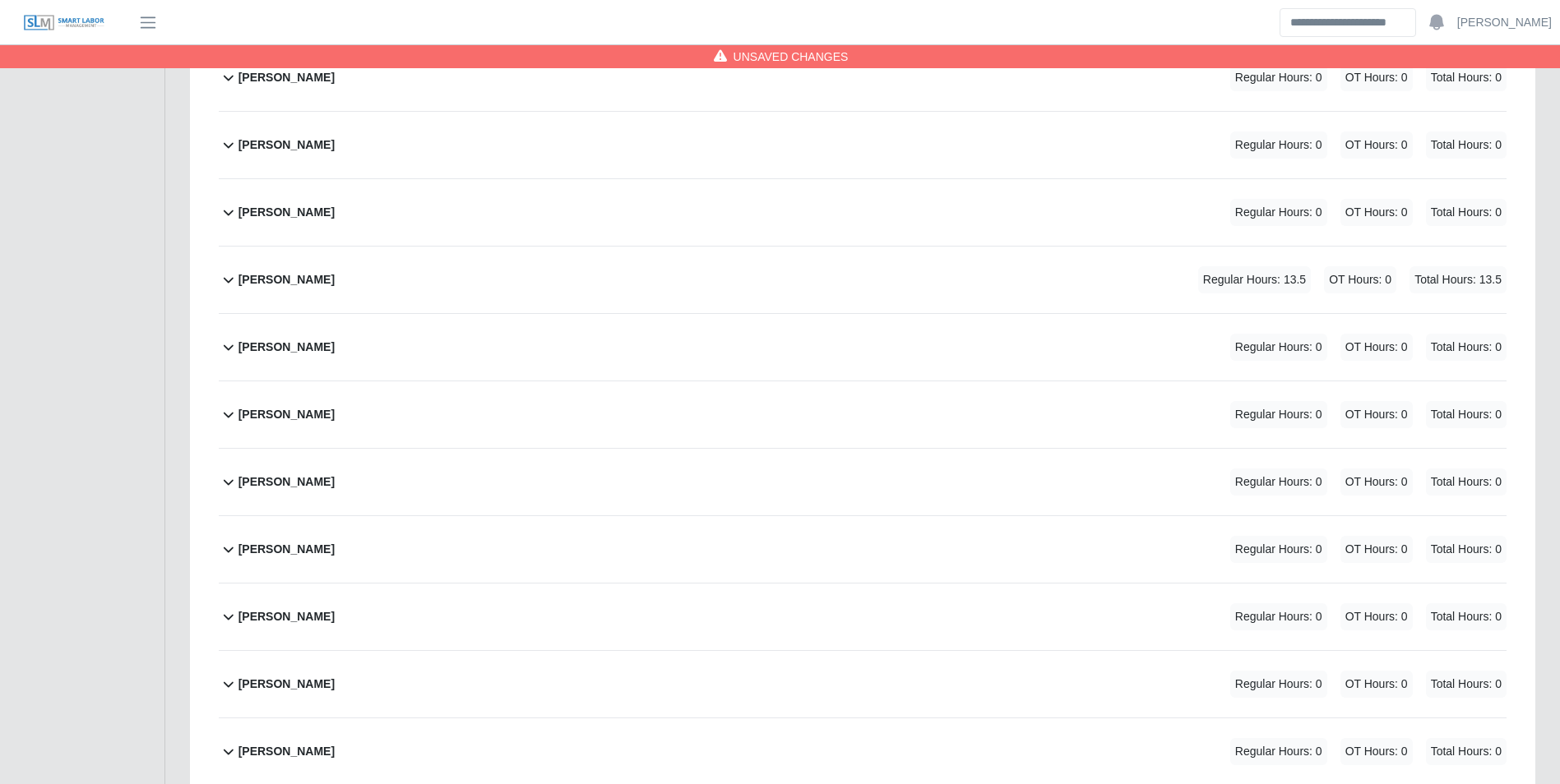
scroll to position [594, 0]
click at [289, 275] on b "[PERSON_NAME]" at bounding box center [286, 280] width 96 height 18
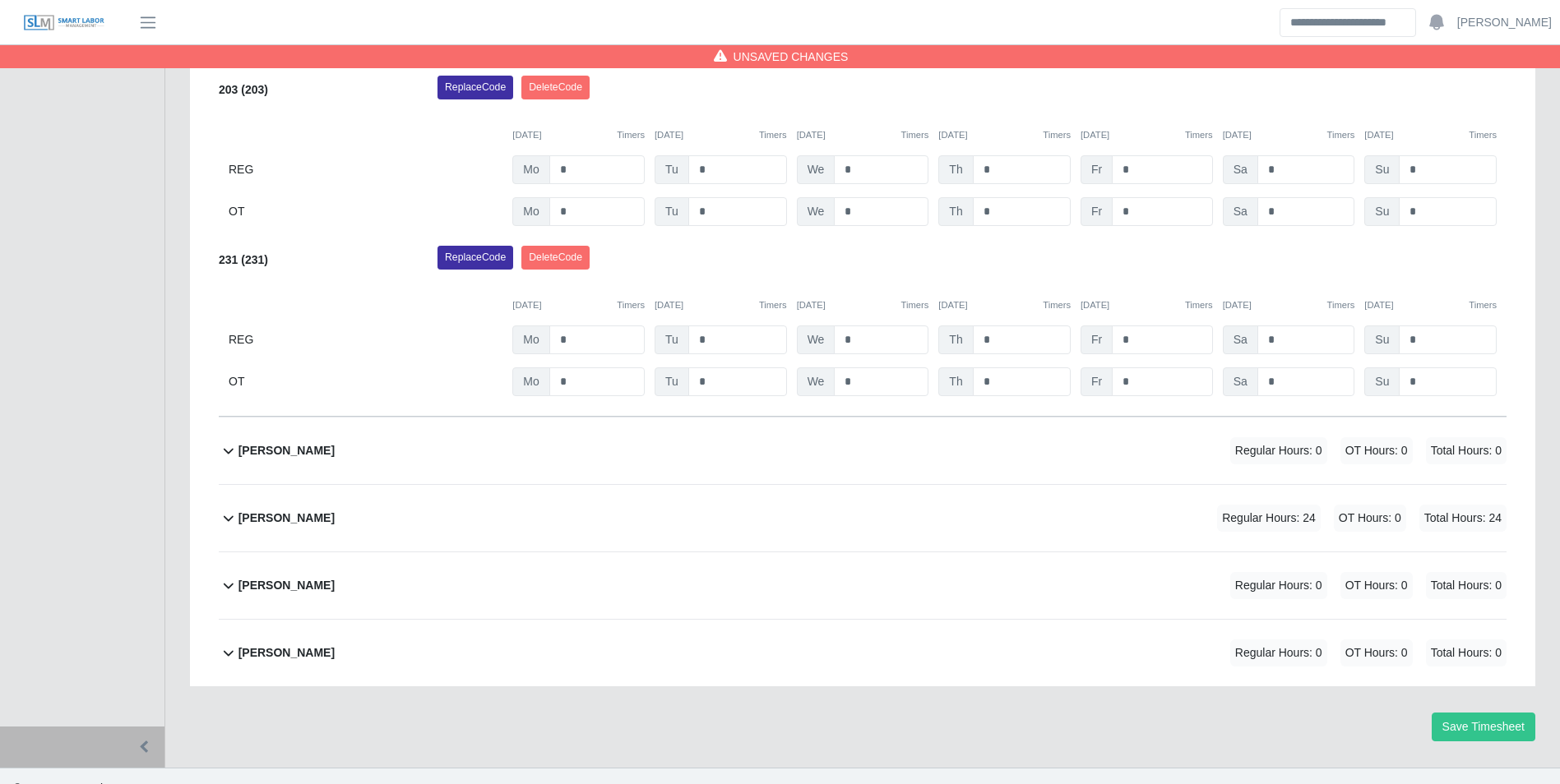
scroll to position [1980, 0]
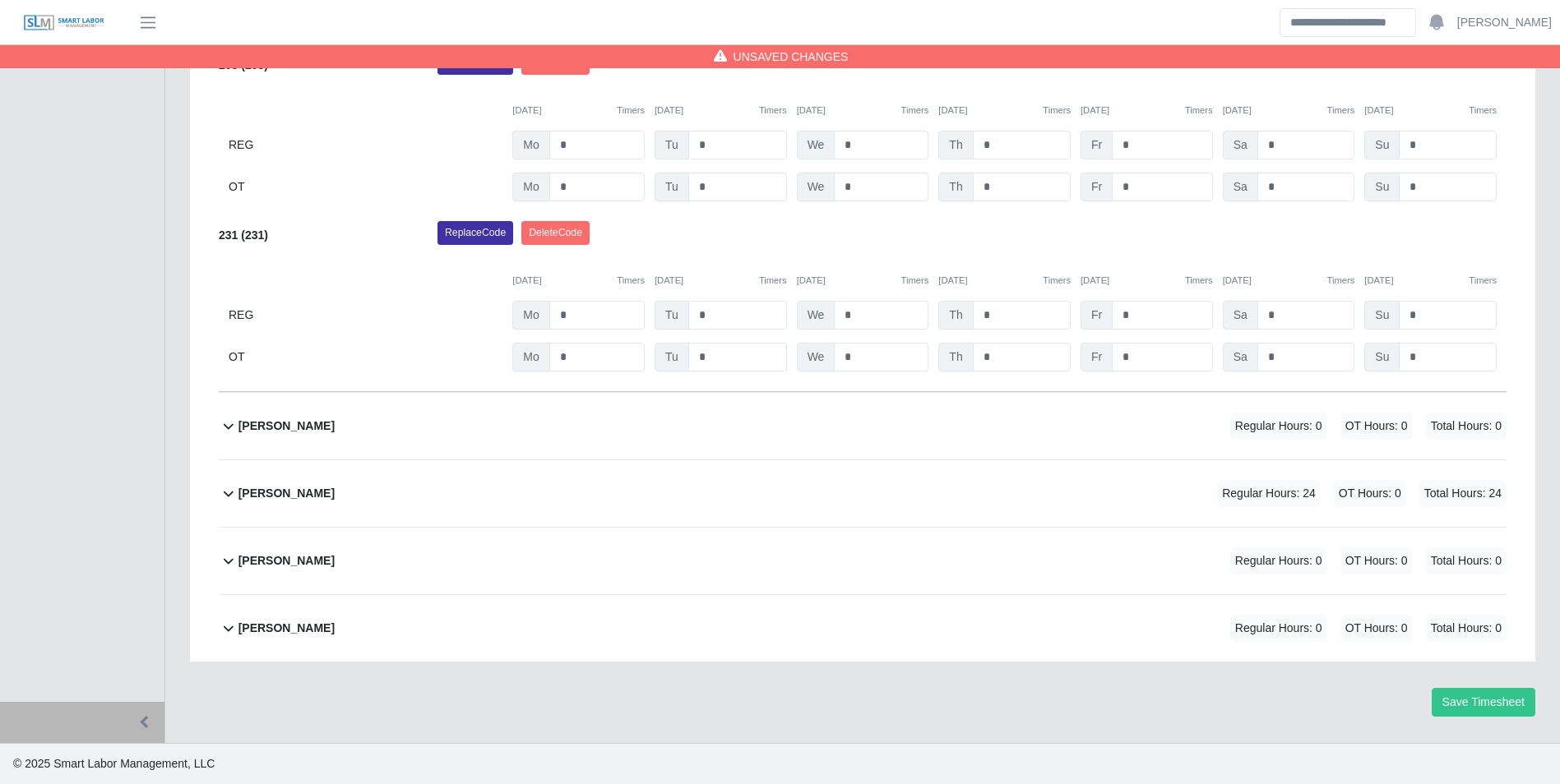
click at [293, 496] on b "[PERSON_NAME]" at bounding box center [286, 494] width 96 height 18
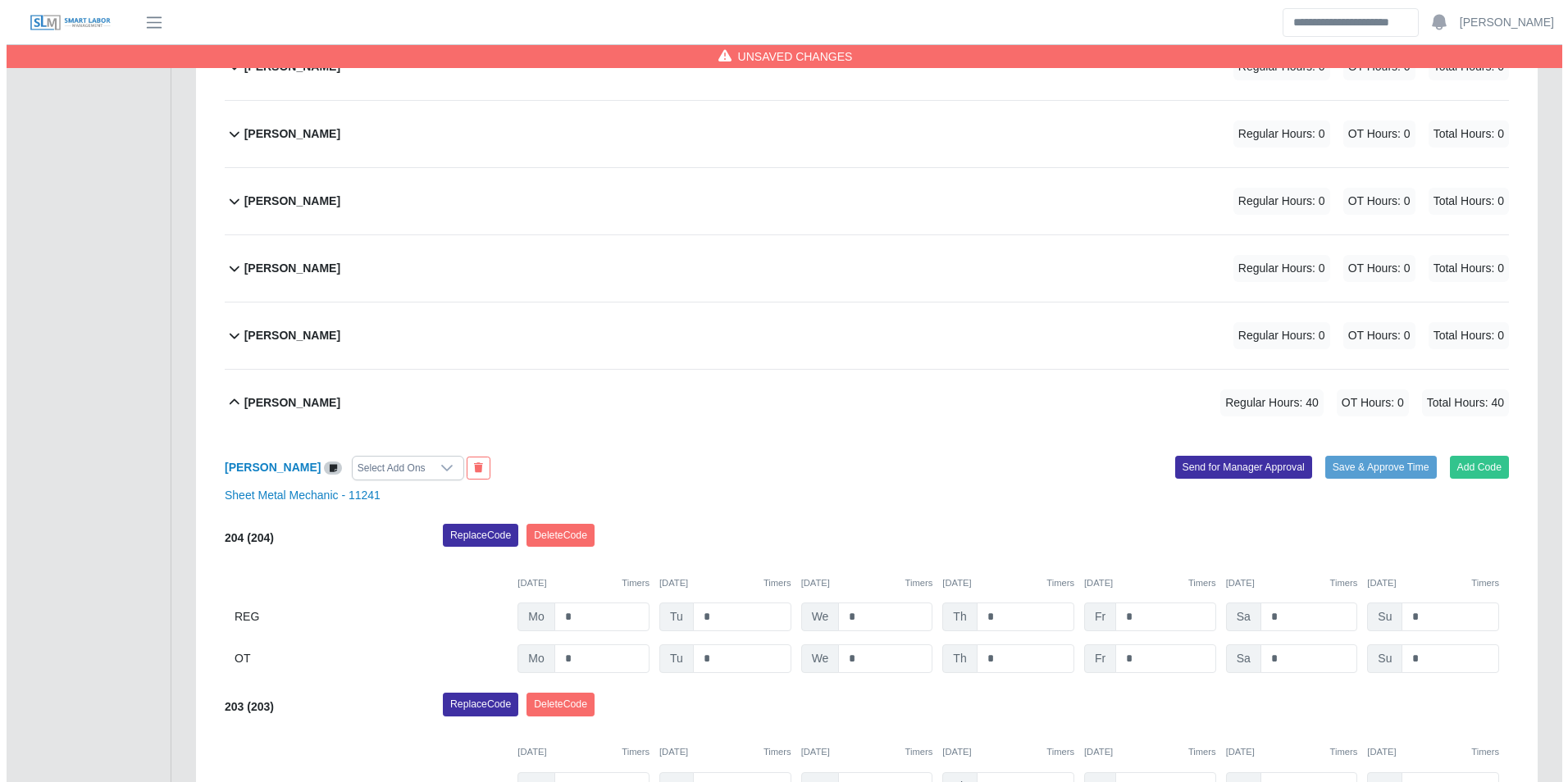
scroll to position [1250, 0]
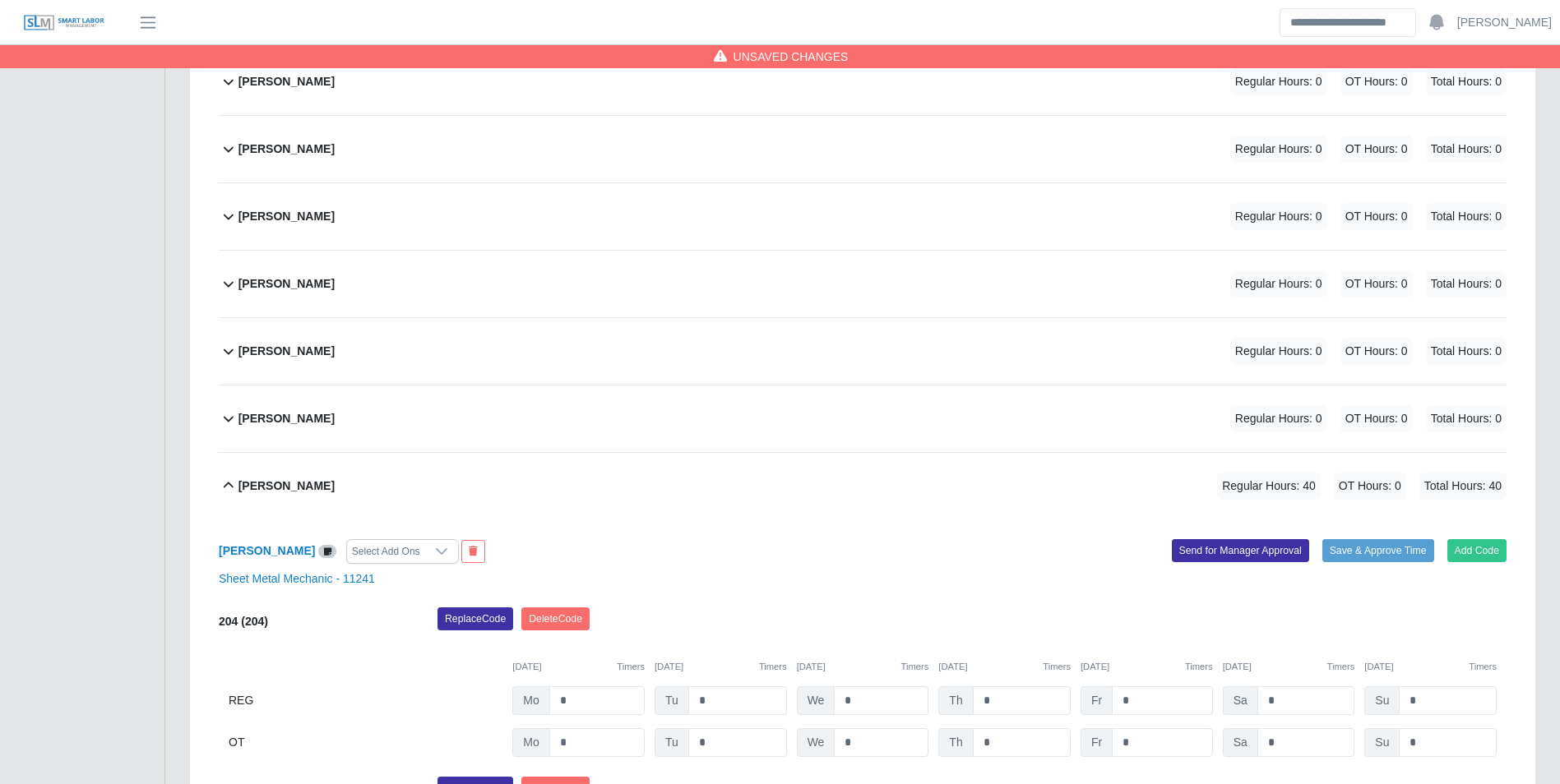
click at [330, 416] on div "[PERSON_NAME] Regular Hours: 0 OT Hours: 0 Total Hours: 0" at bounding box center [873, 419] width 1268 height 67
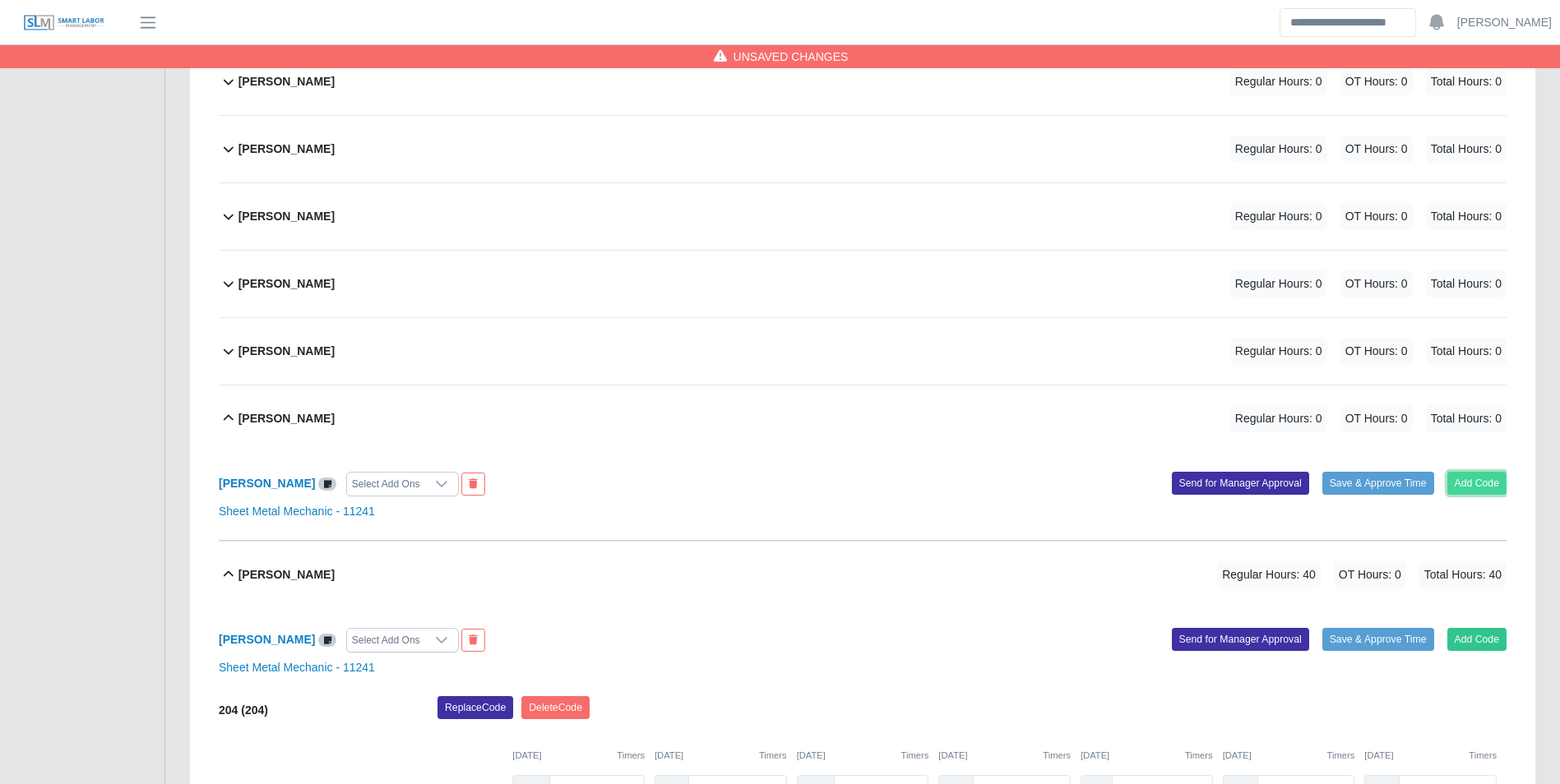
click at [1486, 492] on button "Add Code" at bounding box center [1477, 484] width 60 height 23
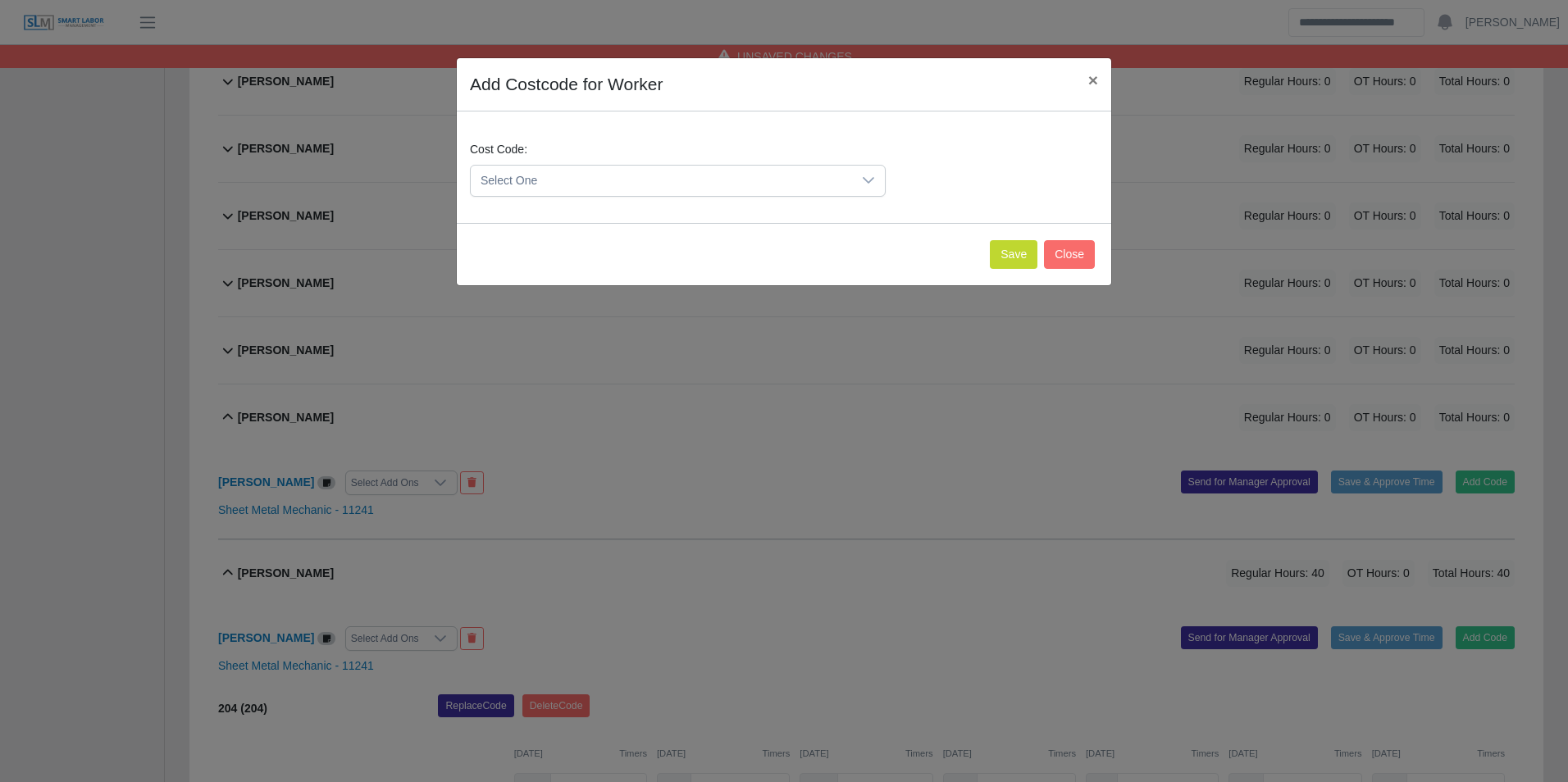
click at [510, 186] on span "Select One" at bounding box center [661, 181] width 381 height 30
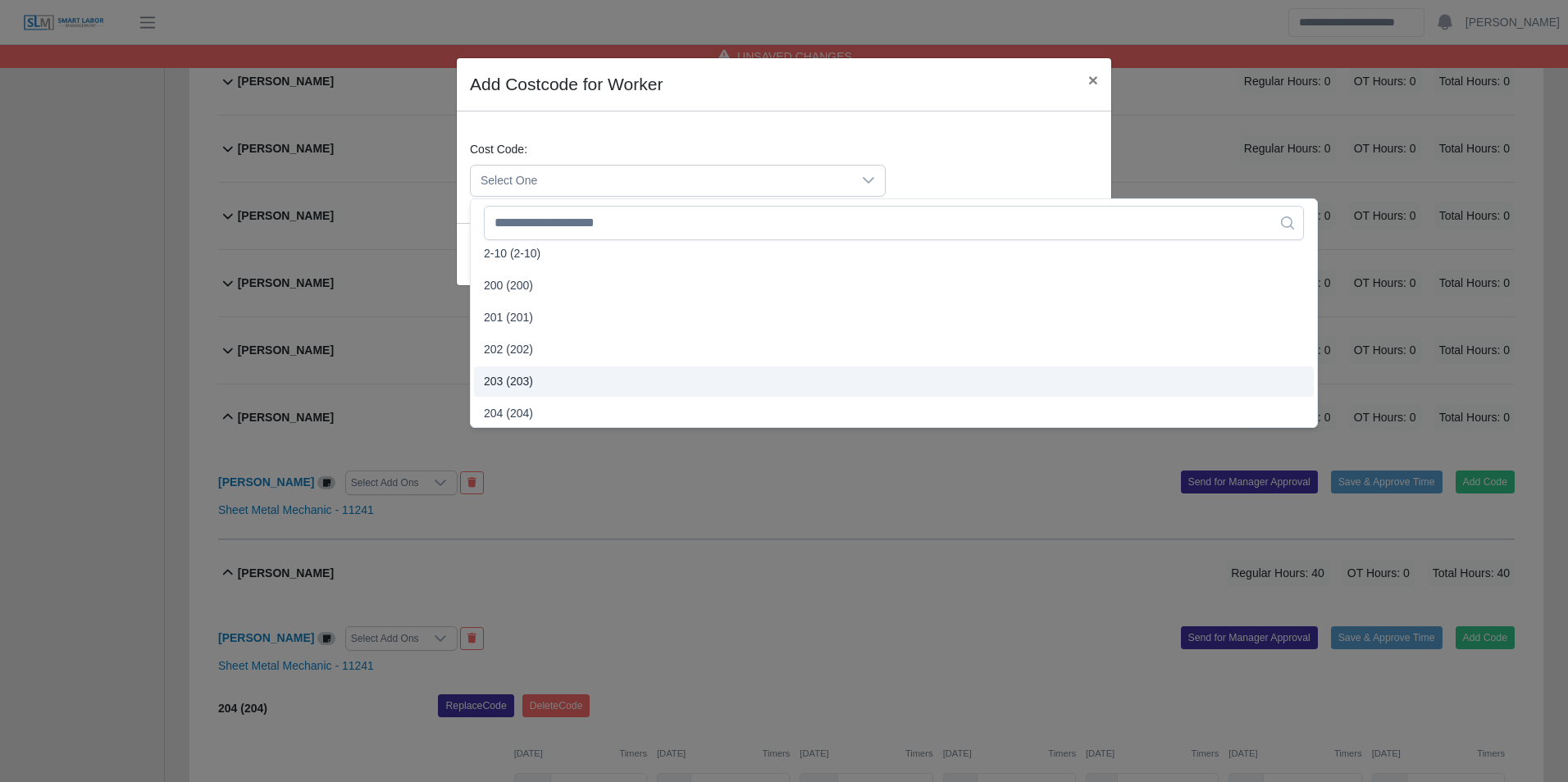
scroll to position [329, 0]
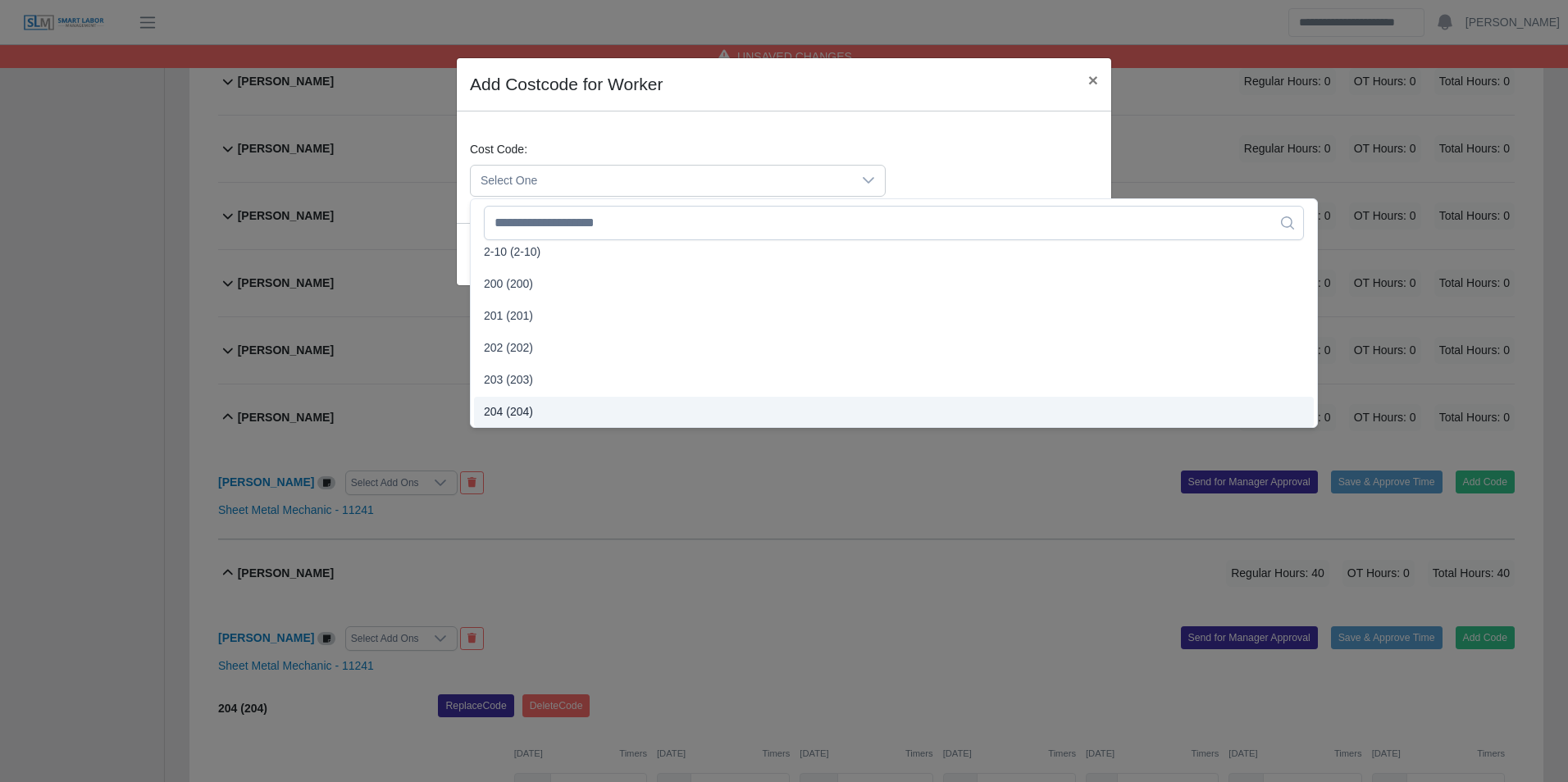
click at [522, 408] on span "204 (204)" at bounding box center [508, 412] width 49 height 17
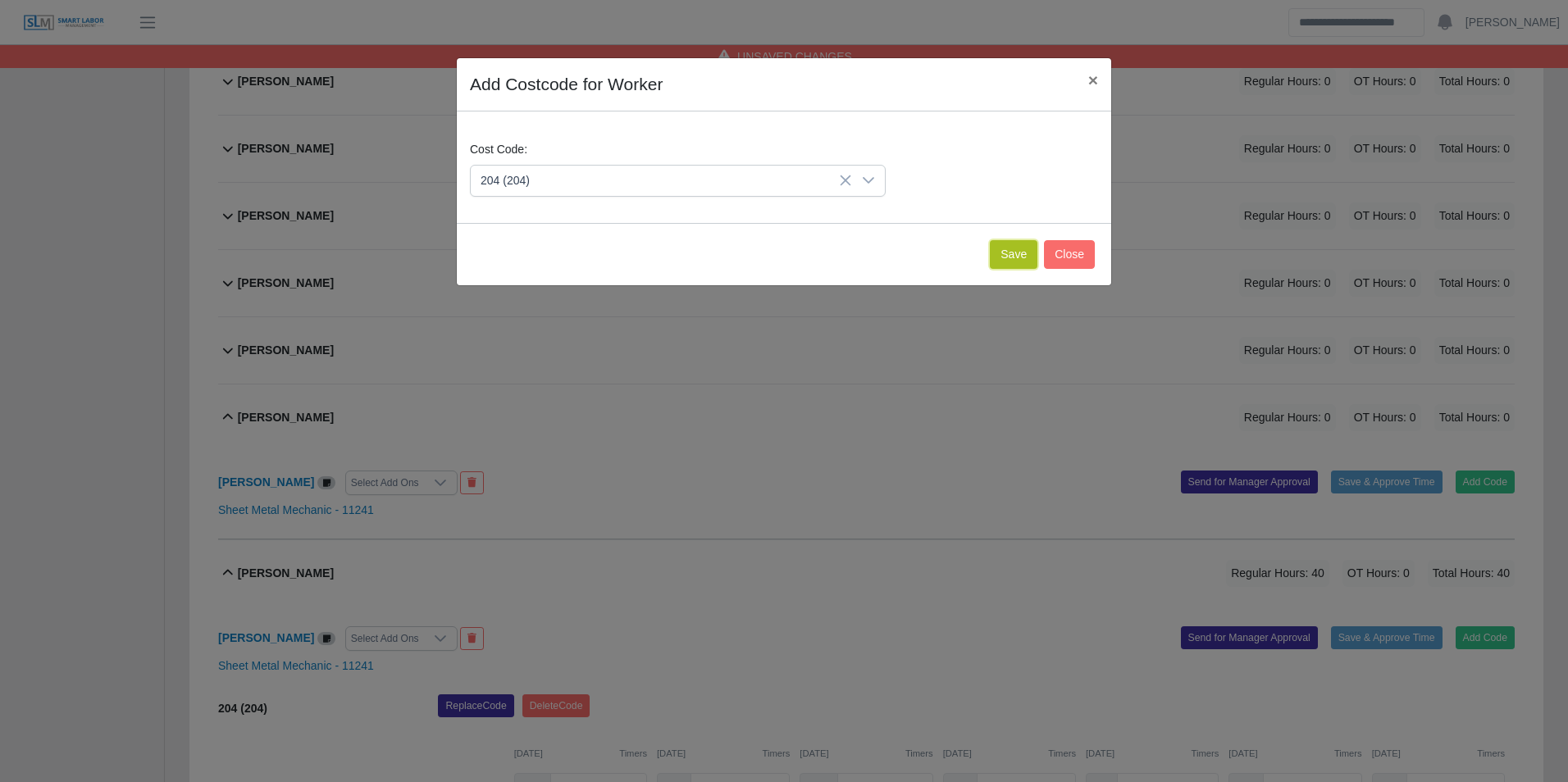
click at [1021, 261] on button "Save" at bounding box center [1013, 255] width 47 height 28
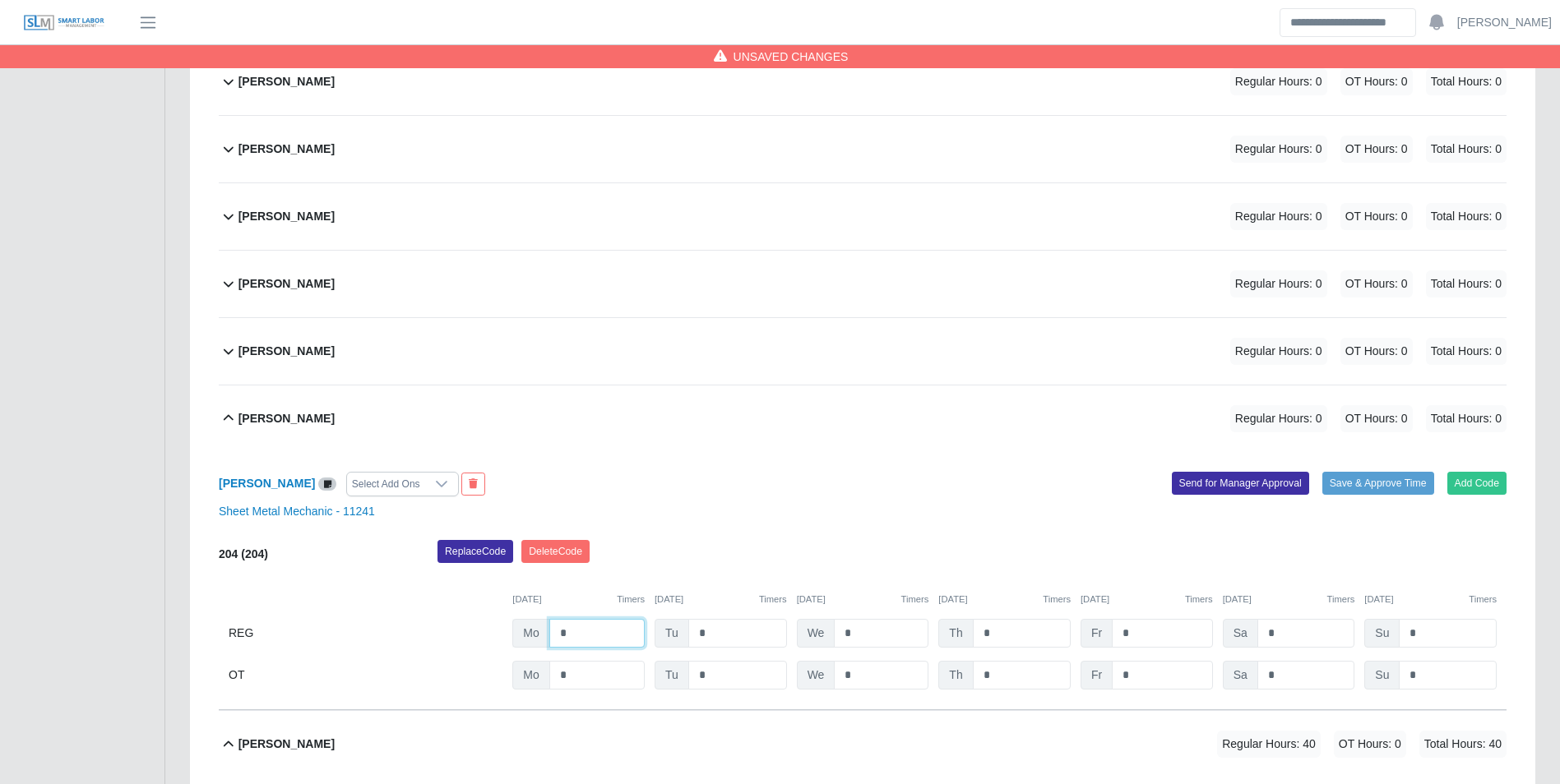
click at [574, 646] on input "*" at bounding box center [596, 633] width 95 height 28
type input "*"
click at [1474, 480] on button "Add Code" at bounding box center [1477, 484] width 60 height 23
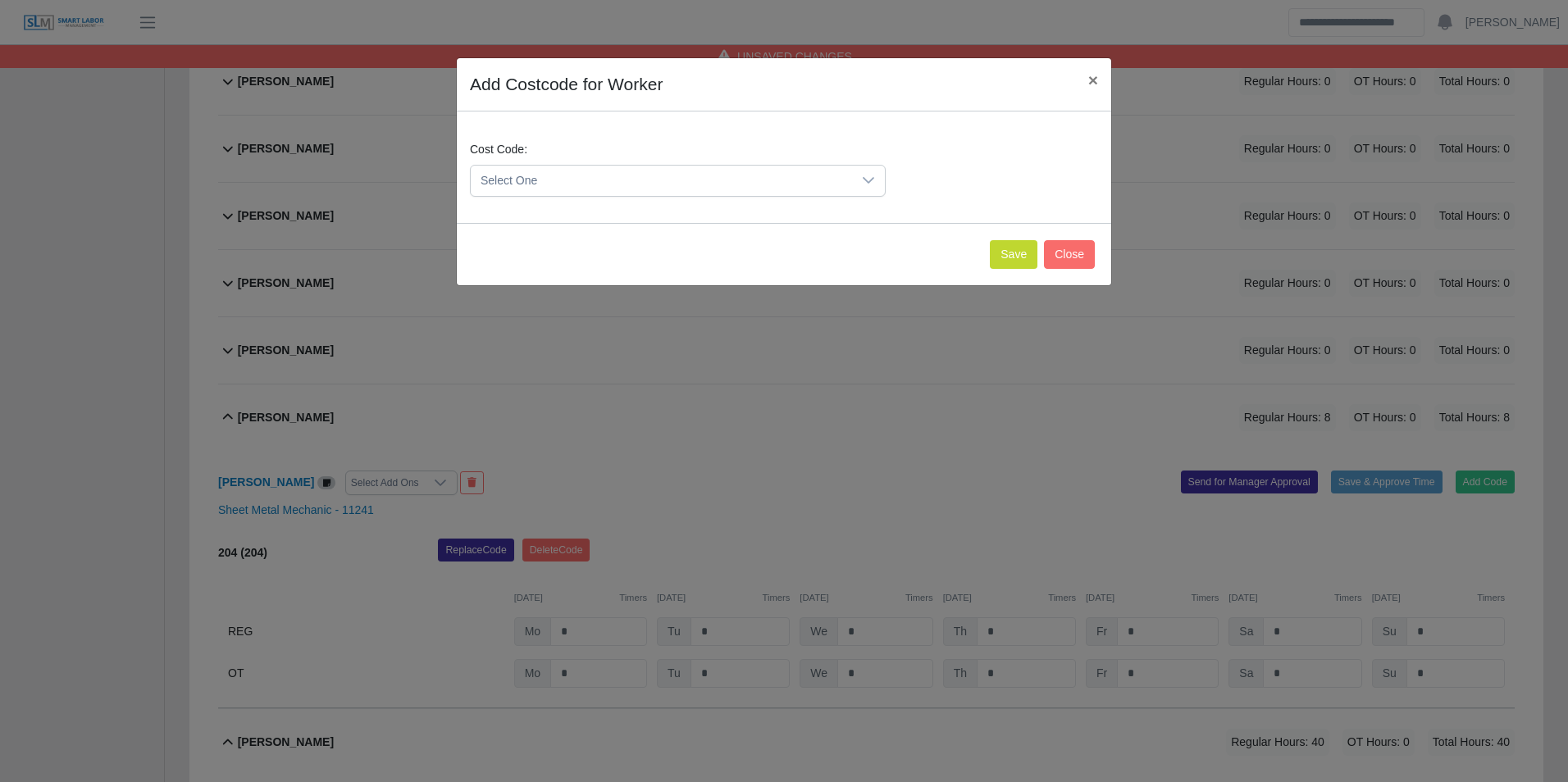
click at [657, 174] on span "Select One" at bounding box center [661, 181] width 381 height 30
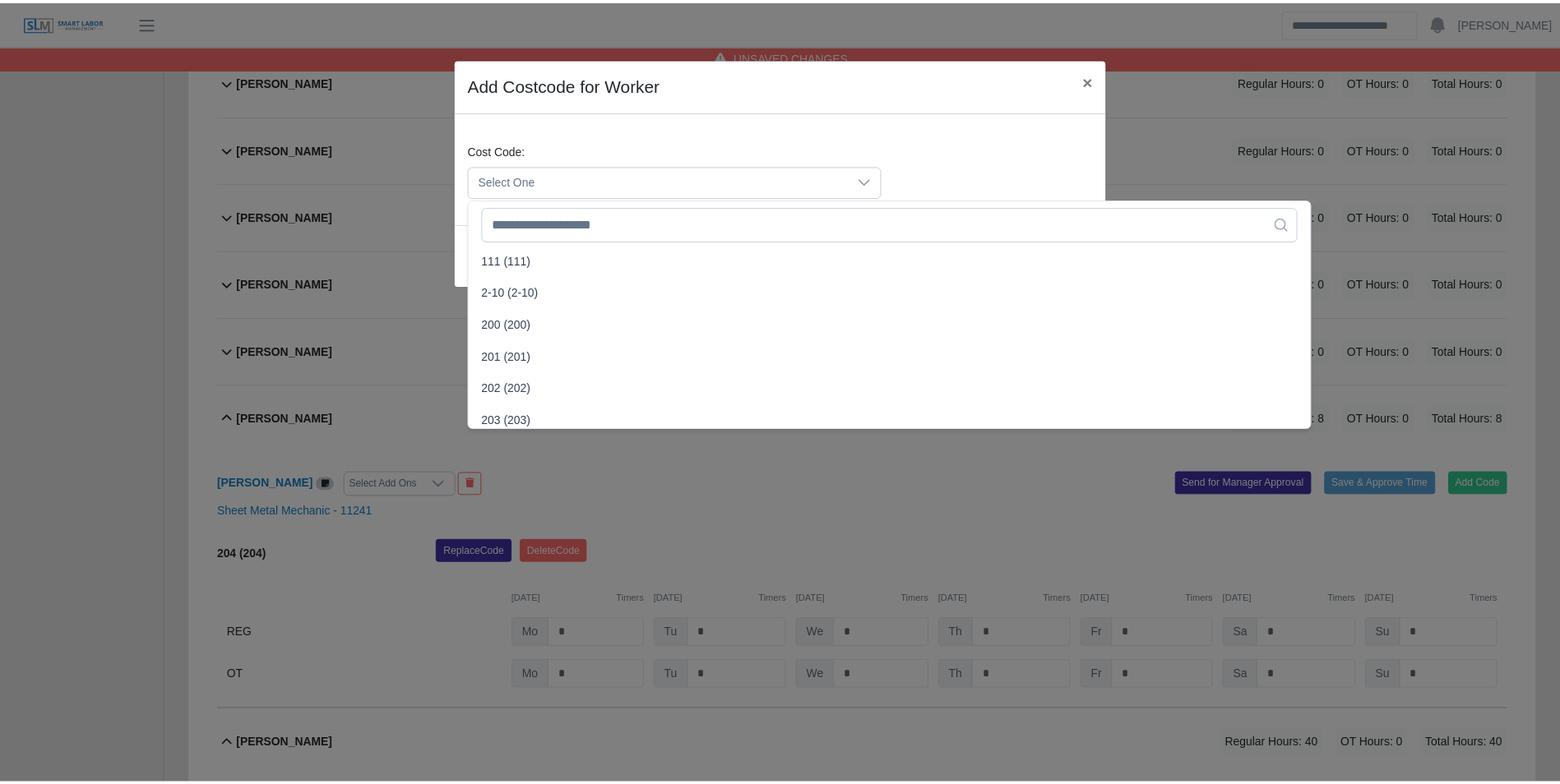
scroll to position [329, 0]
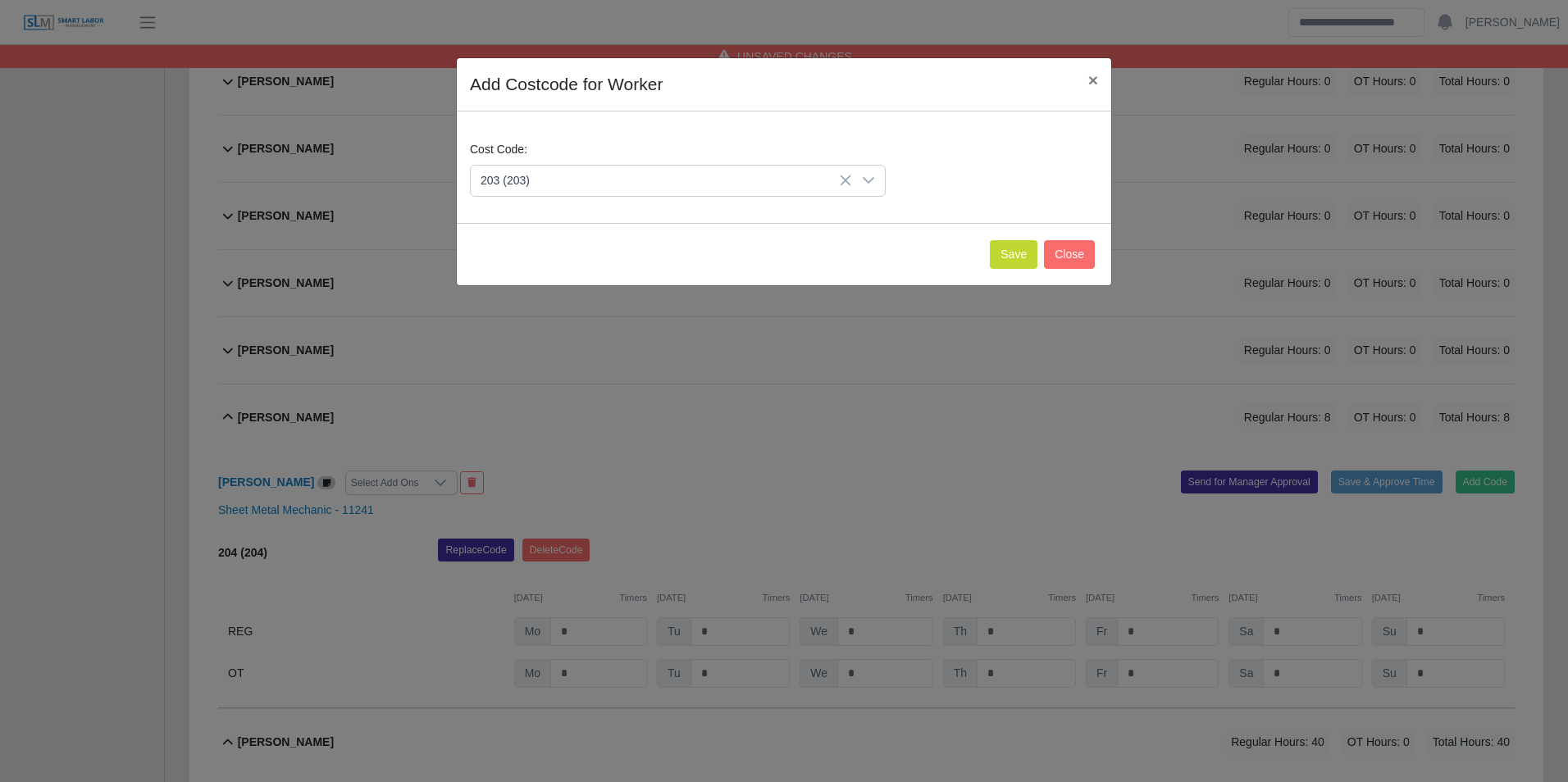
click at [522, 381] on span "203 (203)" at bounding box center [508, 381] width 49 height 17
click at [1009, 259] on button "Save" at bounding box center [1013, 255] width 47 height 28
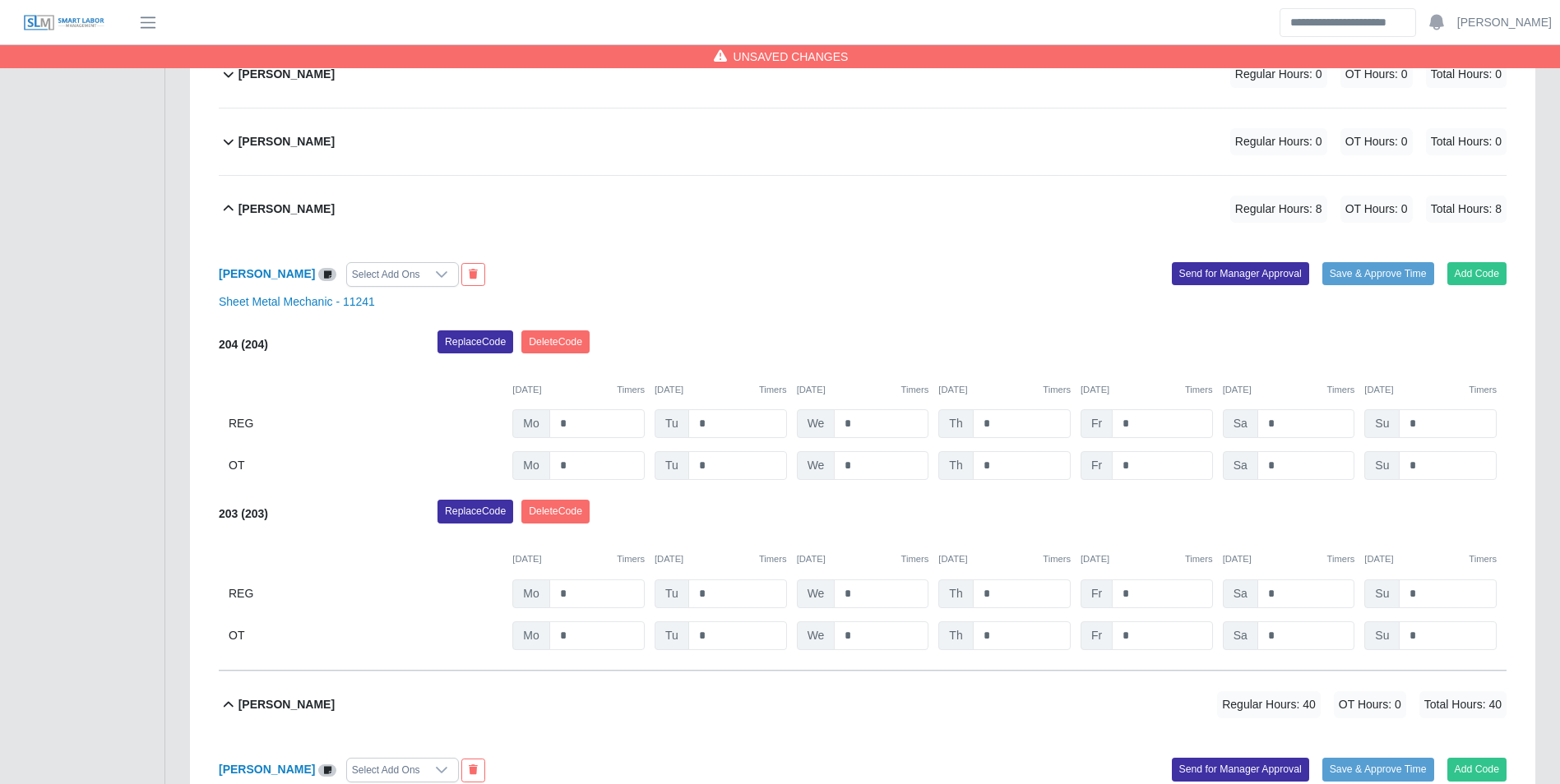
scroll to position [1500, 0]
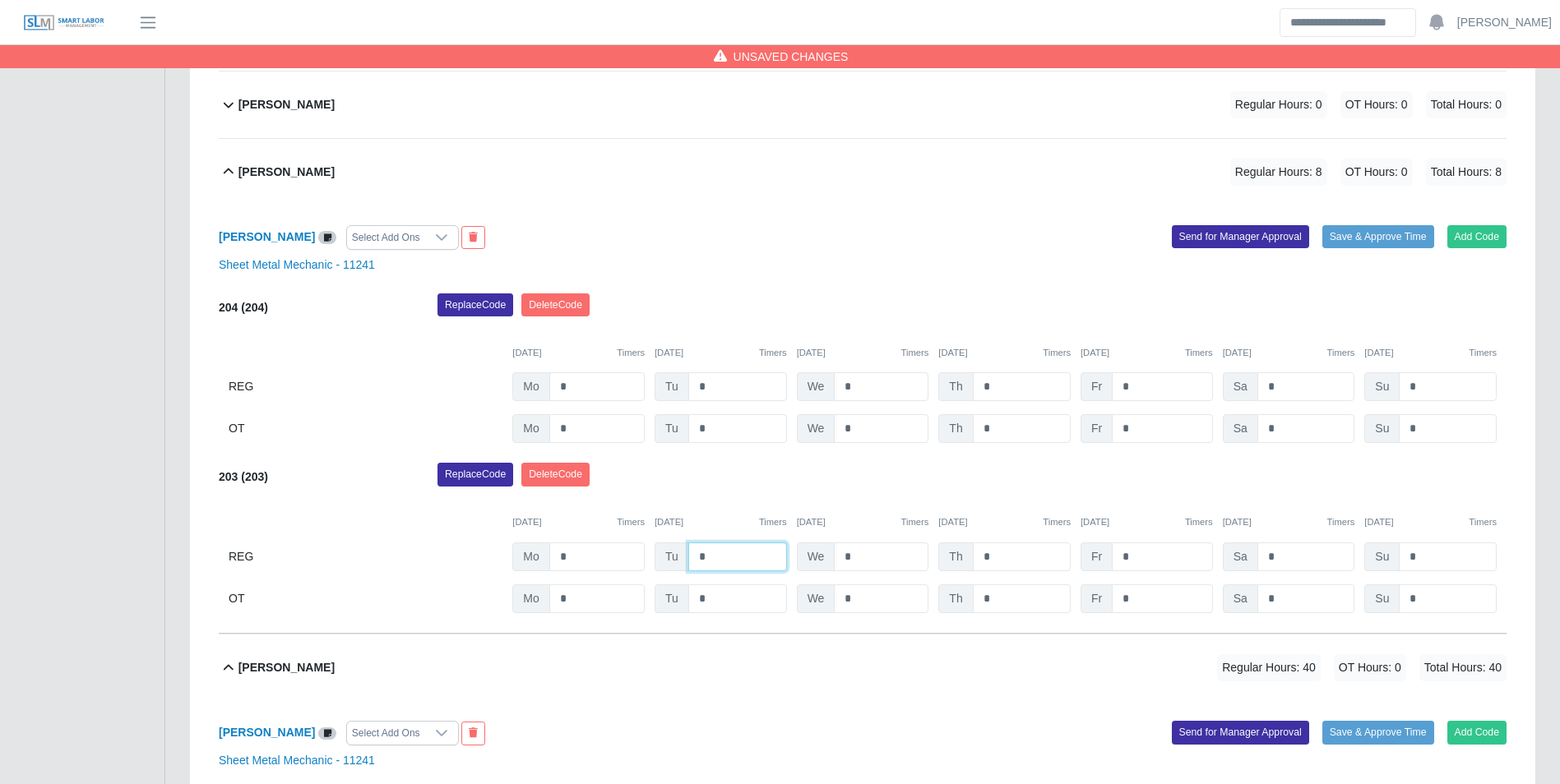
click at [753, 564] on input "*" at bounding box center [737, 557] width 98 height 28
type input "*"
click at [726, 514] on div "[DATE] Timers [DATE] Timers [DATE] Timers [DATE] Timers [DATE] Timers [DATE] Ti…" at bounding box center [863, 512] width 1288 height 33
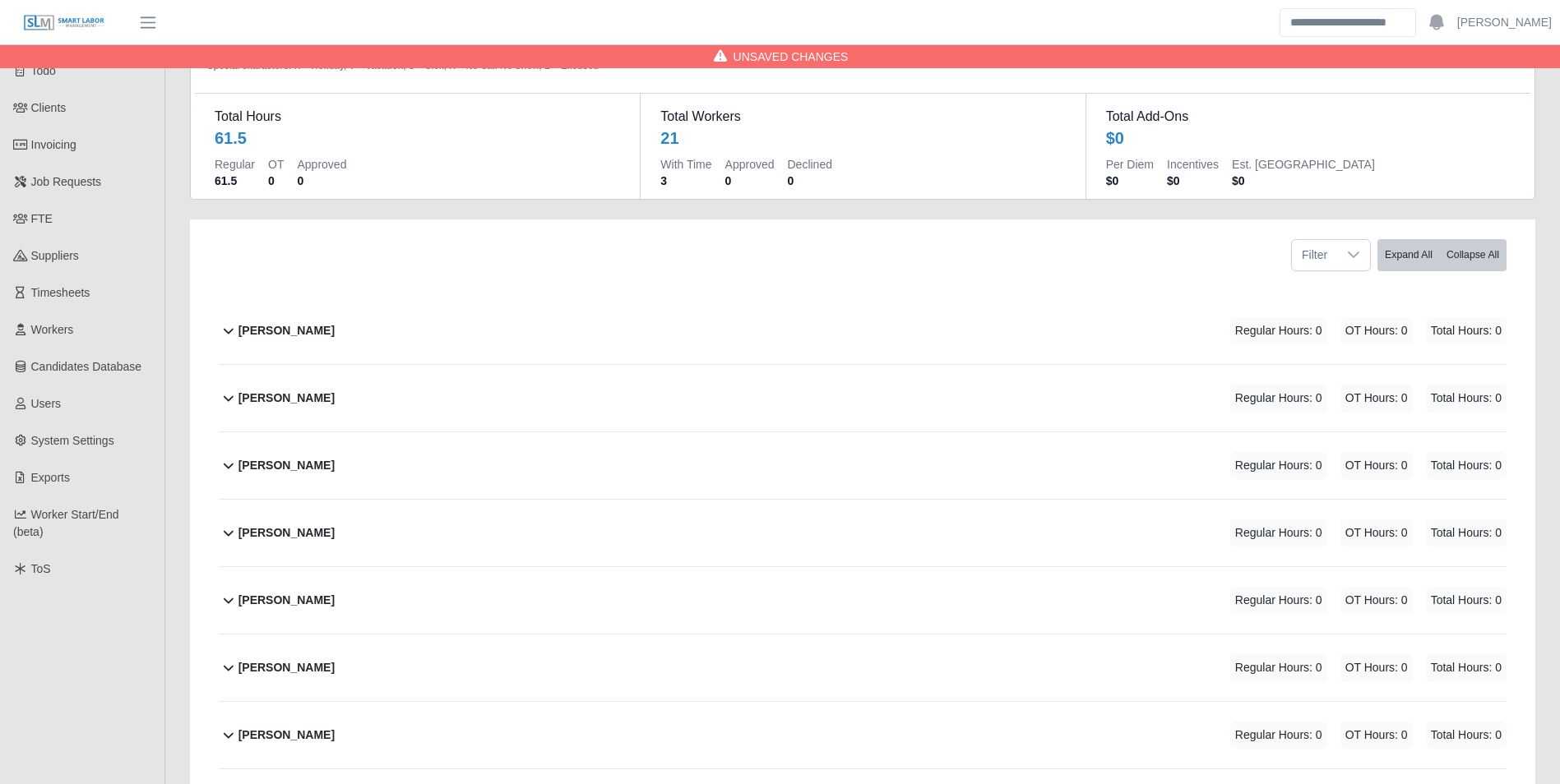
scroll to position [0, 0]
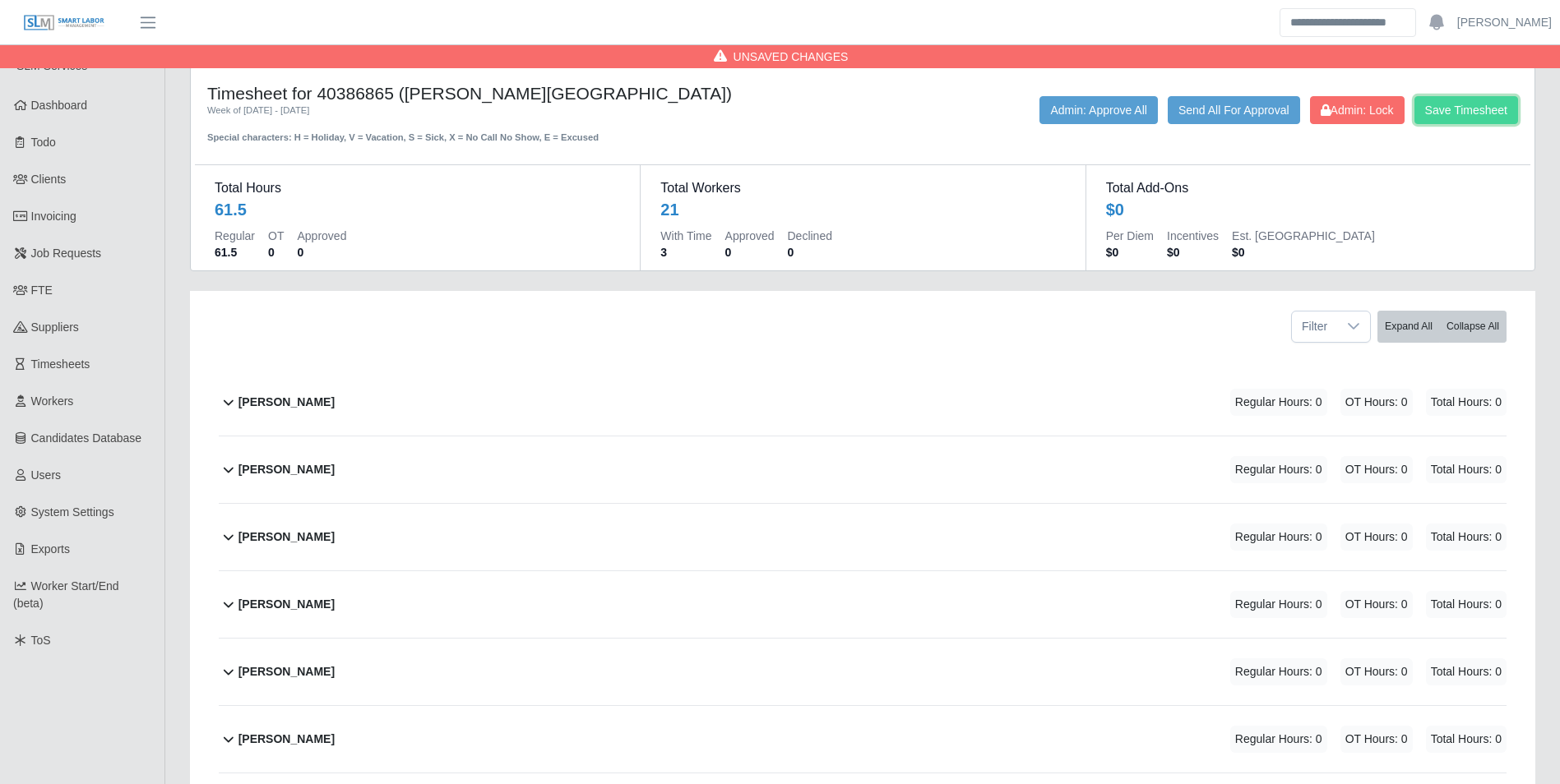
click at [1474, 120] on button "Save Timesheet" at bounding box center [1466, 110] width 103 height 28
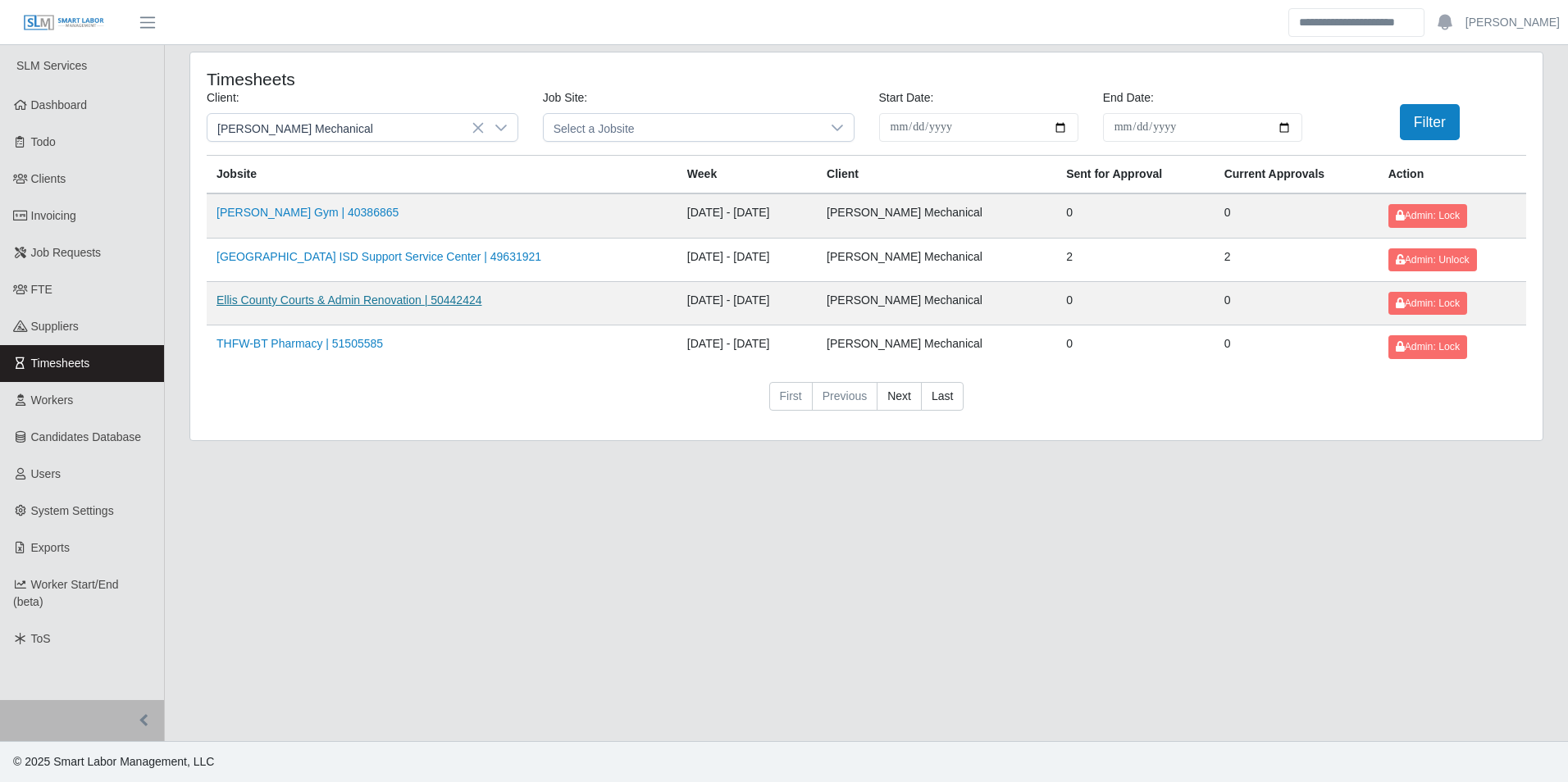
click at [334, 304] on link "Ellis County Courts & Admin Renovation | 50442424" at bounding box center [349, 300] width 265 height 13
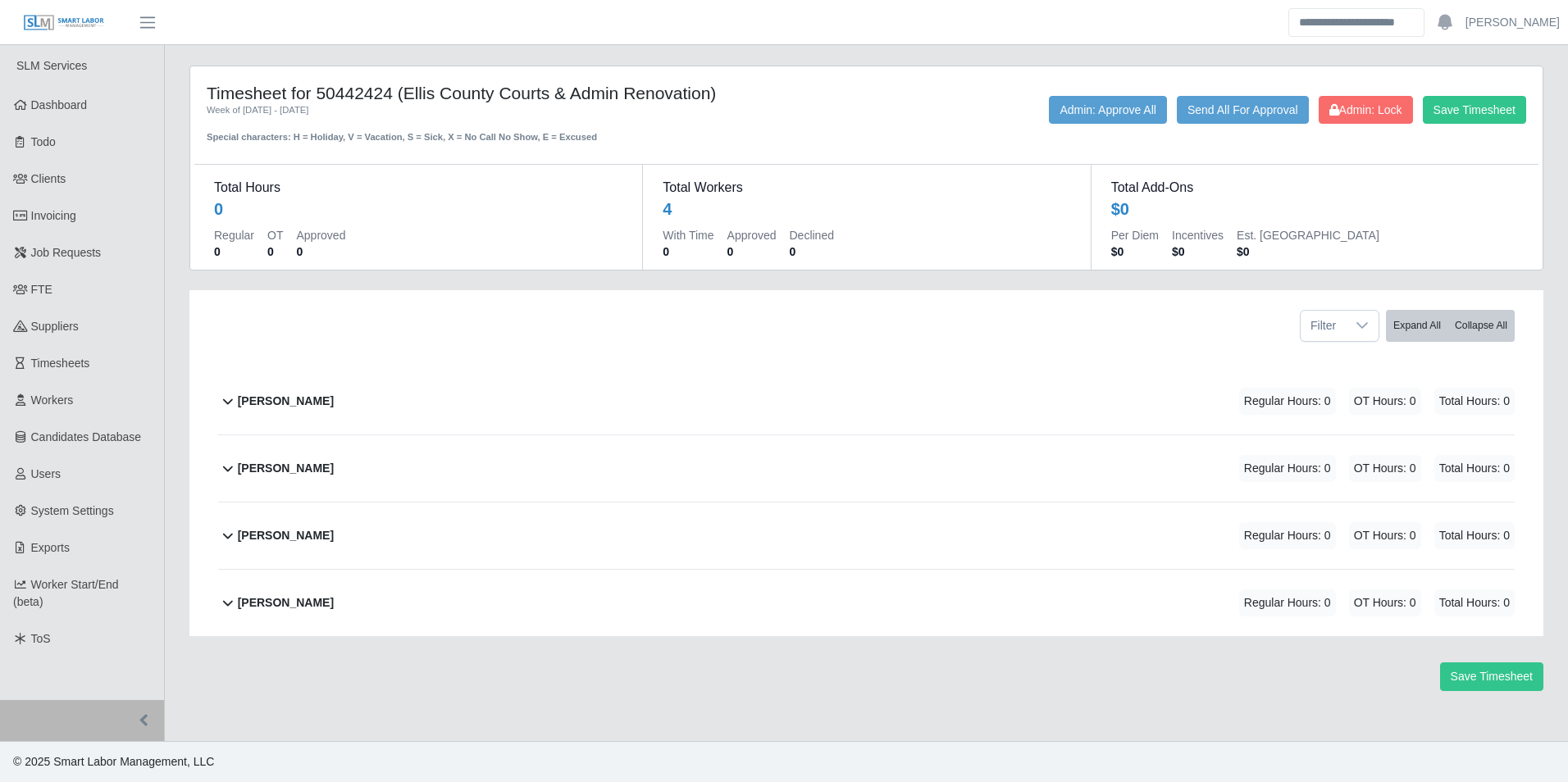
click at [281, 407] on b "[PERSON_NAME]" at bounding box center [285, 401] width 96 height 17
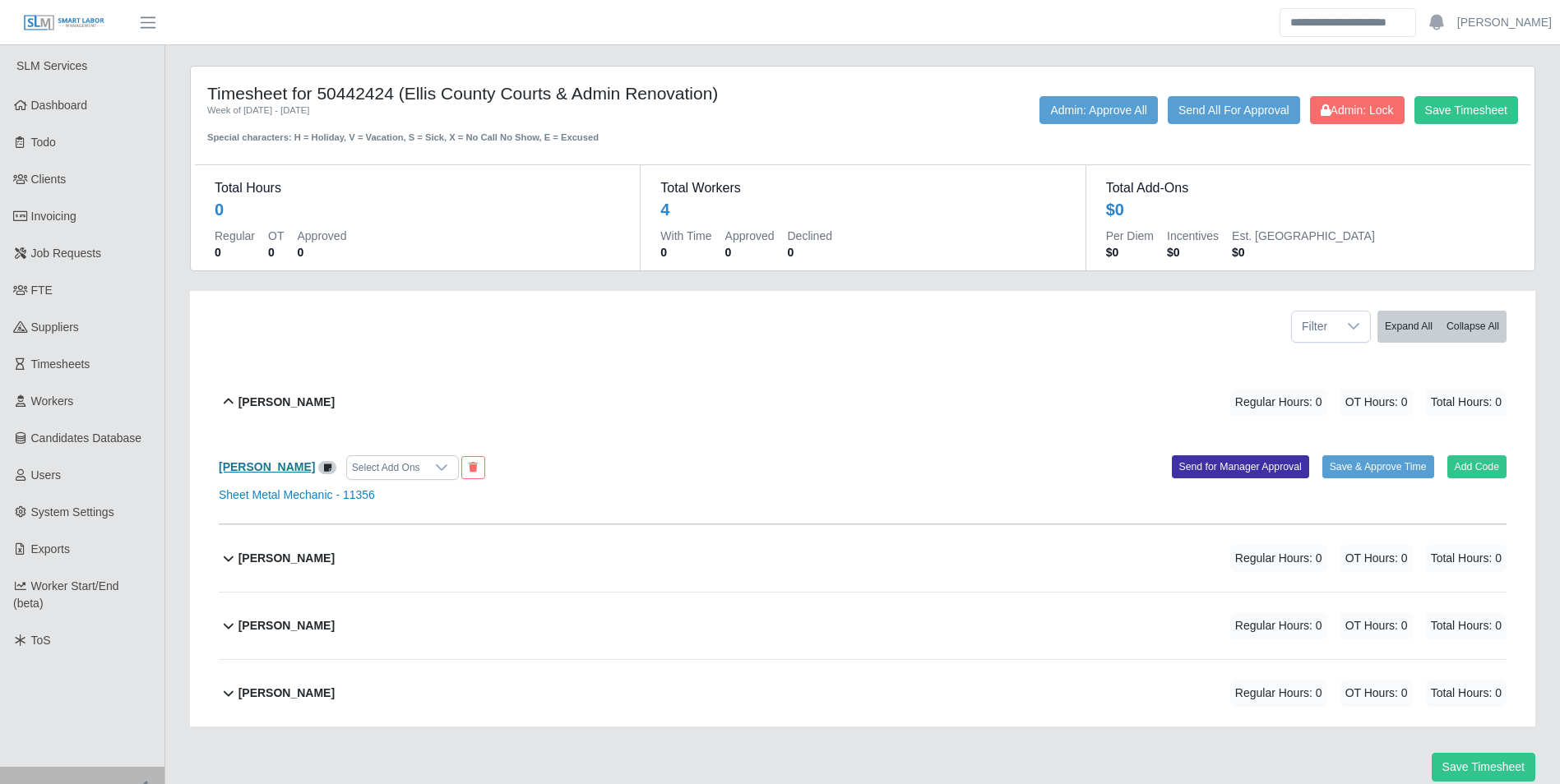
click at [259, 468] on b "[PERSON_NAME]" at bounding box center [266, 467] width 96 height 13
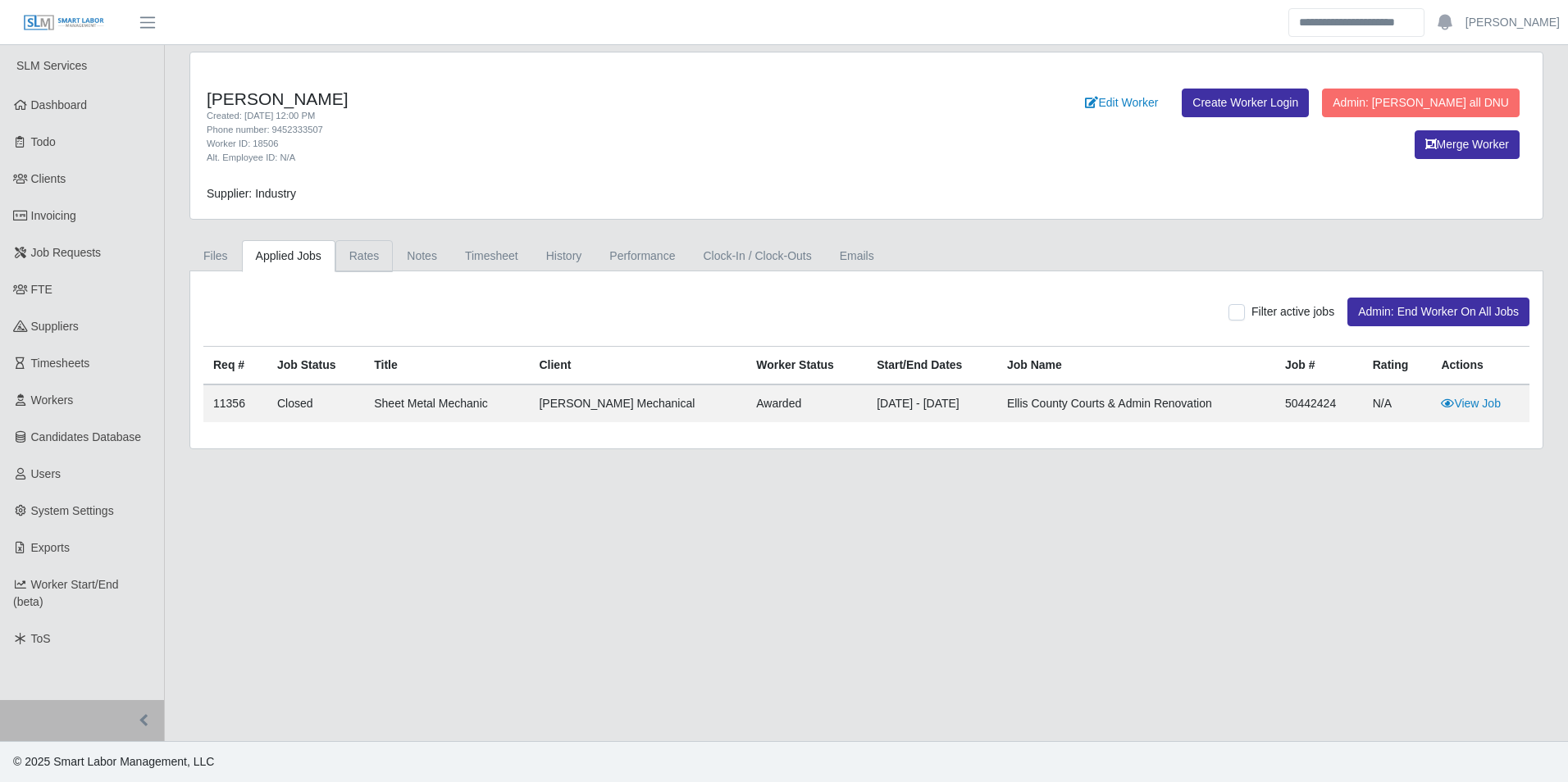
click at [378, 256] on link "Rates" at bounding box center [364, 256] width 58 height 32
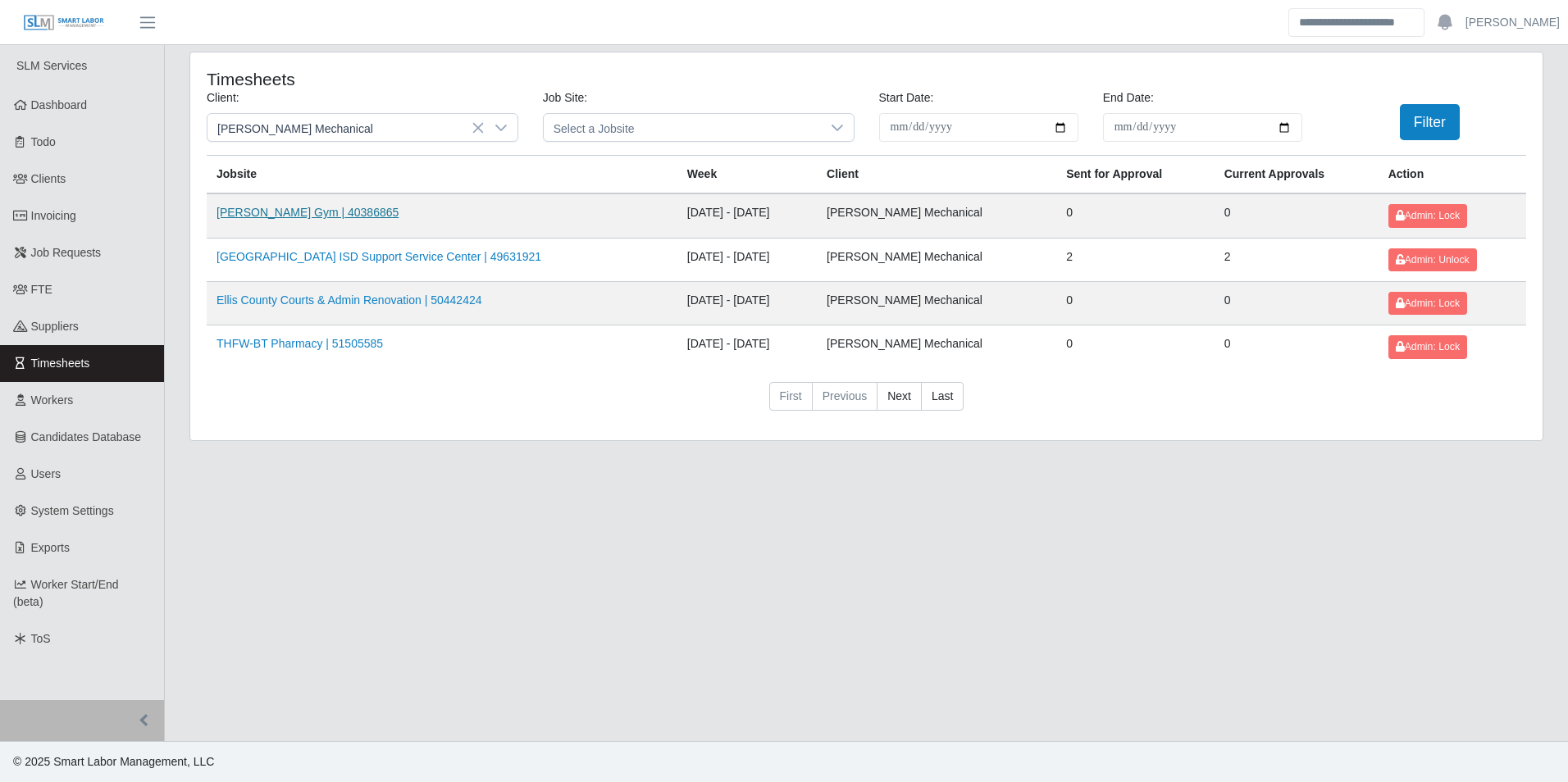
click at [308, 212] on link "[PERSON_NAME] Gym | 40386865" at bounding box center [307, 212] width 182 height 13
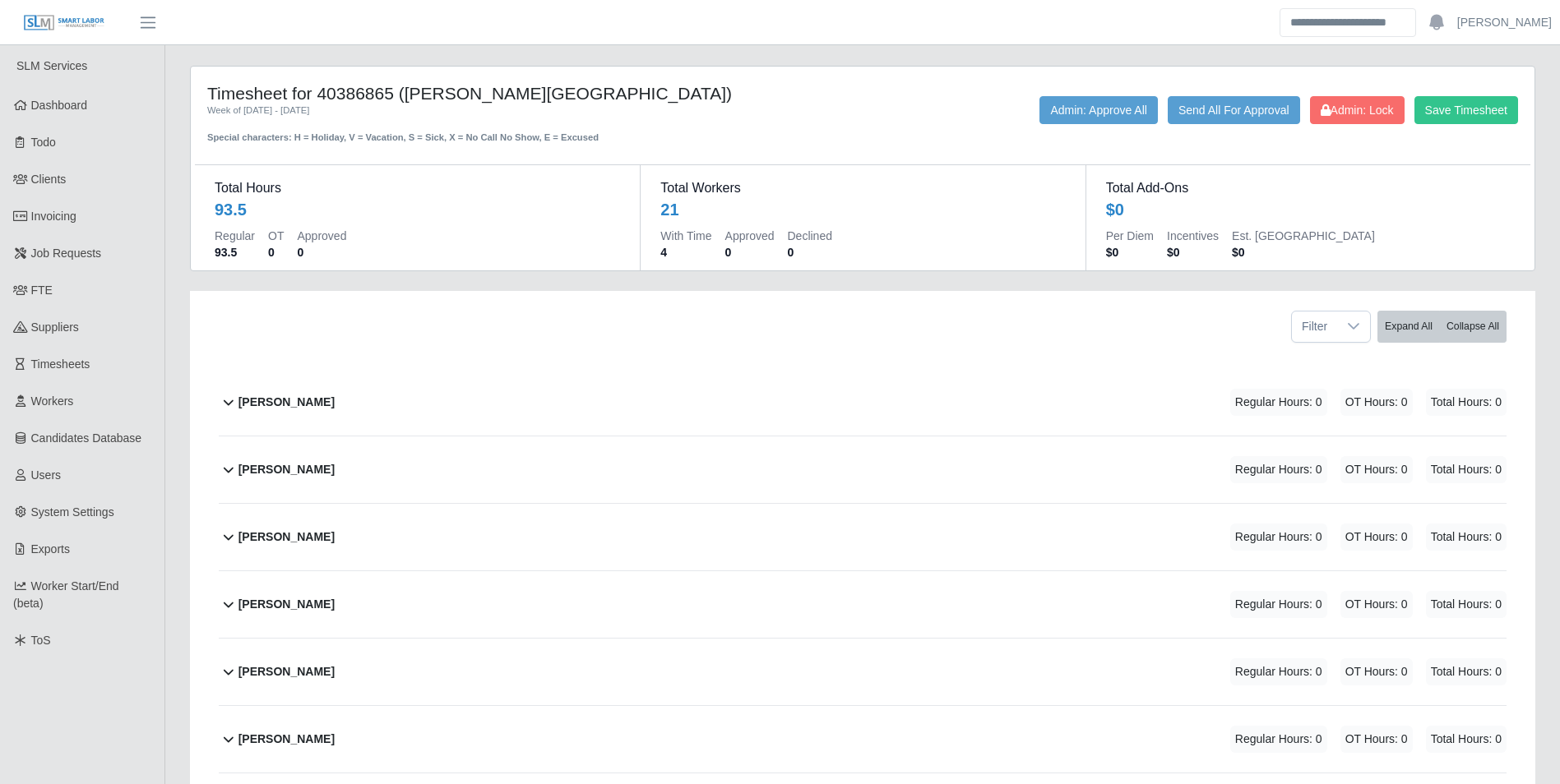
click at [326, 394] on div "Armando Lopez Regular Hours: 0 OT Hours: 0 Total Hours: 0" at bounding box center [873, 403] width 1268 height 67
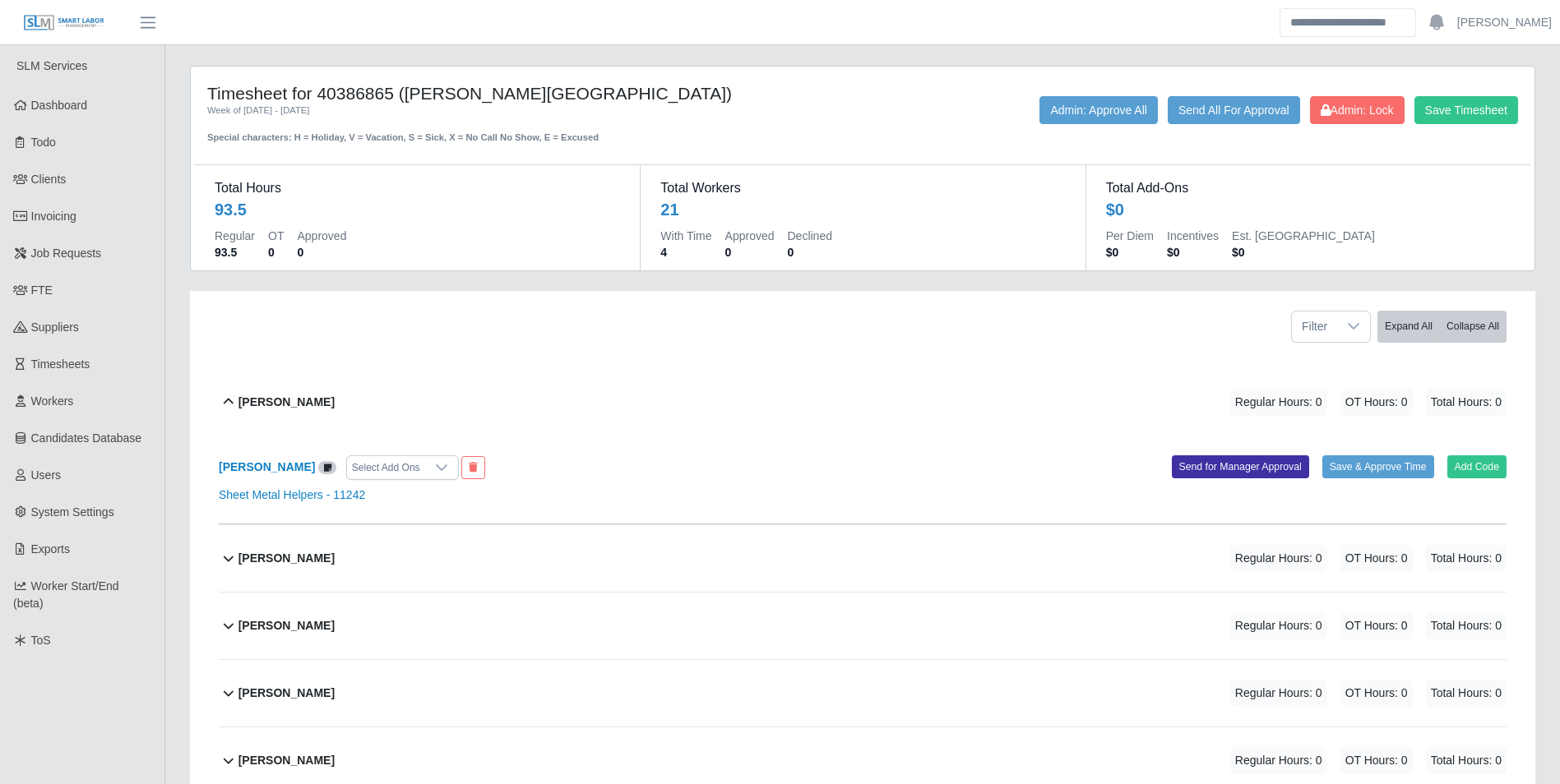
click at [326, 394] on div "Armando Lopez Regular Hours: 0 OT Hours: 0 Total Hours: 0" at bounding box center [873, 403] width 1268 height 67
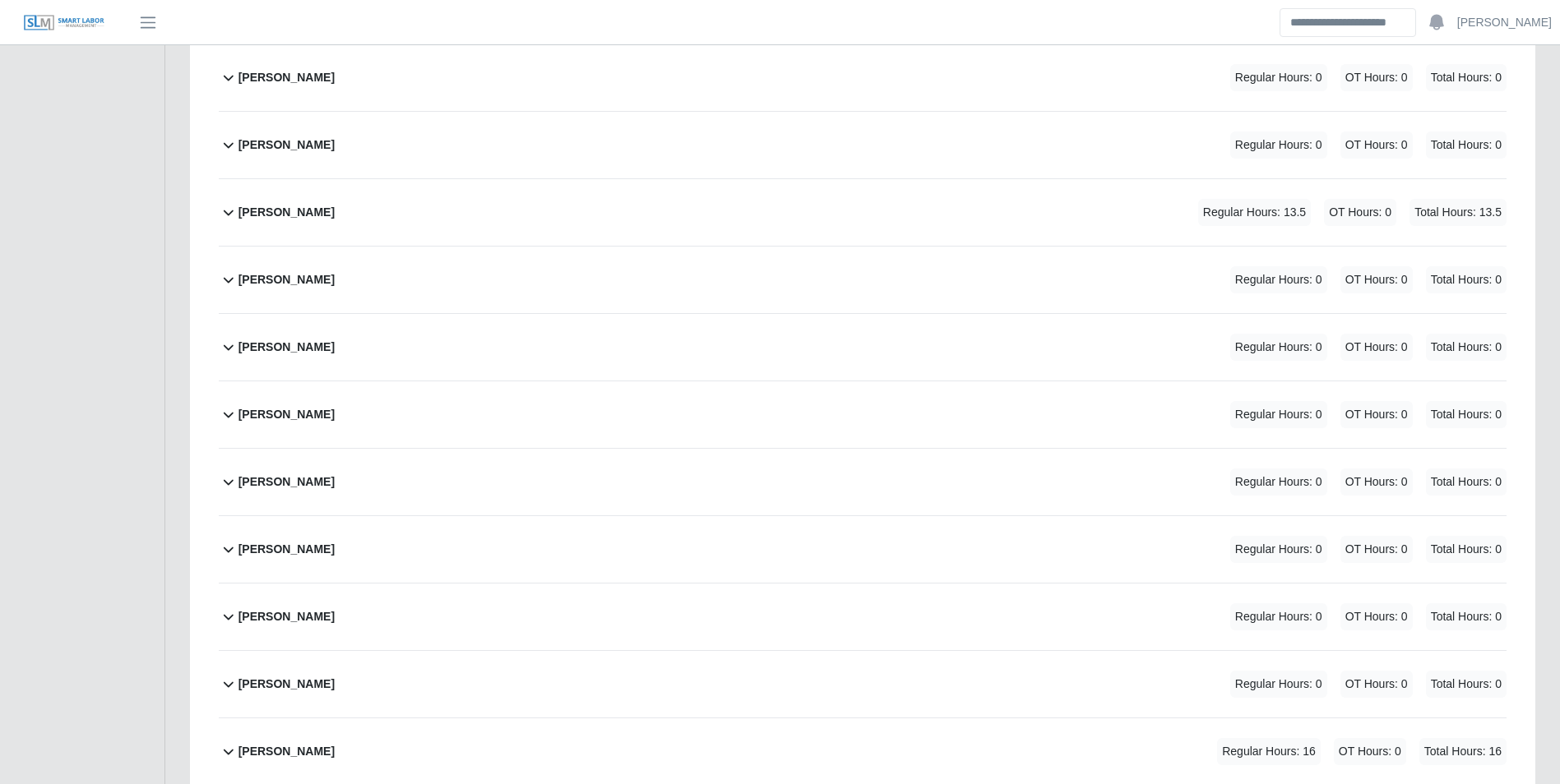
scroll to position [822, 0]
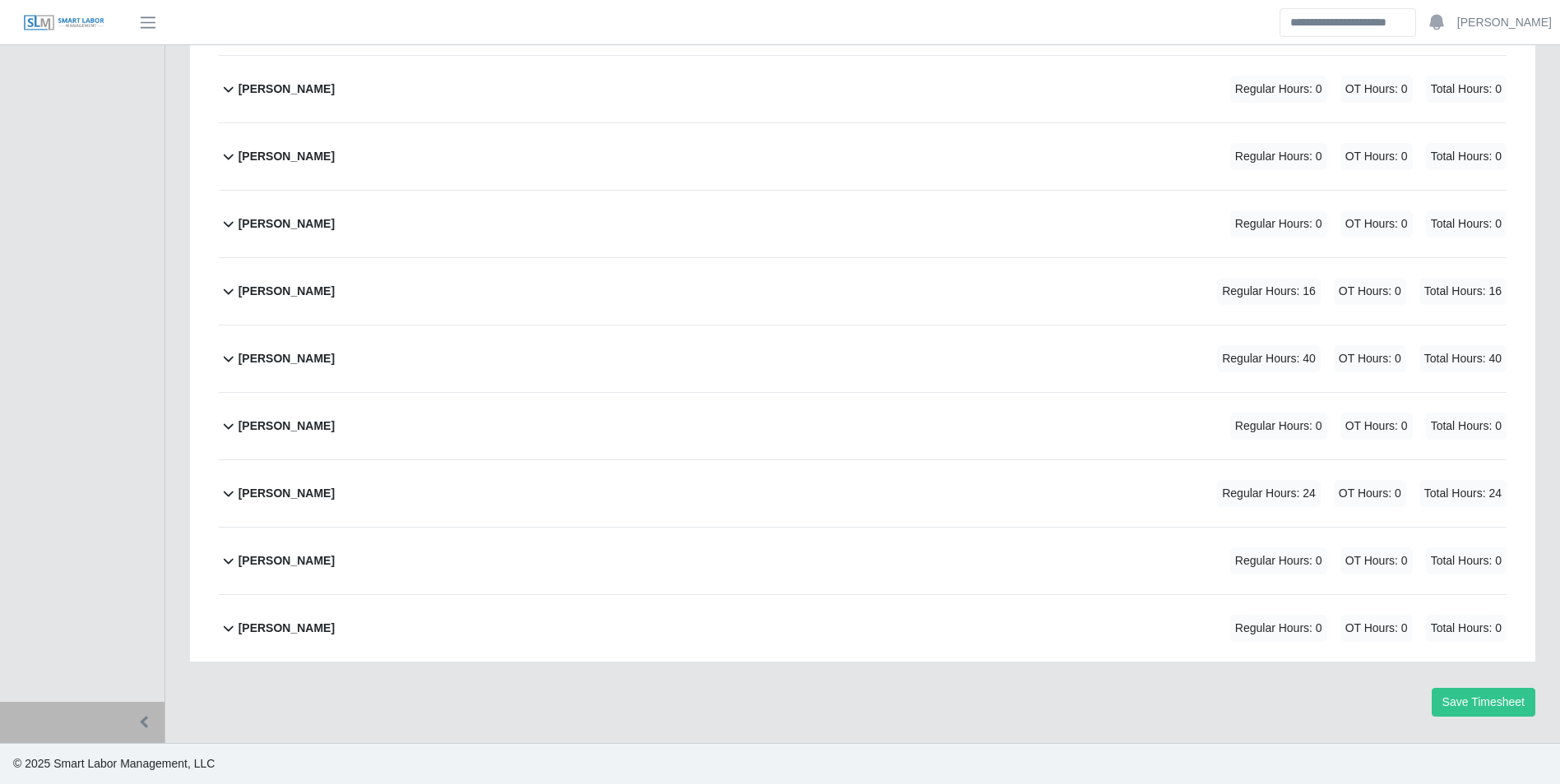
click at [335, 366] on b "[PERSON_NAME]" at bounding box center [286, 359] width 96 height 18
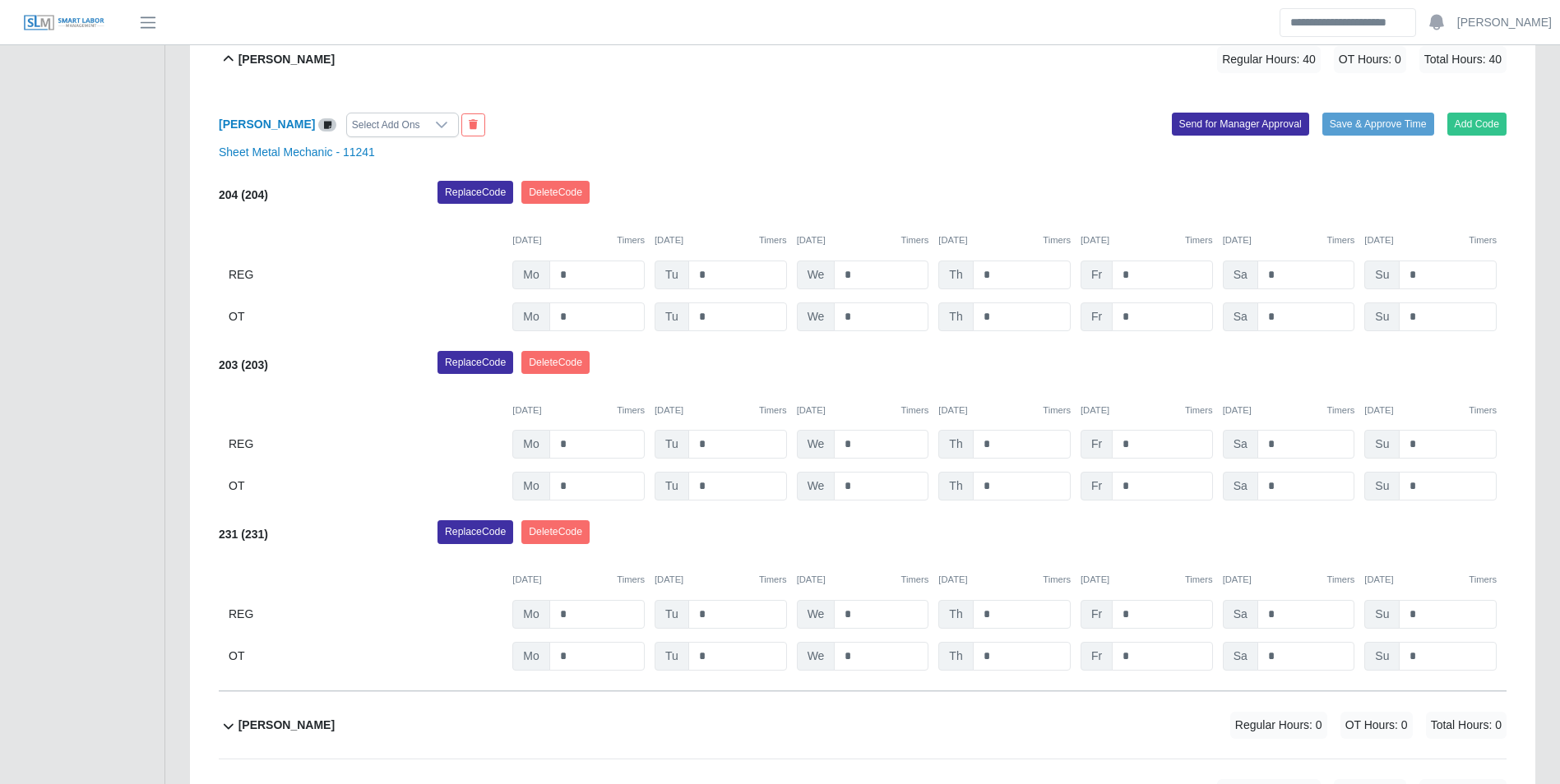
scroll to position [1393, 0]
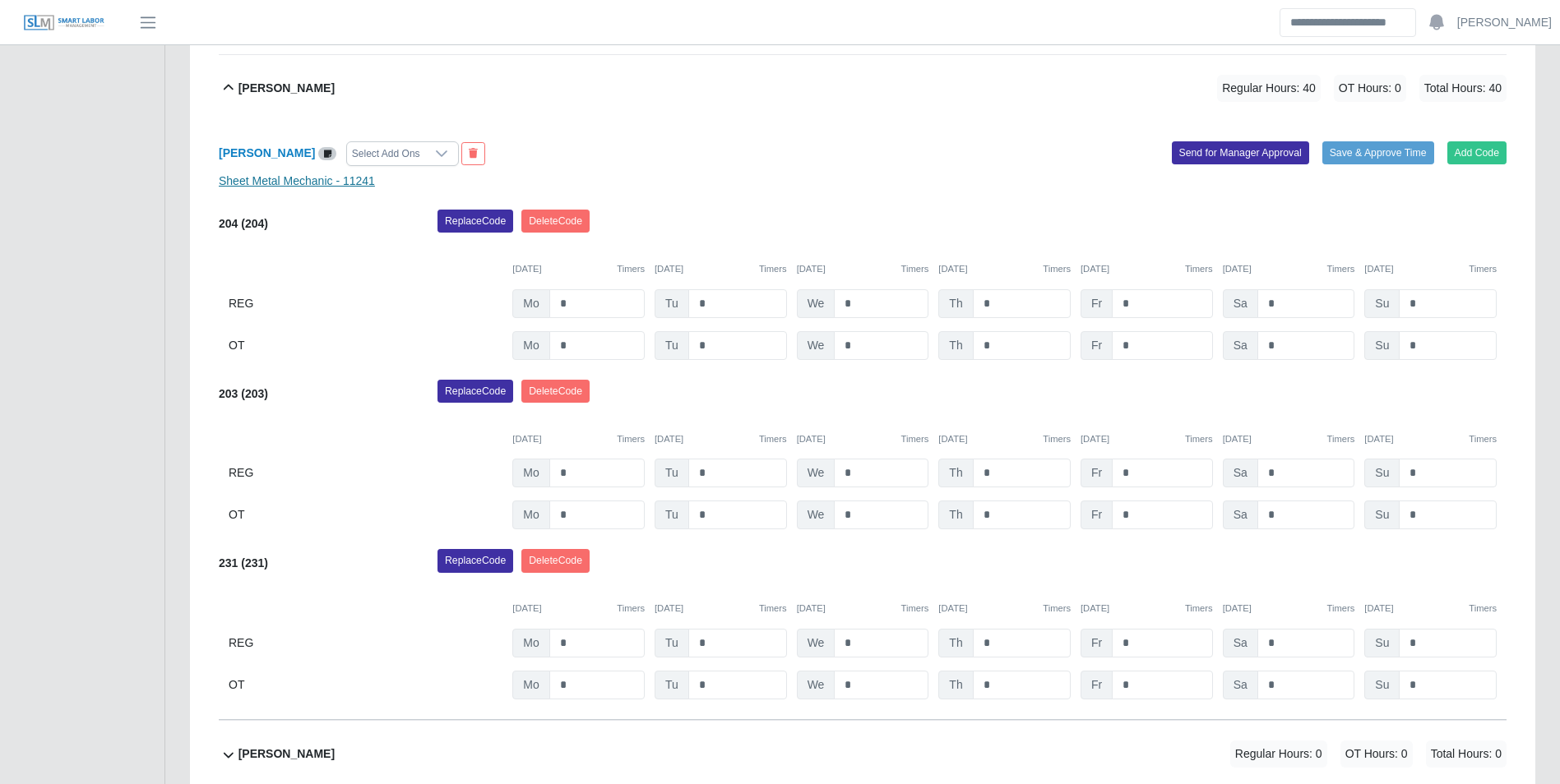
click at [285, 186] on link "Sheet Metal Mechanic - 11241" at bounding box center [296, 181] width 156 height 13
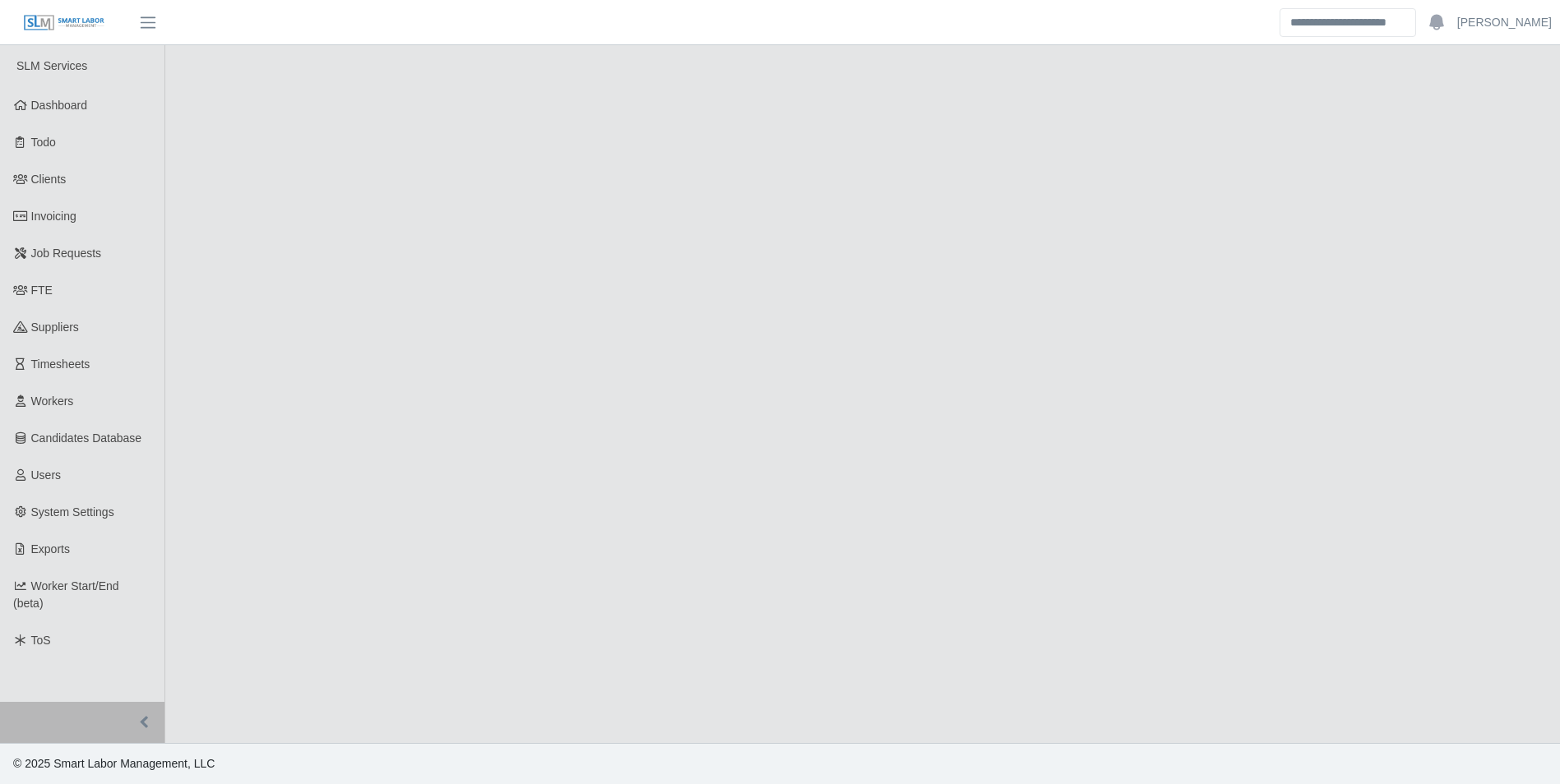
select select "******"
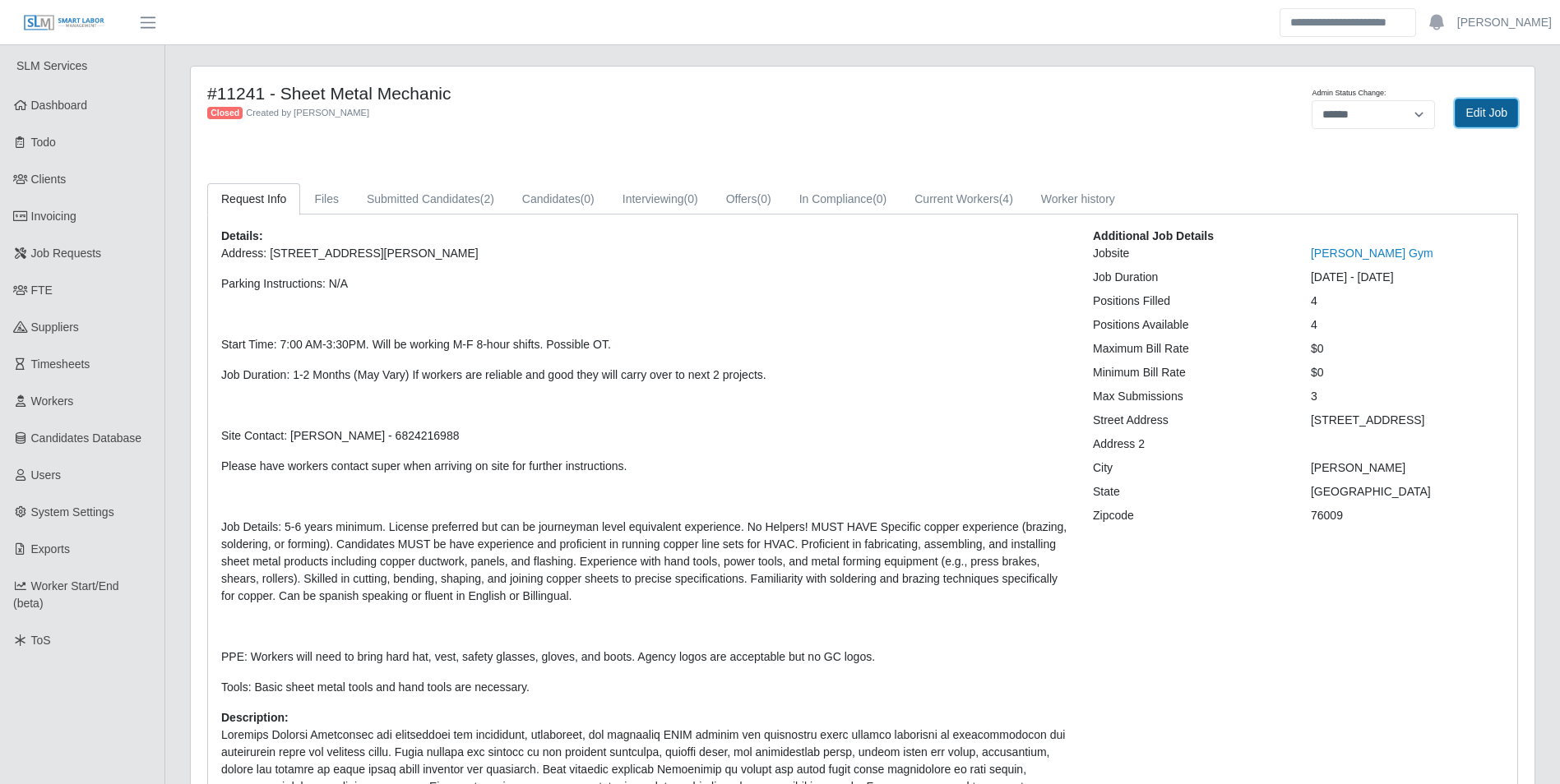
click at [1472, 119] on link "Edit Job" at bounding box center [1487, 113] width 63 height 28
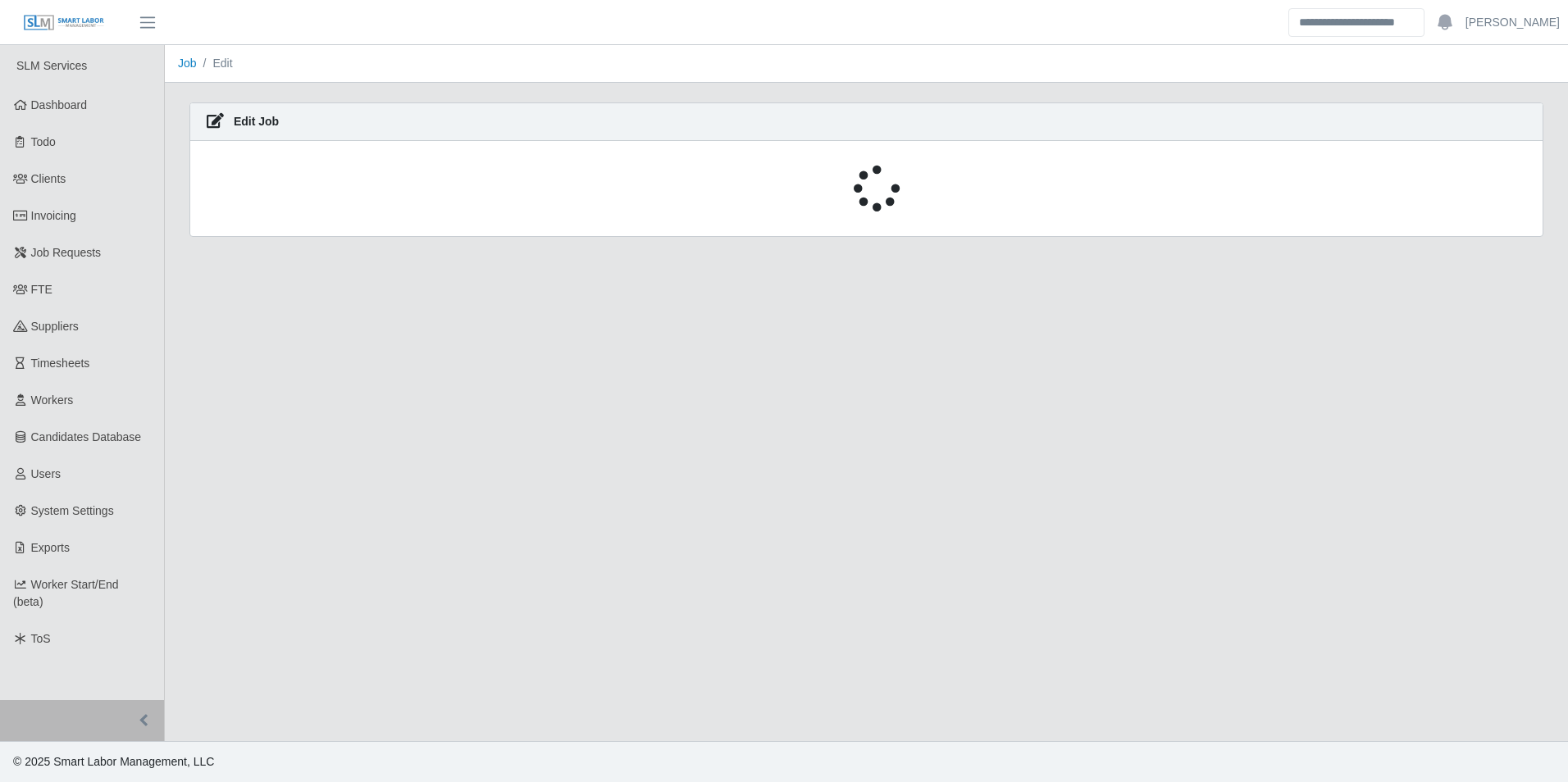
select select "******"
select select "****"
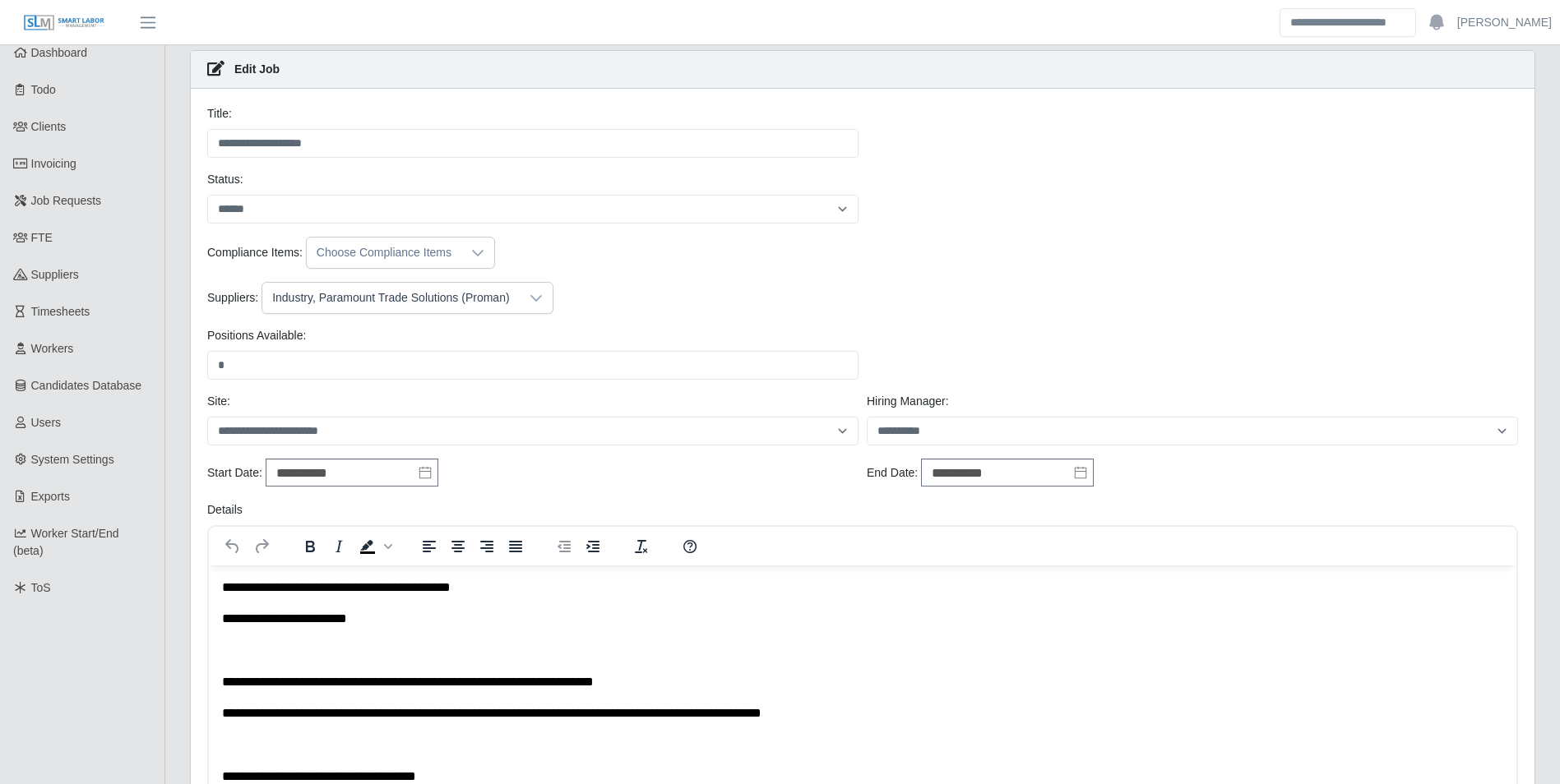
scroll to position [83, 0]
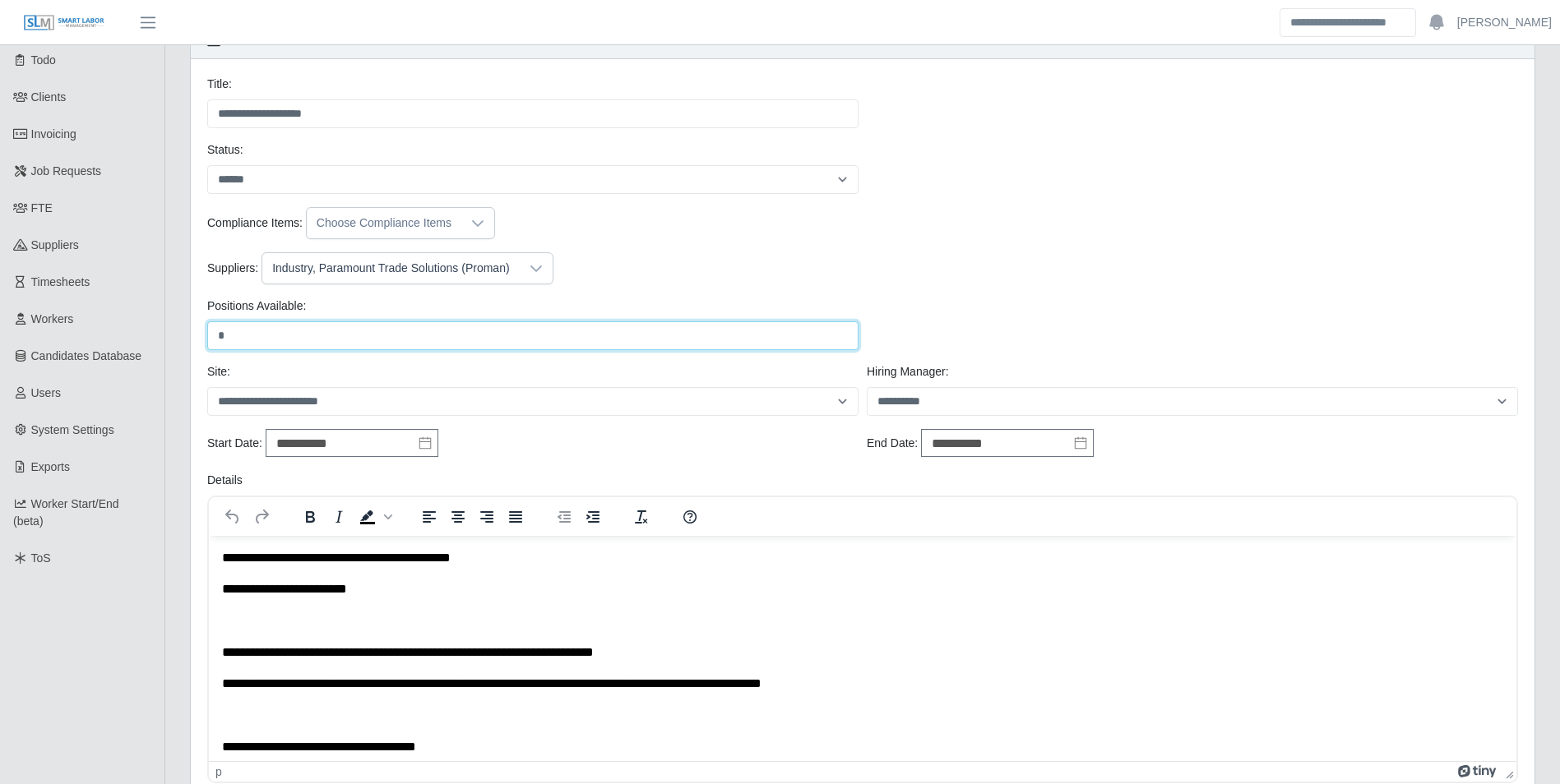
click at [292, 343] on input "*" at bounding box center [532, 335] width 652 height 28
type input "*"
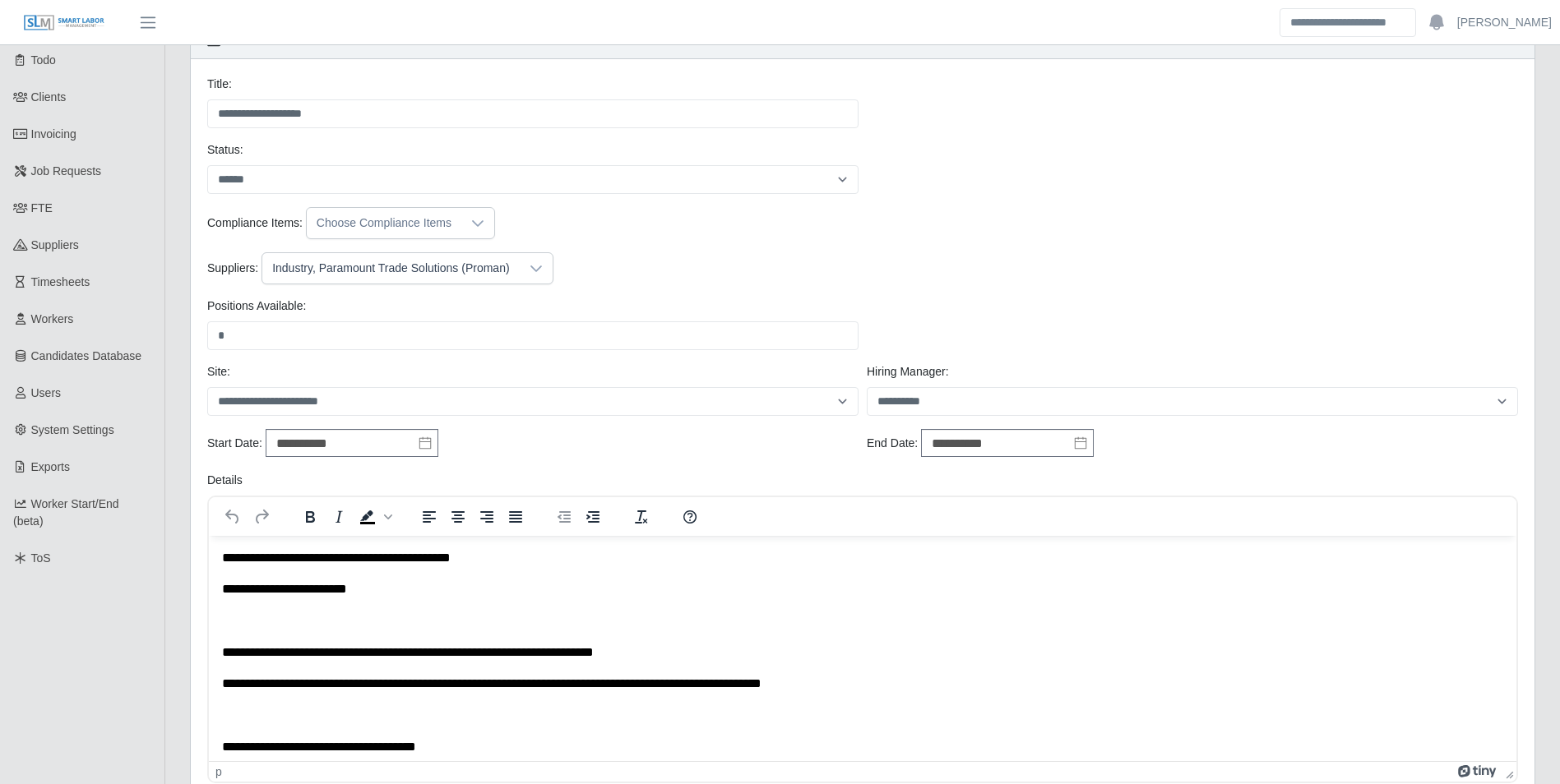
drag, startPoint x: 698, startPoint y: 262, endPoint x: 651, endPoint y: 255, distance: 47.5
click at [698, 262] on div "Suppliers: Industry, Paramount Trade Solutions (Proman)" at bounding box center [862, 269] width 1319 height 32
click at [530, 267] on icon at bounding box center [536, 269] width 13 height 13
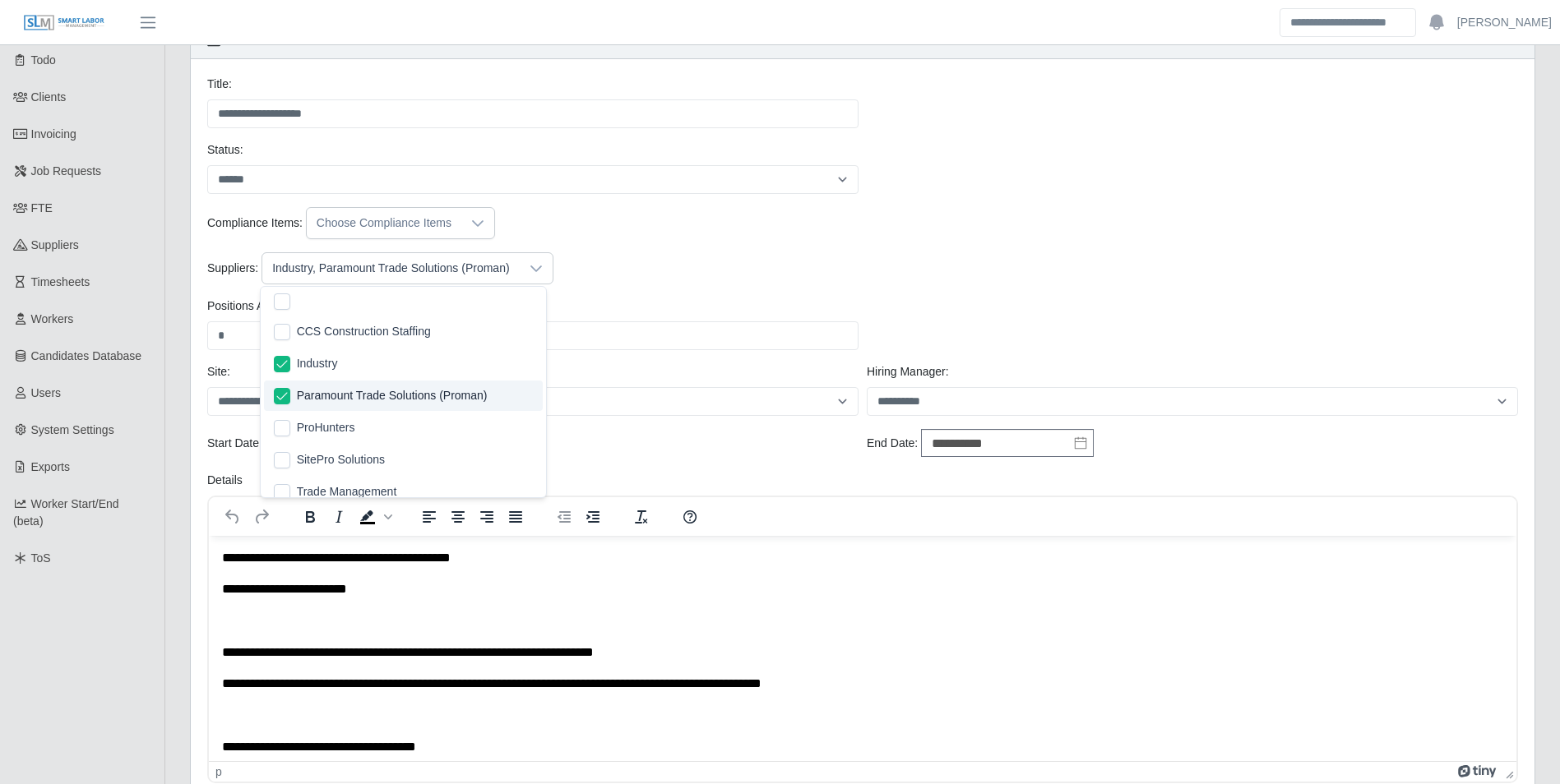
scroll to position [18, 11]
click at [661, 241] on div "Compliance Items: Choose Compliance Items" at bounding box center [862, 229] width 1319 height 45
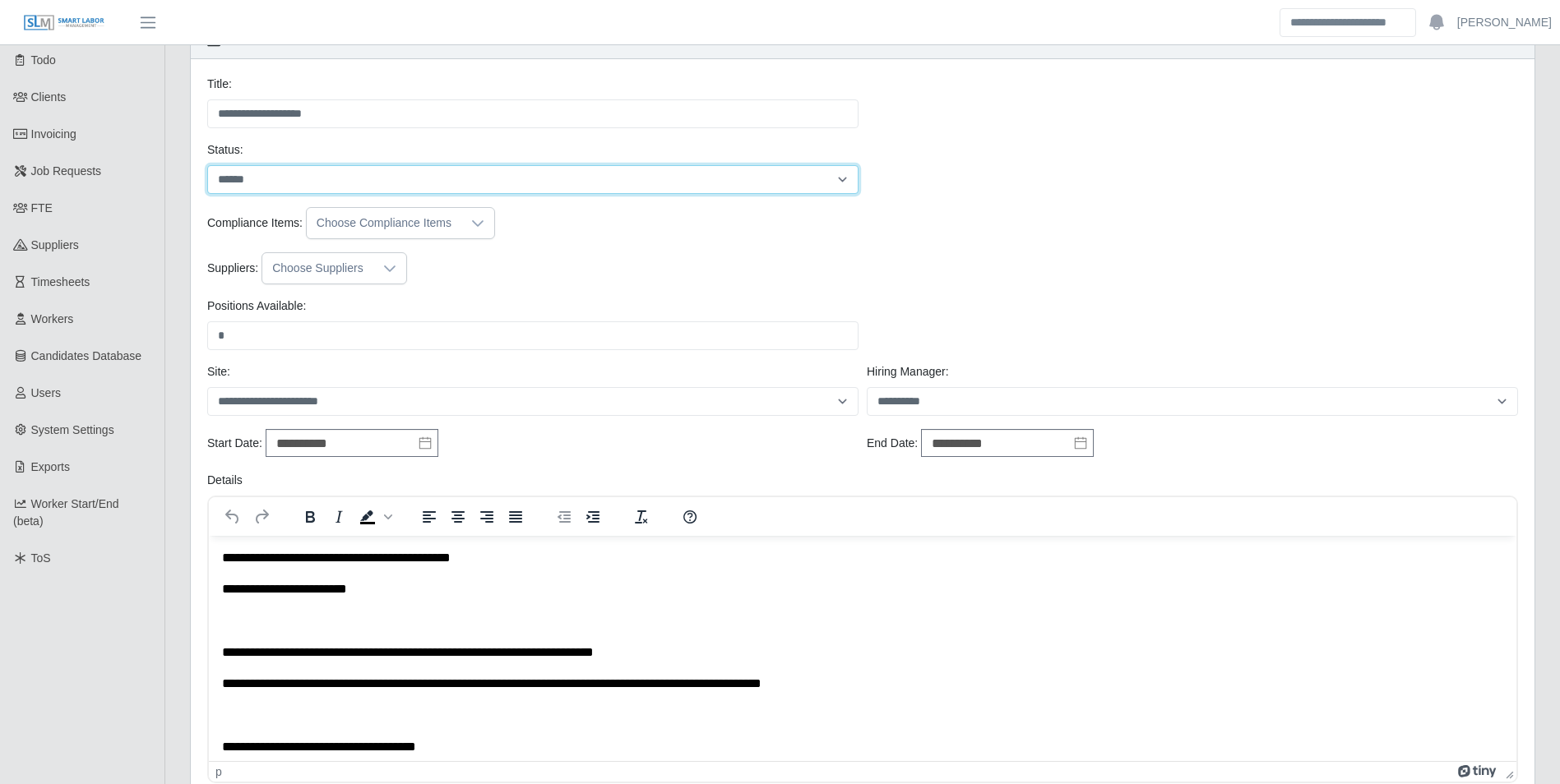
click at [293, 183] on select "**********" at bounding box center [532, 179] width 652 height 28
select select "****"
click at [207, 165] on select "**********" at bounding box center [532, 179] width 652 height 28
click at [637, 234] on div "Compliance Items: Choose Compliance Items" at bounding box center [862, 223] width 1319 height 32
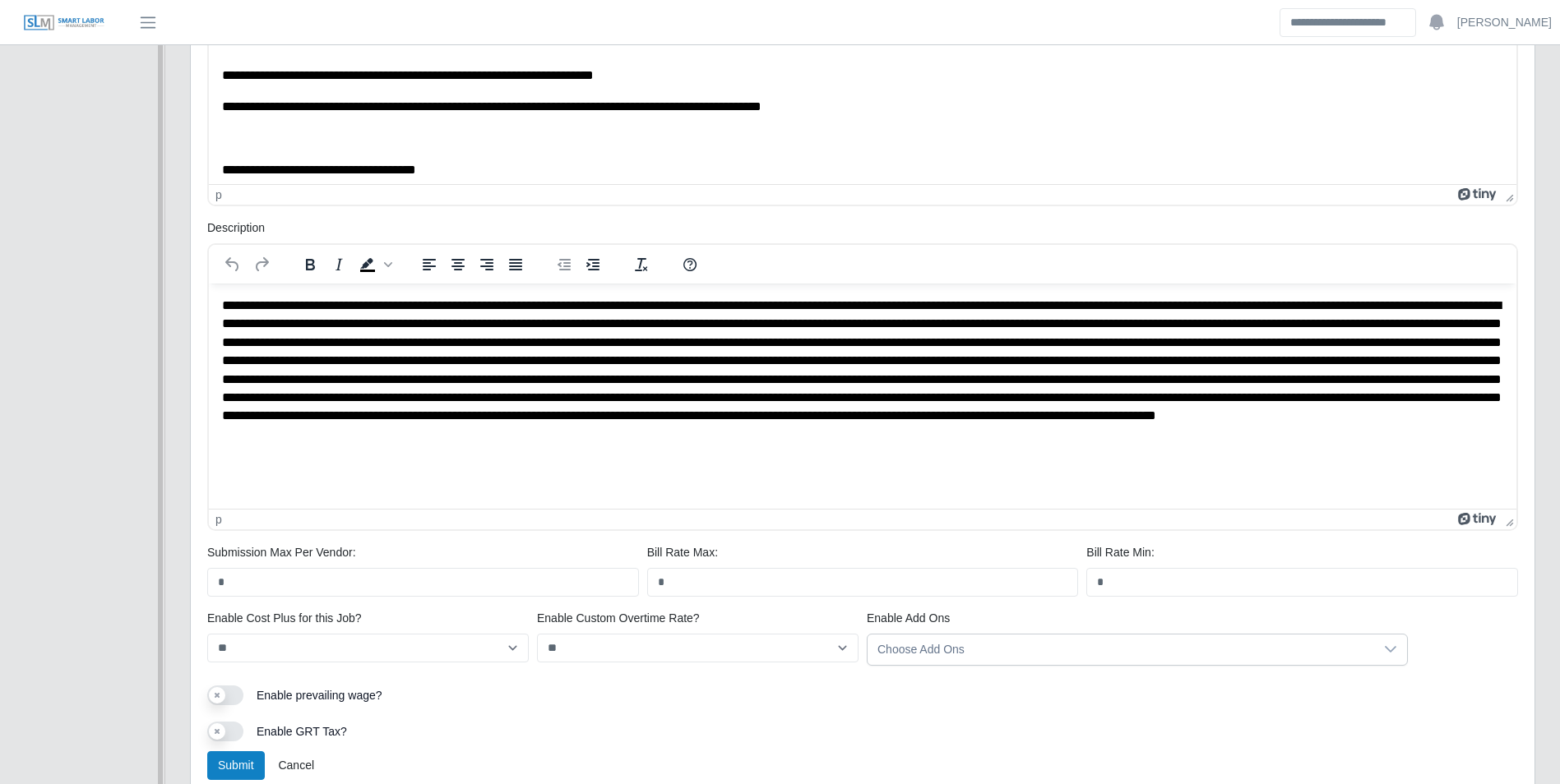
scroll to position [746, 0]
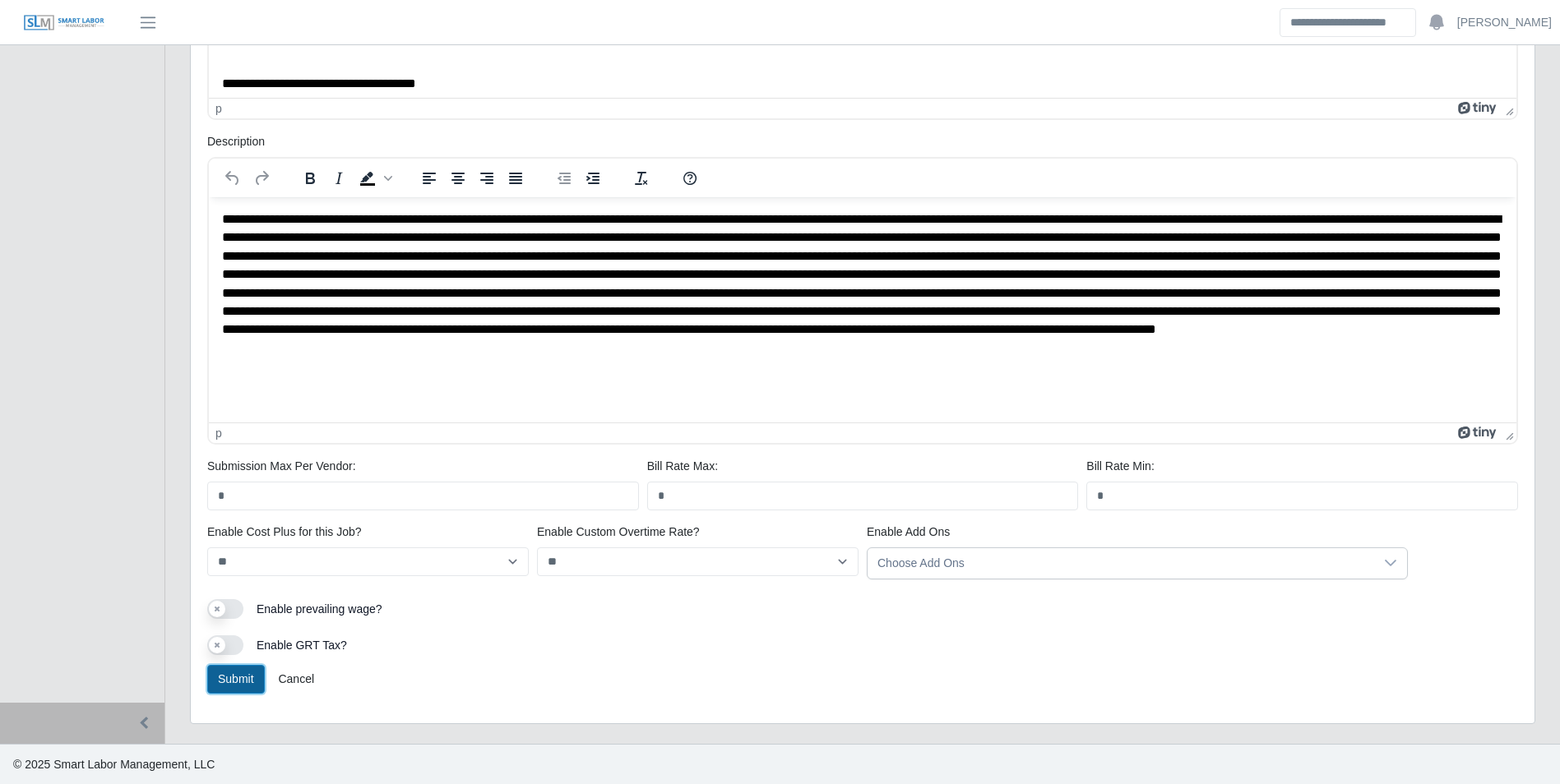
click at [236, 675] on button "Submit" at bounding box center [235, 679] width 58 height 28
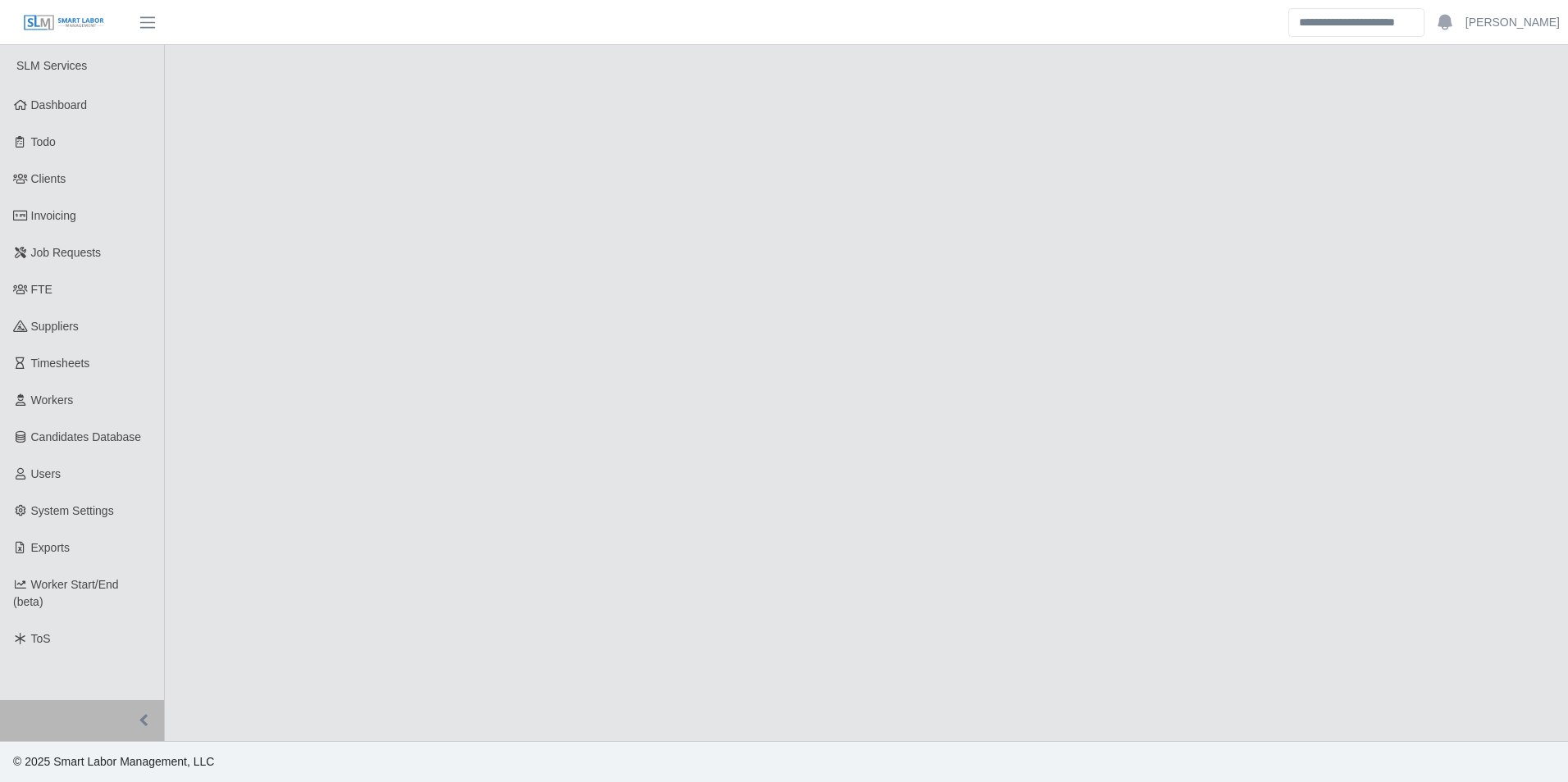
select select "****"
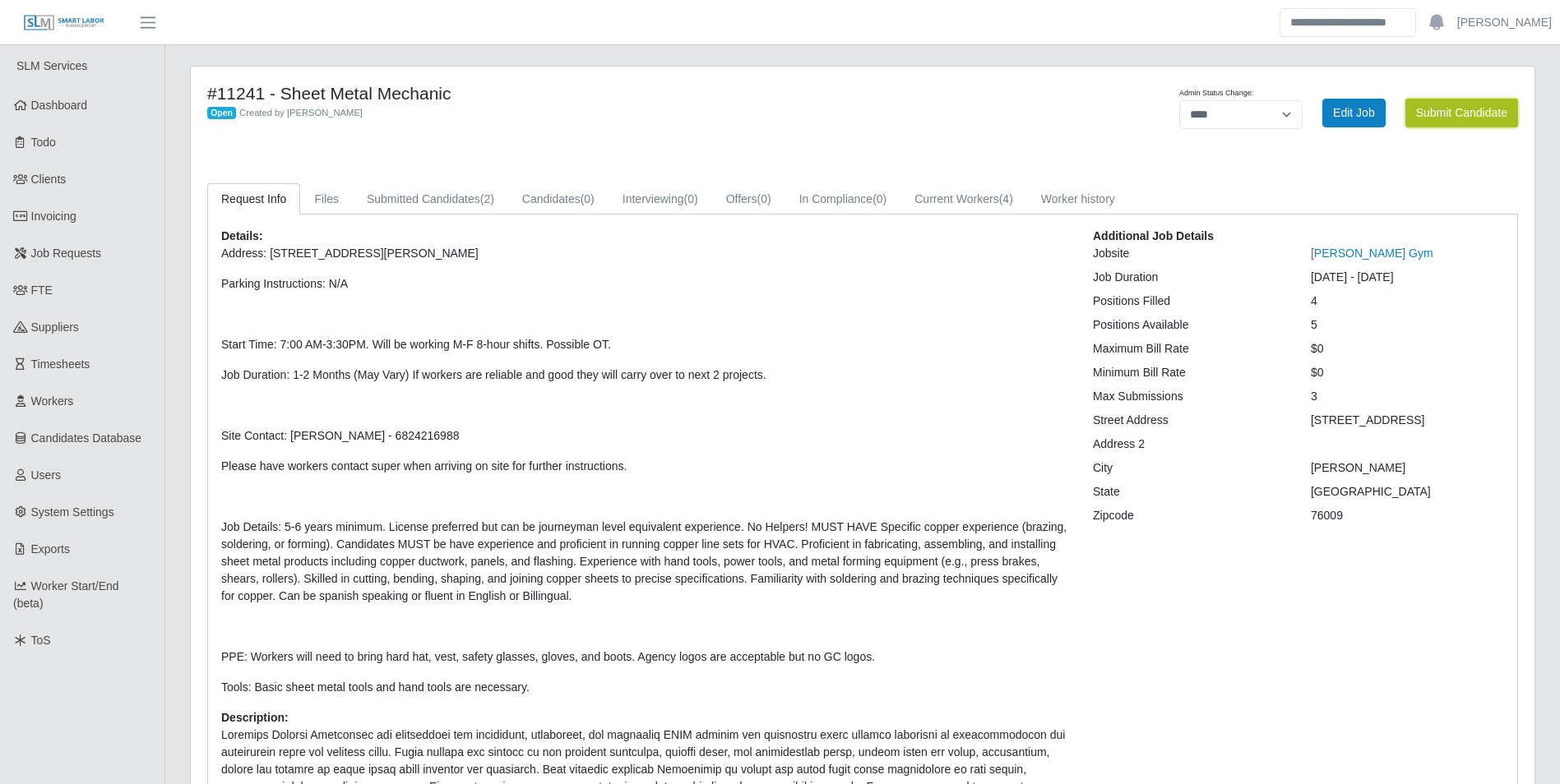
click at [1445, 125] on button "Submit Candidate" at bounding box center [1461, 113] width 113 height 28
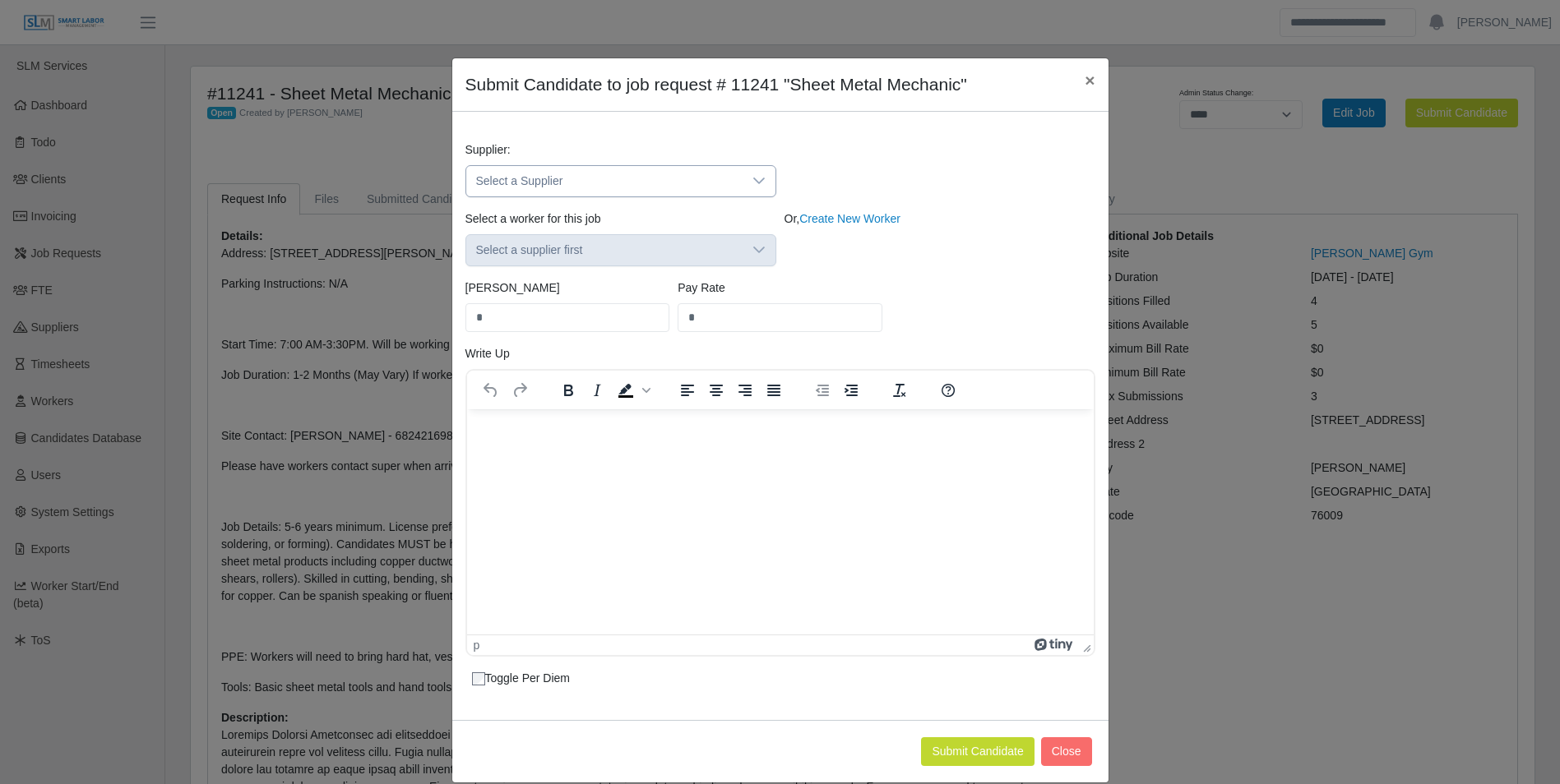
click at [752, 175] on icon at bounding box center [759, 181] width 13 height 13
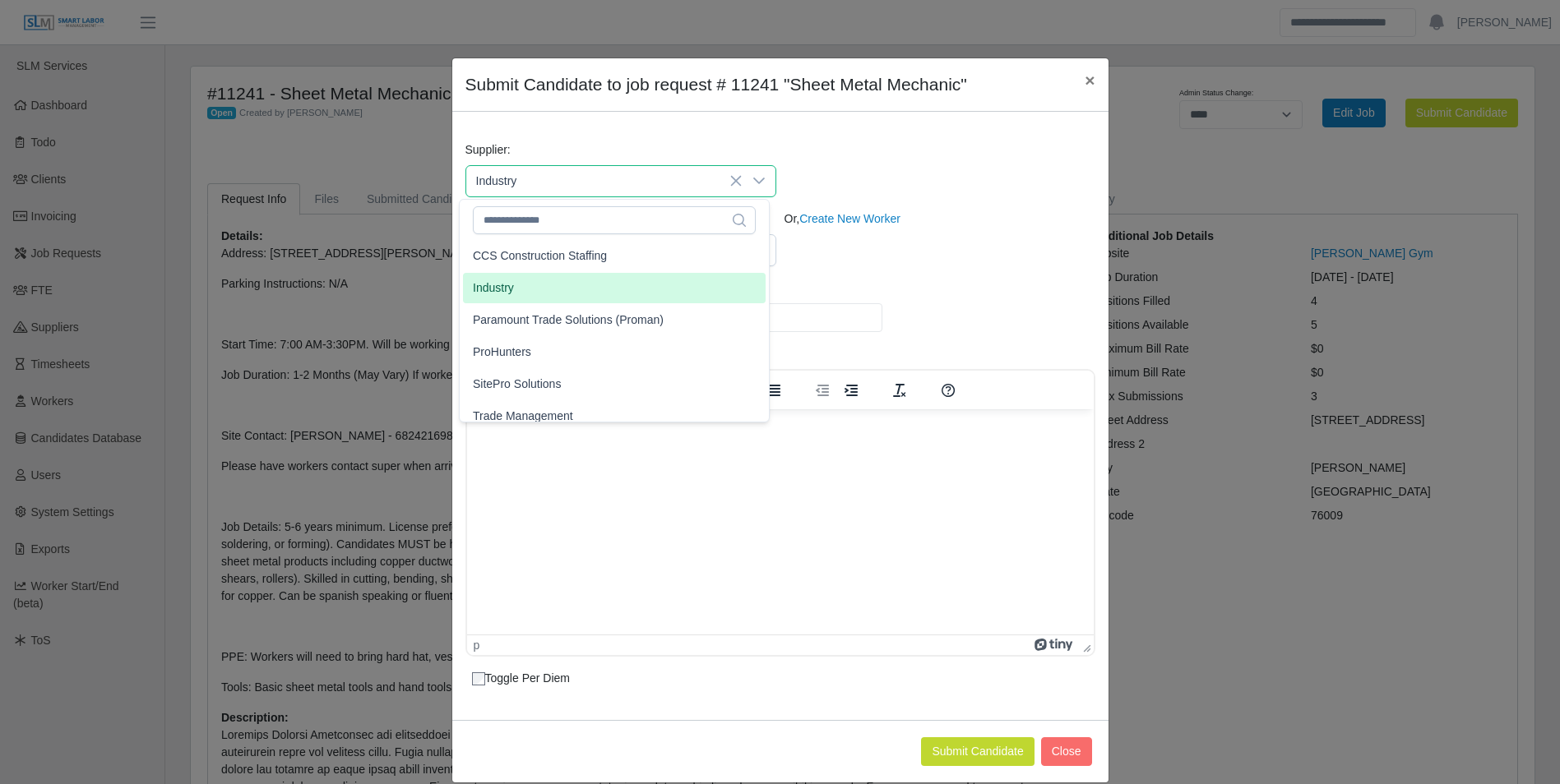
click at [526, 284] on li "Industry" at bounding box center [614, 288] width 303 height 30
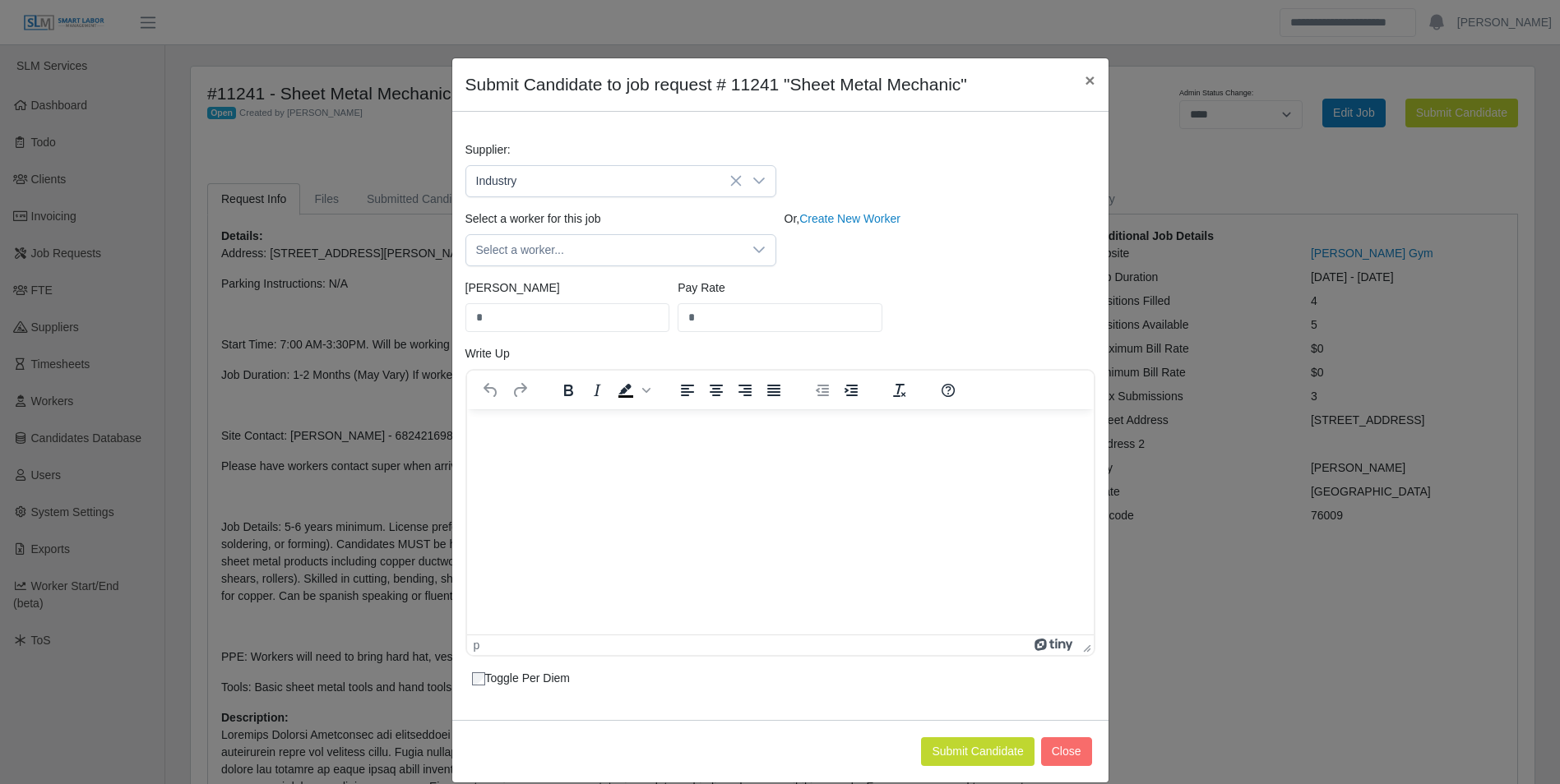
click at [755, 256] on icon at bounding box center [759, 250] width 13 height 13
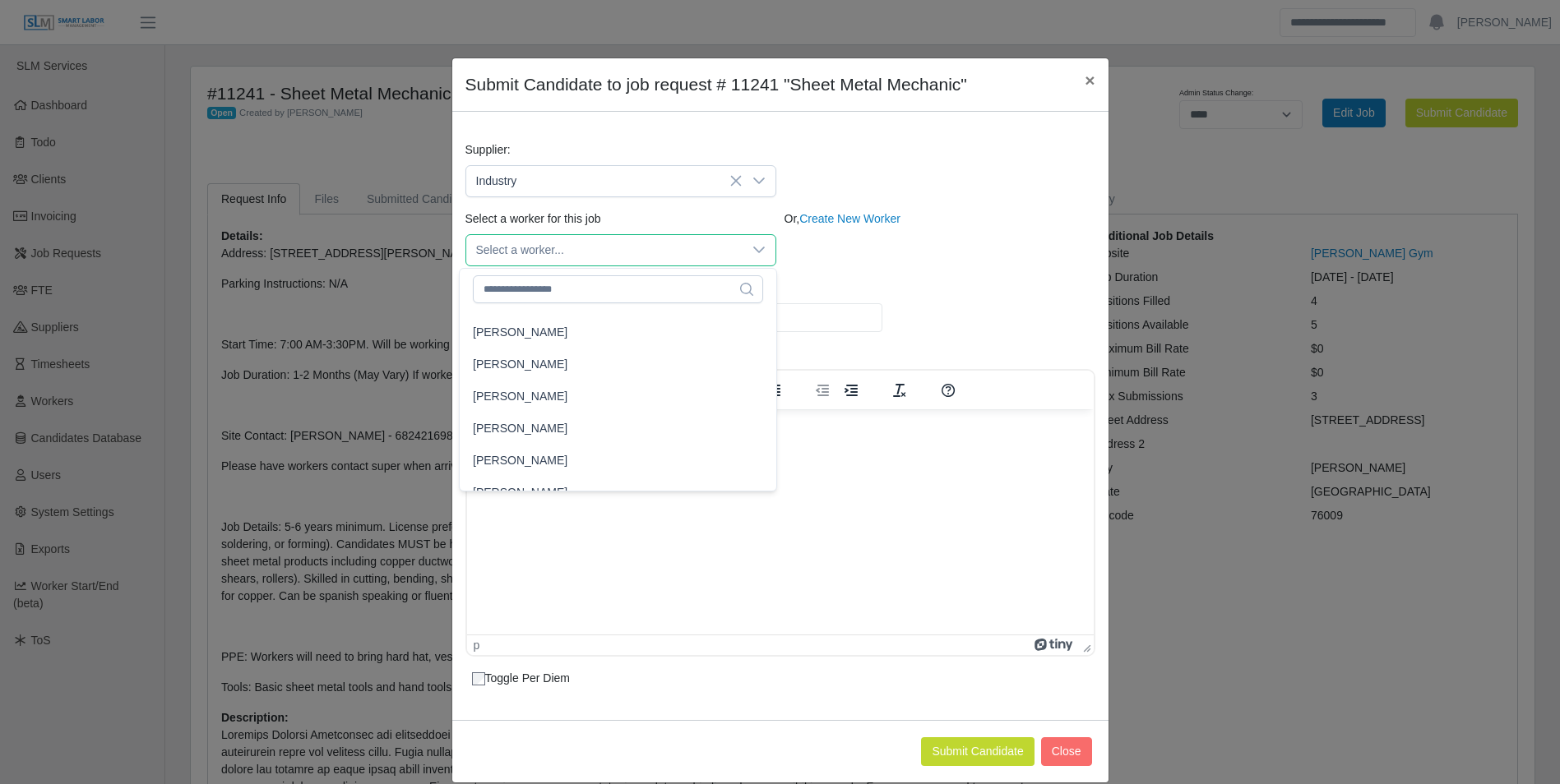
scroll to position [1068, 0]
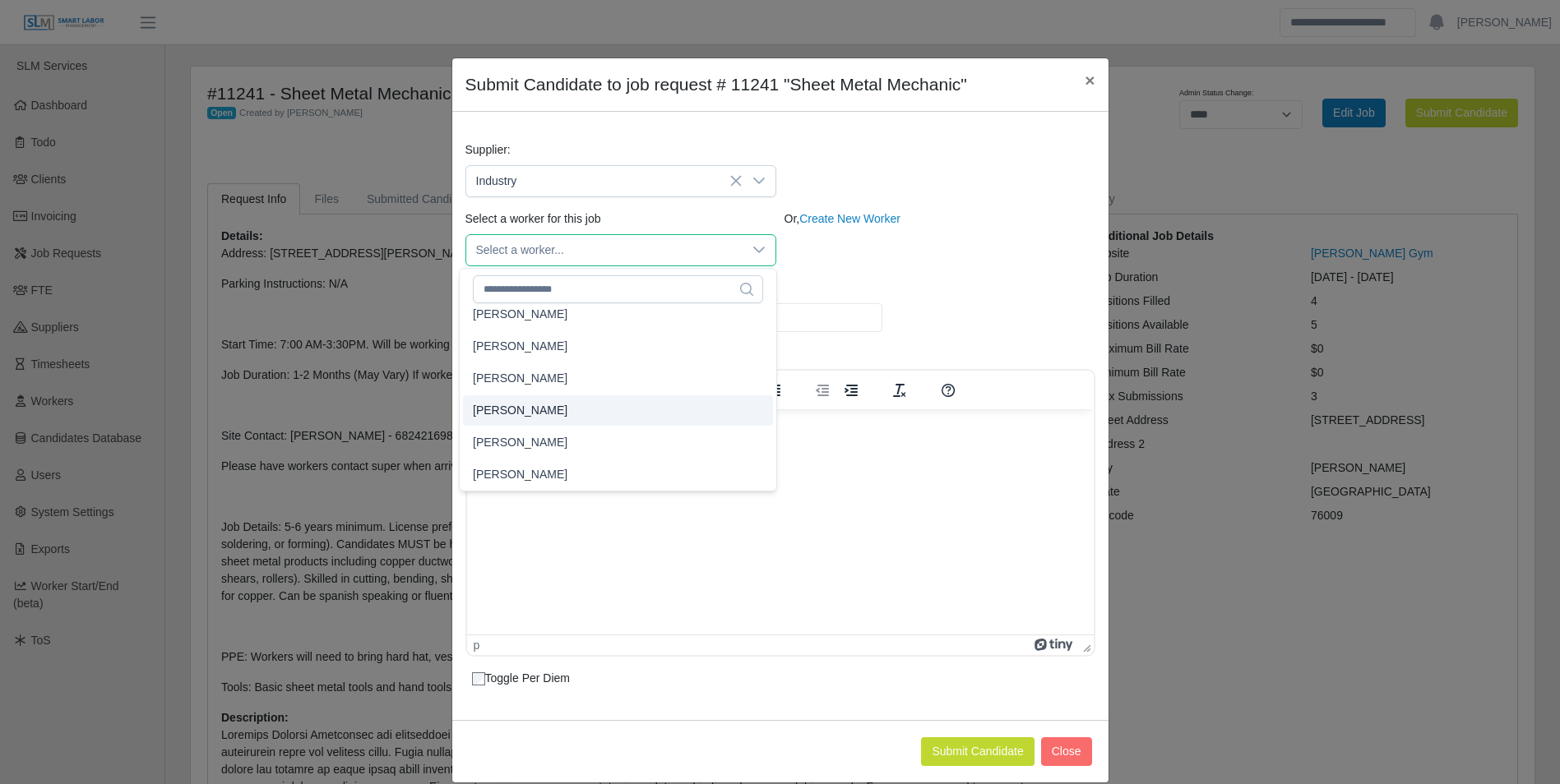
click at [531, 404] on li "[PERSON_NAME]" at bounding box center [618, 410] width 310 height 30
type input "**"
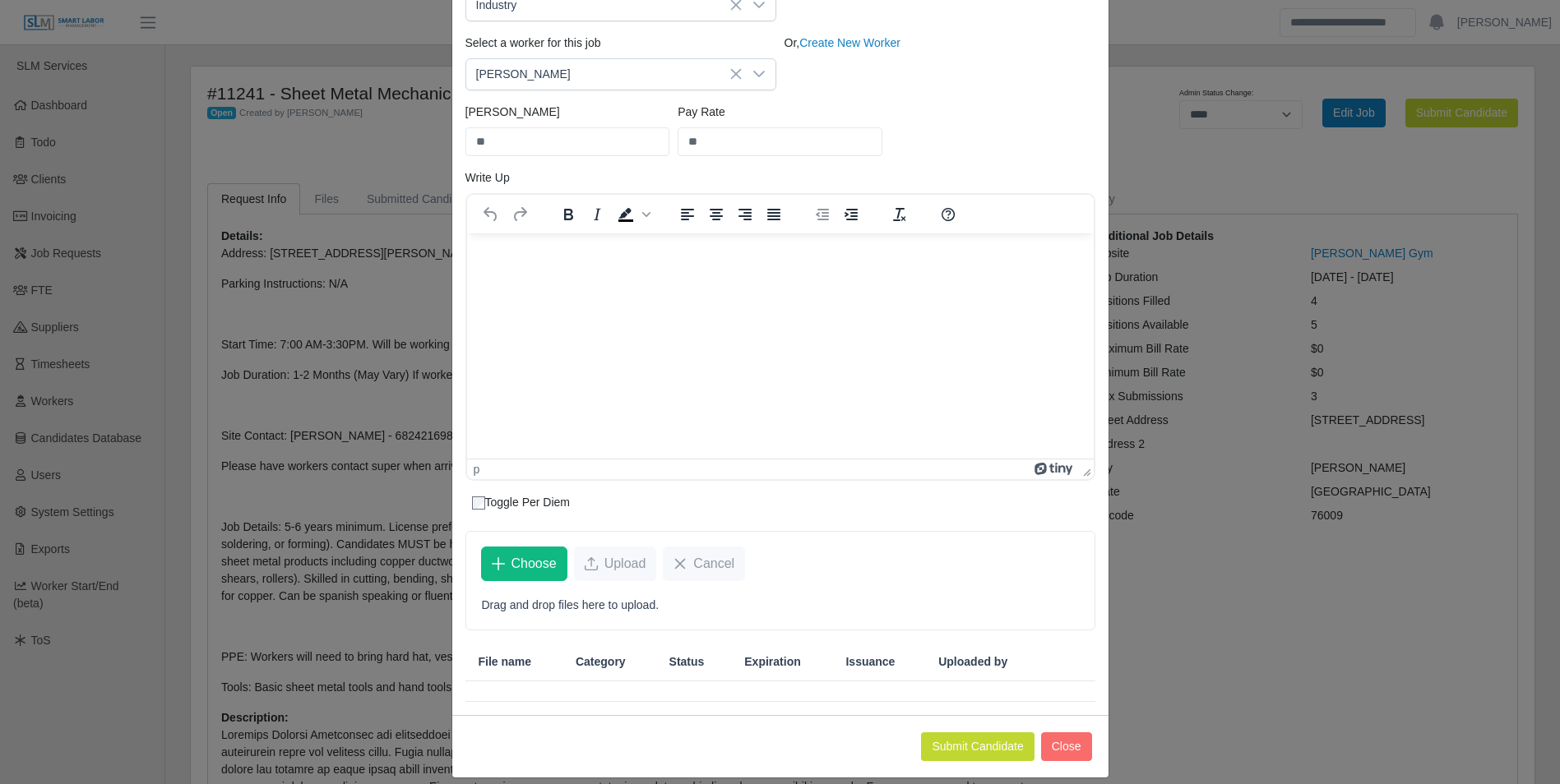
scroll to position [193, 0]
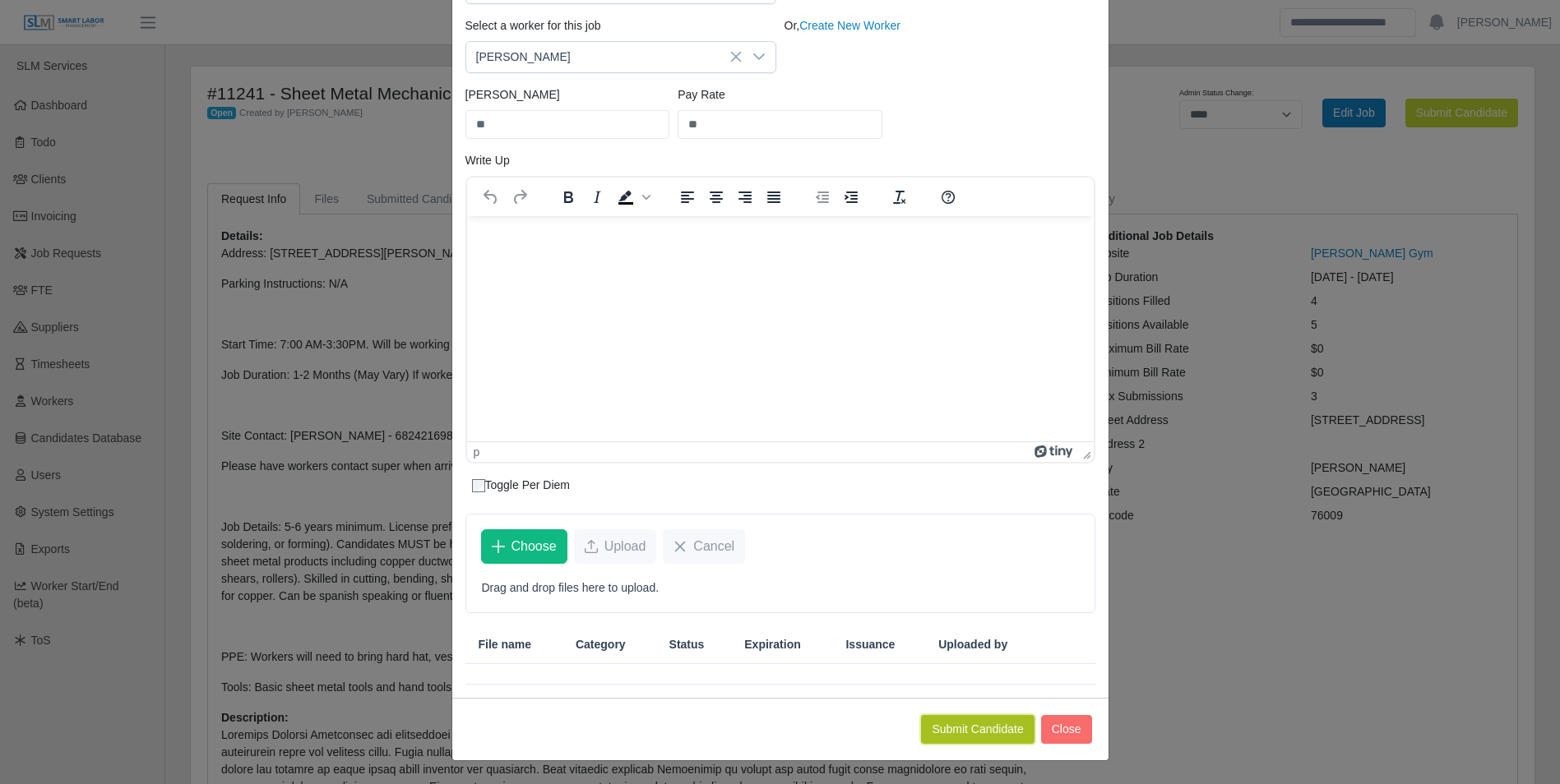
click at [960, 724] on button "Submit Candidate" at bounding box center [977, 730] width 113 height 28
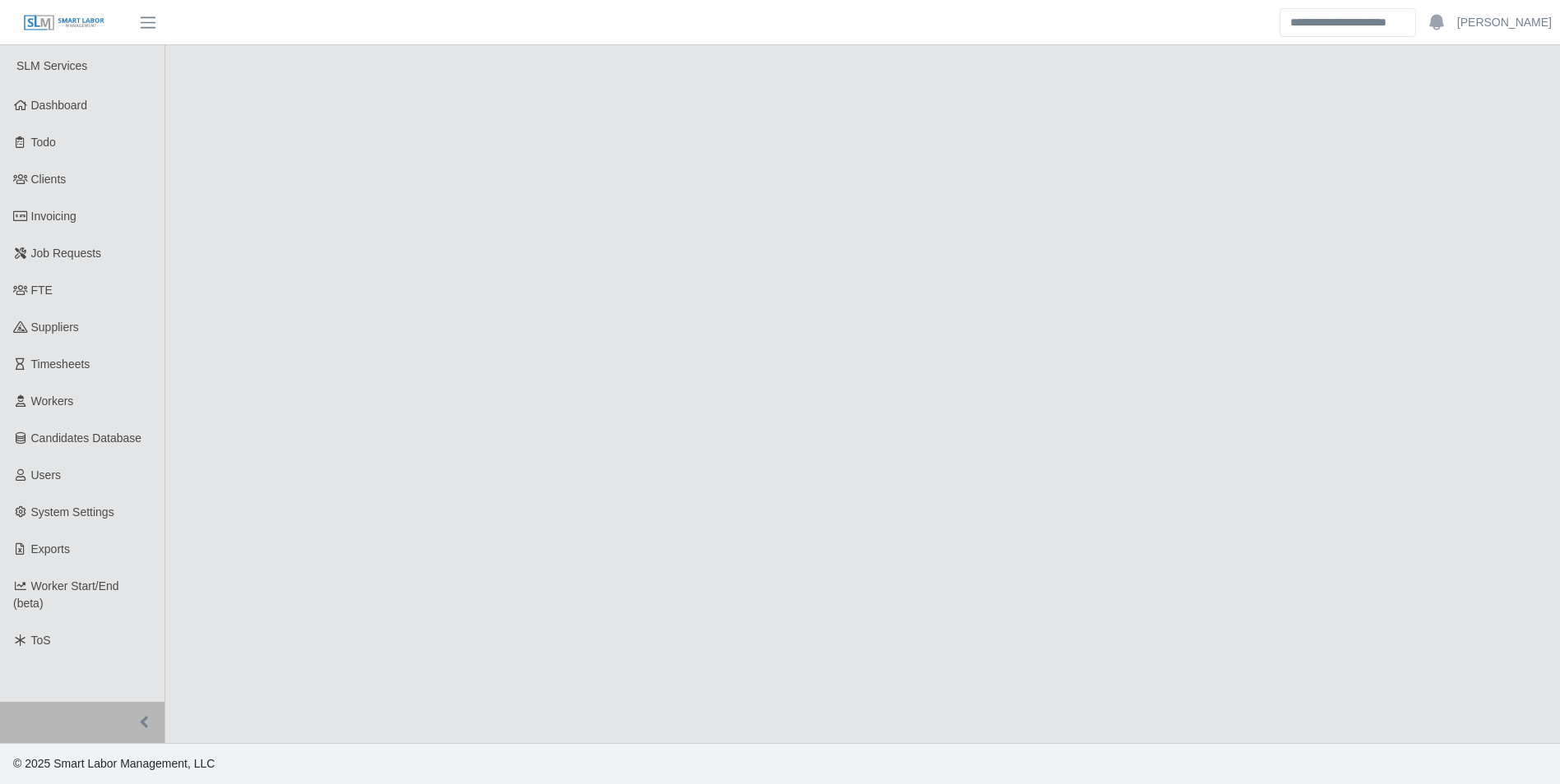
select select "****"
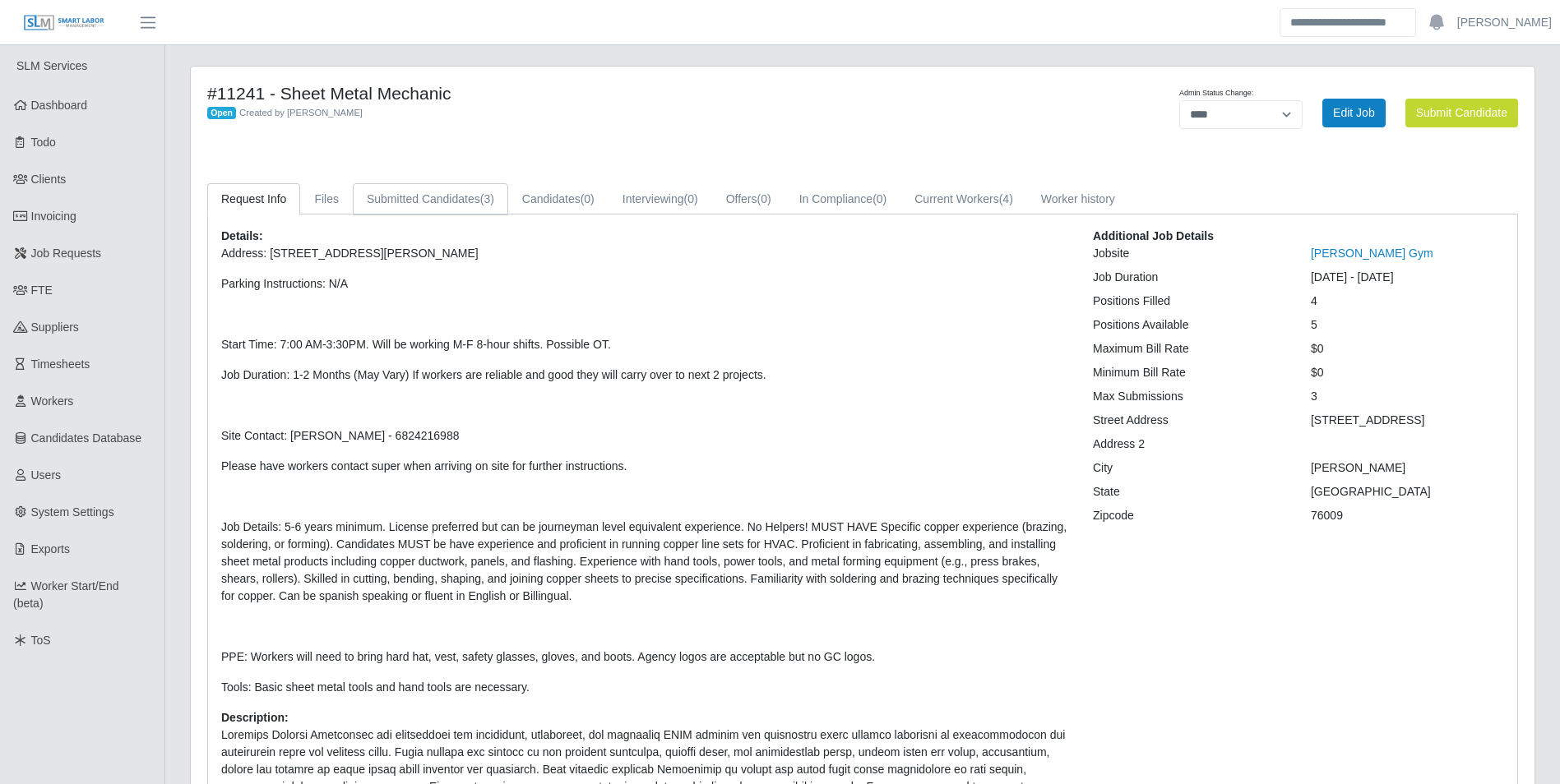
click at [450, 205] on link "Submitted Candidates (3)" at bounding box center [430, 199] width 155 height 32
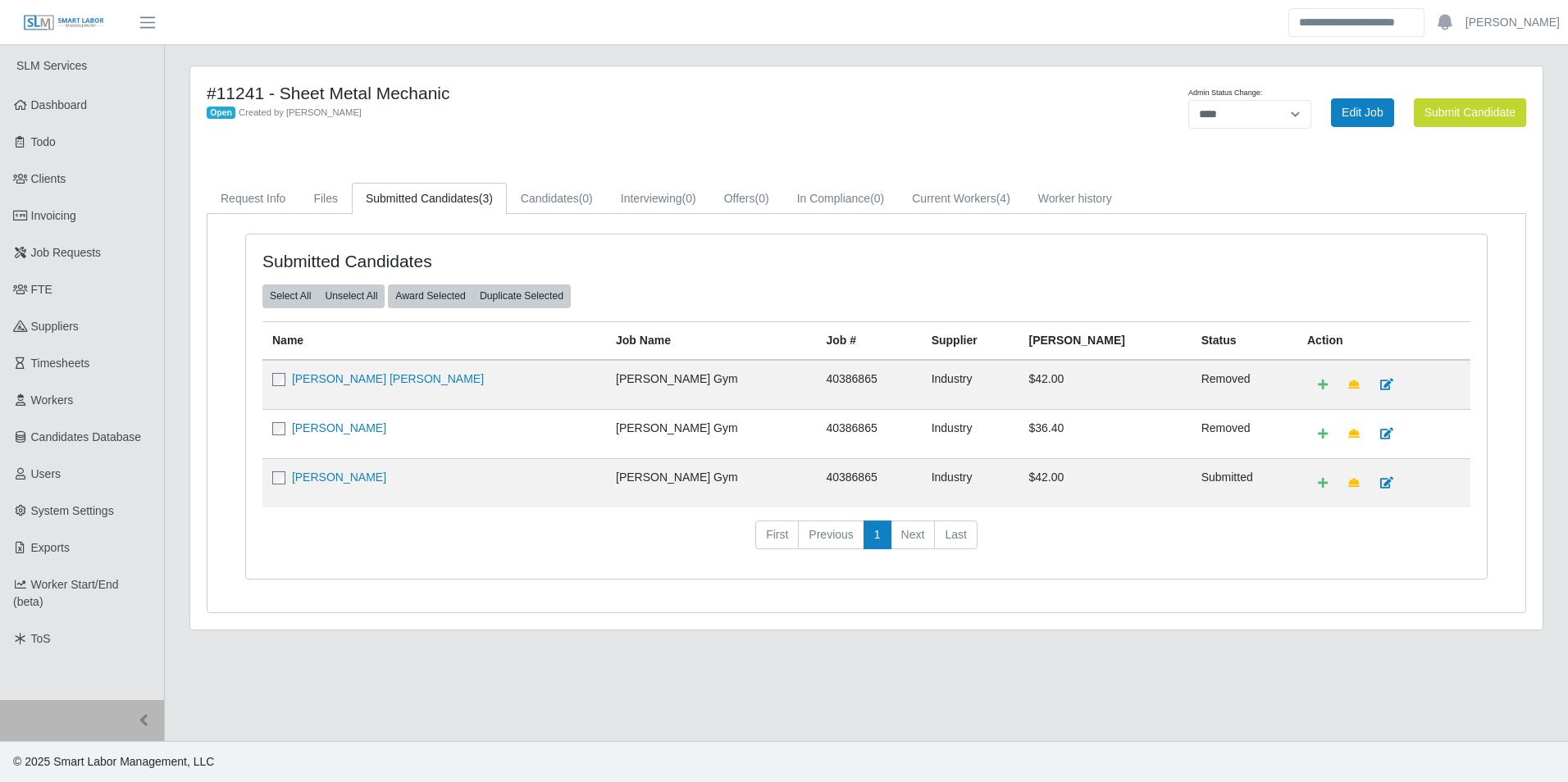
click at [271, 475] on td "[PERSON_NAME]" at bounding box center [433, 483] width 344 height 49
click at [436, 297] on button "Award Selected" at bounding box center [430, 296] width 86 height 23
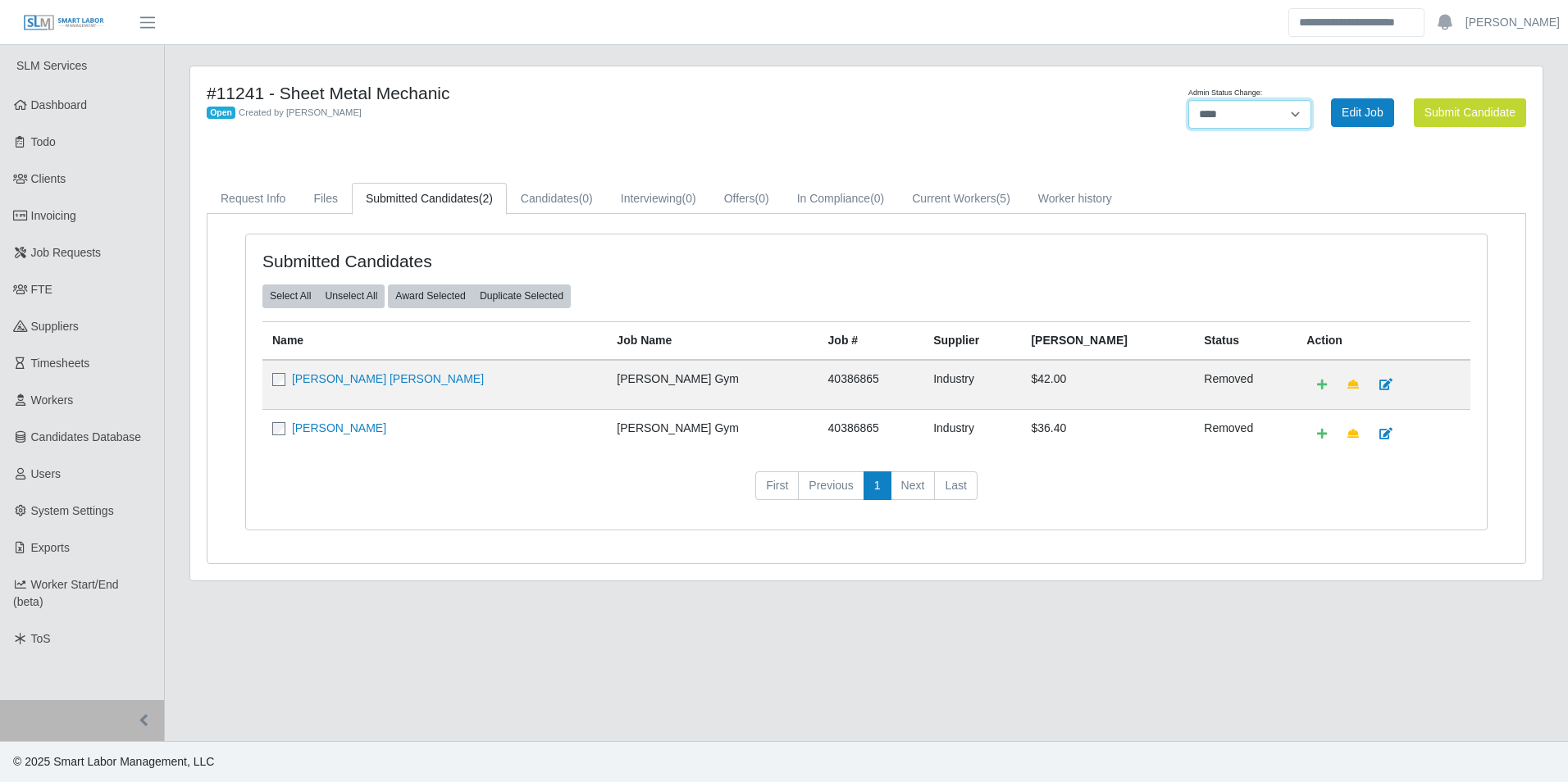
click at [1284, 120] on select "******* **** ******" at bounding box center [1249, 114] width 123 height 28
select select "******"
click at [1311, 100] on select "******* **** ******" at bounding box center [1249, 114] width 123 height 28
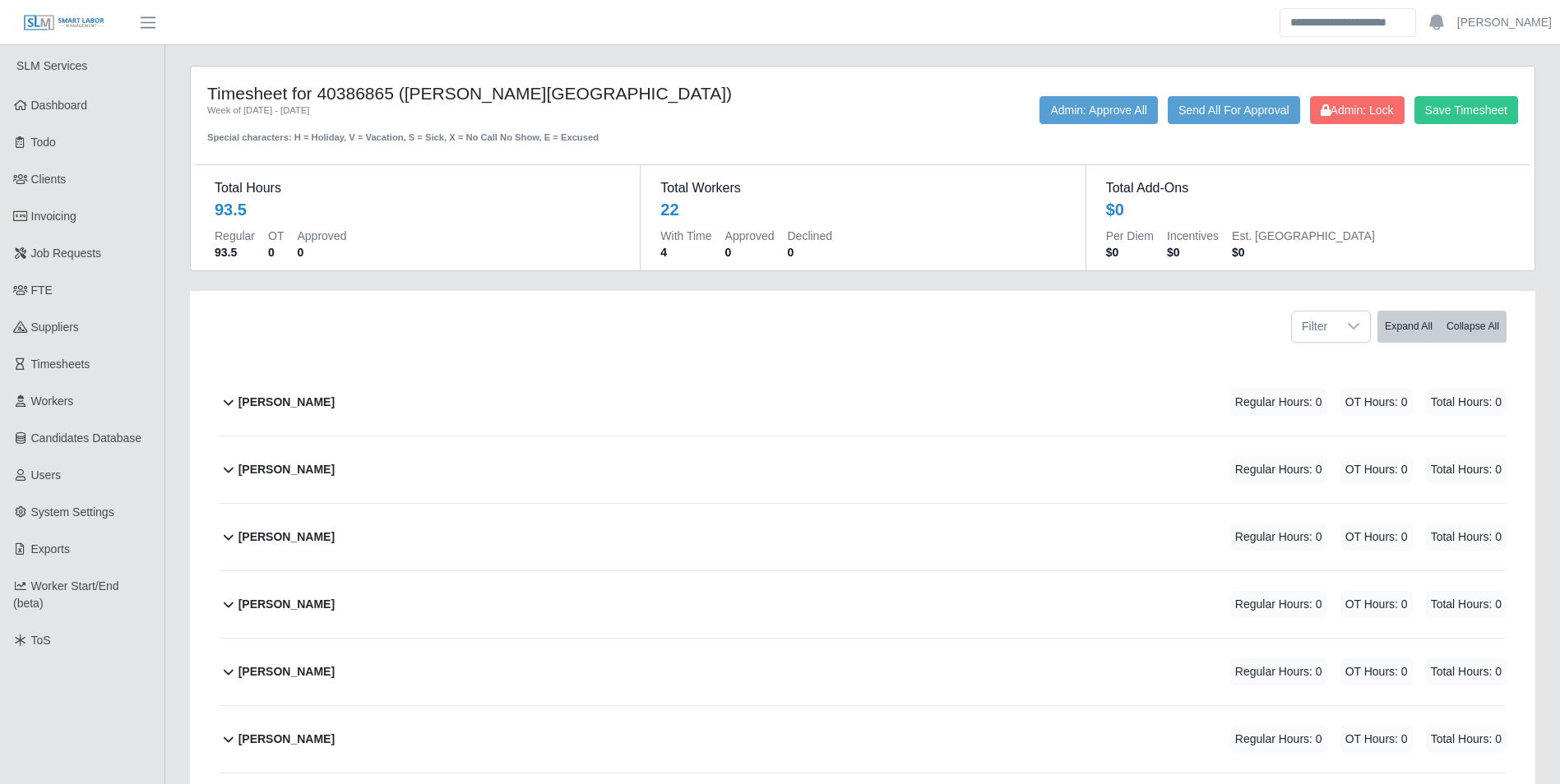
click at [310, 394] on div "Angel Soto Regular Hours: 0 OT Hours: 0 Total Hours: 0" at bounding box center [873, 403] width 1268 height 67
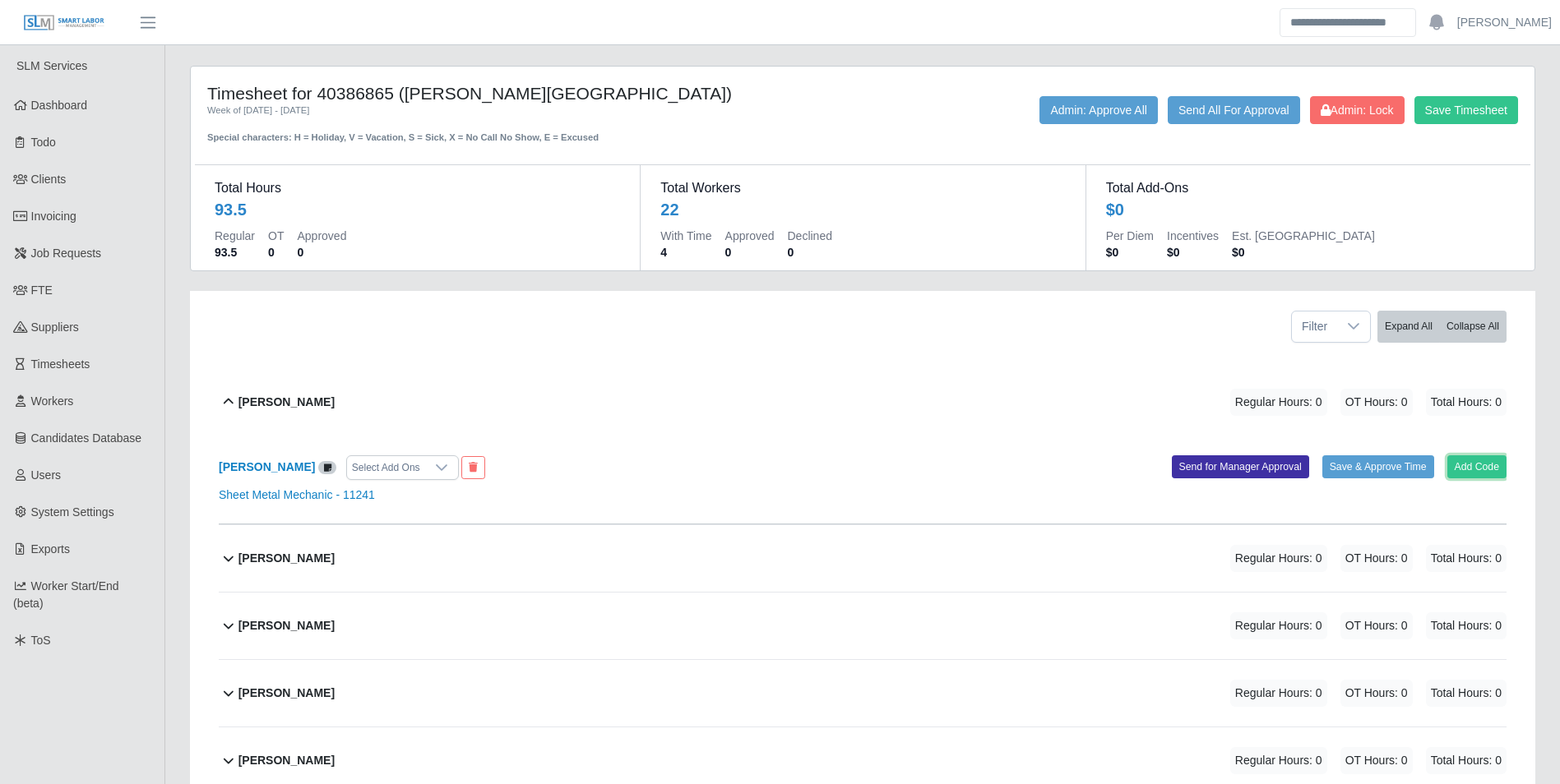
drag, startPoint x: 1479, startPoint y: 471, endPoint x: 1129, endPoint y: 344, distance: 372.3
click at [1446, 452] on div "Angel Soto Select Add Ons Add Code Save & Approve Time Send for Manager Approva…" at bounding box center [863, 480] width 1288 height 88
click at [1463, 471] on button "Add Code" at bounding box center [1477, 467] width 60 height 23
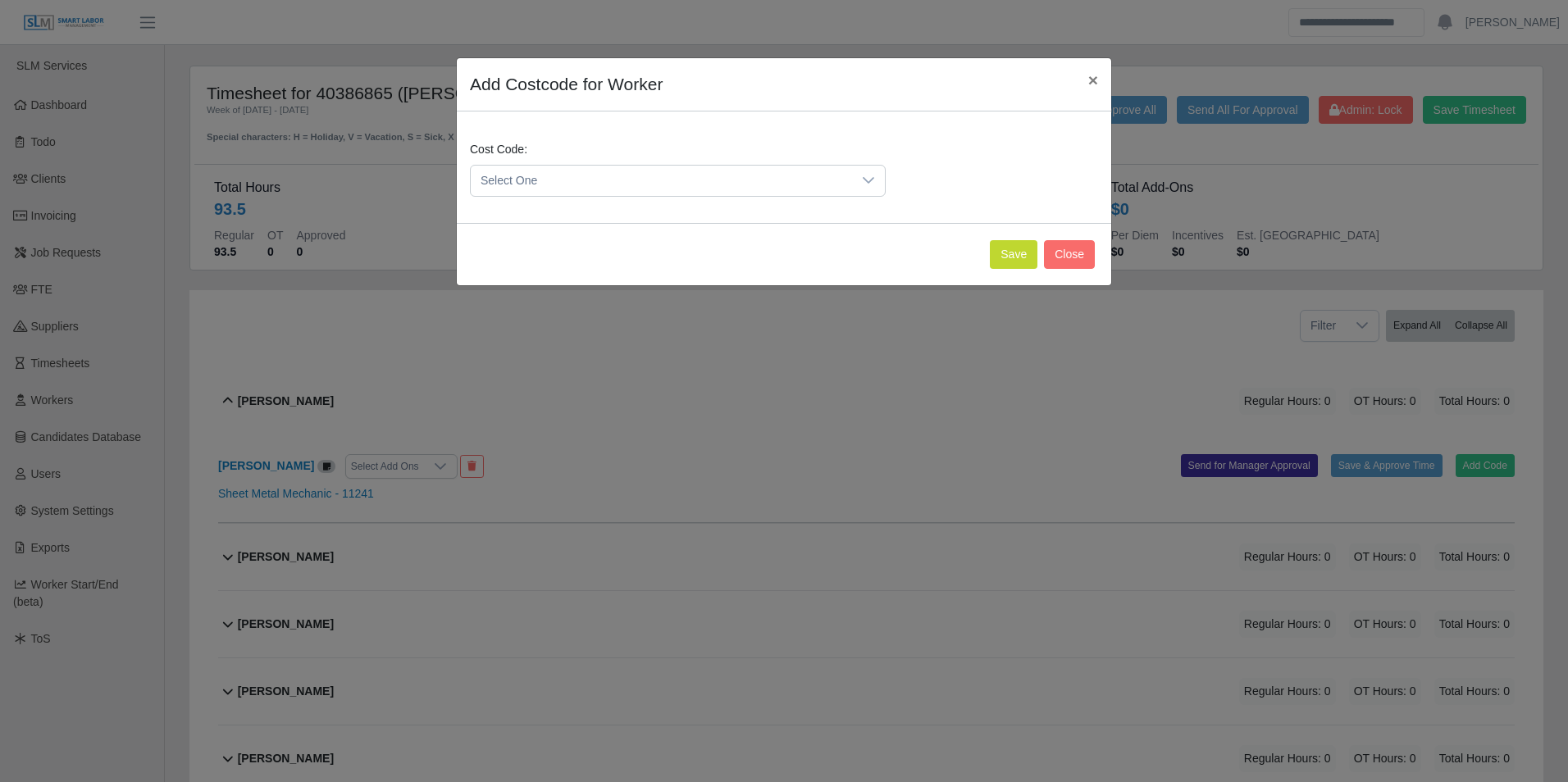
click at [577, 186] on span "Select One" at bounding box center [661, 181] width 381 height 30
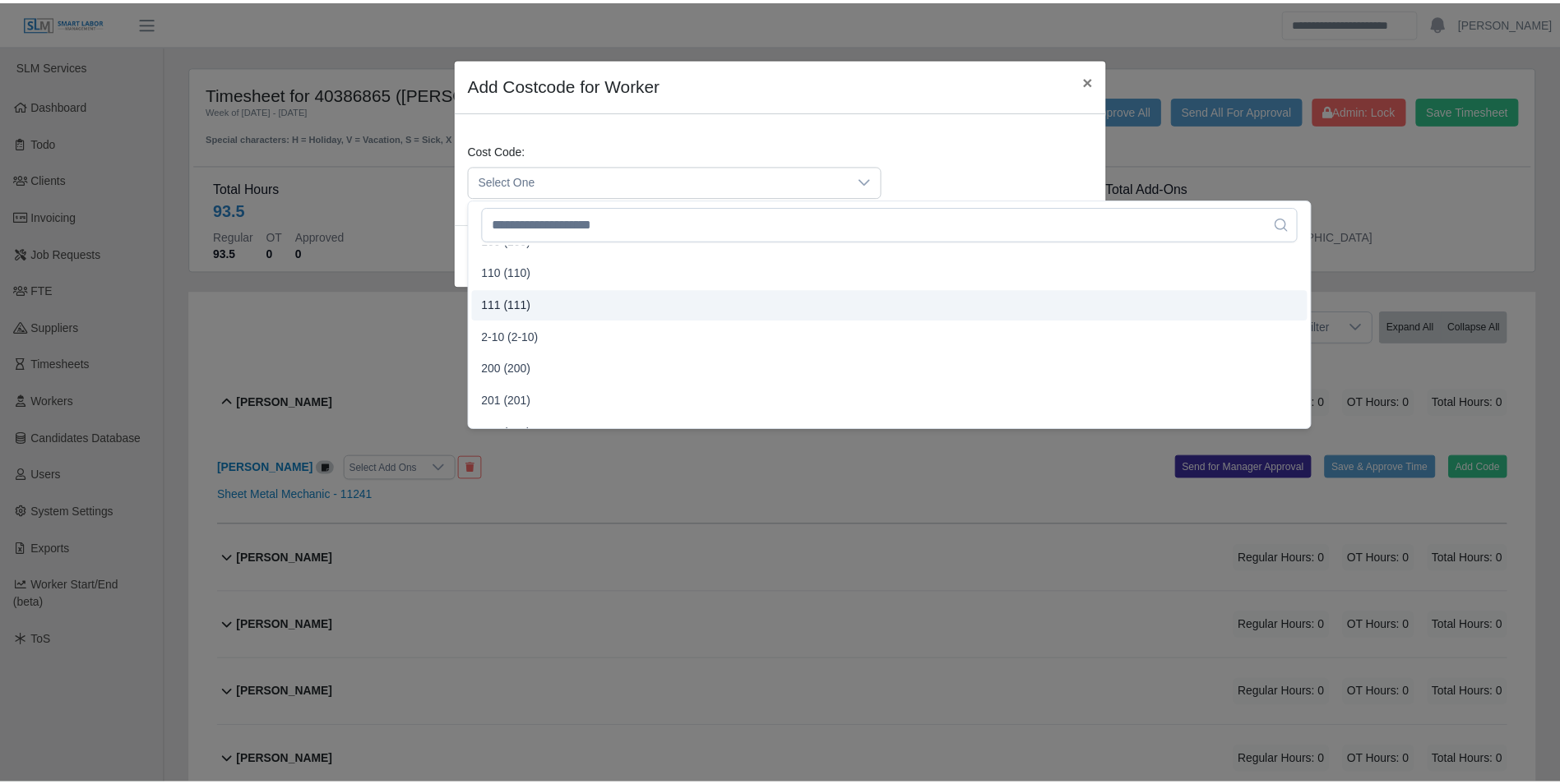
scroll to position [329, 0]
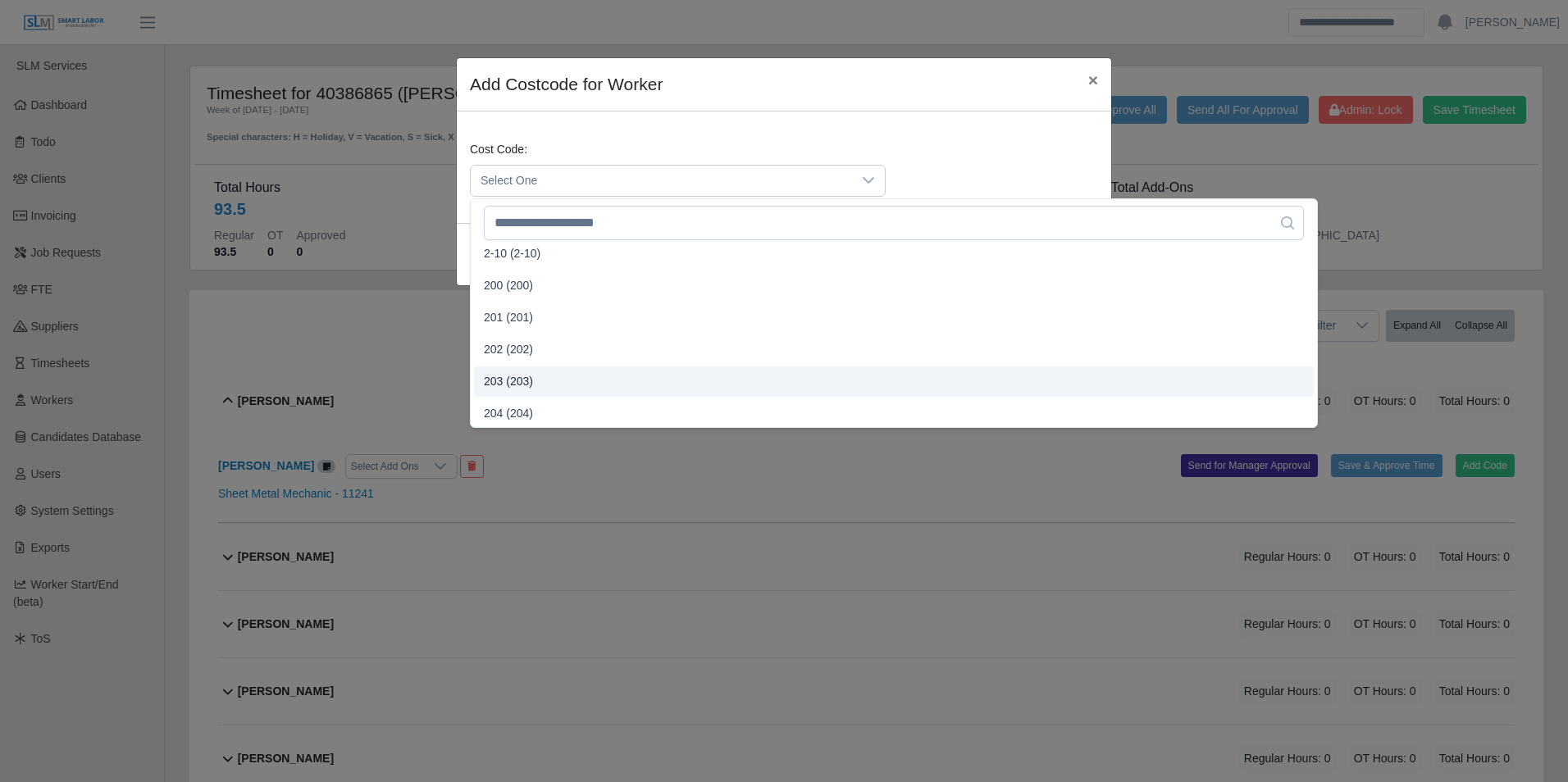
click at [525, 377] on span "203 (203)" at bounding box center [508, 381] width 49 height 17
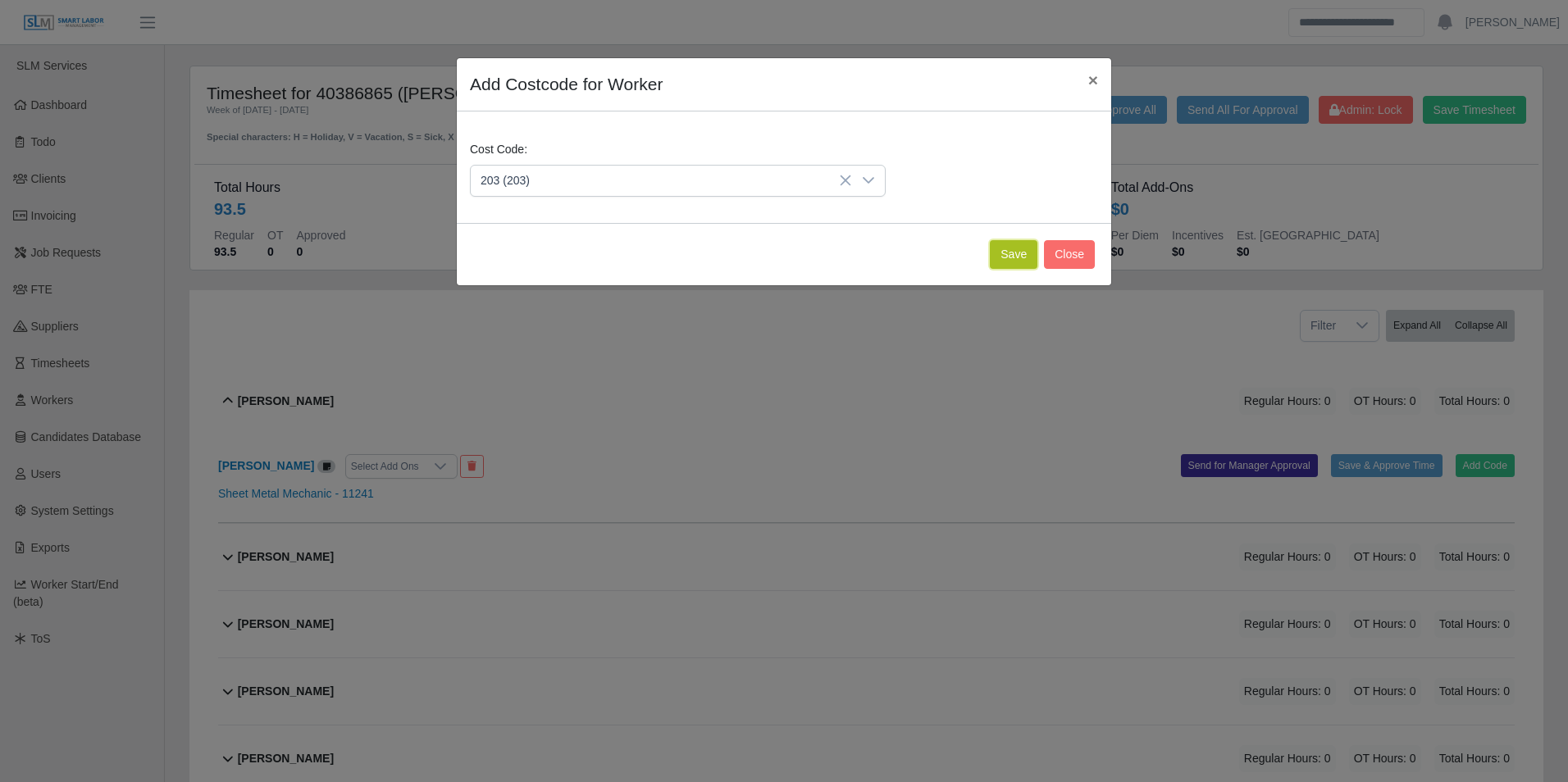
click at [1012, 258] on button "Save" at bounding box center [1013, 255] width 47 height 28
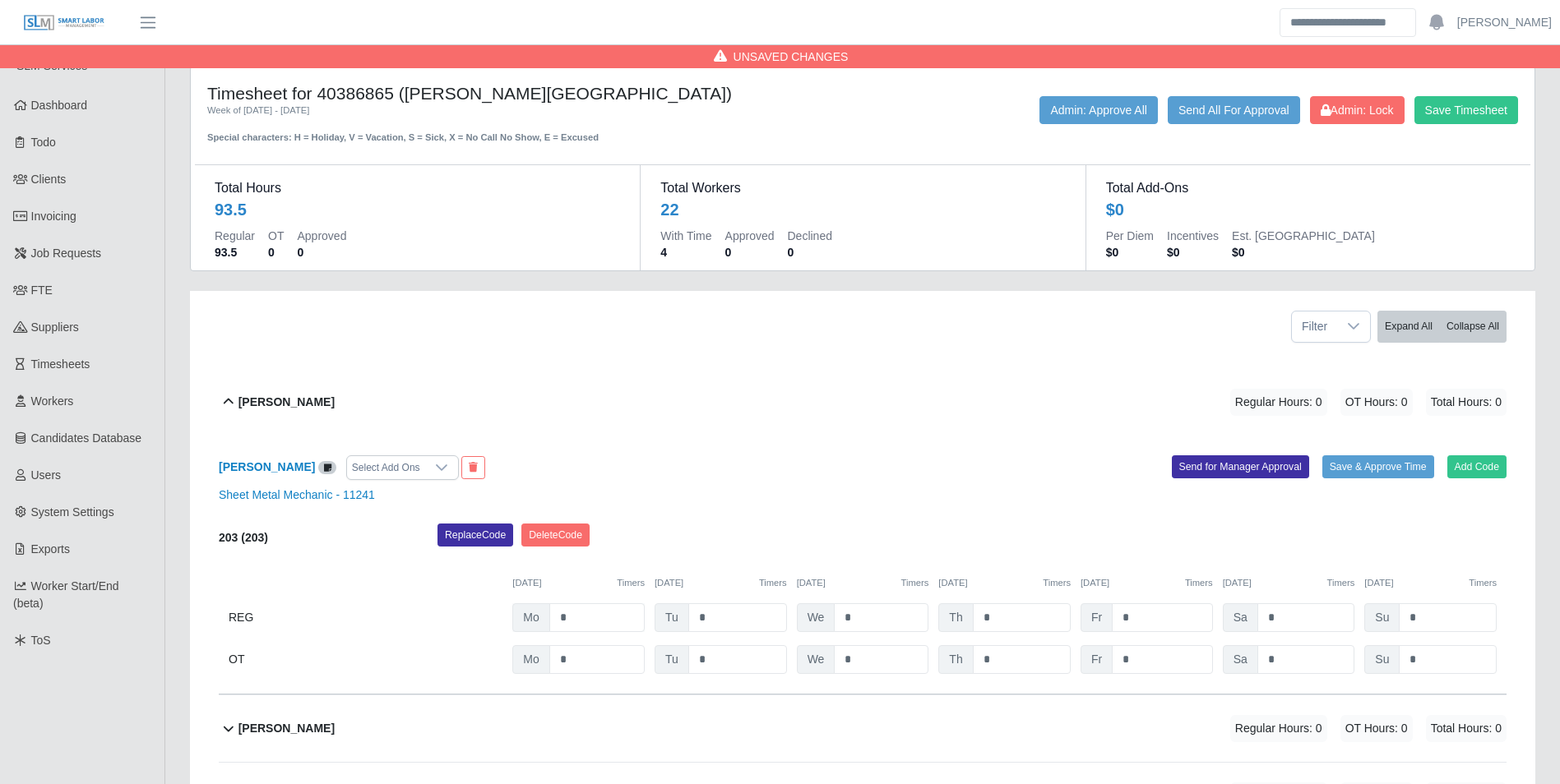
drag, startPoint x: 586, startPoint y: 641, endPoint x: 601, endPoint y: 624, distance: 22.7
click at [588, 640] on div "203 (203) Replace Code Delete Code 10/06/2025 Timers 10/07/2025 Timers 10/08/20…" at bounding box center [863, 599] width 1288 height 150
click at [601, 624] on input "*" at bounding box center [596, 617] width 95 height 28
type input "*"
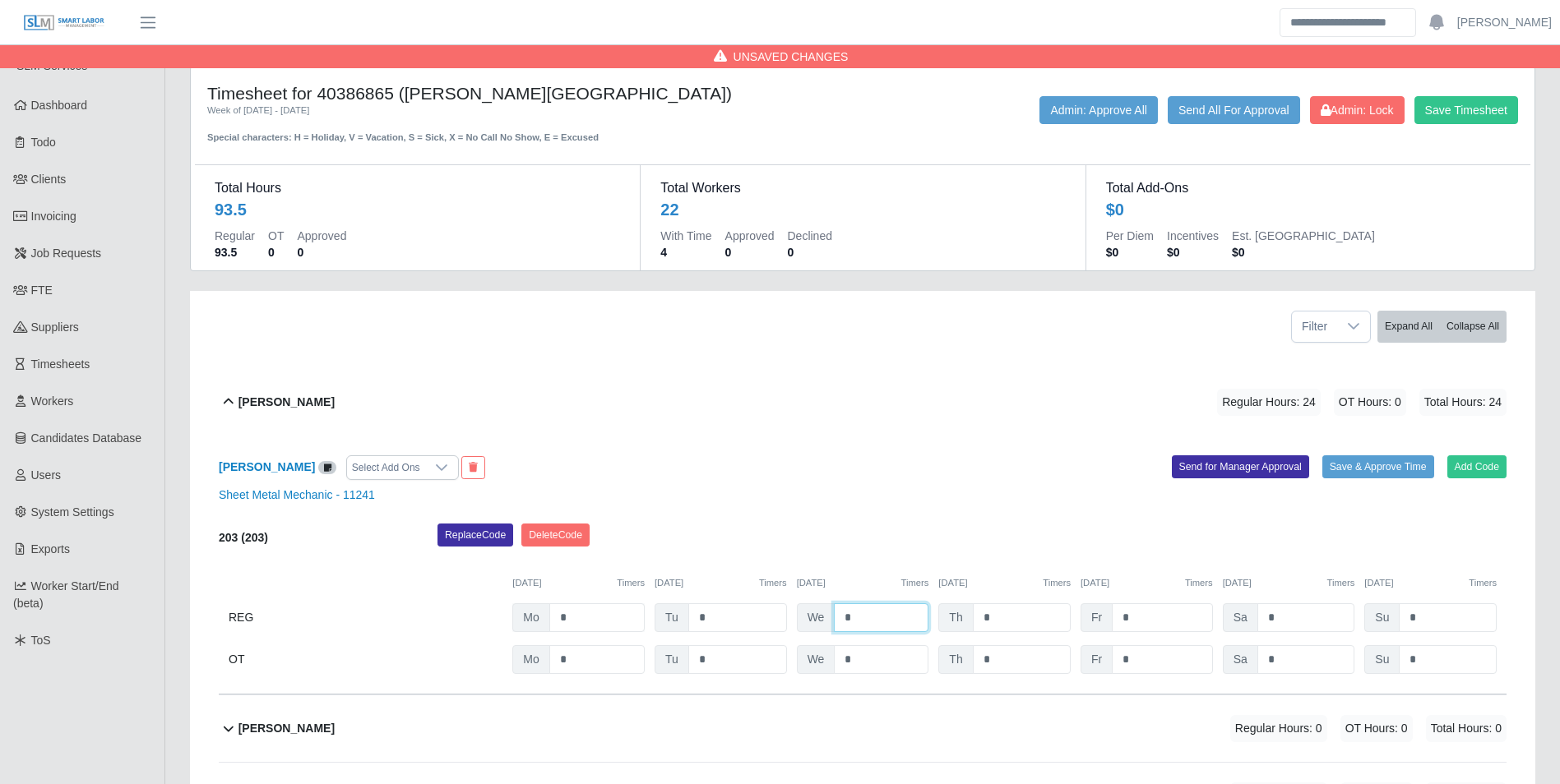
type input "*"
click at [858, 538] on div "Replace Code Delete Code" at bounding box center [972, 540] width 1094 height 33
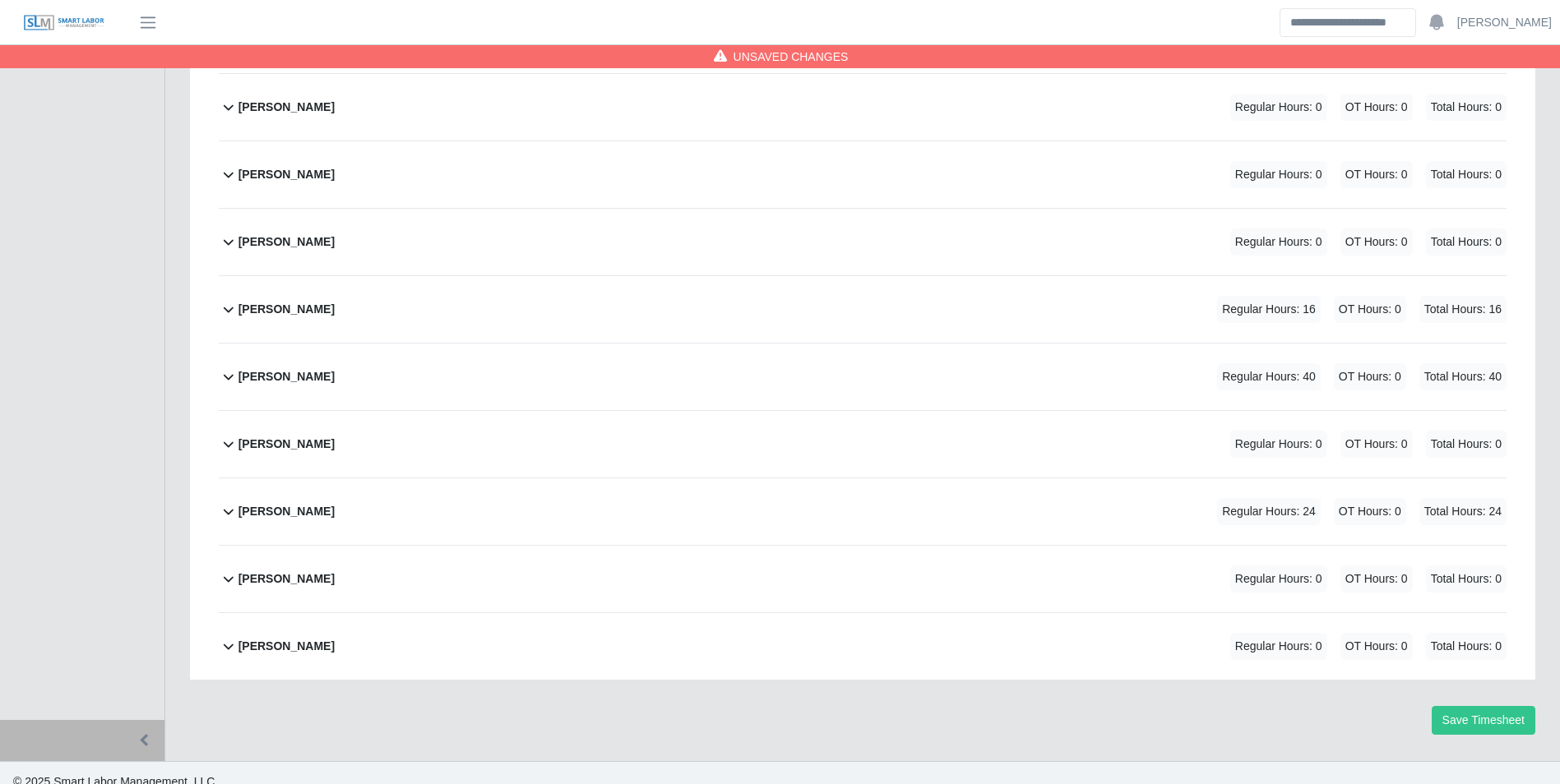
scroll to position [1449, 0]
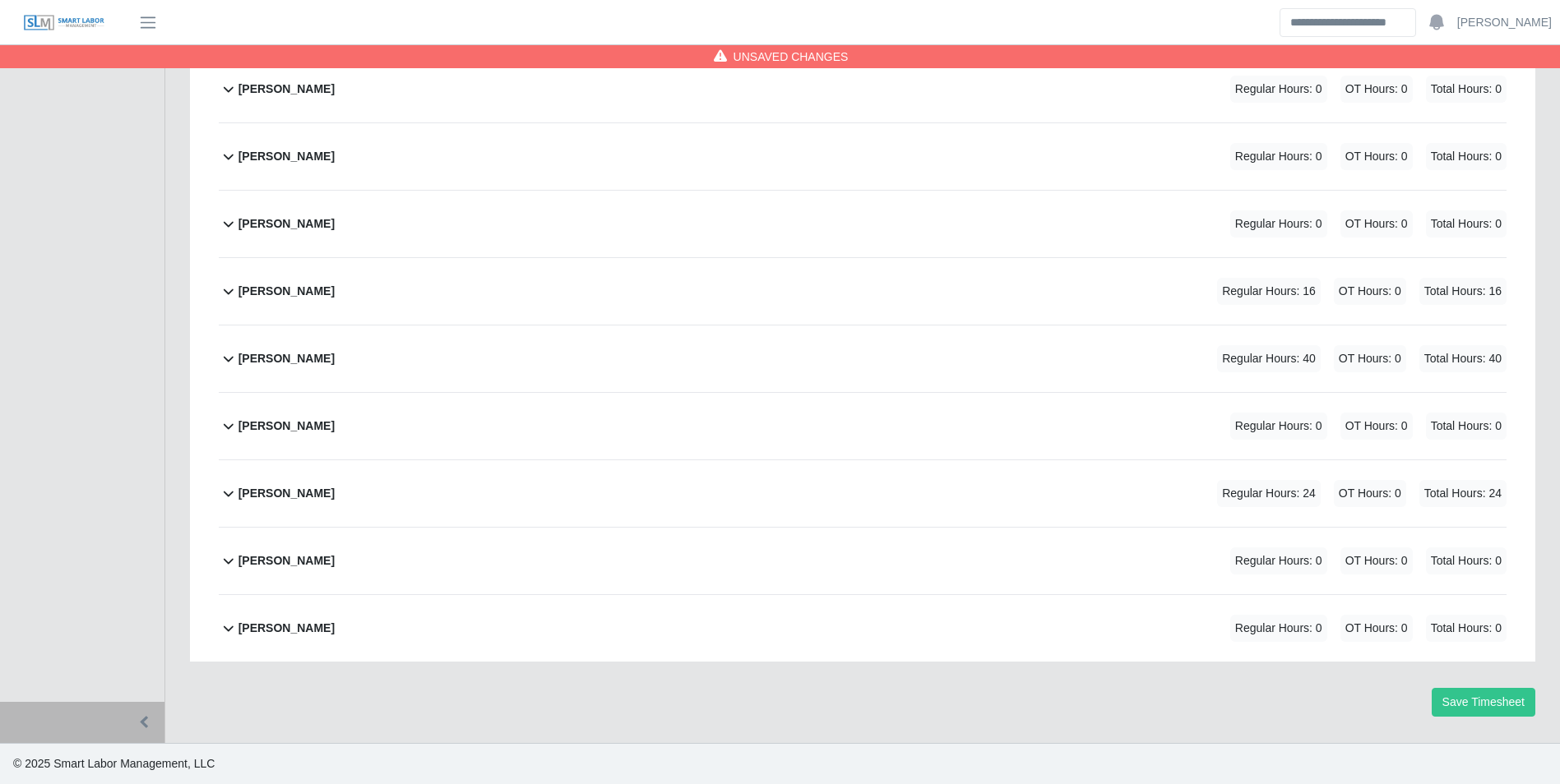
click at [318, 567] on b "[PERSON_NAME]" at bounding box center [286, 560] width 96 height 18
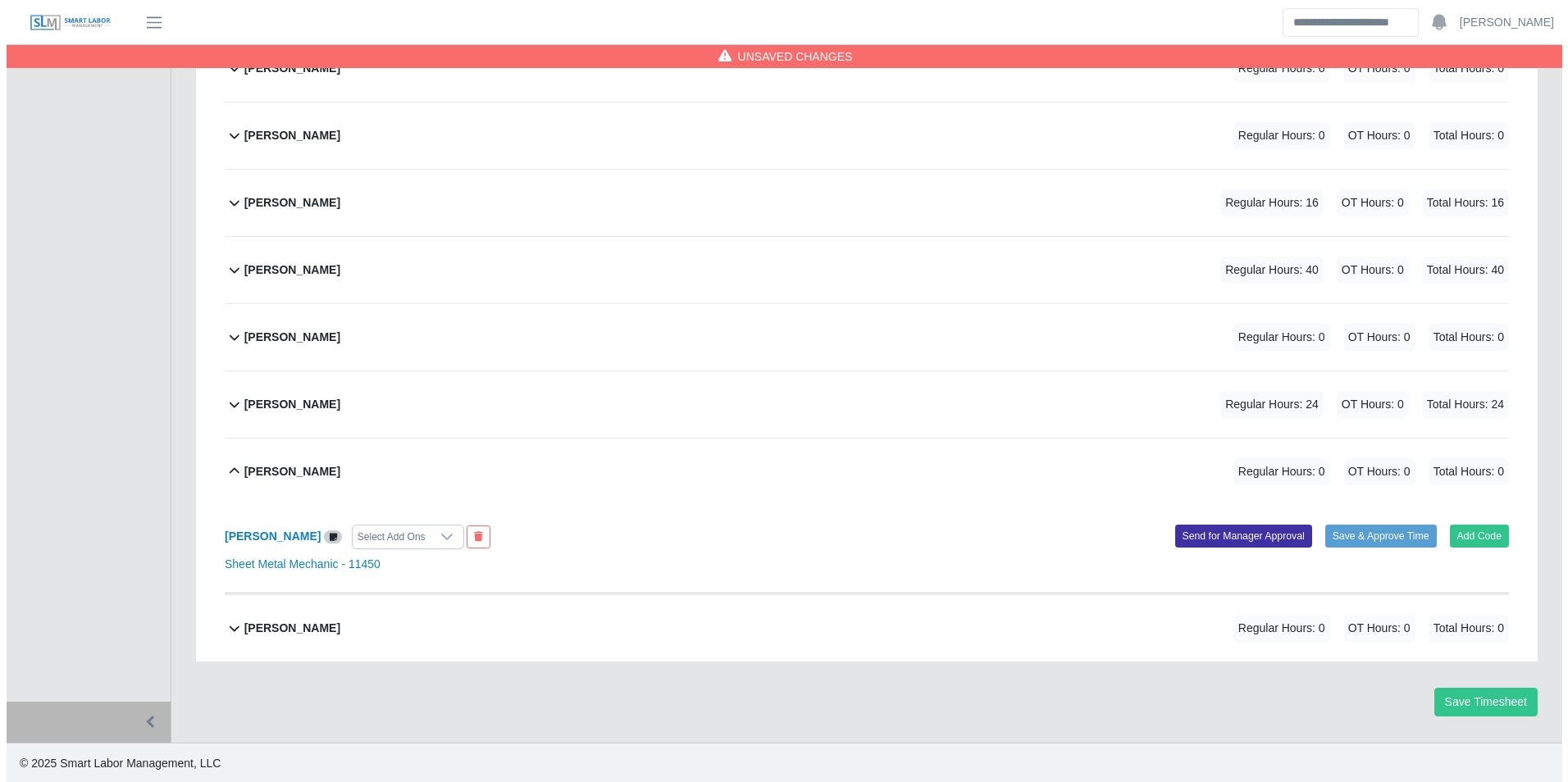
scroll to position [1534, 0]
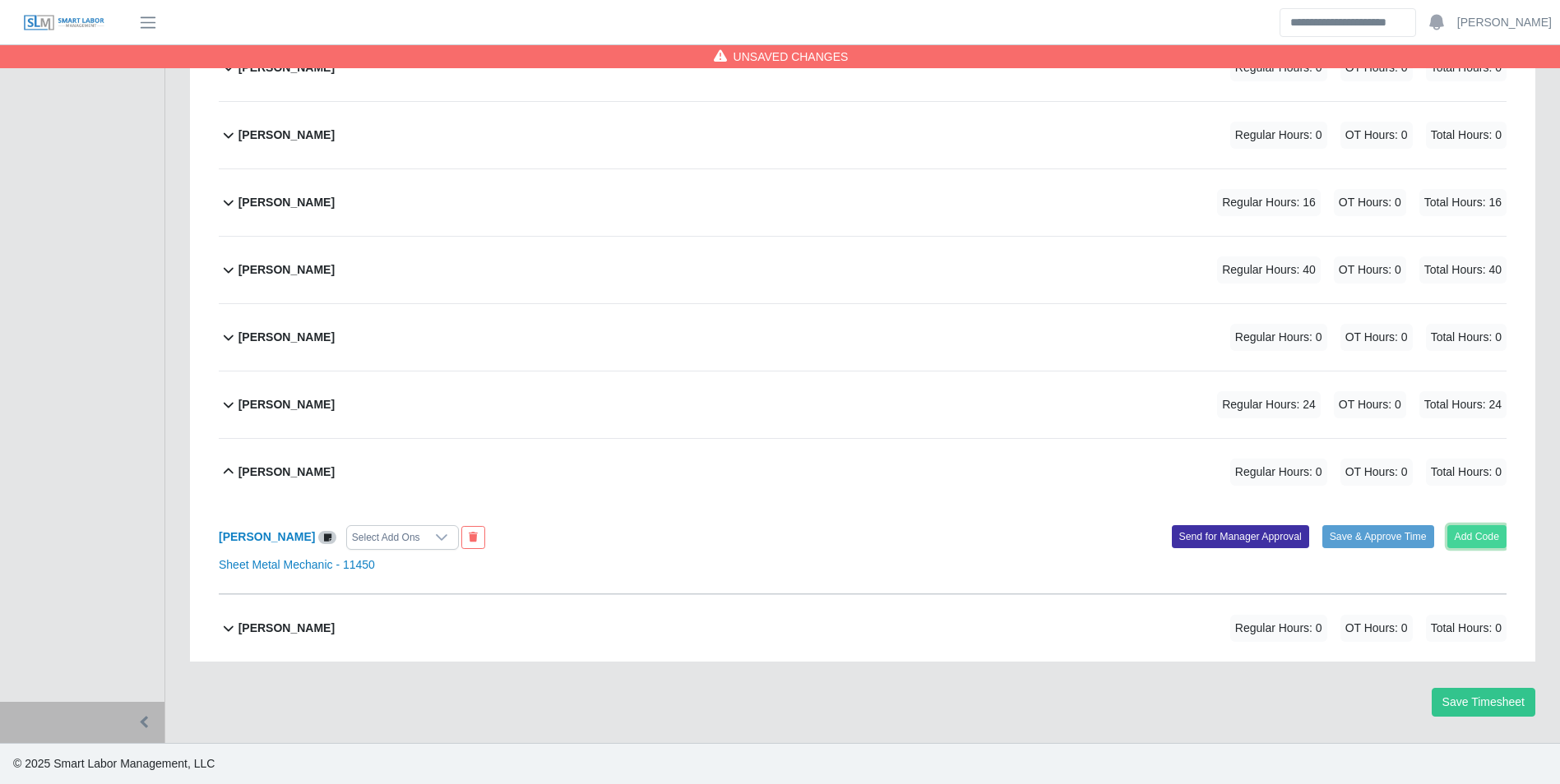
click at [1474, 535] on button "Add Code" at bounding box center [1477, 537] width 60 height 23
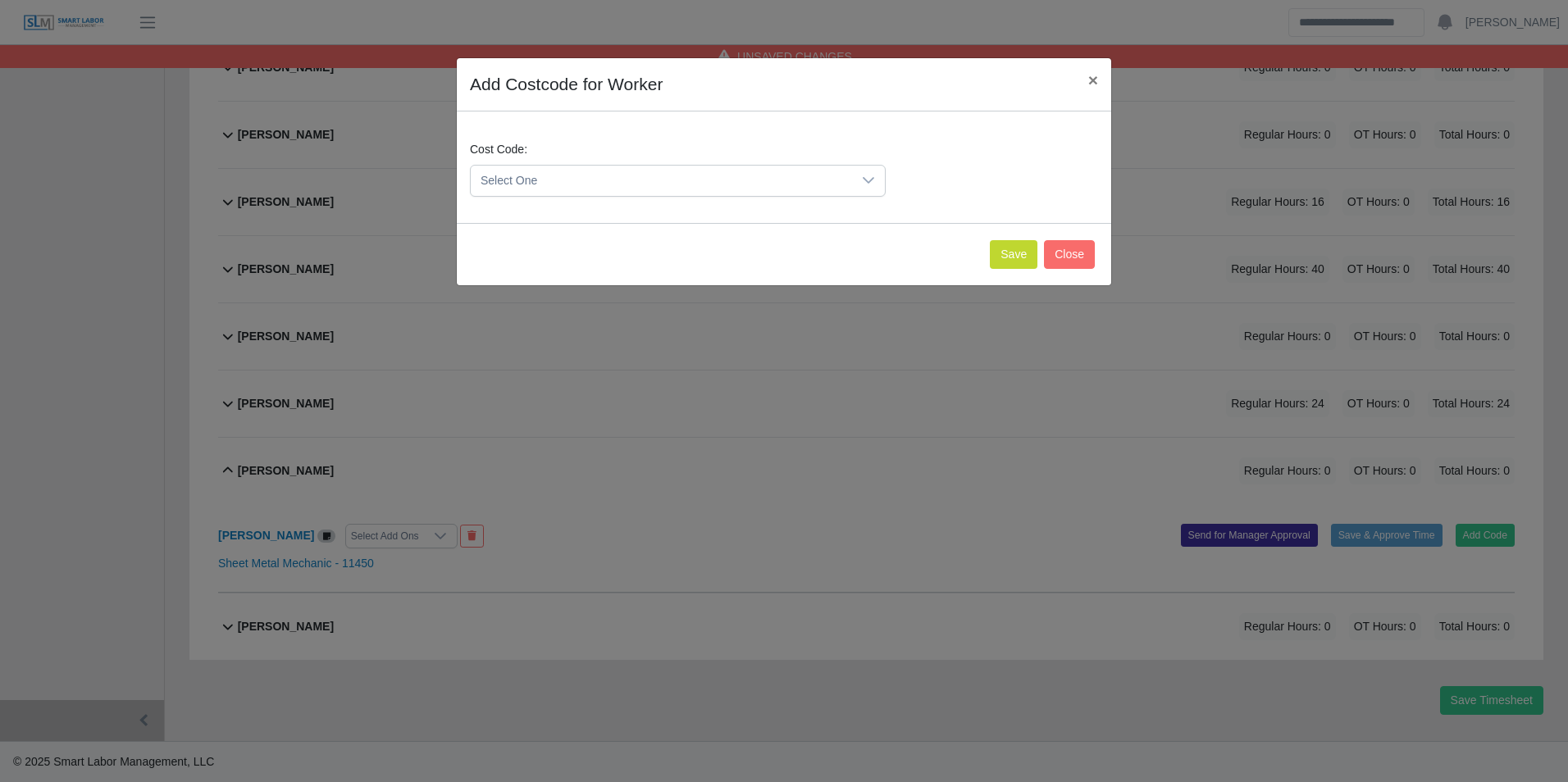
click at [517, 182] on span "Select One" at bounding box center [661, 181] width 381 height 30
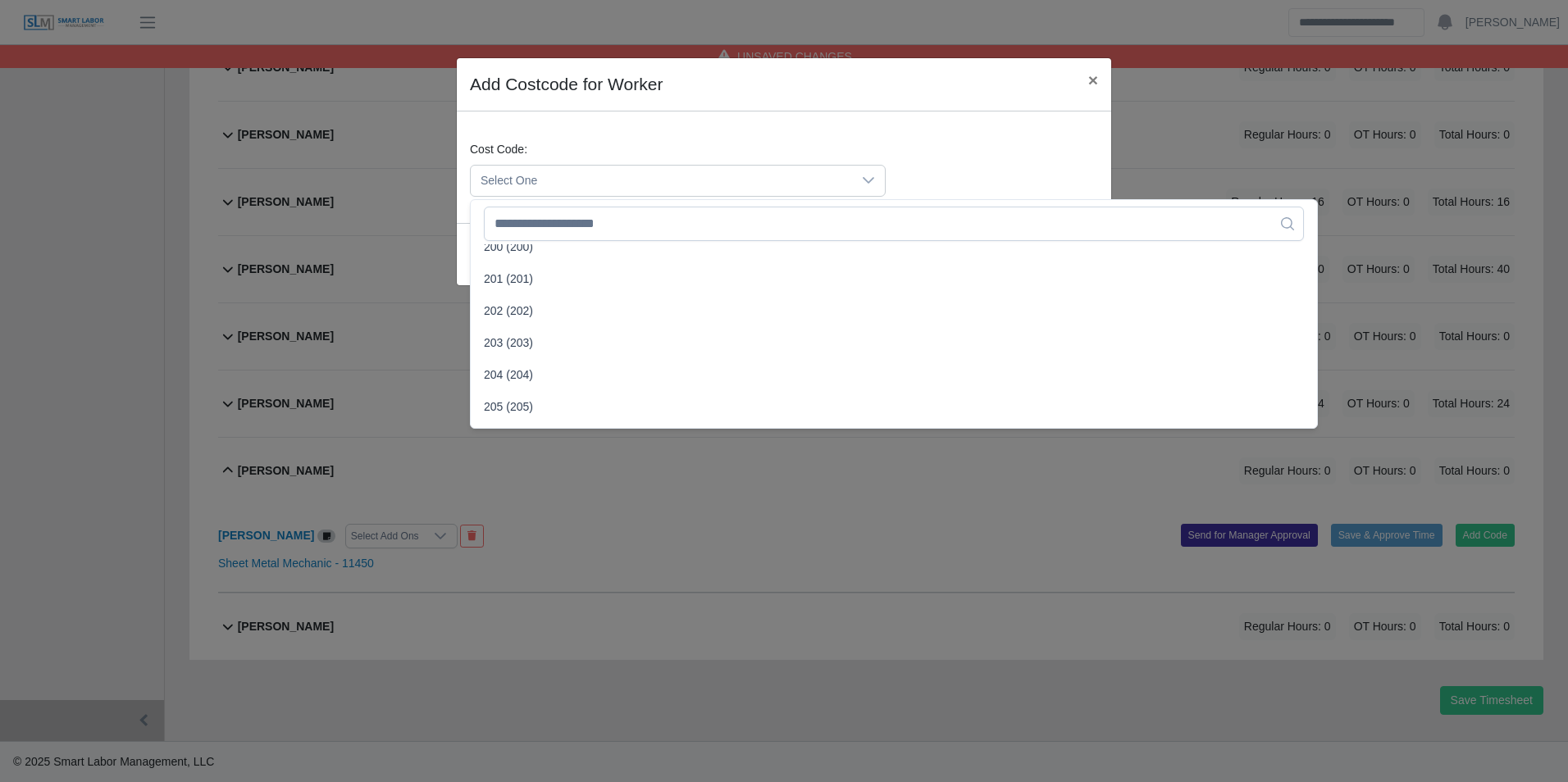
scroll to position [410, 0]
click at [512, 292] on span "203 (203)" at bounding box center [508, 300] width 49 height 17
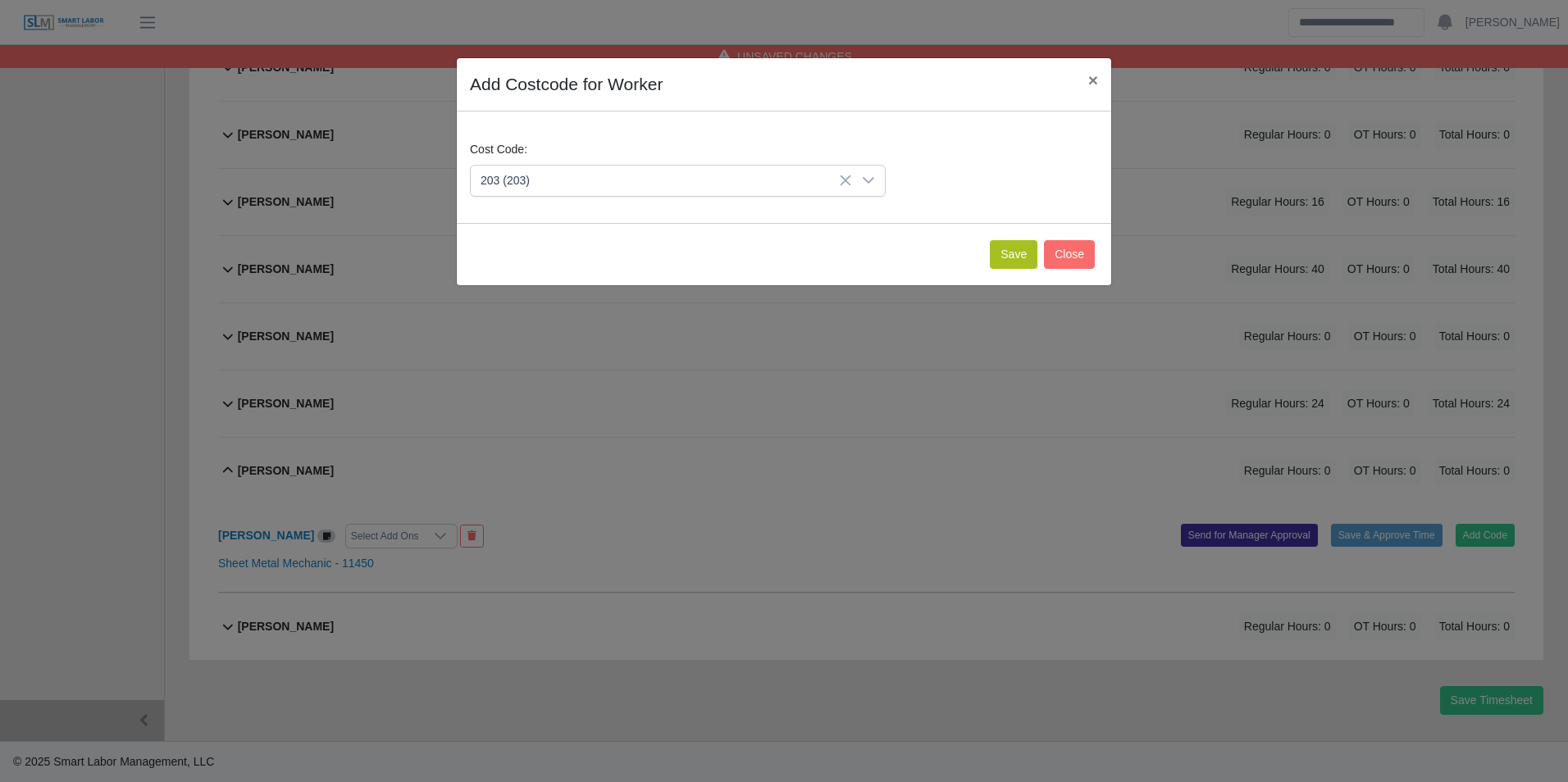
drag, startPoint x: 1007, startPoint y: 277, endPoint x: 1004, endPoint y: 265, distance: 12.4
click at [1007, 274] on div "Save Close" at bounding box center [784, 254] width 655 height 62
click at [1004, 265] on button "Save" at bounding box center [1013, 255] width 47 height 28
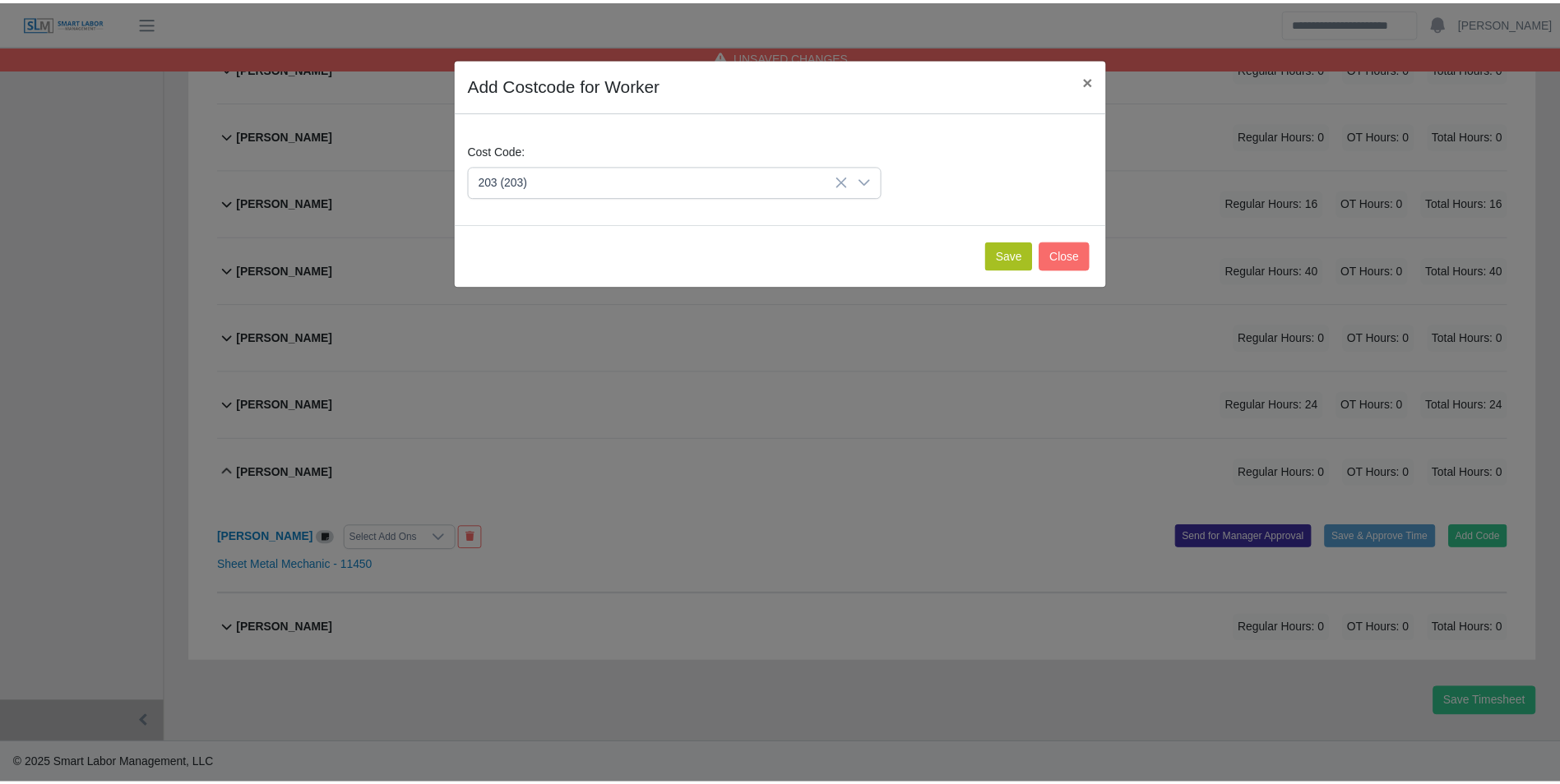
scroll to position [1708, 0]
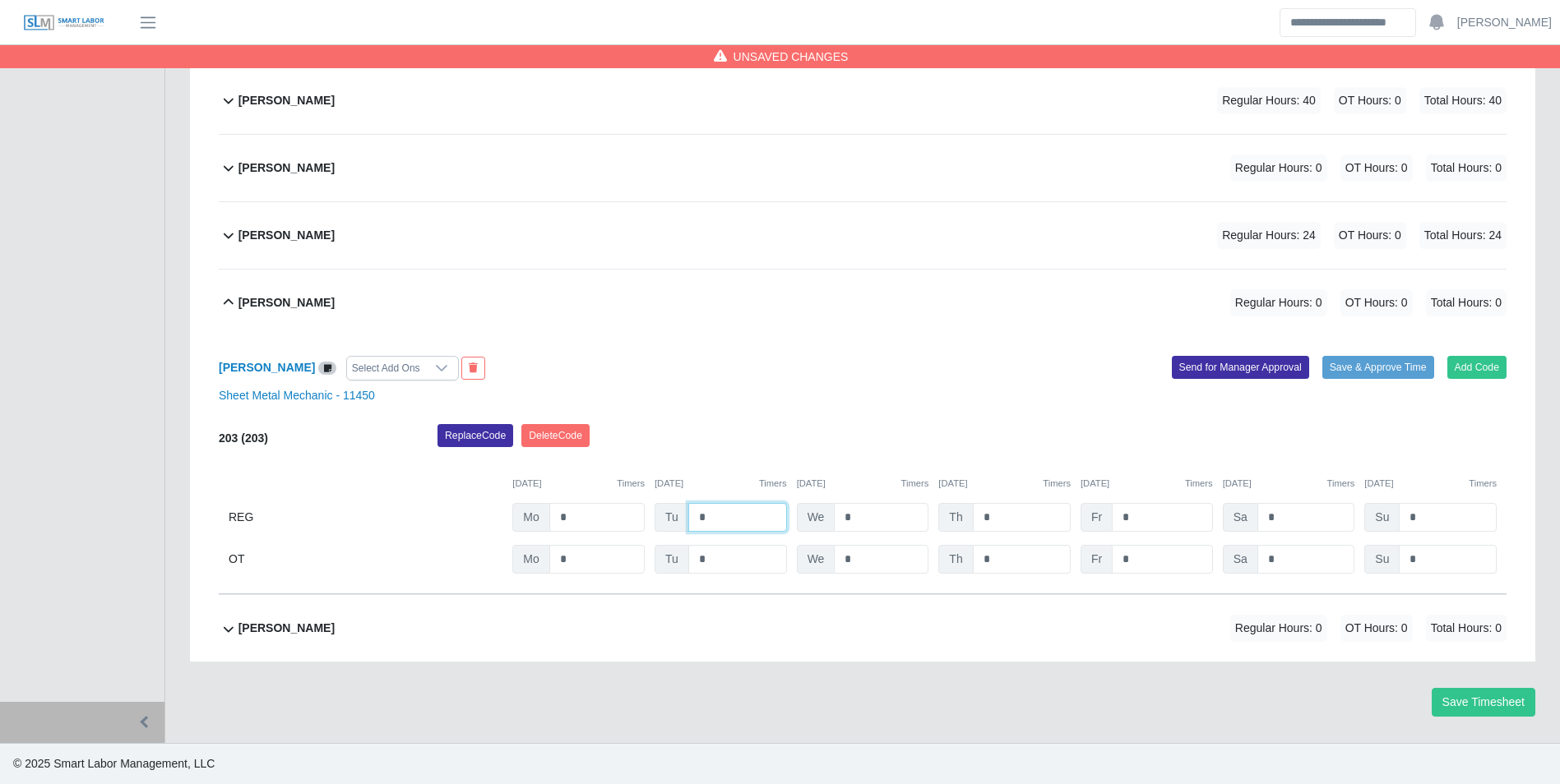
click at [731, 513] on input "*" at bounding box center [737, 517] width 98 height 28
type input "*"
click at [730, 451] on div "Replace Code Delete Code" at bounding box center [972, 440] width 1094 height 33
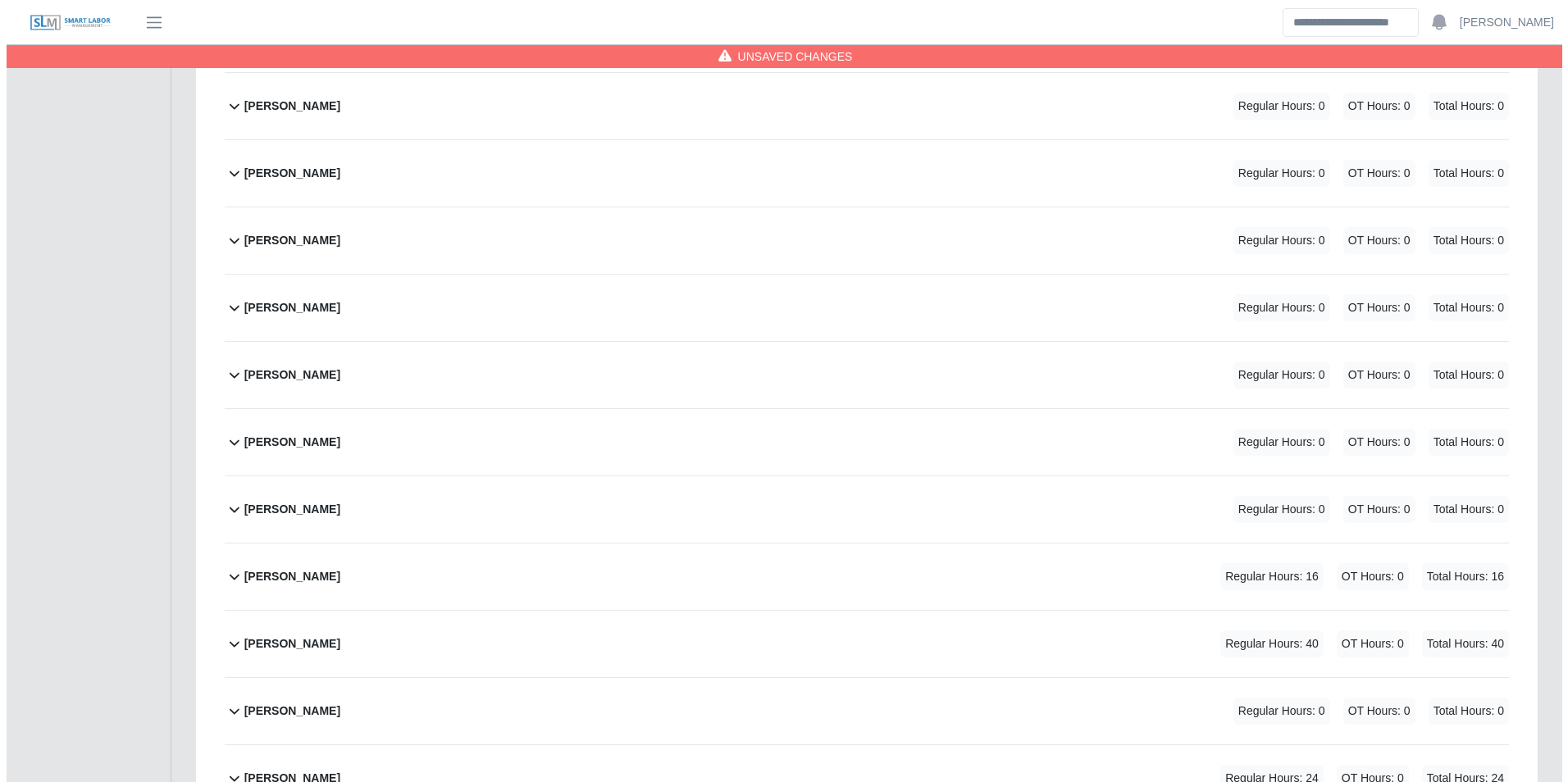
scroll to position [1130, 0]
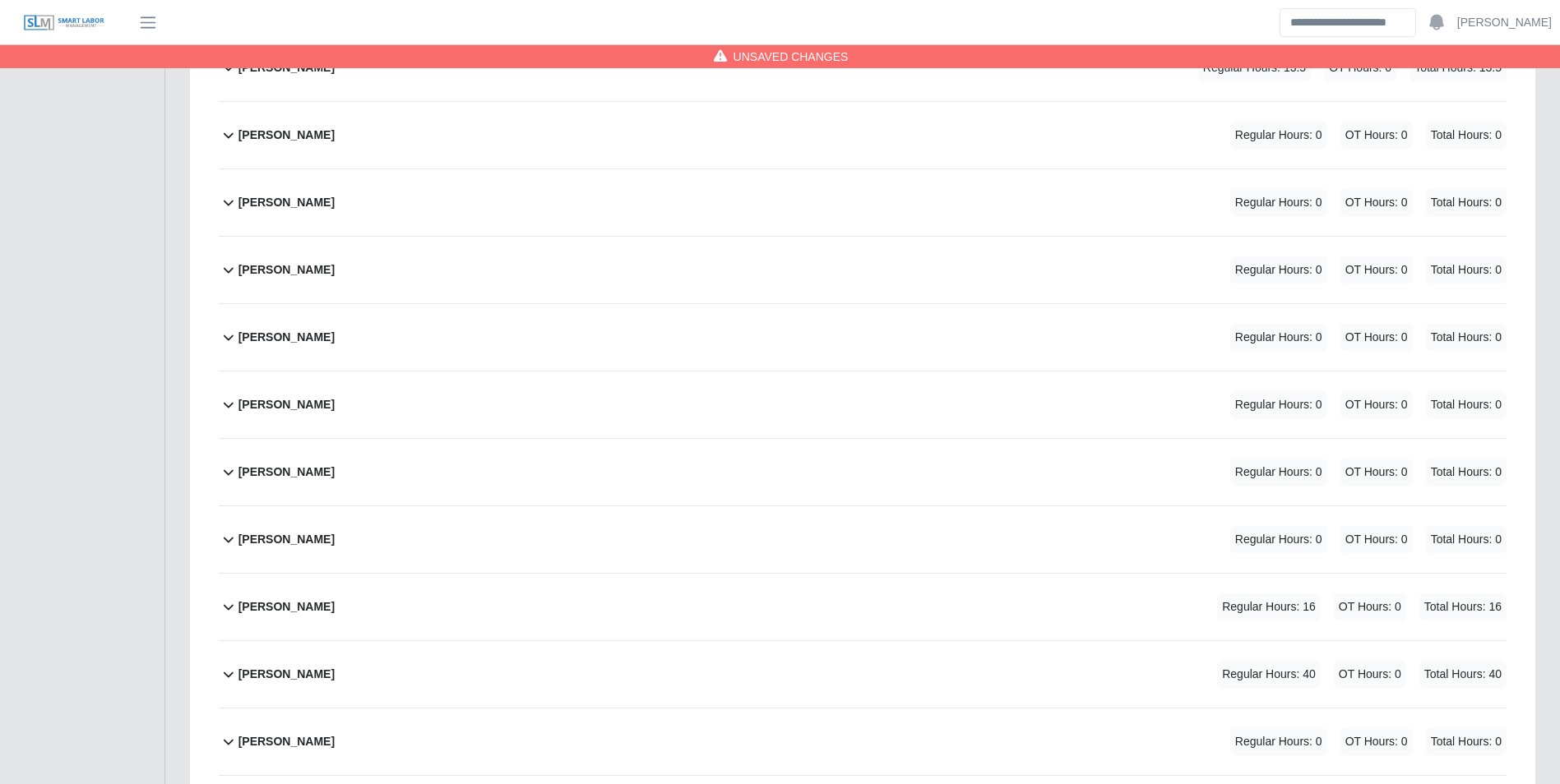
click at [365, 202] on div "Joaquin Gonzalez Regular Hours: 0 OT Hours: 0 Total Hours: 0" at bounding box center [873, 203] width 1268 height 67
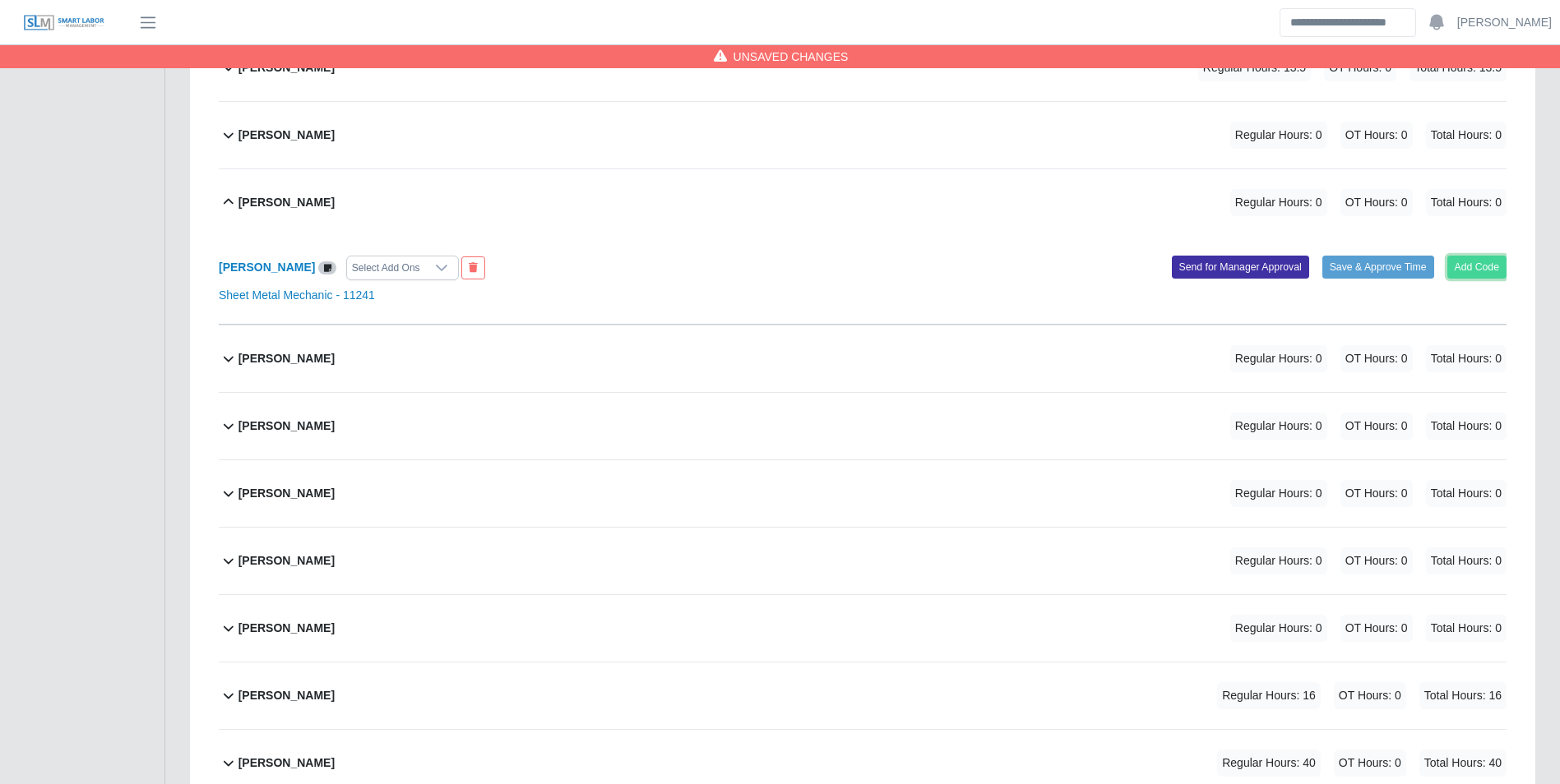
click at [1484, 264] on button "Add Code" at bounding box center [1477, 268] width 60 height 23
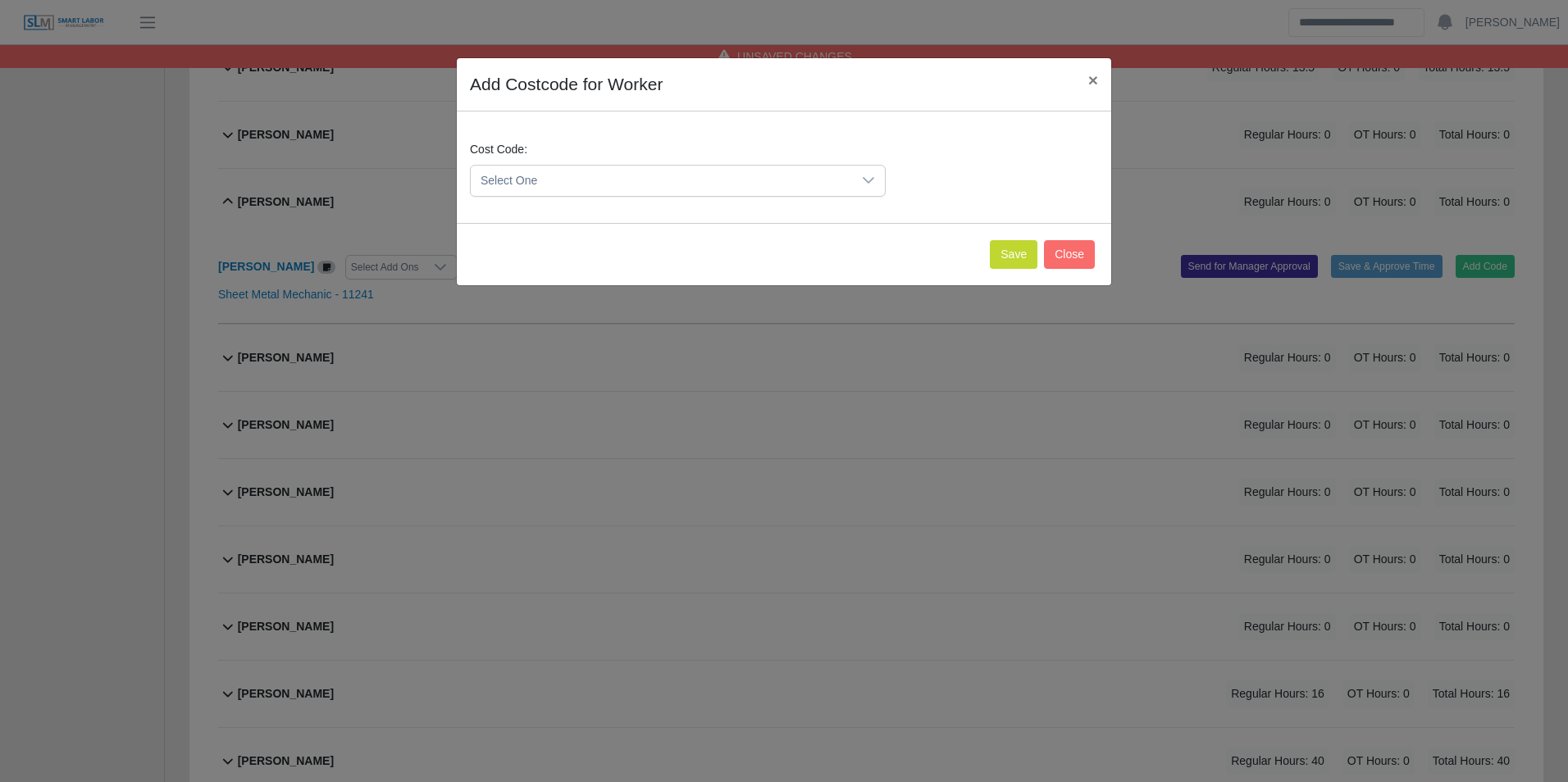
click at [608, 186] on span "Select One" at bounding box center [661, 181] width 381 height 30
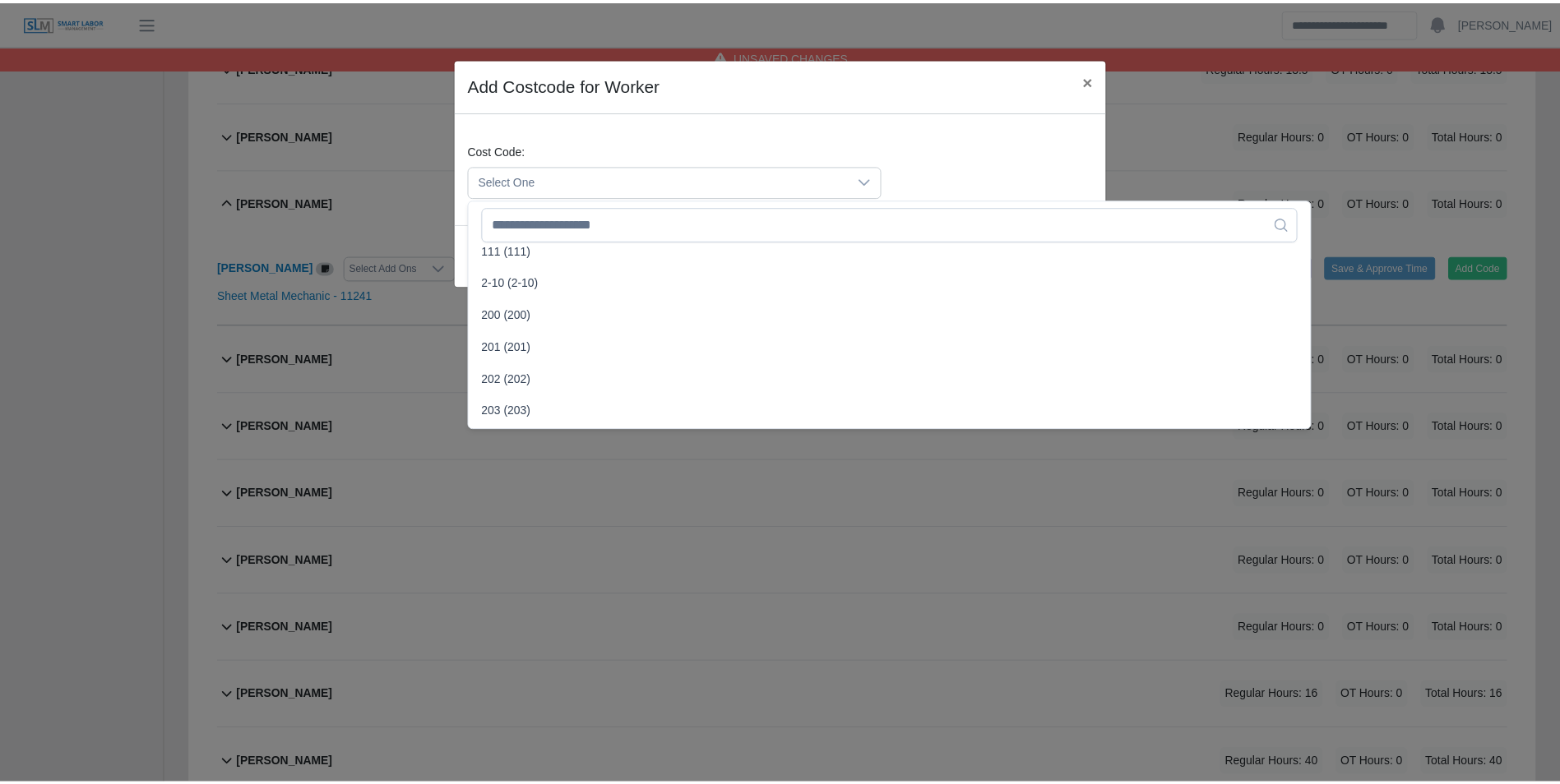
scroll to position [329, 0]
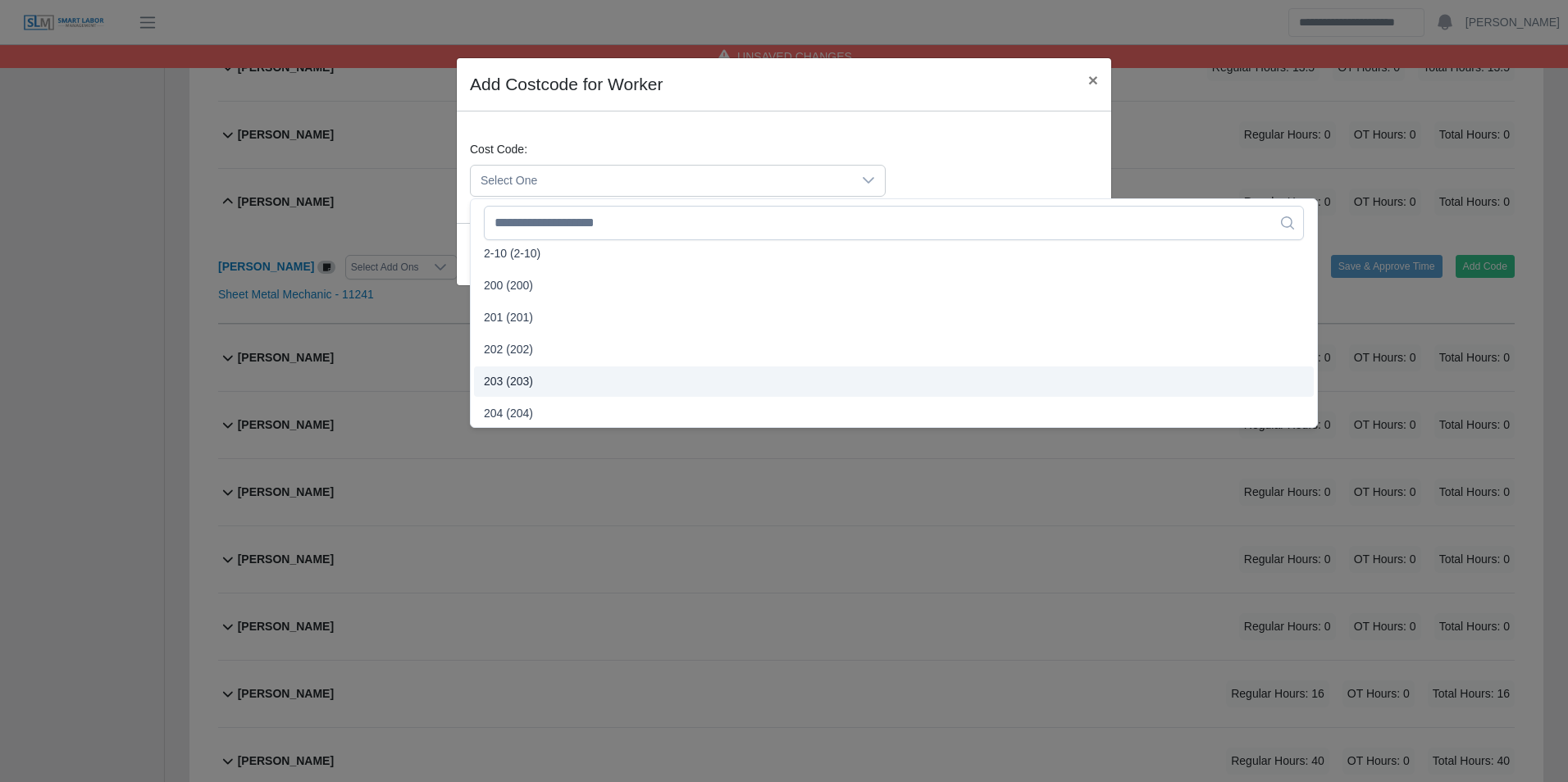
click at [539, 375] on li "203 (203)" at bounding box center [893, 382] width 839 height 30
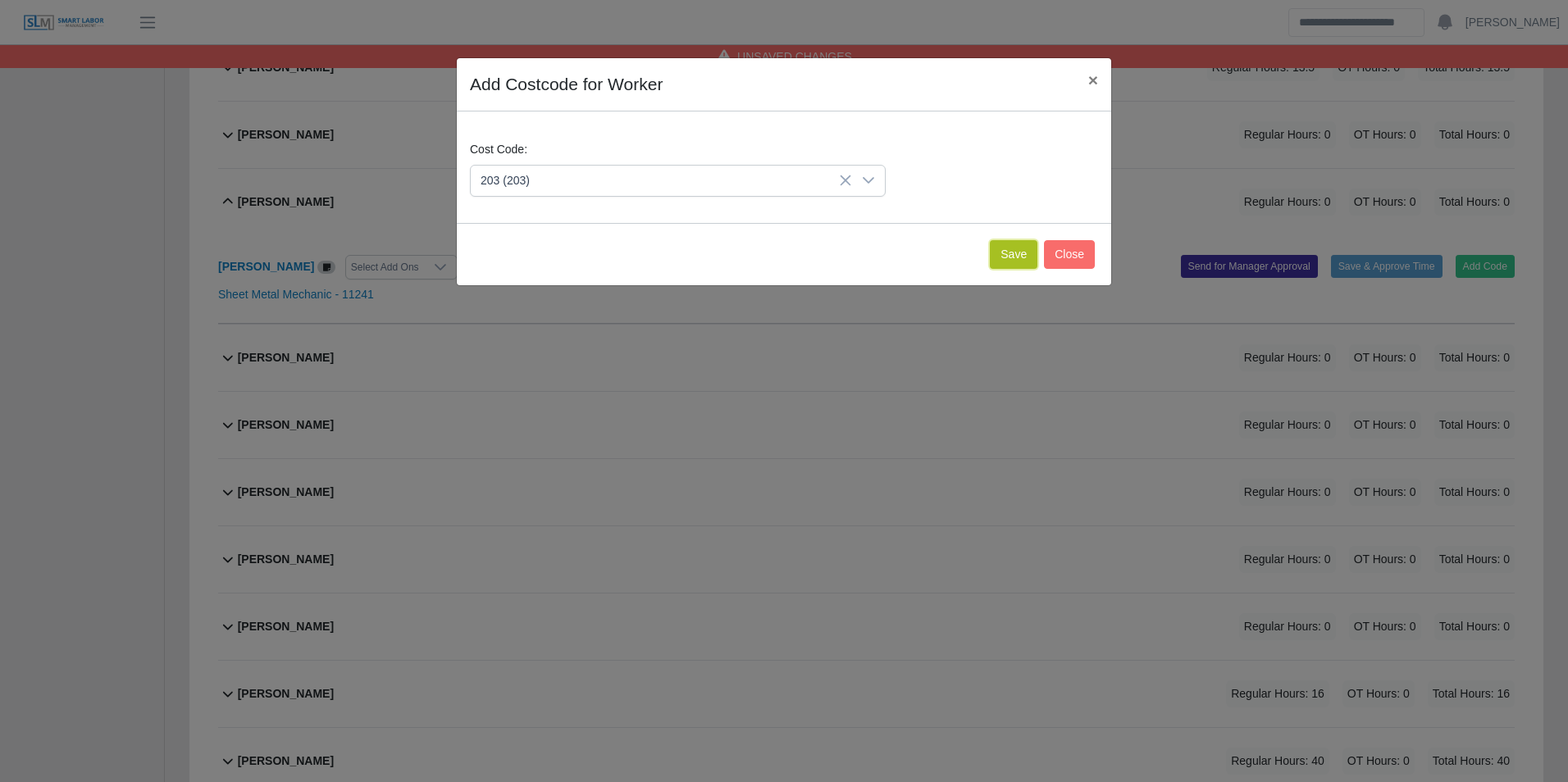
click at [1020, 257] on button "Save" at bounding box center [1013, 255] width 47 height 28
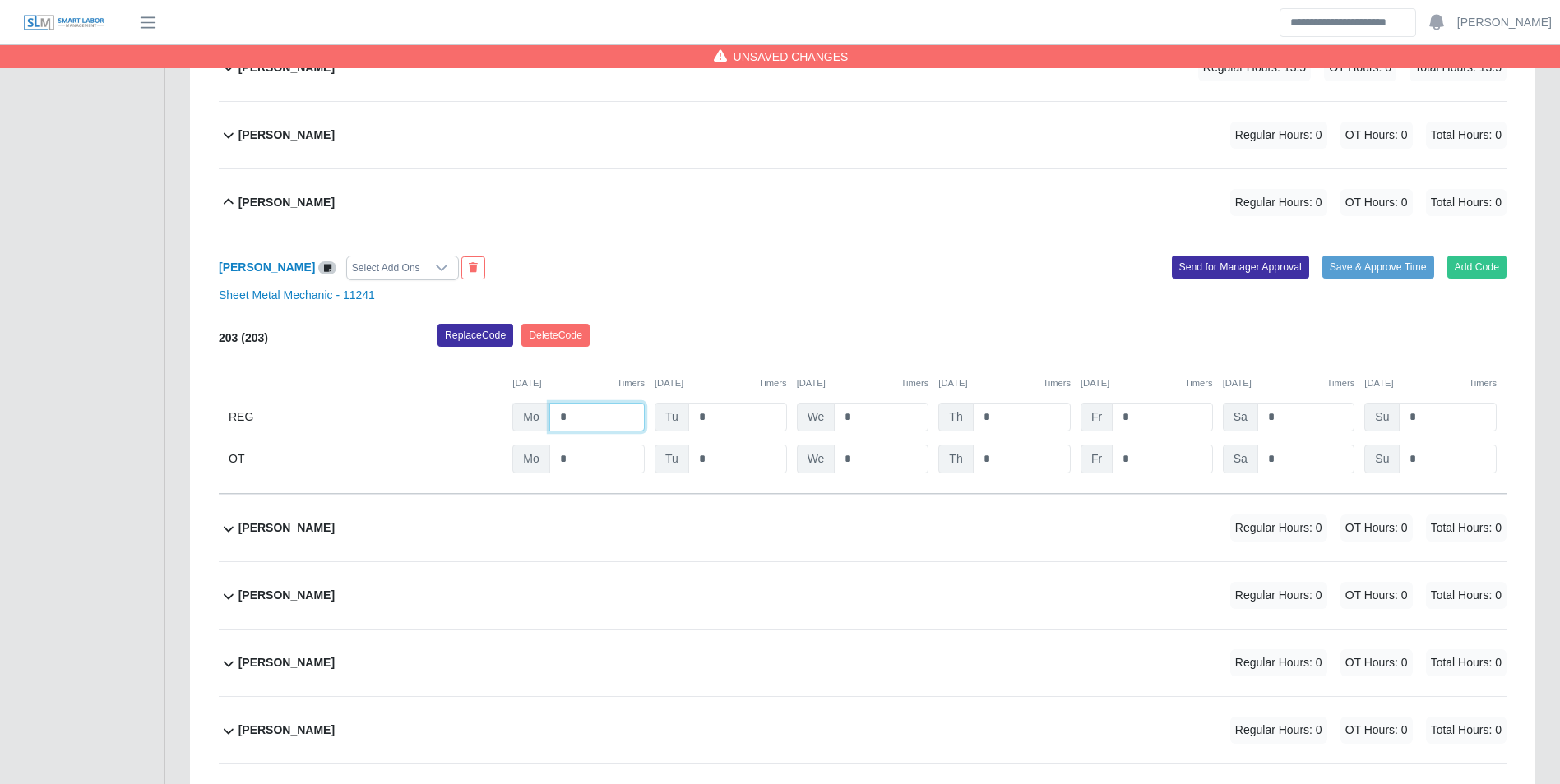
click at [600, 413] on input "*" at bounding box center [596, 417] width 95 height 28
type input "*"
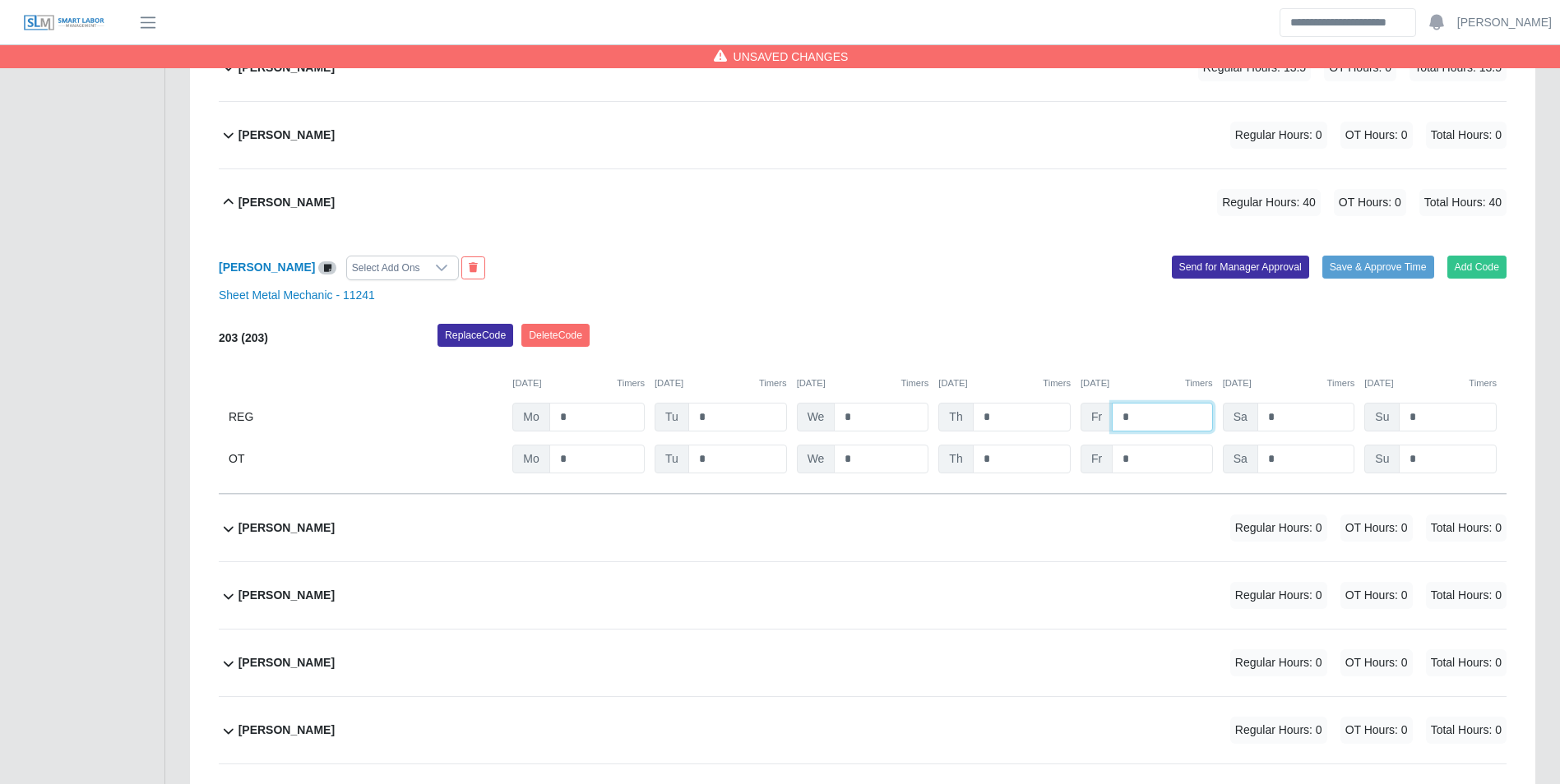
type input "*"
click at [855, 341] on div "Replace Code Delete Code" at bounding box center [972, 339] width 1094 height 33
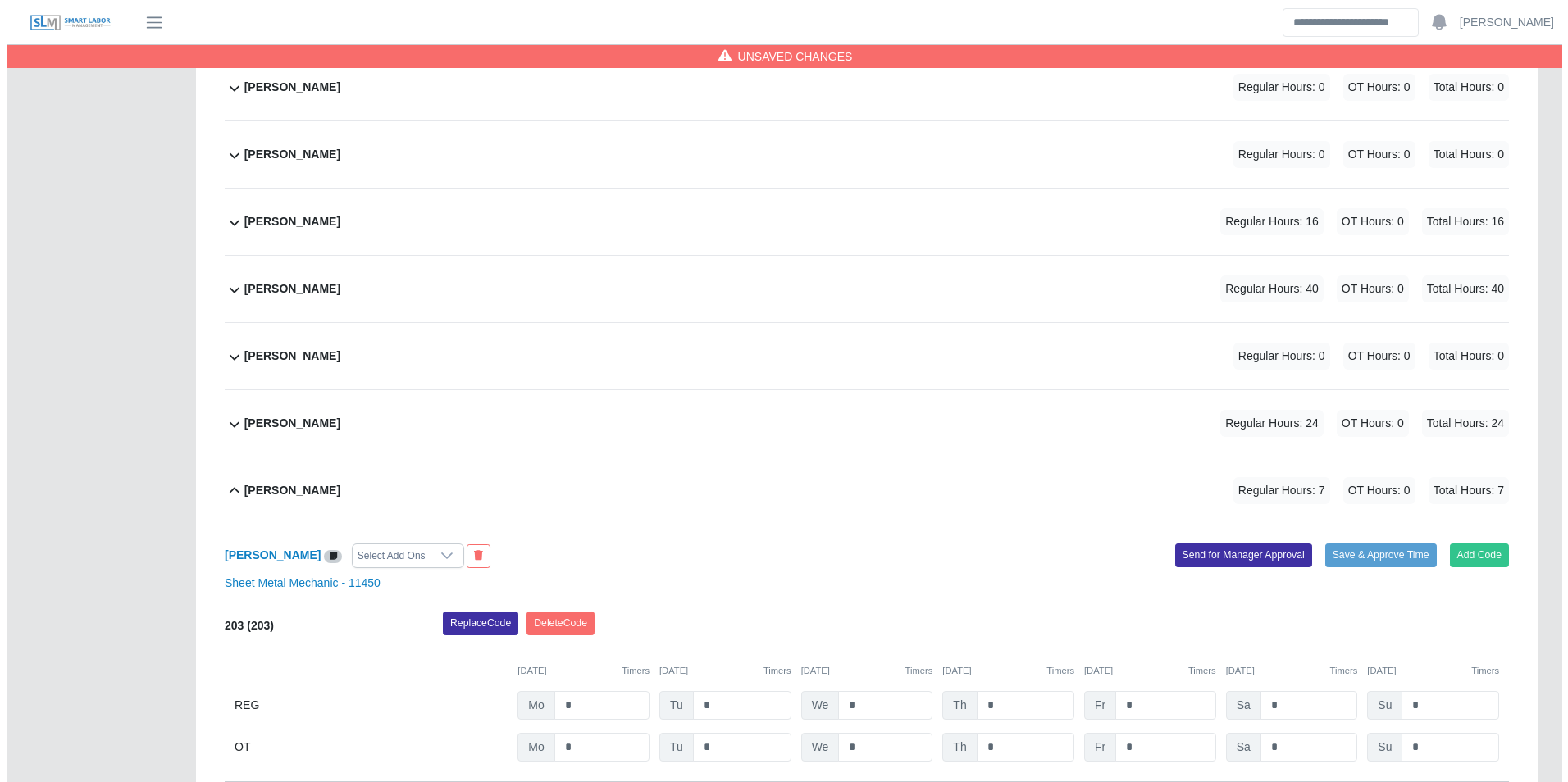
scroll to position [1786, 0]
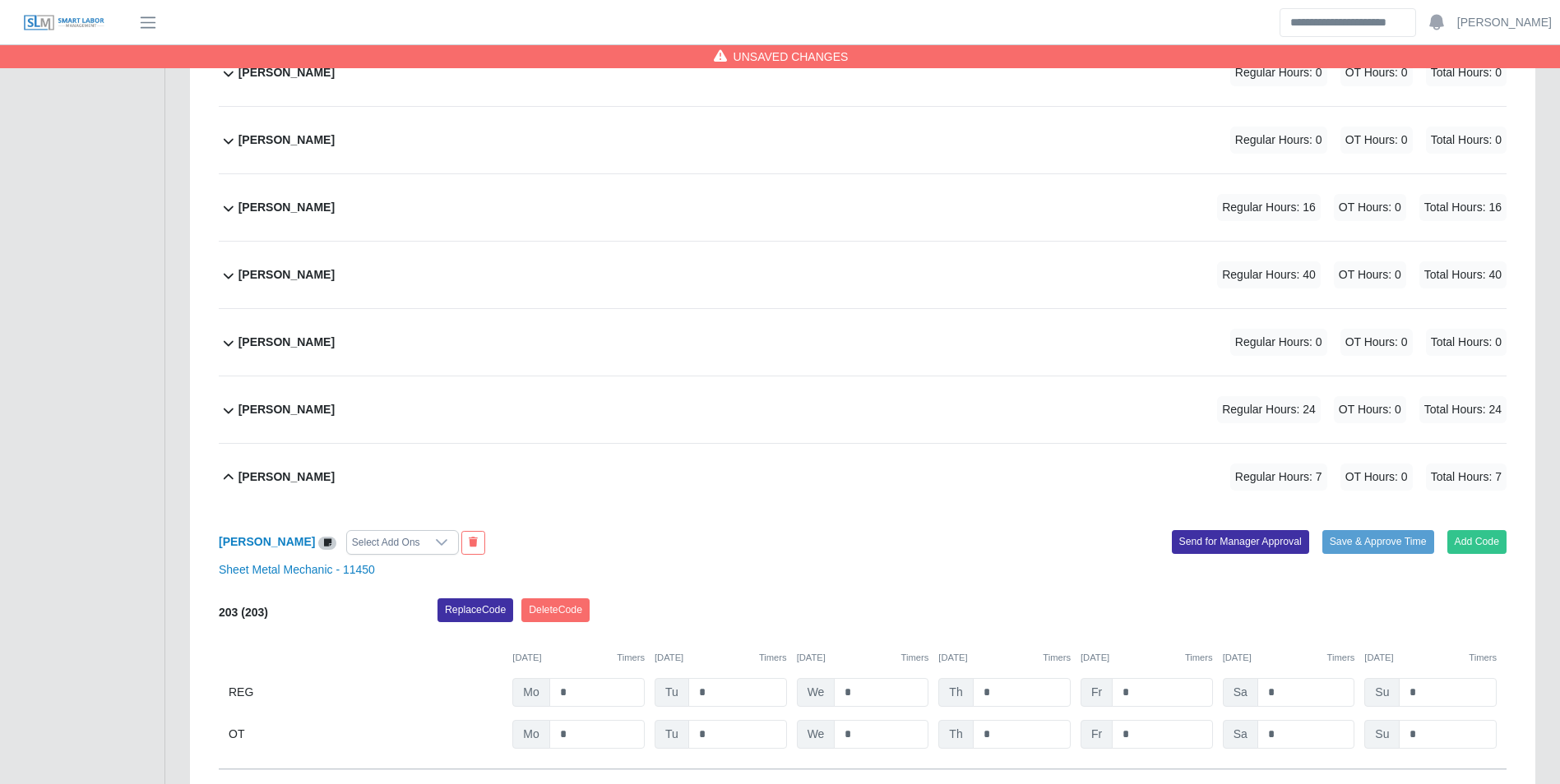
click at [320, 340] on b "Mario Marquez" at bounding box center [286, 342] width 96 height 18
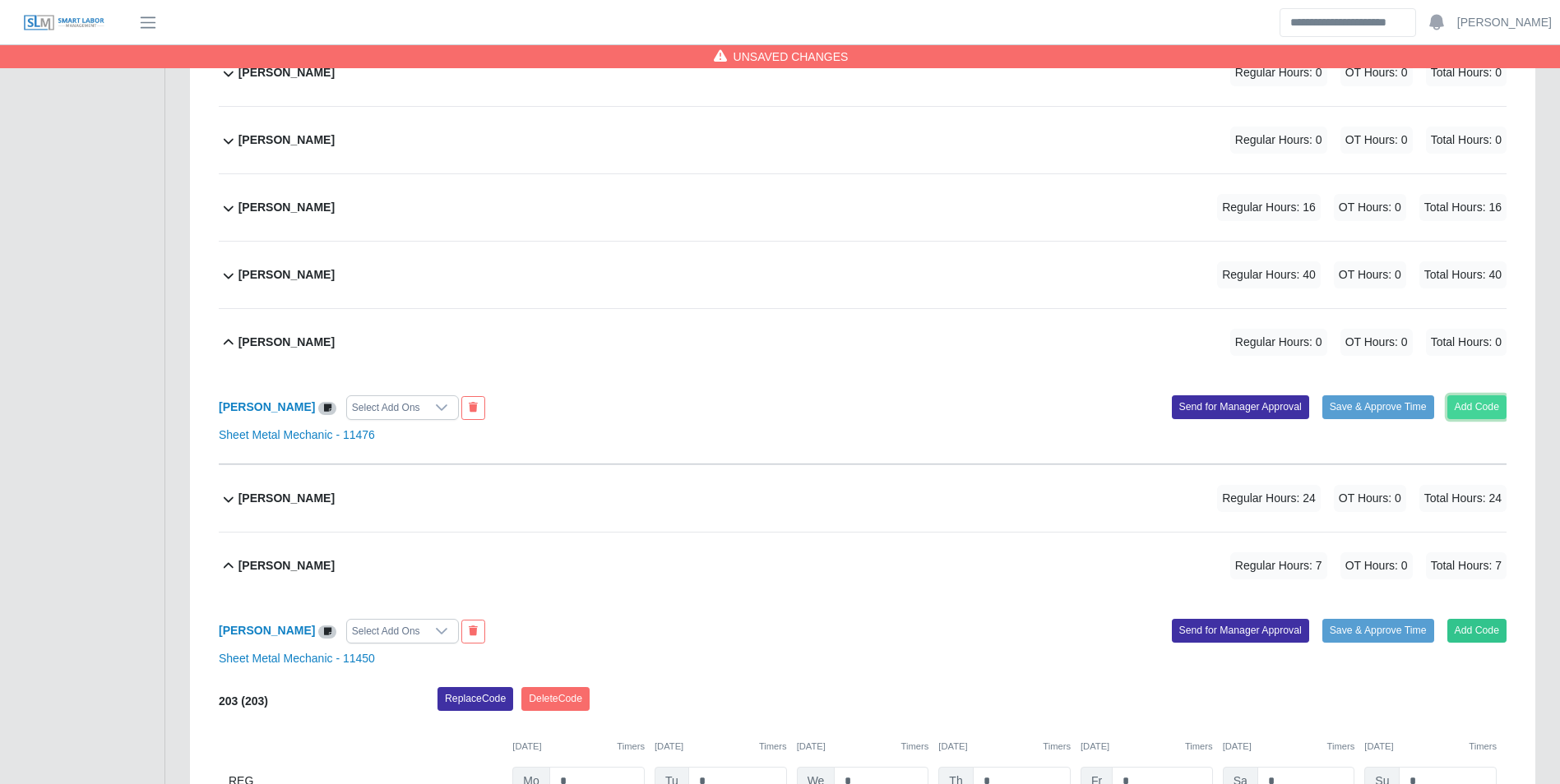
click at [1466, 410] on button "Add Code" at bounding box center [1477, 407] width 60 height 23
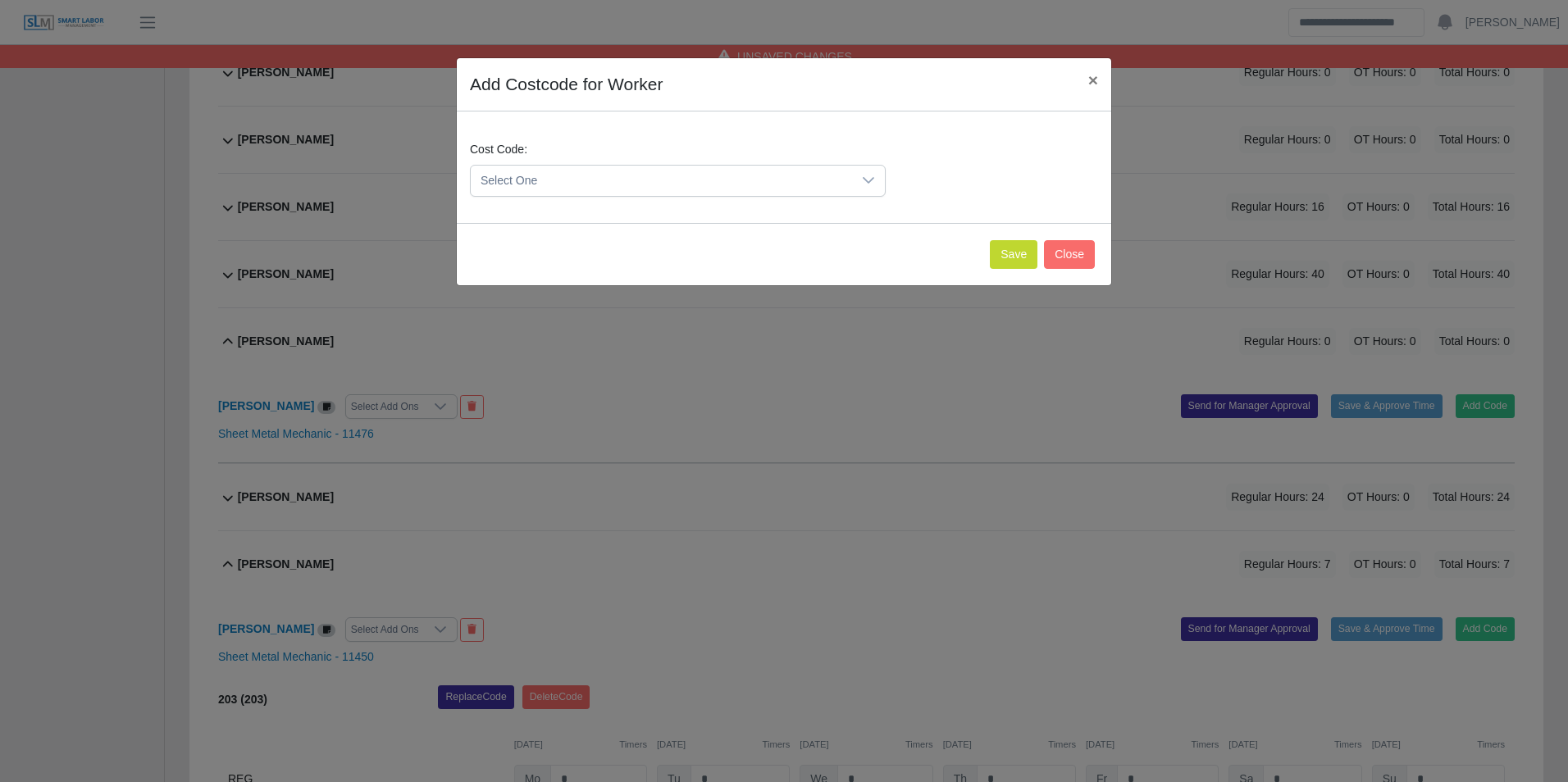
click at [606, 192] on span "Select One" at bounding box center [661, 181] width 381 height 30
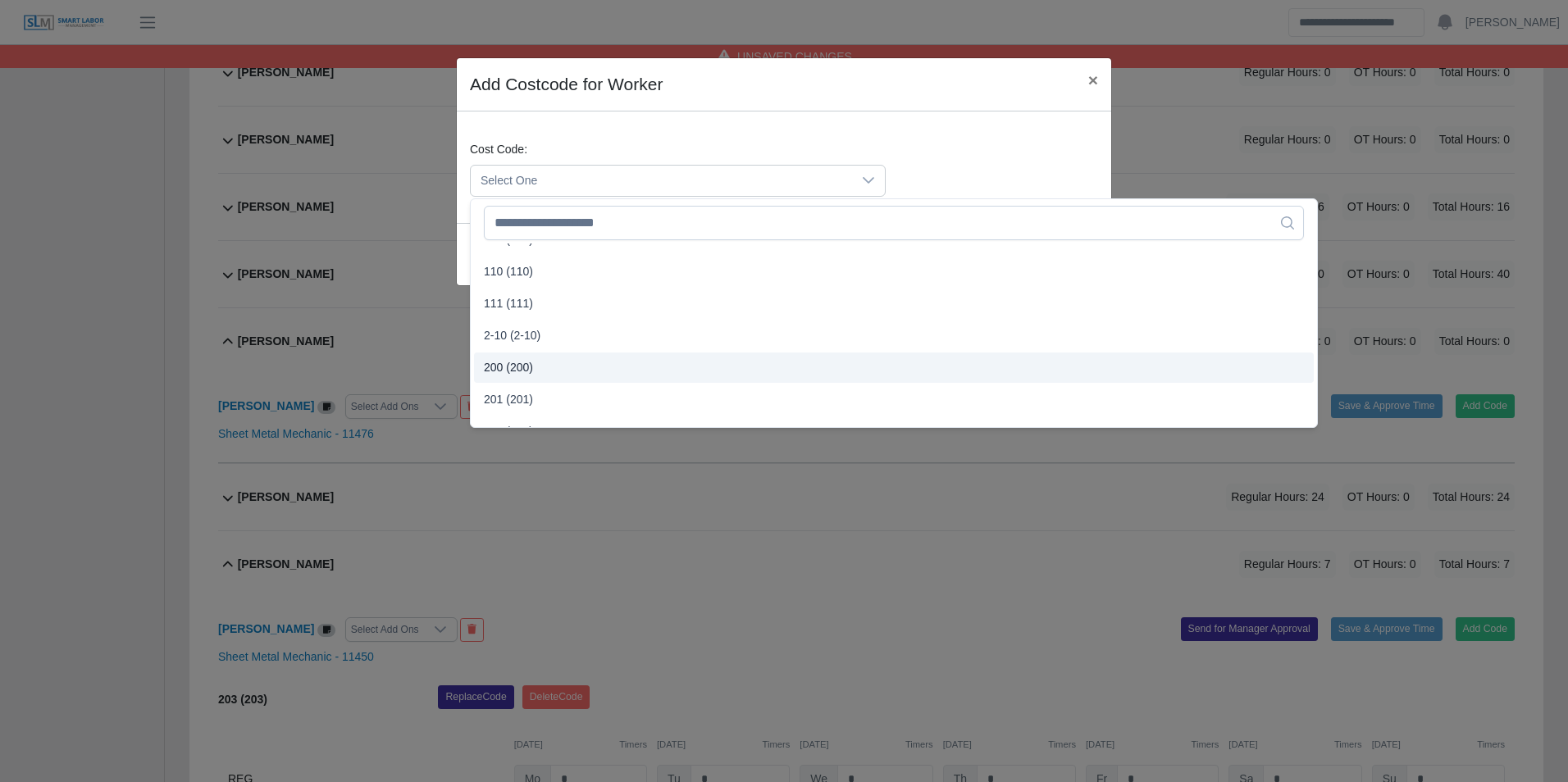
scroll to position [328, 0]
click at [520, 385] on span "203 (203)" at bounding box center [508, 381] width 49 height 17
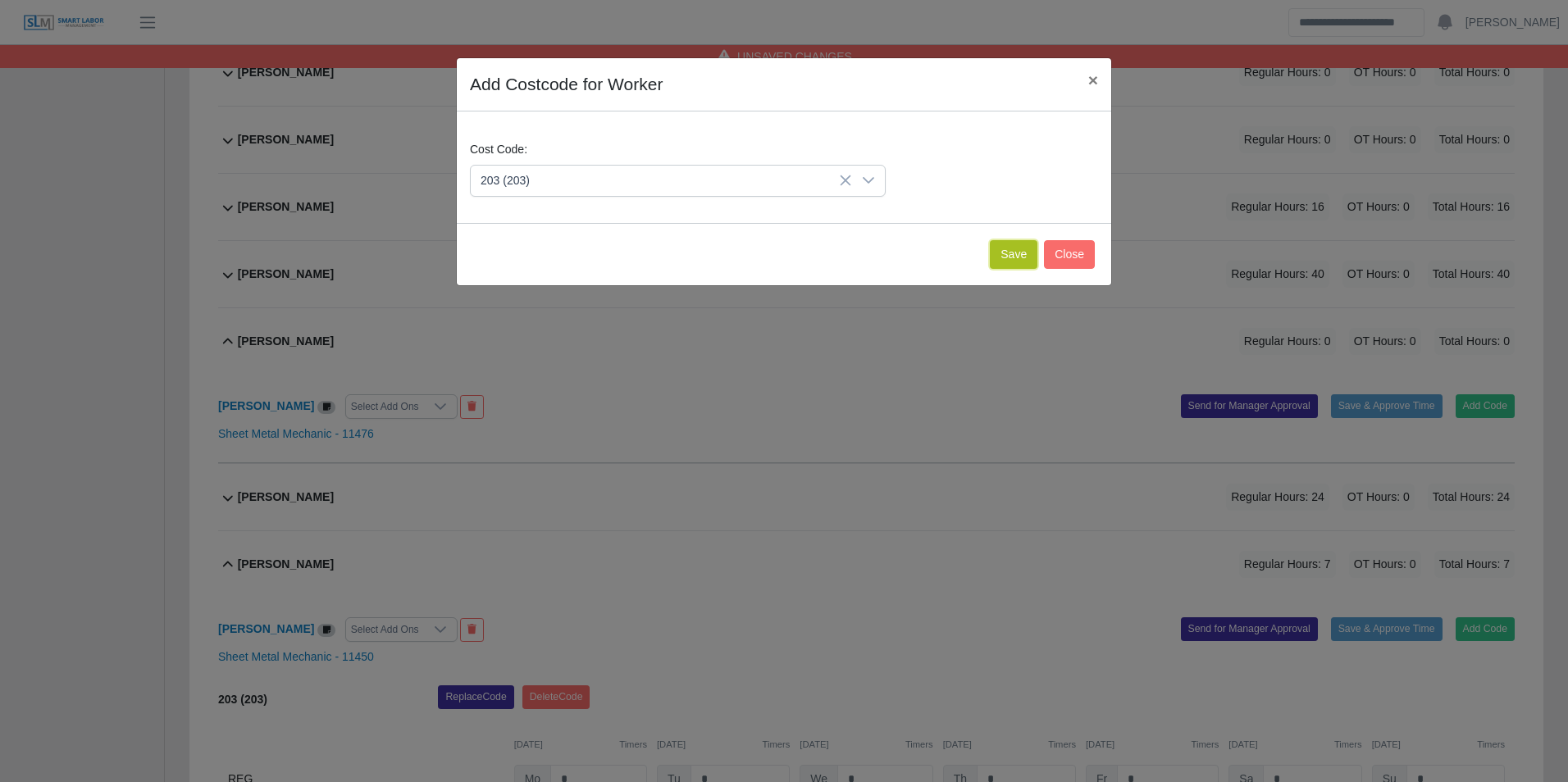
click at [1021, 259] on button "Save" at bounding box center [1013, 255] width 47 height 28
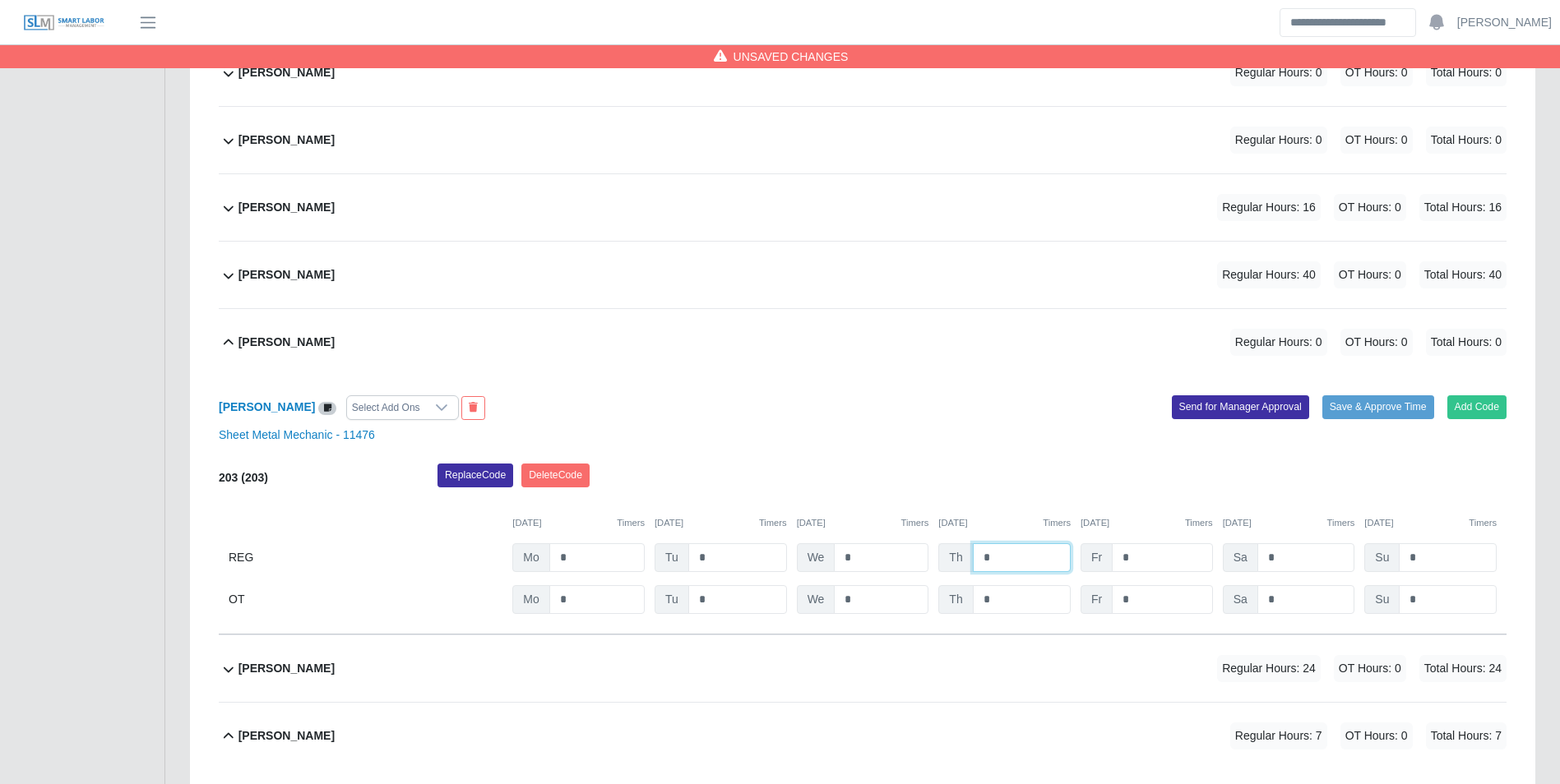
click at [1022, 557] on input "*" at bounding box center [1021, 558] width 98 height 28
type input "***"
click at [1477, 404] on button "Add Code" at bounding box center [1477, 407] width 60 height 23
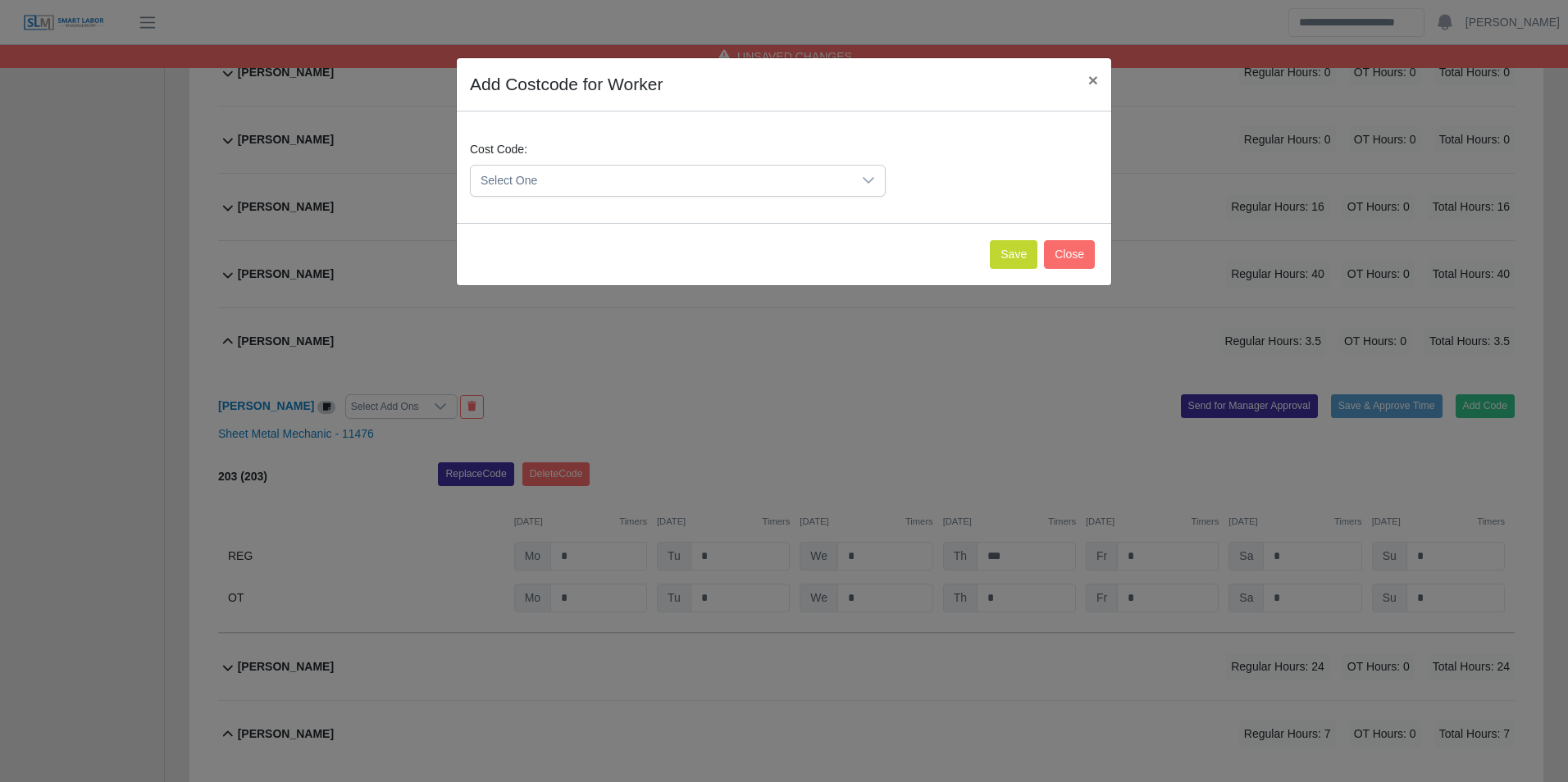
click at [593, 165] on div "Select One" at bounding box center [678, 181] width 416 height 32
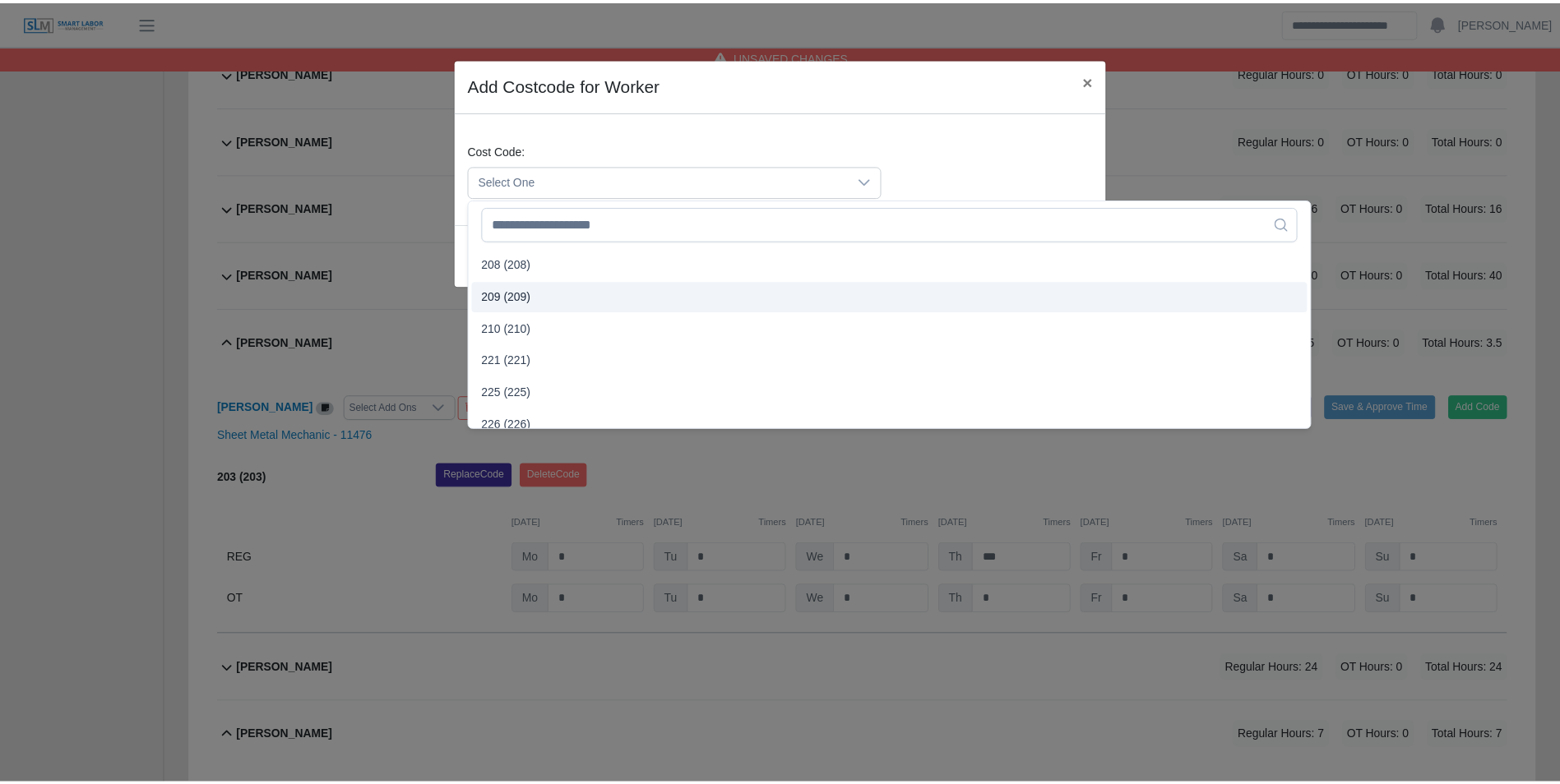
scroll to position [658, 0]
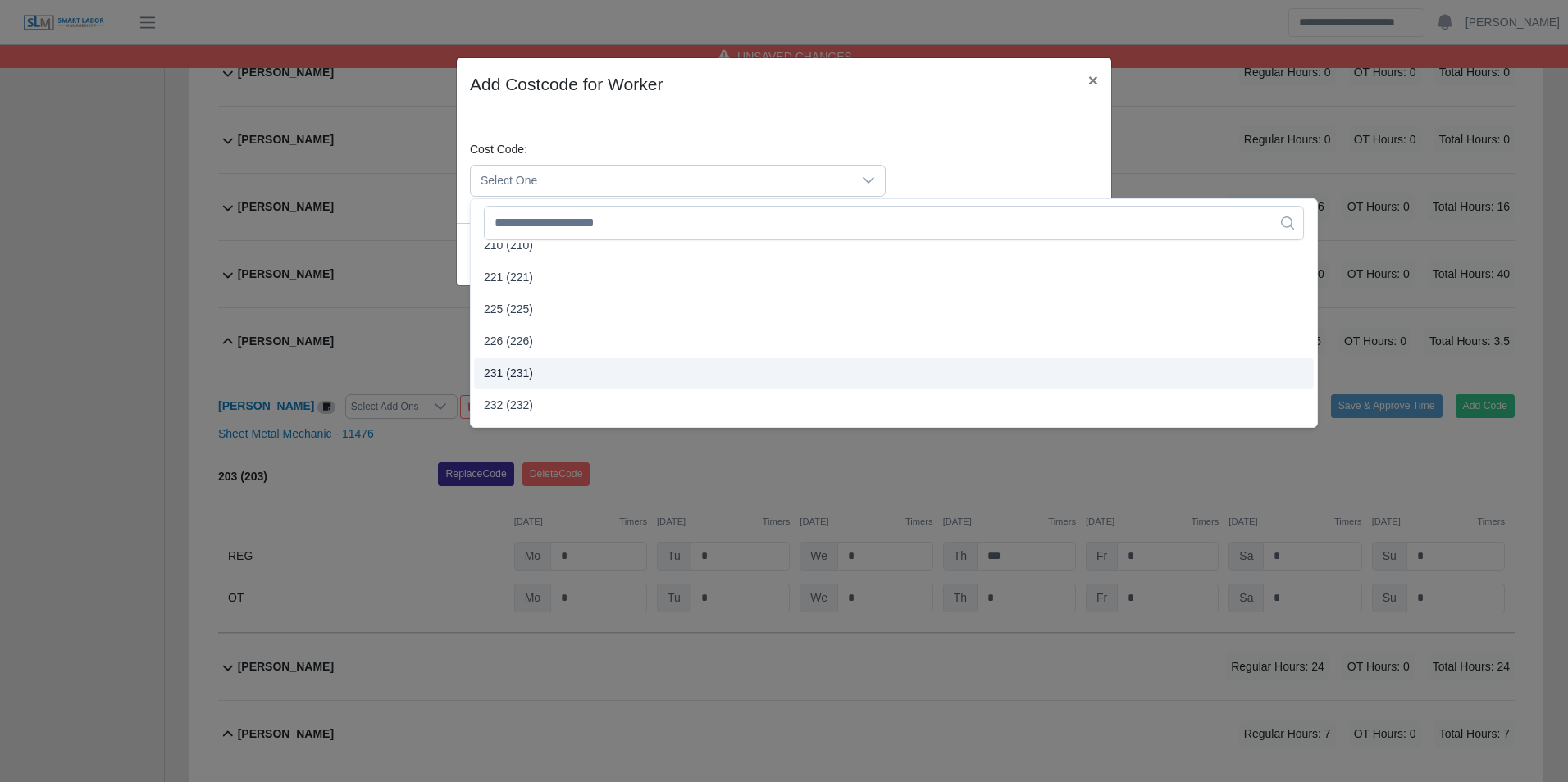
click at [518, 369] on span "231 (231)" at bounding box center [508, 374] width 49 height 17
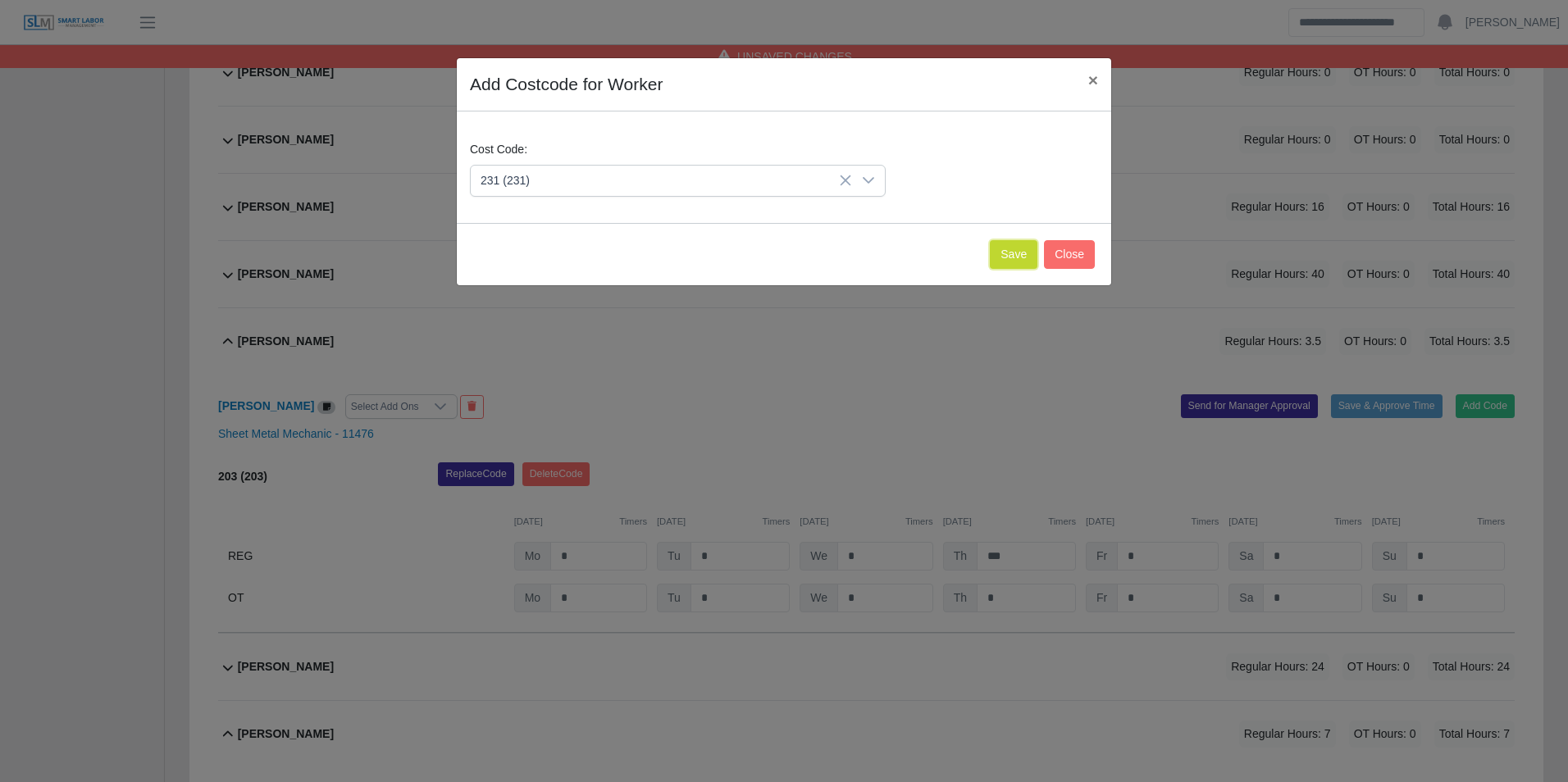
click at [1002, 258] on button "Save" at bounding box center [1013, 255] width 47 height 28
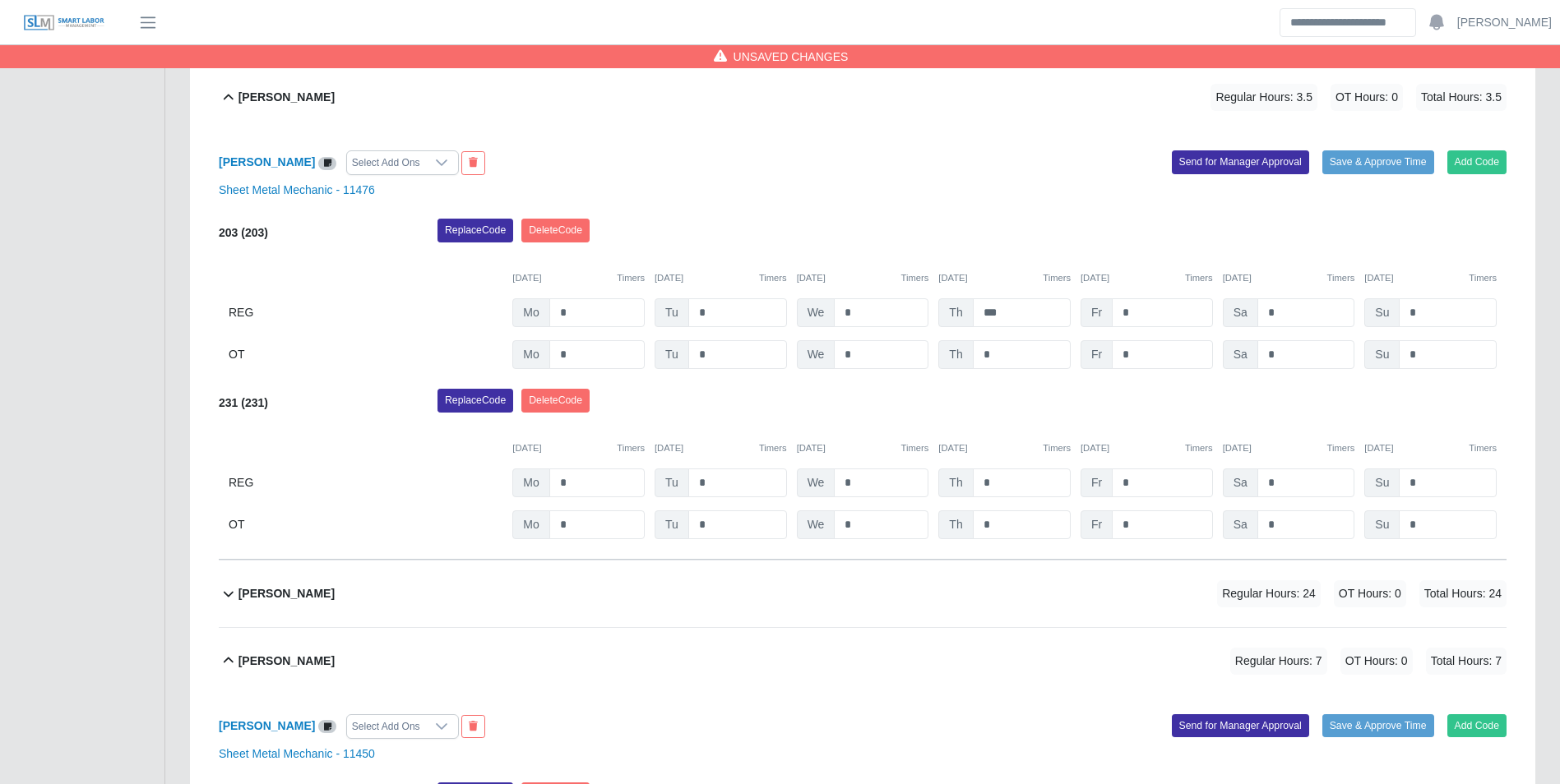
scroll to position [2037, 0]
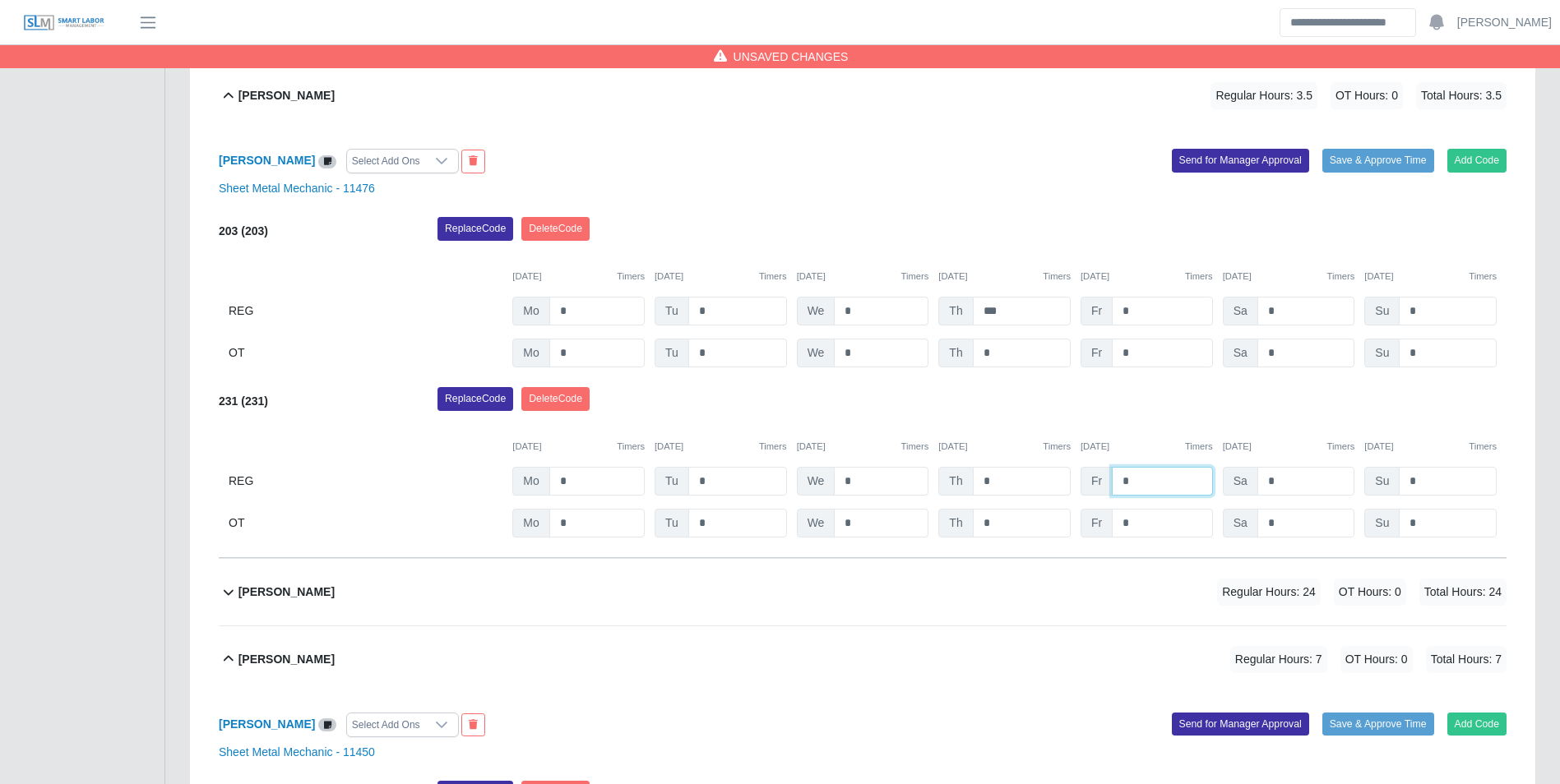
click at [1165, 475] on input "*" at bounding box center [1162, 481] width 100 height 28
type input "*"
click at [1185, 410] on div "Replace Code Delete Code" at bounding box center [972, 403] width 1094 height 33
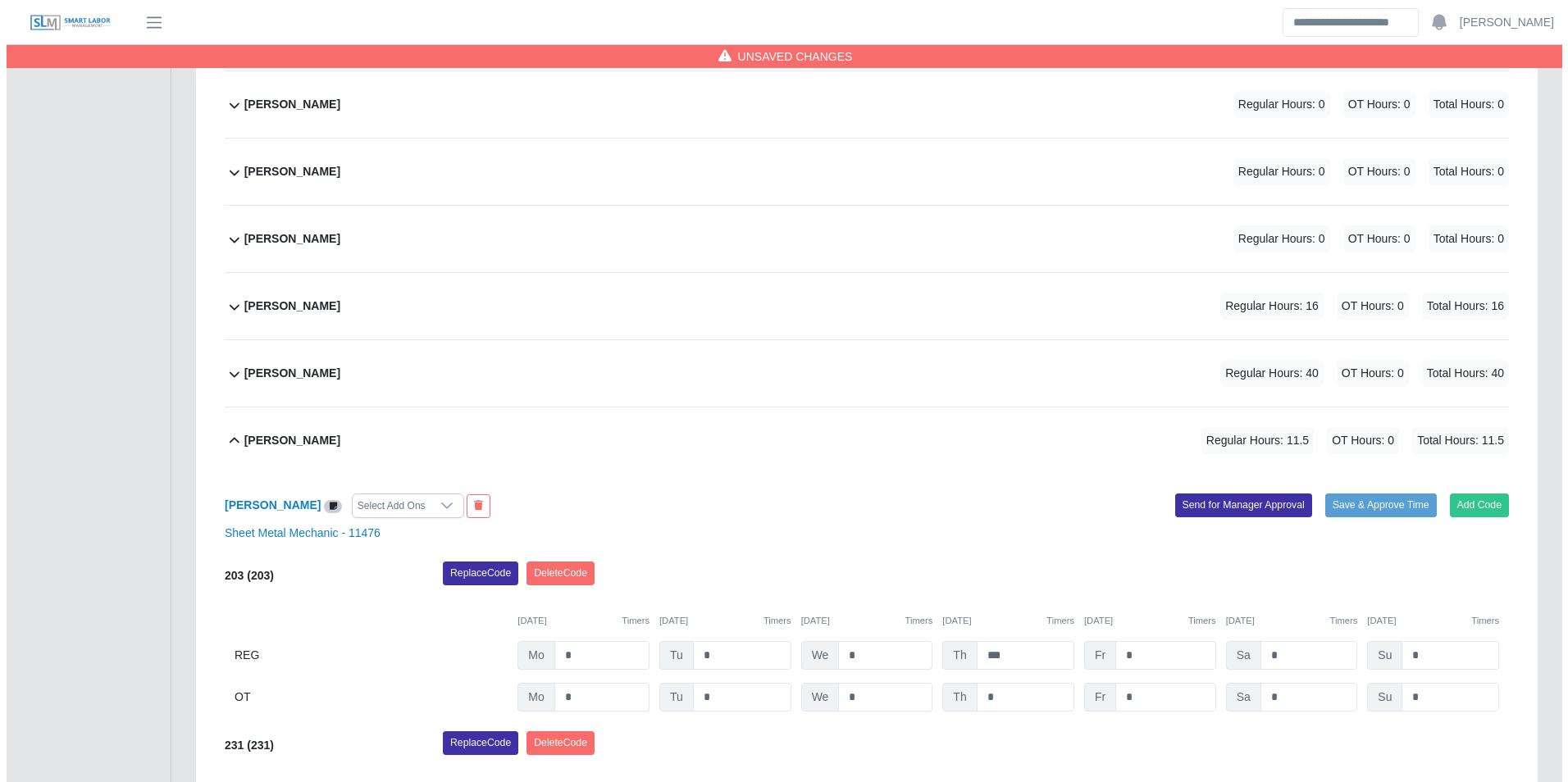
scroll to position [1704, 0]
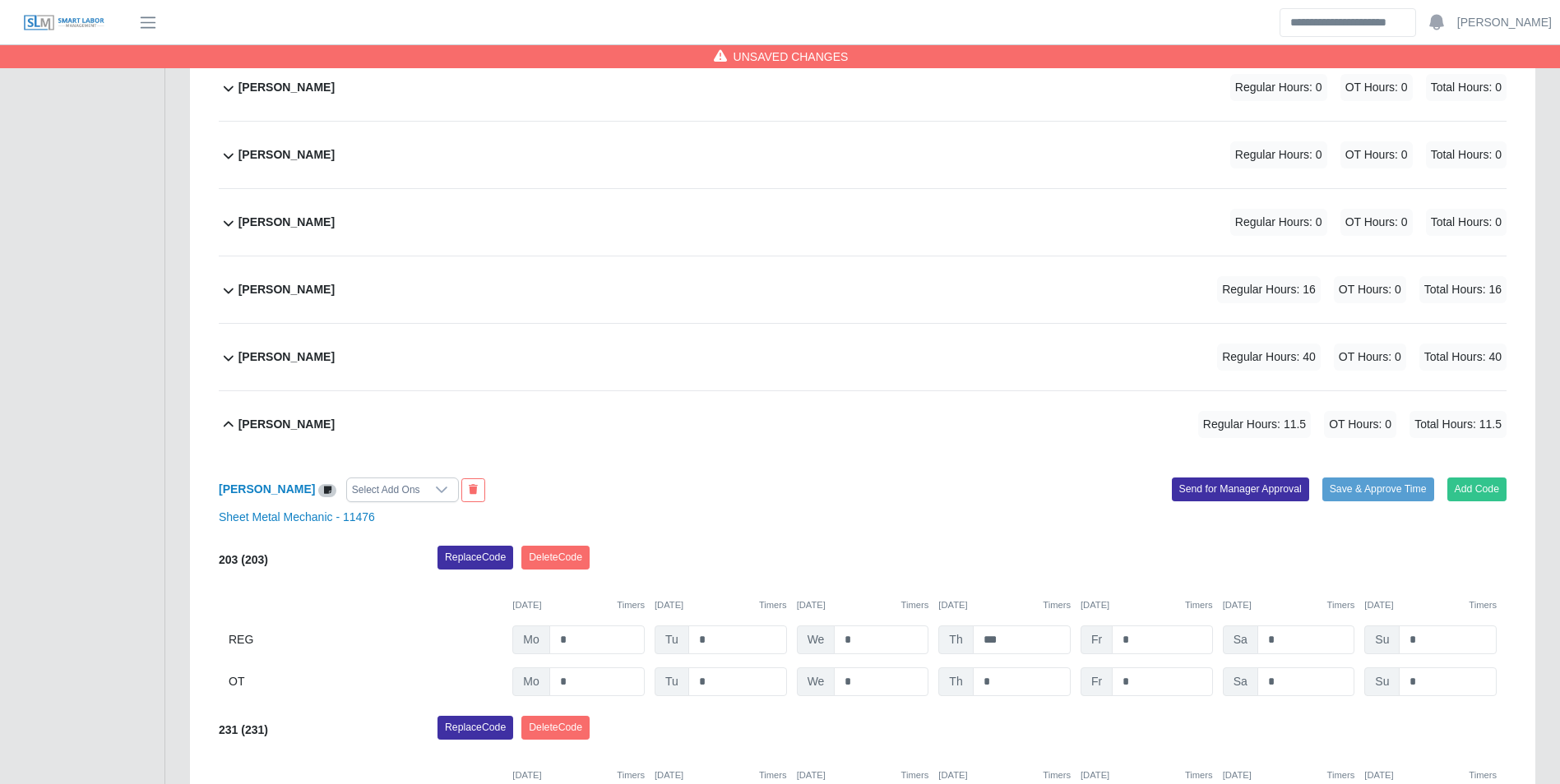
click at [307, 237] on div "Kevin Salas Regular Hours: 0 OT Hours: 0 Total Hours: 0" at bounding box center [873, 223] width 1268 height 67
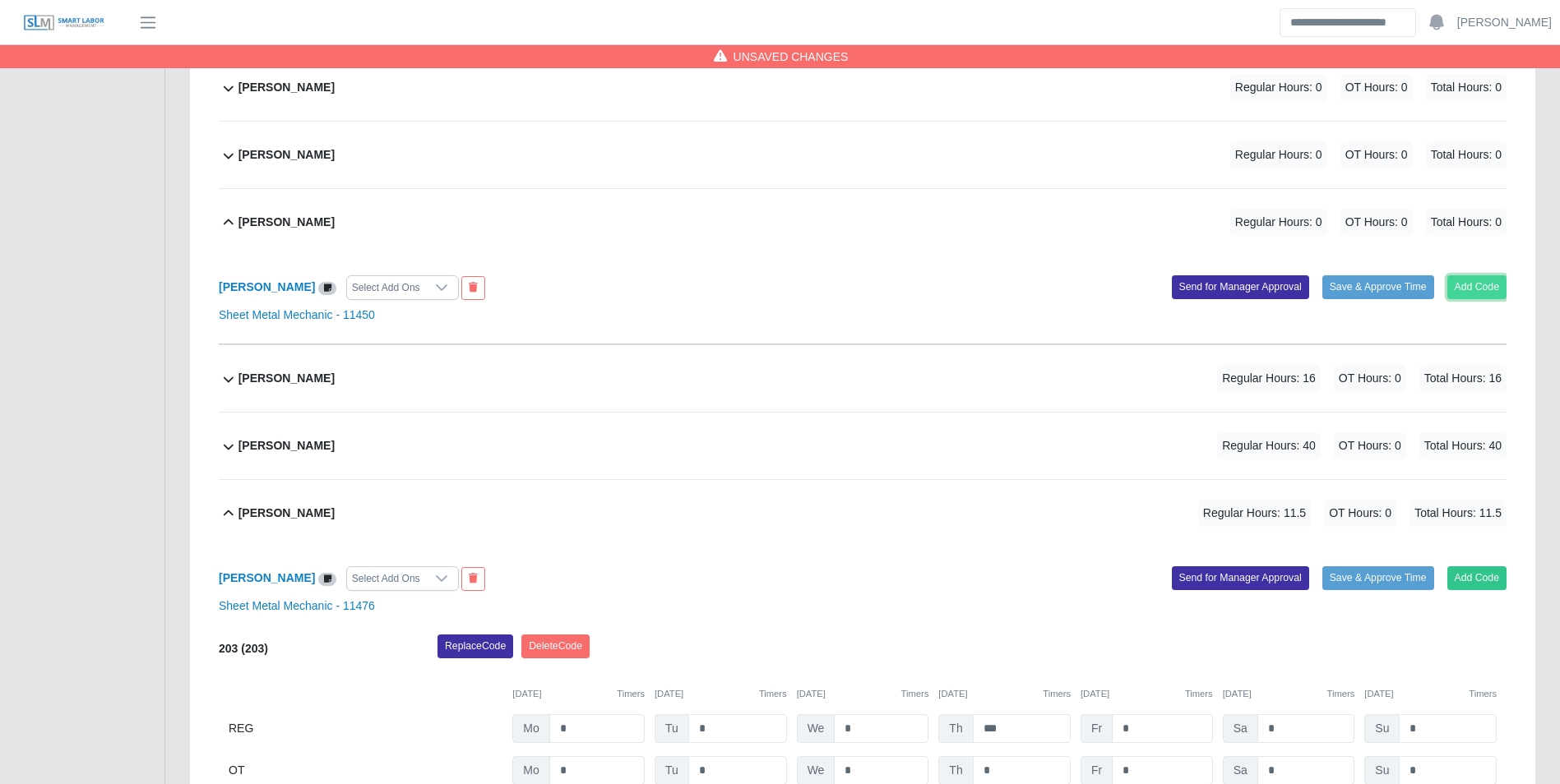
click at [1467, 292] on button "Add Code" at bounding box center [1477, 287] width 60 height 23
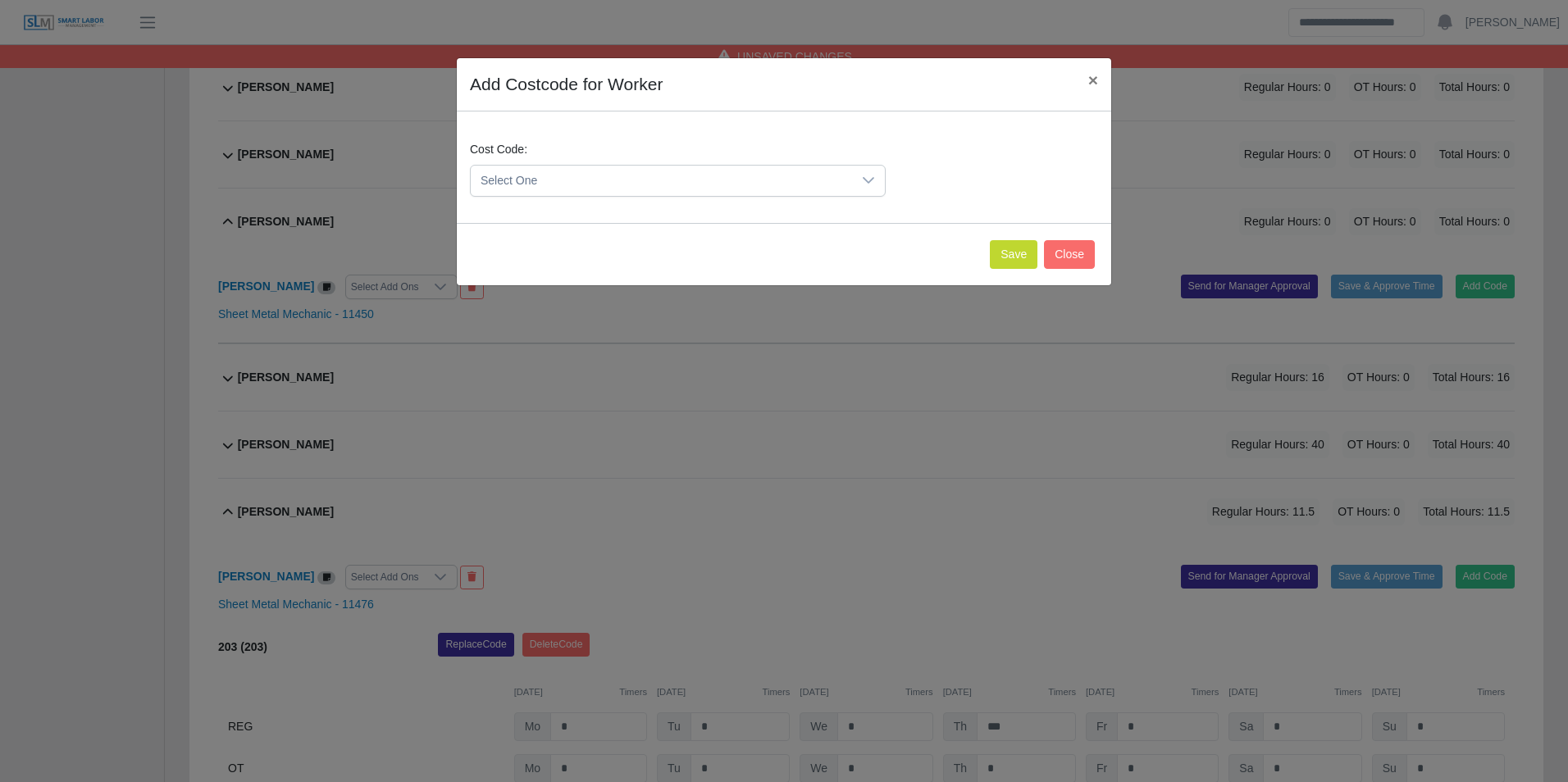
click at [613, 196] on div "Select One" at bounding box center [678, 181] width 416 height 32
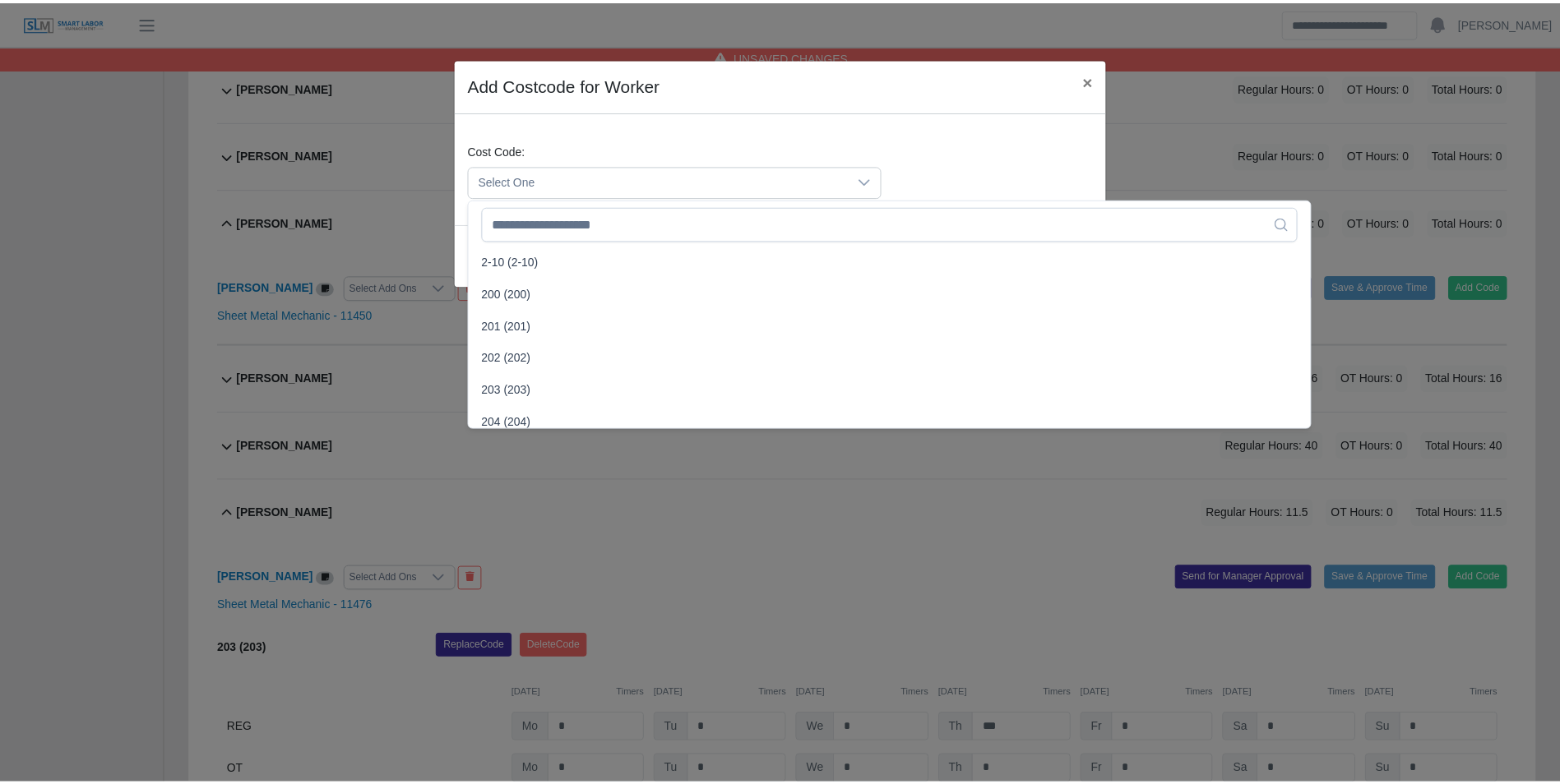
scroll to position [329, 0]
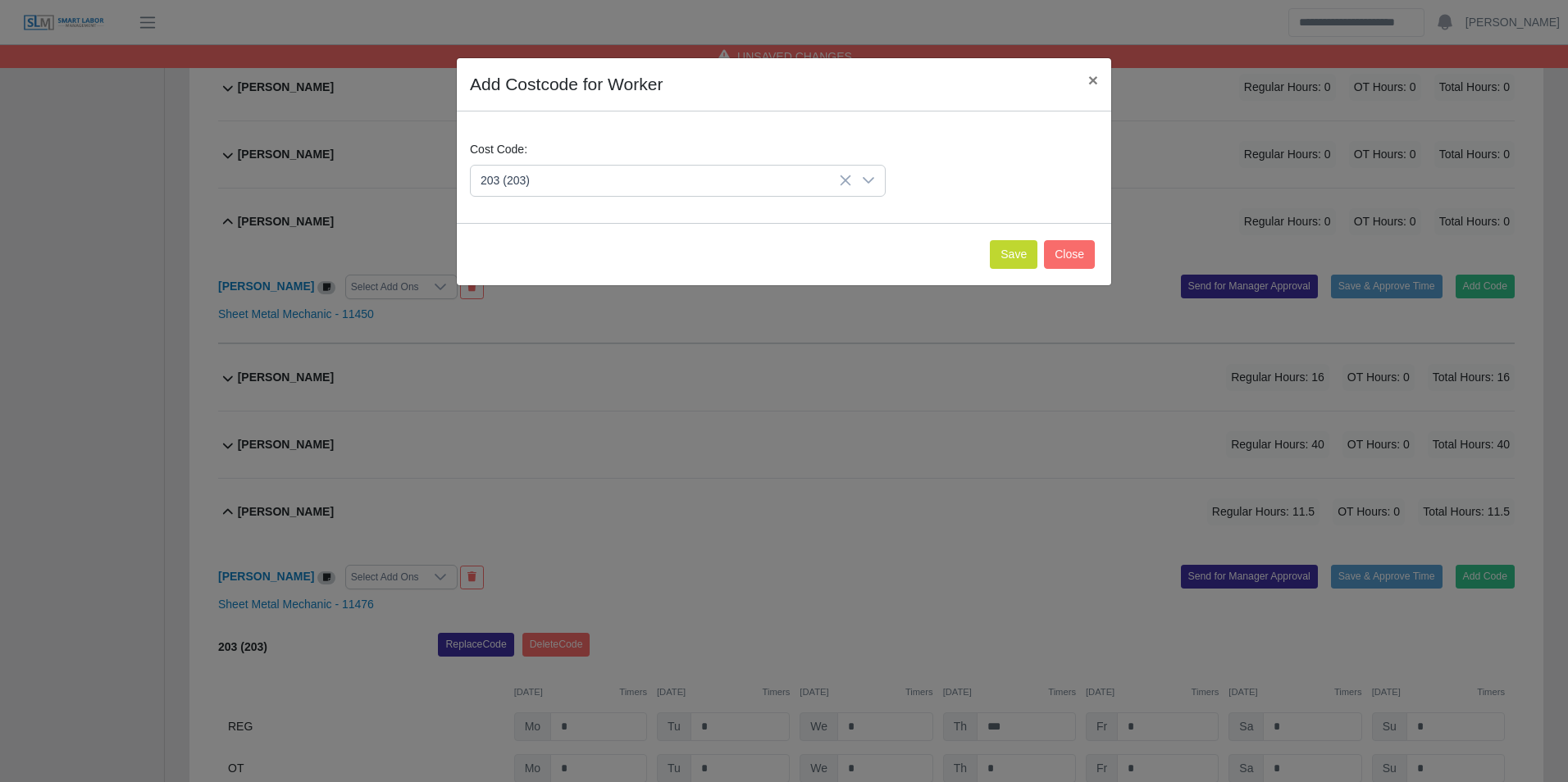
click at [542, 377] on li "203 (203)" at bounding box center [893, 382] width 839 height 30
click at [1021, 265] on button "Save" at bounding box center [1013, 255] width 47 height 28
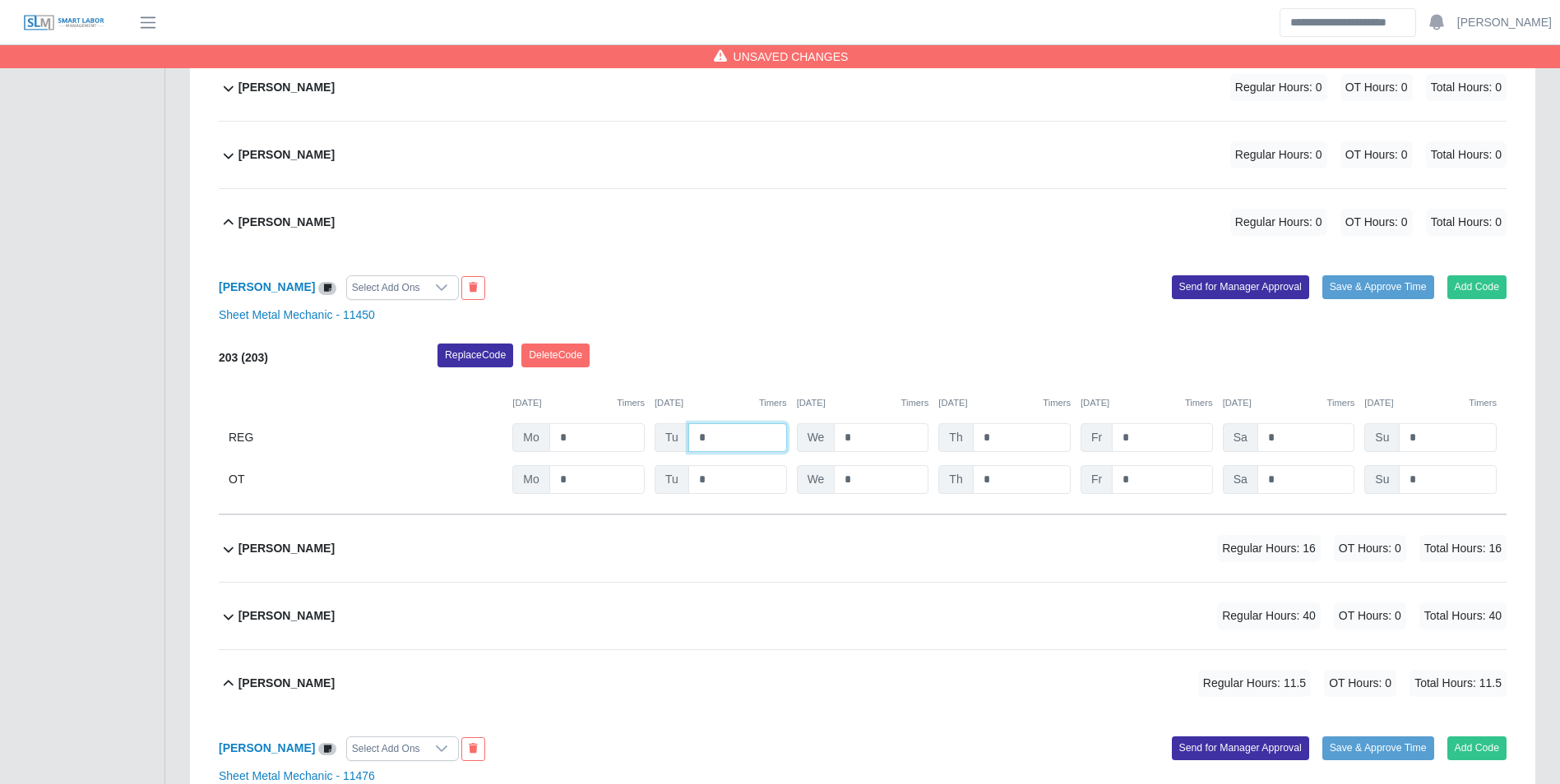
click at [752, 444] on input "*" at bounding box center [737, 438] width 98 height 28
type input "*"
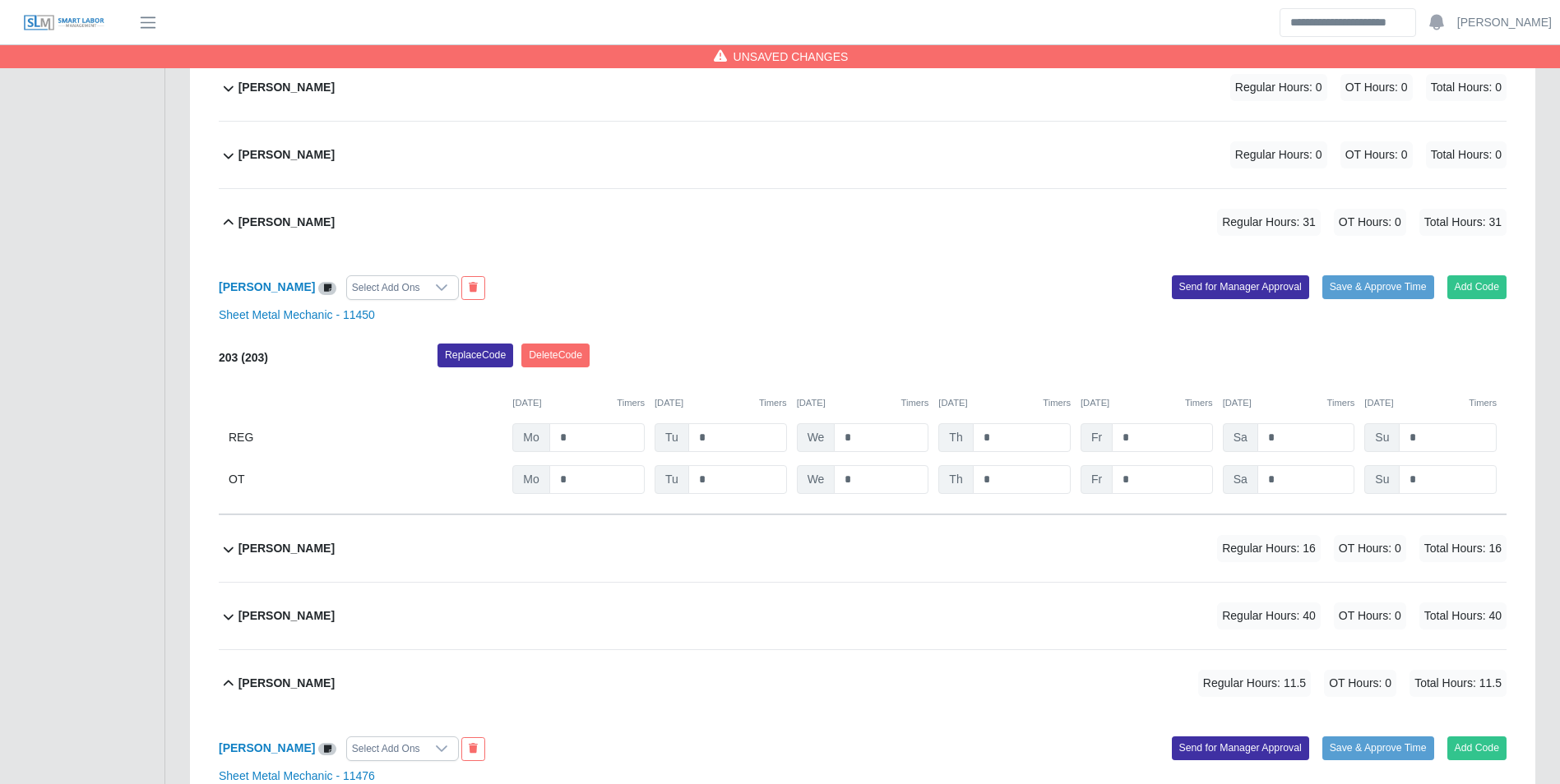
click at [904, 384] on div "10/06/2025 Timers 10/07/2025 Timers 10/08/2025 Timers 10/09/2025 Timers 10/10/2…" at bounding box center [863, 393] width 1288 height 33
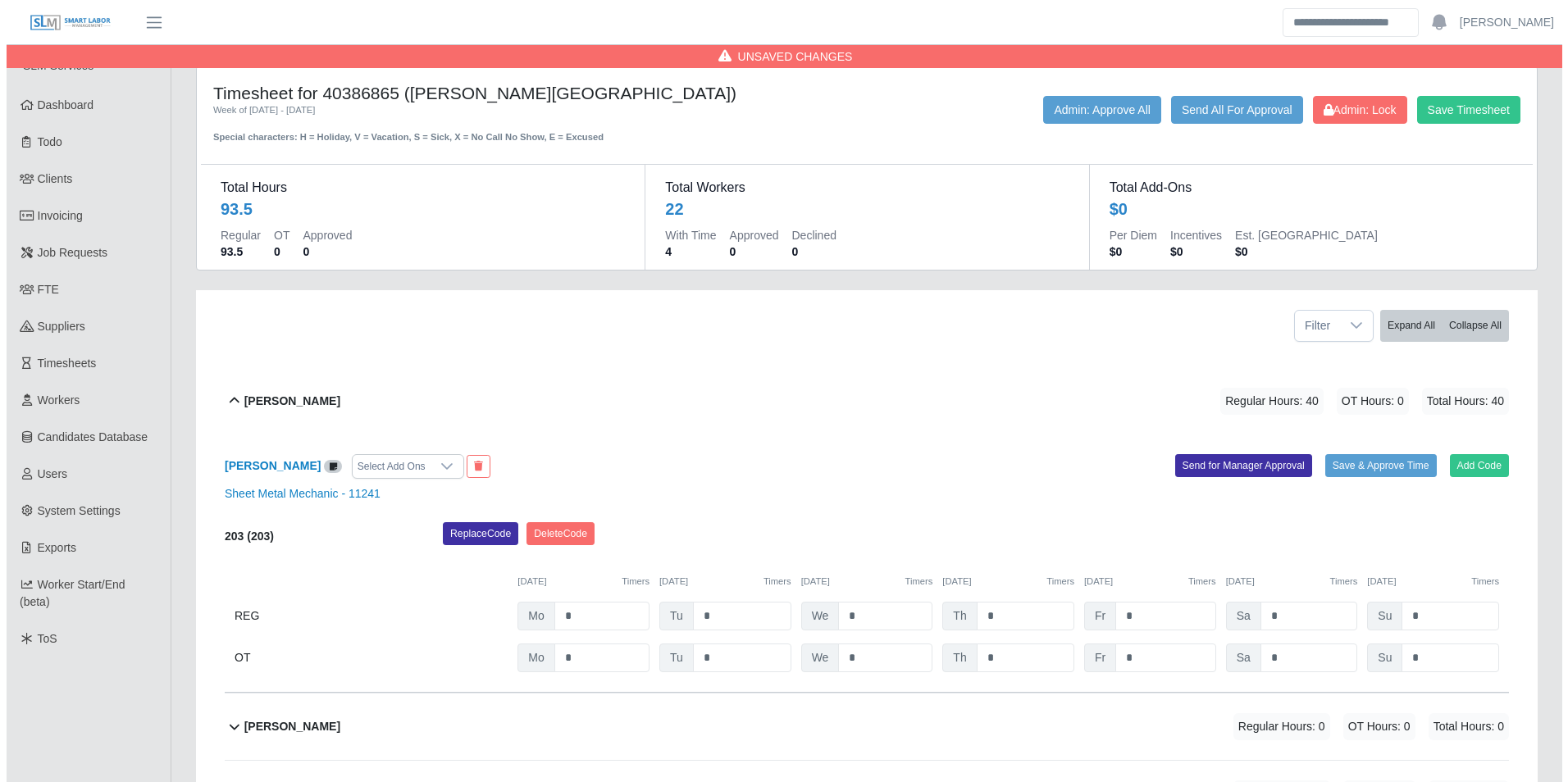
scroll to position [492, 0]
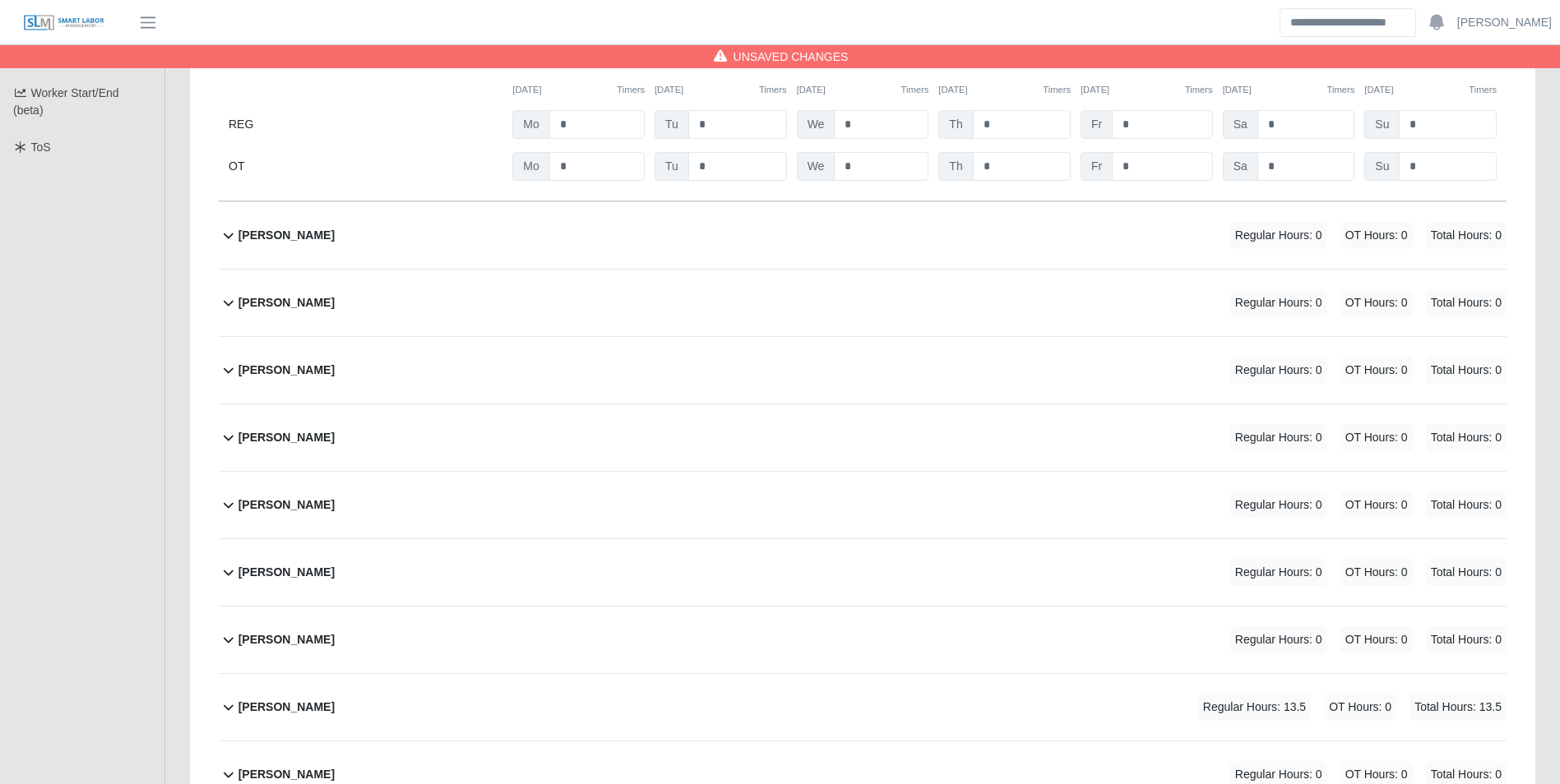
click at [365, 299] on div "Arnulfo Salas Martinez Regular Hours: 0 OT Hours: 0 Total Hours: 0" at bounding box center [873, 303] width 1268 height 67
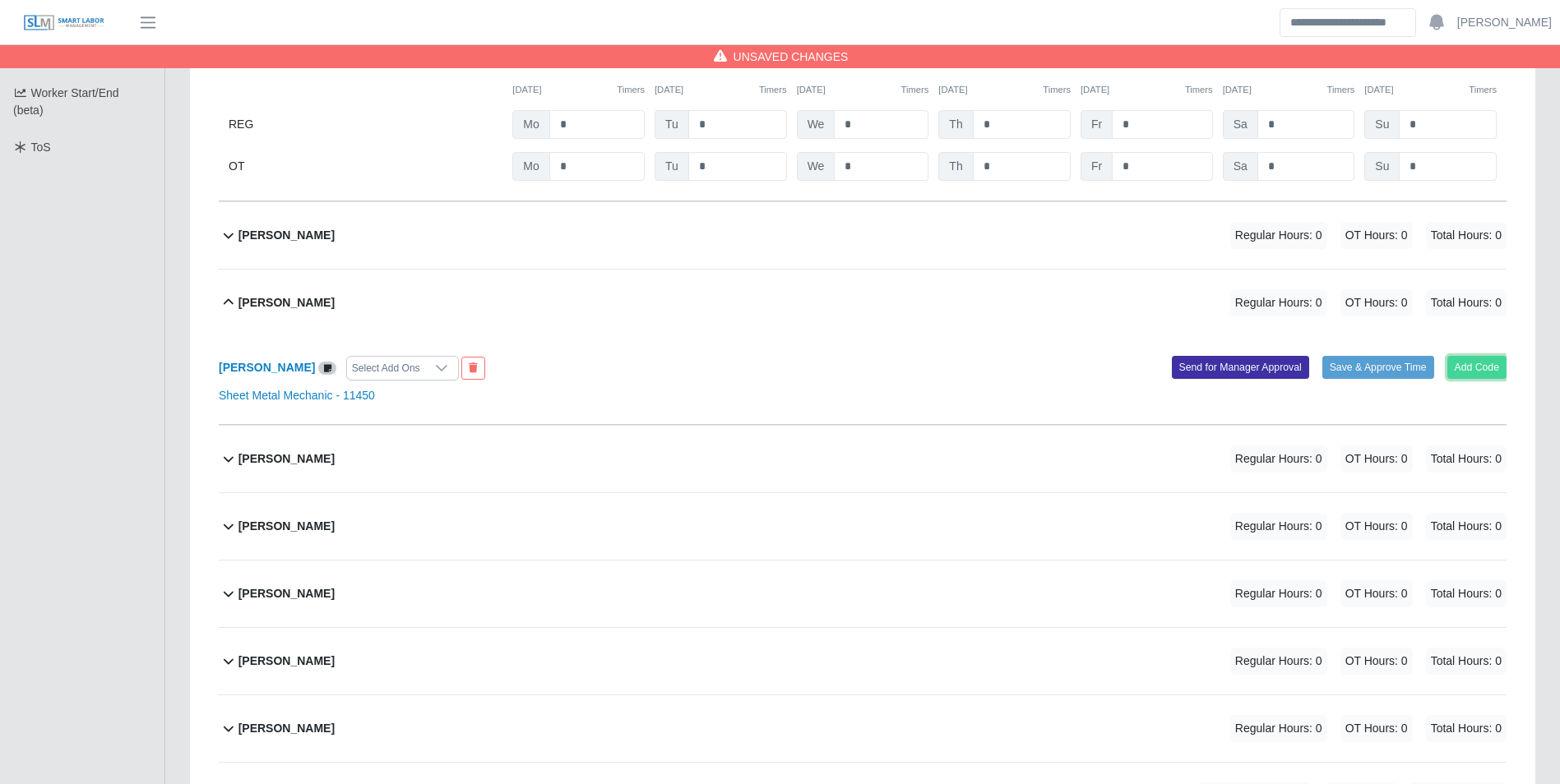
click at [1490, 367] on button "Add Code" at bounding box center [1477, 368] width 60 height 23
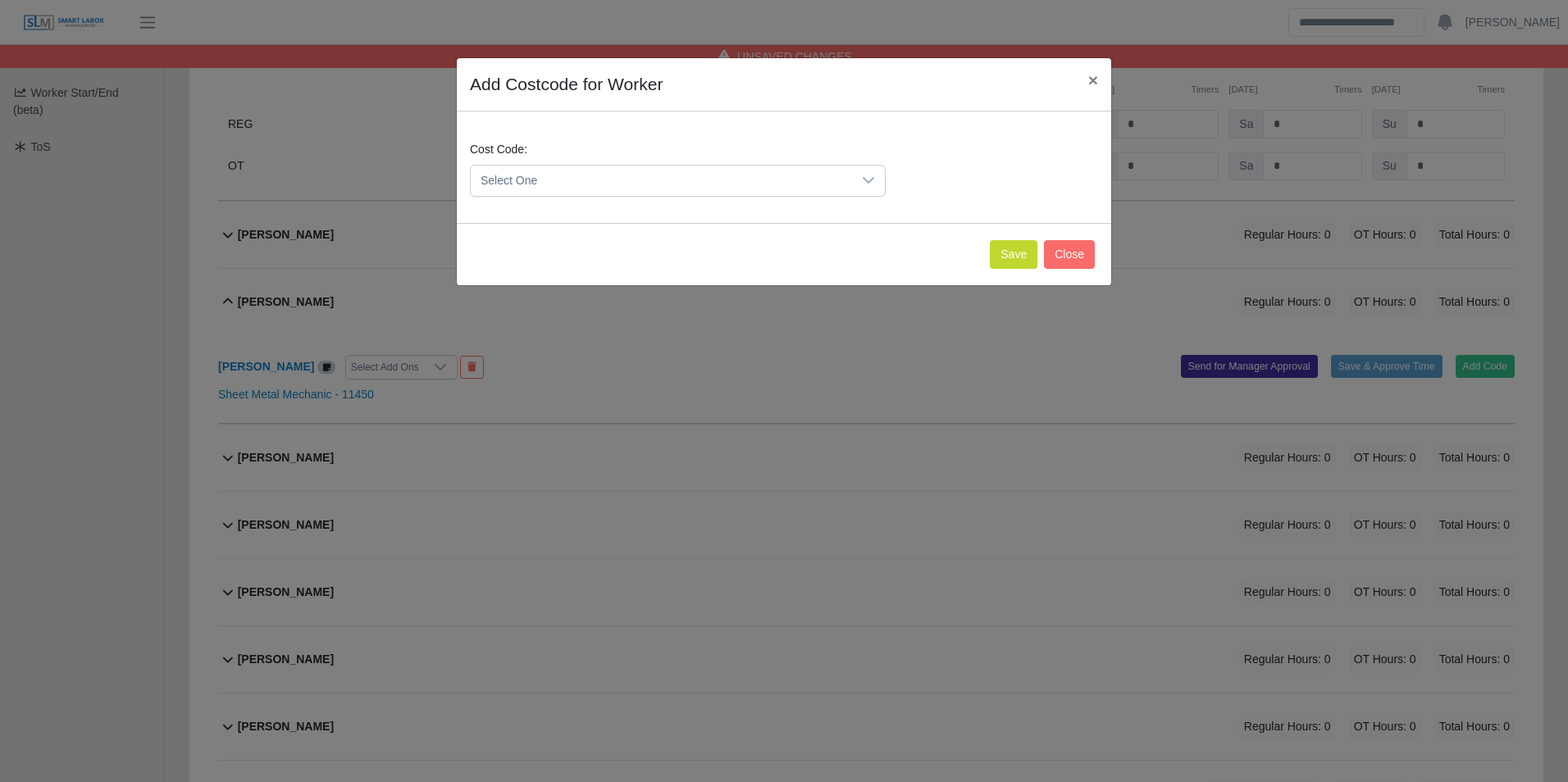
click at [675, 173] on span "Select One" at bounding box center [661, 181] width 381 height 30
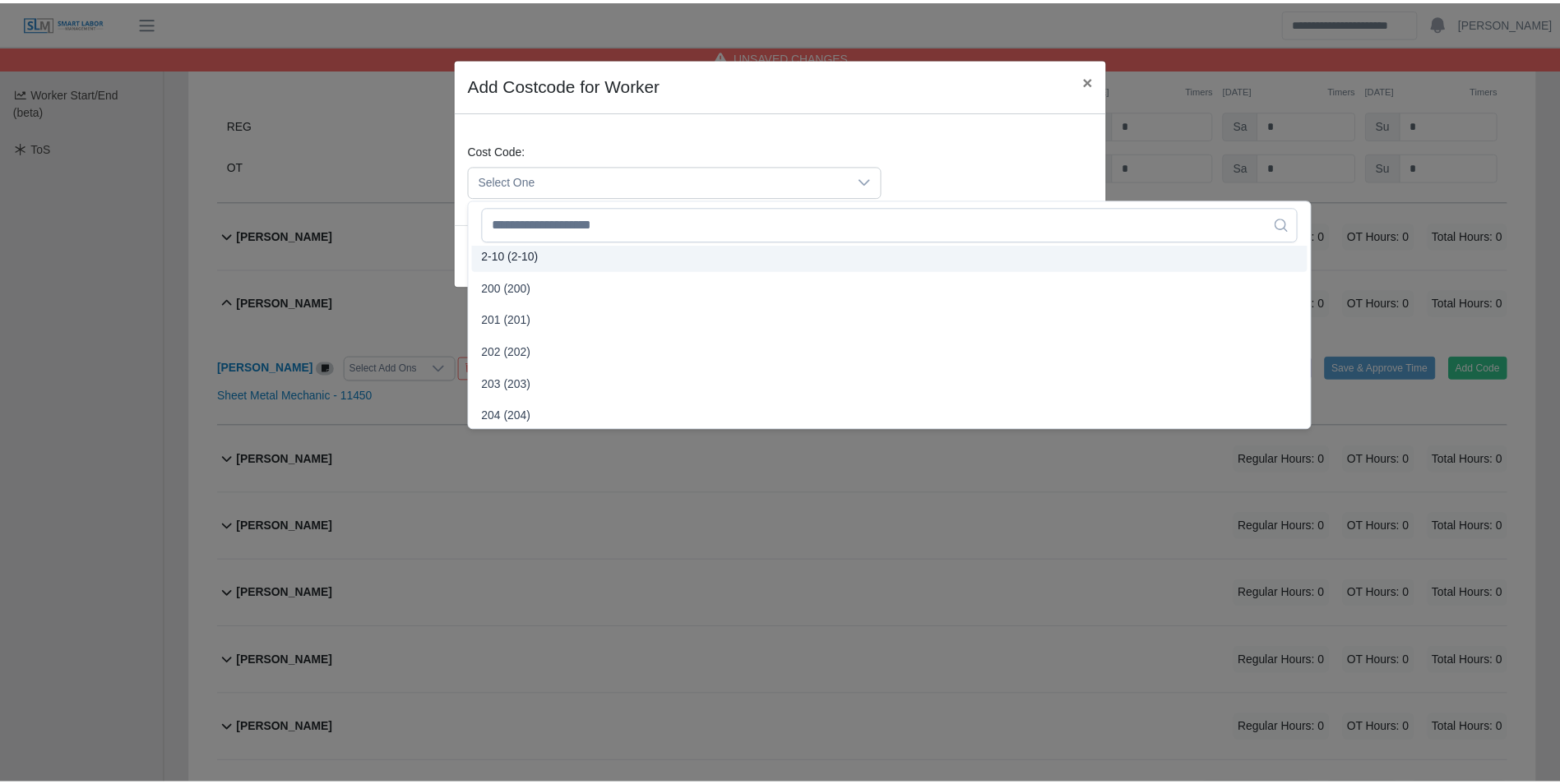
scroll to position [329, 0]
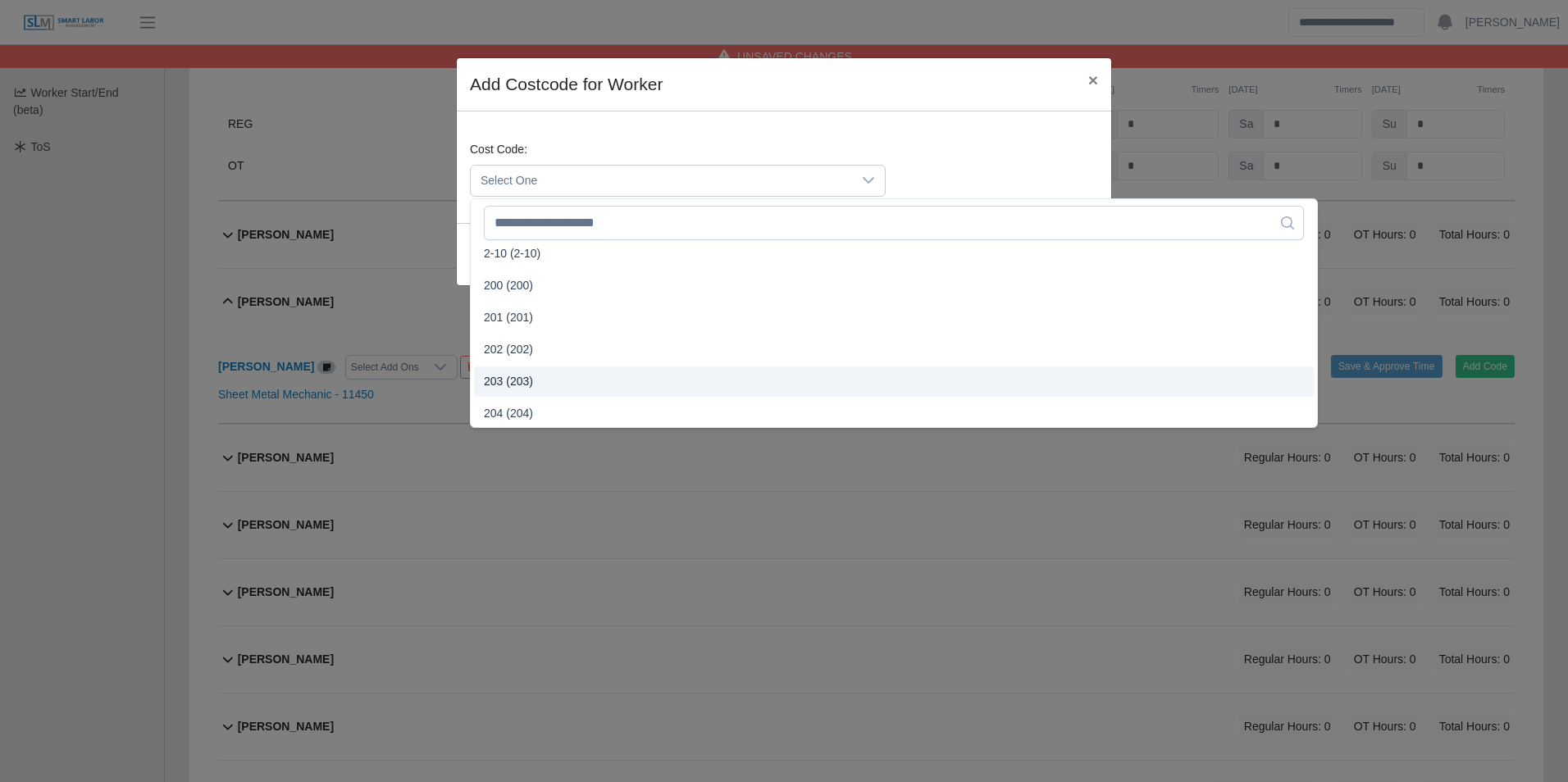
click at [524, 379] on span "203 (203)" at bounding box center [508, 381] width 49 height 17
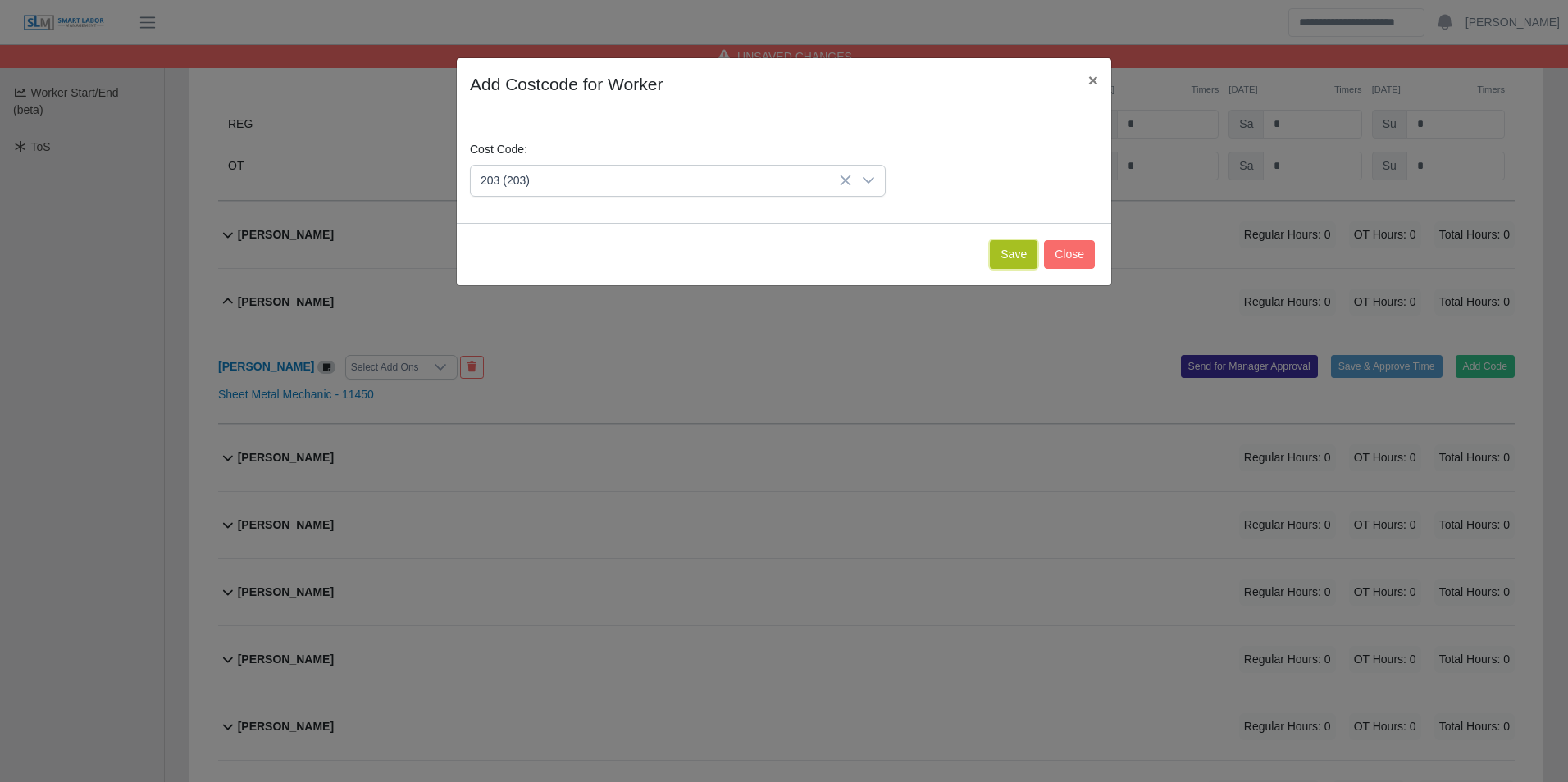
click at [1020, 259] on button "Save" at bounding box center [1013, 255] width 47 height 28
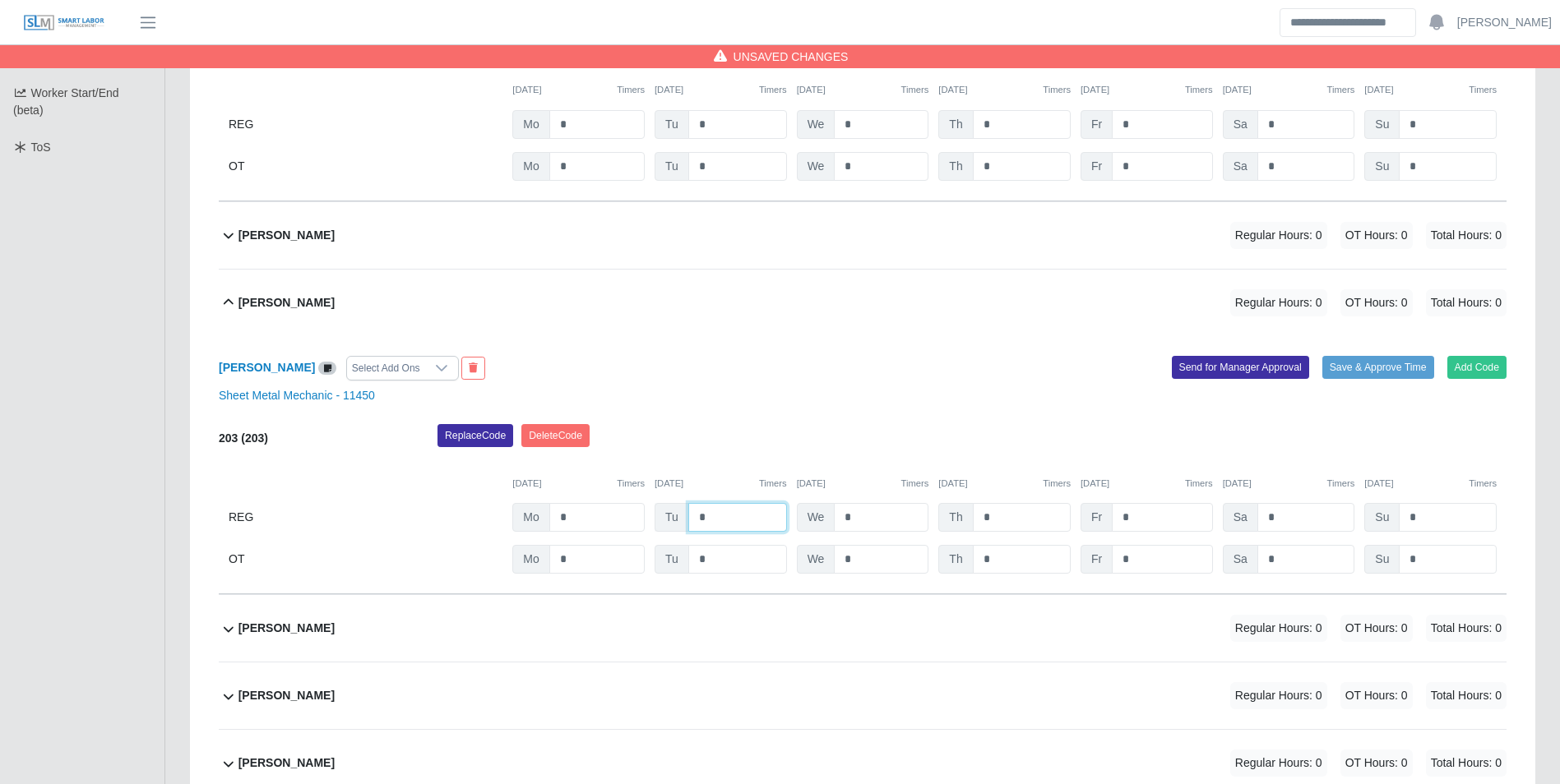
click at [749, 510] on input "*" at bounding box center [737, 517] width 98 height 28
type input "*"
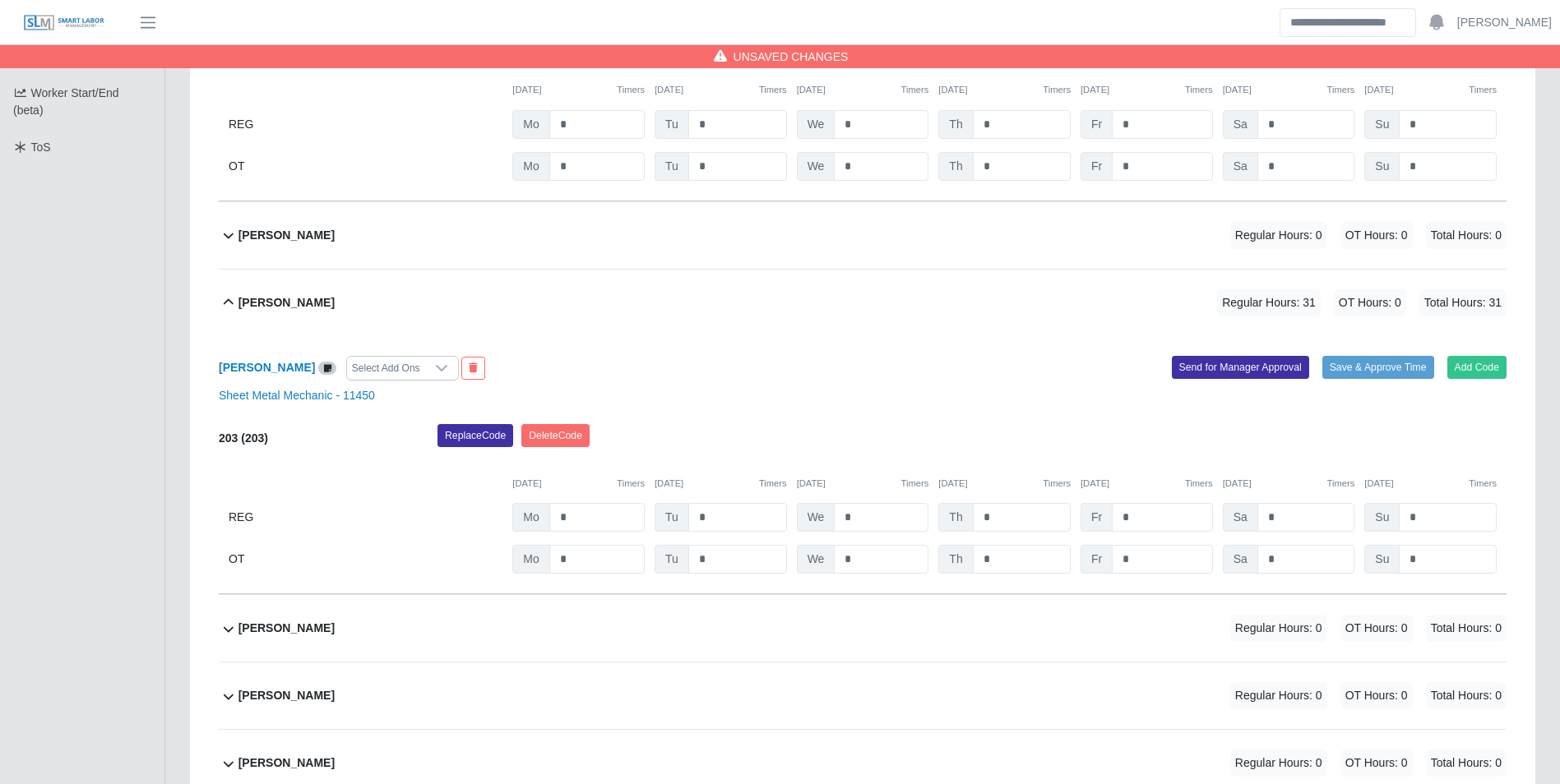
click at [859, 461] on div "10/06/2025 Timers 10/07/2025 Timers 10/08/2025 Timers 10/09/2025 Timers 10/10/2…" at bounding box center [863, 474] width 1288 height 33
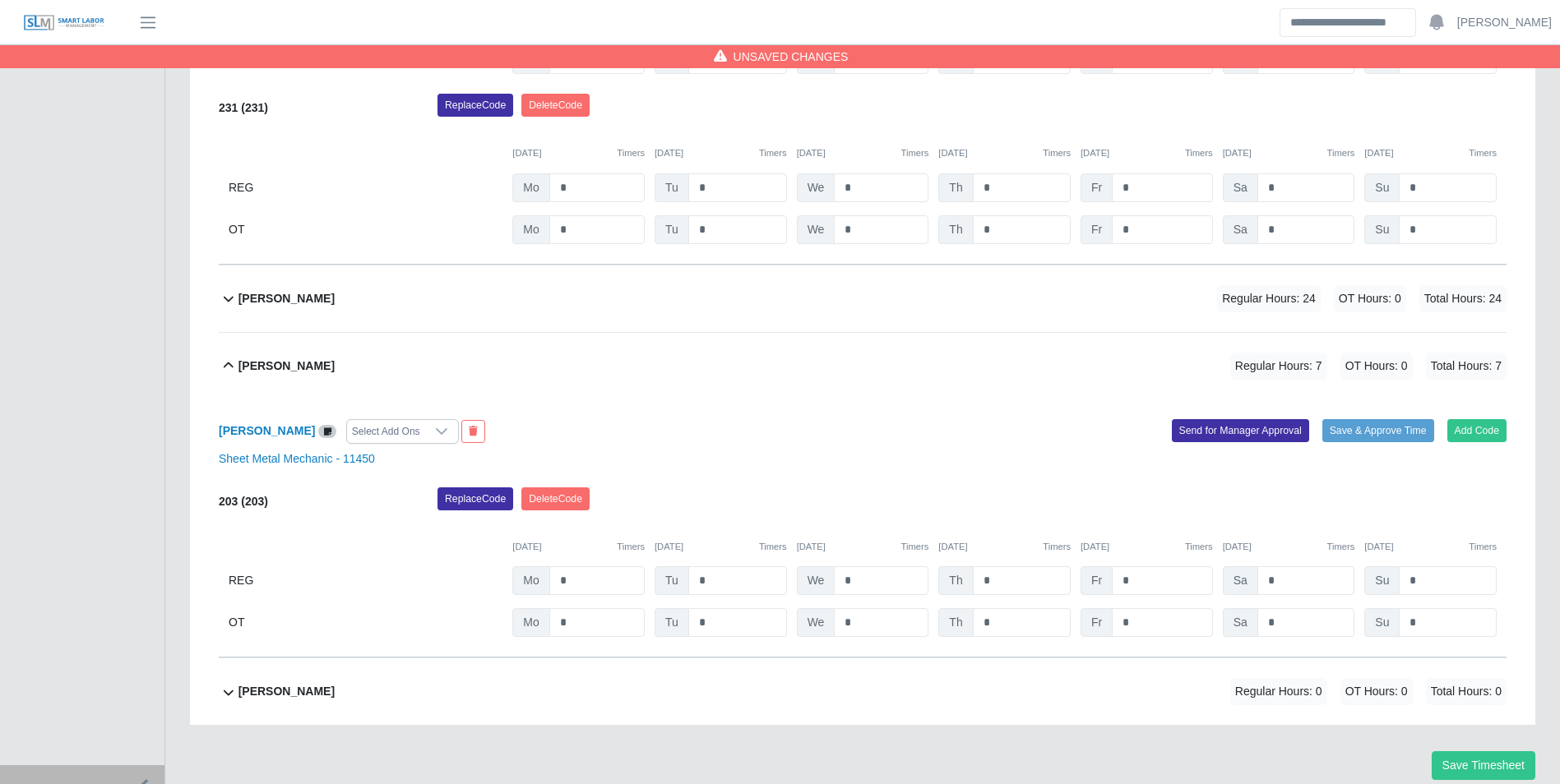
scroll to position [2915, 0]
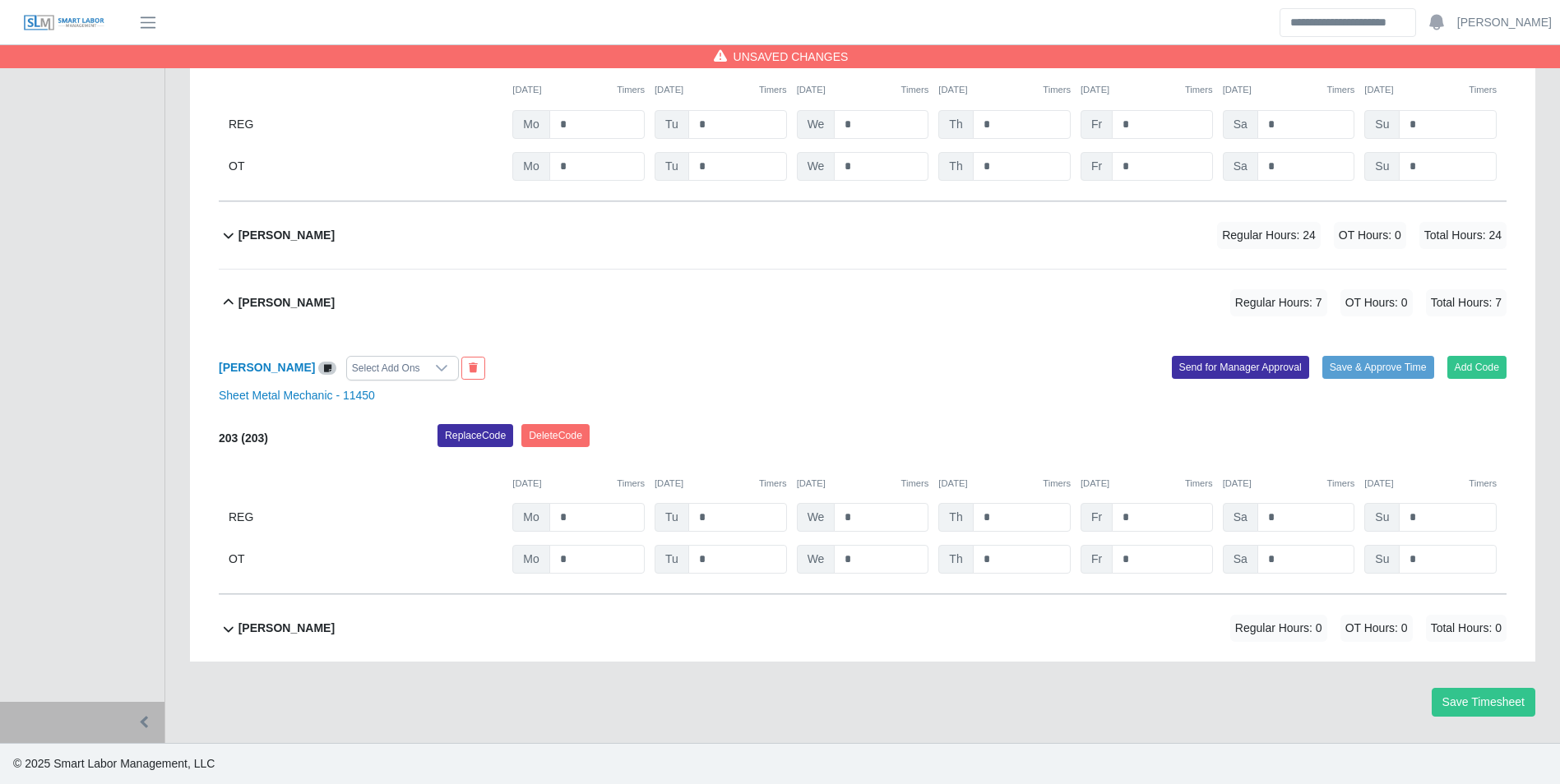
drag, startPoint x: 352, startPoint y: 626, endPoint x: 361, endPoint y: 626, distance: 9.0
click at [352, 626] on div "Sergio Ponciano Regular Hours: 0 OT Hours: 0 Total Hours: 0" at bounding box center [873, 629] width 1268 height 67
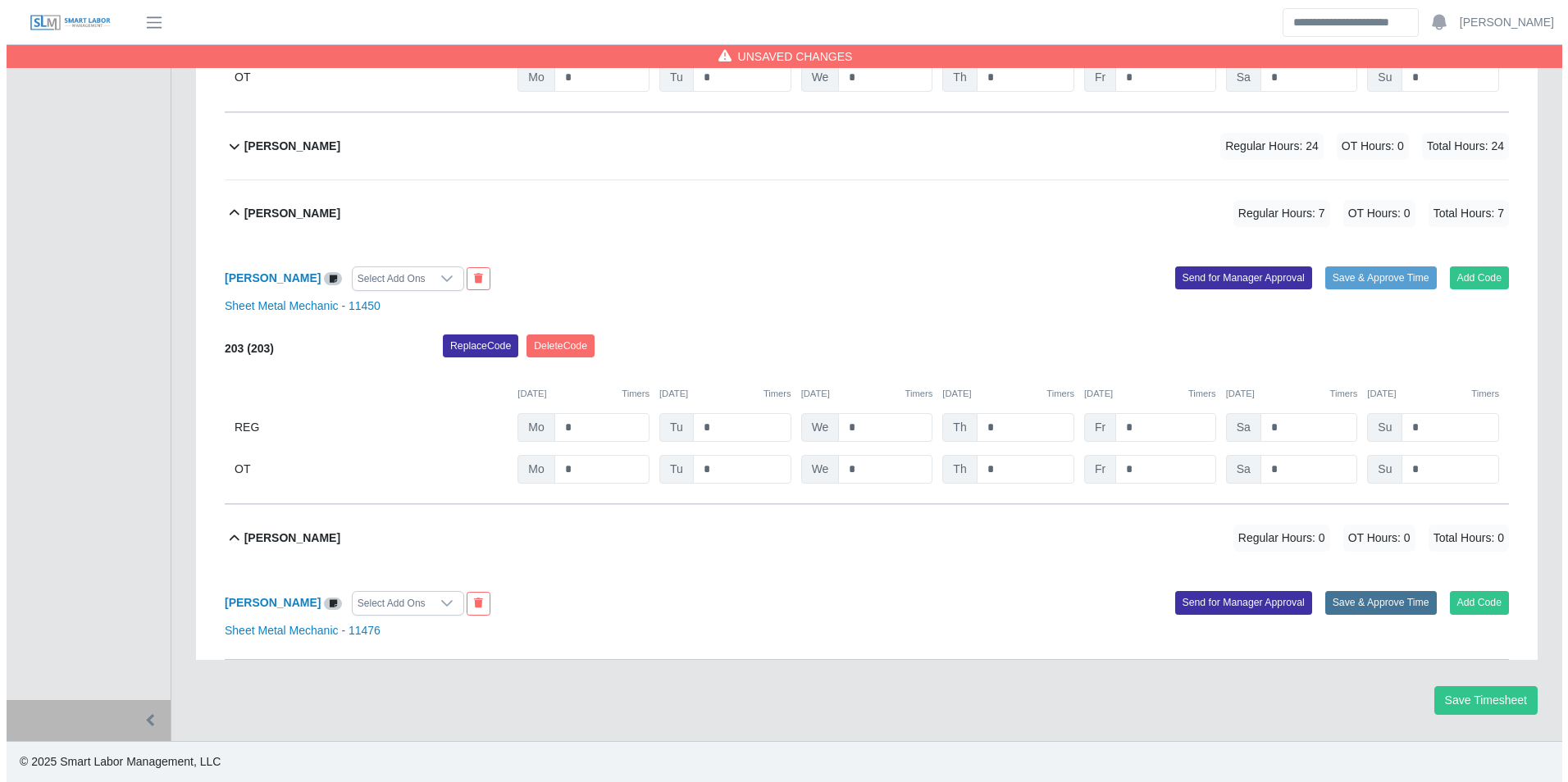
scroll to position [2997, 0]
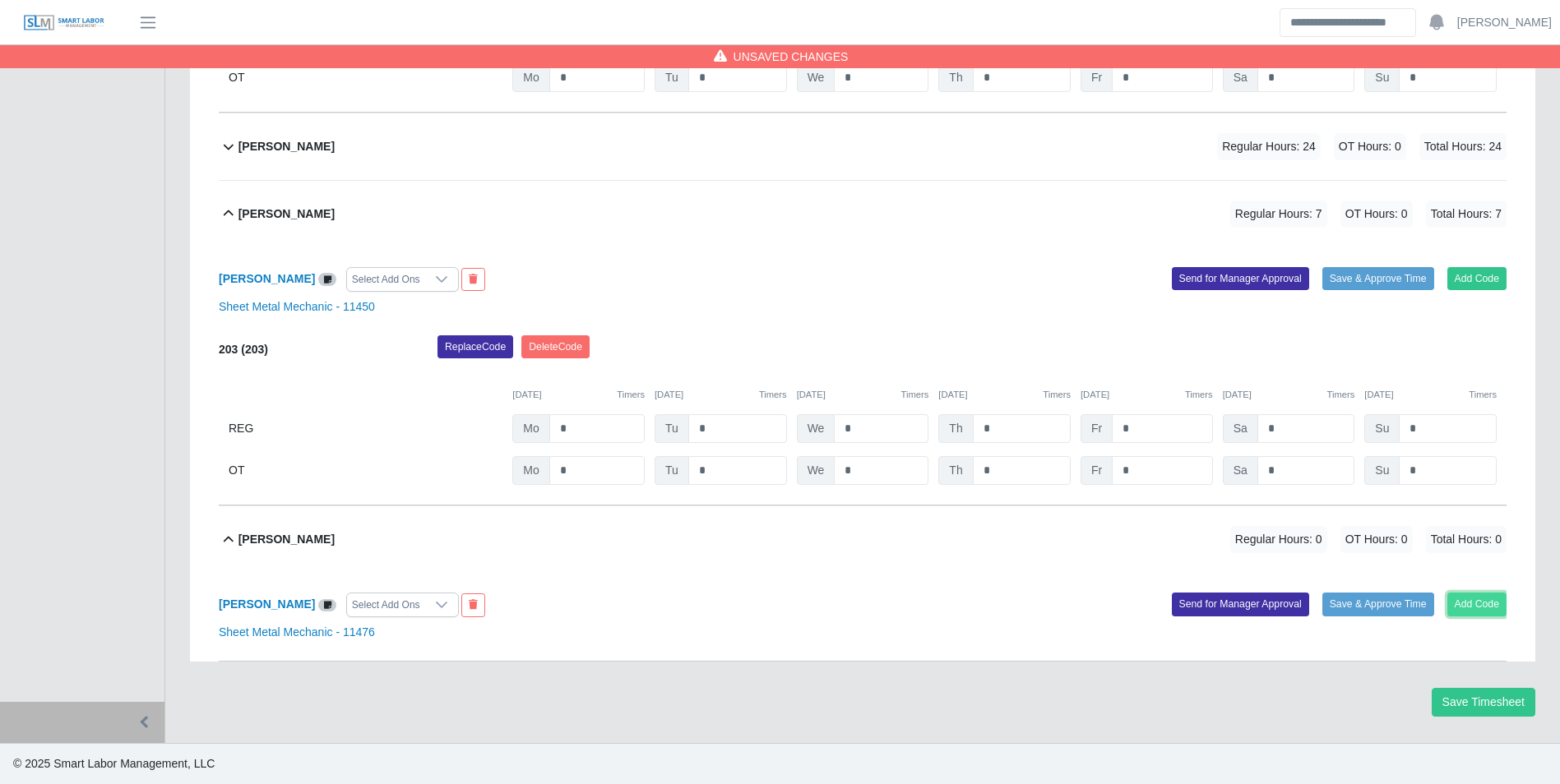
click at [1482, 601] on button "Add Code" at bounding box center [1477, 605] width 60 height 23
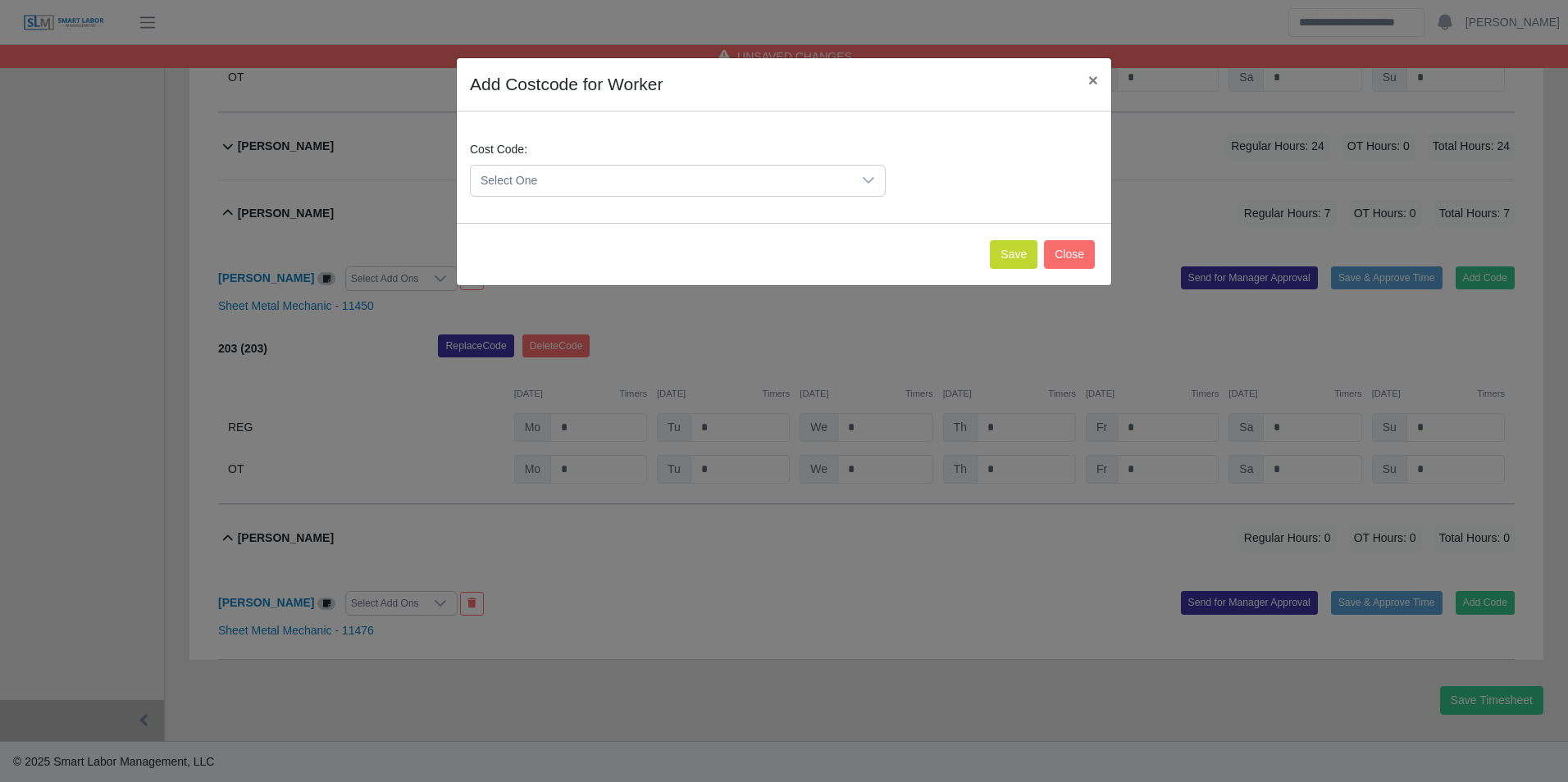
click at [566, 190] on span "Select One" at bounding box center [661, 181] width 381 height 30
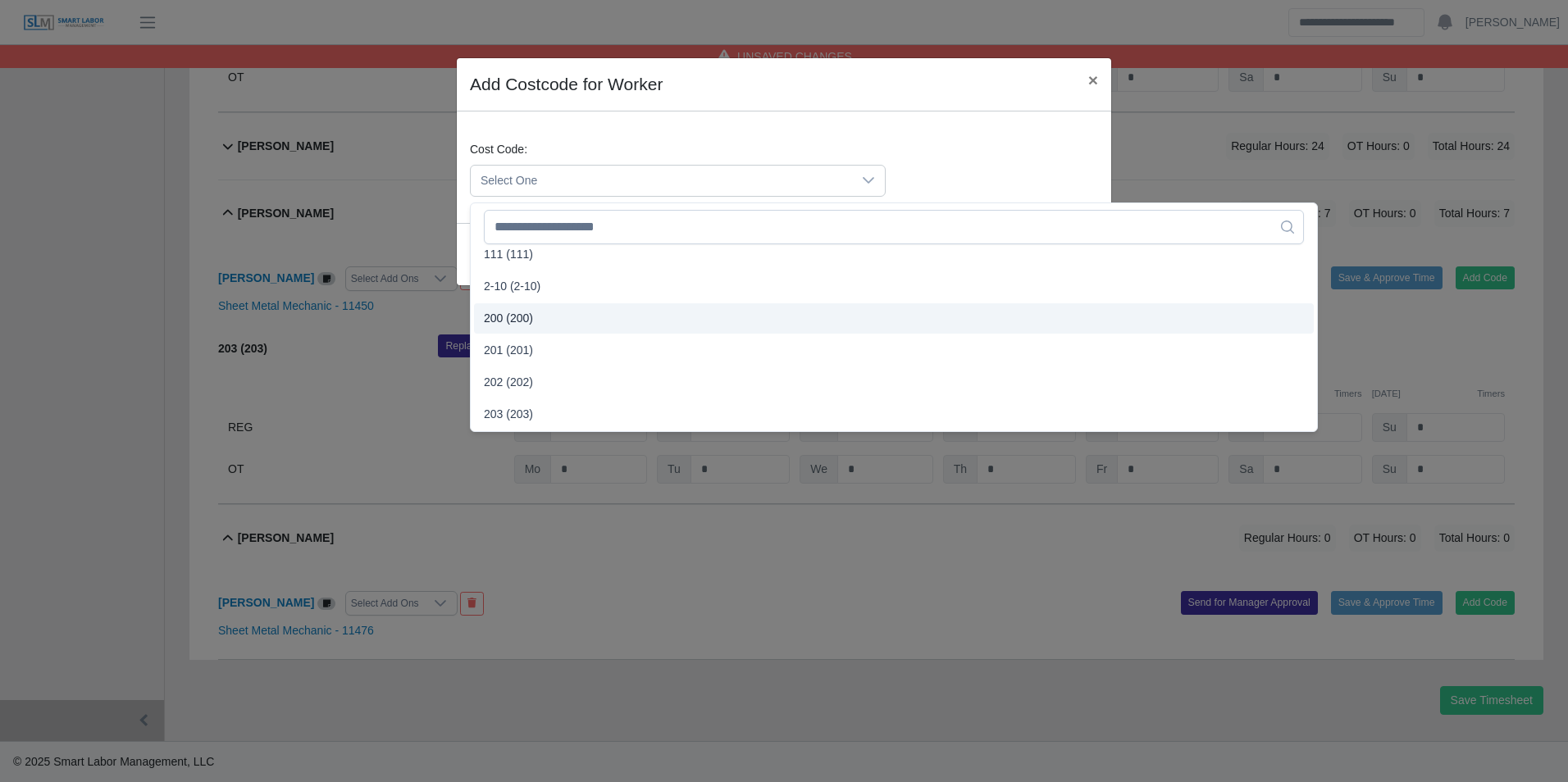
scroll to position [328, 0]
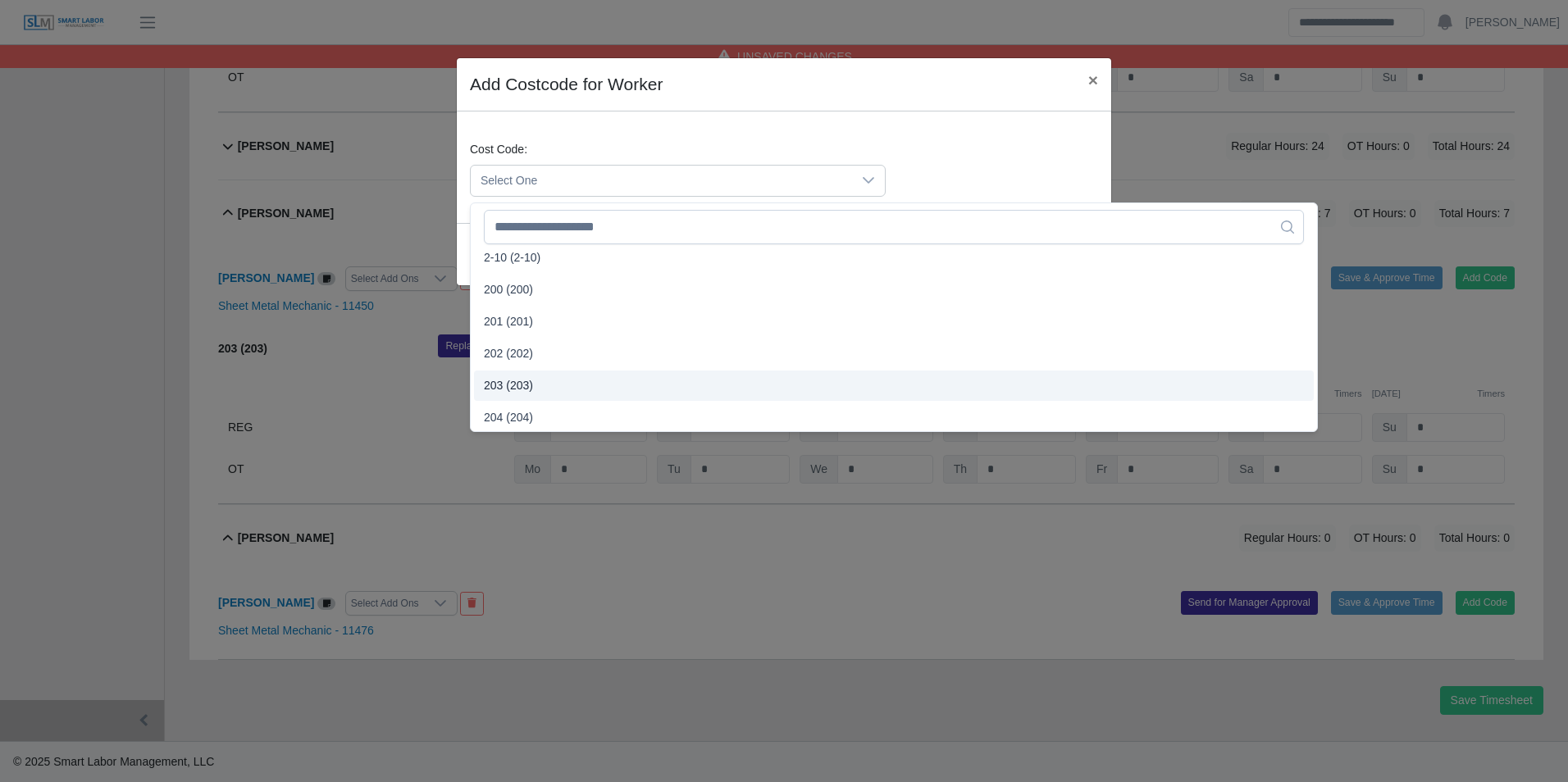
click at [532, 382] on li "203 (203)" at bounding box center [893, 386] width 839 height 30
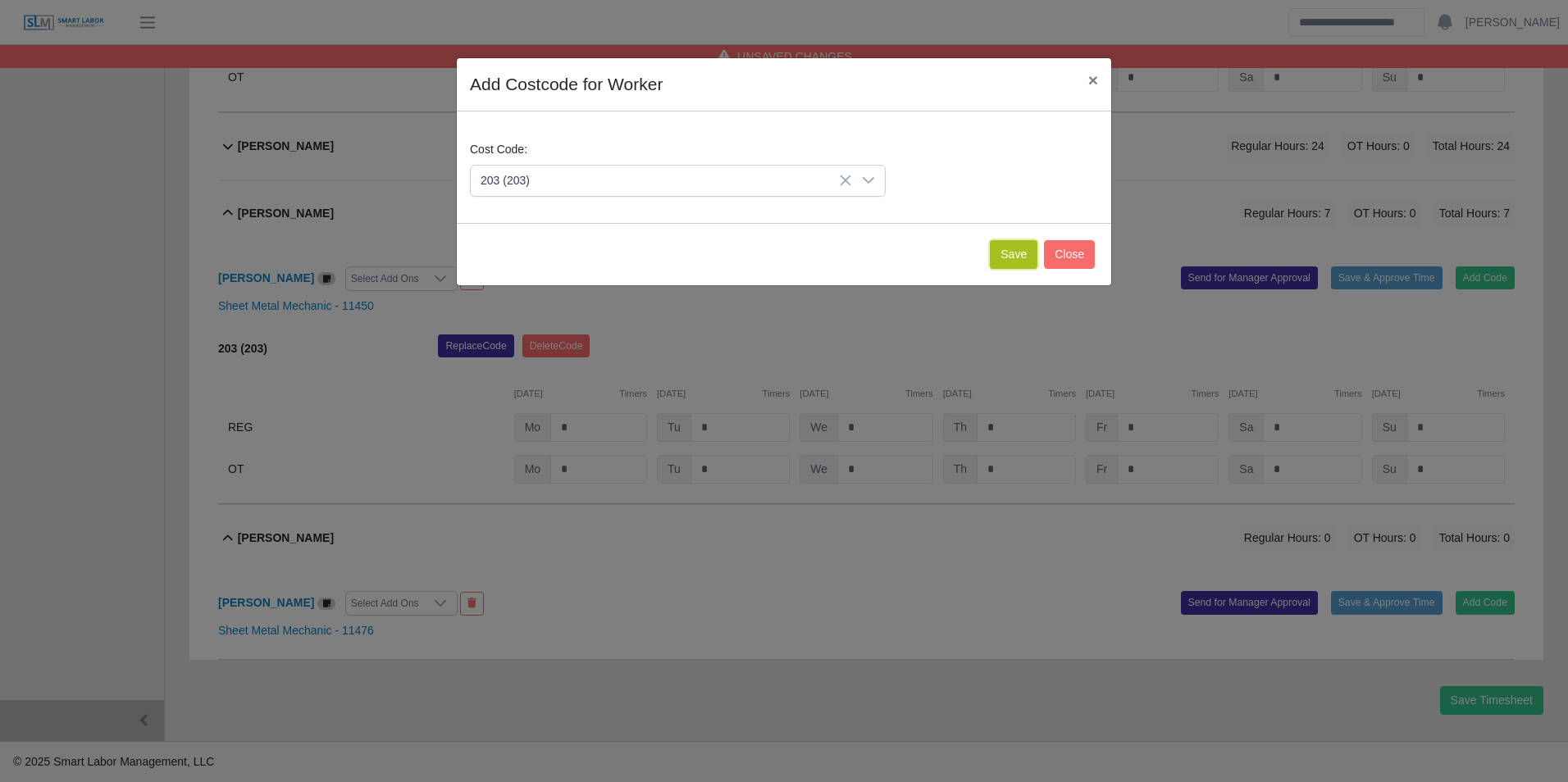
click at [1006, 255] on button "Save" at bounding box center [1013, 255] width 47 height 28
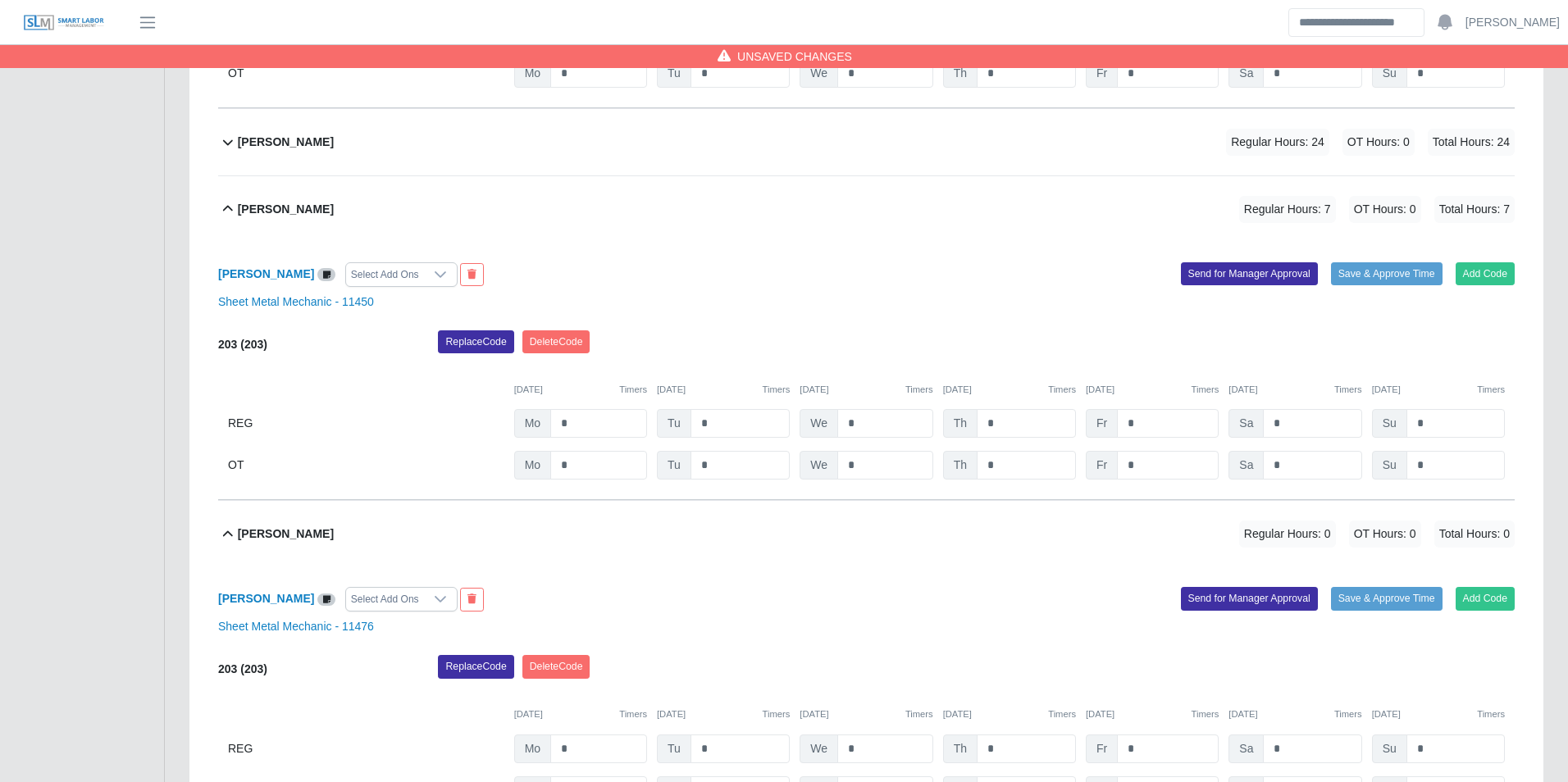
scroll to position [3167, 0]
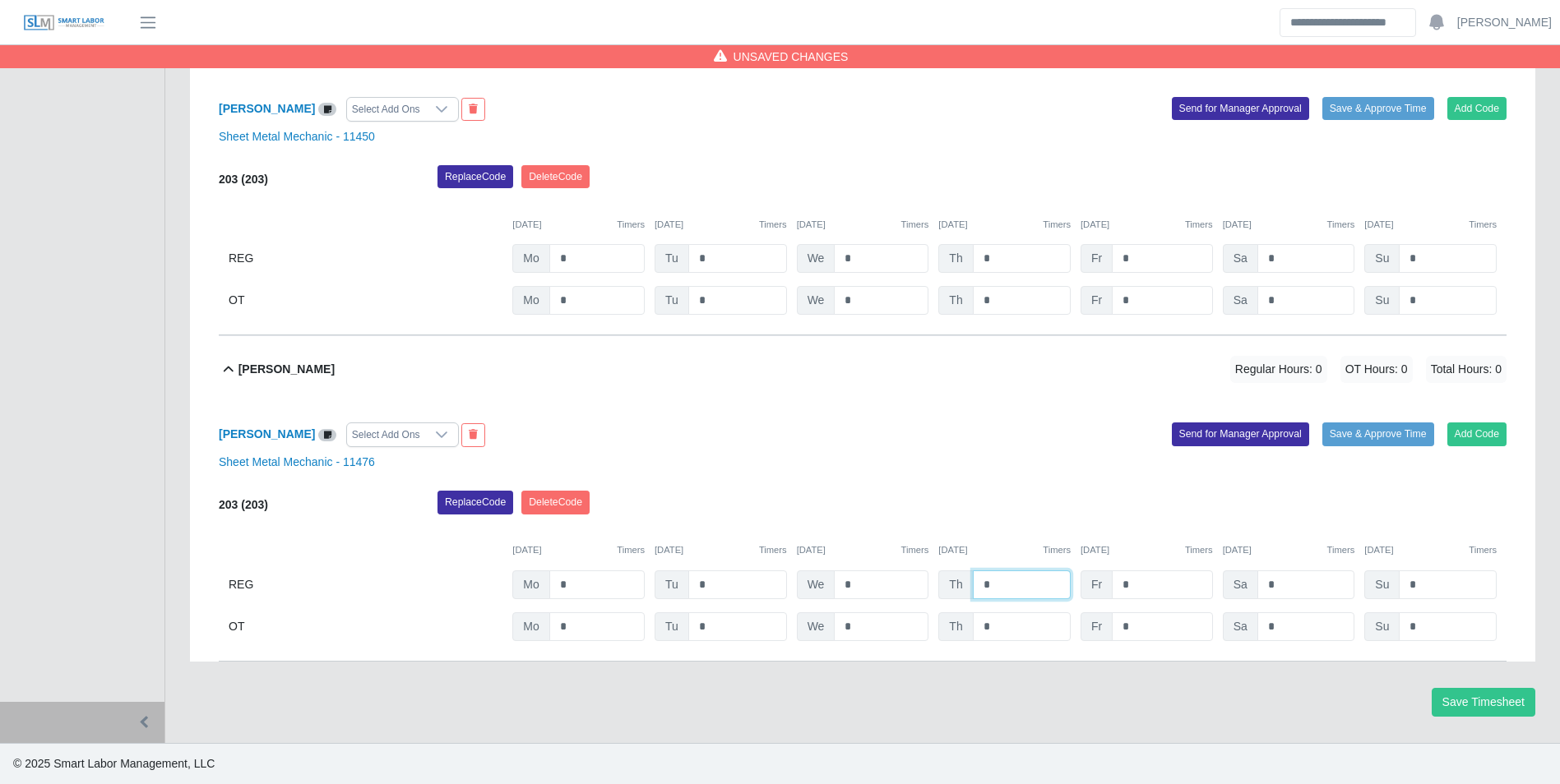
click at [1035, 583] on input "*" at bounding box center [1021, 585] width 98 height 28
type input "***"
click at [1460, 438] on button "Add Code" at bounding box center [1477, 435] width 60 height 23
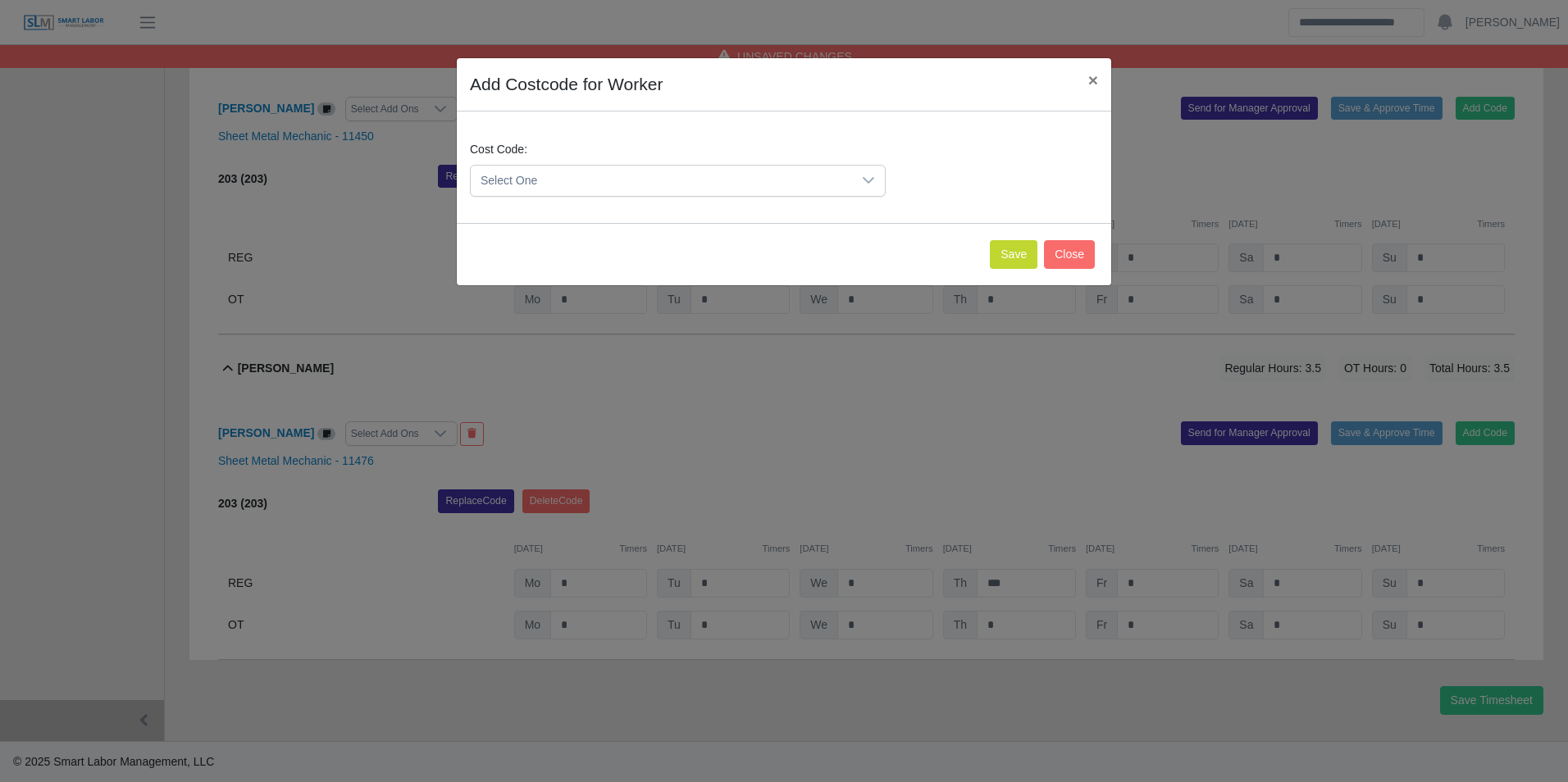
click at [665, 181] on span "Select One" at bounding box center [661, 181] width 381 height 30
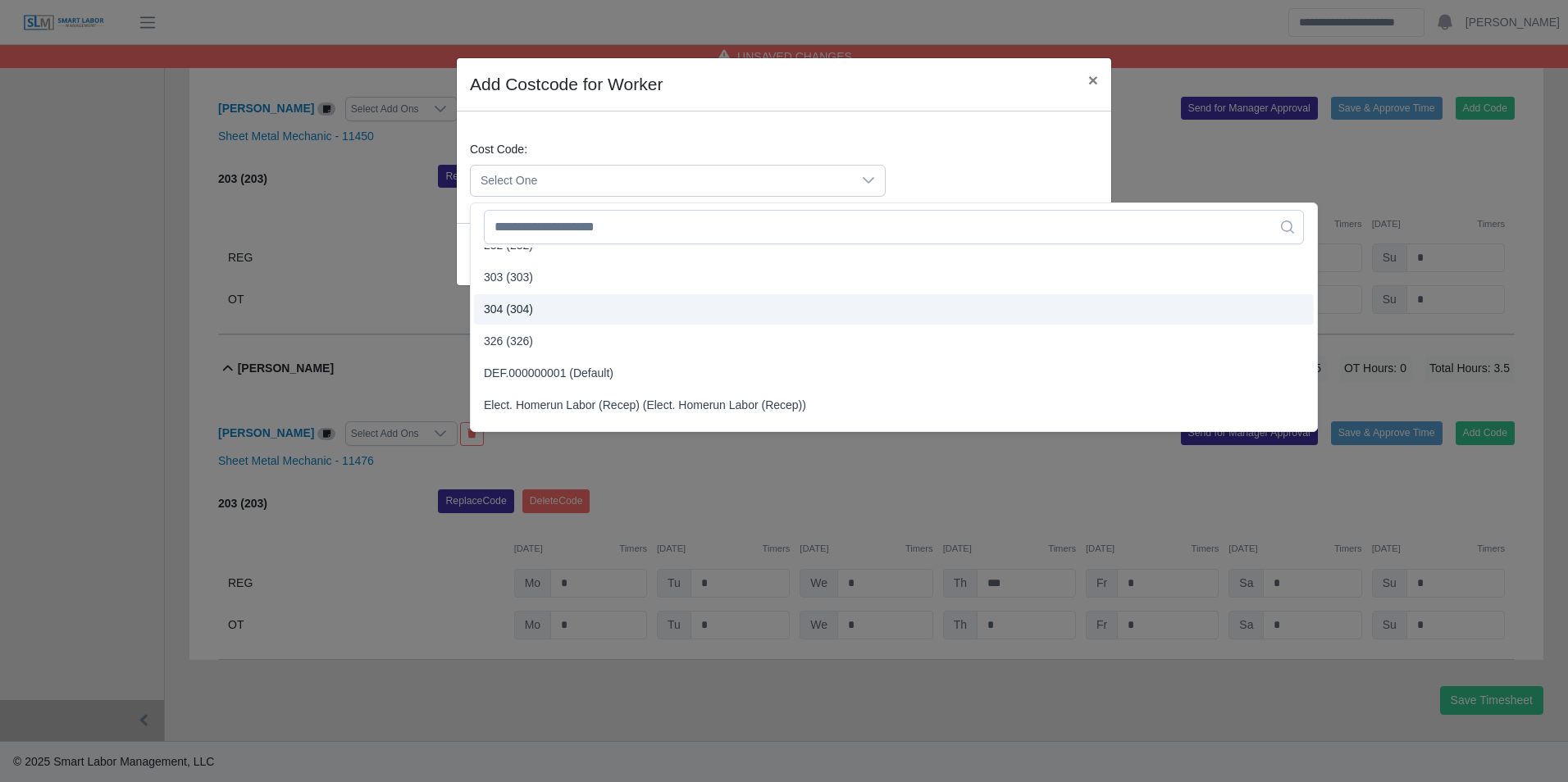
scroll to position [738, 0]
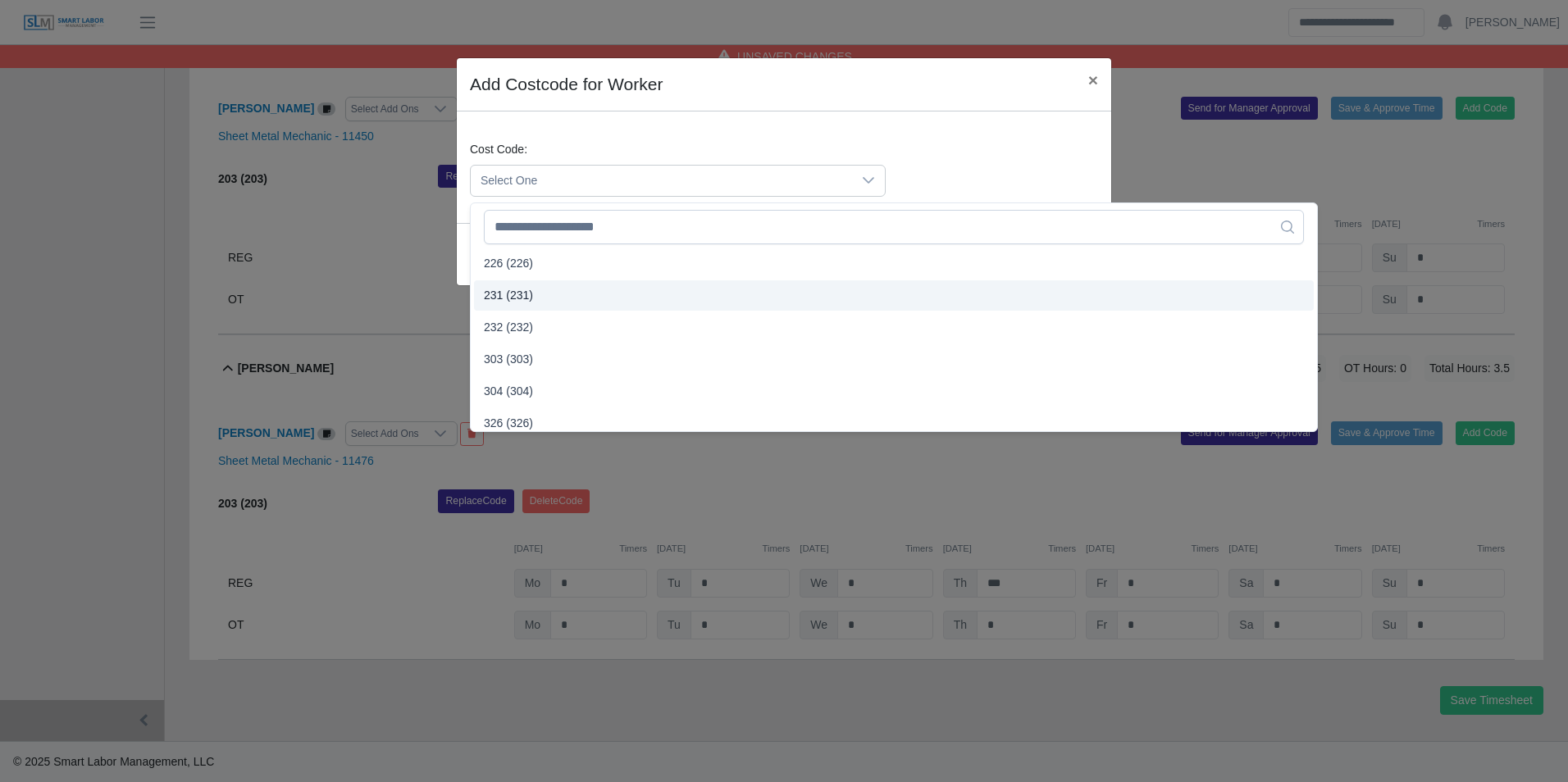
click at [547, 294] on li "231 (231)" at bounding box center [893, 295] width 839 height 30
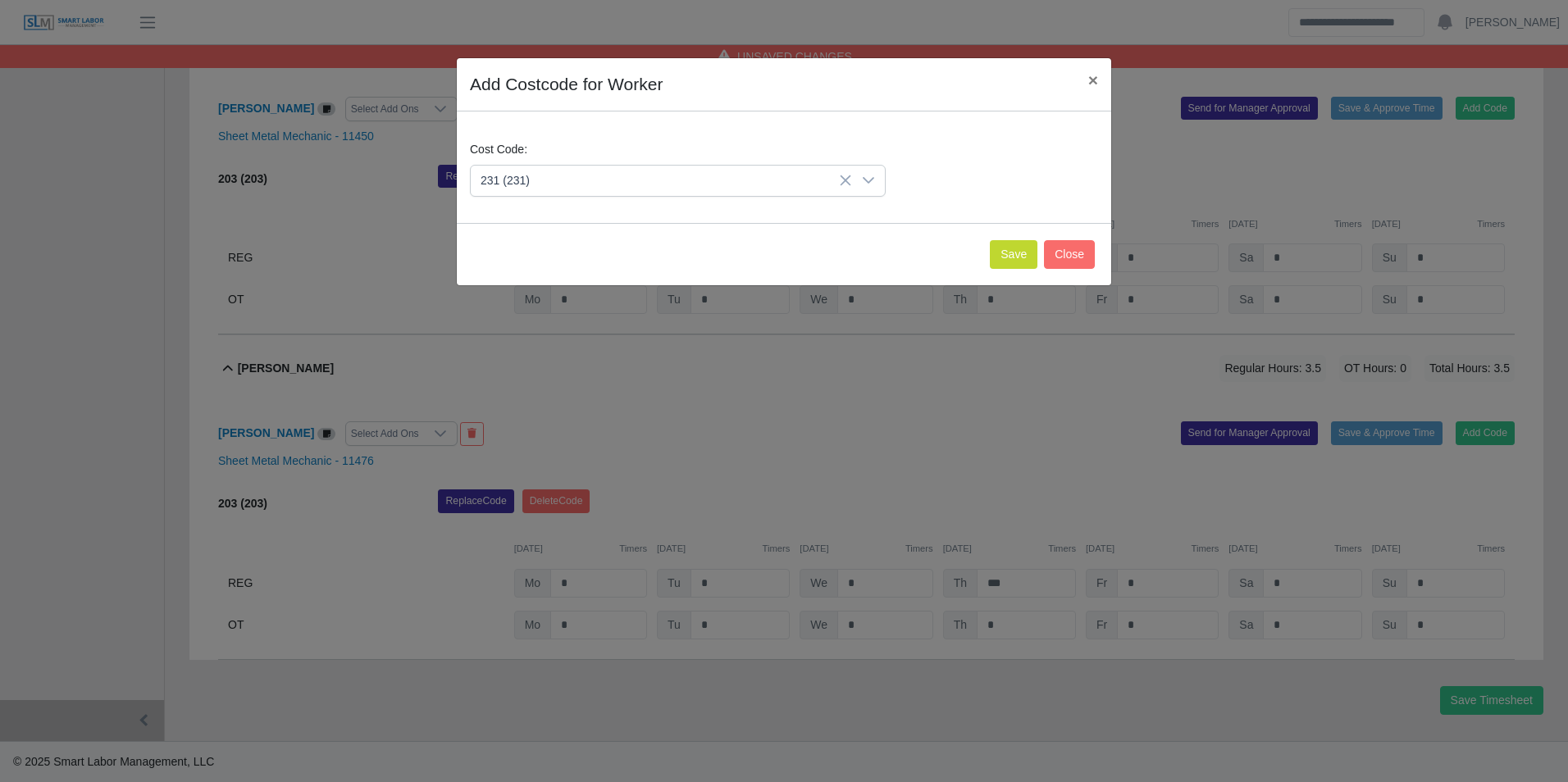
click at [1026, 269] on div "Save Close" at bounding box center [784, 254] width 655 height 62
click at [1014, 264] on button "Save" at bounding box center [1013, 255] width 47 height 28
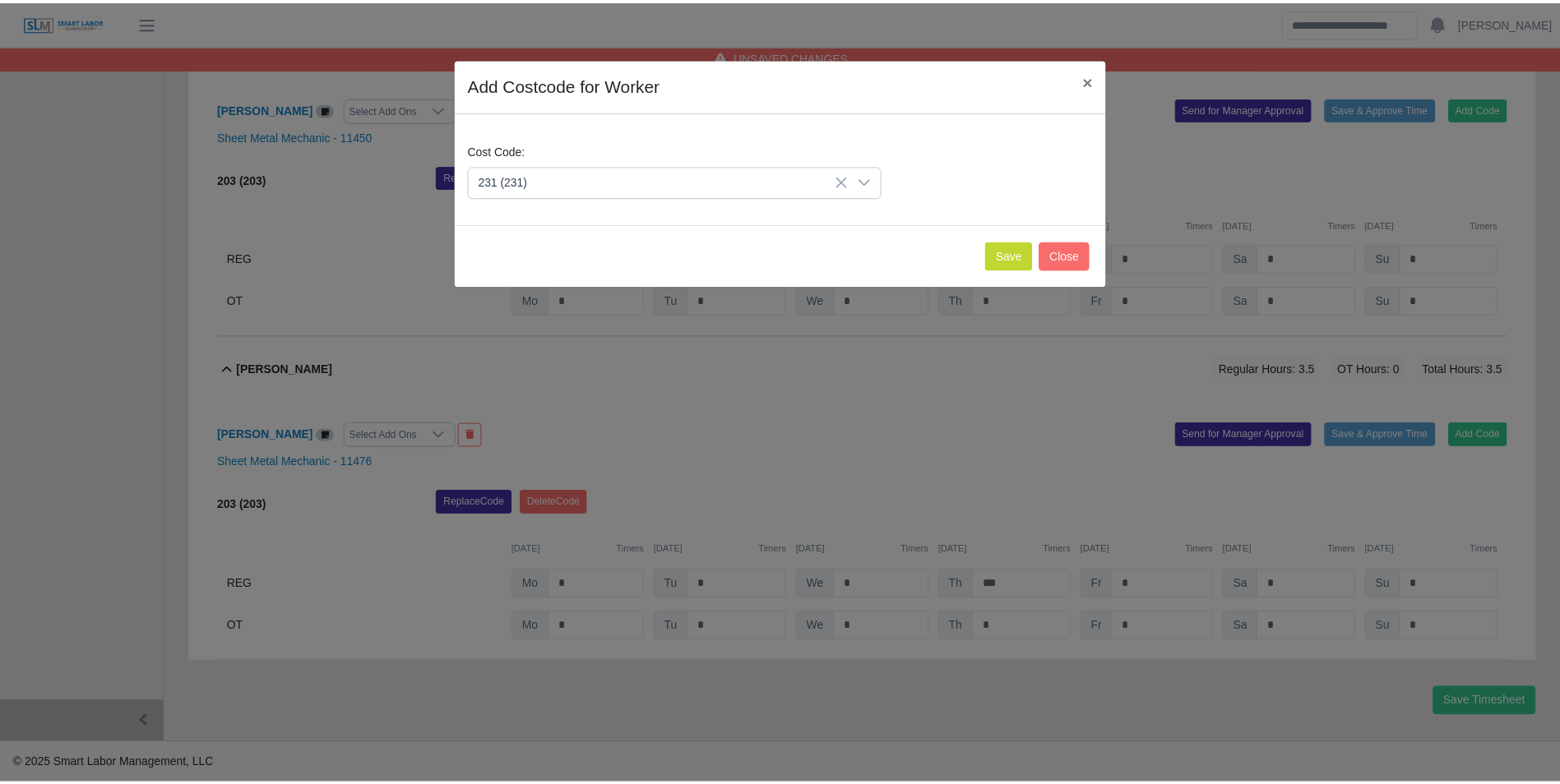
scroll to position [3345, 0]
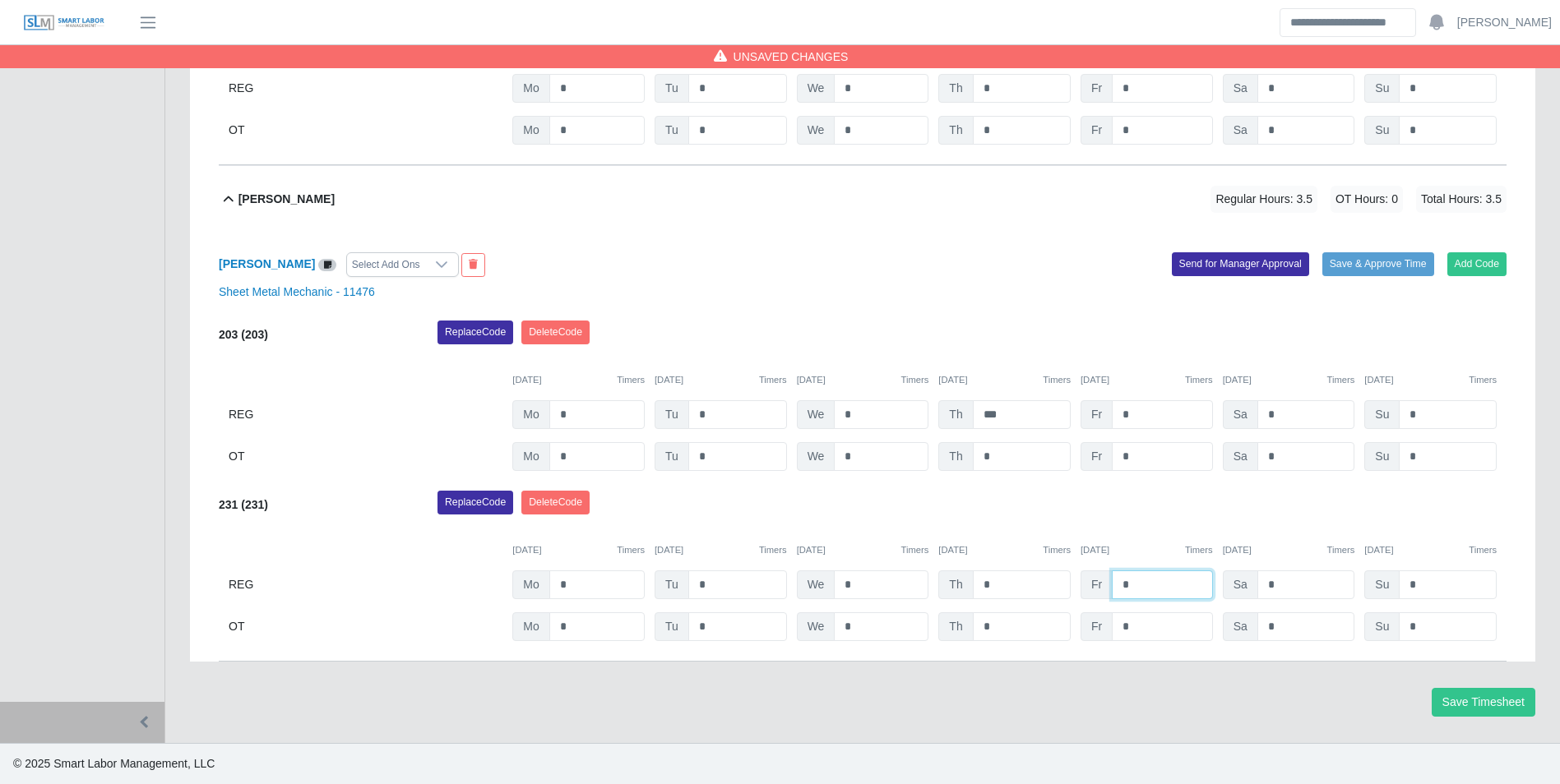
click at [1190, 584] on input "*" at bounding box center [1162, 585] width 100 height 28
type input "*"
click at [1205, 515] on div "Replace Code [GEOGRAPHIC_DATA] Code" at bounding box center [972, 506] width 1094 height 33
click at [1450, 691] on button "Save Timesheet" at bounding box center [1483, 702] width 103 height 28
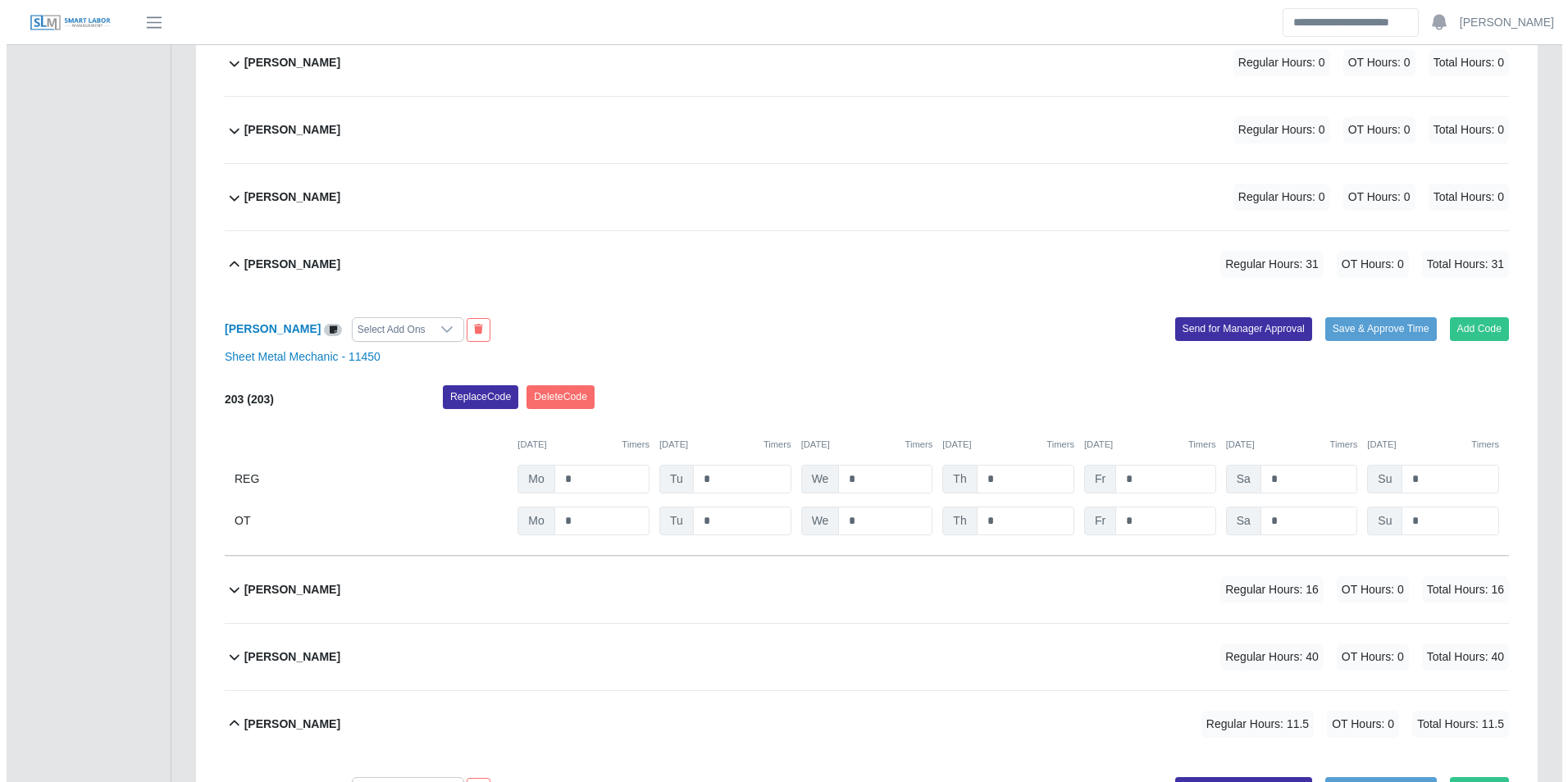
scroll to position [1860, 0]
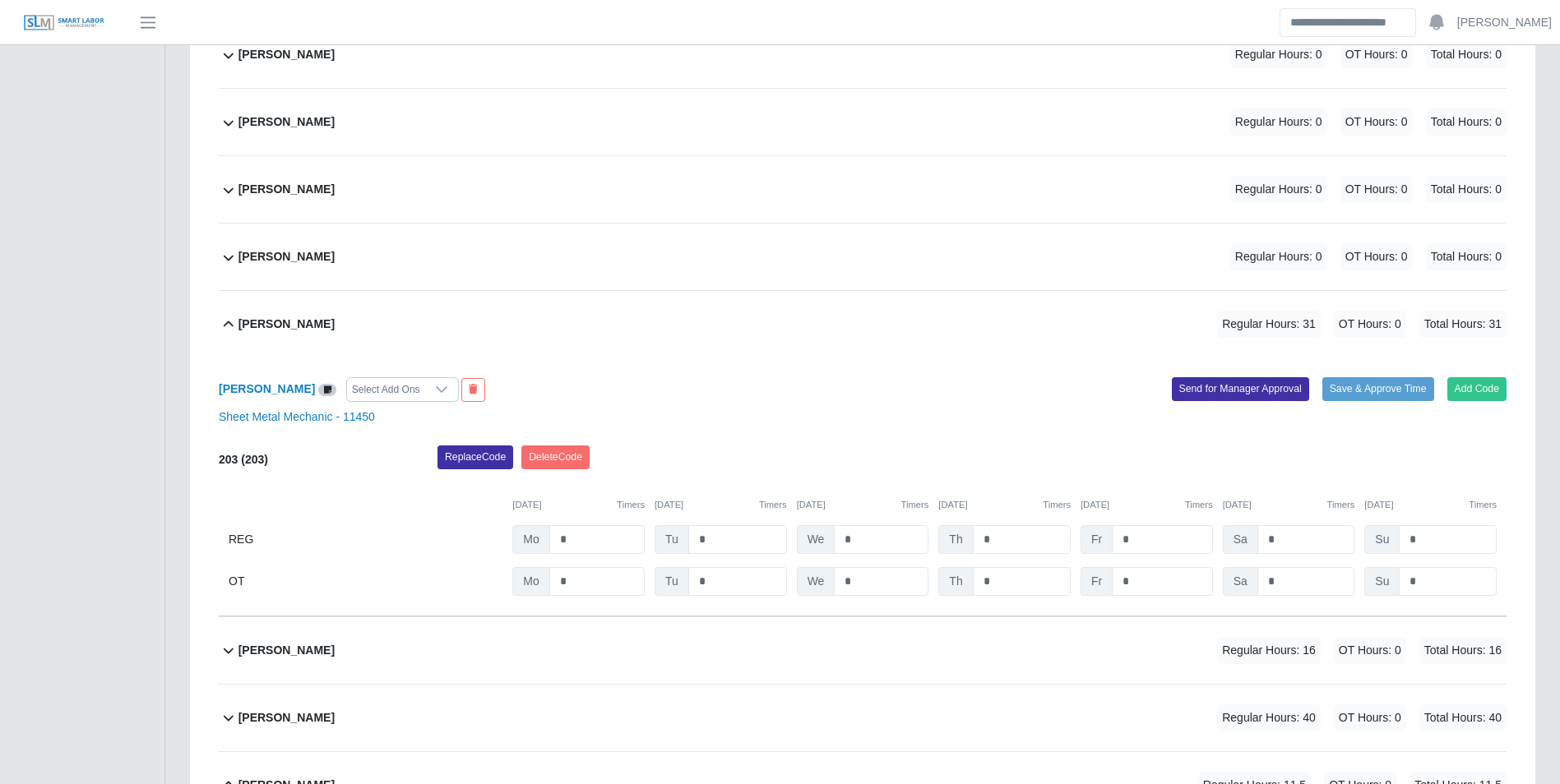
click at [340, 202] on div "Jose Diaz Regular Hours: 0 OT Hours: 0 Total Hours: 0" at bounding box center [873, 189] width 1268 height 67
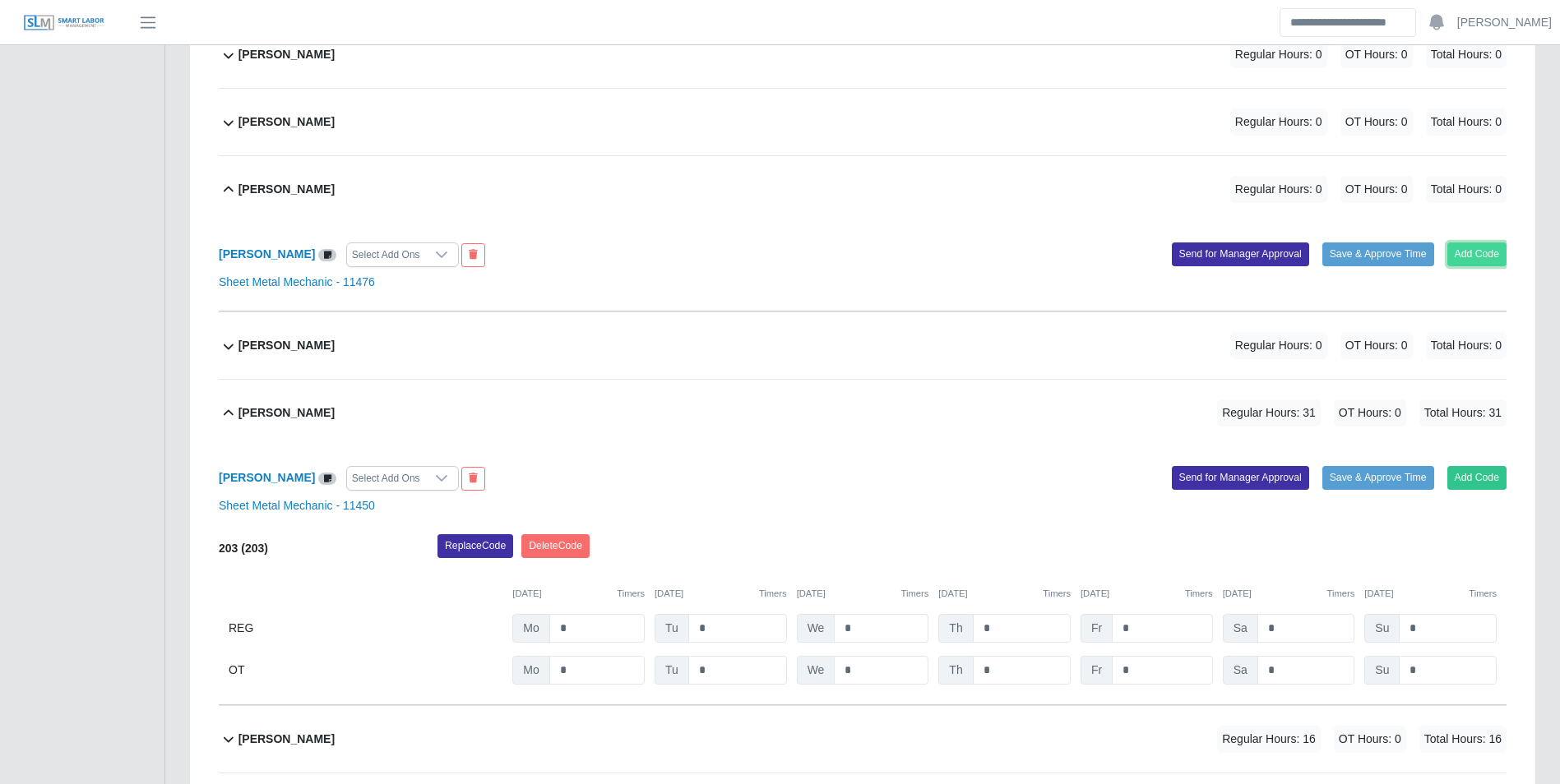
click at [1462, 257] on button "Add Code" at bounding box center [1477, 254] width 60 height 23
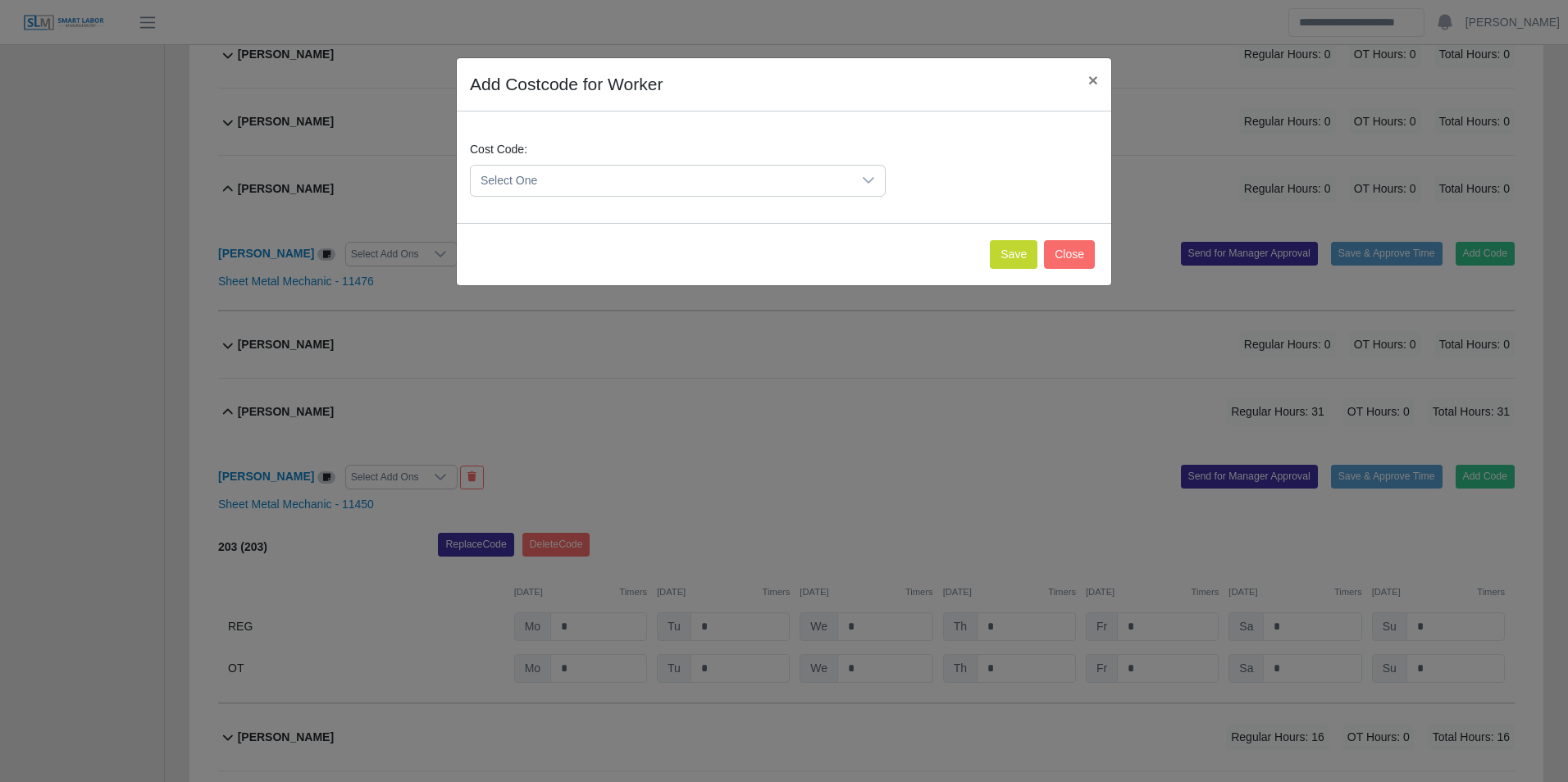
drag, startPoint x: 638, startPoint y: 188, endPoint x: 649, endPoint y: 191, distance: 11.4
click at [639, 188] on span "Select One" at bounding box center [661, 181] width 381 height 30
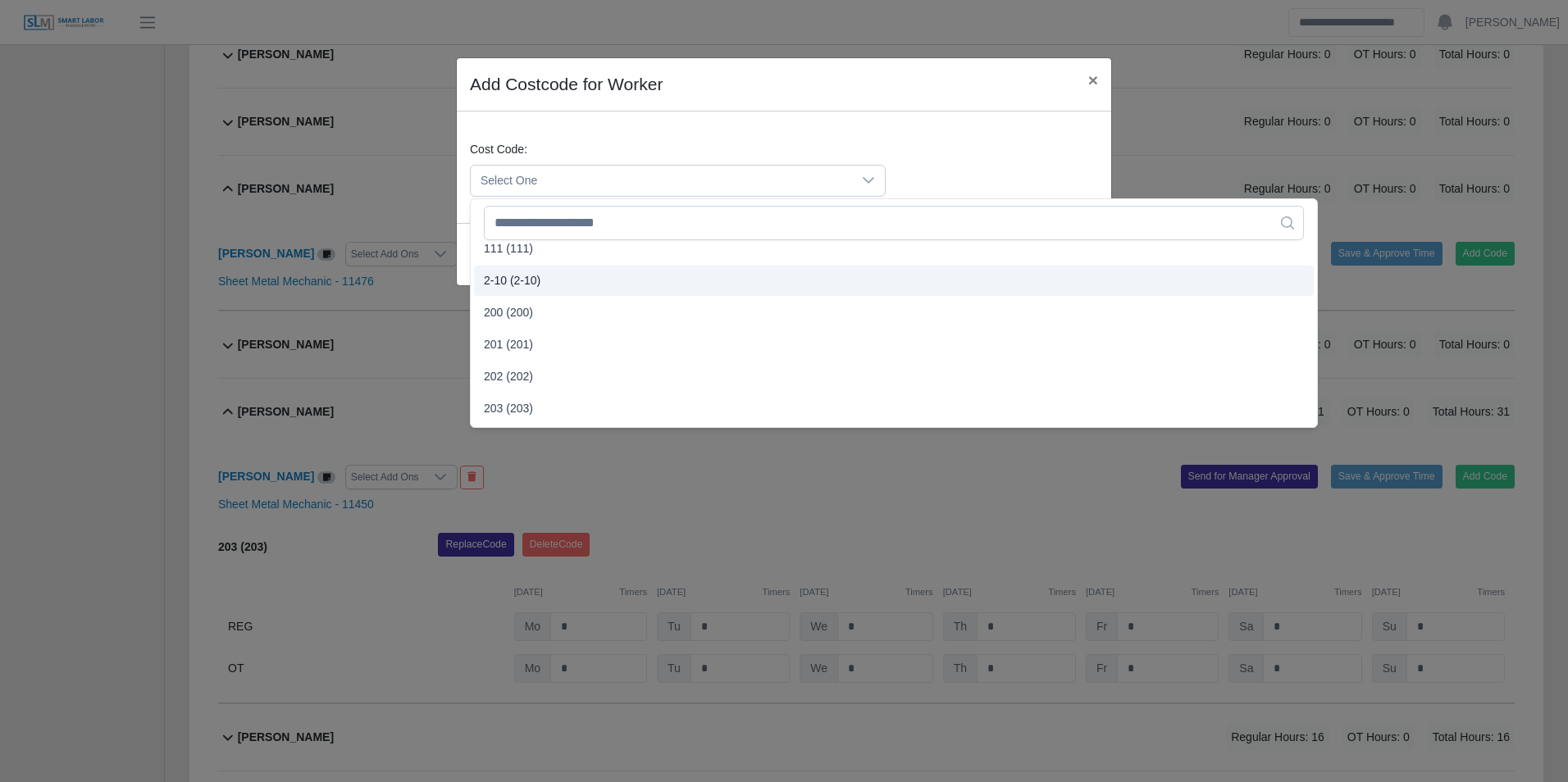
scroll to position [328, 0]
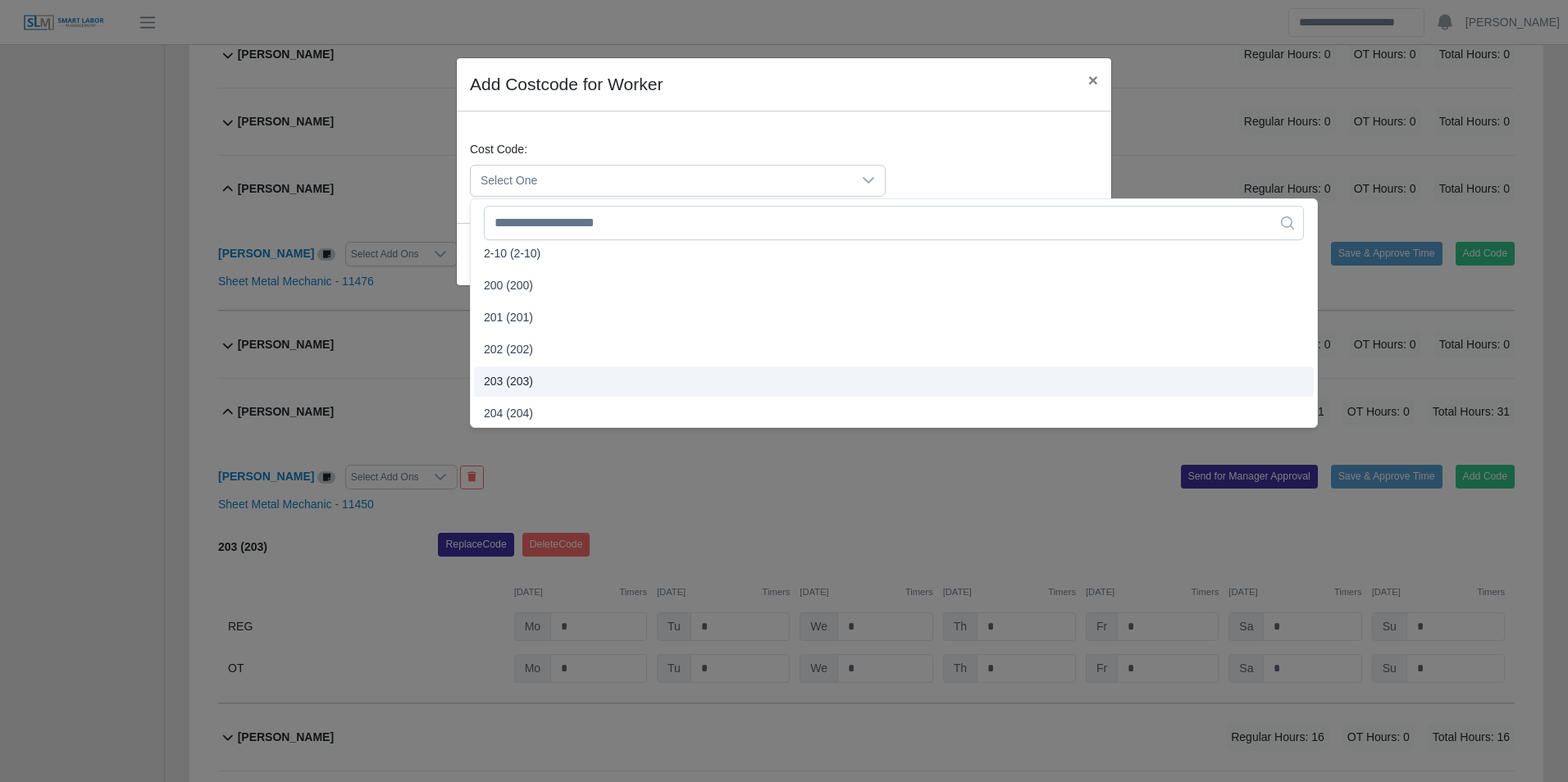
click at [518, 374] on span "203 (203)" at bounding box center [508, 381] width 49 height 17
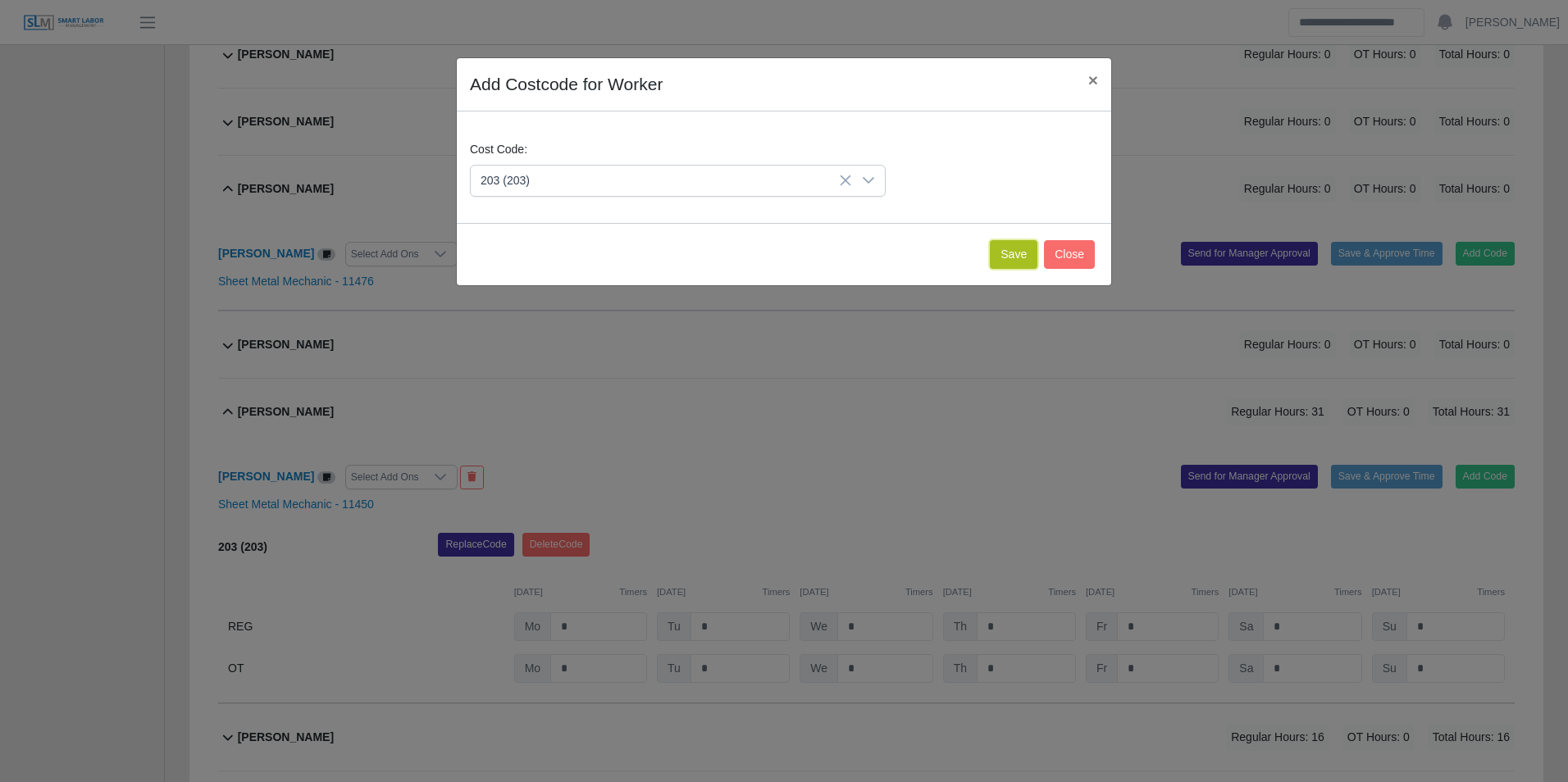
click at [1019, 254] on button "Save" at bounding box center [1013, 255] width 47 height 28
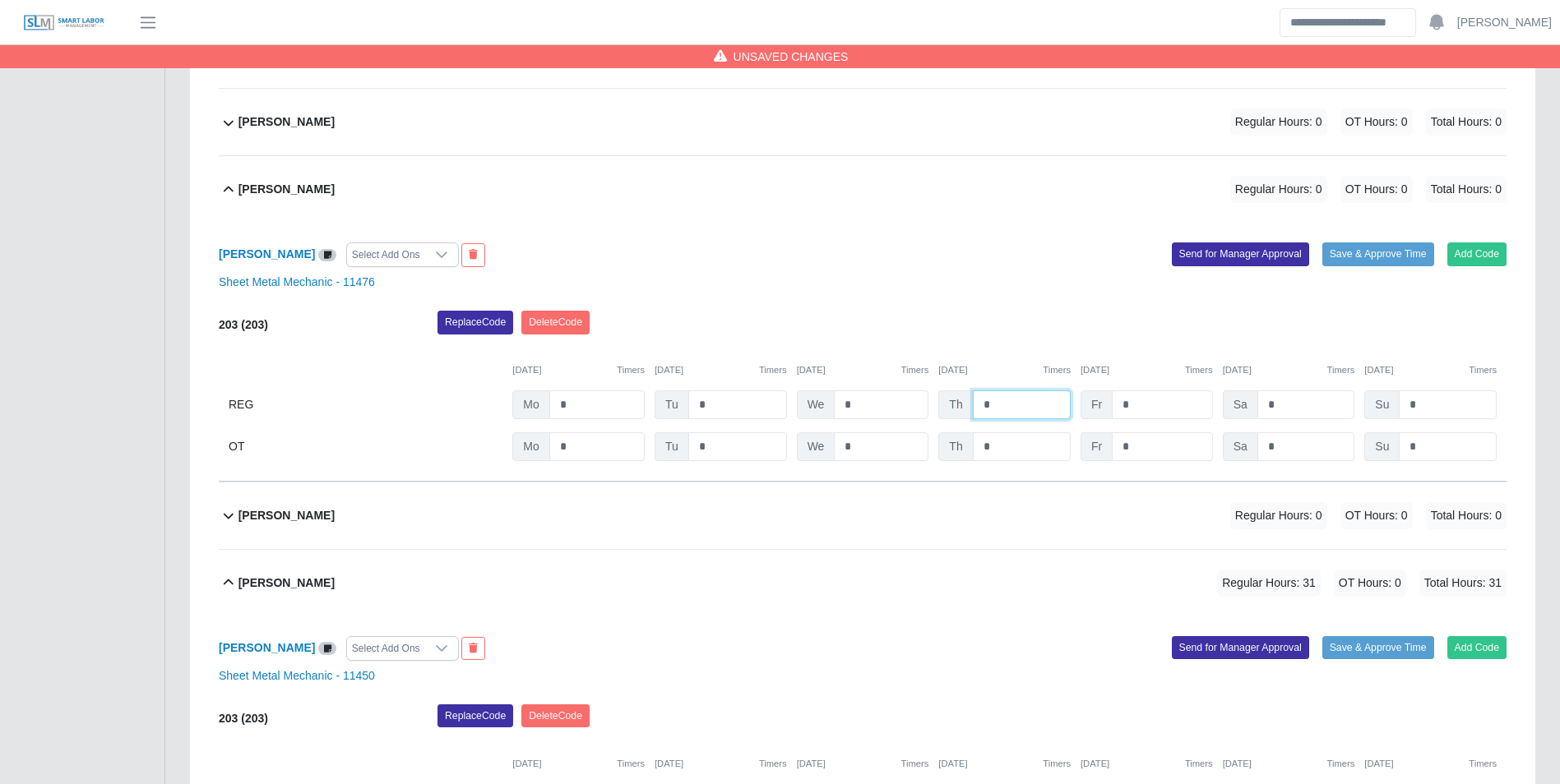
click at [1023, 409] on input "*" at bounding box center [1021, 405] width 98 height 28
type input "***"
click at [1474, 255] on button "Add Code" at bounding box center [1477, 254] width 60 height 23
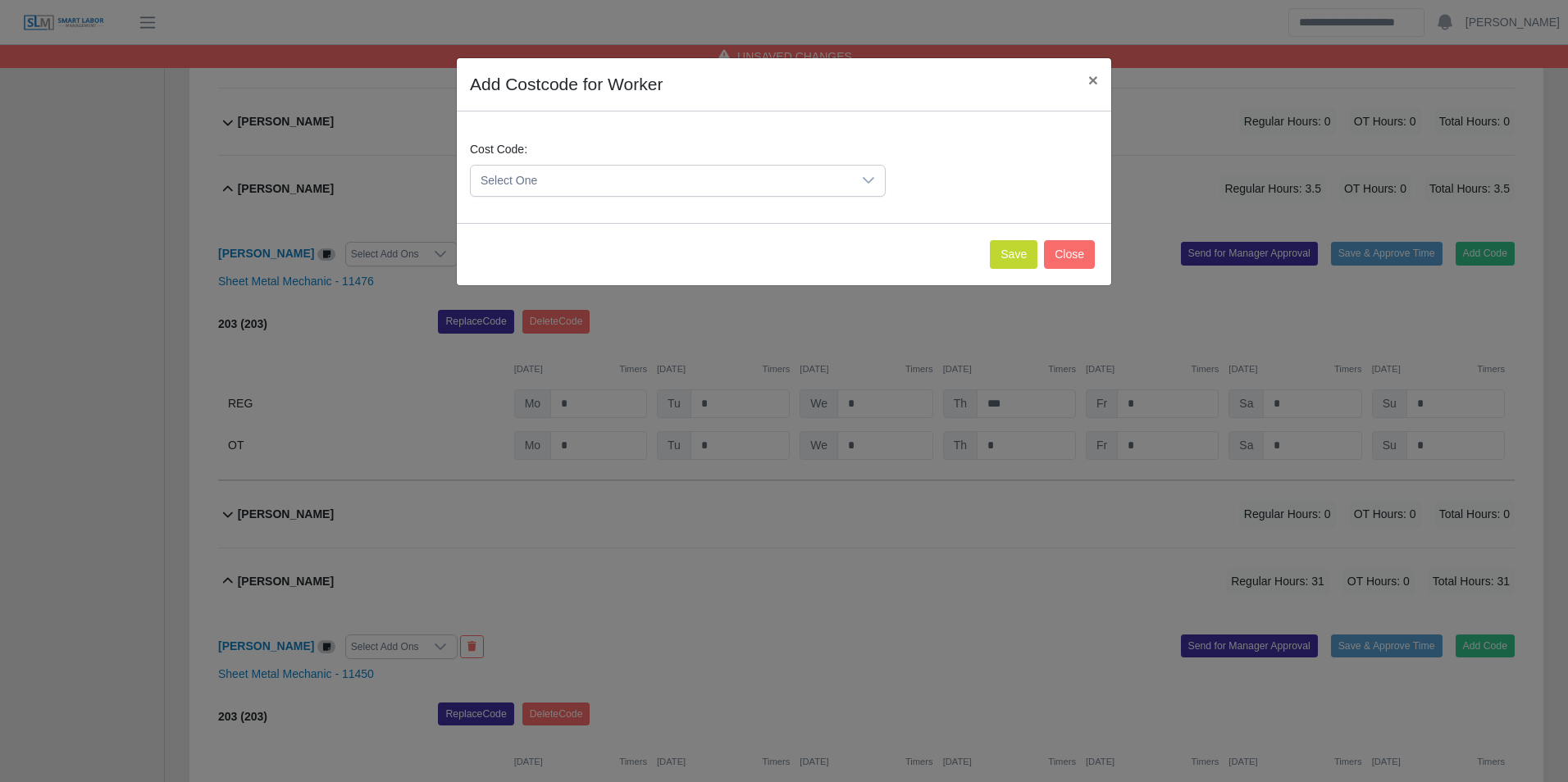
click at [590, 177] on span "Select One" at bounding box center [661, 181] width 381 height 30
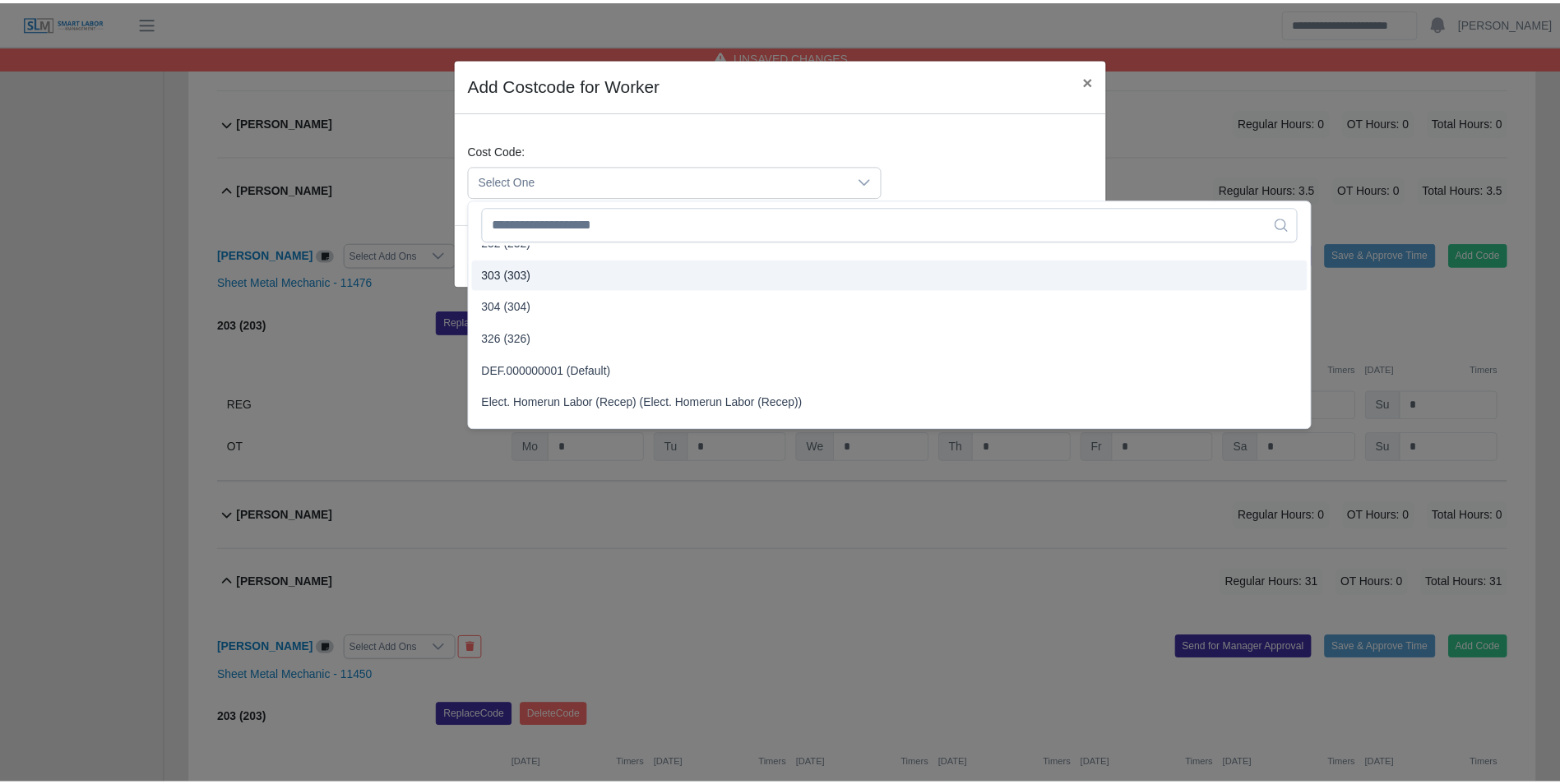
scroll to position [740, 0]
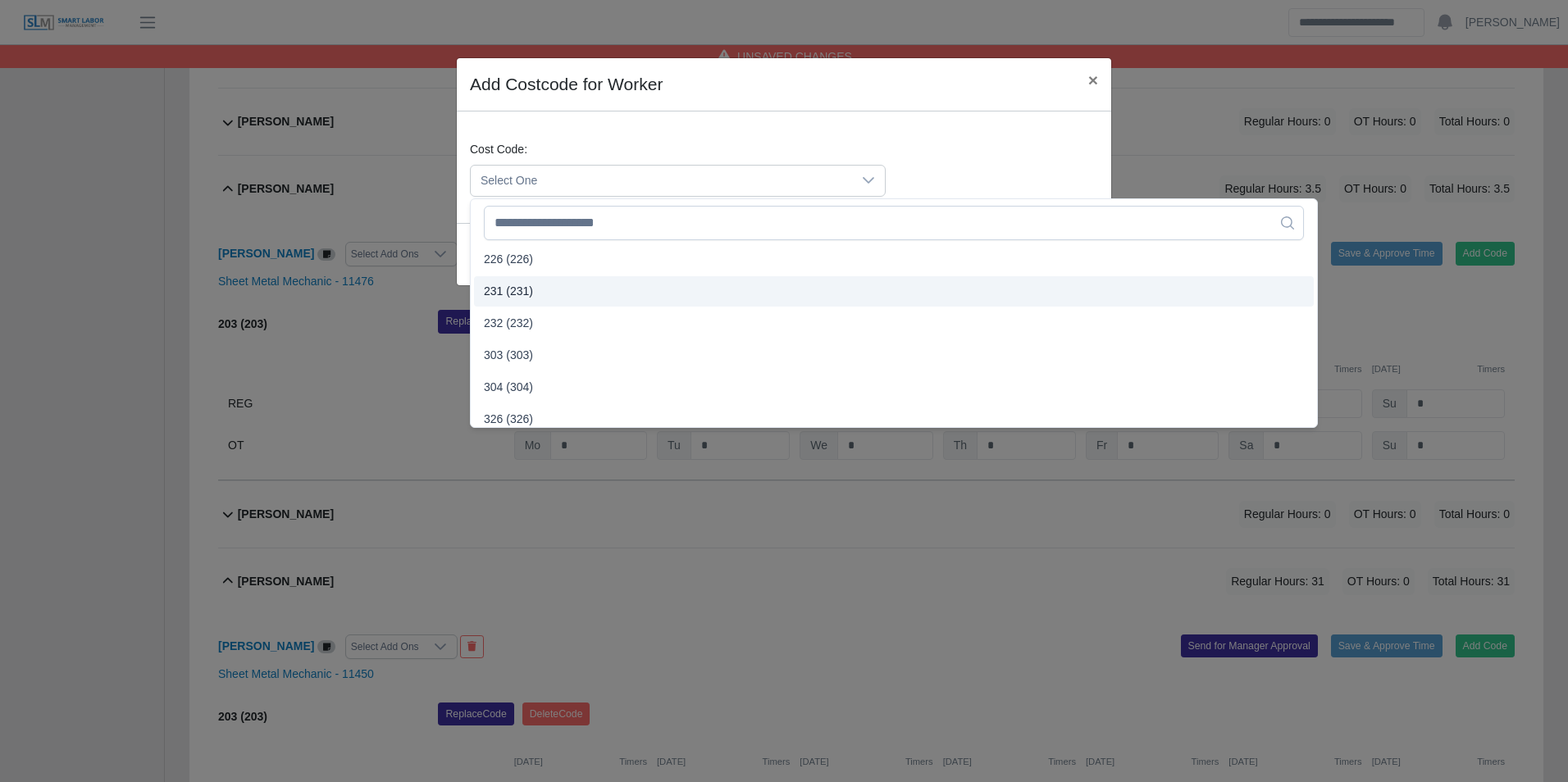
click at [527, 292] on span "231 (231)" at bounding box center [508, 291] width 49 height 17
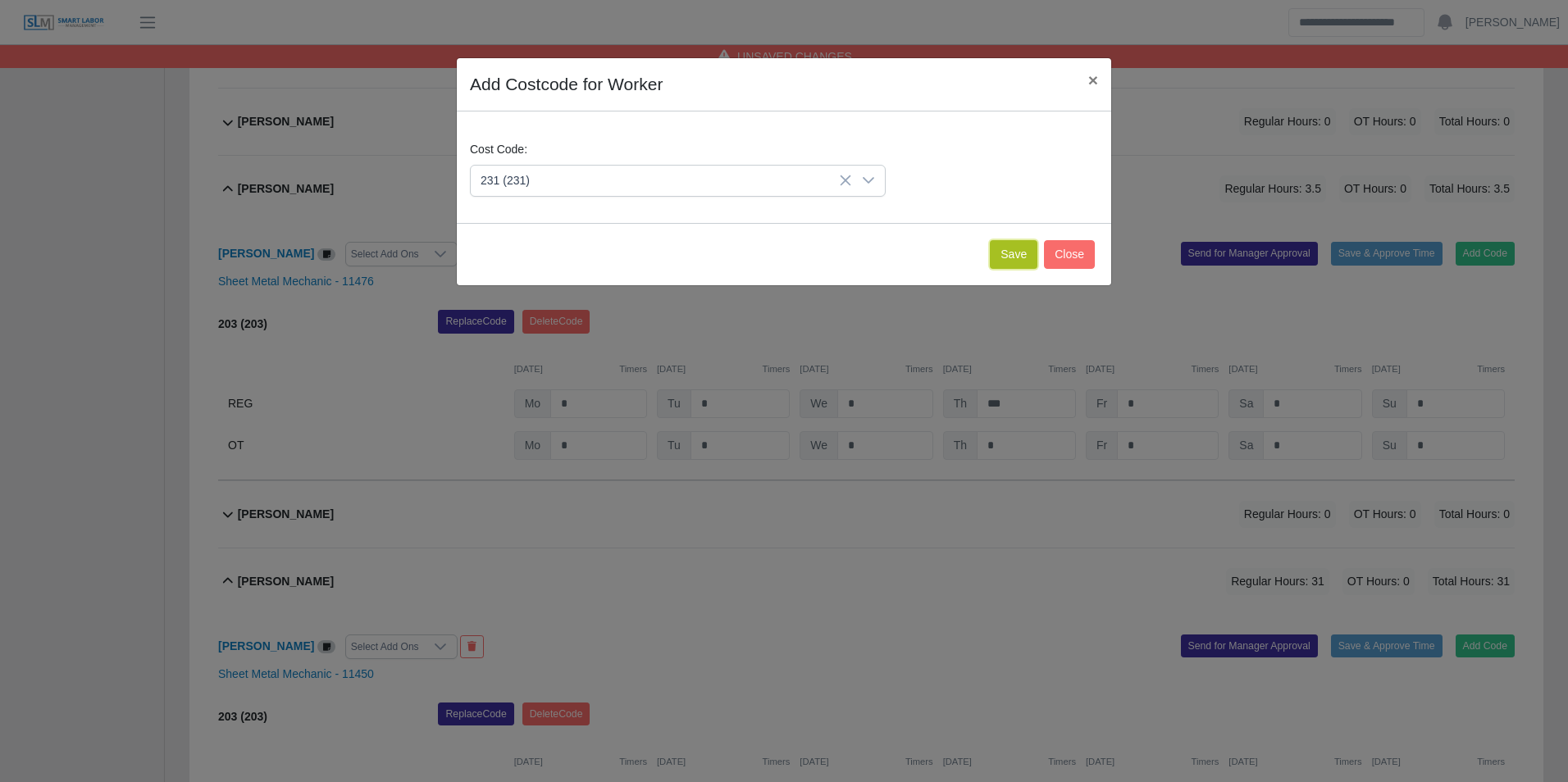
click at [1007, 267] on button "Save" at bounding box center [1013, 255] width 47 height 28
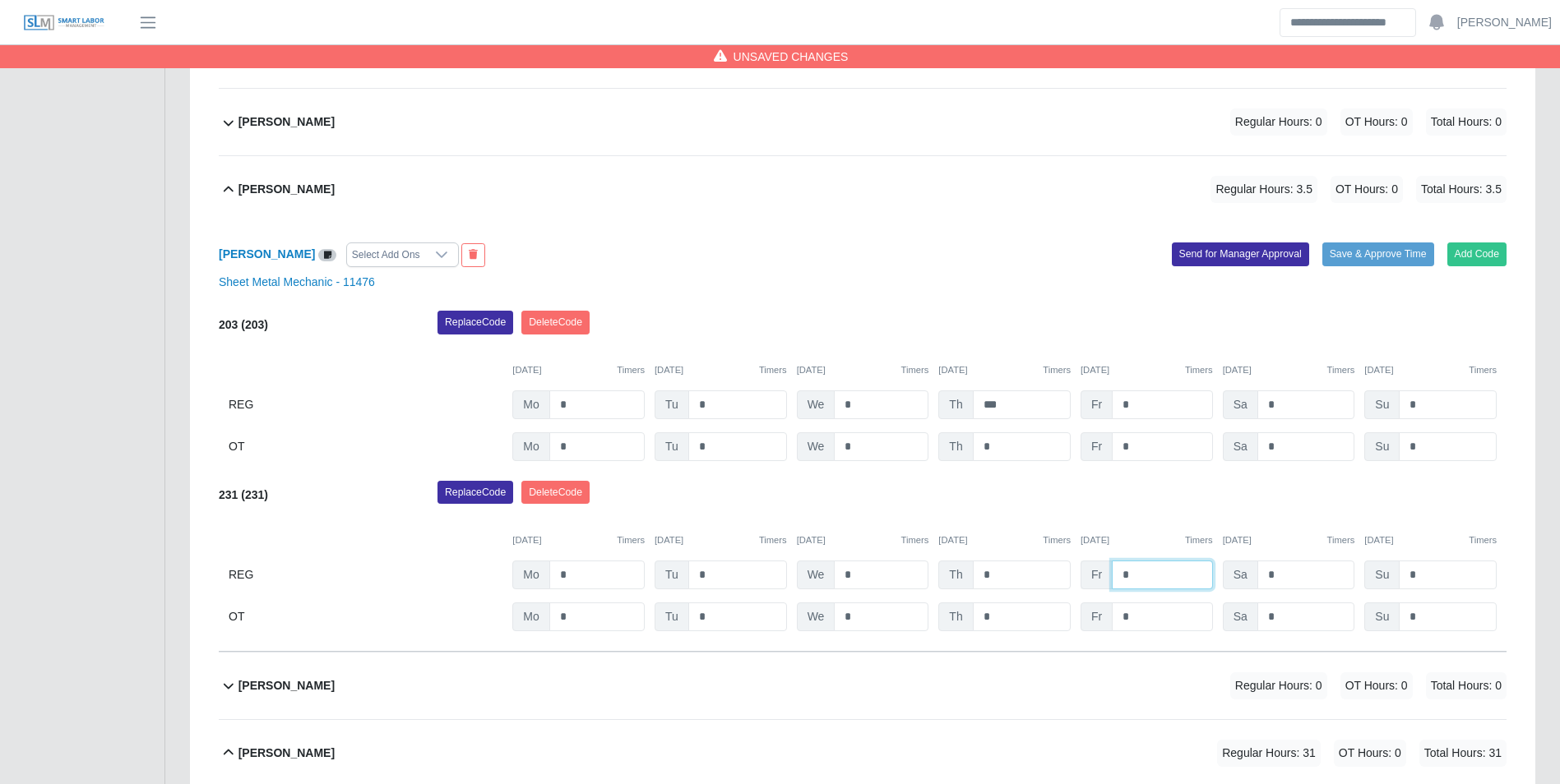
click at [1176, 567] on input "*" at bounding box center [1162, 575] width 100 height 28
type input "*"
click at [1160, 520] on div "10/06/2025 Timers 10/07/2025 Timers 10/08/2025 Timers 10/09/2025 Timers 10/10/2…" at bounding box center [863, 530] width 1288 height 33
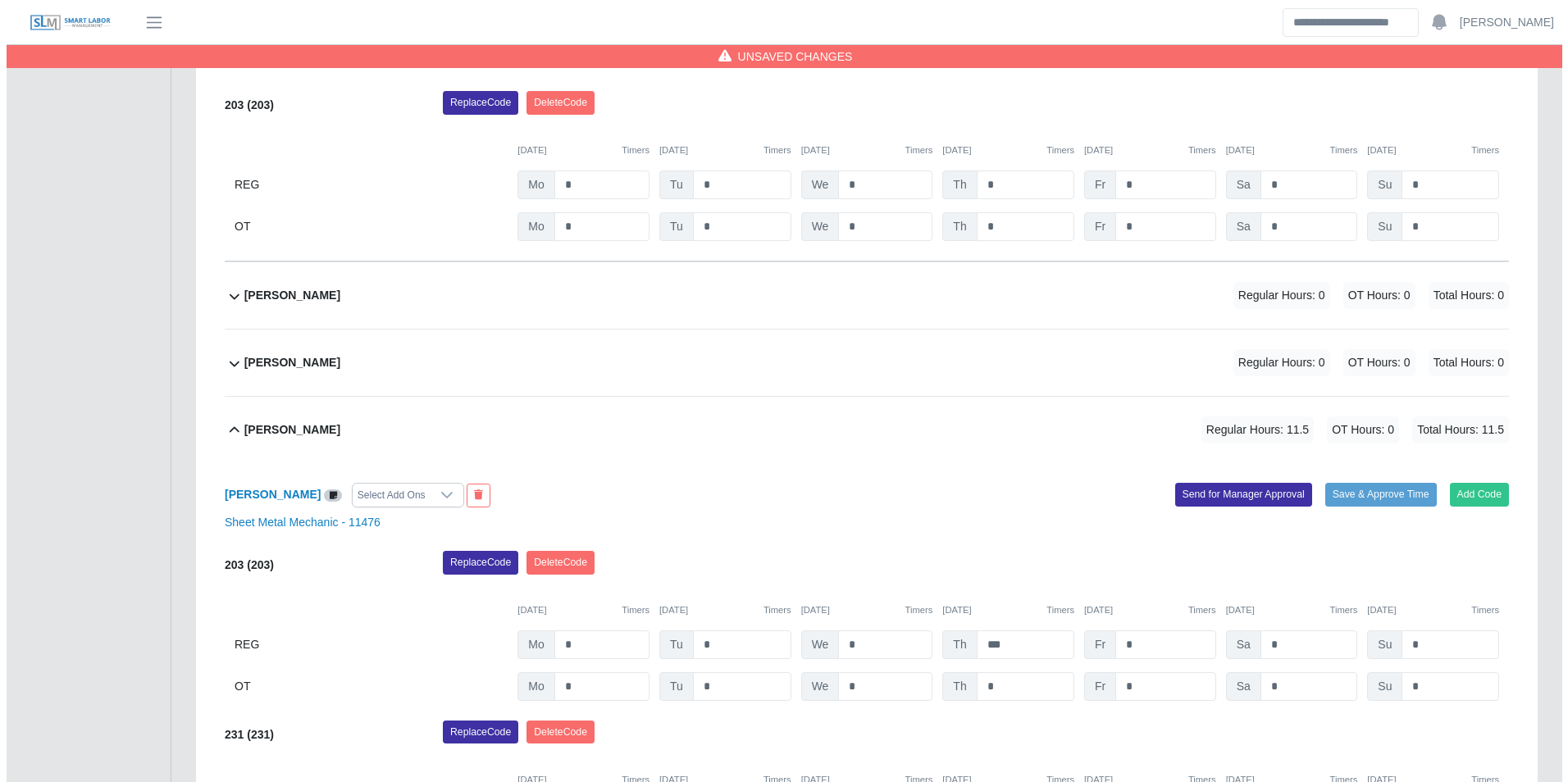
scroll to position [1615, 0]
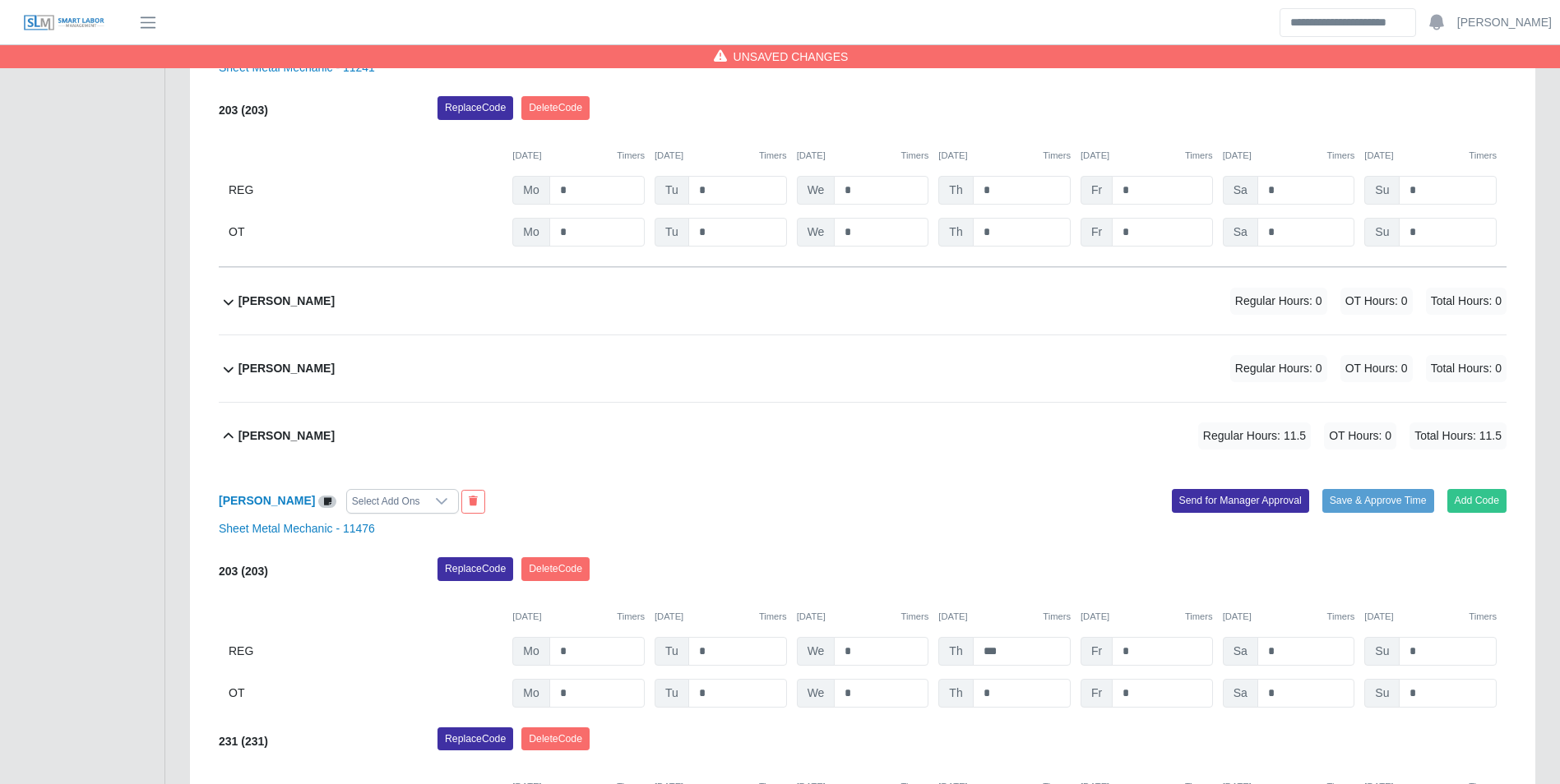
click at [335, 307] on b "Jose Arriaga Leyva" at bounding box center [286, 301] width 96 height 18
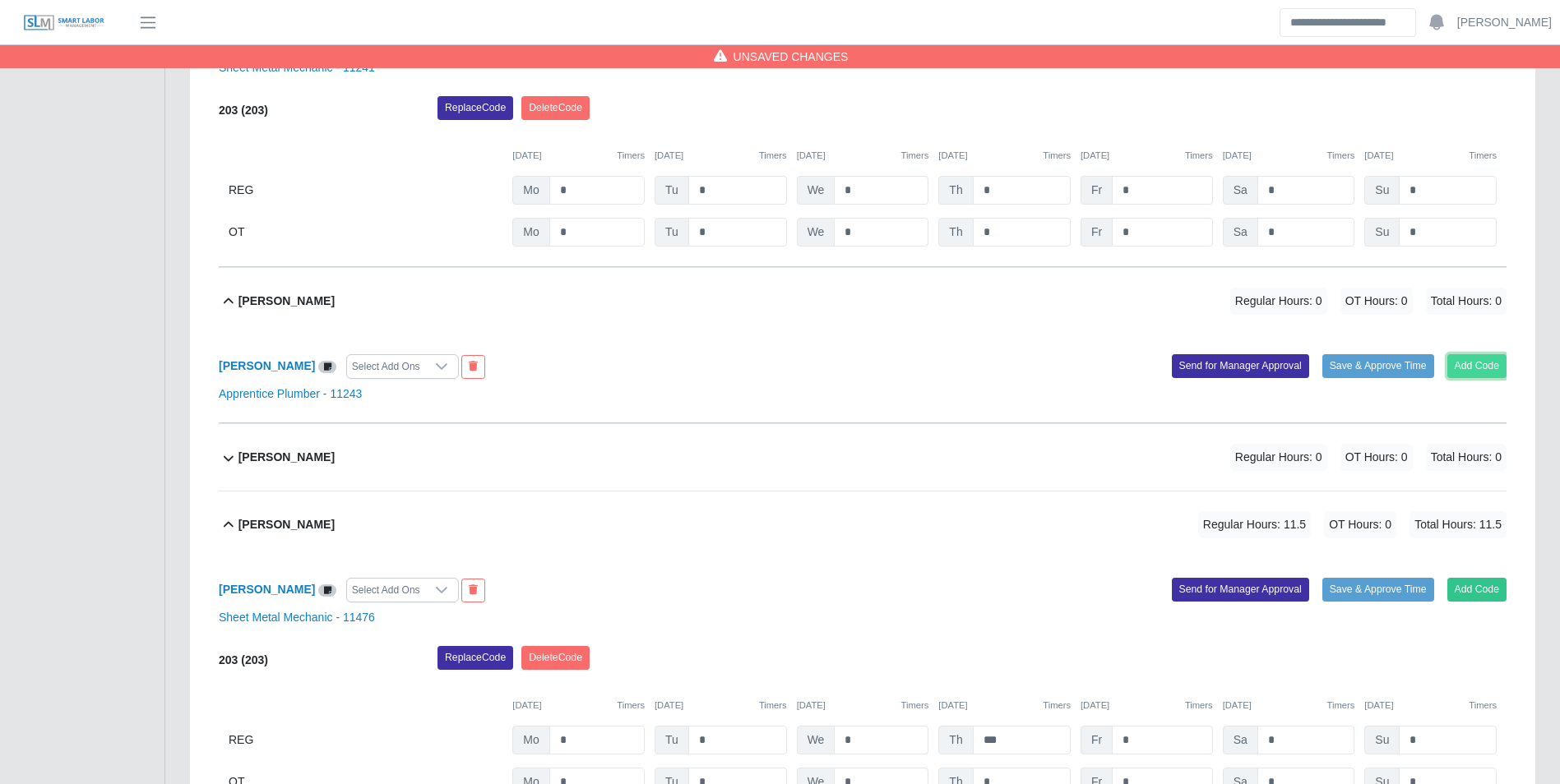
click at [1481, 369] on button "Add Code" at bounding box center [1477, 366] width 60 height 23
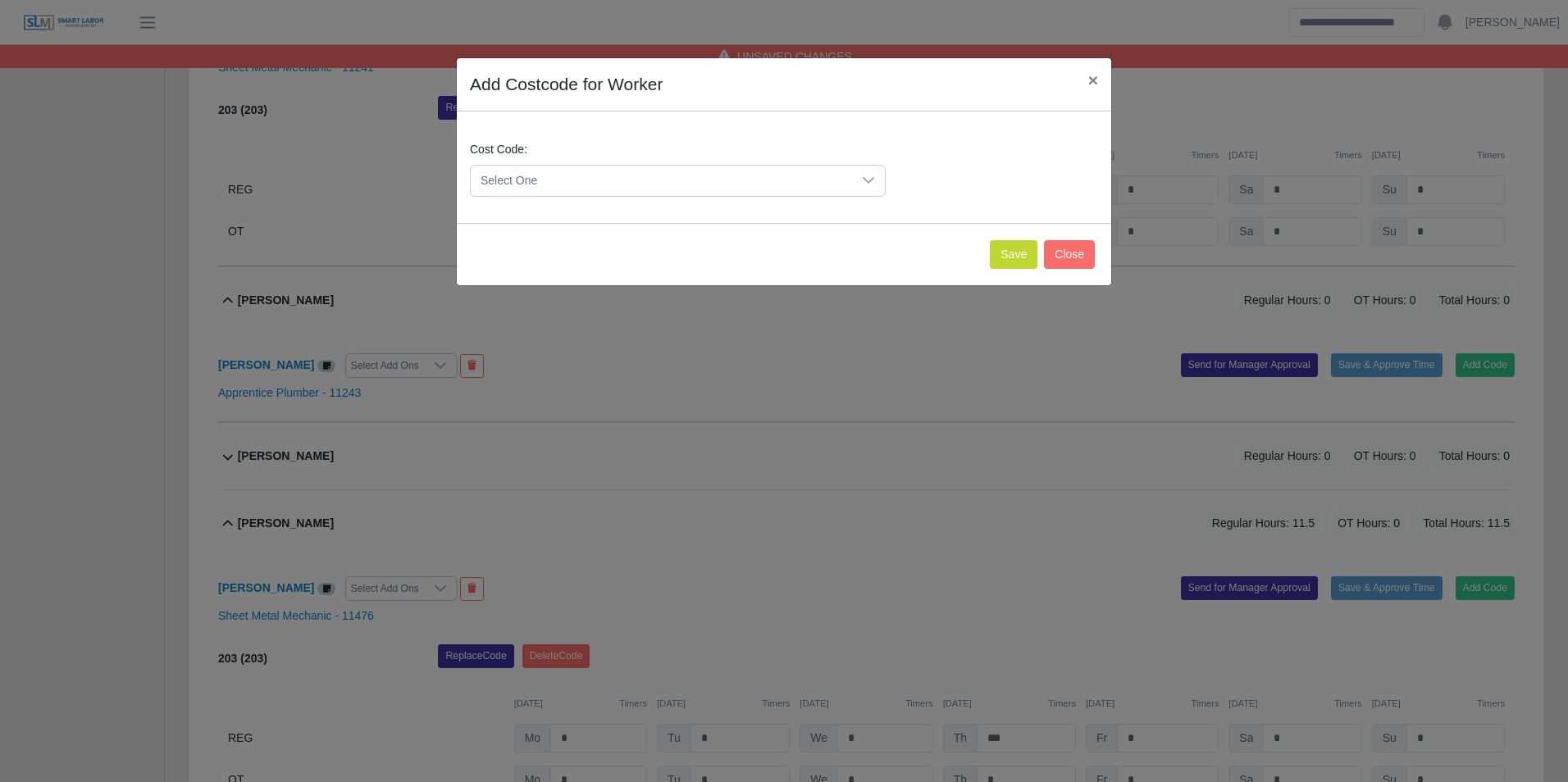
click at [619, 182] on span "Select One" at bounding box center [661, 181] width 381 height 30
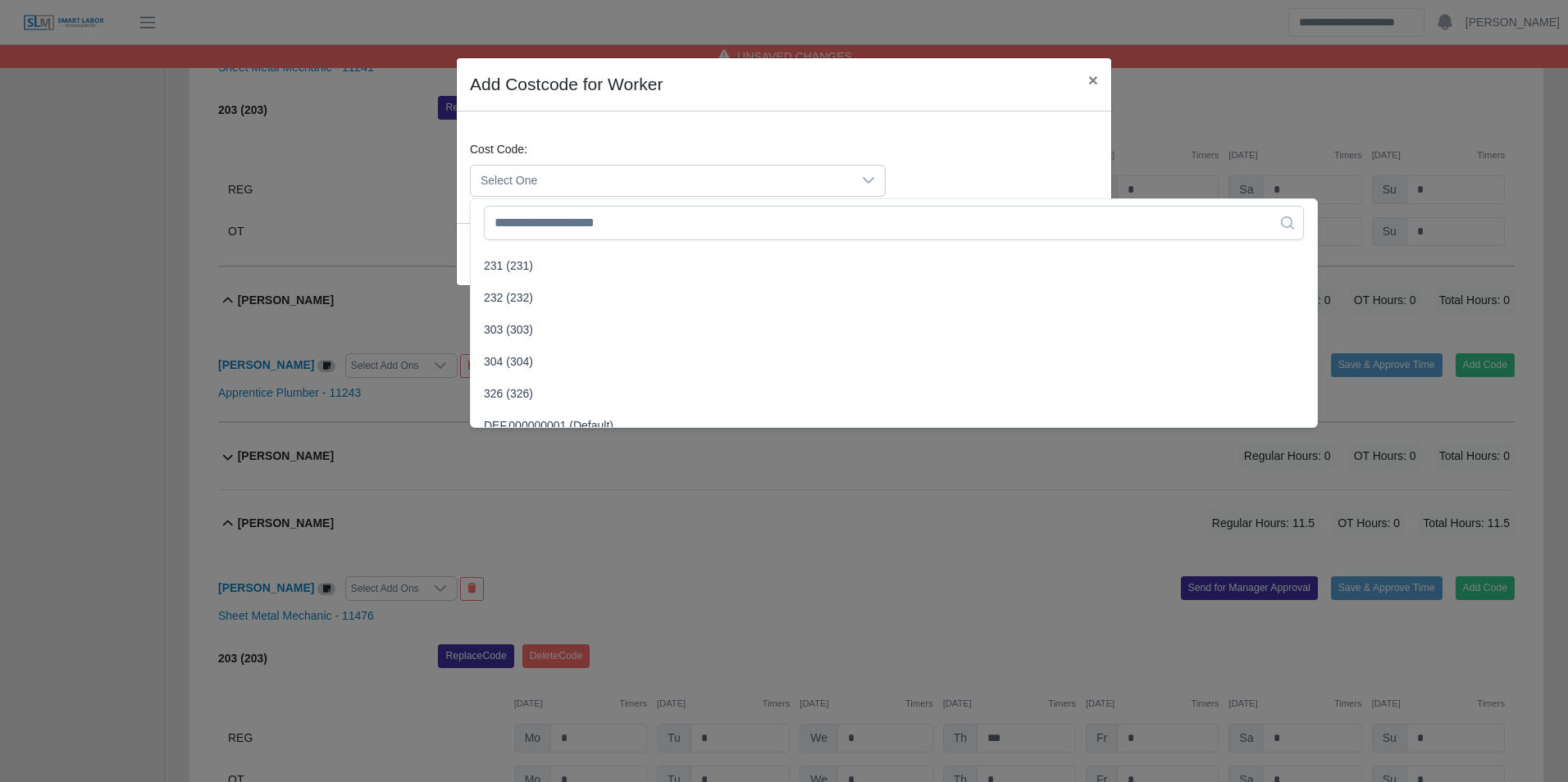
scroll to position [820, 0]
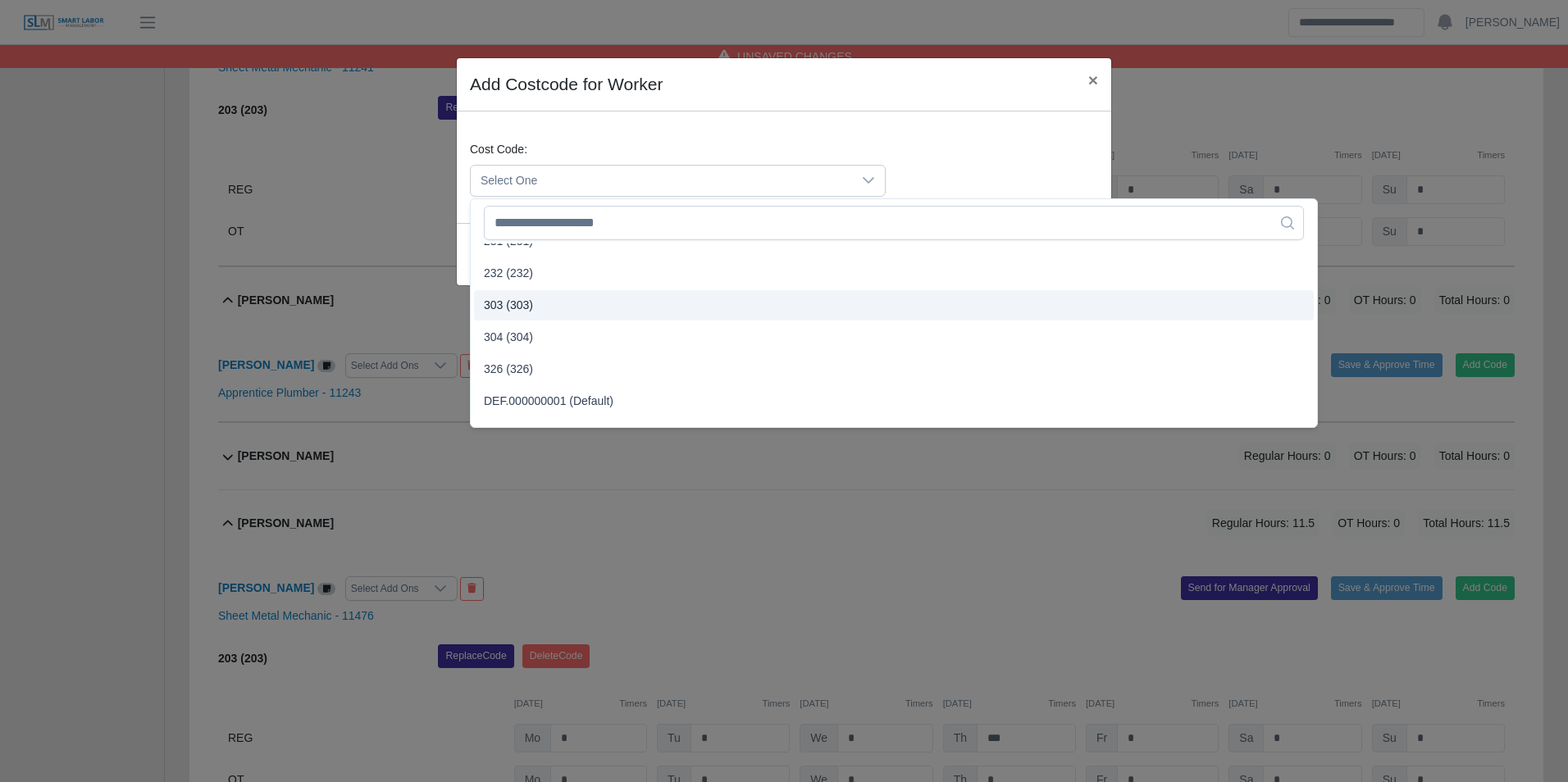
click at [517, 309] on span "303 (303)" at bounding box center [508, 305] width 49 height 17
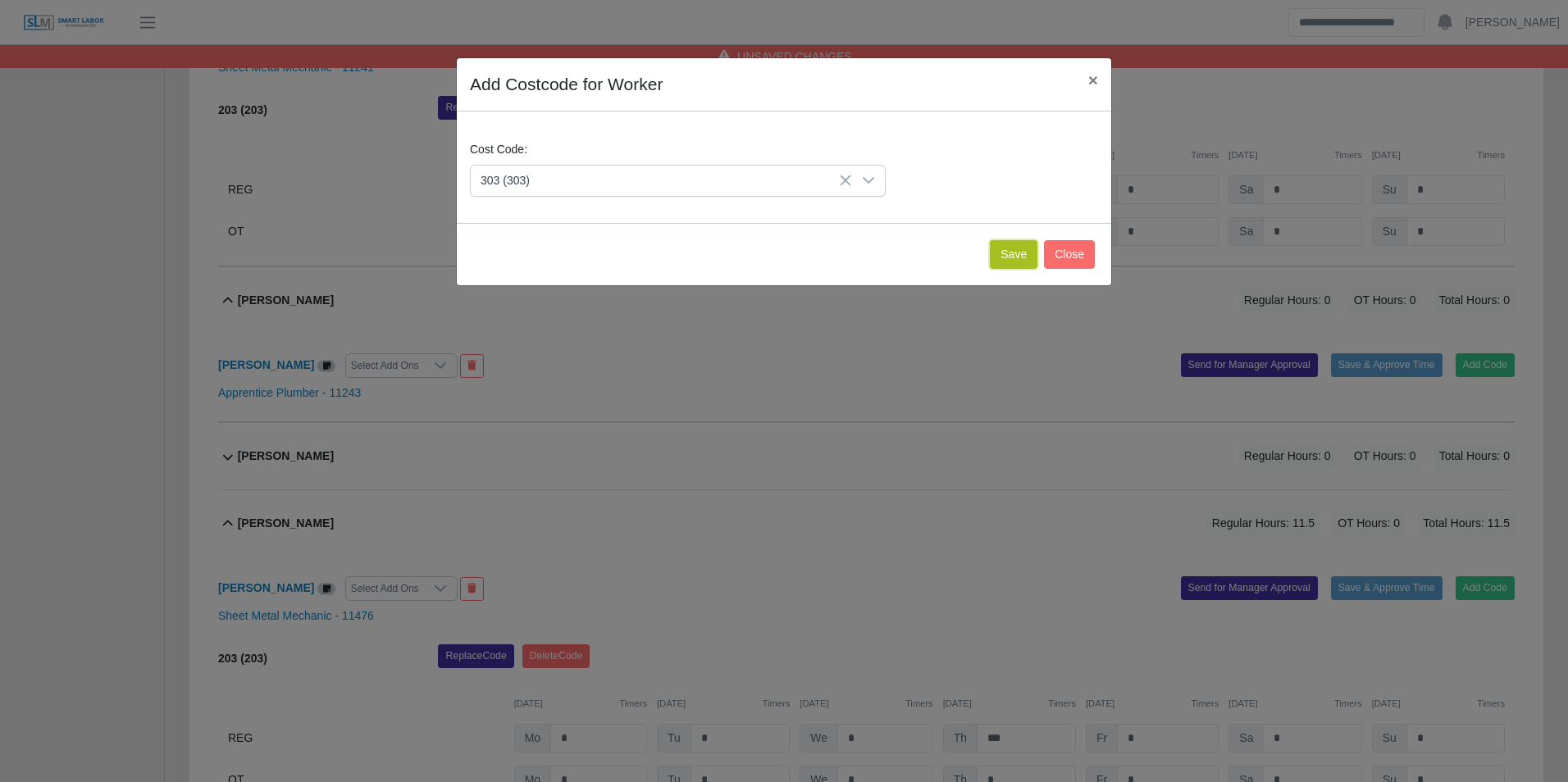
click at [1005, 266] on button "Save" at bounding box center [1013, 255] width 47 height 28
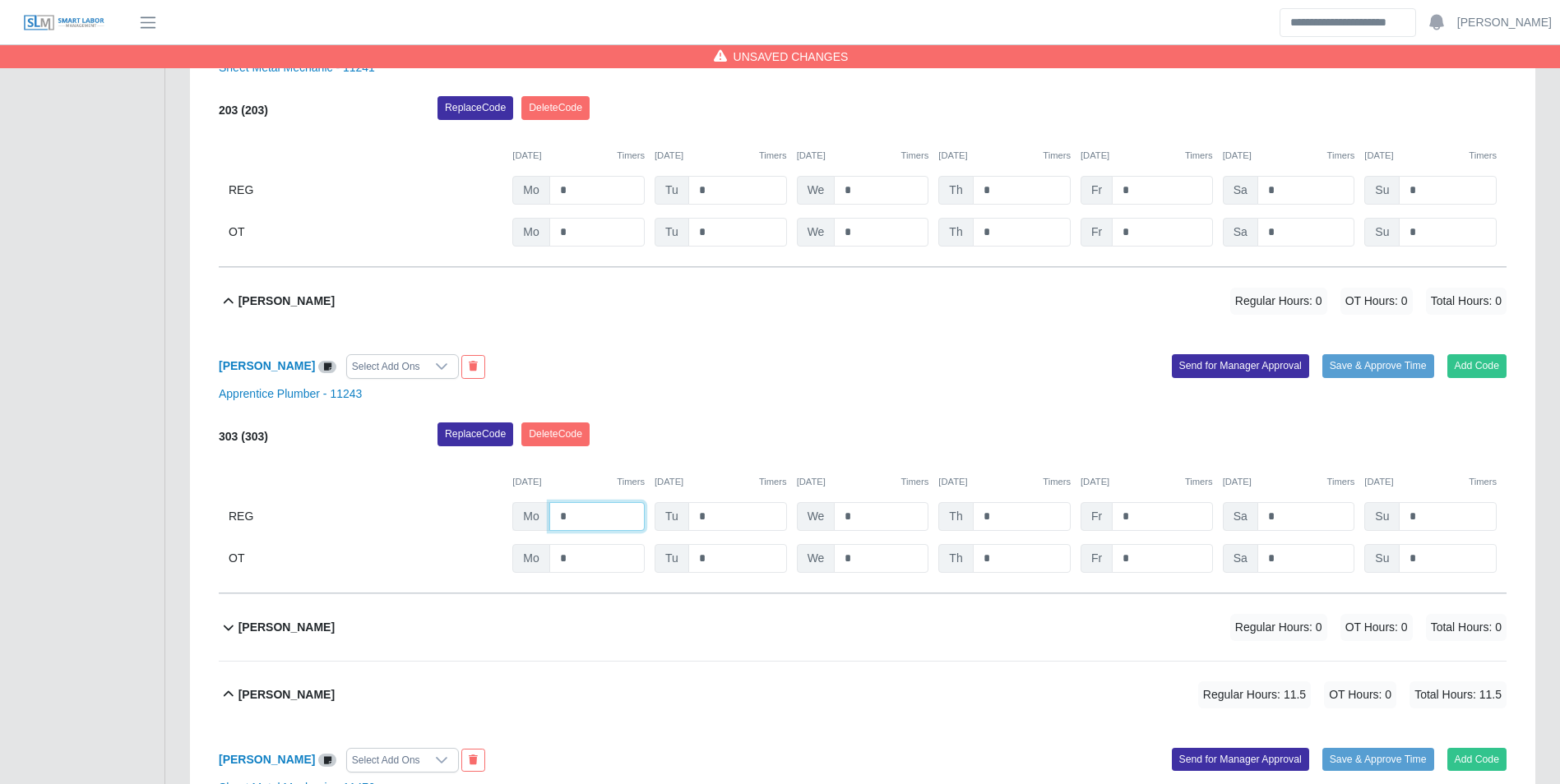
click at [592, 518] on input "*" at bounding box center [596, 516] width 95 height 28
type input "*"
click at [1485, 360] on button "Add Code" at bounding box center [1477, 366] width 60 height 23
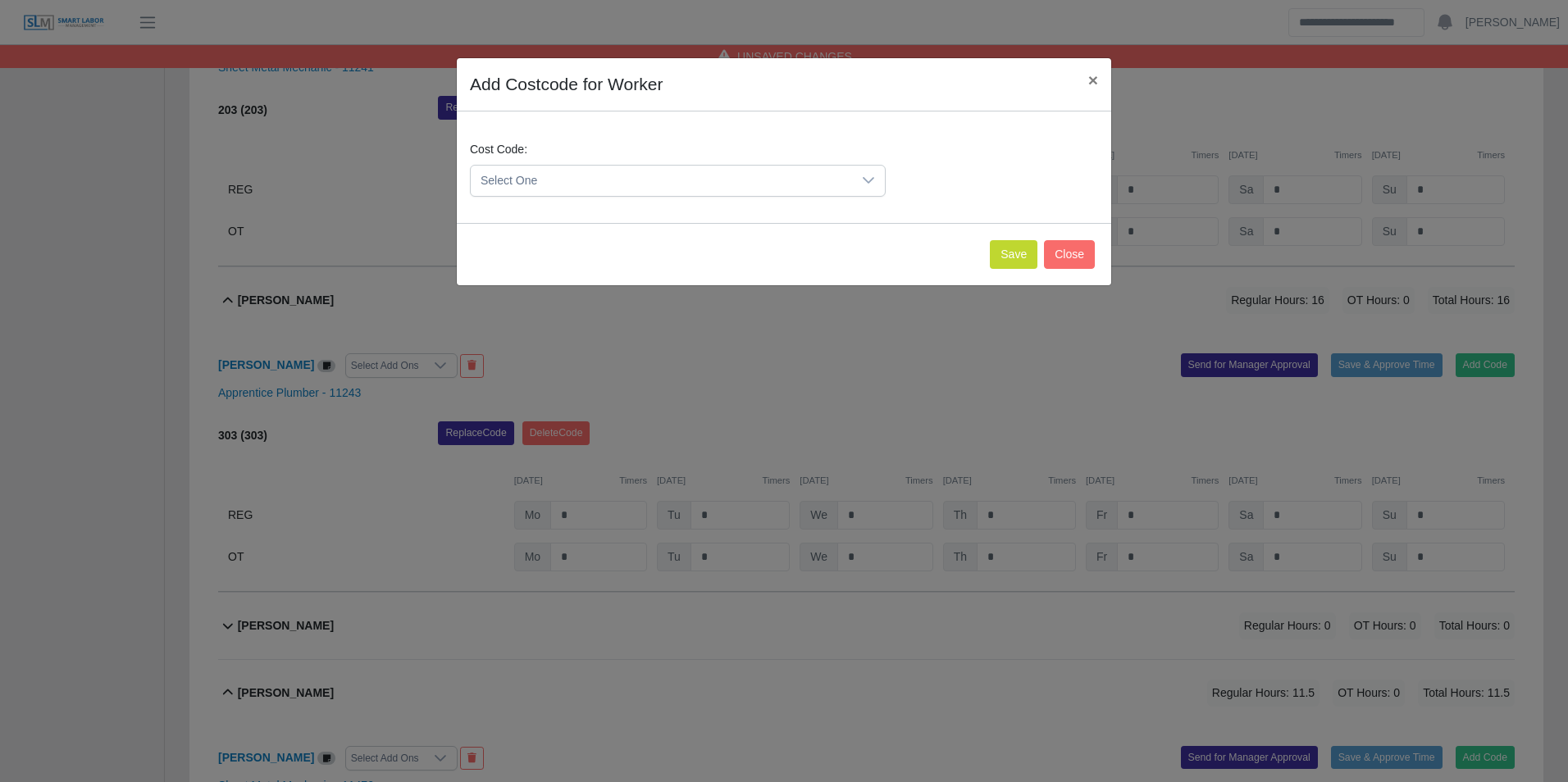
click at [621, 181] on span "Select One" at bounding box center [661, 181] width 381 height 30
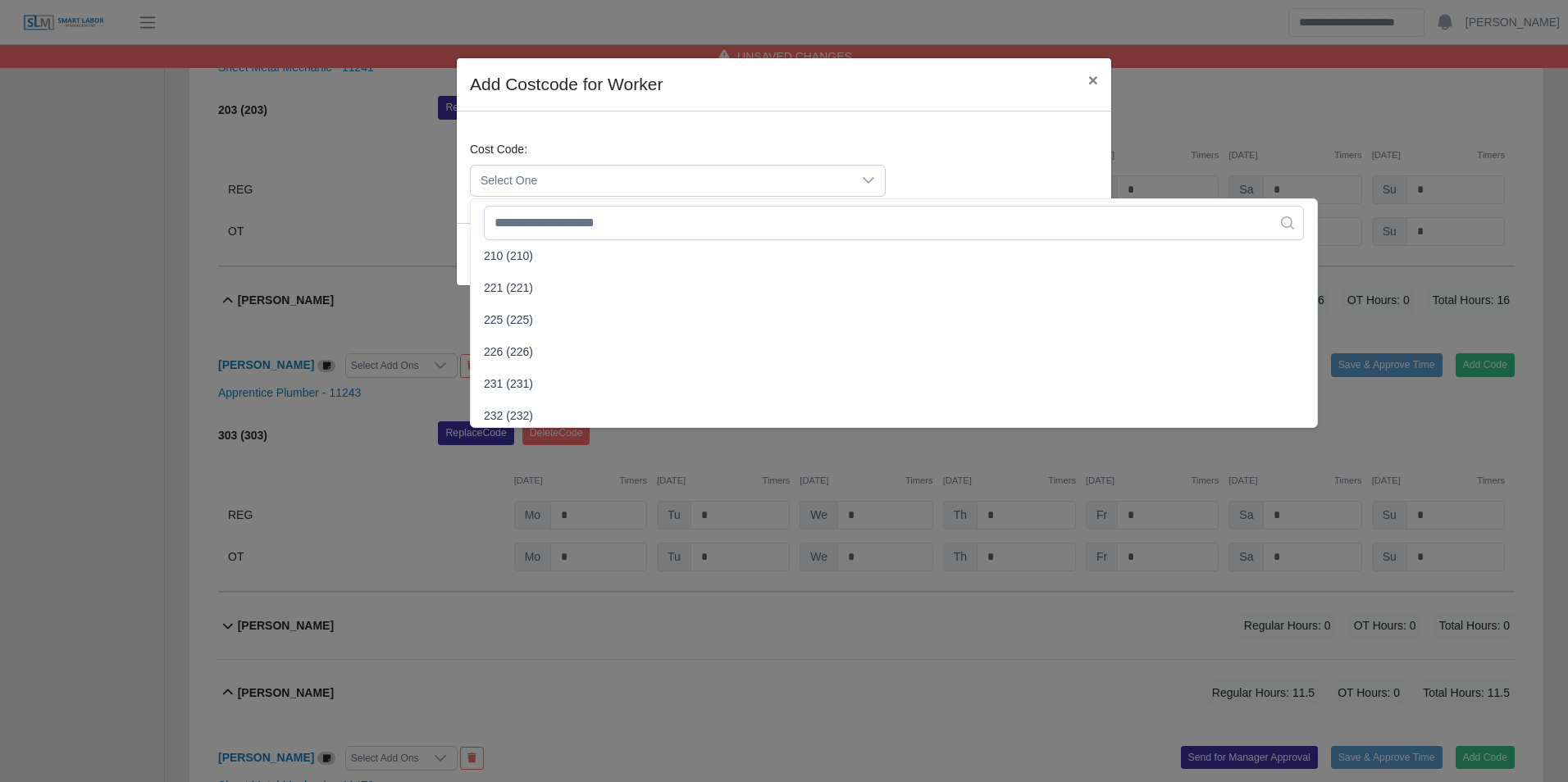
click at [530, 439] on span "304 (304)" at bounding box center [508, 448] width 49 height 17
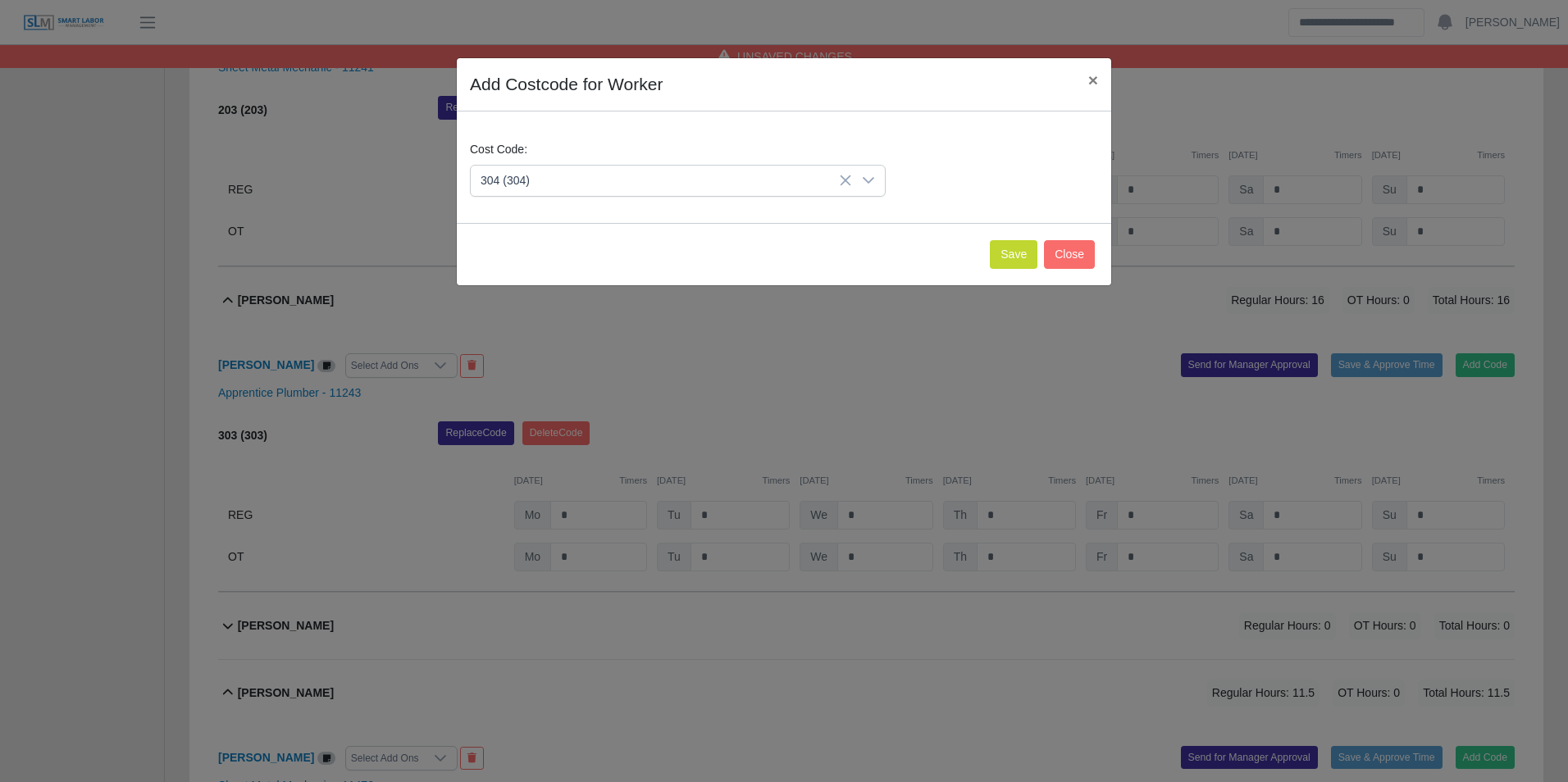
click at [1002, 269] on div "Save Close" at bounding box center [784, 254] width 655 height 62
click at [1002, 260] on button "Save" at bounding box center [1013, 255] width 47 height 28
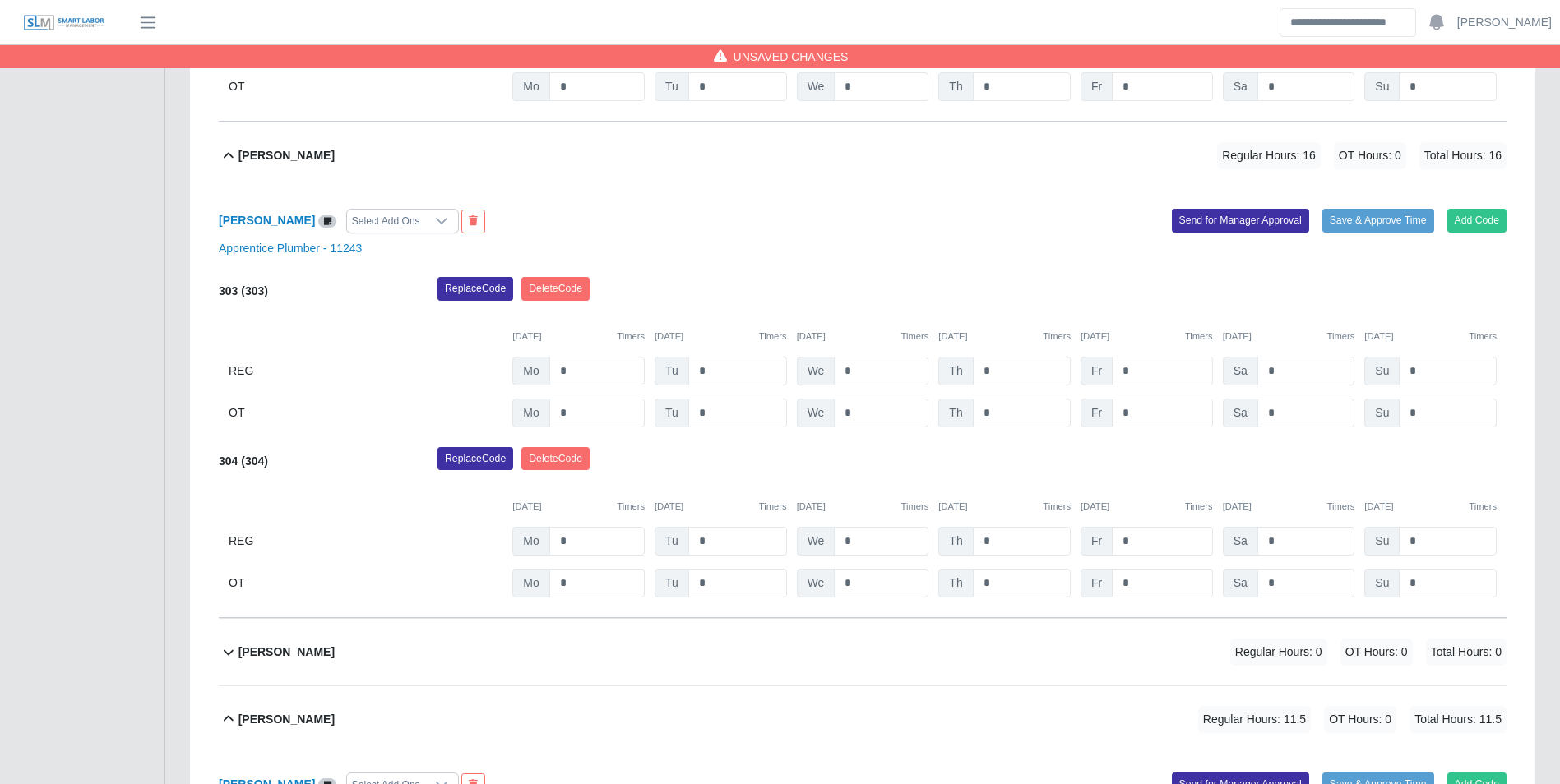
scroll to position [1783, 0]
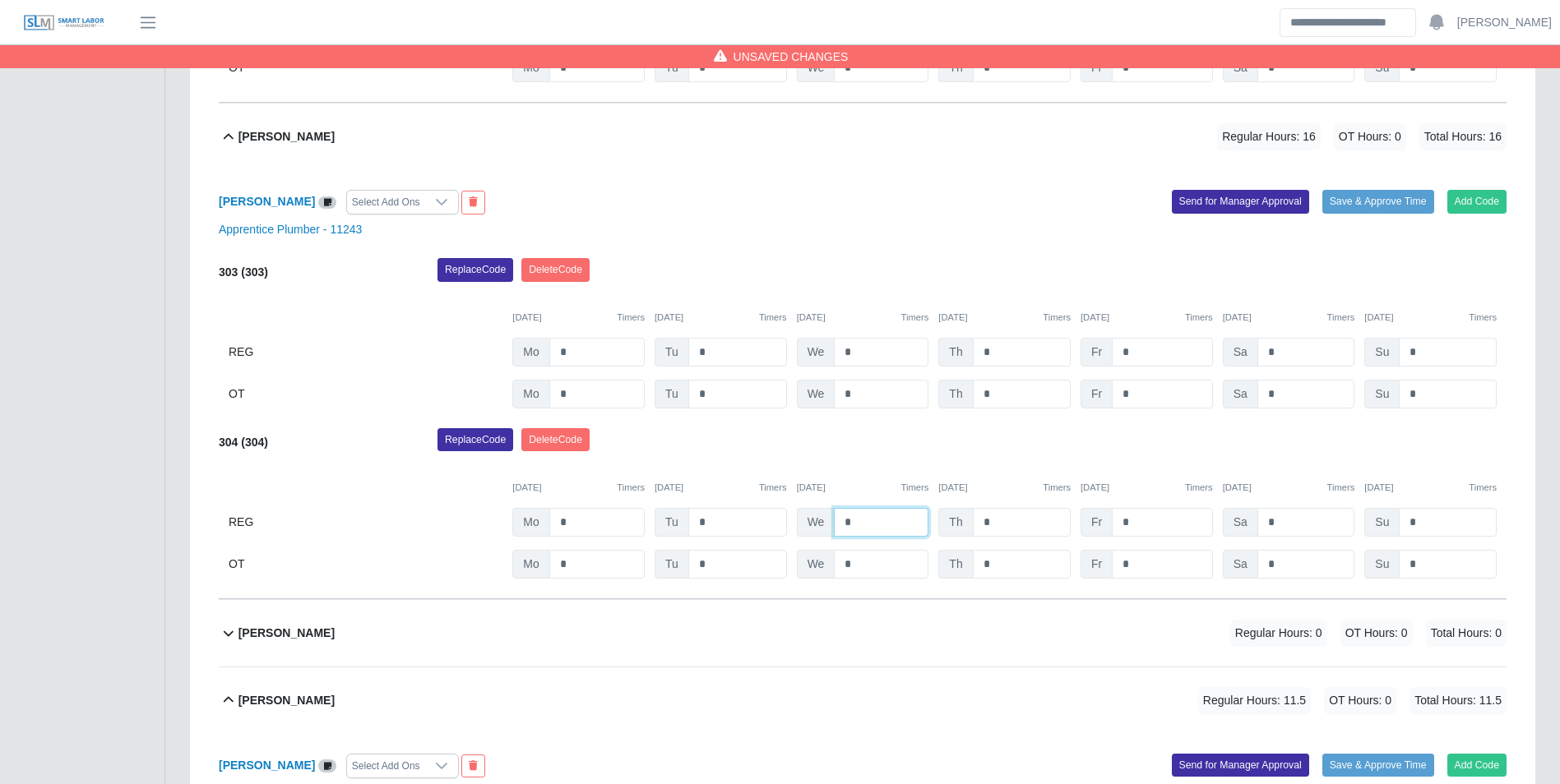
click at [901, 515] on input "*" at bounding box center [880, 522] width 94 height 28
type input "*"
click at [1159, 345] on input "*" at bounding box center [1162, 352] width 100 height 28
type input "*"
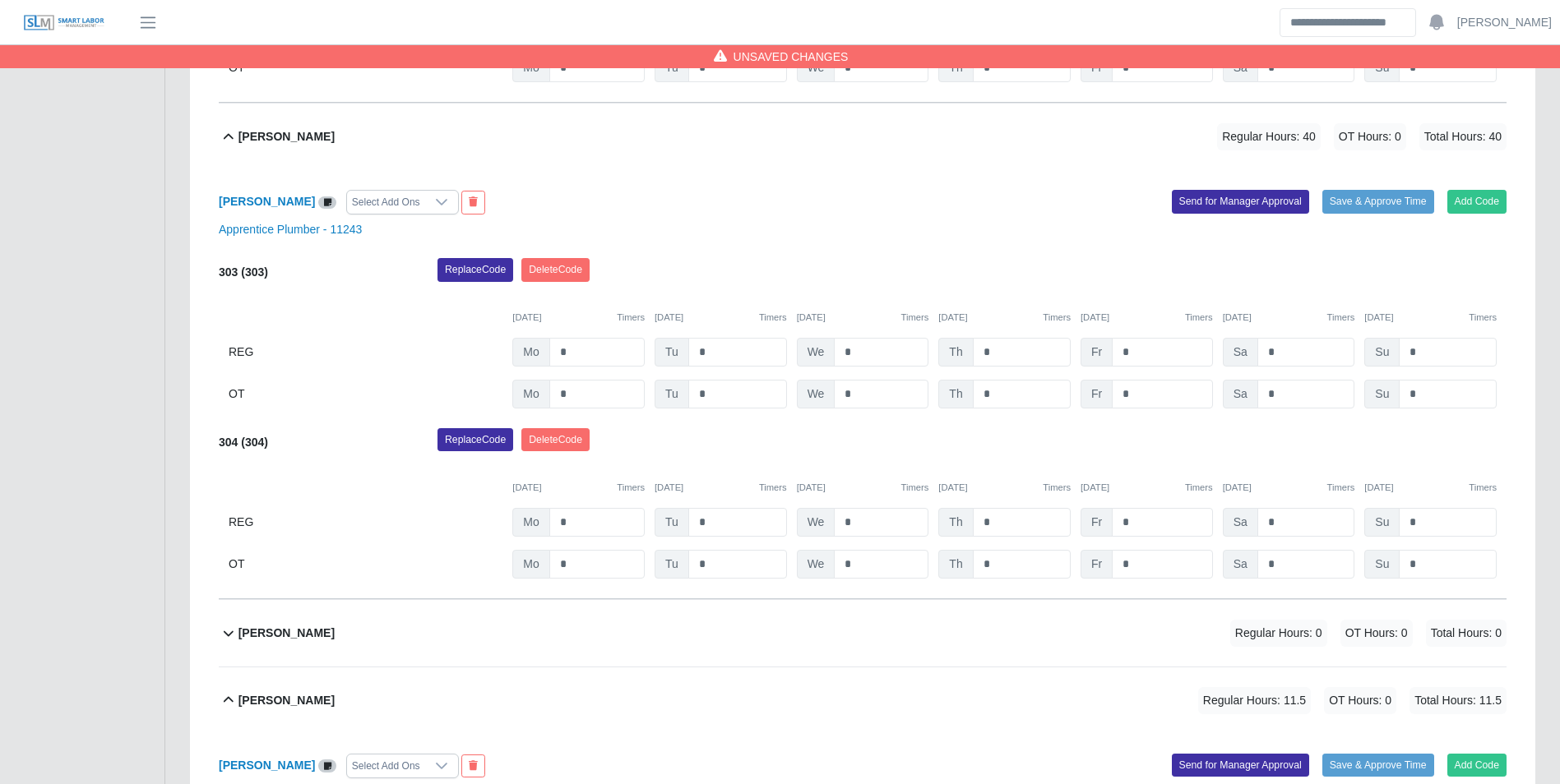
click at [1170, 308] on div "10/06/2025 Timers 10/07/2025 Timers 10/08/2025 Timers 10/09/2025 Timers 10/10/2…" at bounding box center [863, 308] width 1288 height 33
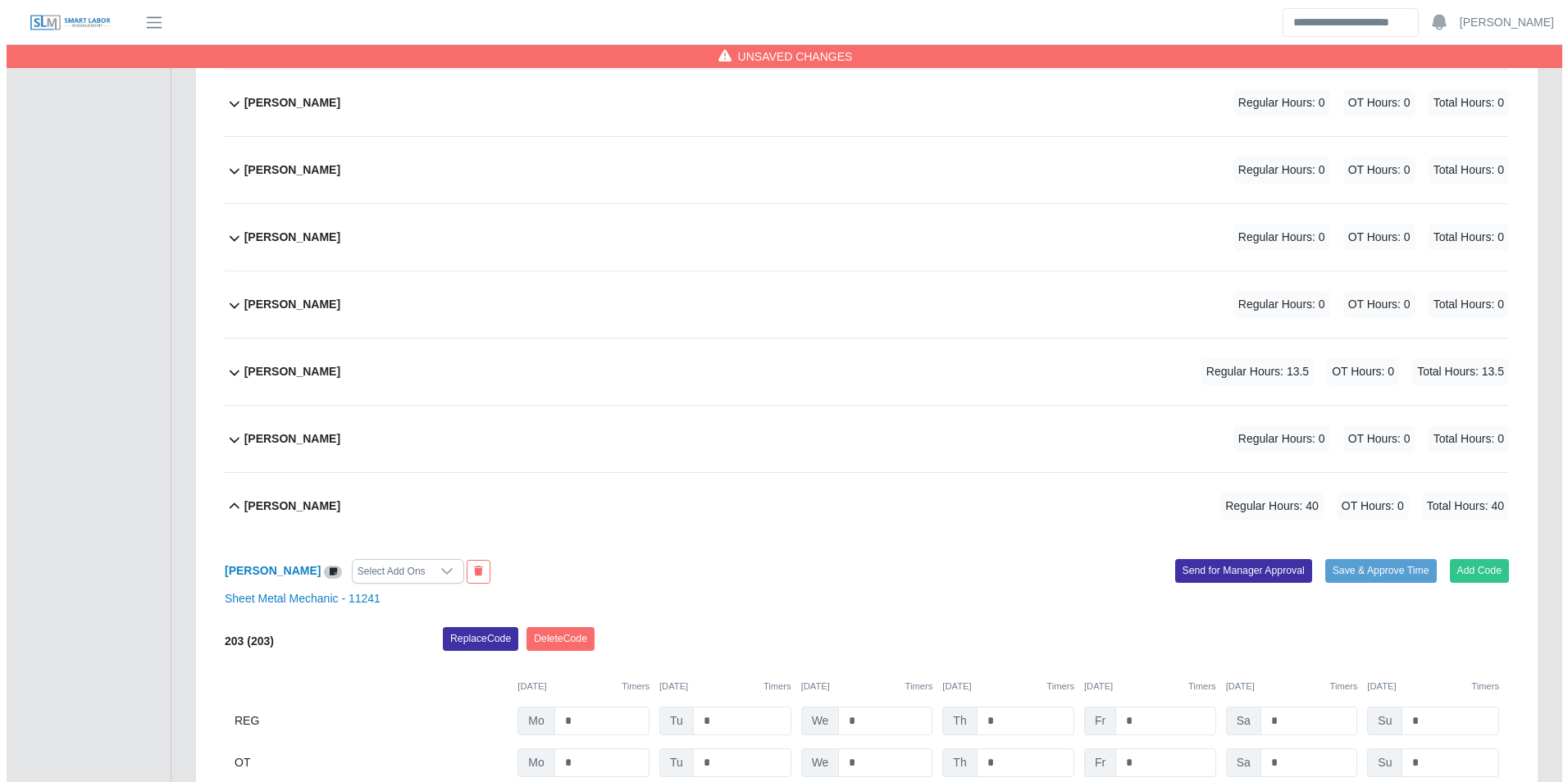
scroll to position [1041, 0]
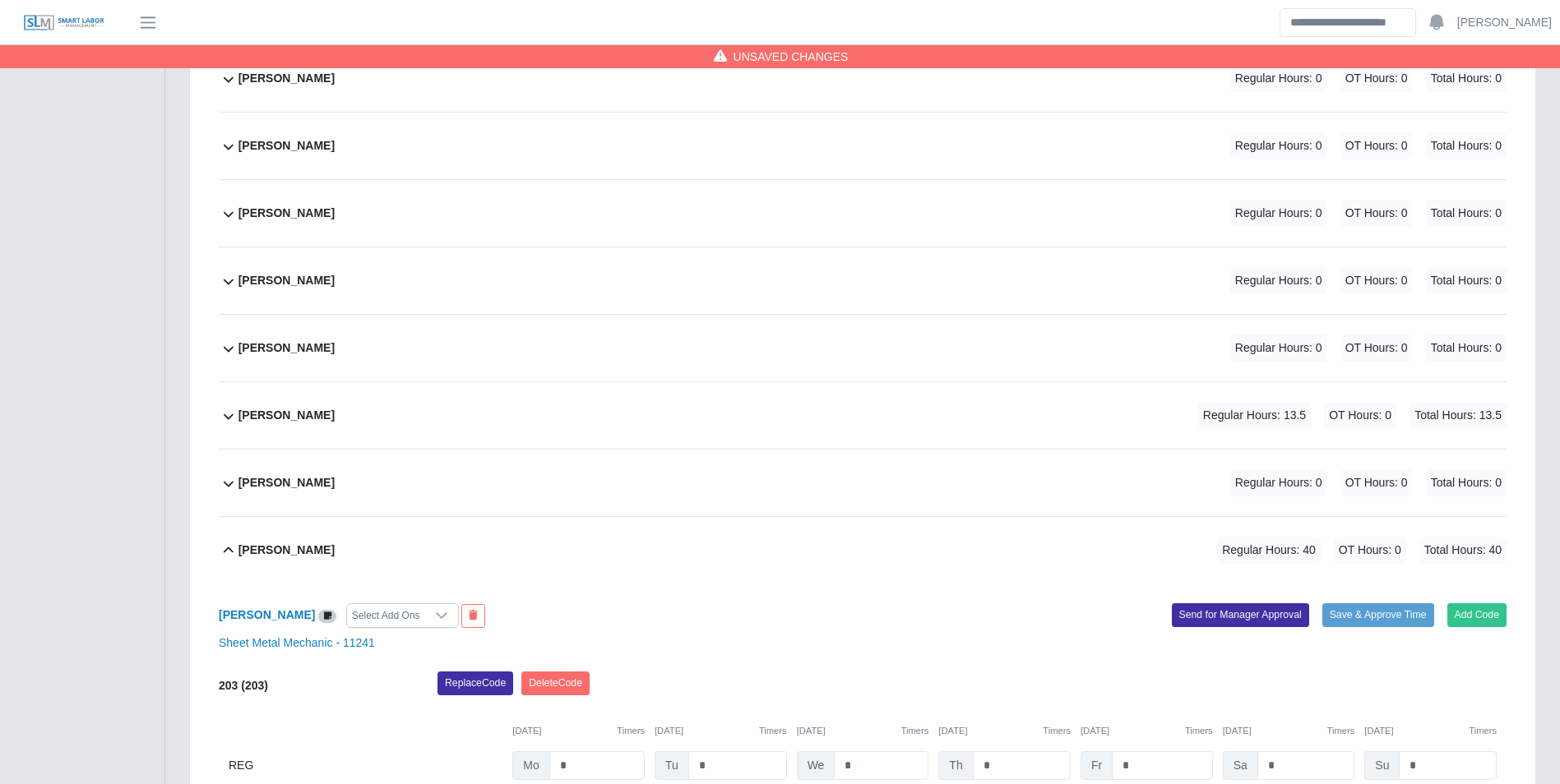
click at [353, 476] on div "Fernando Sanchez Regular Hours: 0 OT Hours: 0 Total Hours: 0" at bounding box center [873, 483] width 1268 height 67
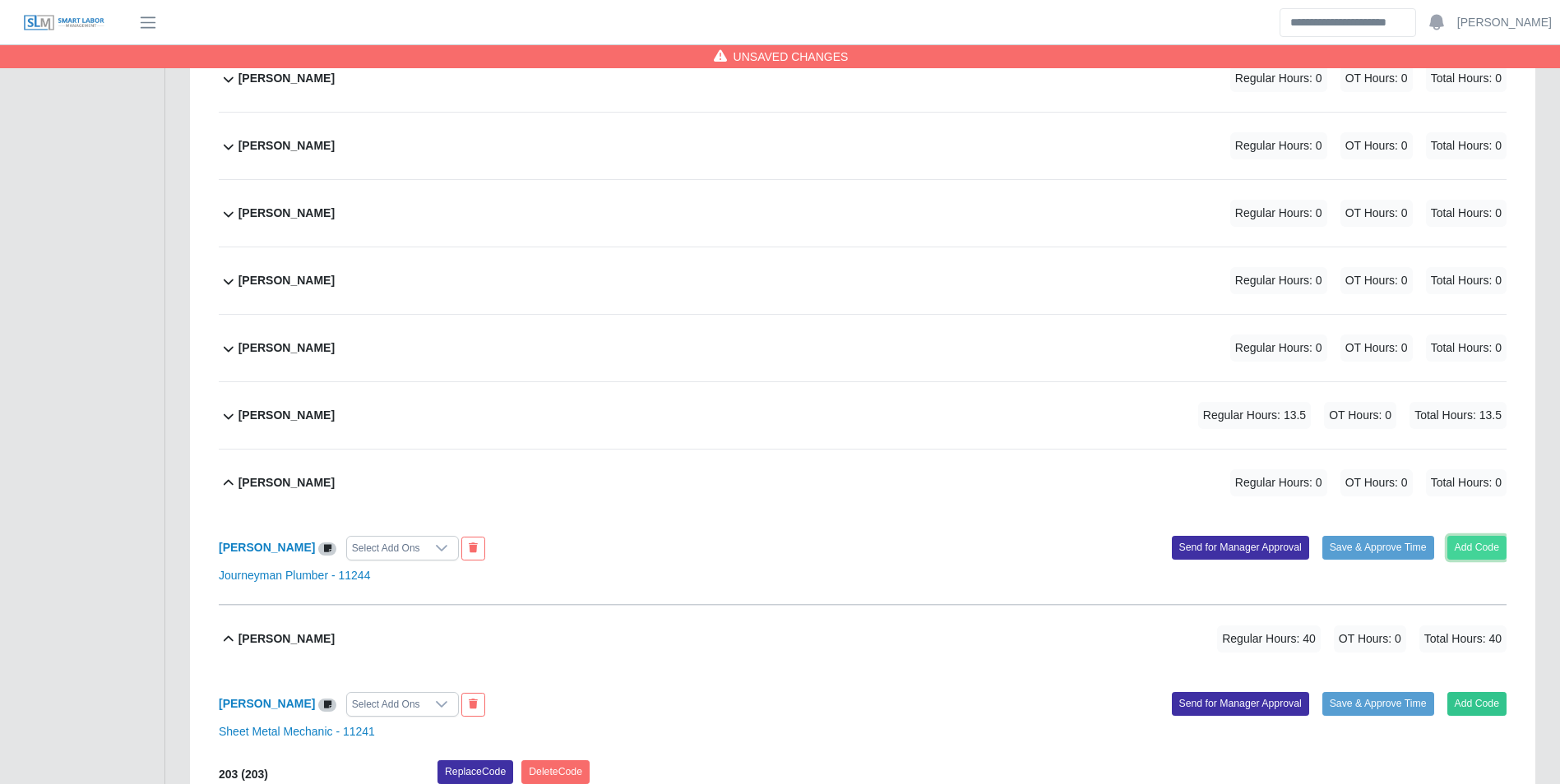
click at [1475, 555] on button "Add Code" at bounding box center [1477, 548] width 60 height 23
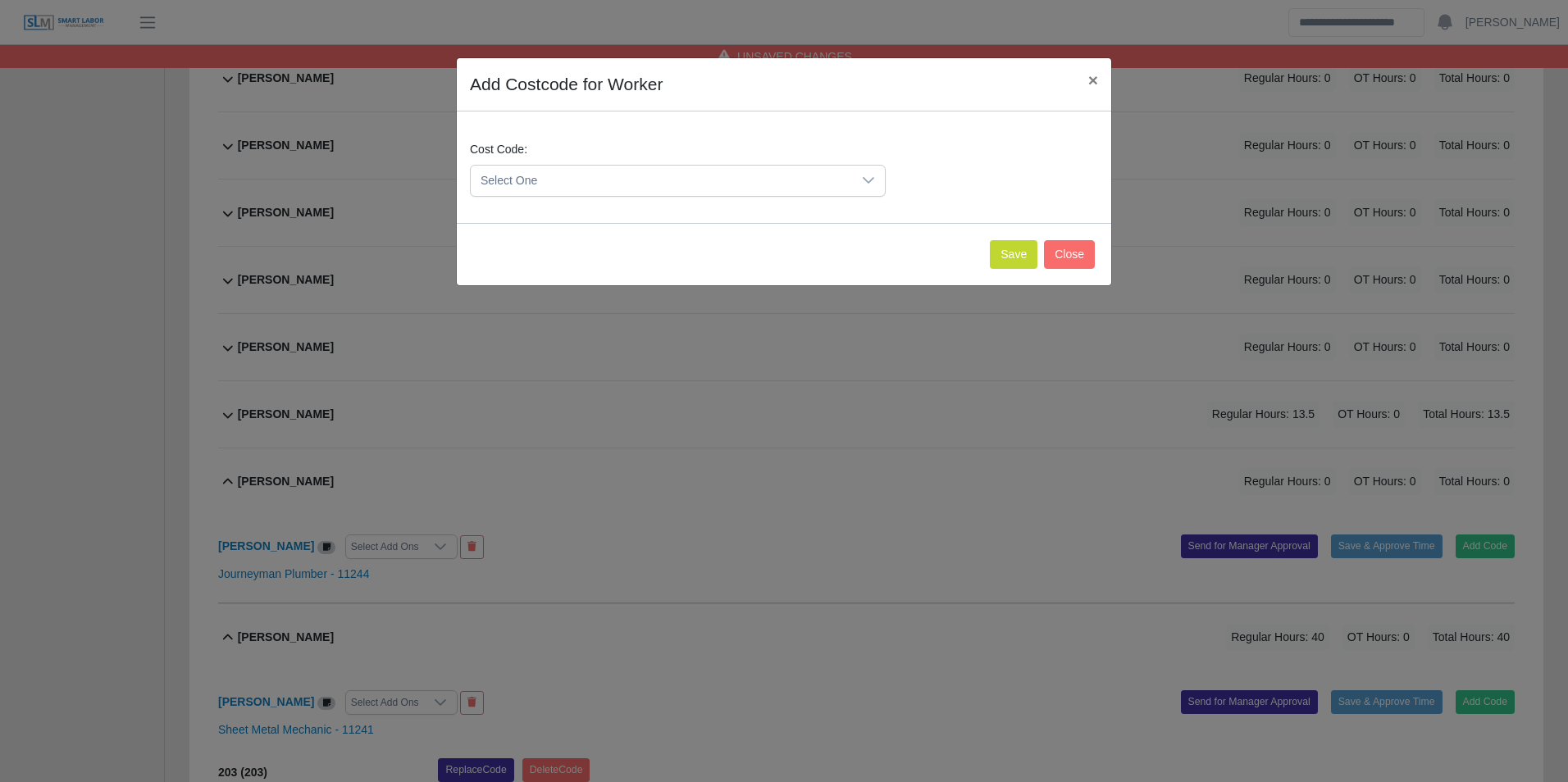
click at [559, 181] on span "Select One" at bounding box center [661, 181] width 381 height 30
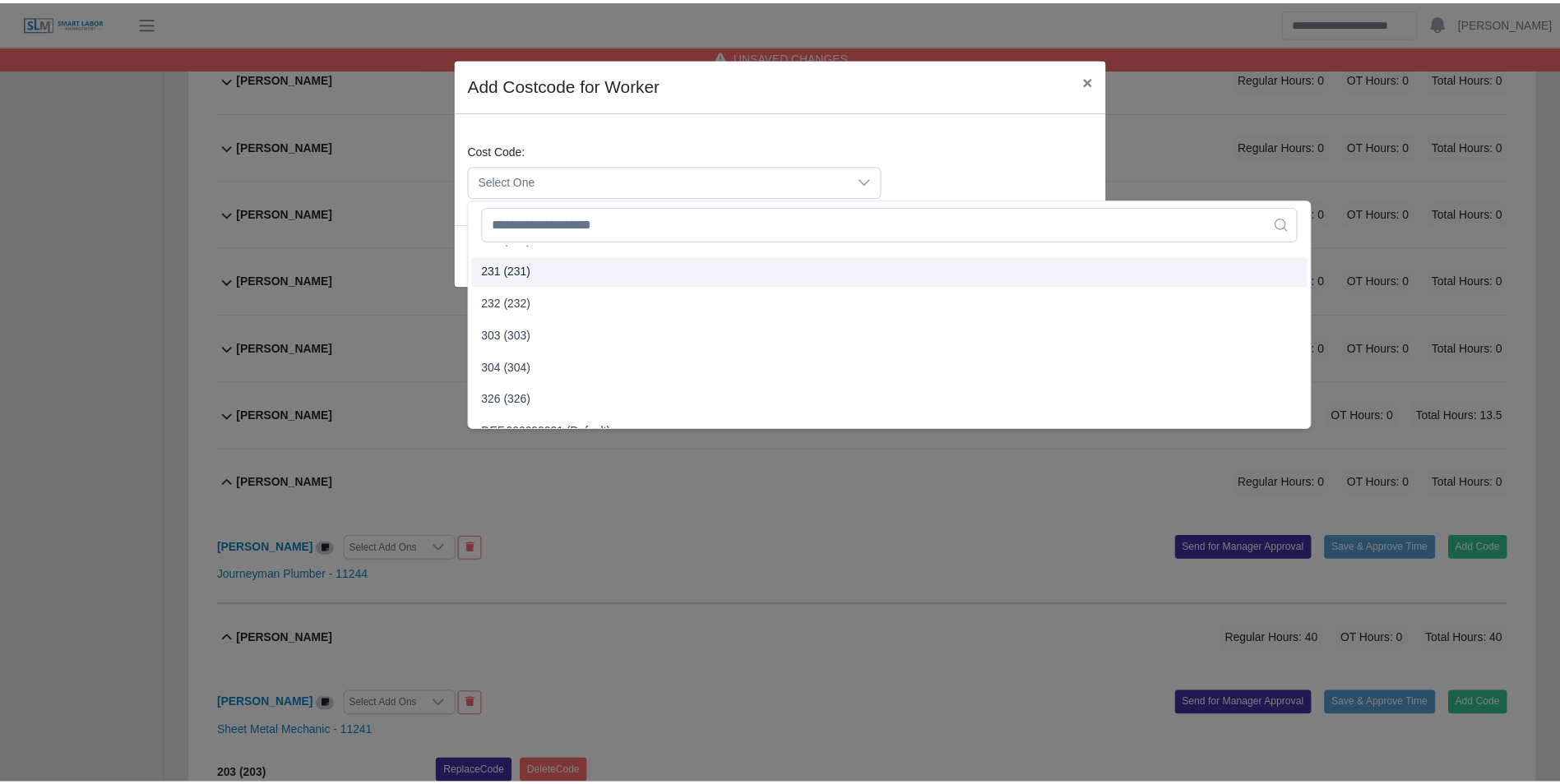
scroll to position [822, 0]
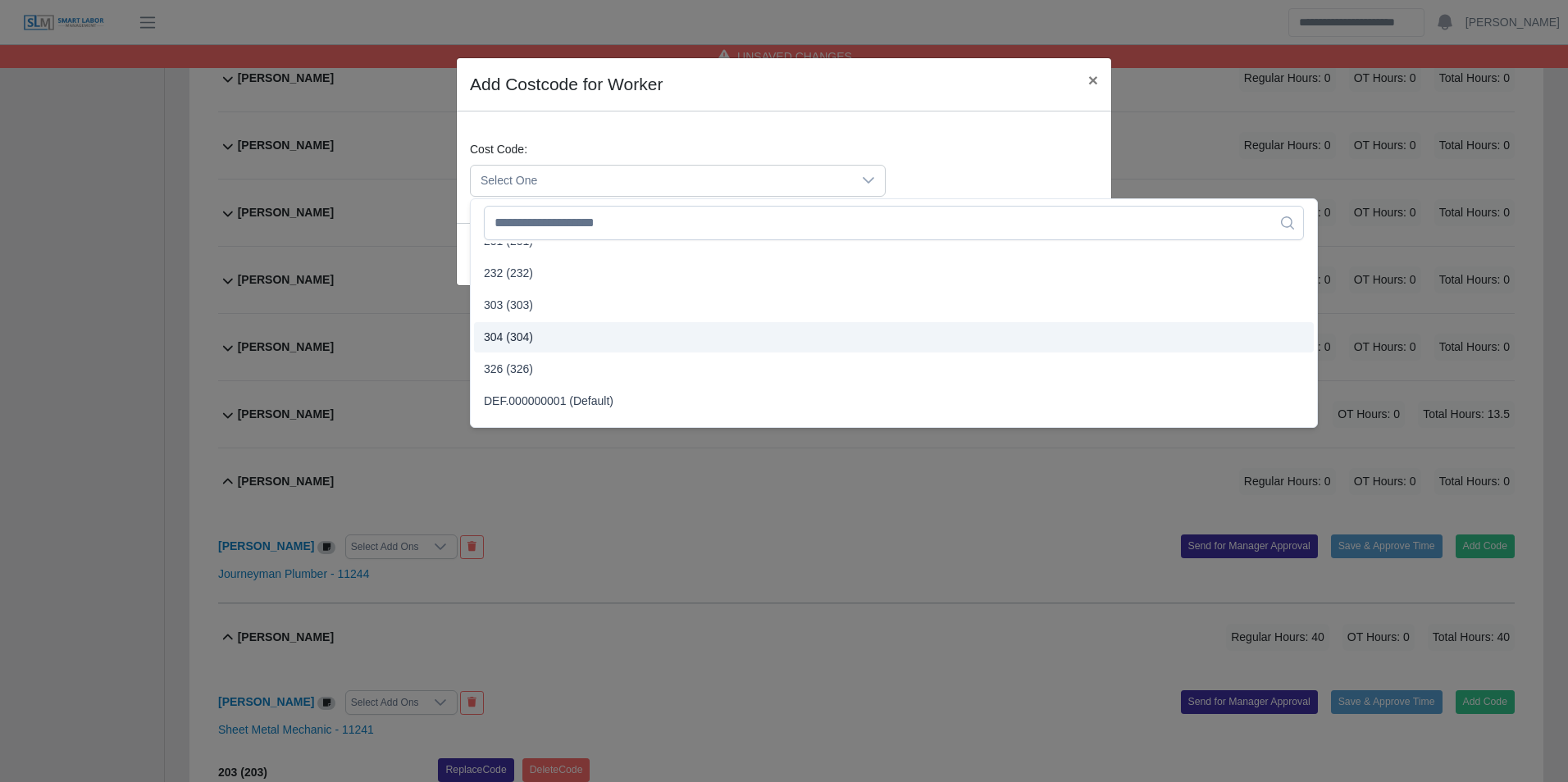
click at [529, 338] on span "304 (304)" at bounding box center [508, 337] width 49 height 17
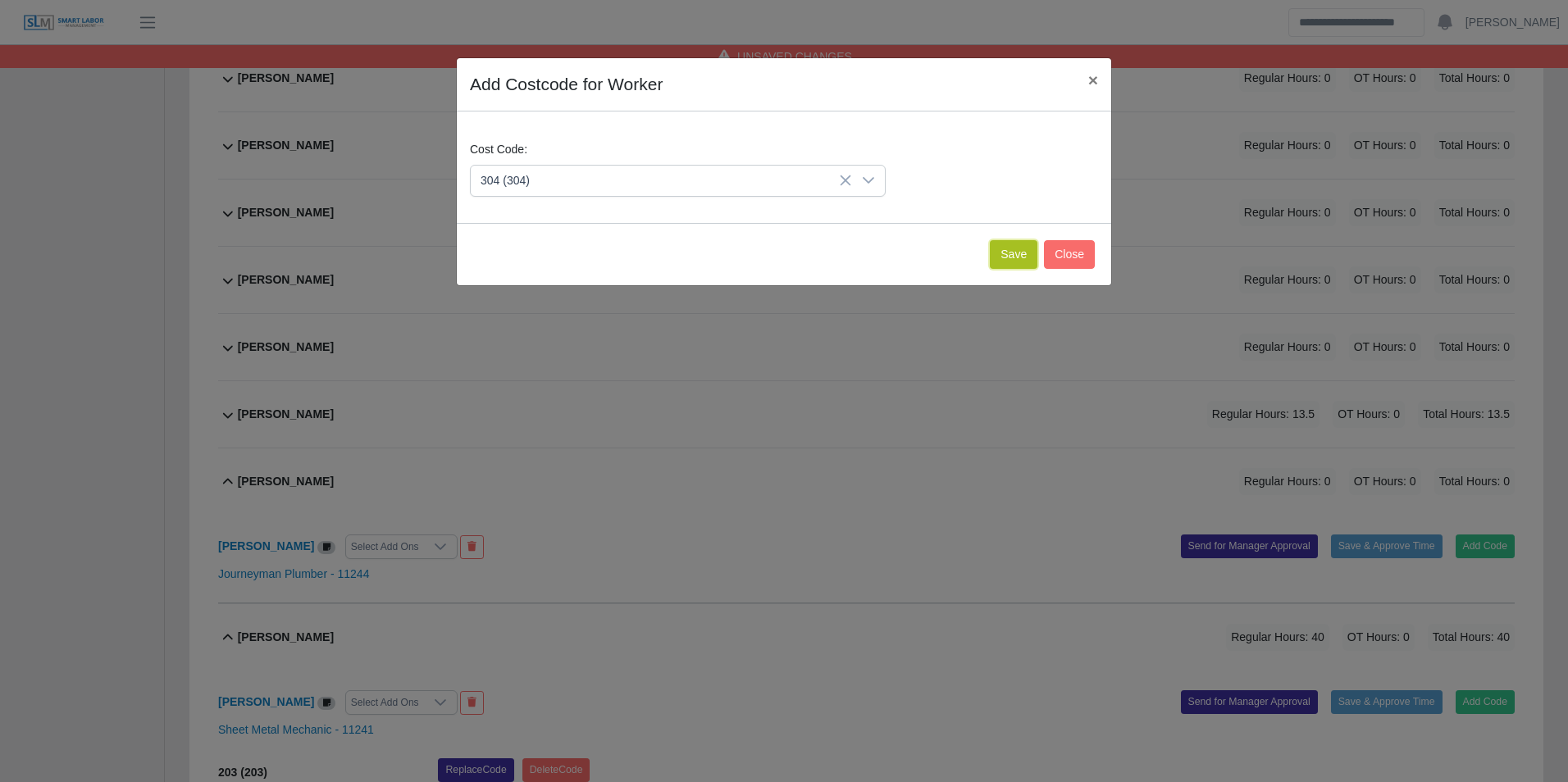
click at [1020, 246] on button "Save" at bounding box center [1013, 255] width 47 height 28
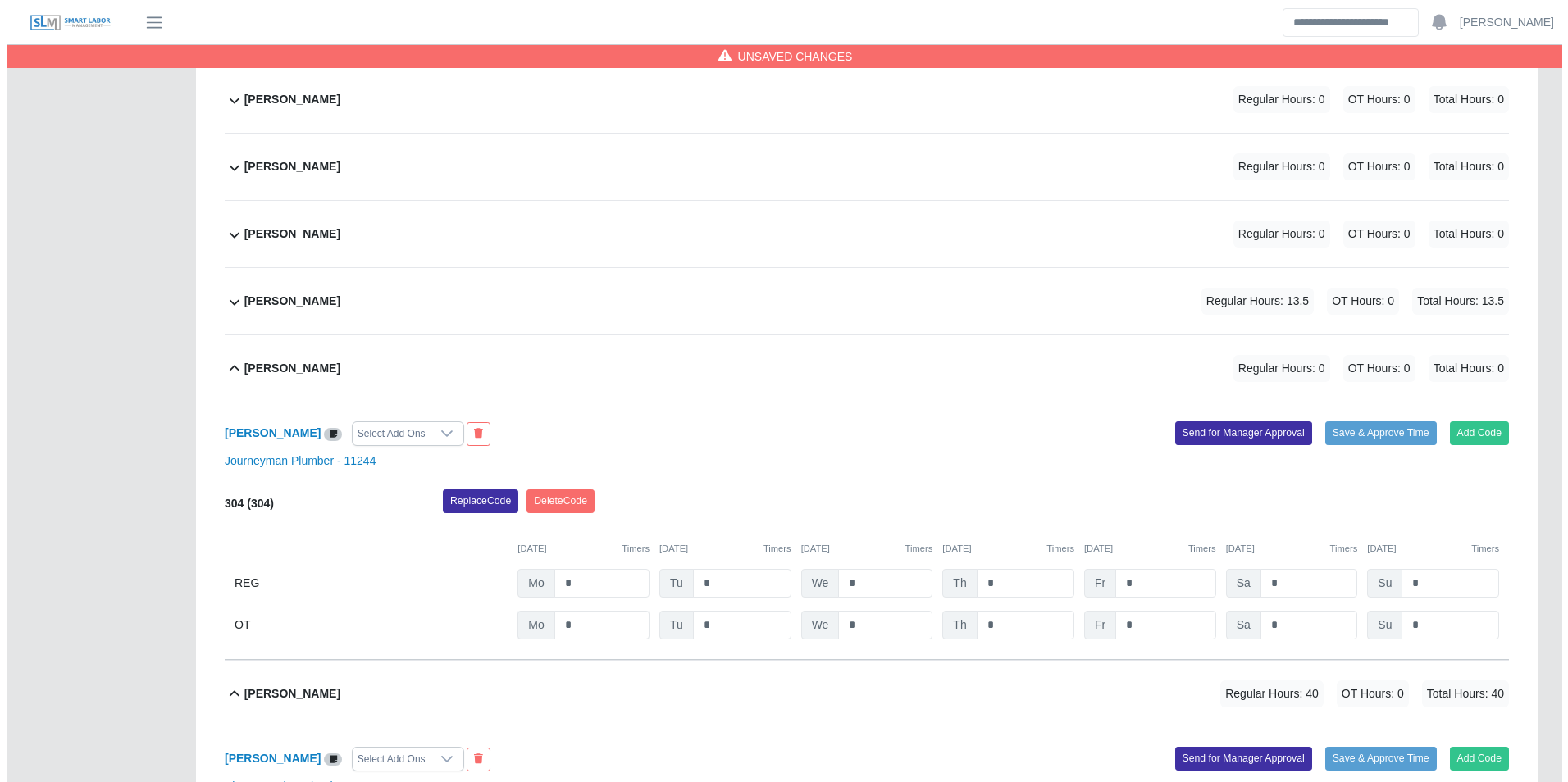
scroll to position [1205, 0]
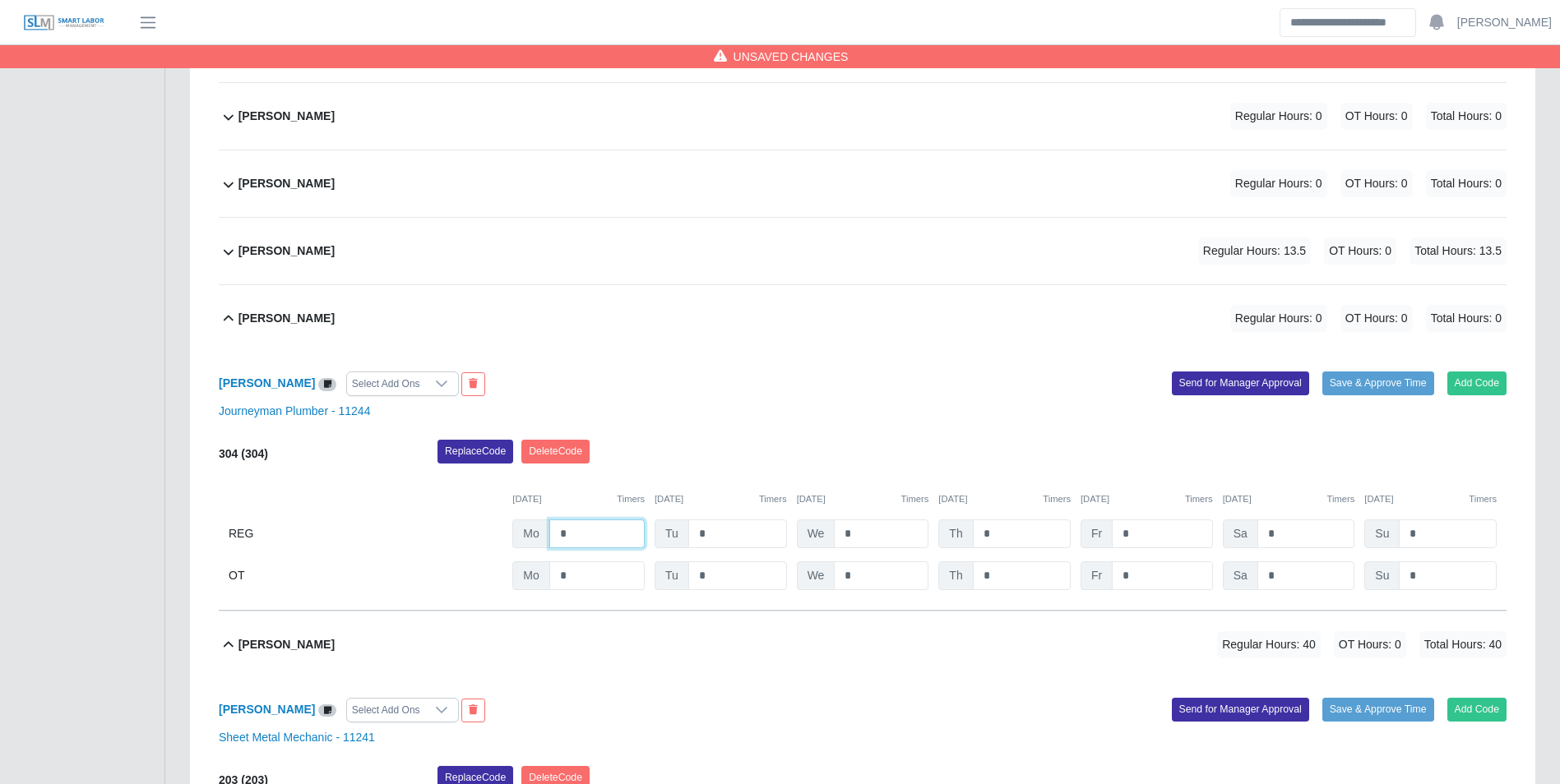
click at [605, 537] on input "*" at bounding box center [596, 534] width 95 height 28
type input "*"
click at [899, 464] on div "Replace Code [GEOGRAPHIC_DATA] Code" at bounding box center [972, 455] width 1094 height 33
click at [1016, 535] on input "*" at bounding box center [1021, 534] width 98 height 28
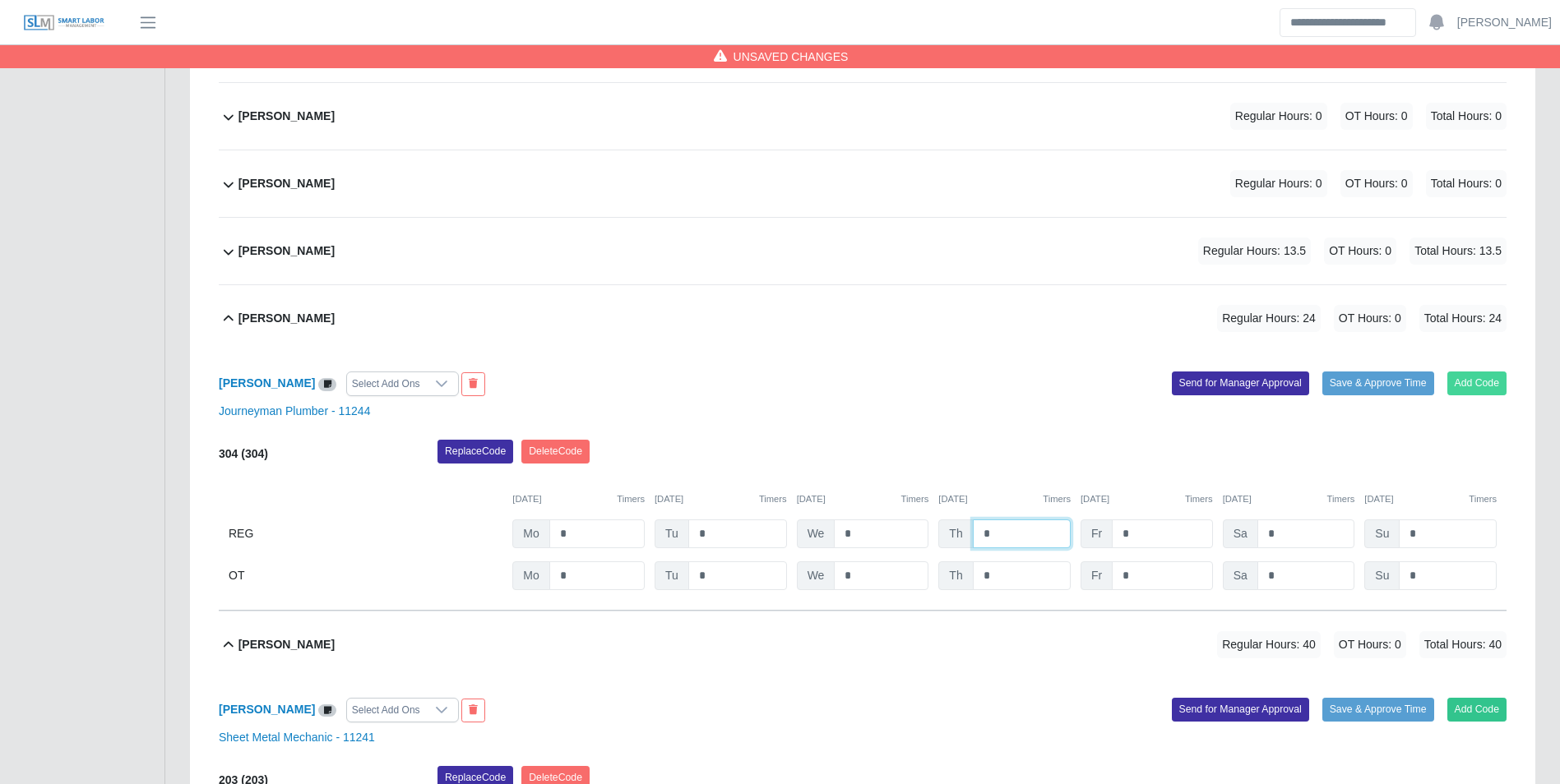
type input "*"
click at [1461, 380] on button "Add Code" at bounding box center [1477, 384] width 60 height 23
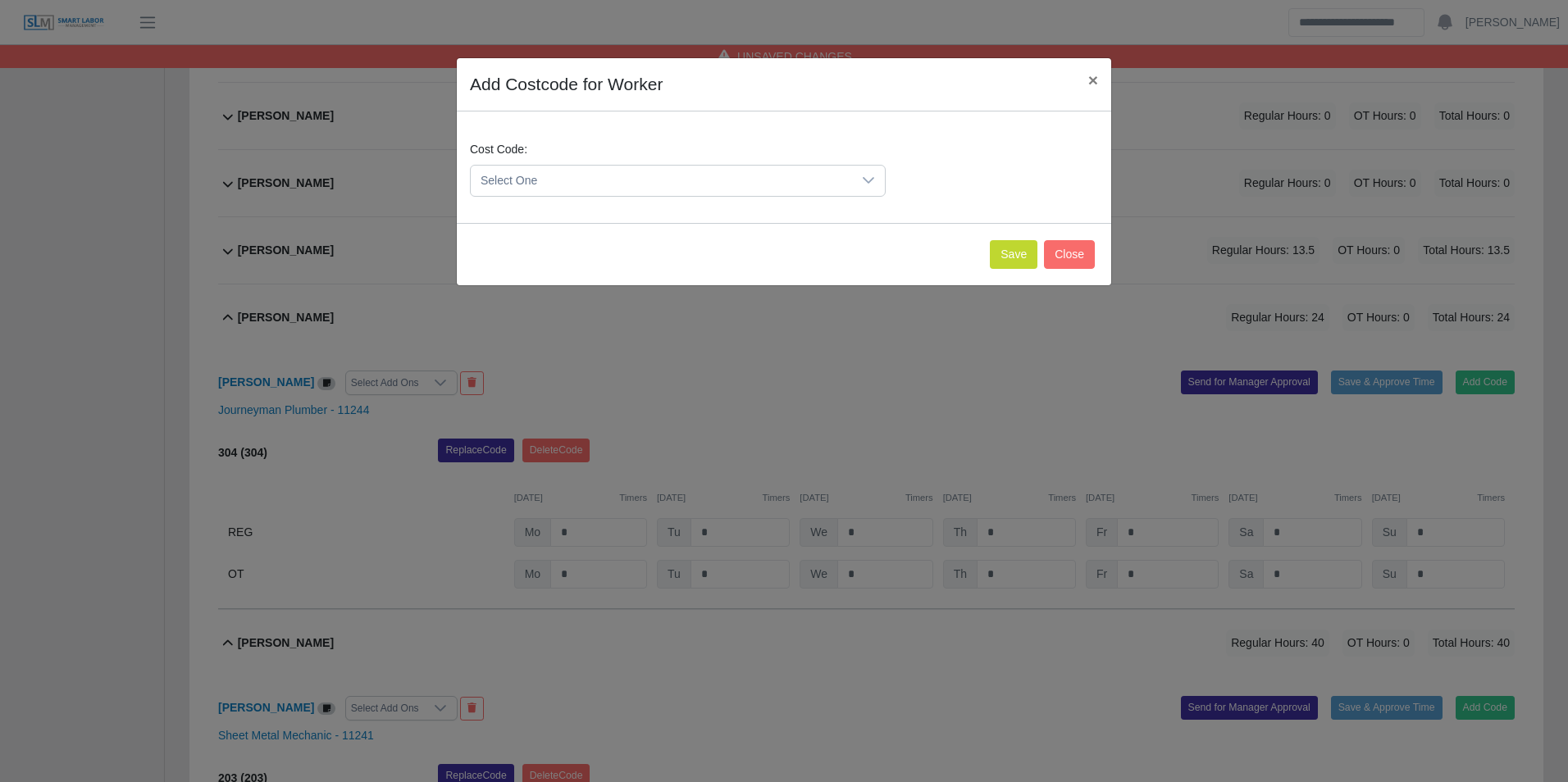
click at [647, 171] on span "Select One" at bounding box center [661, 181] width 381 height 30
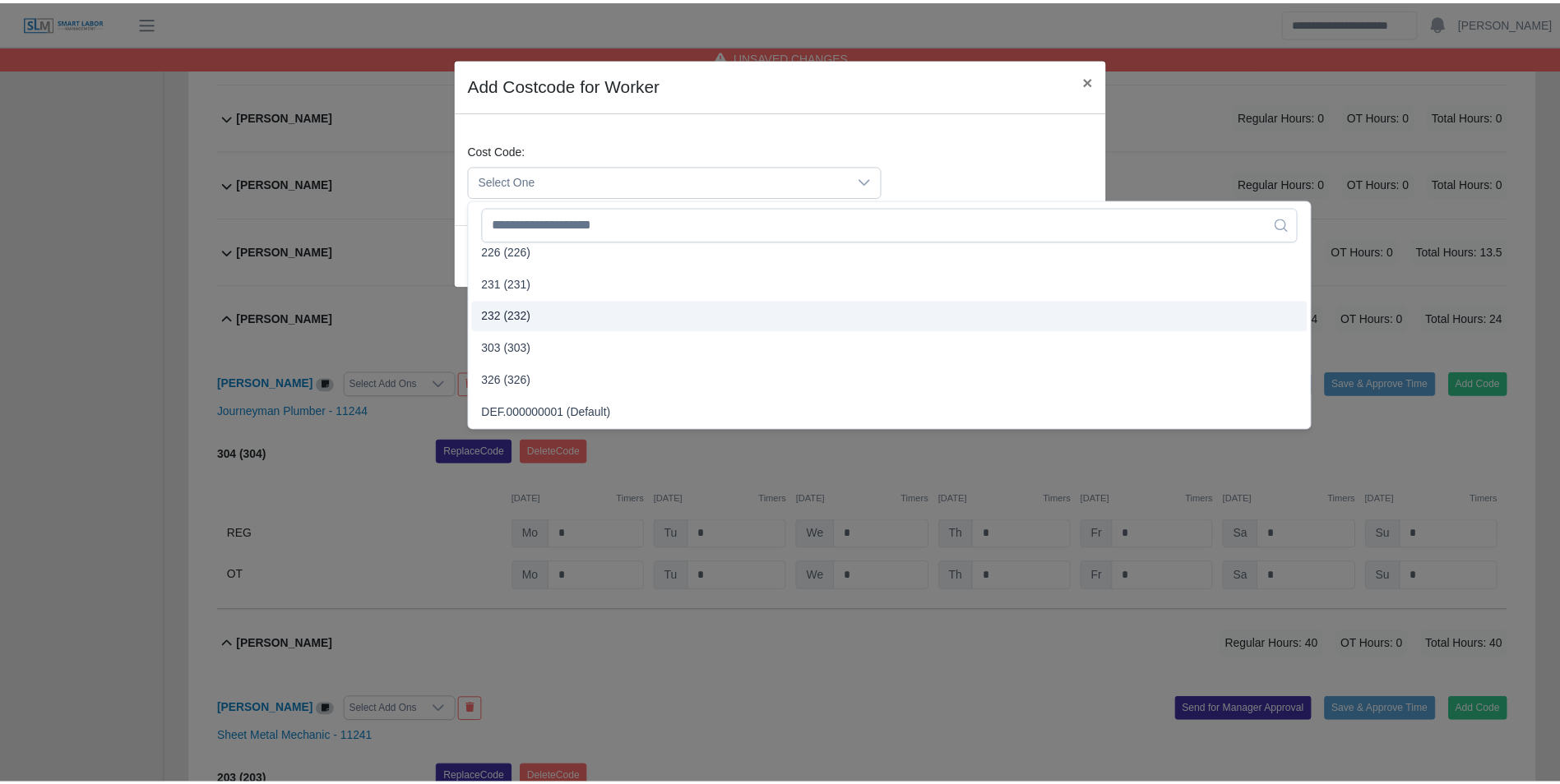
scroll to position [822, 0]
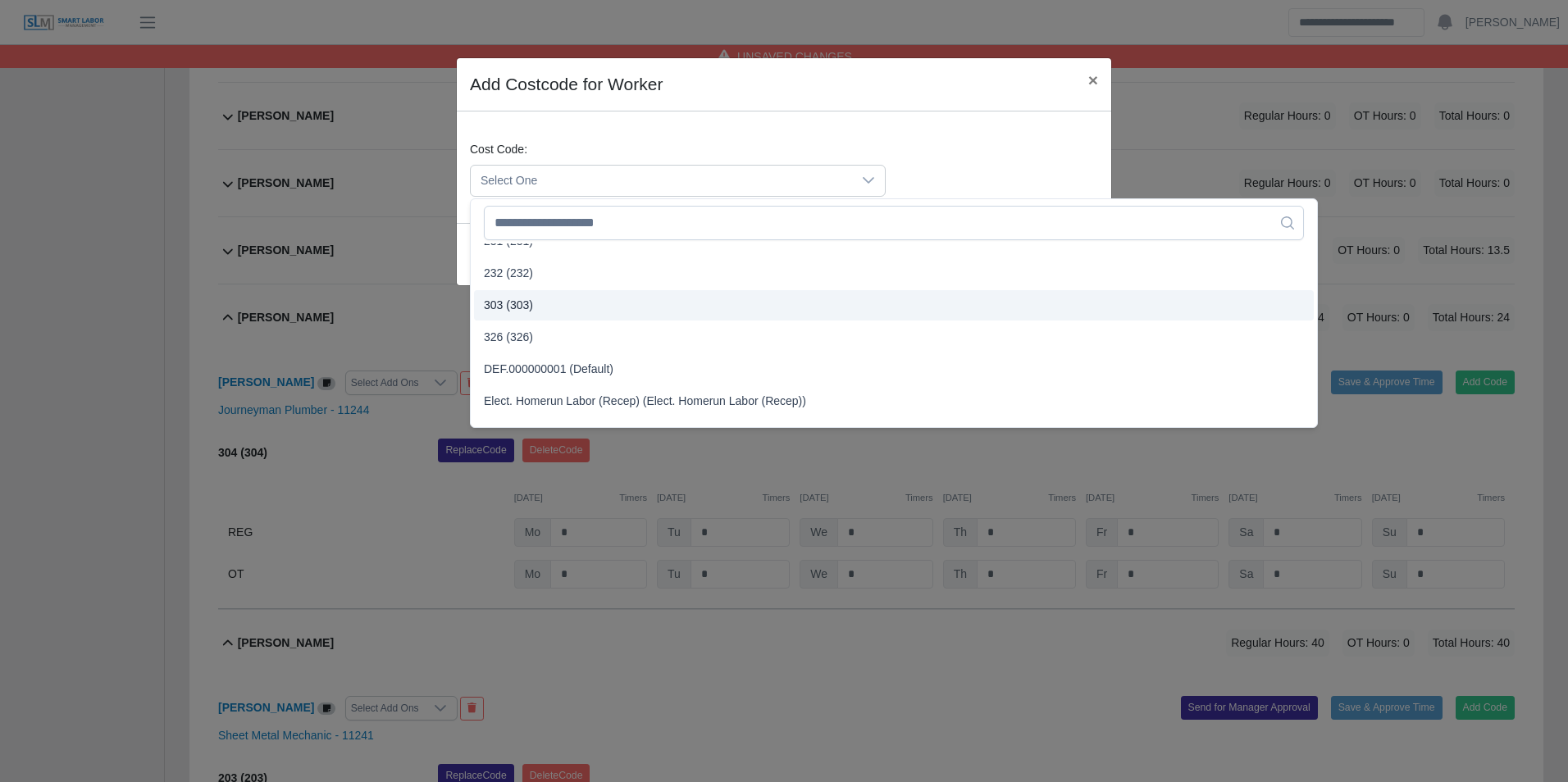
click at [510, 307] on span "303 (303)" at bounding box center [508, 305] width 49 height 17
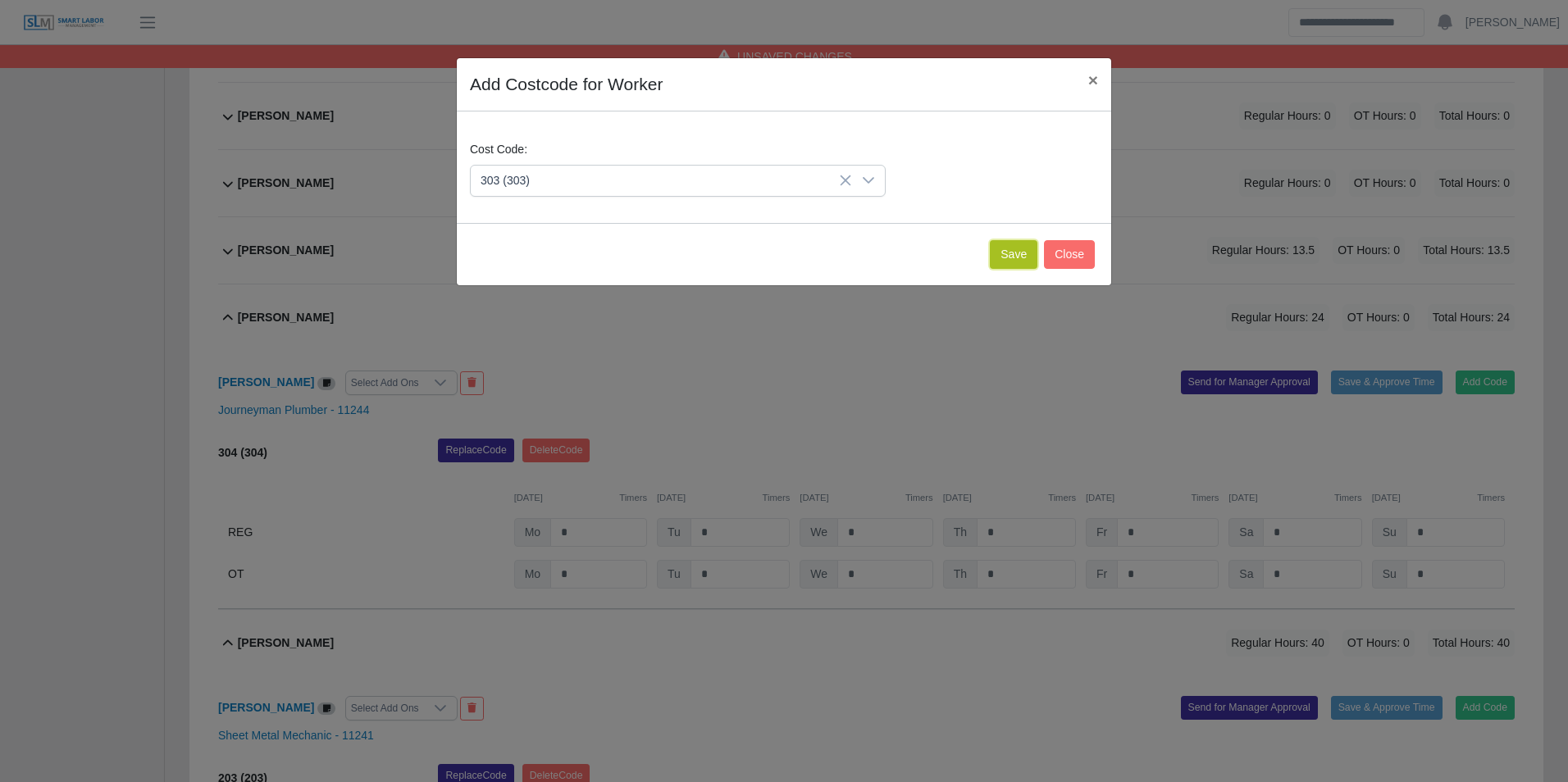
click at [1003, 263] on button "Save" at bounding box center [1013, 255] width 47 height 28
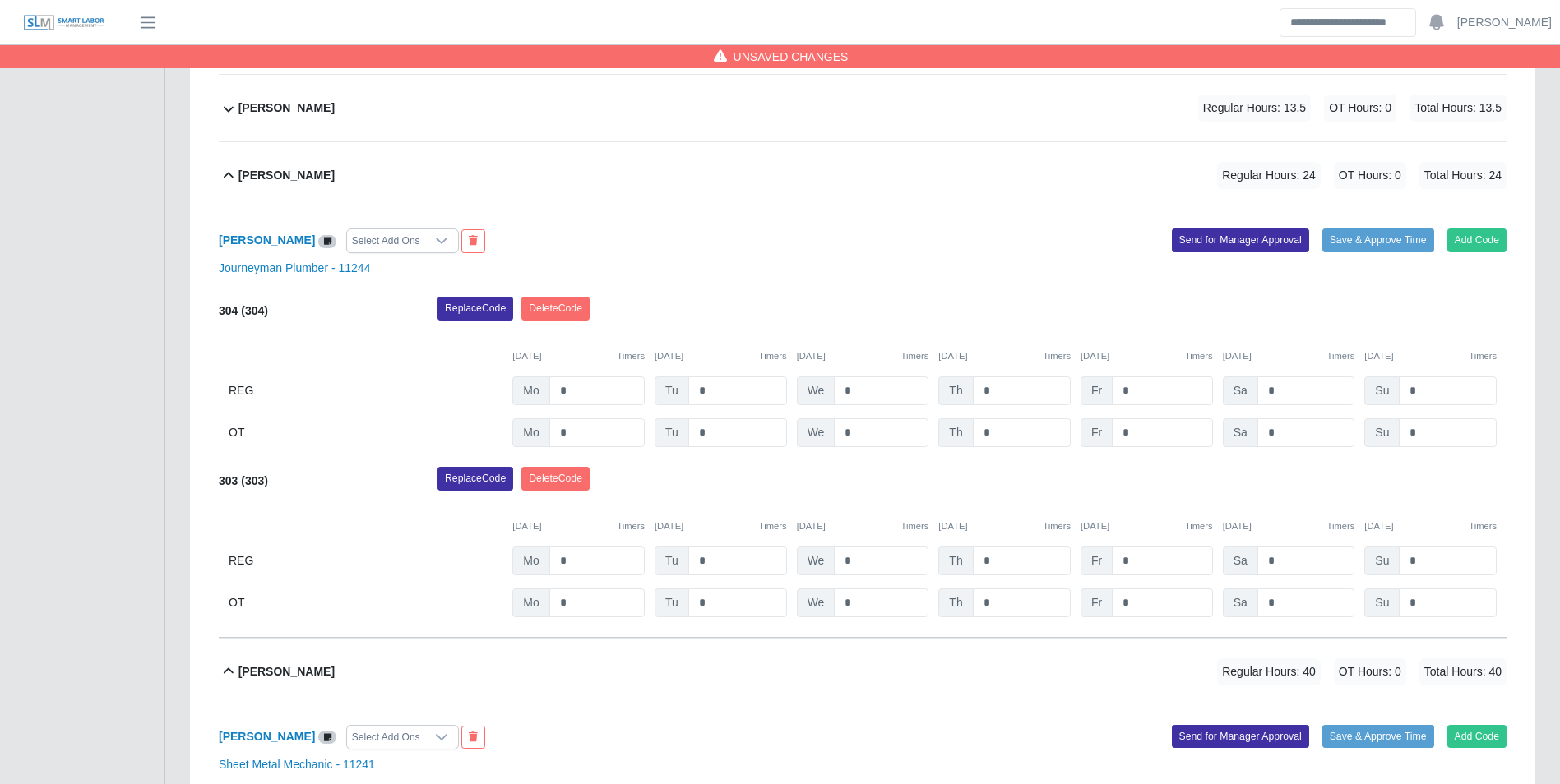
scroll to position [1372, 0]
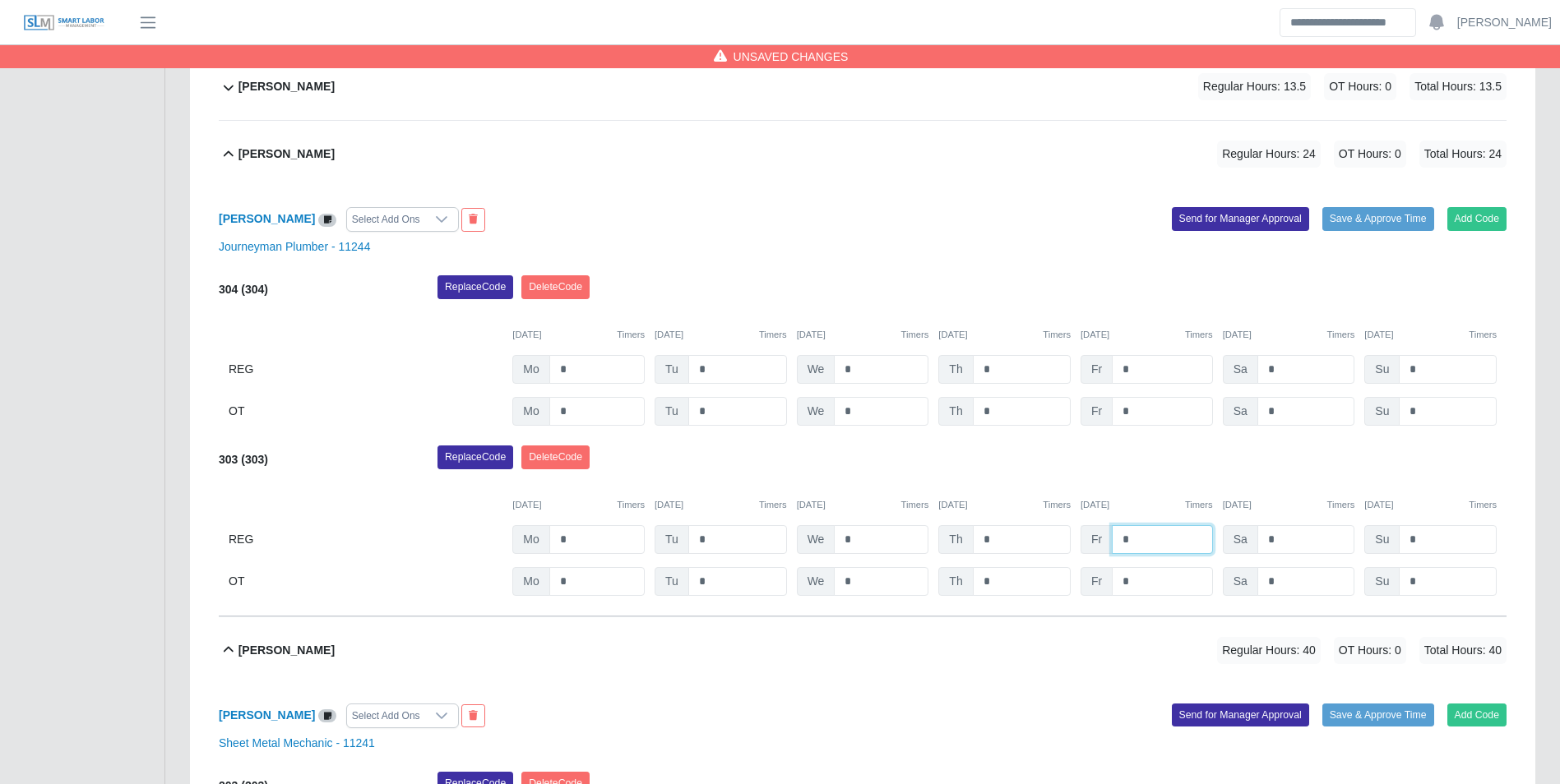
click at [1170, 549] on input "*" at bounding box center [1162, 540] width 100 height 28
type input "*"
click at [1121, 498] on div "10/06/2025 Timers 10/07/2025 Timers 10/08/2025 Timers 10/09/2025 Timers 10/10/2…" at bounding box center [863, 495] width 1288 height 33
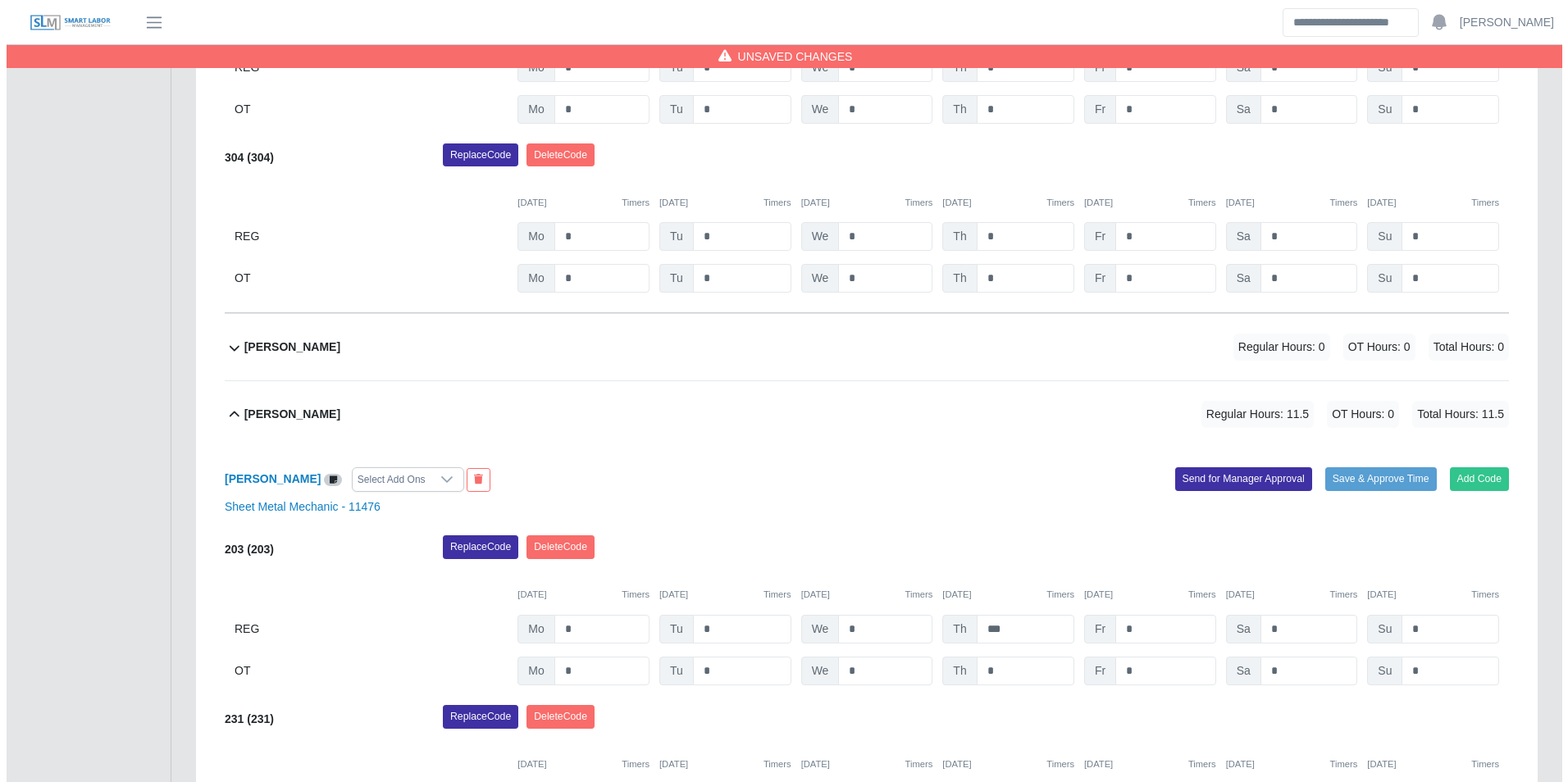
scroll to position [2517, 0]
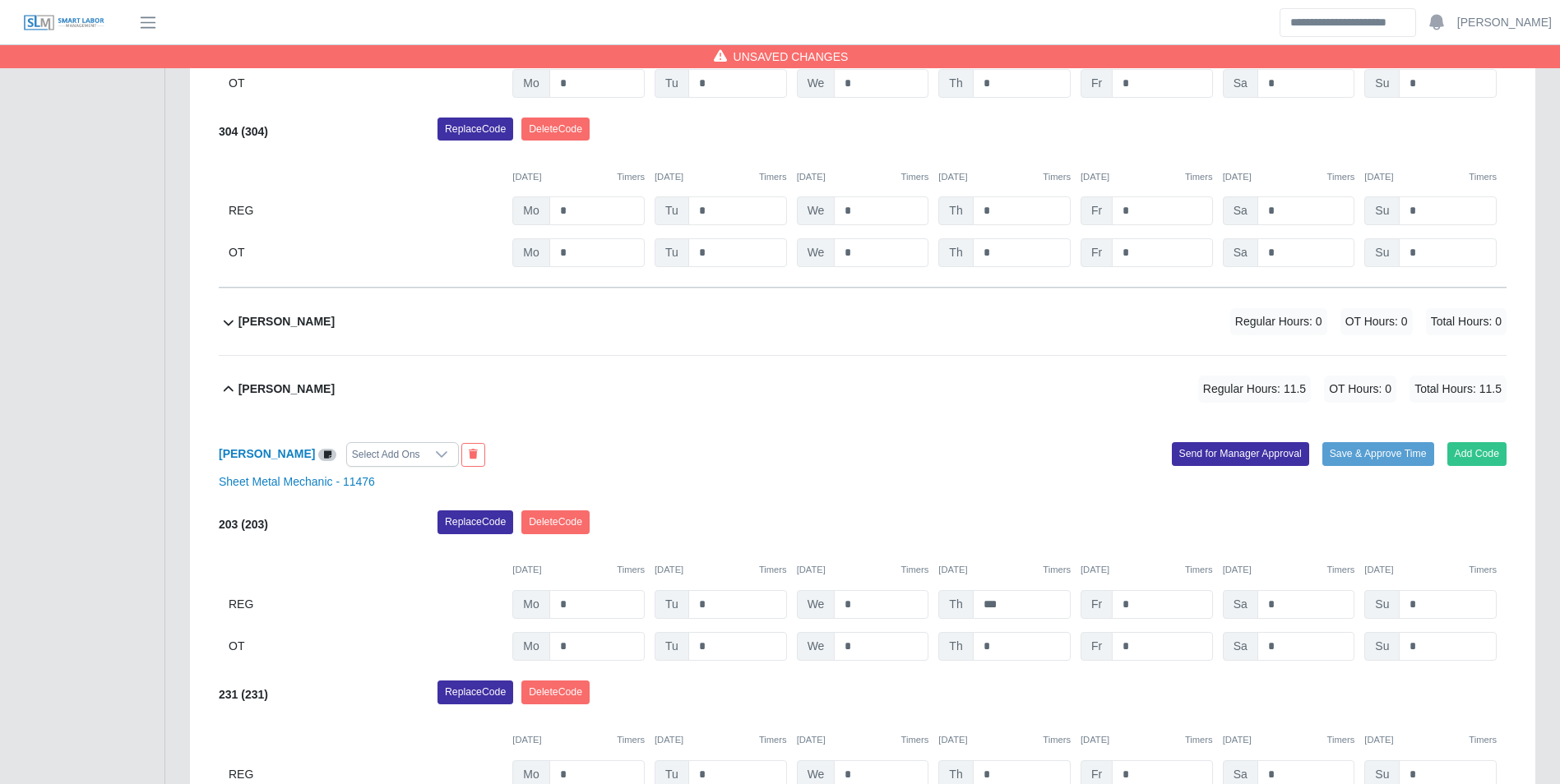
click at [322, 327] on div "Jose Carrillo Regular Hours: 0 OT Hours: 0 Total Hours: 0" at bounding box center [873, 322] width 1268 height 67
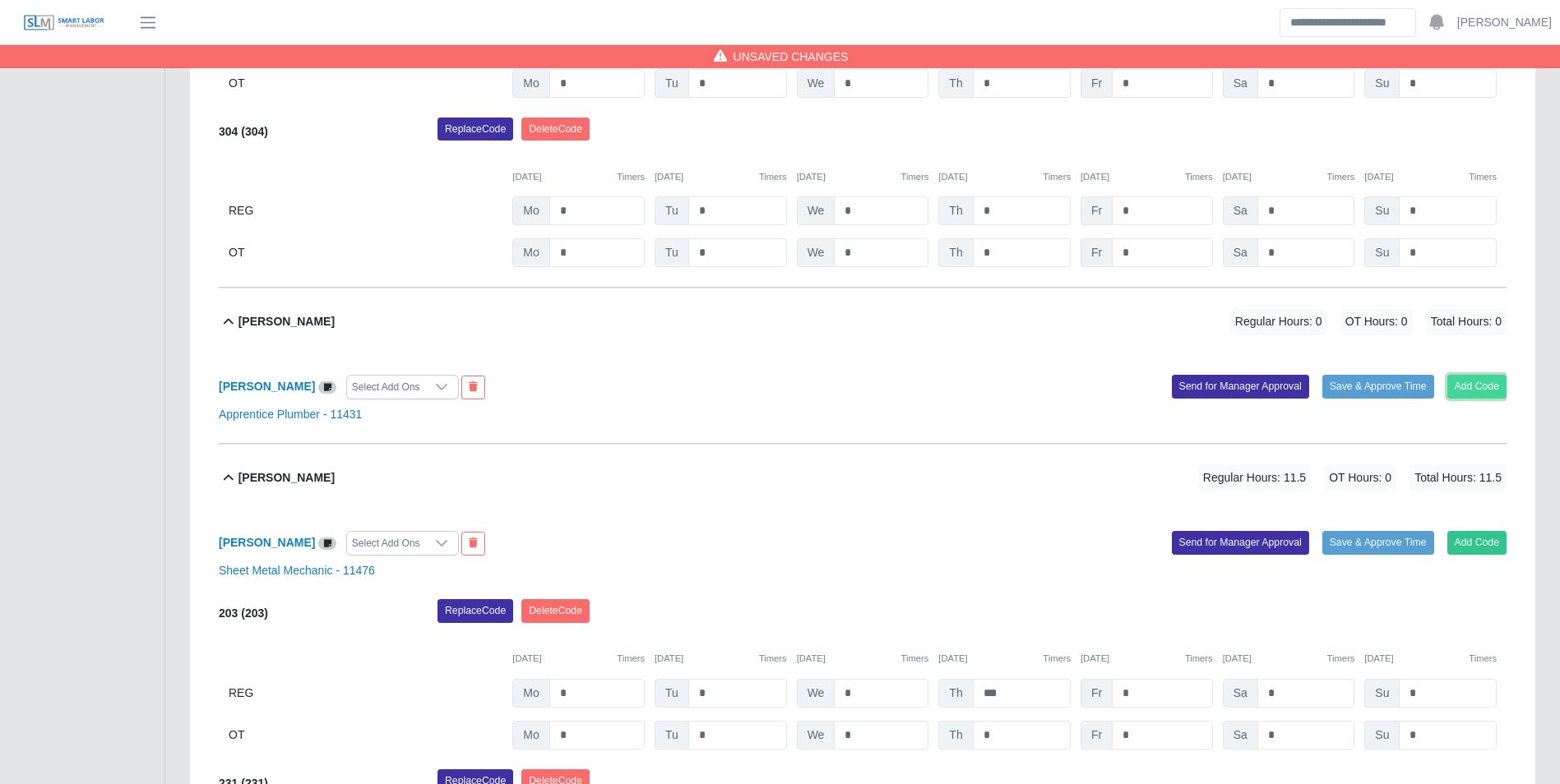
click at [1470, 391] on button "Add Code" at bounding box center [1477, 386] width 60 height 23
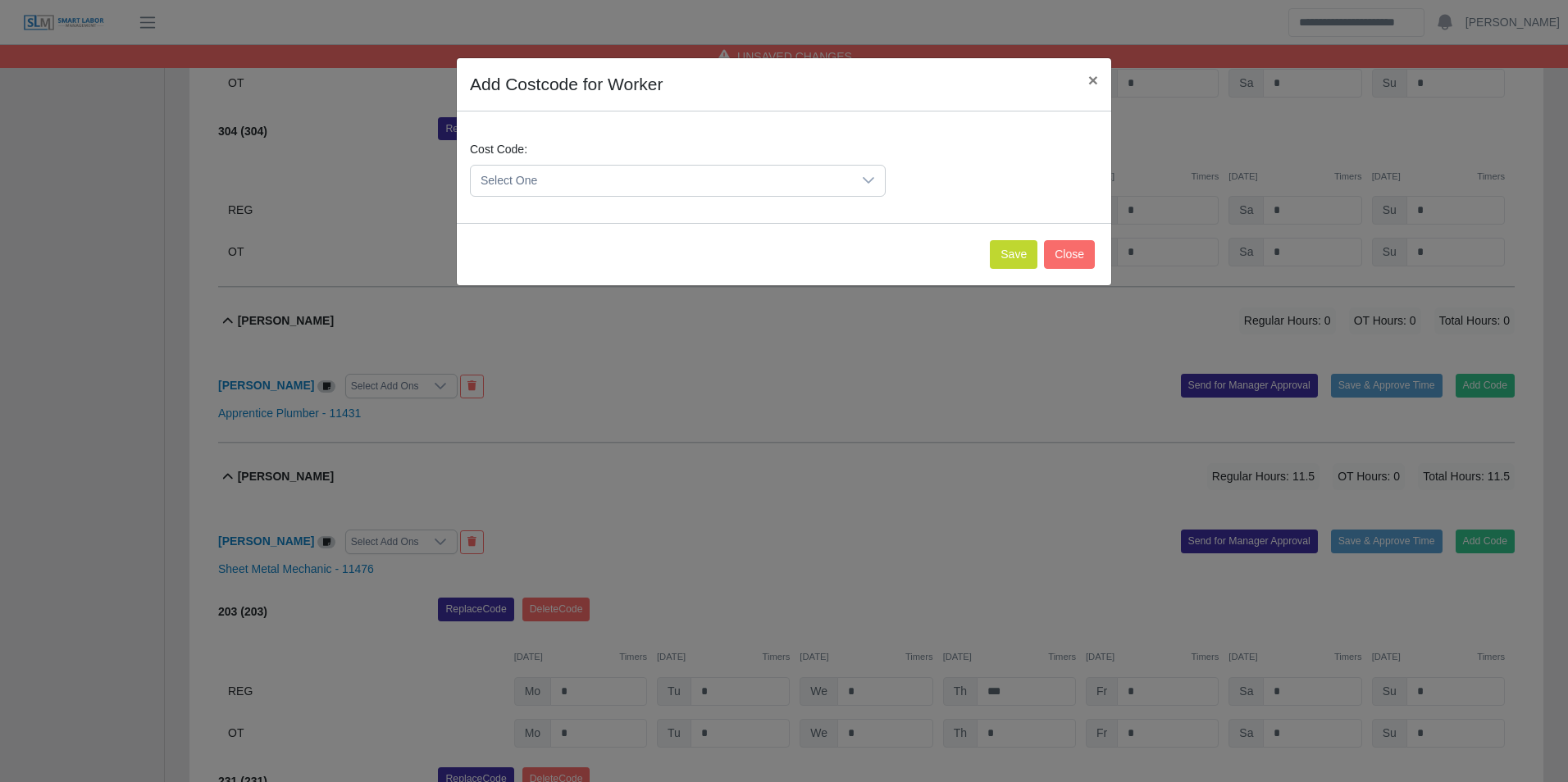
click at [617, 191] on span "Select One" at bounding box center [661, 181] width 381 height 30
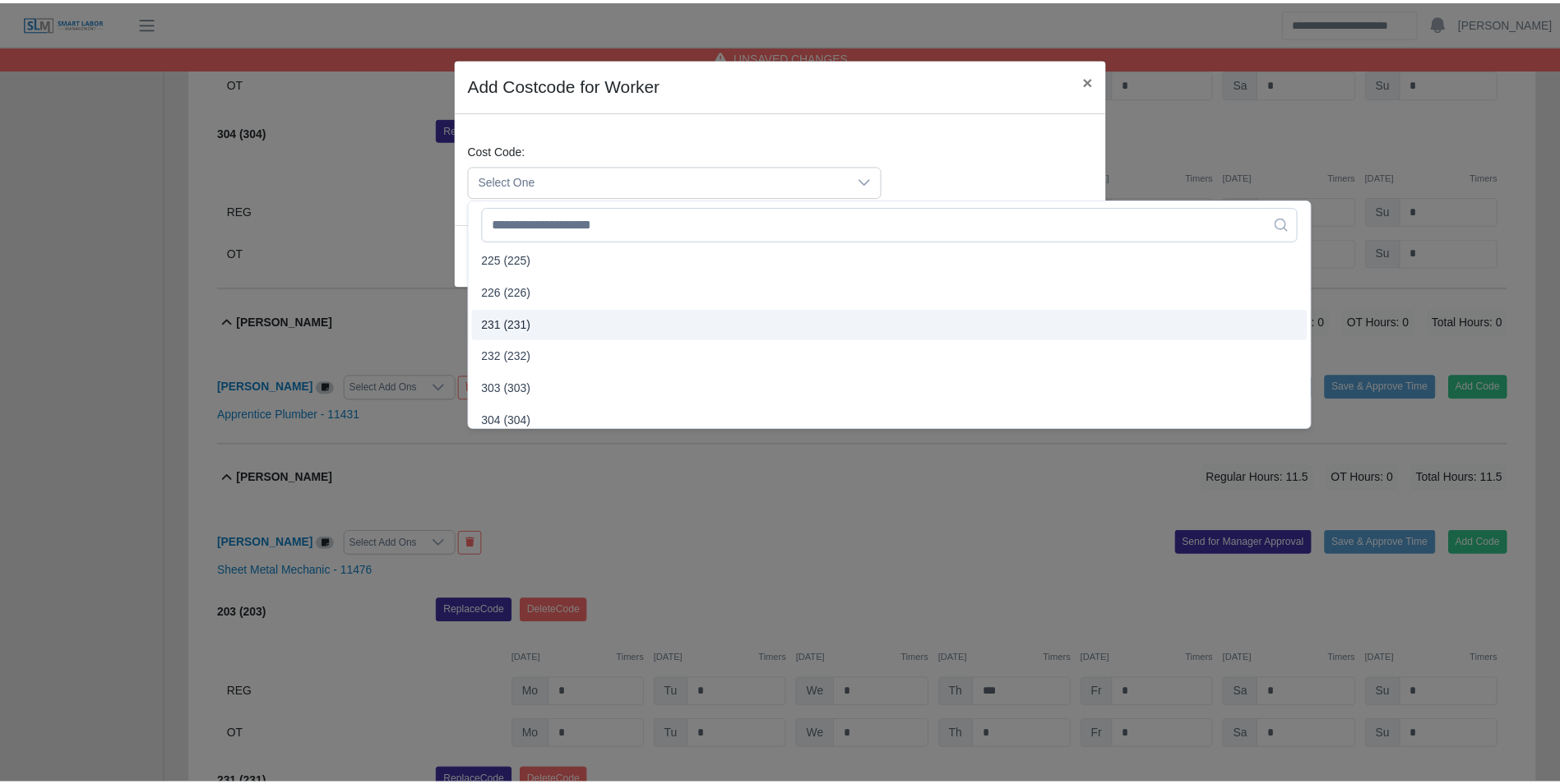
scroll to position [822, 0]
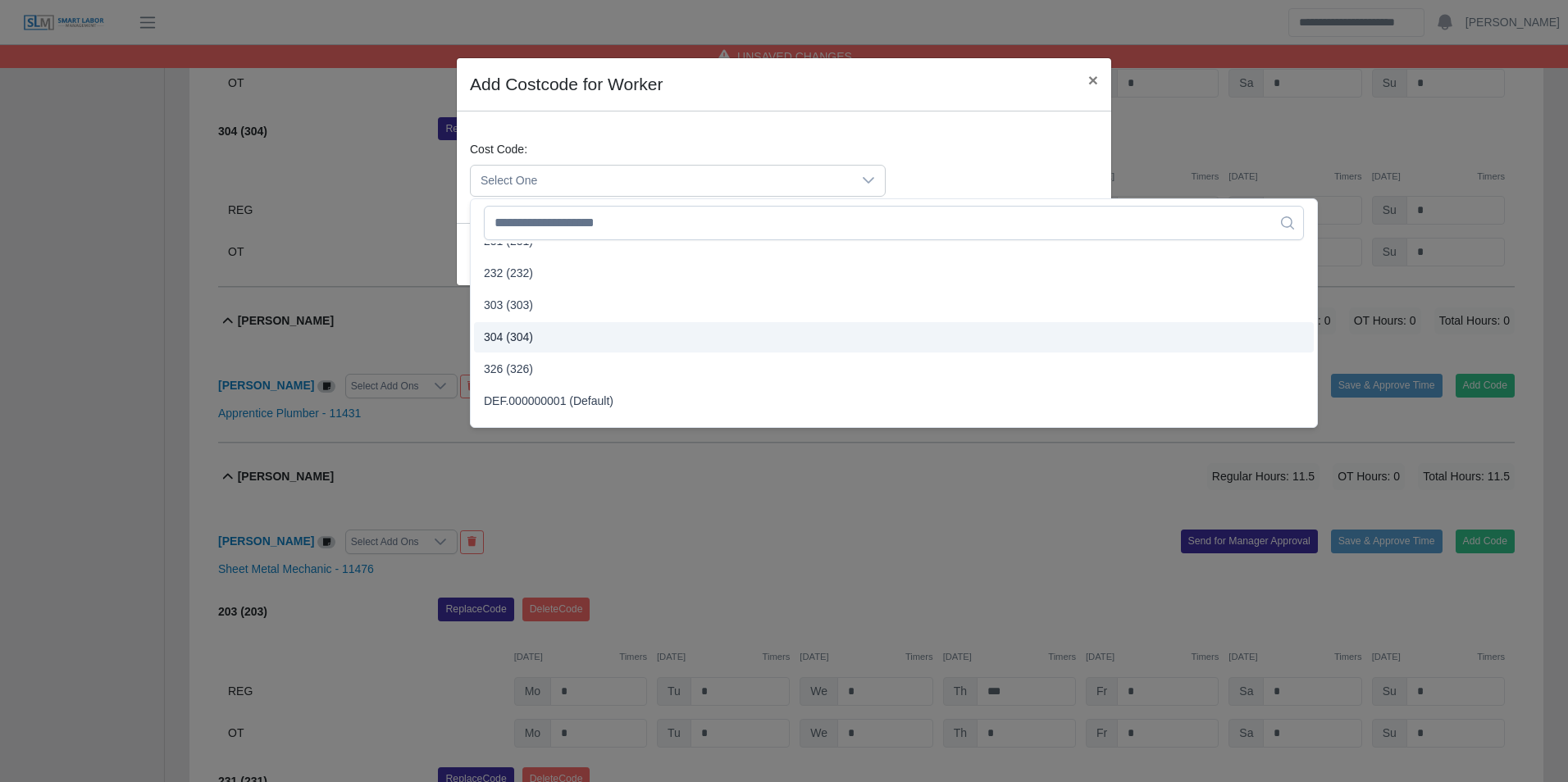
click at [527, 338] on span "304 (304)" at bounding box center [508, 337] width 49 height 17
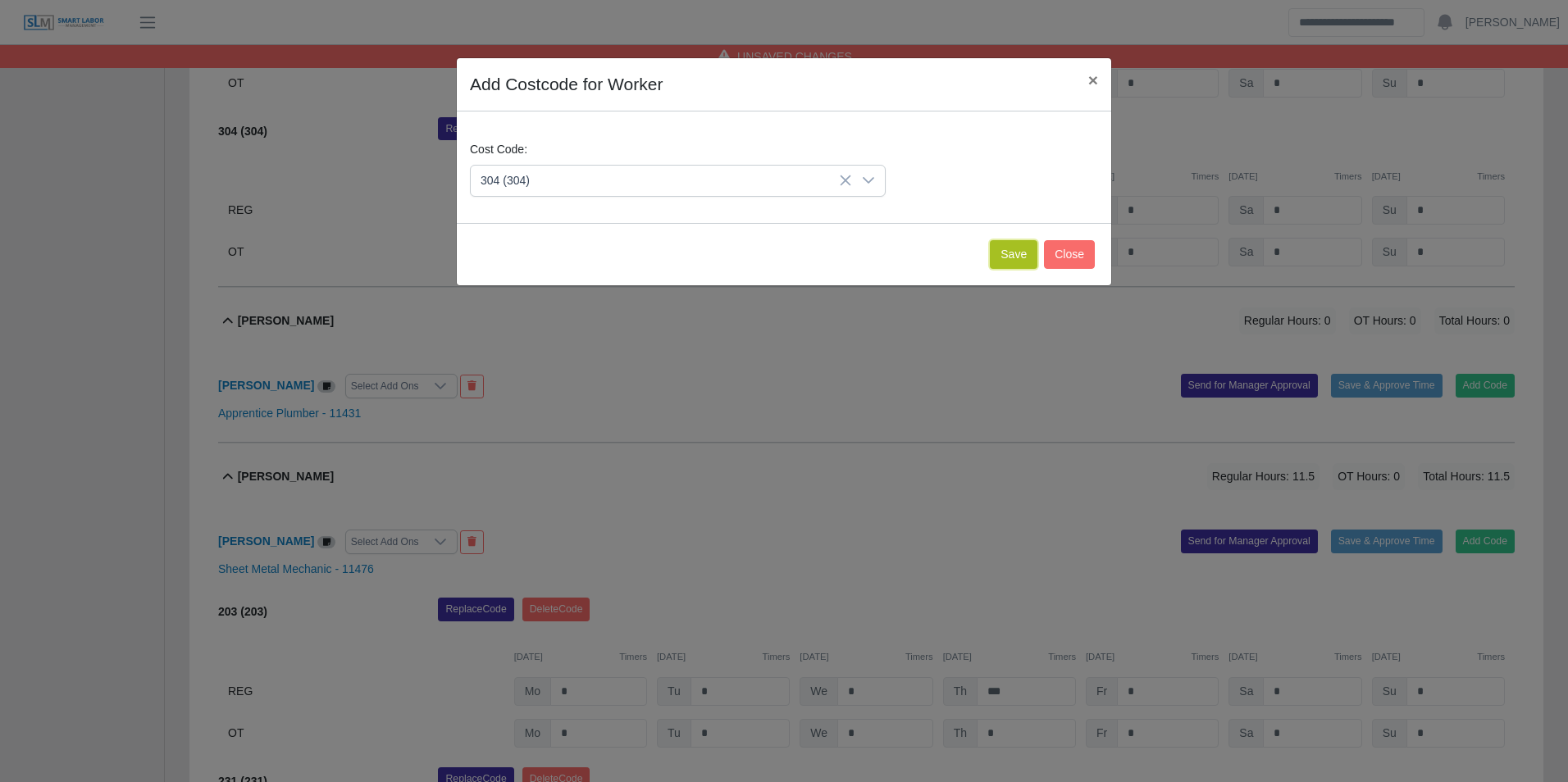
click at [1004, 249] on button "Save" at bounding box center [1013, 255] width 47 height 28
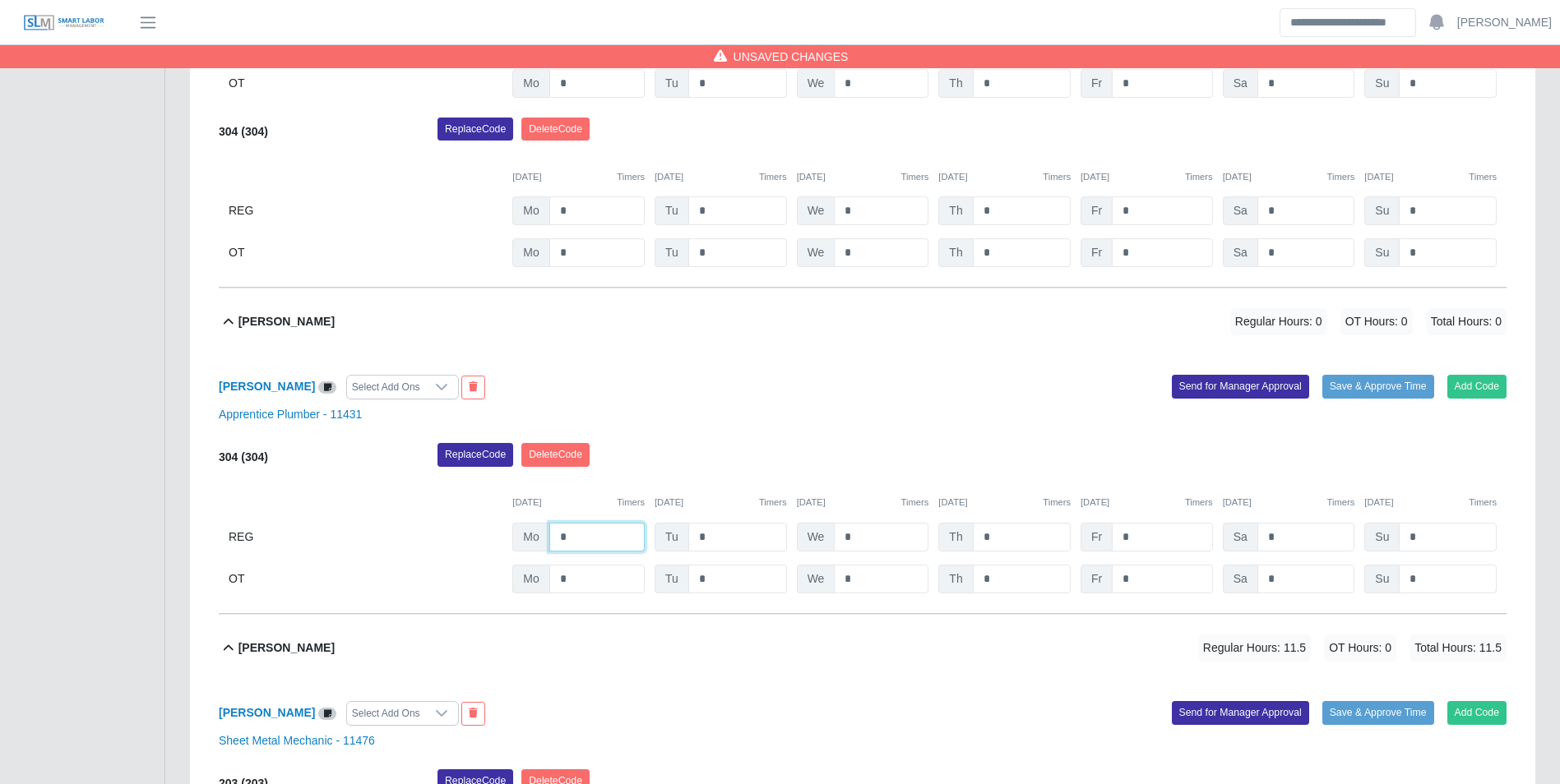
click at [591, 546] on input "*" at bounding box center [596, 537] width 95 height 28
type input "*"
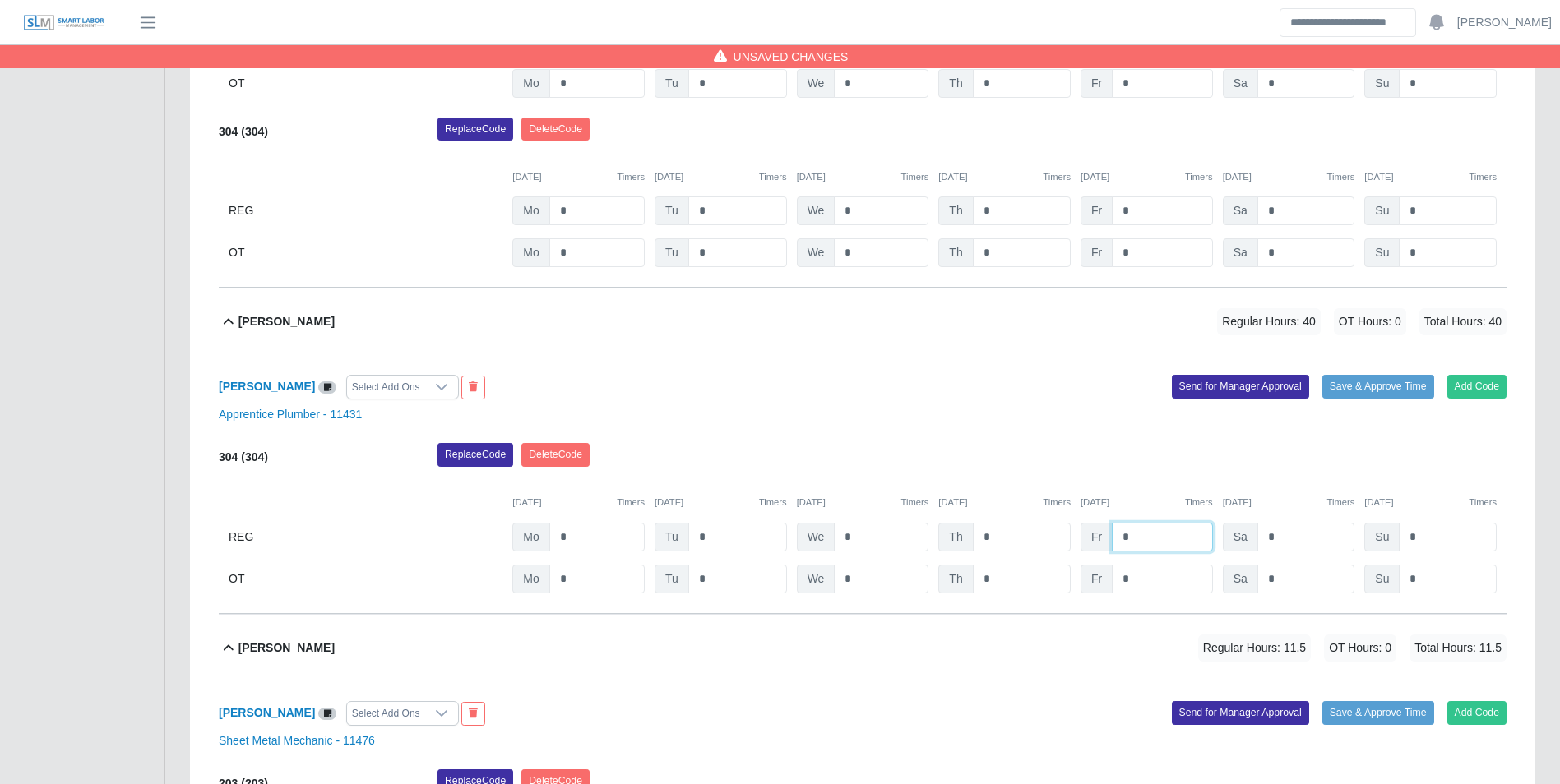
type input "*"
click at [855, 465] on div "Replace Code [GEOGRAPHIC_DATA] Code" at bounding box center [972, 459] width 1094 height 33
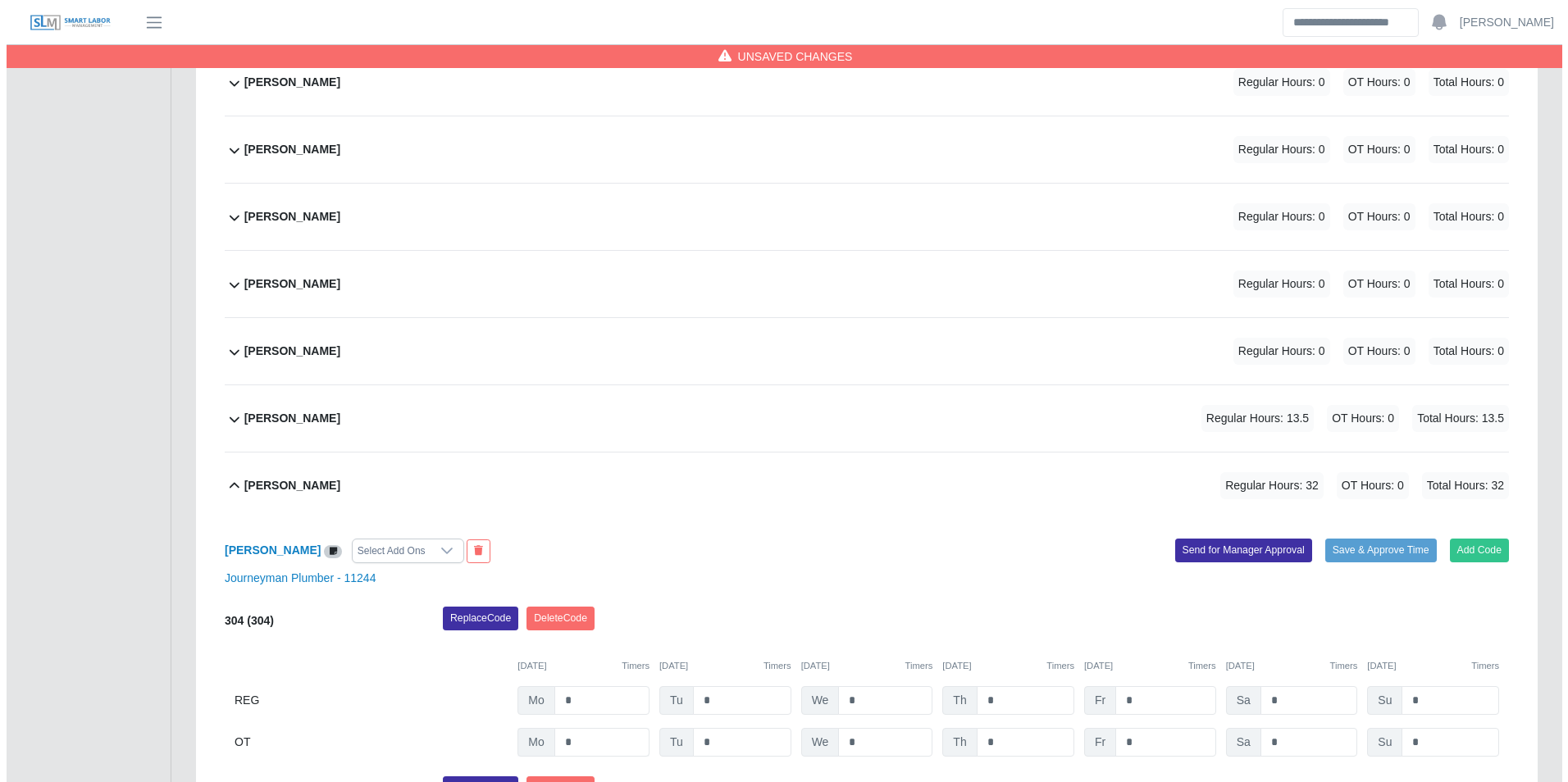
scroll to position [958, 0]
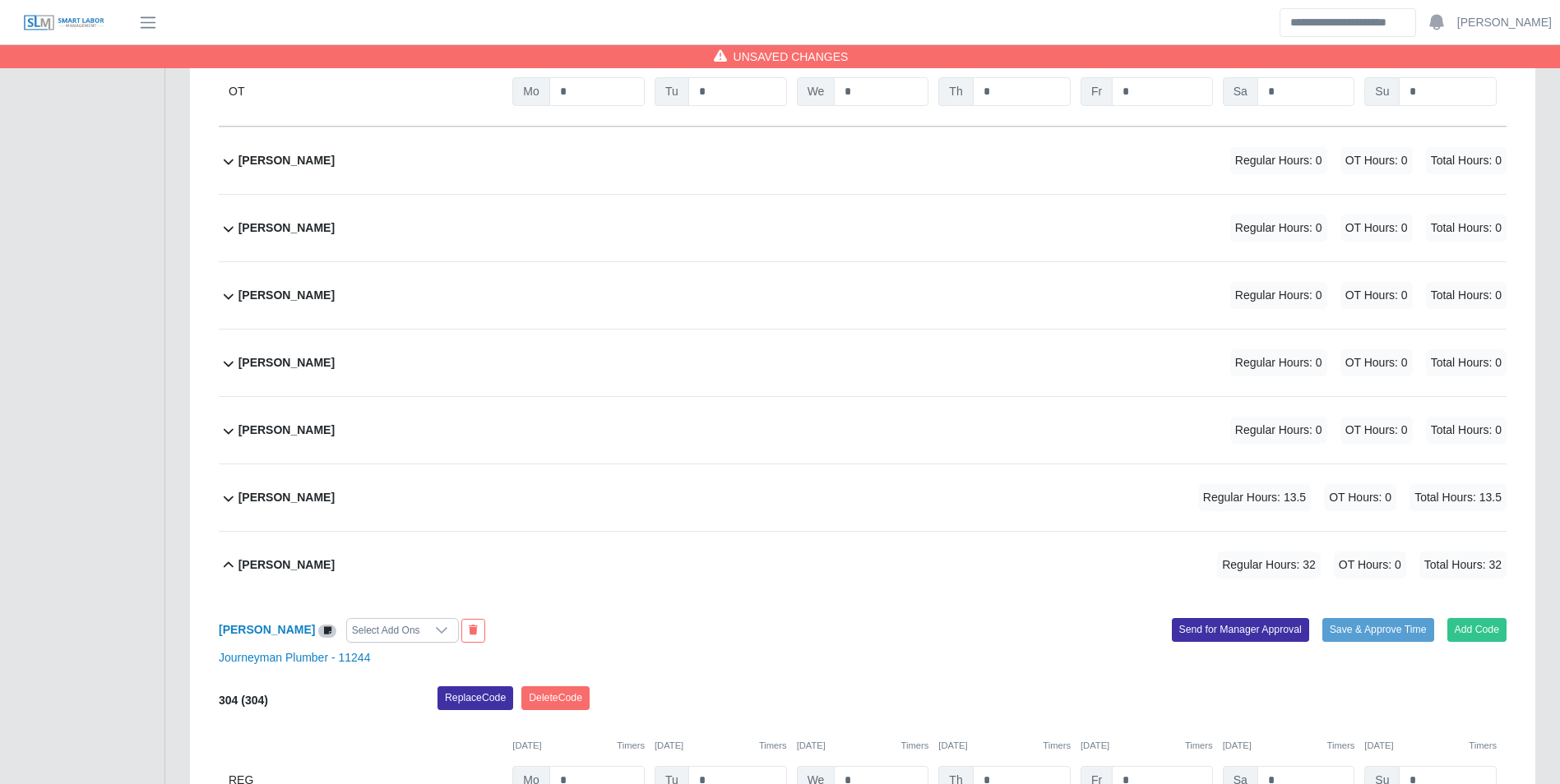
click at [334, 426] on div "Doris Velazquez Regular Hours: 0 OT Hours: 0 Total Hours: 0" at bounding box center [873, 430] width 1268 height 67
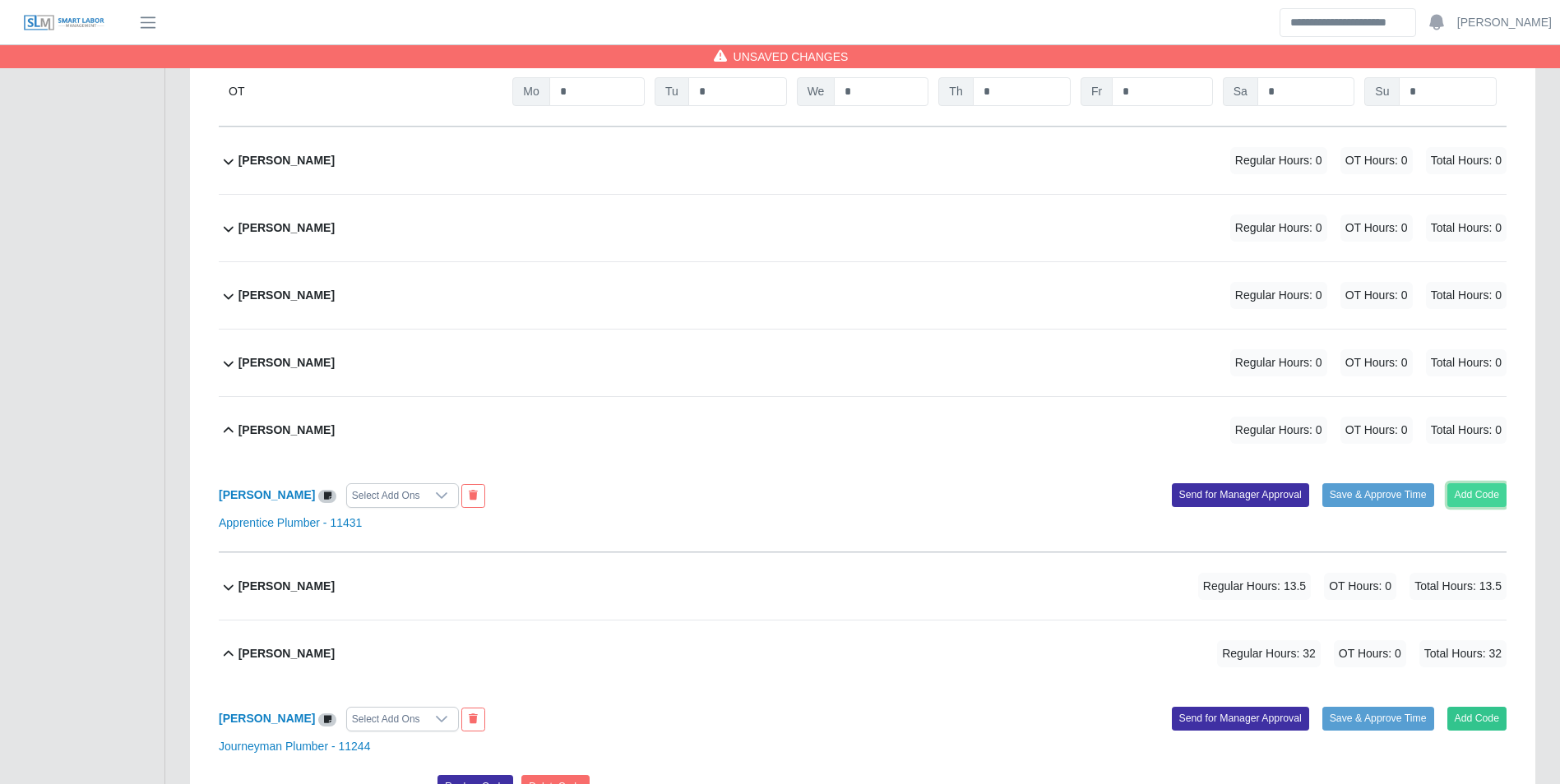
click at [1474, 497] on button "Add Code" at bounding box center [1477, 495] width 60 height 23
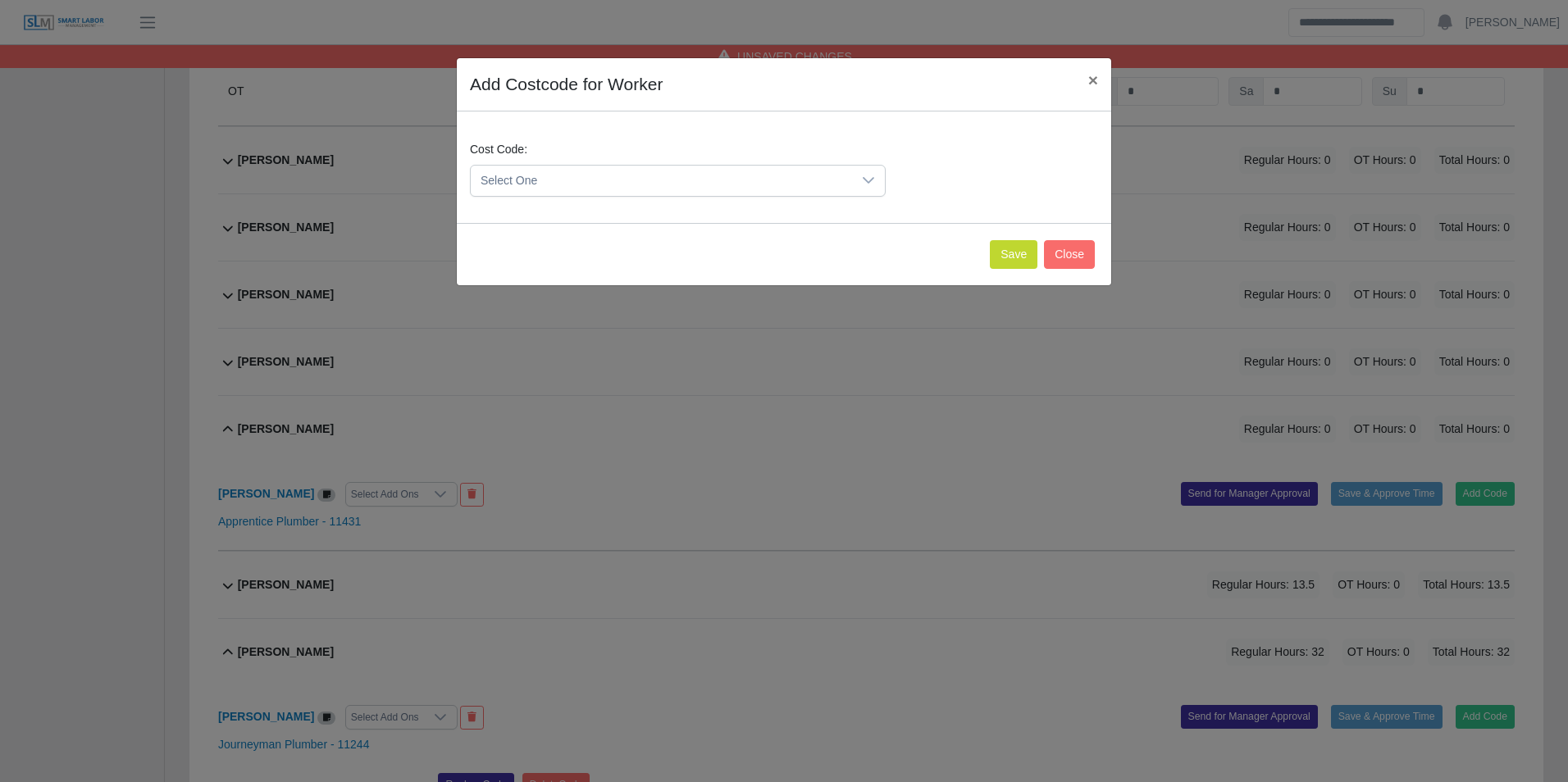
click at [648, 190] on span "Select One" at bounding box center [661, 181] width 381 height 30
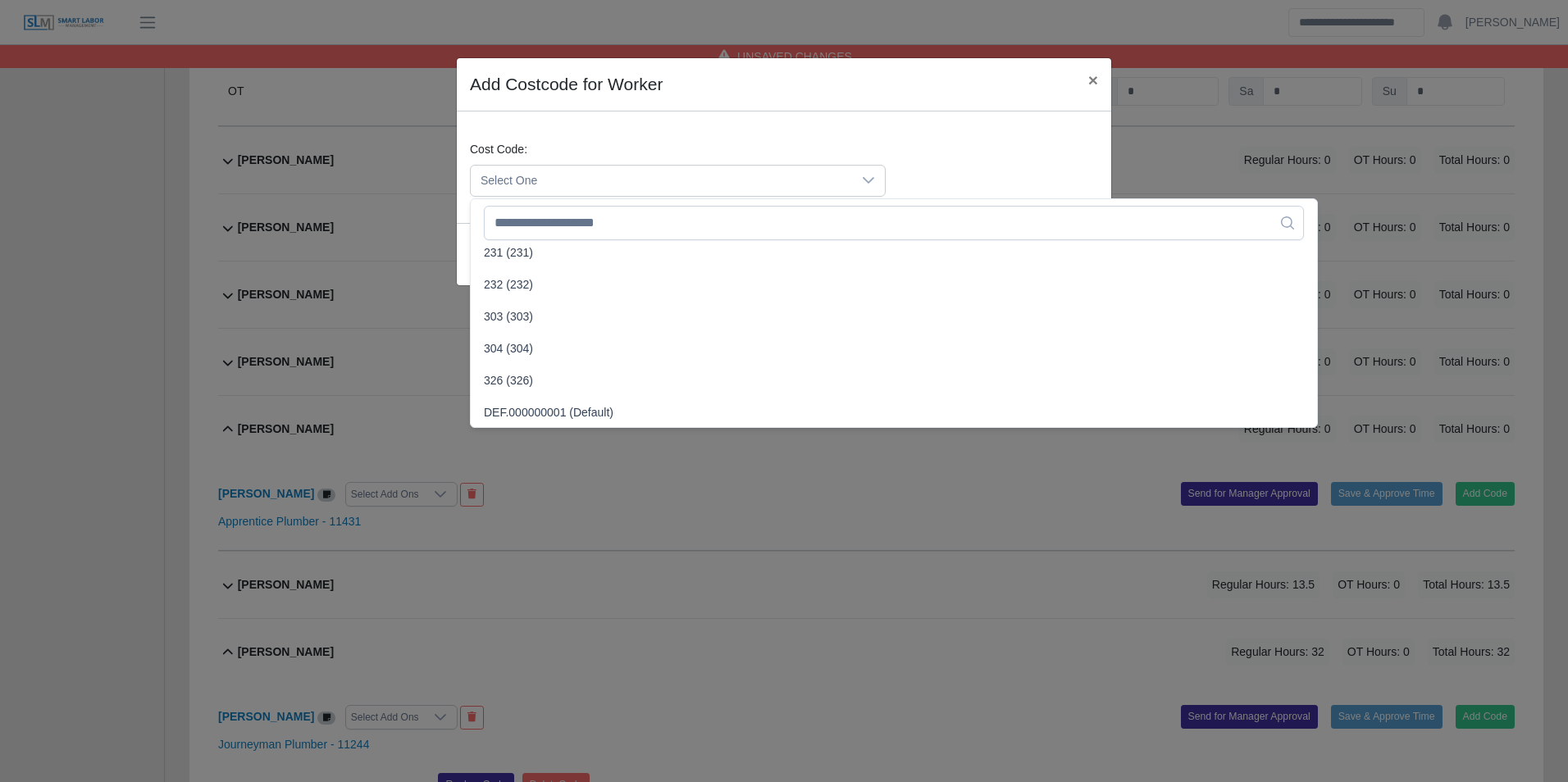
scroll to position [820, 0]
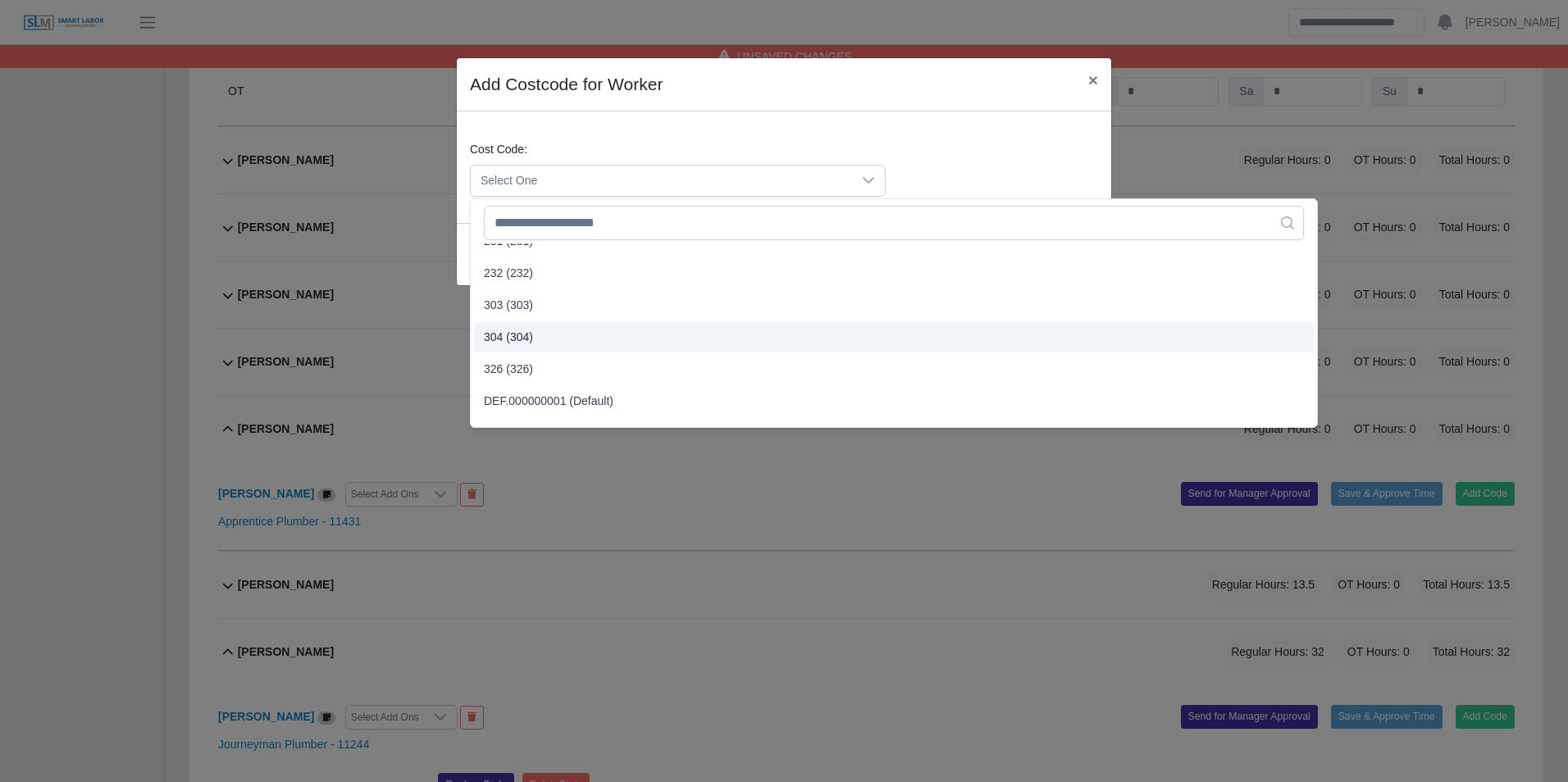
click at [542, 334] on li "304 (304)" at bounding box center [893, 337] width 839 height 30
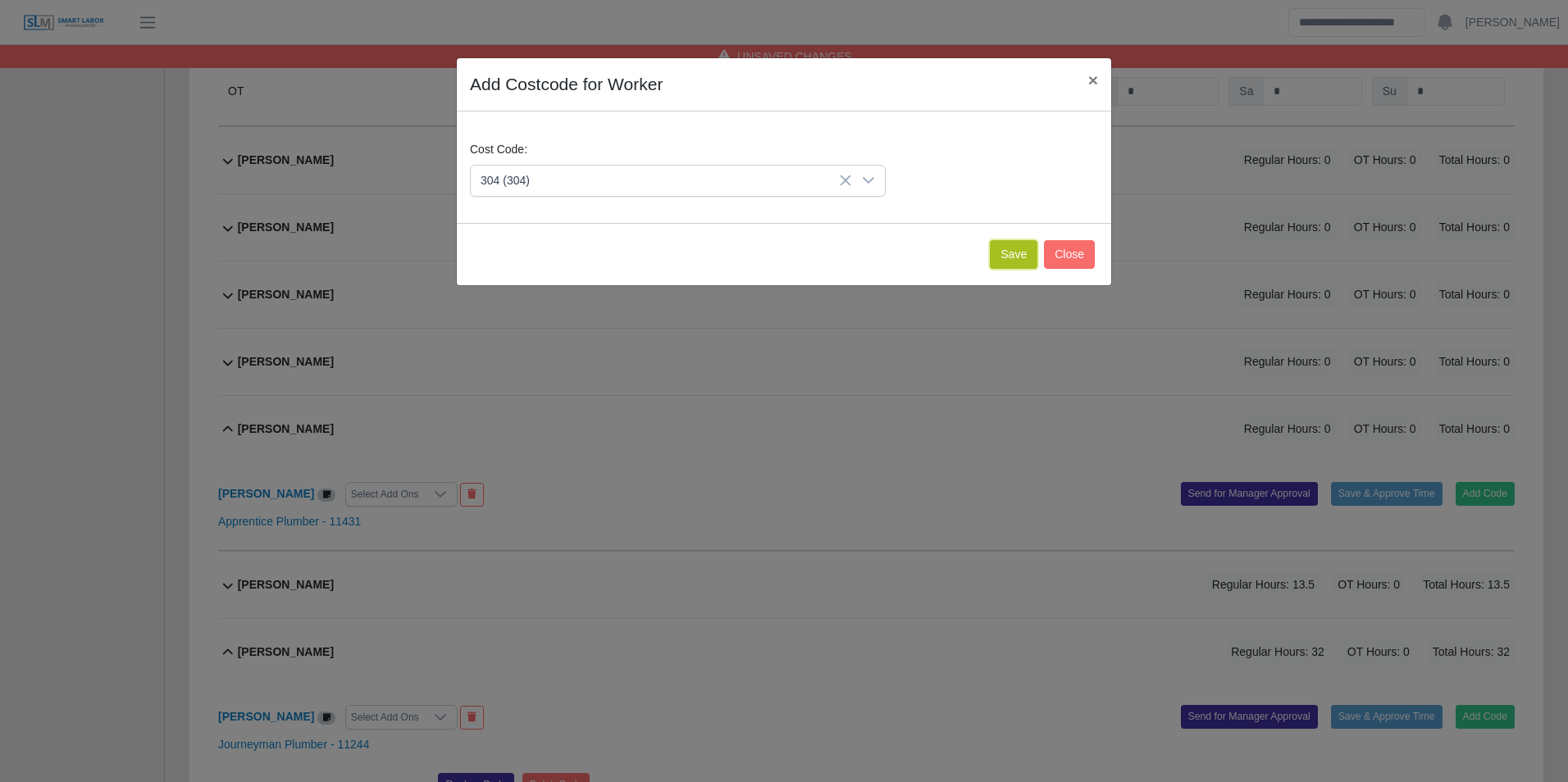
click at [1007, 257] on button "Save" at bounding box center [1013, 255] width 47 height 28
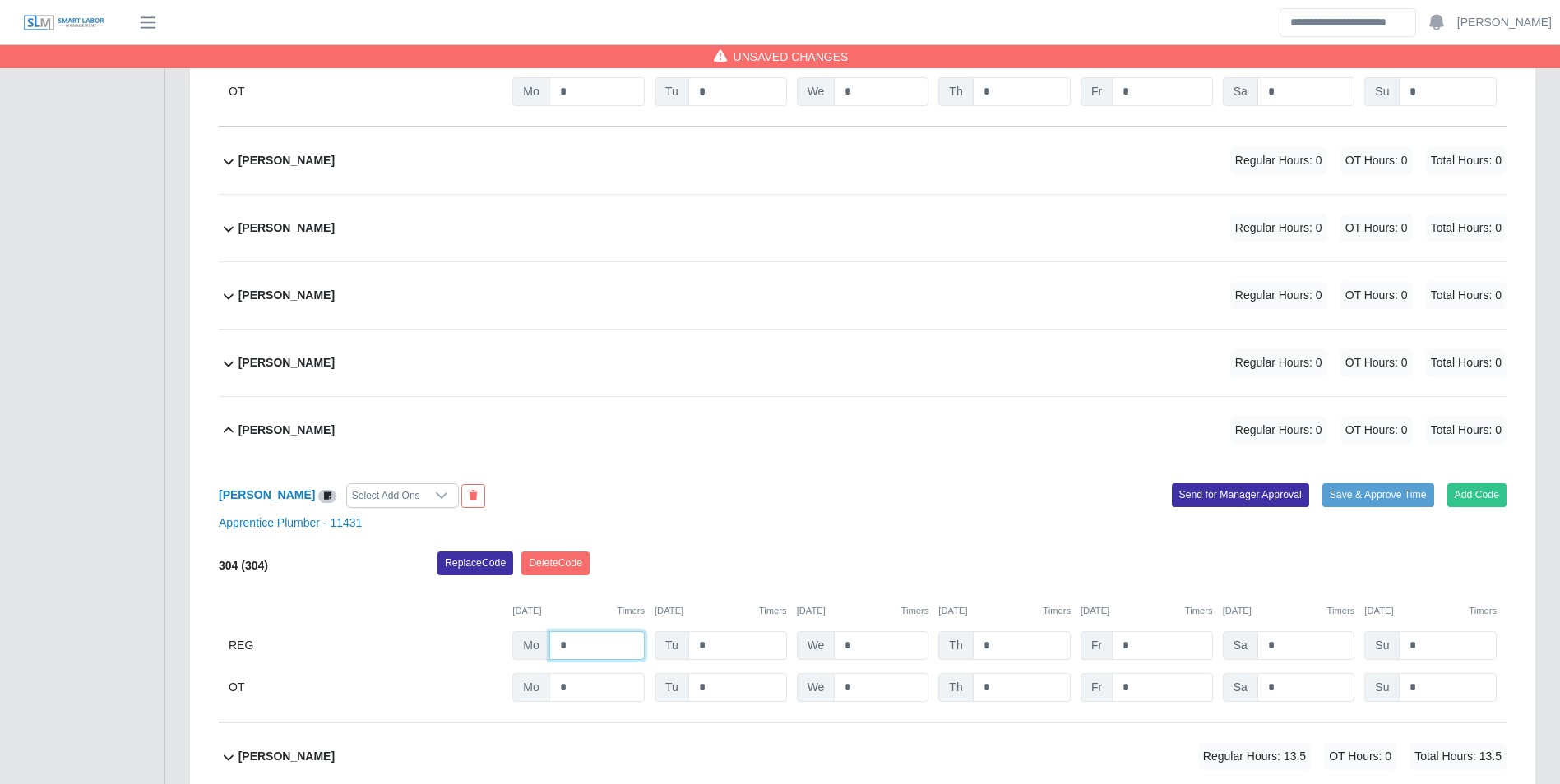
click at [602, 642] on input "*" at bounding box center [596, 646] width 95 height 28
type input "*"
click at [717, 603] on div "10/06/2025 Timers 10/07/2025 Timers 10/08/2025 Timers 10/09/2025 Timers 10/10/2…" at bounding box center [863, 601] width 1288 height 33
click at [307, 298] on div "David Block Regular Hours: 0 OT Hours: 0 Total Hours: 0" at bounding box center [873, 295] width 1268 height 67
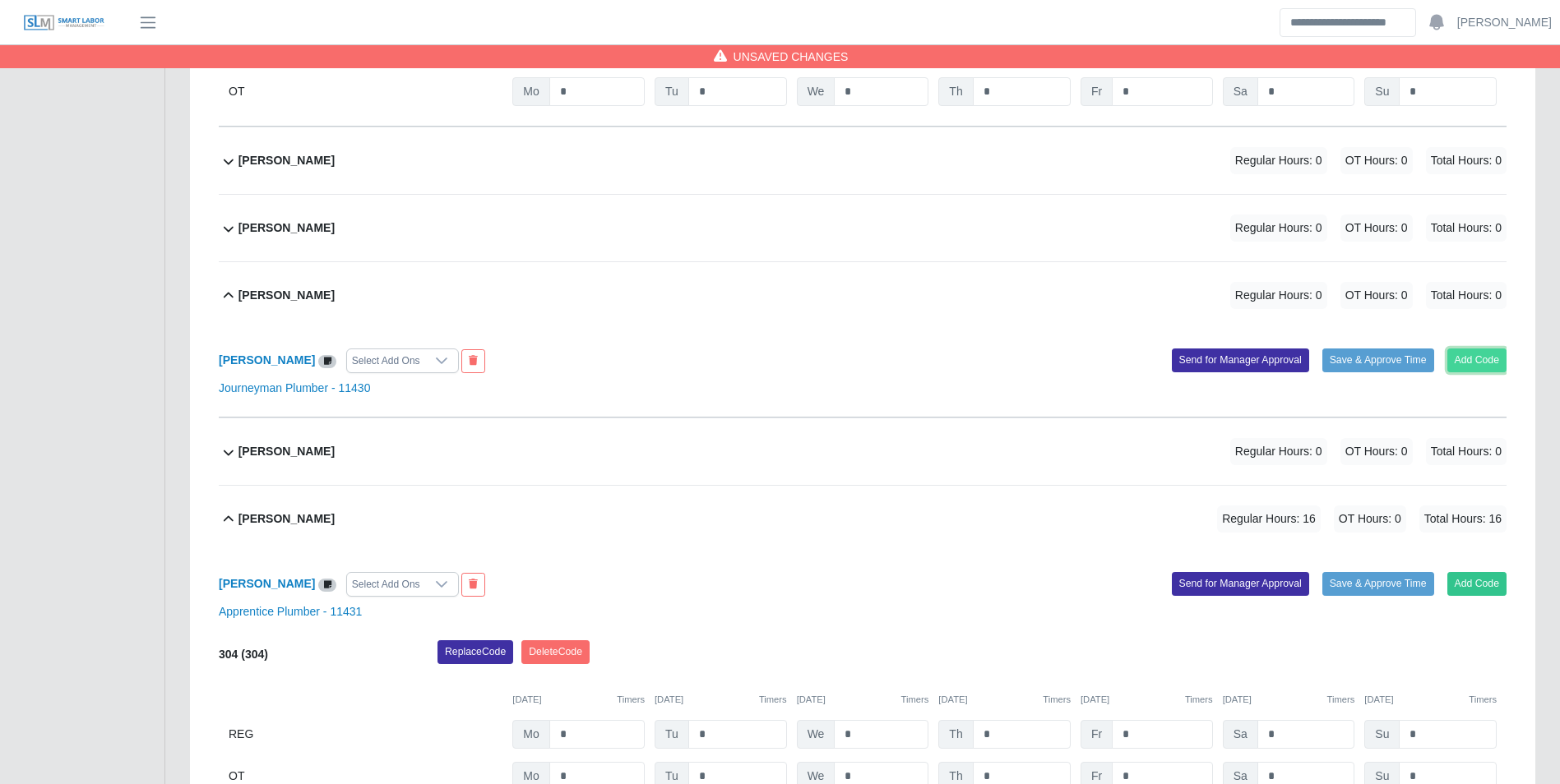
click at [1501, 362] on button "Add Code" at bounding box center [1477, 360] width 60 height 23
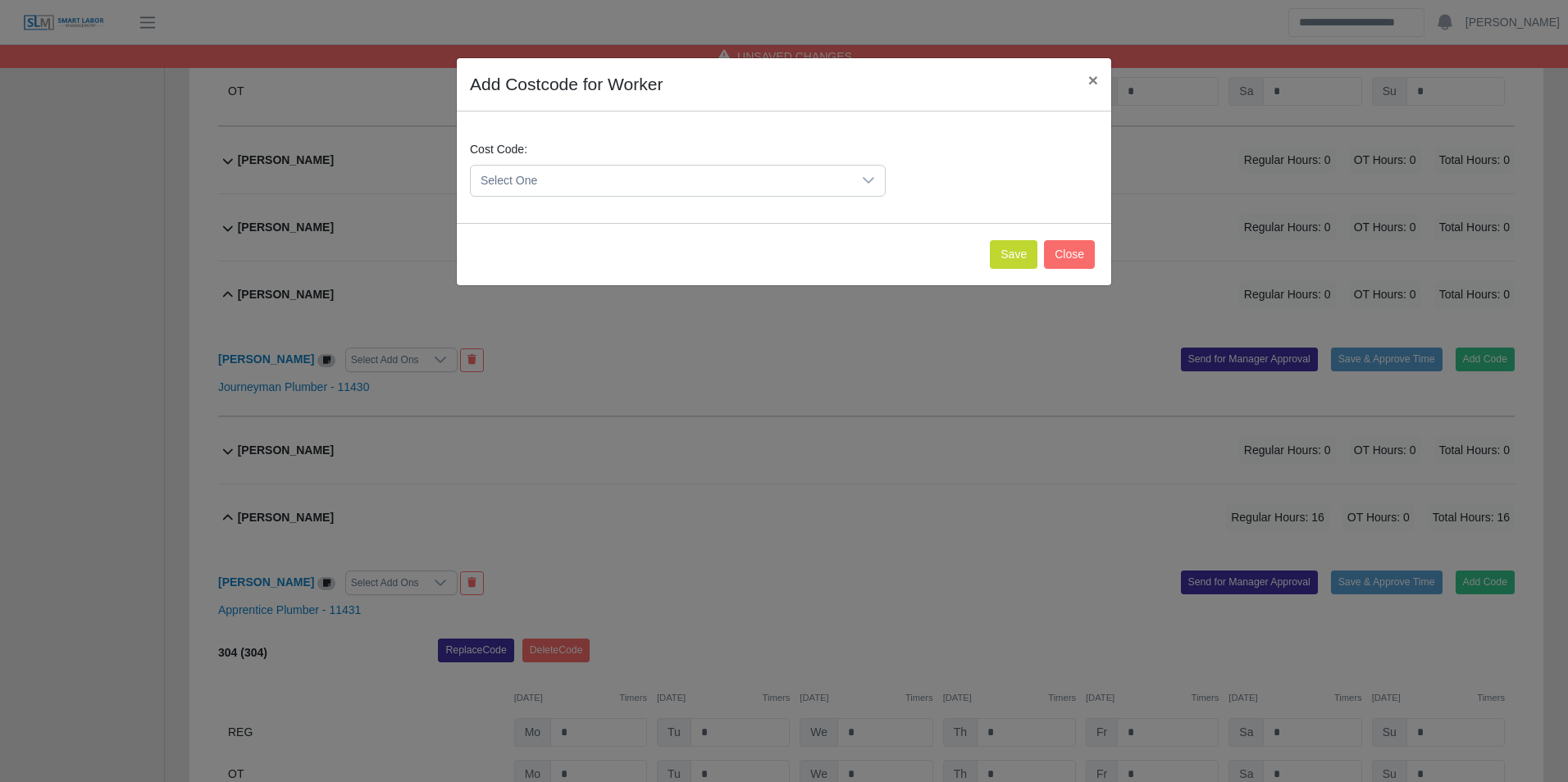
click at [626, 187] on span "Select One" at bounding box center [661, 181] width 381 height 30
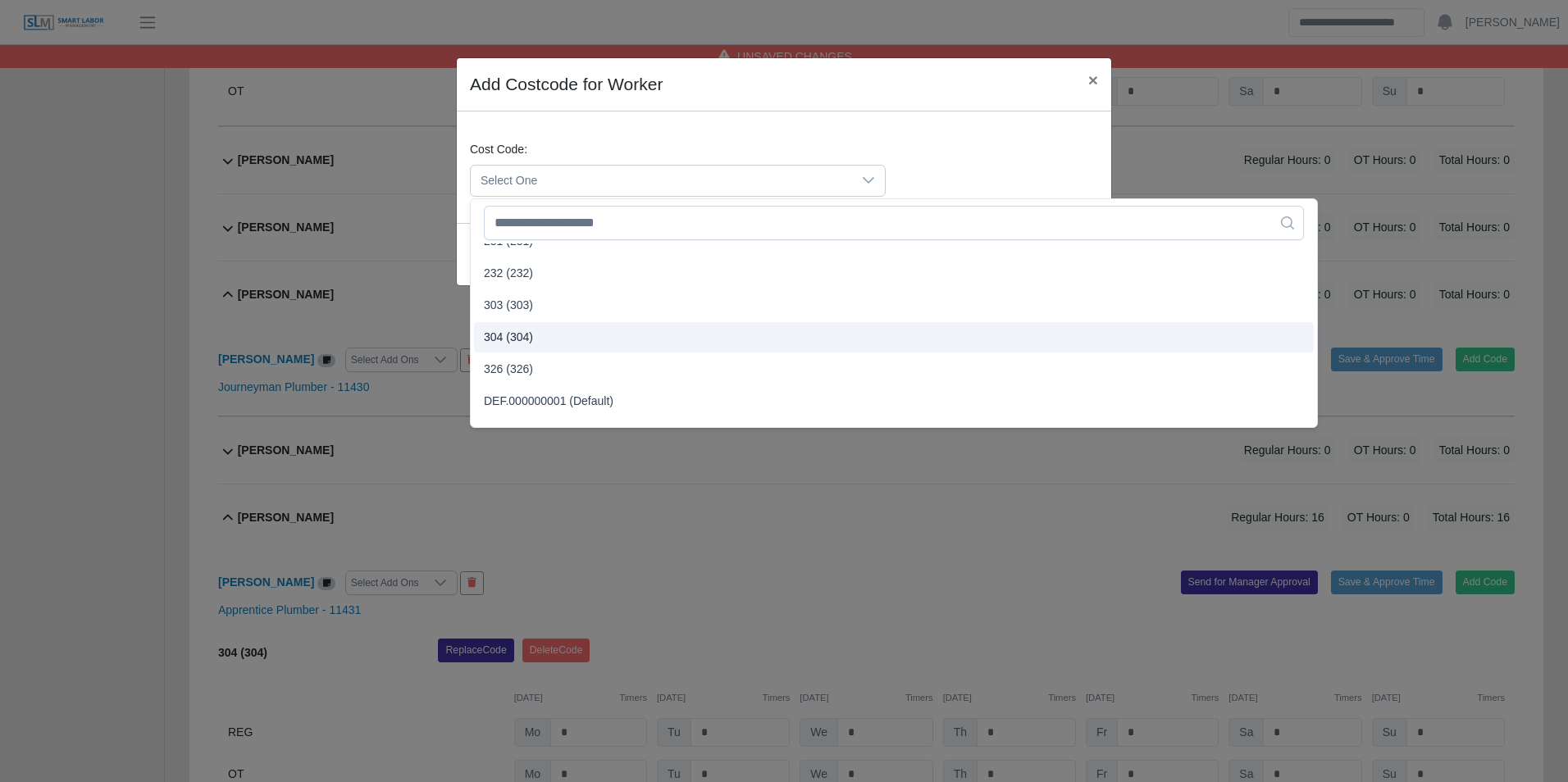
click at [536, 341] on li "304 (304)" at bounding box center [893, 337] width 839 height 30
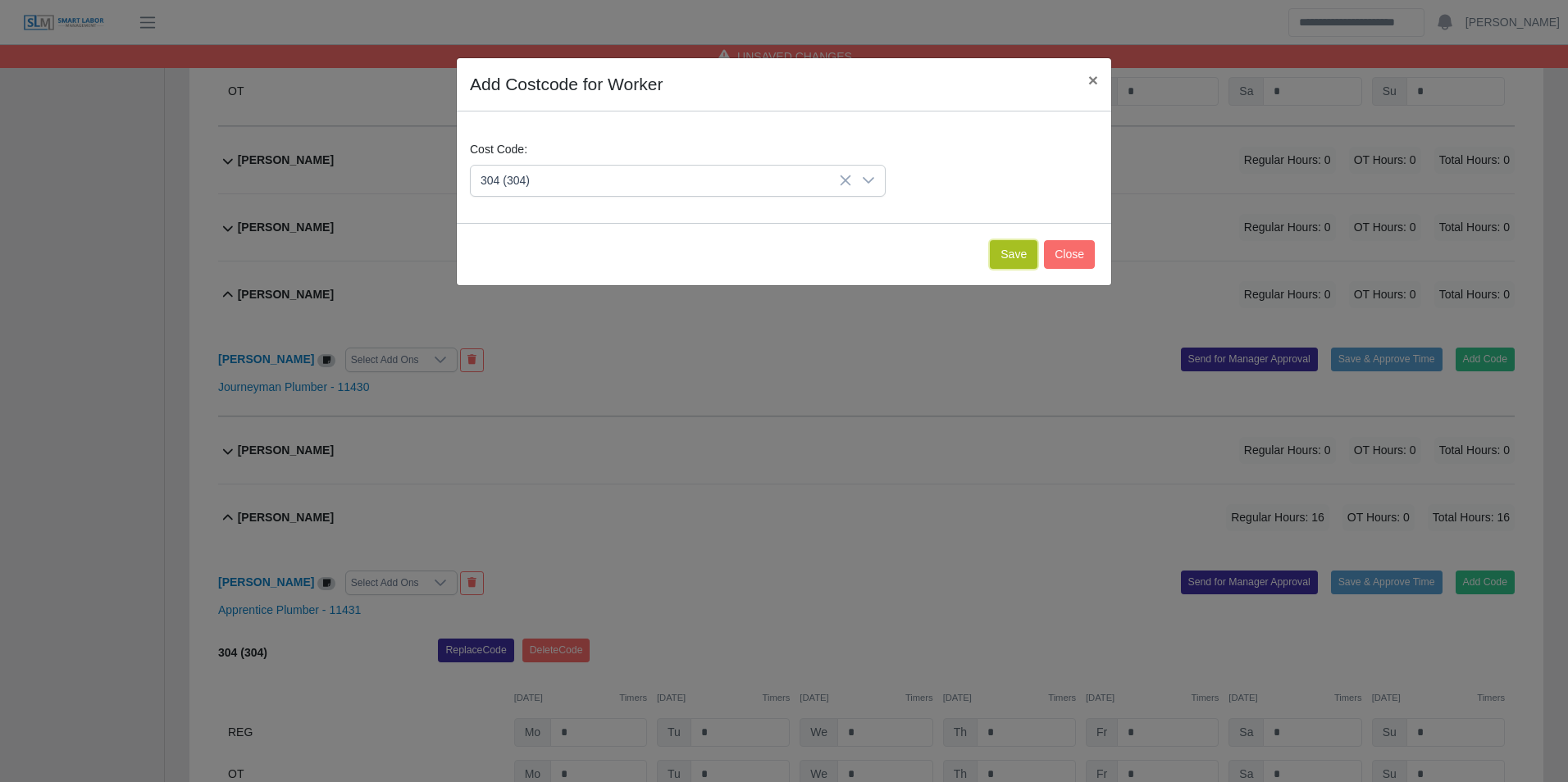
click at [1003, 263] on button "Save" at bounding box center [1013, 255] width 47 height 28
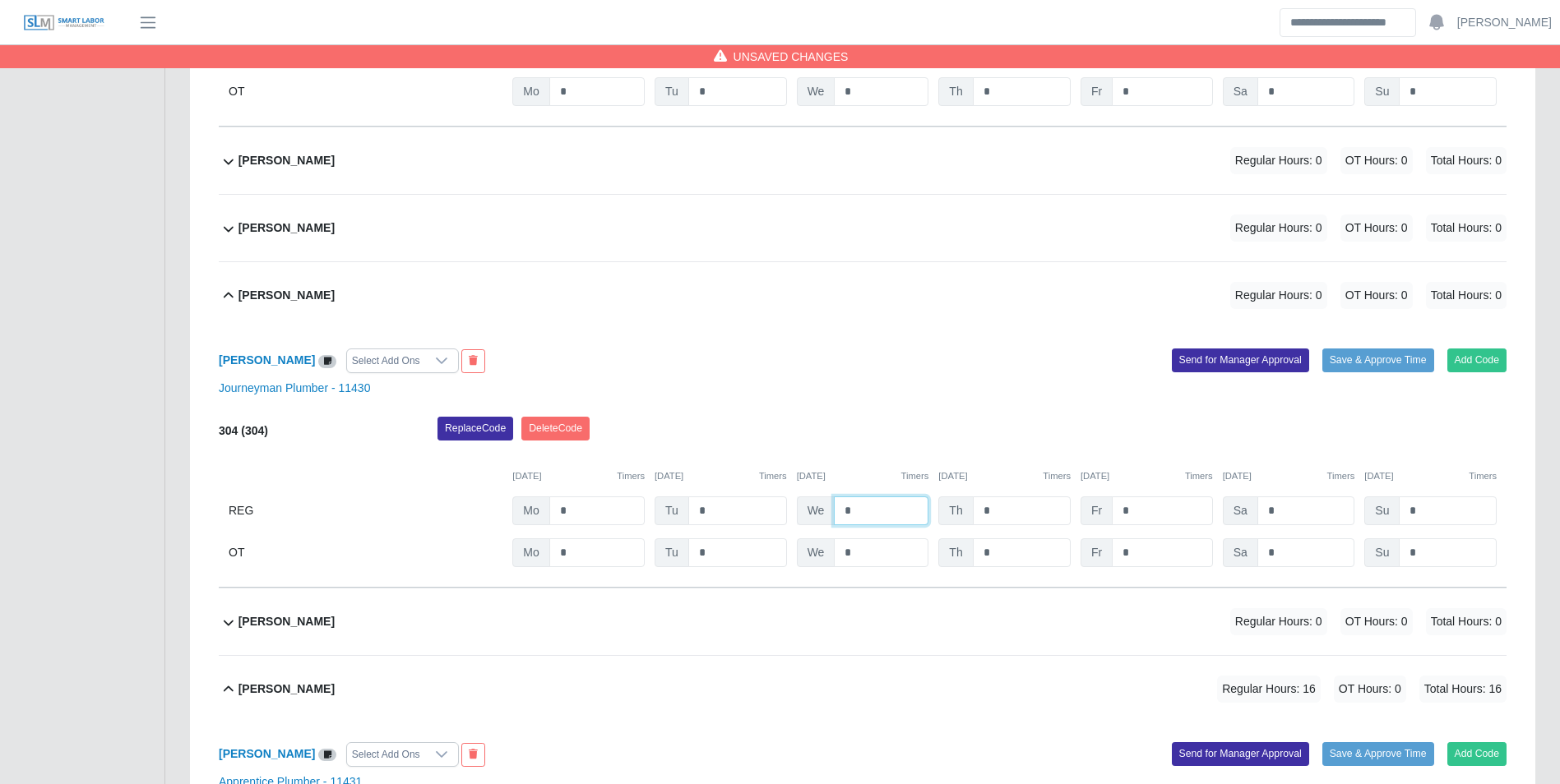
click at [889, 525] on input "*" at bounding box center [880, 510] width 94 height 28
type input "***"
click at [866, 389] on div "Journeyman Plumber - 11430" at bounding box center [862, 388] width 1312 height 18
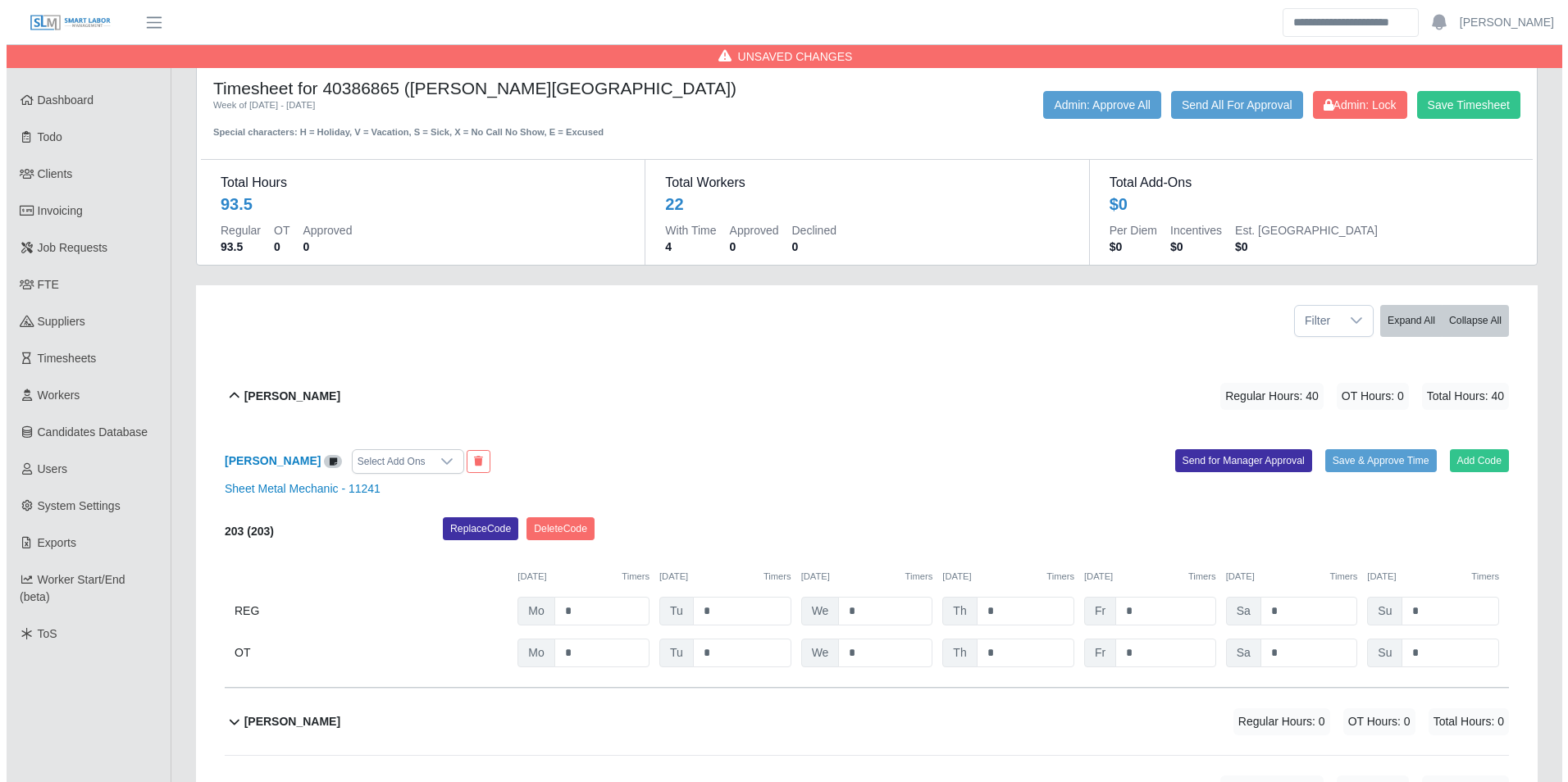
scroll to position [0, 0]
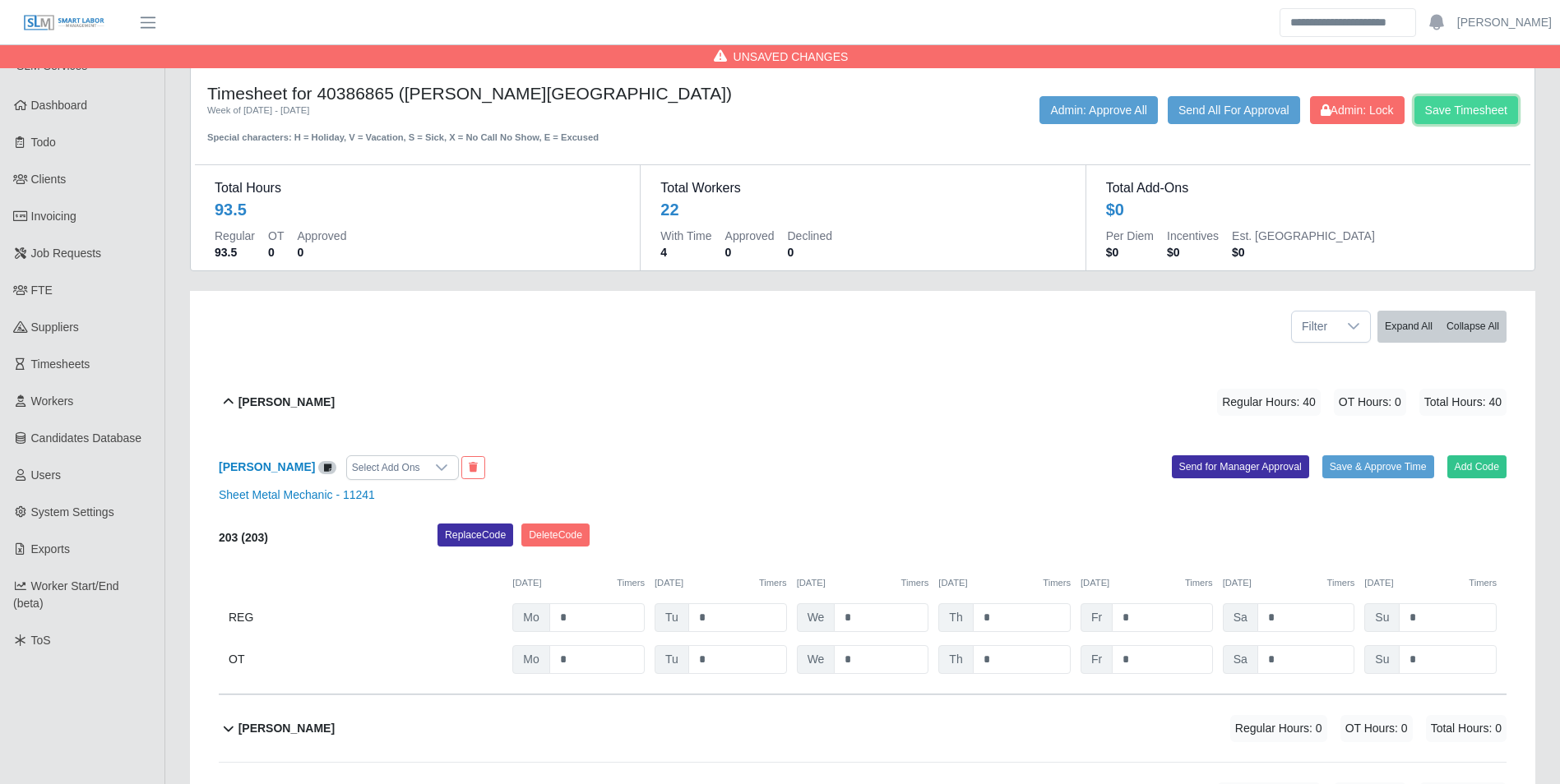
click at [1481, 116] on button "Save Timesheet" at bounding box center [1466, 110] width 103 height 28
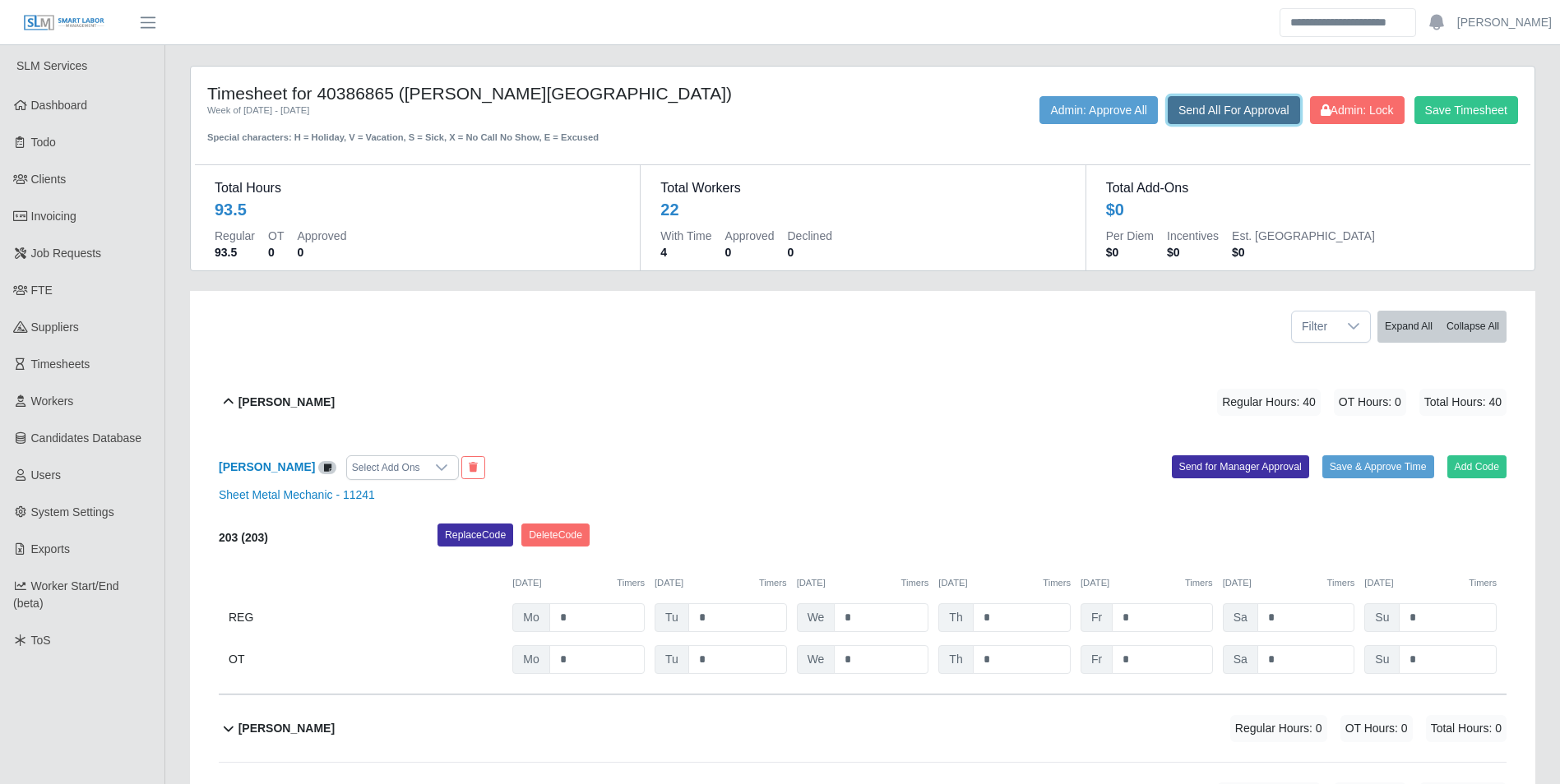
click at [1230, 109] on button "Send All For Approval" at bounding box center [1234, 110] width 133 height 28
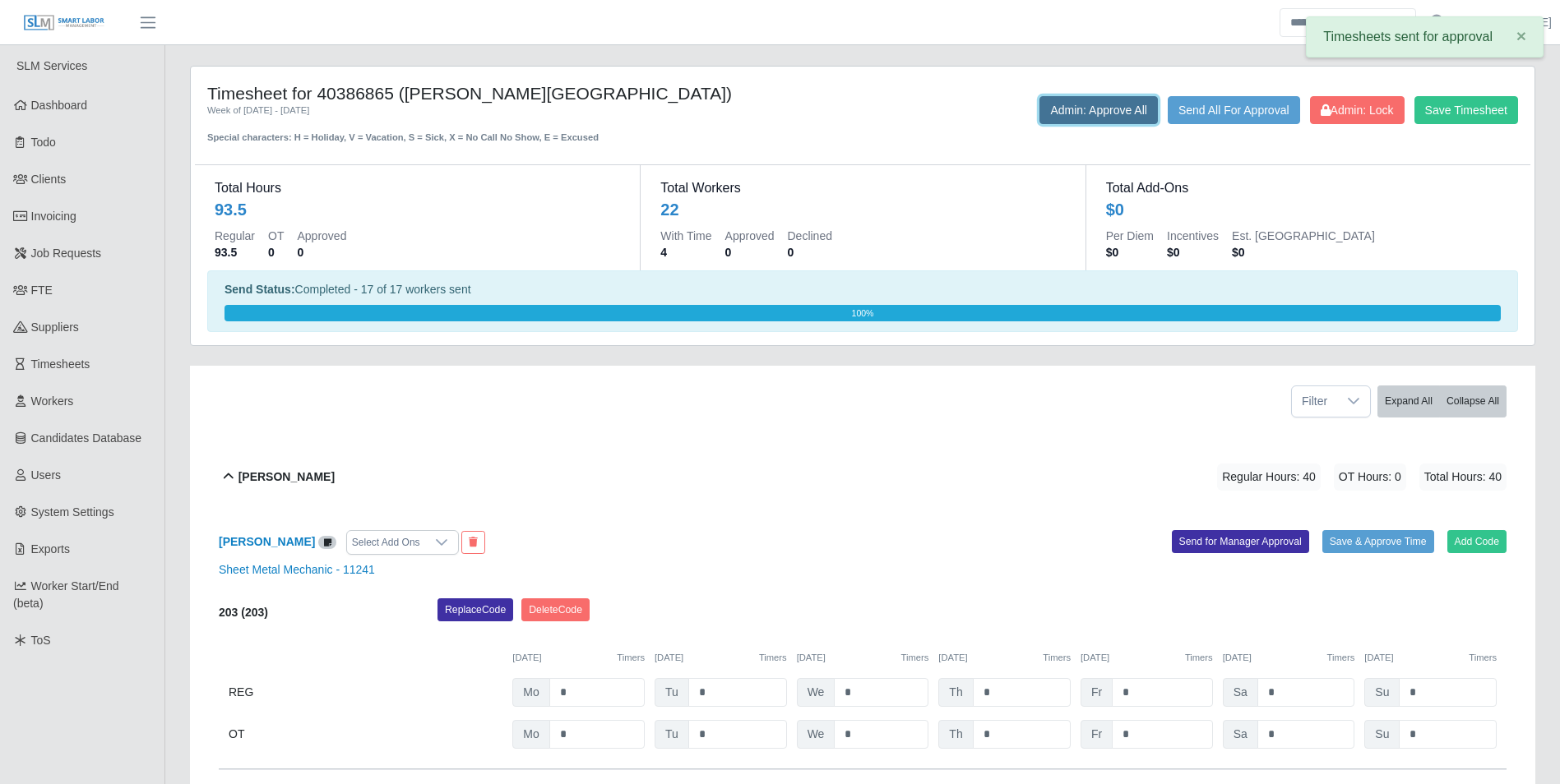
click at [1078, 97] on button "Admin: Approve All" at bounding box center [1099, 110] width 118 height 28
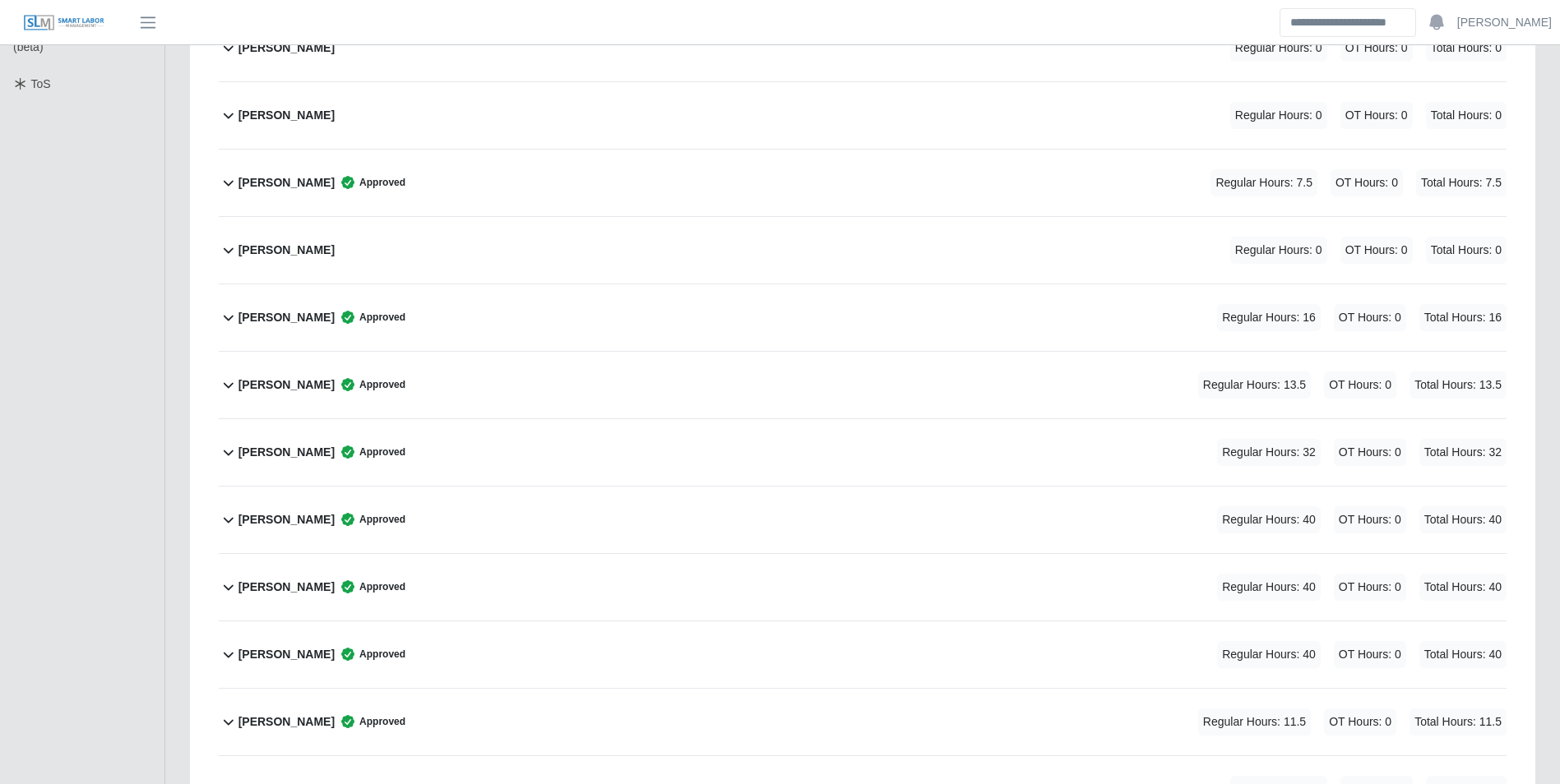
scroll to position [532, 0]
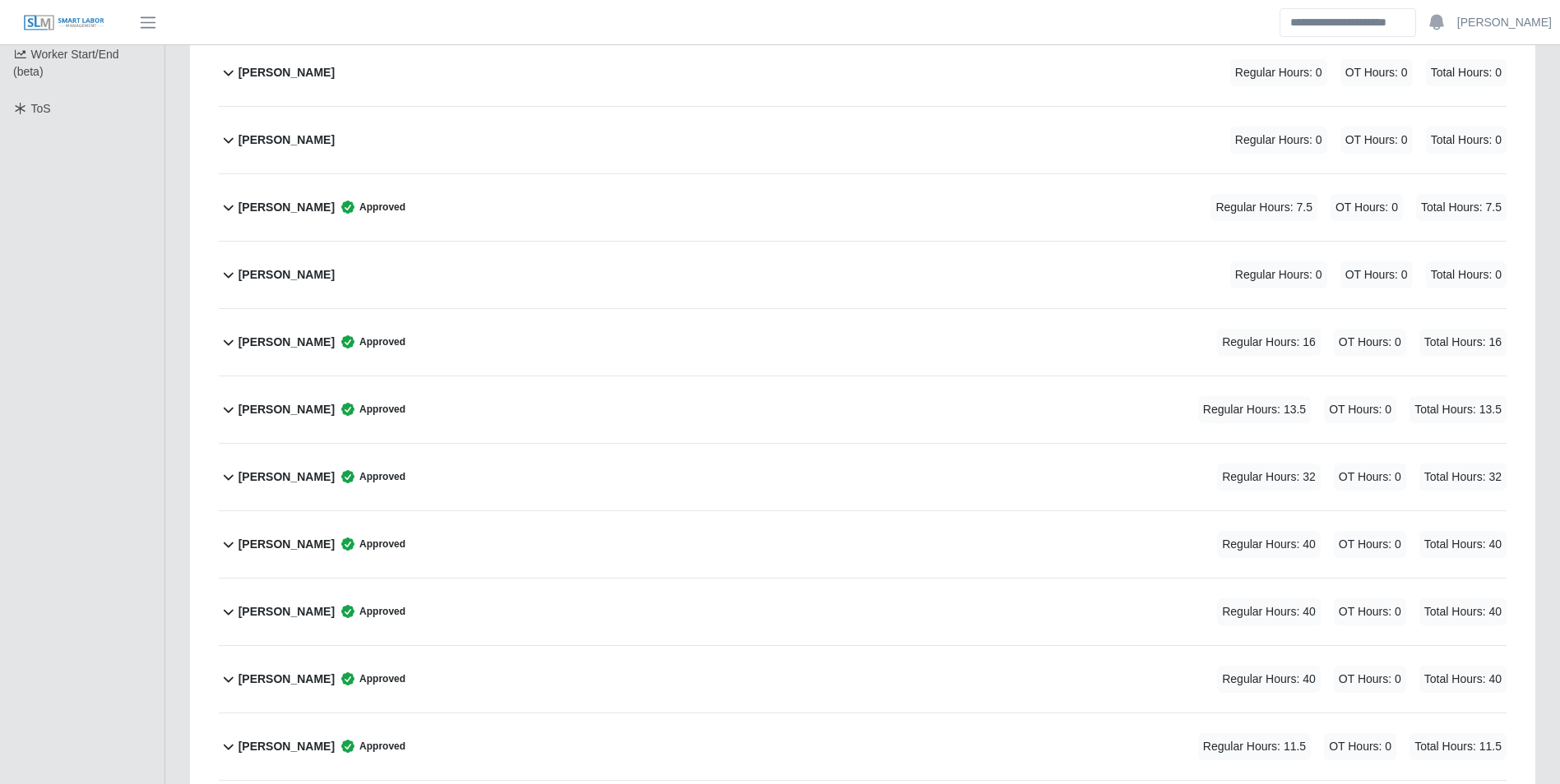
drag, startPoint x: 303, startPoint y: 400, endPoint x: 318, endPoint y: 403, distance: 15.3
click at [304, 402] on div "Efrain Andrade Approved" at bounding box center [322, 410] width 167 height 28
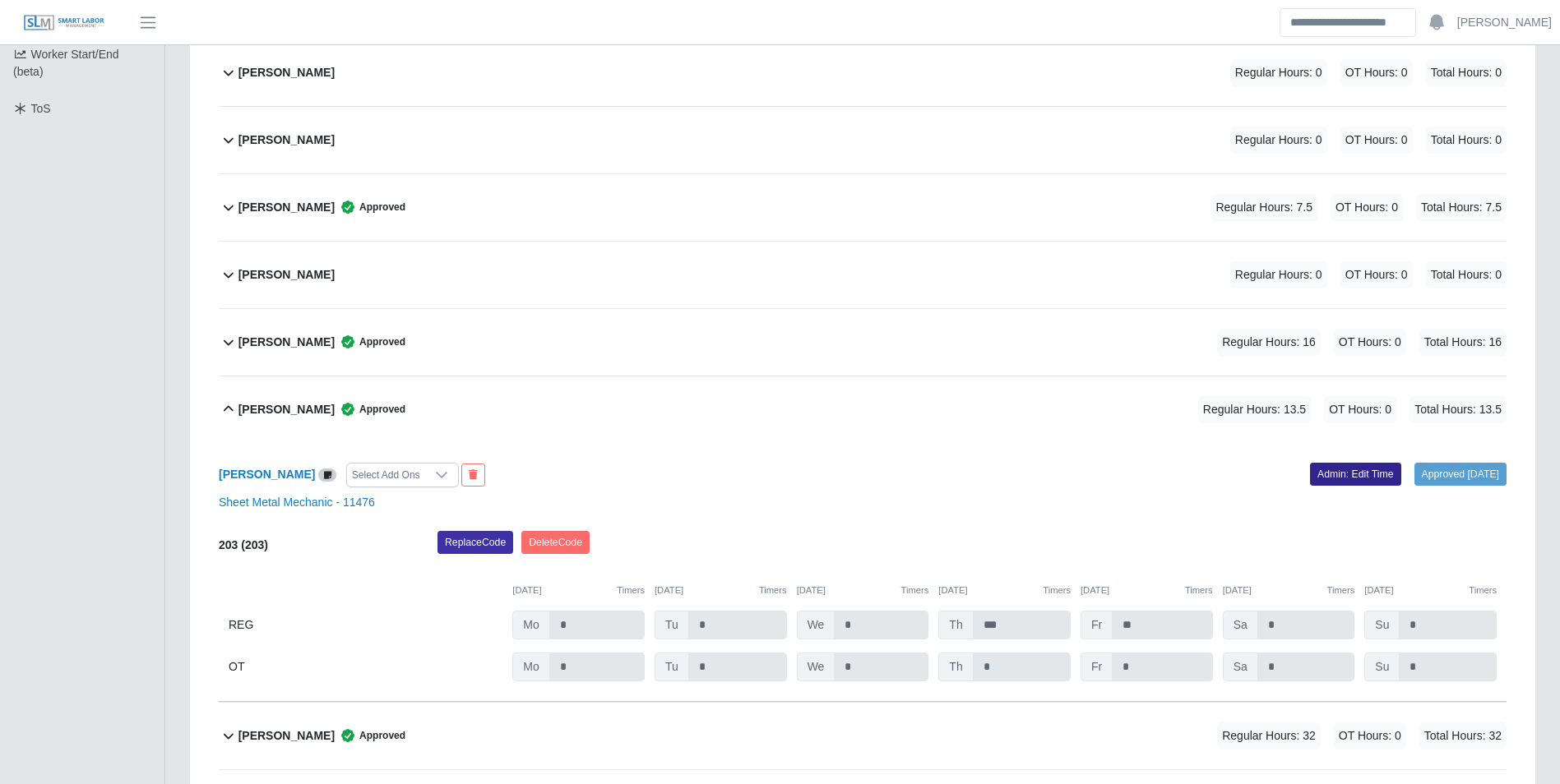
click at [1332, 480] on link "Admin: Edit Time" at bounding box center [1355, 475] width 91 height 23
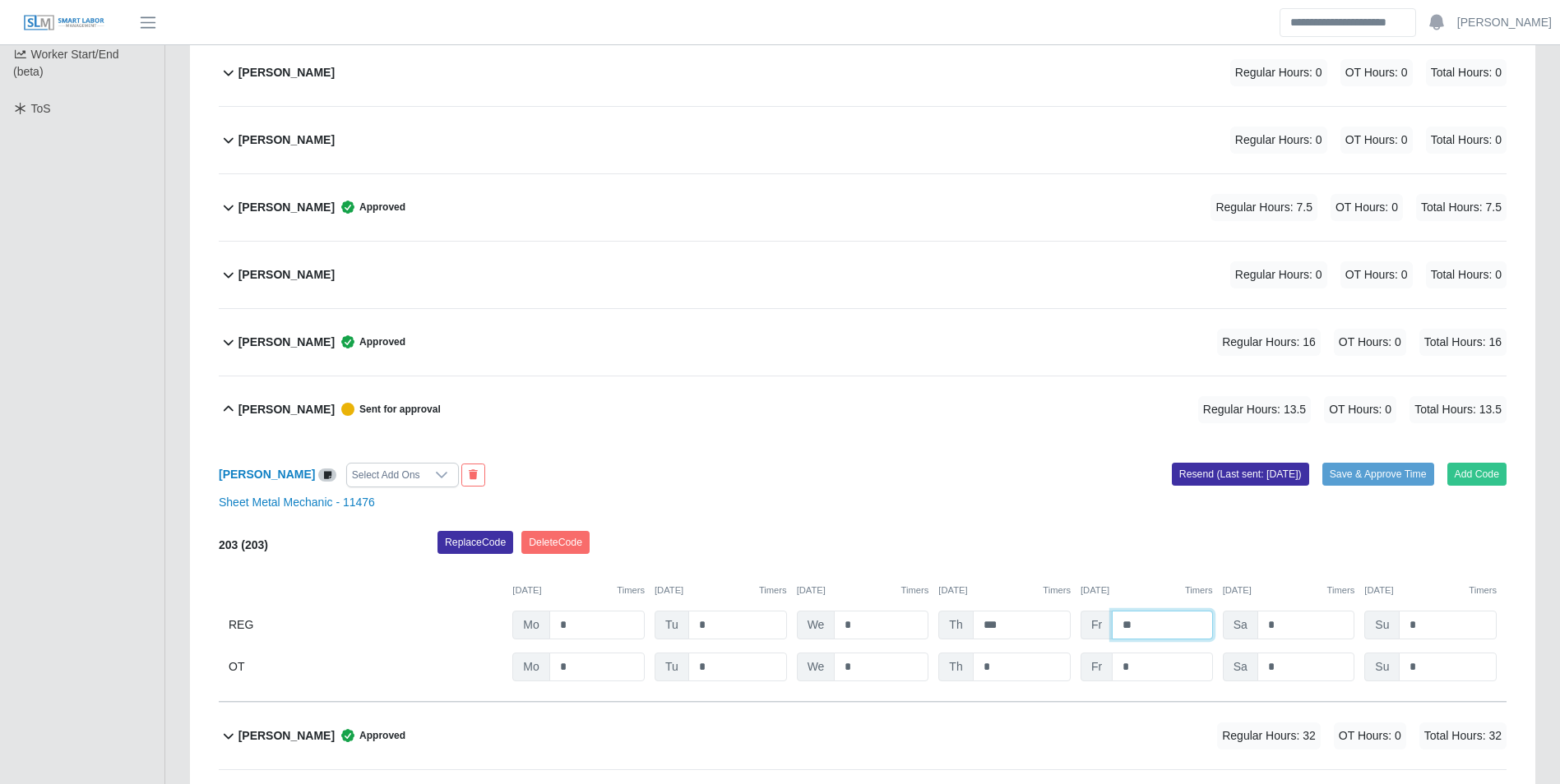
click at [1175, 622] on input "**" at bounding box center [1162, 625] width 100 height 28
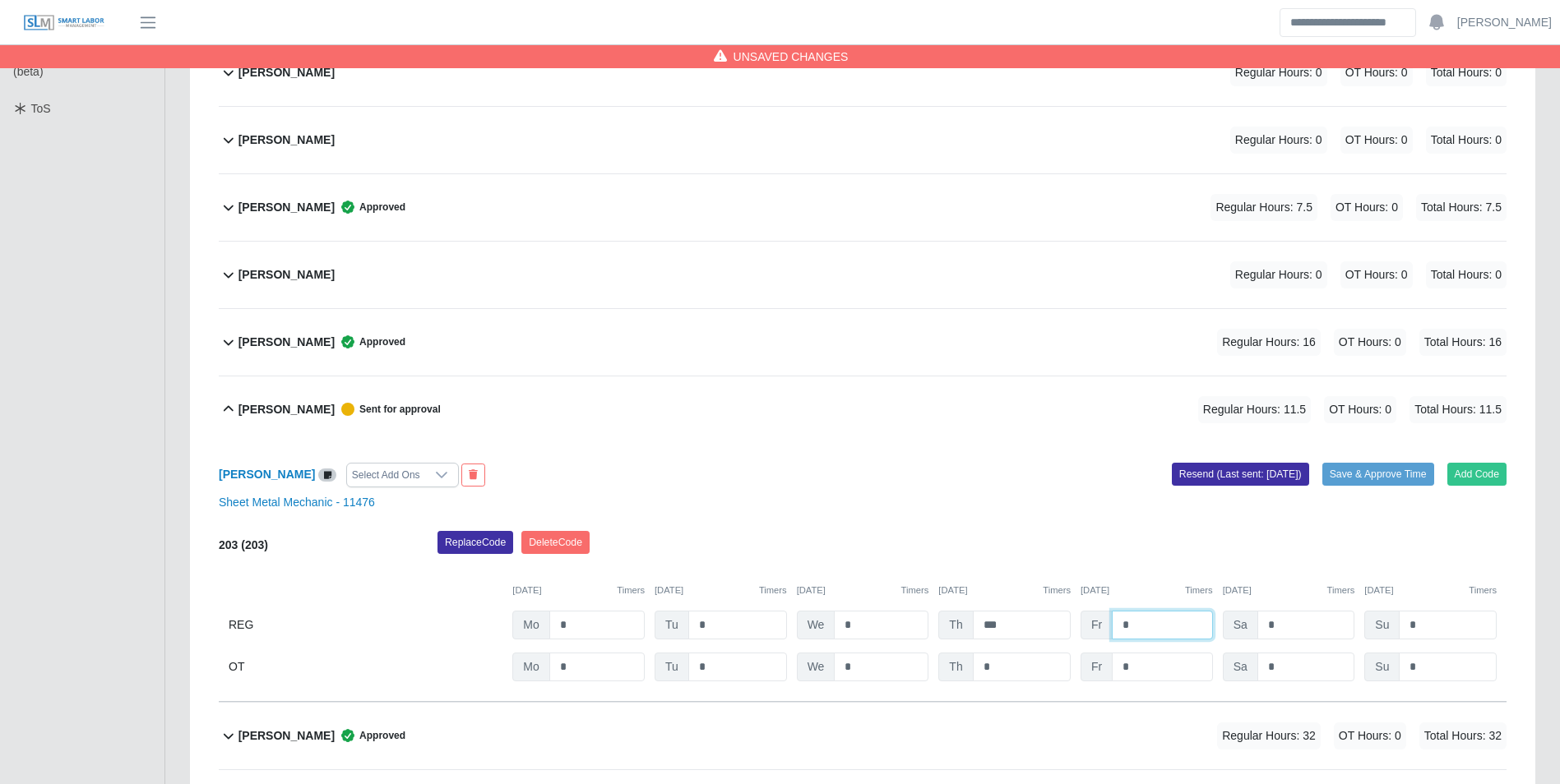
type input "*"
click at [1153, 568] on div "[DATE] Timers [DATE] Timers [DATE] Timers [DATE] Timers [DATE] Timers [DATE] Ti…" at bounding box center [863, 580] width 1288 height 33
click at [1356, 477] on button "Save & Approve Time" at bounding box center [1378, 475] width 112 height 23
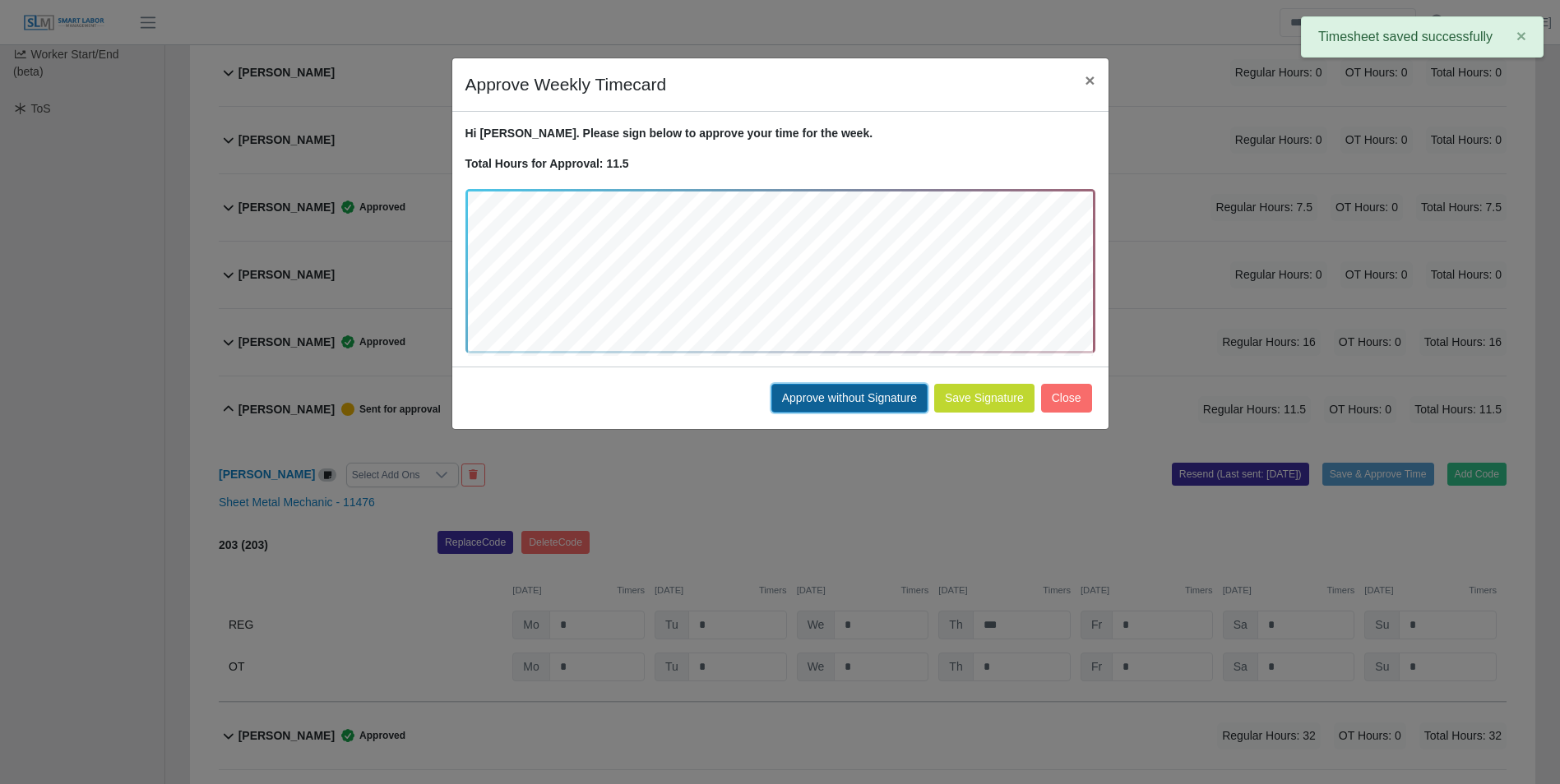
click at [833, 407] on button "Approve without Signature" at bounding box center [849, 398] width 156 height 28
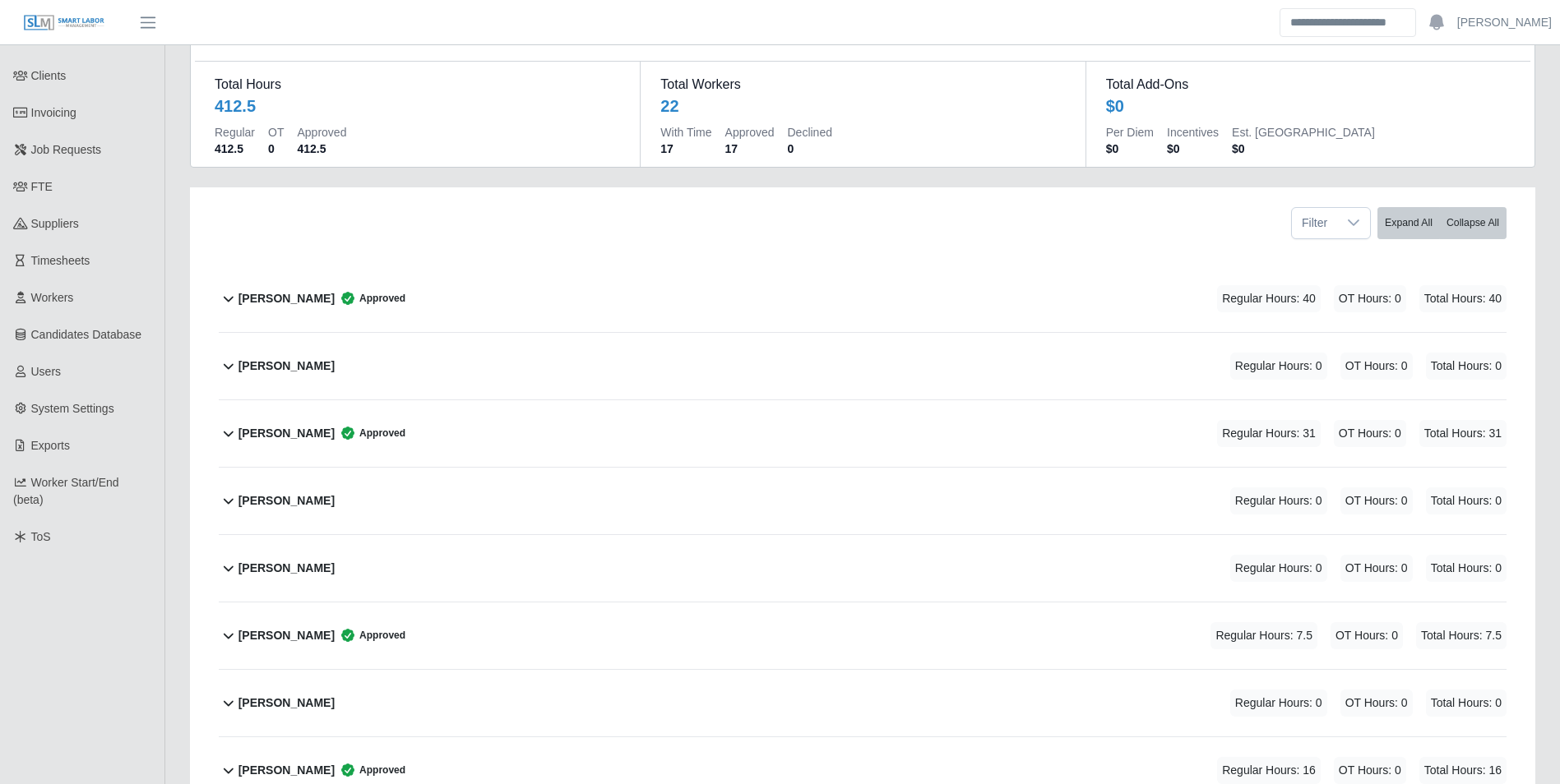
scroll to position [0, 0]
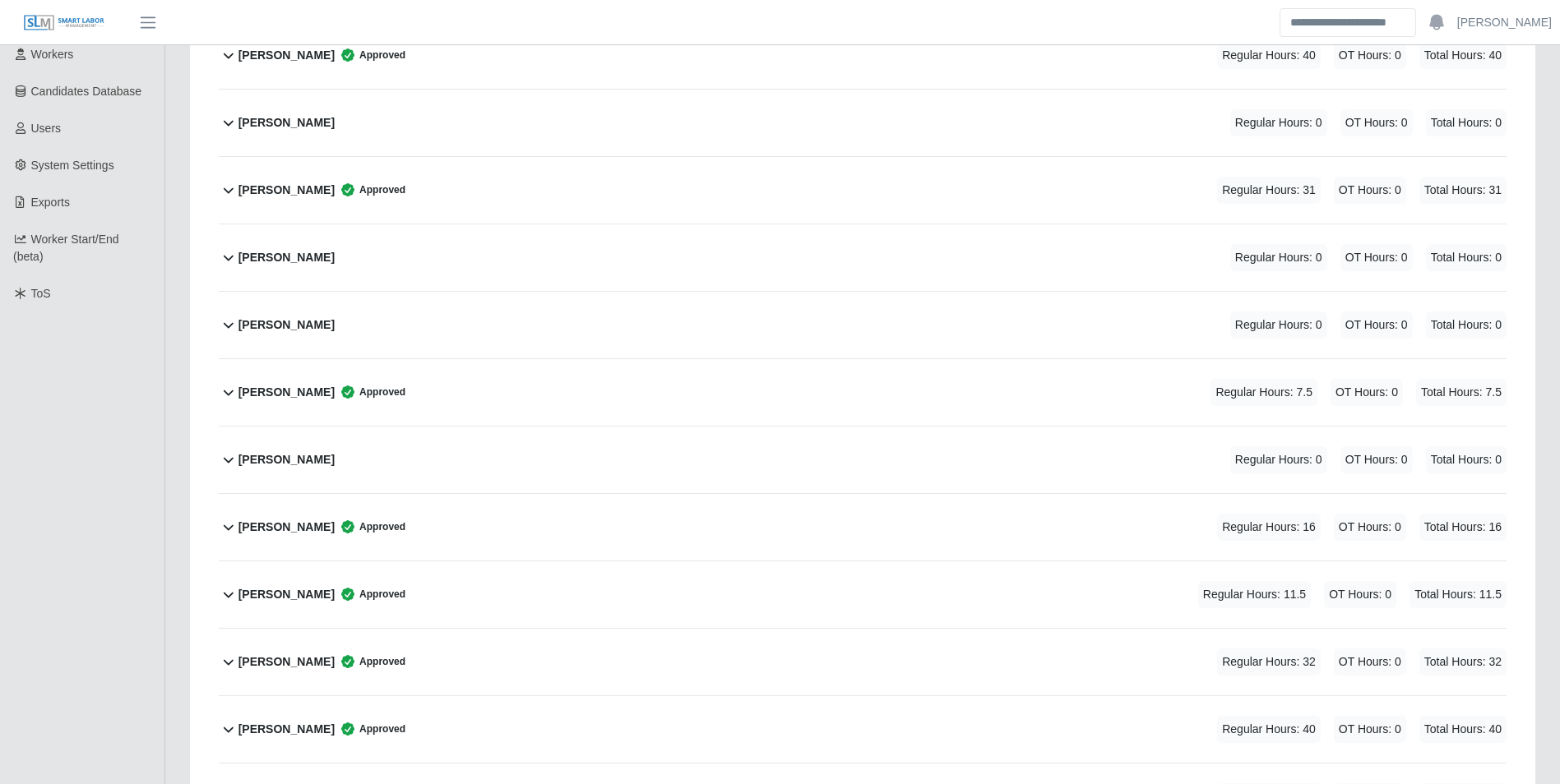
scroll to position [329, 0]
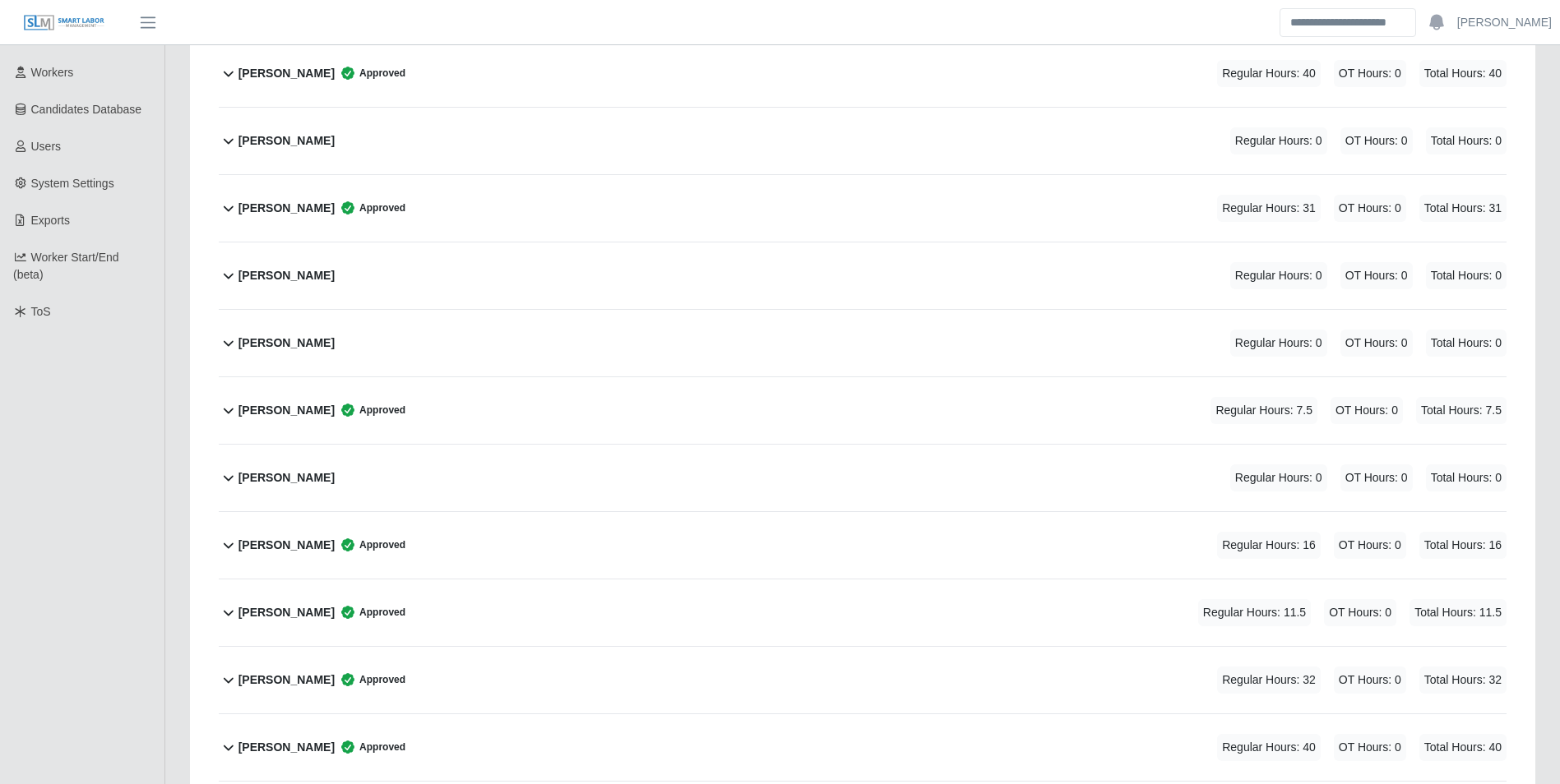
click at [283, 406] on b "[PERSON_NAME]" at bounding box center [286, 410] width 96 height 18
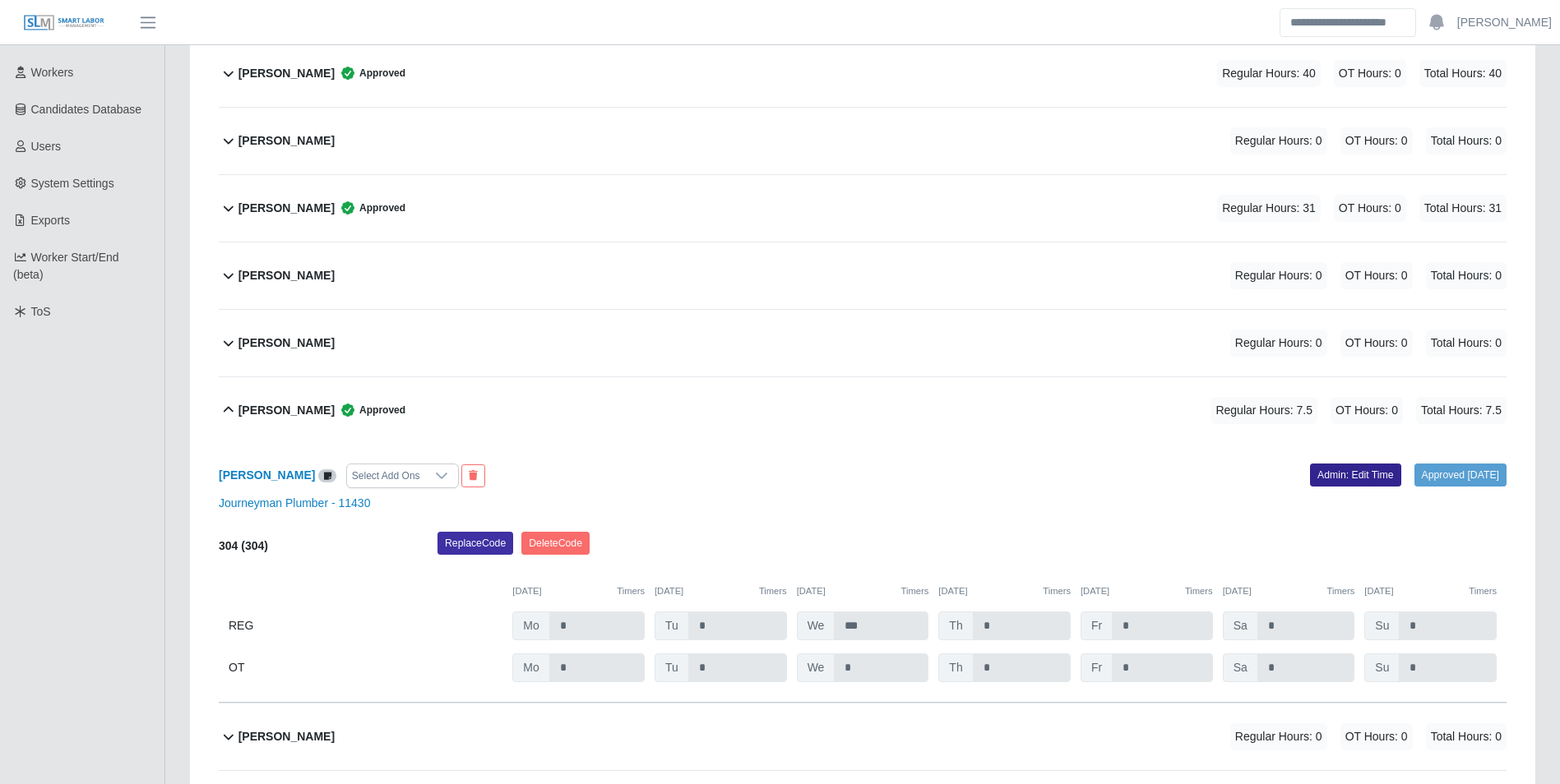
click at [1352, 478] on link "Admin: Edit Time" at bounding box center [1355, 475] width 91 height 23
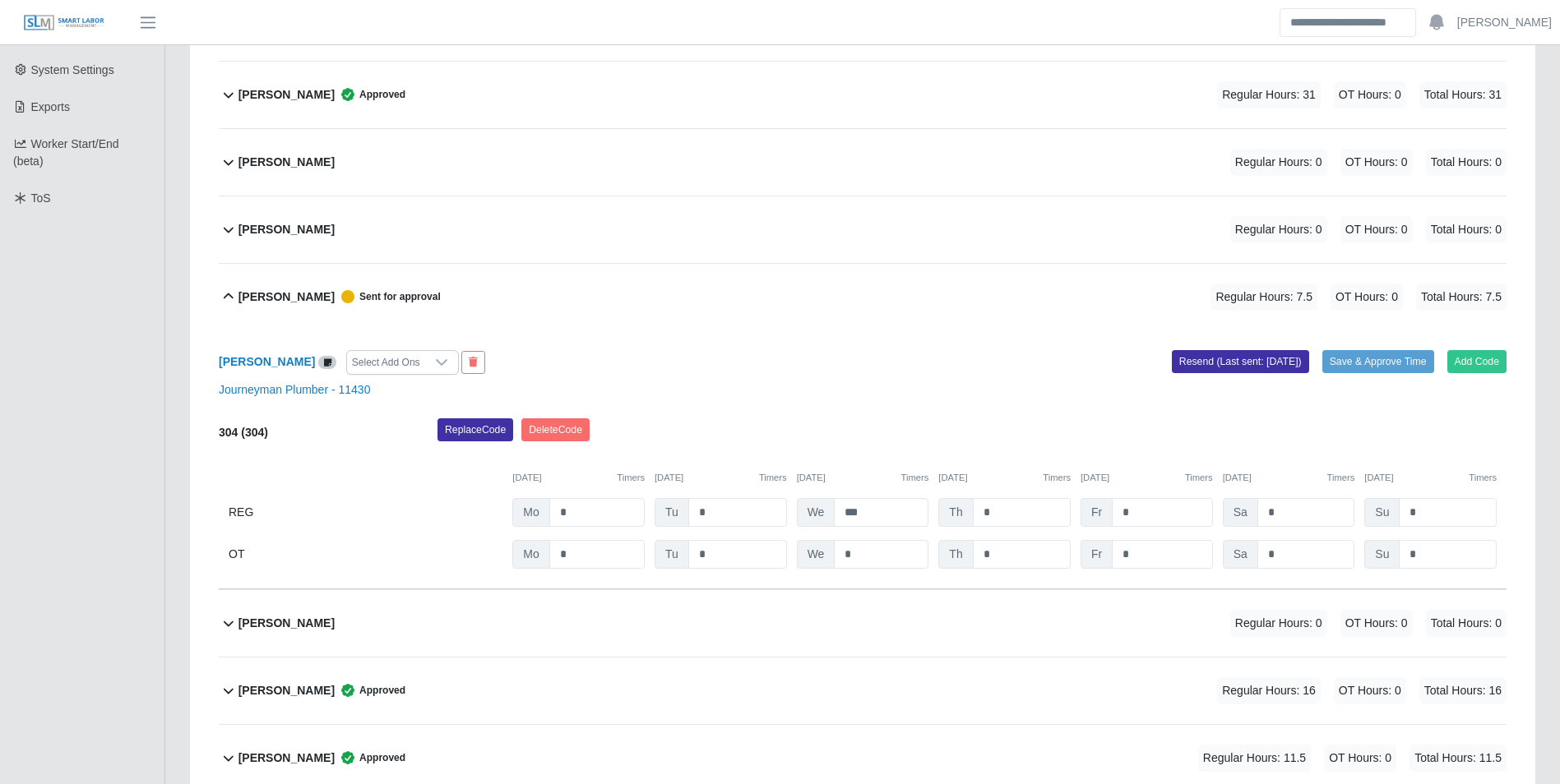
scroll to position [493, 0]
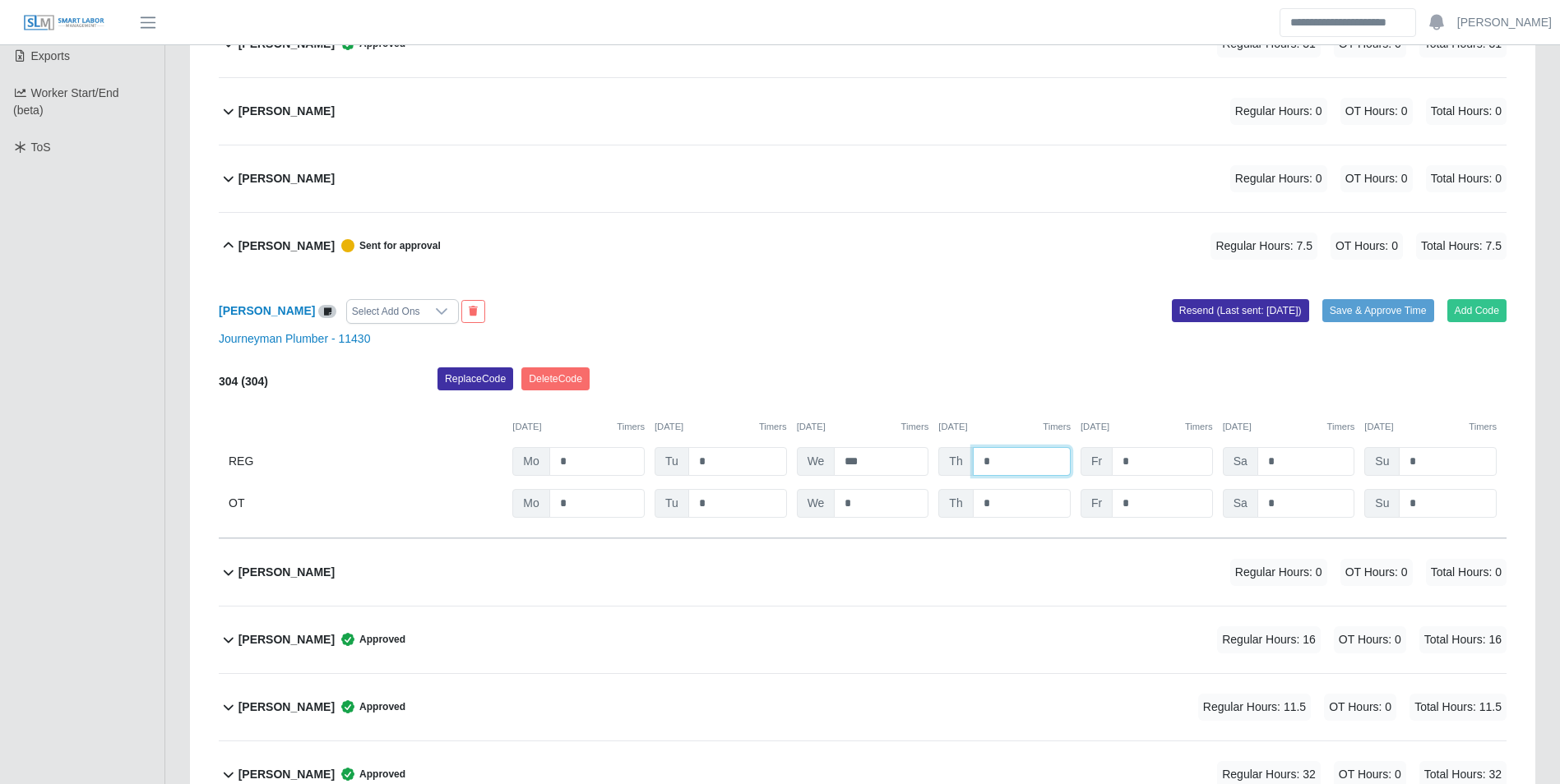
click at [1012, 469] on input "*" at bounding box center [1021, 461] width 98 height 28
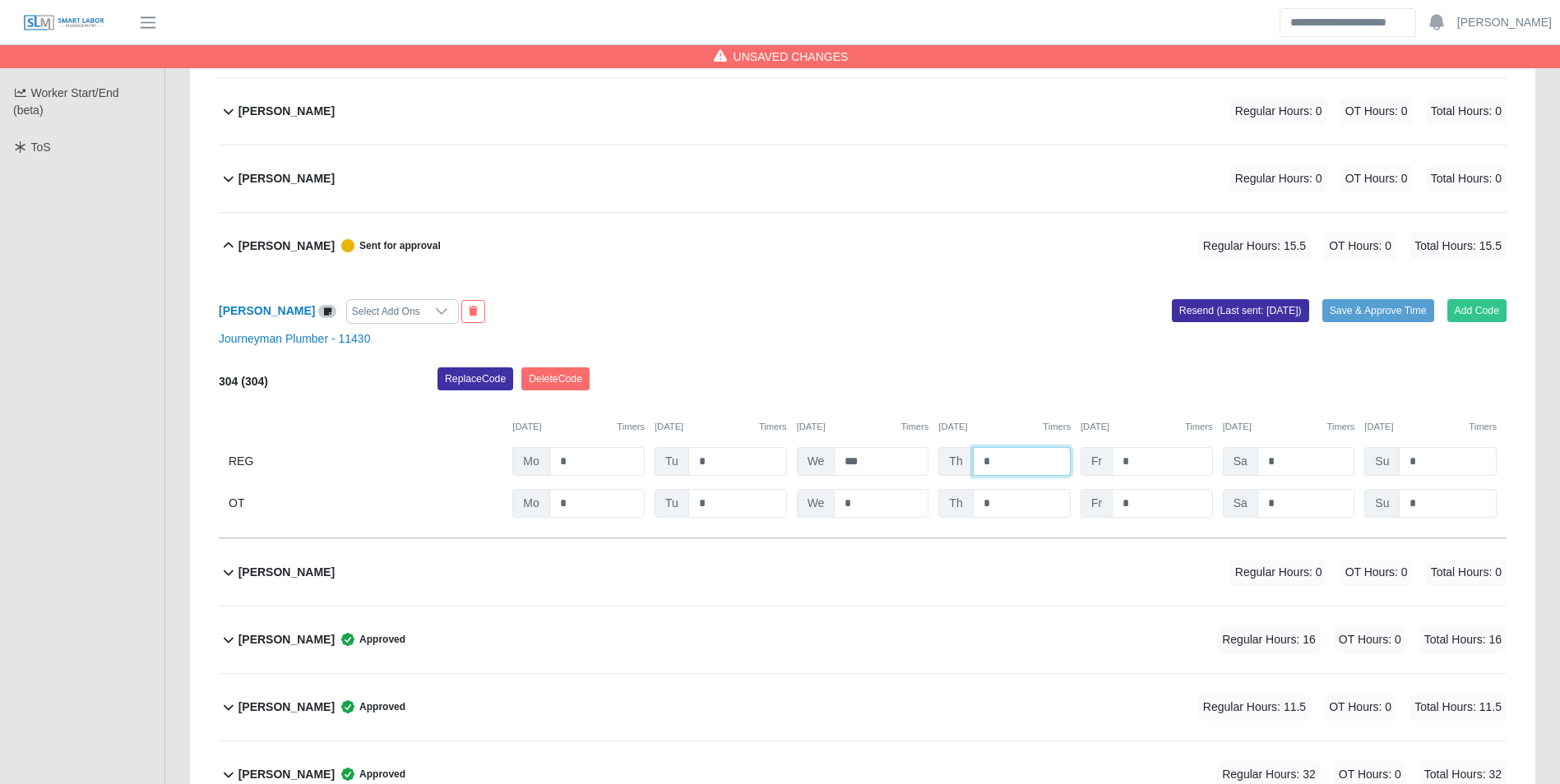
type input "*"
click at [1019, 408] on div "[DATE] Timers [DATE] Timers [DATE] Timers [DATE] Timers [DATE] Timers [DATE] Ti…" at bounding box center [863, 417] width 1288 height 33
click at [1360, 316] on button "Save & Approve Time" at bounding box center [1378, 311] width 112 height 23
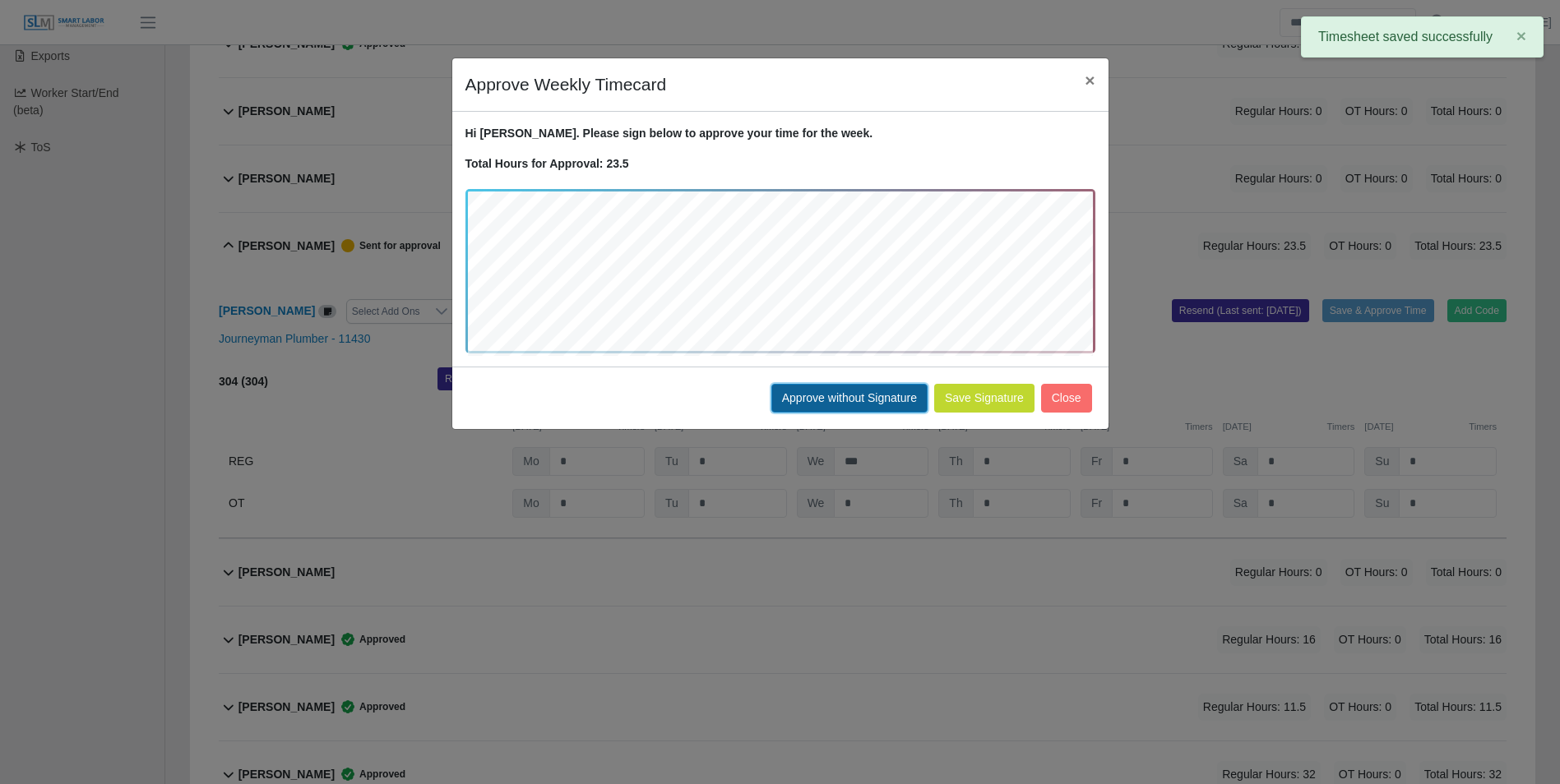
click at [858, 397] on button "Approve without Signature" at bounding box center [849, 398] width 156 height 28
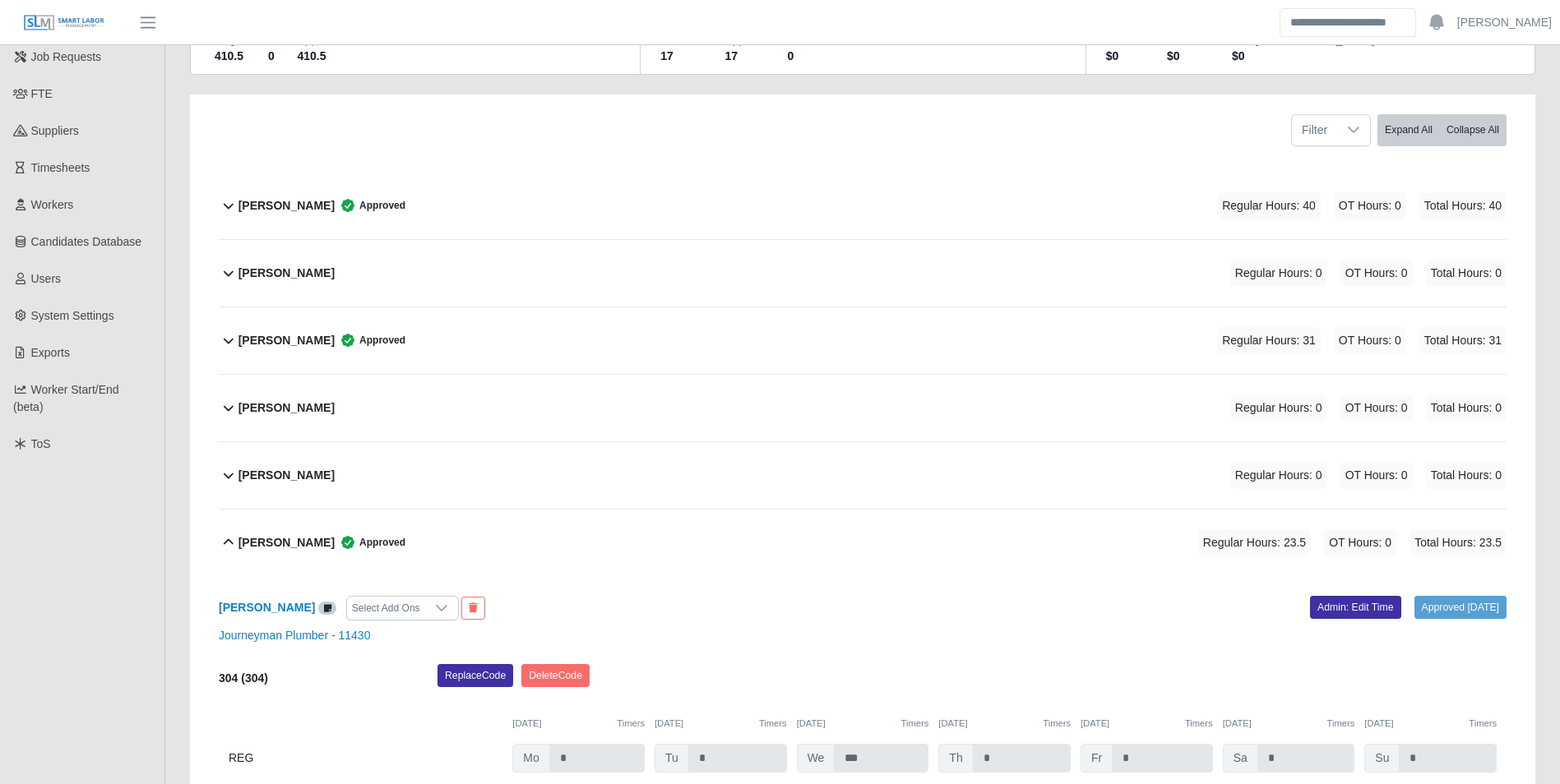
scroll to position [0, 0]
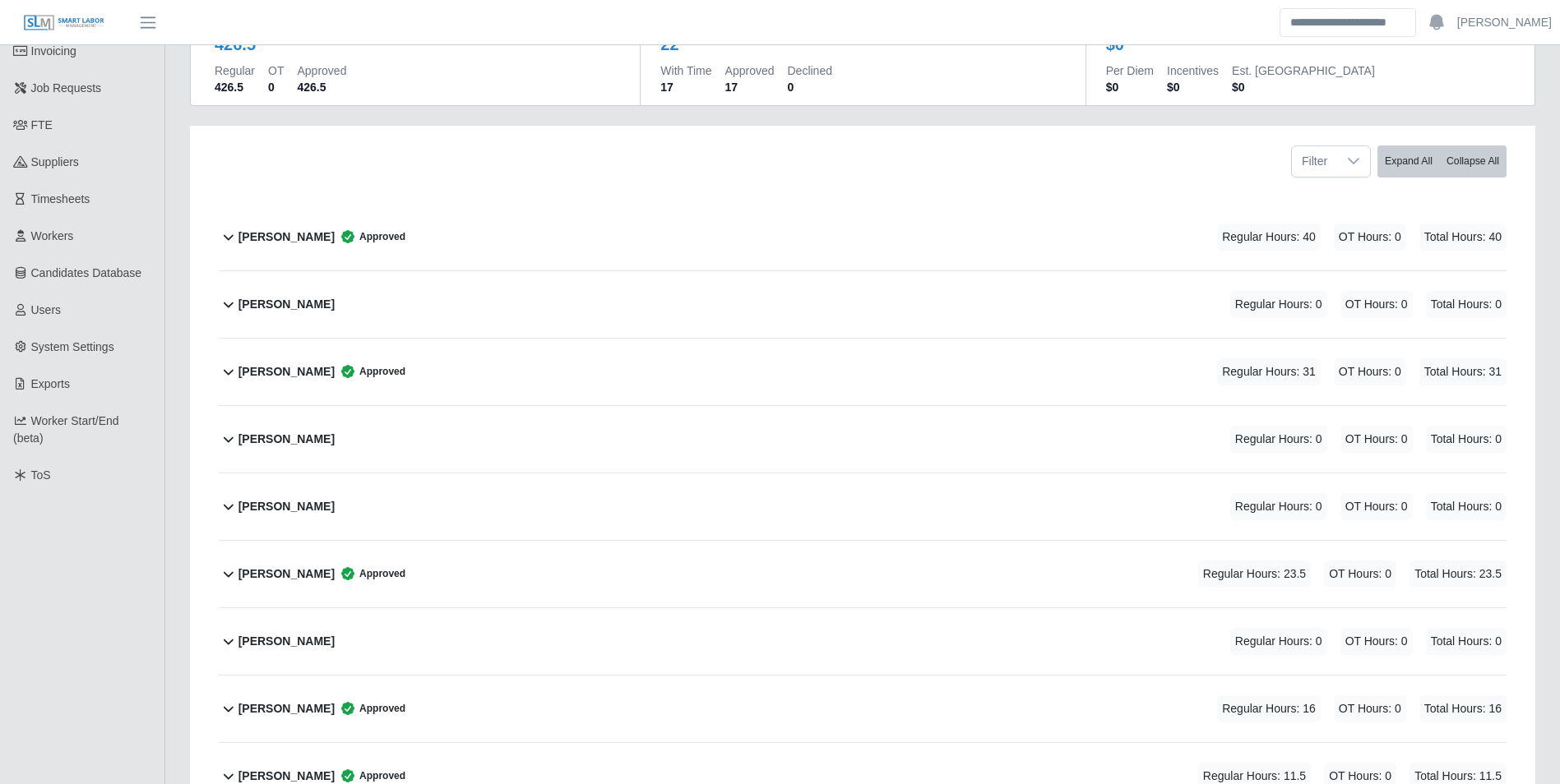
scroll to position [164, 0]
click at [331, 293] on div "[PERSON_NAME] Regular Hours: 0 OT Hours: 0 Total Hours: 0" at bounding box center [873, 305] width 1268 height 67
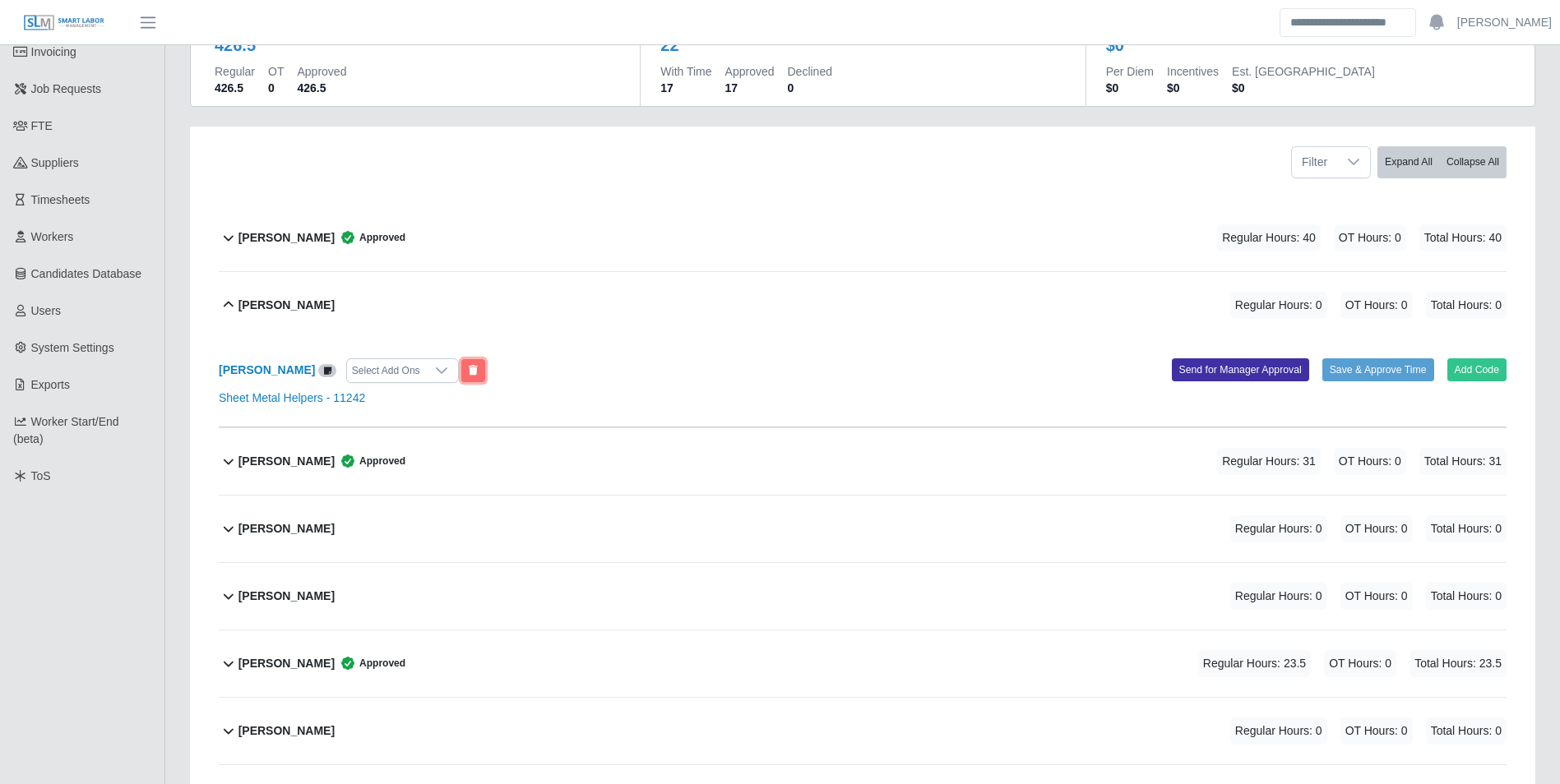
click at [461, 366] on button at bounding box center [473, 371] width 24 height 23
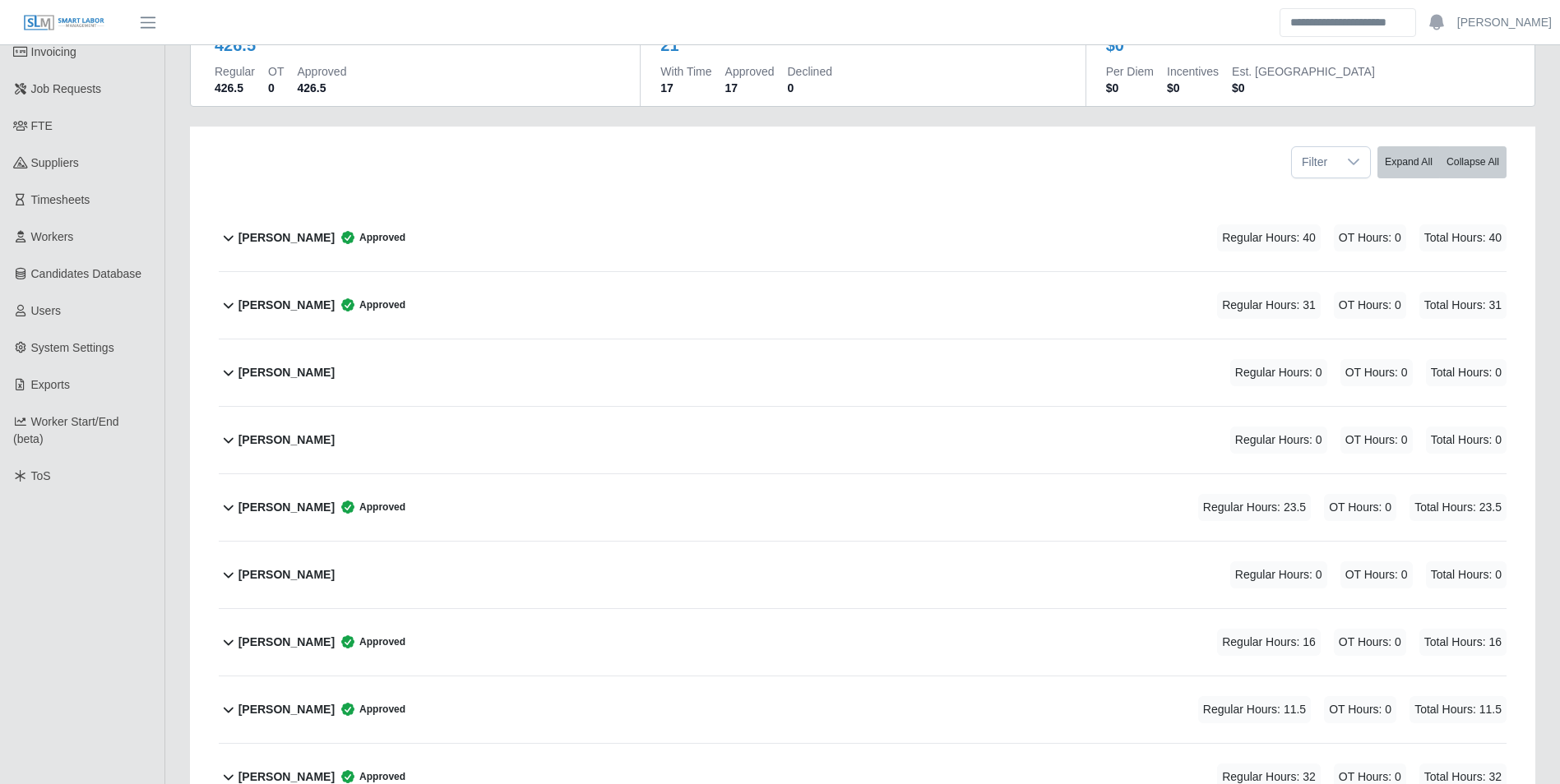
click at [357, 370] on div "Christopher Freeman Regular Hours: 0 OT Hours: 0 Total Hours: 0" at bounding box center [873, 373] width 1268 height 67
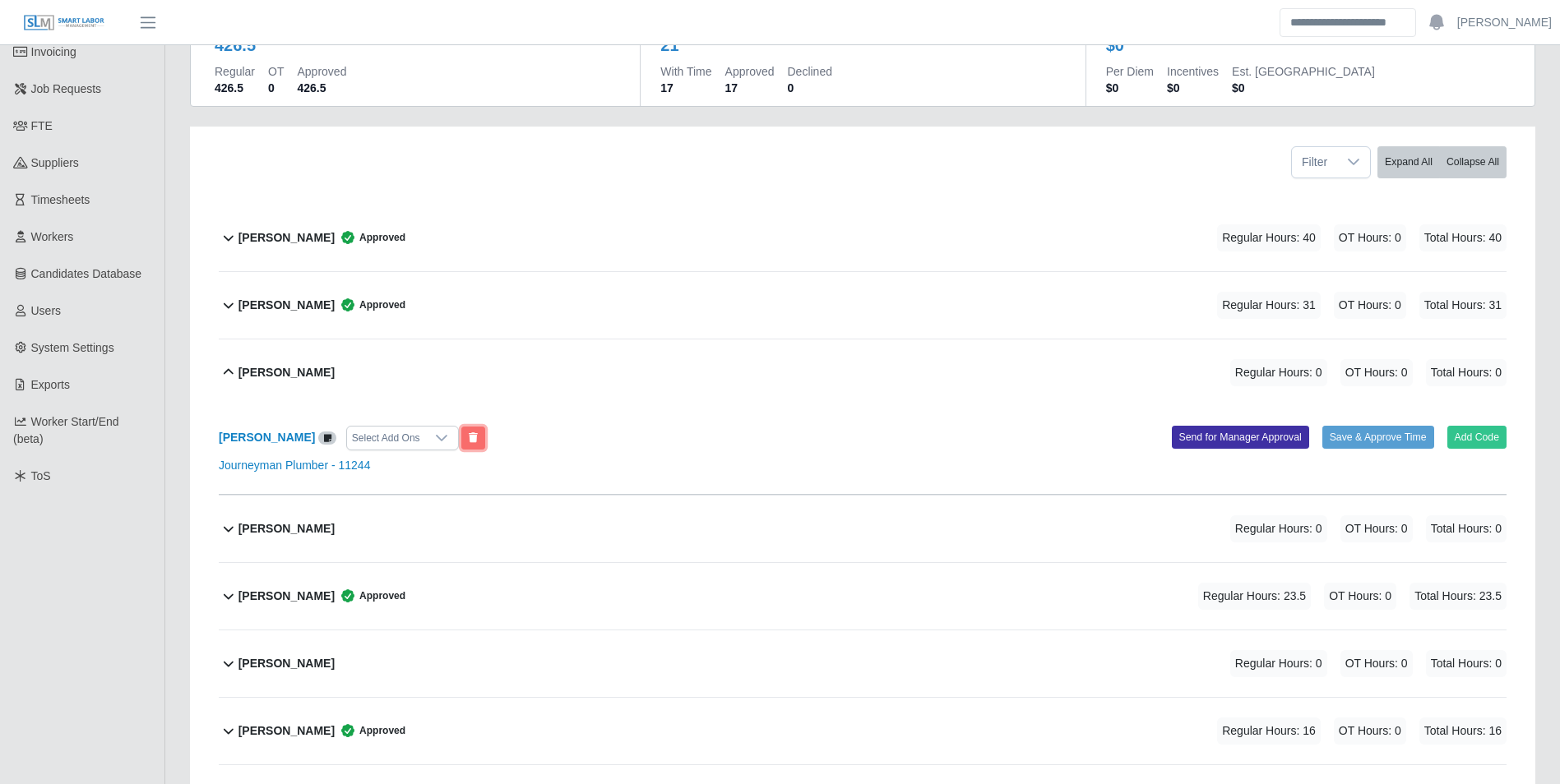
click at [478, 442] on icon at bounding box center [473, 438] width 9 height 10
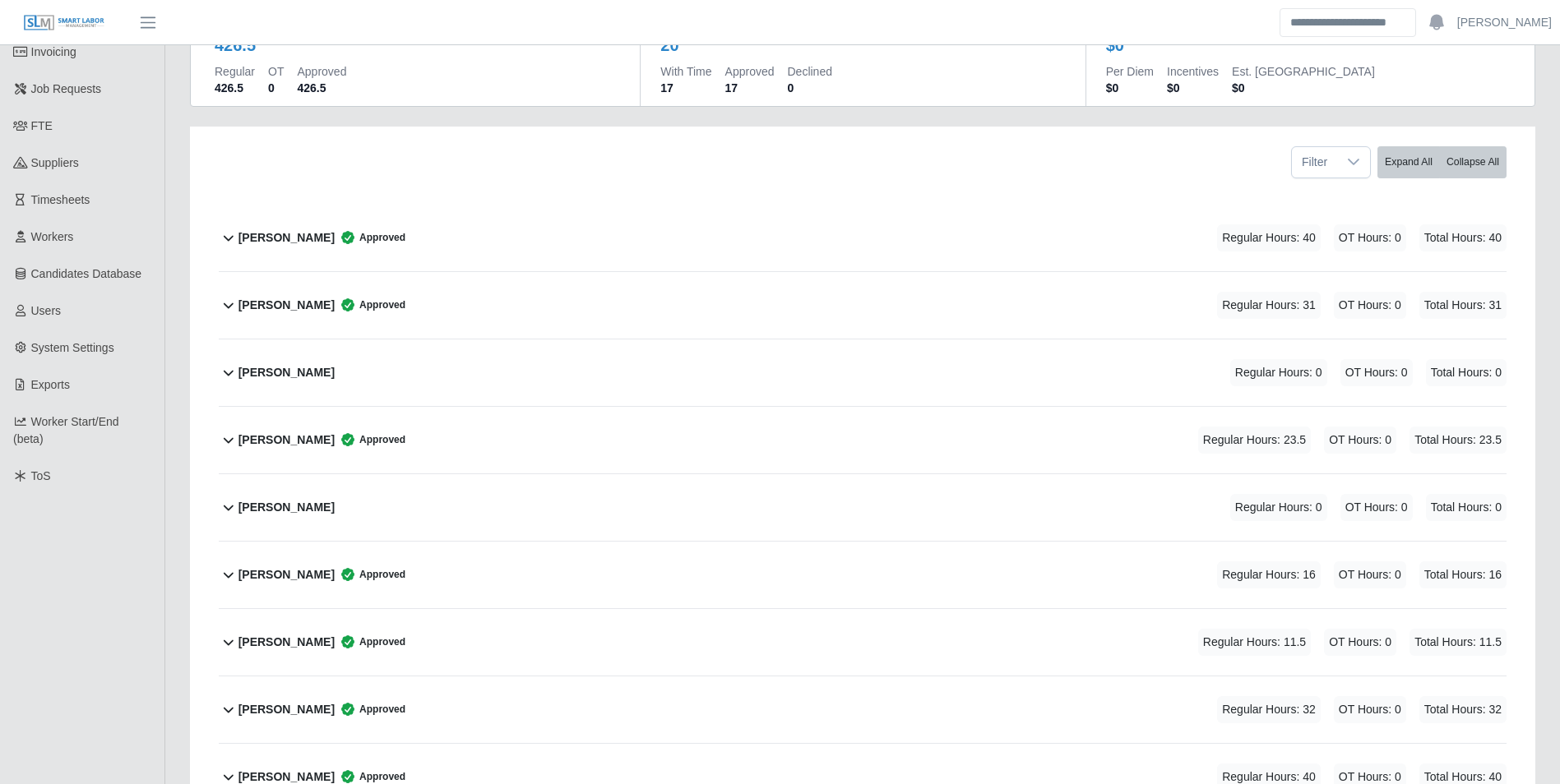
click at [309, 369] on b "[PERSON_NAME]" at bounding box center [286, 373] width 96 height 18
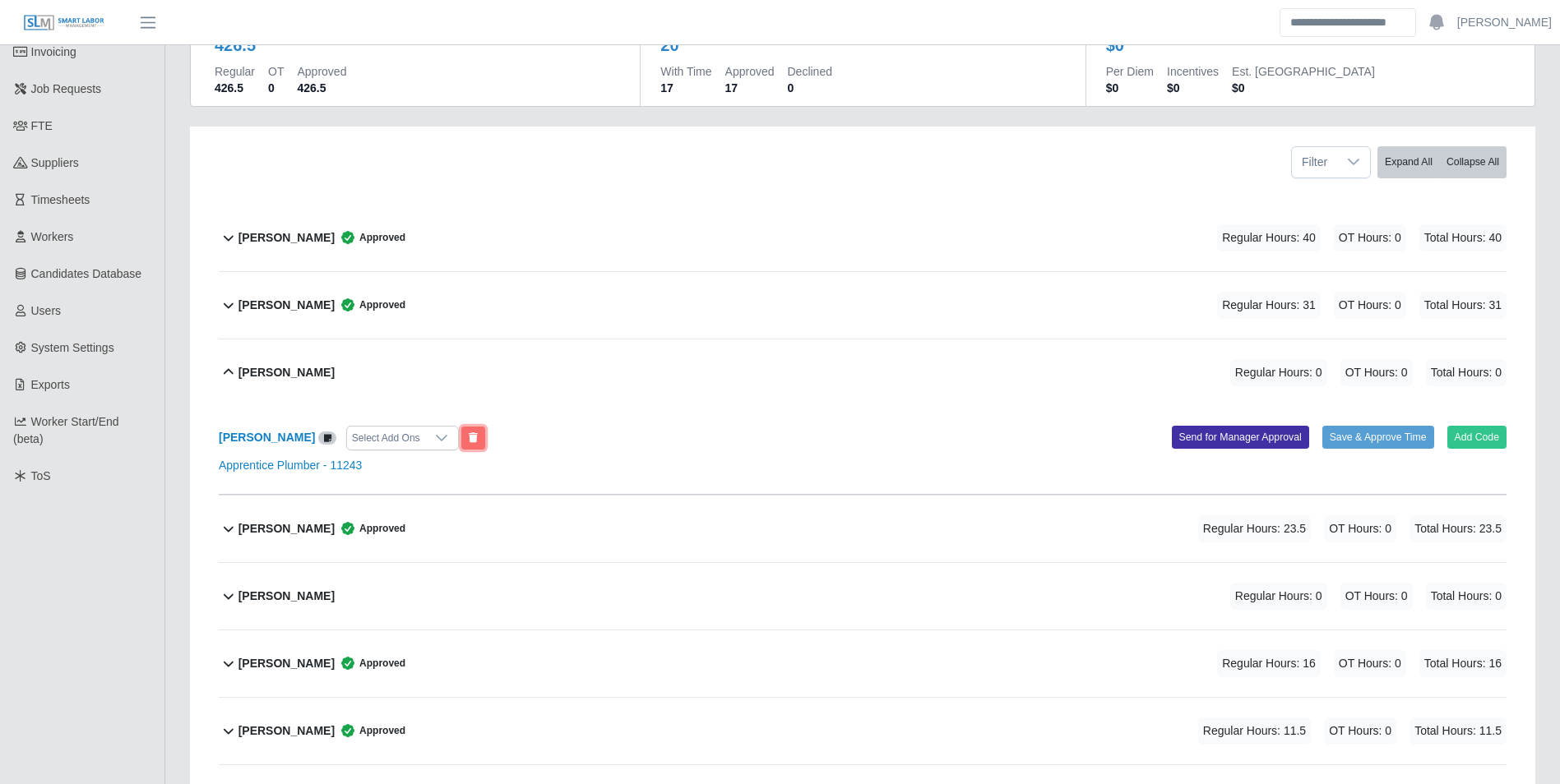
click at [469, 435] on icon at bounding box center [473, 438] width 9 height 10
click at [290, 366] on b "[PERSON_NAME]" at bounding box center [286, 373] width 96 height 18
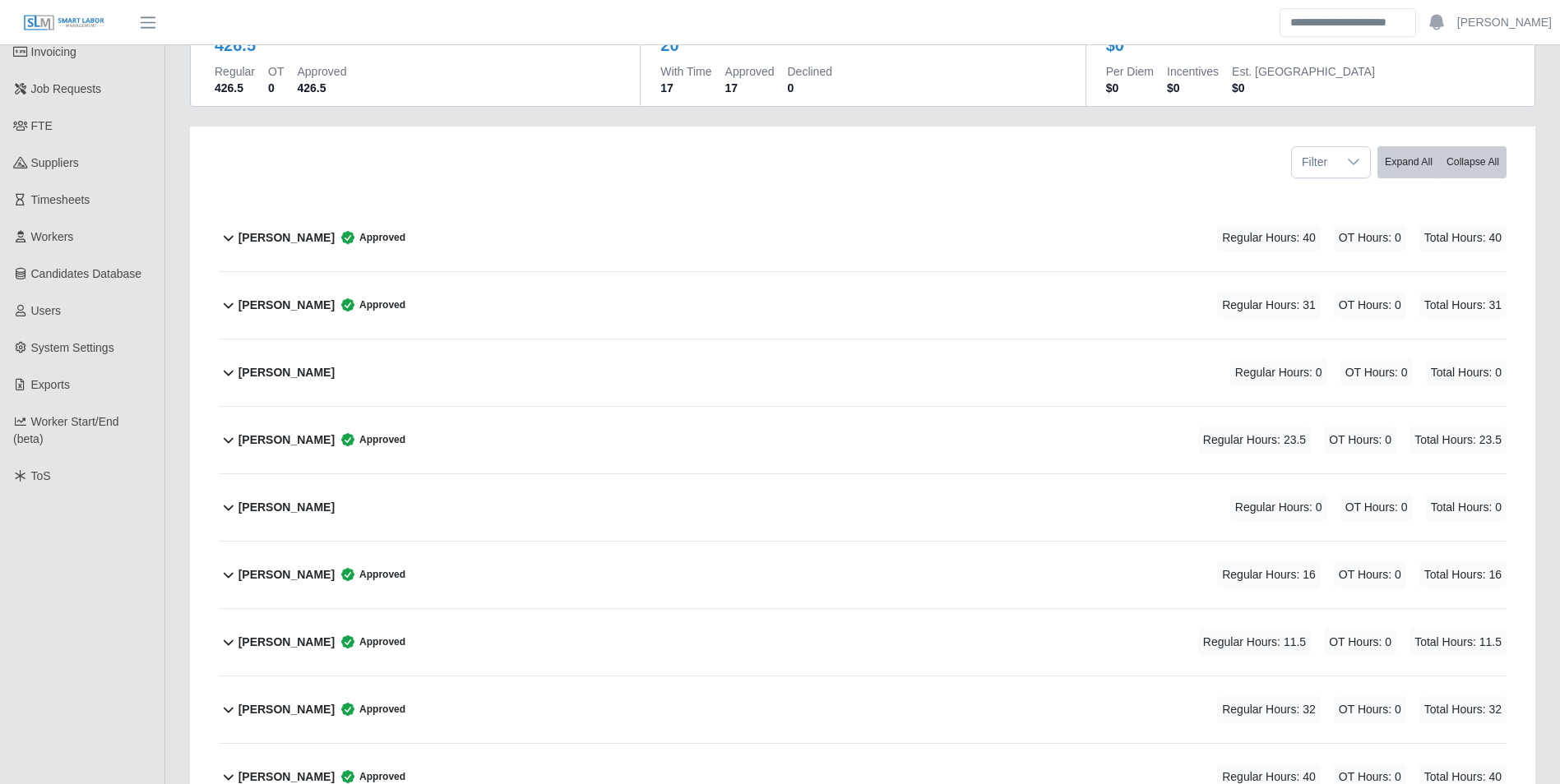
click at [280, 378] on b "[PERSON_NAME]" at bounding box center [286, 373] width 96 height 18
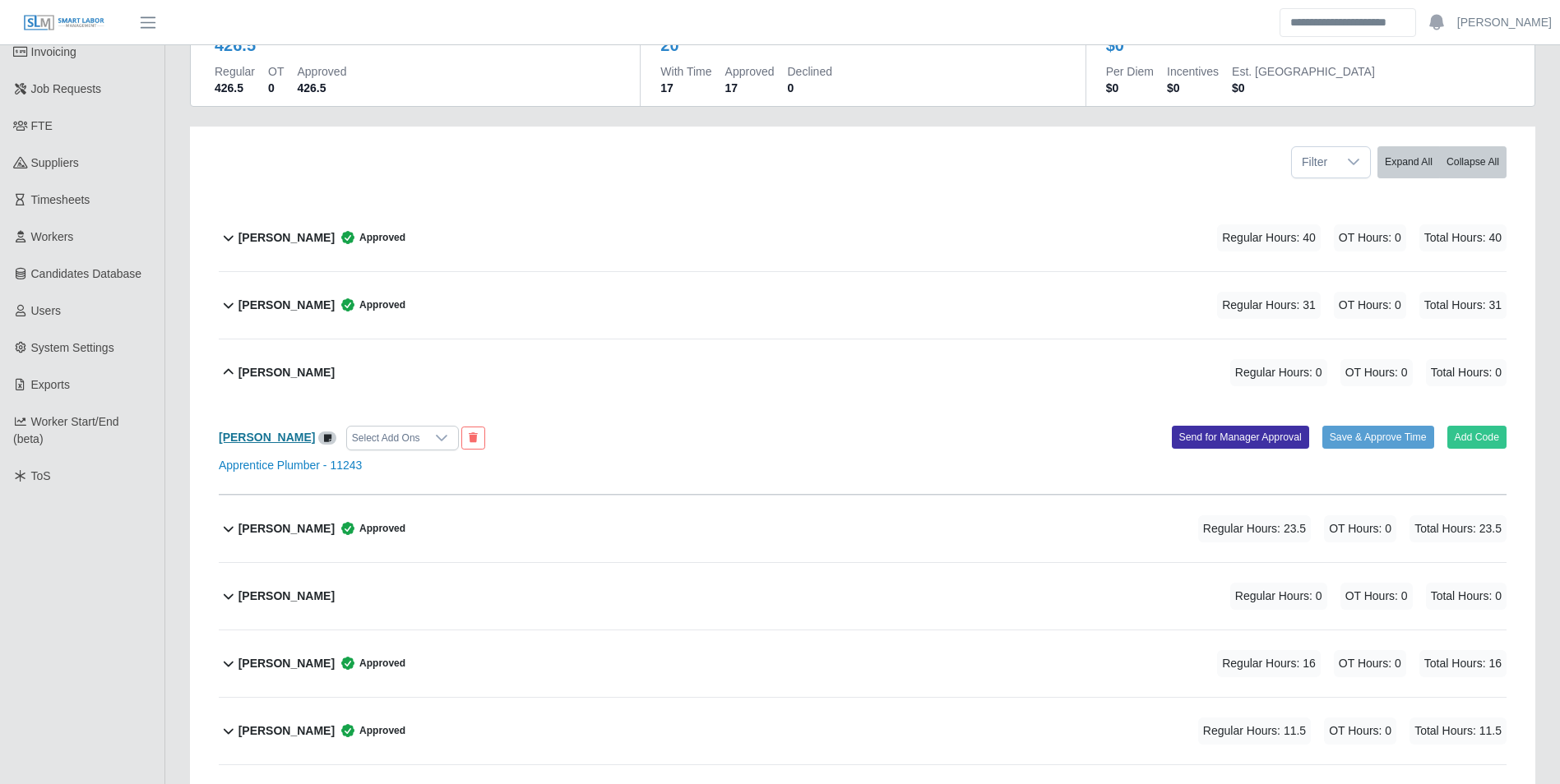
click at [254, 440] on b "[PERSON_NAME]" at bounding box center [266, 437] width 96 height 13
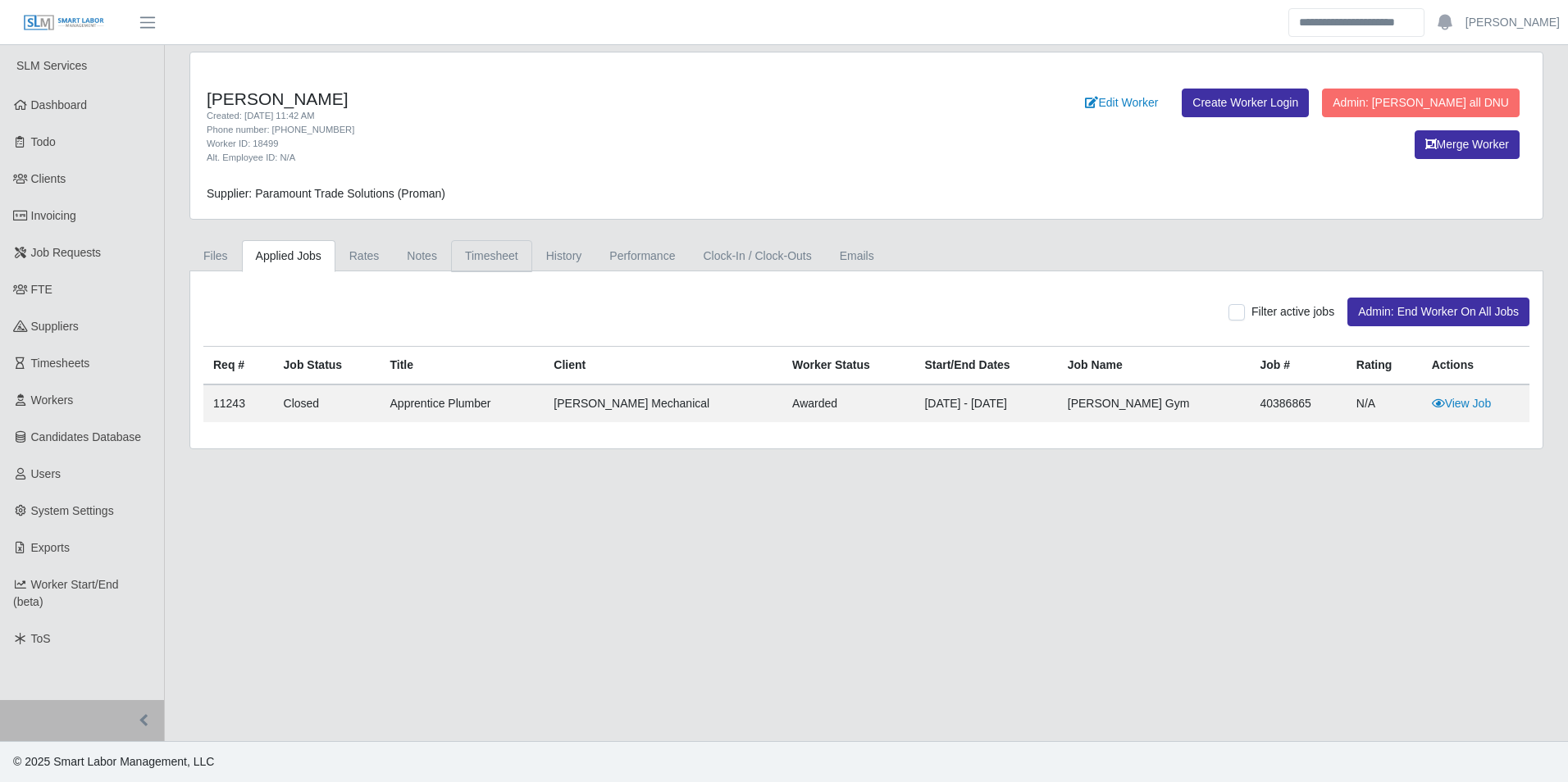
click at [486, 261] on link "Timesheet" at bounding box center [492, 256] width 82 height 32
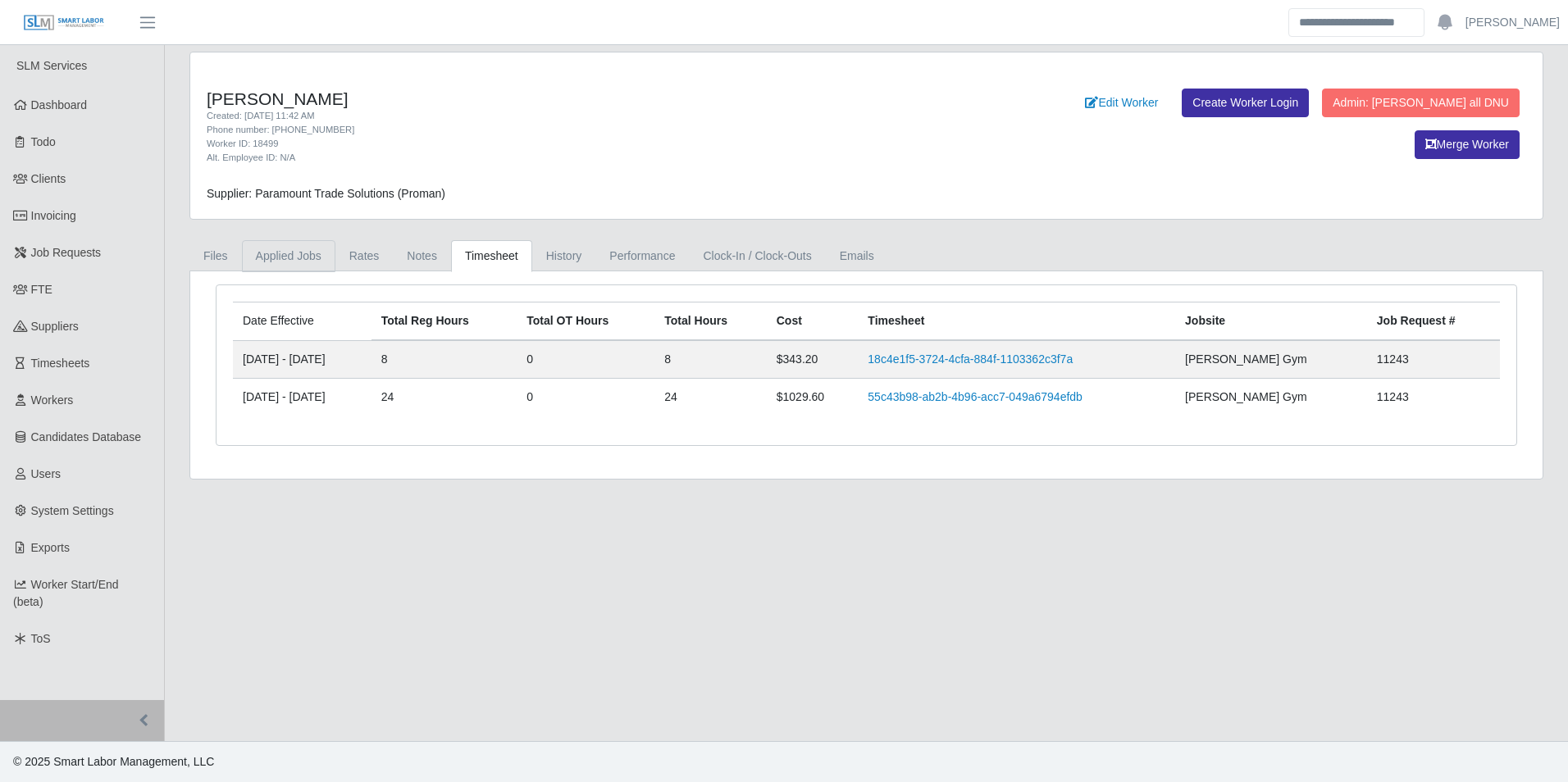
click at [300, 260] on link "Applied Jobs" at bounding box center [289, 256] width 93 height 32
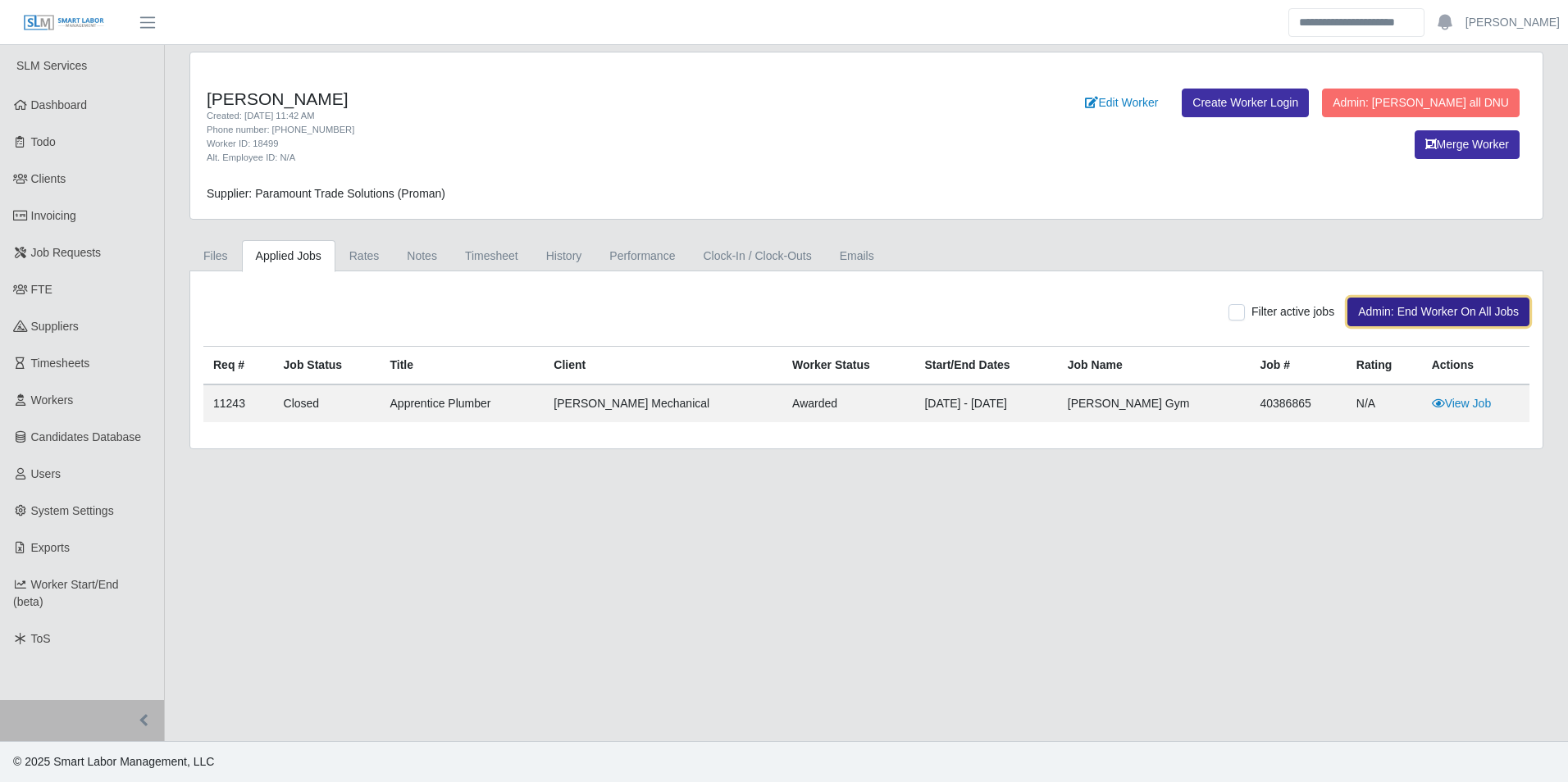
click at [1385, 304] on button "Admin: End Worker On All Jobs" at bounding box center [1437, 312] width 182 height 28
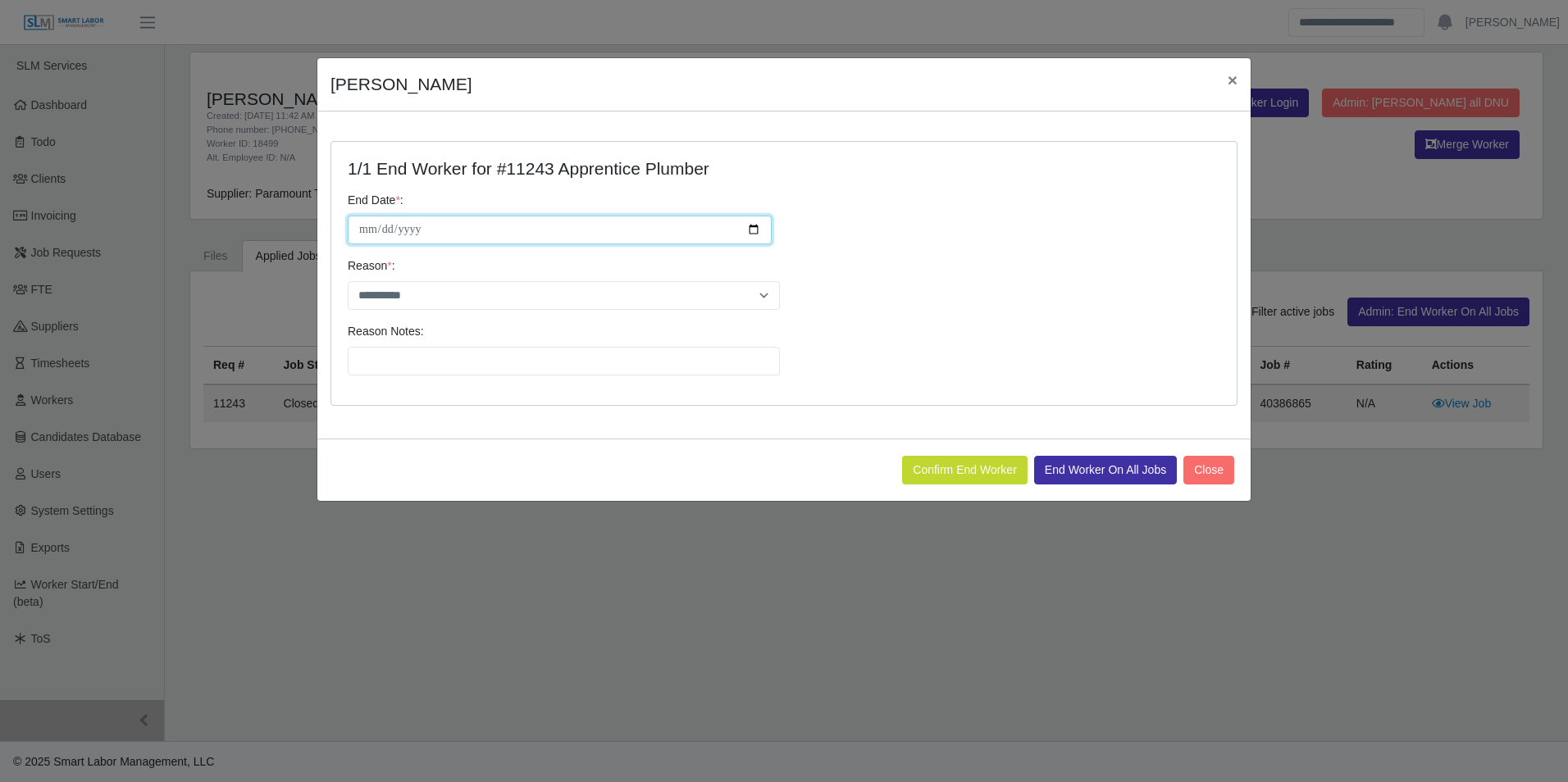
click at [754, 226] on input "**********" at bounding box center [560, 230] width 424 height 28
type input "**********"
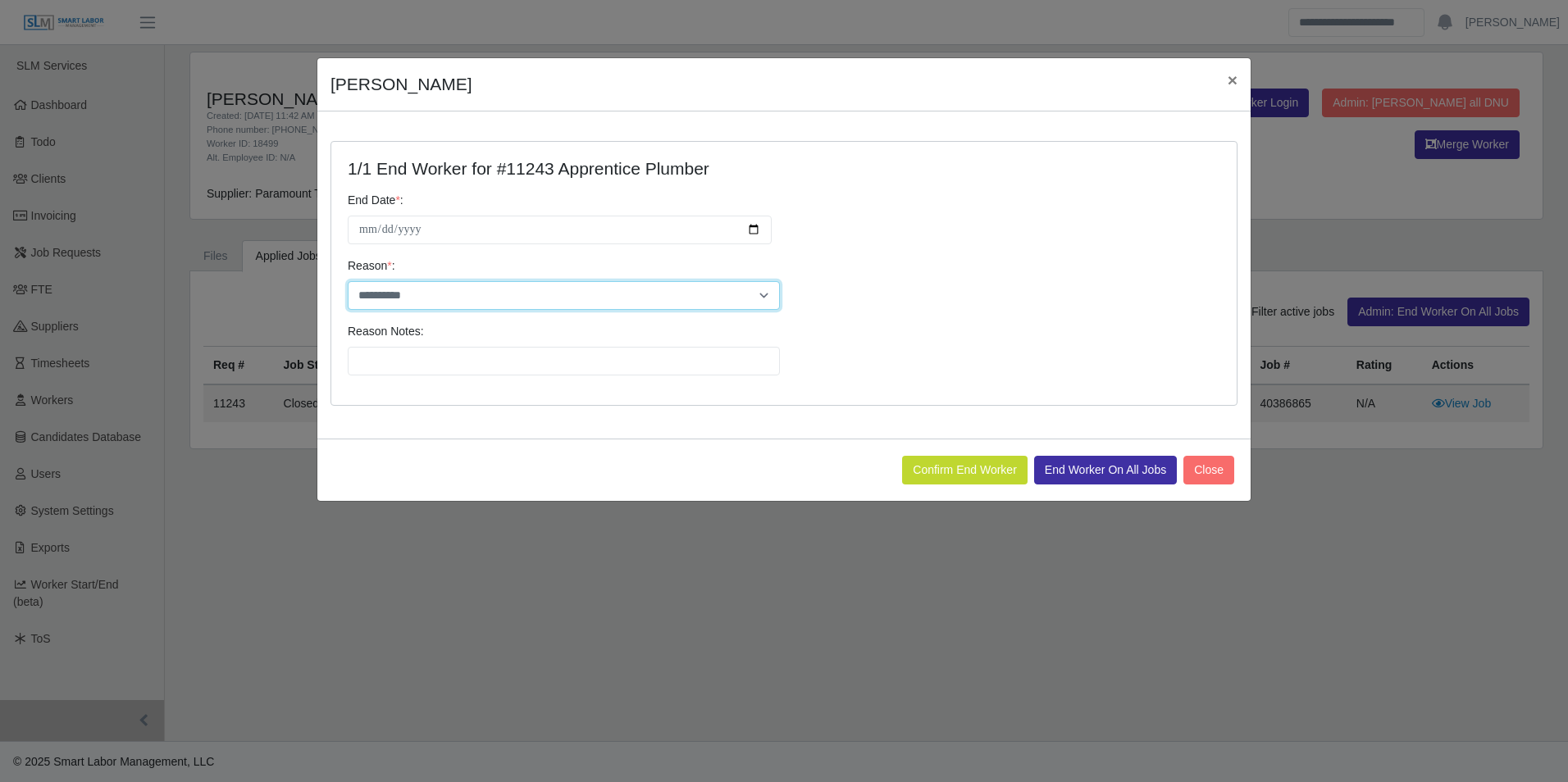
click at [418, 293] on select "**********" at bounding box center [563, 295] width 432 height 28
select select "********"
click at [348, 281] on select "**********" at bounding box center [563, 295] width 432 height 28
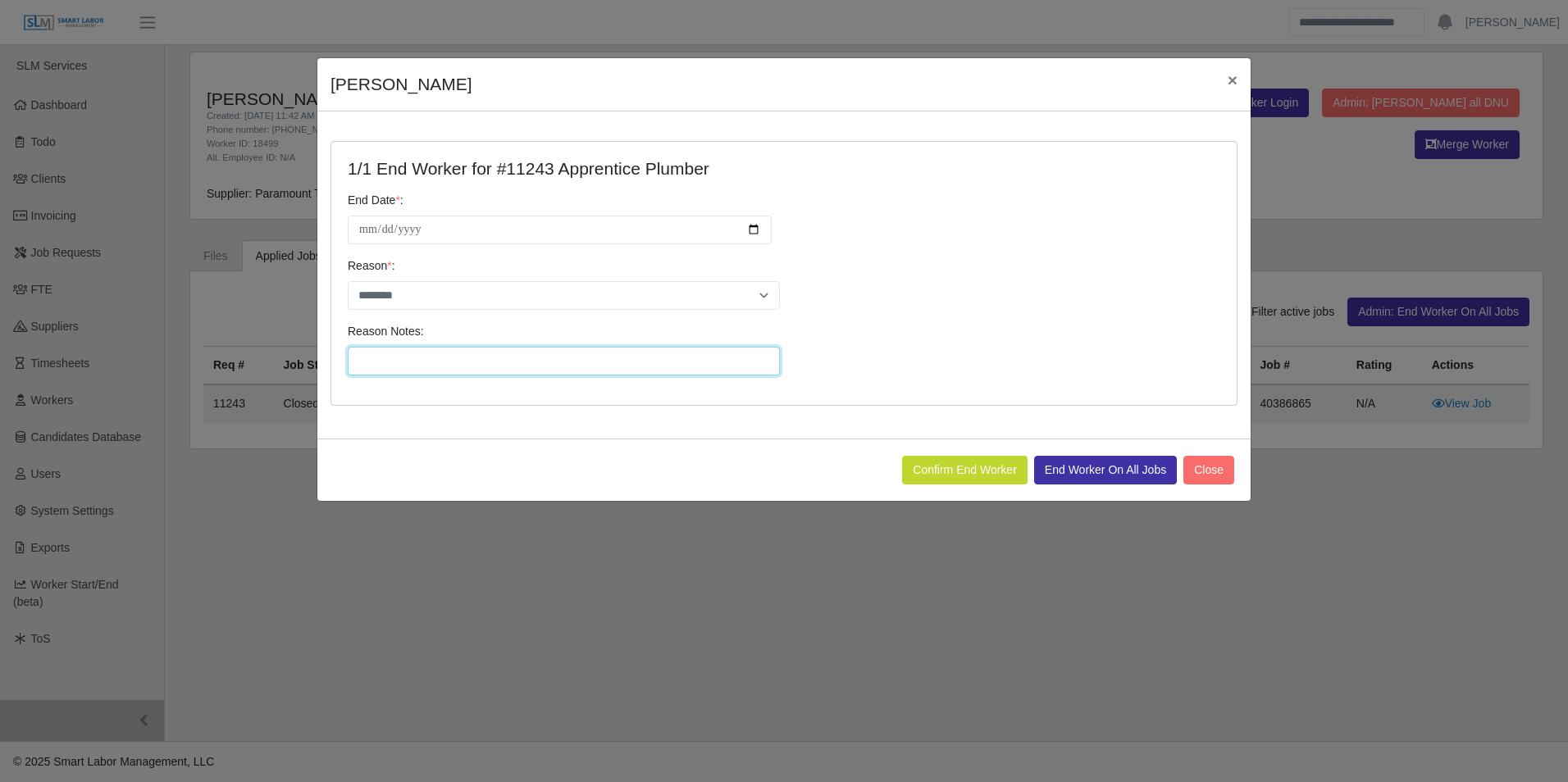
click at [418, 365] on input "Reason Notes:" at bounding box center [563, 361] width 432 height 28
type input "**********"
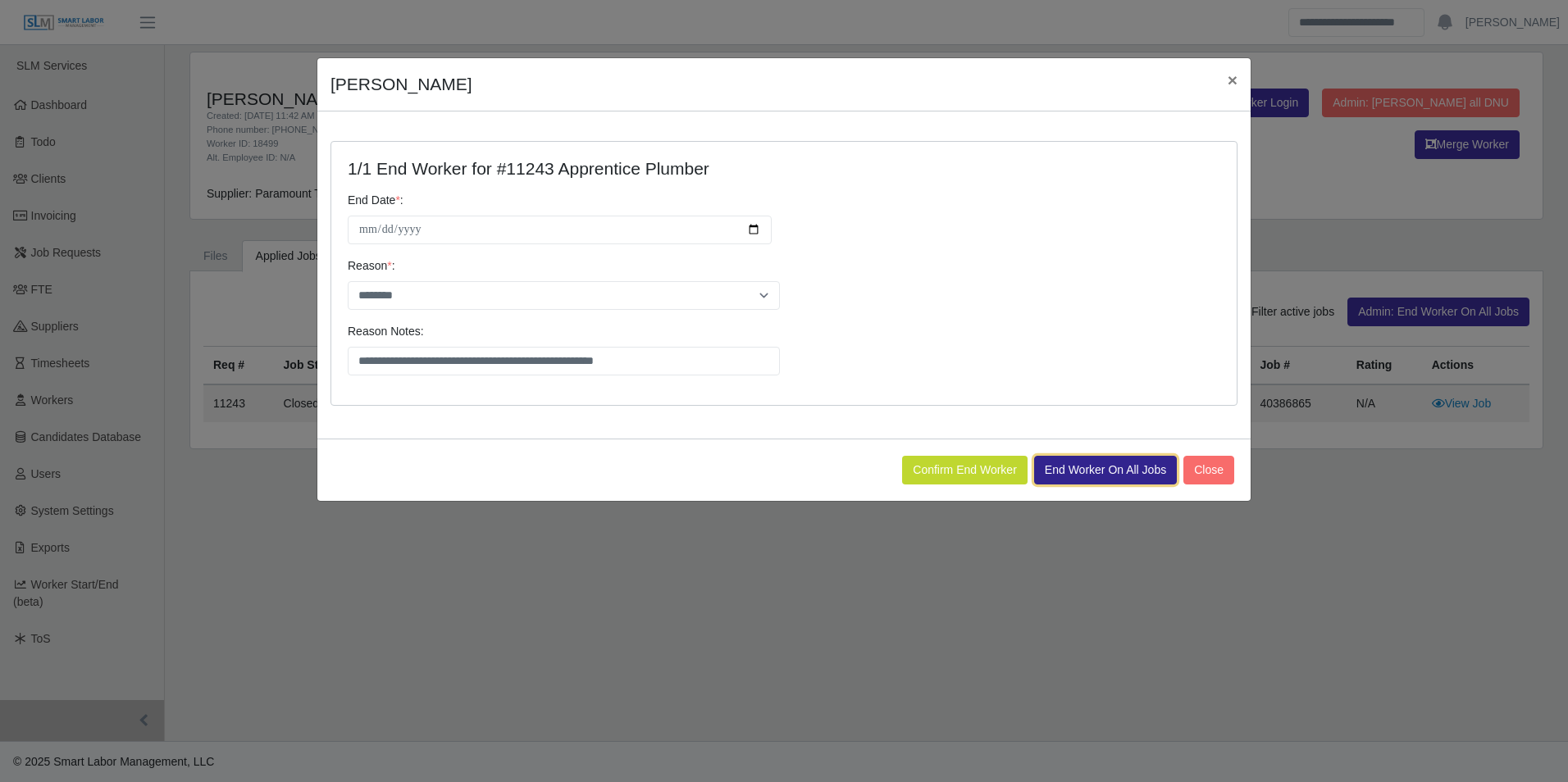
click at [1095, 464] on button "End Worker On All Jobs" at bounding box center [1106, 470] width 143 height 28
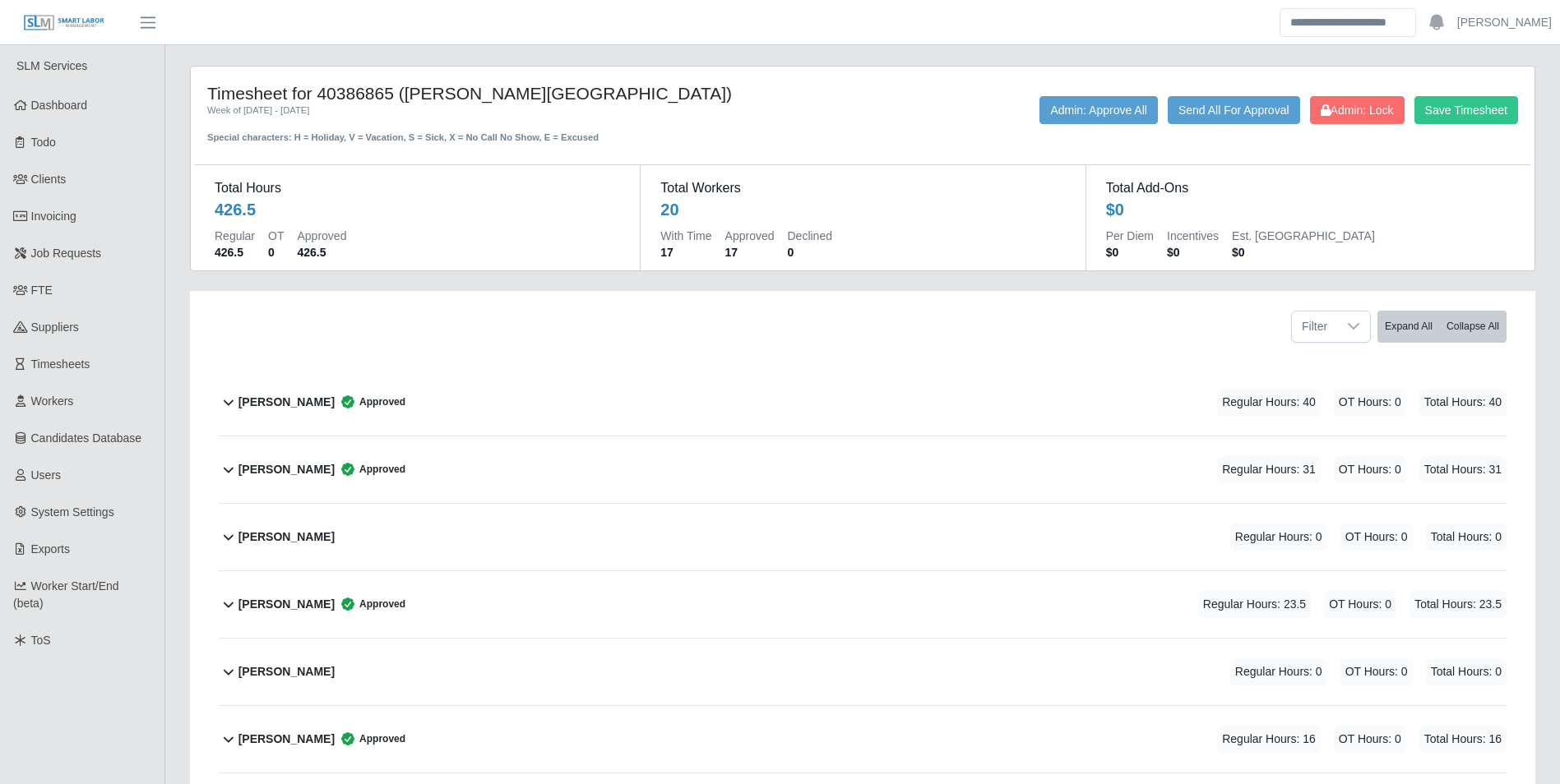
click at [299, 542] on b "[PERSON_NAME]" at bounding box center [286, 537] width 96 height 18
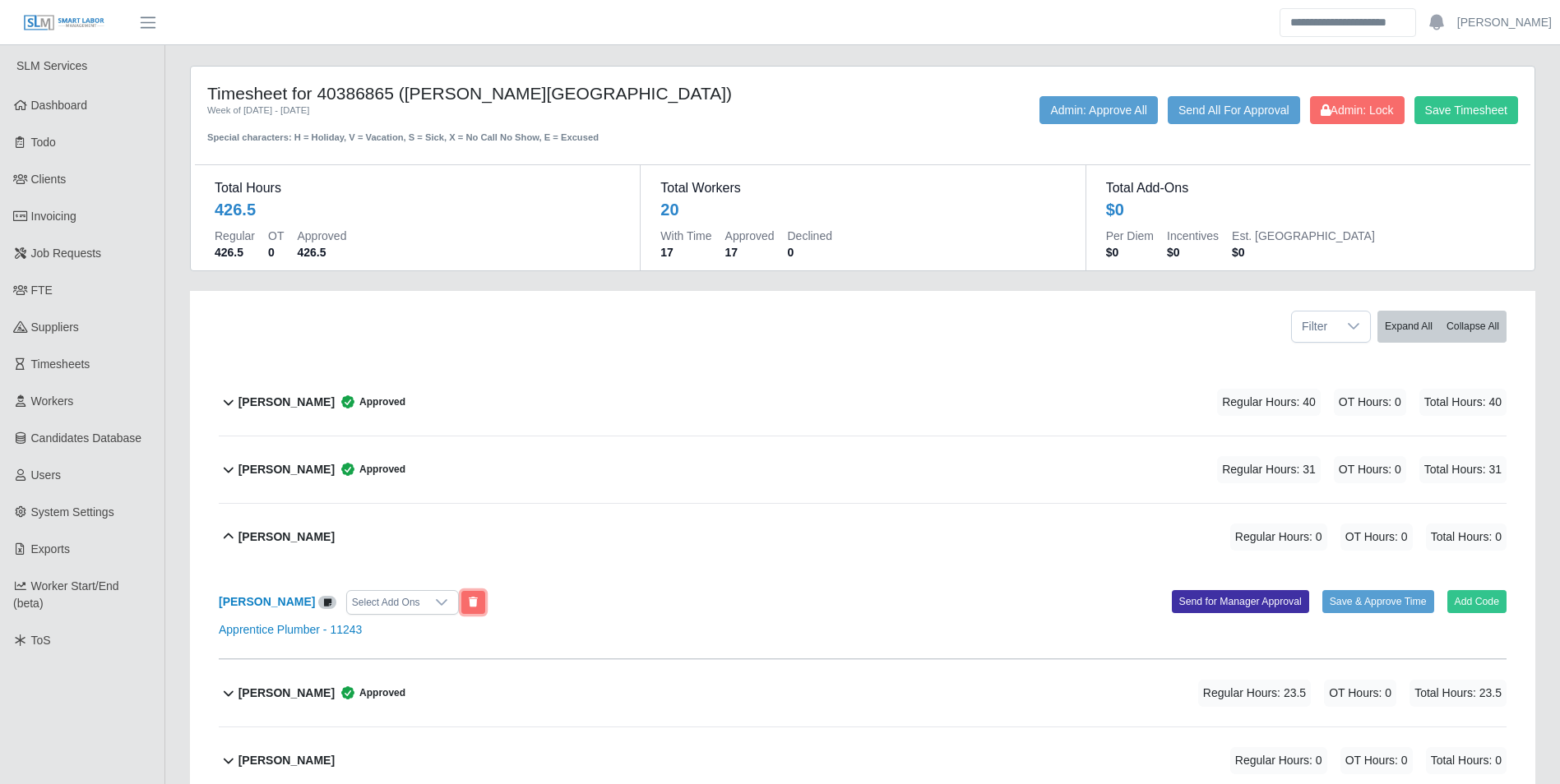
click at [461, 604] on button at bounding box center [473, 603] width 24 height 23
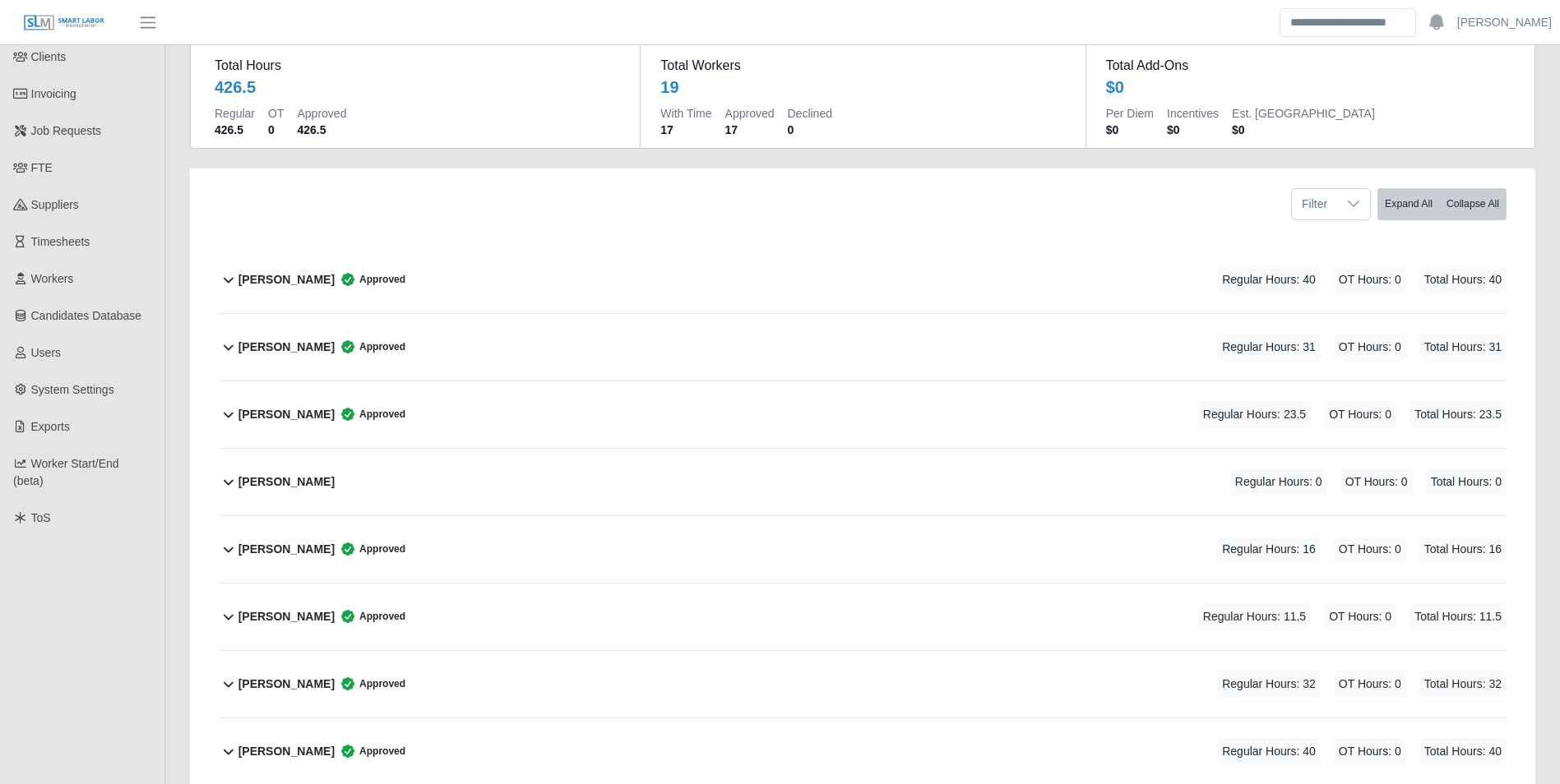
scroll to position [164, 0]
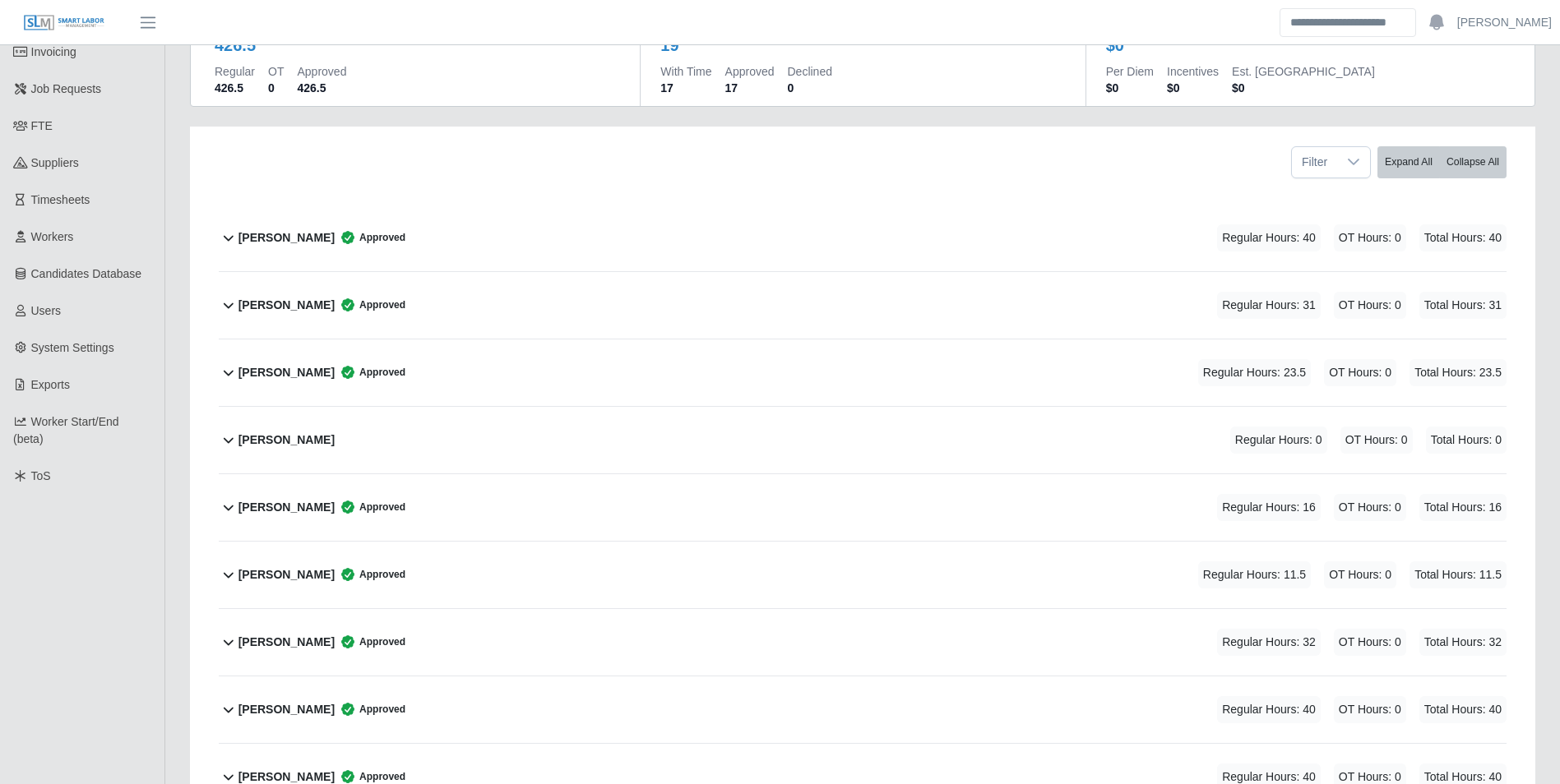
click at [290, 437] on b "[PERSON_NAME]" at bounding box center [286, 440] width 96 height 18
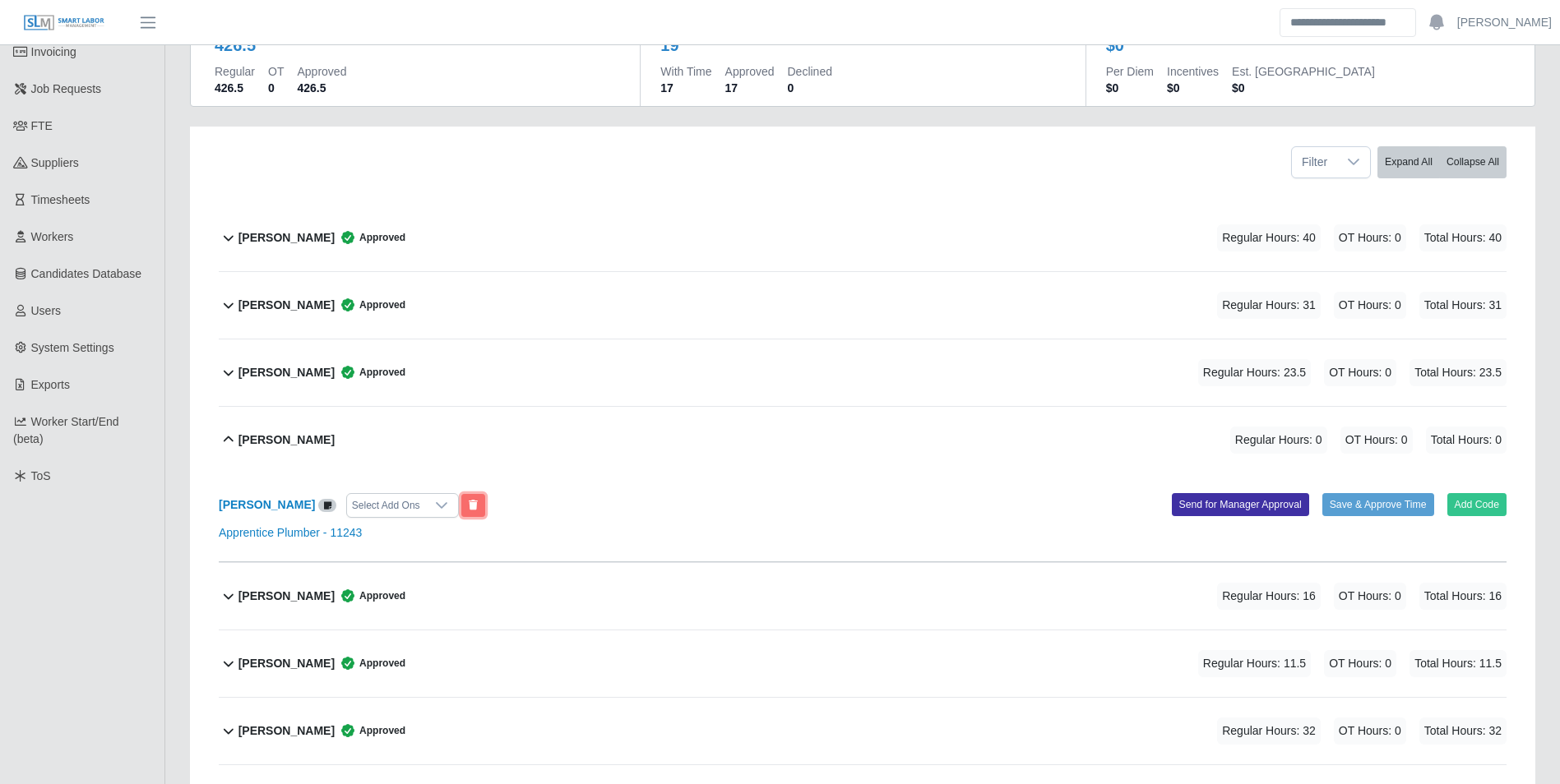
click at [469, 504] on icon at bounding box center [473, 505] width 9 height 10
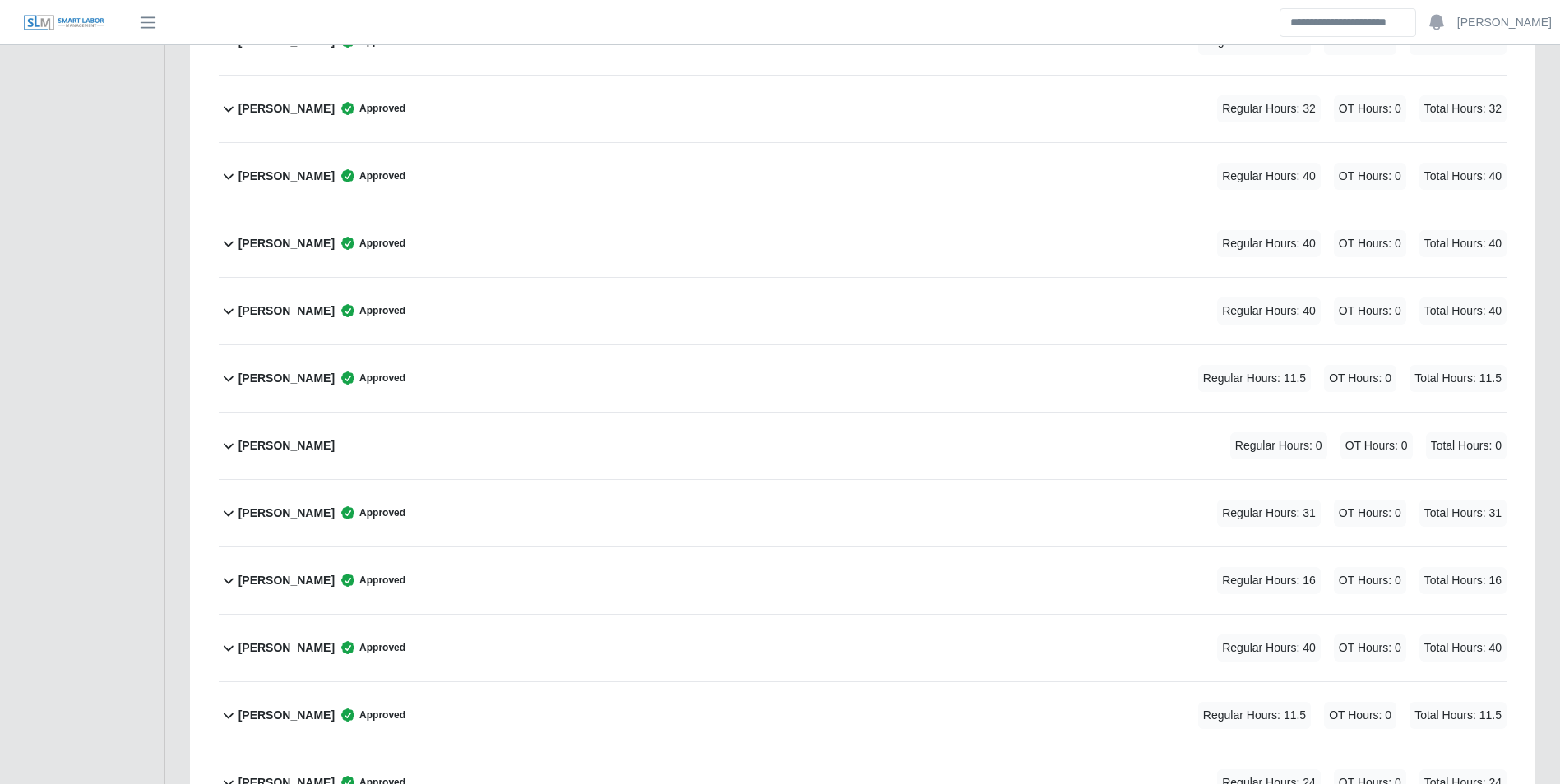
scroll to position [658, 0]
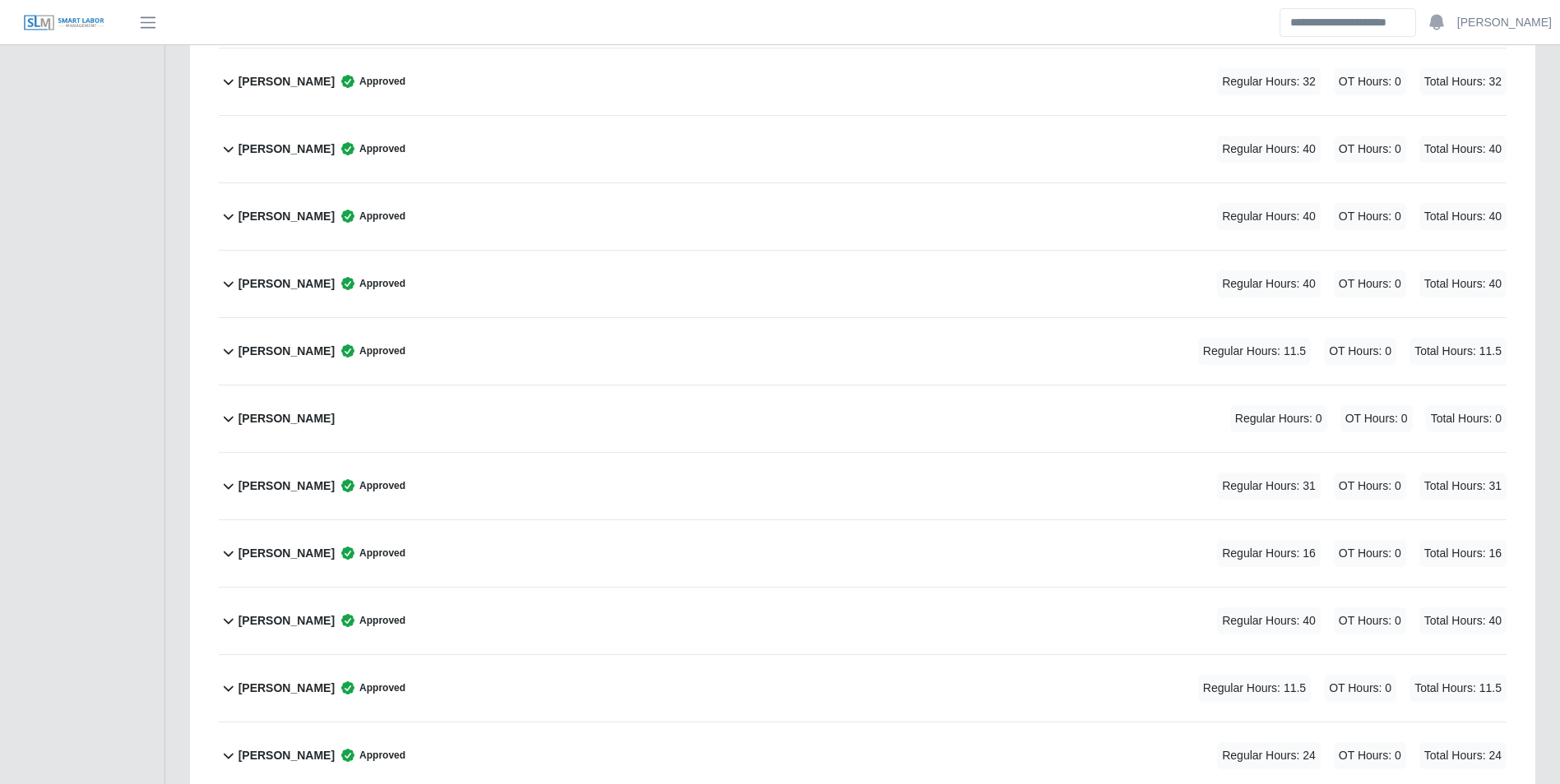
click at [303, 420] on b "[PERSON_NAME]" at bounding box center [286, 419] width 96 height 18
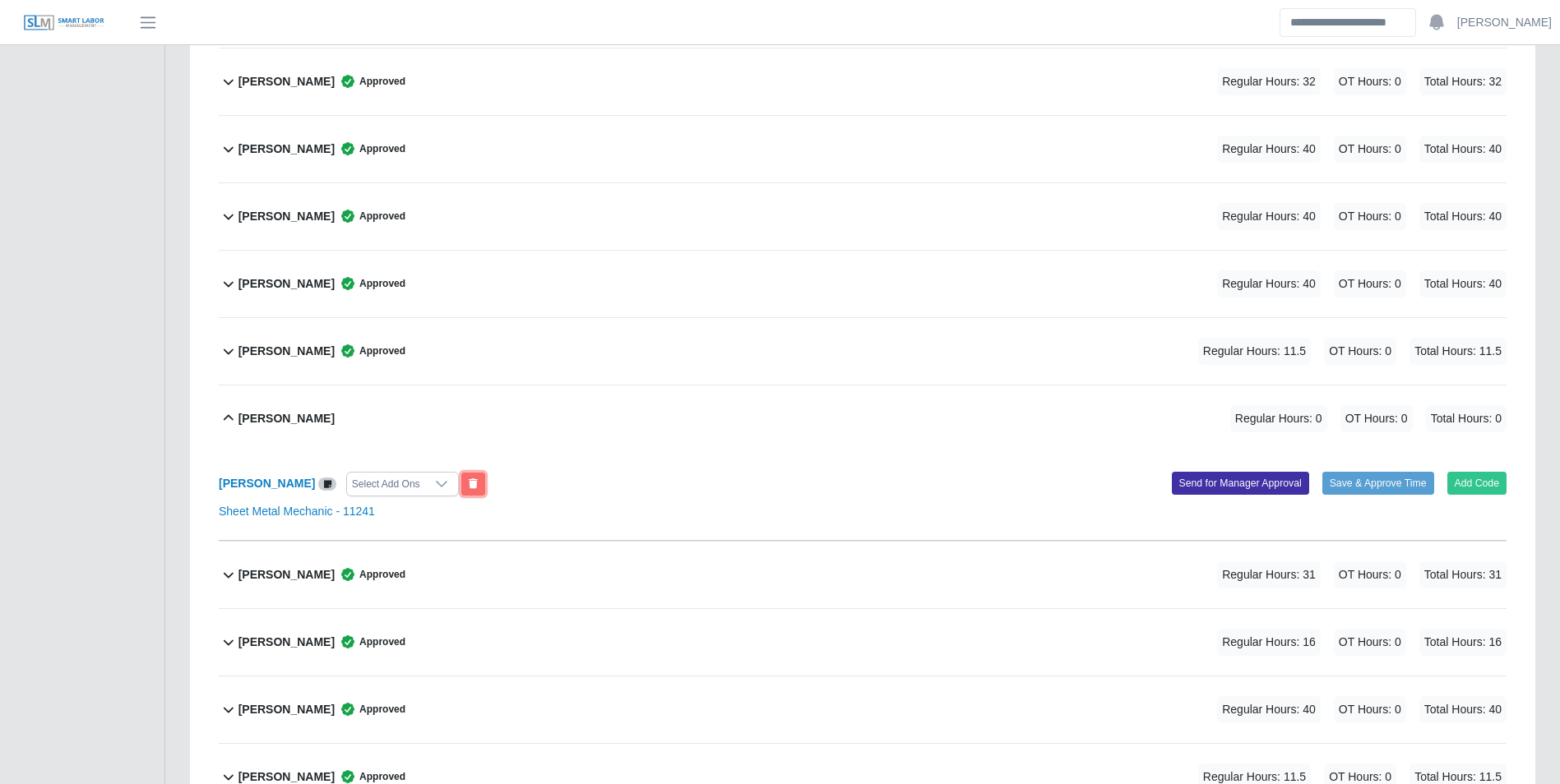
click at [469, 482] on icon at bounding box center [473, 485] width 9 height 10
click at [261, 480] on b "[PERSON_NAME]" at bounding box center [266, 484] width 96 height 13
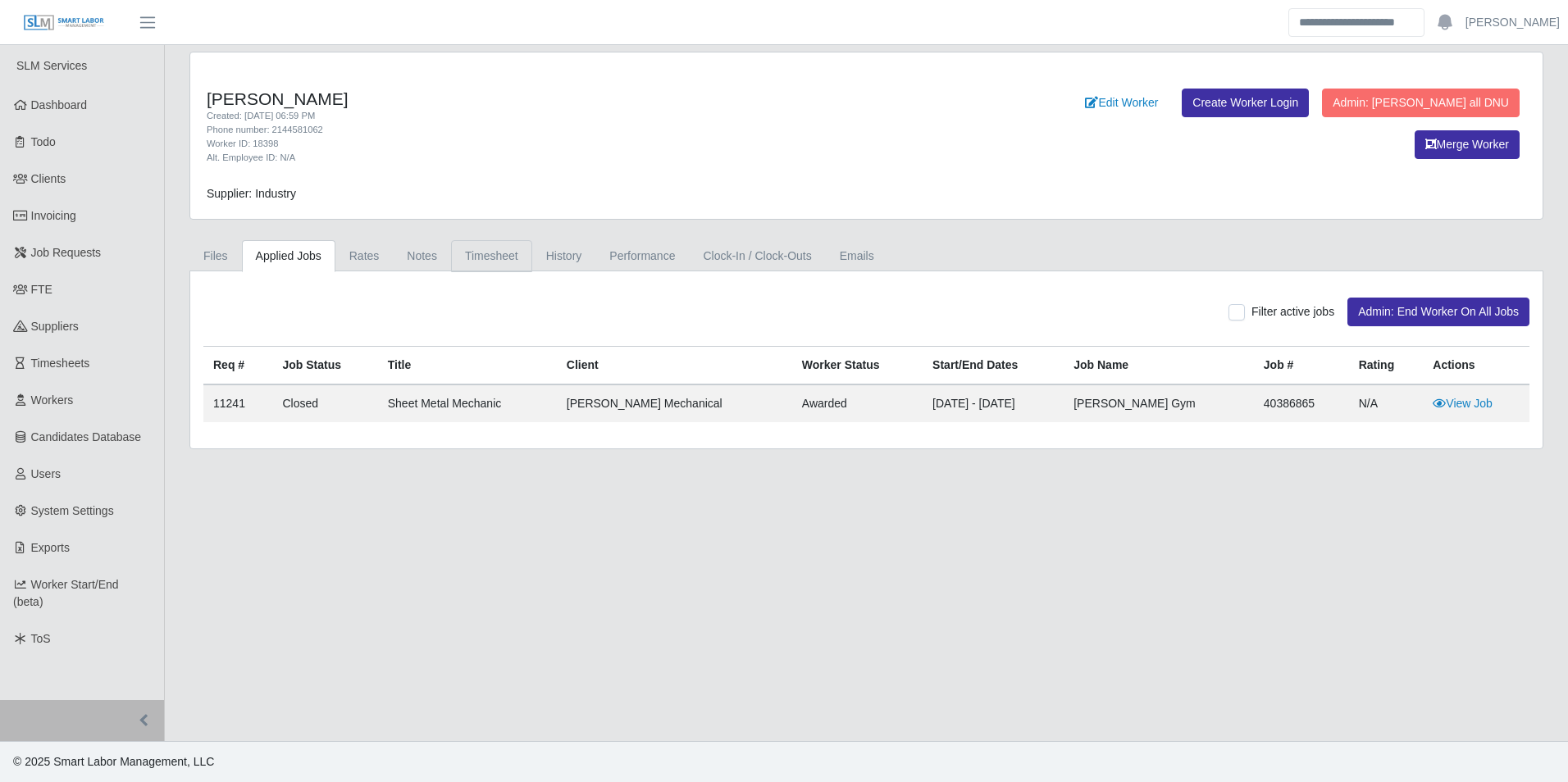
click at [493, 254] on link "Timesheet" at bounding box center [492, 256] width 82 height 32
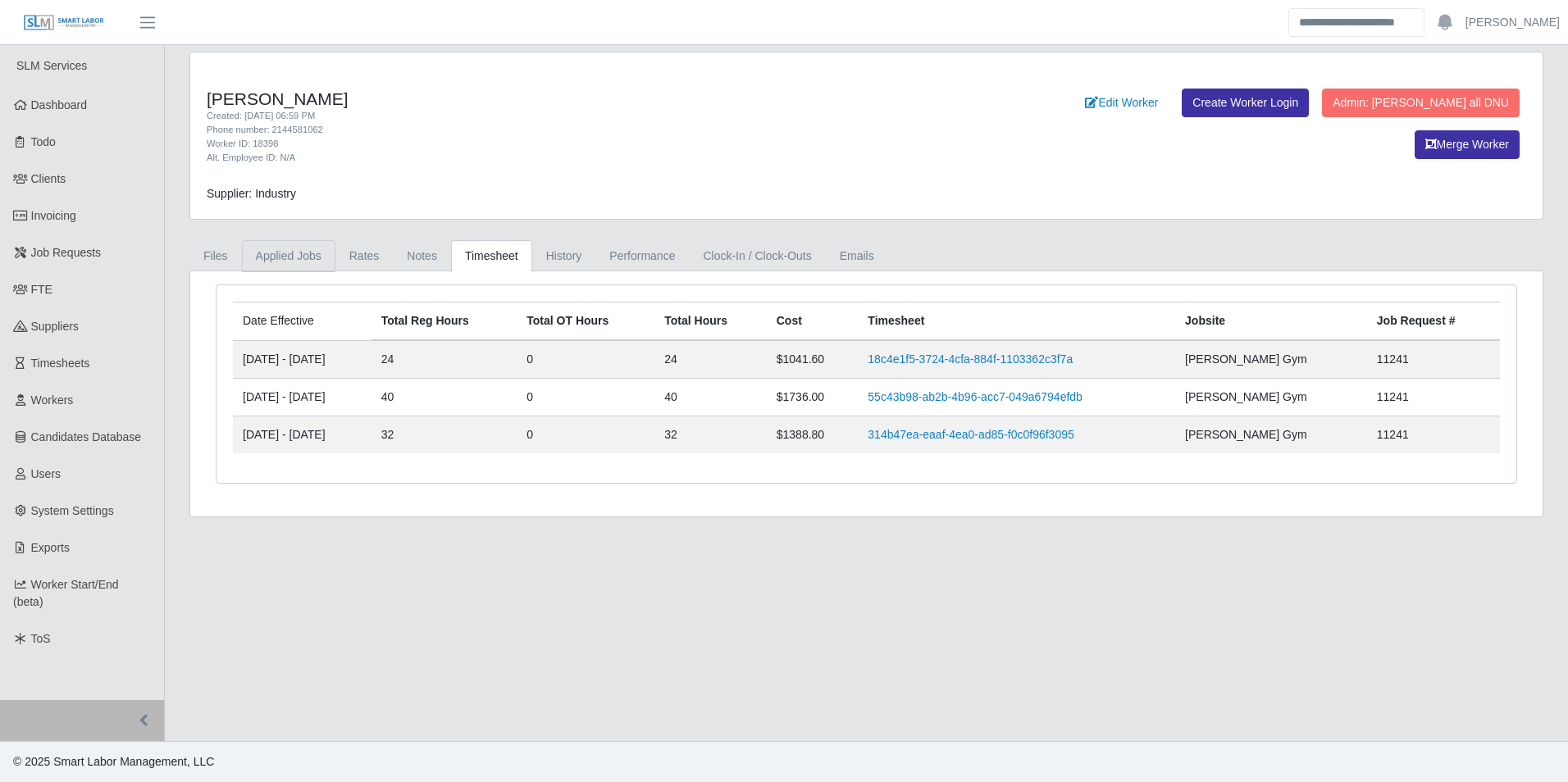
click at [284, 252] on link "Applied Jobs" at bounding box center [289, 256] width 93 height 32
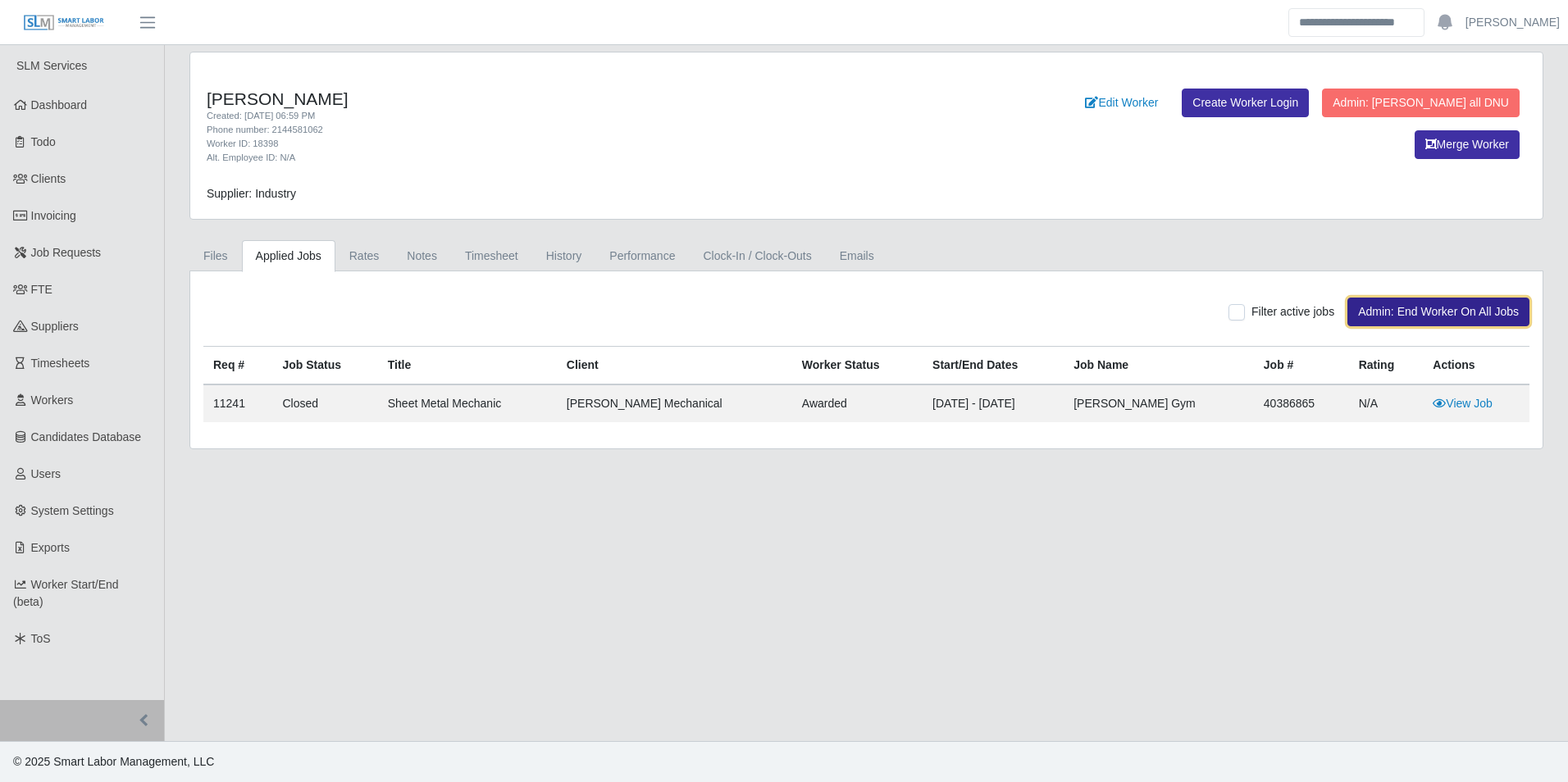
click at [1442, 303] on button "Admin: End Worker On All Jobs" at bounding box center [1437, 312] width 182 height 28
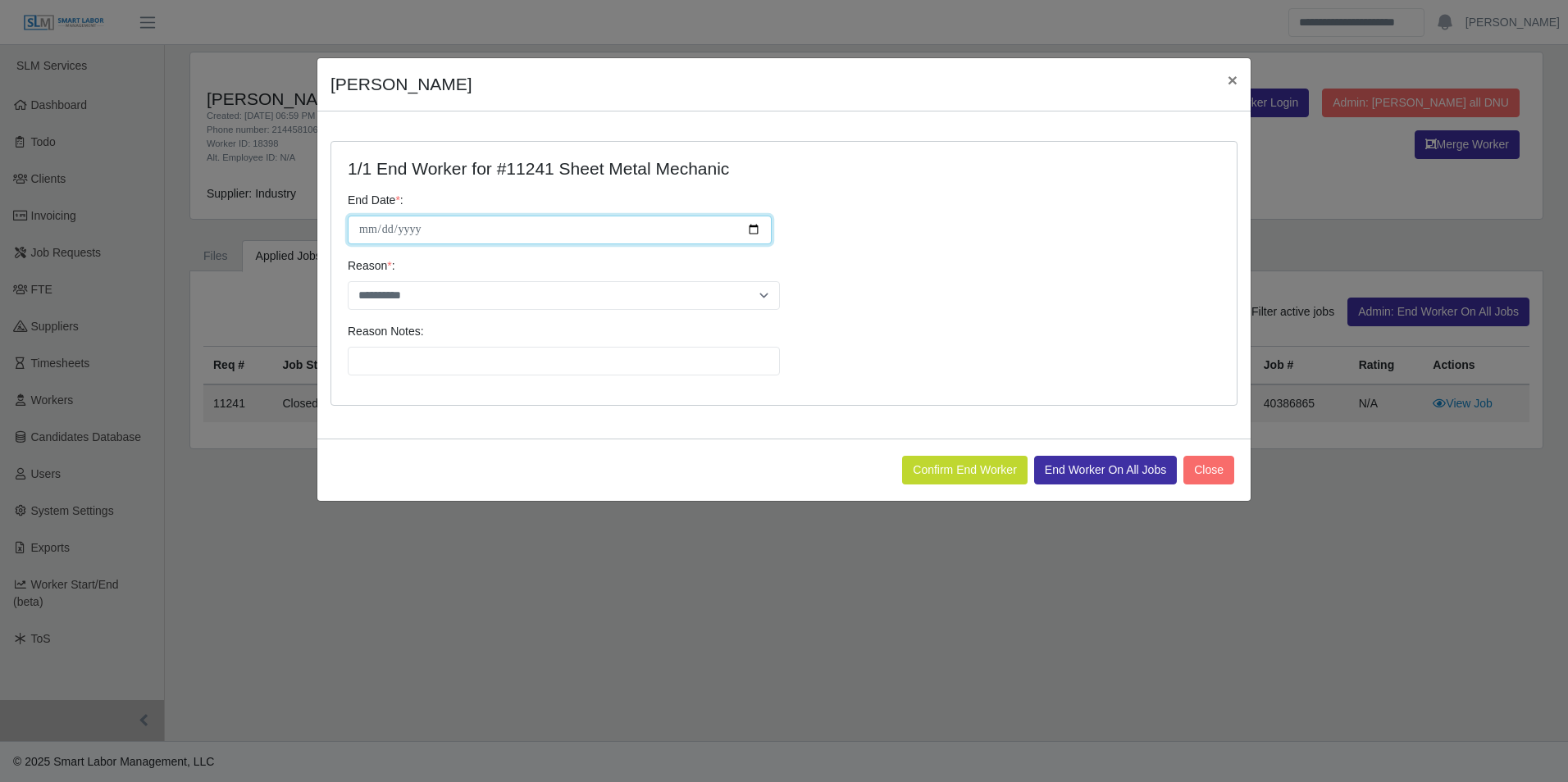
click at [762, 235] on input "**********" at bounding box center [560, 230] width 424 height 28
click at [750, 227] on input "**********" at bounding box center [560, 230] width 424 height 28
type input "**********"
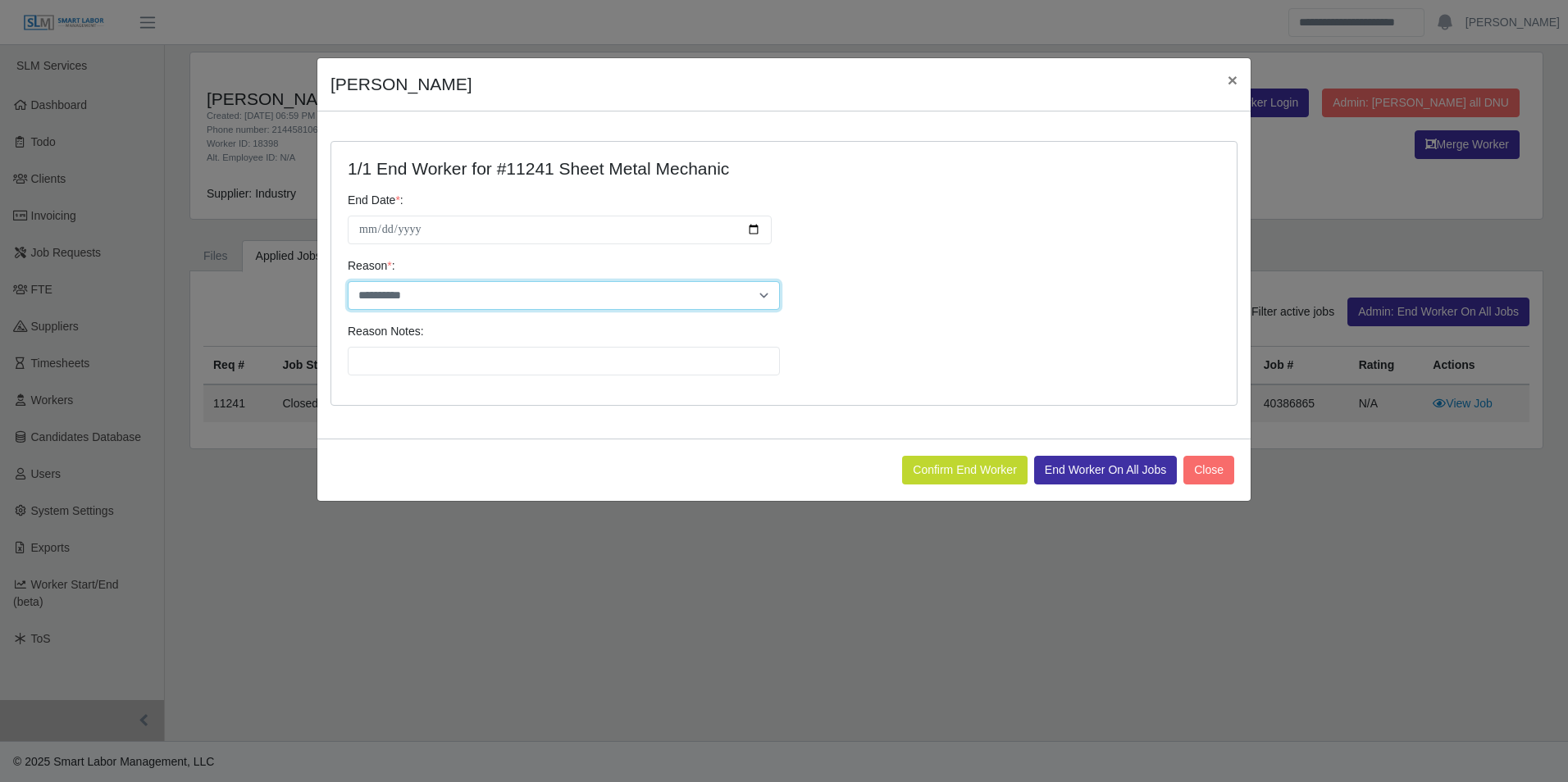
drag, startPoint x: 411, startPoint y: 293, endPoint x: 421, endPoint y: 299, distance: 11.7
click at [411, 293] on select "**********" at bounding box center [563, 295] width 432 height 28
select select "********"
click at [348, 281] on select "**********" at bounding box center [563, 295] width 432 height 28
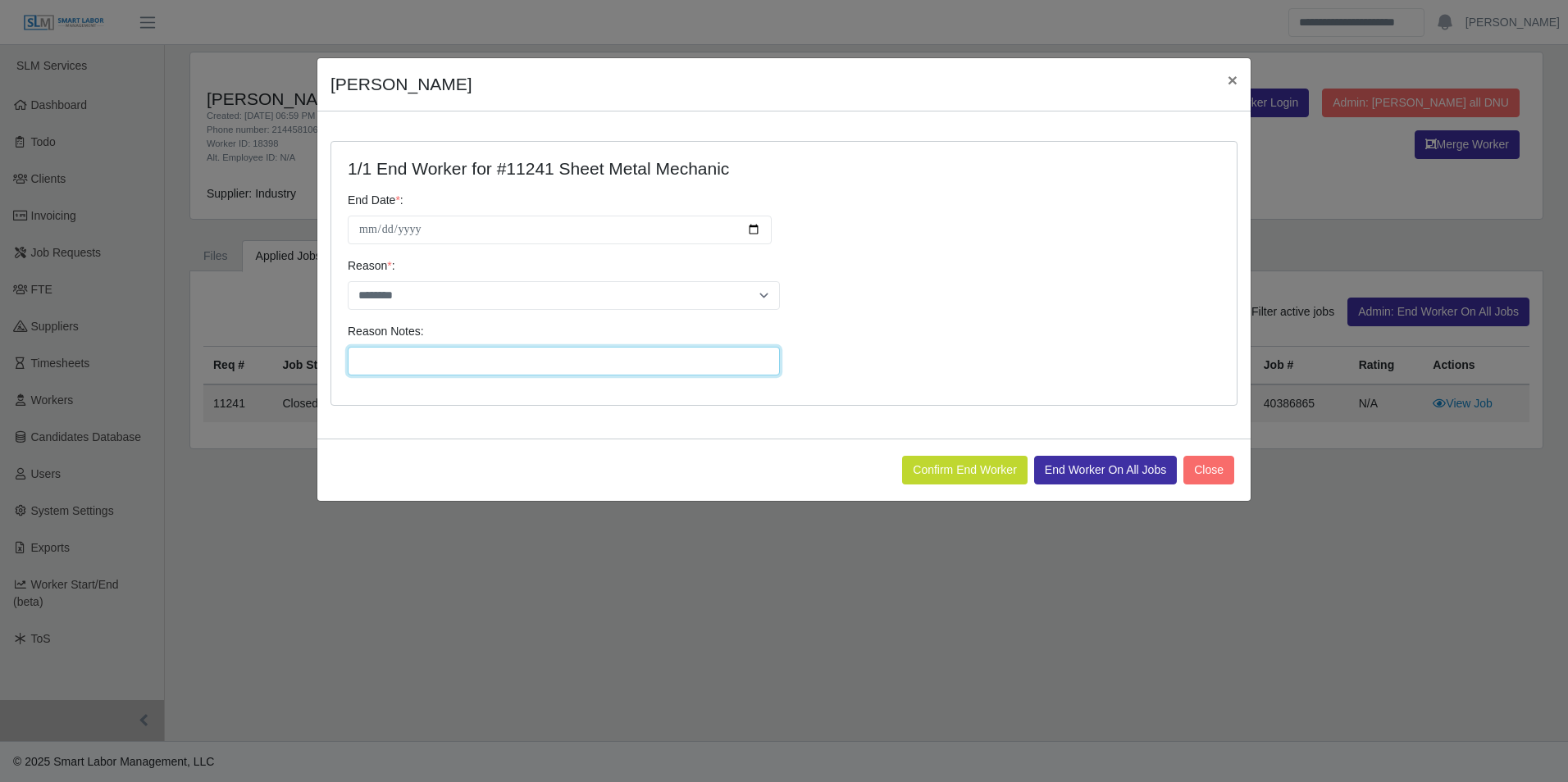
click at [421, 366] on input "Reason Notes:" at bounding box center [563, 361] width 432 height 28
type input "**********"
click at [1107, 462] on button "End Worker On All Jobs" at bounding box center [1106, 470] width 143 height 28
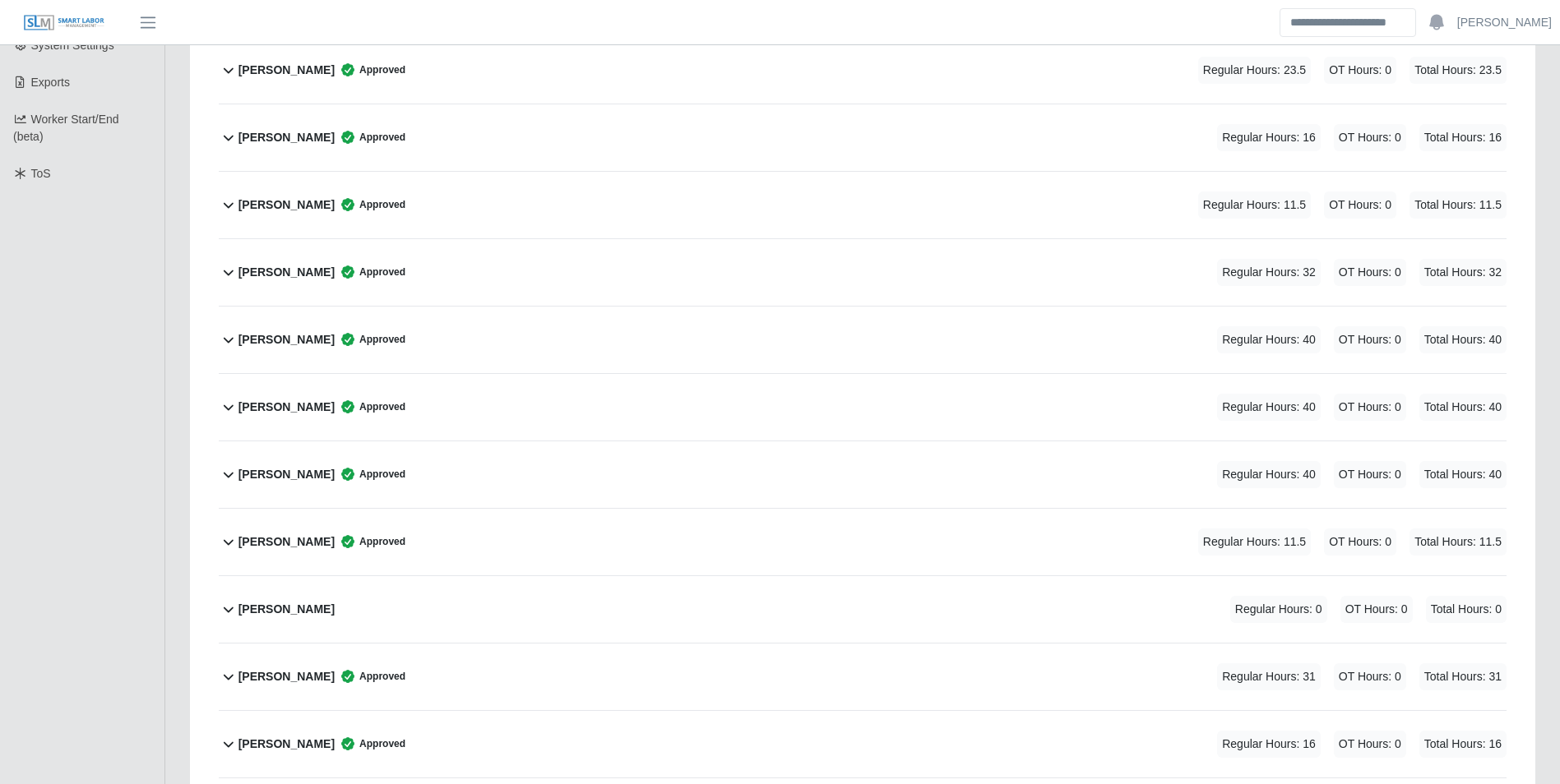
scroll to position [740, 0]
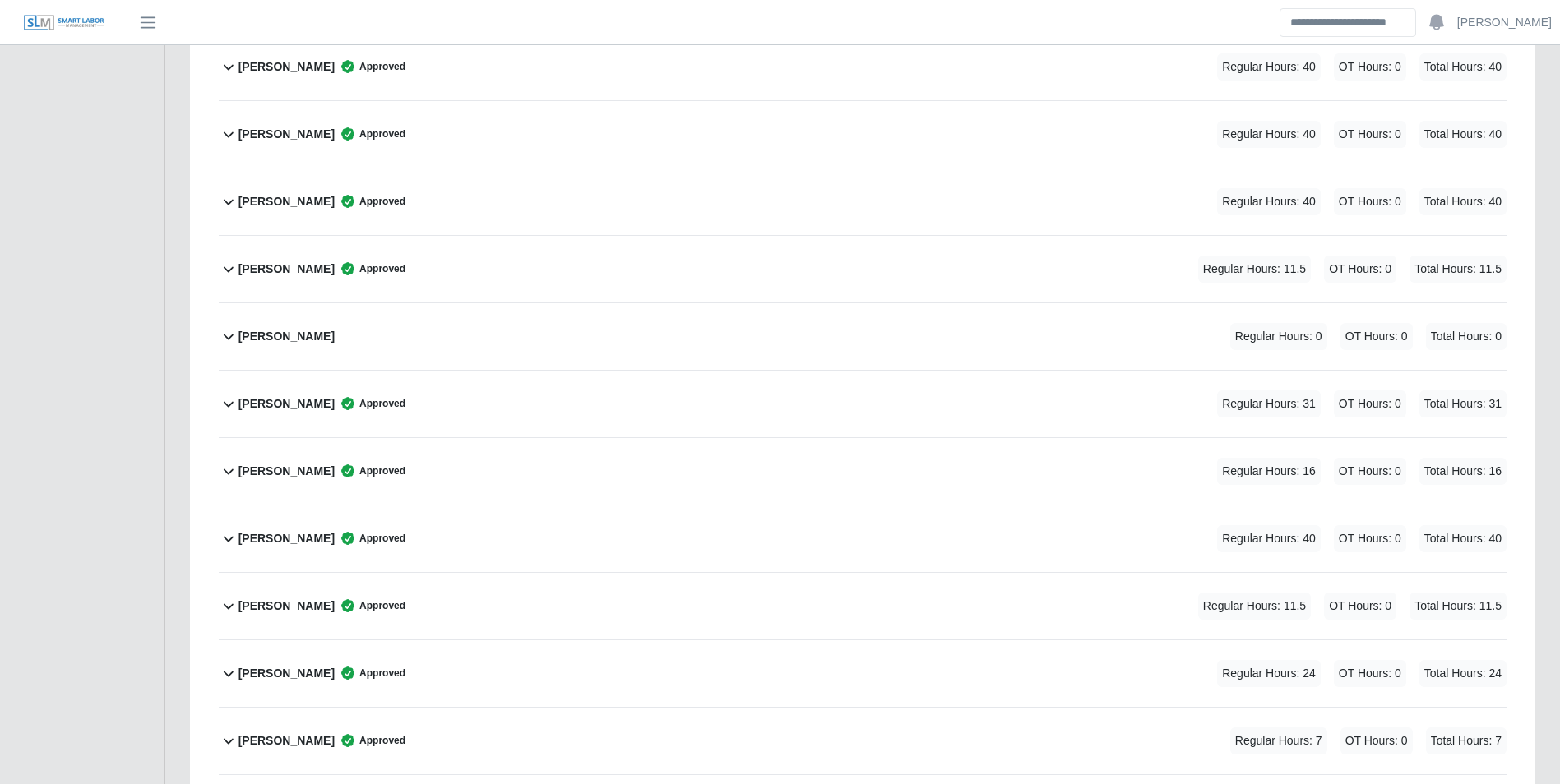
click at [296, 337] on b "Juan Andrade" at bounding box center [286, 336] width 96 height 18
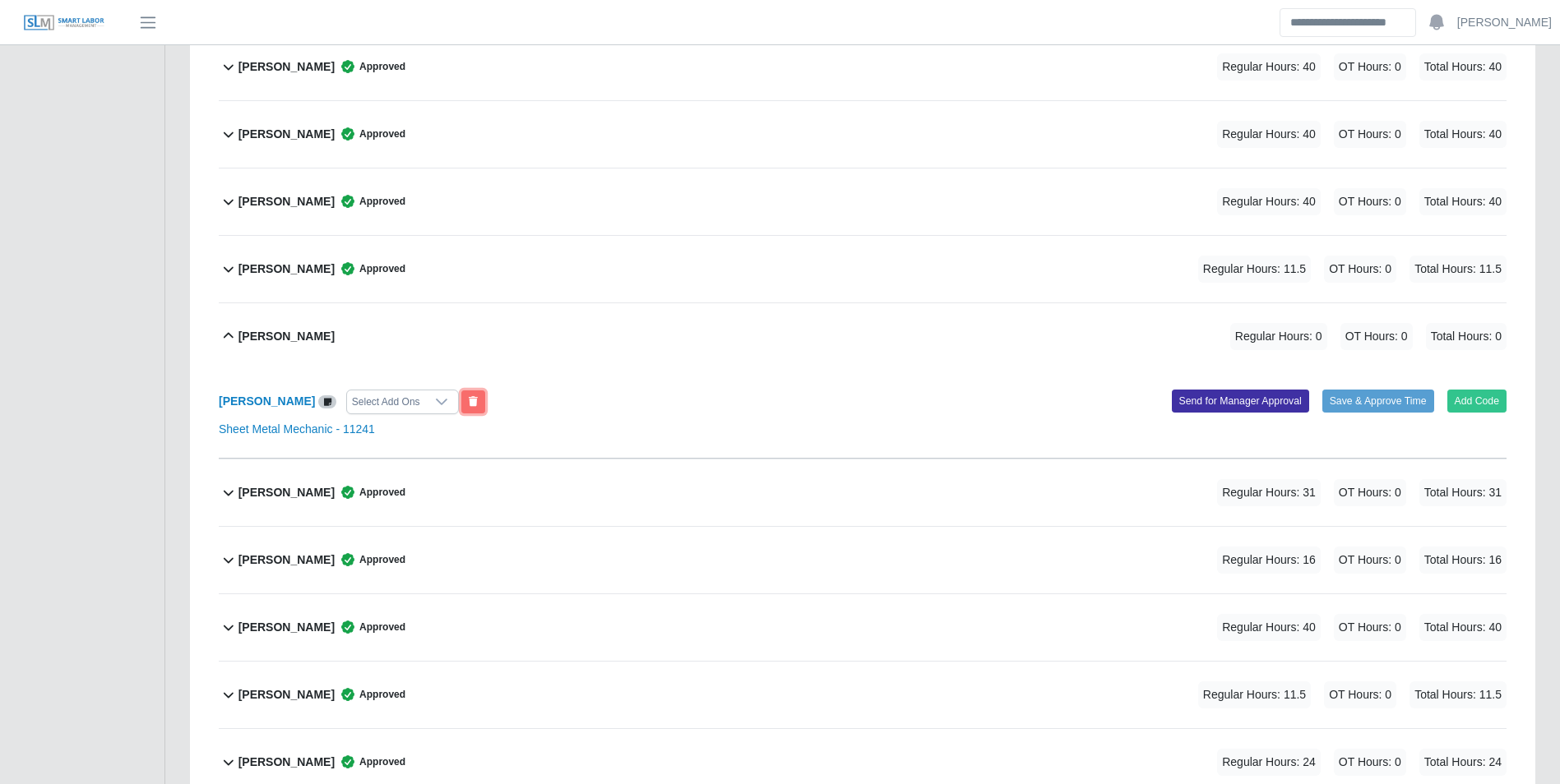
click at [461, 396] on button at bounding box center [473, 402] width 24 height 23
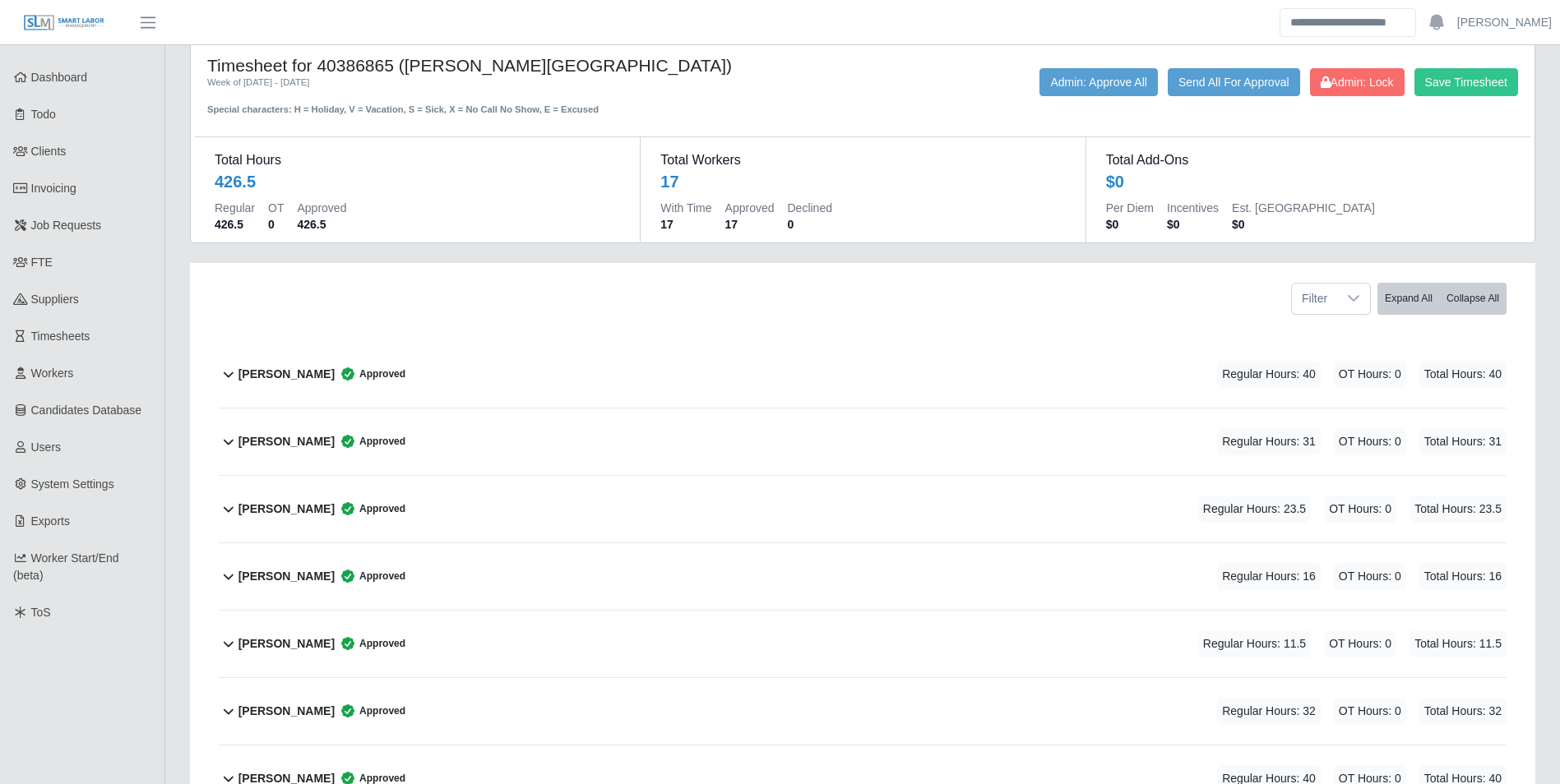
scroll to position [0, 0]
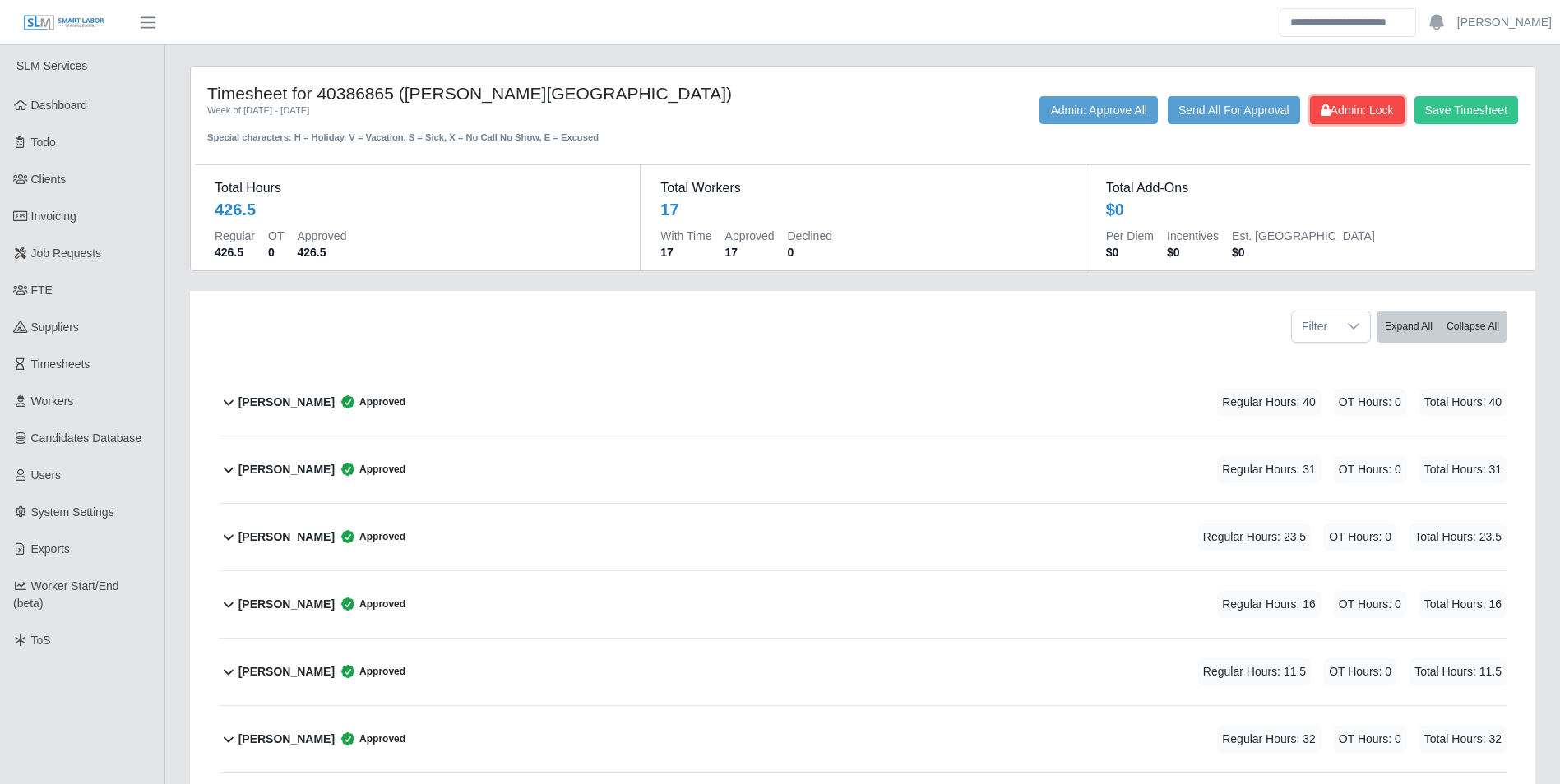
click at [1347, 114] on span "Admin: Lock" at bounding box center [1357, 110] width 73 height 13
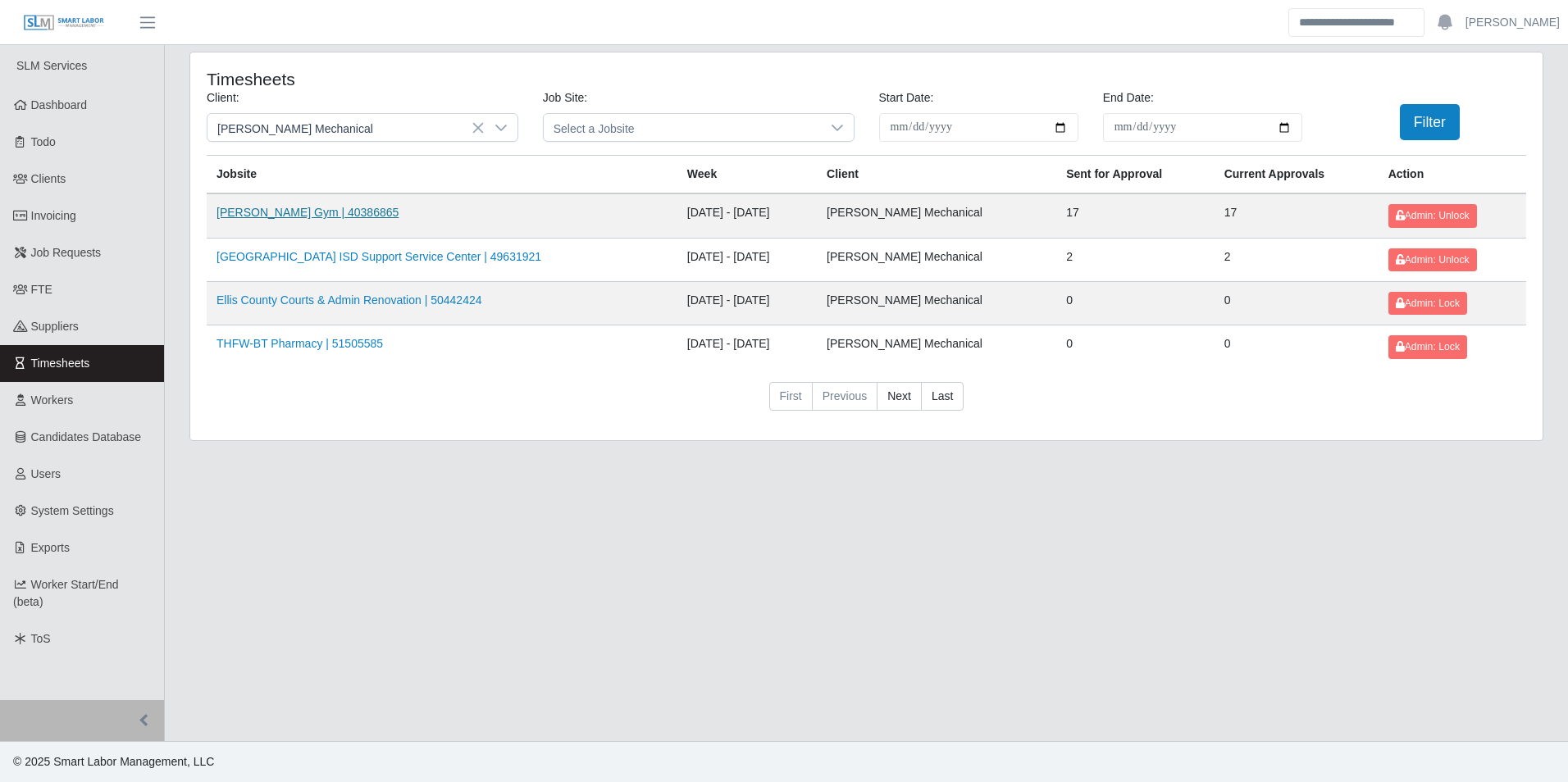
click at [270, 208] on link "[PERSON_NAME] Gym | 40386865" at bounding box center [307, 212] width 182 height 13
click at [324, 262] on link "[GEOGRAPHIC_DATA] ISD Support Service Center | 49631921" at bounding box center [378, 257] width 324 height 13
click at [284, 296] on link "Ellis County Courts & Admin Renovation | 50442424" at bounding box center [349, 300] width 265 height 13
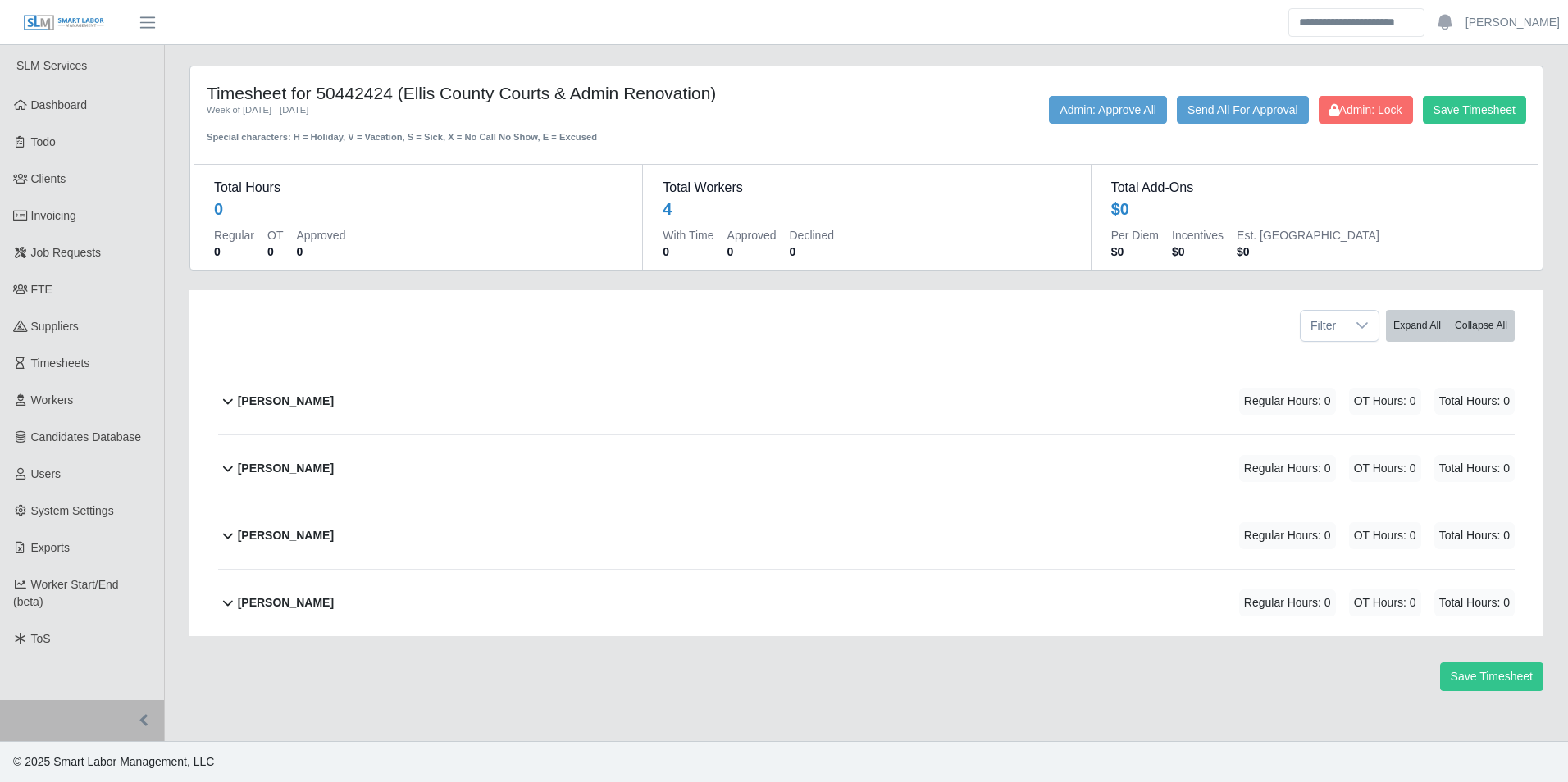
click at [312, 473] on b "[PERSON_NAME]" at bounding box center [285, 468] width 96 height 17
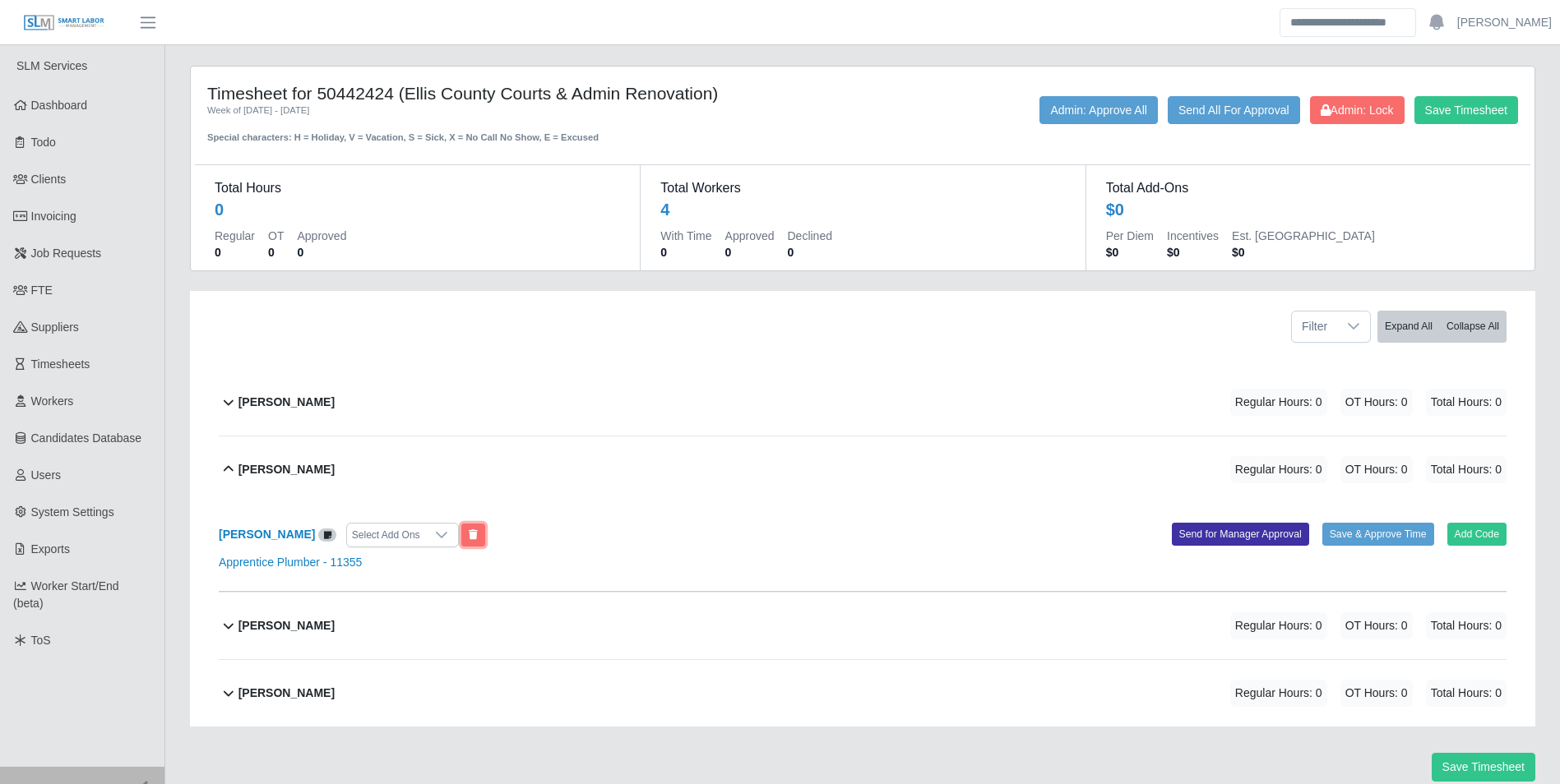
click at [469, 536] on icon at bounding box center [473, 535] width 9 height 10
click at [247, 471] on b "[PERSON_NAME]" at bounding box center [286, 470] width 96 height 18
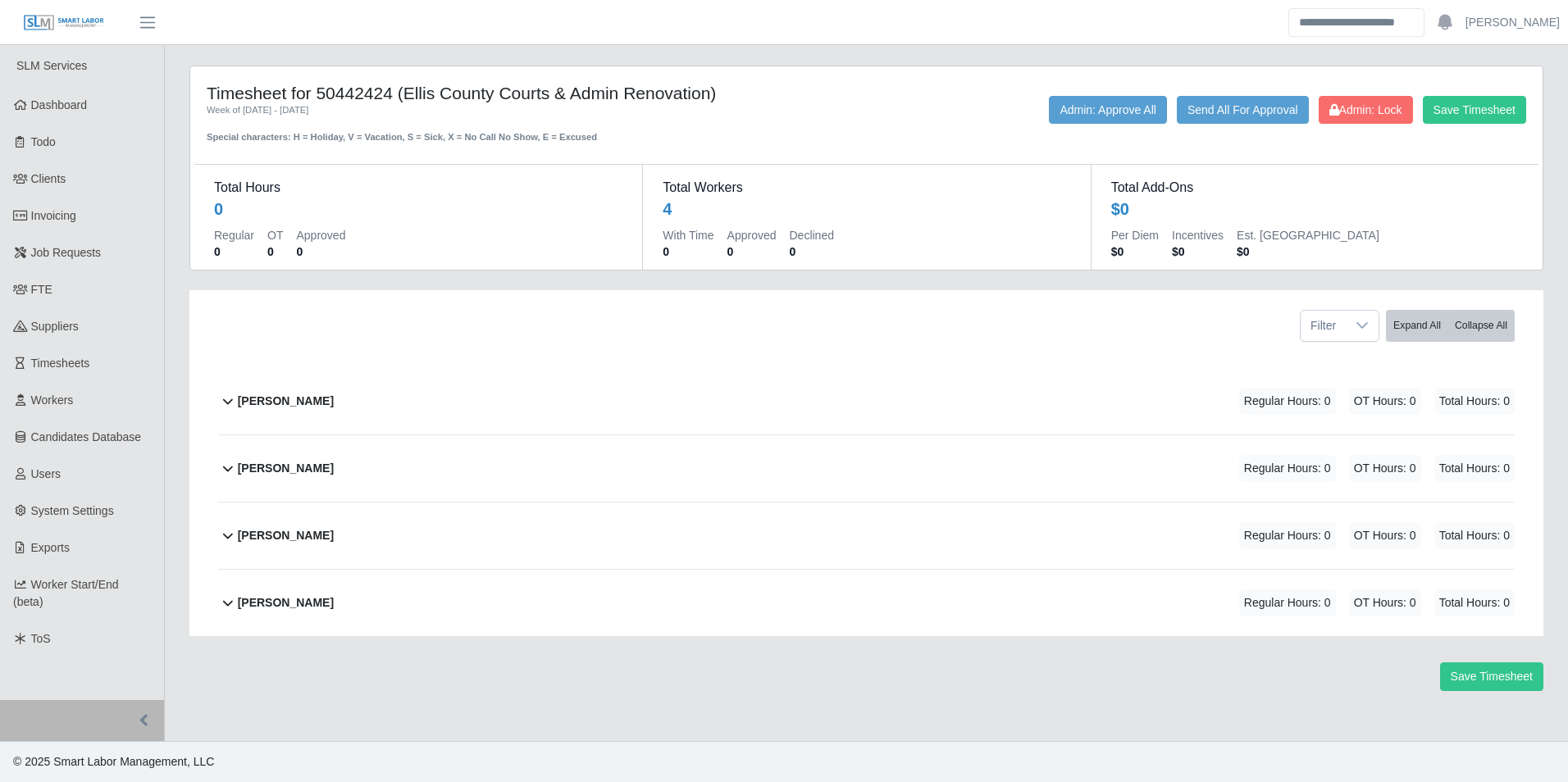
click at [319, 531] on b "Howard D Urbina" at bounding box center [285, 536] width 96 height 17
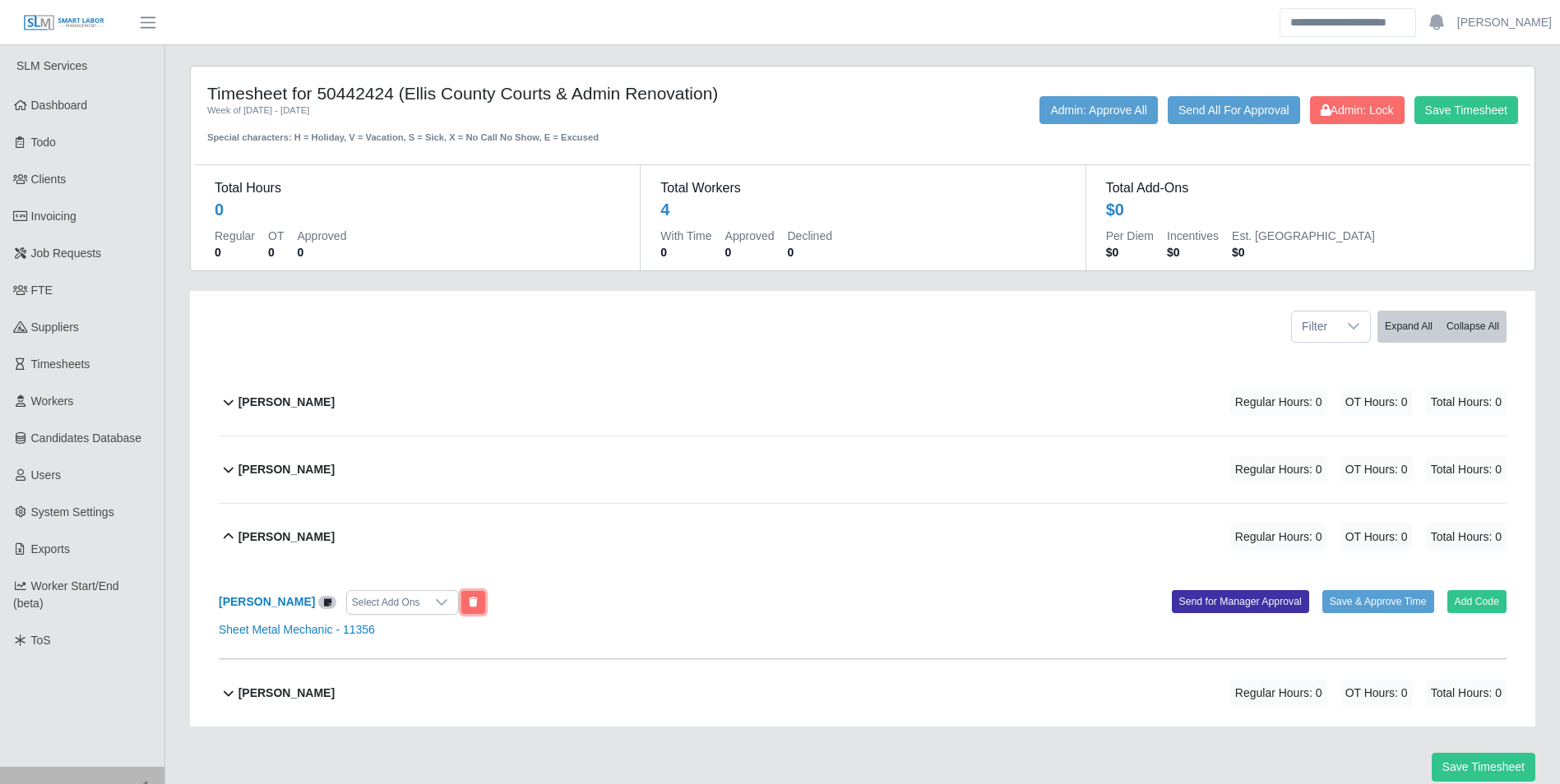
click at [469, 602] on icon at bounding box center [473, 603] width 9 height 10
click at [325, 524] on div "[PERSON_NAME]" at bounding box center [286, 537] width 96 height 28
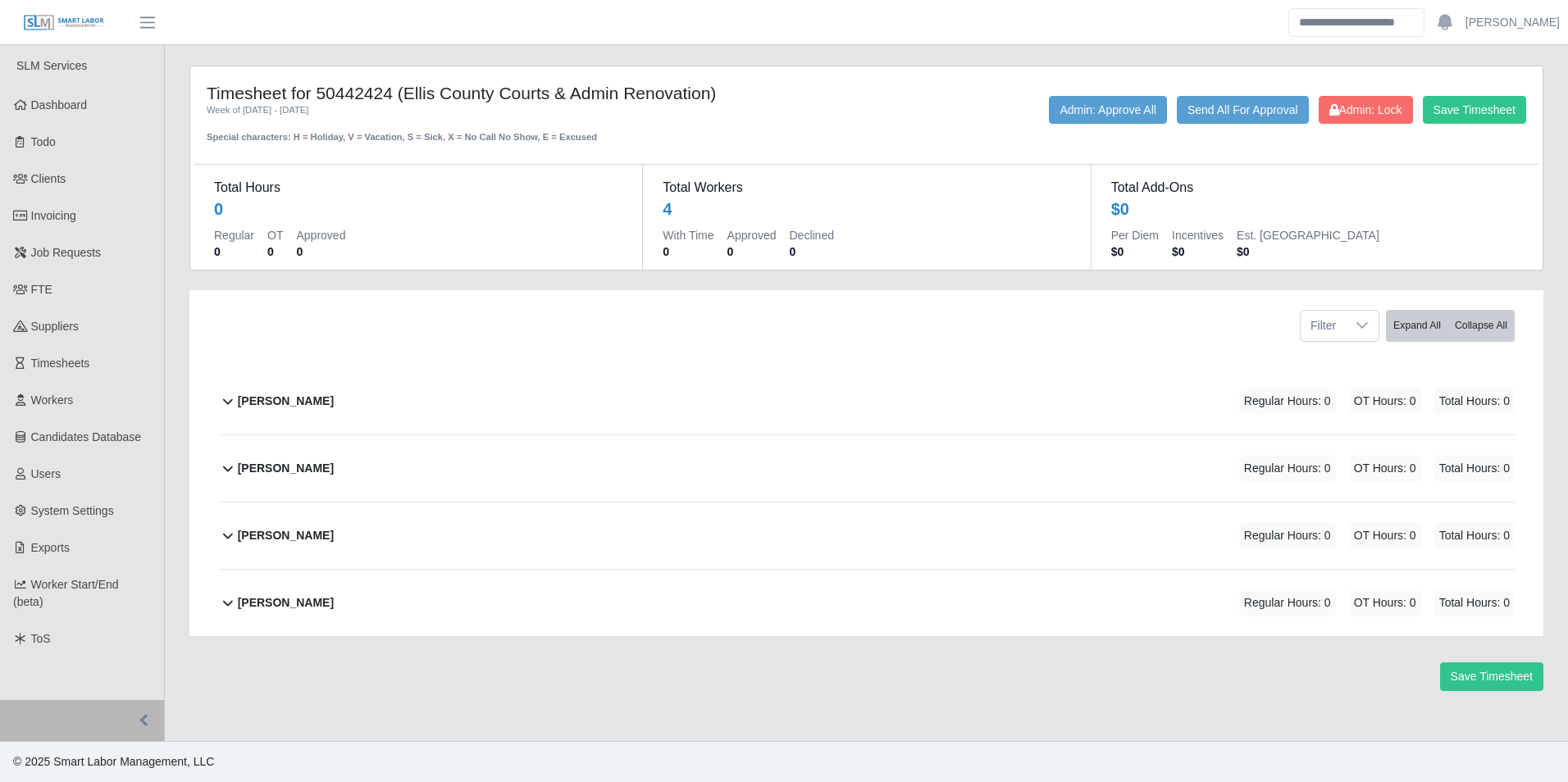
click at [319, 603] on b "Joaquin Gonzalez" at bounding box center [285, 603] width 96 height 17
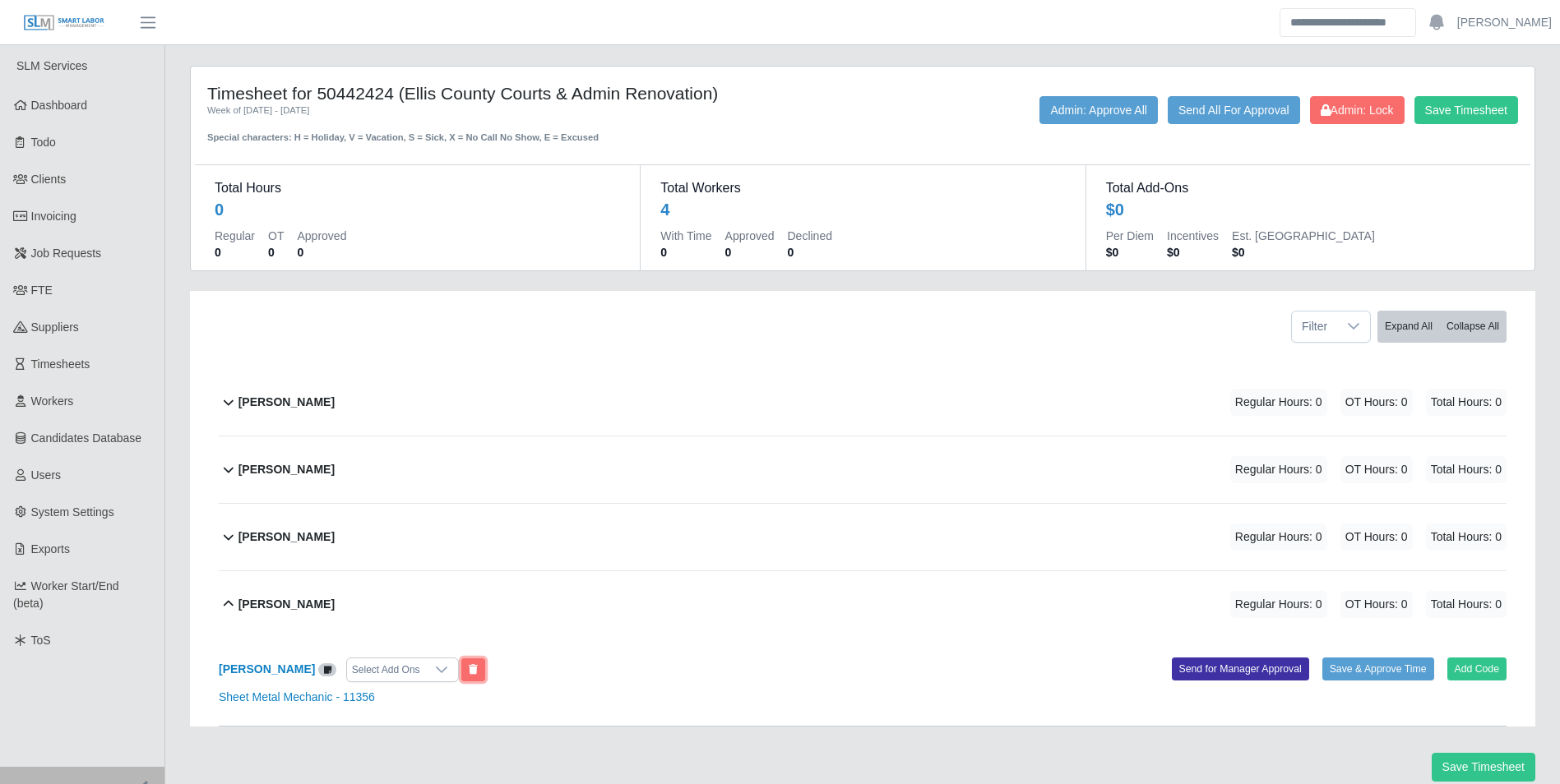
click at [479, 671] on button at bounding box center [473, 671] width 24 height 23
click at [289, 605] on b "Joaquin Gonzalez" at bounding box center [286, 605] width 96 height 18
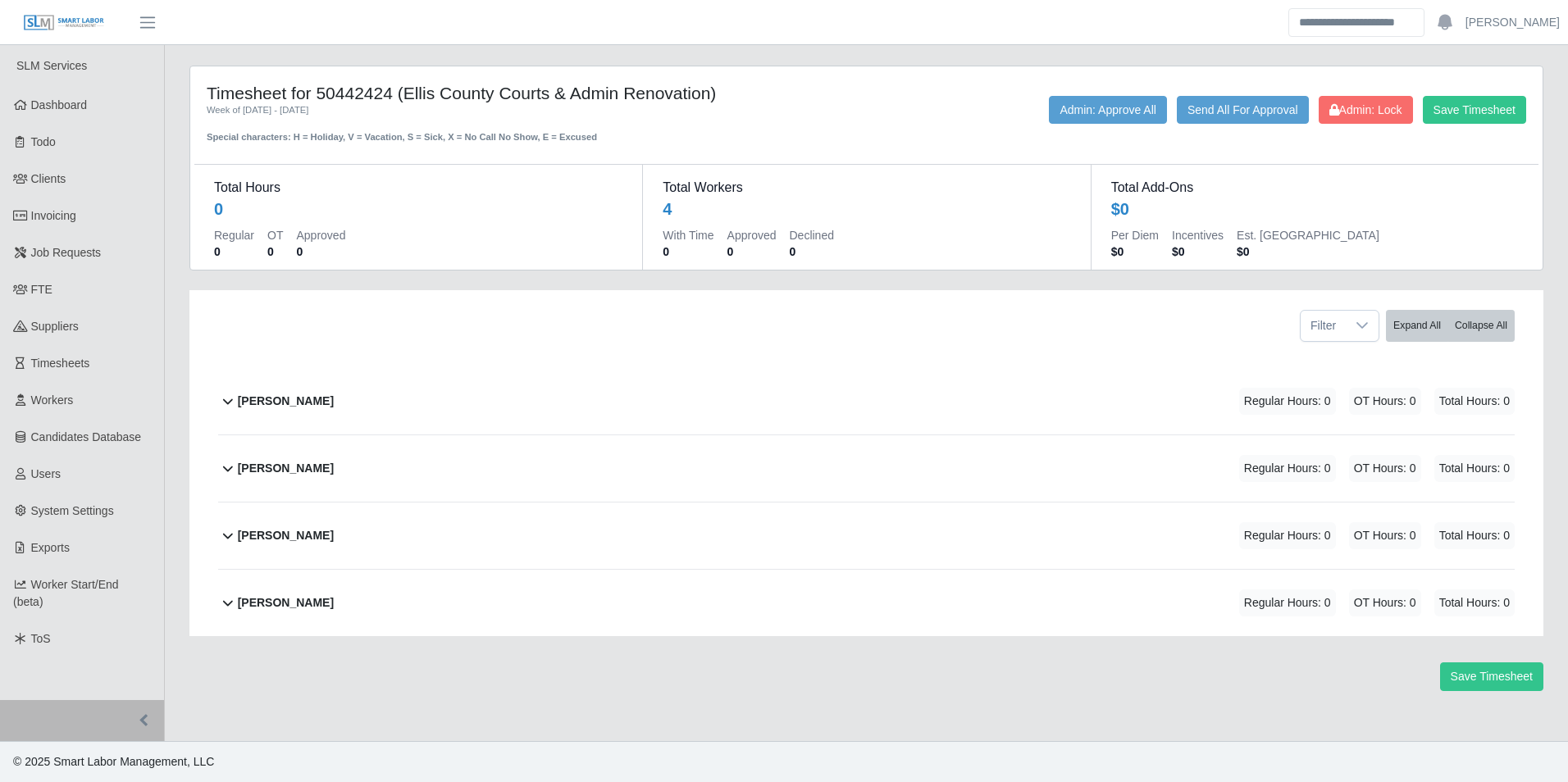
click at [303, 471] on b "Chris Thompson" at bounding box center [285, 468] width 96 height 17
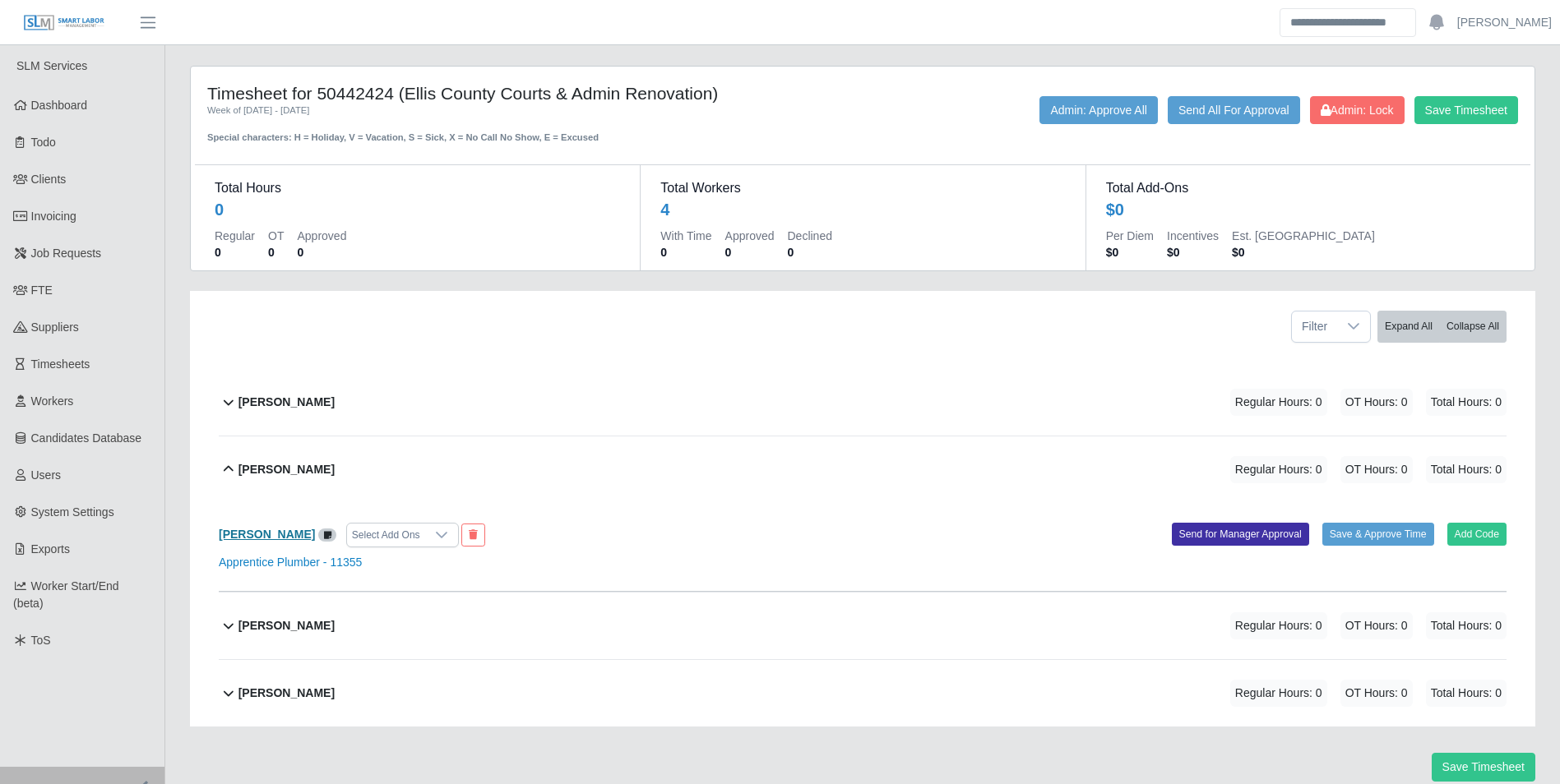
click at [275, 529] on b "Chris Thompson" at bounding box center [266, 535] width 96 height 13
click at [337, 621] on div "Howard D Urbina Regular Hours: 0 OT Hours: 0 Total Hours: 0" at bounding box center [873, 626] width 1268 height 67
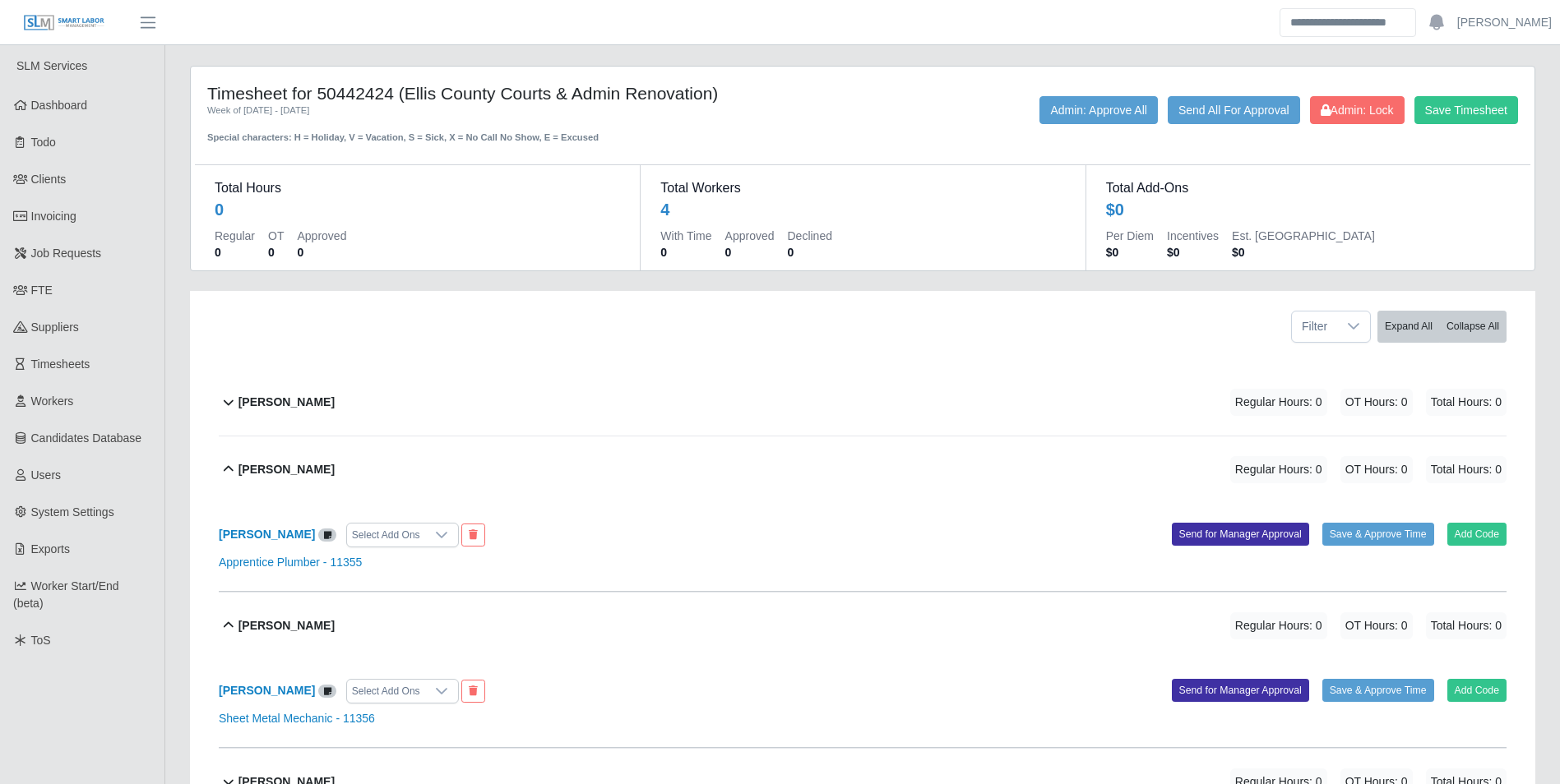
click at [289, 681] on div "Howard D Urbina Select Add Ons" at bounding box center [534, 691] width 657 height 25
click at [290, 686] on b "[PERSON_NAME]" at bounding box center [266, 691] width 96 height 13
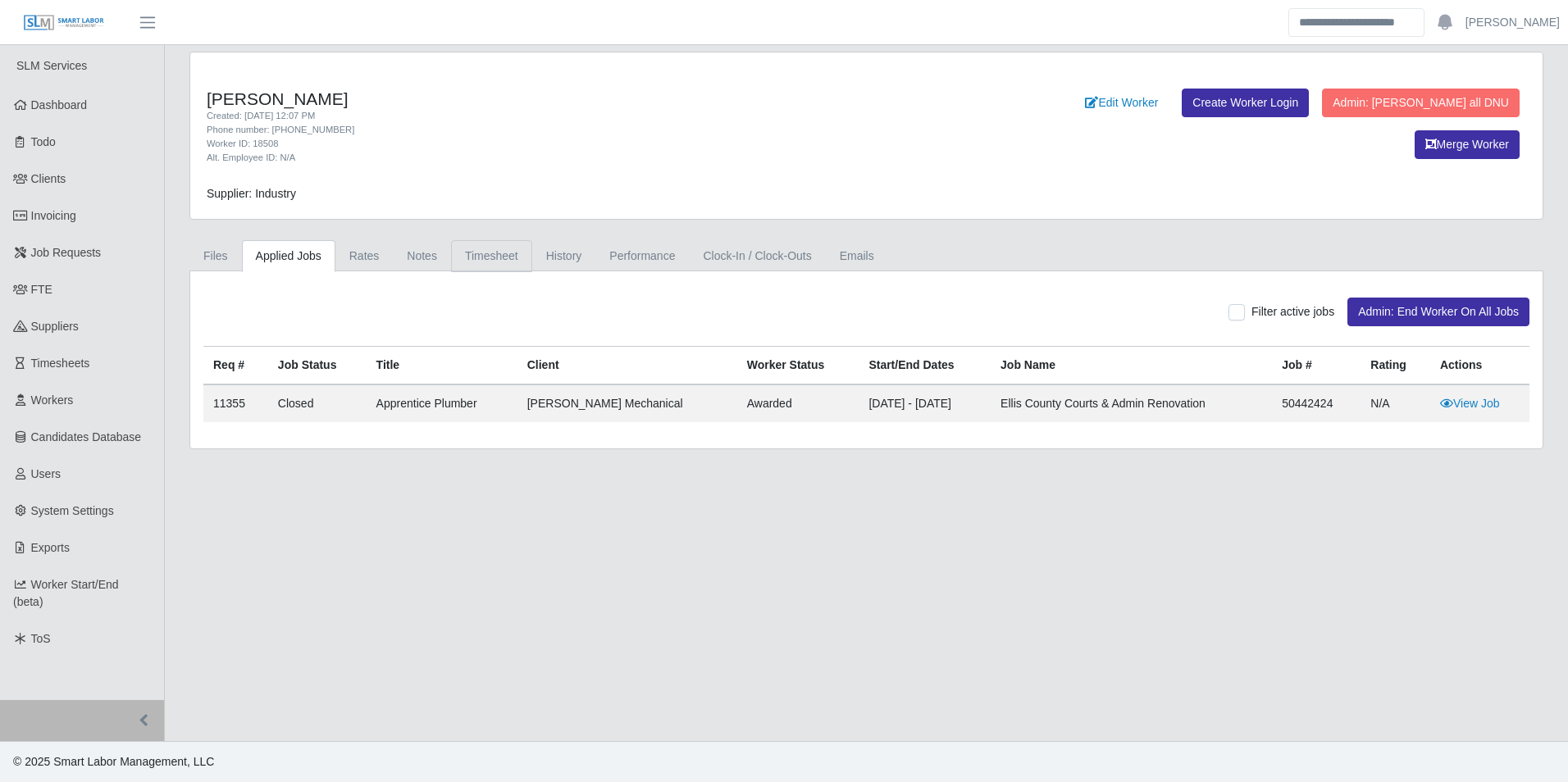
click at [506, 260] on link "Timesheet" at bounding box center [492, 256] width 82 height 32
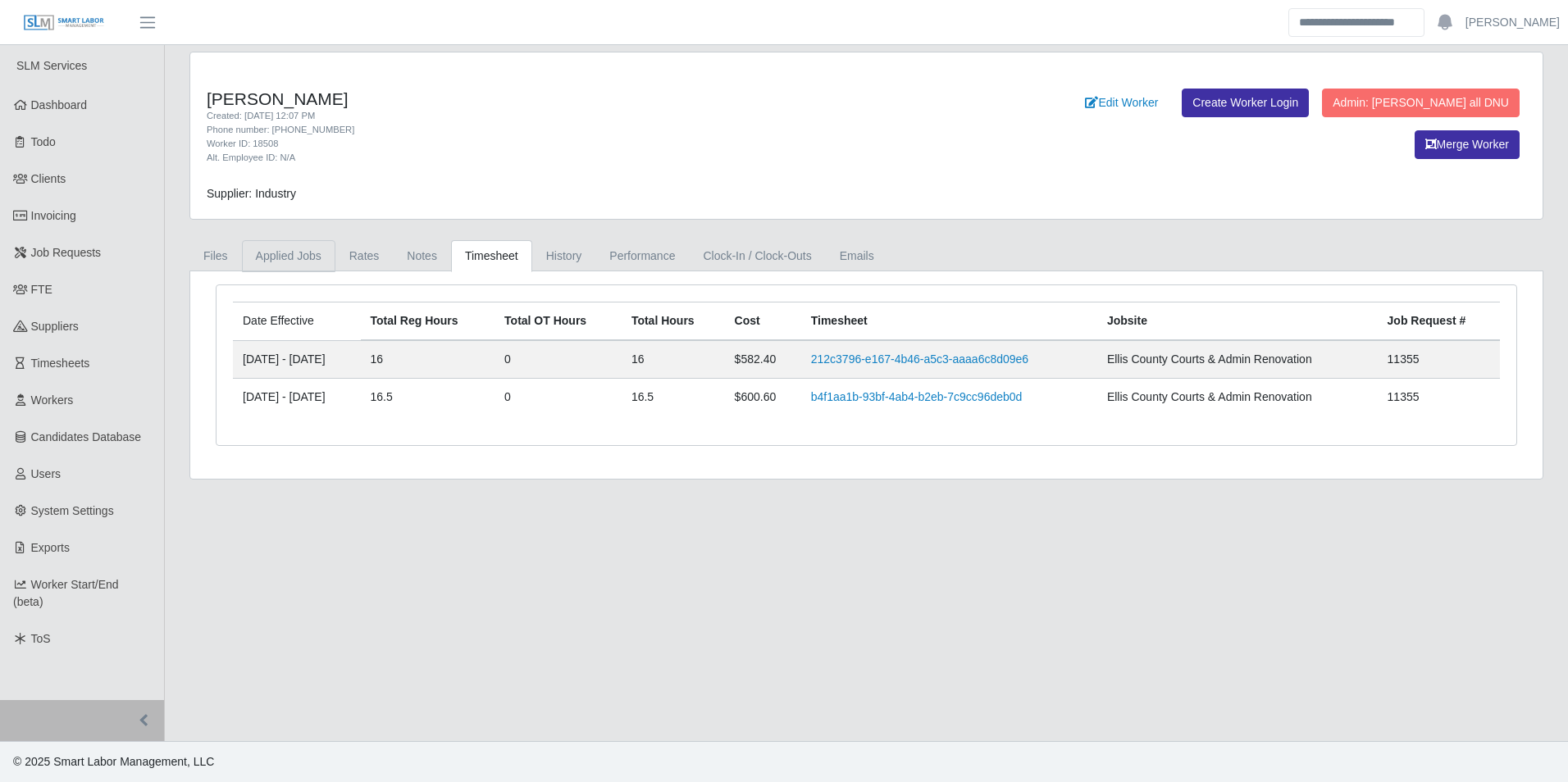
click at [295, 260] on link "Applied Jobs" at bounding box center [289, 256] width 93 height 32
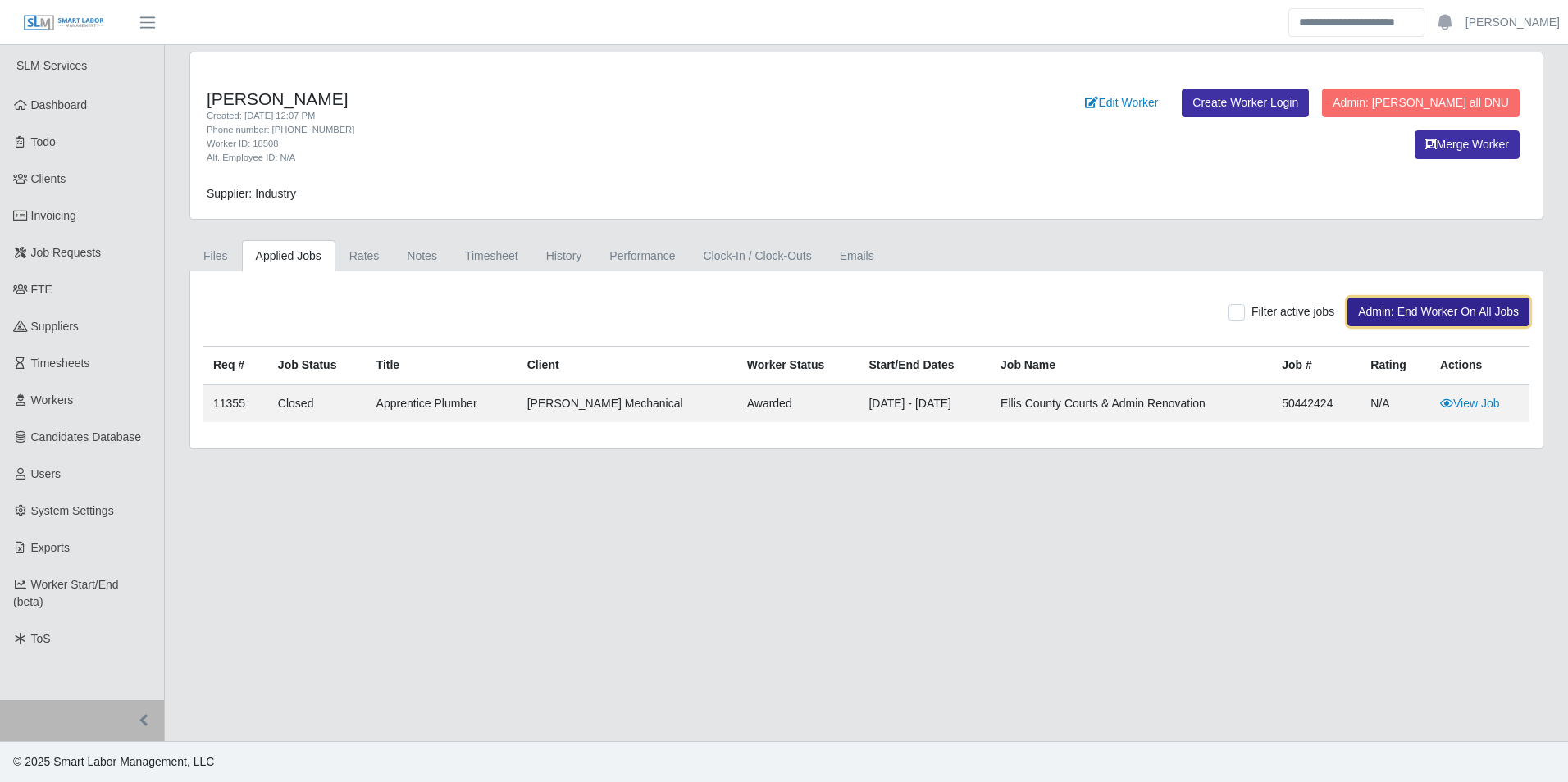
click at [1383, 311] on button "Admin: End Worker On All Jobs" at bounding box center [1437, 312] width 182 height 28
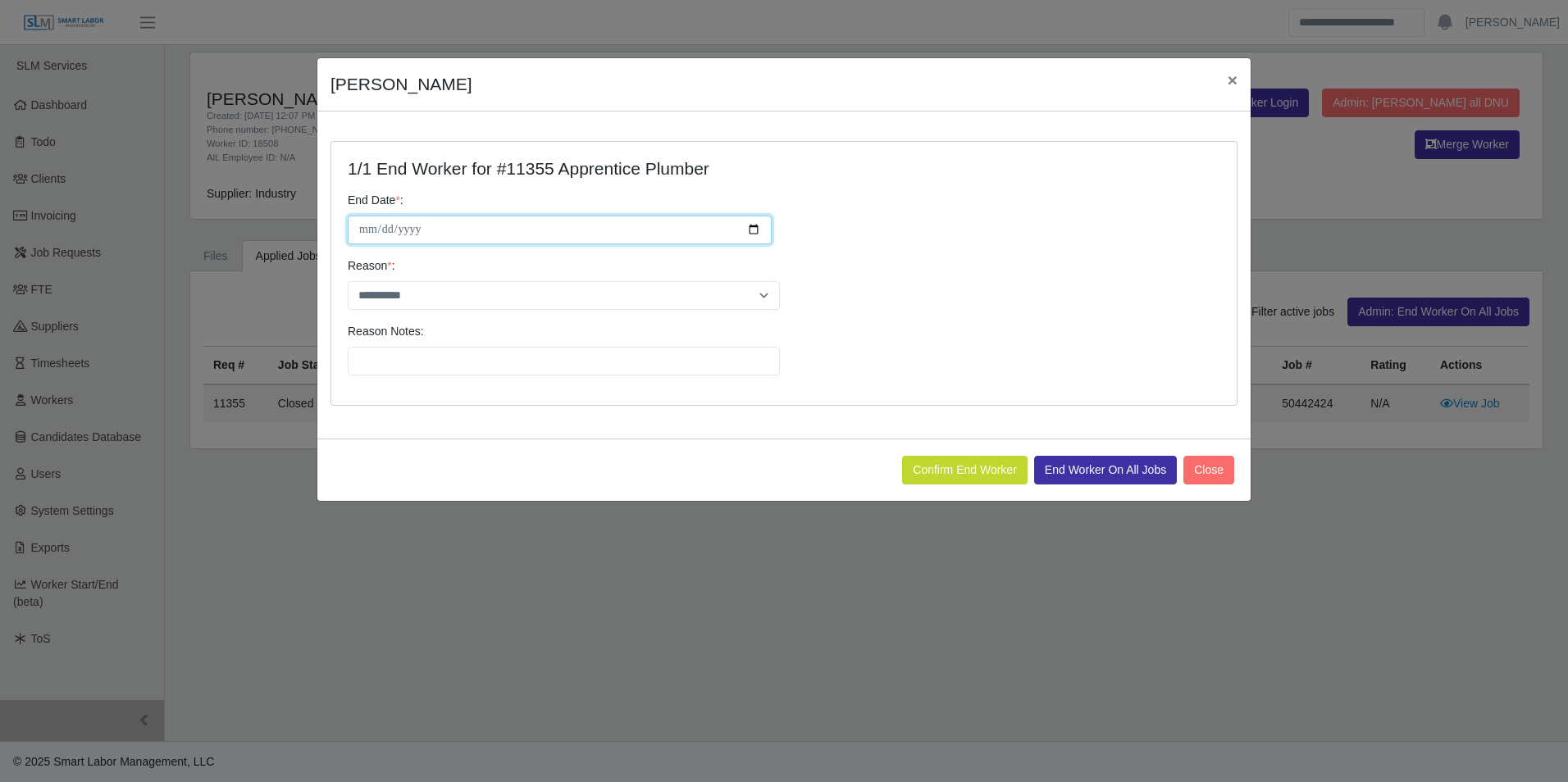
click at [757, 228] on input "**********" at bounding box center [560, 230] width 424 height 28
type input "**********"
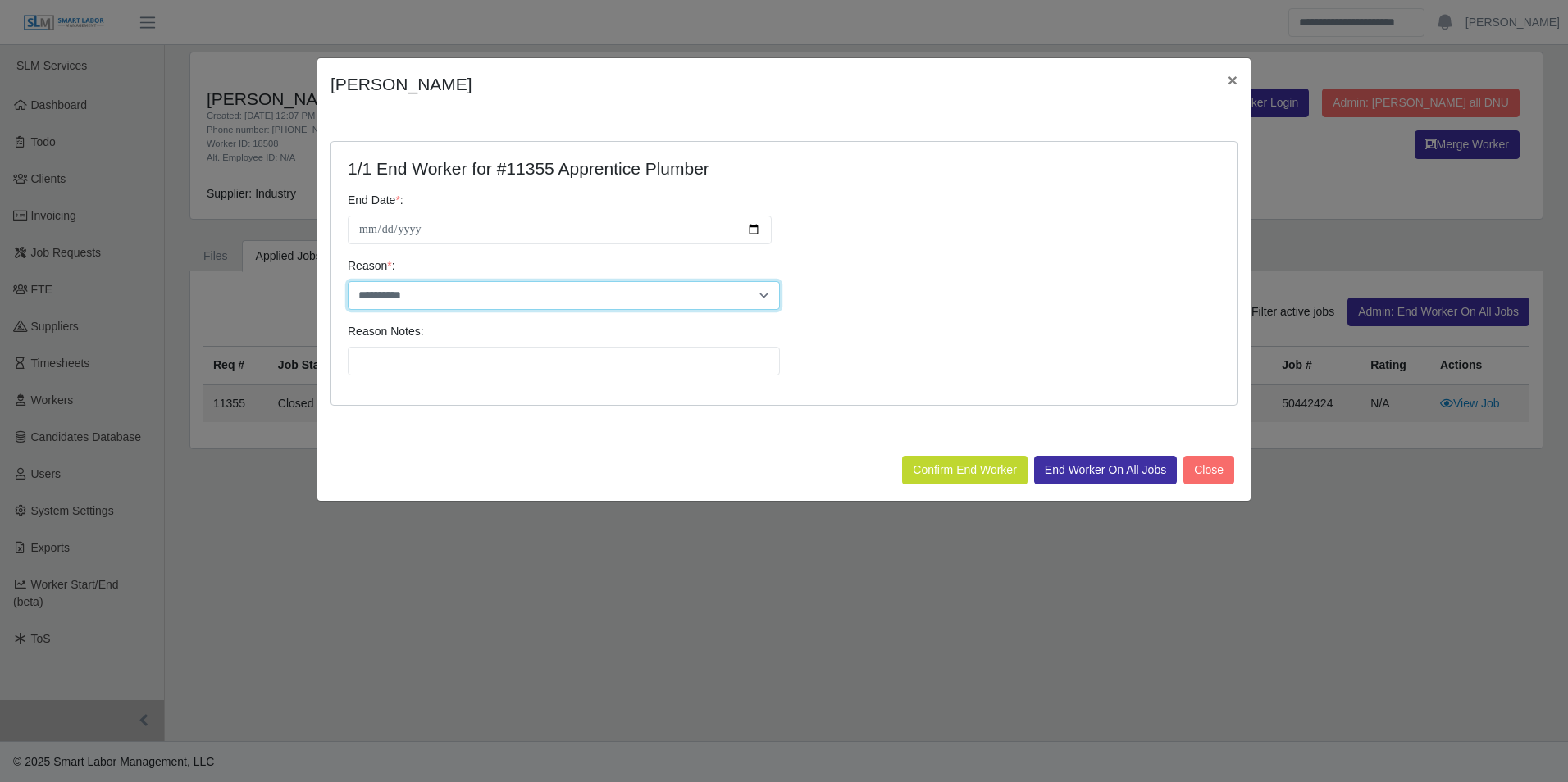
click at [438, 301] on select "**********" at bounding box center [563, 295] width 432 height 28
select select "********"
click at [348, 281] on select "**********" at bounding box center [563, 295] width 432 height 28
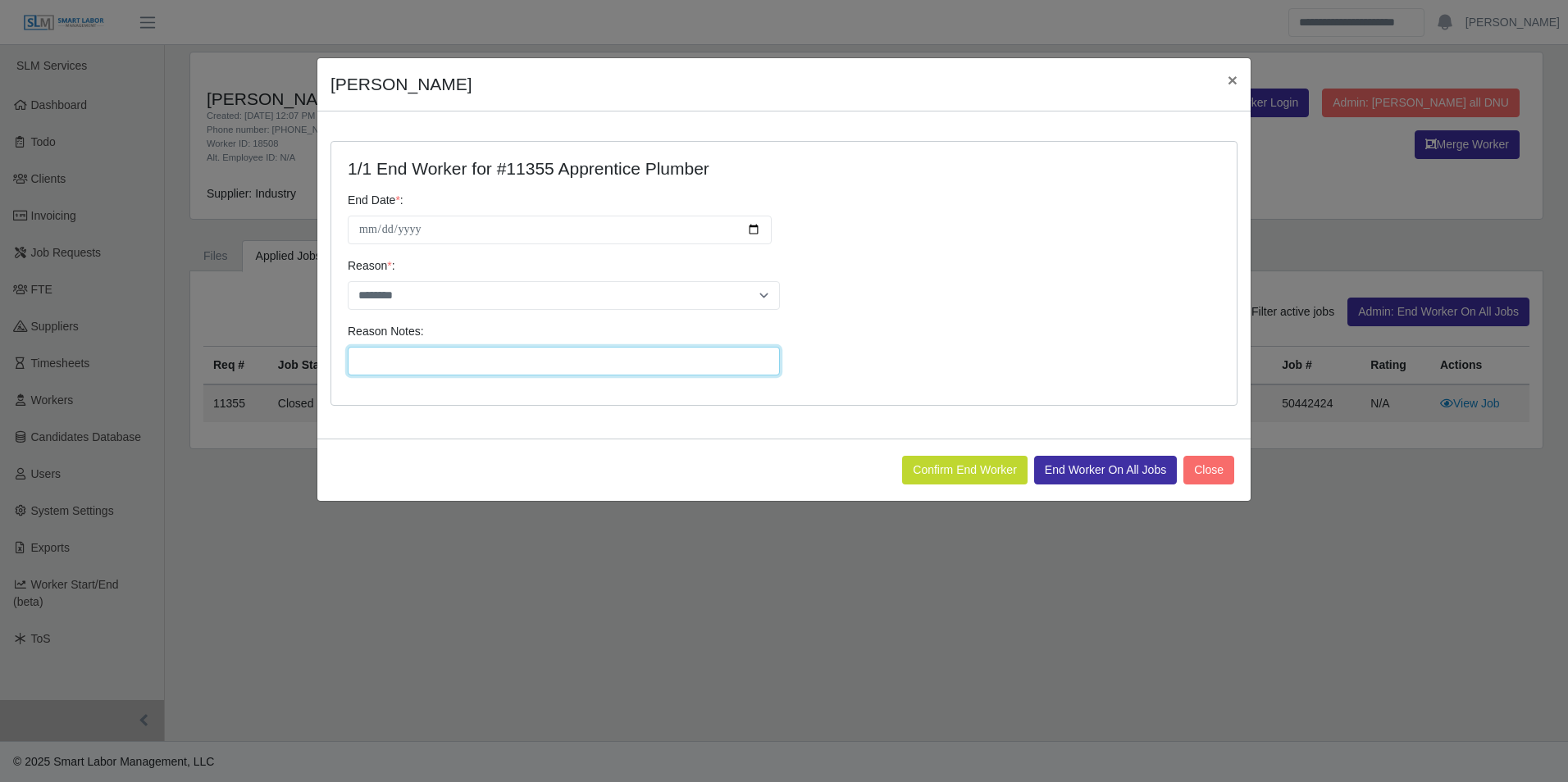
click at [430, 368] on input "Reason Notes:" at bounding box center [563, 361] width 432 height 28
type input "**********"
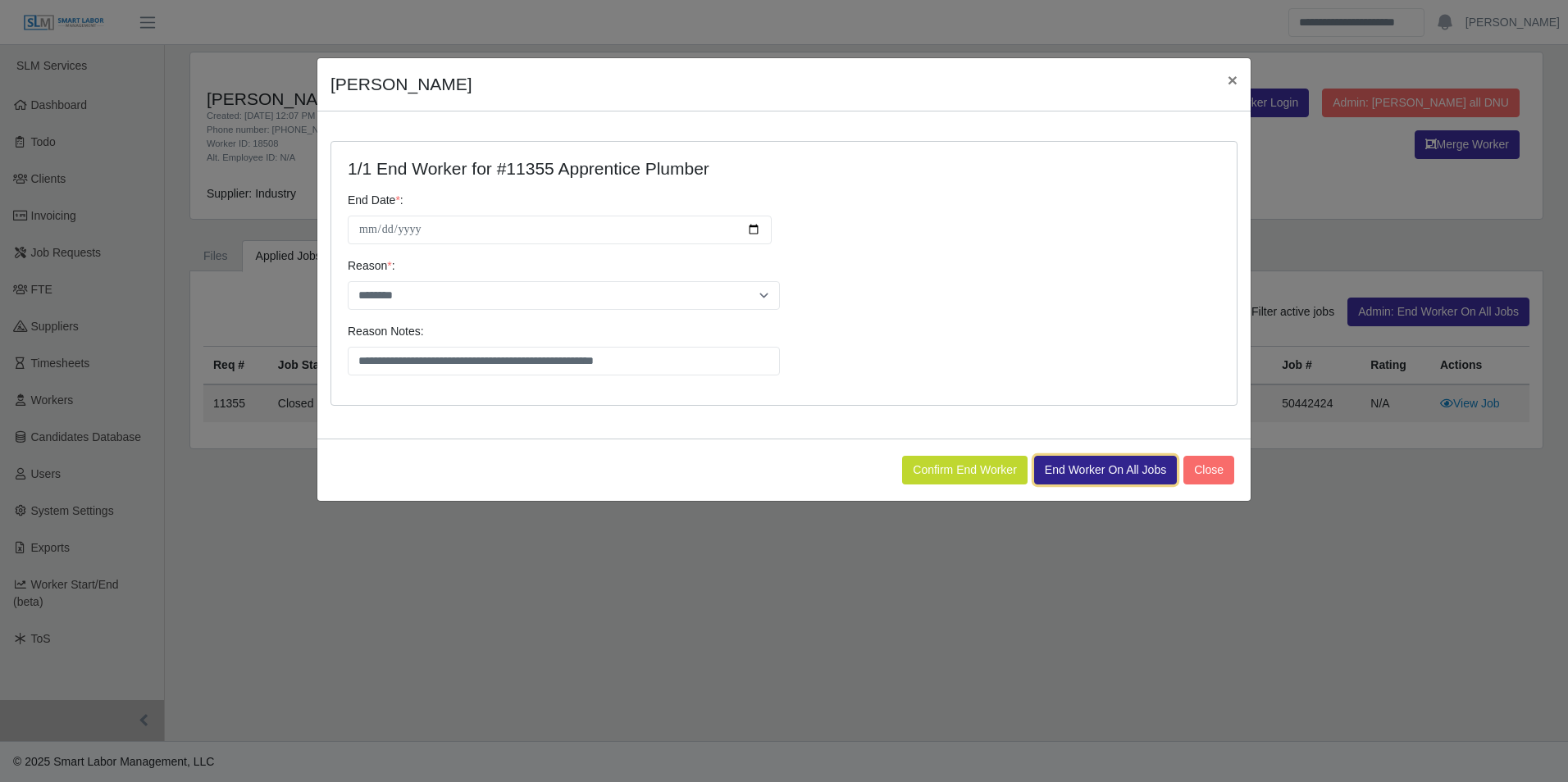
click at [1125, 462] on button "End Worker On All Jobs" at bounding box center [1106, 470] width 143 height 28
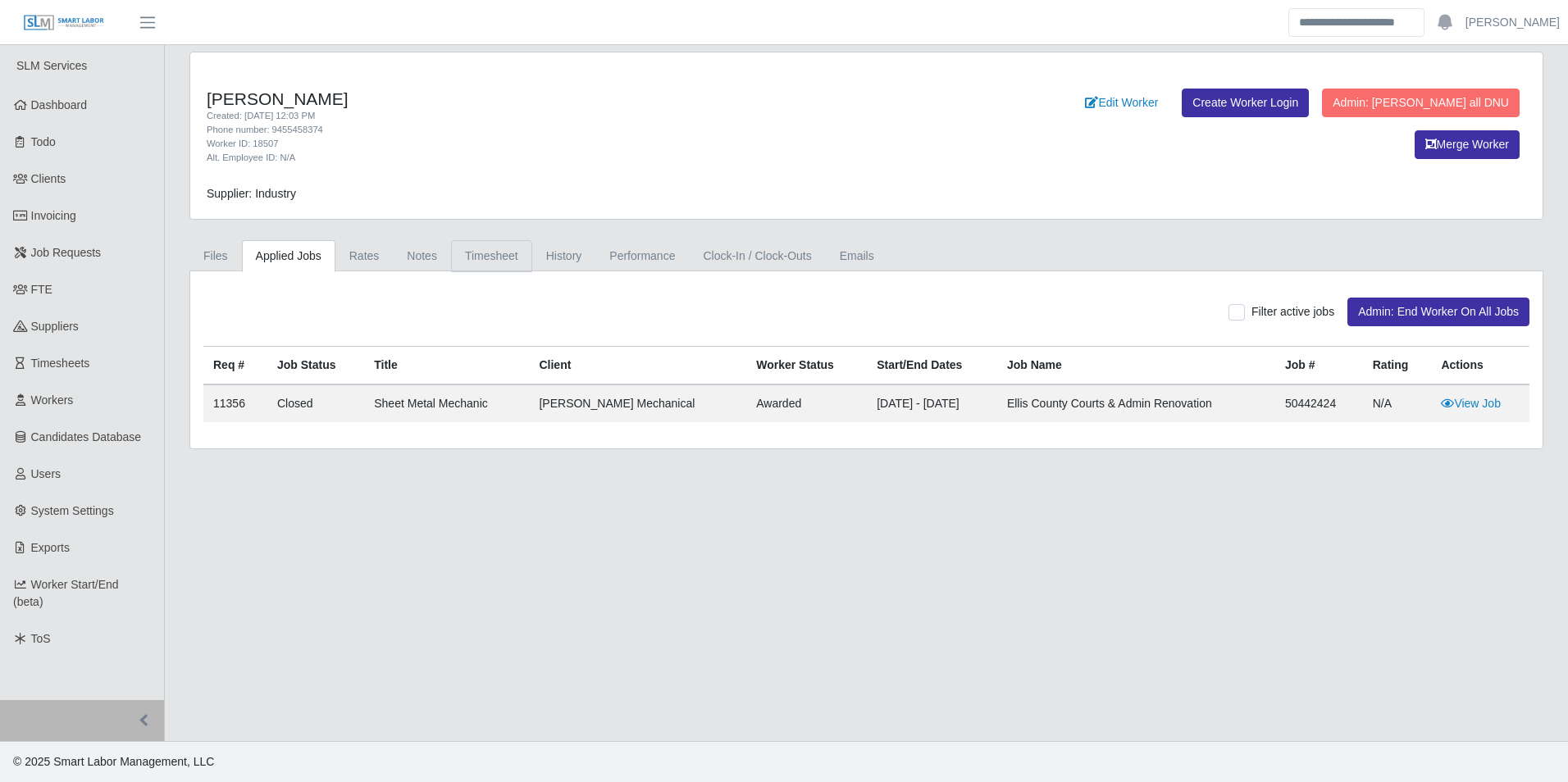
drag, startPoint x: 491, startPoint y: 258, endPoint x: 423, endPoint y: 257, distance: 68.0
click at [489, 257] on link "Timesheet" at bounding box center [492, 256] width 82 height 32
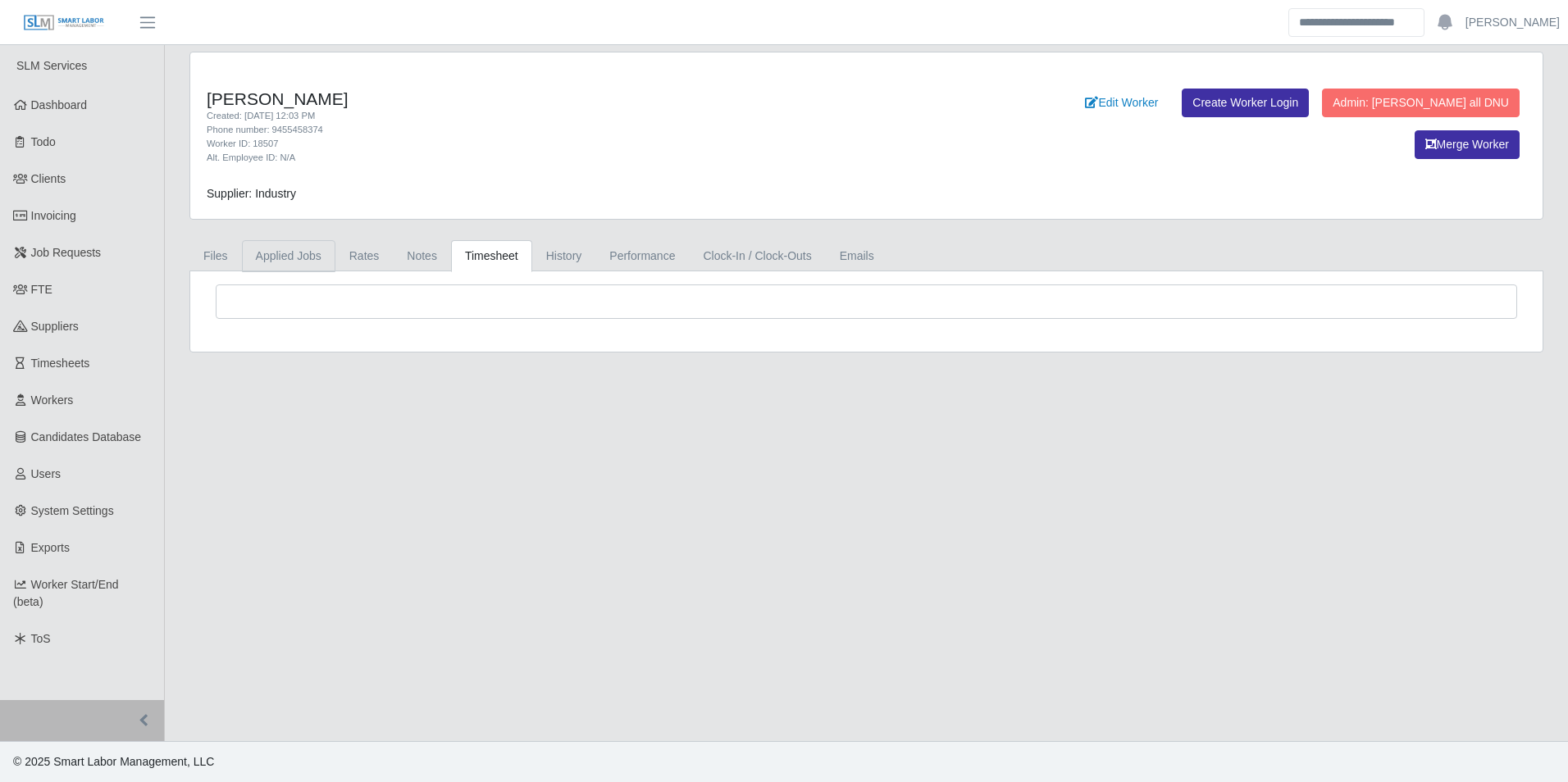
click at [290, 256] on link "Applied Jobs" at bounding box center [289, 256] width 93 height 32
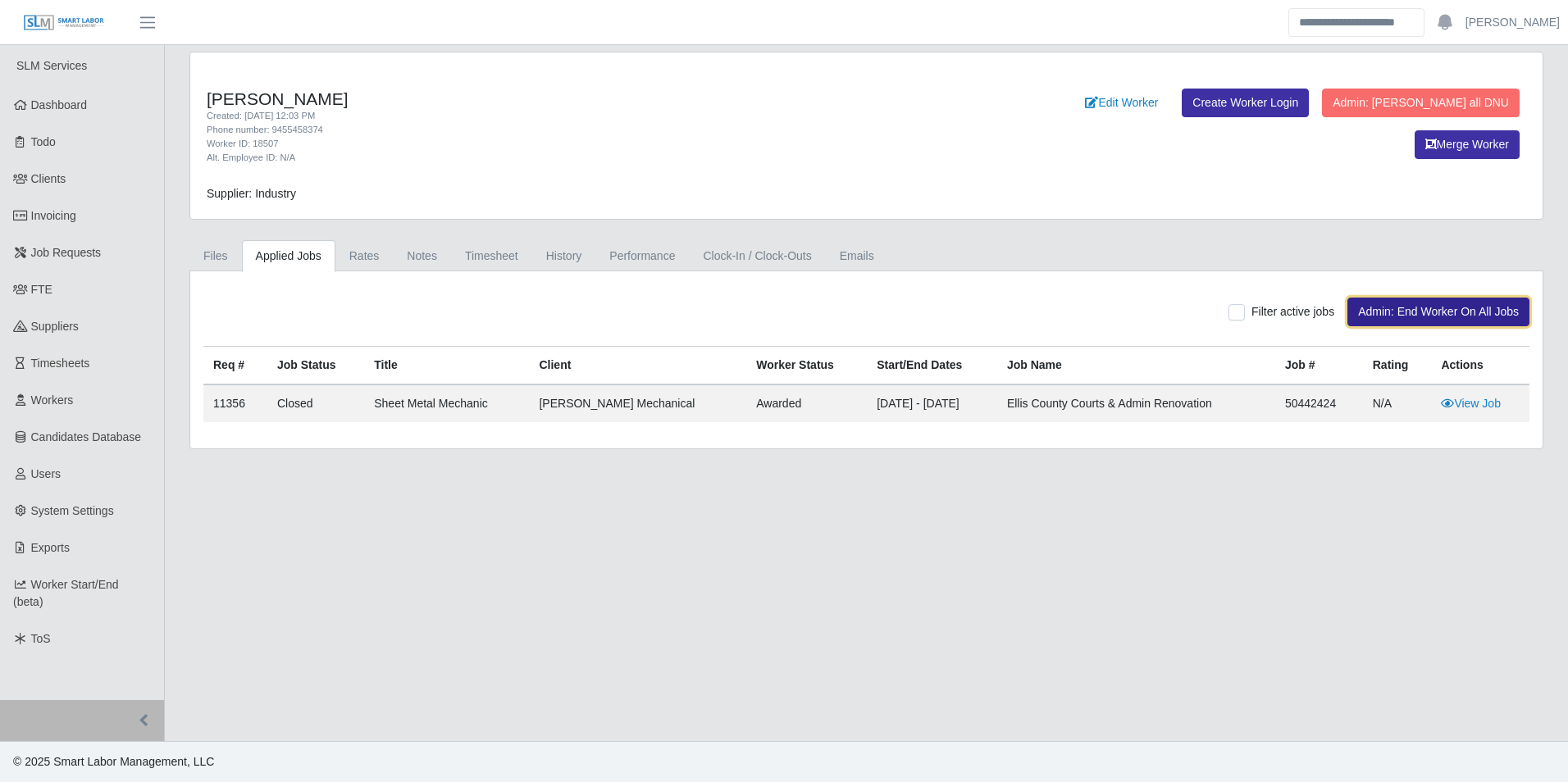
click at [1443, 310] on button "Admin: End Worker On All Jobs" at bounding box center [1437, 312] width 182 height 28
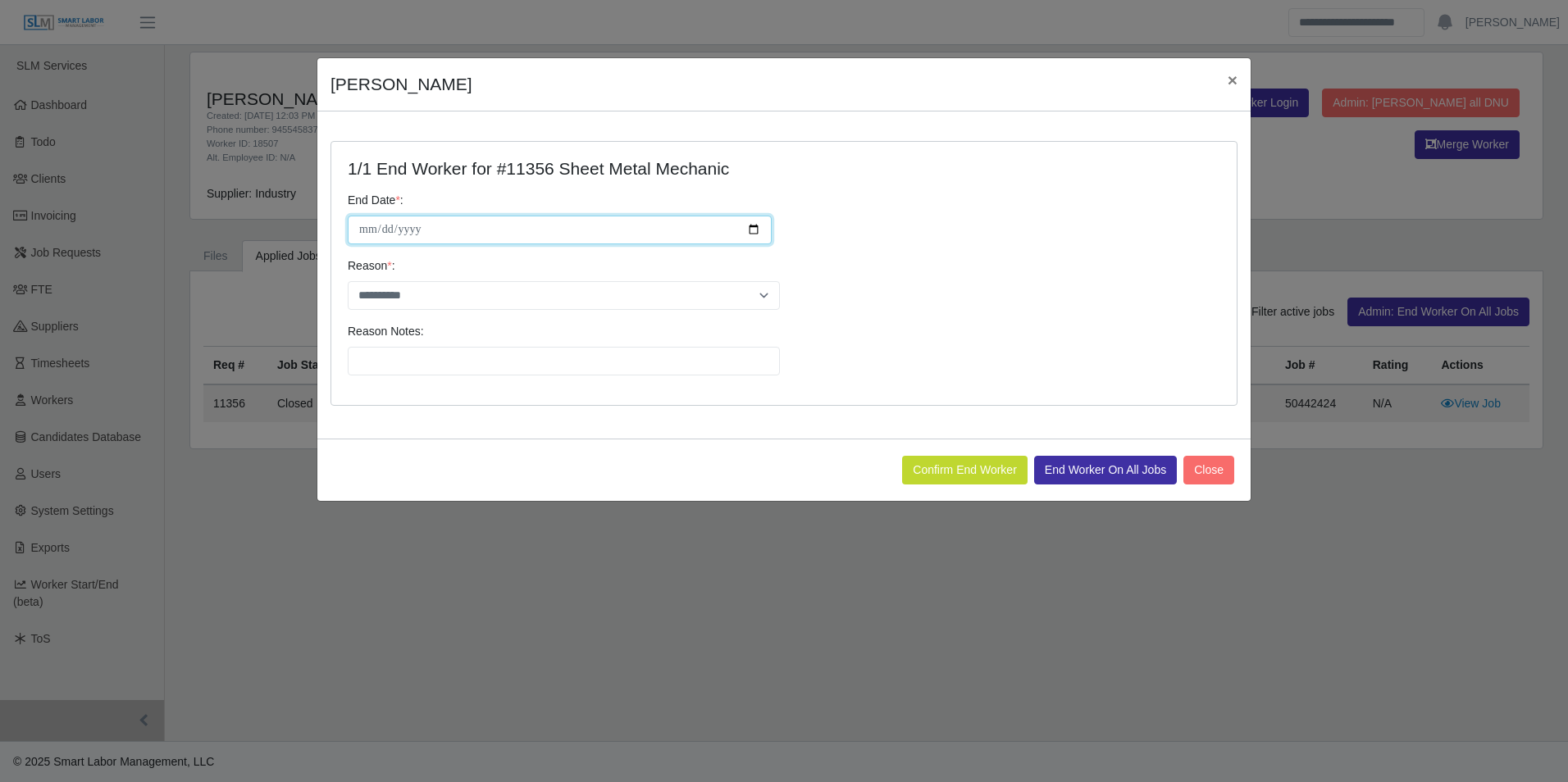
click at [756, 225] on input "**********" at bounding box center [560, 230] width 424 height 28
drag, startPoint x: 1208, startPoint y: 159, endPoint x: 1215, endPoint y: 139, distance: 21.2
click at [1208, 159] on div at bounding box center [1120, 168] width 225 height 21
click at [1228, 79] on span "×" at bounding box center [1233, 80] width 10 height 19
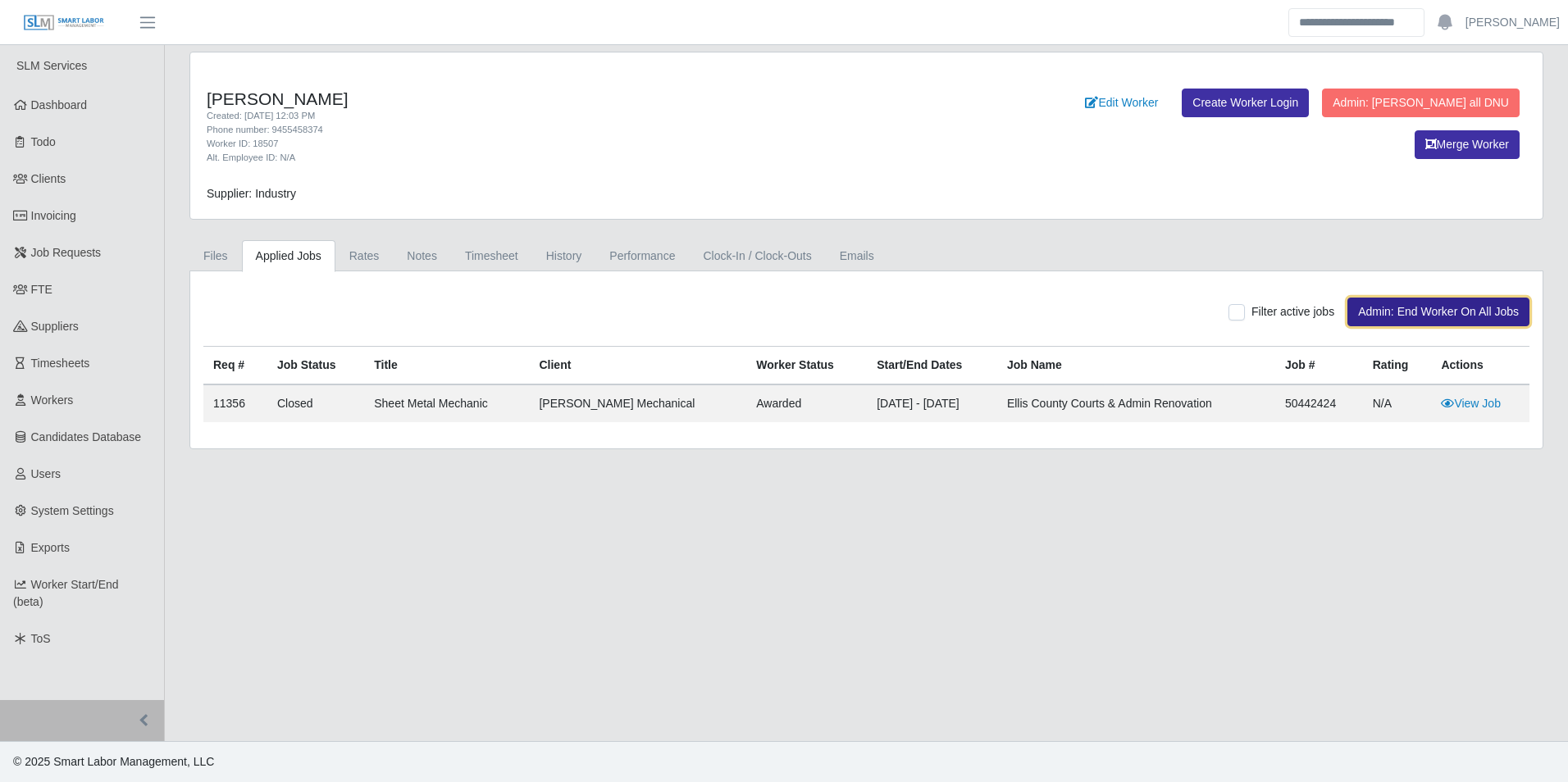
click at [1480, 312] on button "Admin: End Worker On All Jobs" at bounding box center [1437, 312] width 182 height 28
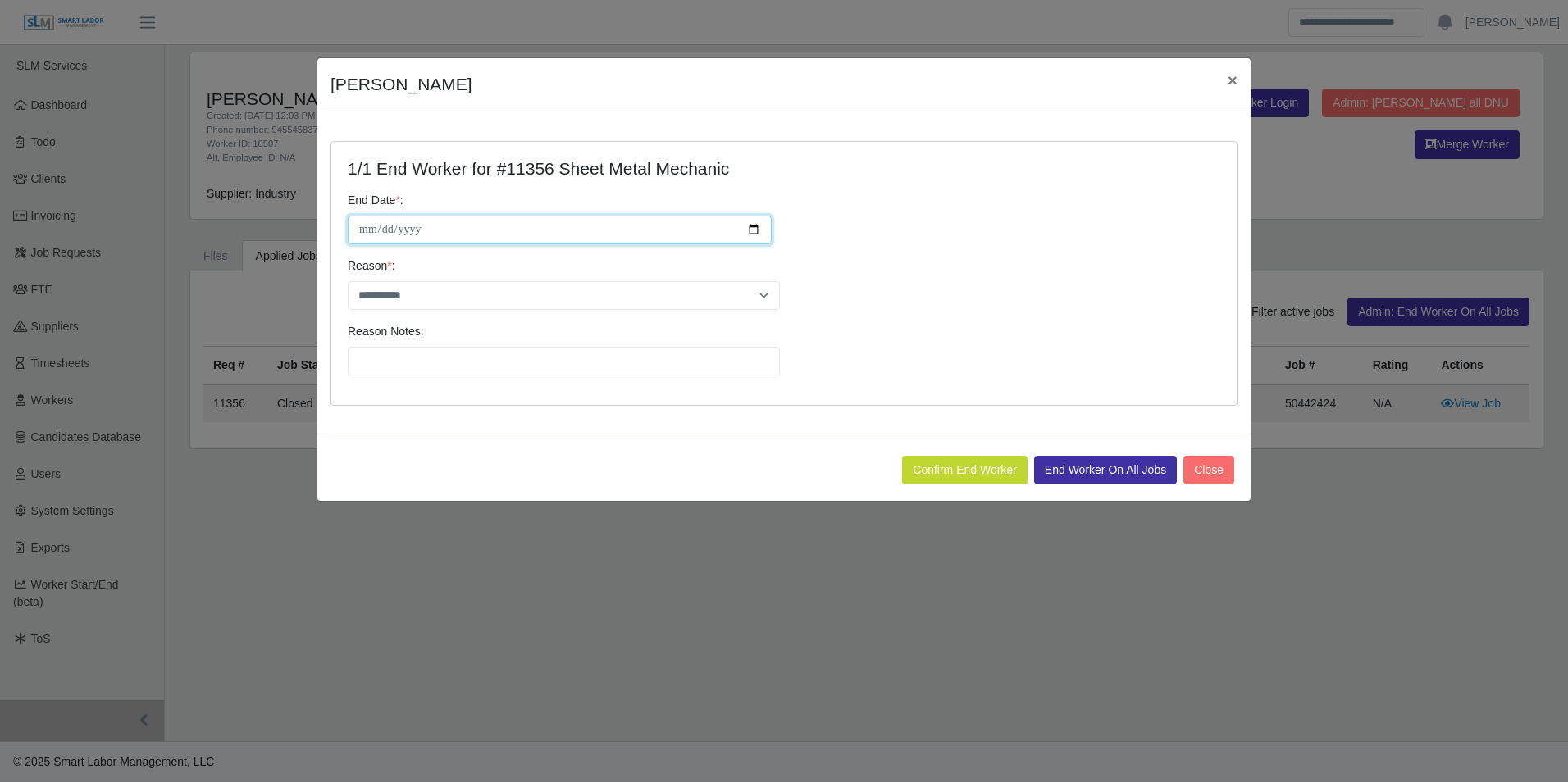
click at [752, 230] on input "**********" at bounding box center [560, 230] width 424 height 28
type input "**********"
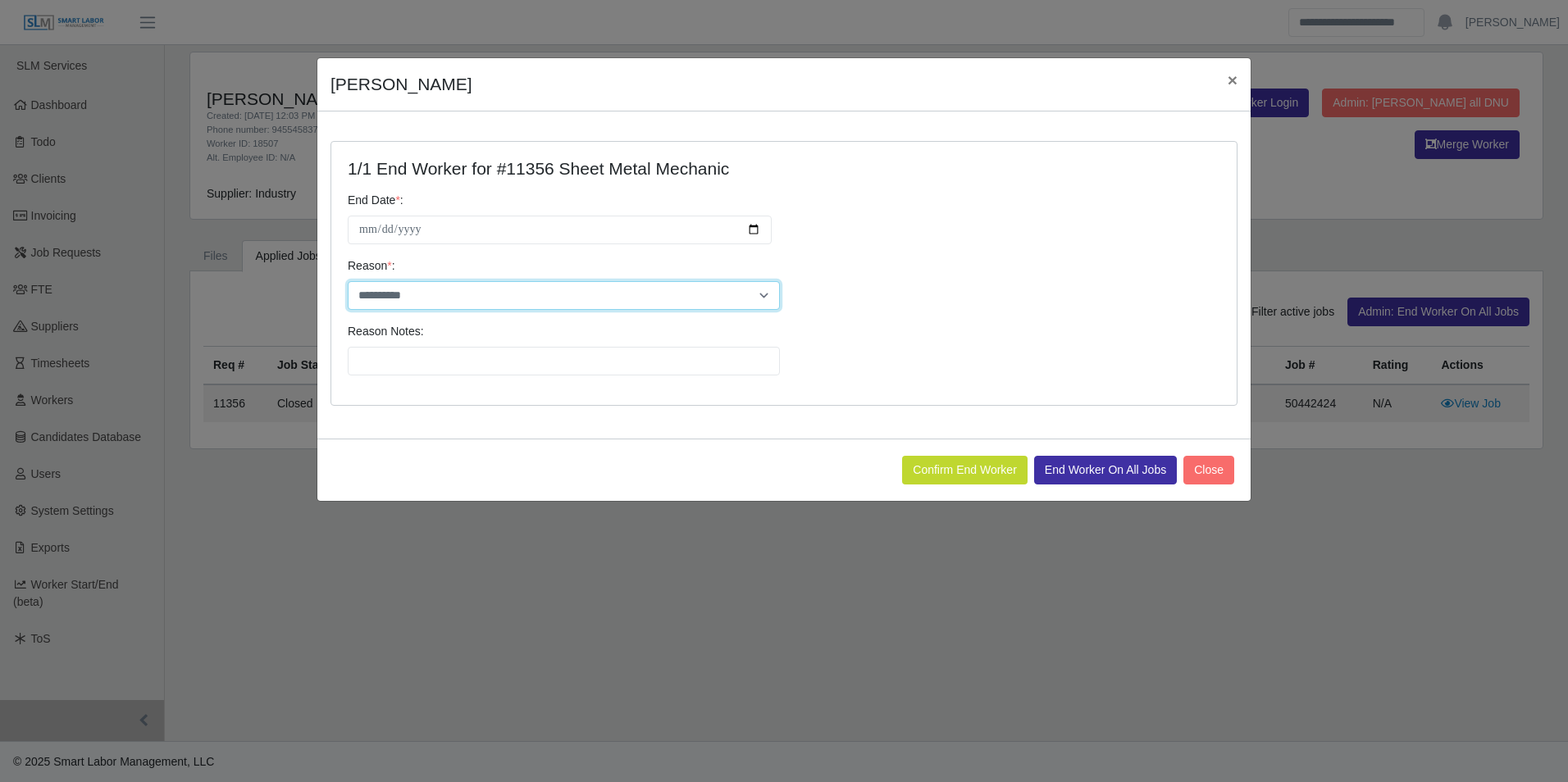
click at [457, 288] on select "**********" at bounding box center [563, 295] width 432 height 28
select select "**********"
click at [348, 281] on select "**********" at bounding box center [563, 295] width 432 height 28
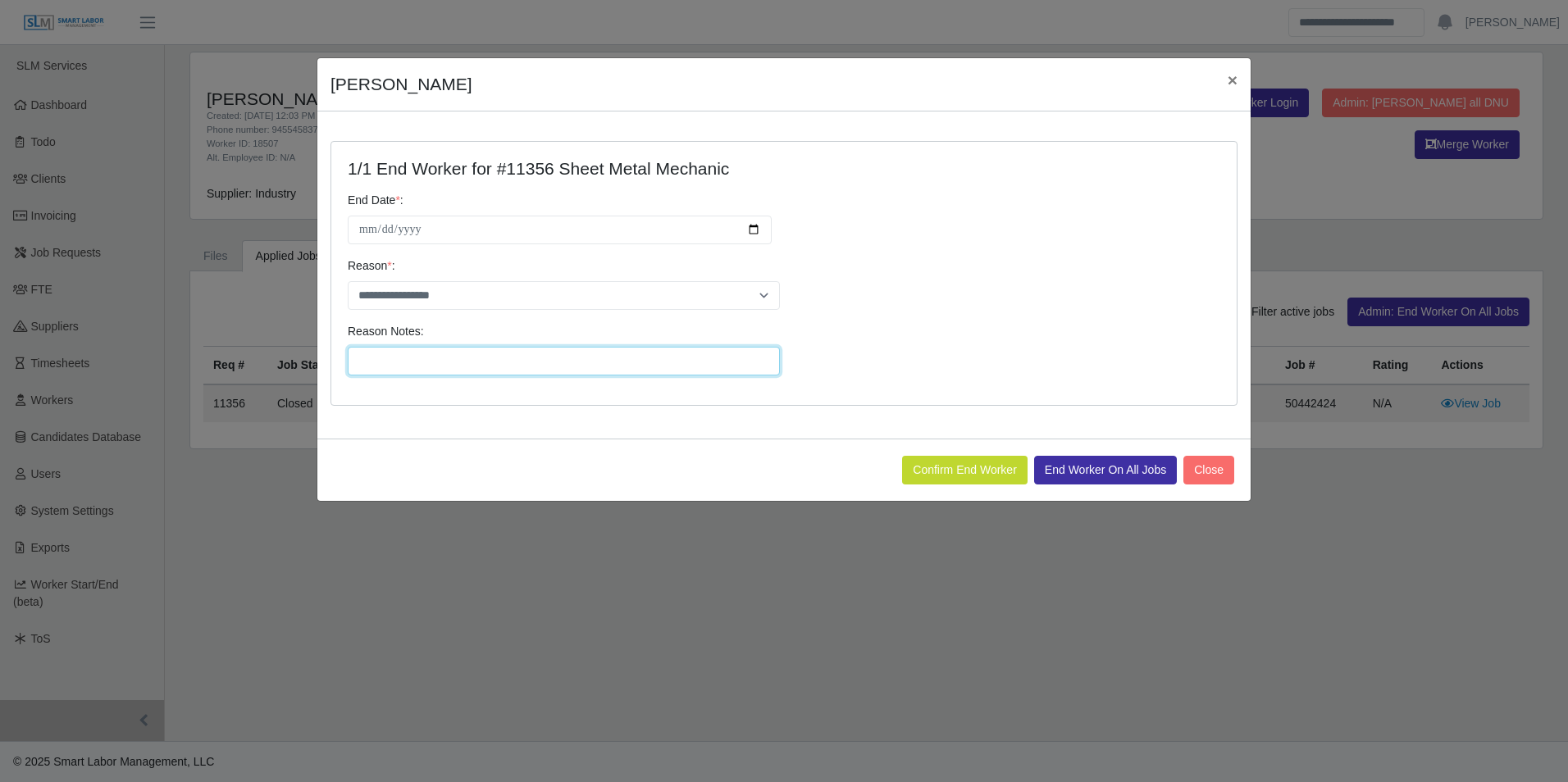
click at [423, 359] on input "Reason Notes:" at bounding box center [563, 361] width 432 height 28
type input "**********"
click at [1097, 473] on button "End Worker On All Jobs" at bounding box center [1106, 470] width 143 height 28
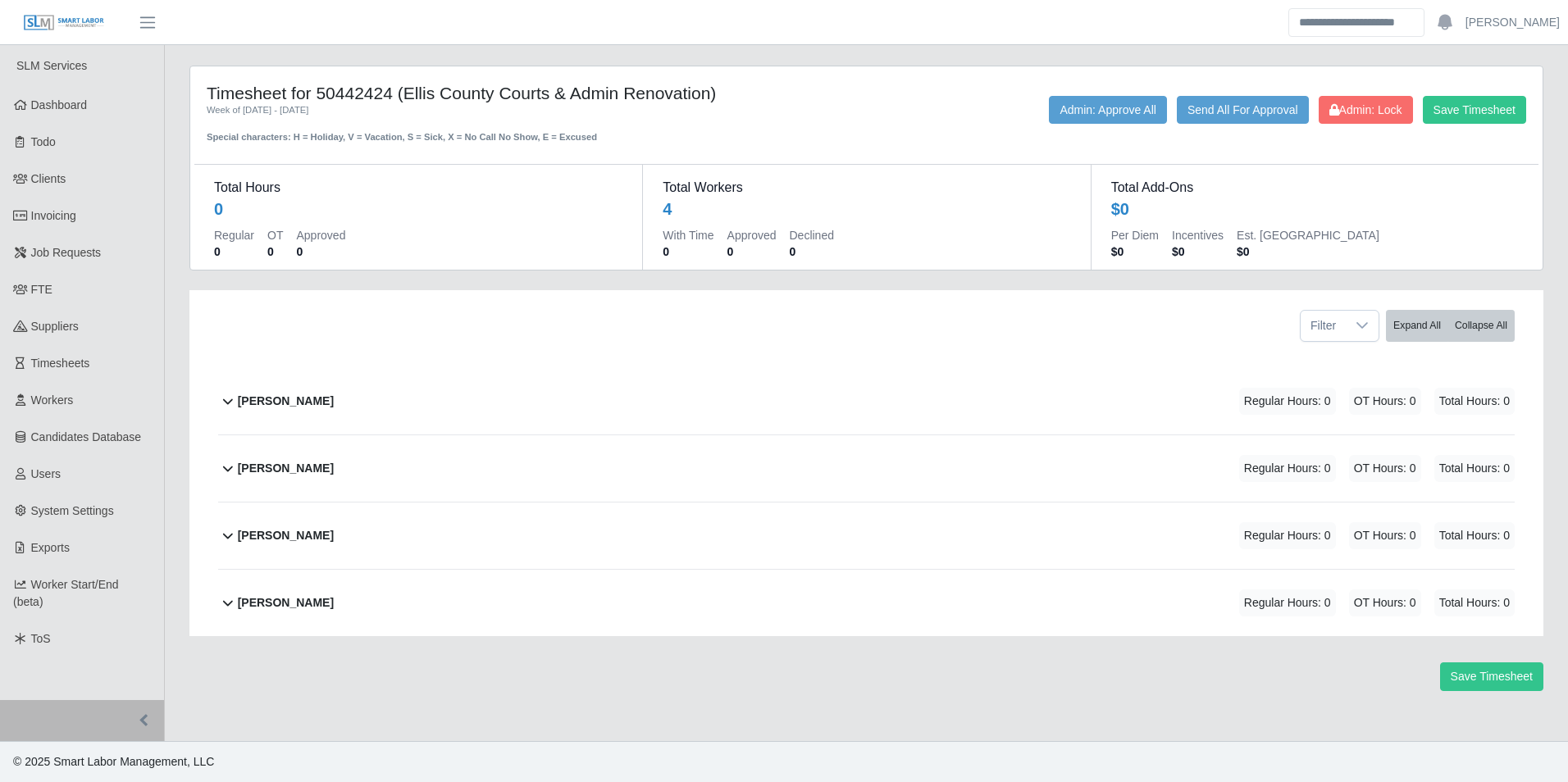
drag, startPoint x: 306, startPoint y: 480, endPoint x: 316, endPoint y: 480, distance: 10.0
click at [306, 480] on div "[PERSON_NAME]" at bounding box center [285, 468] width 96 height 27
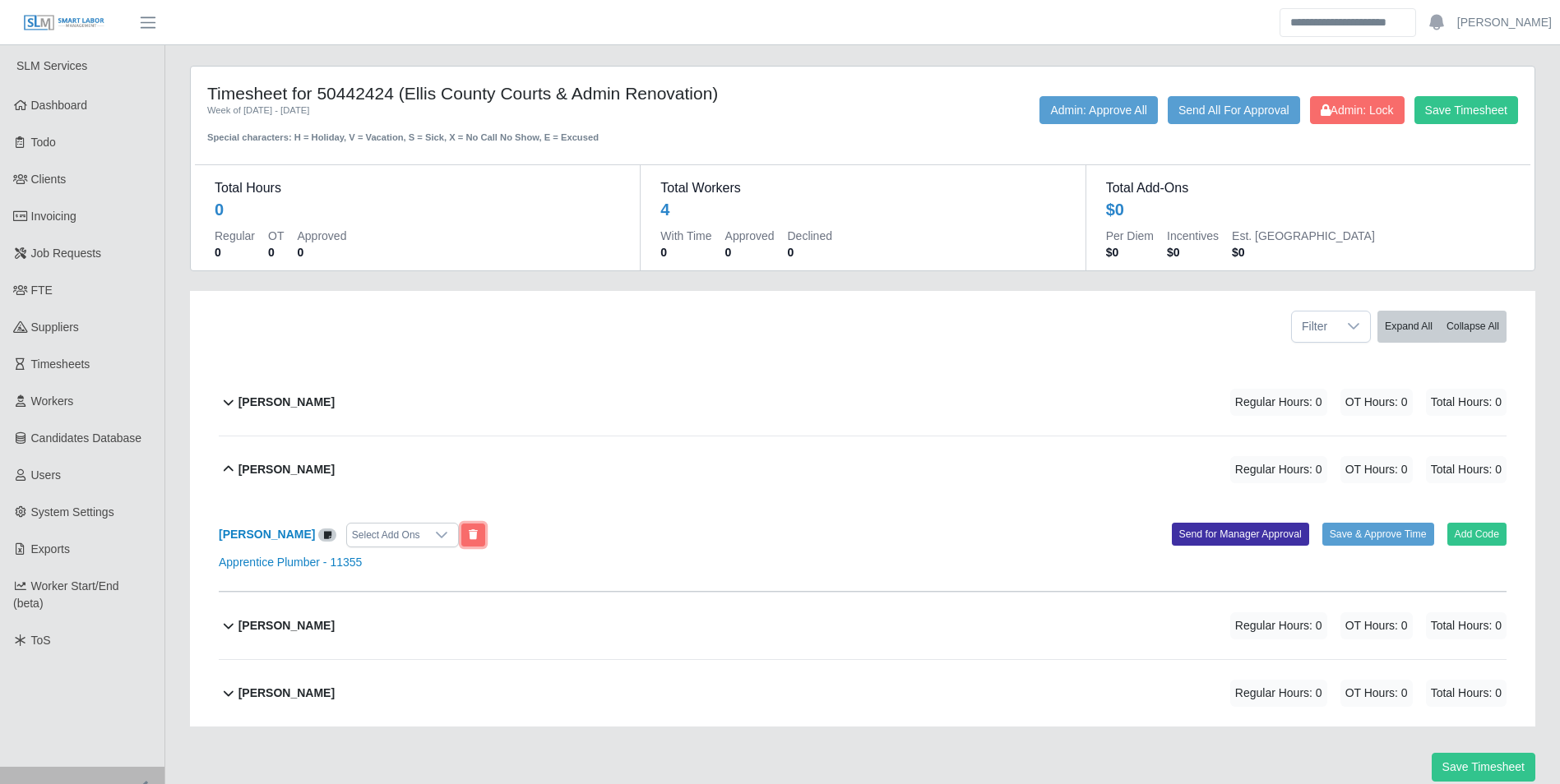
click at [469, 539] on icon at bounding box center [473, 535] width 9 height 10
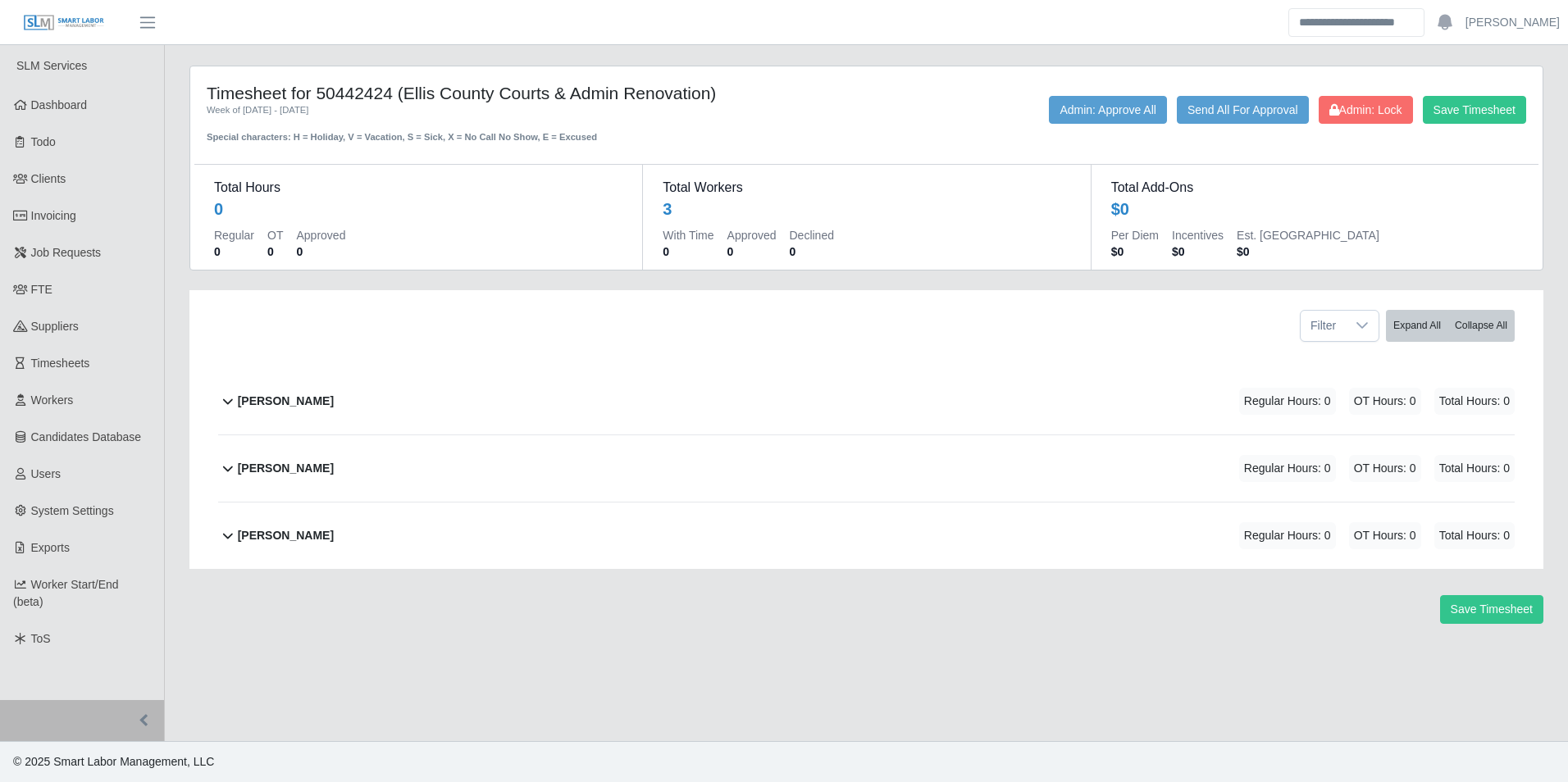
click at [314, 474] on b "[PERSON_NAME]" at bounding box center [285, 468] width 96 height 17
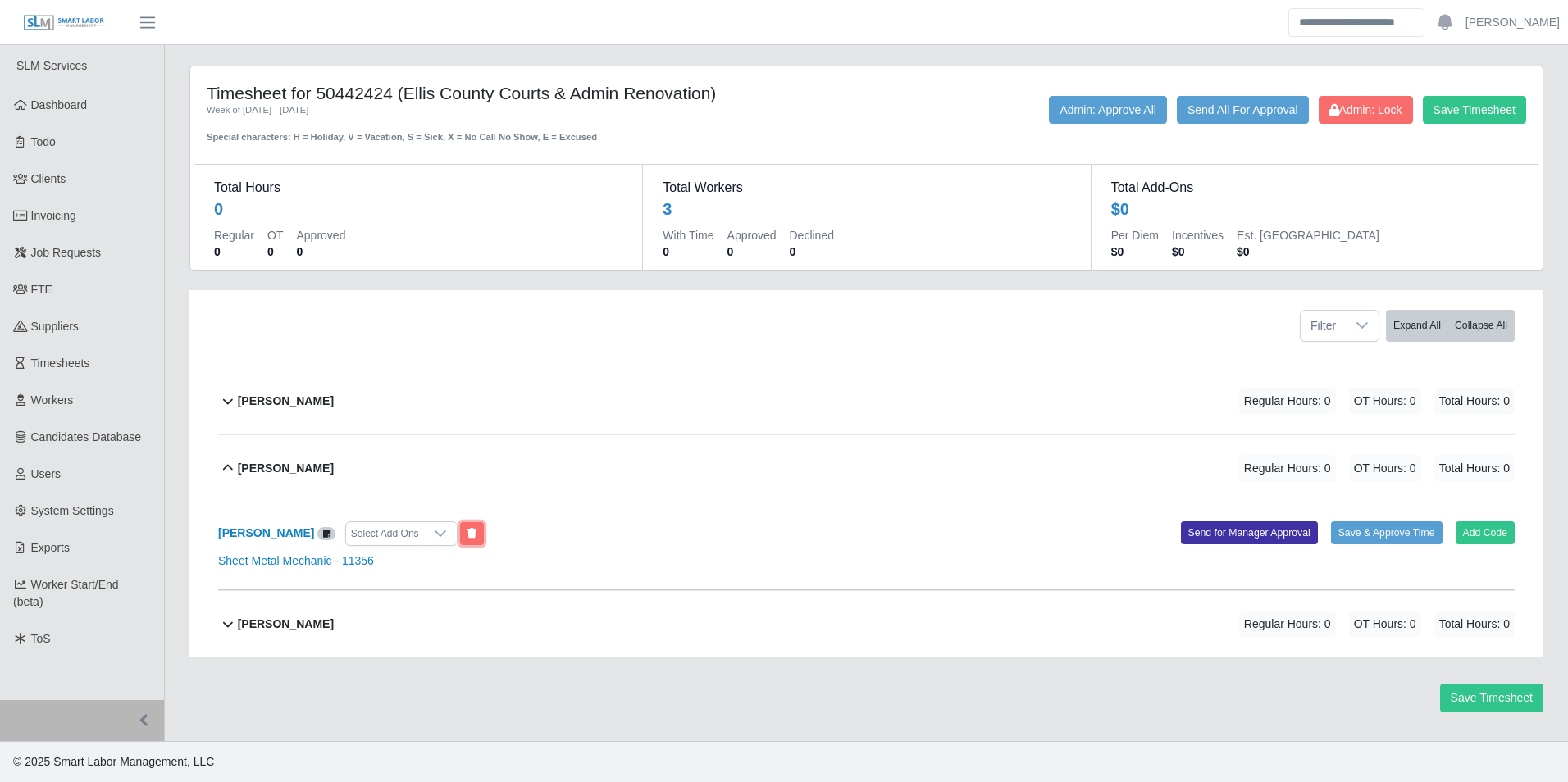
click at [461, 536] on button at bounding box center [472, 534] width 24 height 23
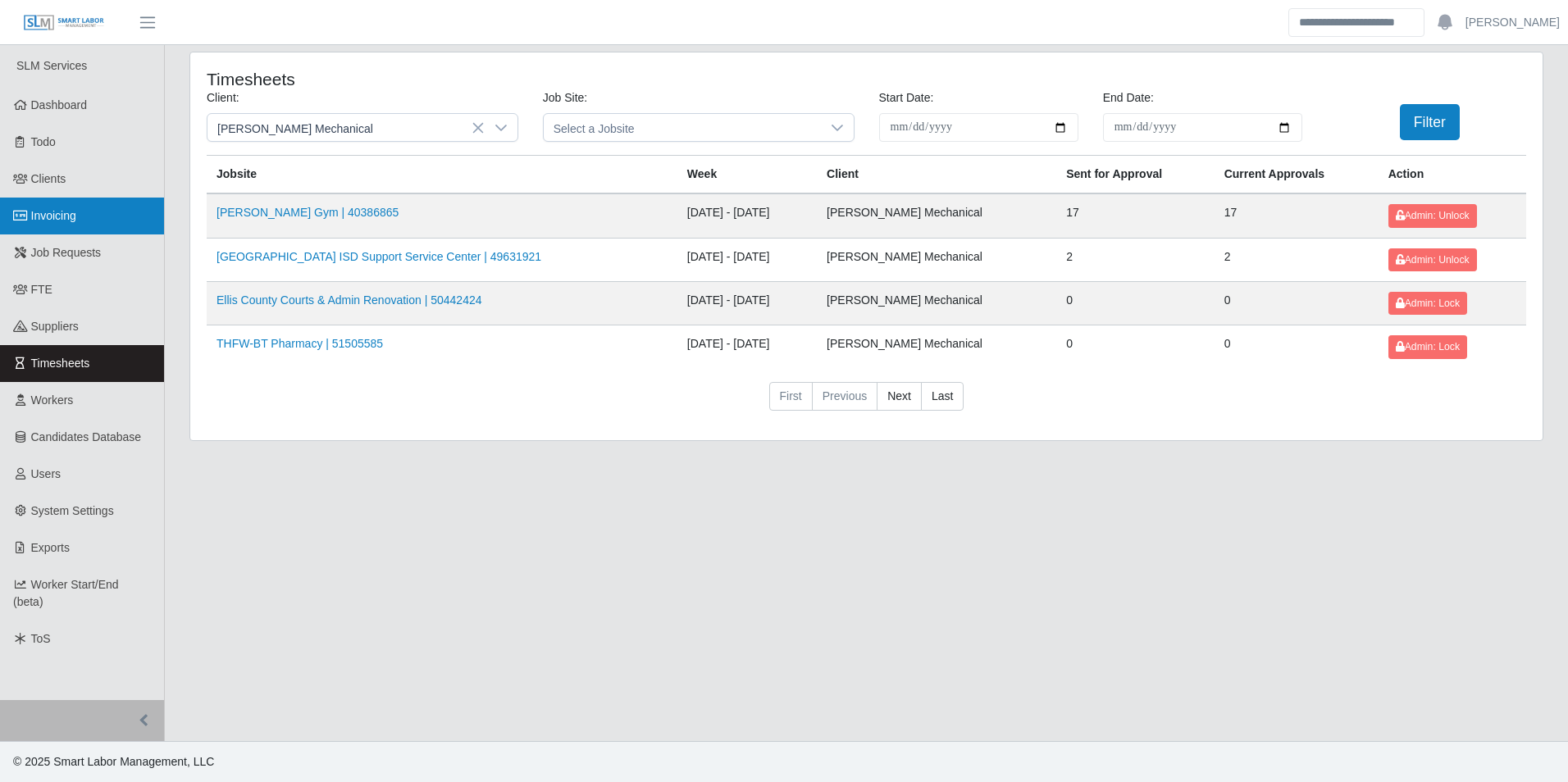
click at [86, 210] on link "Invoicing" at bounding box center [82, 216] width 164 height 37
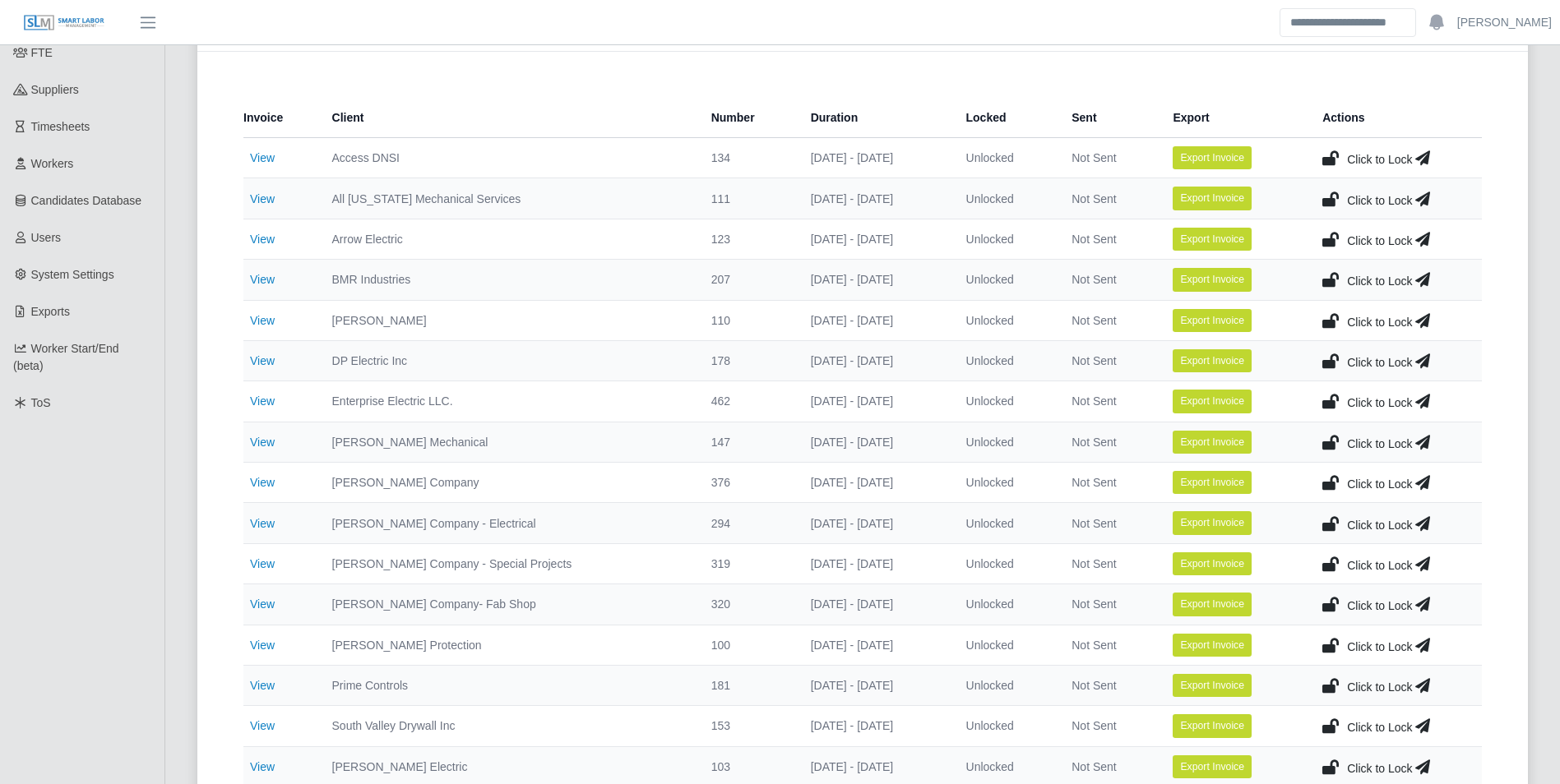
scroll to position [247, 0]
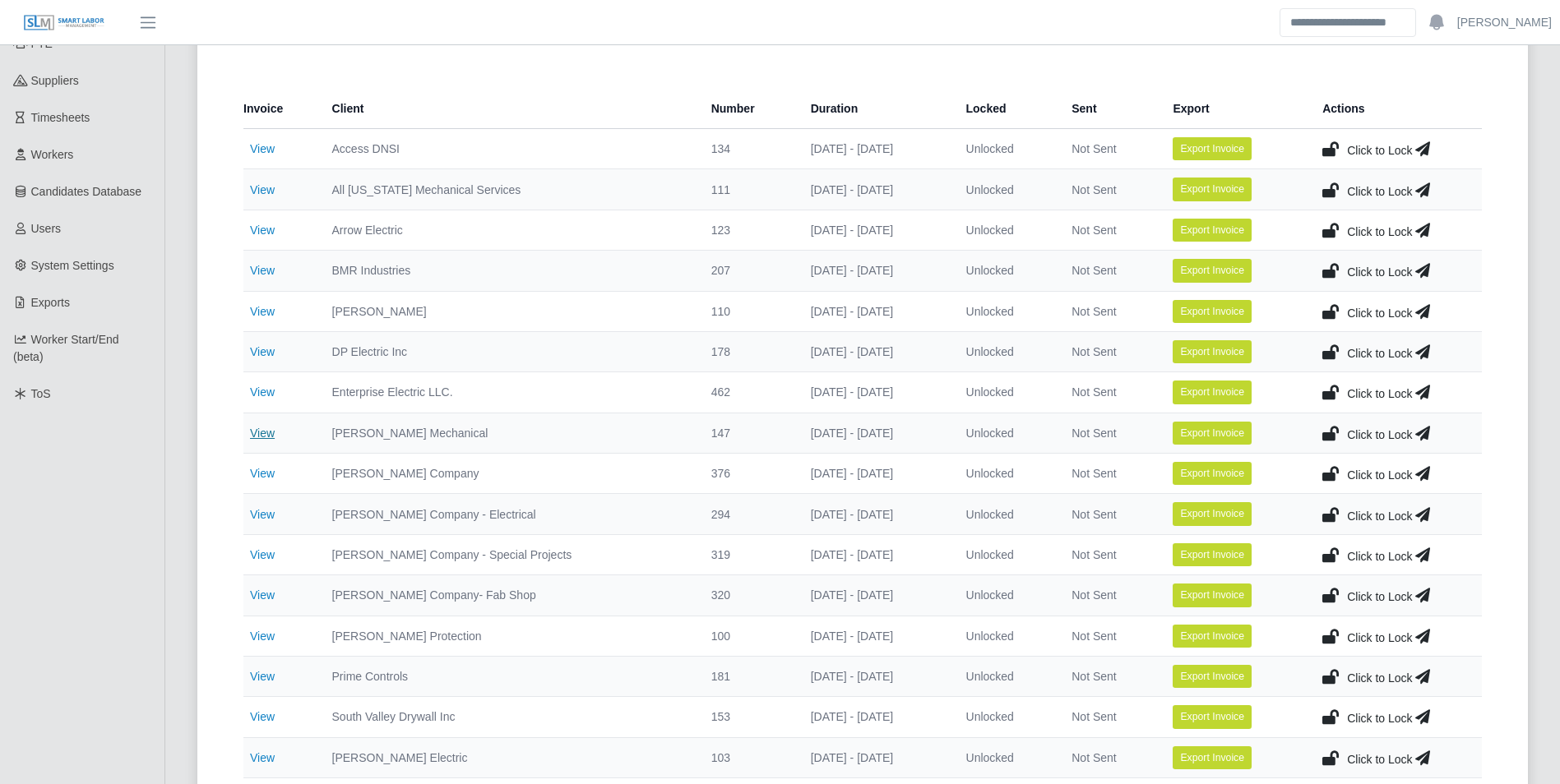
click at [255, 430] on link "View" at bounding box center [263, 434] width 25 height 13
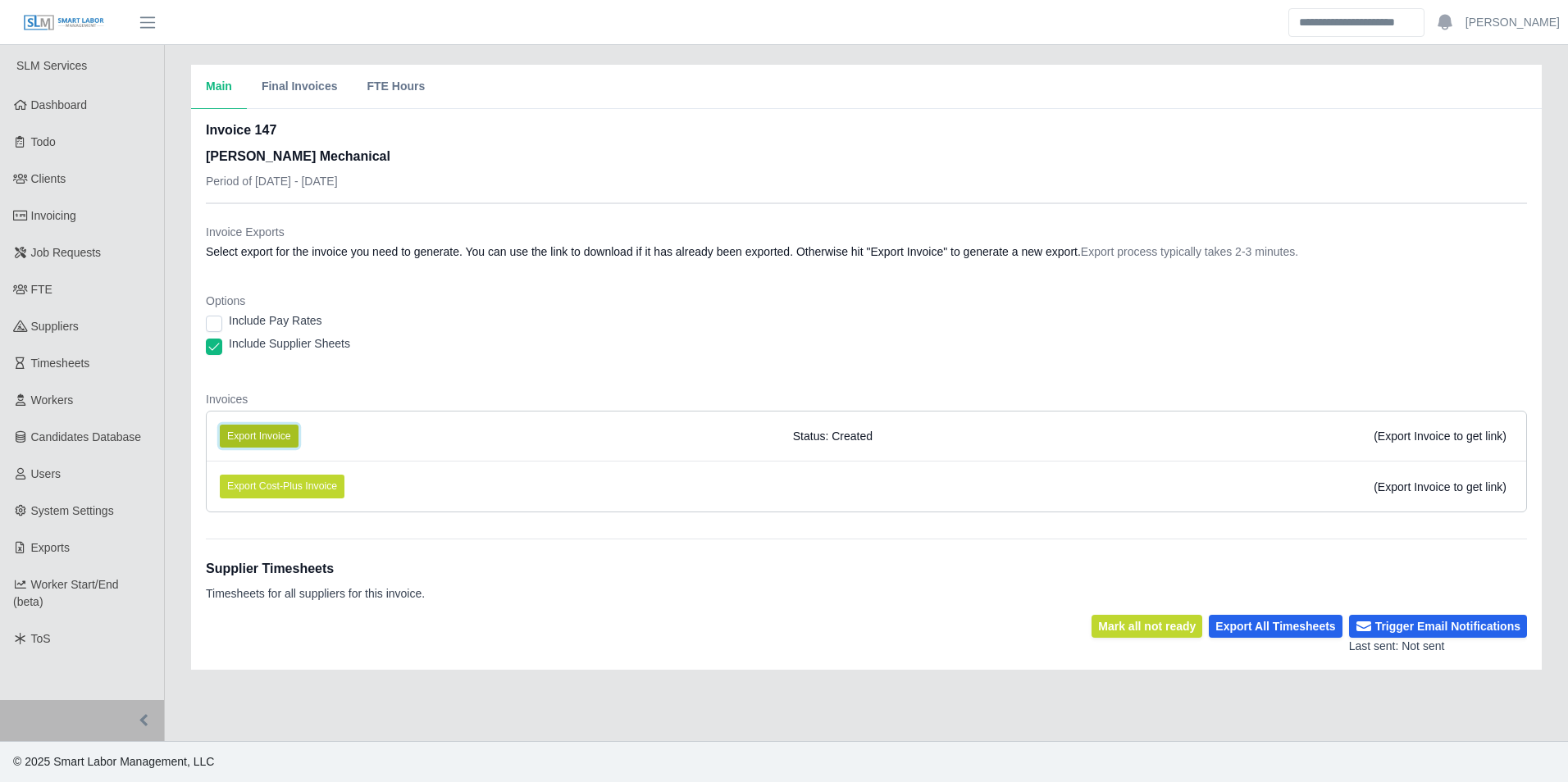
click at [262, 439] on button "Export Invoice" at bounding box center [259, 437] width 79 height 23
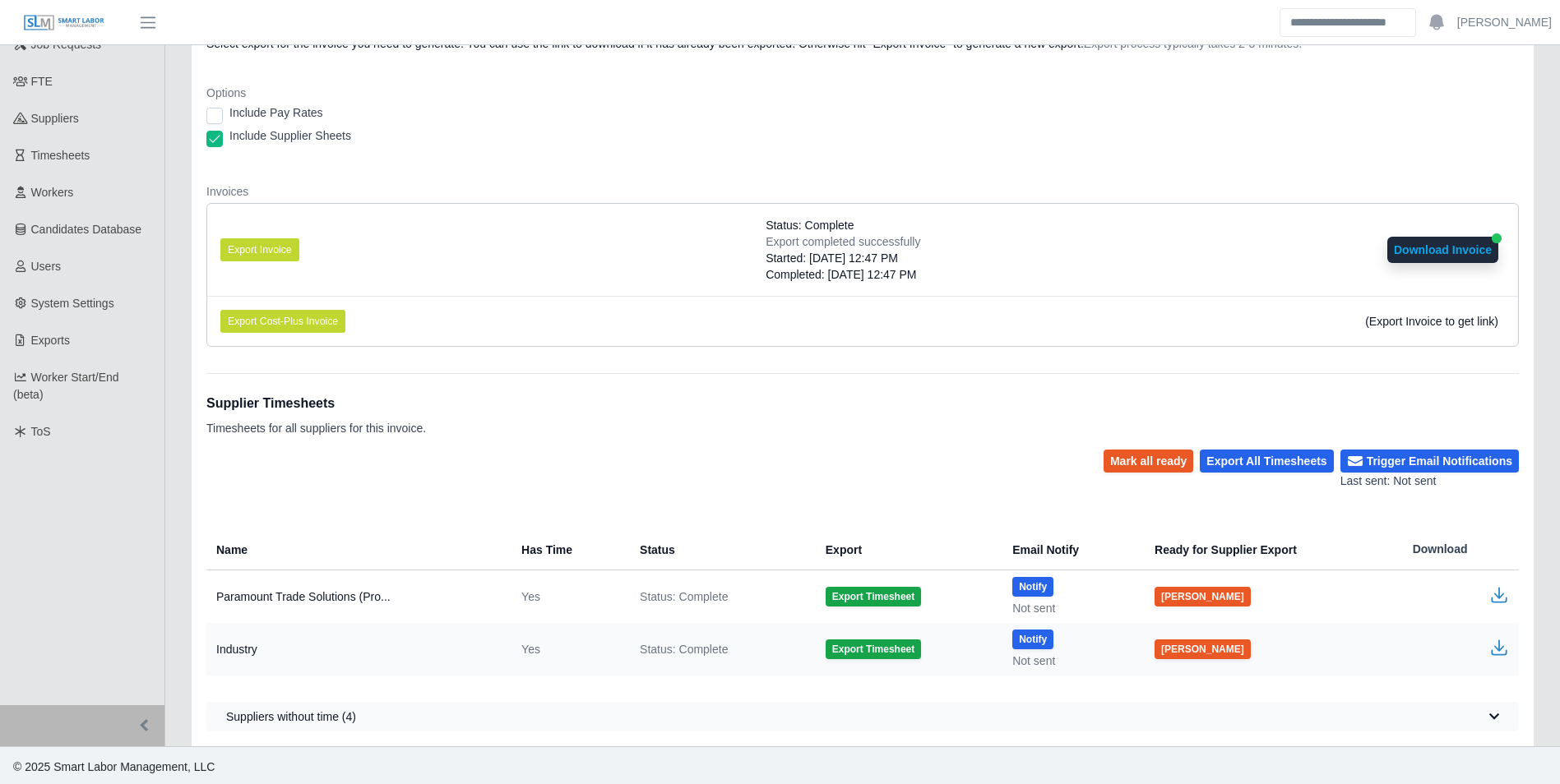
scroll to position [212, 0]
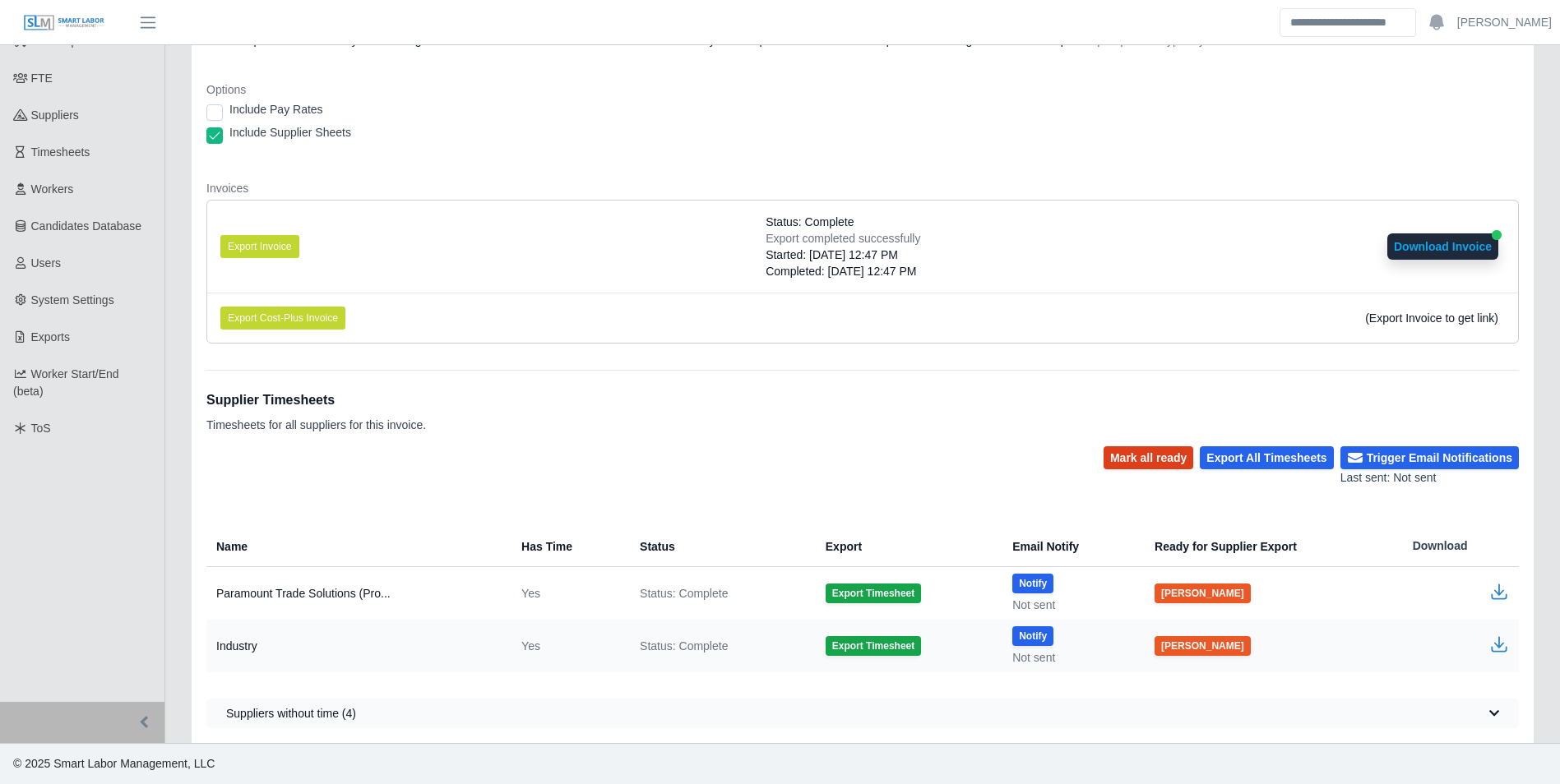
click at [1155, 452] on button "Mark all ready" at bounding box center [1148, 458] width 89 height 23
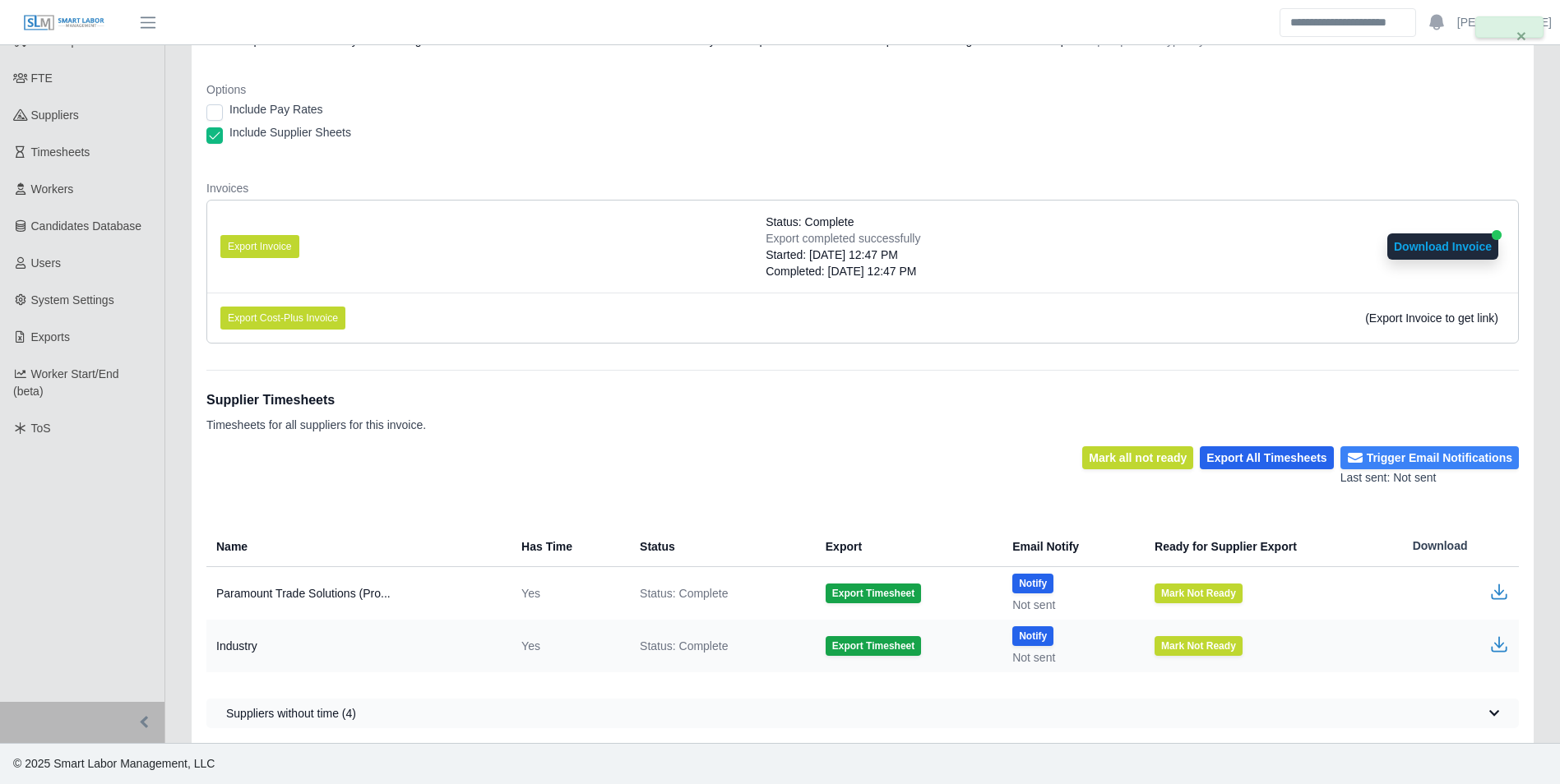
click at [1407, 451] on button "Trigger Email Notifications" at bounding box center [1430, 458] width 179 height 23
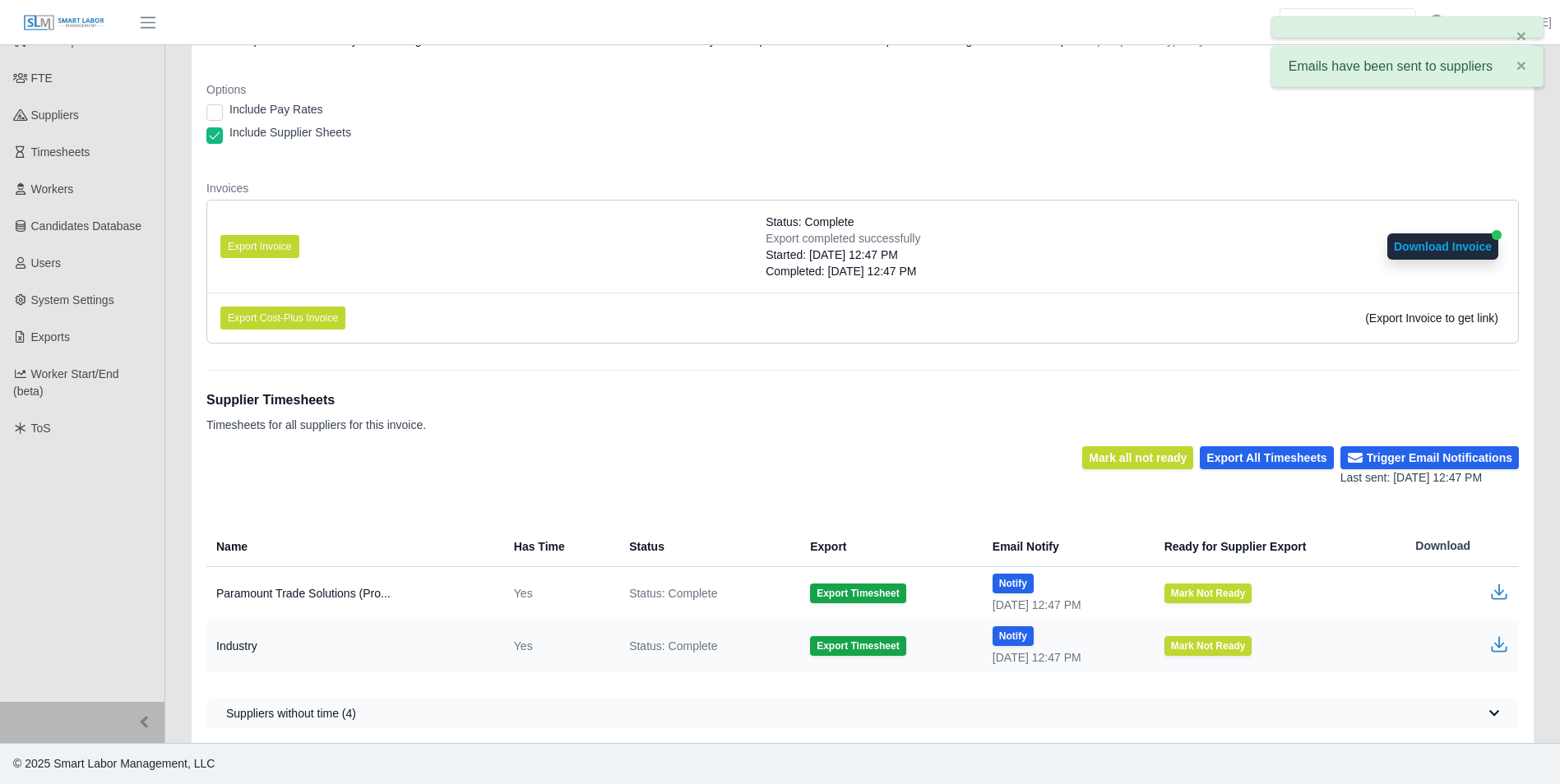
scroll to position [0, 0]
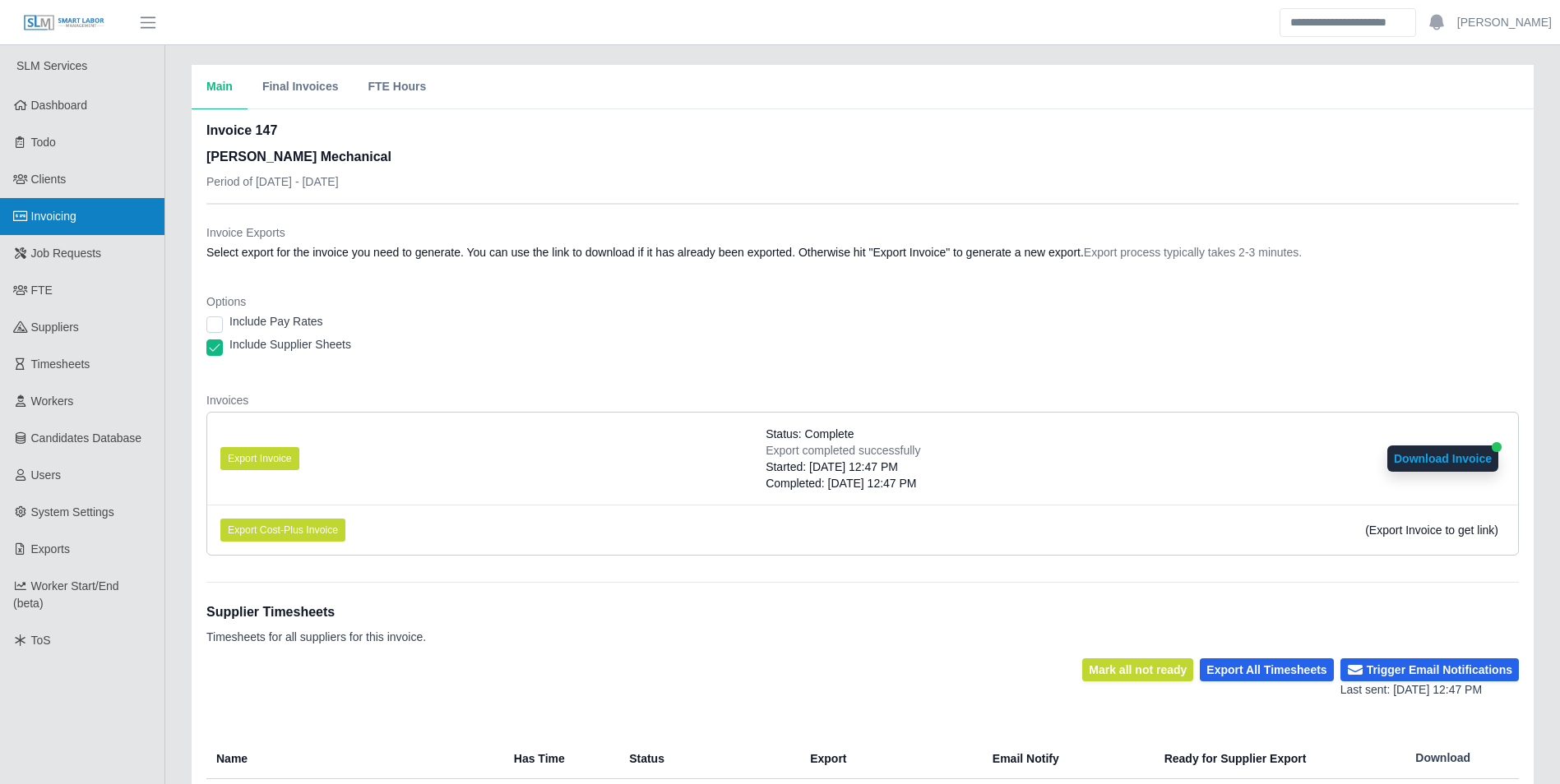
click at [83, 219] on link "Invoicing" at bounding box center [82, 217] width 164 height 37
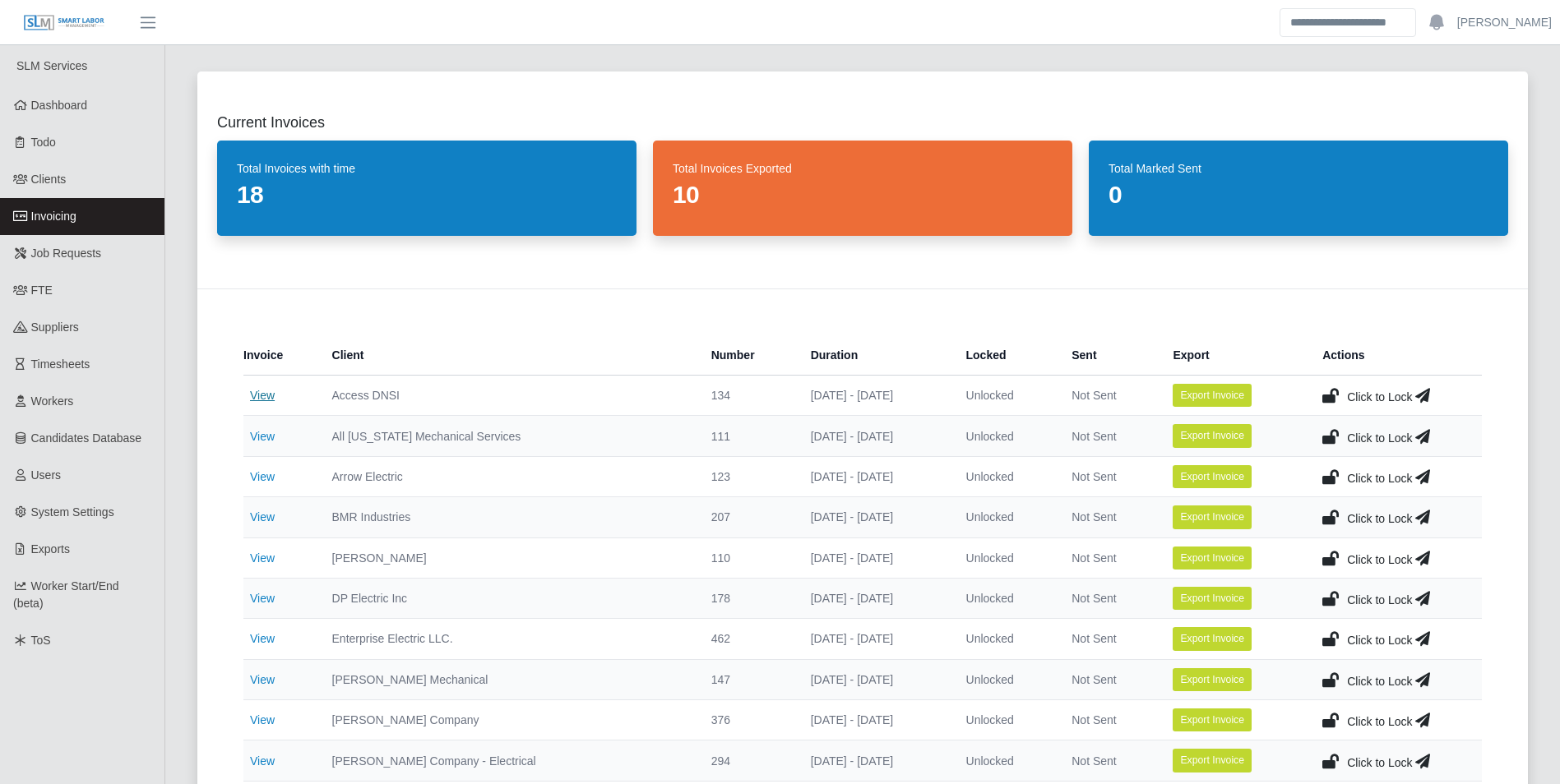
click at [267, 391] on link "View" at bounding box center [263, 395] width 25 height 13
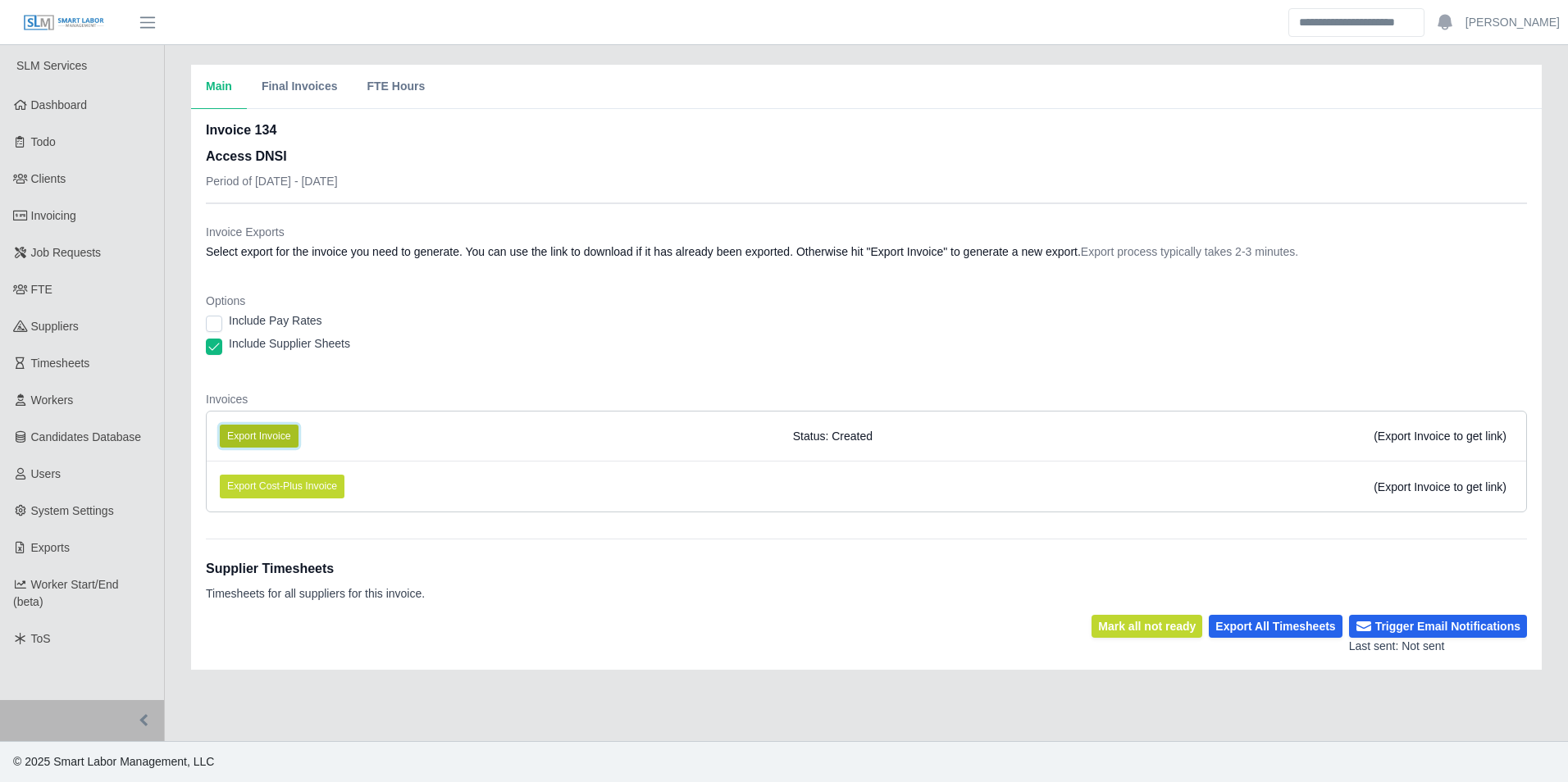
click at [273, 431] on button "Export Invoice" at bounding box center [259, 437] width 79 height 23
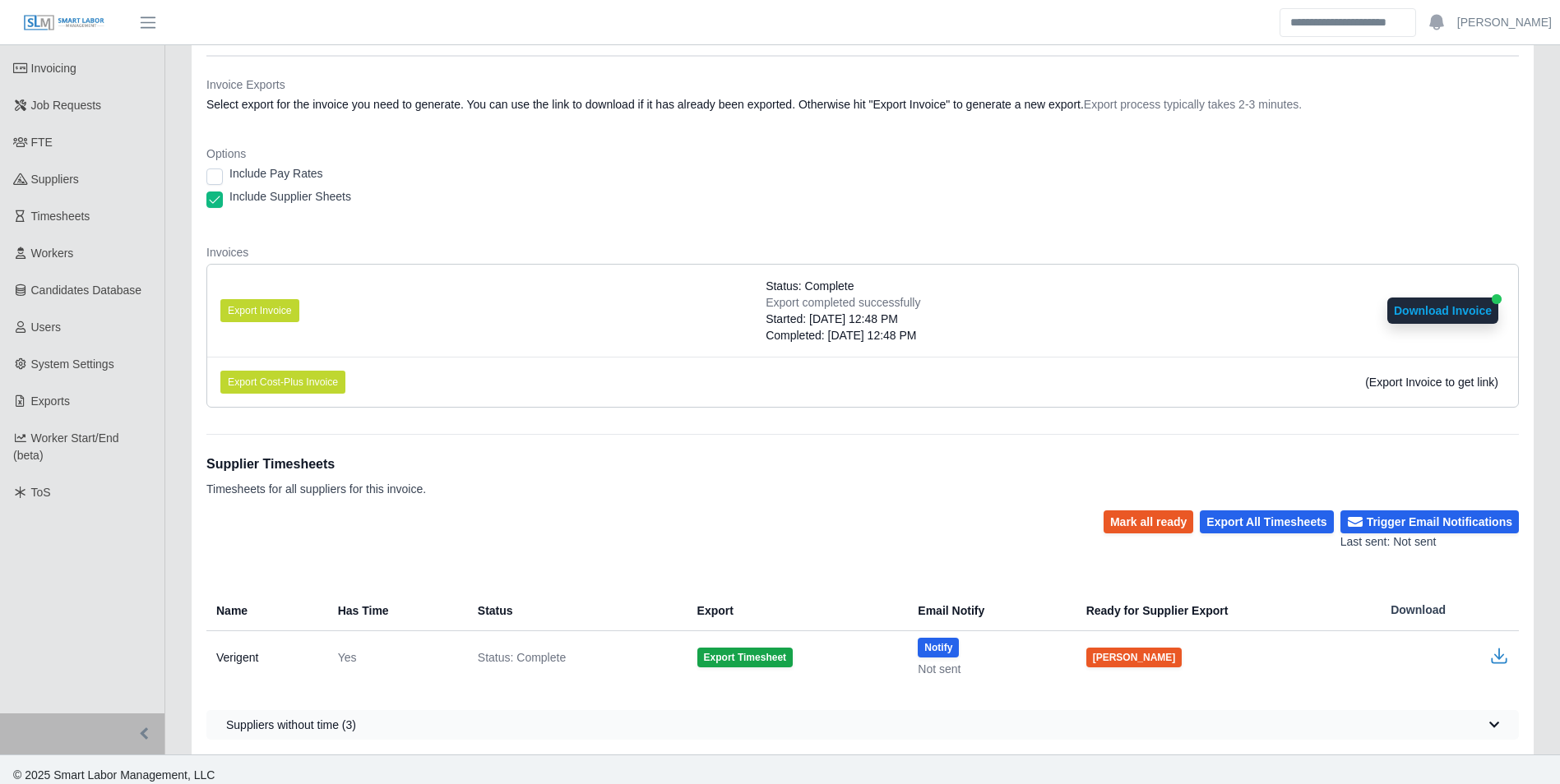
scroll to position [159, 0]
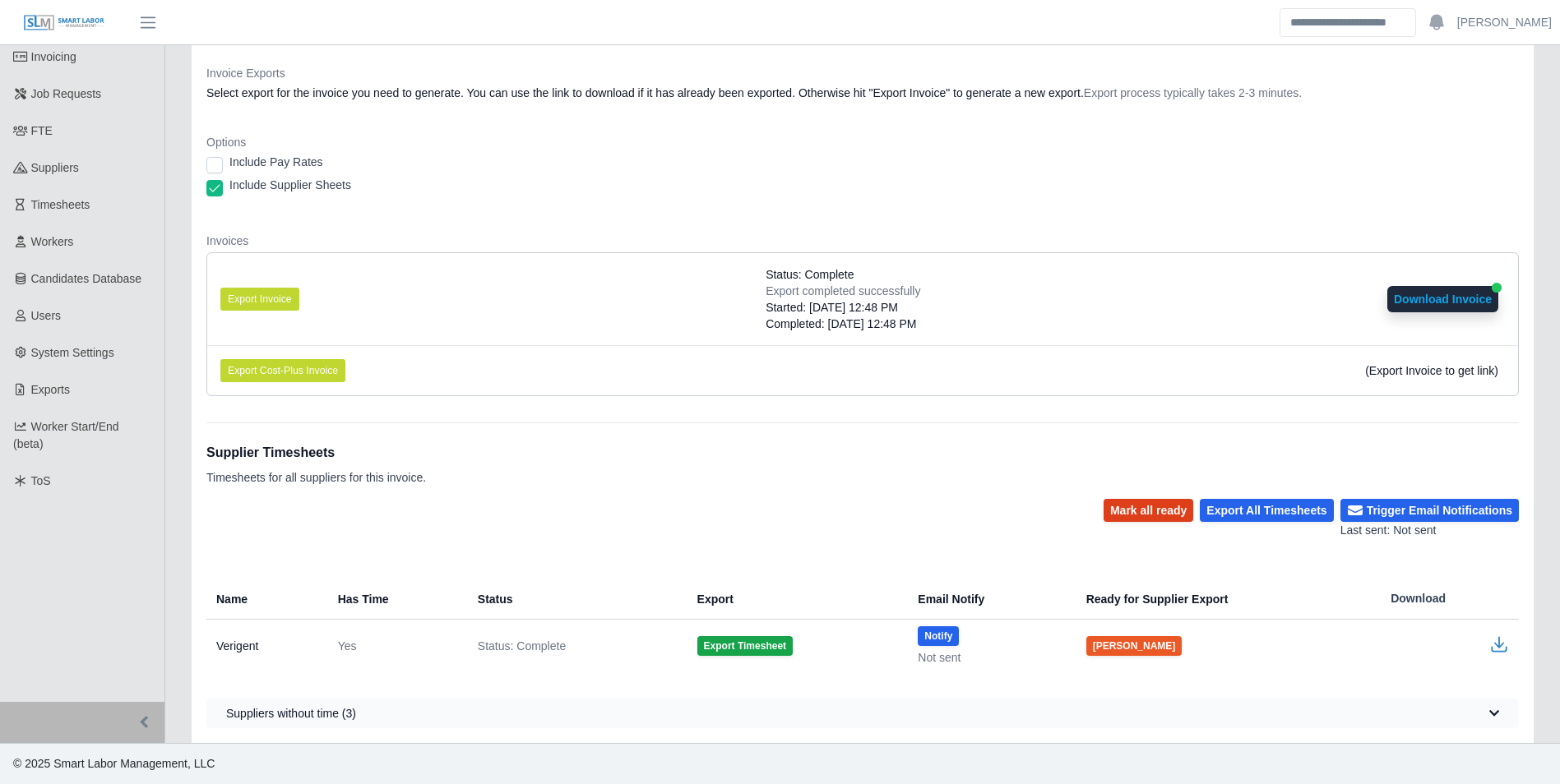
click at [1159, 517] on button "Mark all ready" at bounding box center [1148, 510] width 89 height 23
click at [1405, 514] on button "Trigger Email Notifications" at bounding box center [1430, 510] width 179 height 23
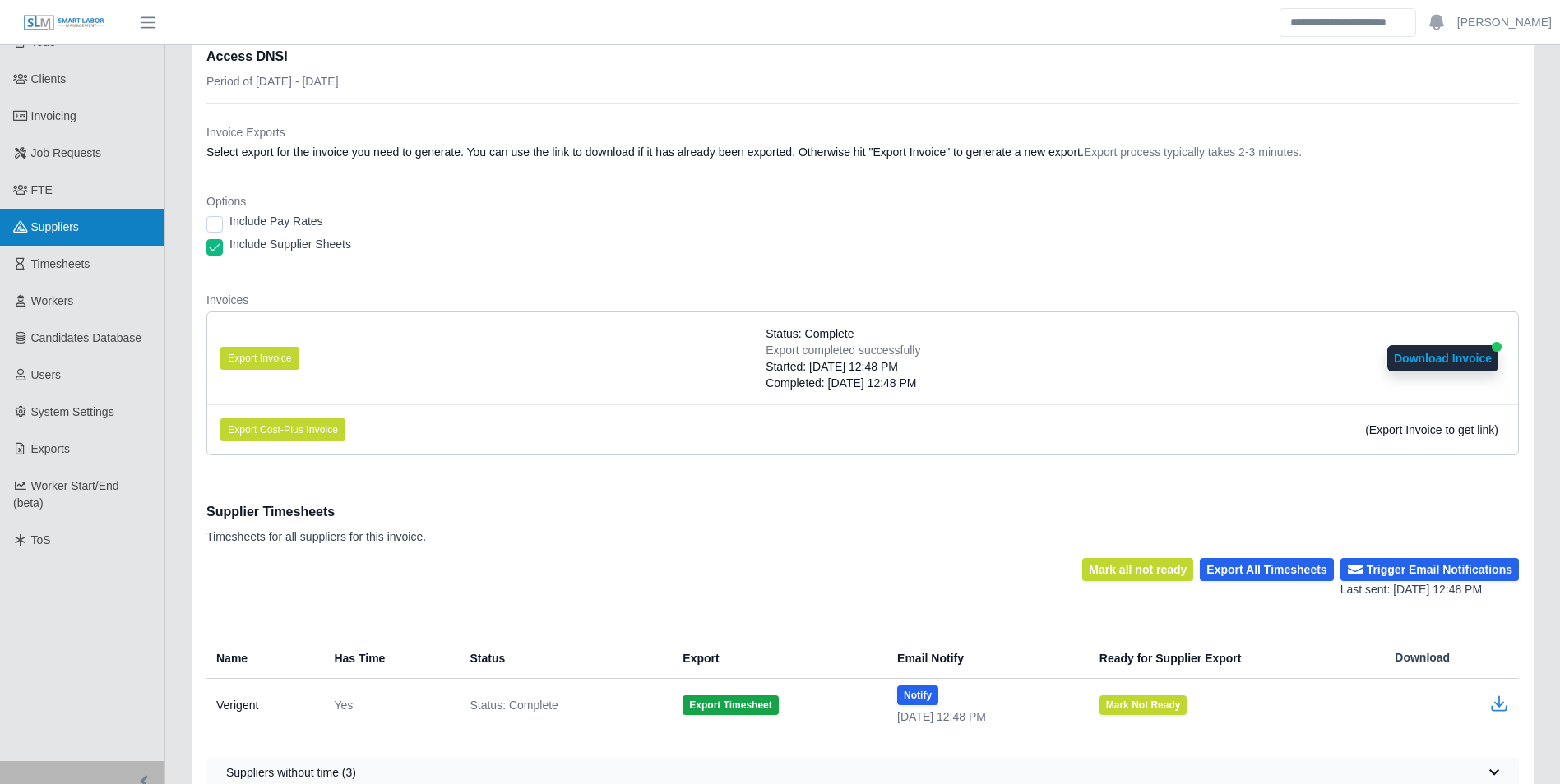
scroll to position [78, 0]
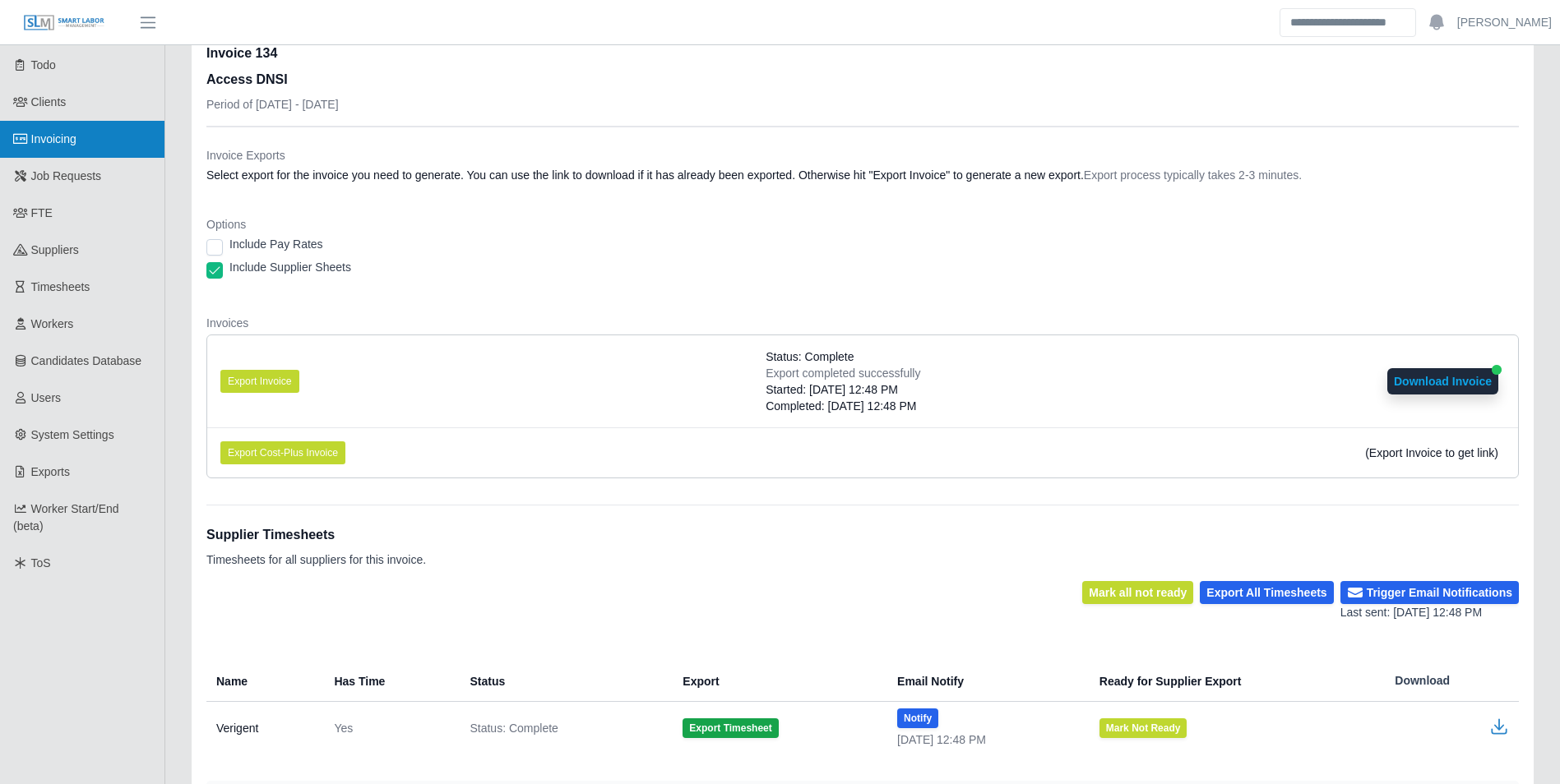
click at [77, 145] on span "Invoicing" at bounding box center [53, 139] width 45 height 13
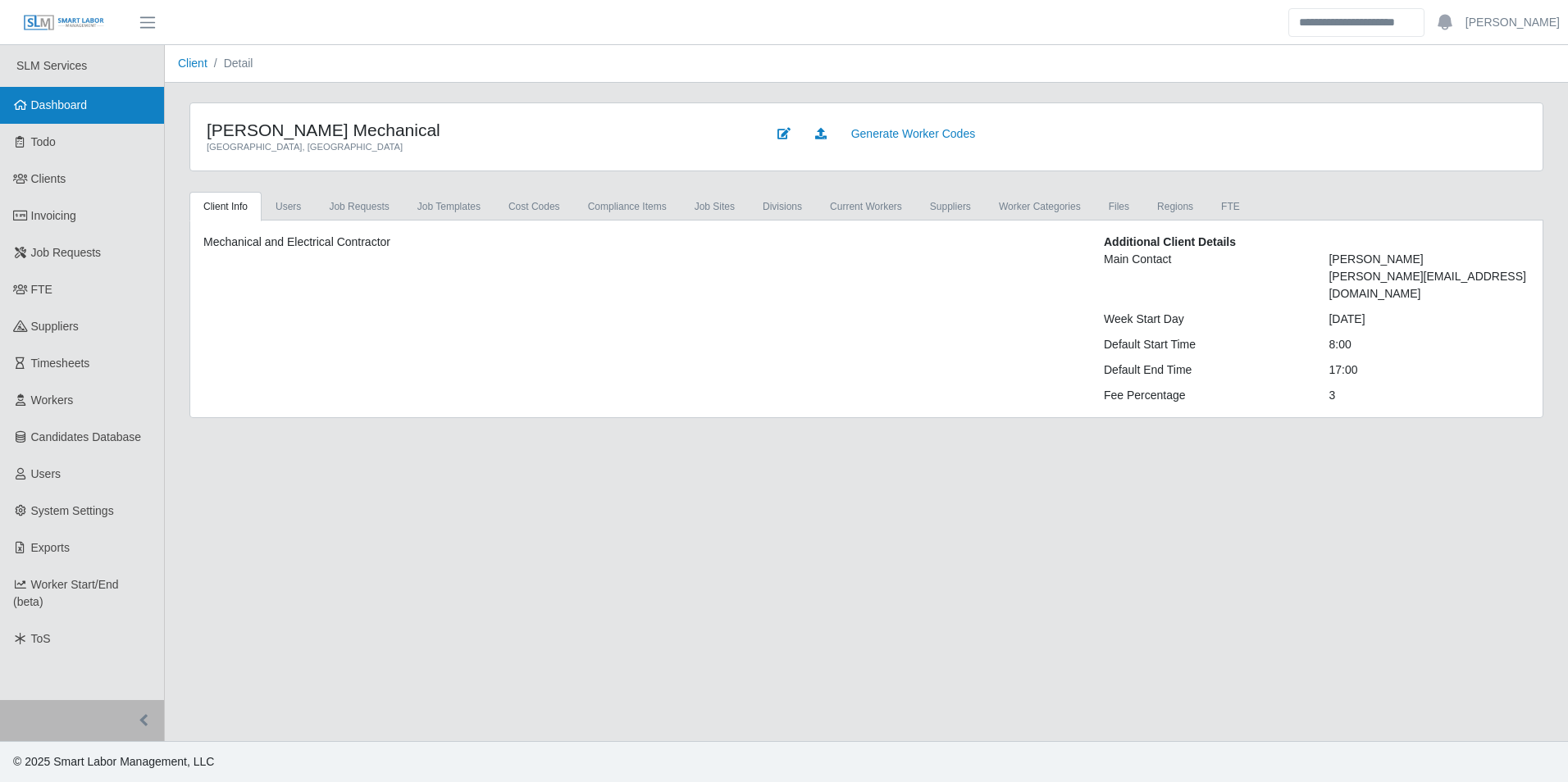
click at [77, 109] on span "Dashboard" at bounding box center [59, 105] width 57 height 13
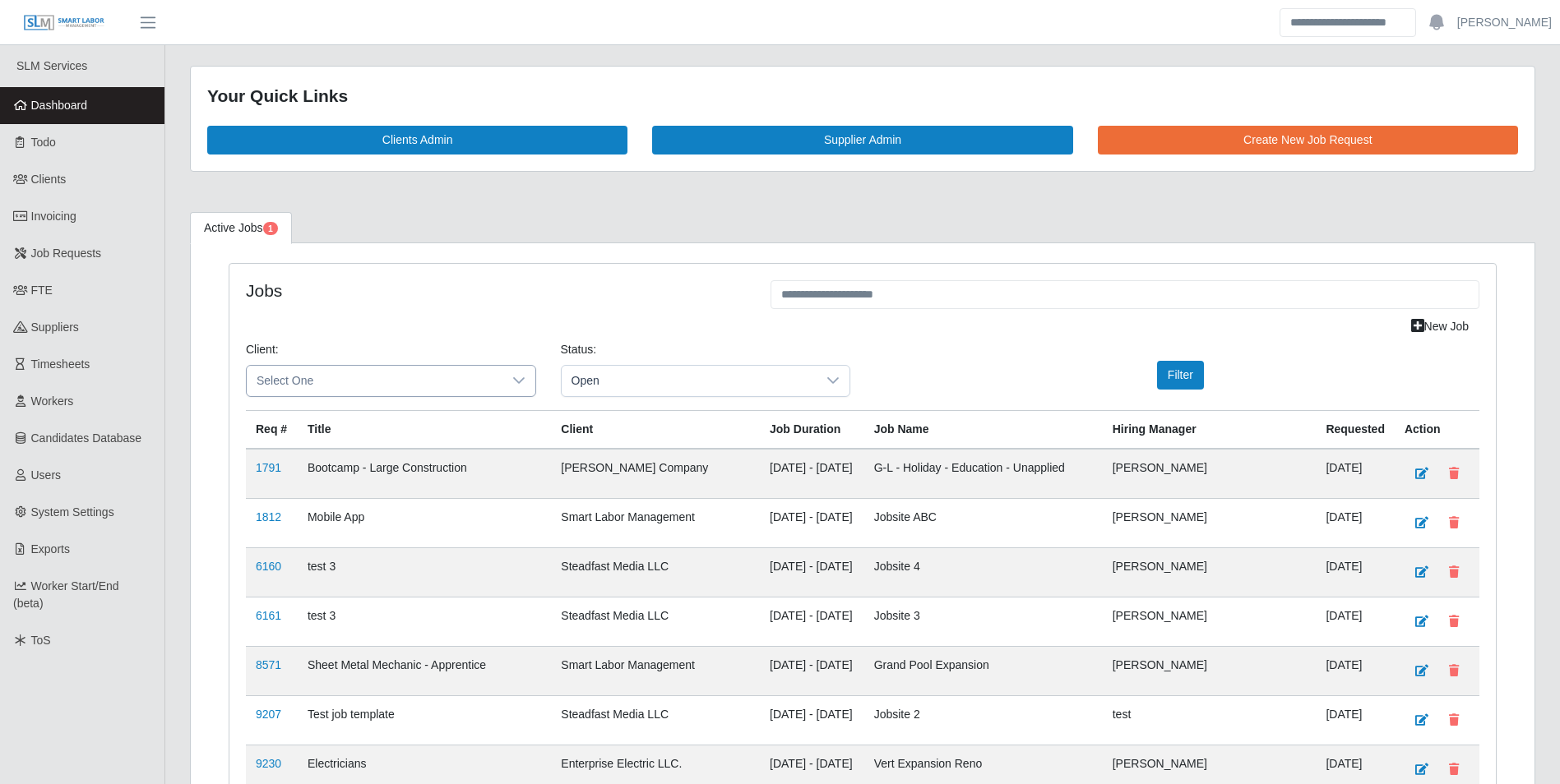
click at [522, 377] on icon at bounding box center [519, 380] width 13 height 13
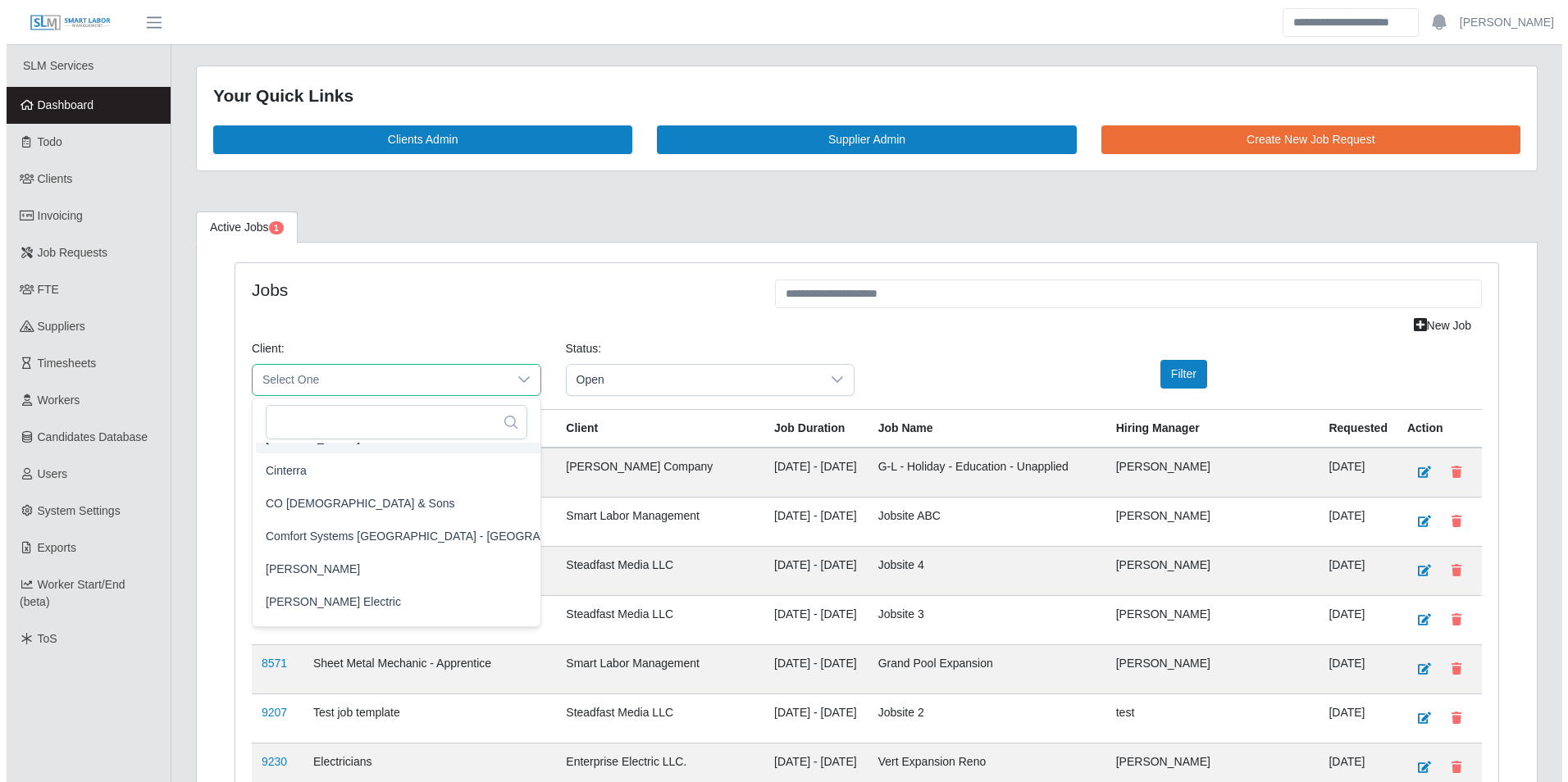
scroll to position [492, 0]
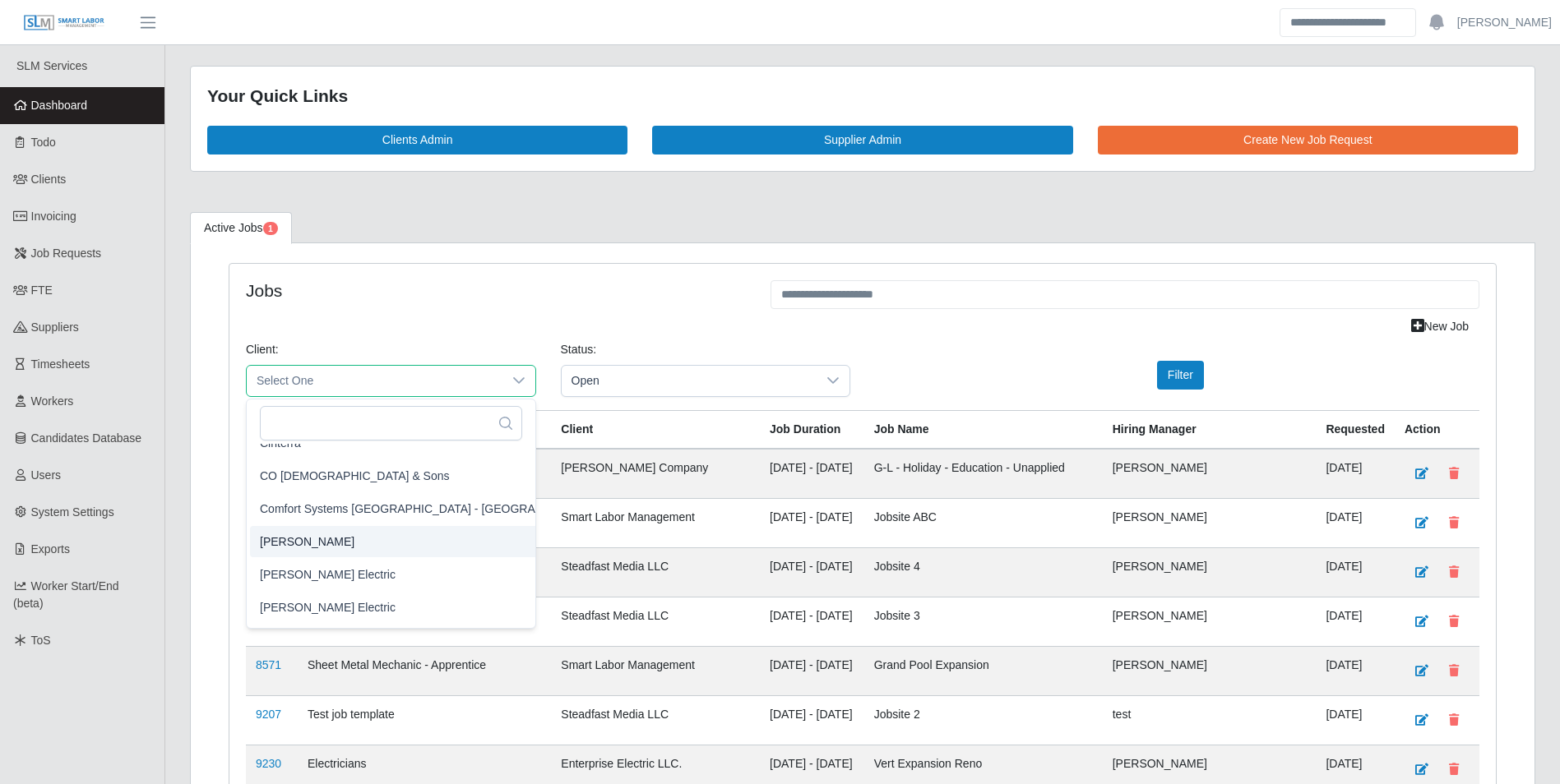
click at [327, 538] on li "CS Erickson" at bounding box center [430, 541] width 361 height 31
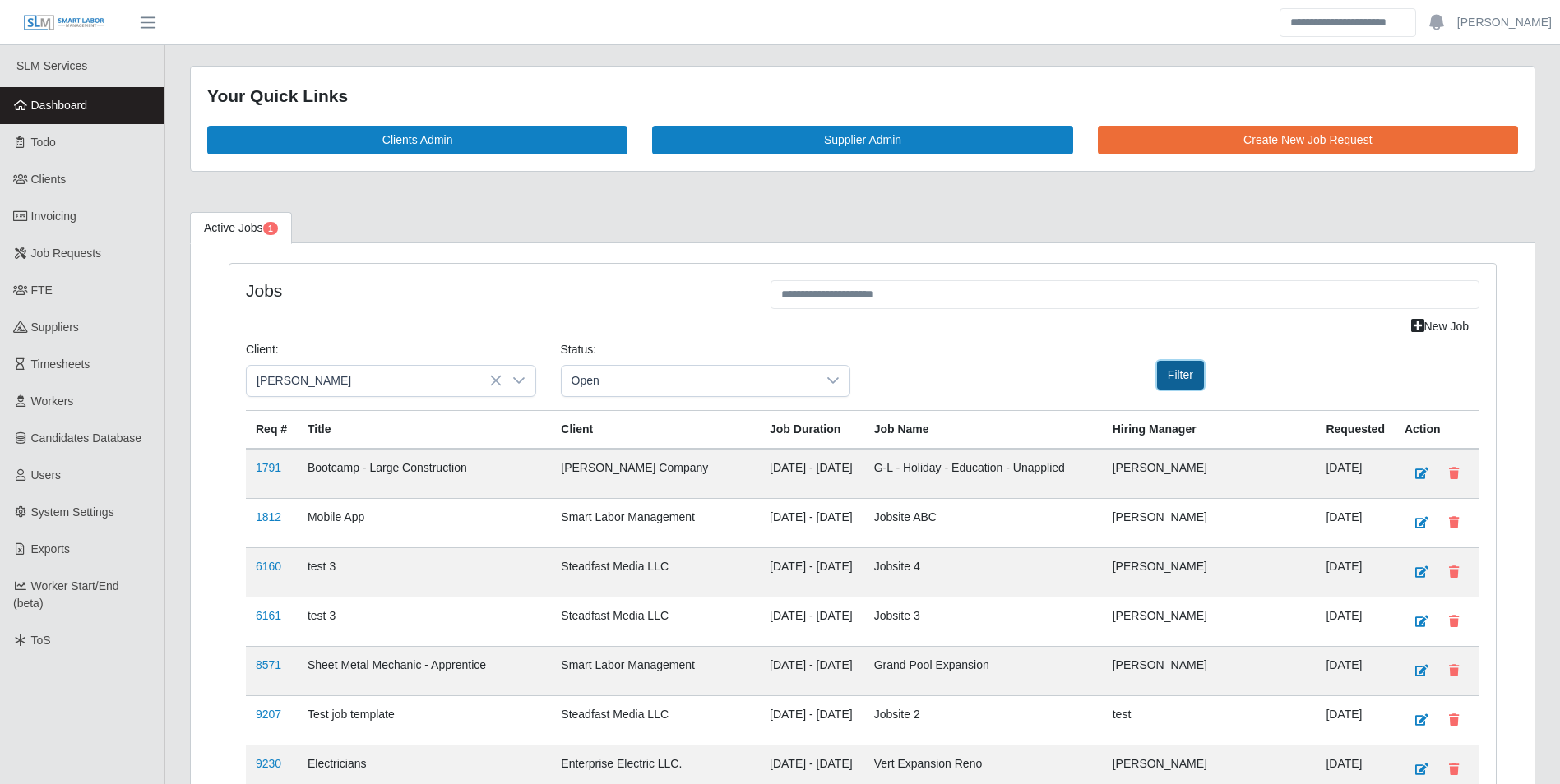
click at [1177, 380] on button "Filter" at bounding box center [1180, 375] width 47 height 28
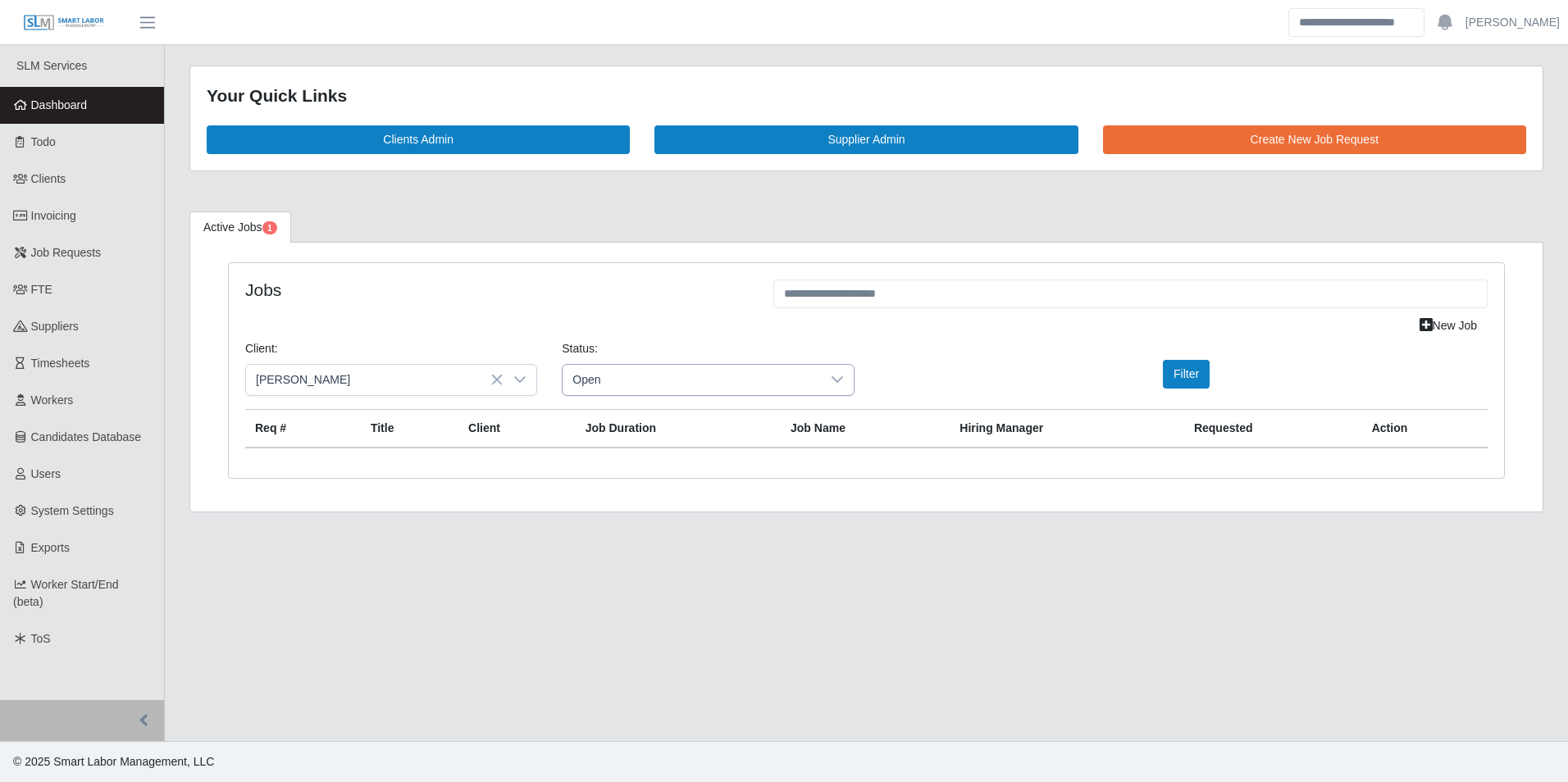
click at [849, 392] on div at bounding box center [837, 380] width 32 height 30
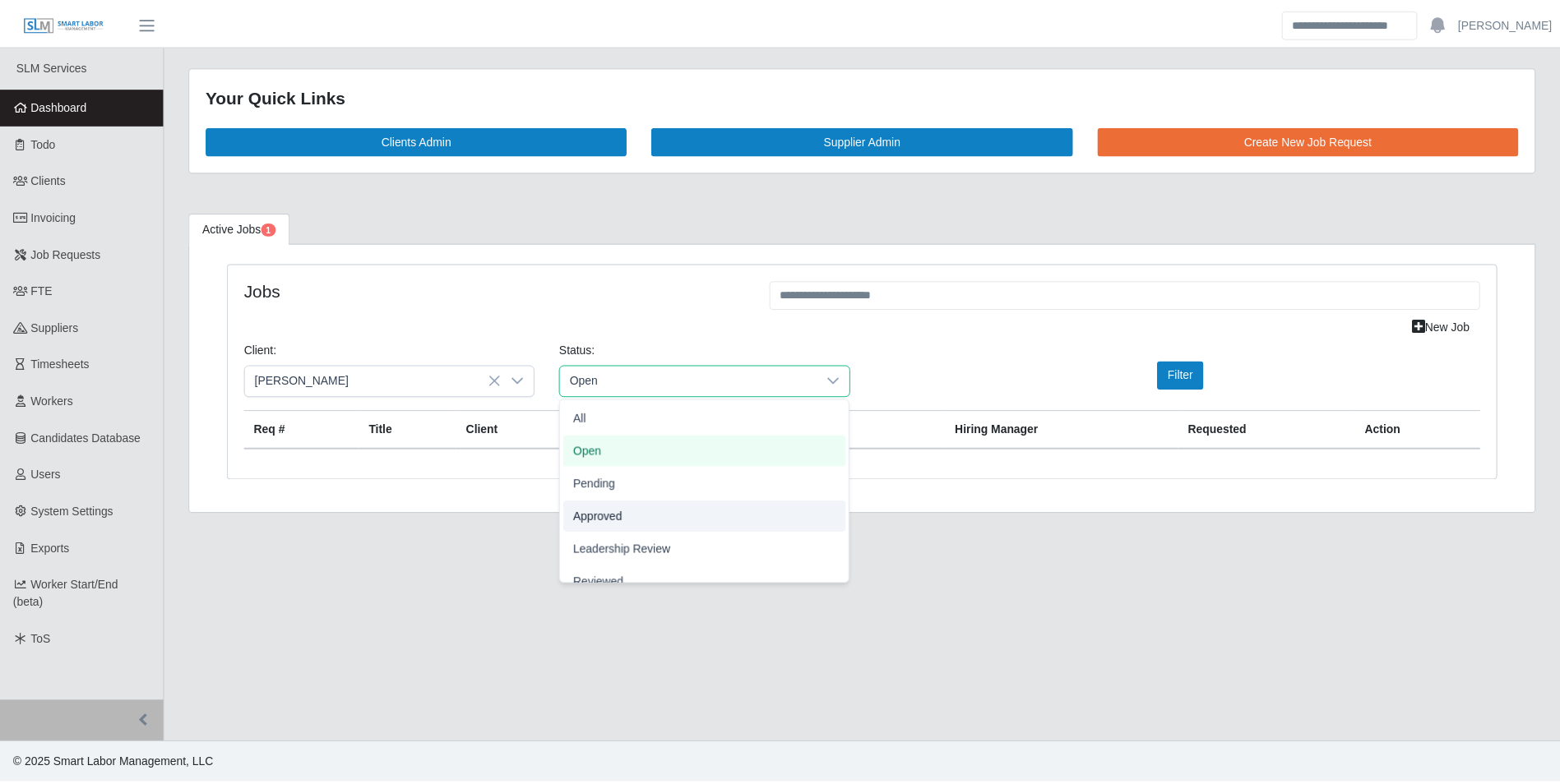
scroll to position [51, 0]
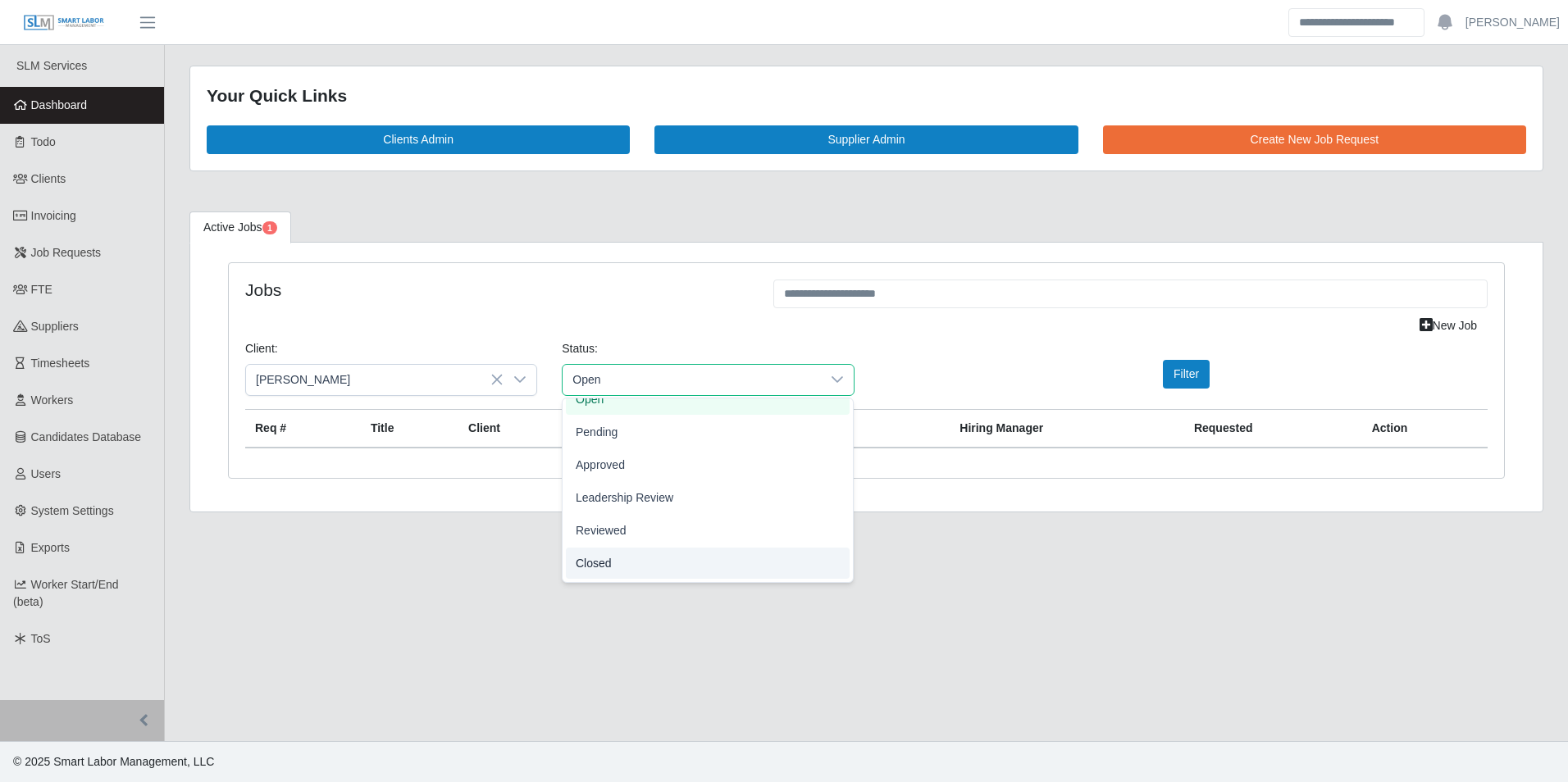
click at [620, 562] on li "Closed" at bounding box center [707, 562] width 284 height 31
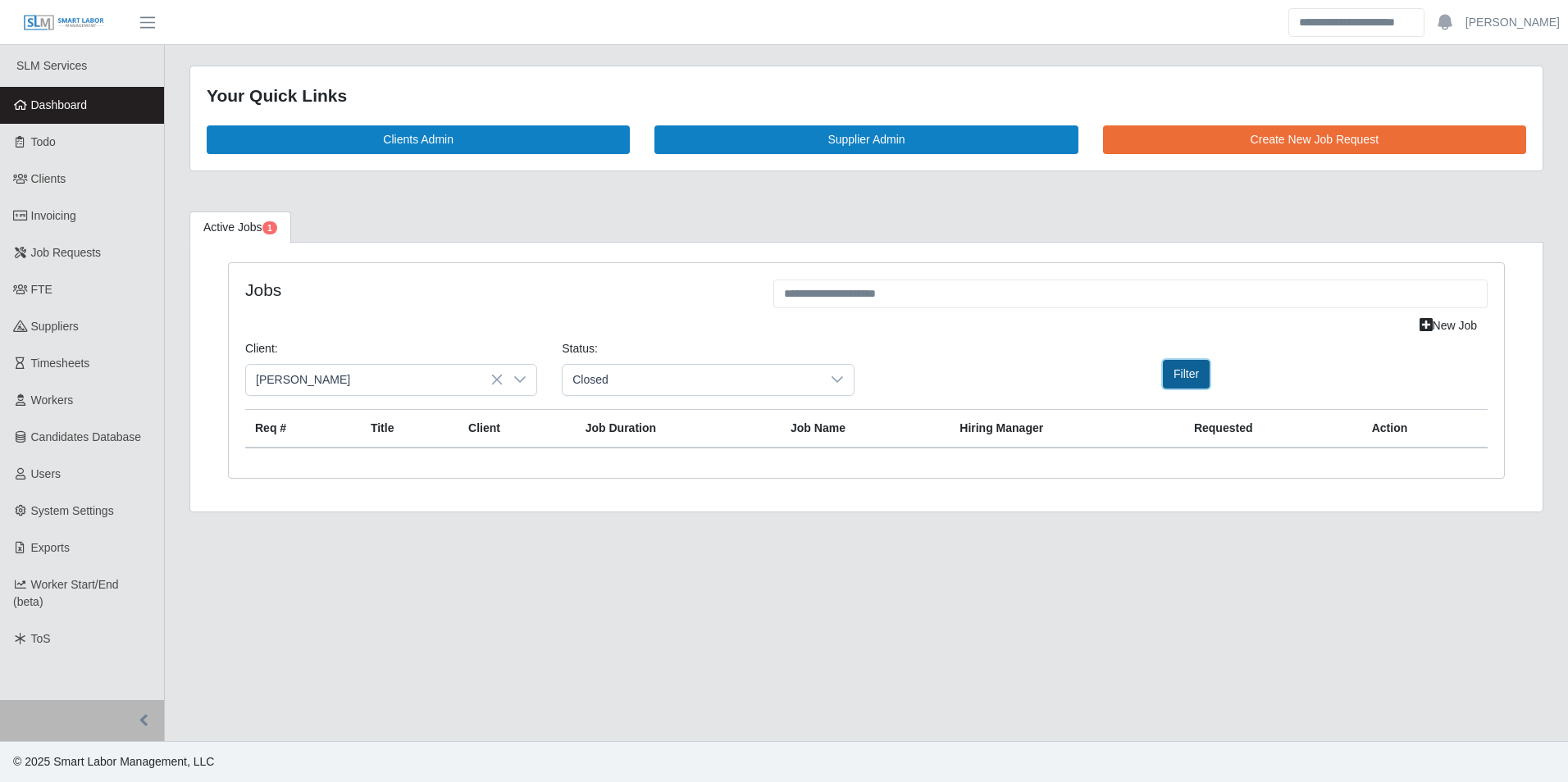
click at [1175, 379] on button "Filter" at bounding box center [1186, 374] width 47 height 28
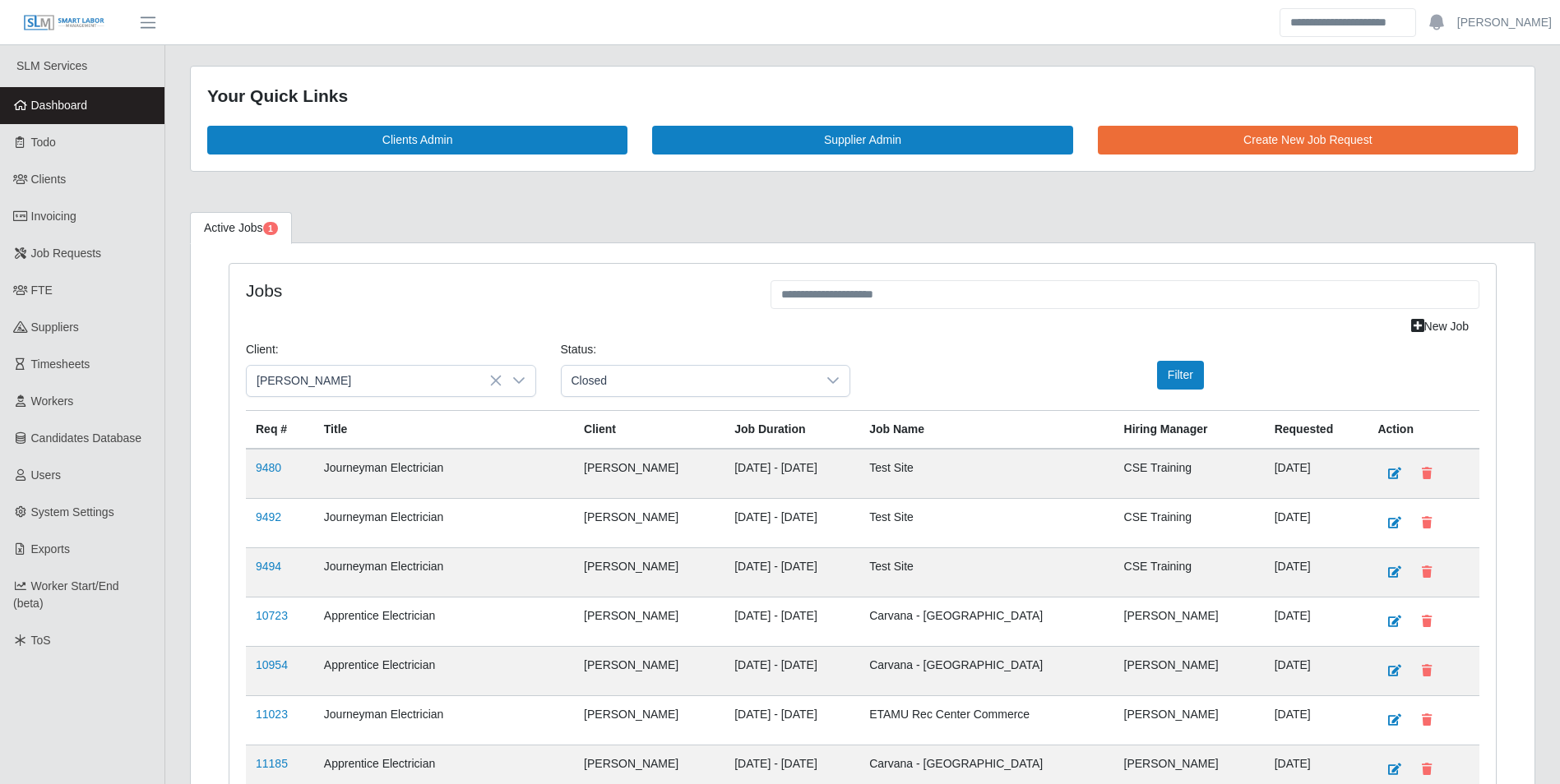
click at [56, 112] on span "Dashboard" at bounding box center [59, 105] width 57 height 13
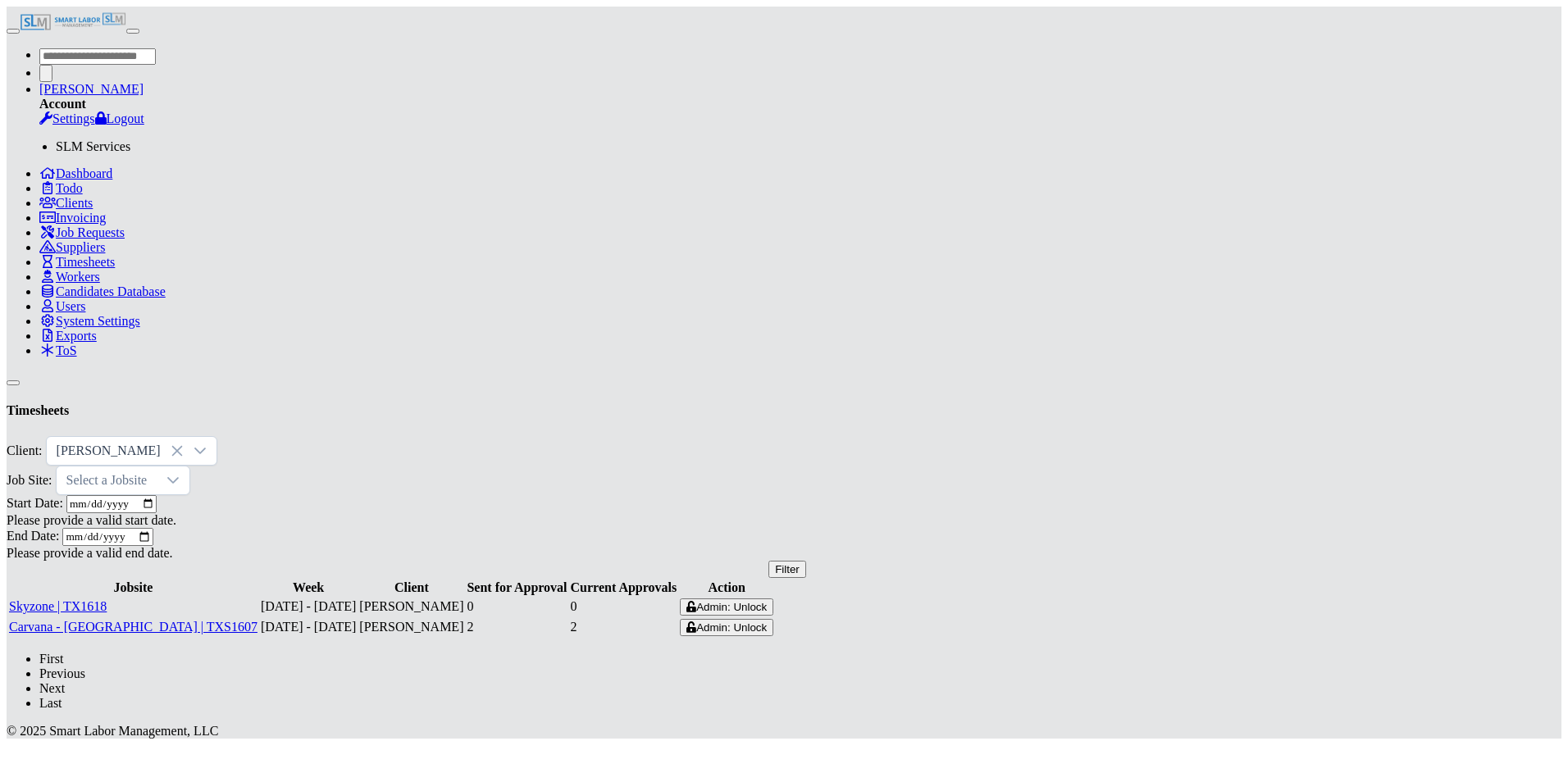
click at [106, 600] on link "Skyzone | TX1618" at bounding box center [57, 606] width 97 height 14
click at [156, 495] on input "**********" at bounding box center [111, 504] width 90 height 18
type input "**********"
click at [152, 528] on input "**********" at bounding box center [107, 537] width 90 height 18
type input "**********"
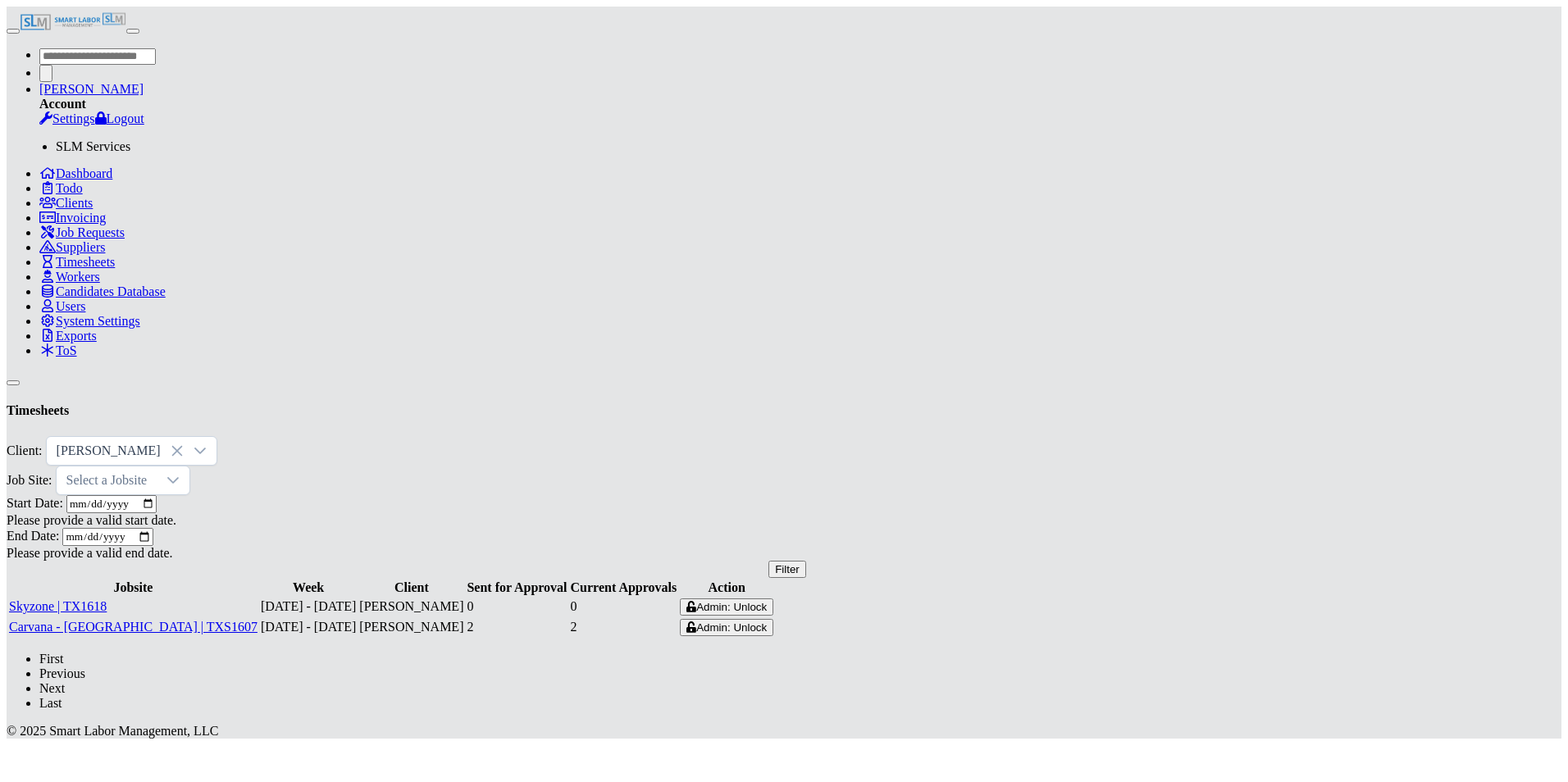
drag, startPoint x: 1422, startPoint y: 126, endPoint x: 1409, endPoint y: 127, distance: 13.0
click at [806, 561] on button "Filter" at bounding box center [787, 569] width 37 height 17
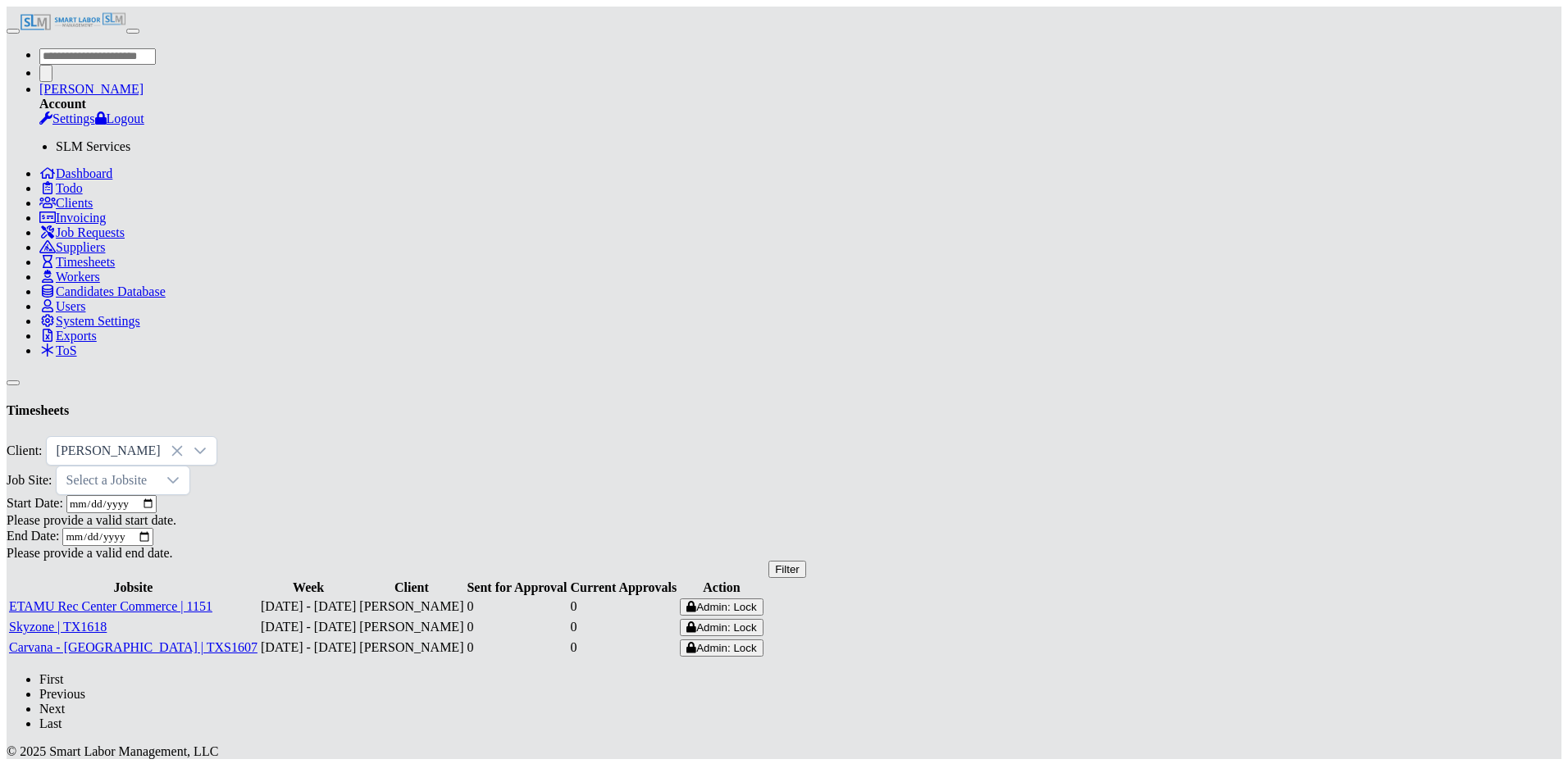
click at [212, 600] on link "ETAMU Rec Center Commerce | 1151" at bounding box center [111, 606] width 203 height 14
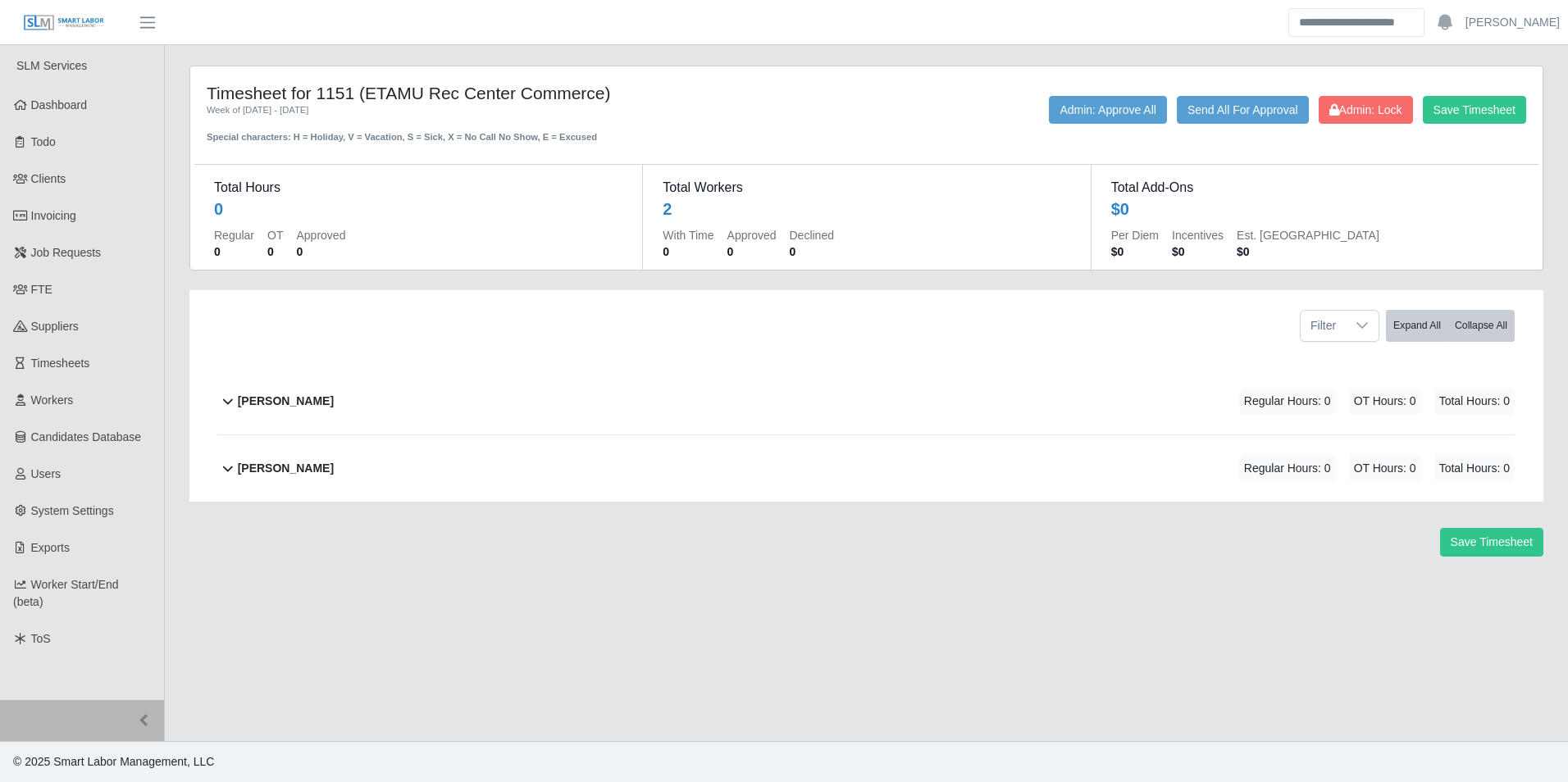
click at [334, 395] on b "[PERSON_NAME]" at bounding box center [285, 401] width 96 height 17
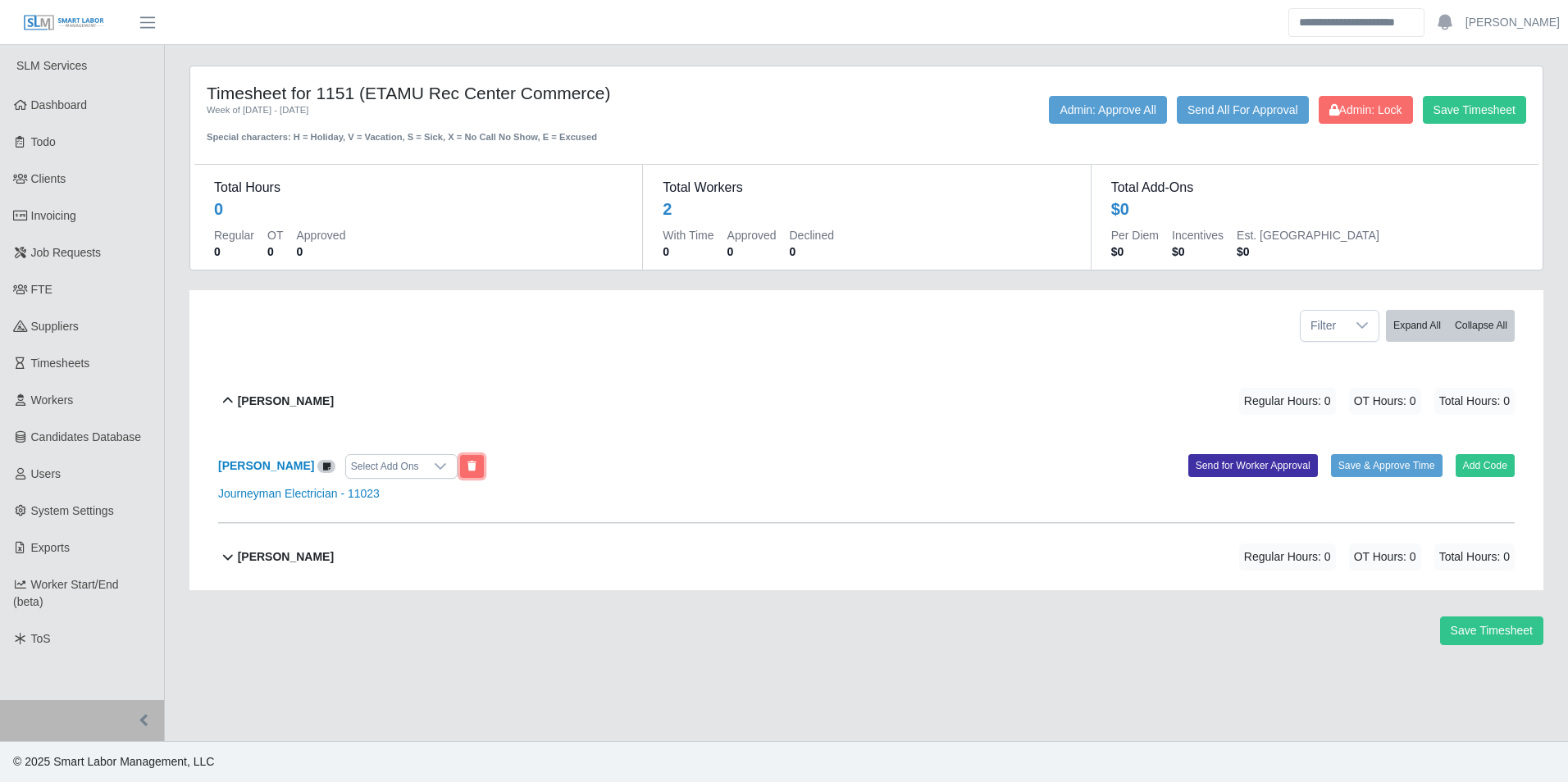
click at [477, 465] on icon at bounding box center [472, 467] width 9 height 10
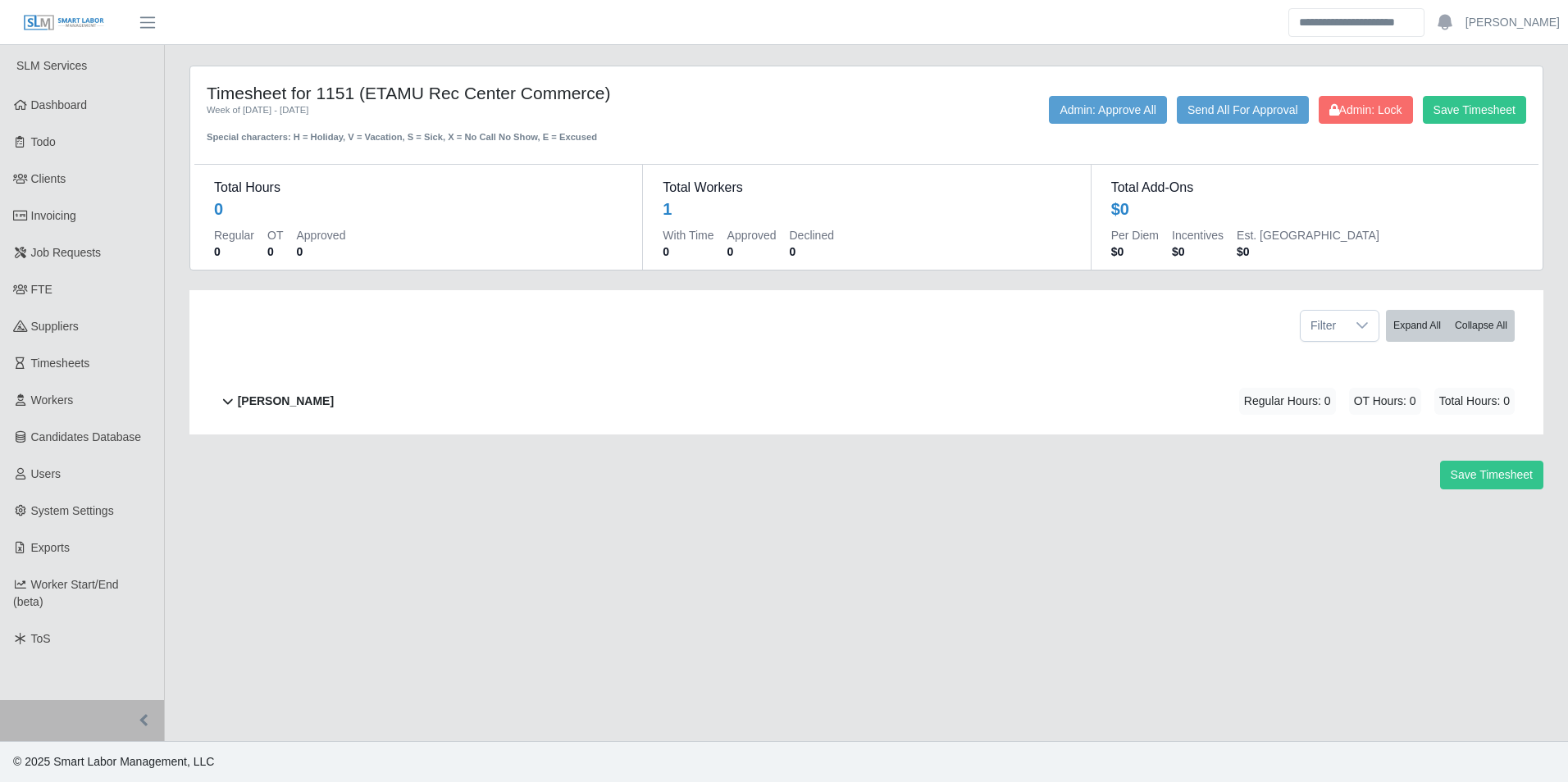
click at [334, 414] on div "[PERSON_NAME]" at bounding box center [285, 401] width 96 height 27
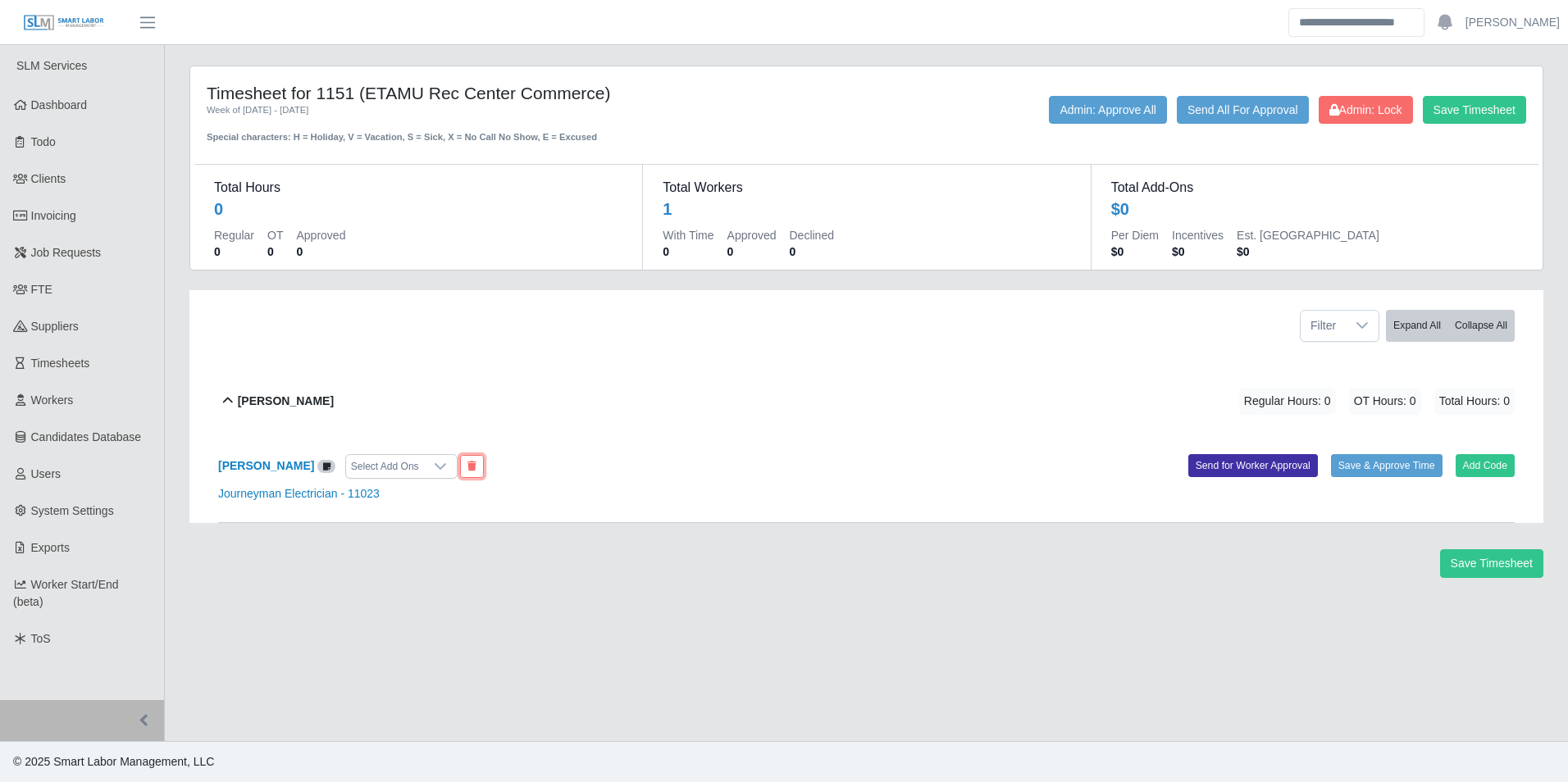
click at [484, 468] on button at bounding box center [472, 467] width 24 height 23
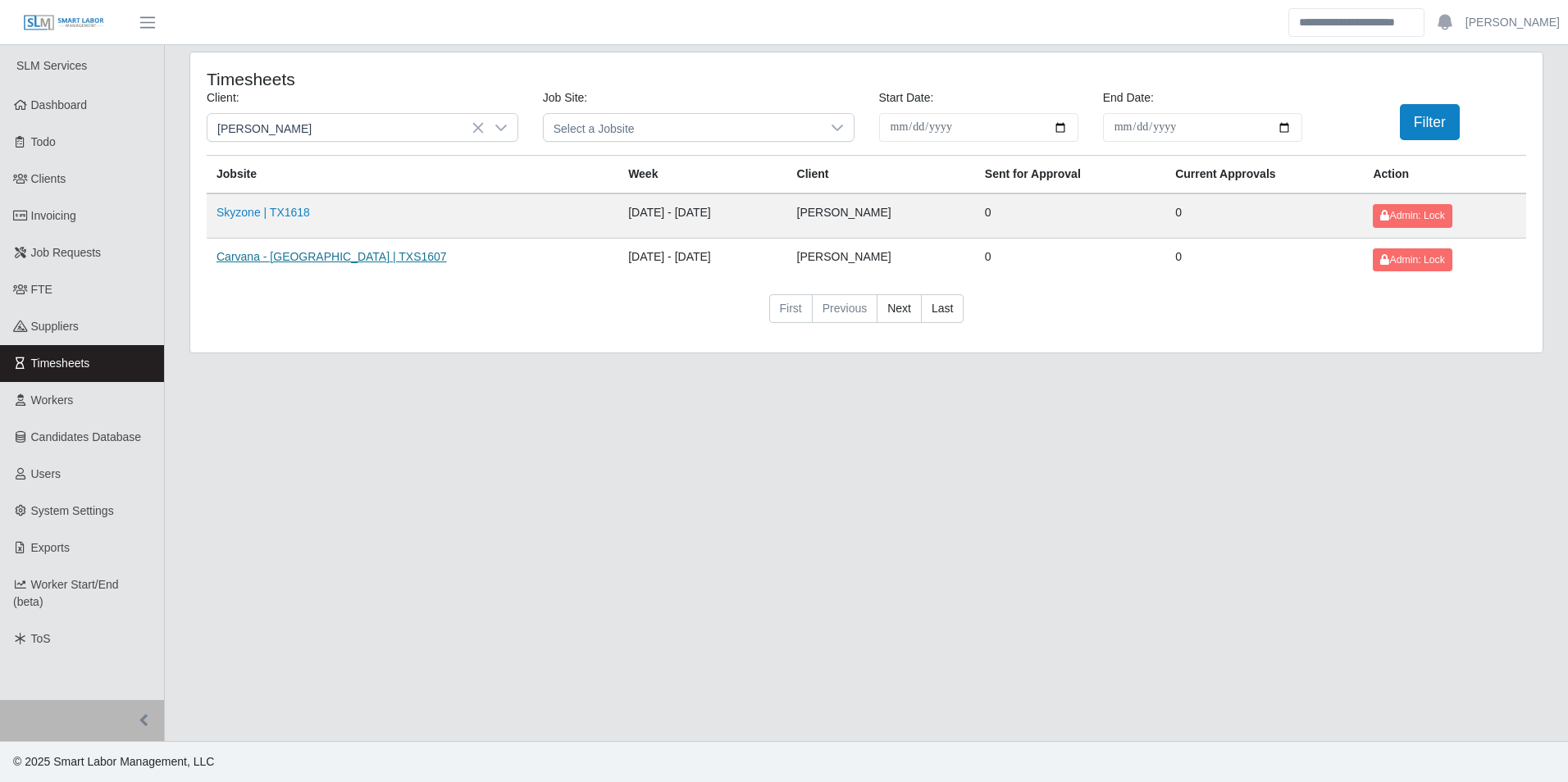
click at [334, 253] on link "Carvana - [GEOGRAPHIC_DATA] | TXS1607" at bounding box center [331, 257] width 230 height 13
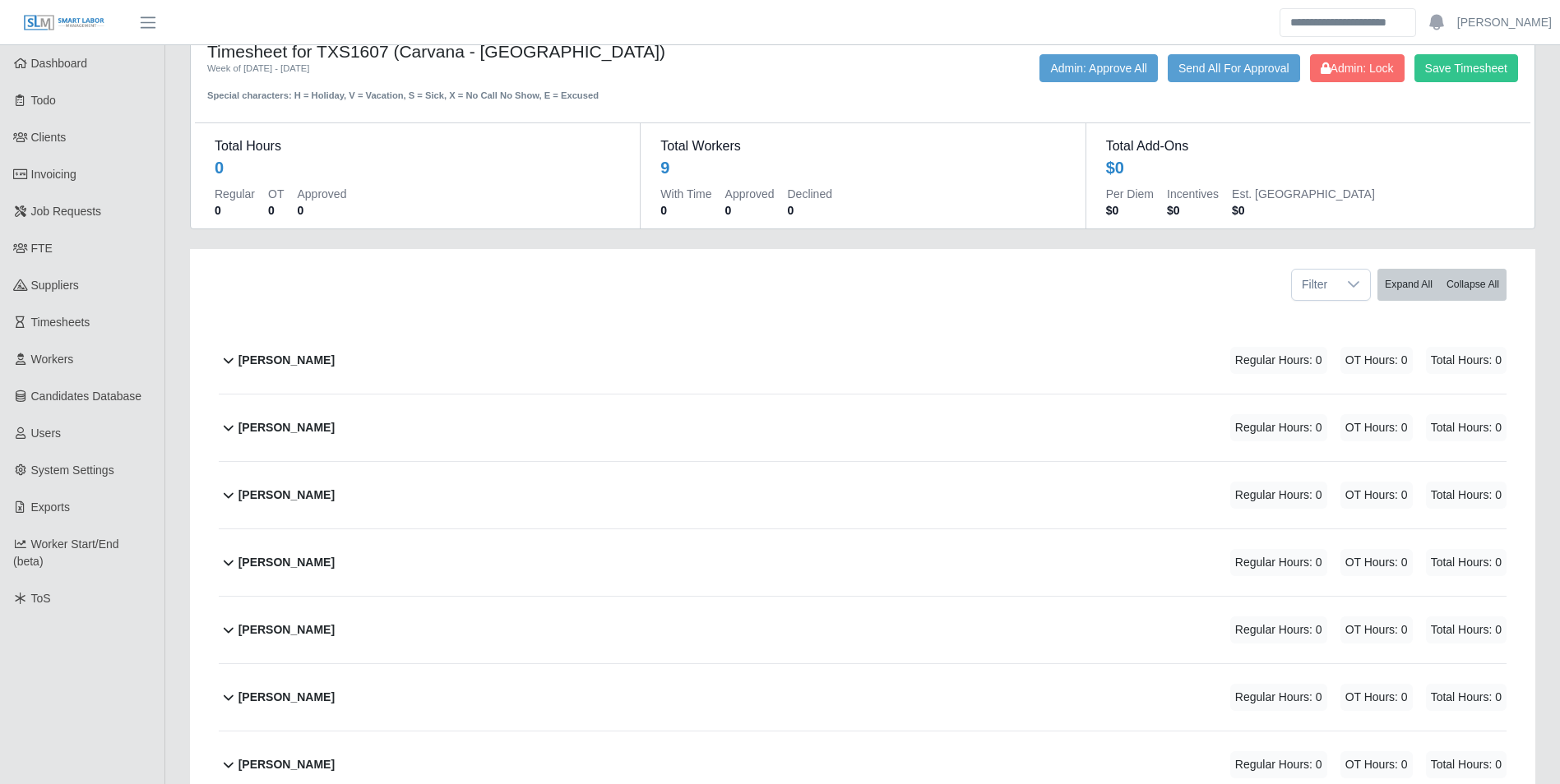
scroll to position [83, 0]
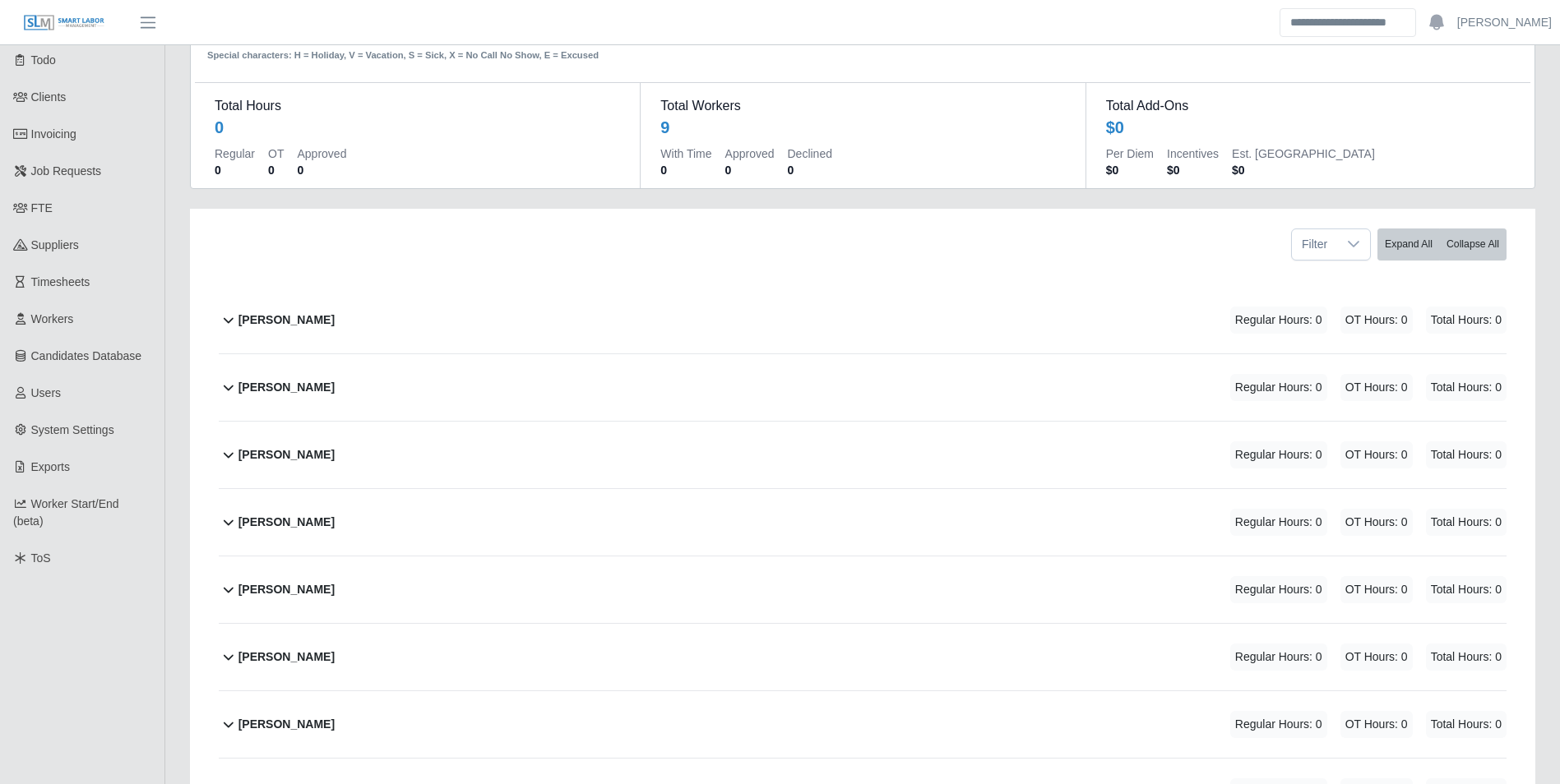
click at [325, 381] on div "[PERSON_NAME] Regular Hours: 0 OT Hours: 0 Total Hours: 0" at bounding box center [873, 388] width 1268 height 67
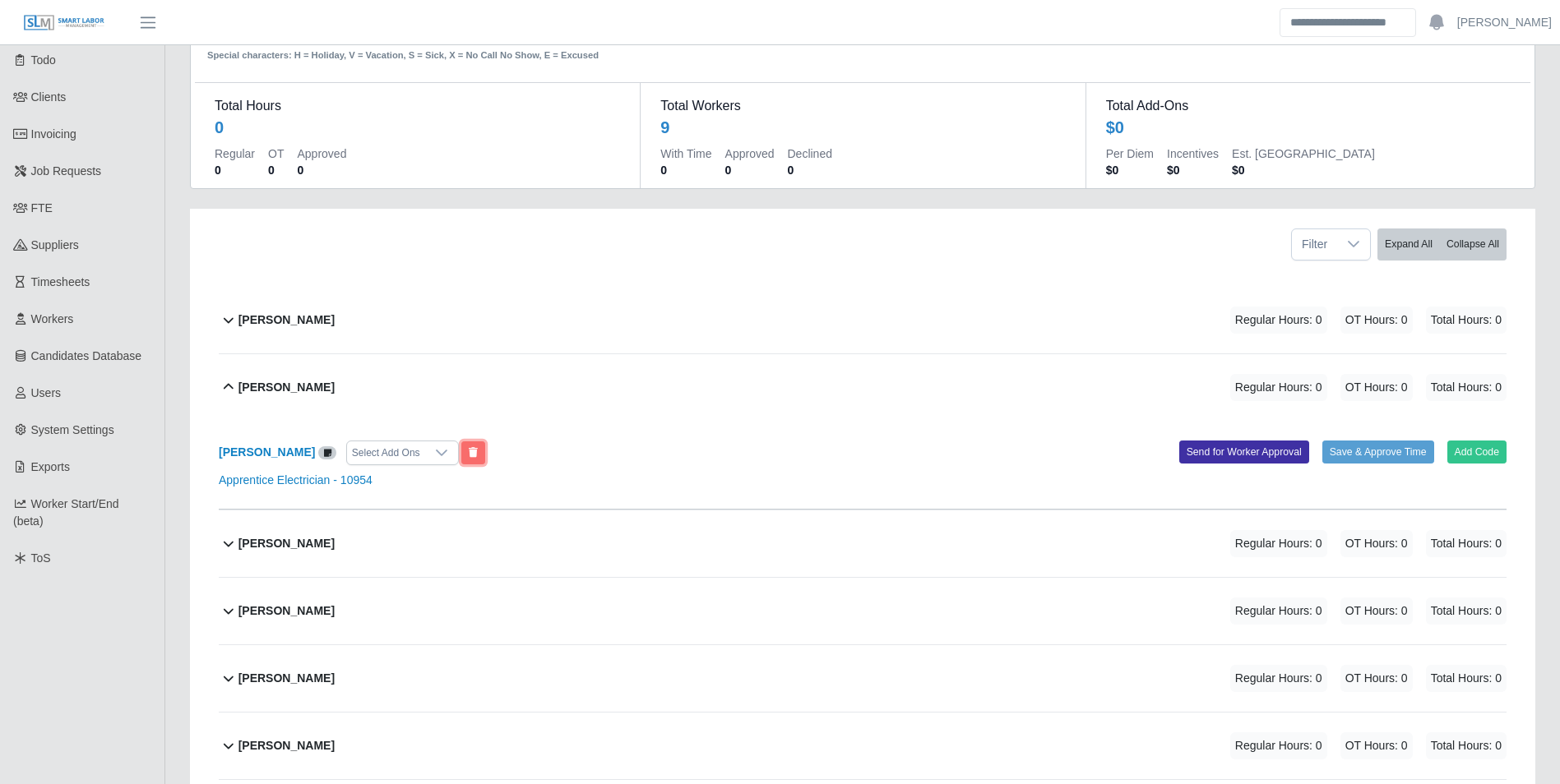
click at [469, 450] on icon at bounding box center [473, 453] width 9 height 10
click at [294, 395] on b "David Singleton" at bounding box center [286, 387] width 96 height 18
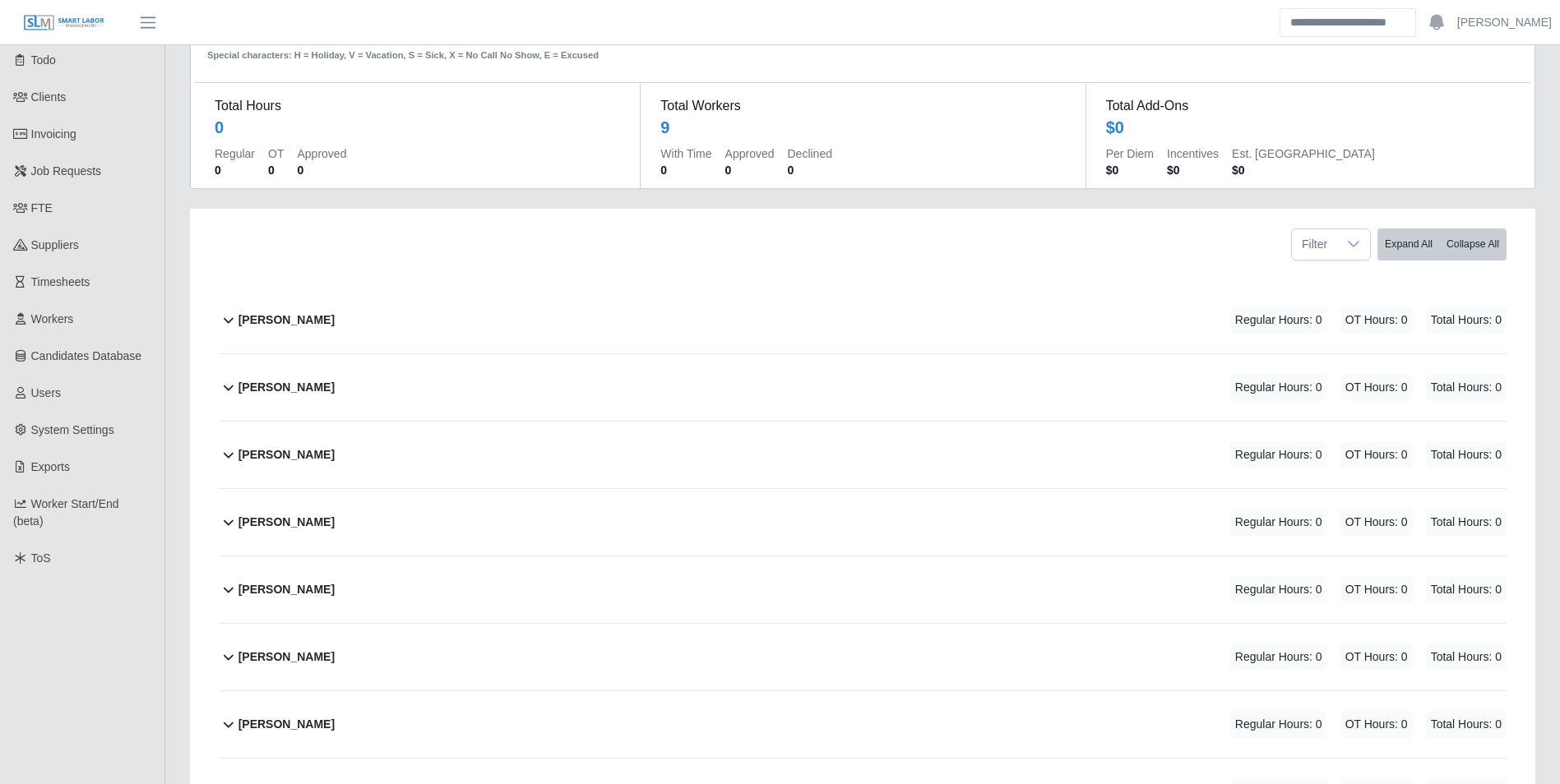
click at [319, 319] on b "Alberto Leonel Lopez" at bounding box center [286, 320] width 96 height 18
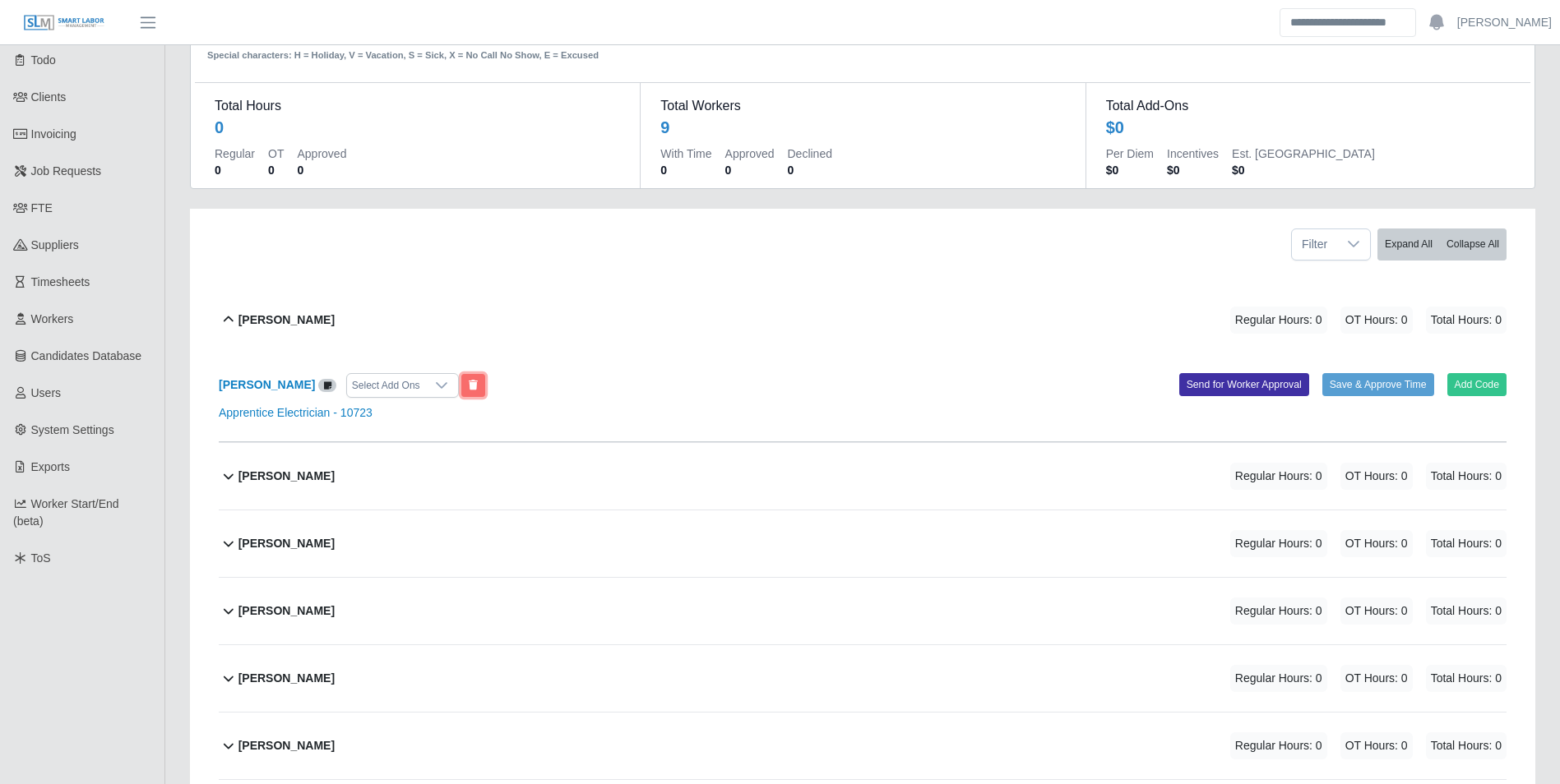
click at [486, 389] on button at bounding box center [473, 385] width 24 height 23
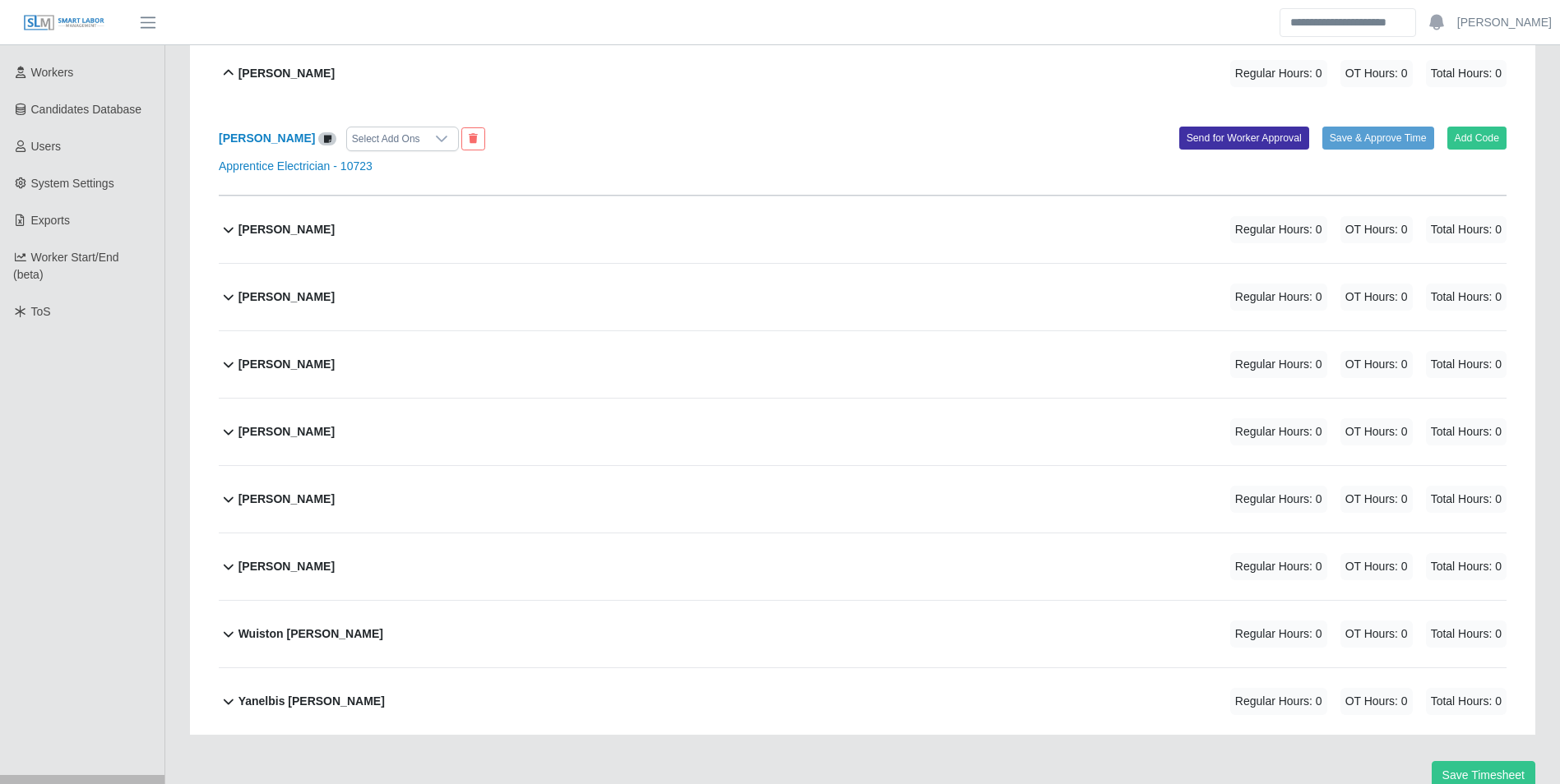
click at [327, 300] on div "Honorio Tapia Regular Hours: 0 OT Hours: 0 Total Hours: 0" at bounding box center [873, 297] width 1268 height 67
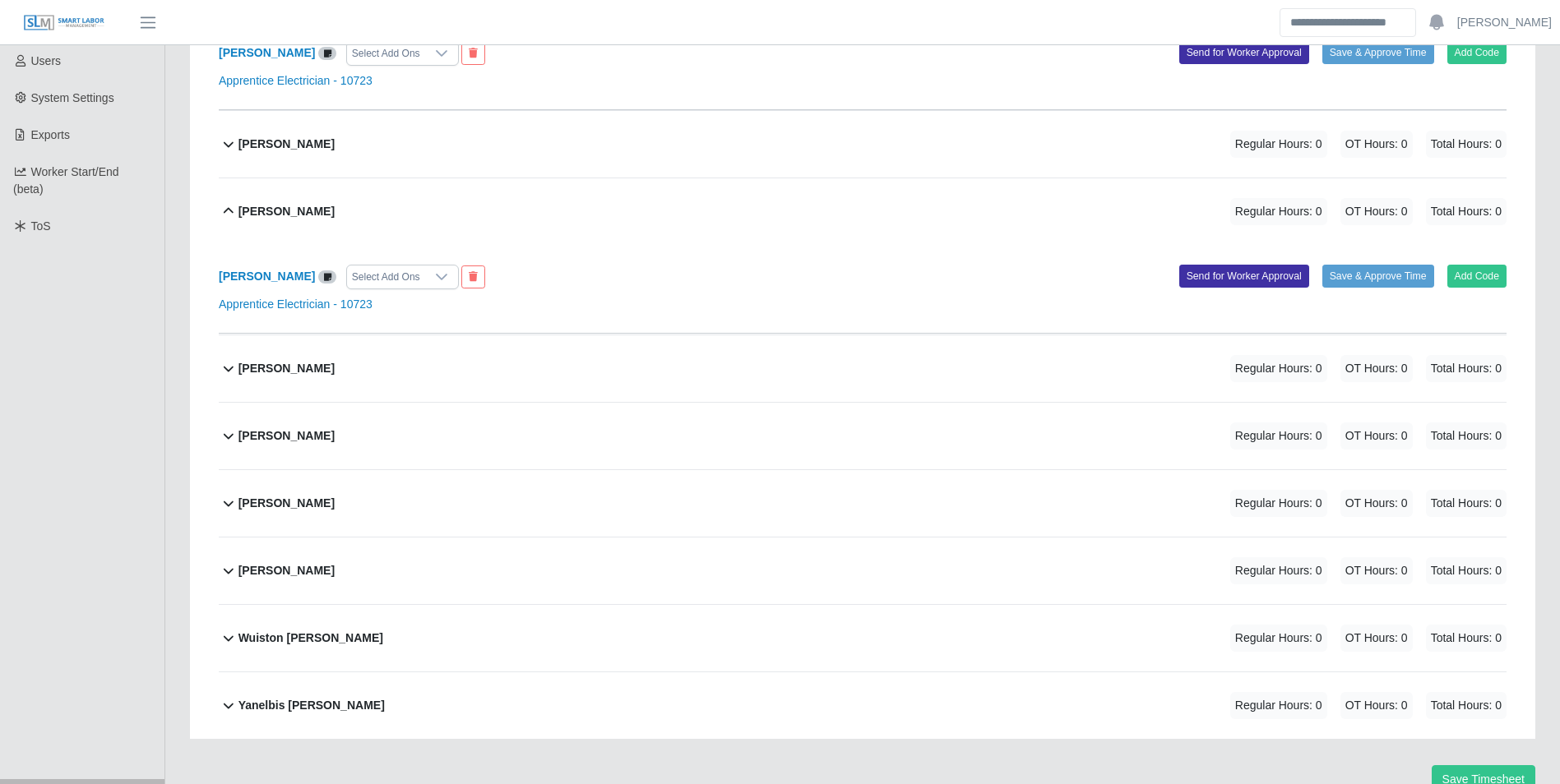
scroll to position [419, 0]
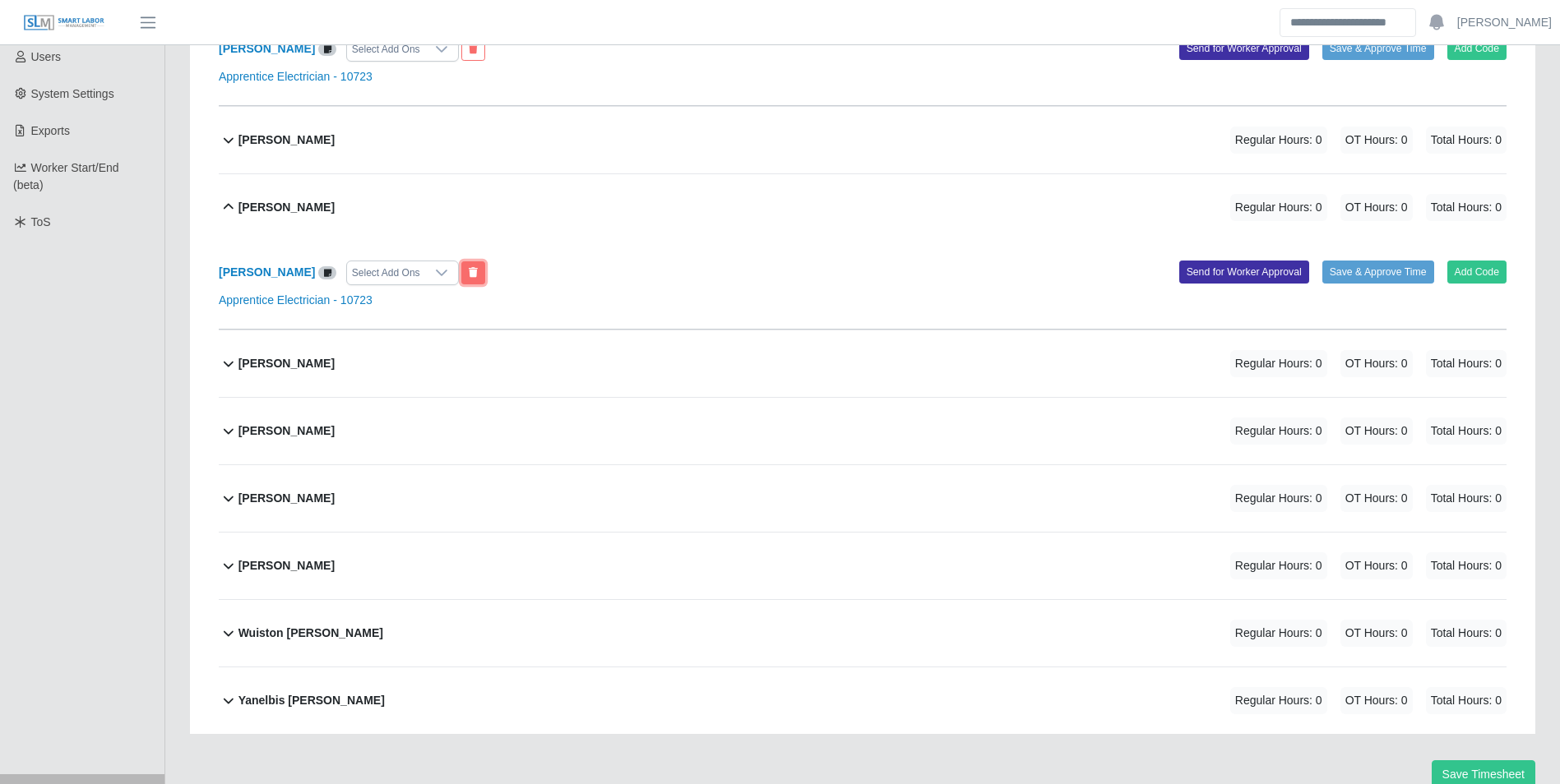
click at [461, 266] on button at bounding box center [473, 273] width 24 height 23
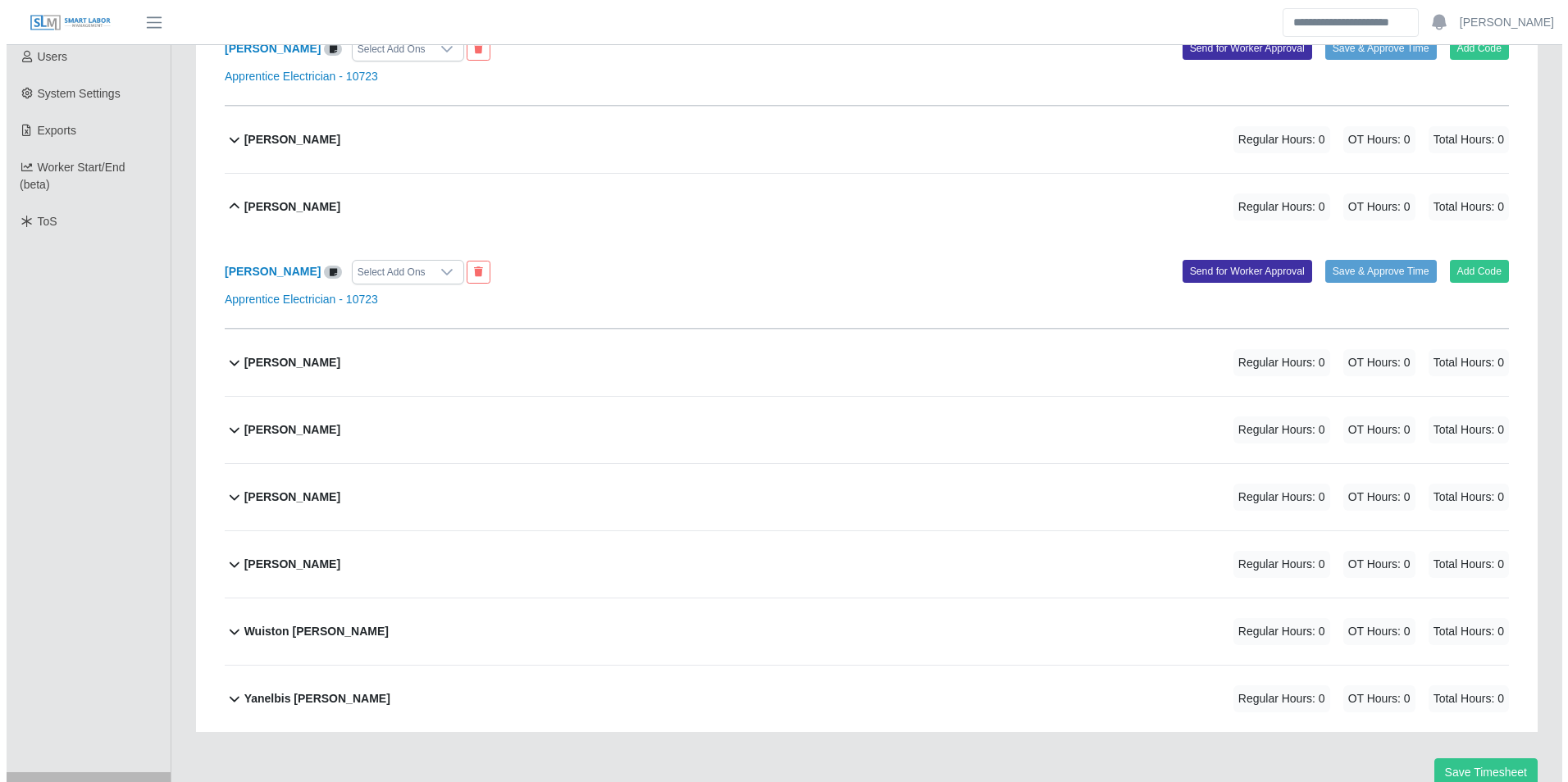
scroll to position [0, 0]
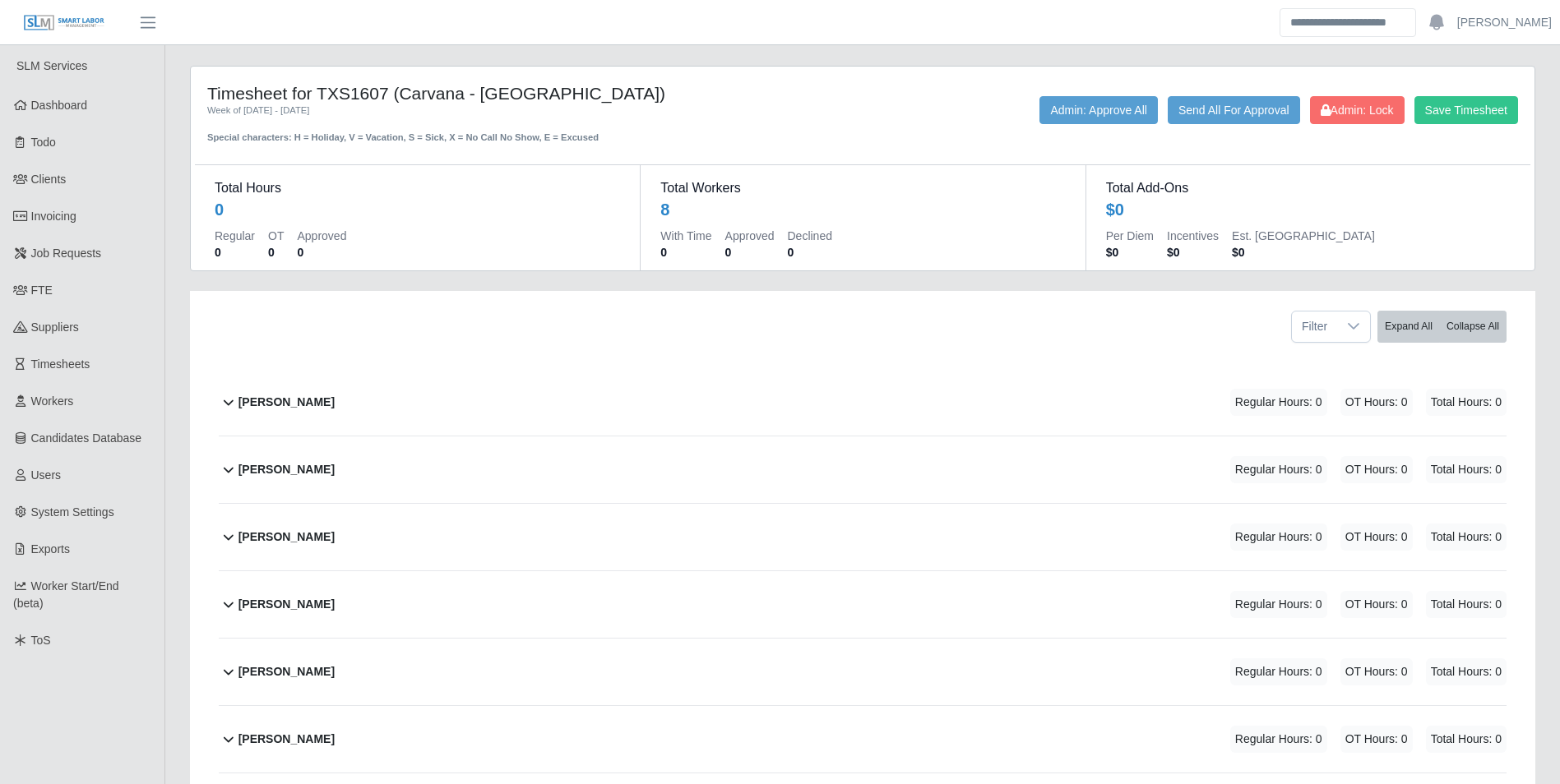
click at [310, 535] on b "Jean Guzman" at bounding box center [286, 537] width 96 height 18
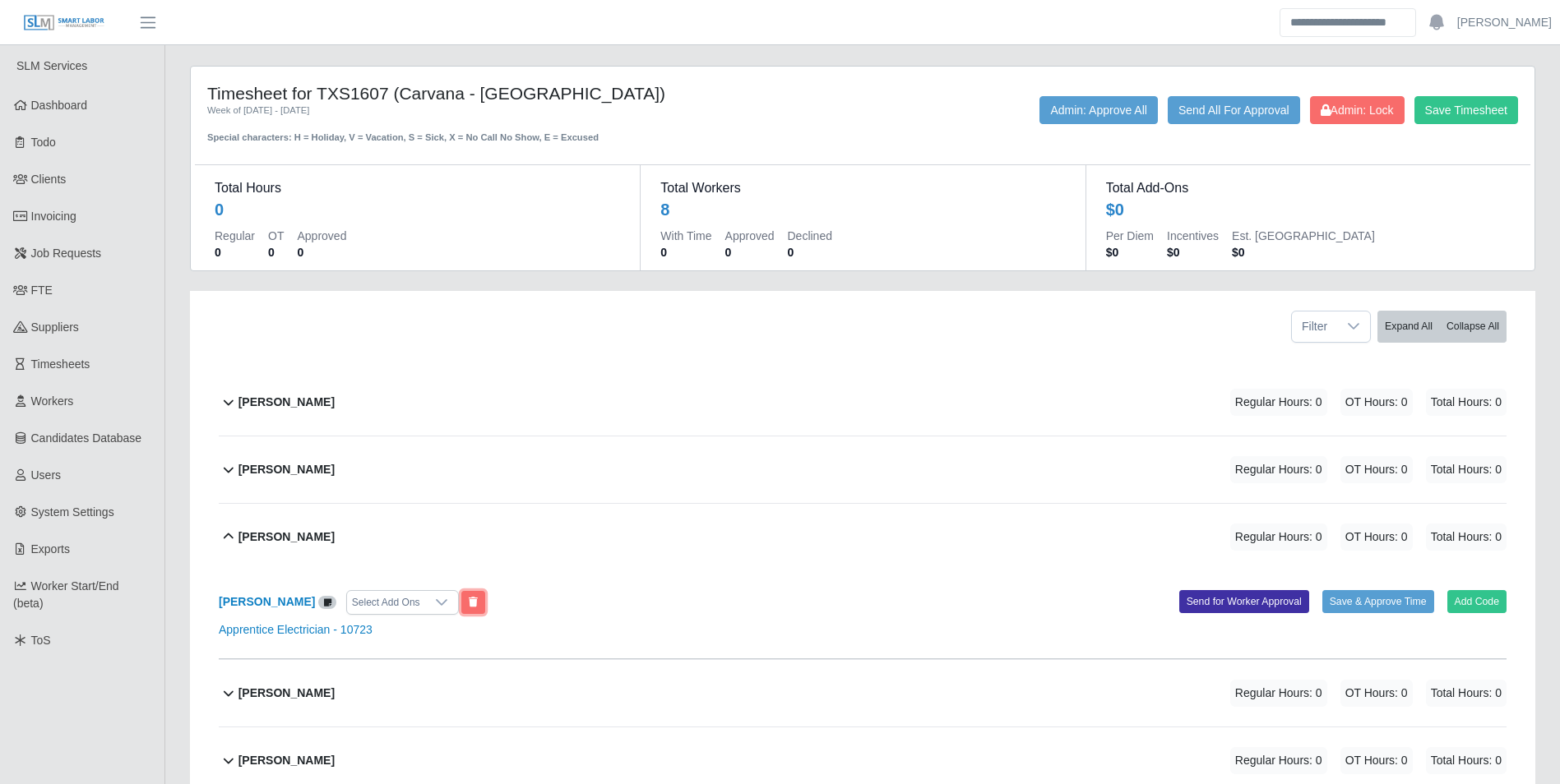
click at [461, 598] on button at bounding box center [473, 603] width 24 height 23
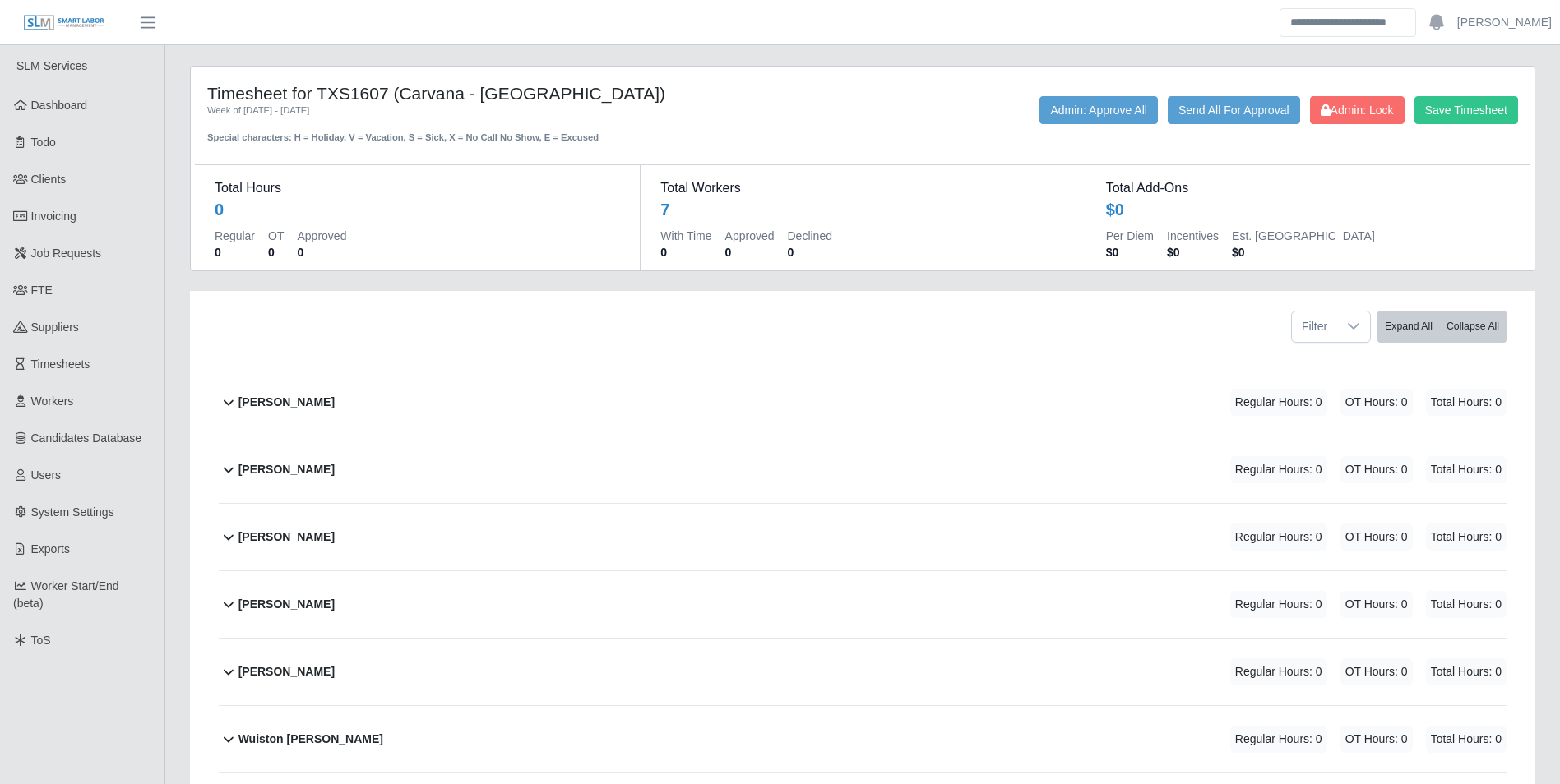
click at [332, 534] on div "Jermaine James Regular Hours: 0 OT Hours: 0 Total Hours: 0" at bounding box center [873, 537] width 1268 height 67
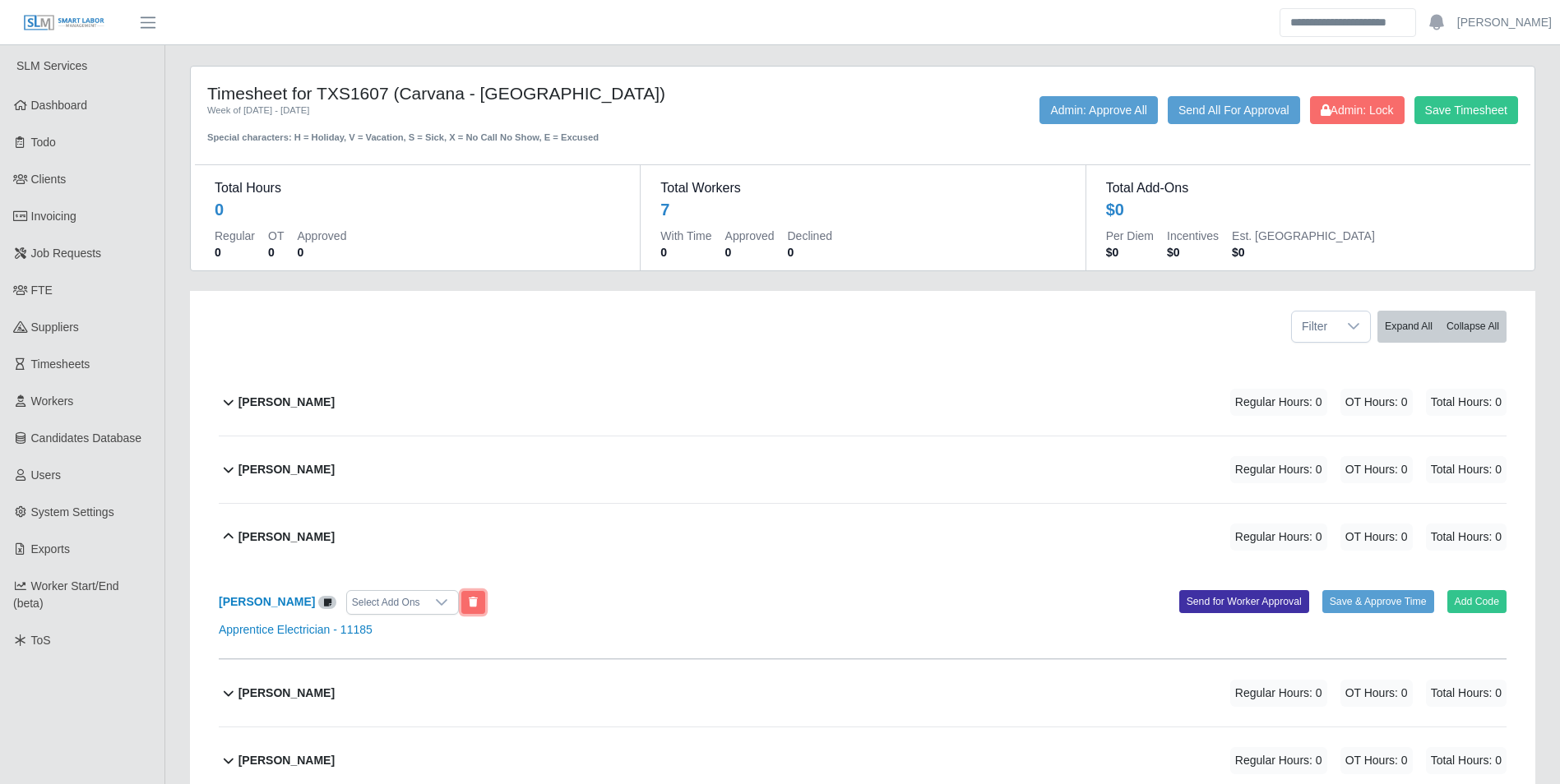
click at [469, 599] on icon at bounding box center [473, 603] width 9 height 10
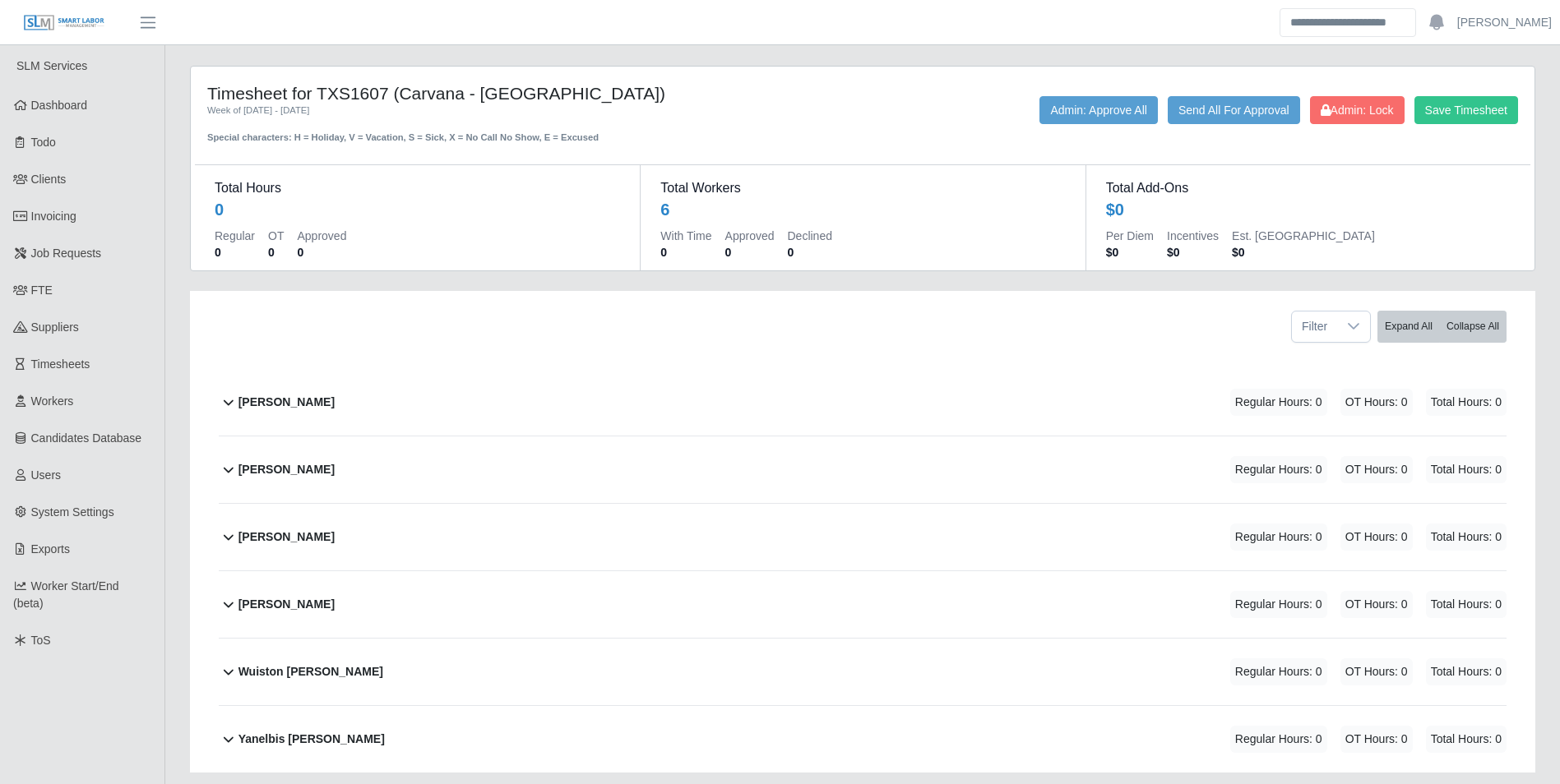
click at [366, 531] on div "Jose Arriaga Gallegos Regular Hours: 0 OT Hours: 0 Total Hours: 0" at bounding box center [873, 537] width 1268 height 67
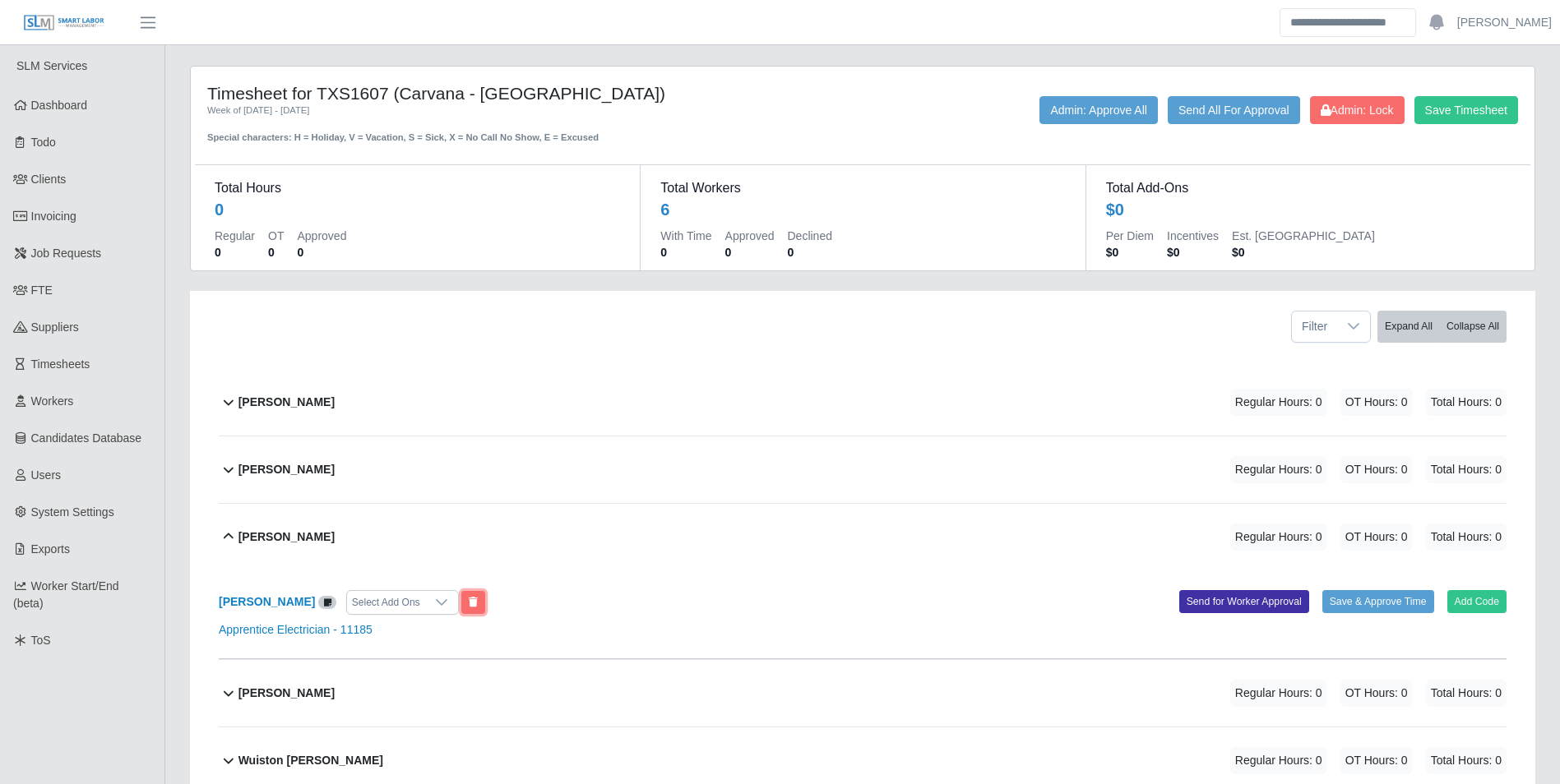
click at [486, 596] on button at bounding box center [473, 603] width 24 height 23
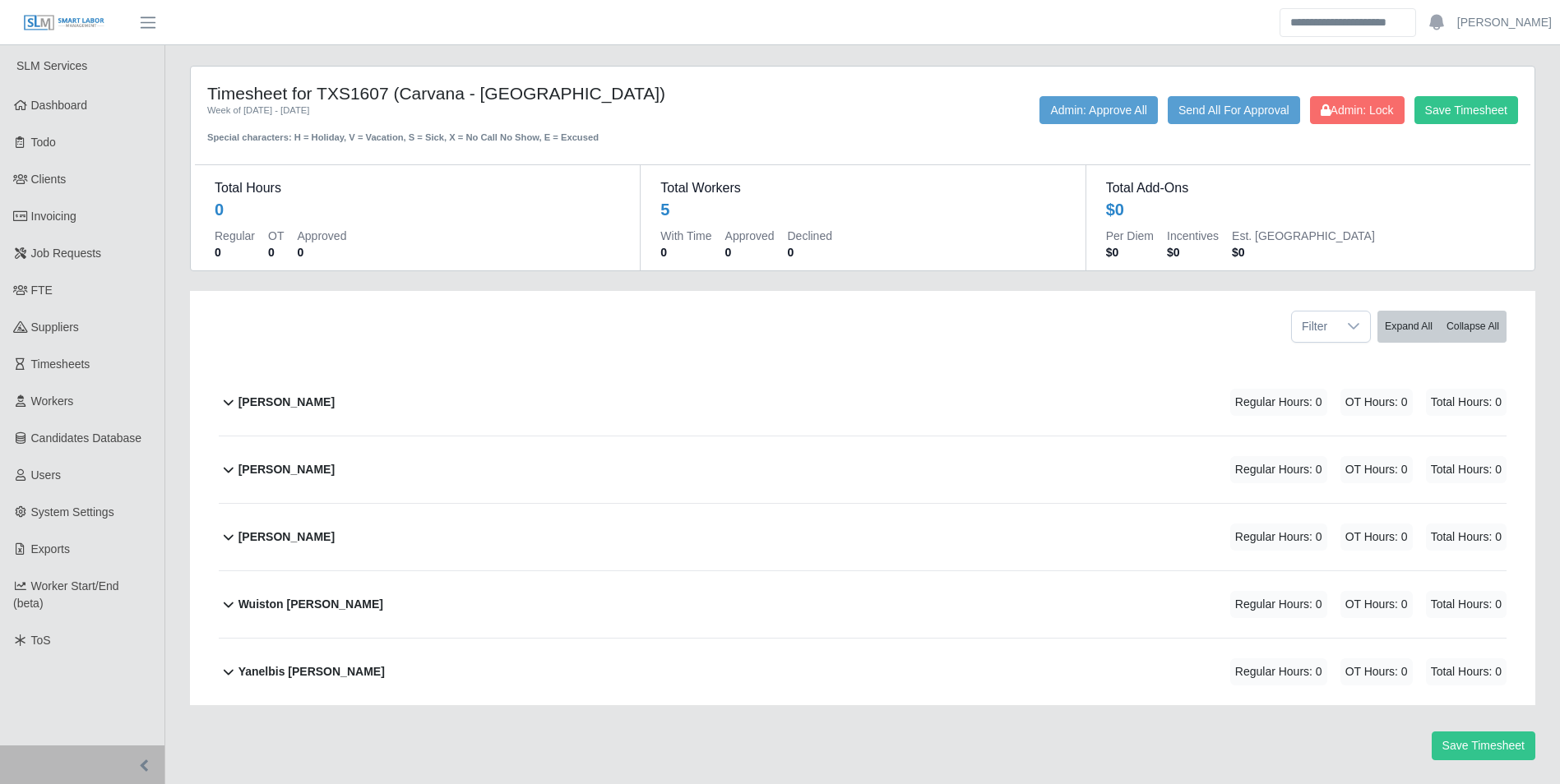
click at [325, 536] on div "Jose Santander Regular Hours: 0 OT Hours: 0 Total Hours: 0" at bounding box center [873, 537] width 1268 height 67
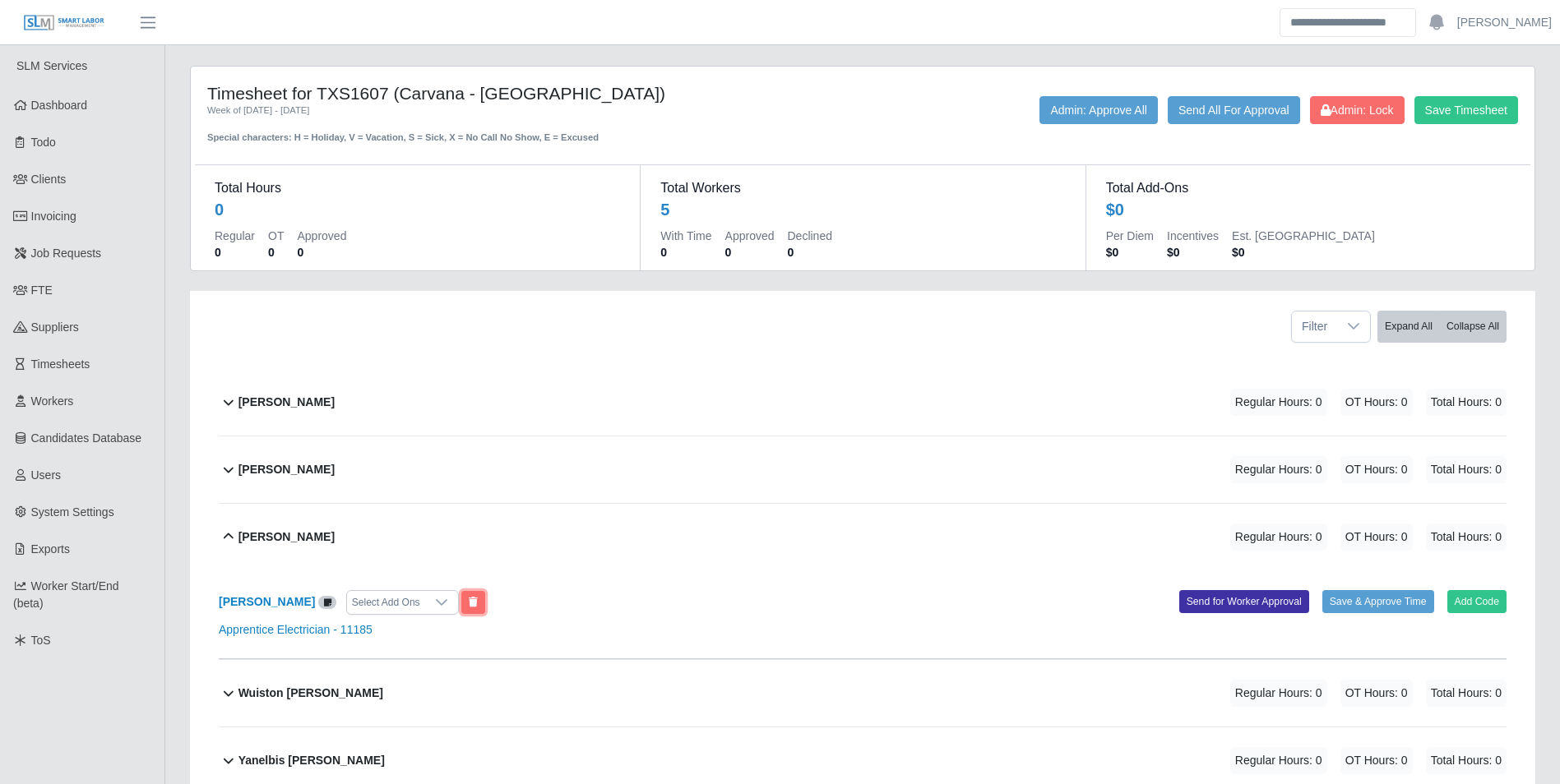
click at [461, 596] on button at bounding box center [473, 603] width 24 height 23
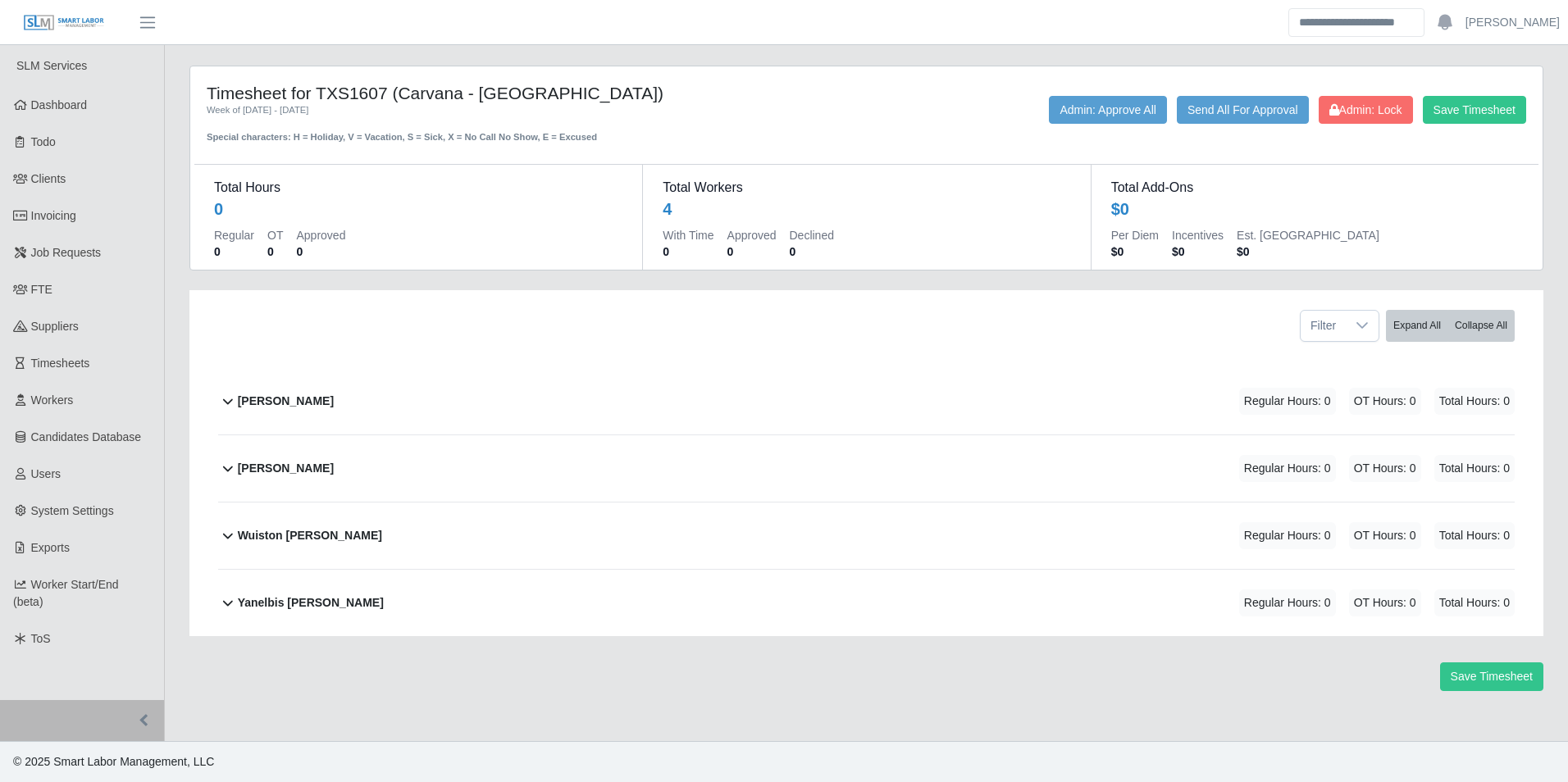
click at [327, 517] on div "Wuiston Parra Regular Hours: 0 OT Hours: 0 Total Hours: 0" at bounding box center [876, 536] width 1277 height 67
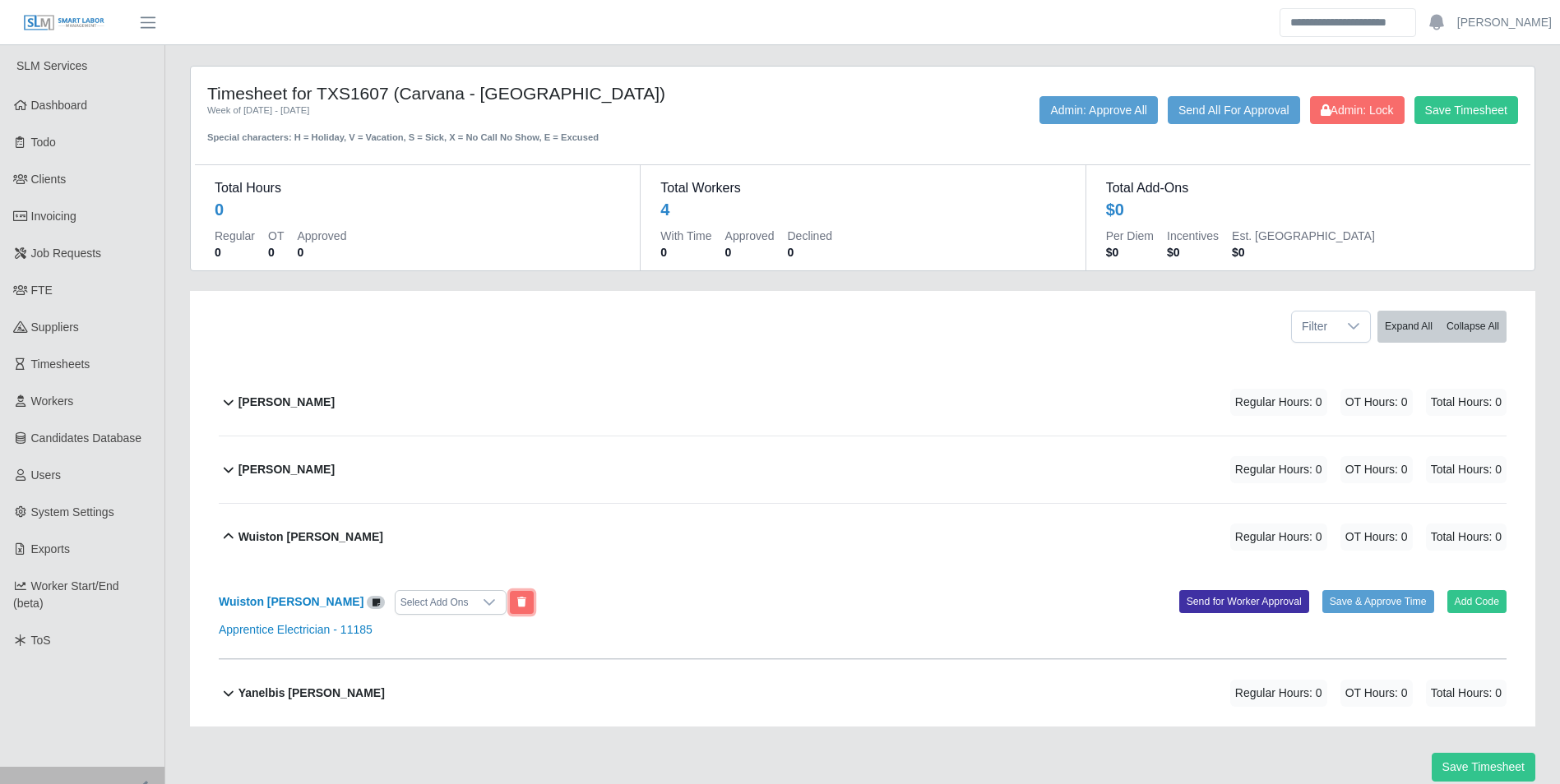
click at [510, 595] on button at bounding box center [521, 603] width 24 height 23
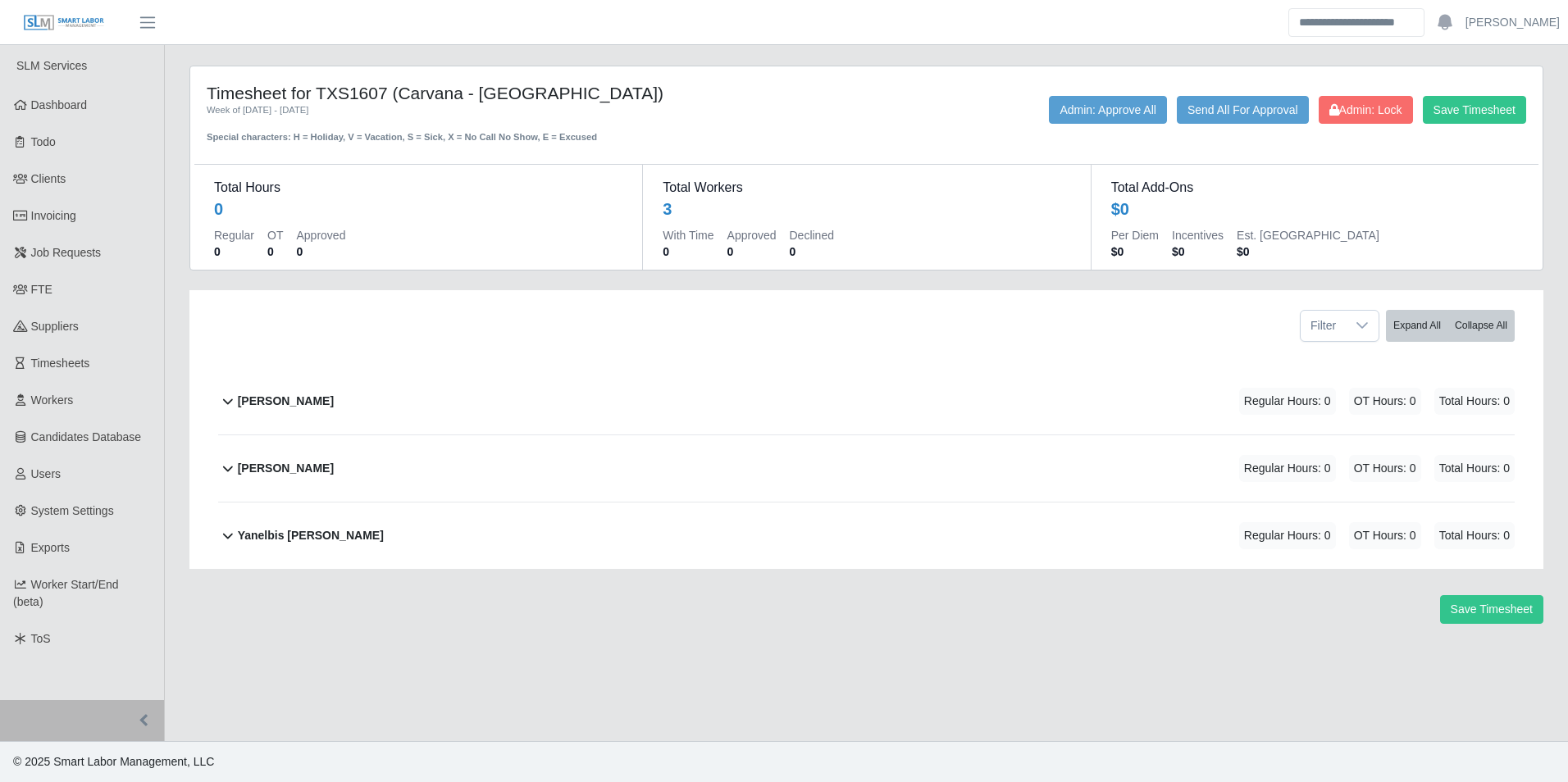
click at [314, 526] on div "Yanelbis Perea Regular Hours: 0 OT Hours: 0 Total Hours: 0" at bounding box center [876, 536] width 1277 height 67
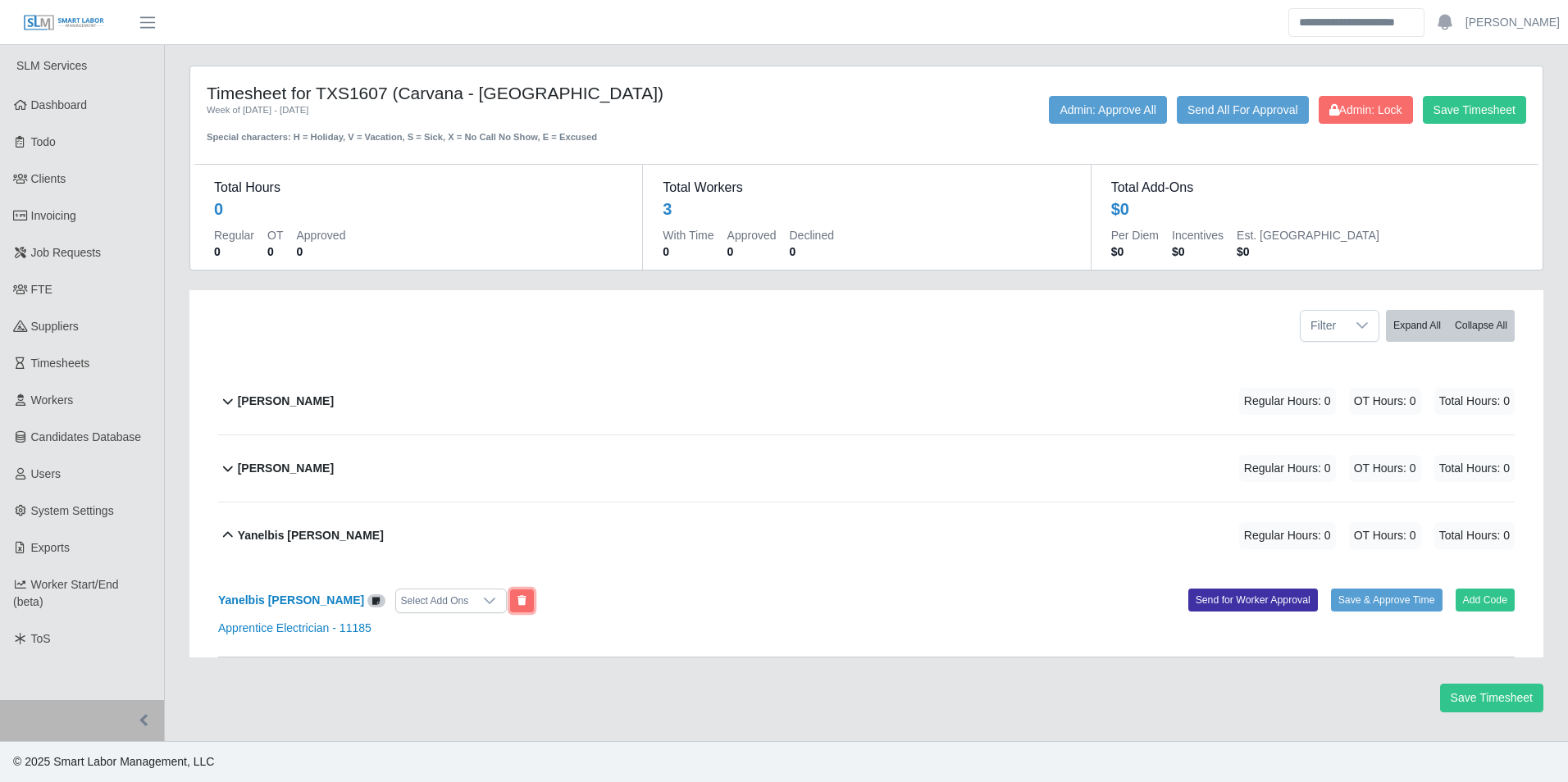
click at [517, 599] on icon at bounding box center [522, 601] width 9 height 10
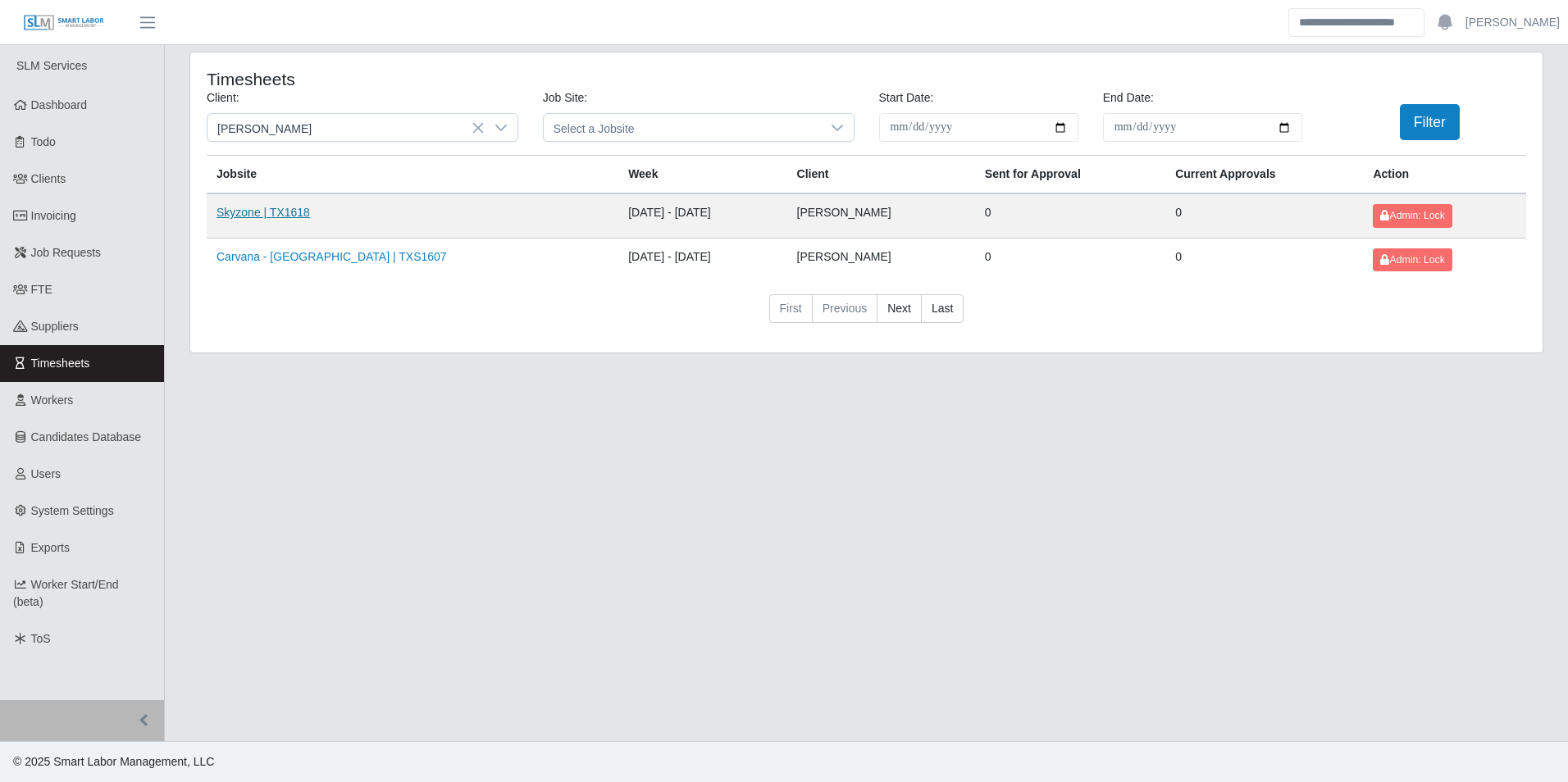
click at [279, 219] on link "Skyzone | TX1618" at bounding box center [263, 212] width 93 height 13
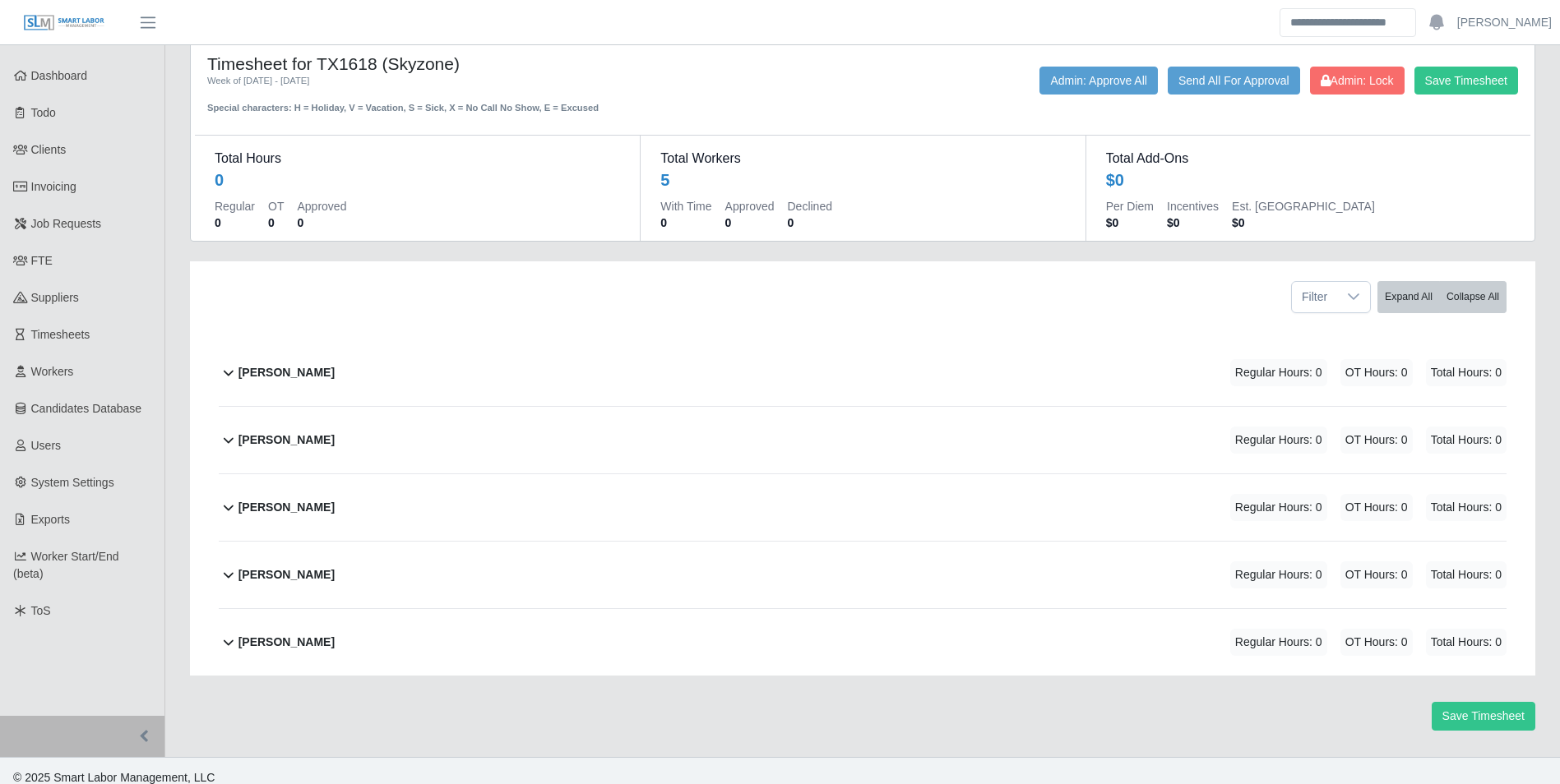
scroll to position [43, 0]
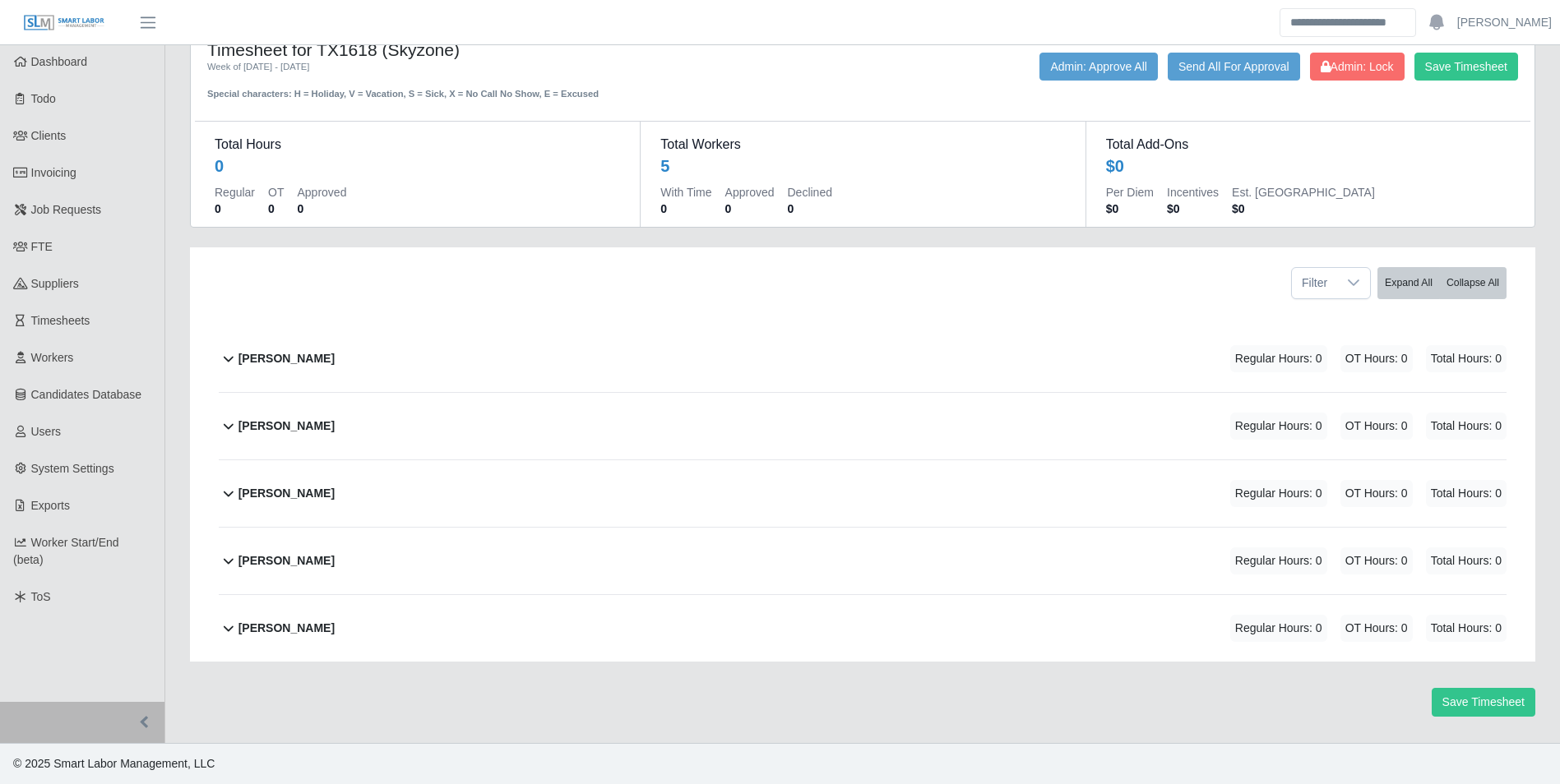
click at [310, 430] on b "[PERSON_NAME]" at bounding box center [286, 426] width 96 height 18
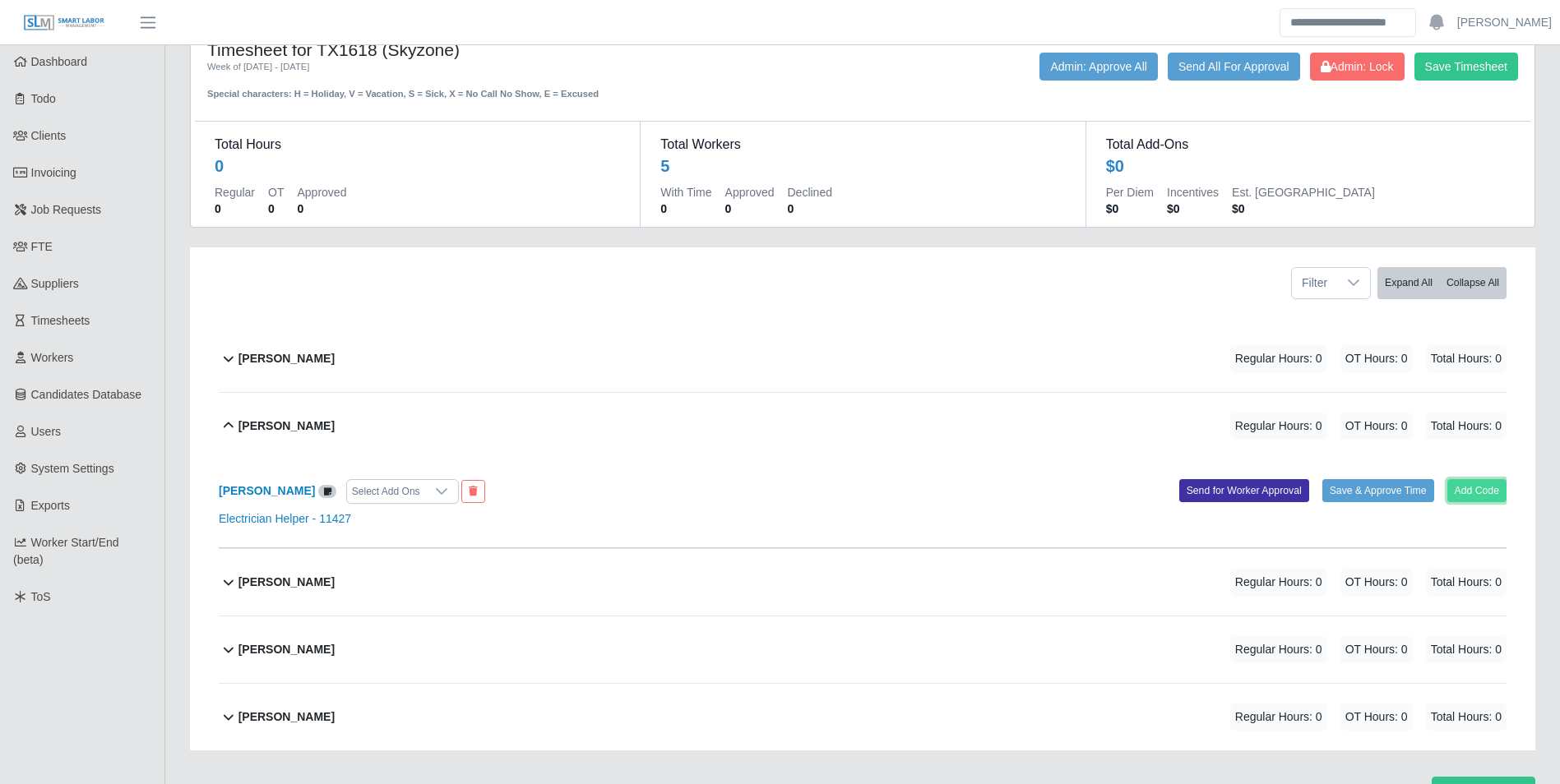
click at [1465, 495] on button "Add Code" at bounding box center [1477, 491] width 60 height 23
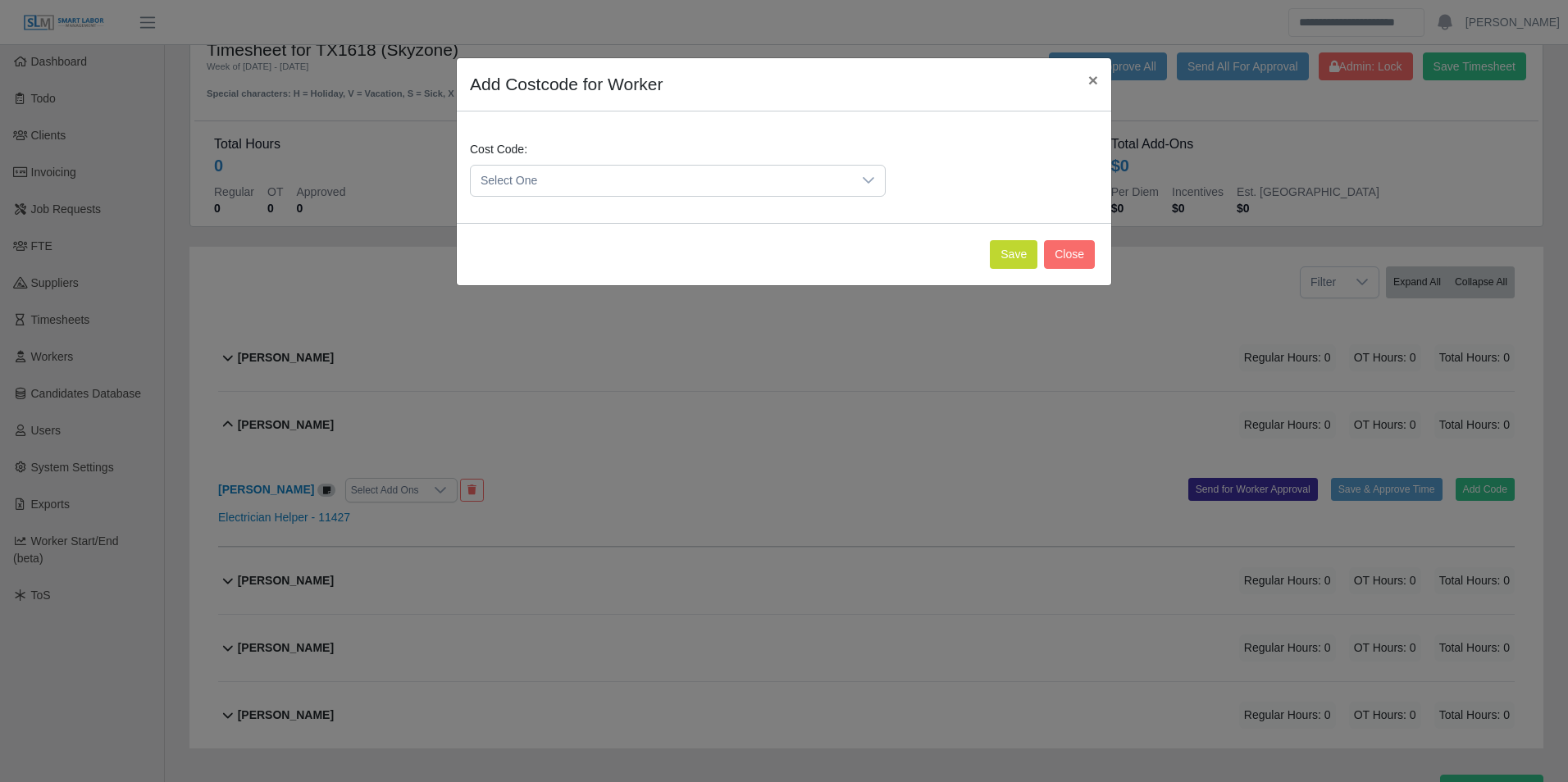
click at [606, 192] on span "Select One" at bounding box center [661, 181] width 381 height 30
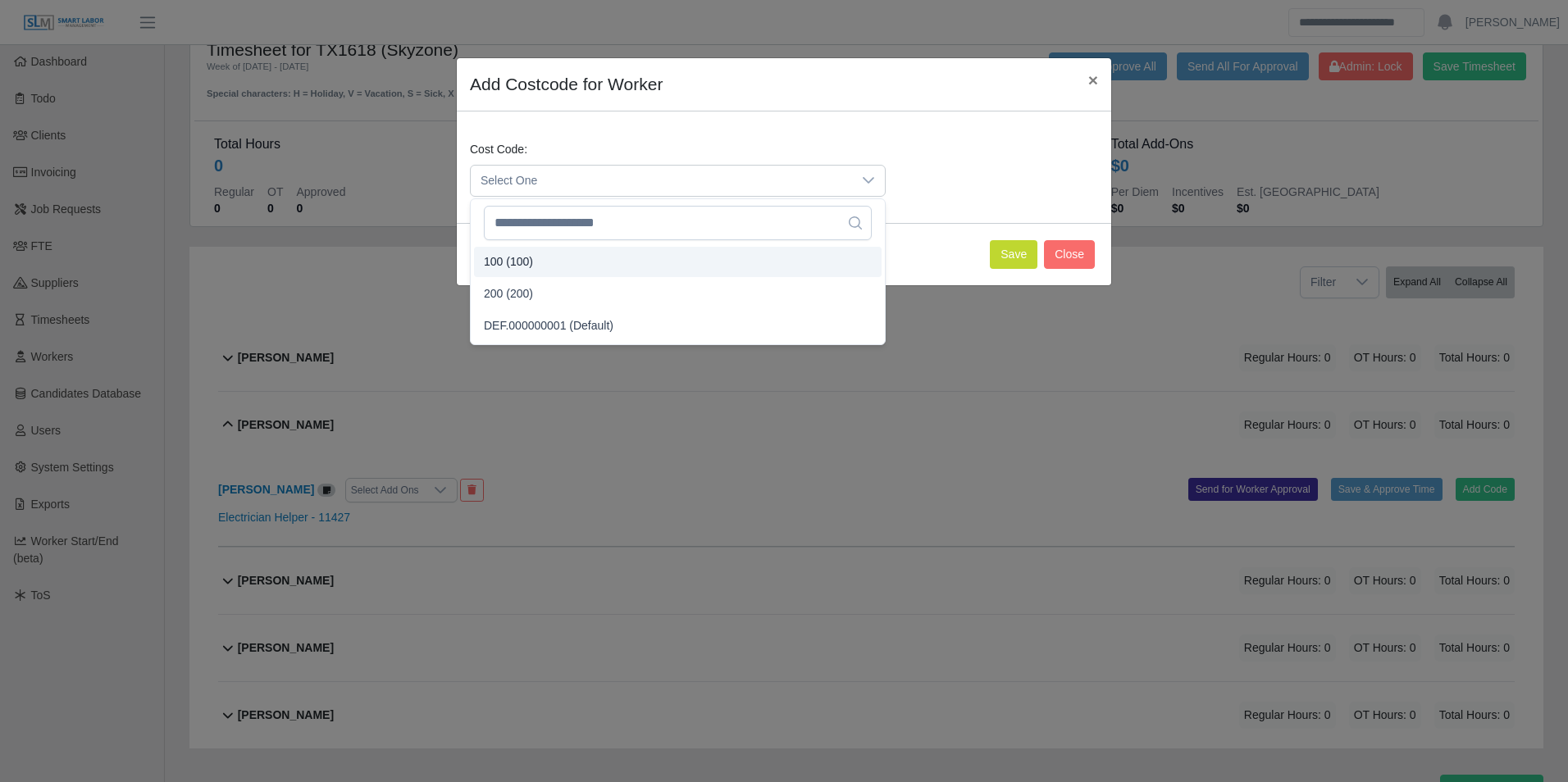
click at [527, 259] on span "100 (100)" at bounding box center [508, 262] width 49 height 17
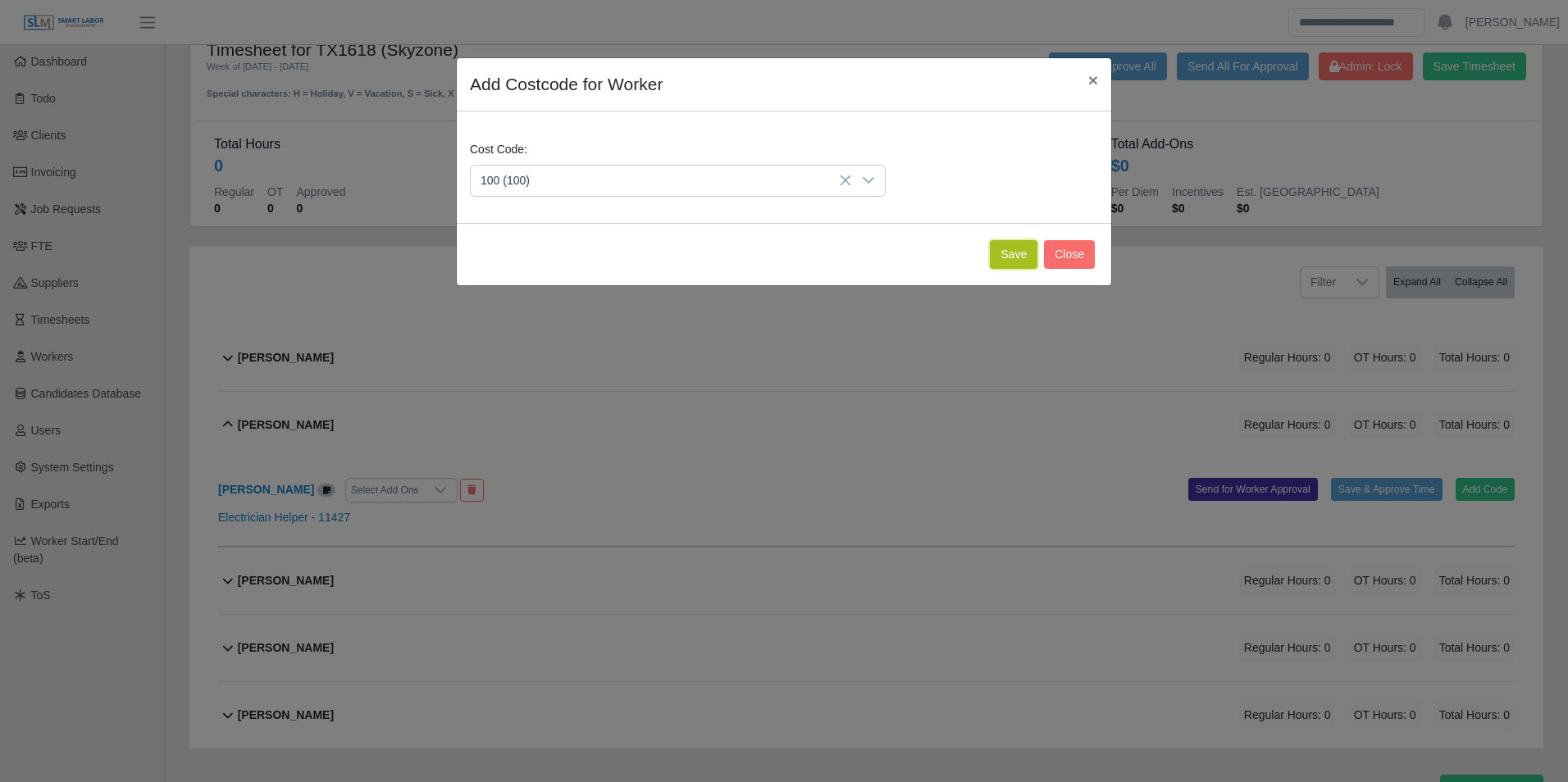
click at [1021, 263] on button "Save" at bounding box center [1013, 255] width 47 height 28
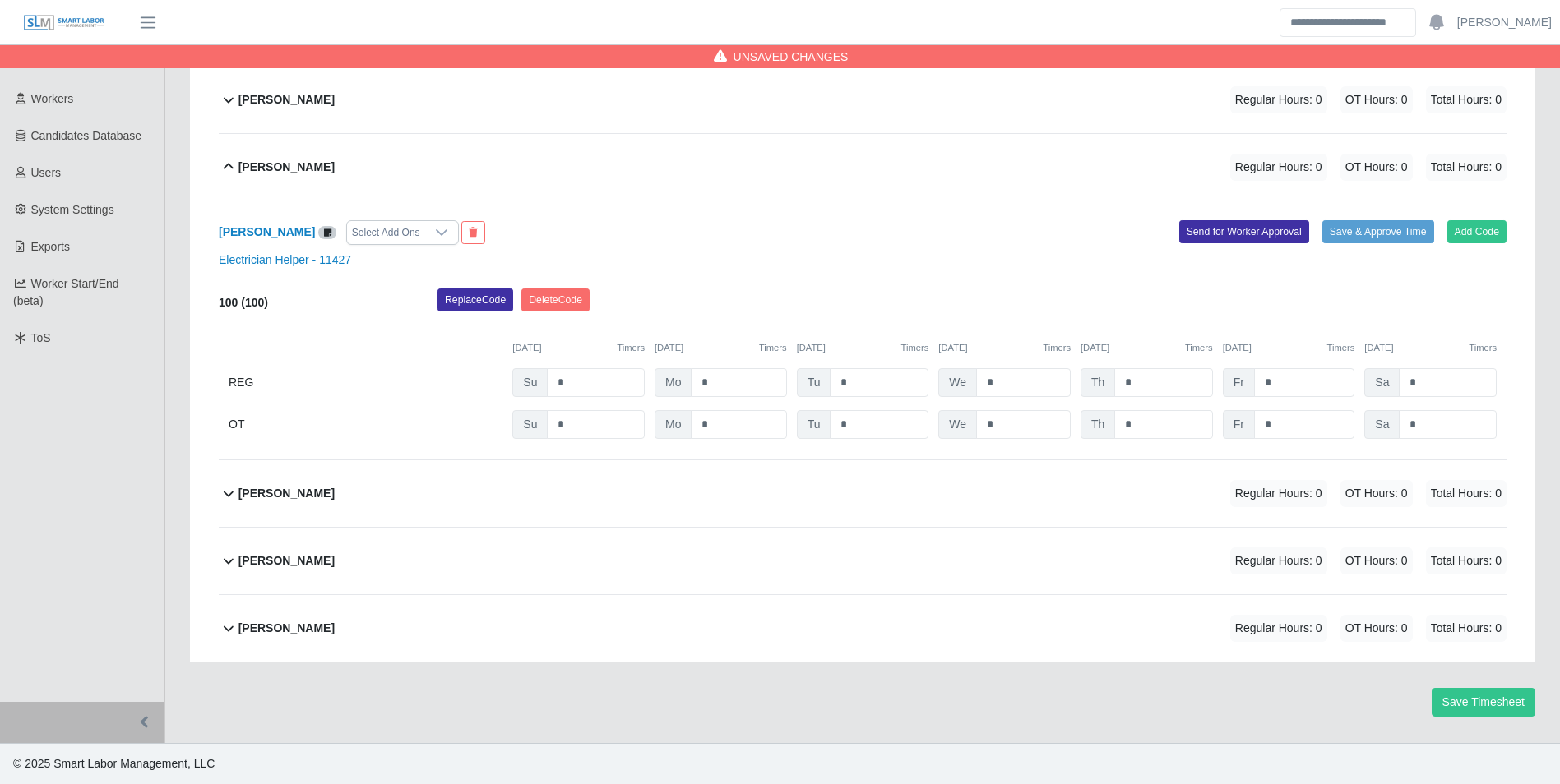
drag, startPoint x: 325, startPoint y: 494, endPoint x: 357, endPoint y: 500, distance: 32.6
click at [325, 494] on div "Kenneth Ruth Regular Hours: 0 OT Hours: 0 Total Hours: 0" at bounding box center [873, 494] width 1268 height 67
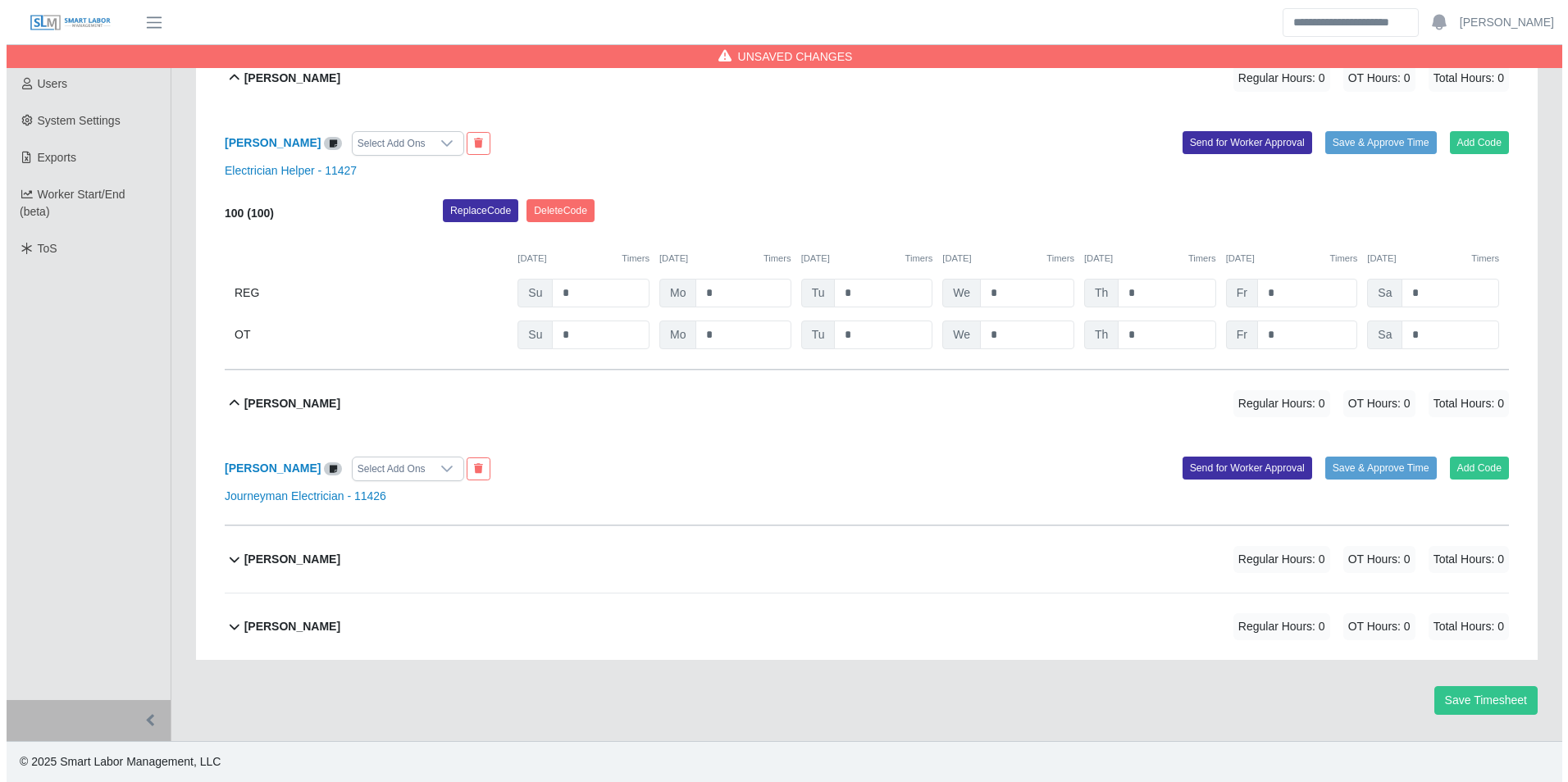
scroll to position [391, 0]
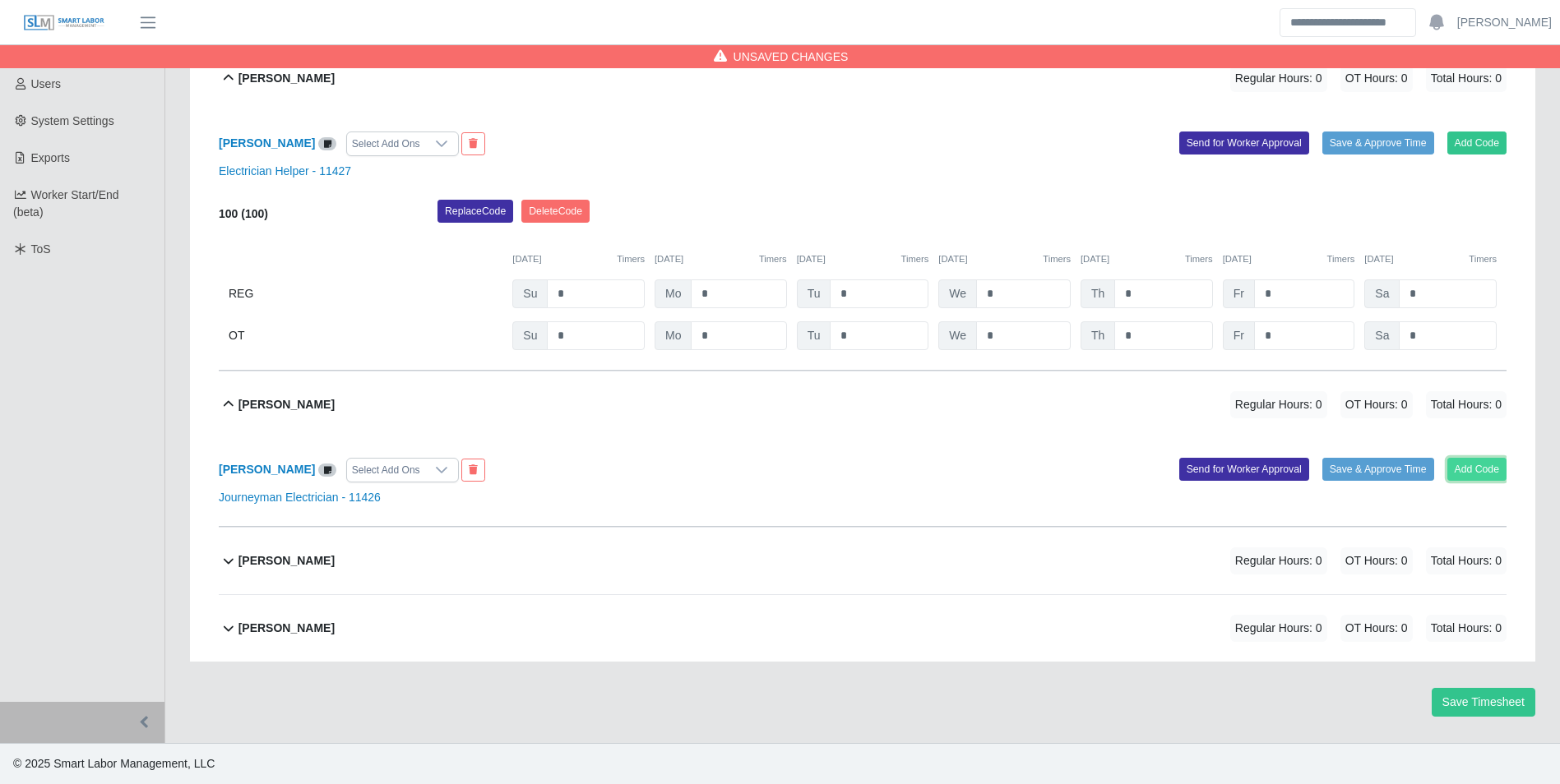
click at [1463, 474] on button "Add Code" at bounding box center [1477, 470] width 60 height 23
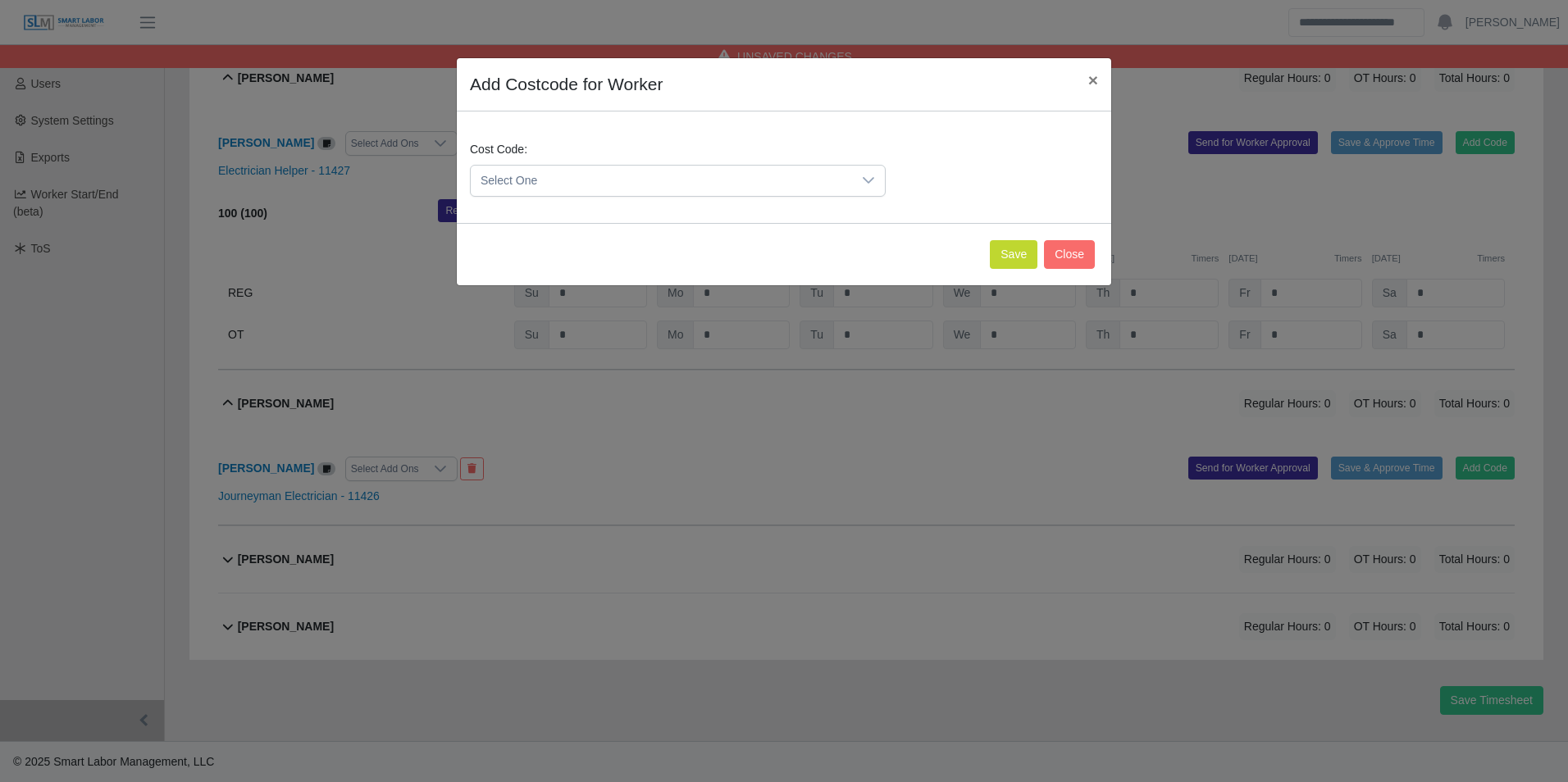
drag, startPoint x: 500, startPoint y: 179, endPoint x: 554, endPoint y: 189, distance: 54.9
click at [515, 182] on span "Select One" at bounding box center [661, 181] width 381 height 30
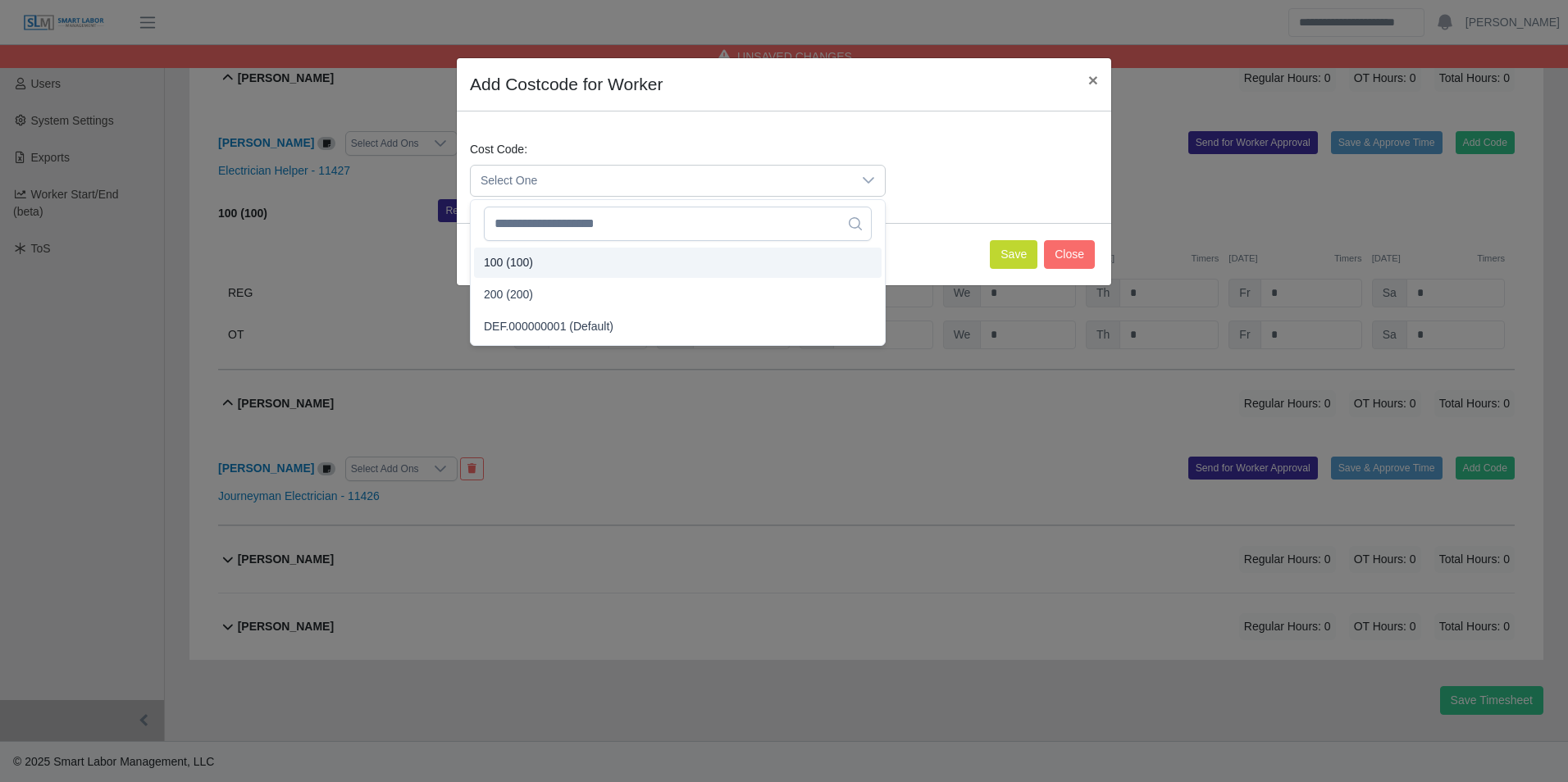
drag, startPoint x: 536, startPoint y: 261, endPoint x: 787, endPoint y: 261, distance: 251.0
click at [540, 261] on li "100 (100)" at bounding box center [678, 263] width 408 height 30
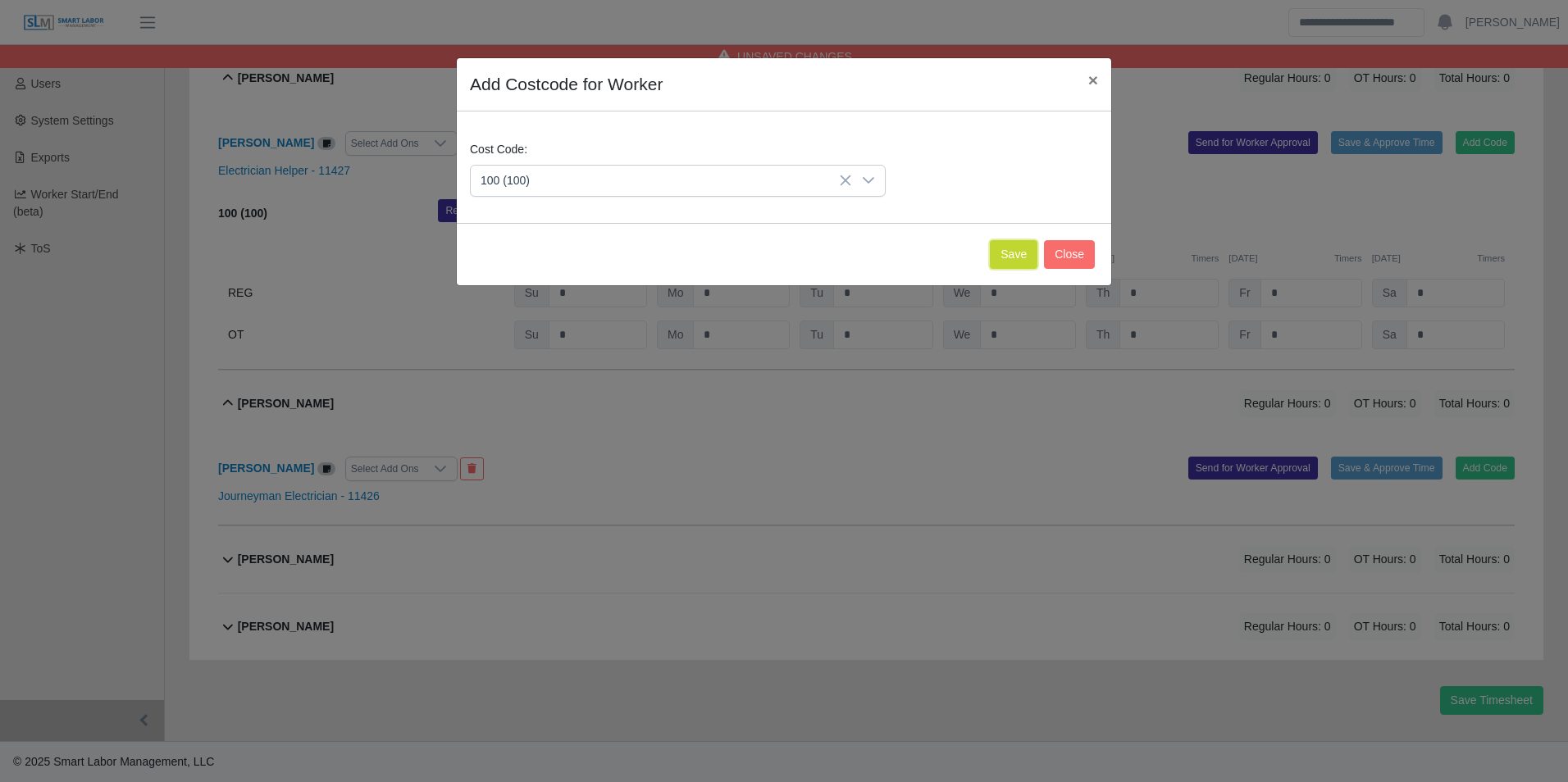
click at [1007, 262] on button "Save" at bounding box center [1013, 255] width 47 height 28
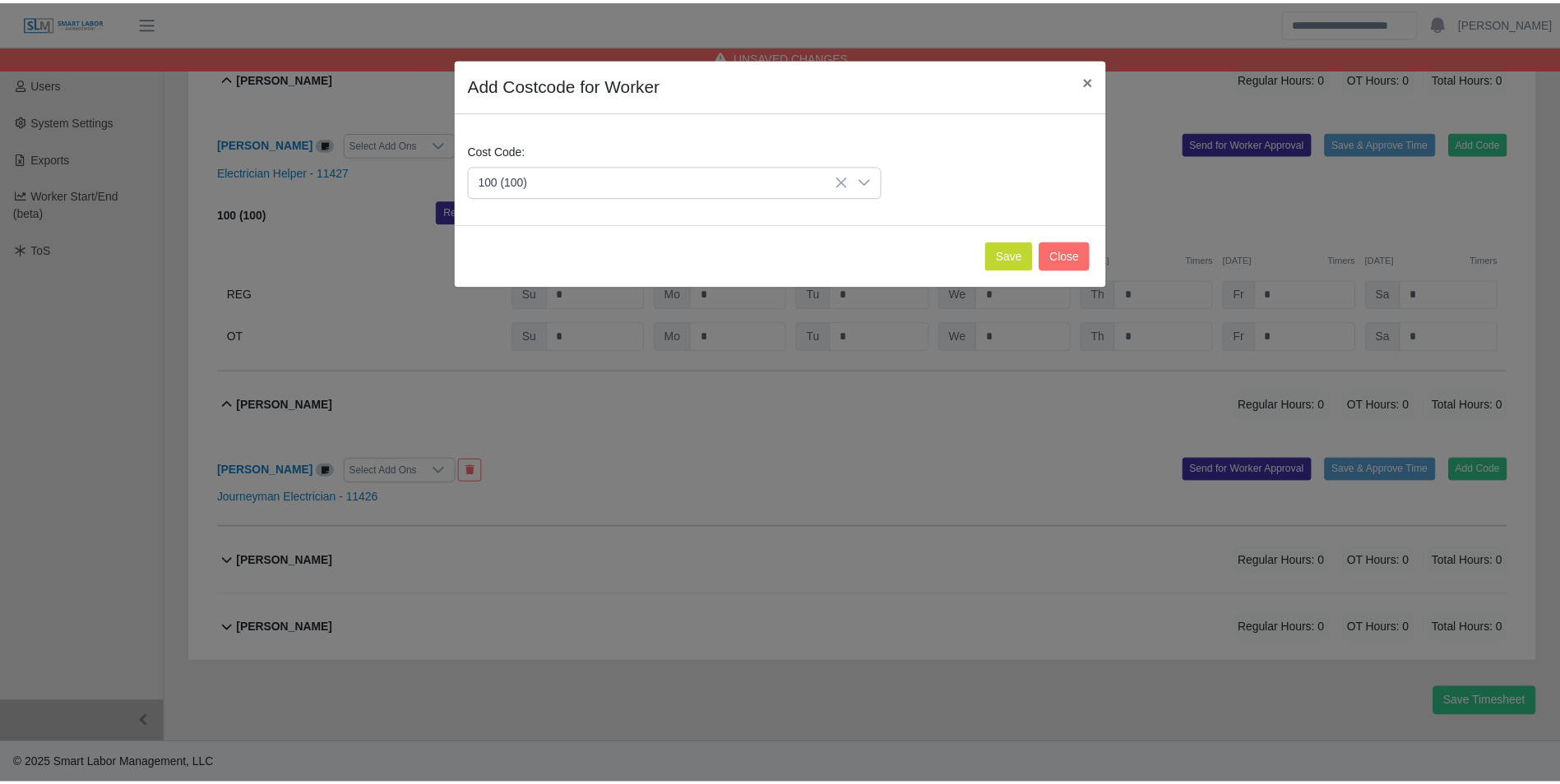
scroll to position [562, 0]
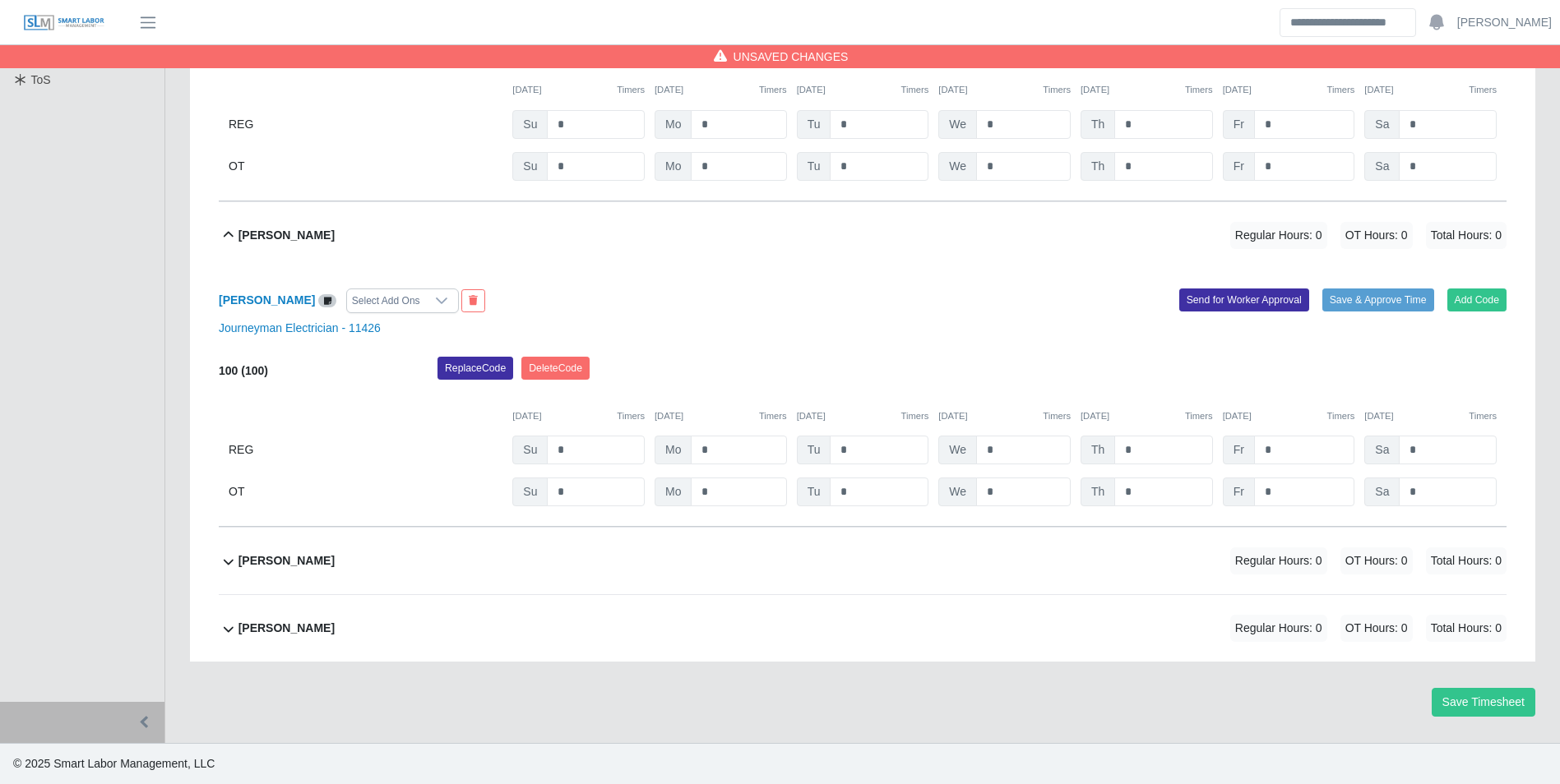
click at [289, 565] on b "Nelio Bernal" at bounding box center [286, 560] width 96 height 18
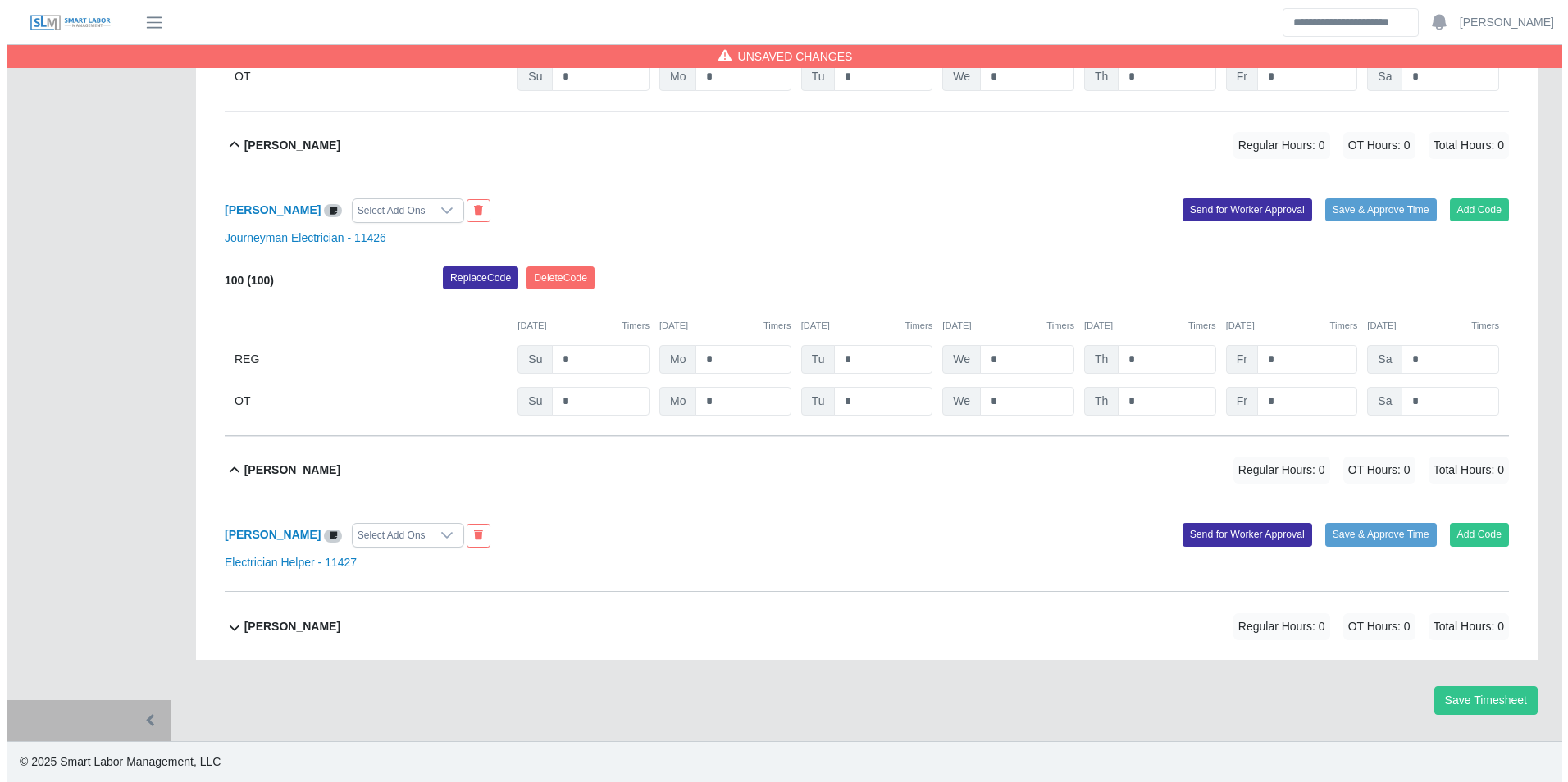
scroll to position [650, 0]
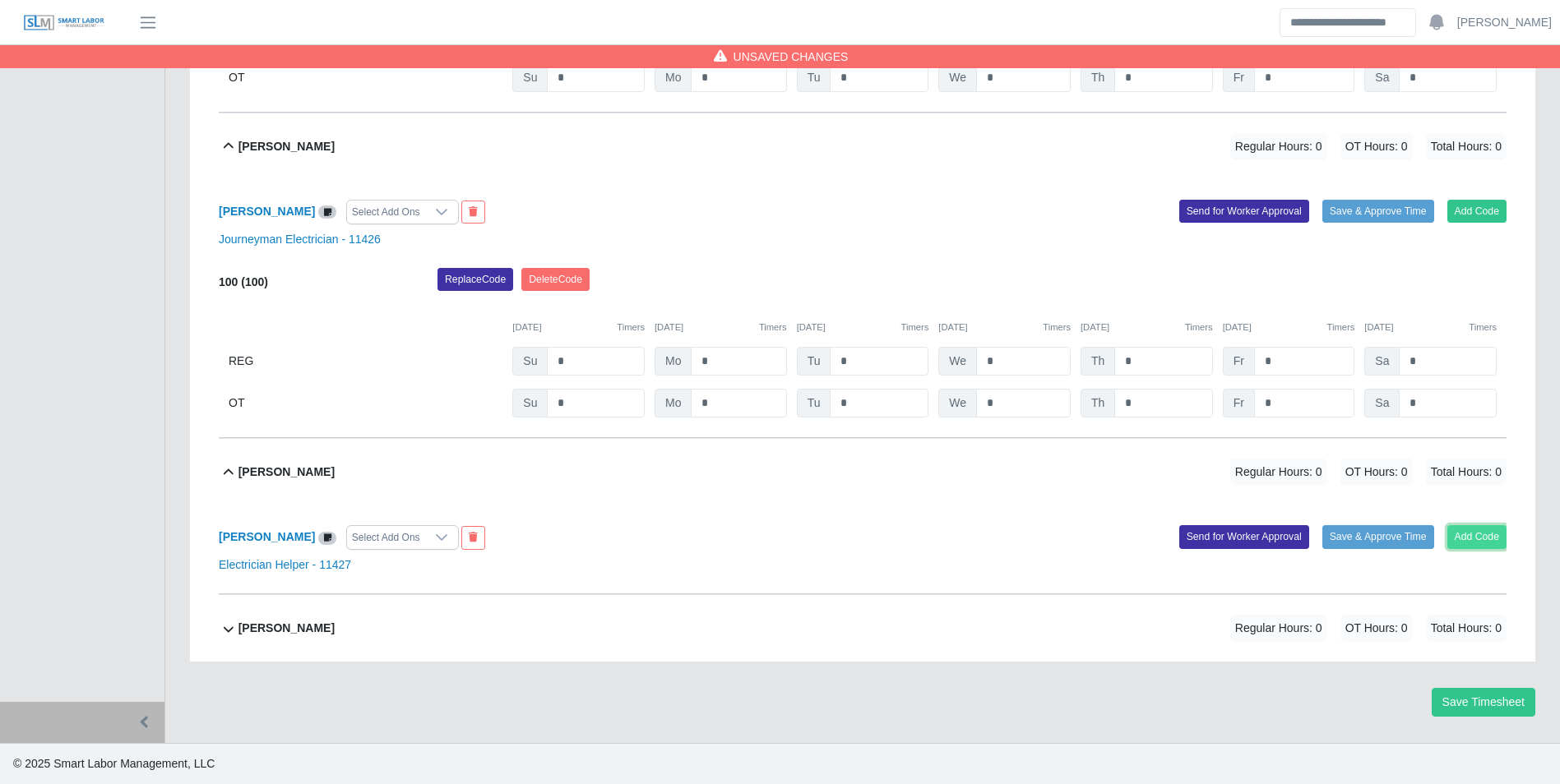
click at [1473, 526] on button "Add Code" at bounding box center [1477, 537] width 60 height 23
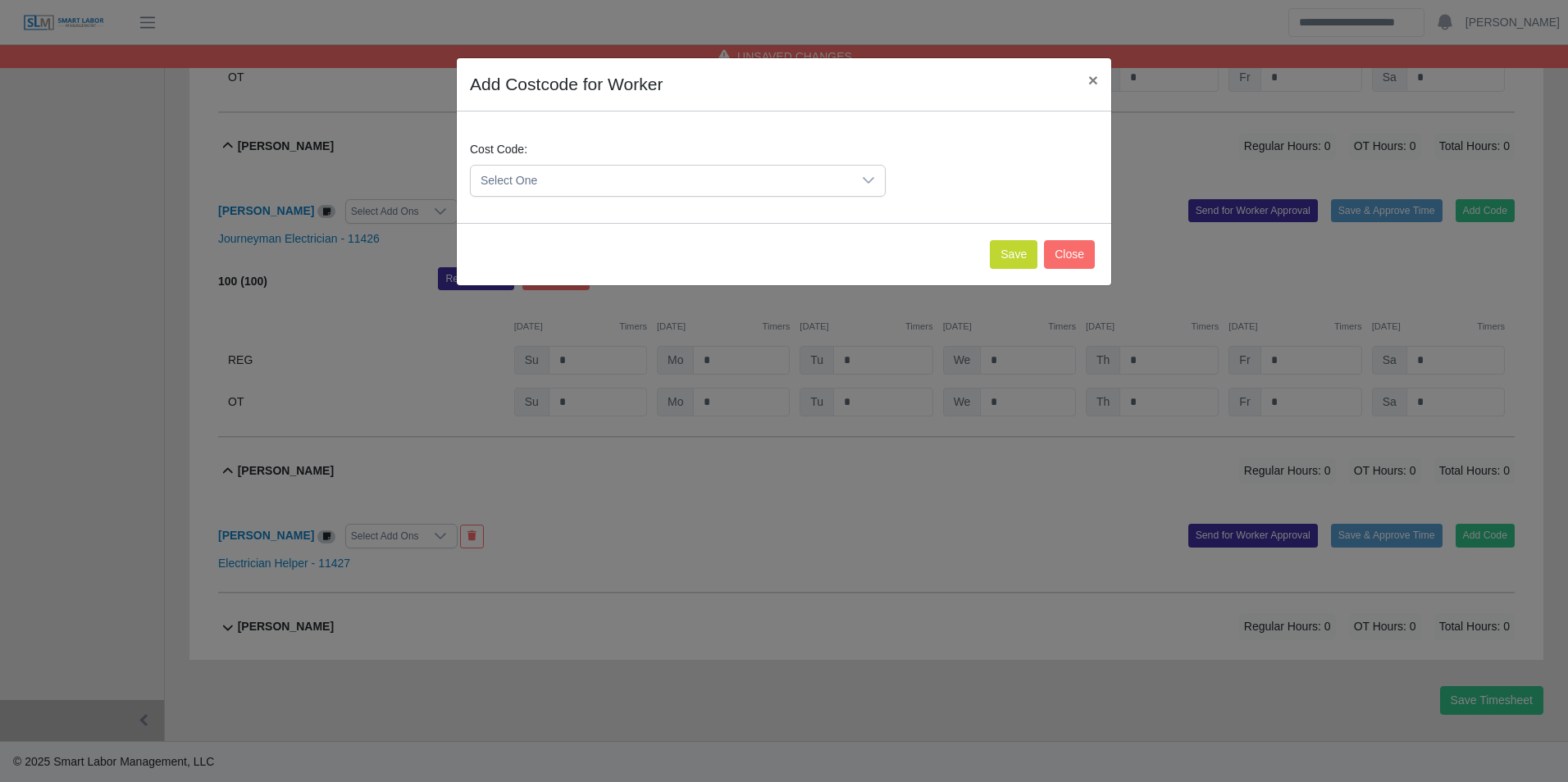
click at [578, 189] on span "Select One" at bounding box center [661, 181] width 381 height 30
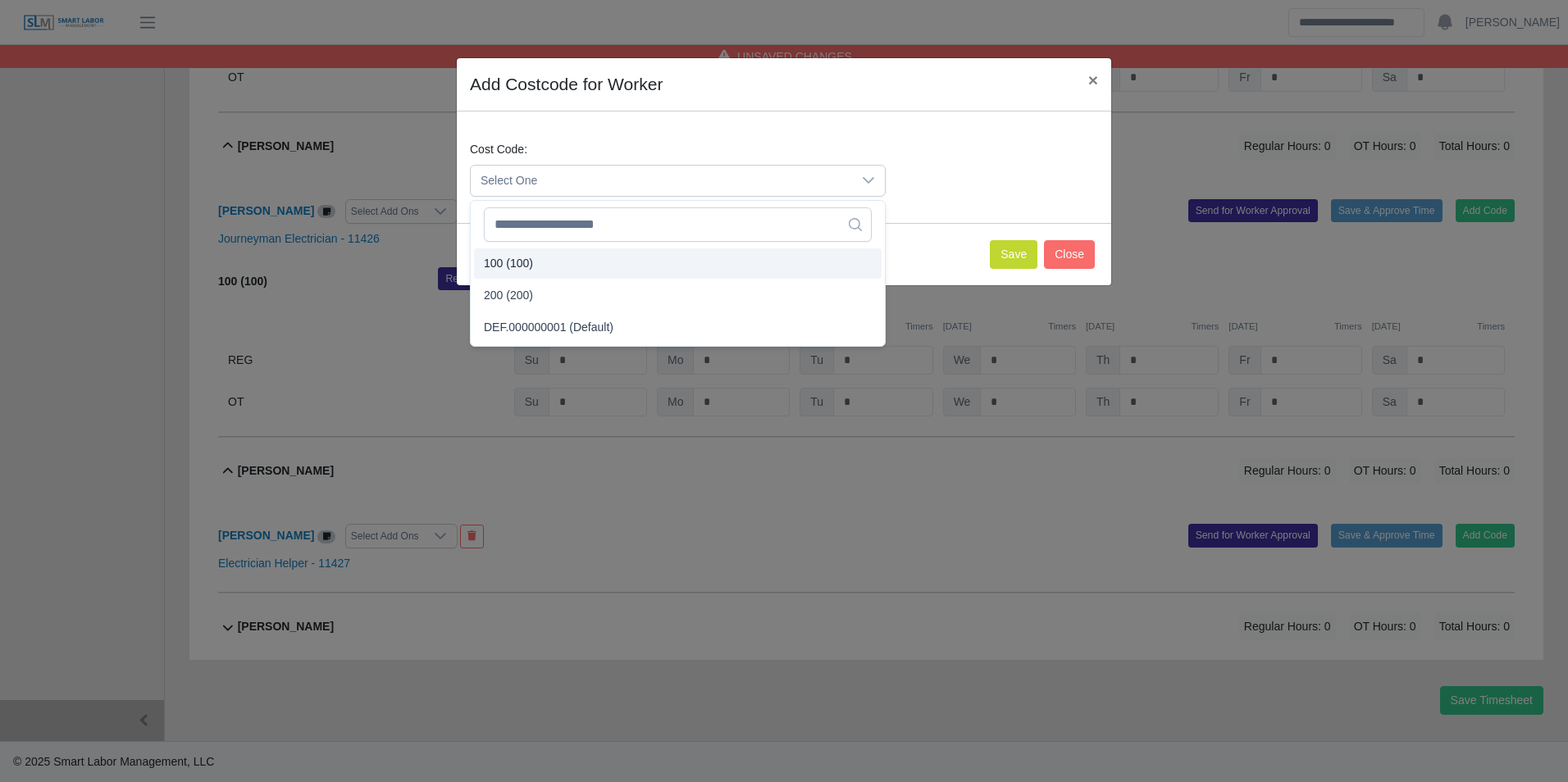
click at [539, 265] on li "100 (100)" at bounding box center [678, 264] width 408 height 30
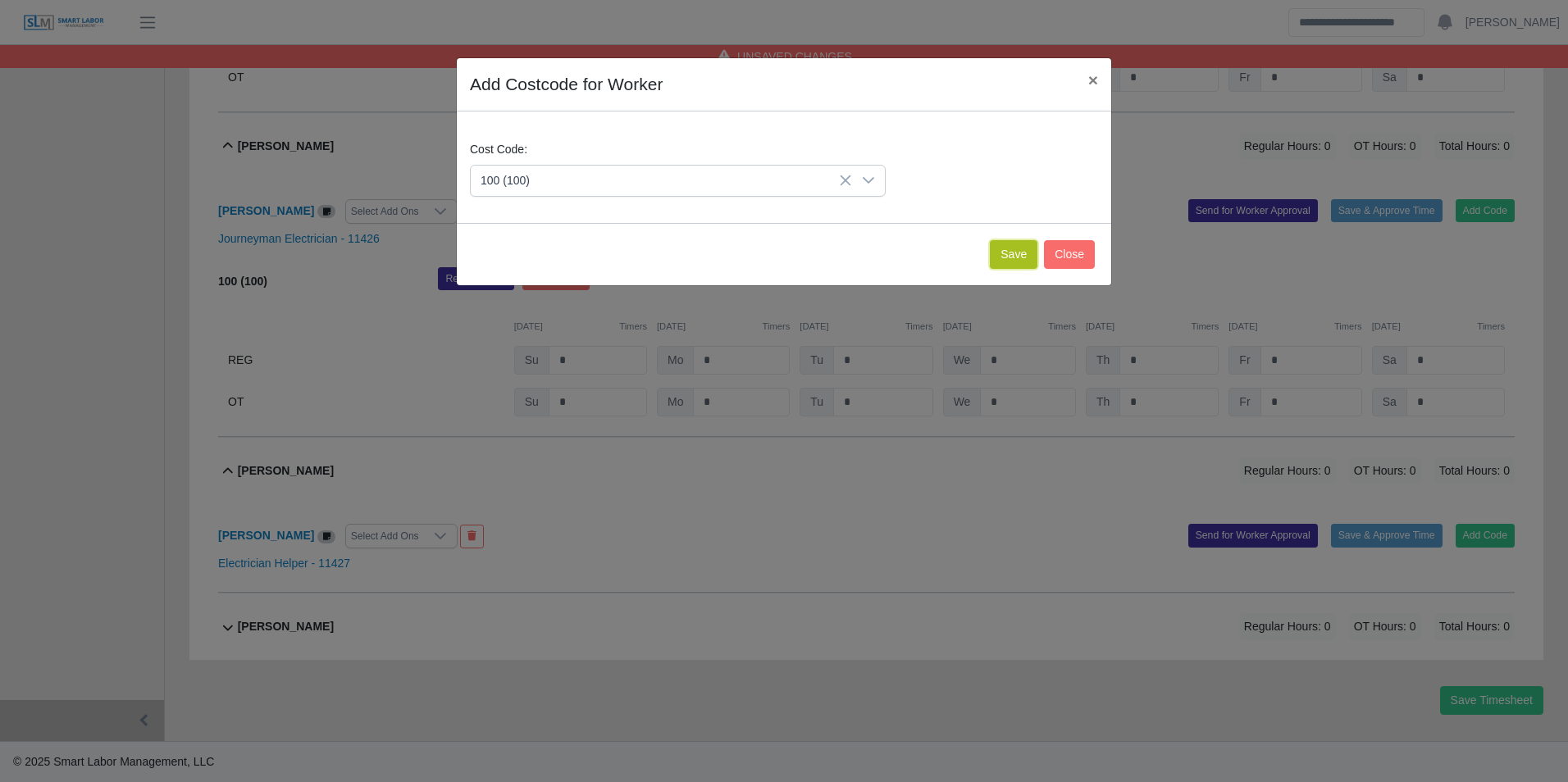
click at [1024, 250] on button "Save" at bounding box center [1013, 255] width 47 height 28
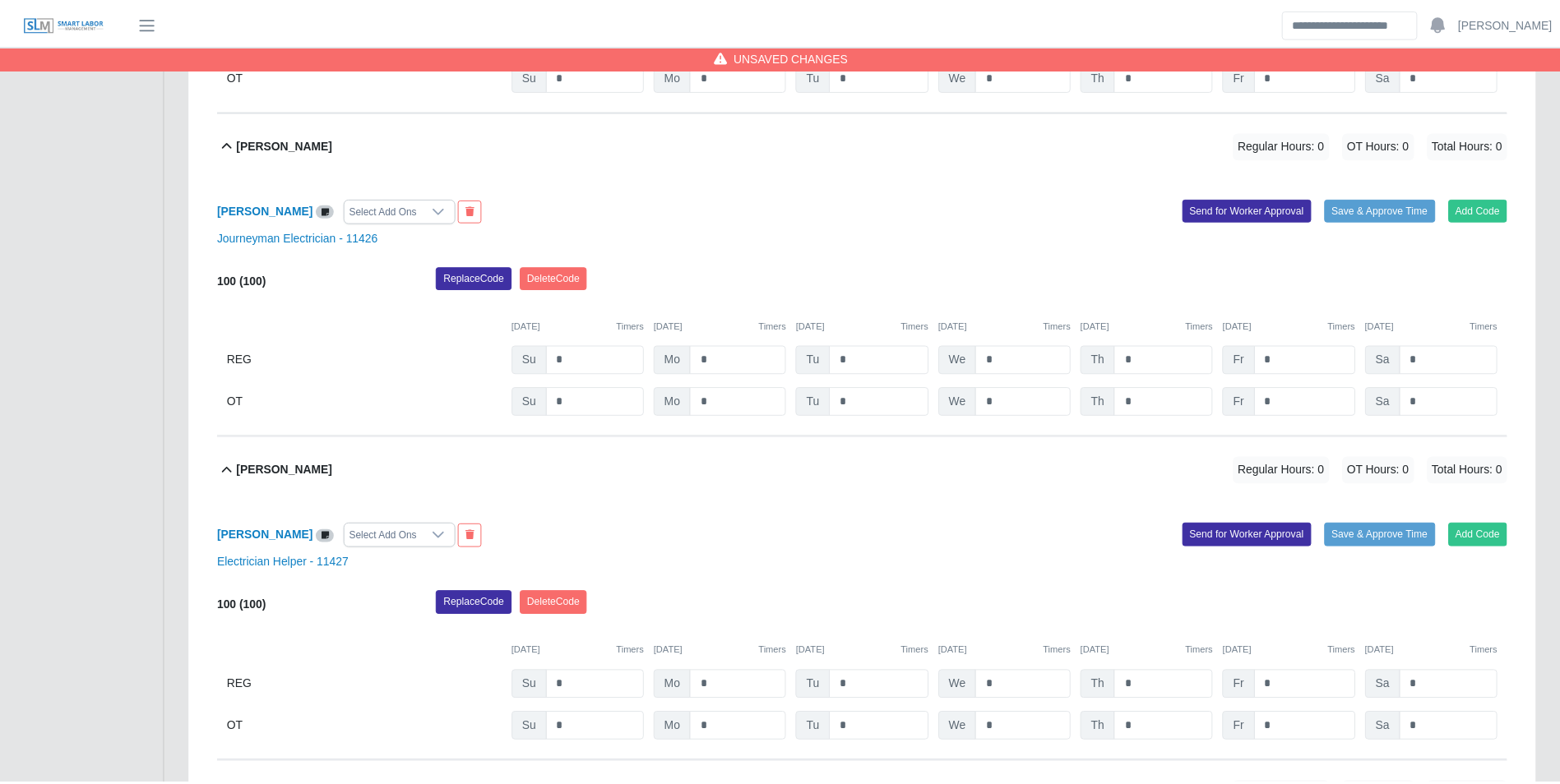
scroll to position [822, 0]
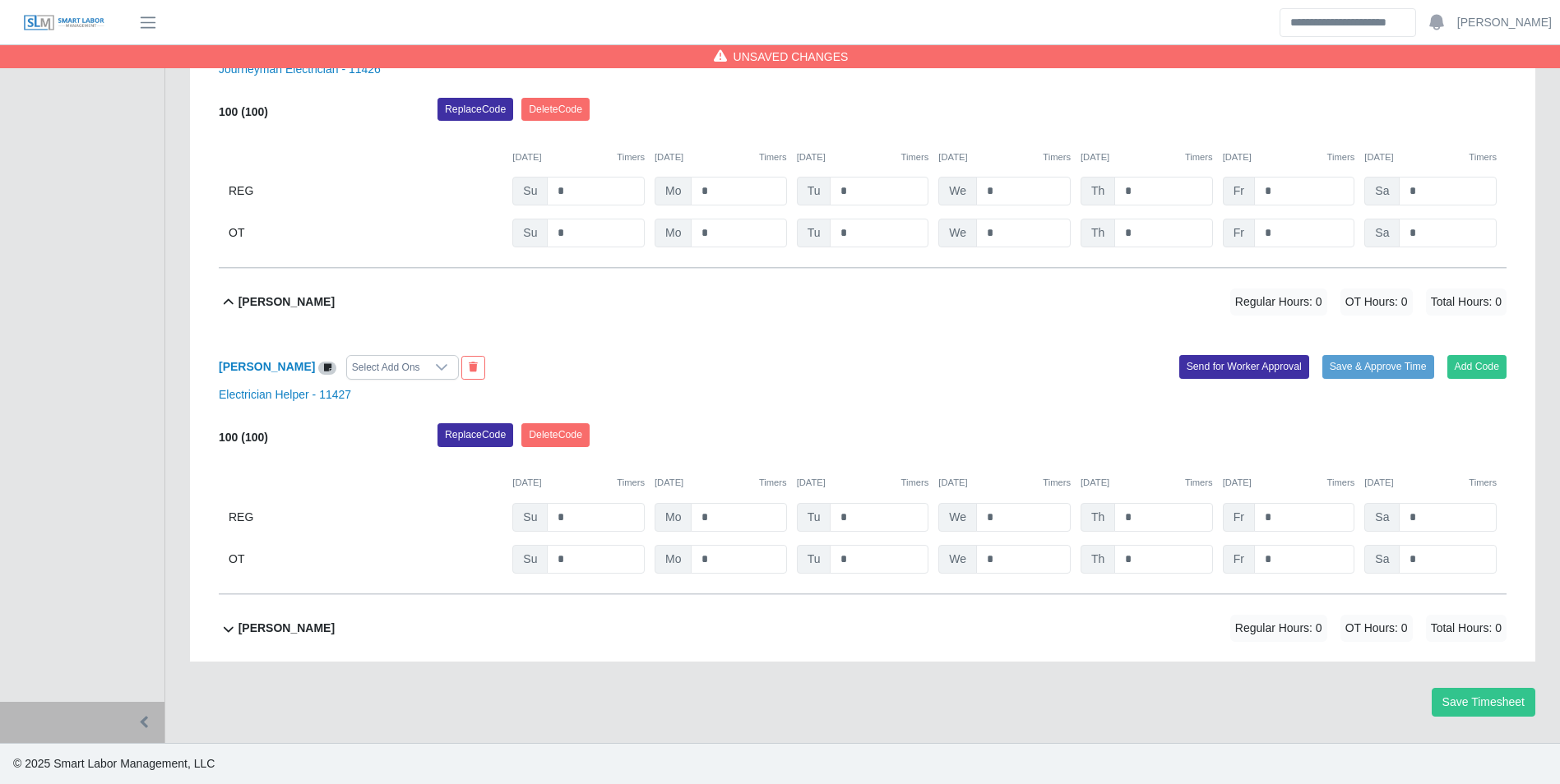
click at [287, 612] on div "Ray Allison Regular Hours: 0 OT Hours: 0 Total Hours: 0" at bounding box center [873, 629] width 1268 height 67
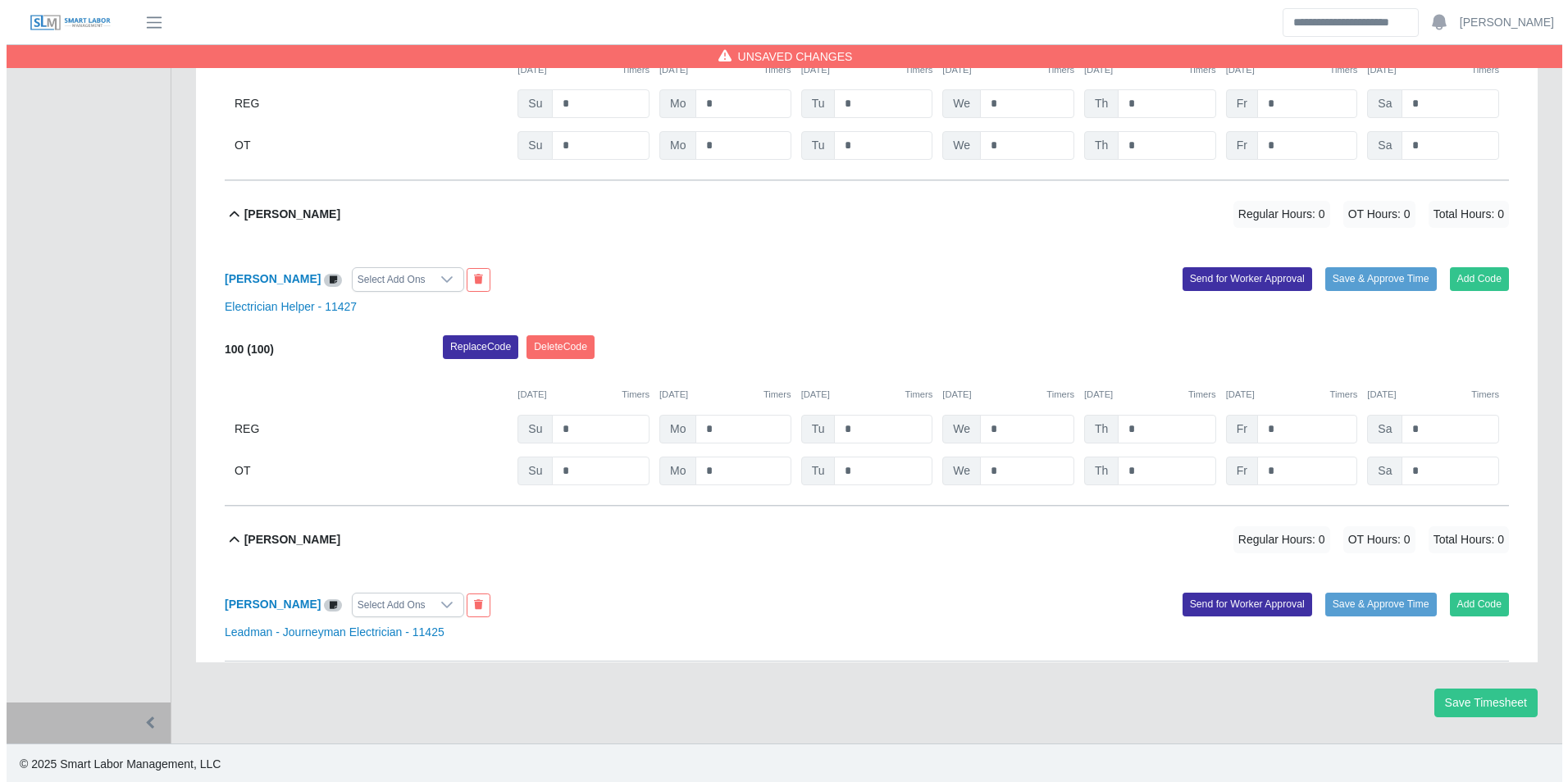
scroll to position [908, 0]
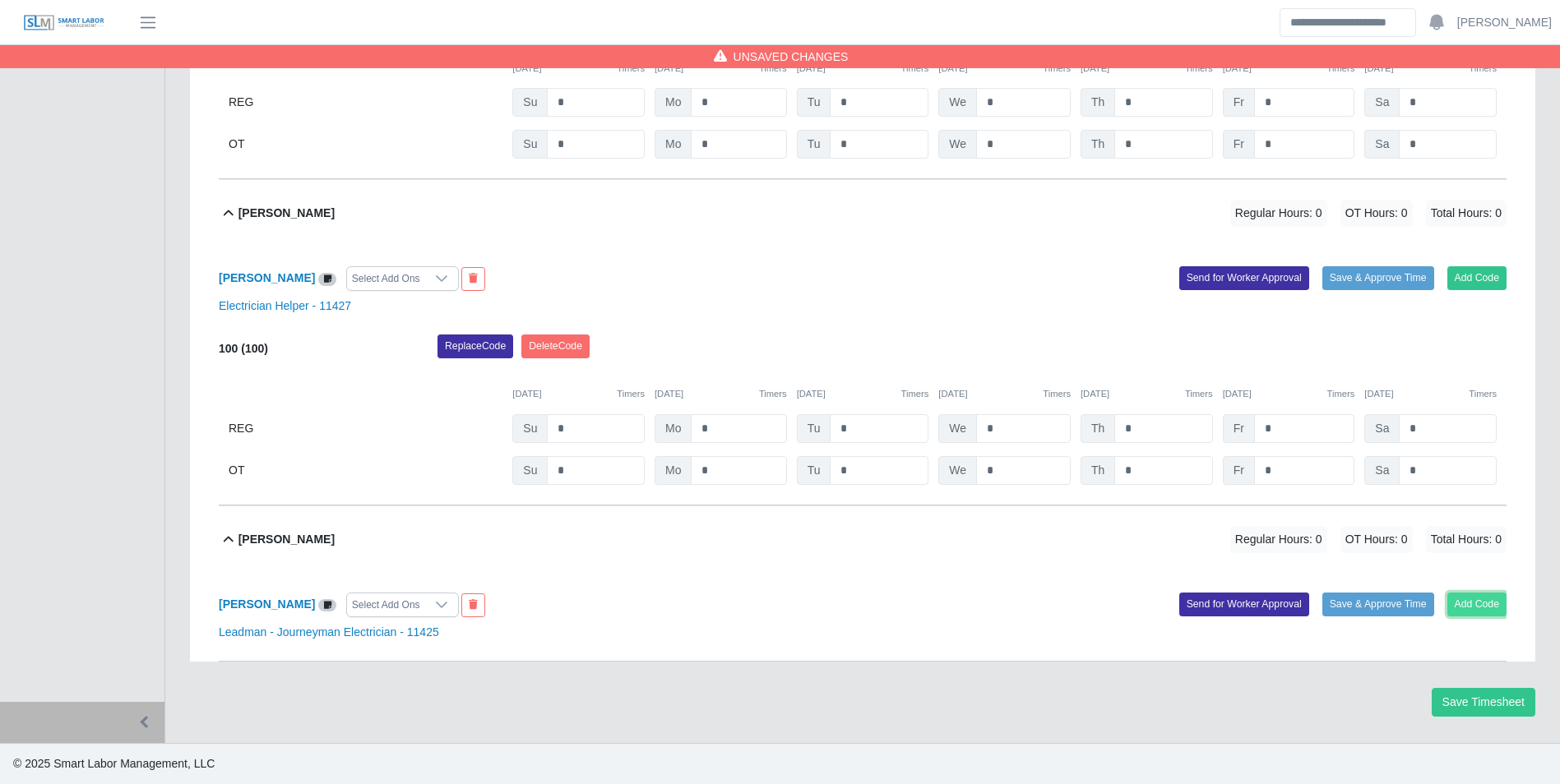
click at [1487, 604] on button "Add Code" at bounding box center [1477, 605] width 60 height 23
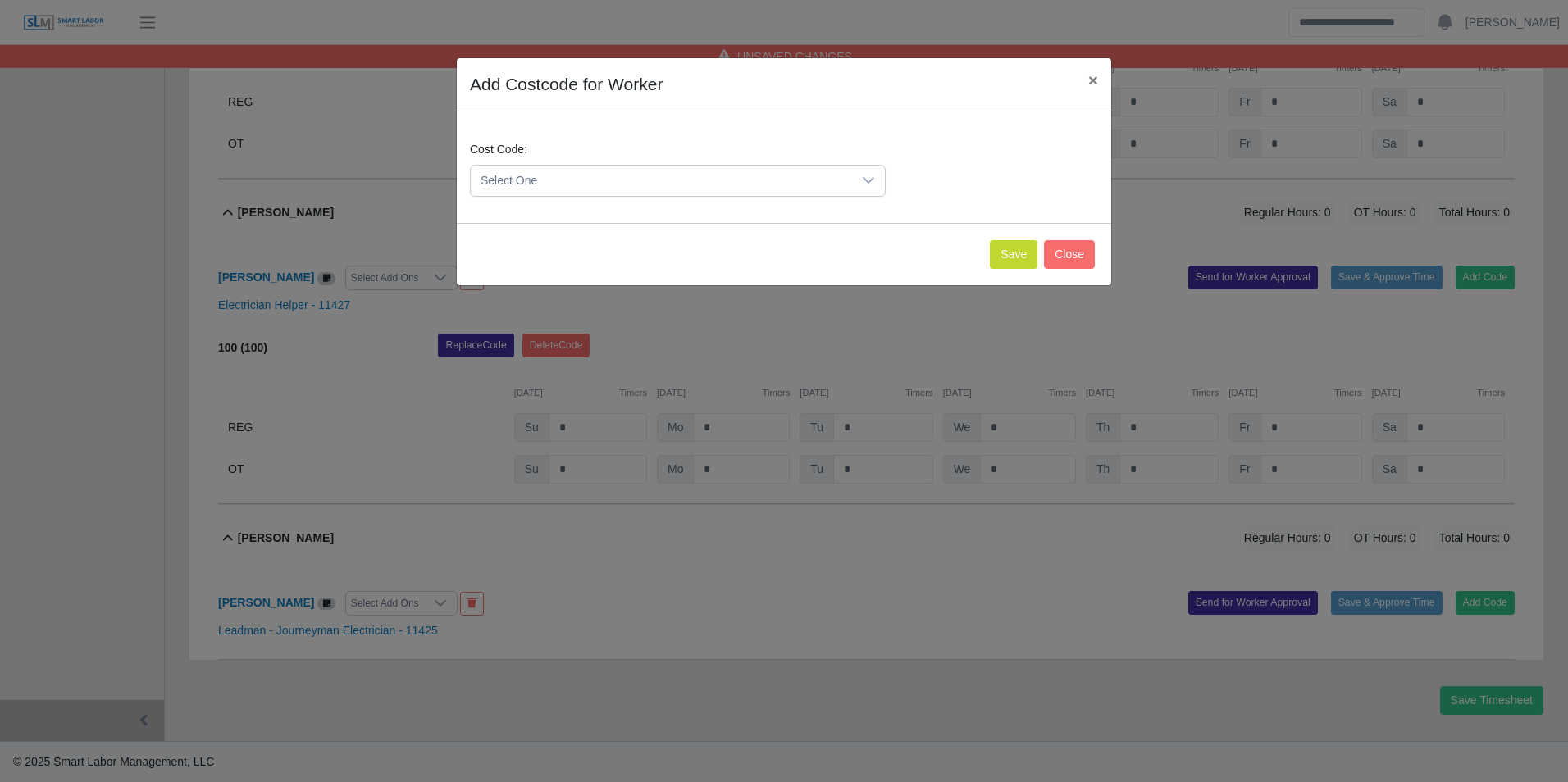
click at [583, 186] on span "Select One" at bounding box center [661, 181] width 381 height 30
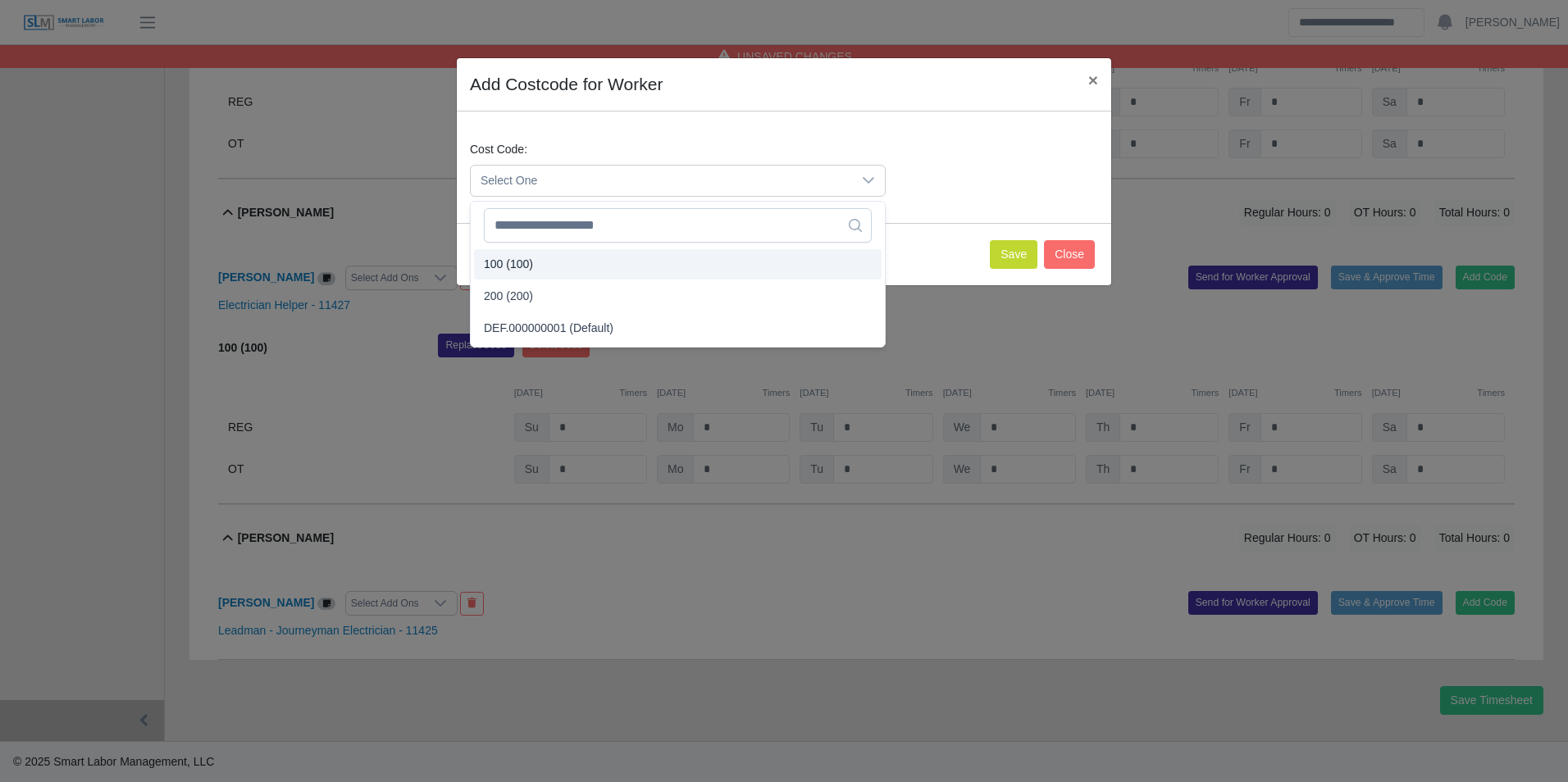
click at [537, 255] on li "100 (100)" at bounding box center [678, 265] width 408 height 30
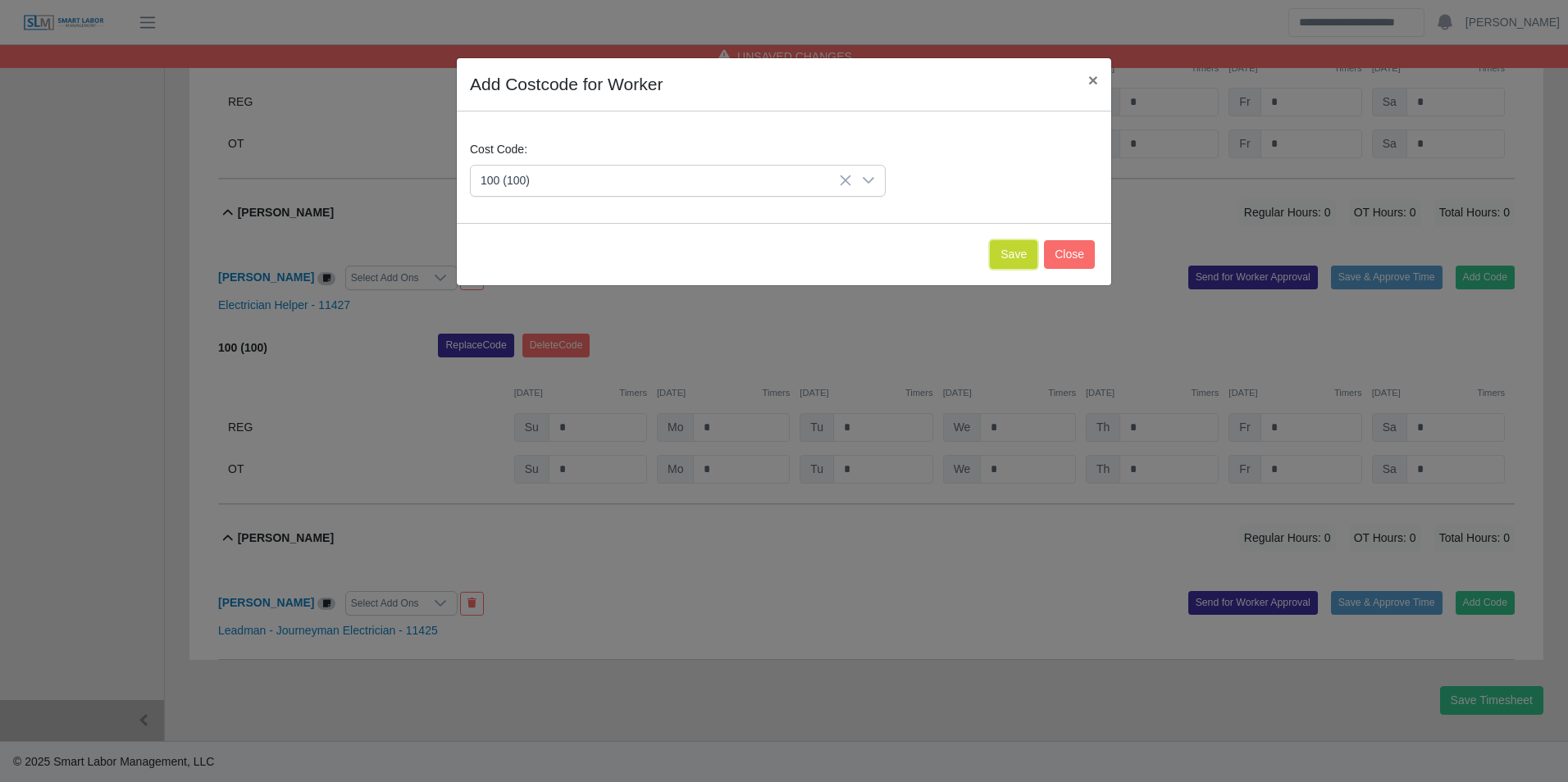
click at [1013, 249] on button "Save" at bounding box center [1013, 255] width 47 height 28
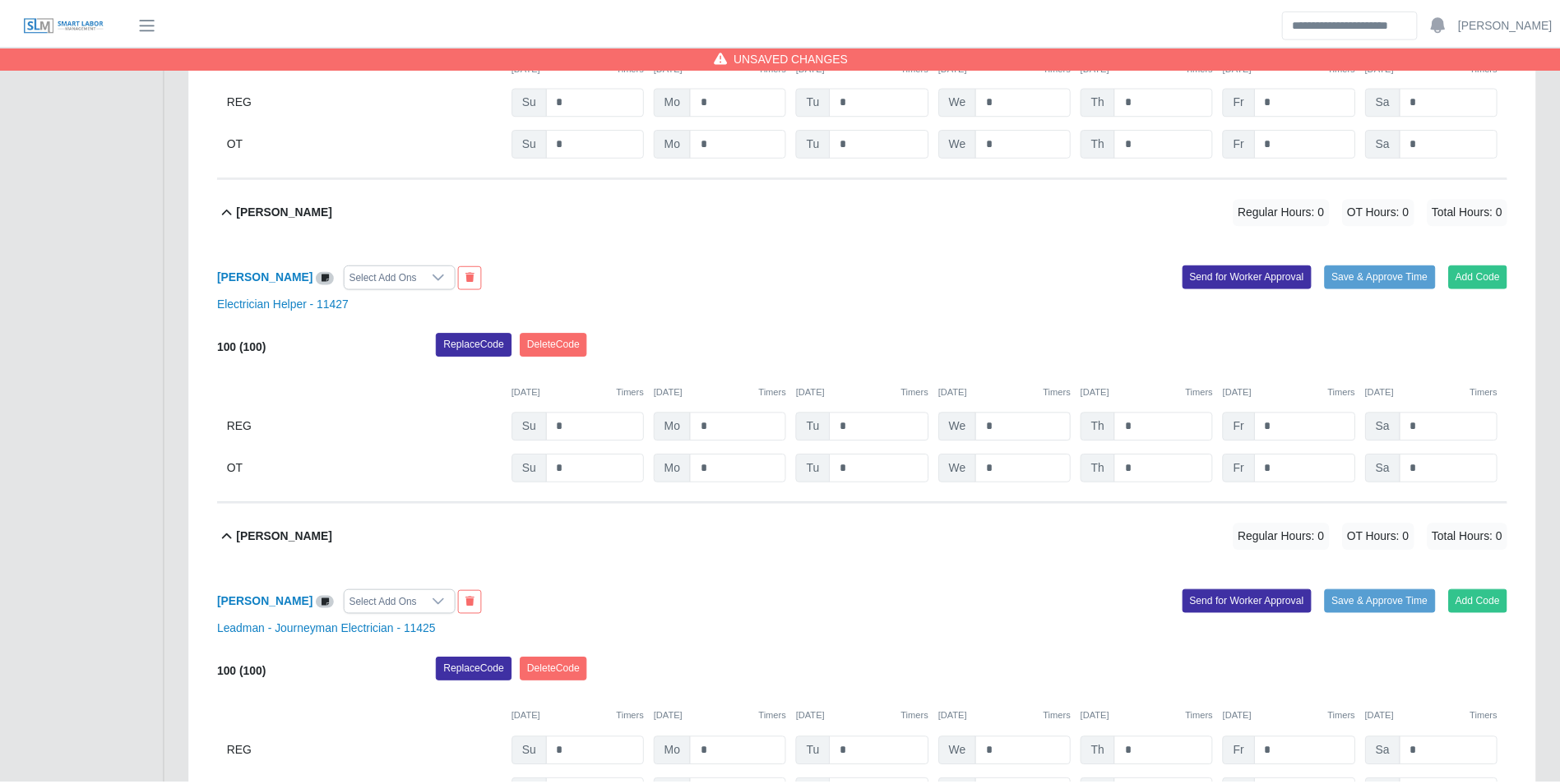
scroll to position [1081, 0]
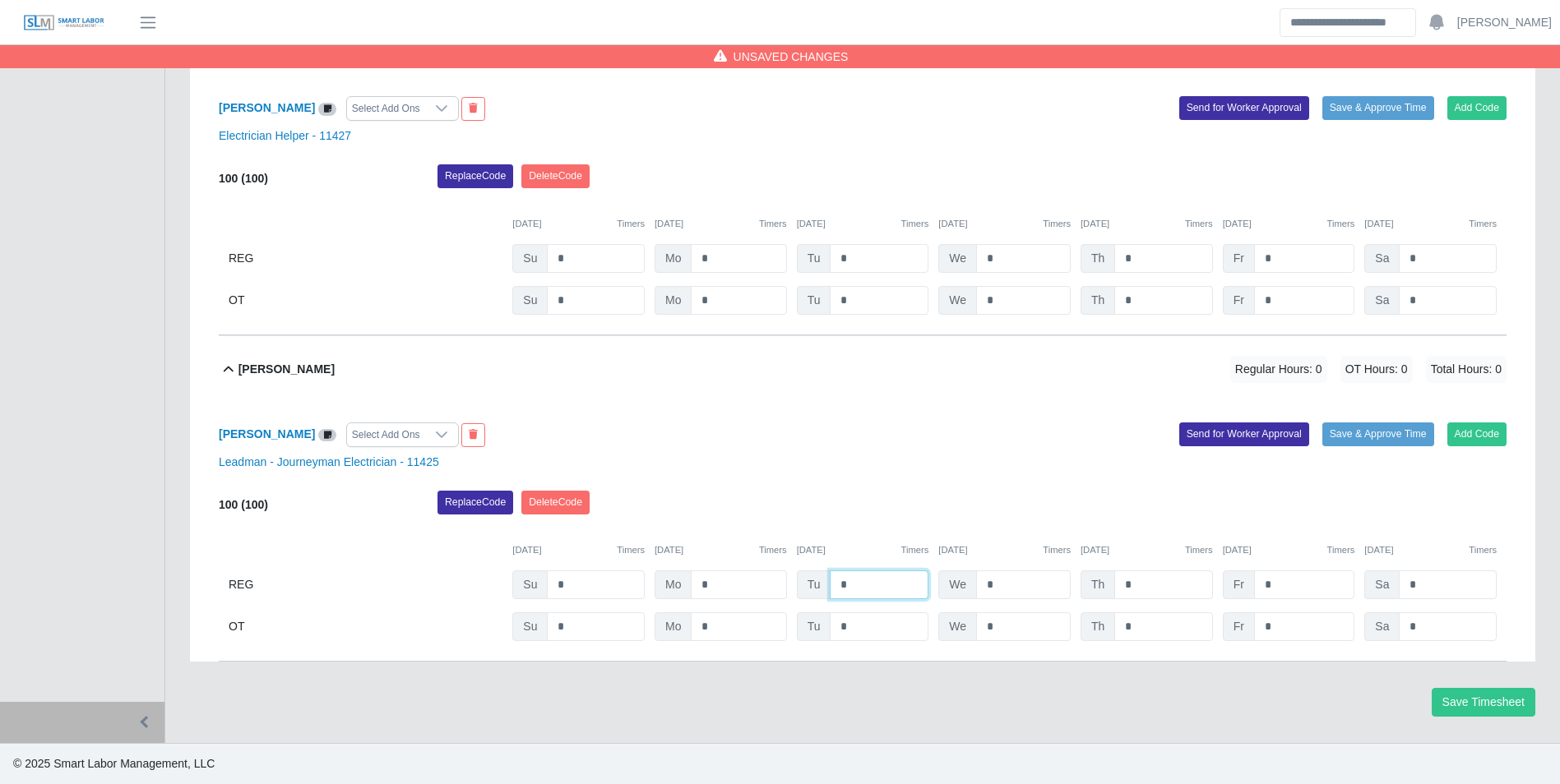
click at [881, 587] on input "*" at bounding box center [879, 585] width 98 height 28
type input "*"
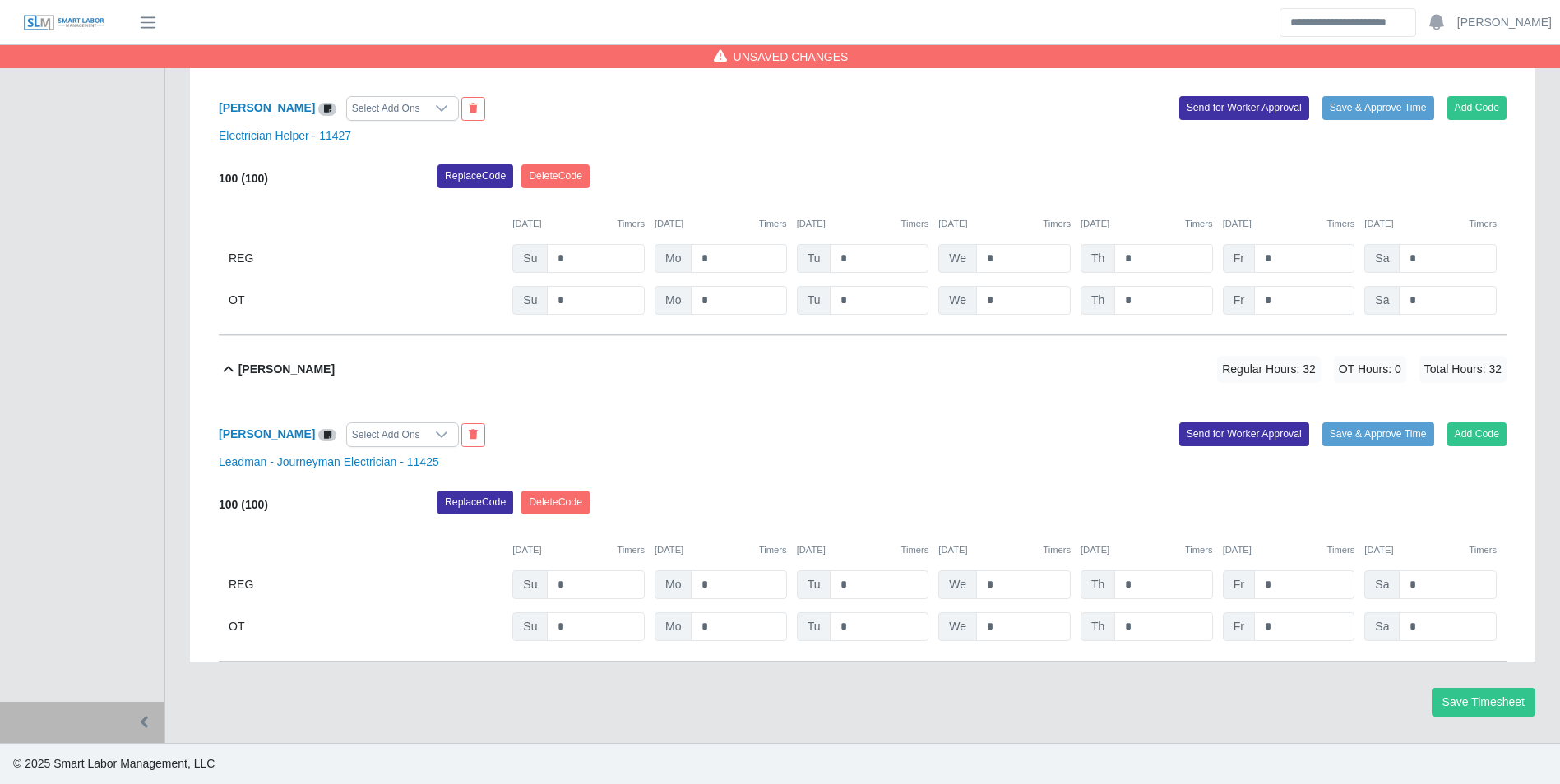
click at [873, 541] on div "10/05/2025 Timers 10/06/2025 Timers 10/07/2025 Timers 10/08/2025 Timers 10/09/2…" at bounding box center [863, 540] width 1288 height 33
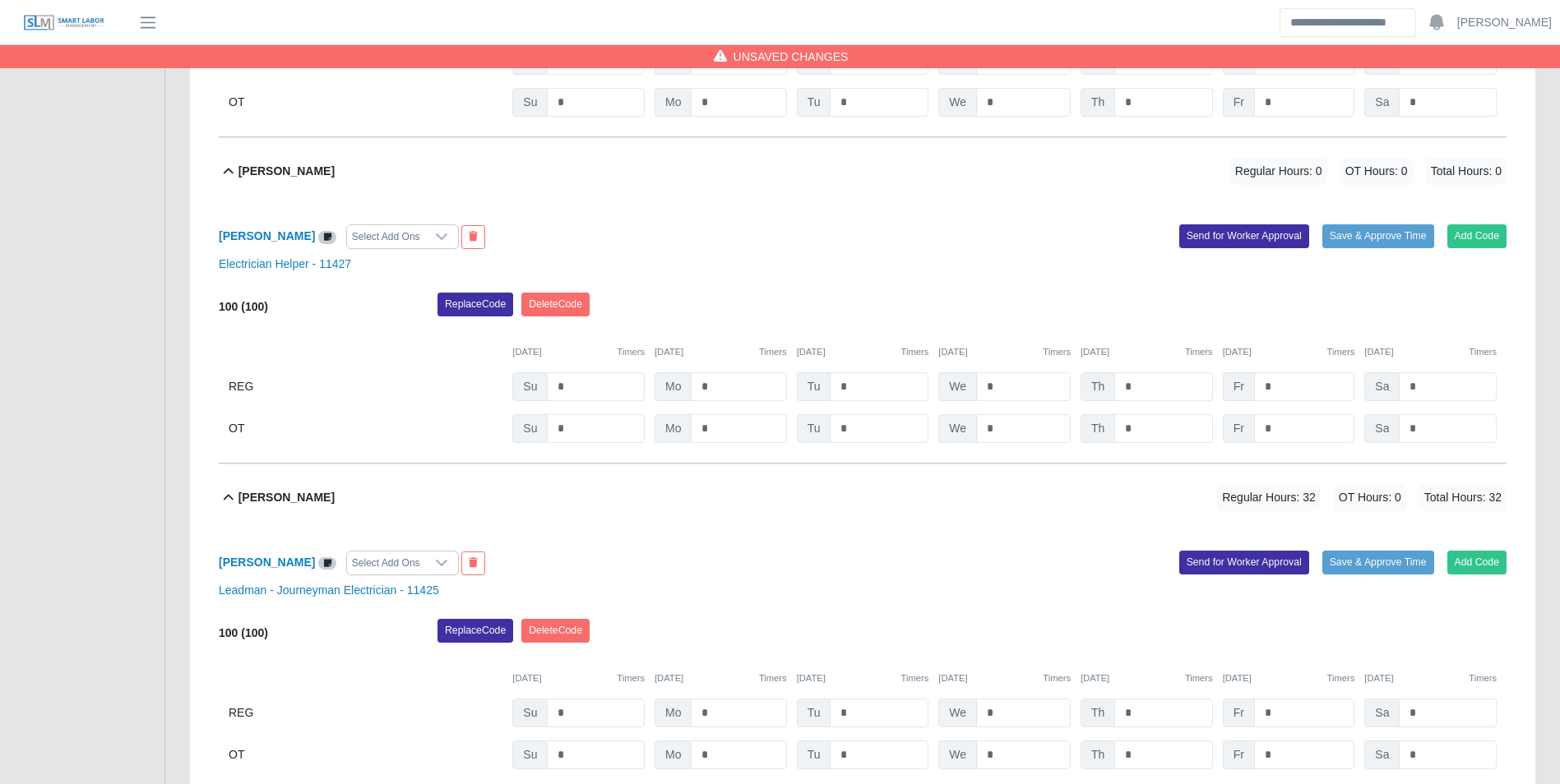
scroll to position [917, 0]
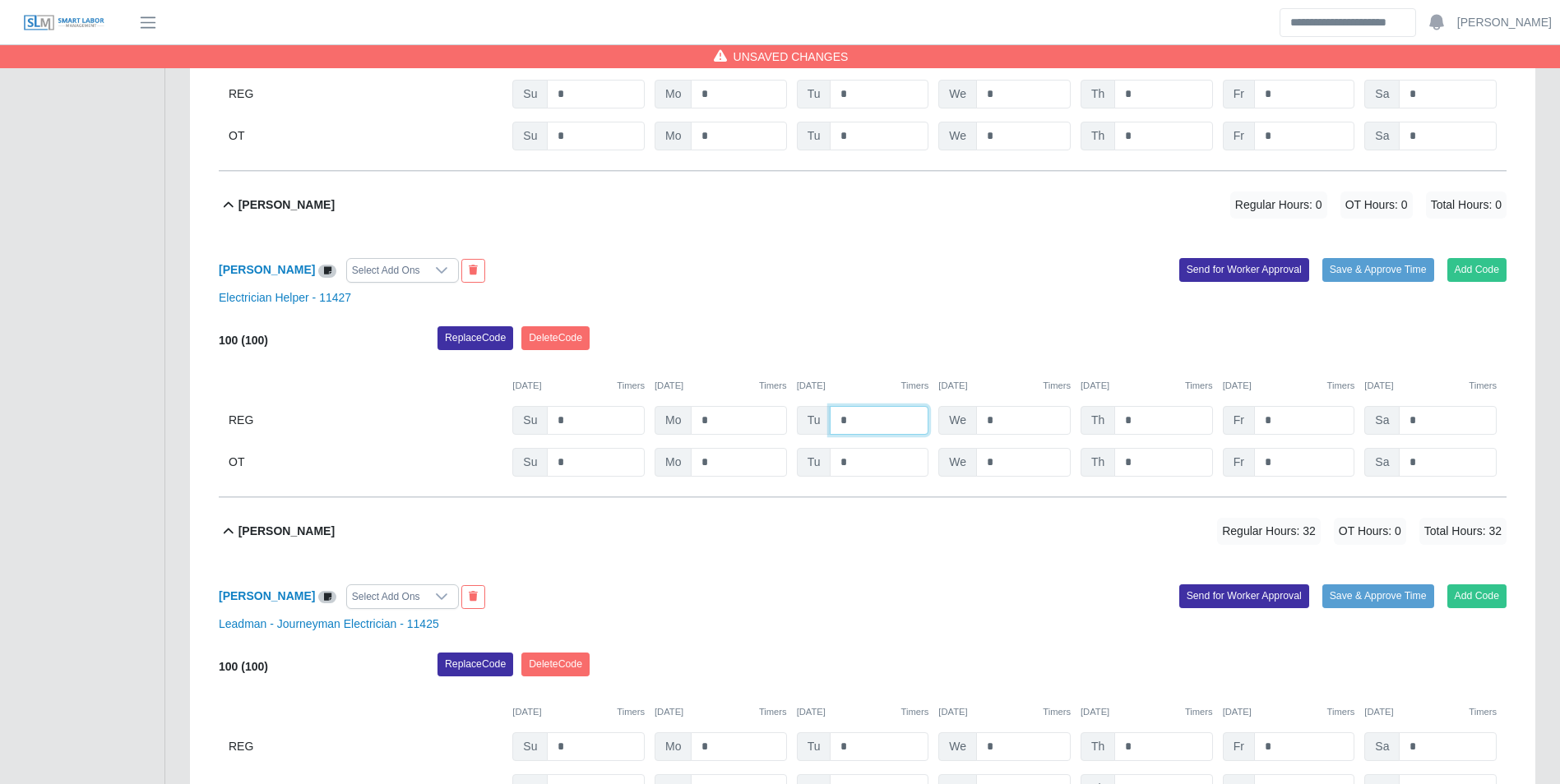
click at [881, 428] on input "*" at bounding box center [879, 420] width 98 height 28
type input "*"
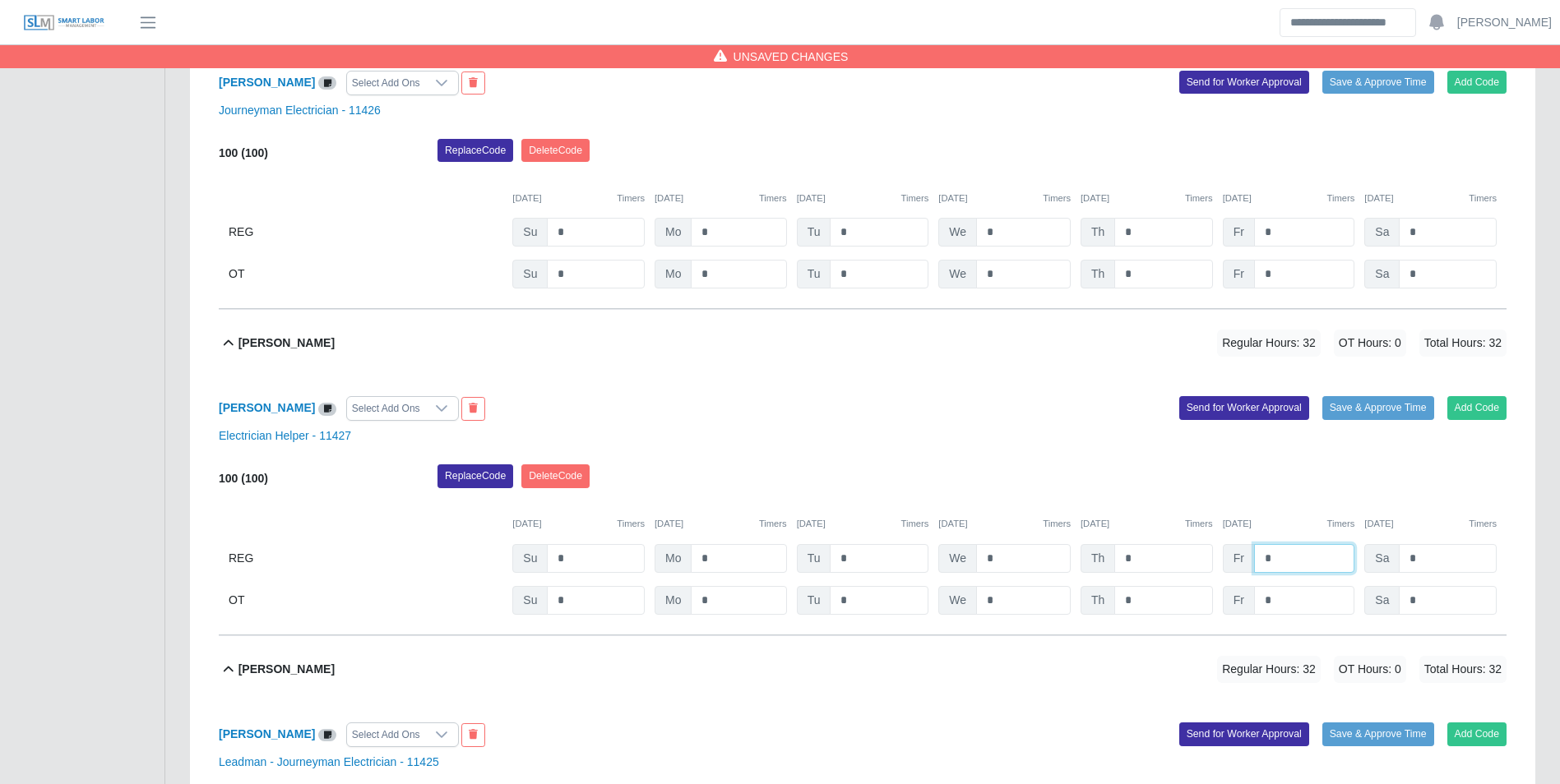
scroll to position [752, 0]
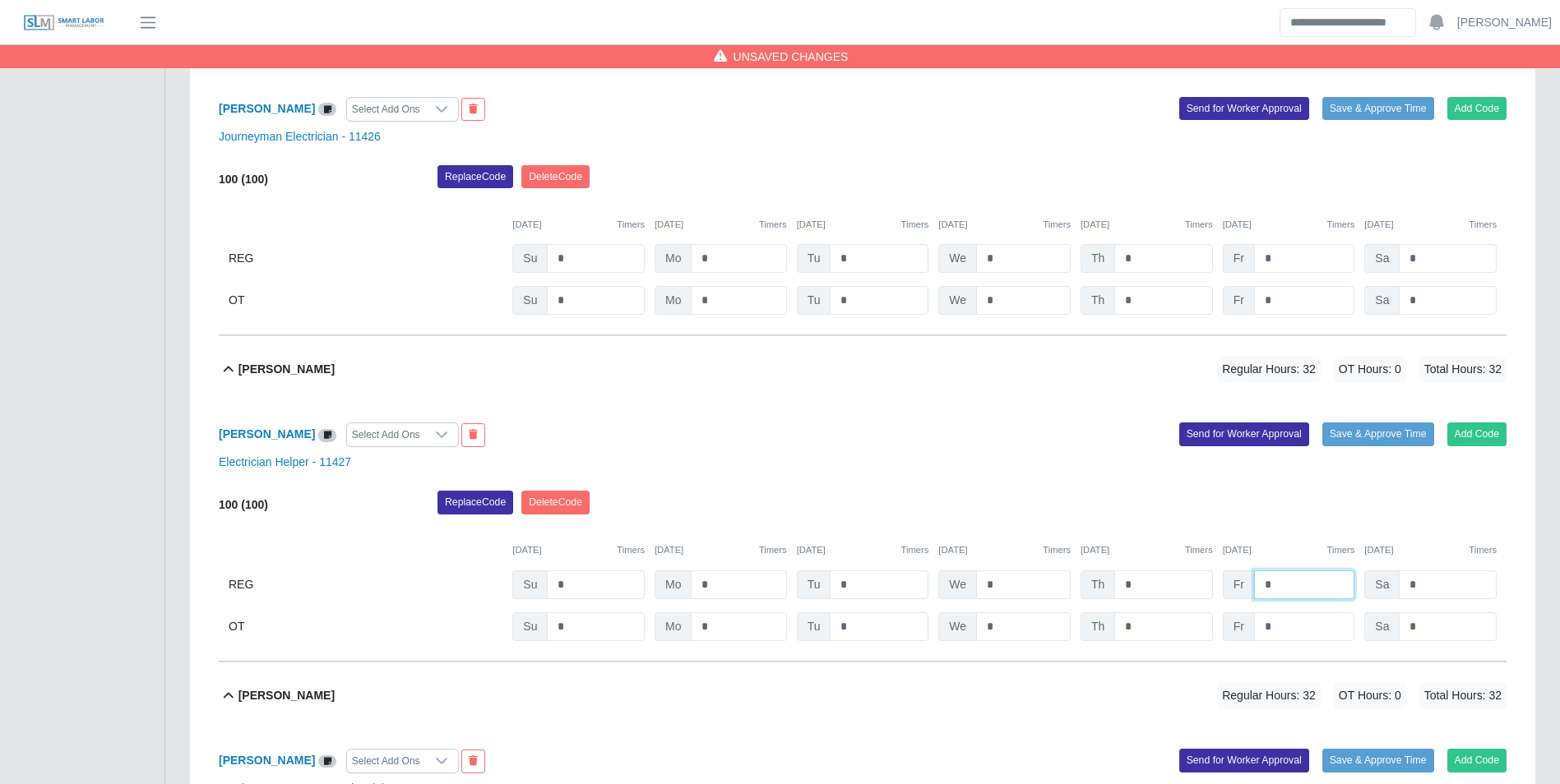
type input "*"
drag, startPoint x: 891, startPoint y: 274, endPoint x: 883, endPoint y: 265, distance: 12.0
click at [890, 273] on div "100 (100) Replace Code Delete Code 10/05/2025 Timers 10/06/2025 Timers 10/07/20…" at bounding box center [863, 240] width 1288 height 150
click at [883, 265] on input "*" at bounding box center [879, 259] width 98 height 28
type input "*"
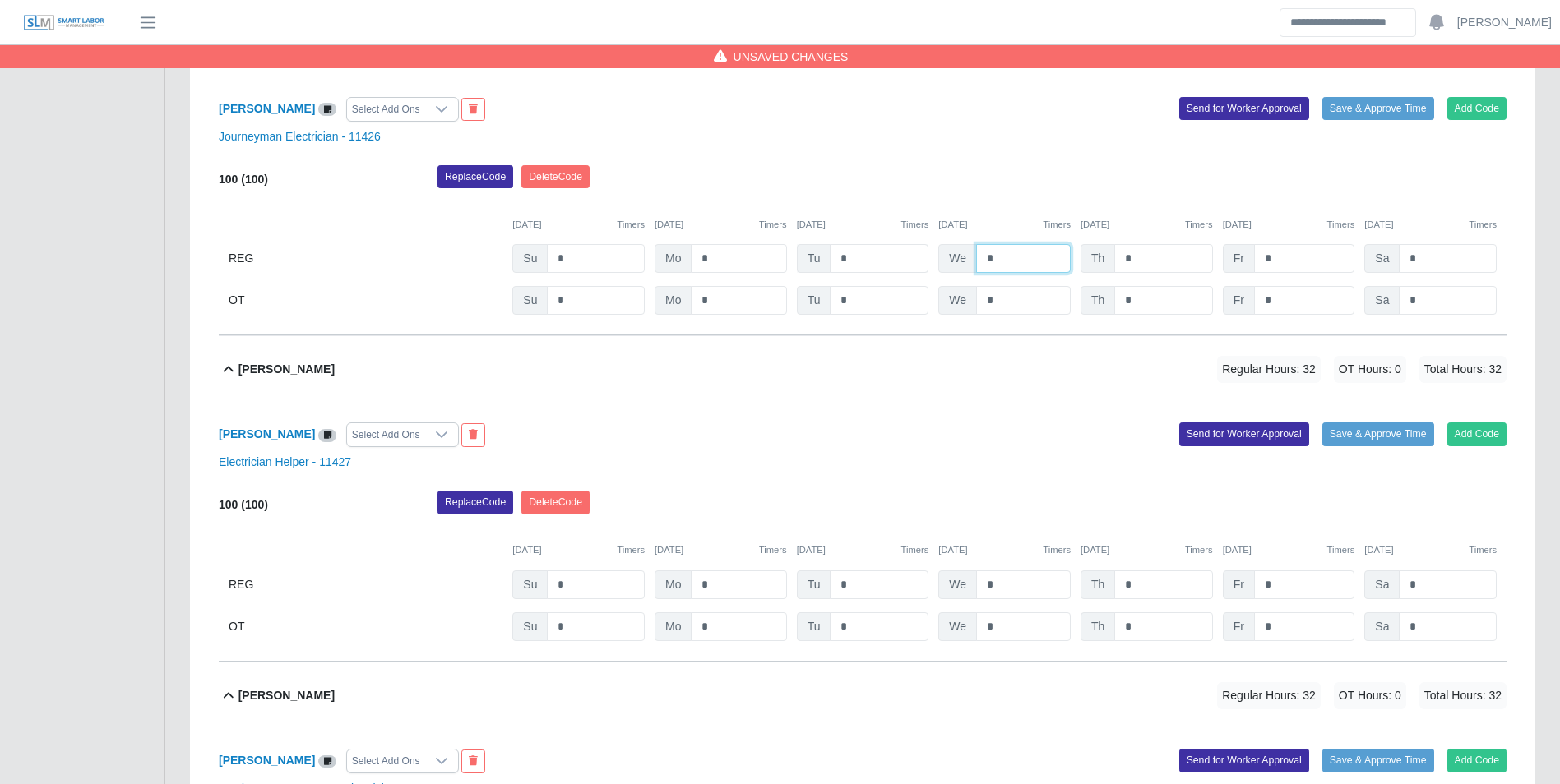
type input "*"
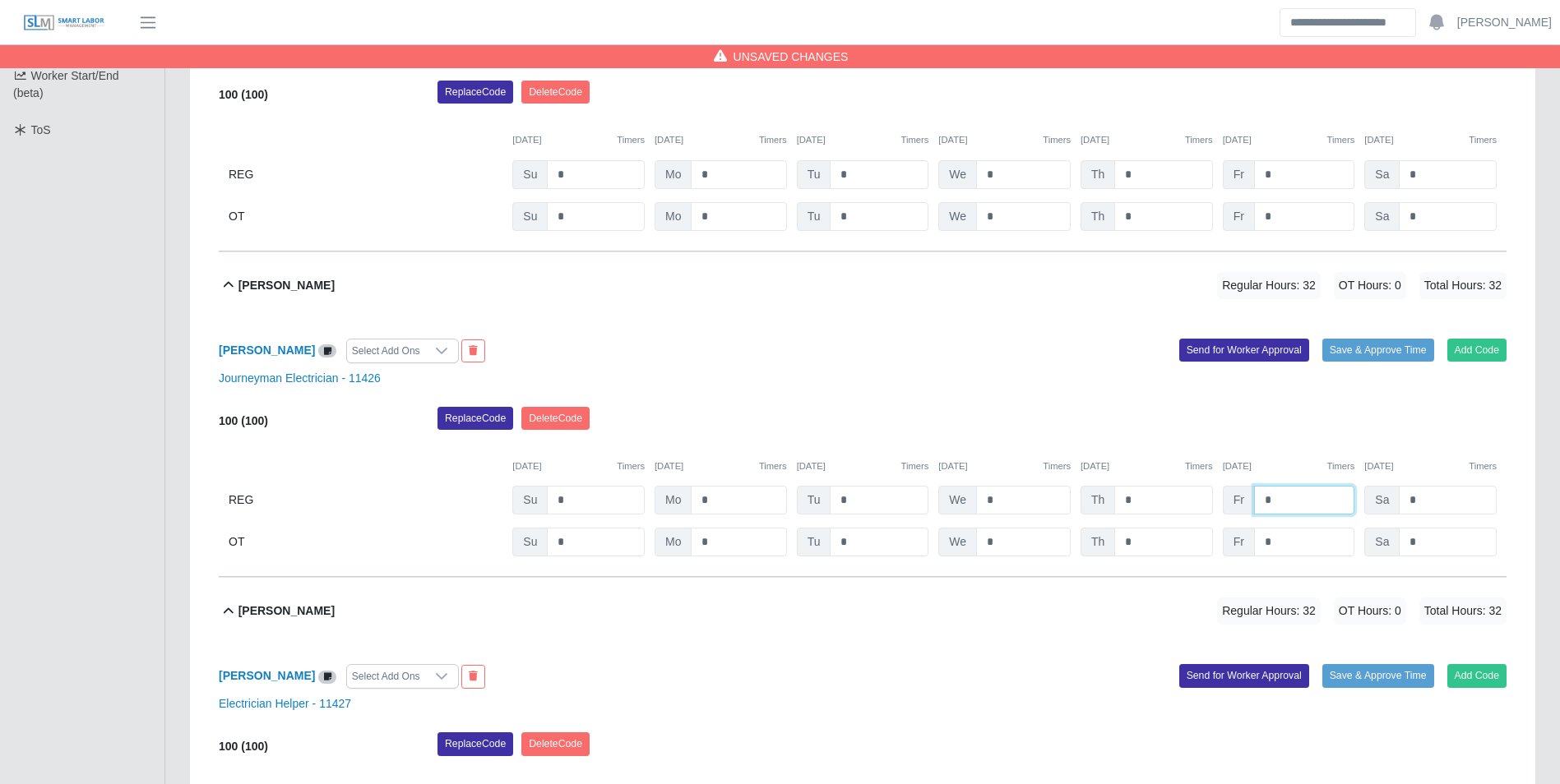
scroll to position [505, 0]
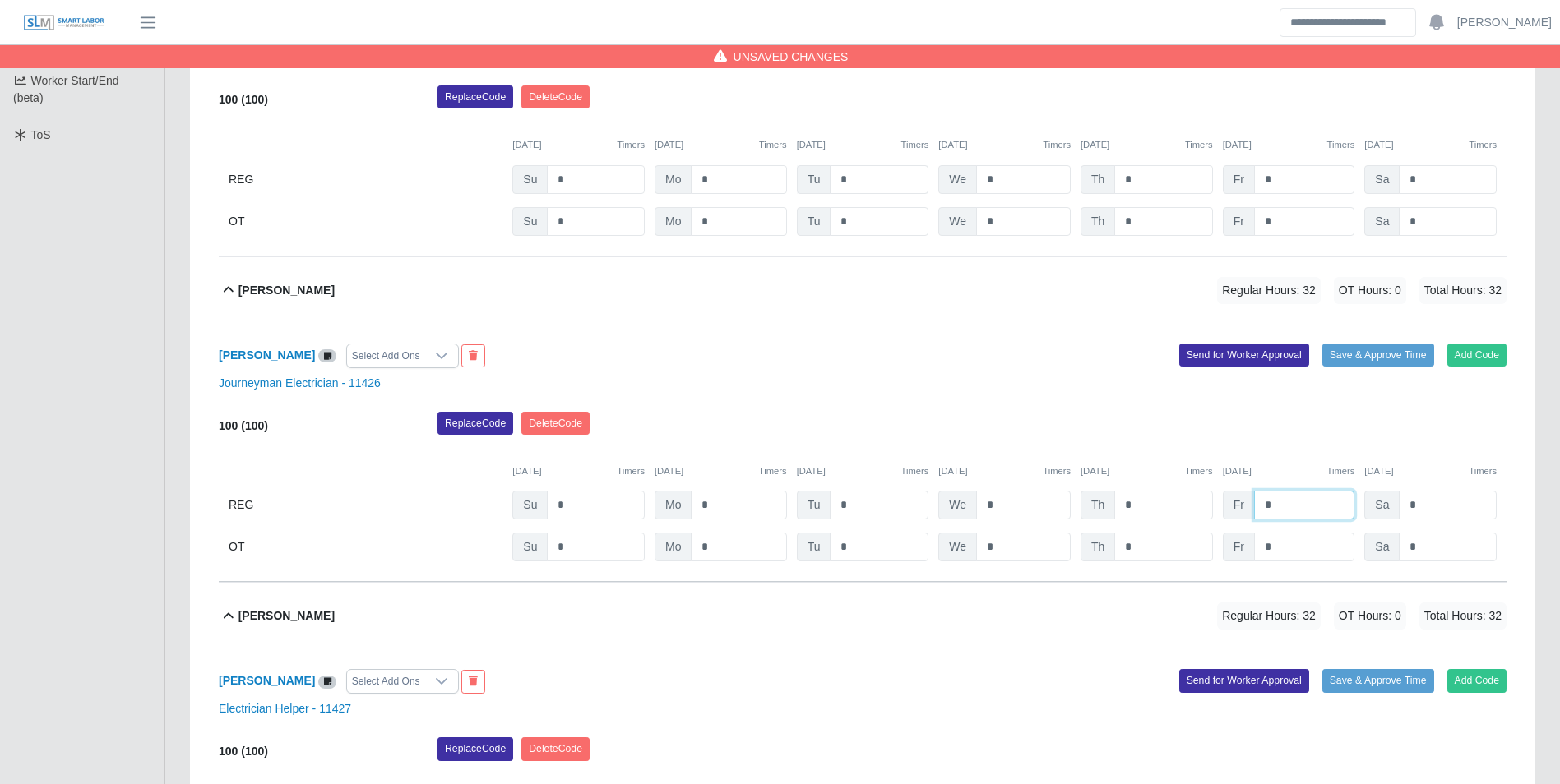
type input "*"
click at [883, 188] on input "*" at bounding box center [879, 179] width 98 height 28
type input "*"
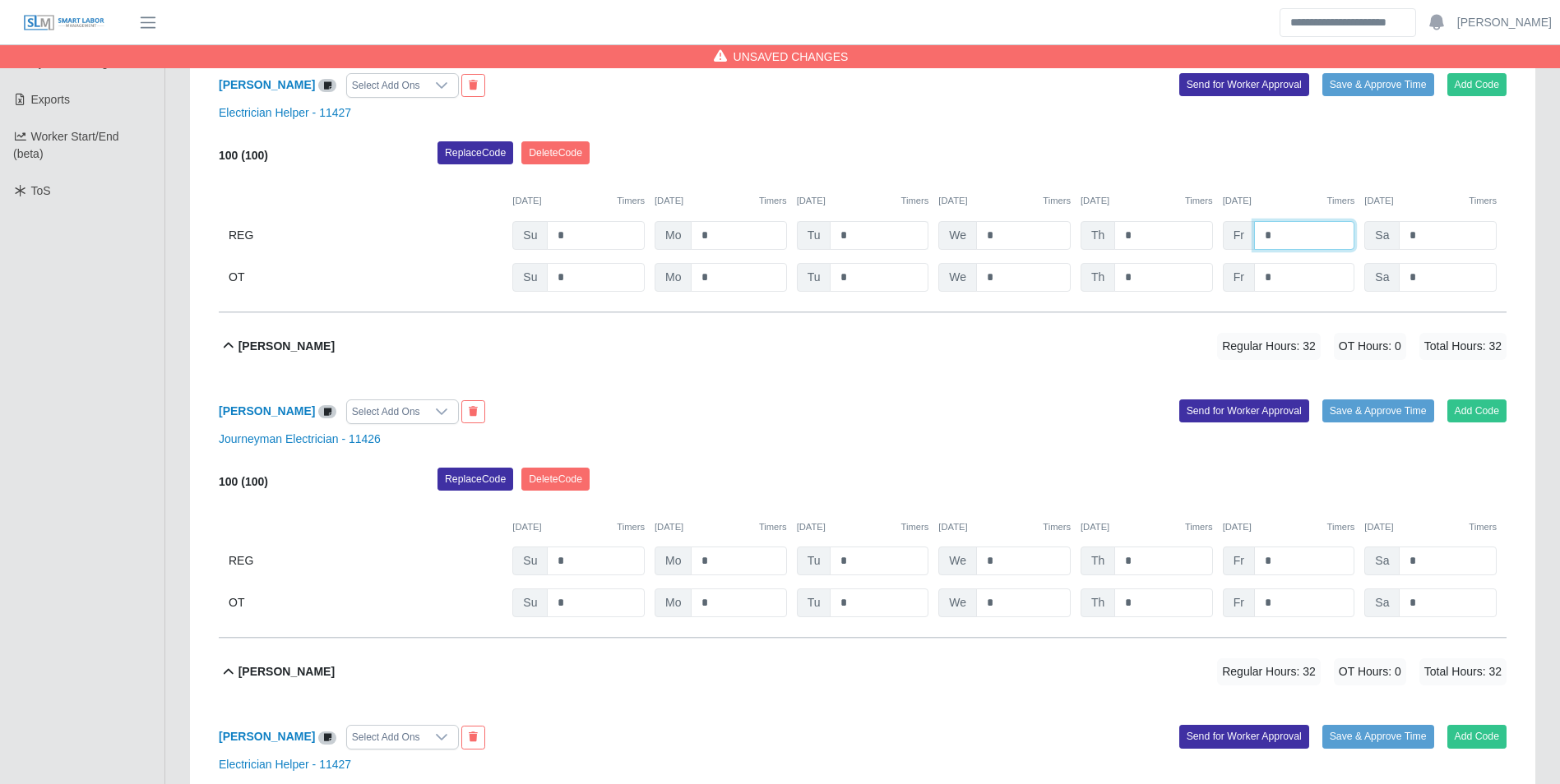
scroll to position [341, 0]
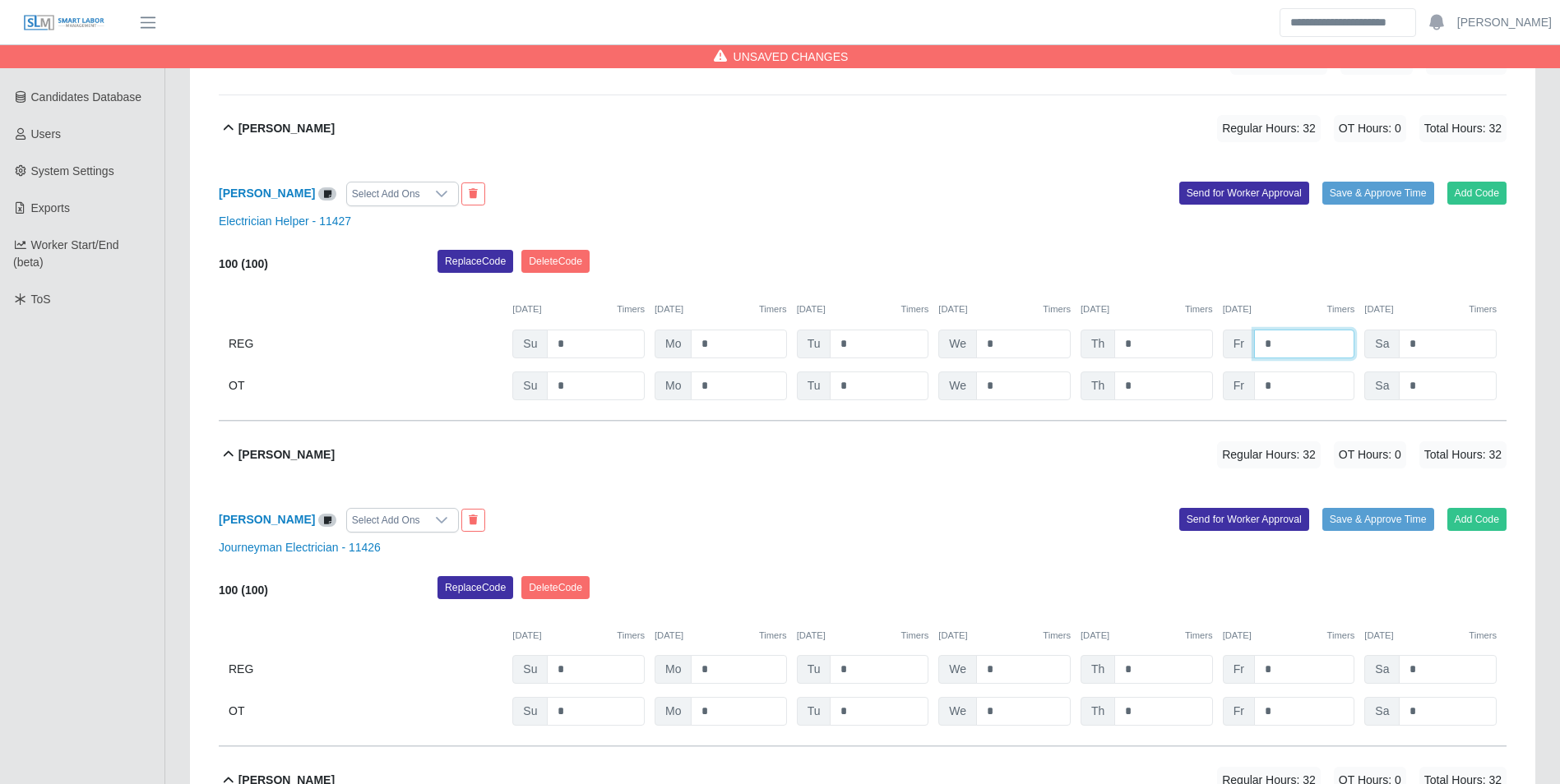
type input "*"
click at [843, 271] on div "Replace Code Delete Code" at bounding box center [972, 266] width 1094 height 33
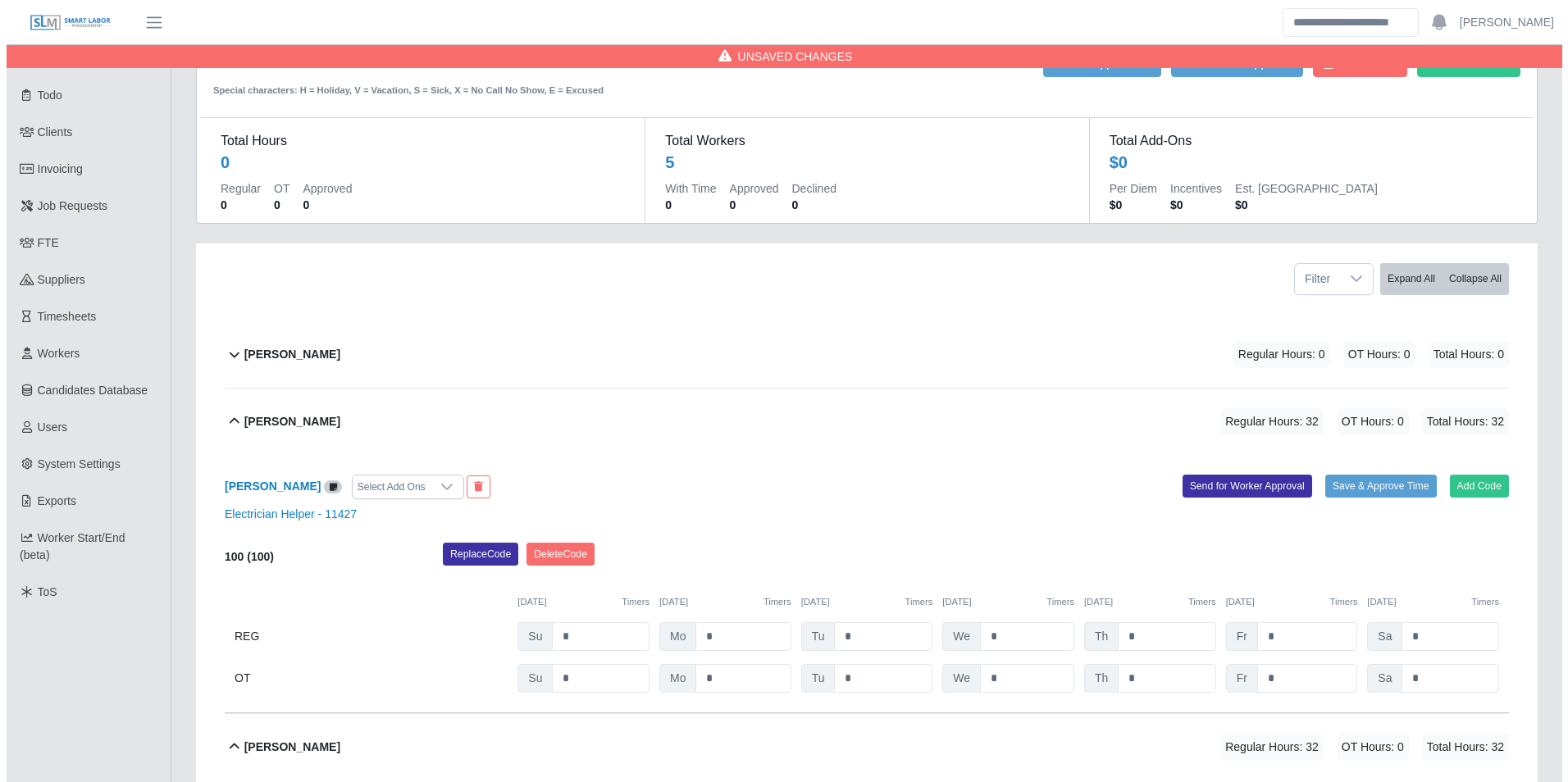
scroll to position [0, 0]
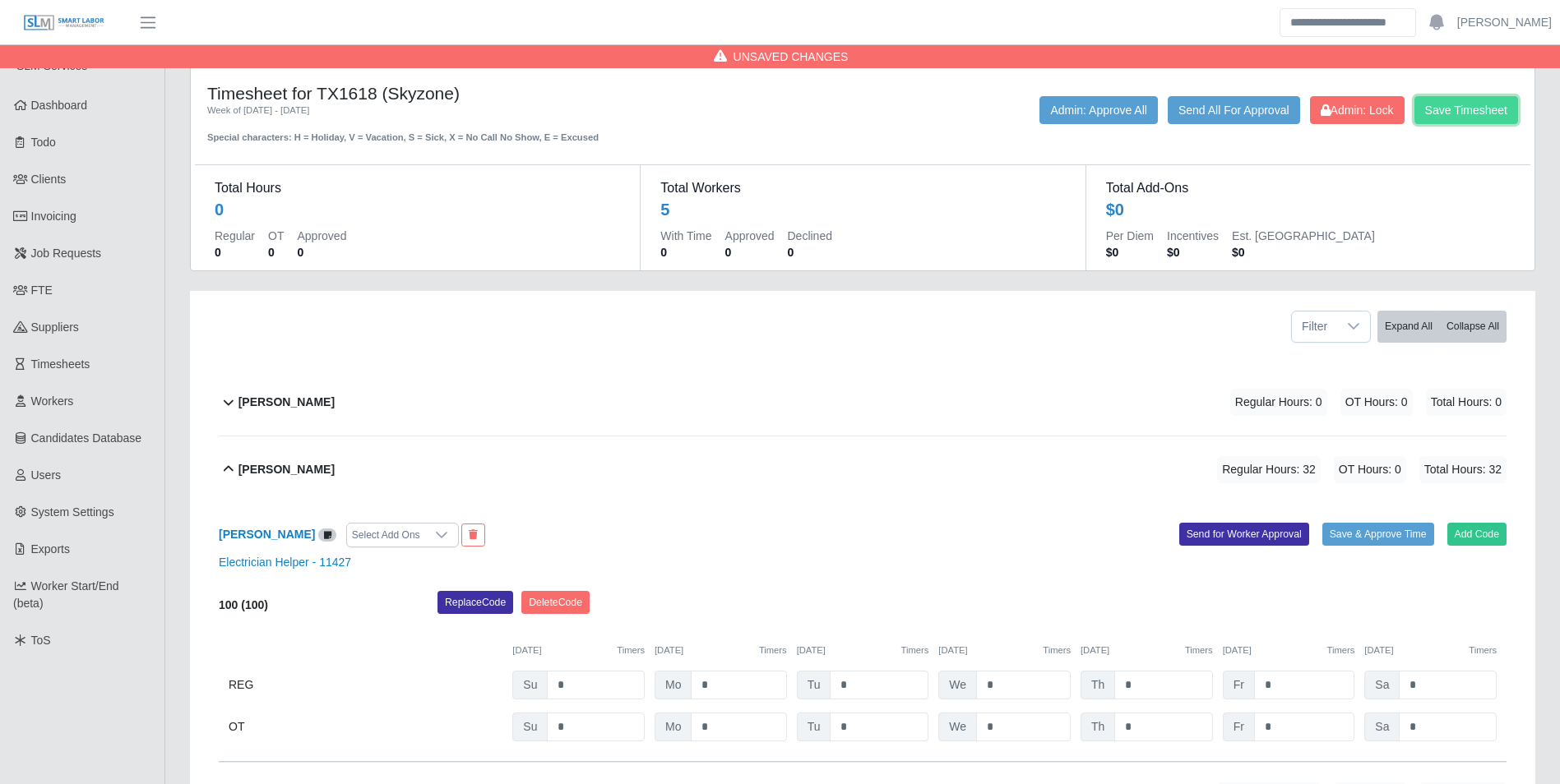
click at [1448, 113] on button "Save Timesheet" at bounding box center [1466, 110] width 103 height 28
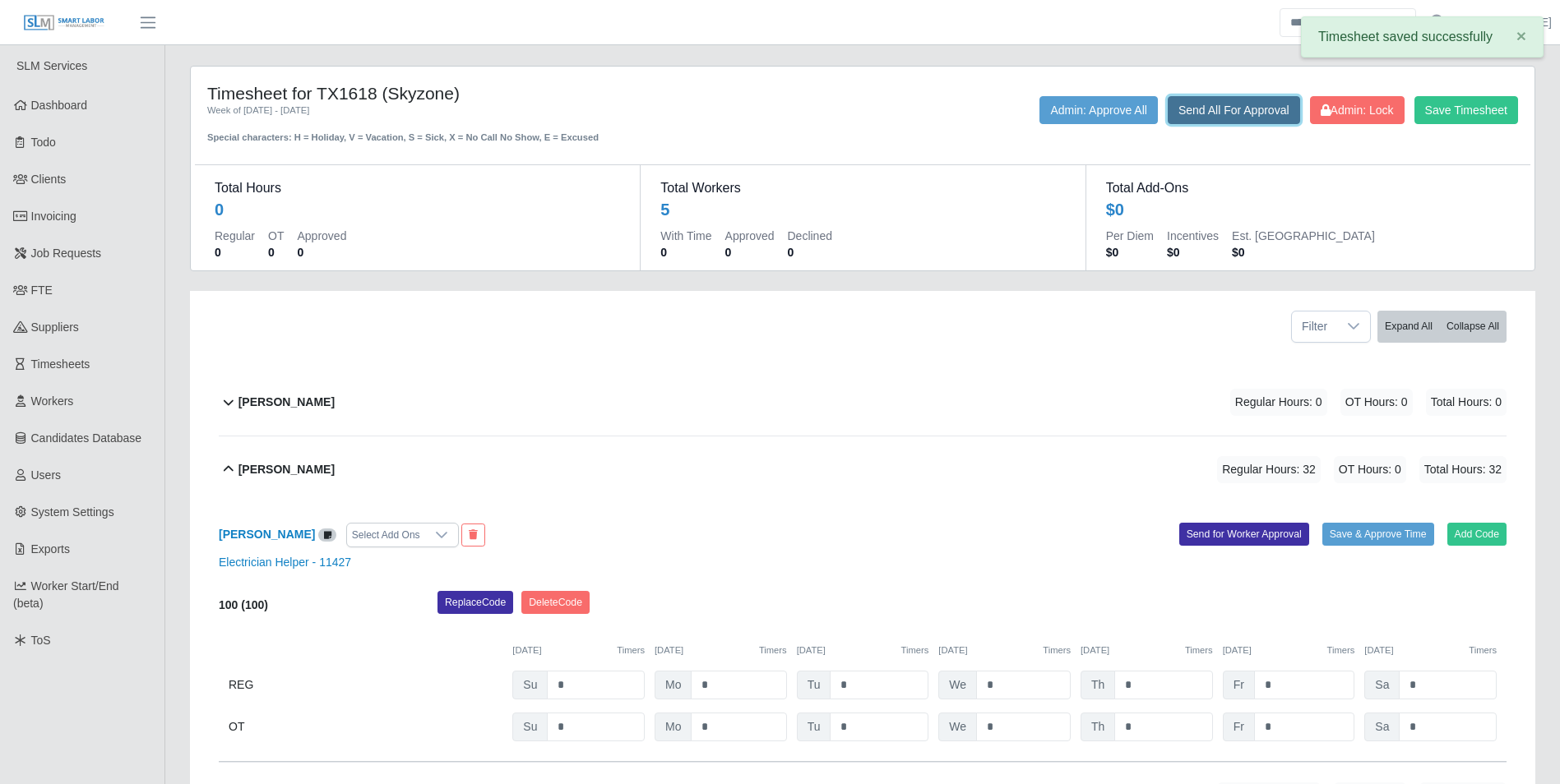
click at [1243, 106] on button "Send All For Approval" at bounding box center [1234, 110] width 133 height 28
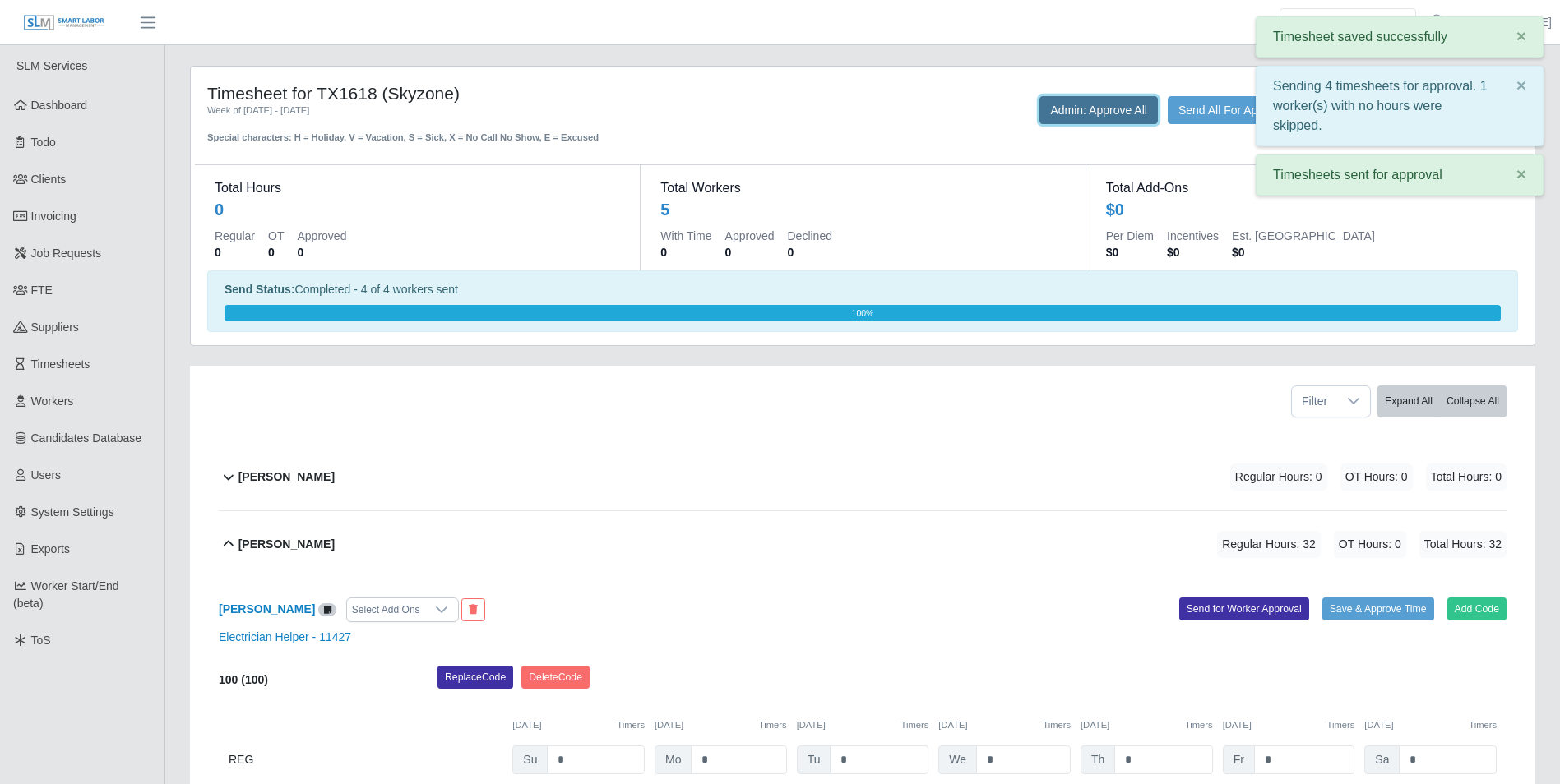
click at [1081, 111] on button "Admin: Approve All" at bounding box center [1099, 110] width 118 height 28
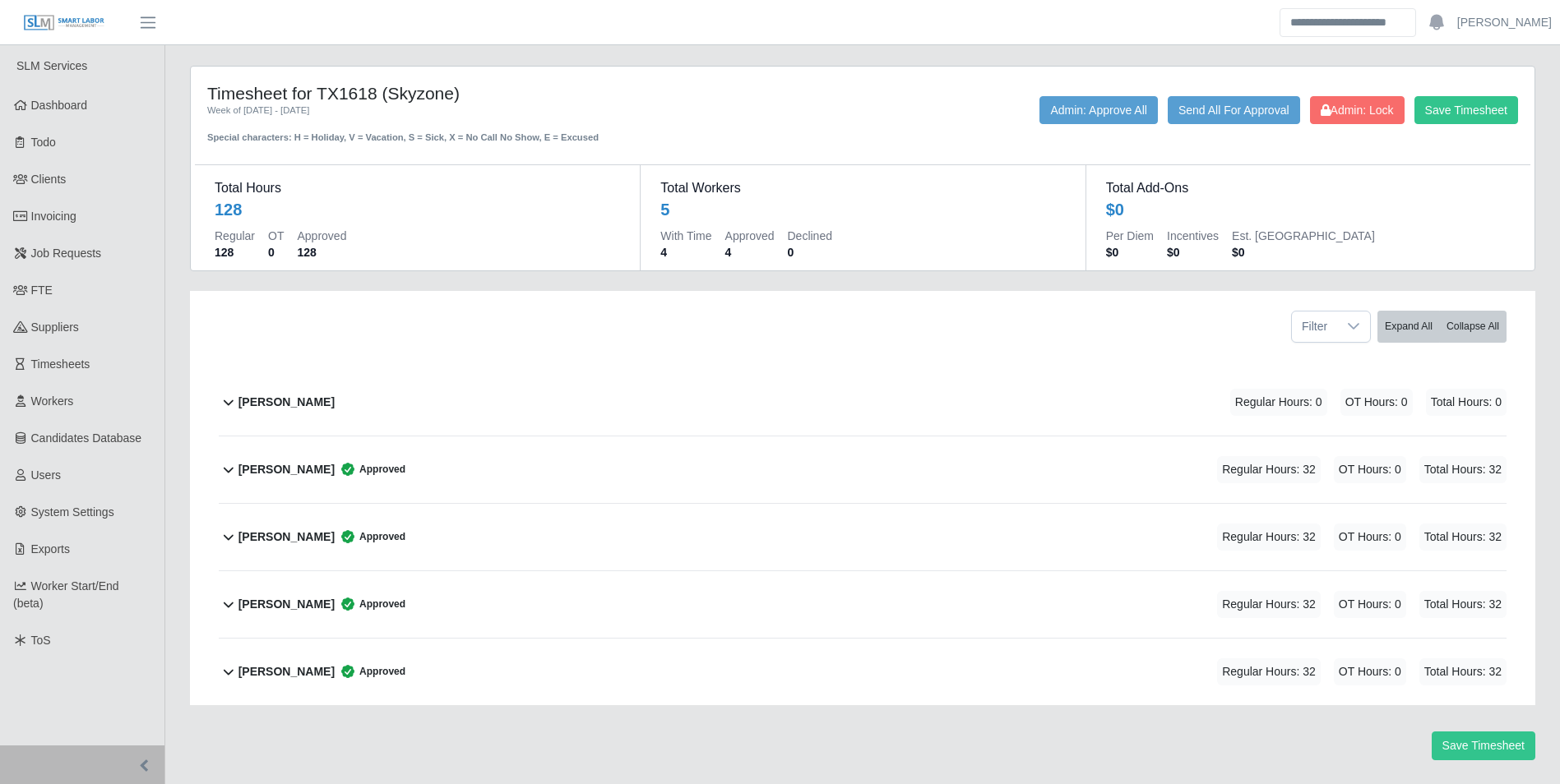
scroll to position [43, 0]
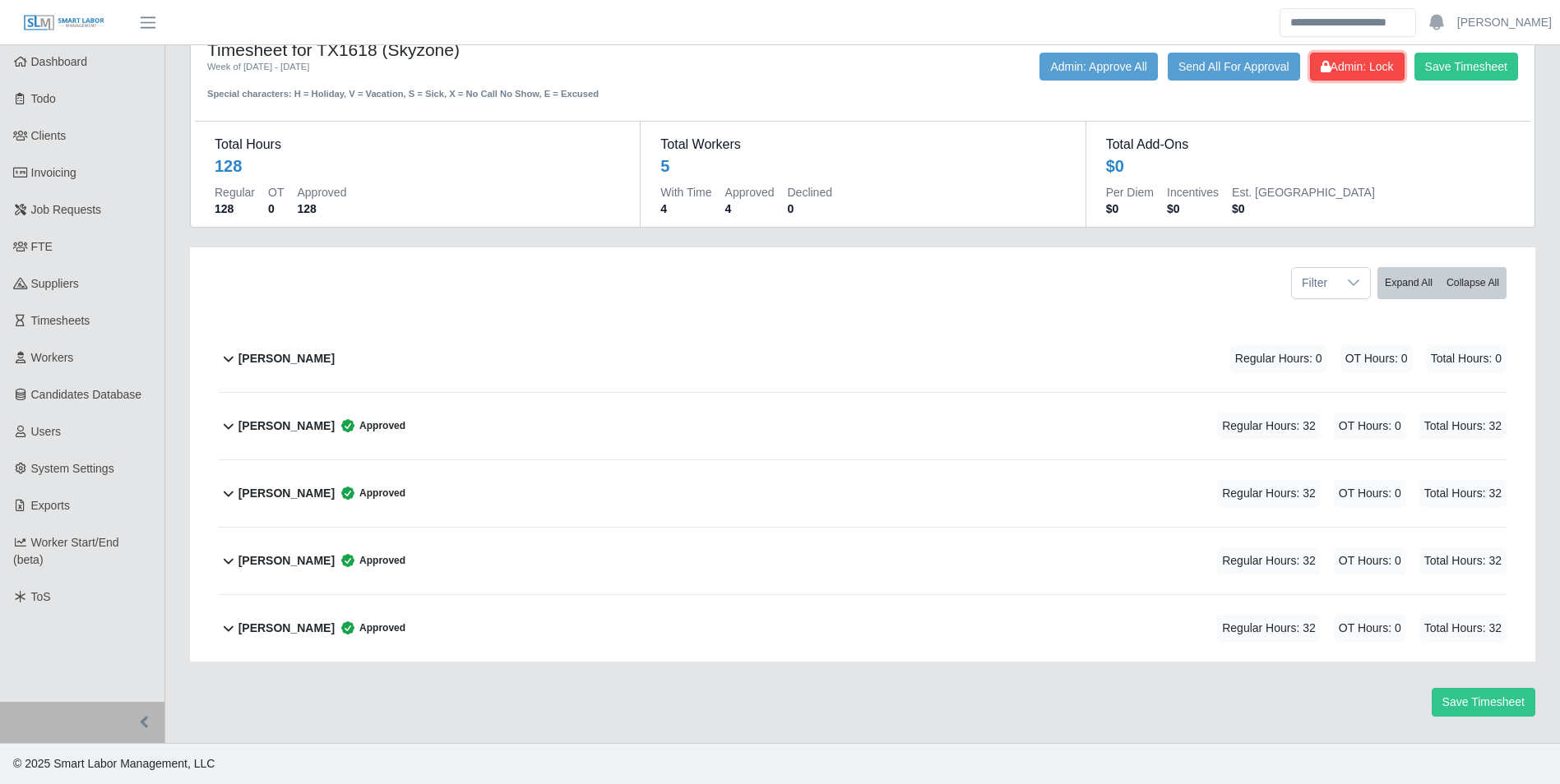
click at [1340, 68] on span "Admin: Lock" at bounding box center [1357, 67] width 73 height 13
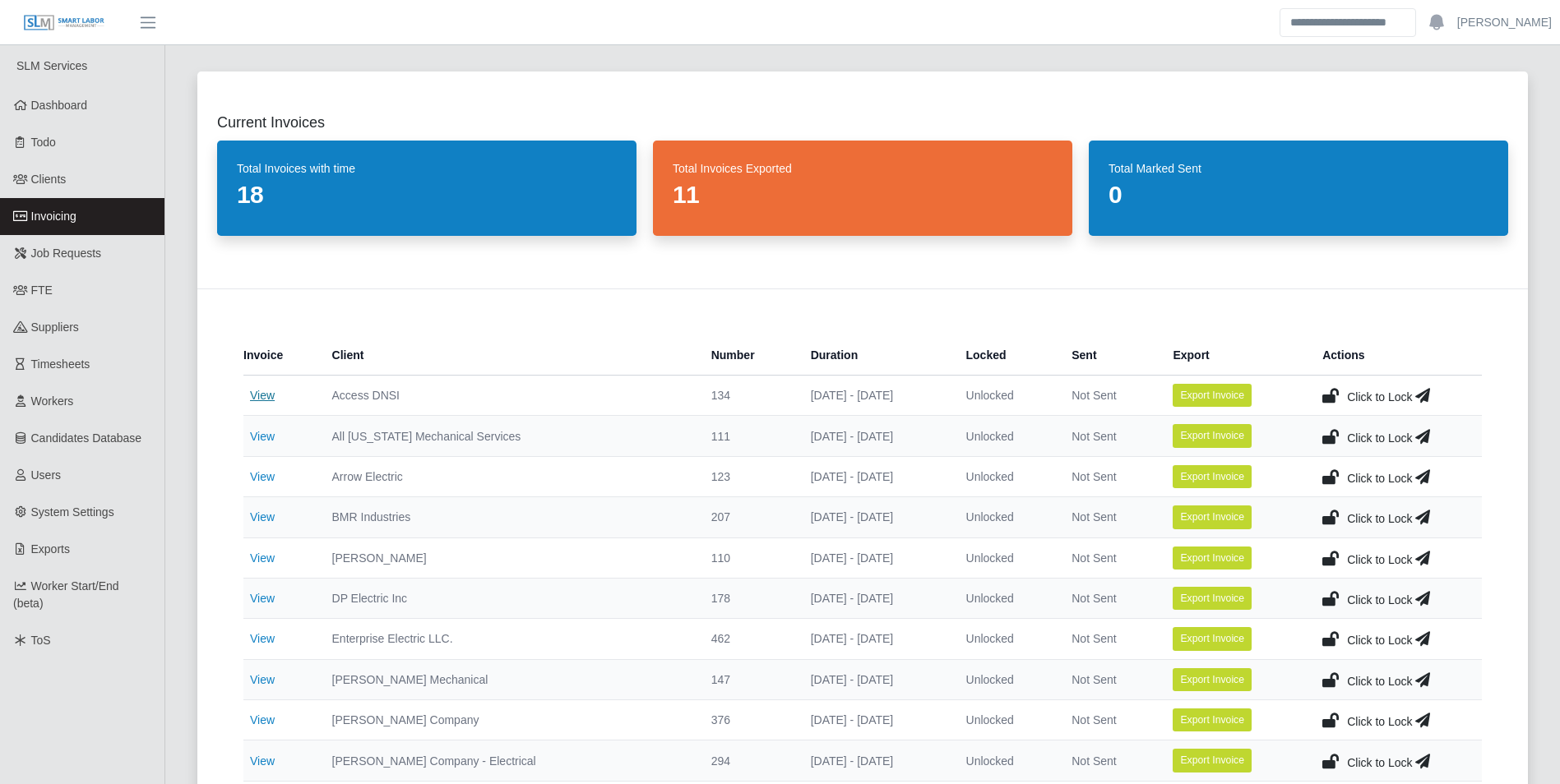
click at [272, 398] on link "View" at bounding box center [263, 395] width 25 height 13
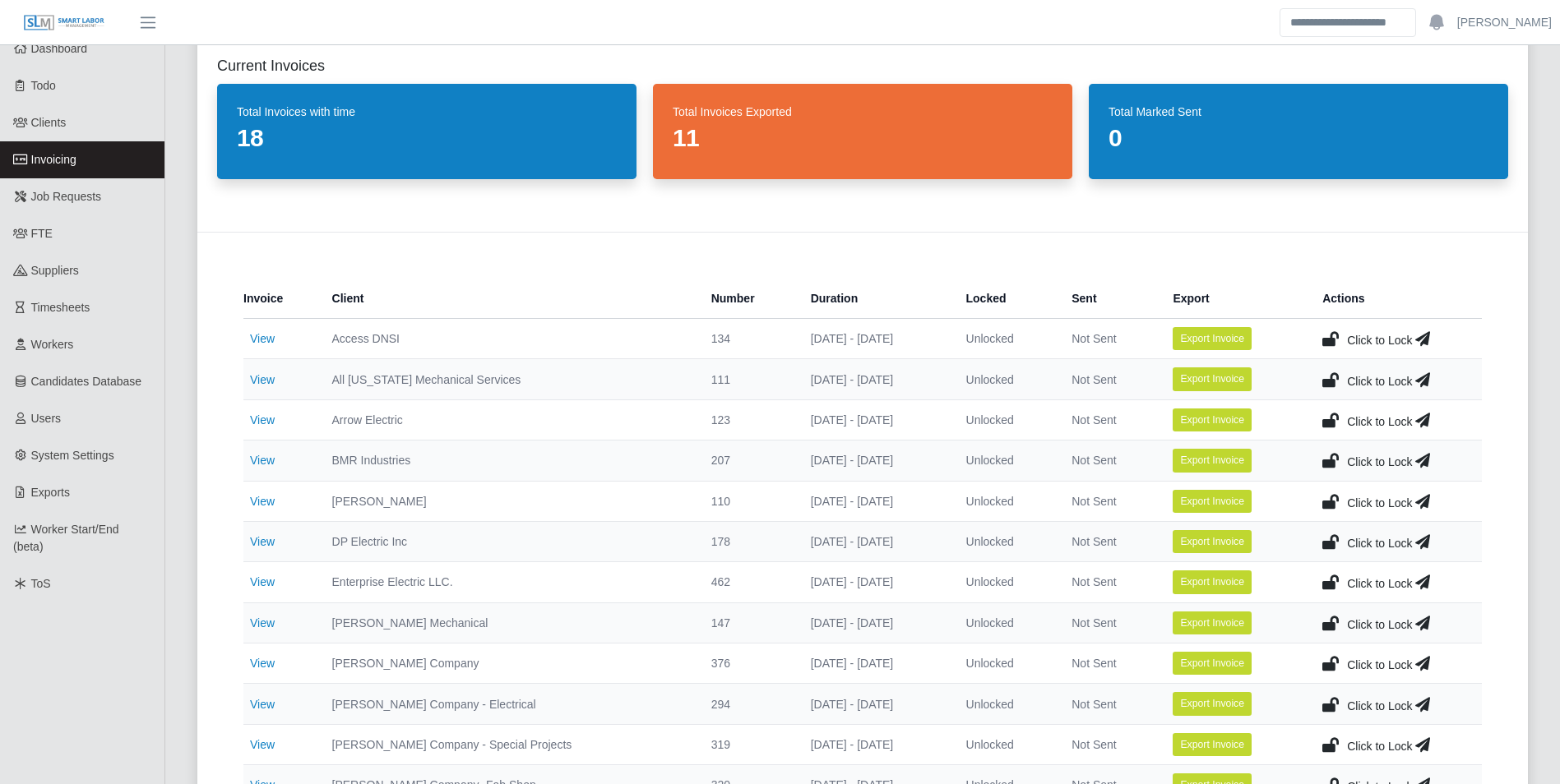
scroll to position [83, 0]
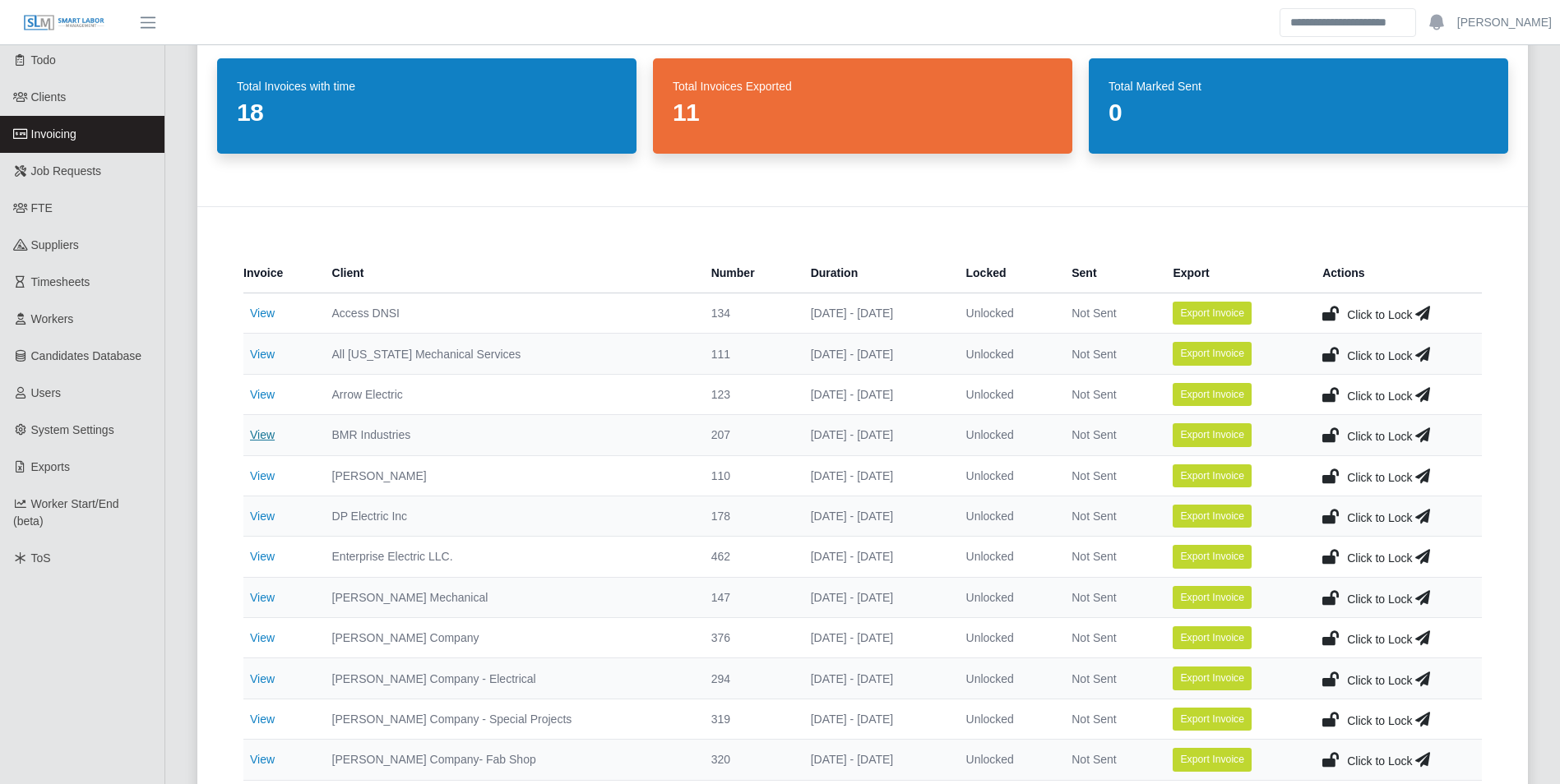
click at [267, 433] on link "View" at bounding box center [263, 435] width 25 height 13
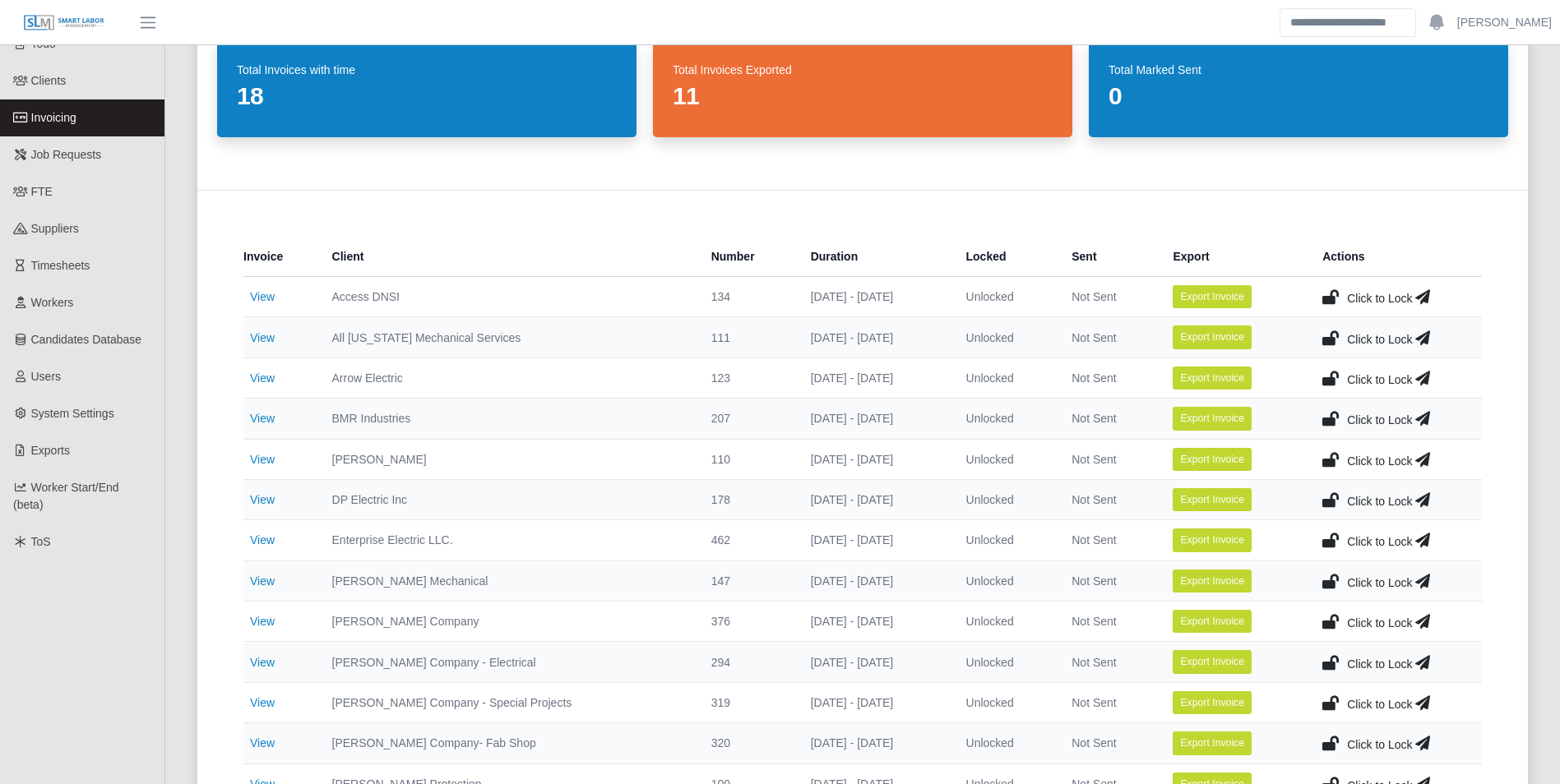
scroll to position [164, 0]
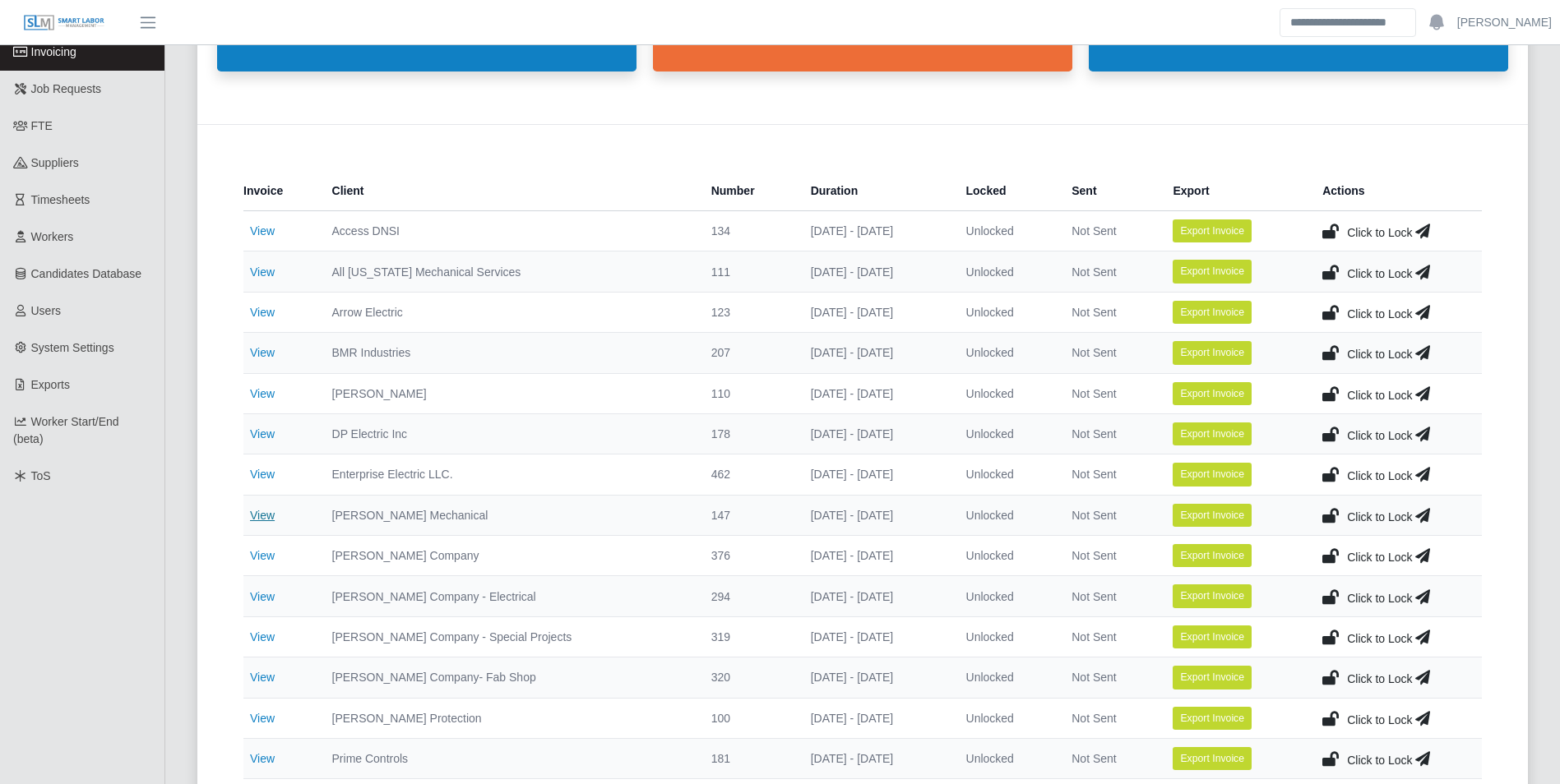
click at [262, 509] on link "View" at bounding box center [263, 515] width 25 height 13
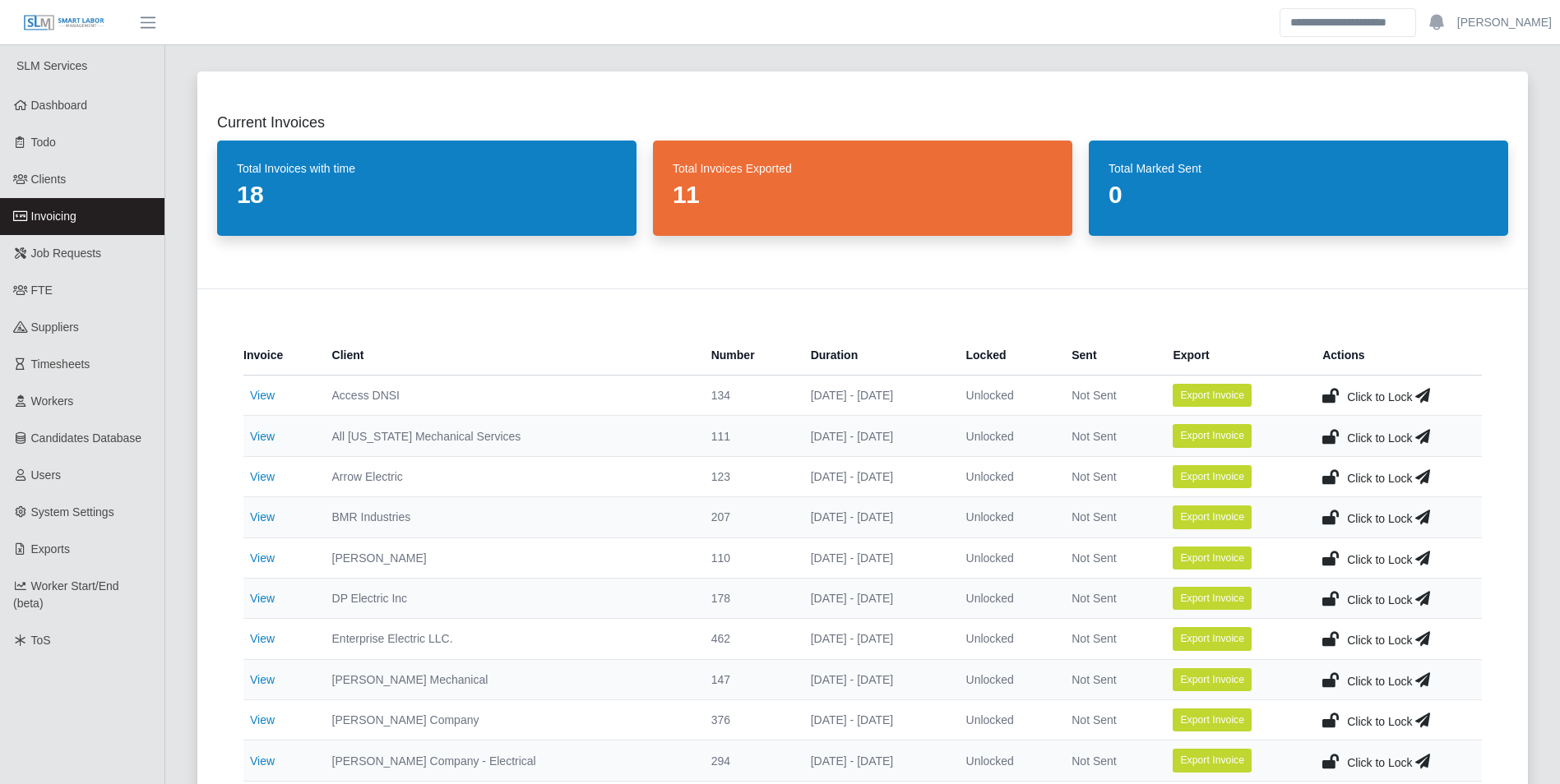
click at [81, 213] on link "Invoicing" at bounding box center [82, 217] width 164 height 37
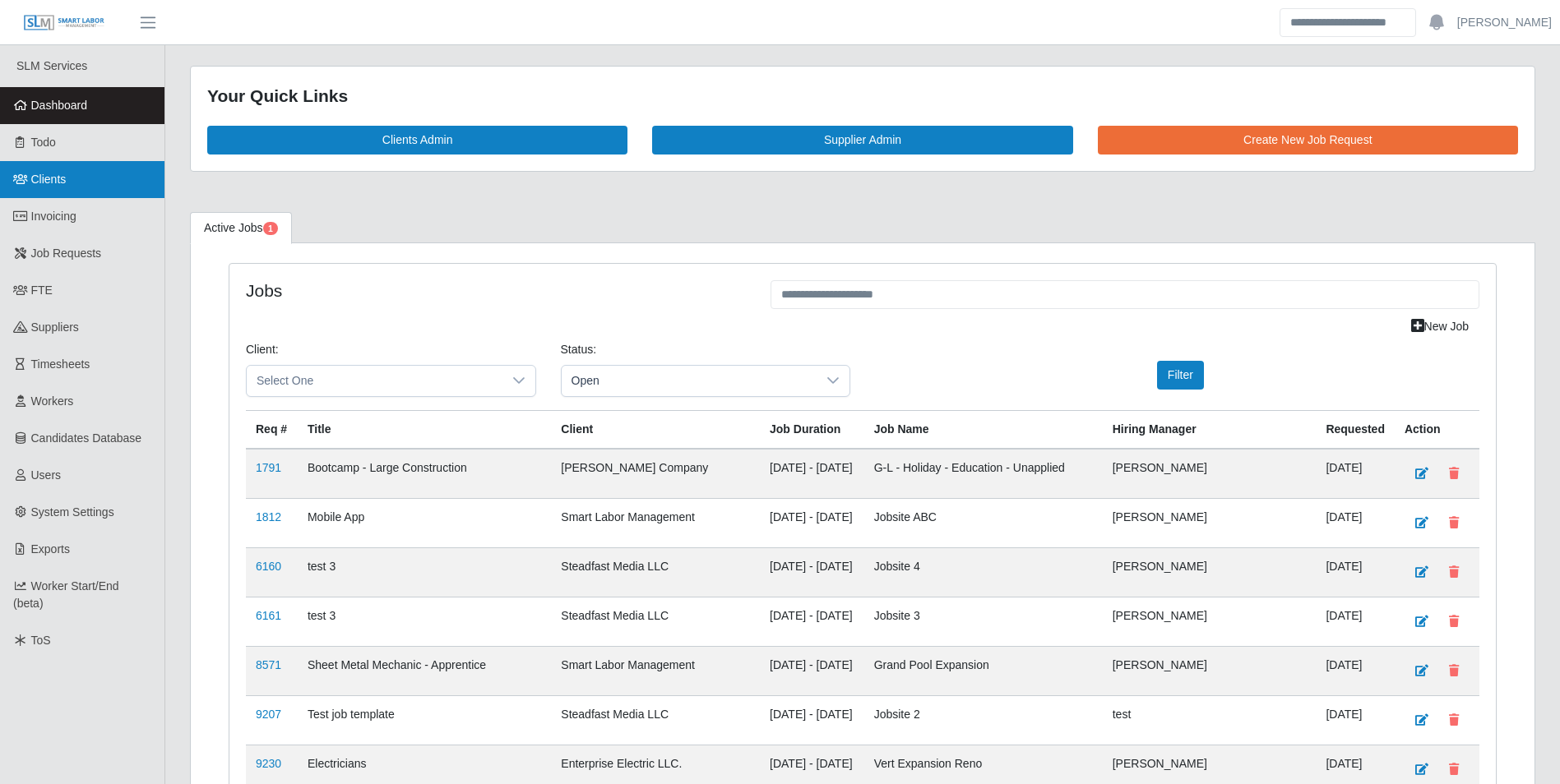
click at [55, 178] on span "Clients" at bounding box center [48, 179] width 35 height 13
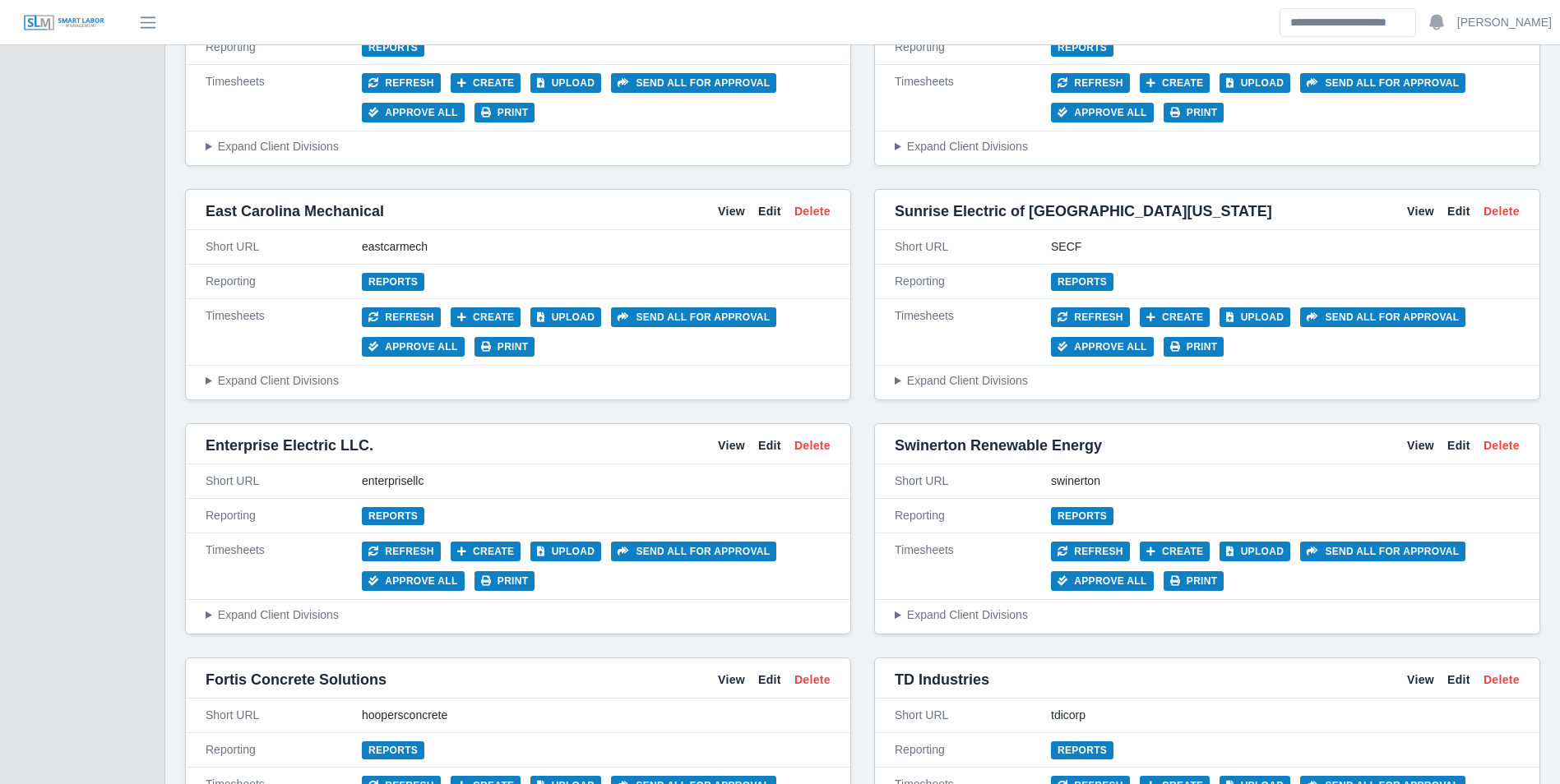
scroll to position [4110, 0]
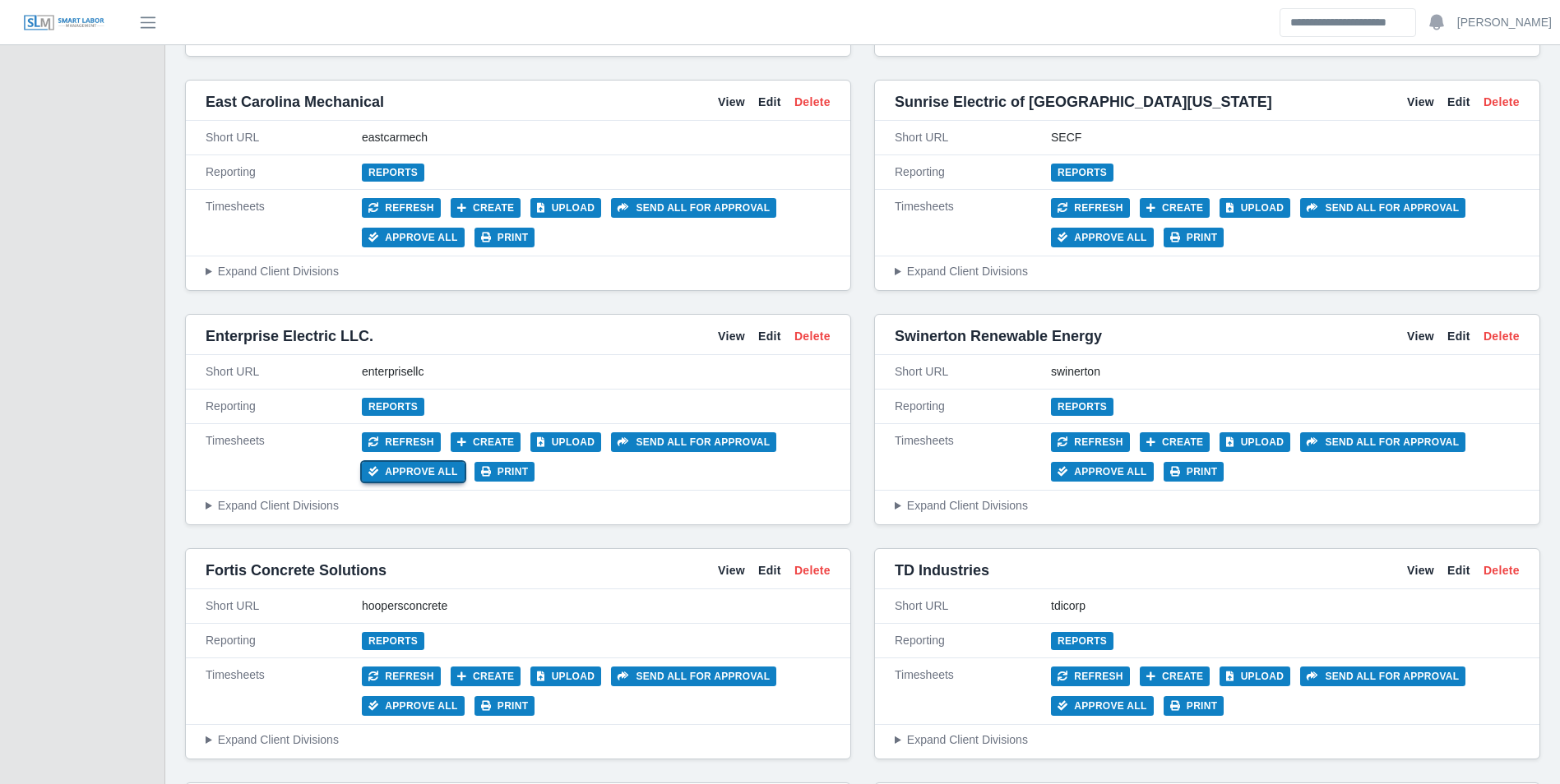
click at [429, 475] on button "Approve All" at bounding box center [413, 472] width 103 height 20
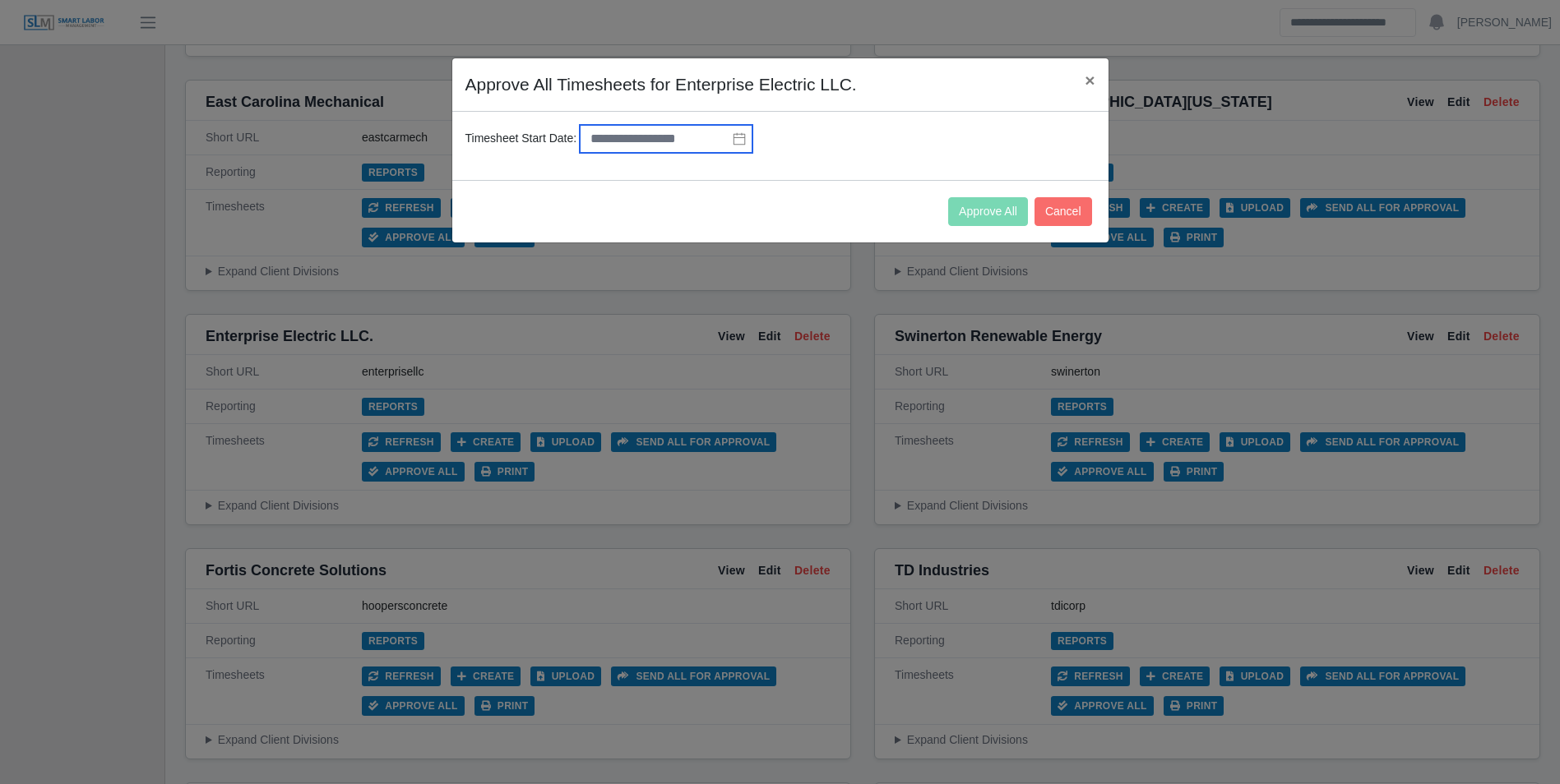
click at [683, 136] on input "text" at bounding box center [666, 139] width 173 height 28
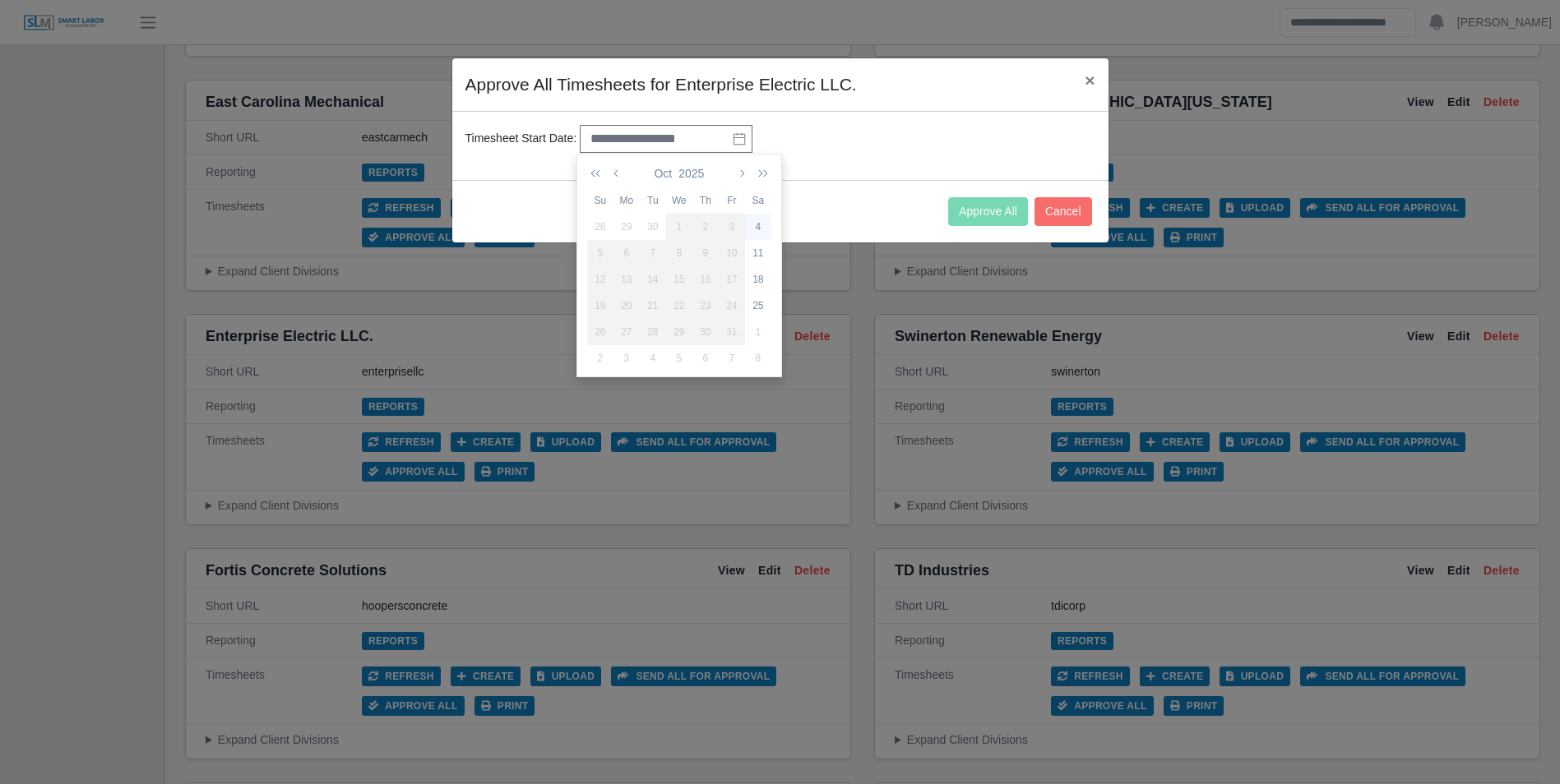
click at [759, 222] on div "4" at bounding box center [758, 227] width 27 height 15
type input "**********"
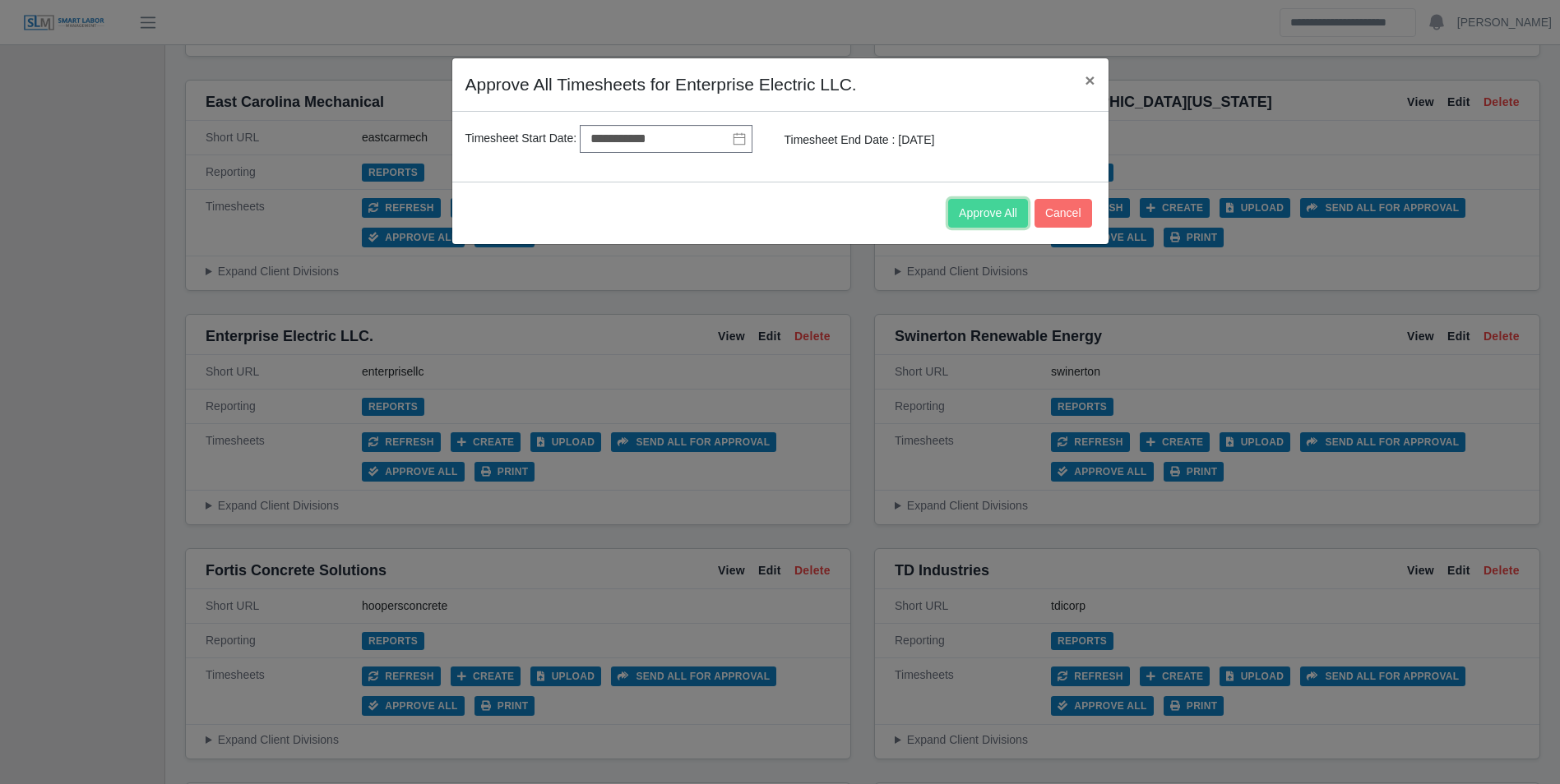
click at [969, 216] on button "Approve All" at bounding box center [988, 214] width 80 height 28
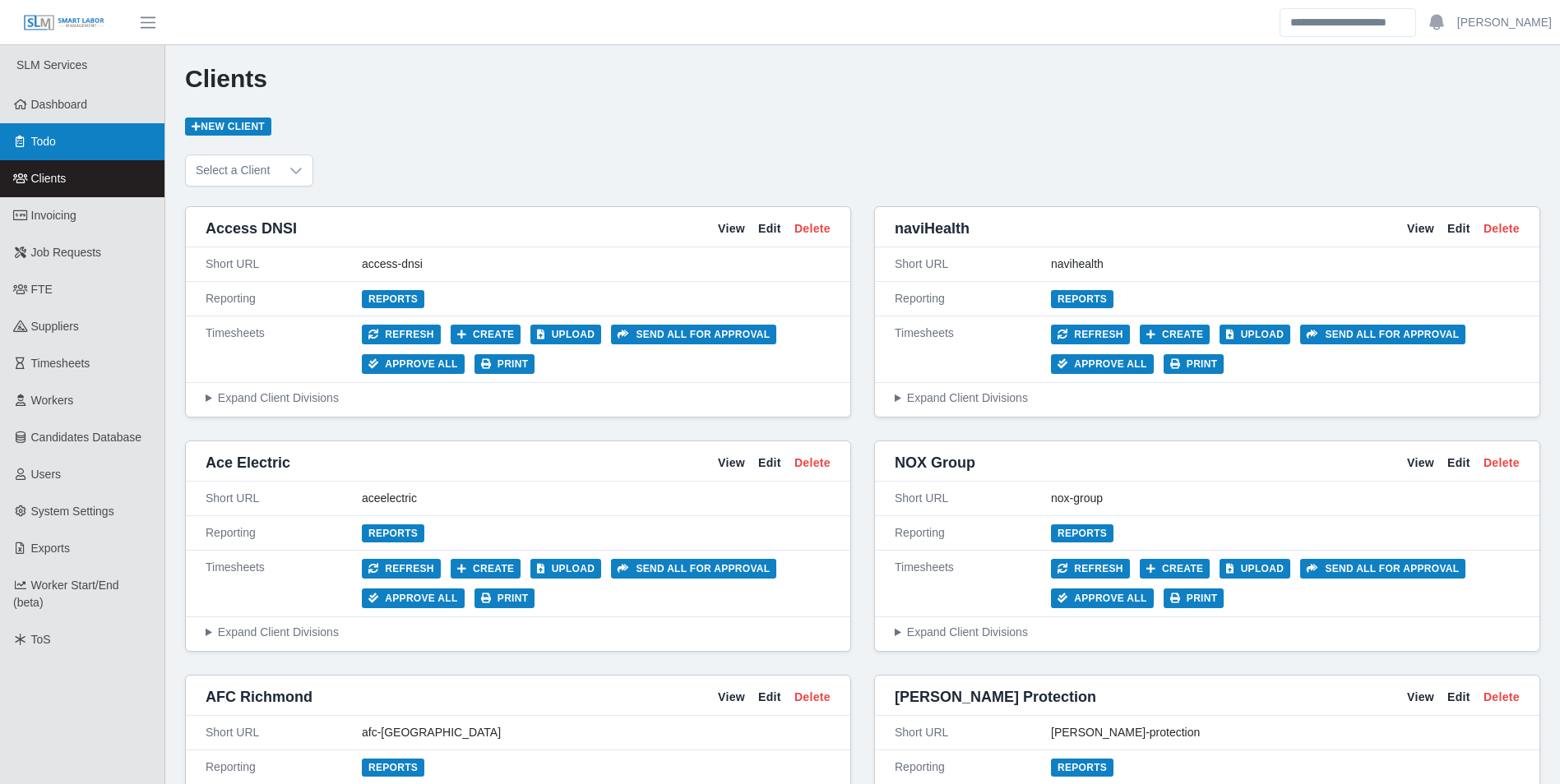
scroll to position [0, 0]
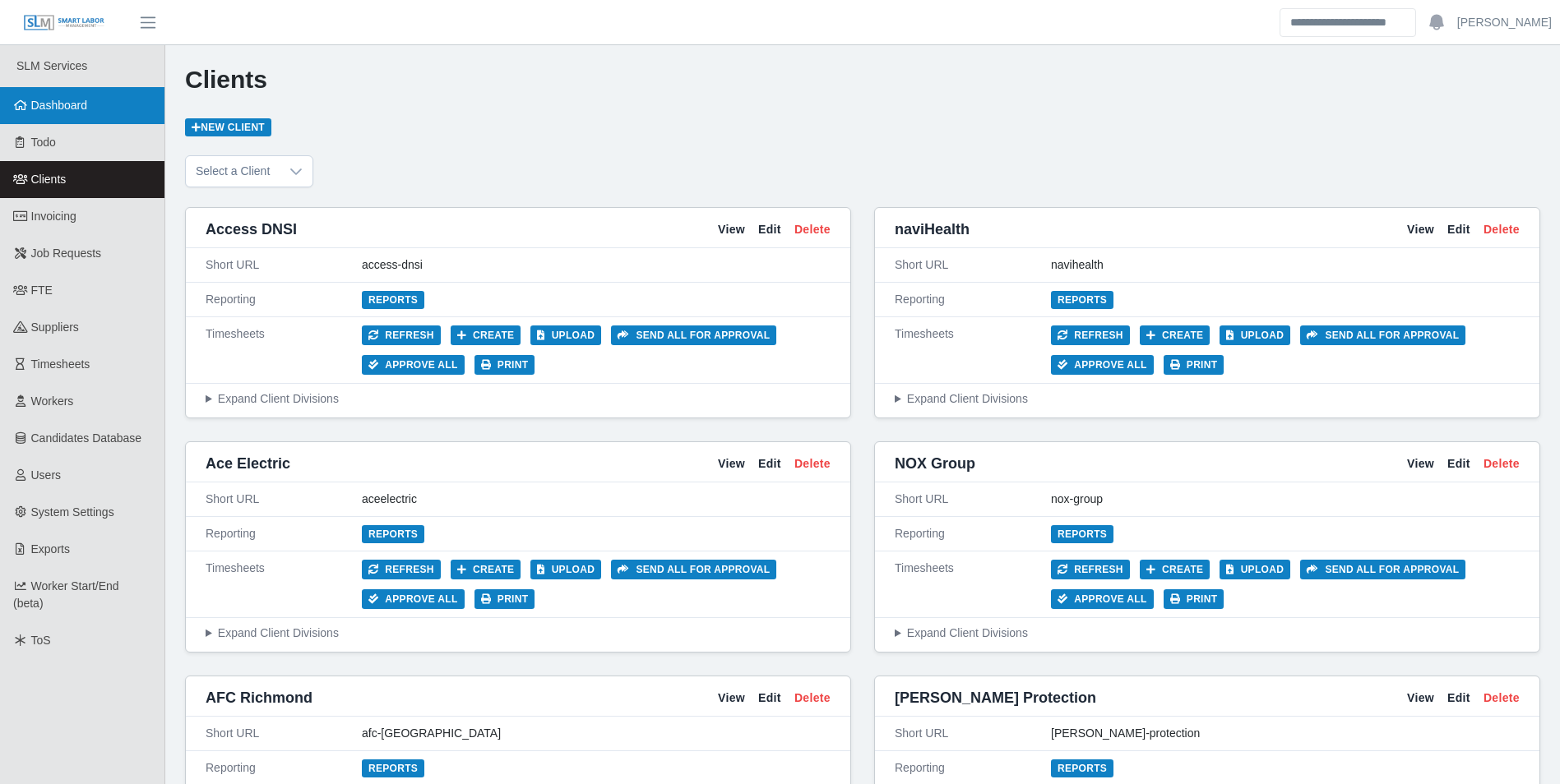
click at [55, 104] on span "Dashboard" at bounding box center [59, 105] width 57 height 13
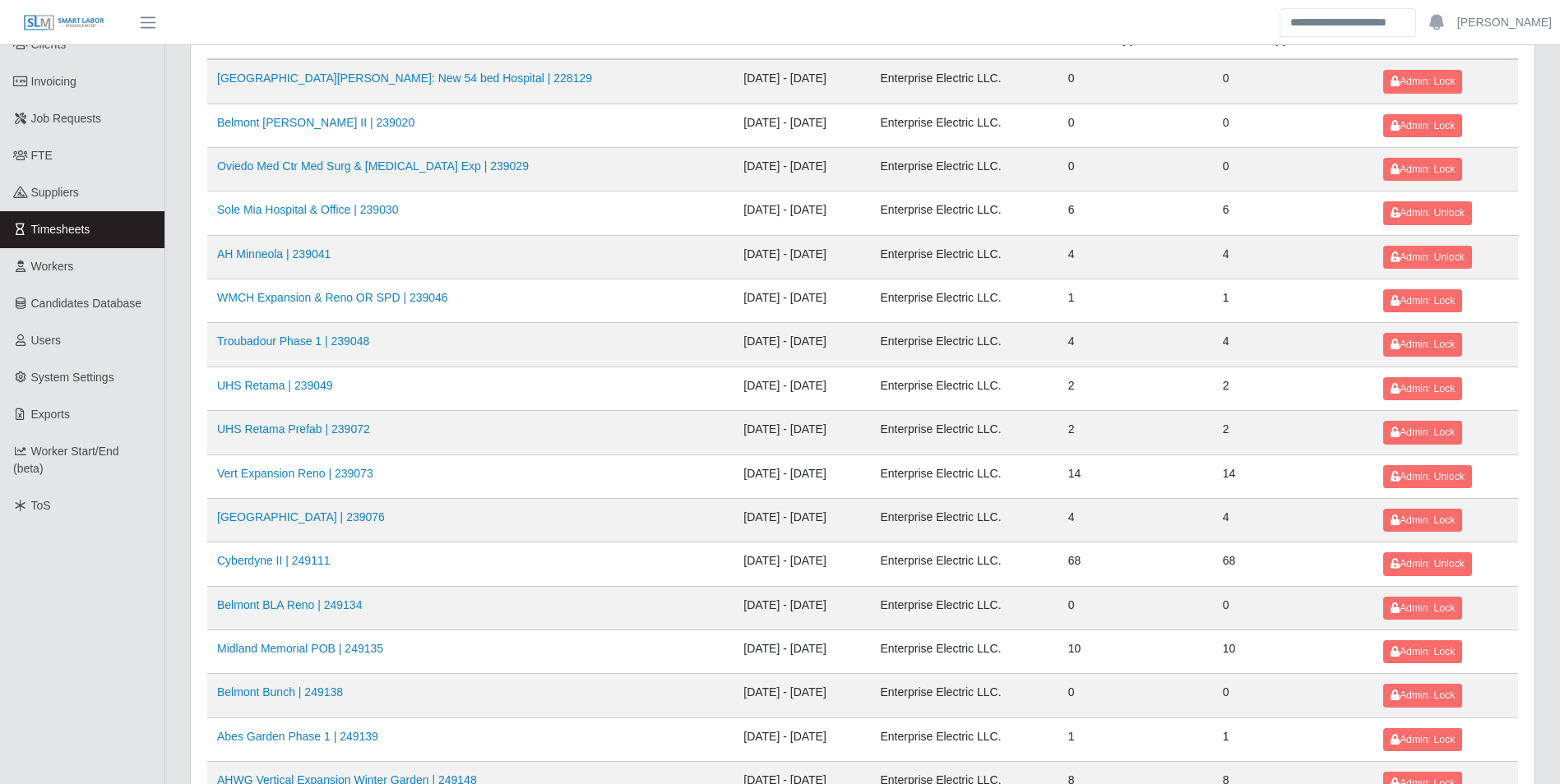
scroll to position [164, 0]
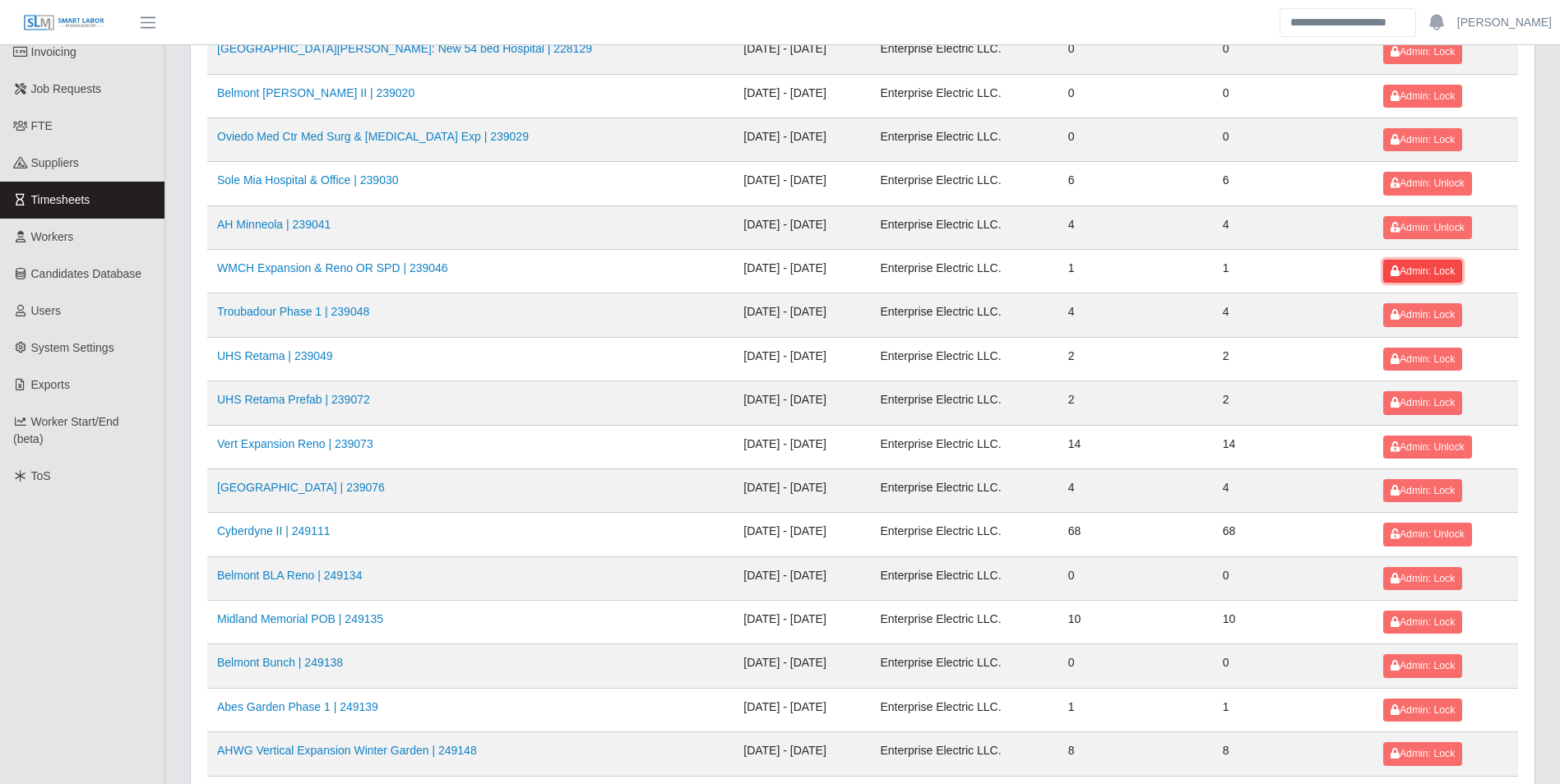
click at [1402, 271] on span "Admin: Lock" at bounding box center [1422, 271] width 64 height 12
click at [1422, 313] on span "Admin: Lock" at bounding box center [1422, 315] width 64 height 12
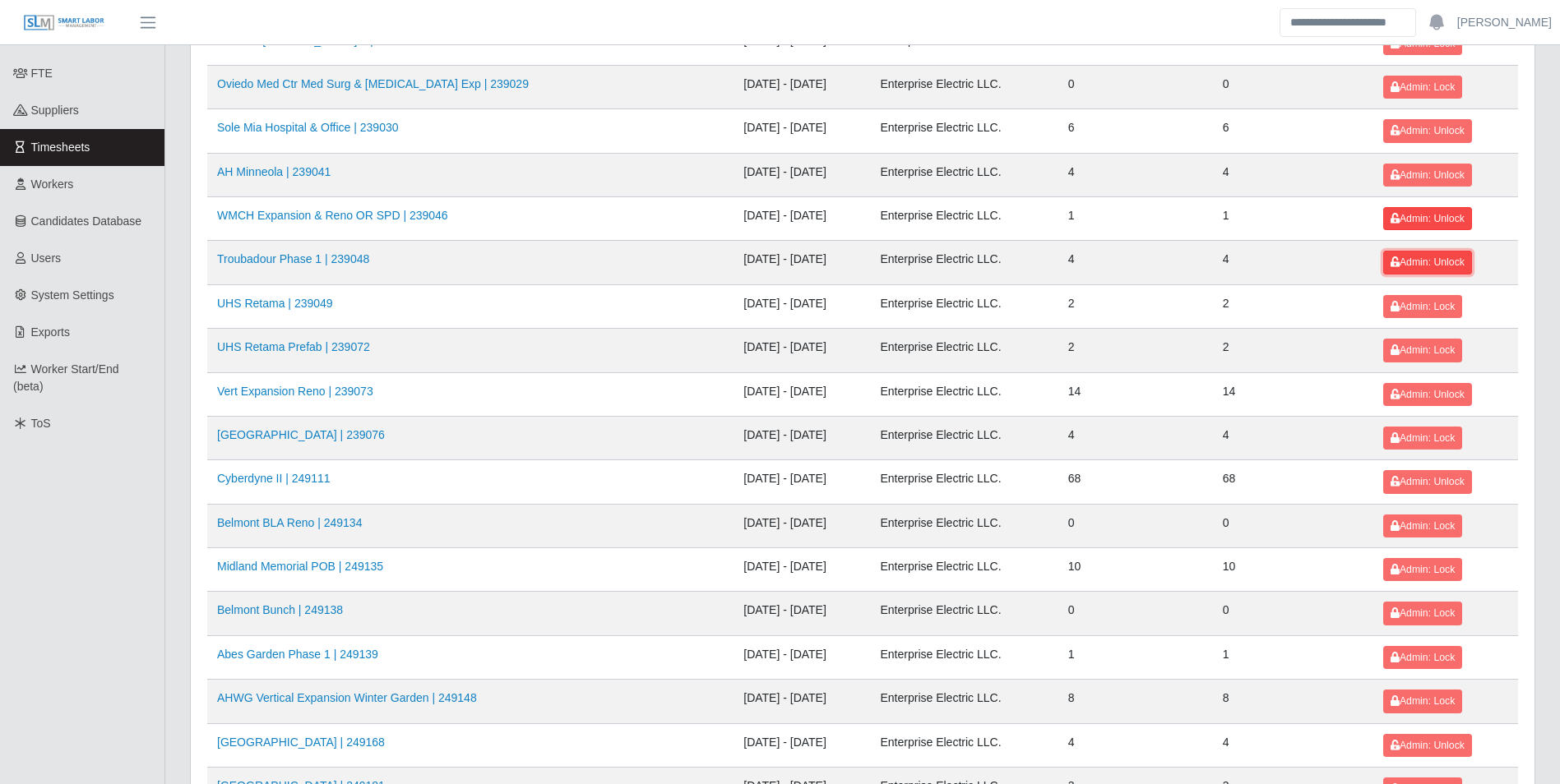
scroll to position [247, 0]
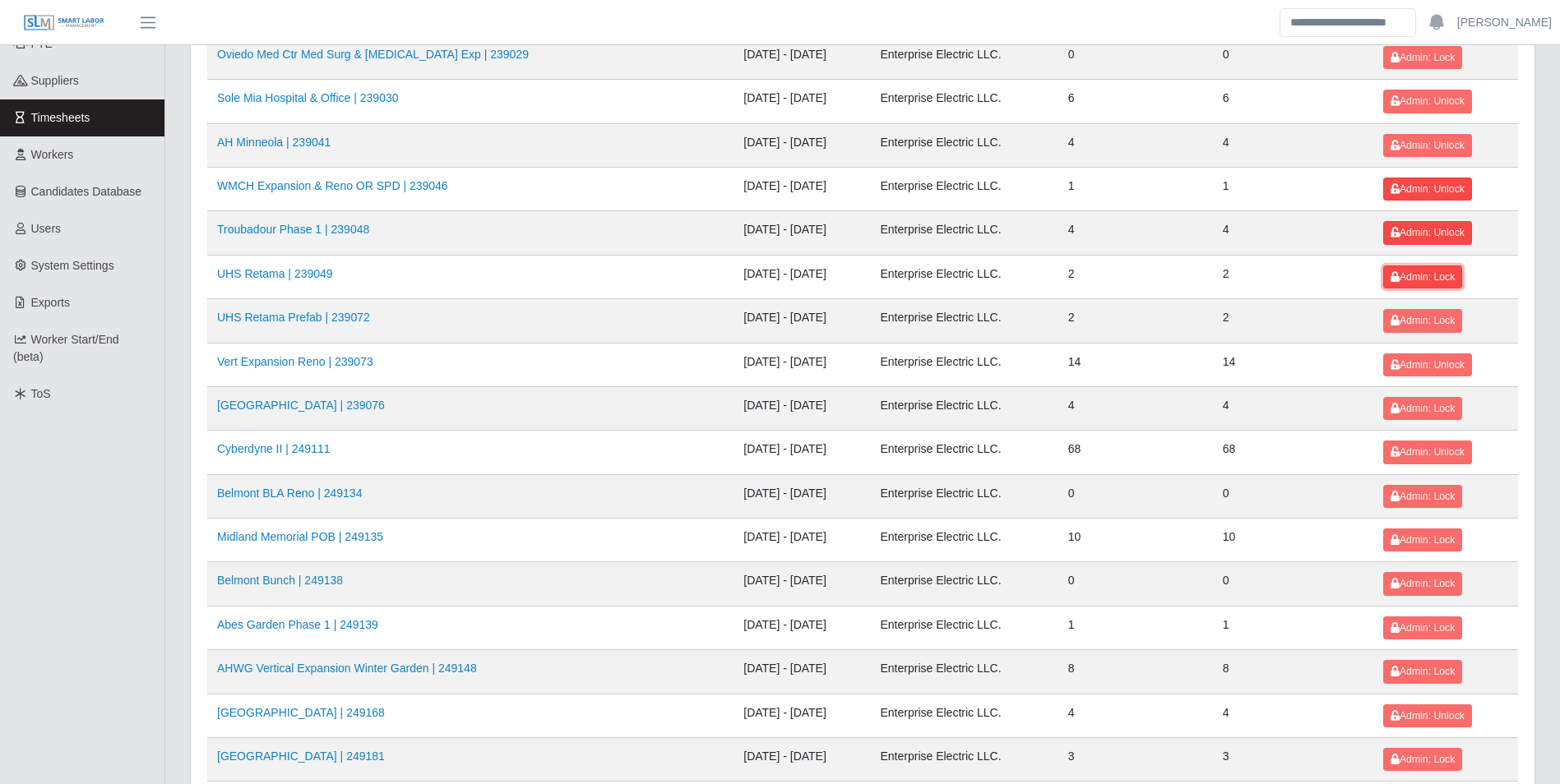
click at [1427, 276] on span "Admin: Lock" at bounding box center [1422, 277] width 64 height 12
click at [1427, 316] on span "Admin: Lock" at bounding box center [1422, 321] width 64 height 12
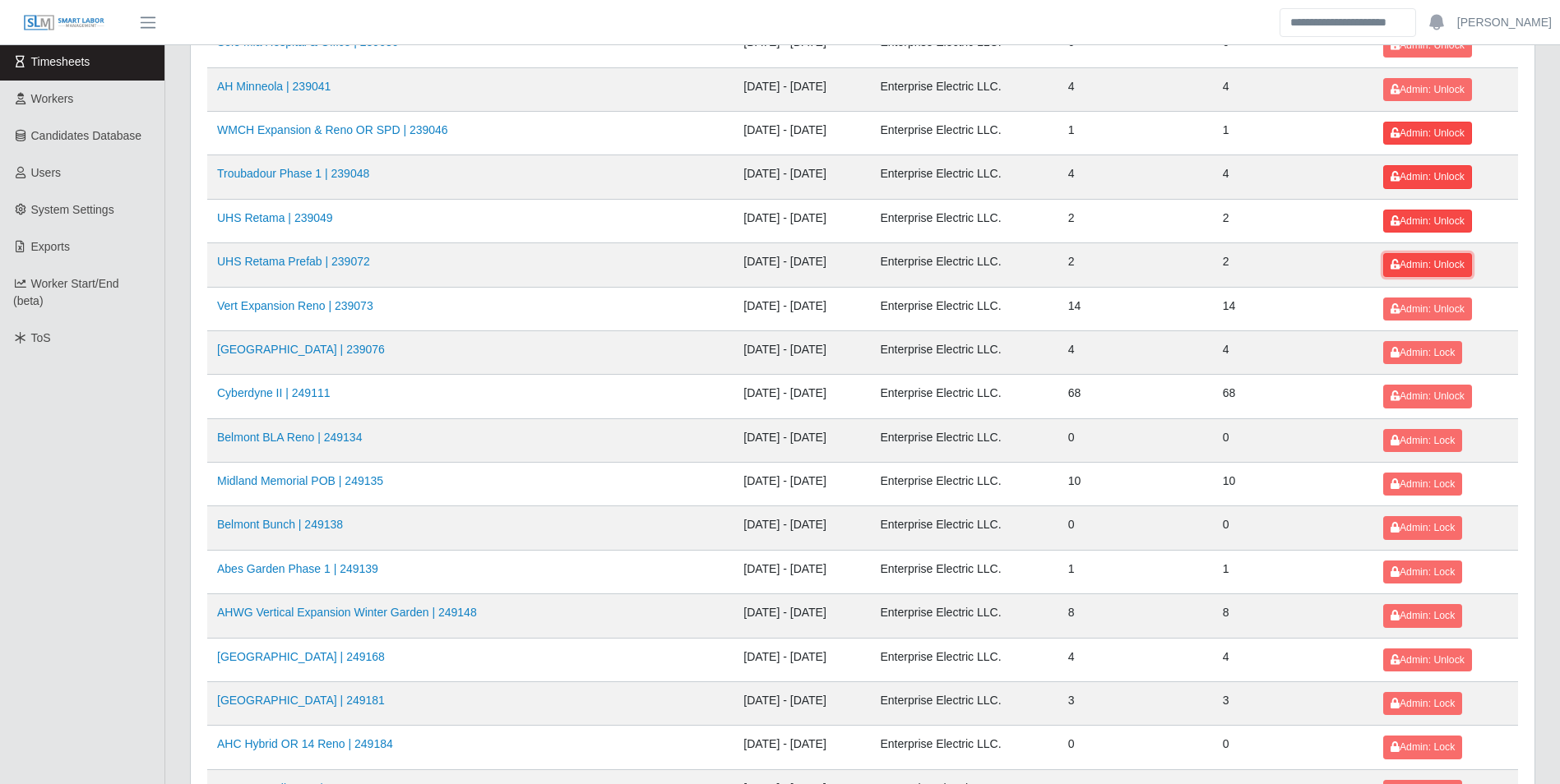
scroll to position [329, 0]
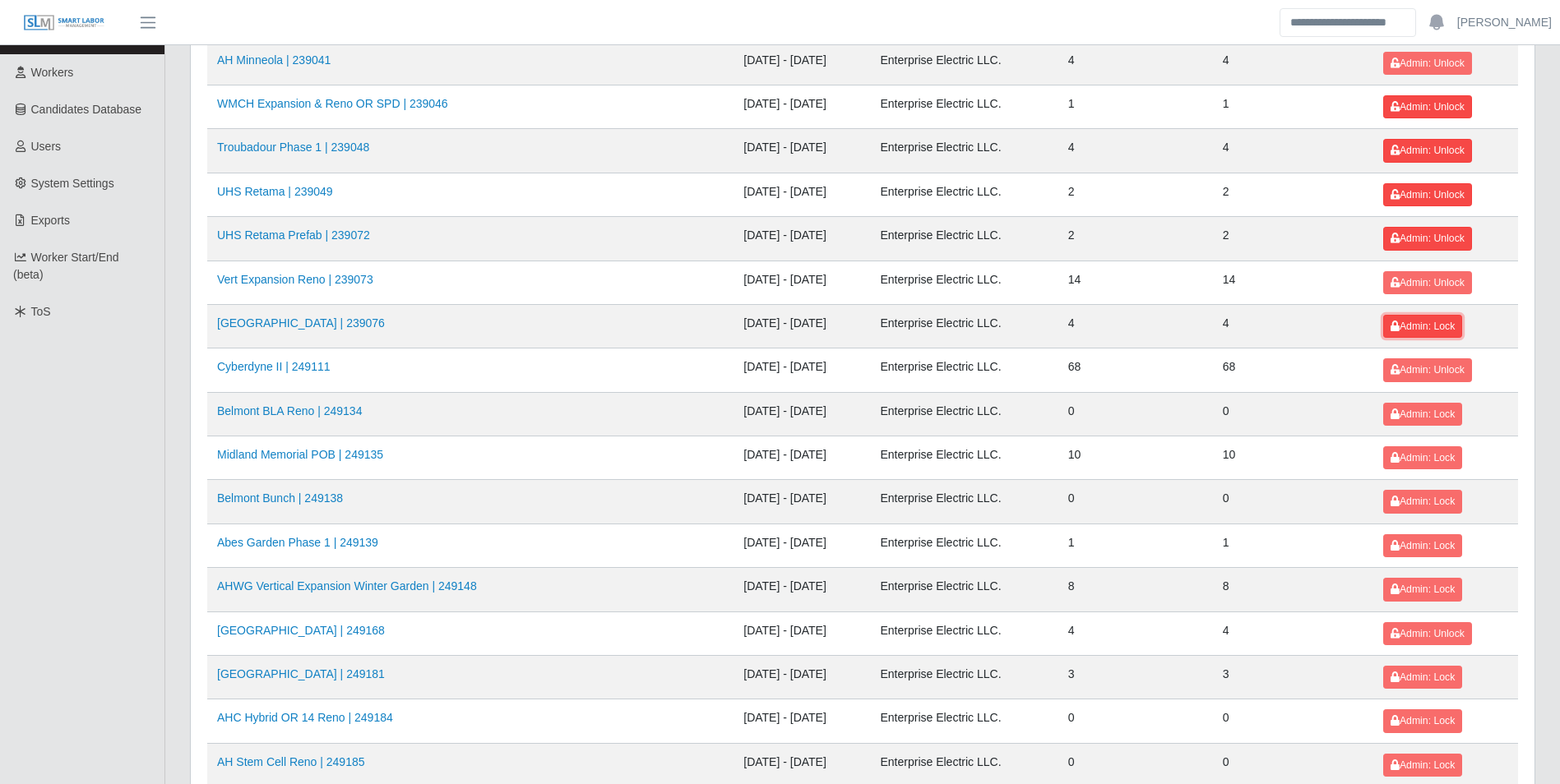
click at [1414, 323] on span "Admin: Lock" at bounding box center [1422, 326] width 64 height 12
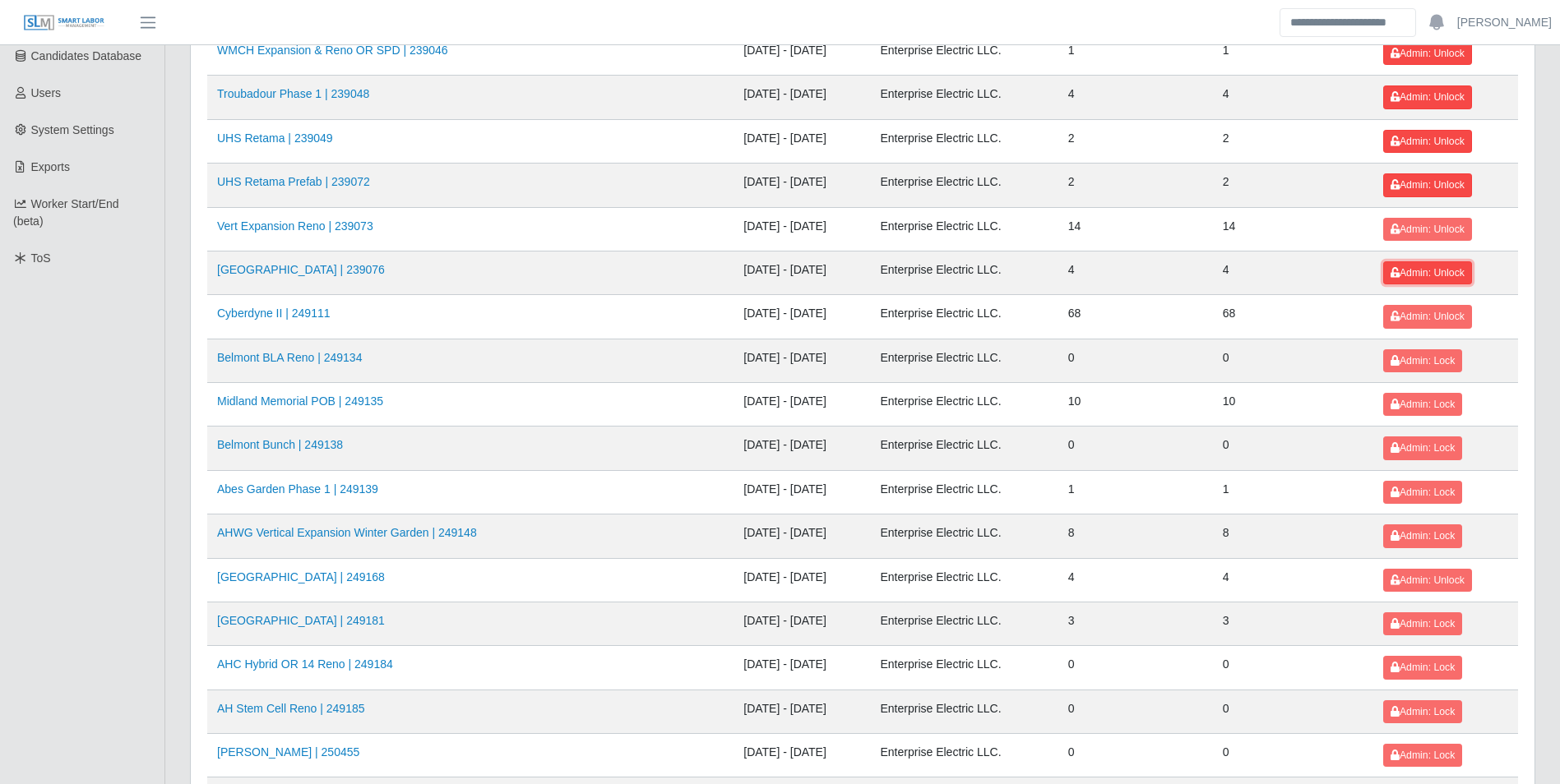
scroll to position [411, 0]
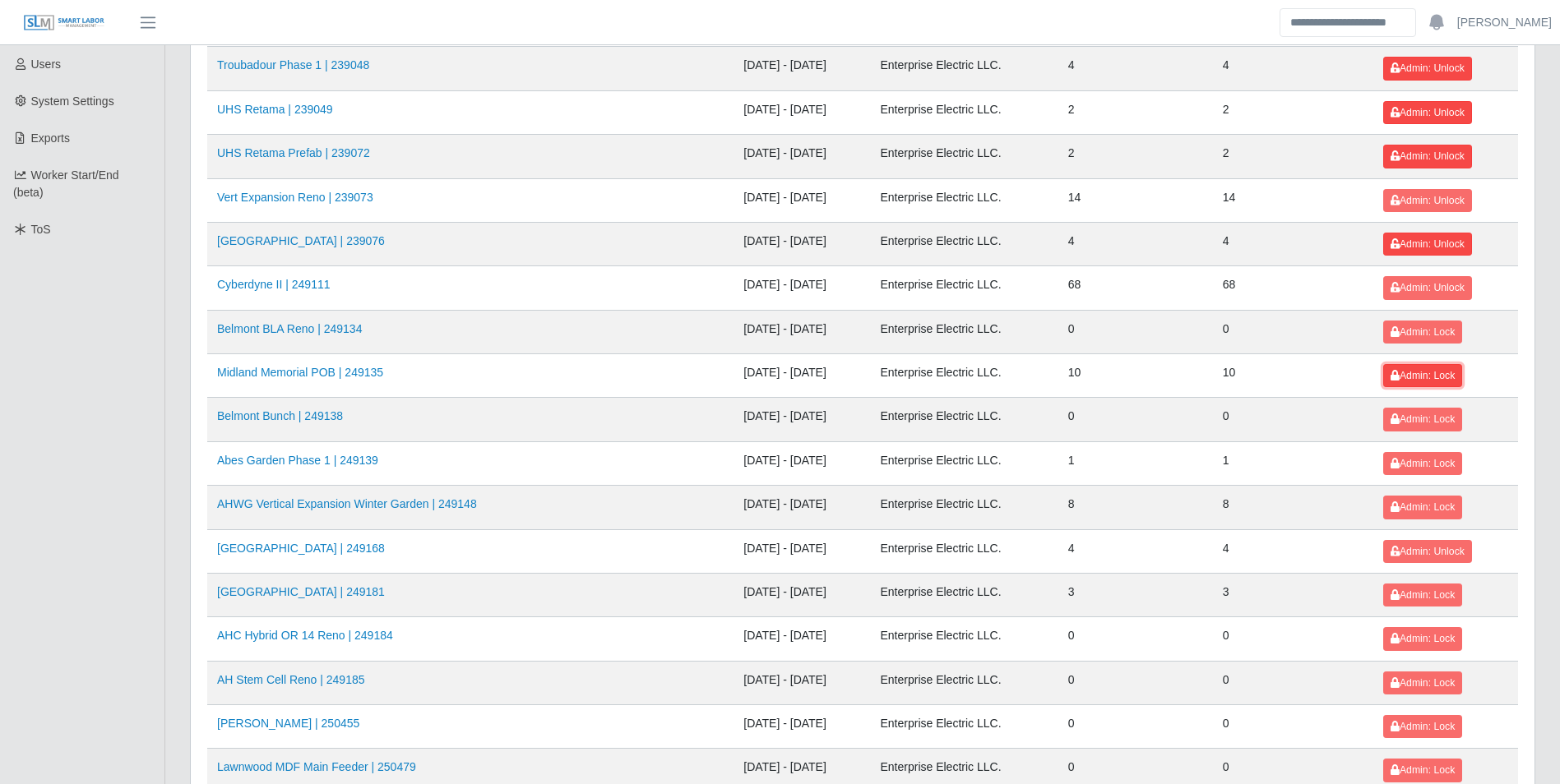
click at [1400, 373] on span "Admin: Lock" at bounding box center [1422, 376] width 64 height 12
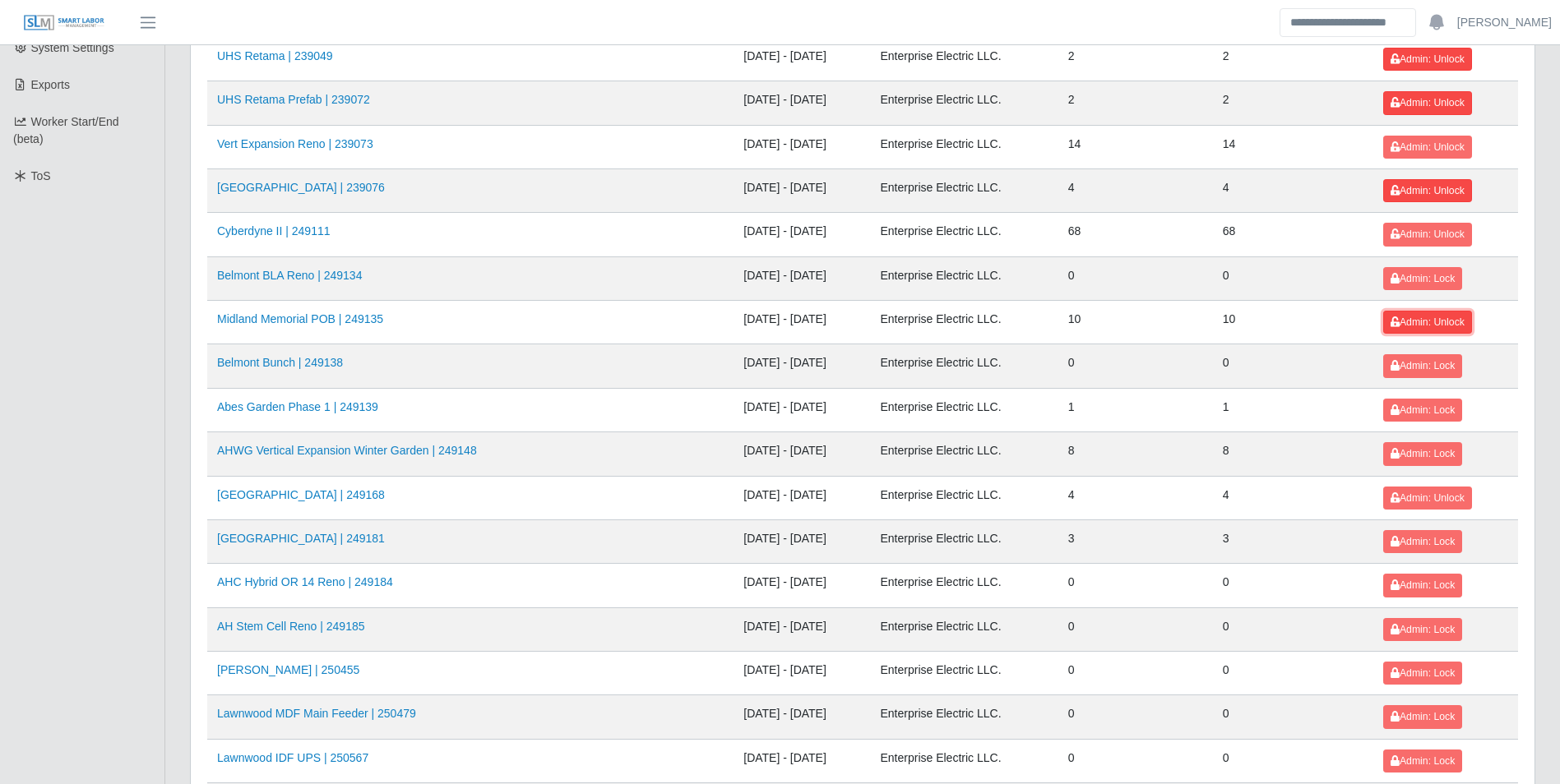
scroll to position [493, 0]
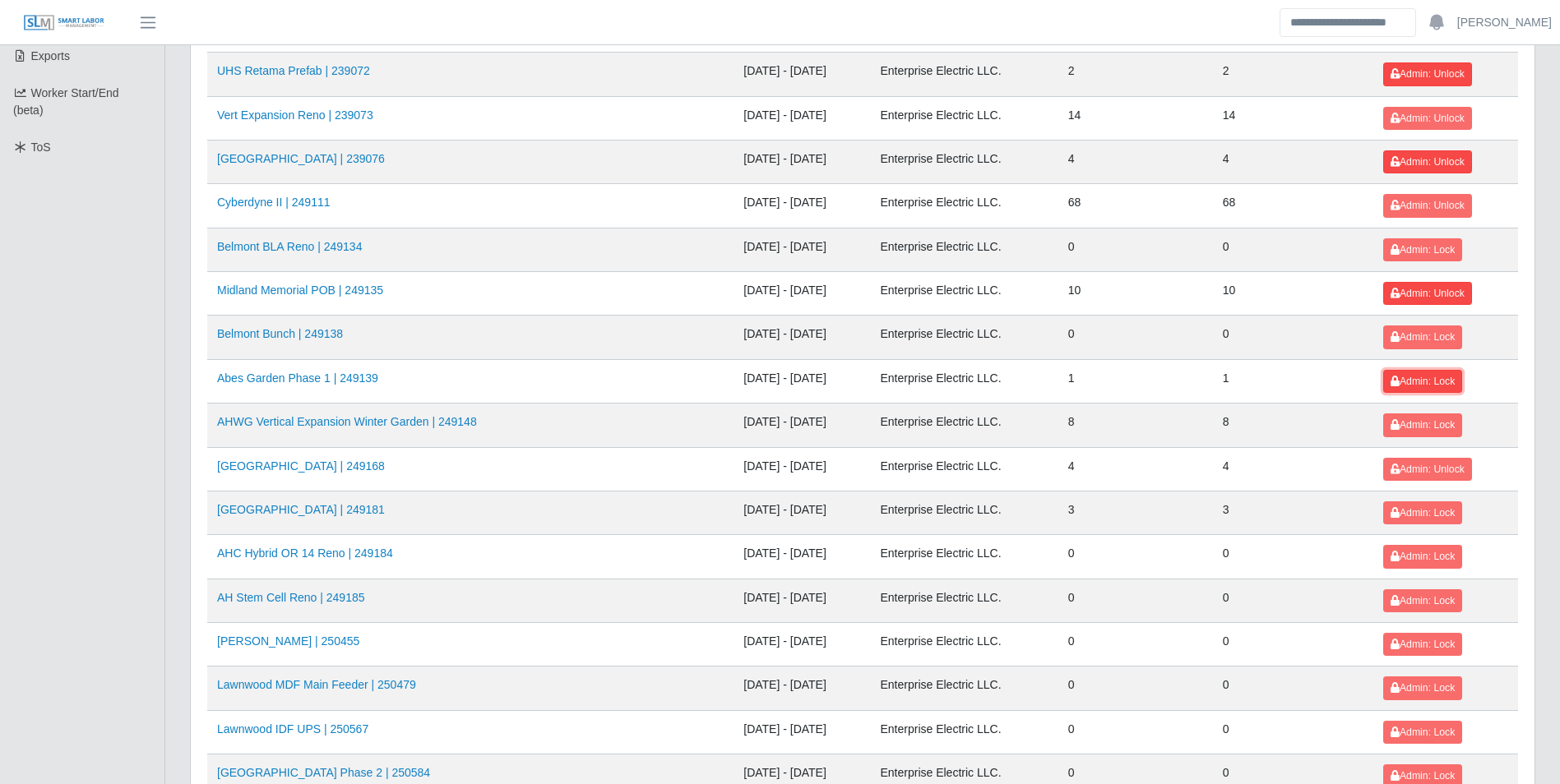
click at [1401, 379] on span "Admin: Lock" at bounding box center [1422, 381] width 64 height 12
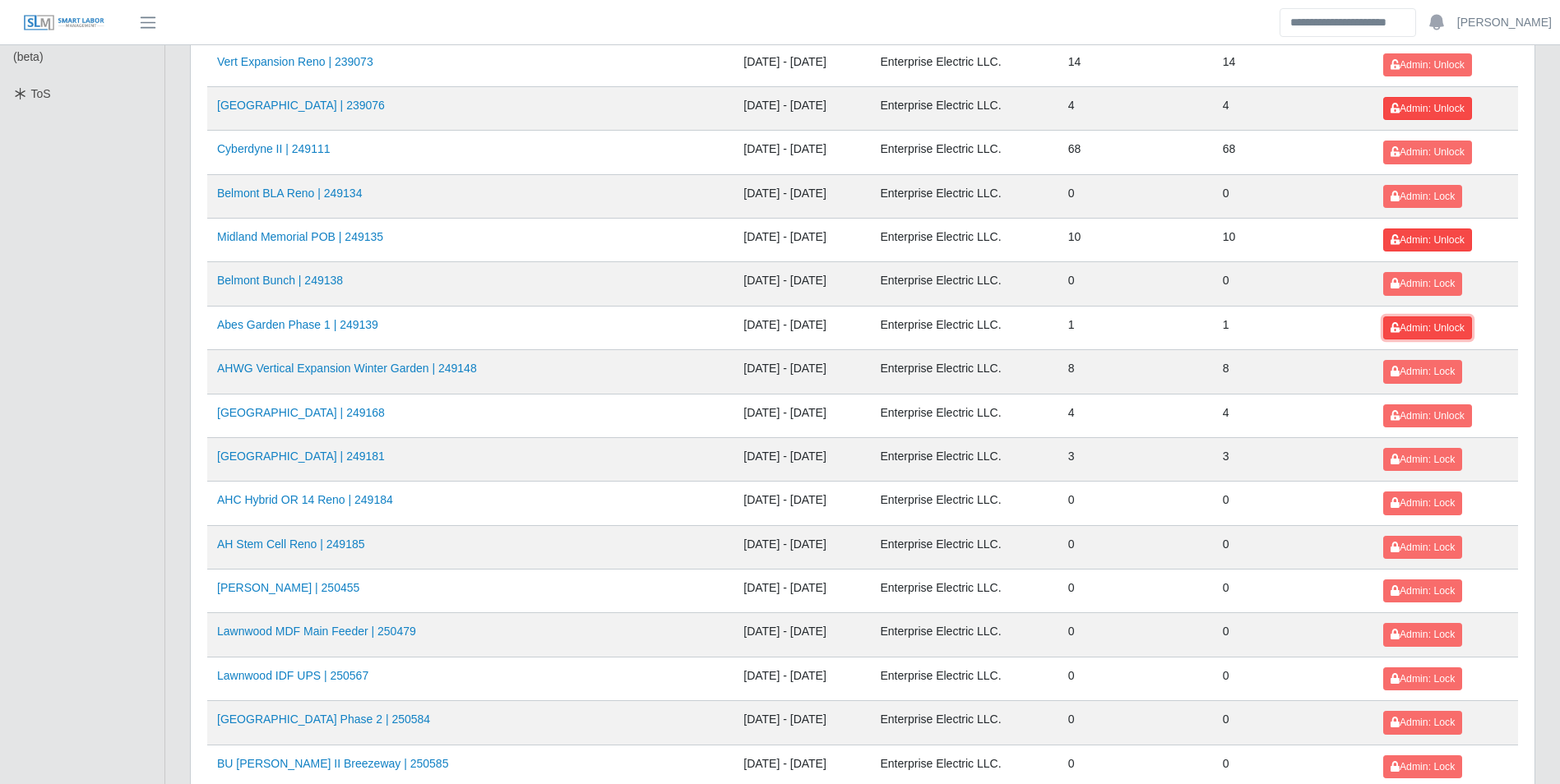
scroll to position [575, 0]
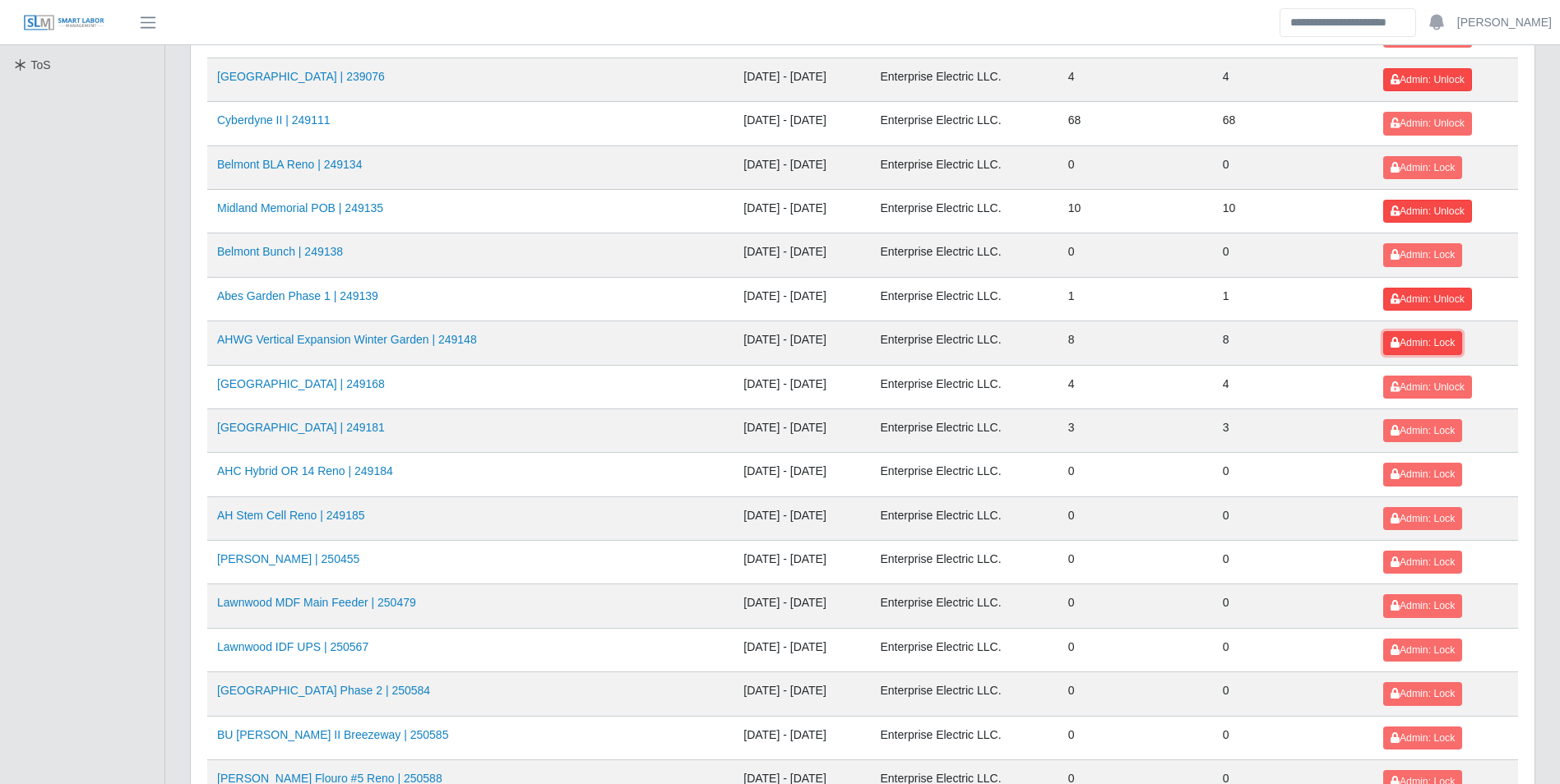
click at [1402, 350] on button "Admin: Lock" at bounding box center [1422, 343] width 79 height 23
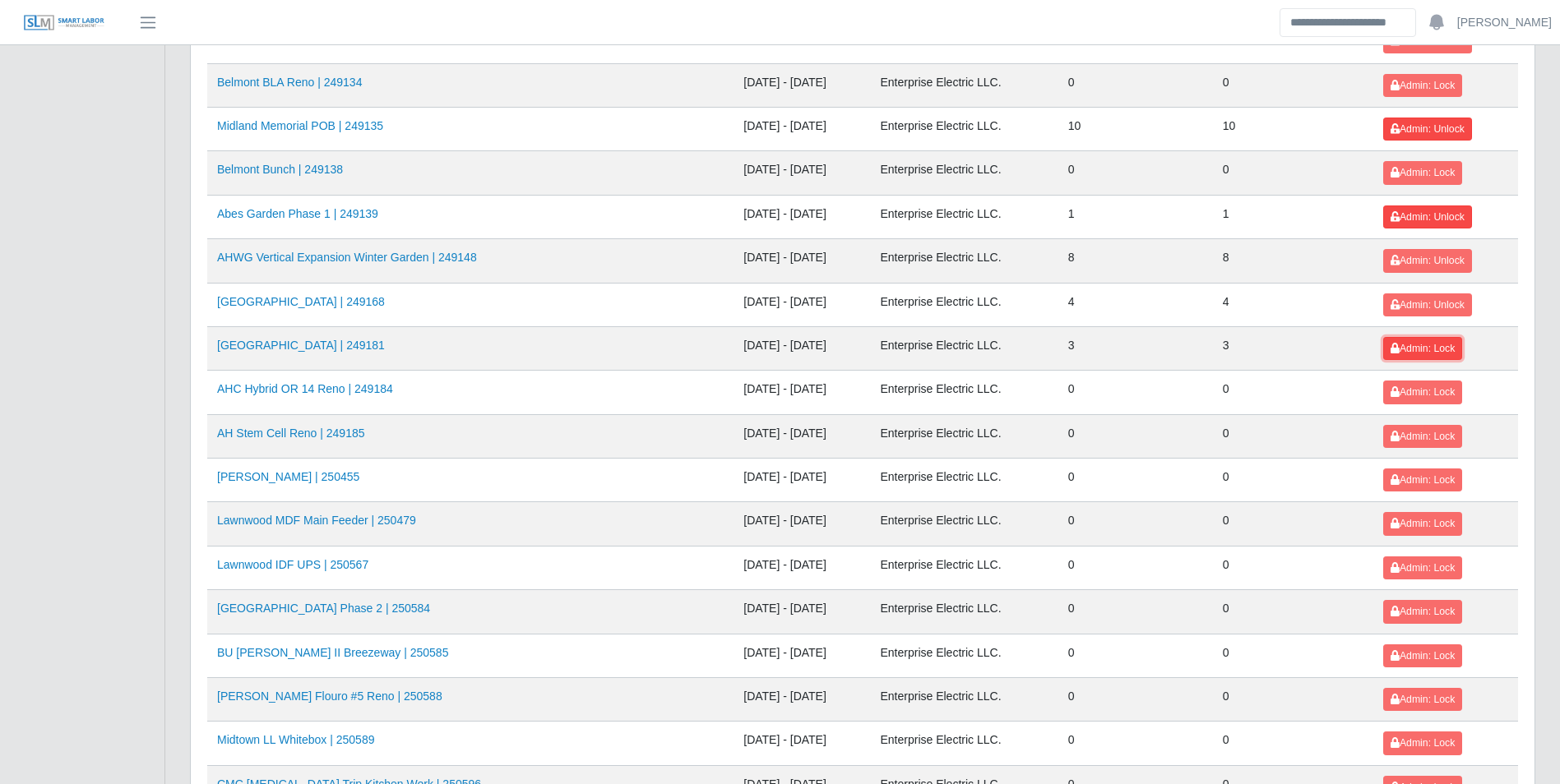
click at [1422, 355] on button "Admin: Lock" at bounding box center [1422, 349] width 79 height 23
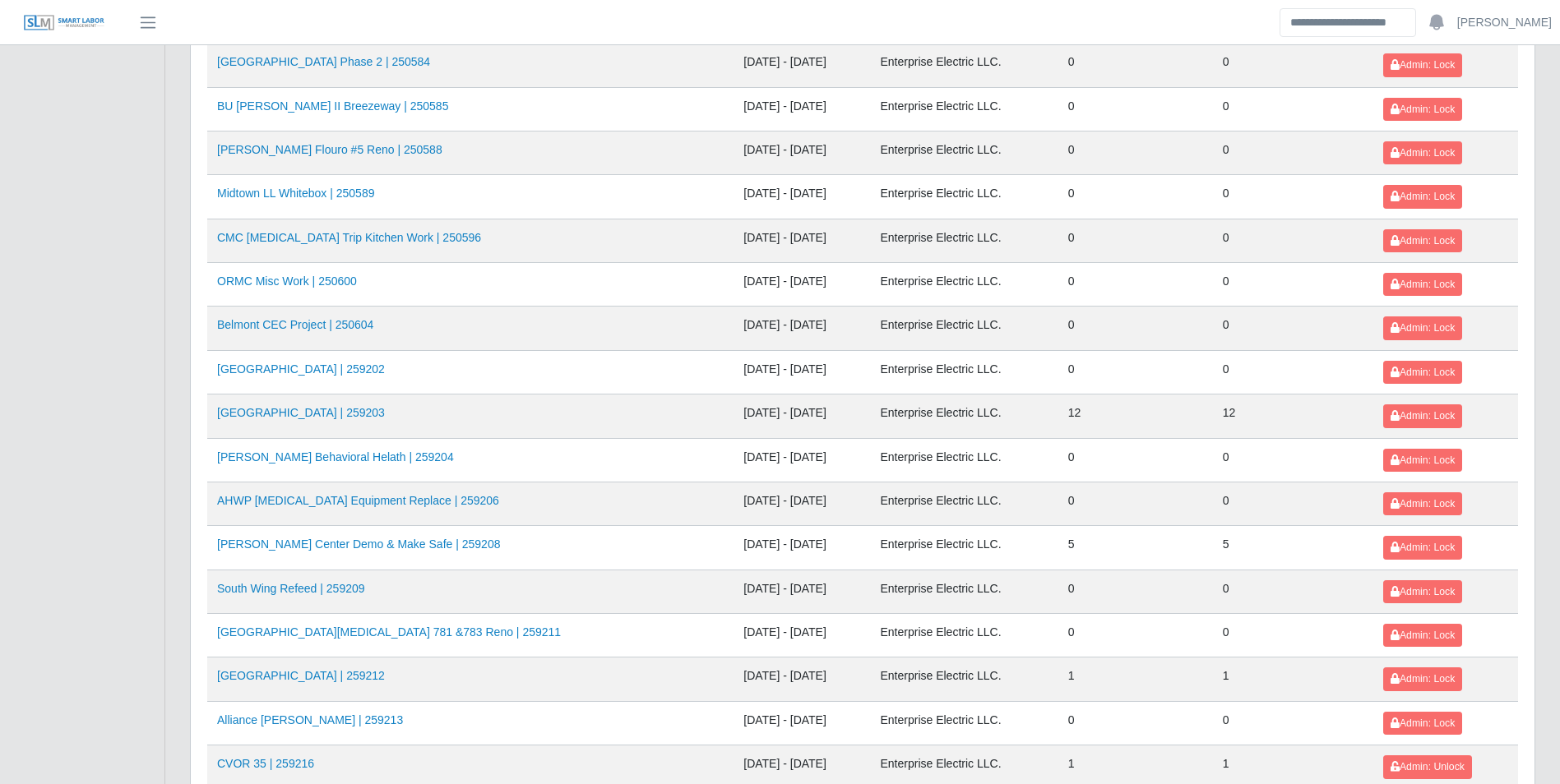
scroll to position [1233, 0]
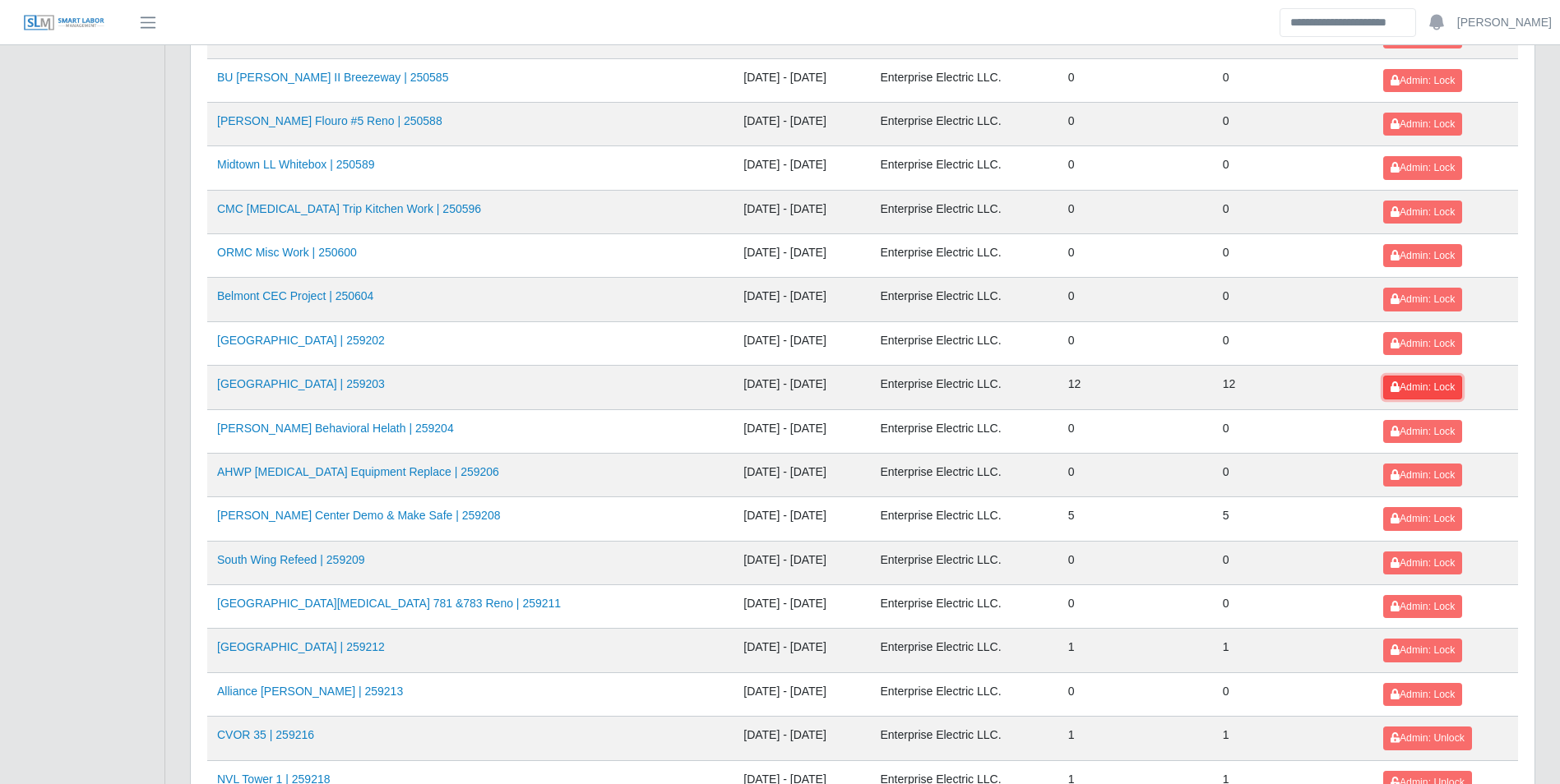
click at [1411, 390] on span "Admin: Lock" at bounding box center [1422, 387] width 64 height 12
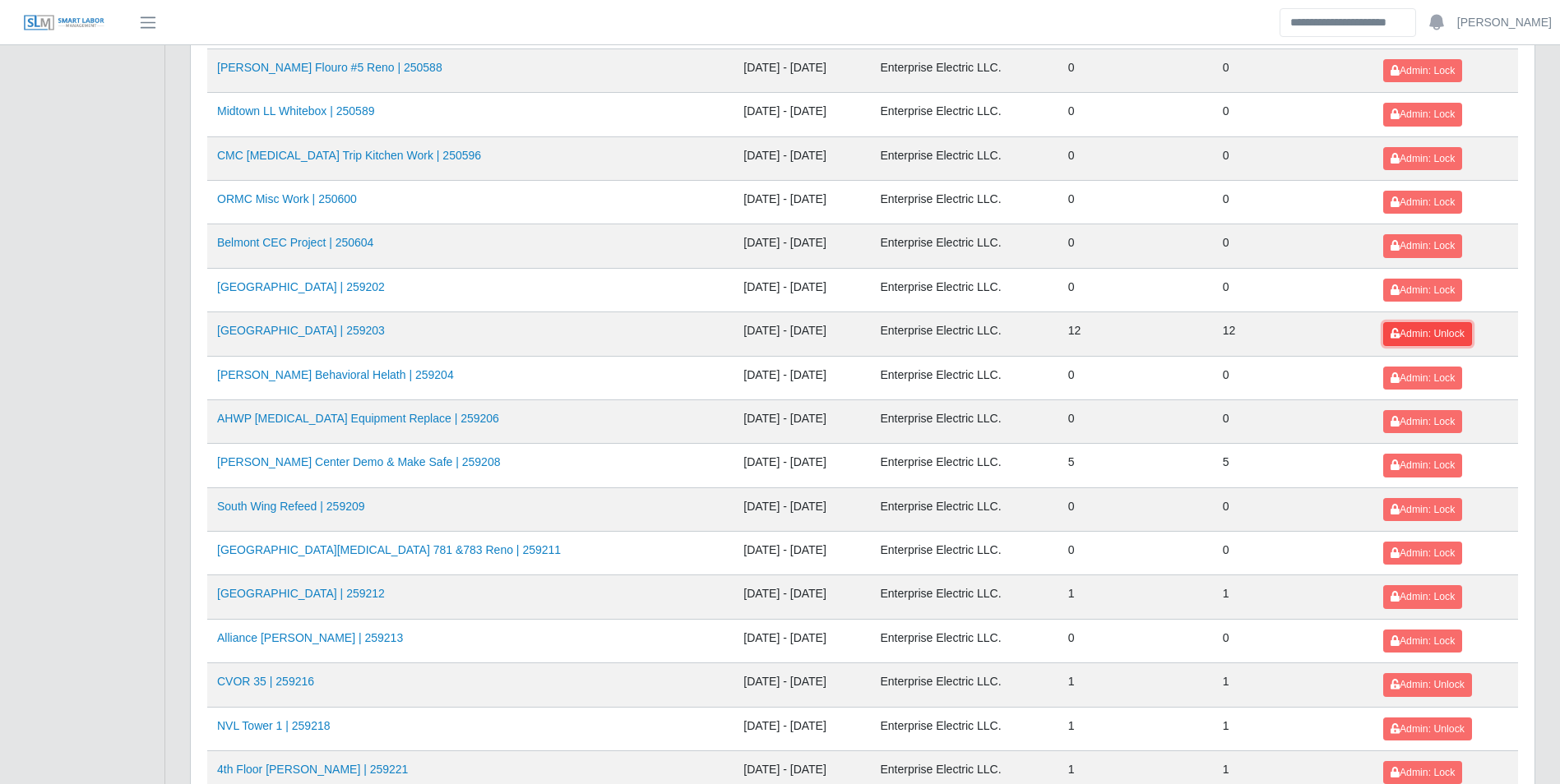
scroll to position [1315, 0]
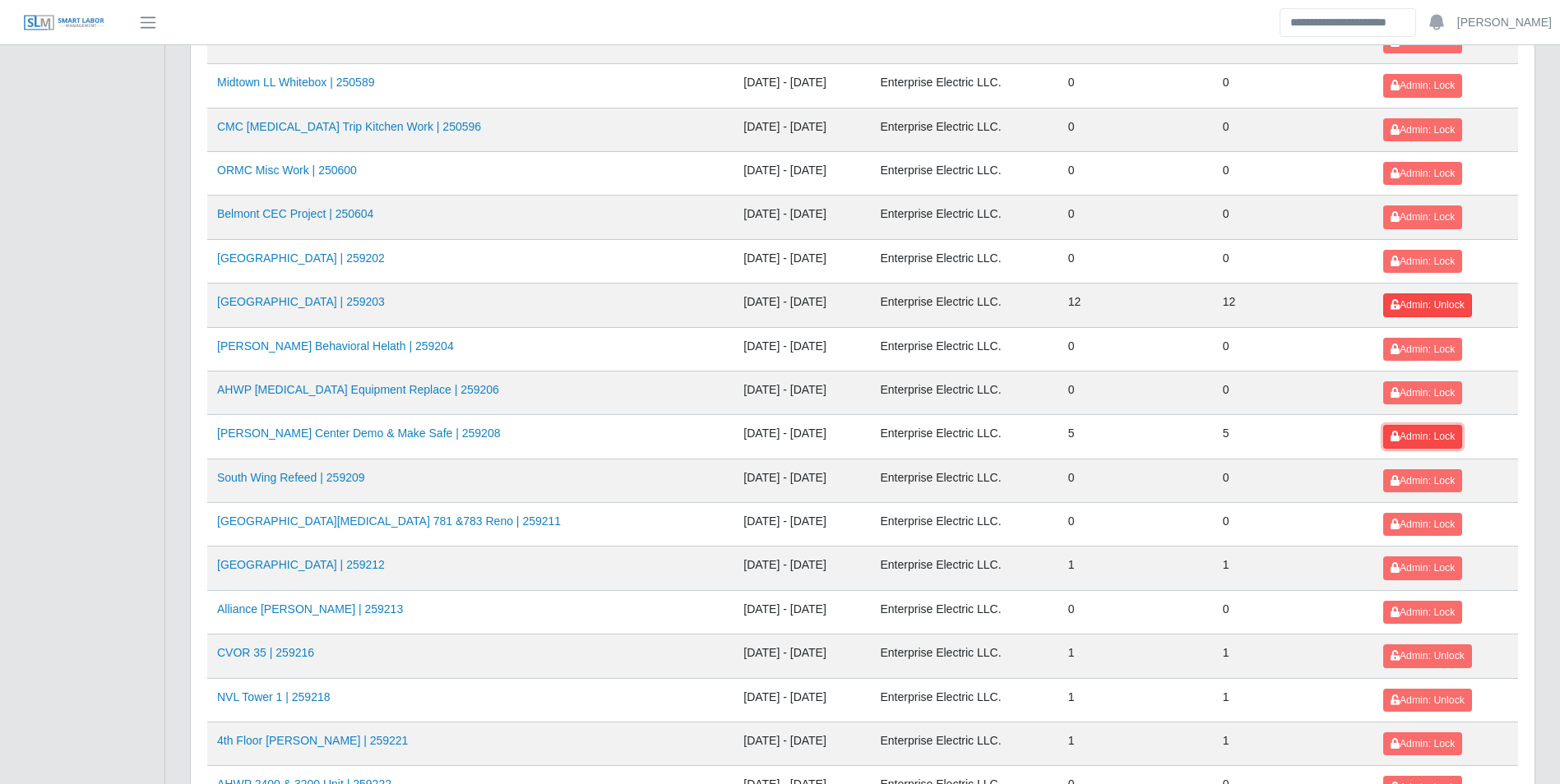
click at [1391, 431] on icon at bounding box center [1395, 436] width 9 height 10
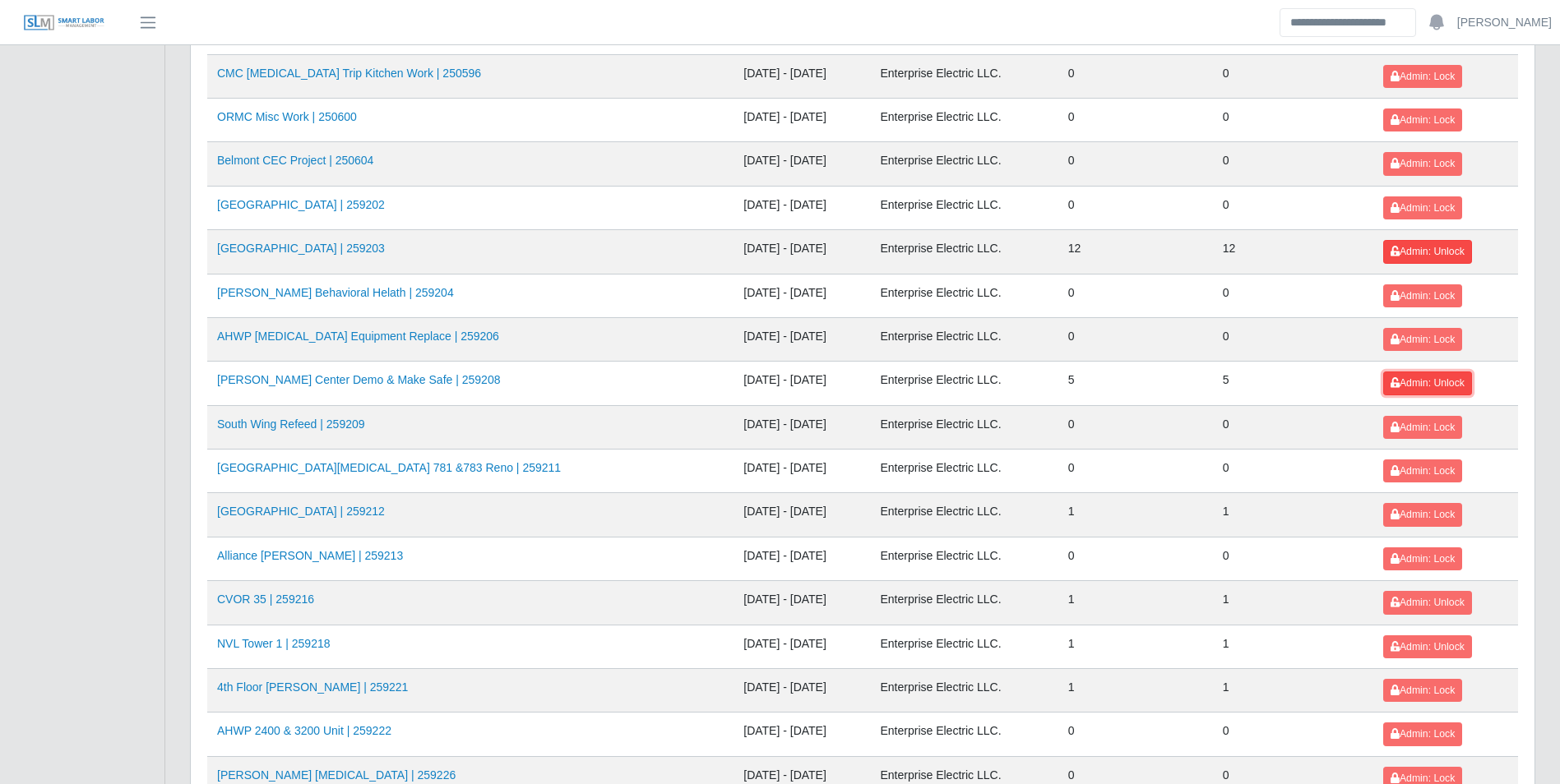
scroll to position [1398, 0]
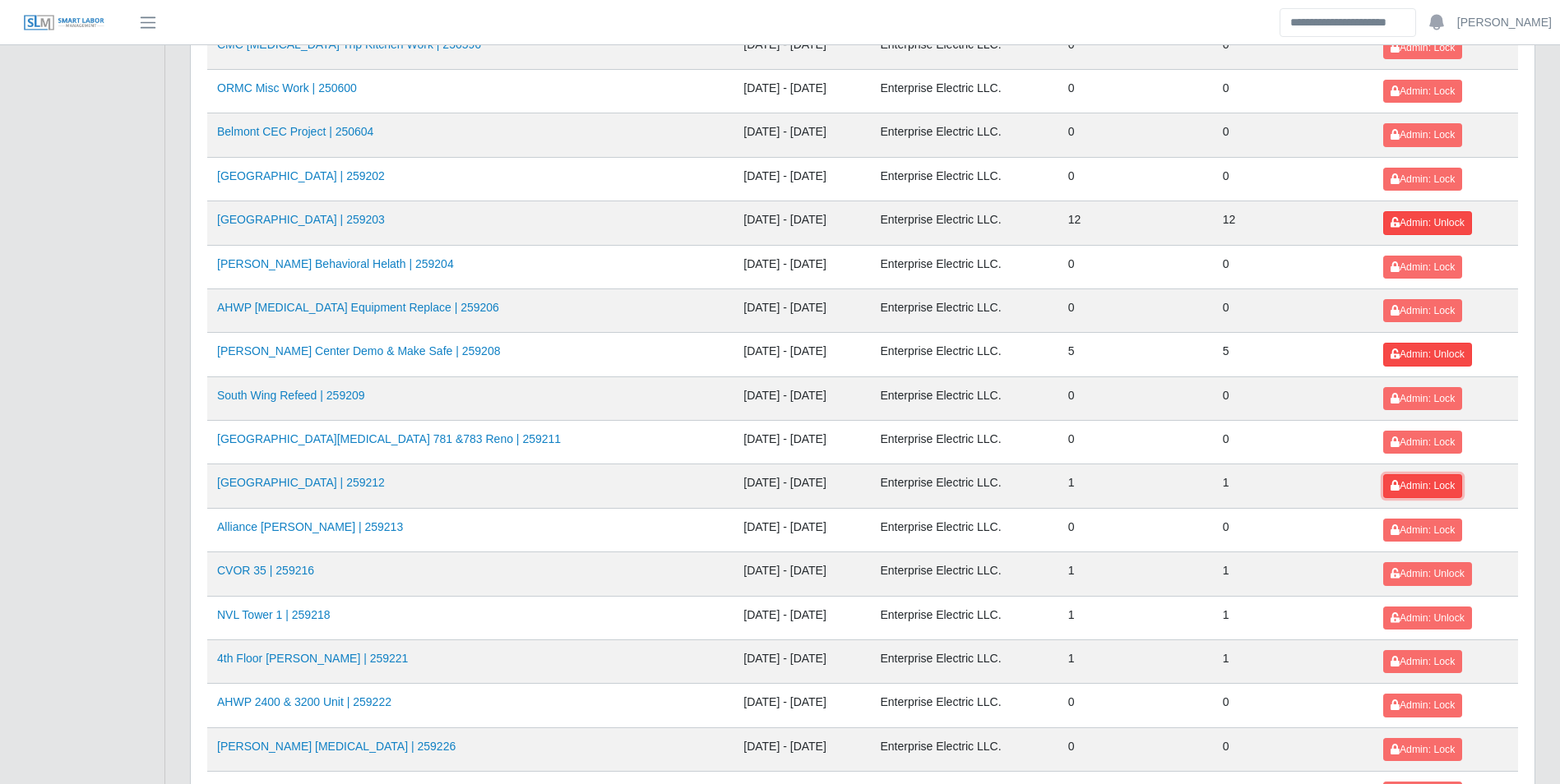
click at [1403, 484] on span "Admin: Lock" at bounding box center [1422, 486] width 64 height 12
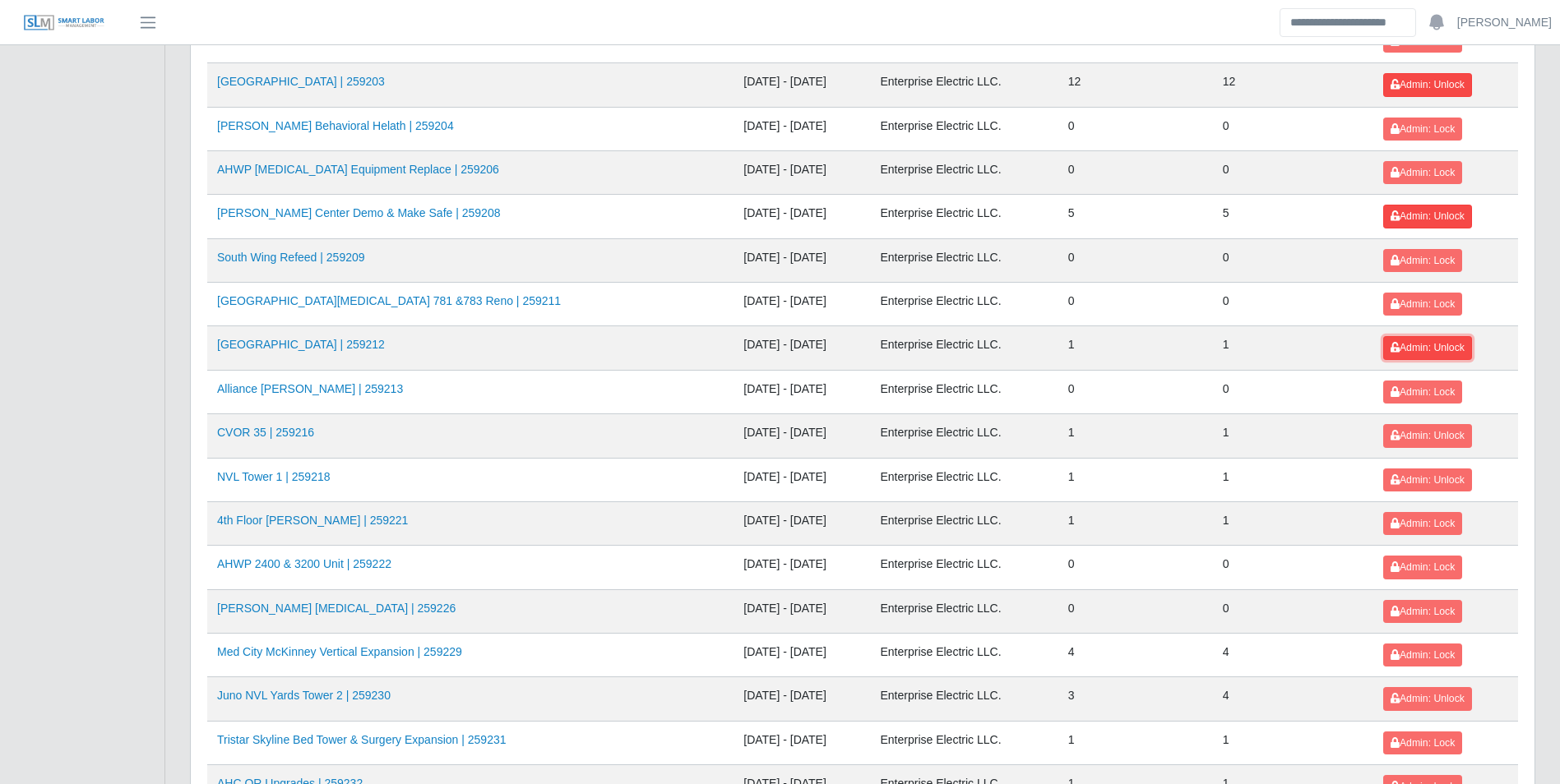
scroll to position [1562, 0]
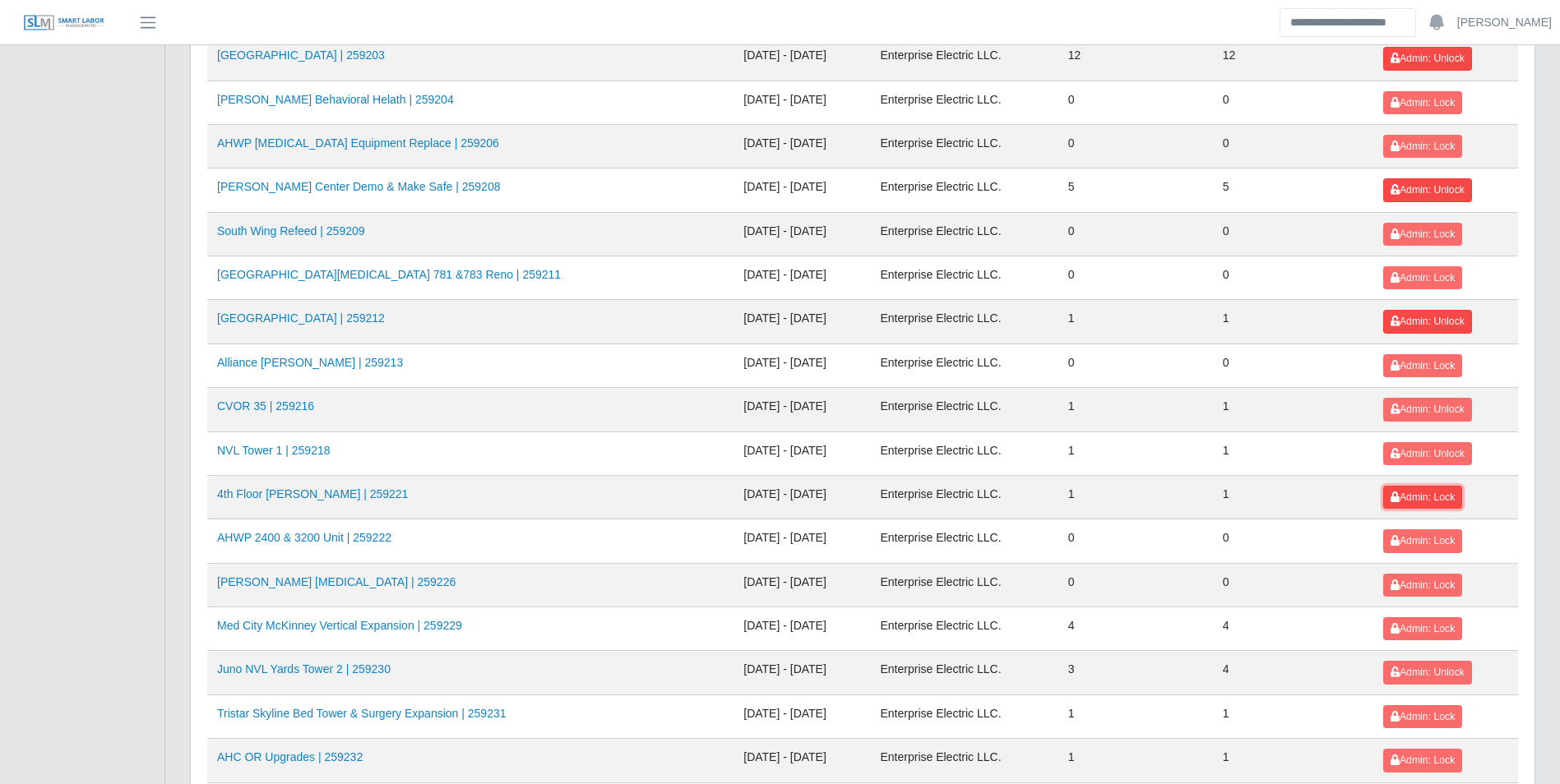
click at [1406, 495] on span "Admin: Lock" at bounding box center [1422, 497] width 64 height 12
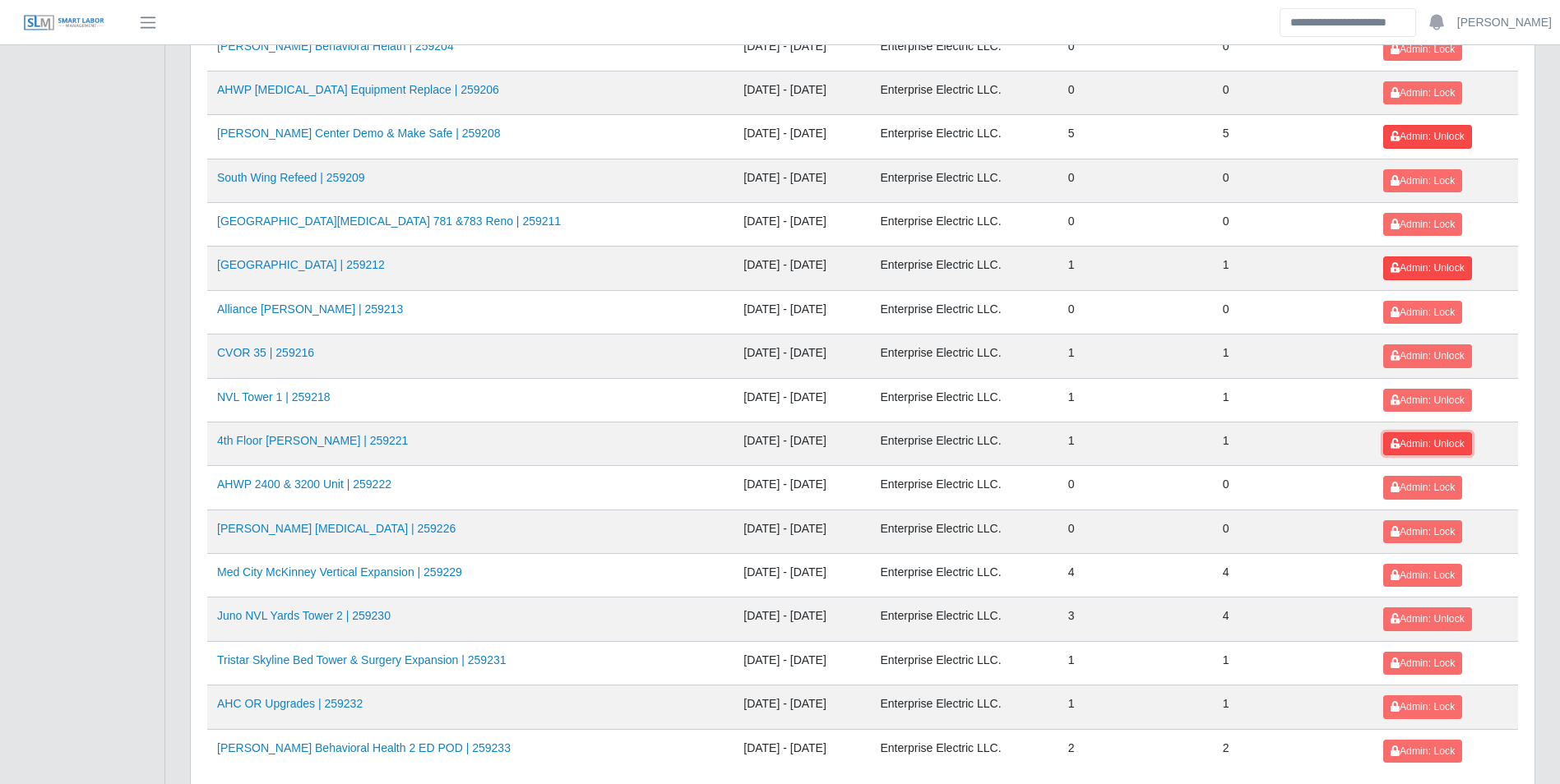
scroll to position [1644, 0]
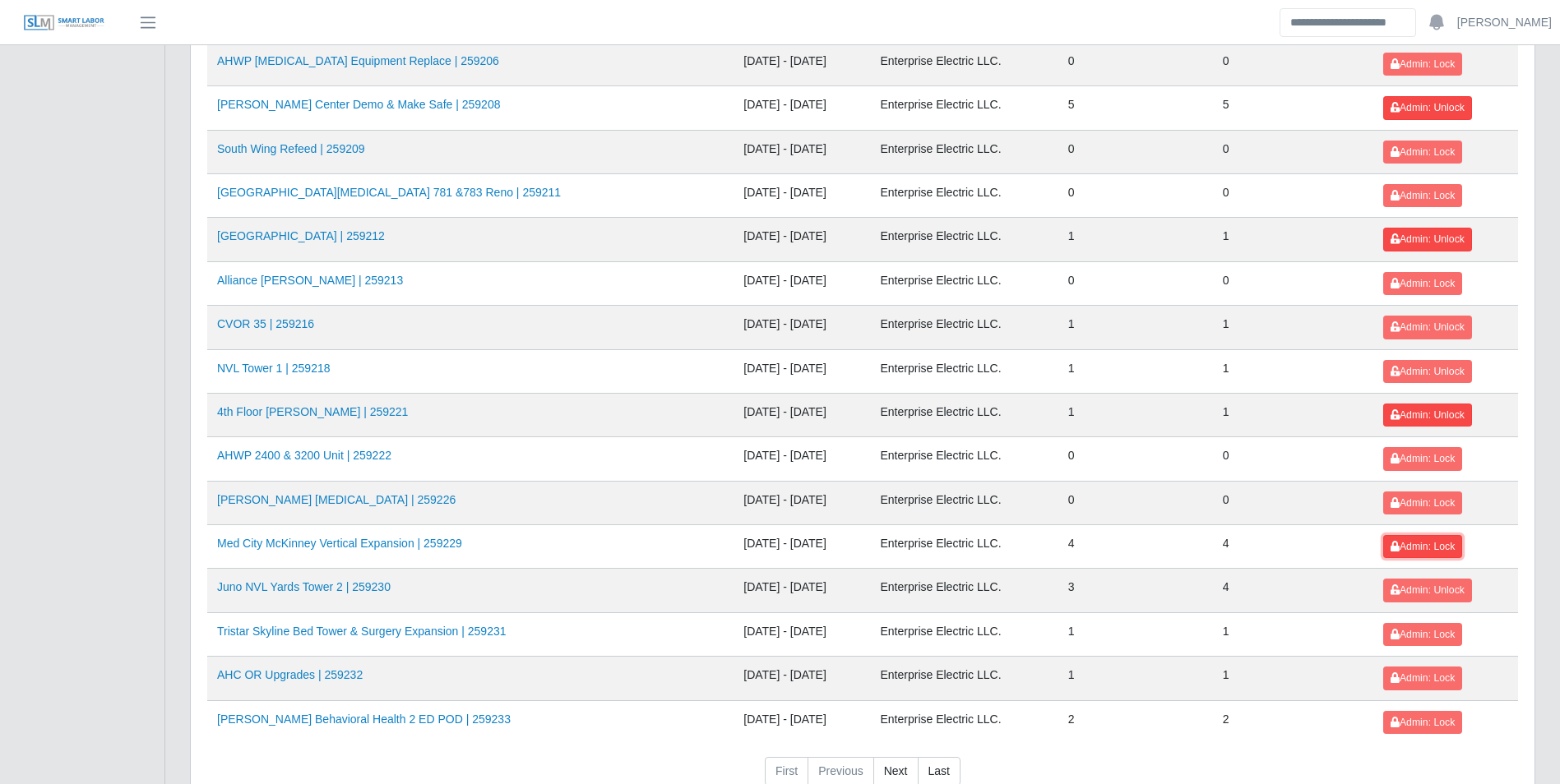
click at [1400, 550] on span "Admin: Lock" at bounding box center [1422, 547] width 64 height 12
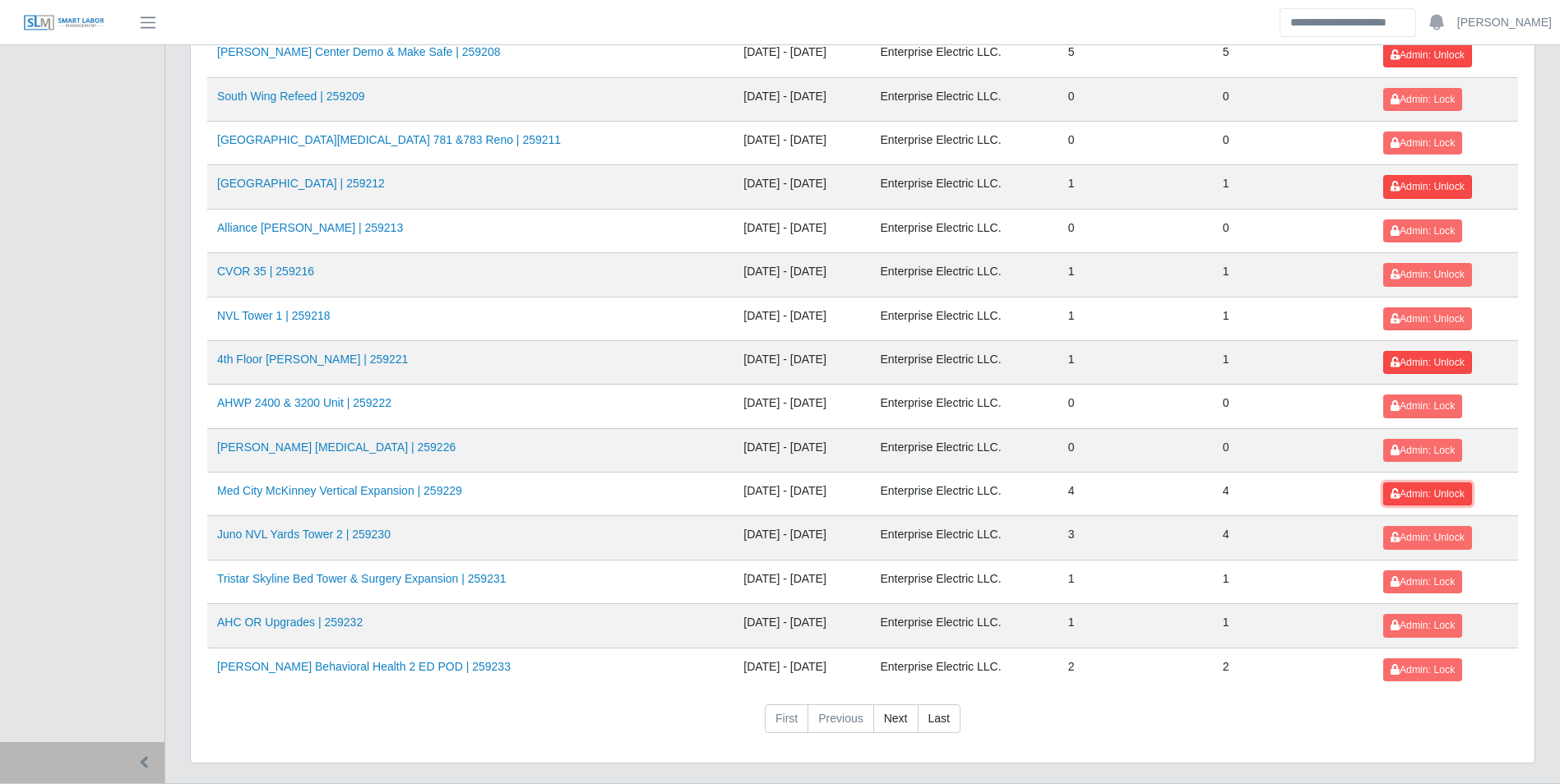
scroll to position [1726, 0]
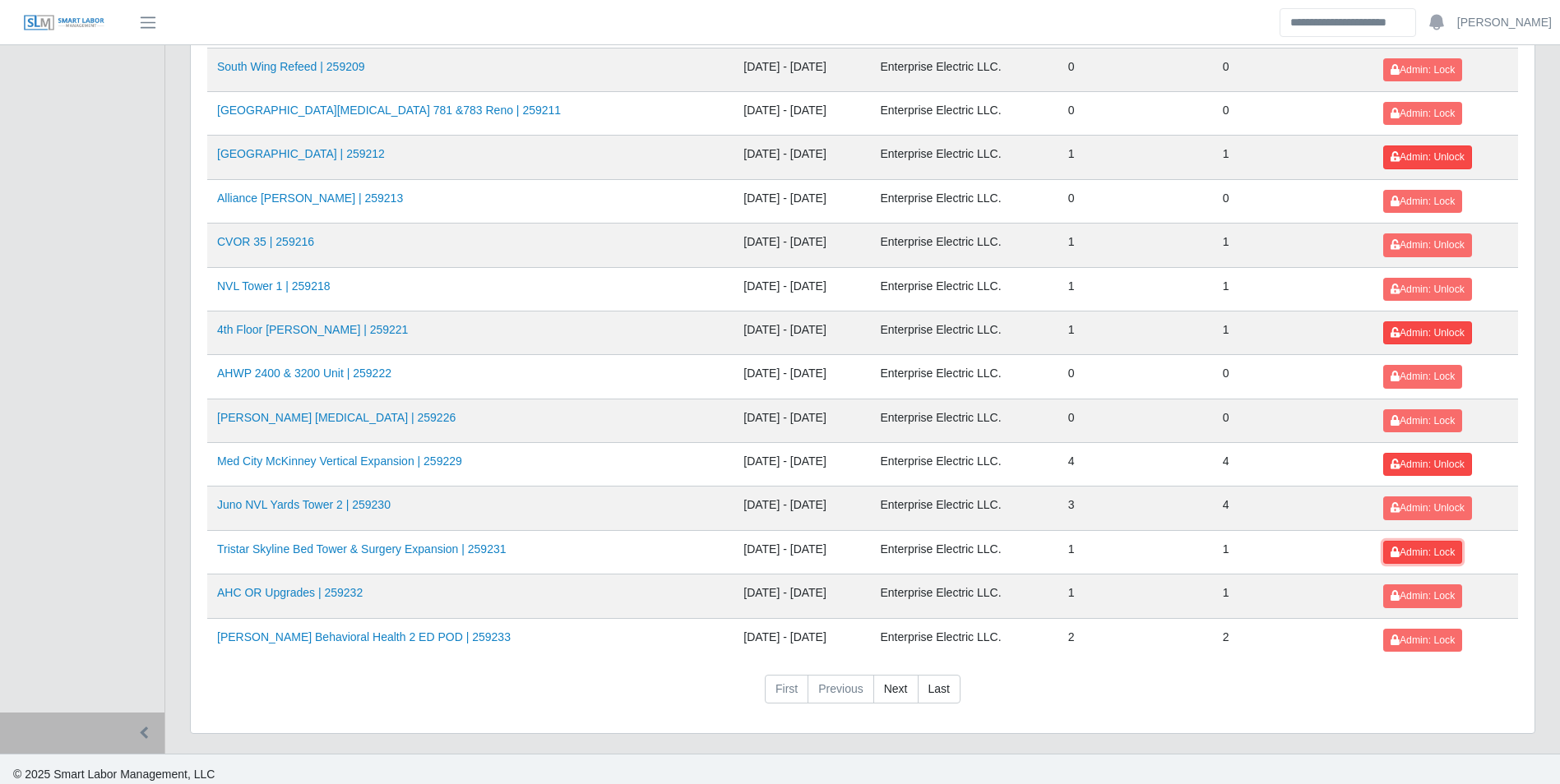
click at [1408, 554] on span "Admin: Lock" at bounding box center [1422, 552] width 64 height 12
click at [1401, 600] on span "Admin: Lock" at bounding box center [1422, 596] width 64 height 12
click at [1406, 636] on span "Admin: Lock" at bounding box center [1422, 641] width 64 height 12
click at [891, 680] on link "Next" at bounding box center [896, 689] width 45 height 29
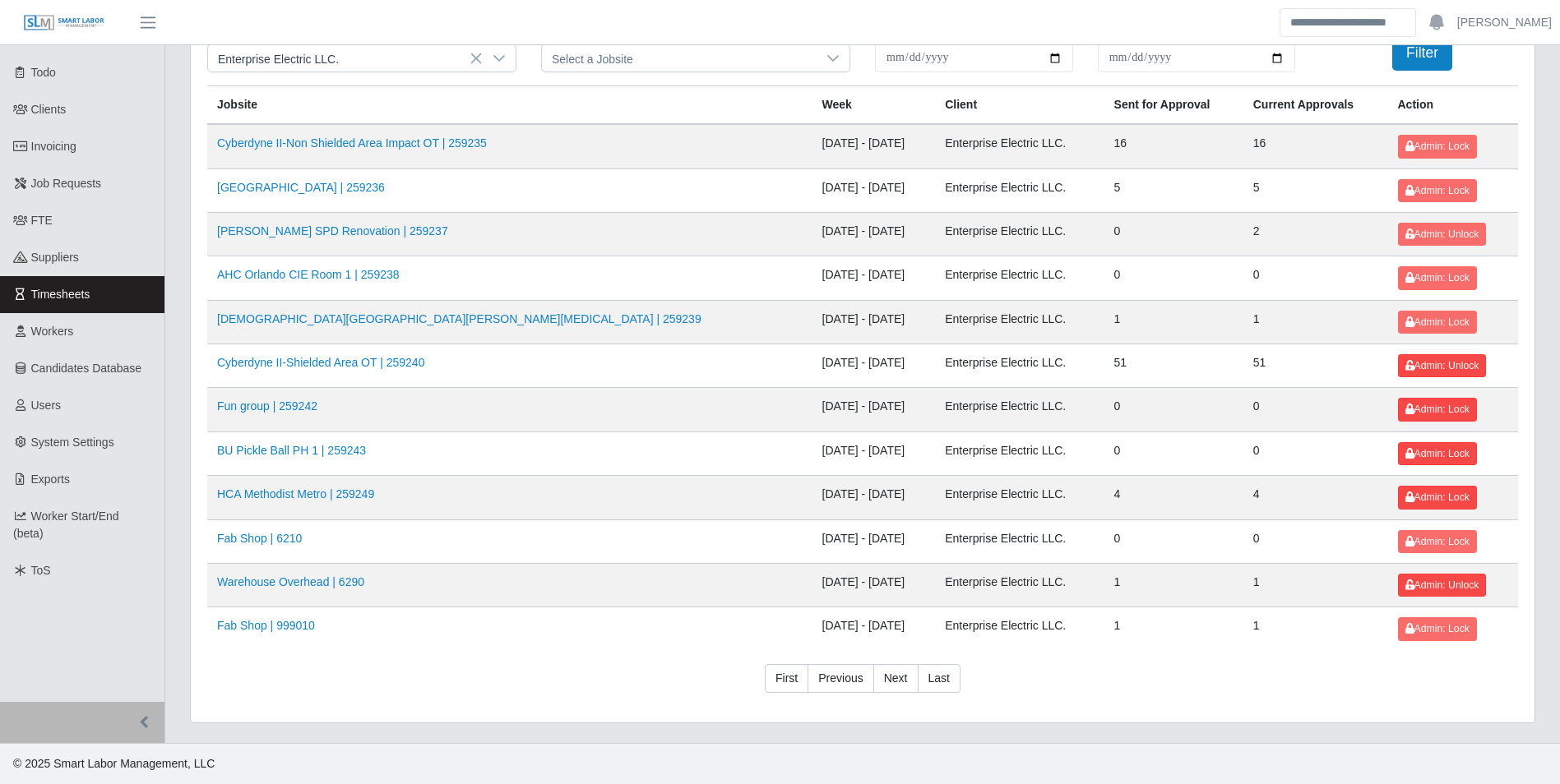
scroll to position [59, 0]
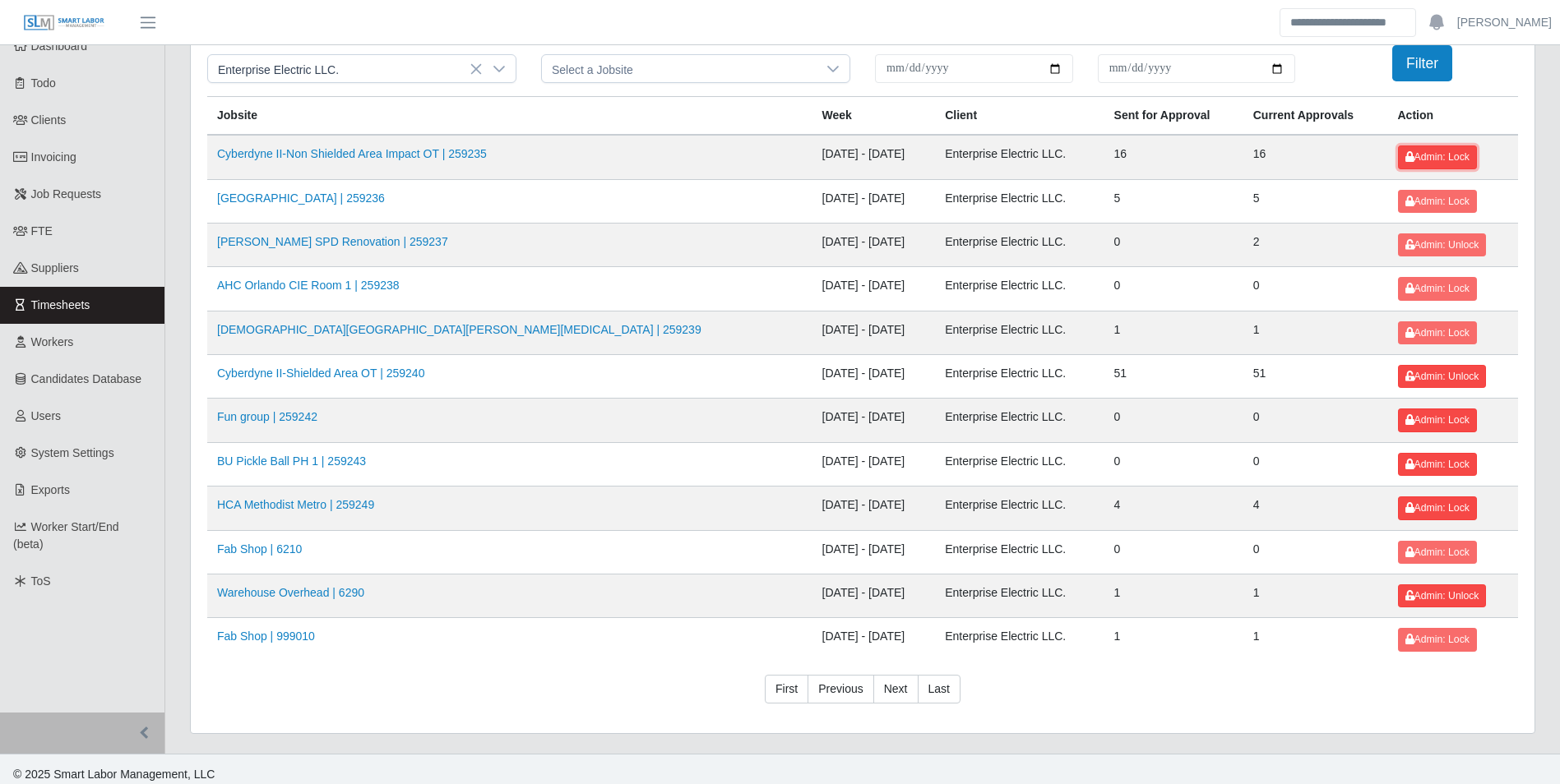
drag, startPoint x: 1398, startPoint y: 159, endPoint x: 1404, endPoint y: 193, distance: 34.5
click at [1405, 159] on span "Admin: Lock" at bounding box center [1437, 157] width 64 height 12
click at [1405, 199] on span "Admin: Lock" at bounding box center [1437, 202] width 64 height 12
click at [1401, 339] on button "Admin: Lock" at bounding box center [1437, 333] width 79 height 23
click at [1405, 507] on span "Admin: Lock" at bounding box center [1437, 508] width 64 height 12
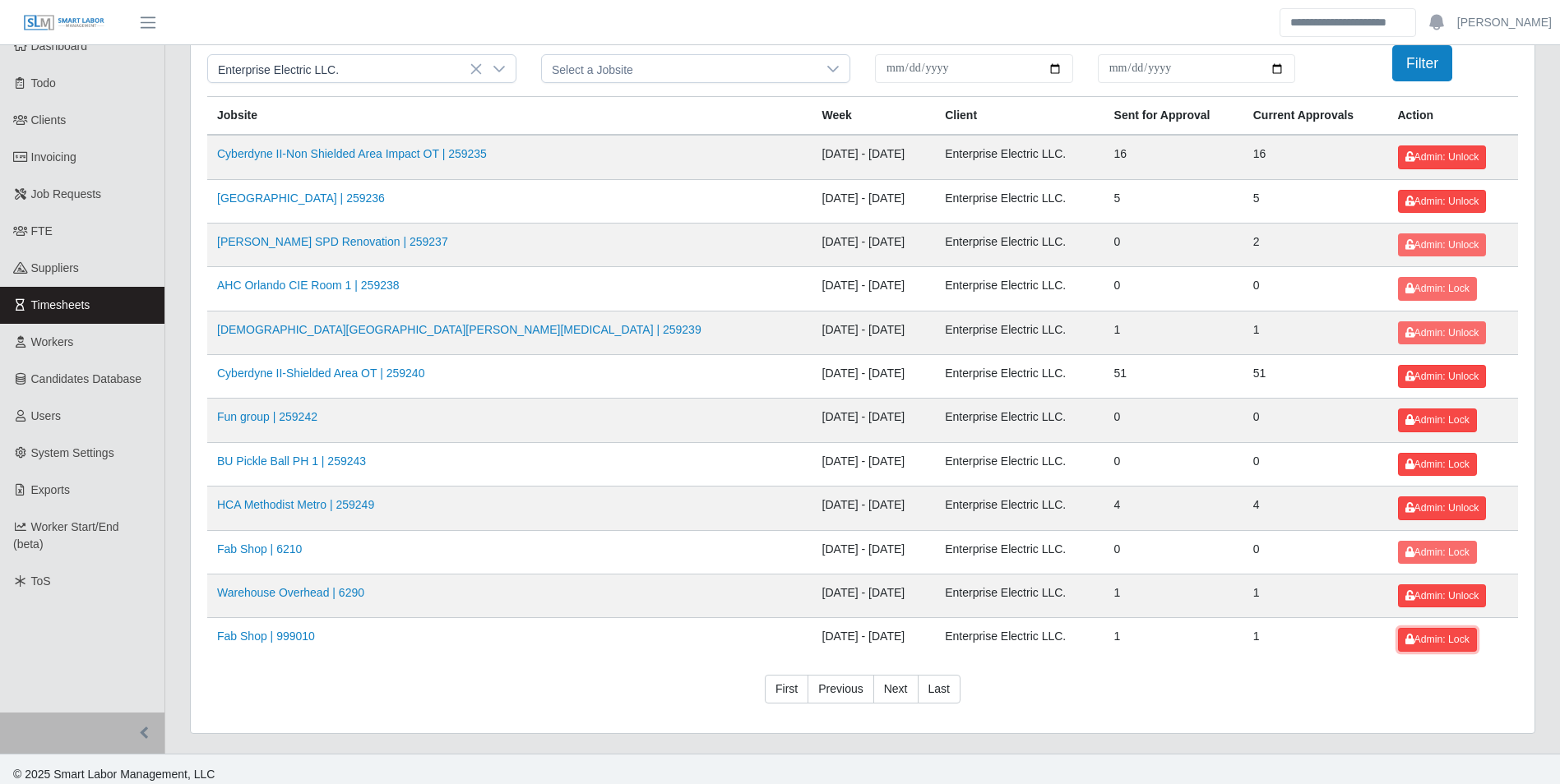
click at [1405, 642] on span "Admin: Lock" at bounding box center [1437, 640] width 64 height 12
click at [792, 687] on link "First" at bounding box center [787, 689] width 43 height 29
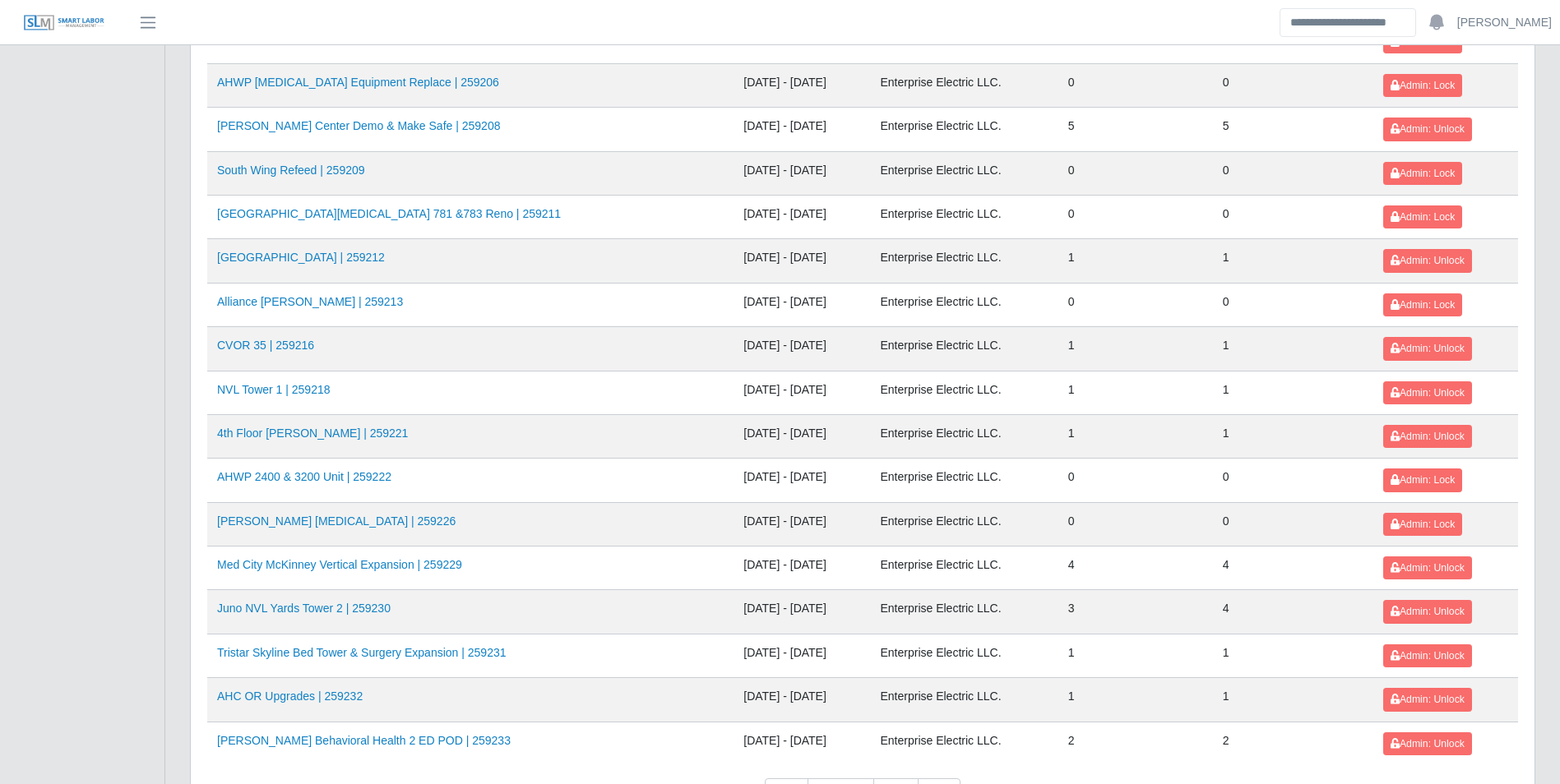
scroll to position [1737, 0]
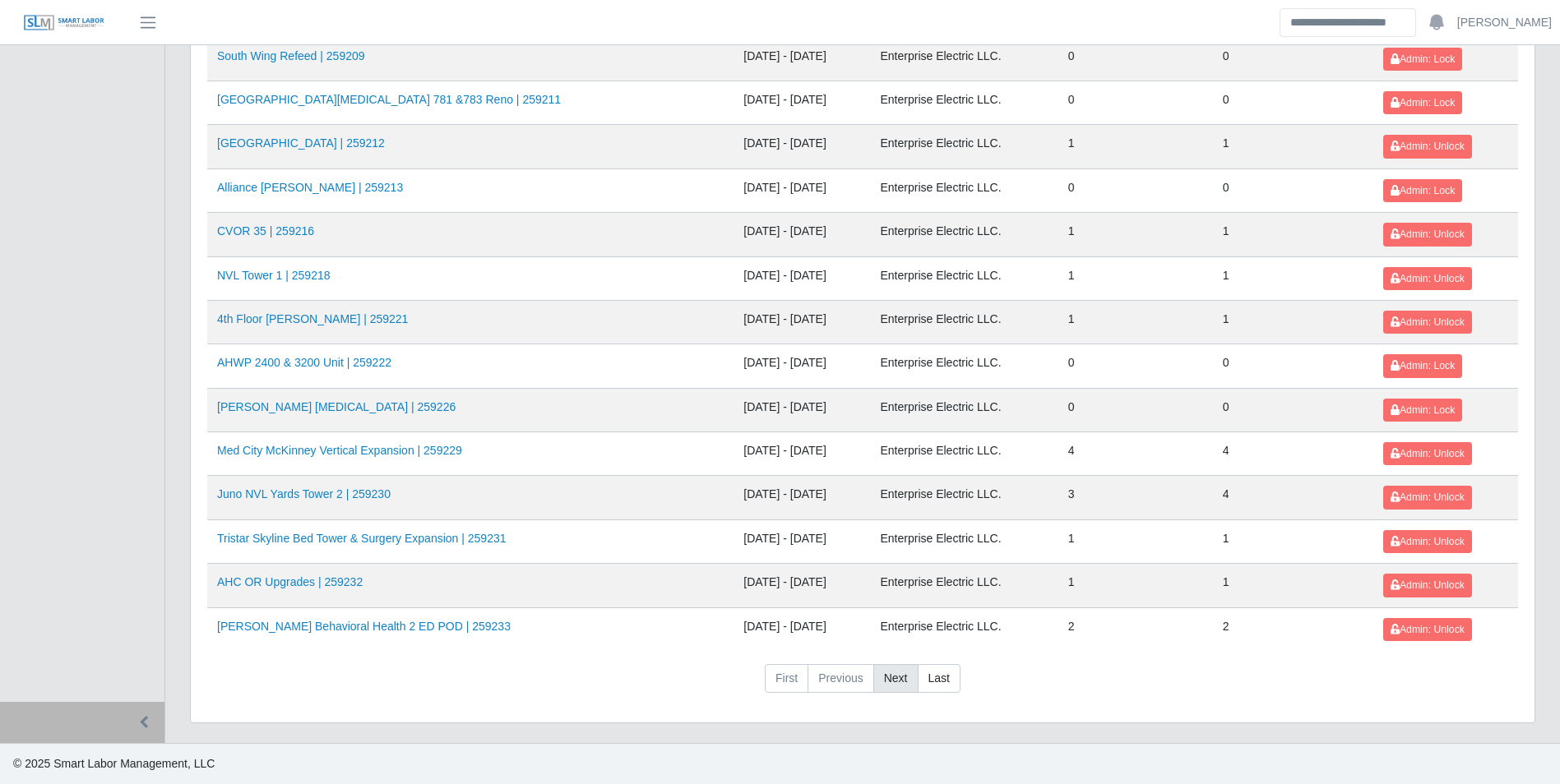
click at [909, 676] on link "Next" at bounding box center [896, 678] width 45 height 29
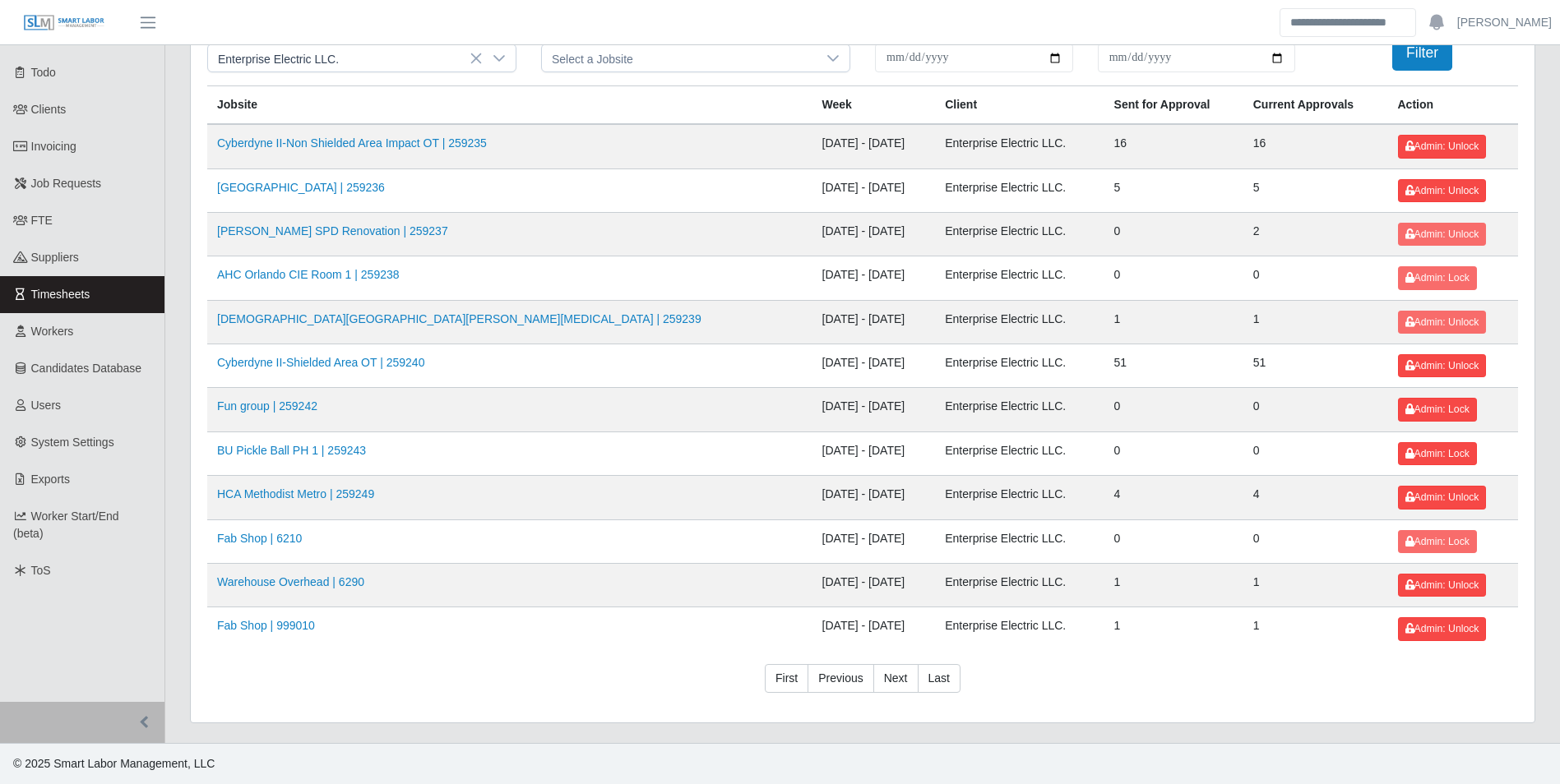
scroll to position [0, 0]
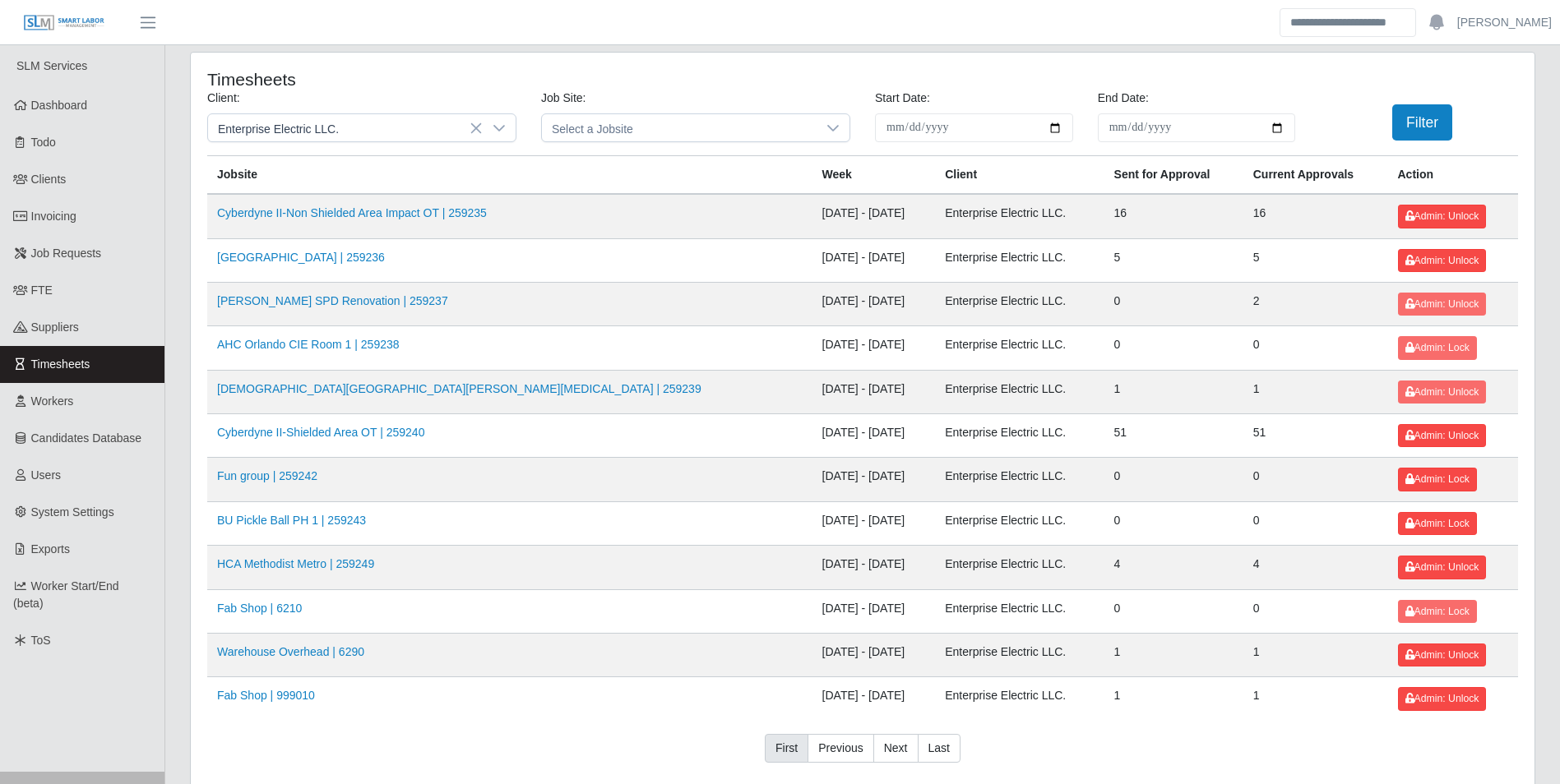
click at [793, 735] on link "First" at bounding box center [787, 748] width 43 height 29
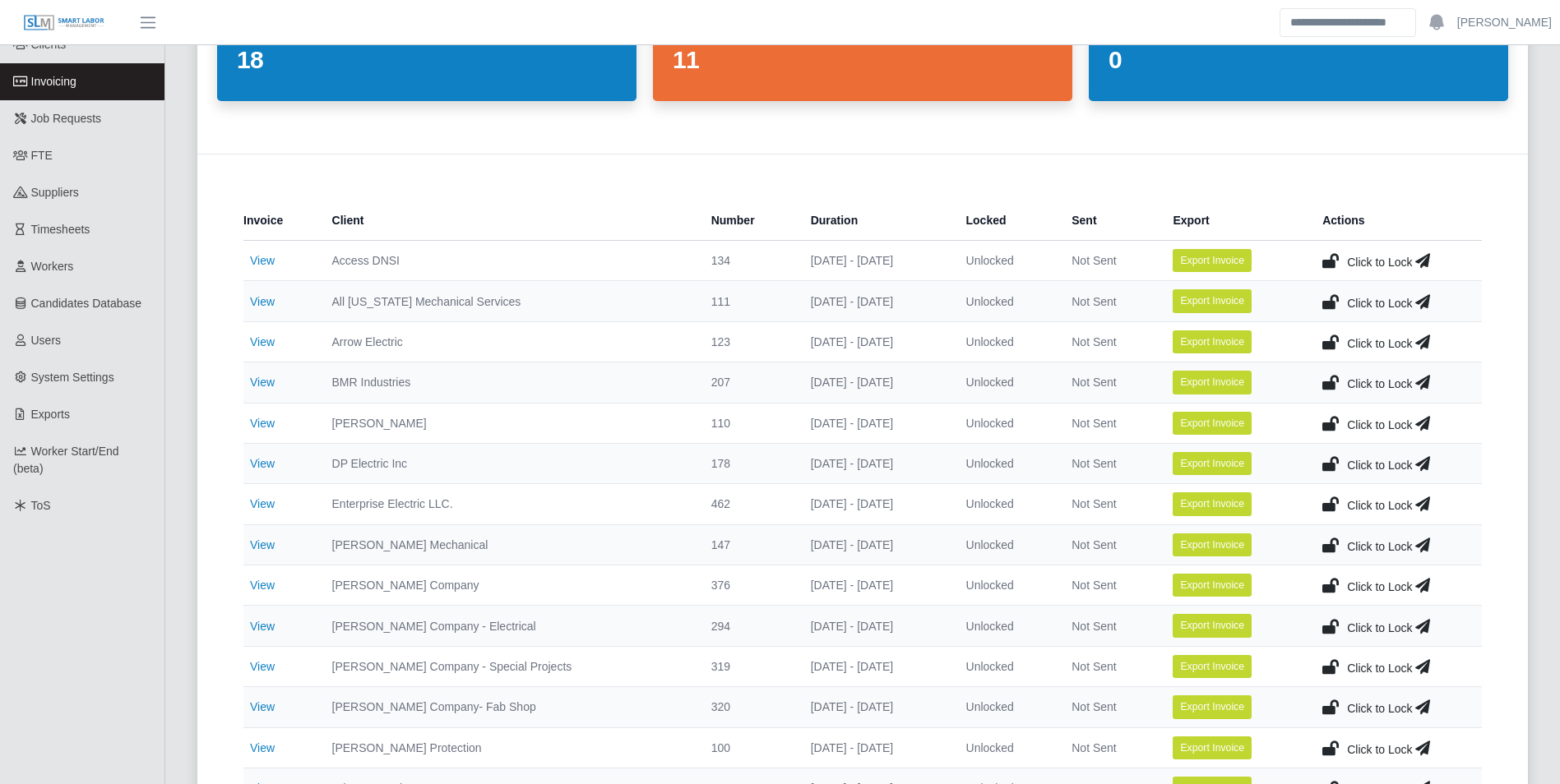
scroll to position [164, 0]
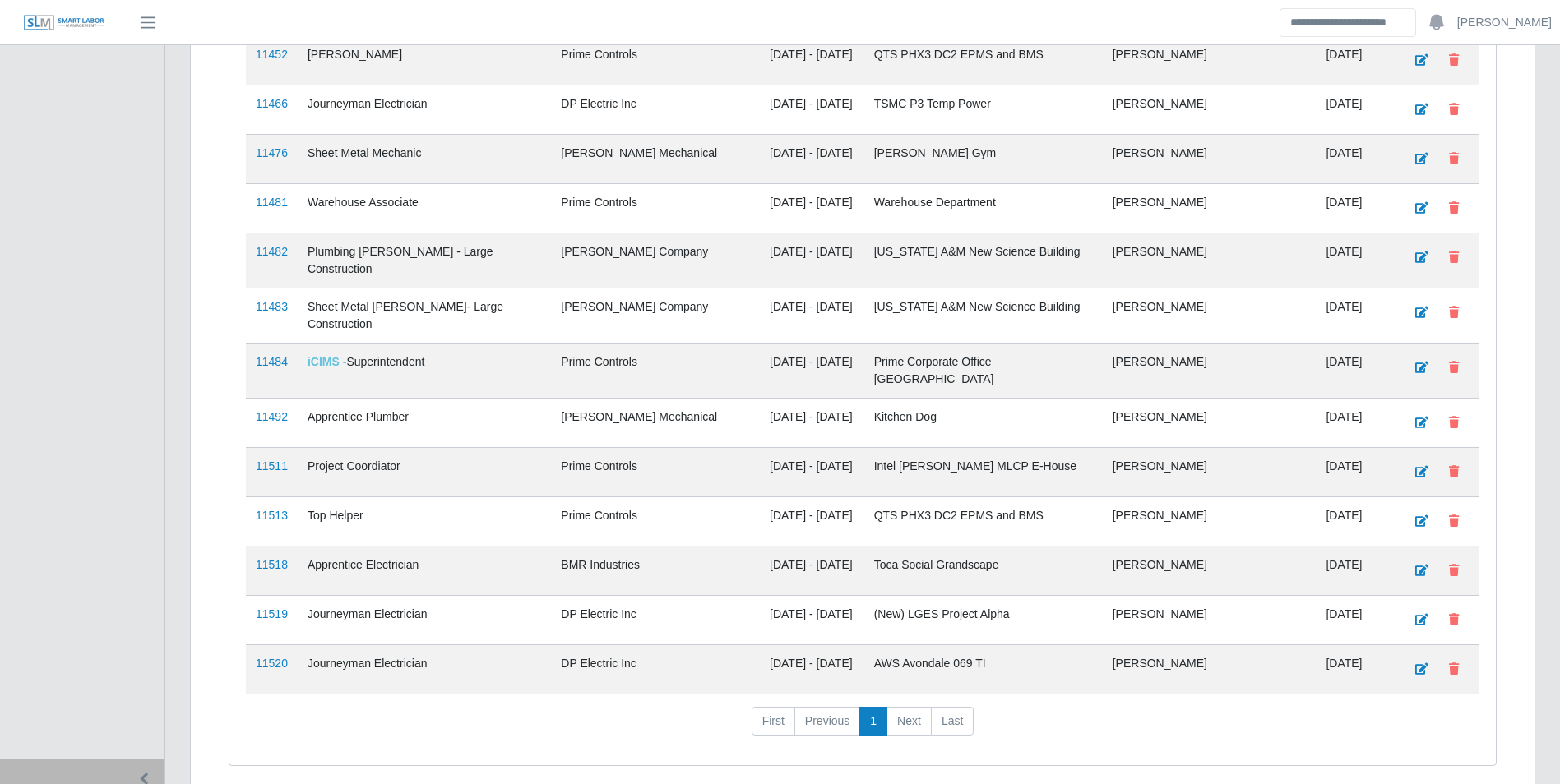
scroll to position [2327, 0]
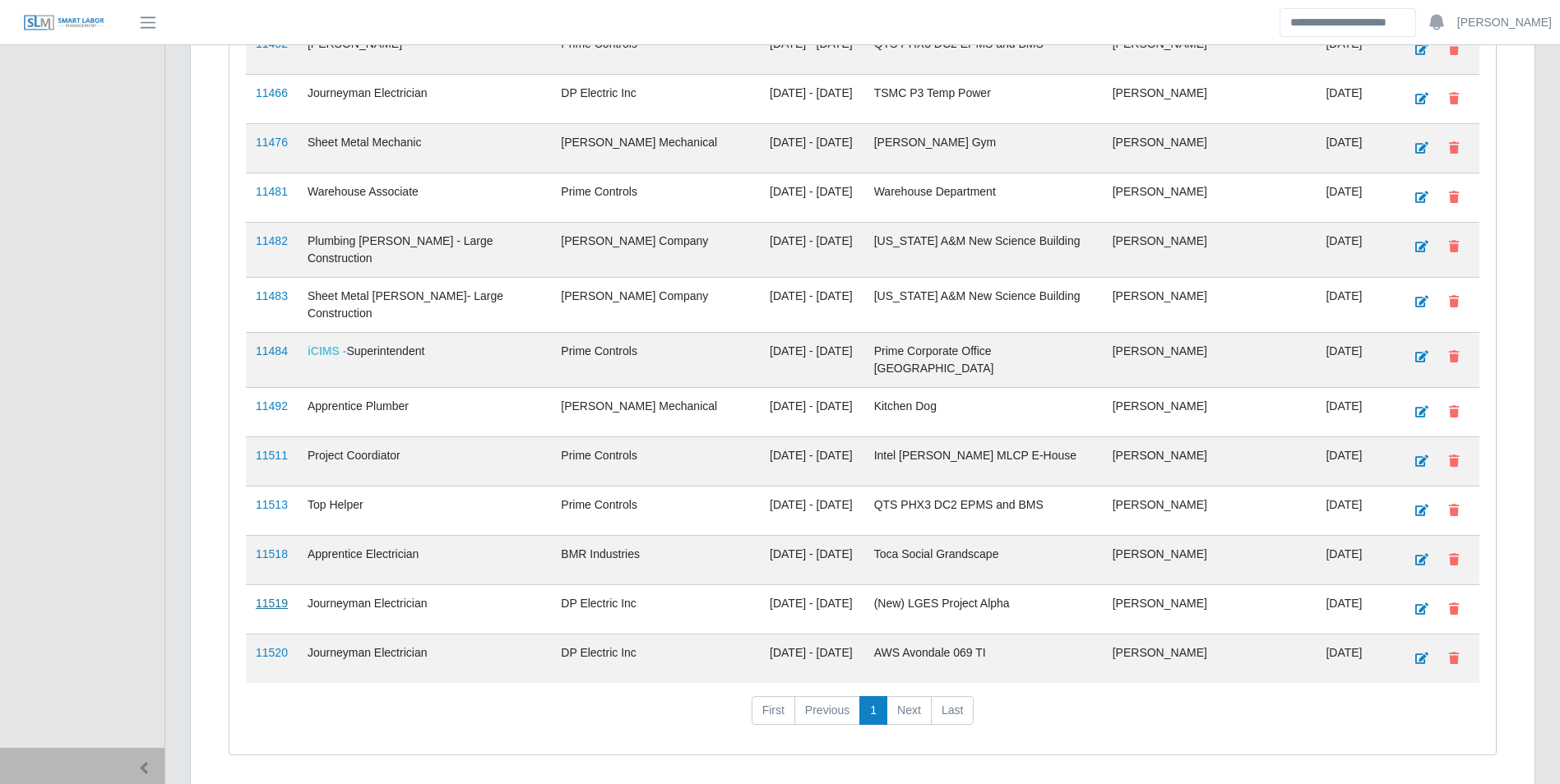
click at [274, 597] on link "11519" at bounding box center [272, 604] width 32 height 13
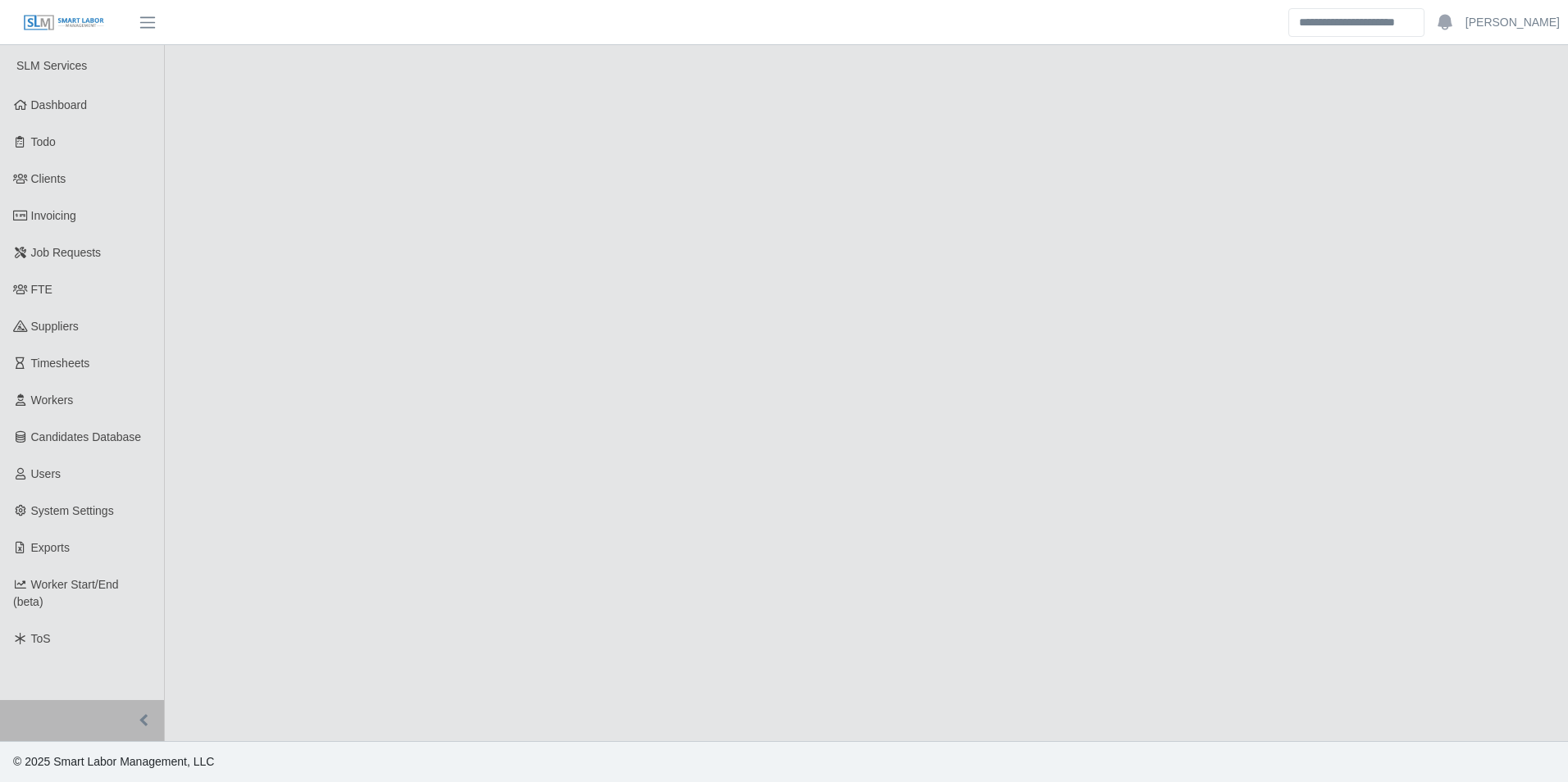
select select "****"
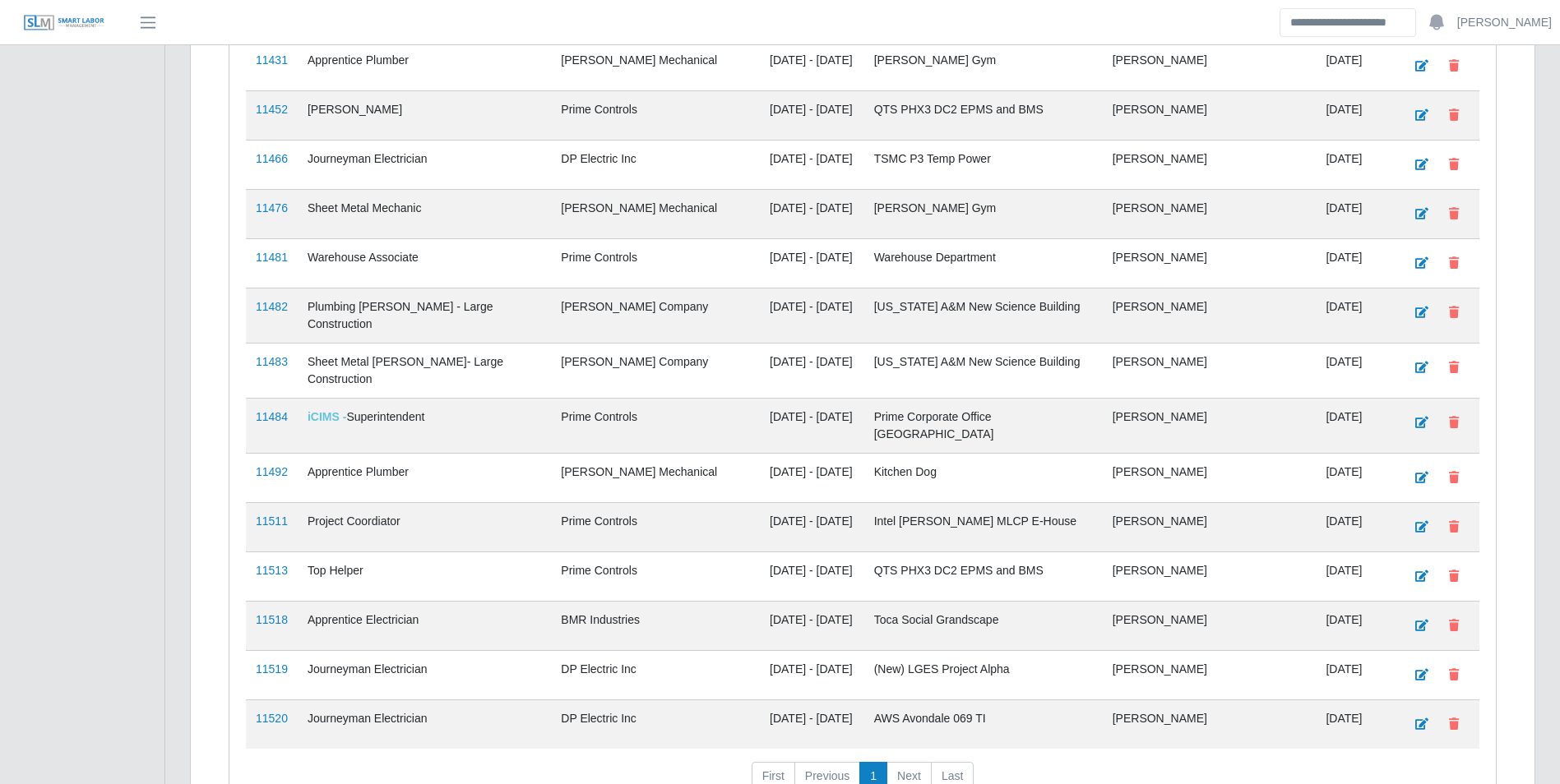
scroll to position [2327, 0]
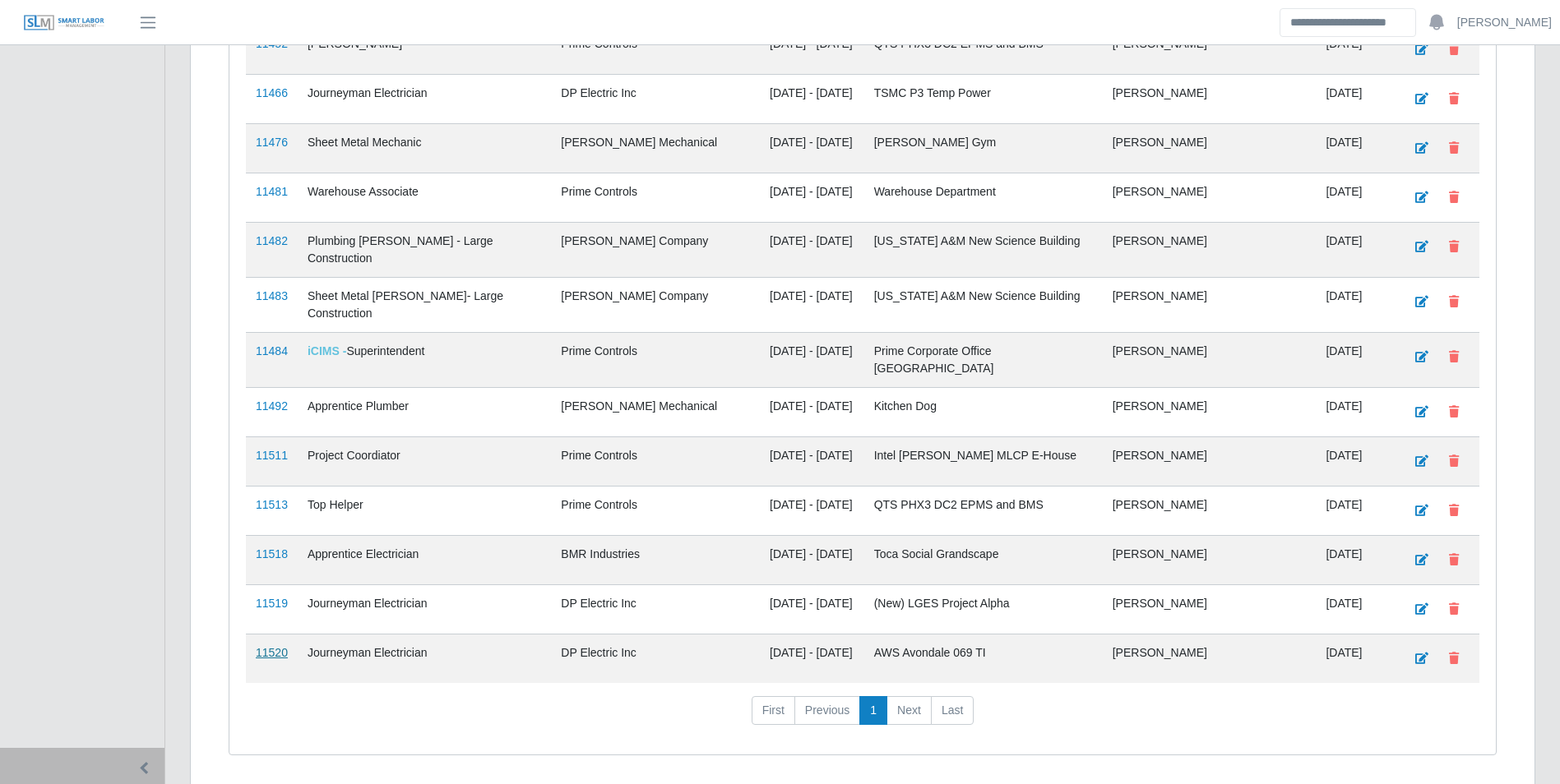
click at [276, 646] on link "11520" at bounding box center [272, 653] width 32 height 13
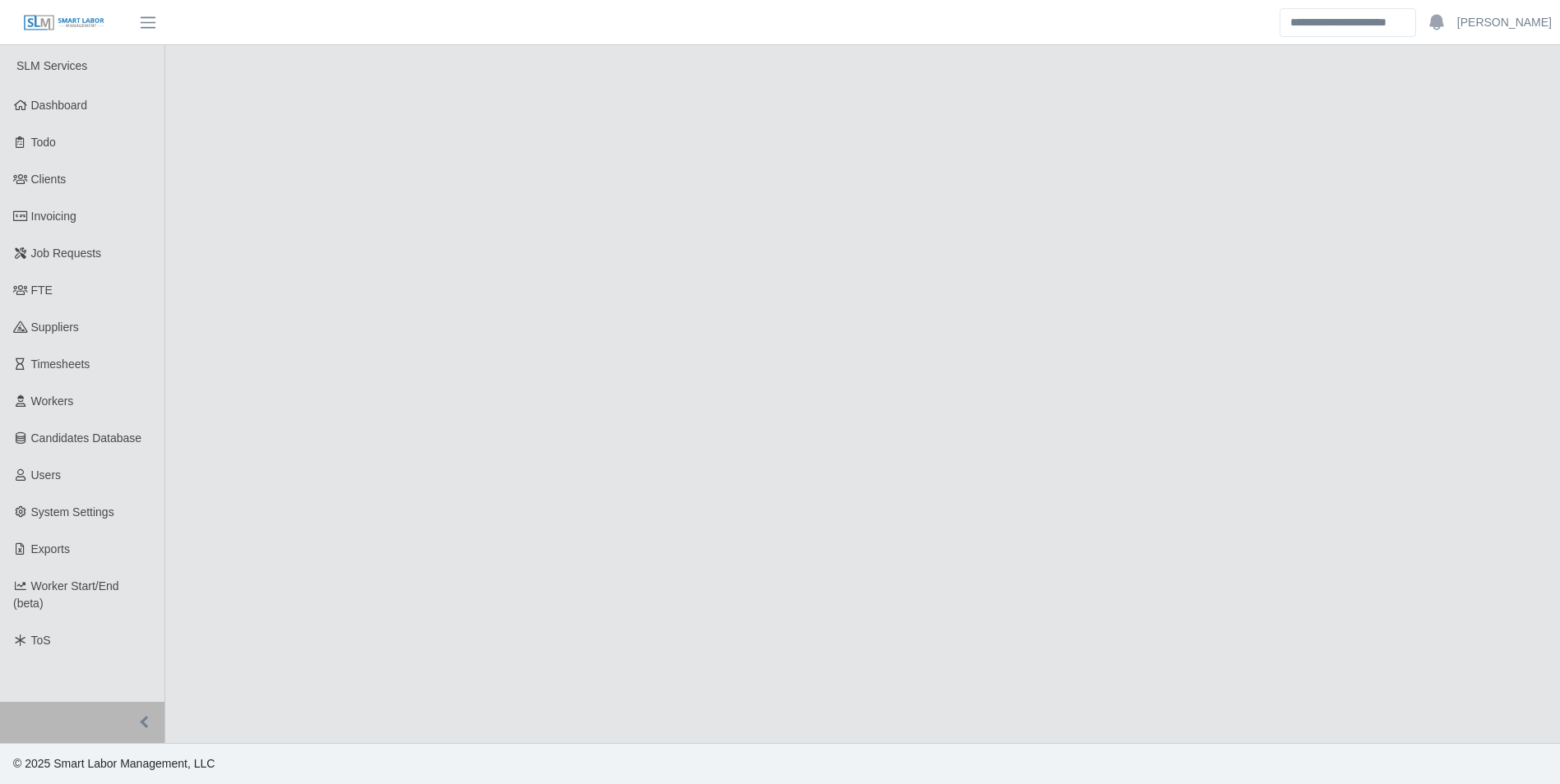
select select "****"
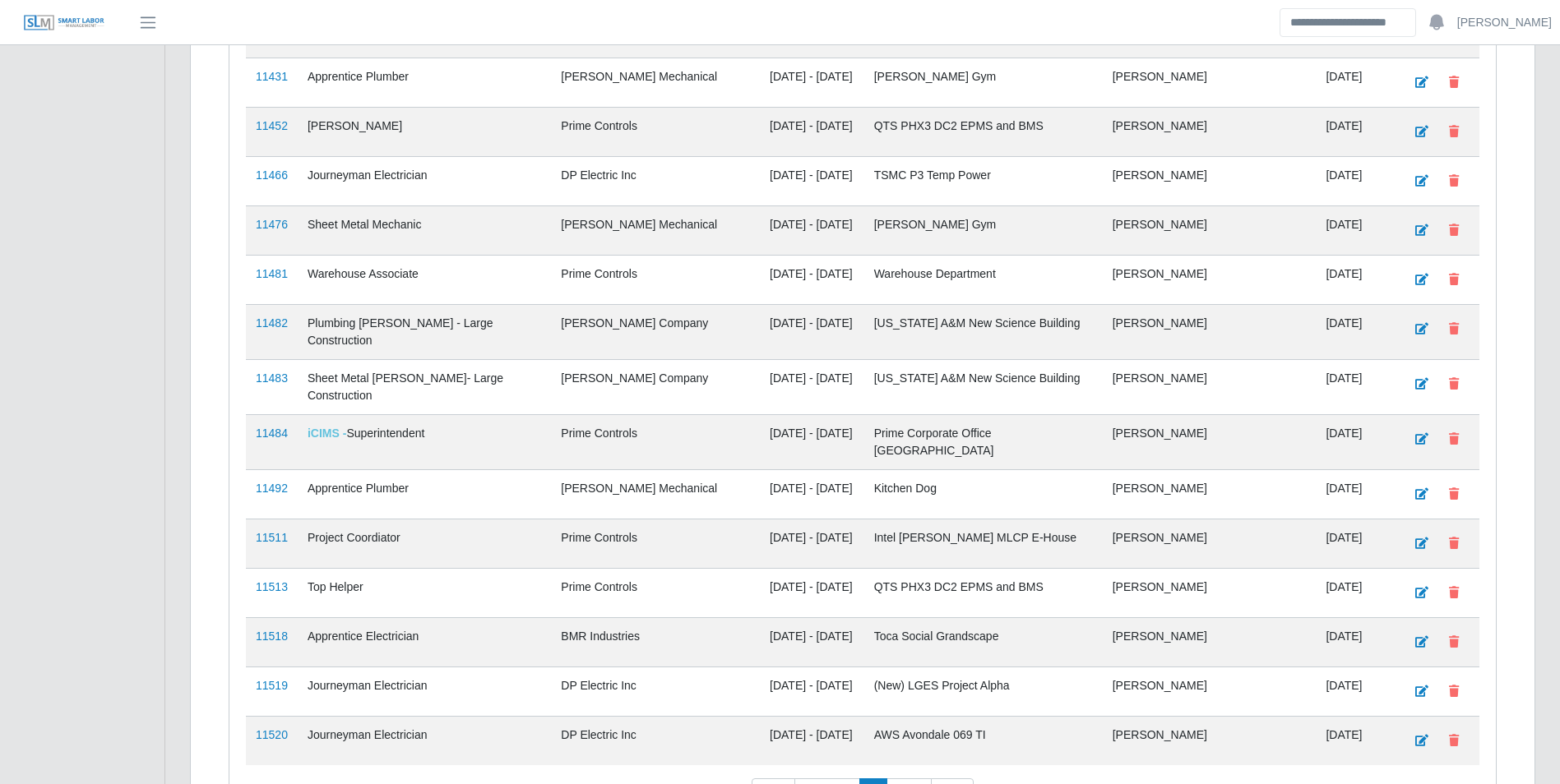
scroll to position [2327, 0]
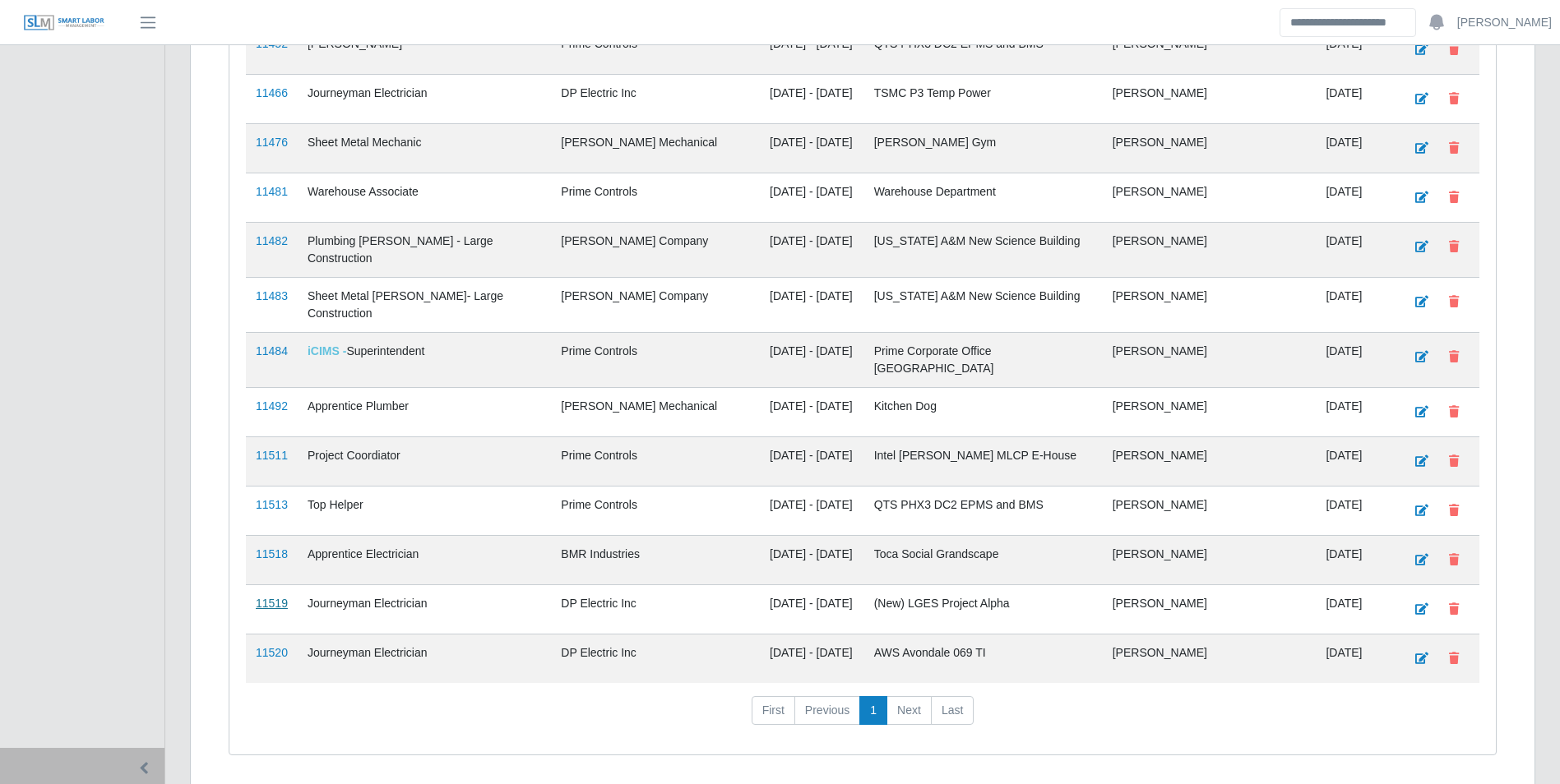
click at [269, 597] on link "11519" at bounding box center [272, 604] width 32 height 13
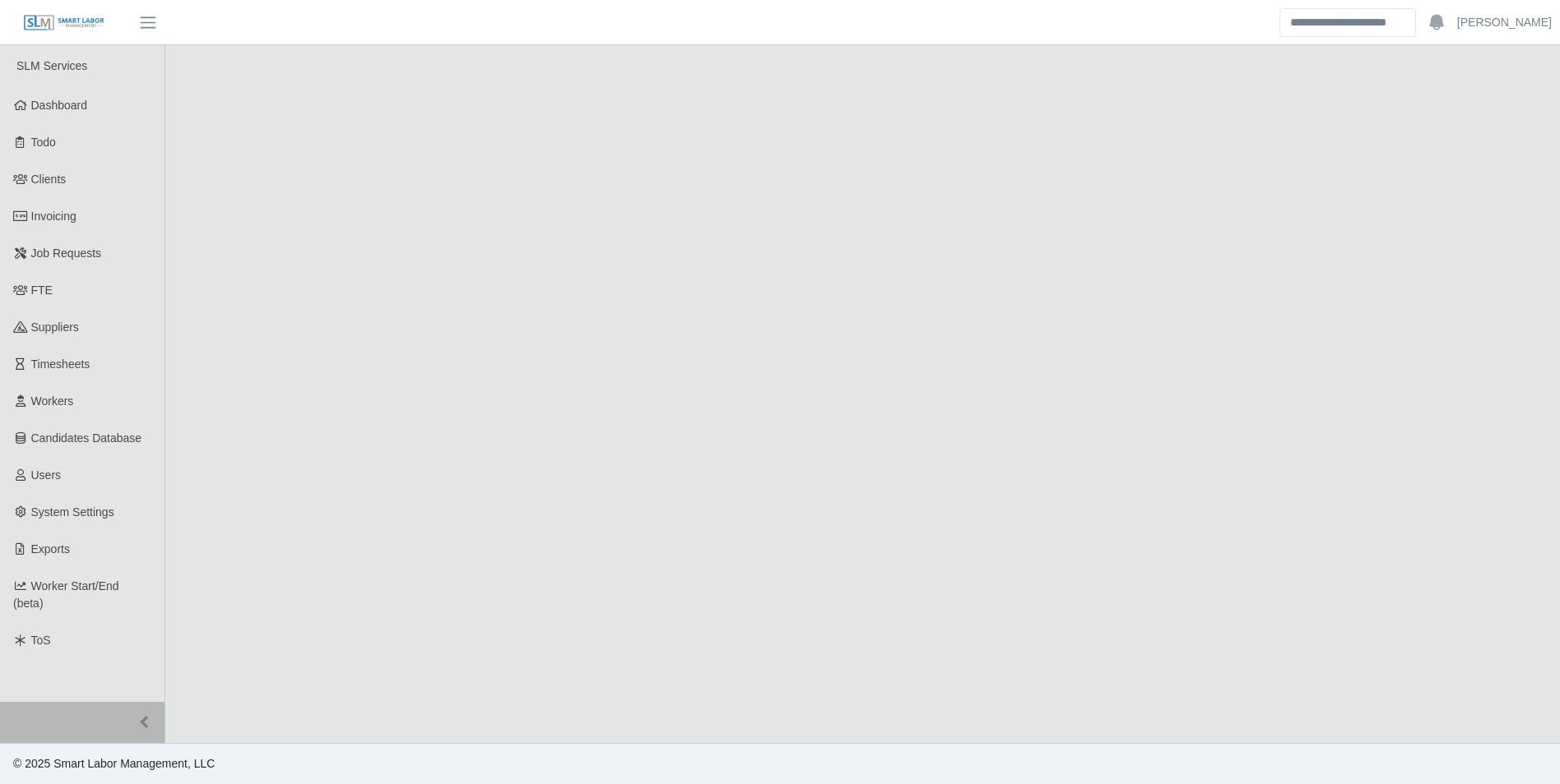
select select "****"
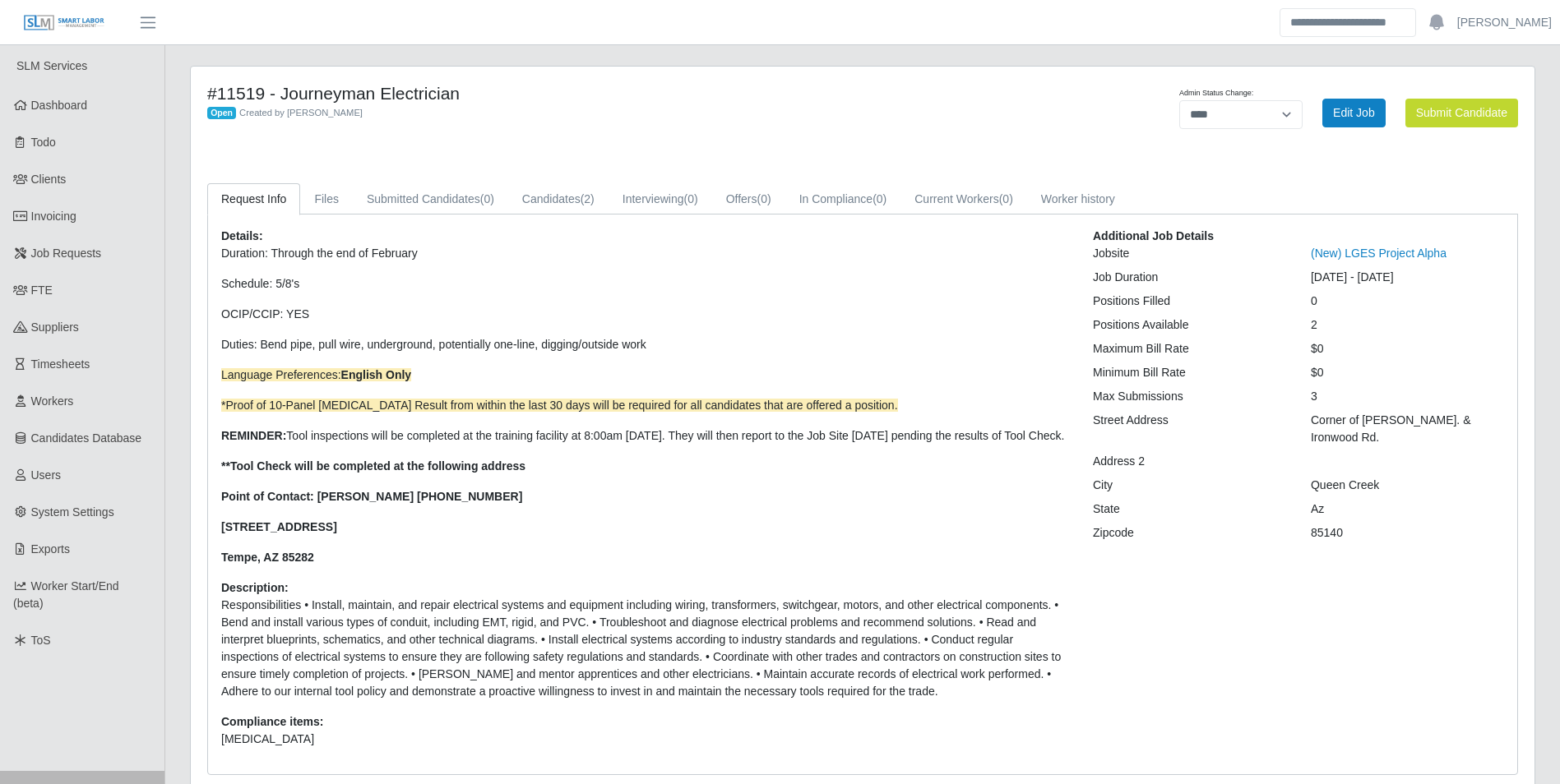
click at [303, 496] on p "Duration: Through the end of February Schedule: 5/8's OCIP/CCIP: YES Duties: Be…" at bounding box center [644, 405] width 847 height 321
click at [1366, 107] on link "Edit Job" at bounding box center [1354, 113] width 63 height 28
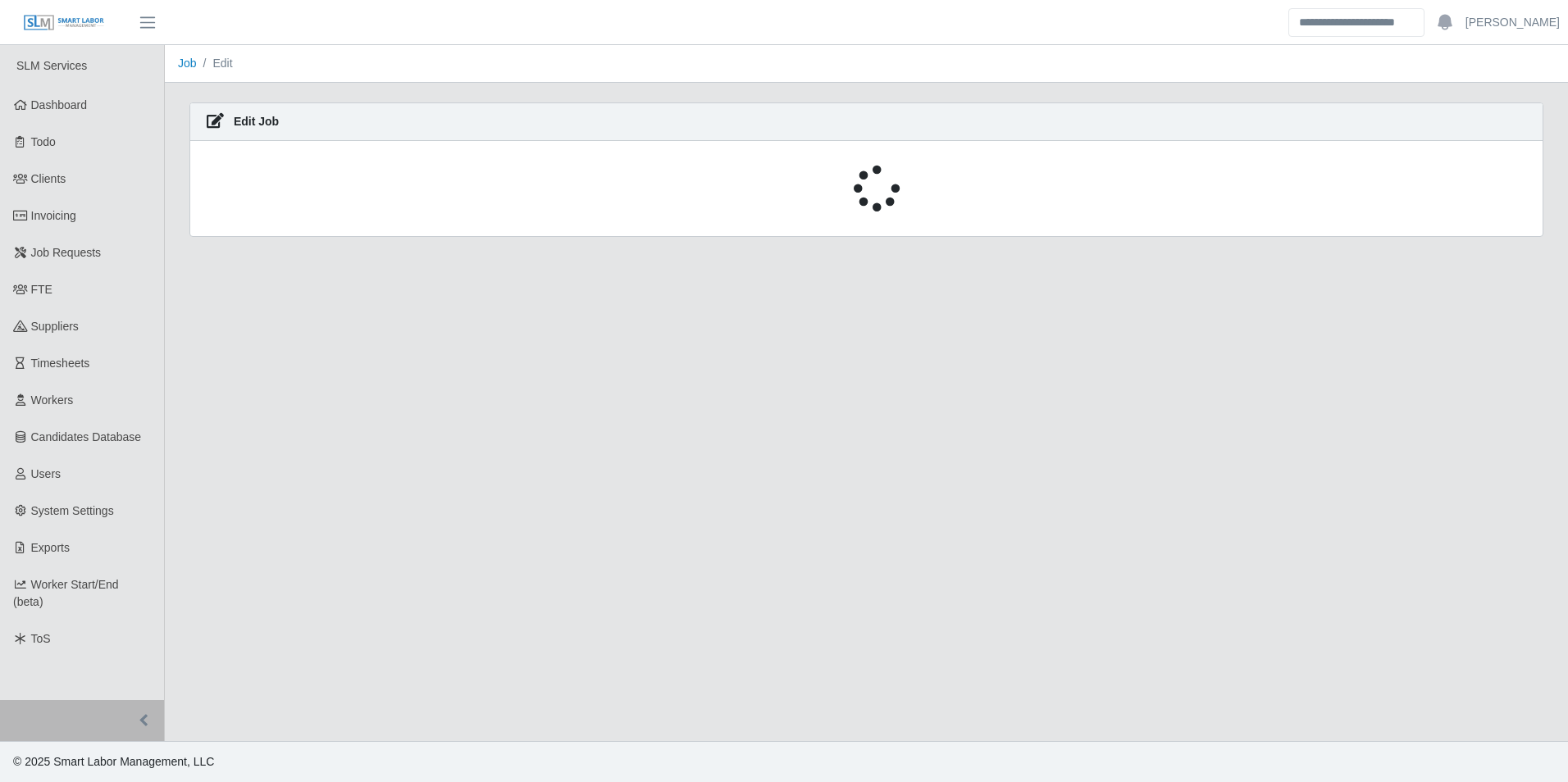
select select "****"
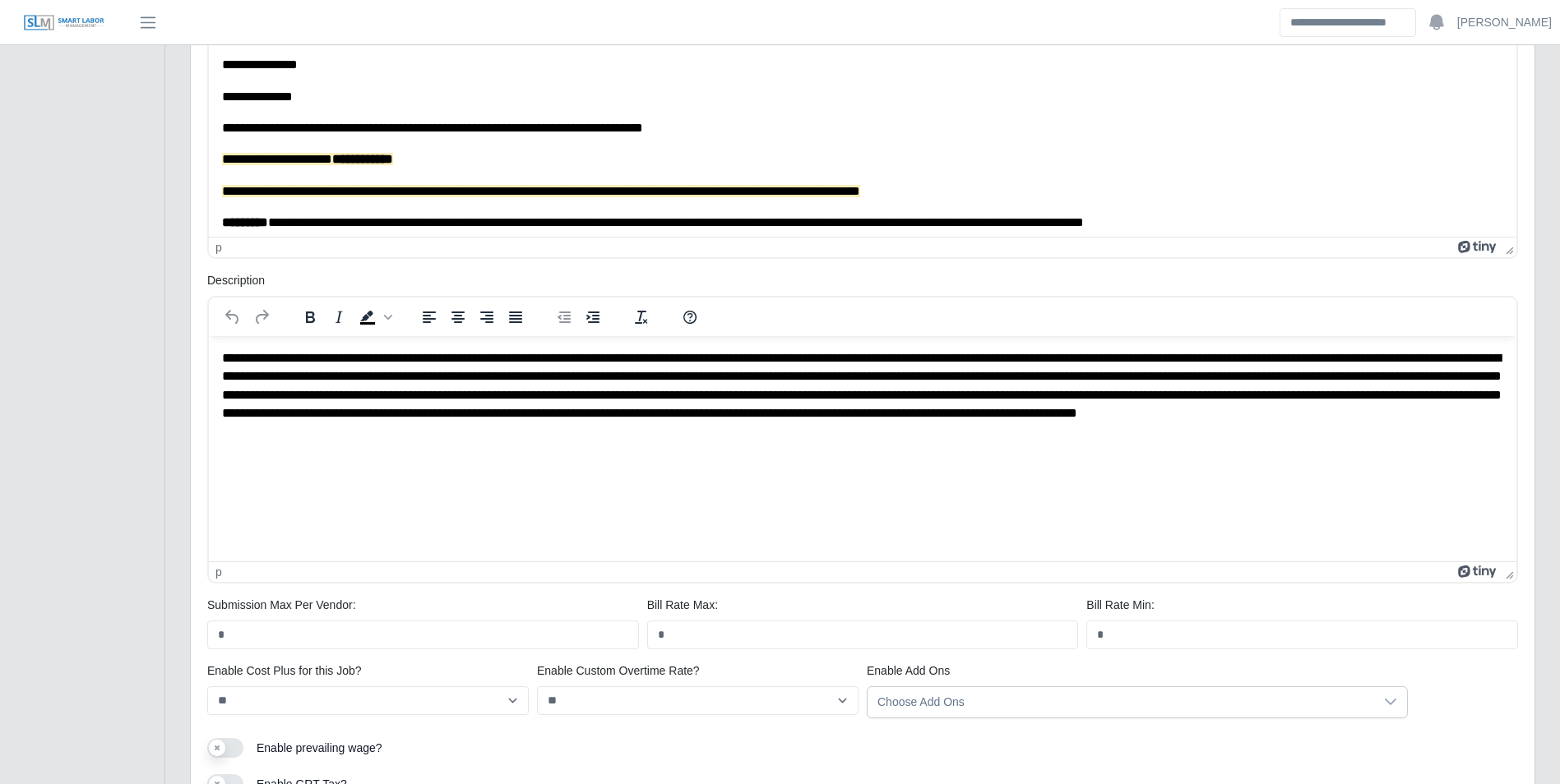
scroll to position [746, 0]
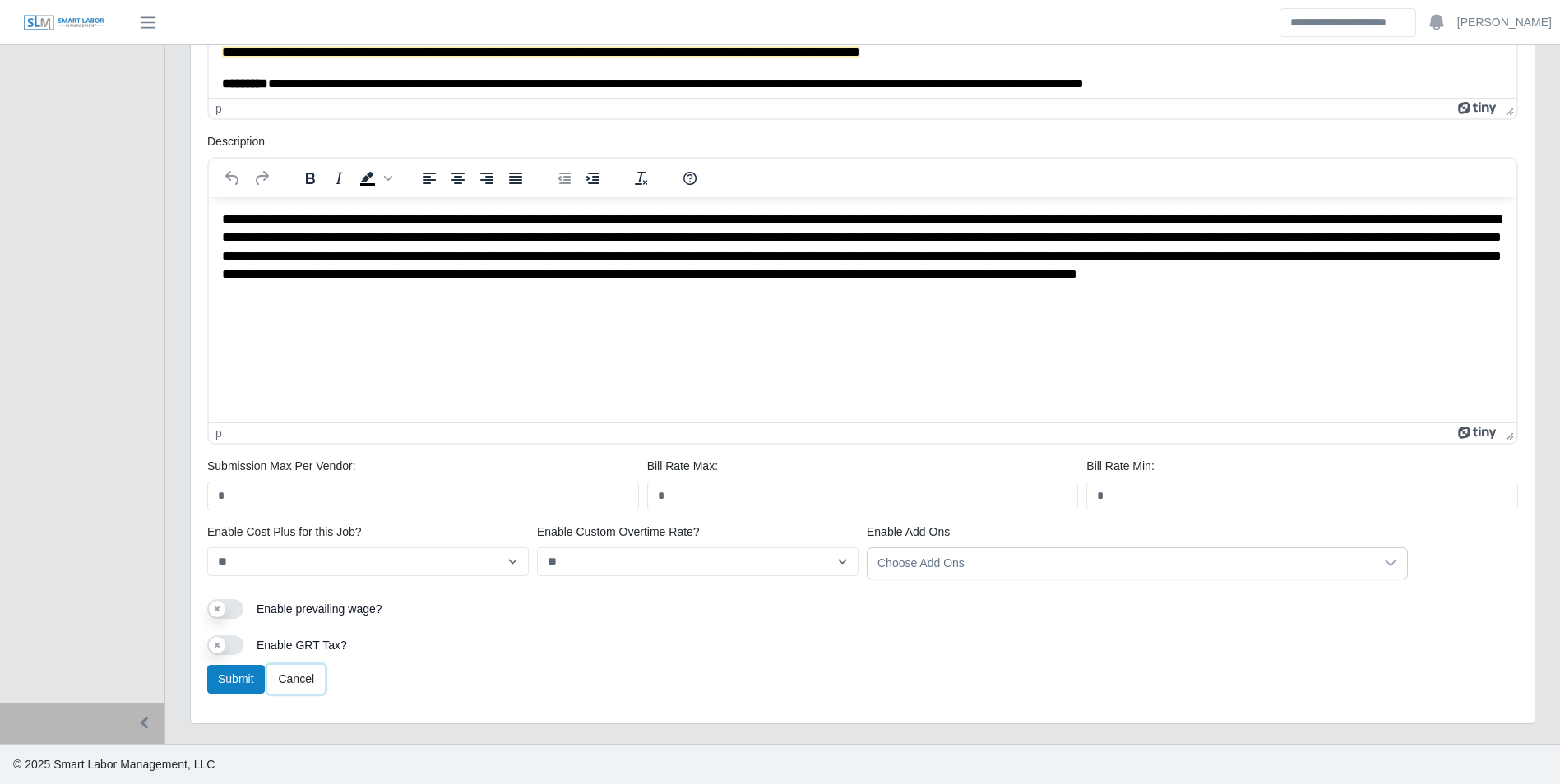
click at [287, 681] on link "Cancel" at bounding box center [295, 679] width 58 height 28
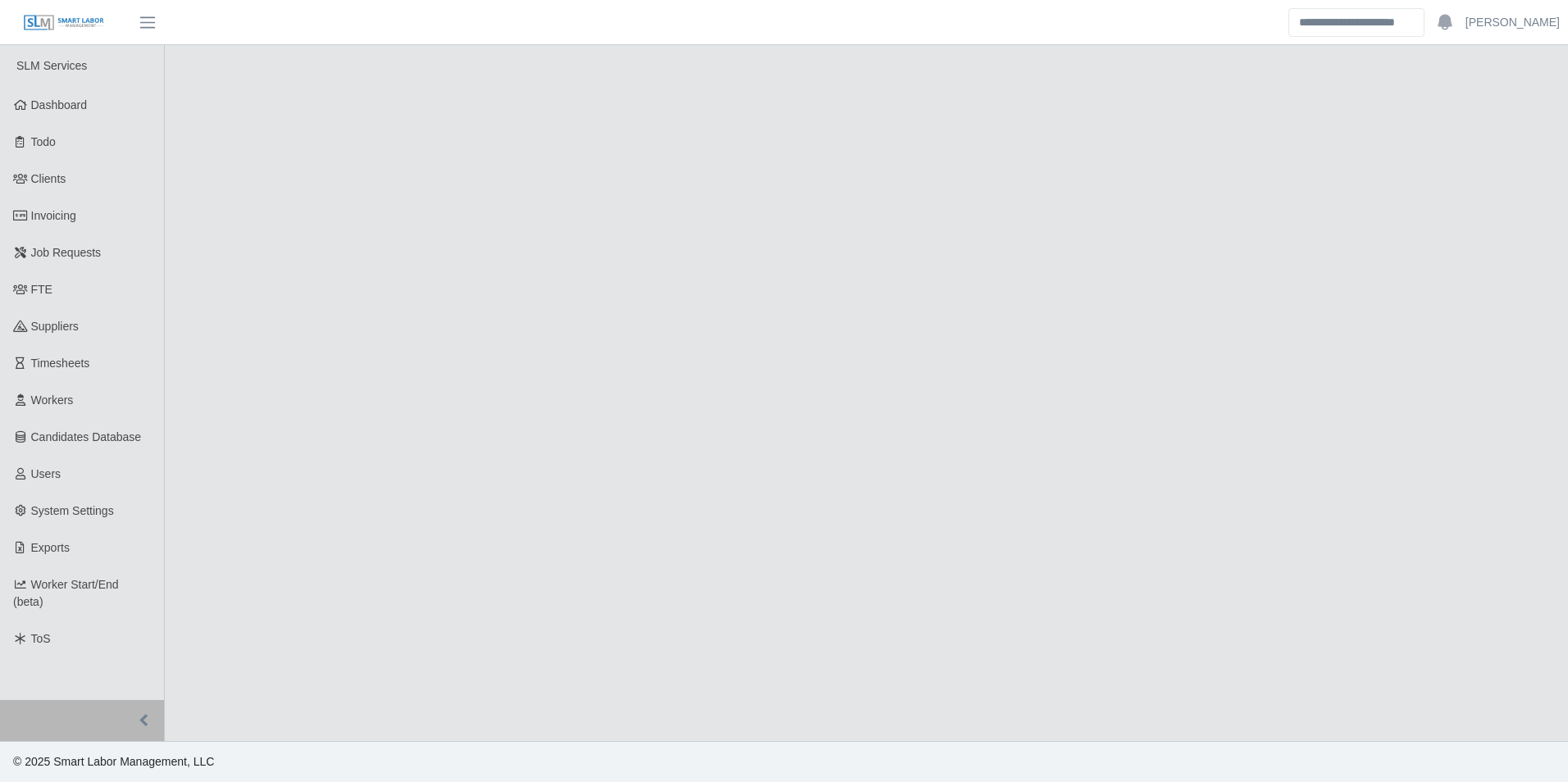
select select "****"
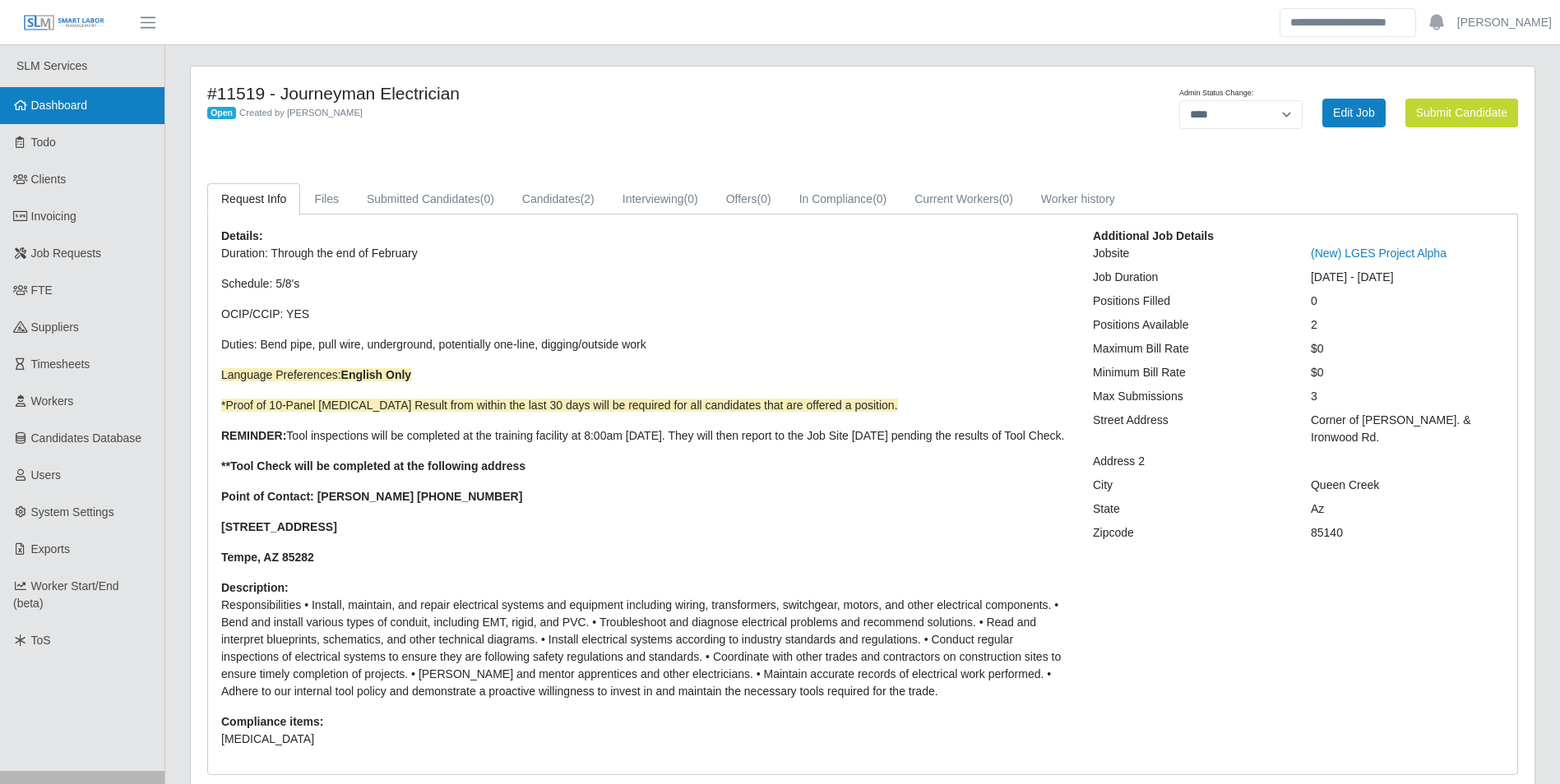
click at [53, 97] on link "Dashboard" at bounding box center [82, 105] width 164 height 37
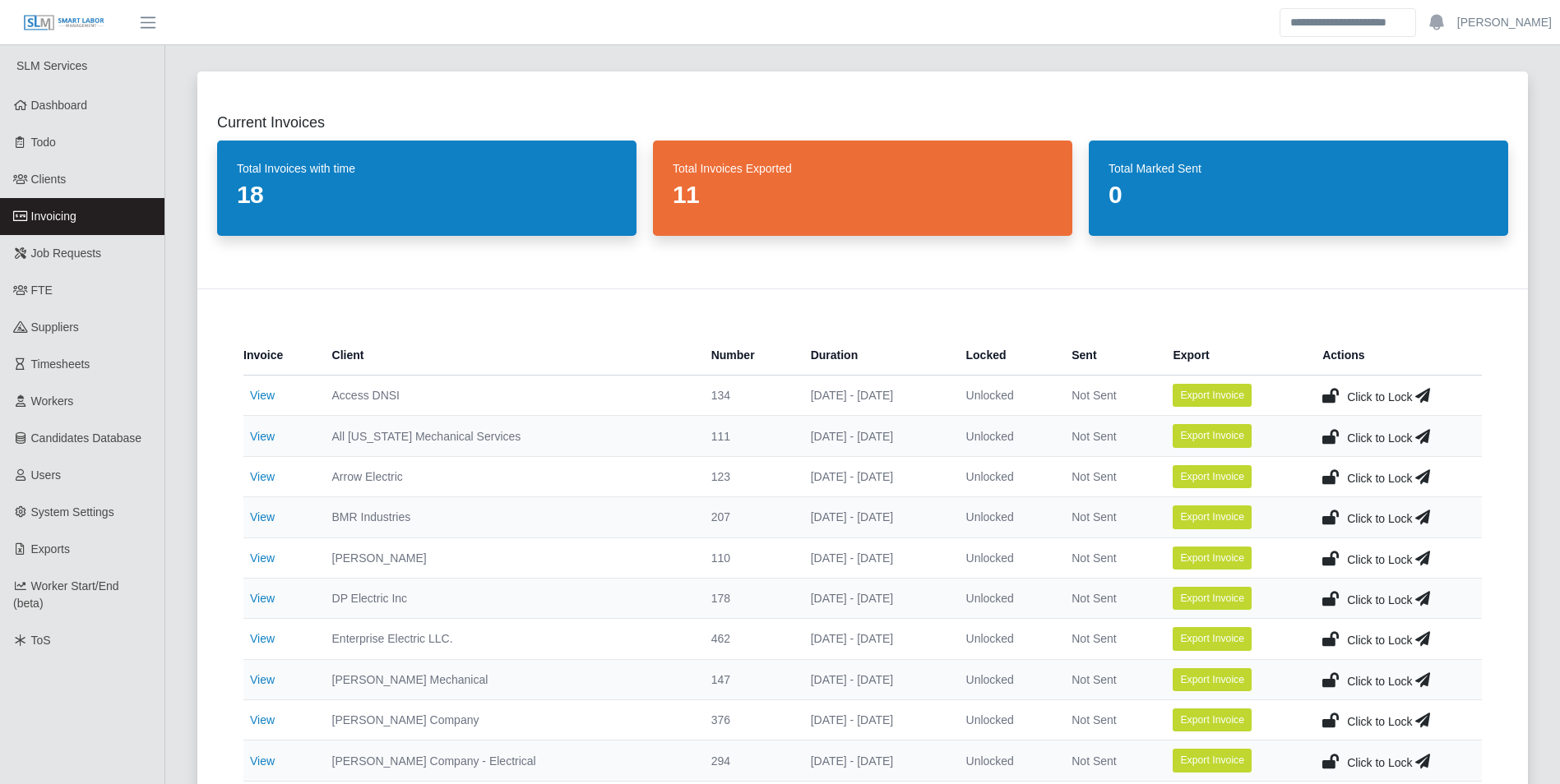
click at [88, 208] on link "Invoicing" at bounding box center [82, 217] width 164 height 37
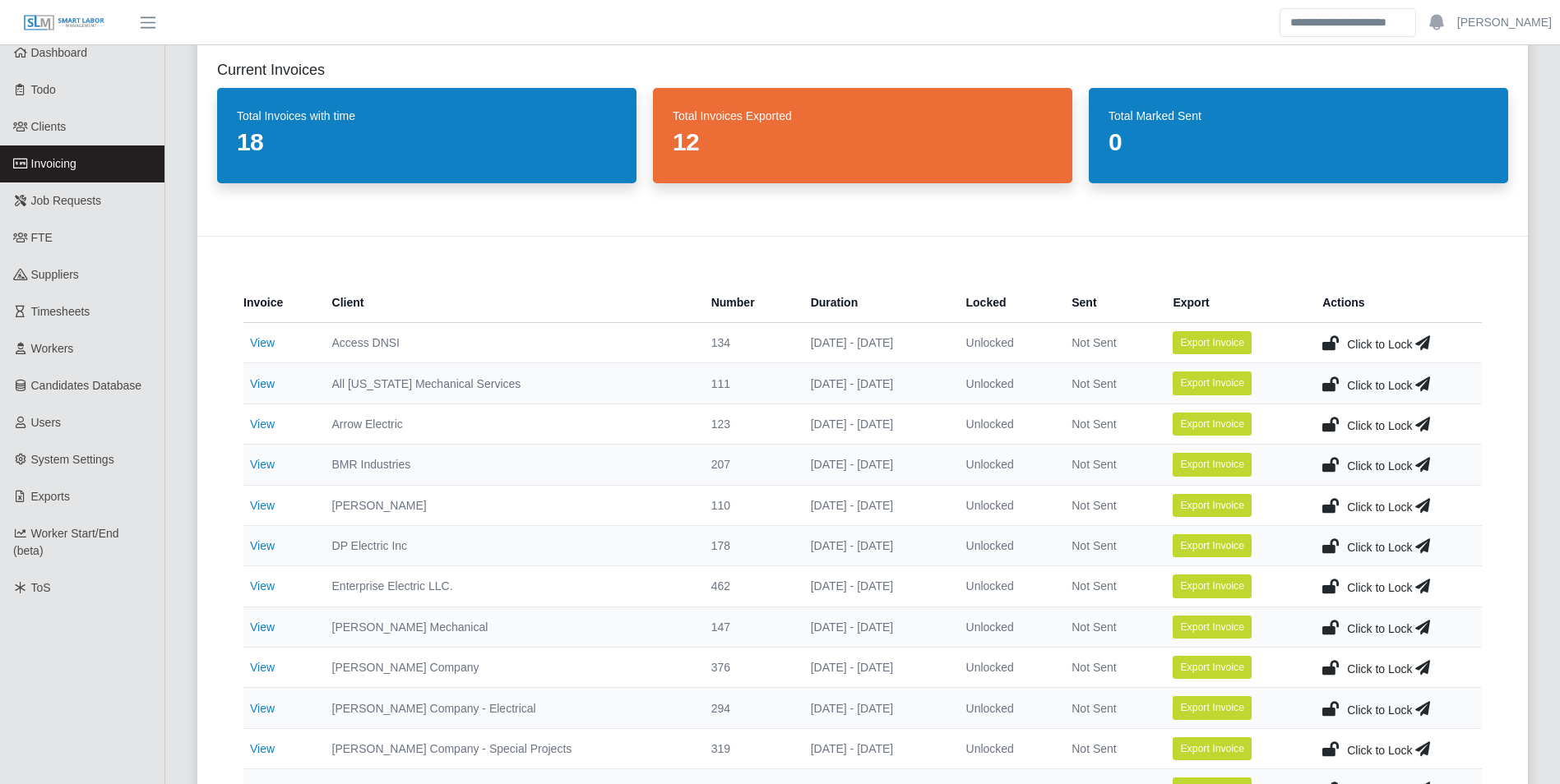
scroll to position [83, 0]
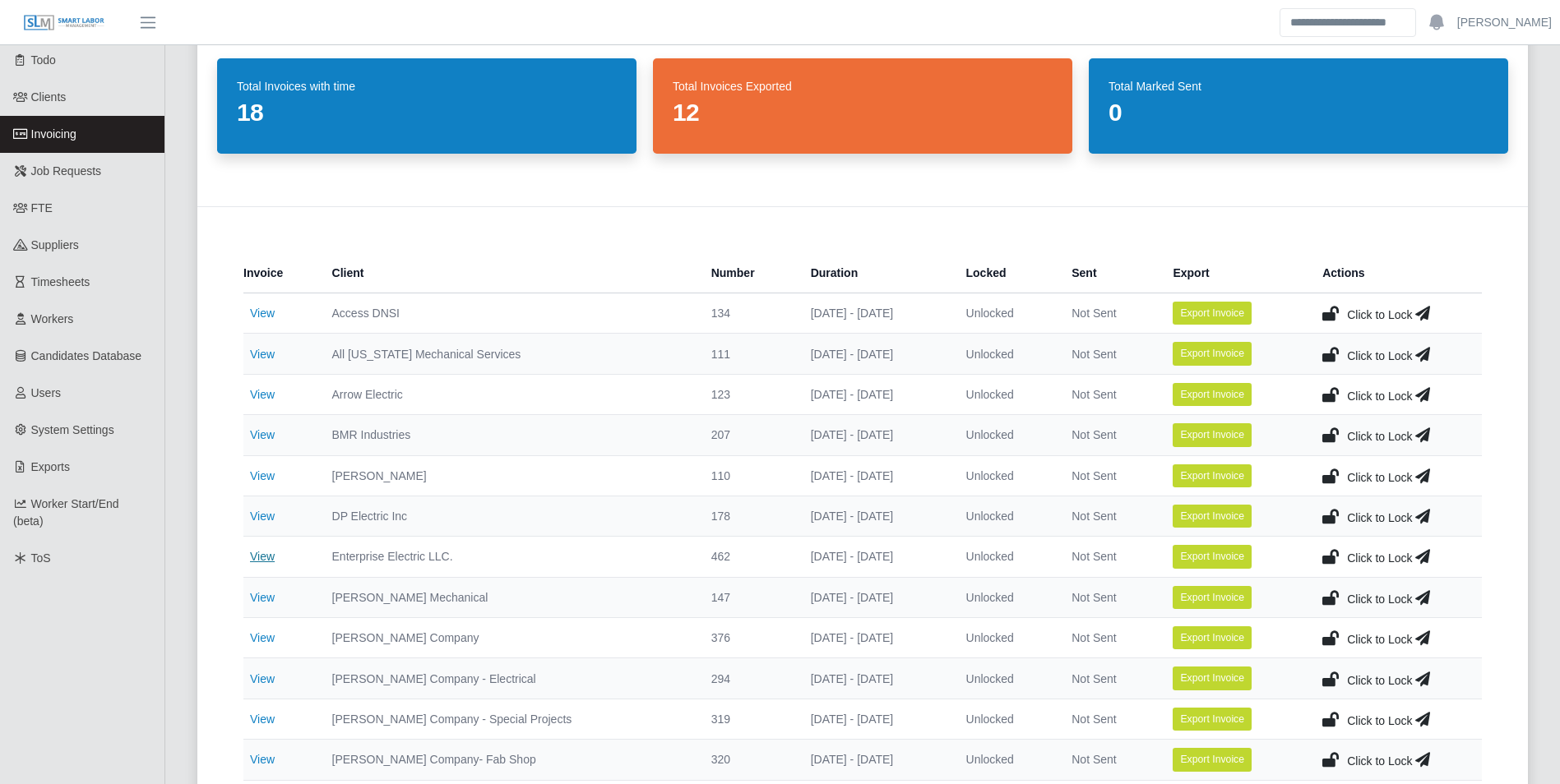
click at [263, 557] on link "View" at bounding box center [263, 556] width 25 height 13
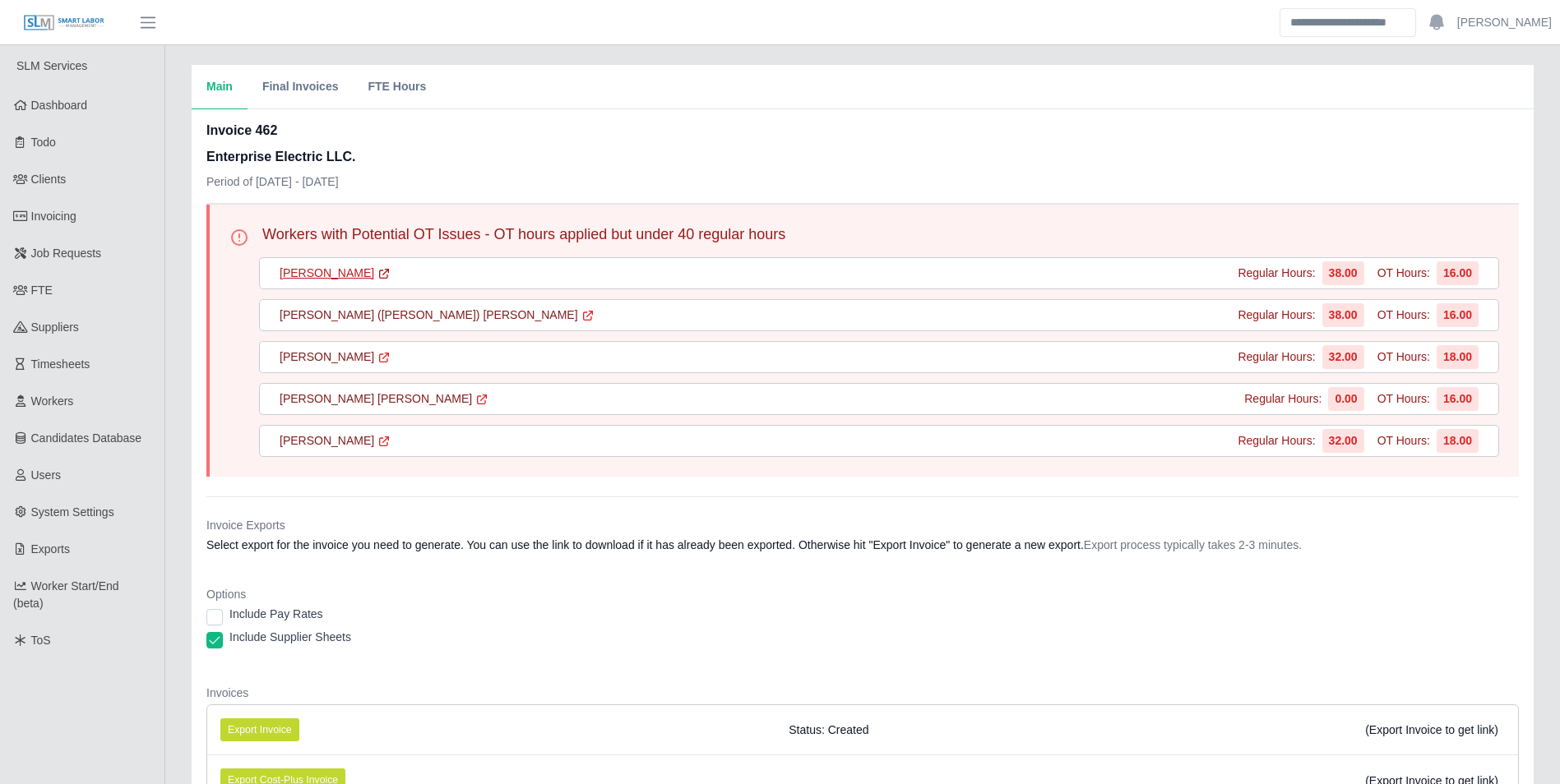
click at [335, 273] on link "Melvin Rodriguez" at bounding box center [335, 273] width 111 height 18
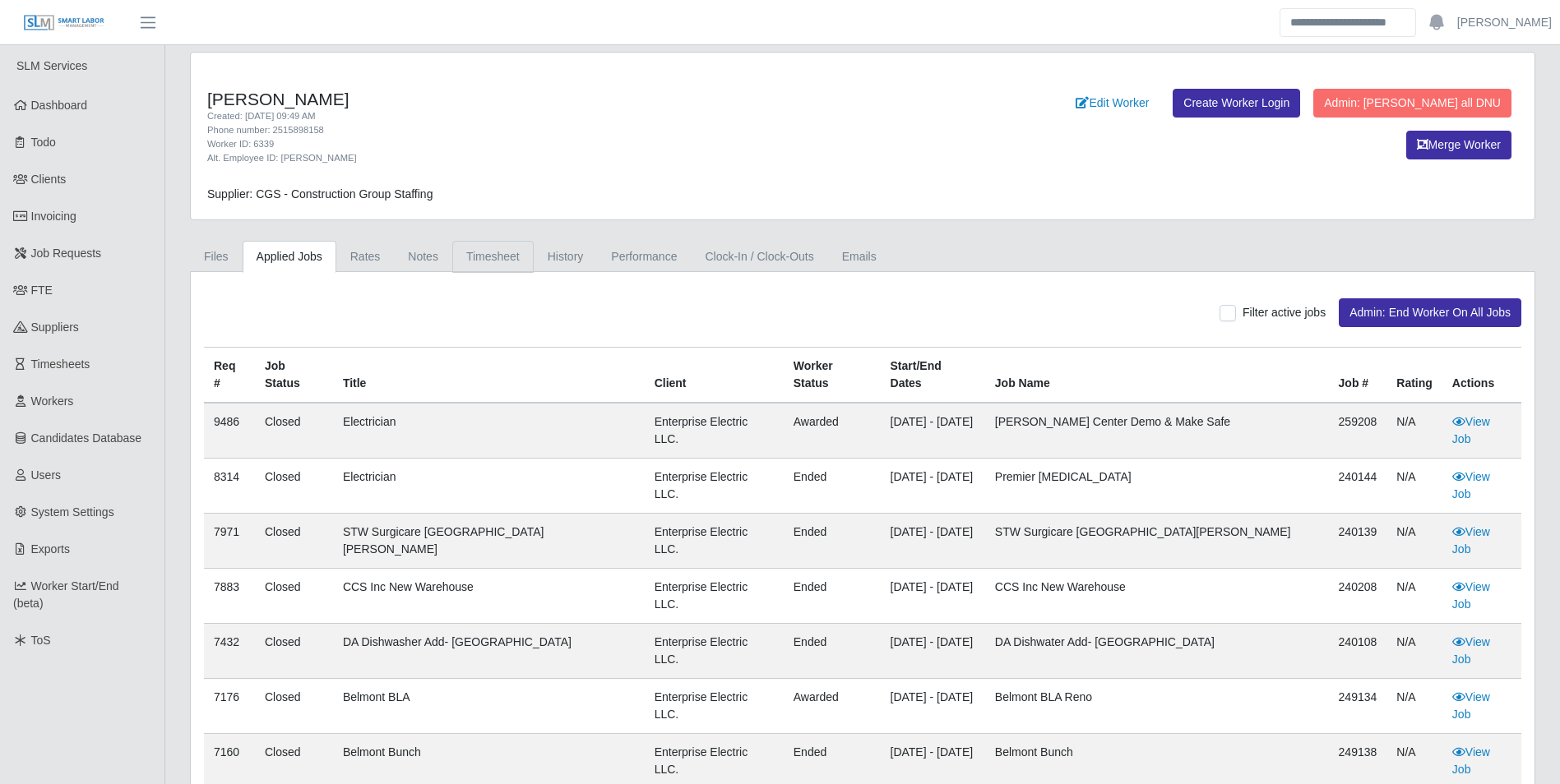
click at [486, 256] on link "Timesheet" at bounding box center [493, 257] width 82 height 32
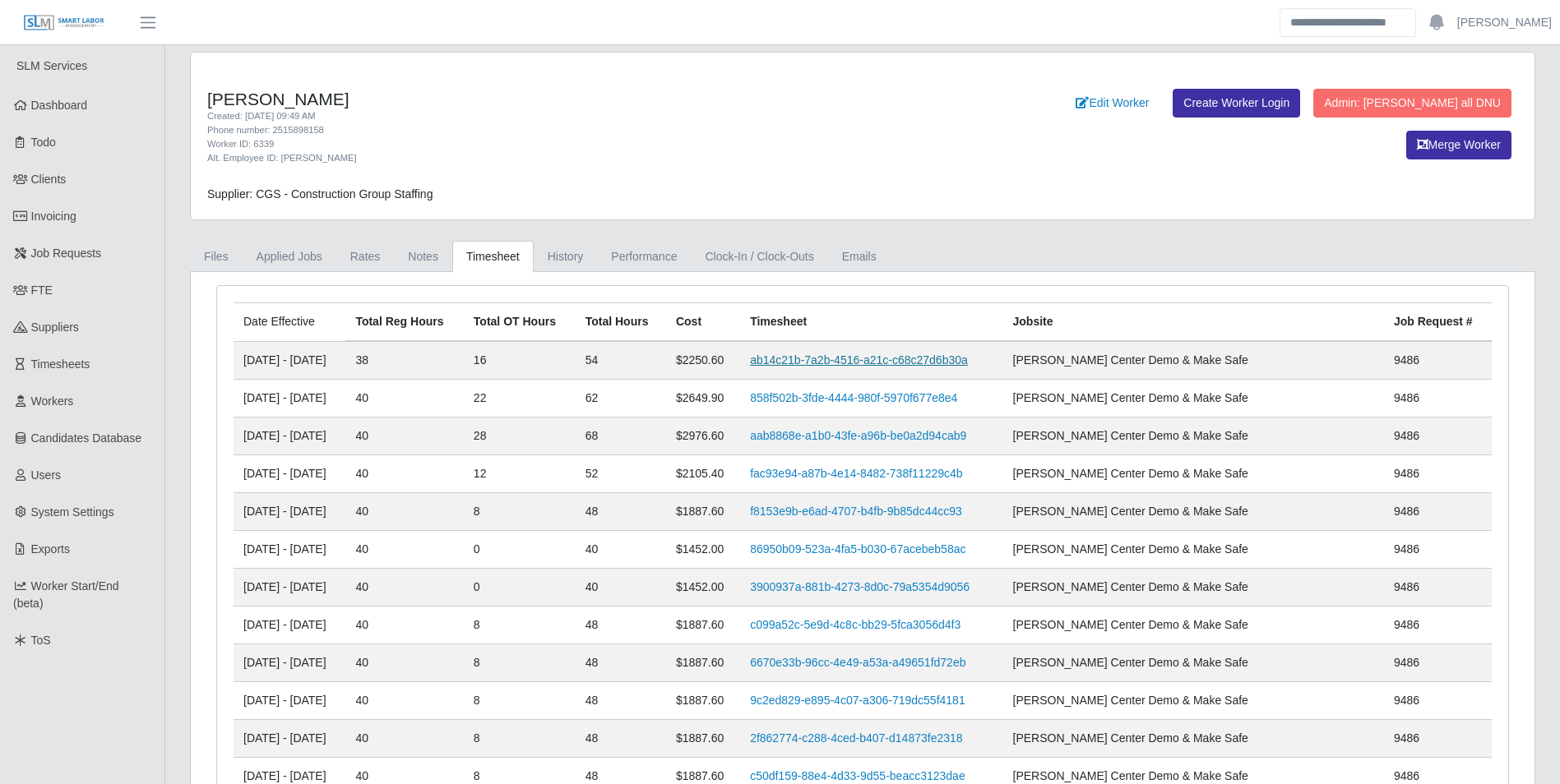
click at [833, 359] on link "ab14c21b-7a2b-4516-a21c-c68c27d6b30a" at bounding box center [858, 360] width 218 height 13
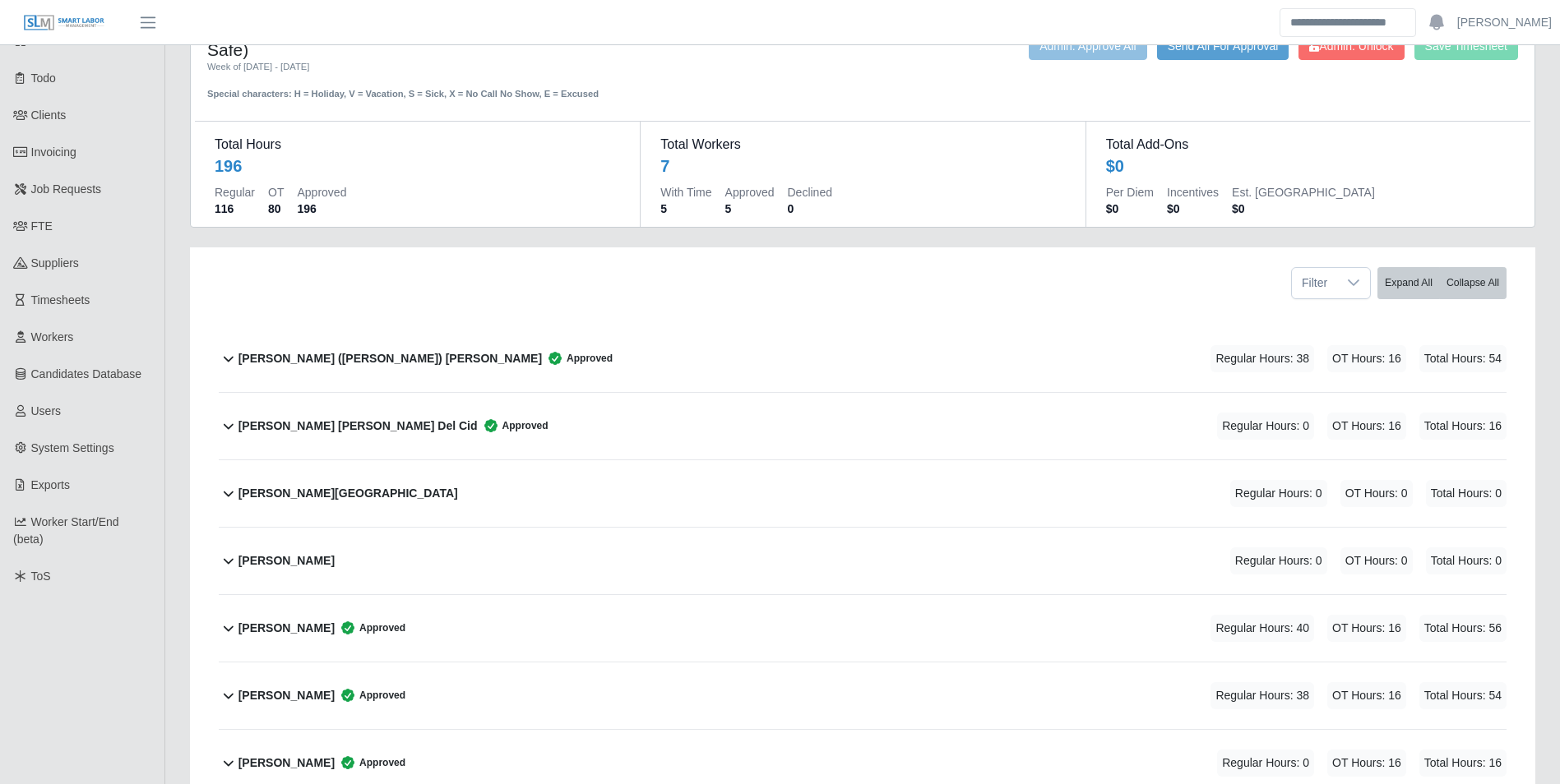
scroll to position [178, 0]
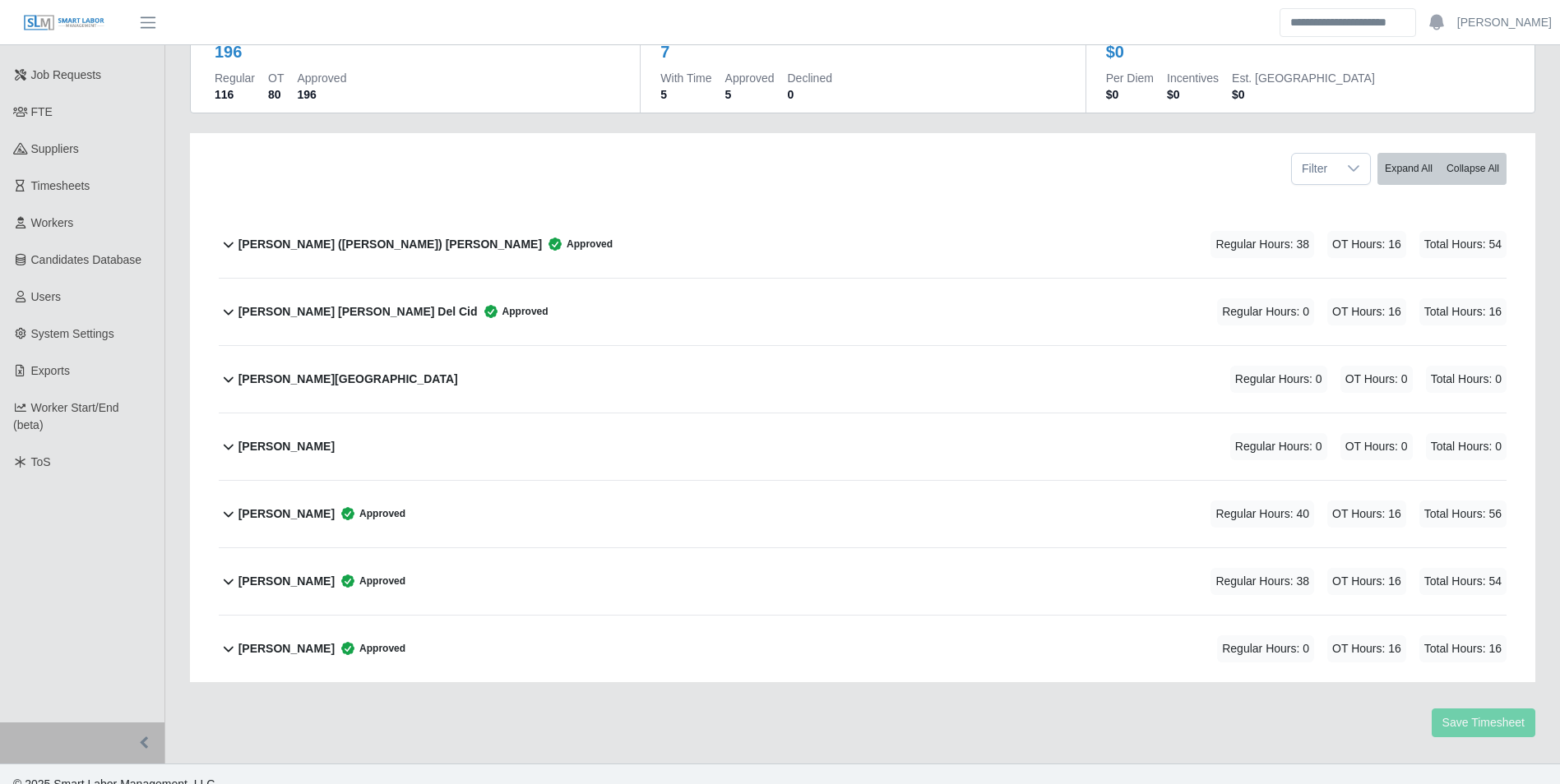
click at [303, 573] on b "[PERSON_NAME]" at bounding box center [286, 581] width 96 height 18
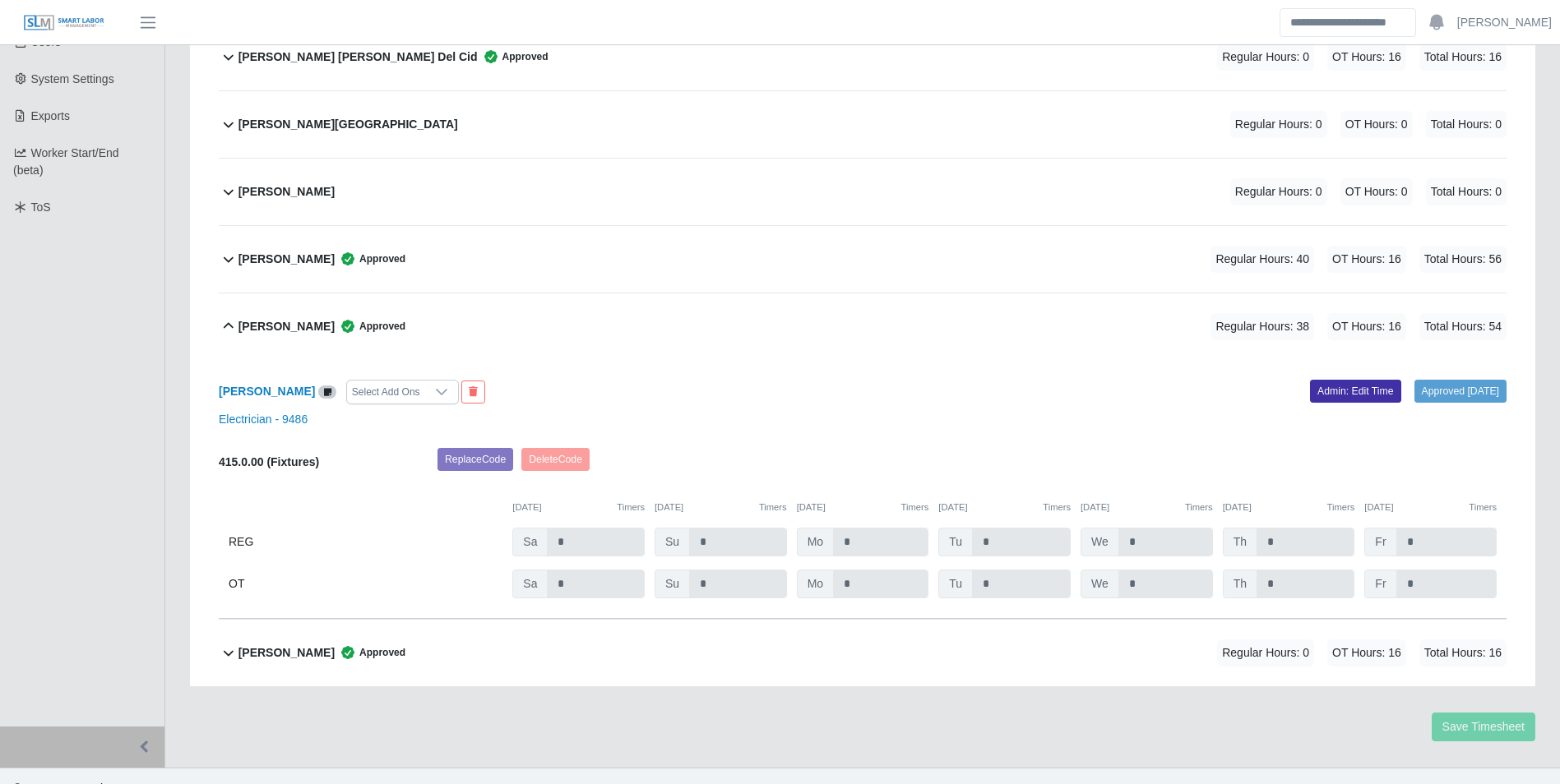
scroll to position [437, 0]
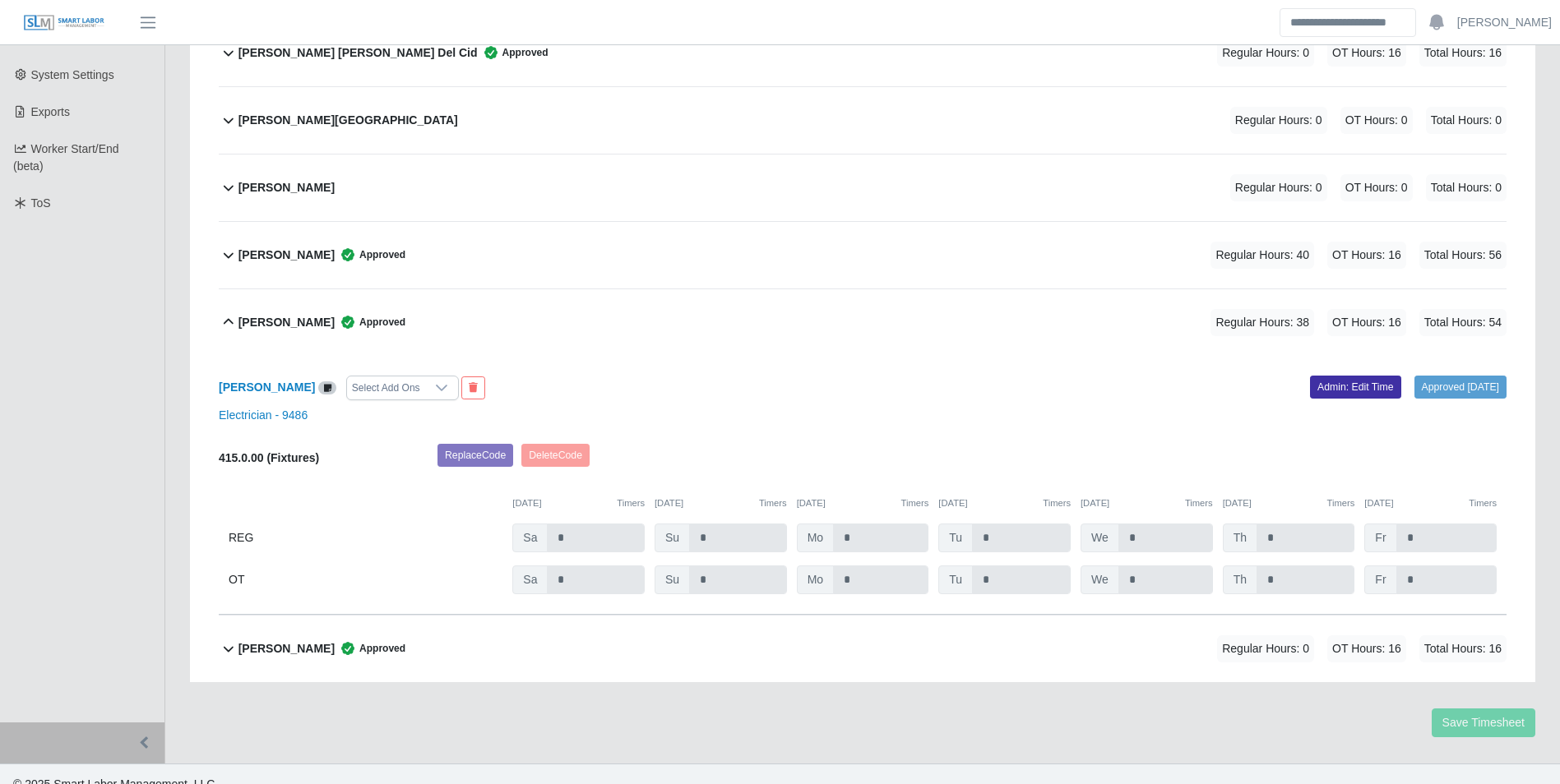
click at [1171, 444] on div "Replace Code [GEOGRAPHIC_DATA] Code" at bounding box center [972, 460] width 1094 height 33
click at [858, 414] on div "[PERSON_NAME] Select Add Ons Approved [DATE] Admin: Edit Time Electrician - 948…" at bounding box center [863, 485] width 1288 height 259
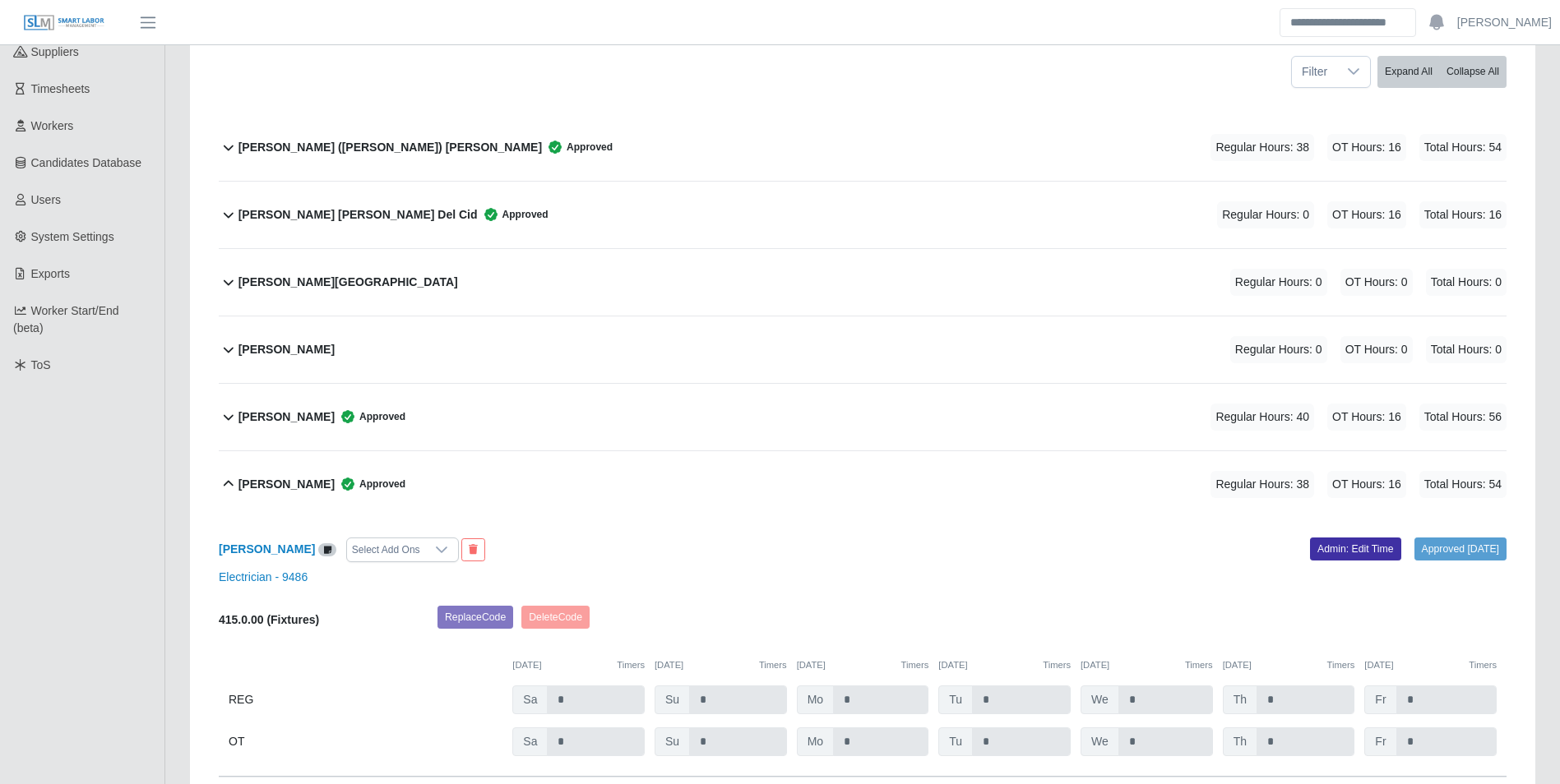
scroll to position [273, 0]
click at [296, 411] on b "[PERSON_NAME]" at bounding box center [286, 420] width 96 height 18
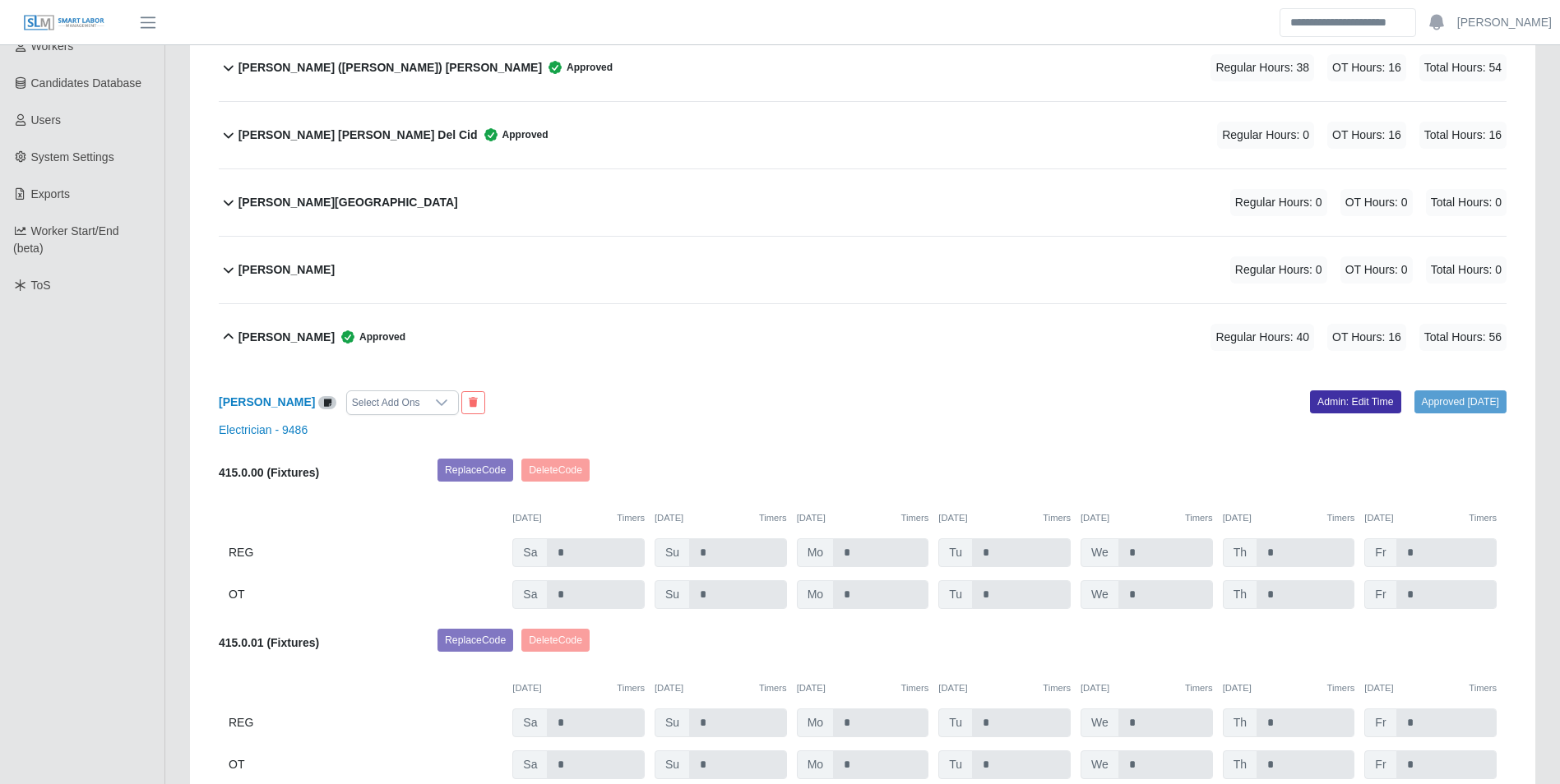
scroll to position [437, 0]
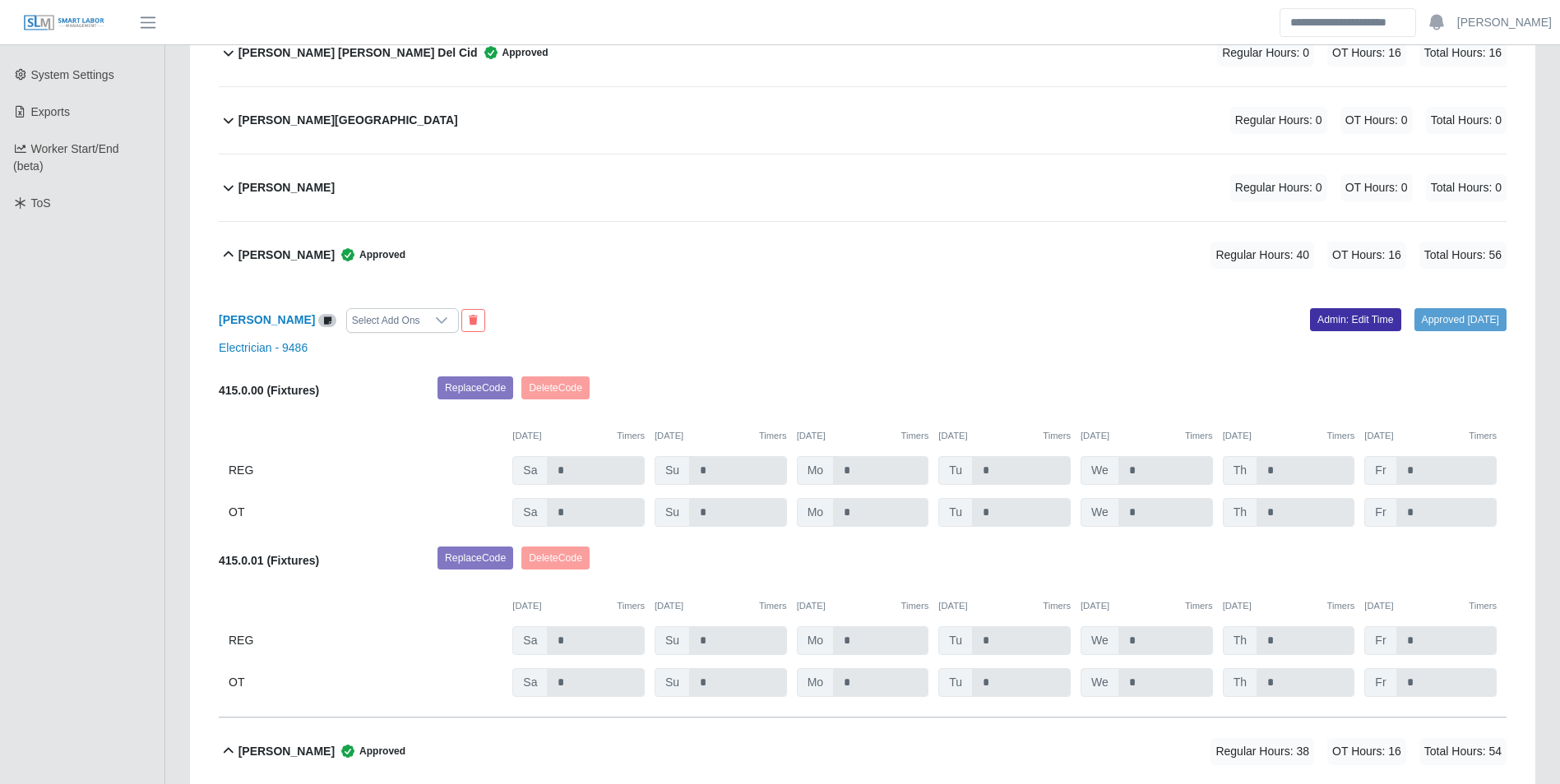
click at [304, 247] on b "[PERSON_NAME]" at bounding box center [286, 255] width 96 height 18
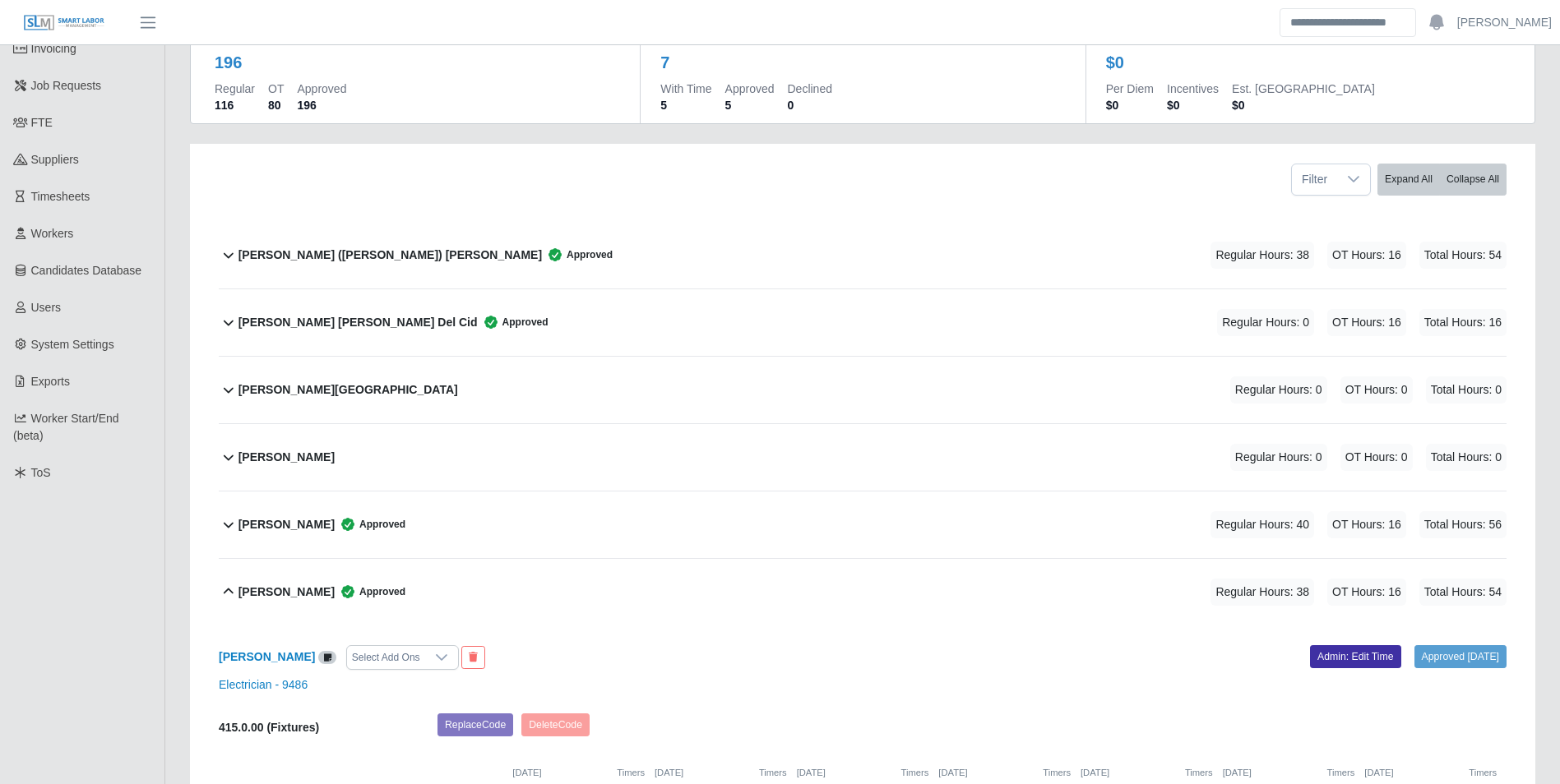
scroll to position [83, 0]
